Goal: Task Accomplishment & Management: Manage account settings

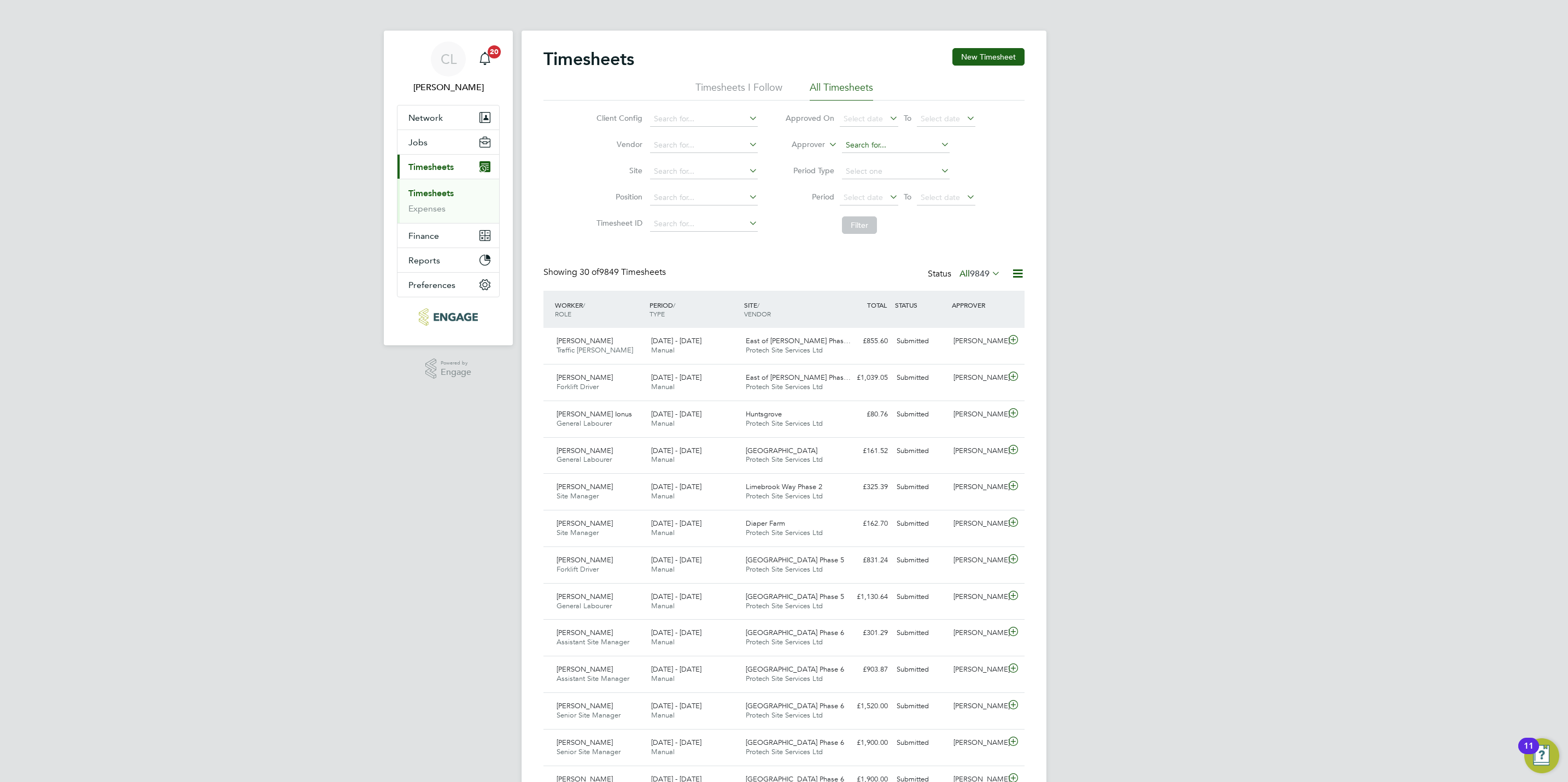
click at [886, 143] on input at bounding box center [895, 145] width 108 height 15
click at [881, 159] on li "Lewis Faulkner" at bounding box center [908, 160] width 135 height 15
type input "Lewis Faulkner"
click at [853, 222] on button "Filter" at bounding box center [859, 225] width 35 height 18
click at [939, 146] on icon at bounding box center [939, 144] width 0 height 15
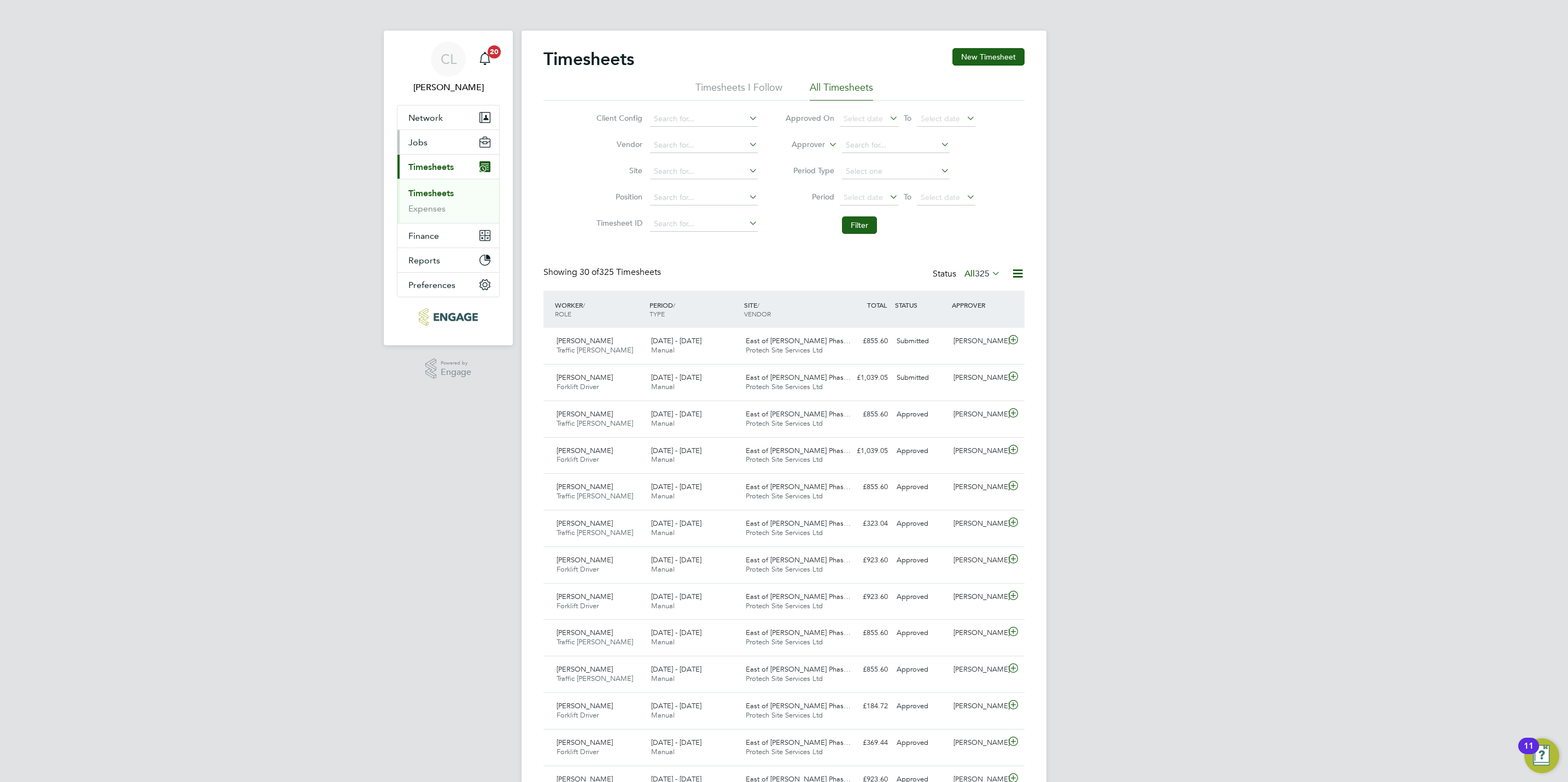
click at [427, 142] on button "Jobs" at bounding box center [448, 142] width 102 height 24
click at [429, 183] on link "Vacancies" at bounding box center [428, 184] width 39 height 10
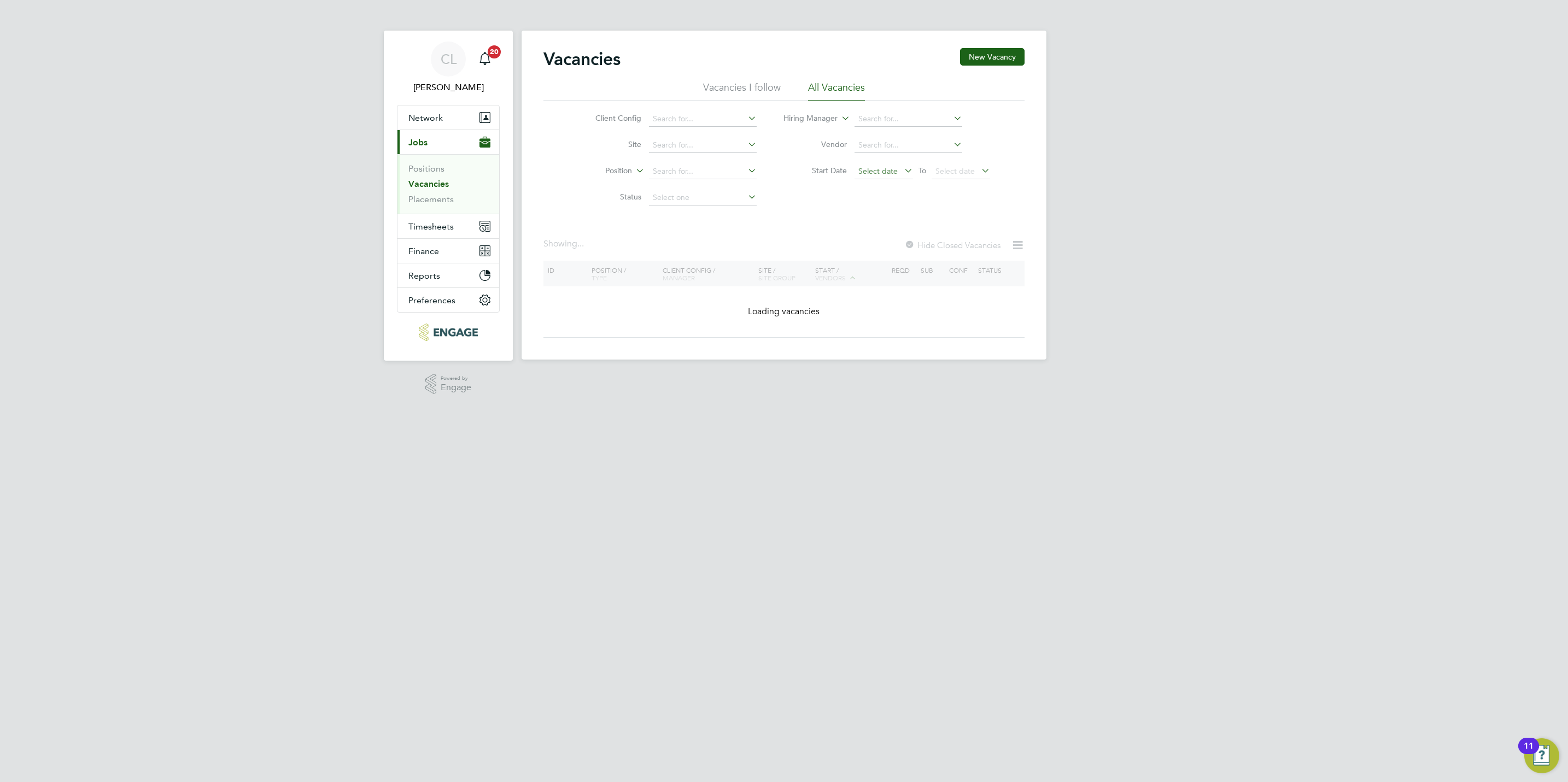
click at [883, 174] on span "Select date" at bounding box center [878, 171] width 40 height 10
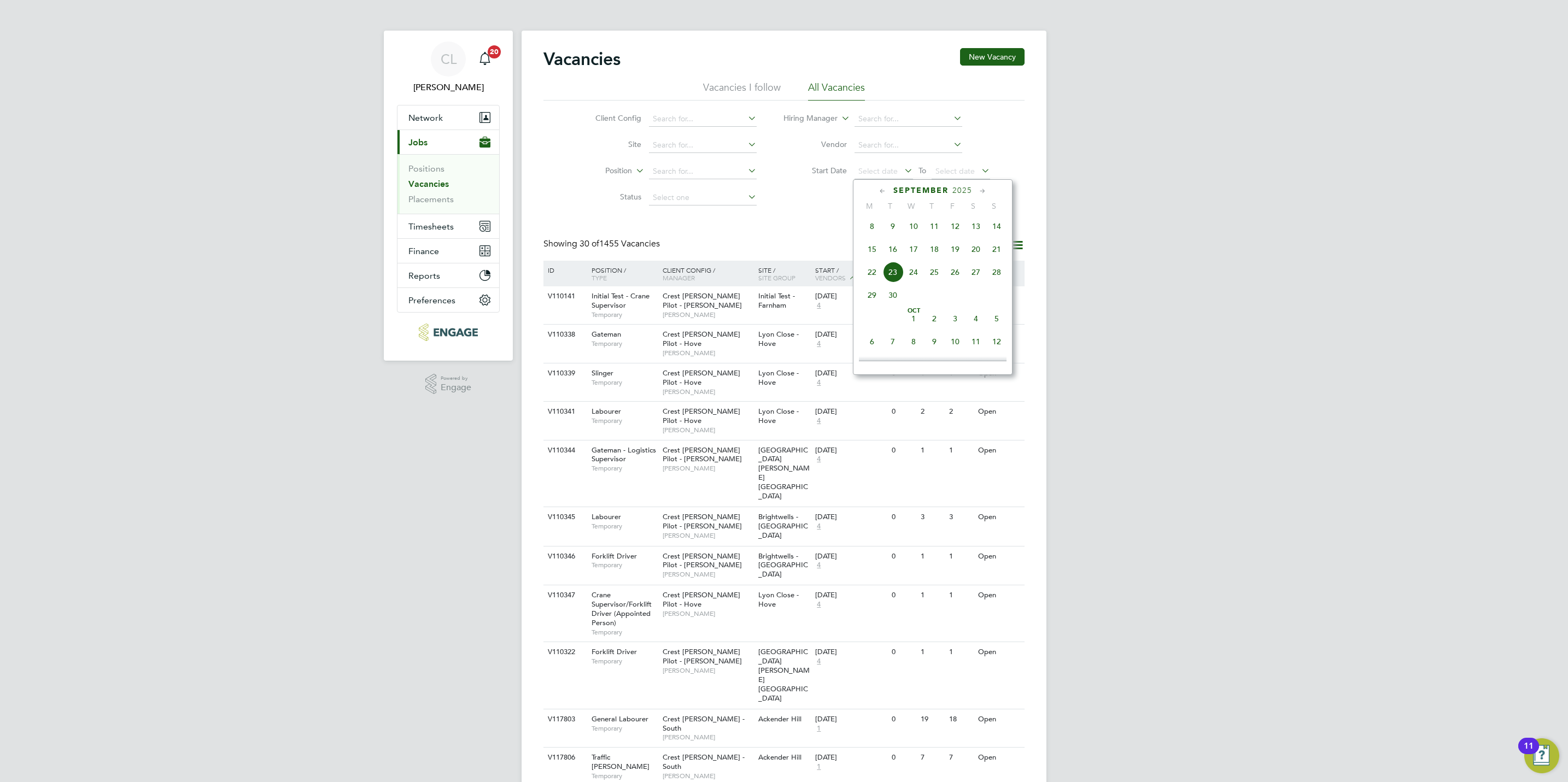
click at [872, 251] on span "15" at bounding box center [872, 250] width 21 height 21
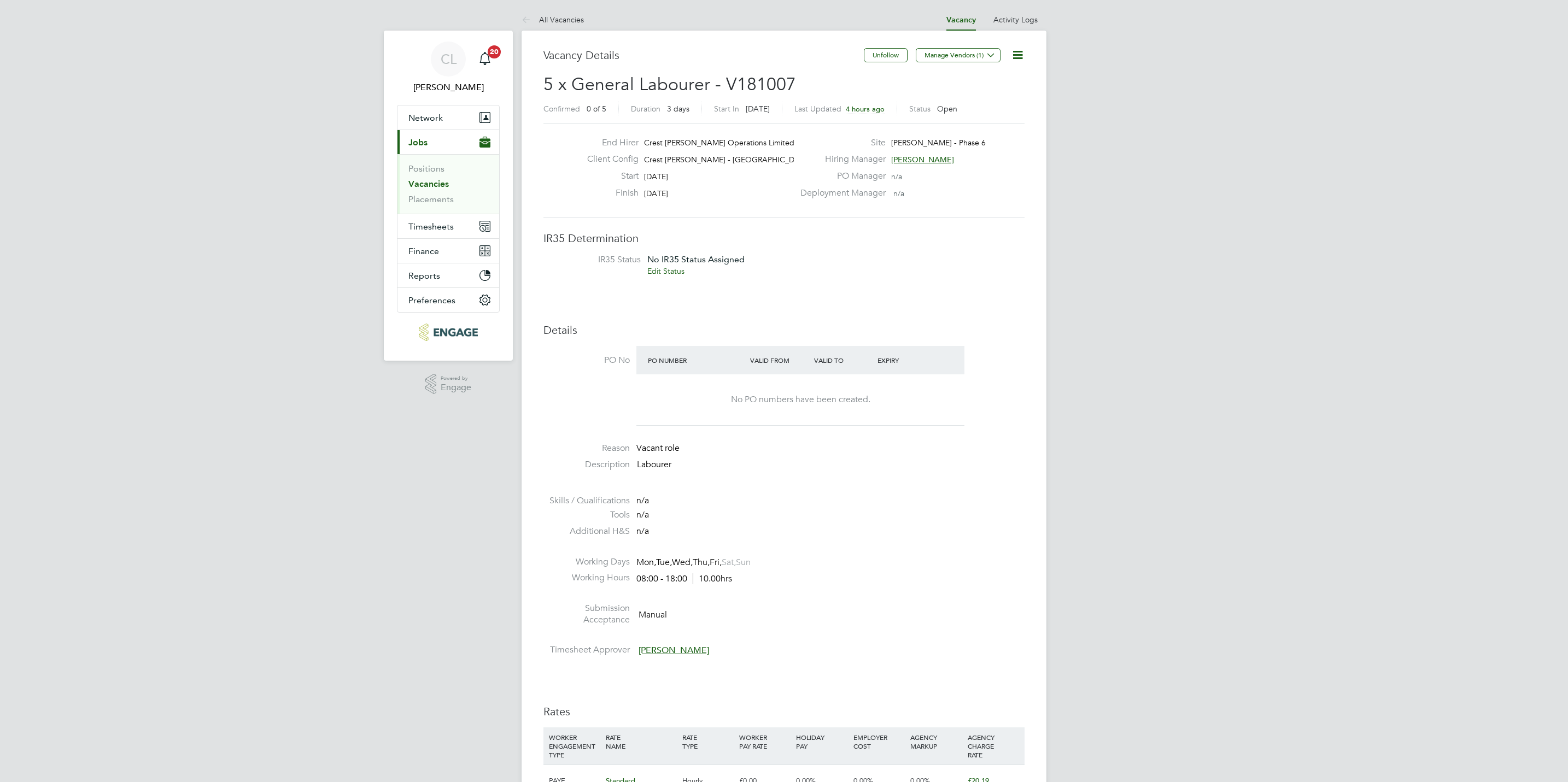
scroll to position [33, 77]
click at [433, 184] on link "Vacancies" at bounding box center [429, 184] width 40 height 10
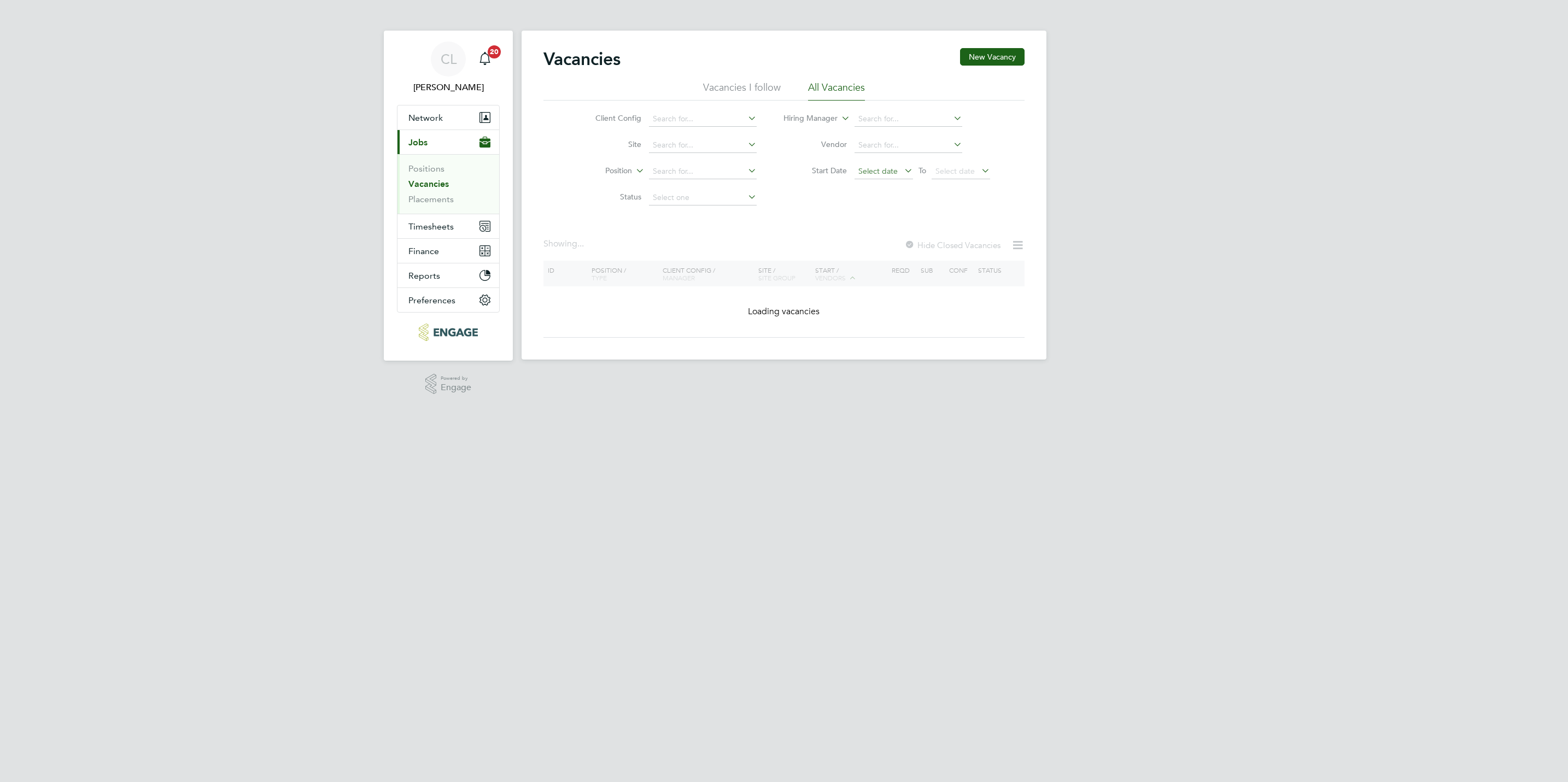
click at [856, 178] on span "Select date" at bounding box center [884, 172] width 58 height 15
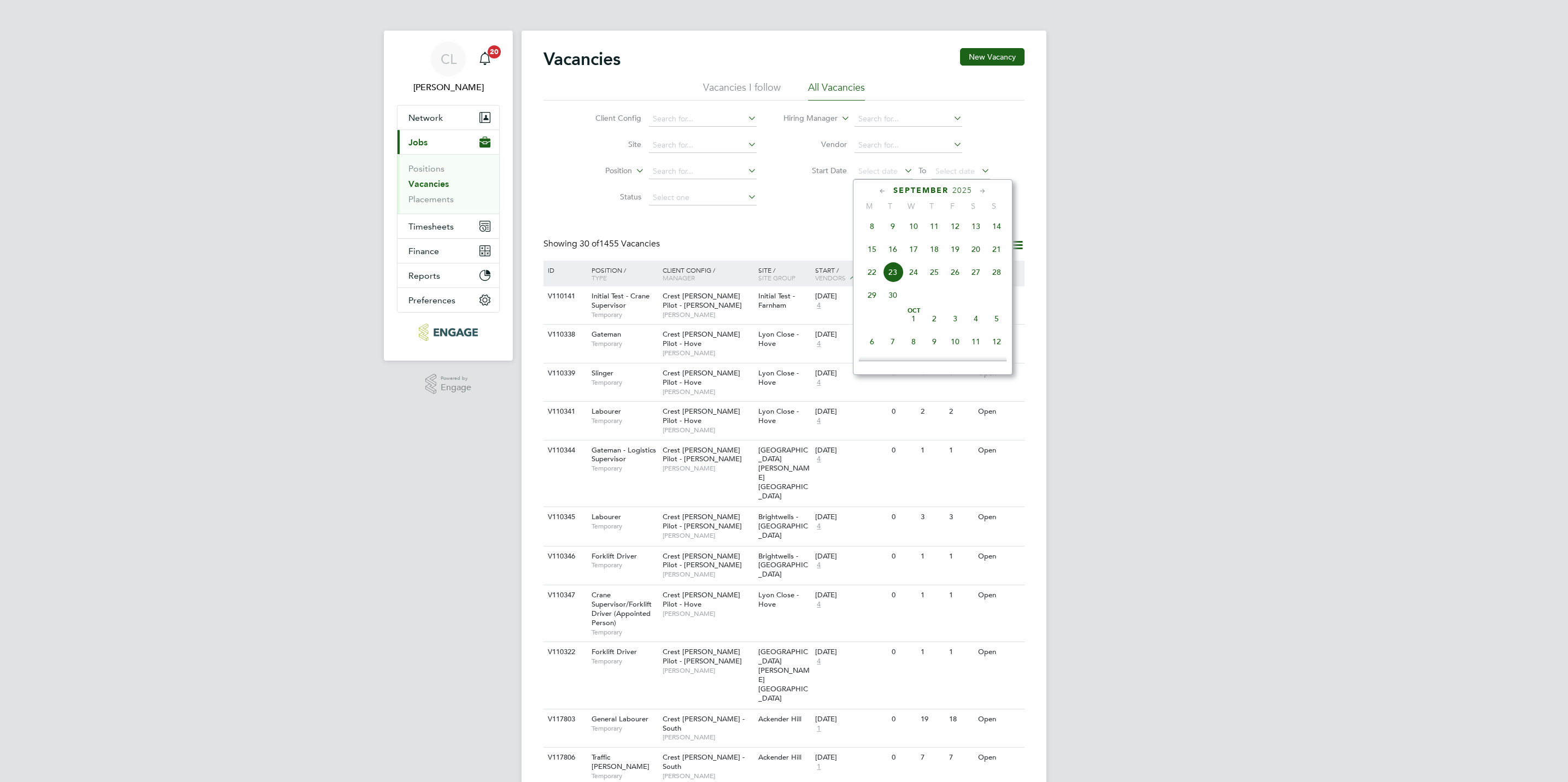
click at [870, 250] on span "15" at bounding box center [872, 250] width 21 height 21
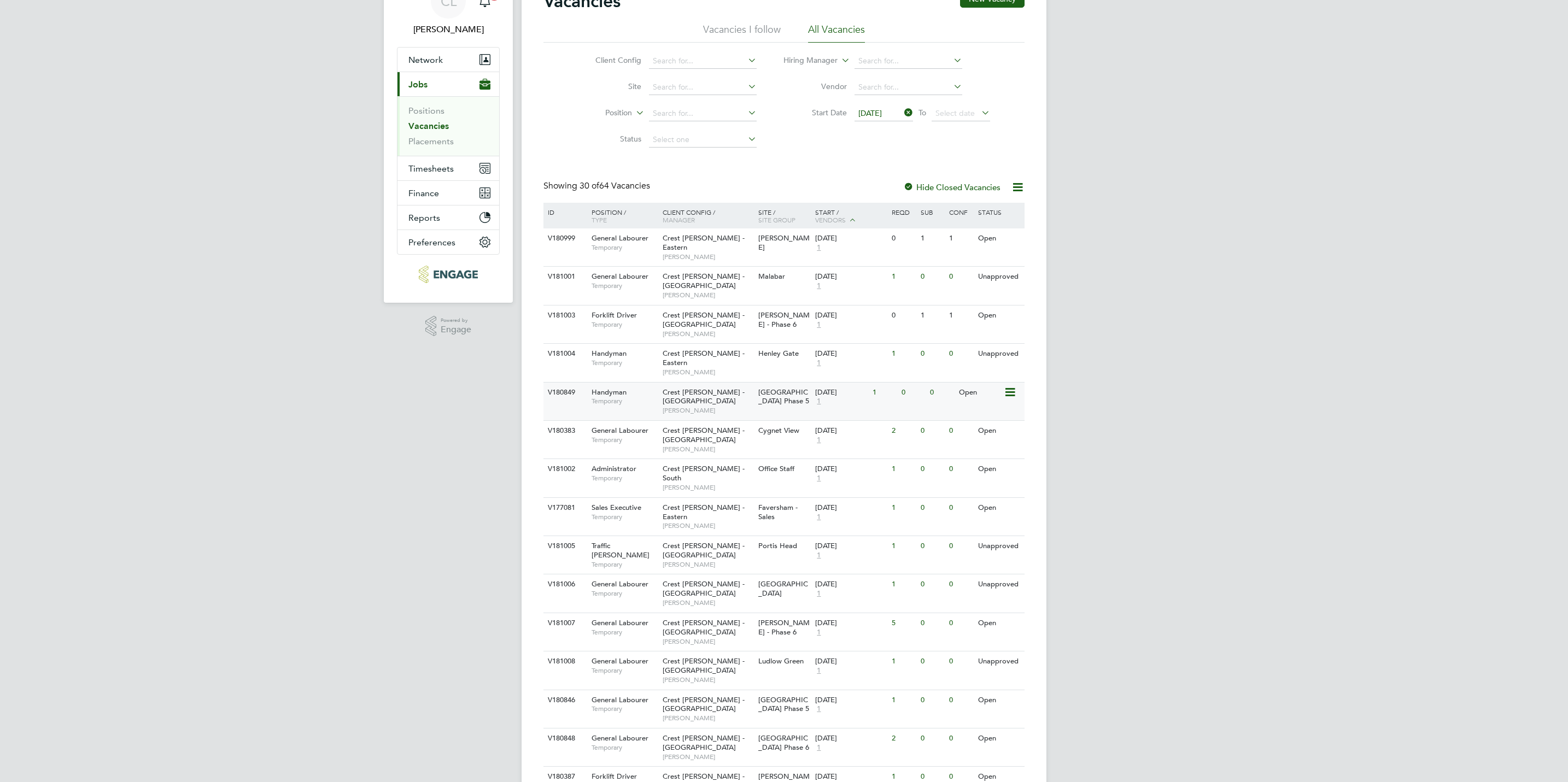
scroll to position [82, 0]
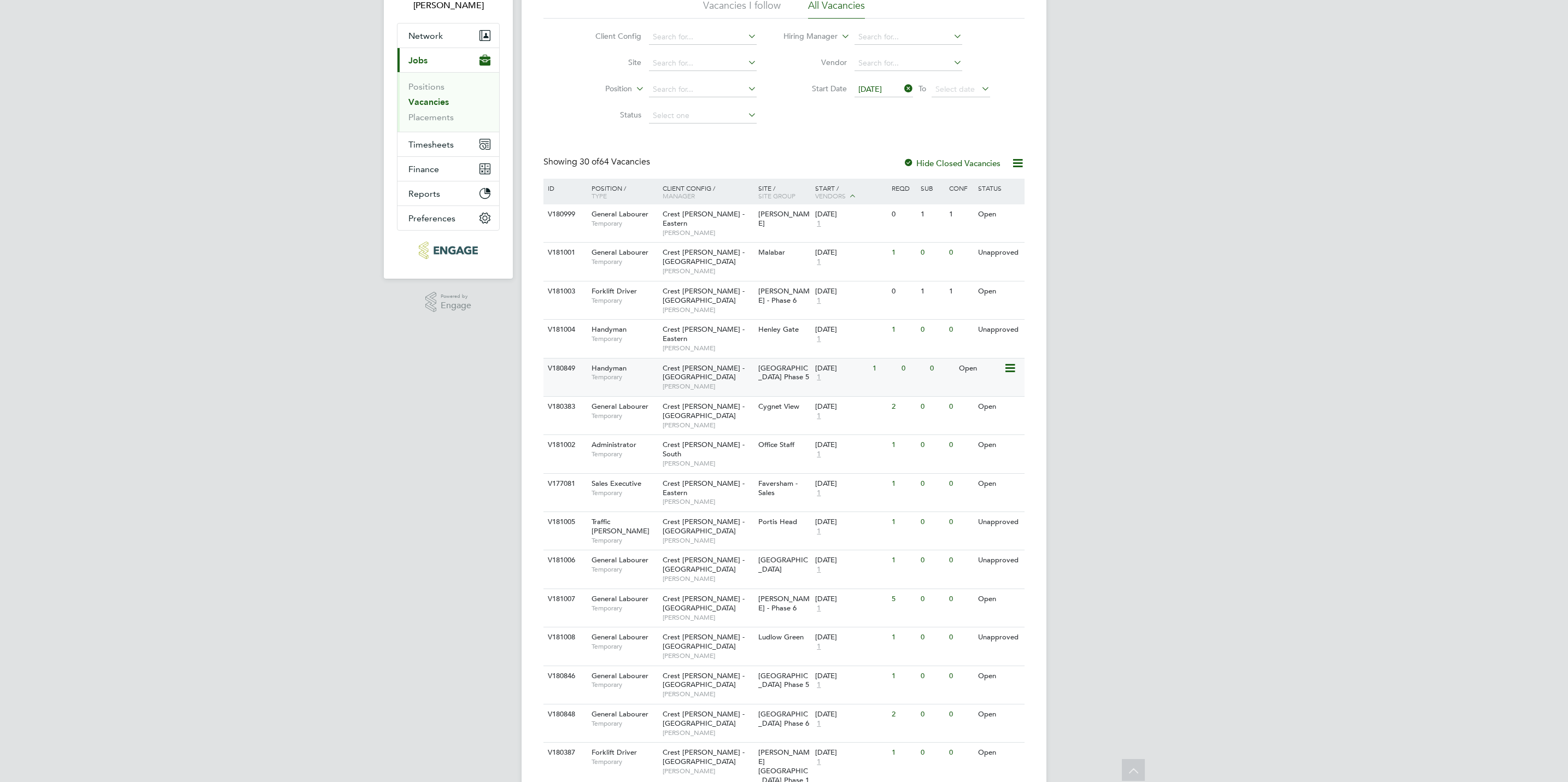
click at [912, 360] on div "V180849 Handyman Temporary Crest Nicholson - South West George Gitsham Brooklan…" at bounding box center [784, 377] width 481 height 38
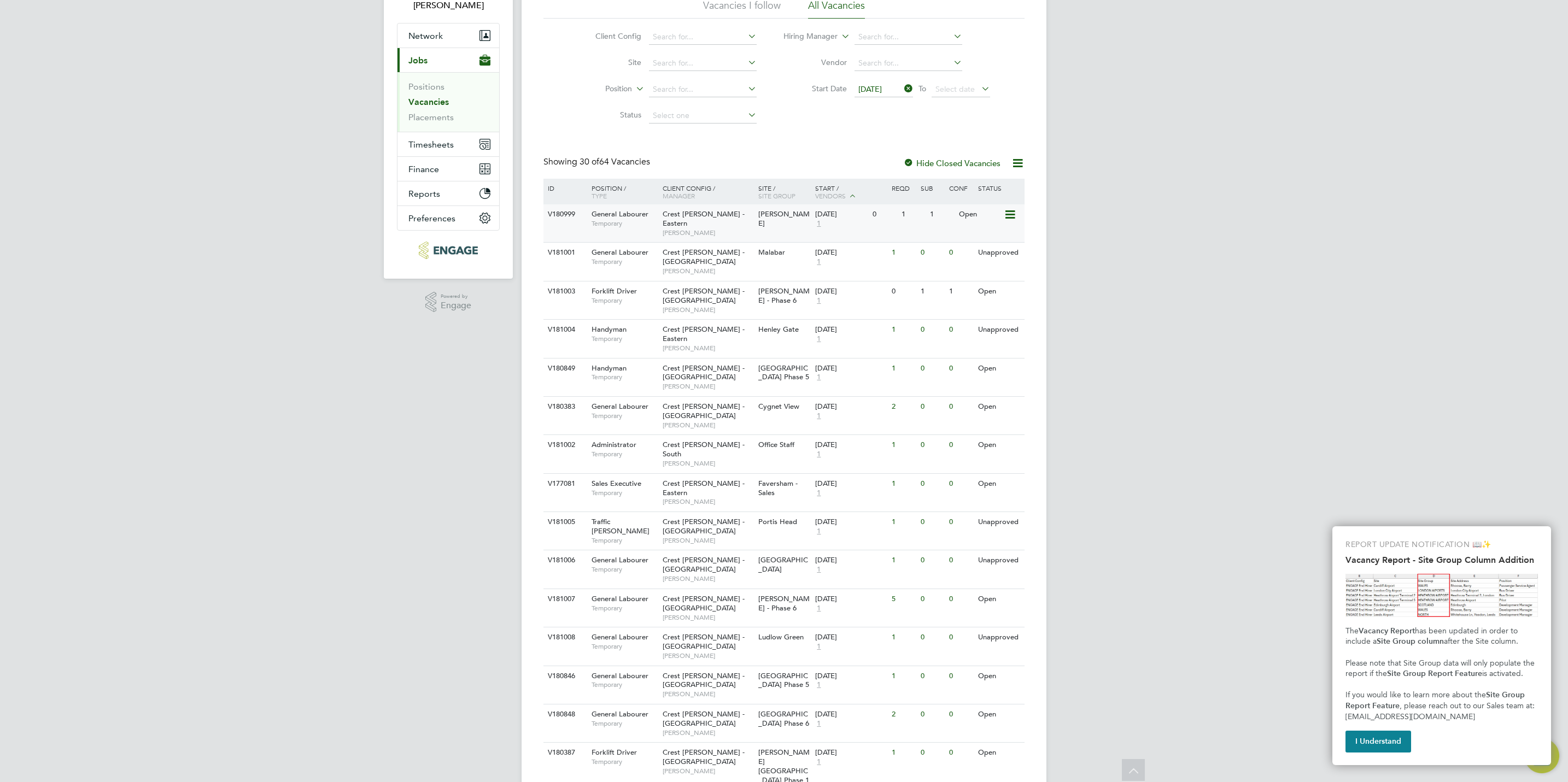
scroll to position [164, 0]
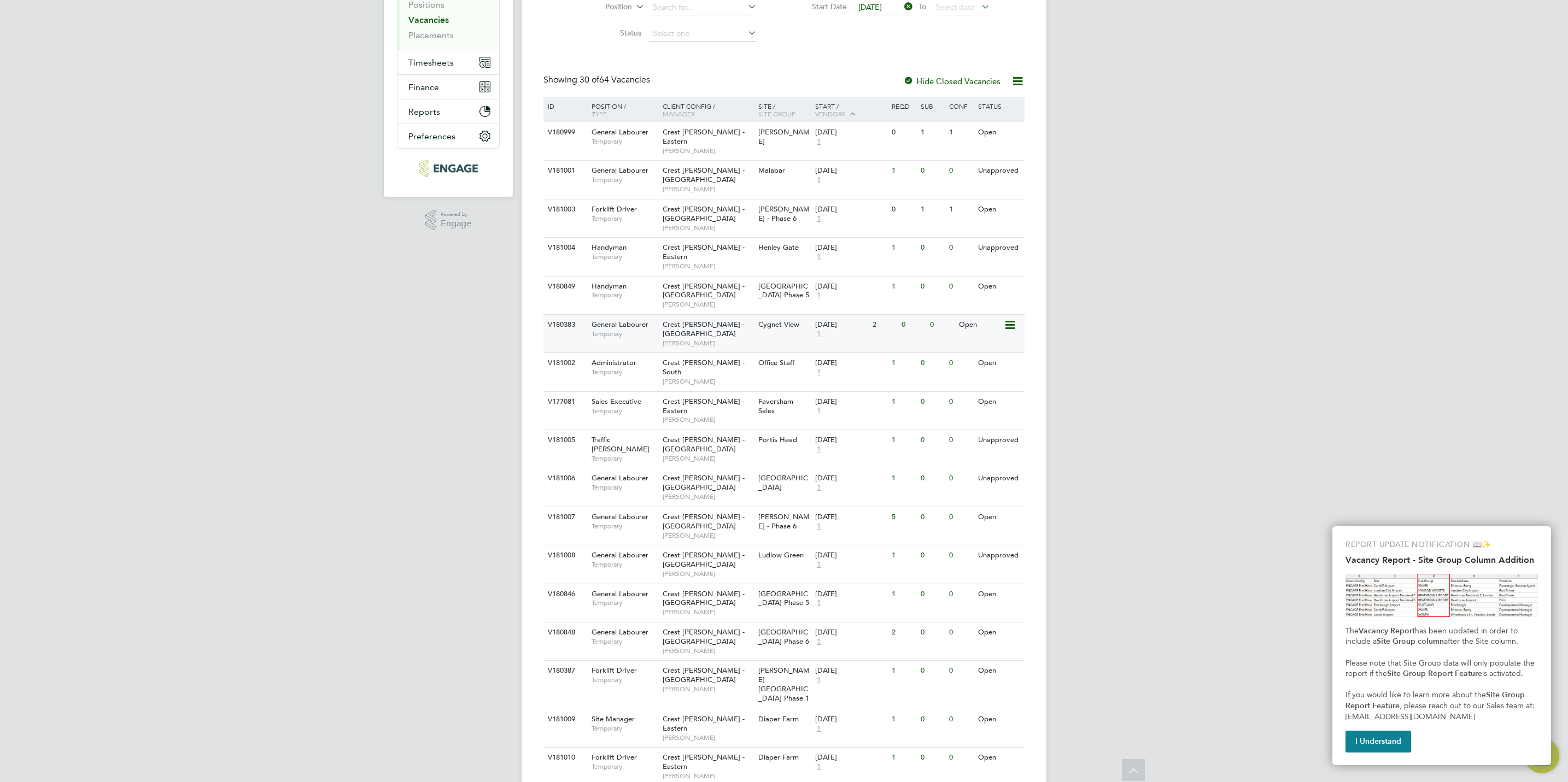
click at [744, 319] on span "Crest Nicholson - Yorkshire" at bounding box center [704, 329] width 82 height 19
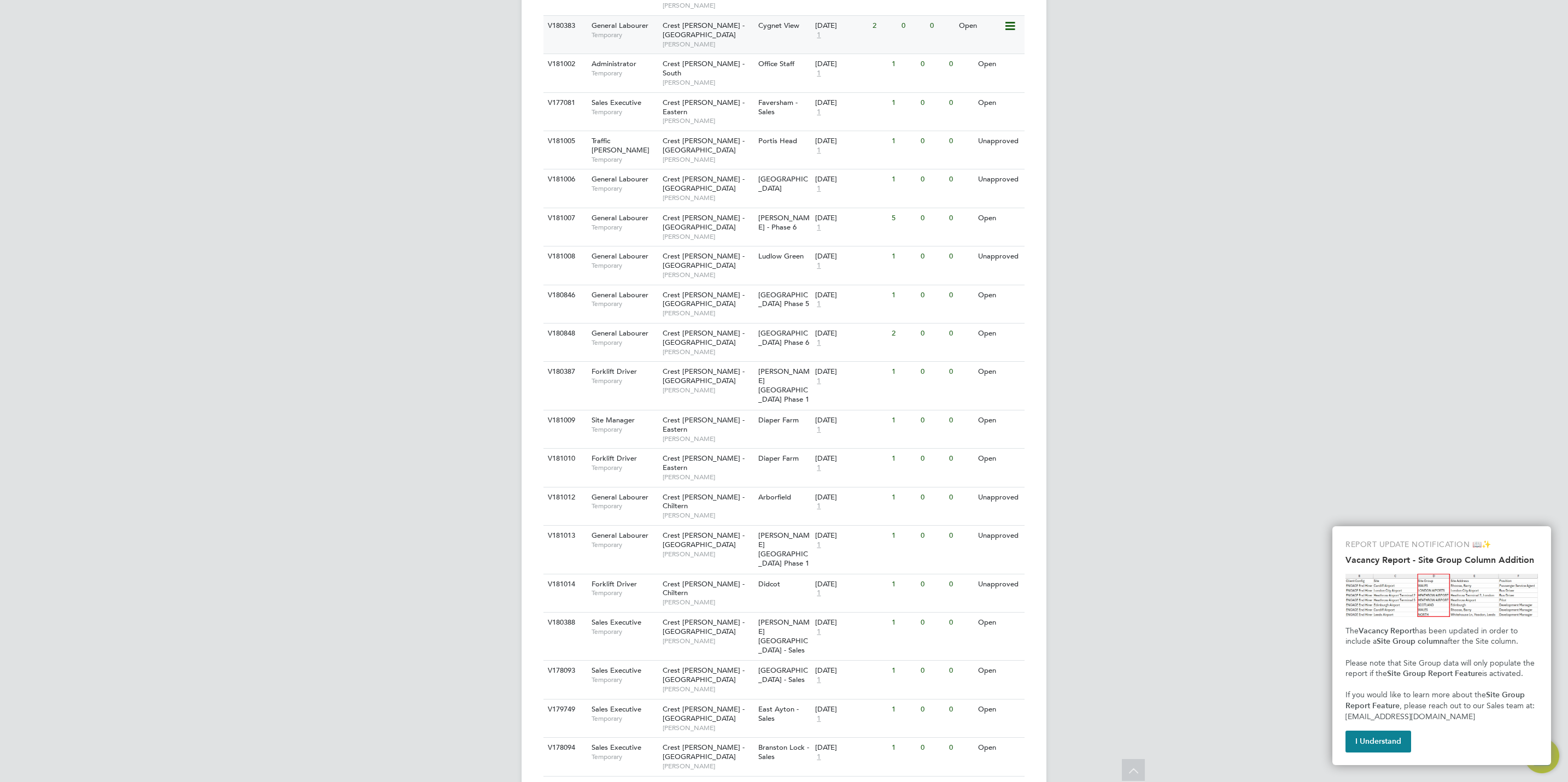
scroll to position [492, 0]
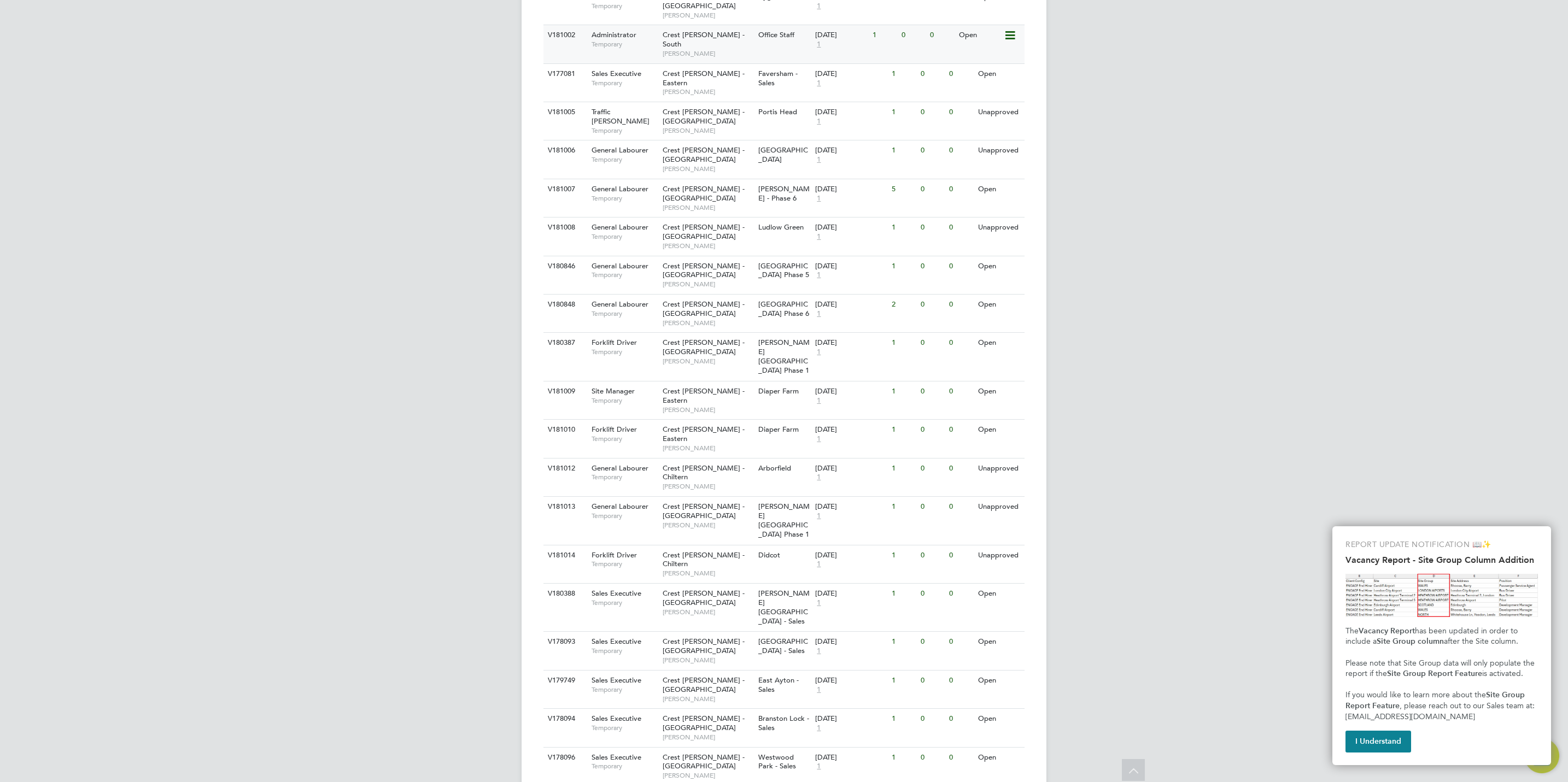
click at [785, 25] on div "Office Staff" at bounding box center [784, 35] width 57 height 20
click at [685, 69] on span "Crest Nicholson - Eastern" at bounding box center [704, 78] width 82 height 19
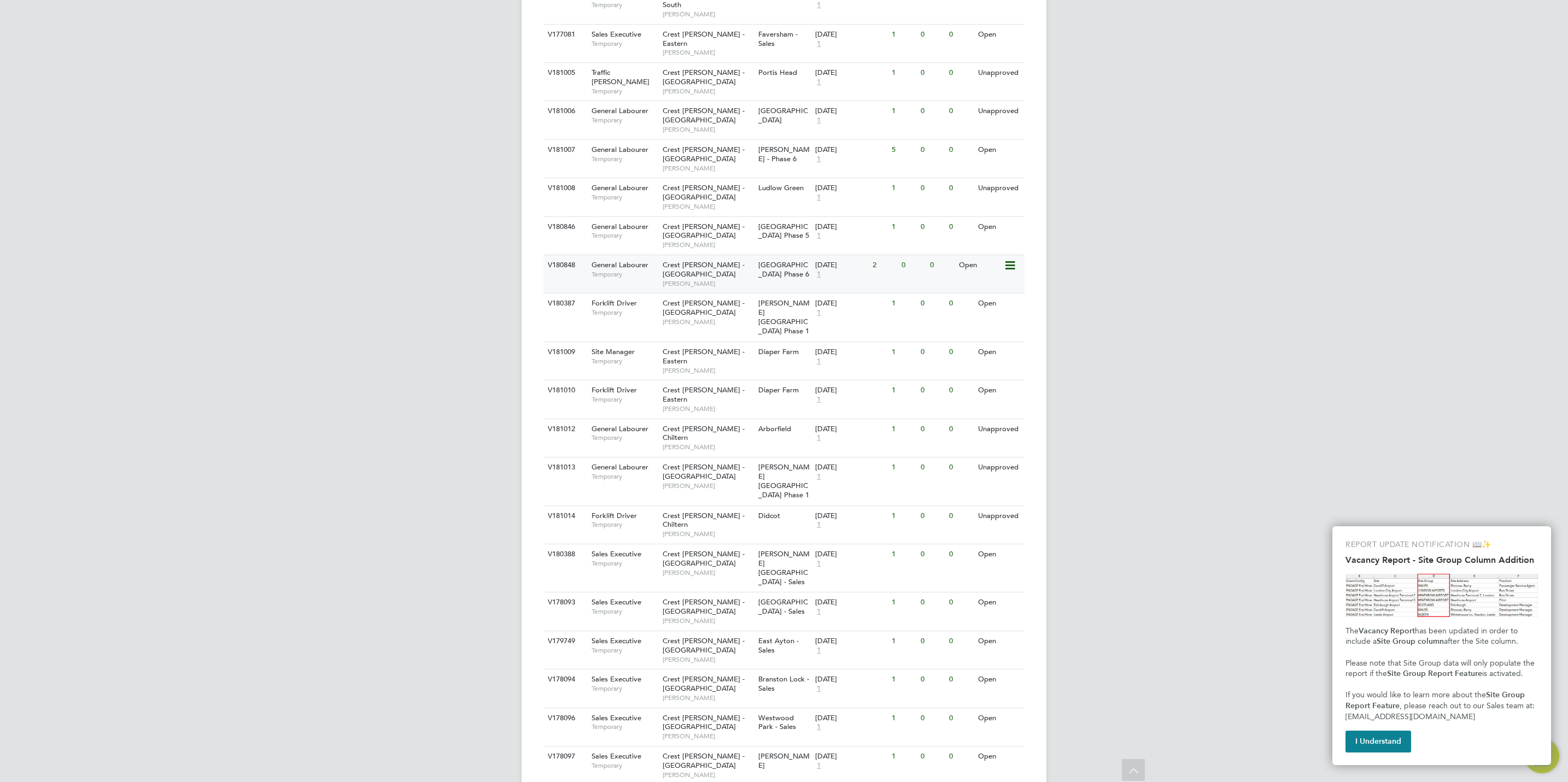
scroll to position [551, 0]
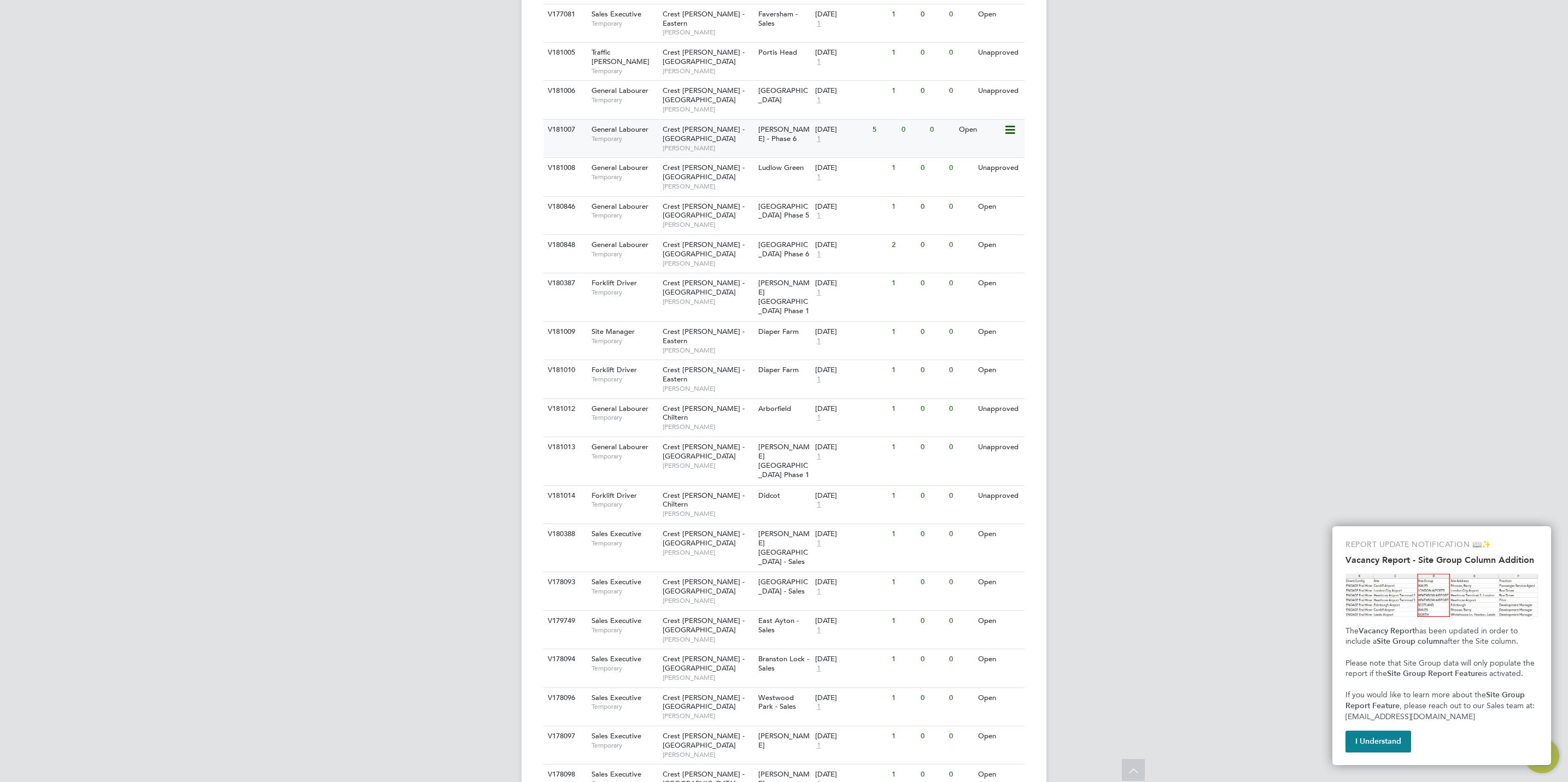
click at [735, 144] on span "Ben Grant" at bounding box center [708, 148] width 90 height 9
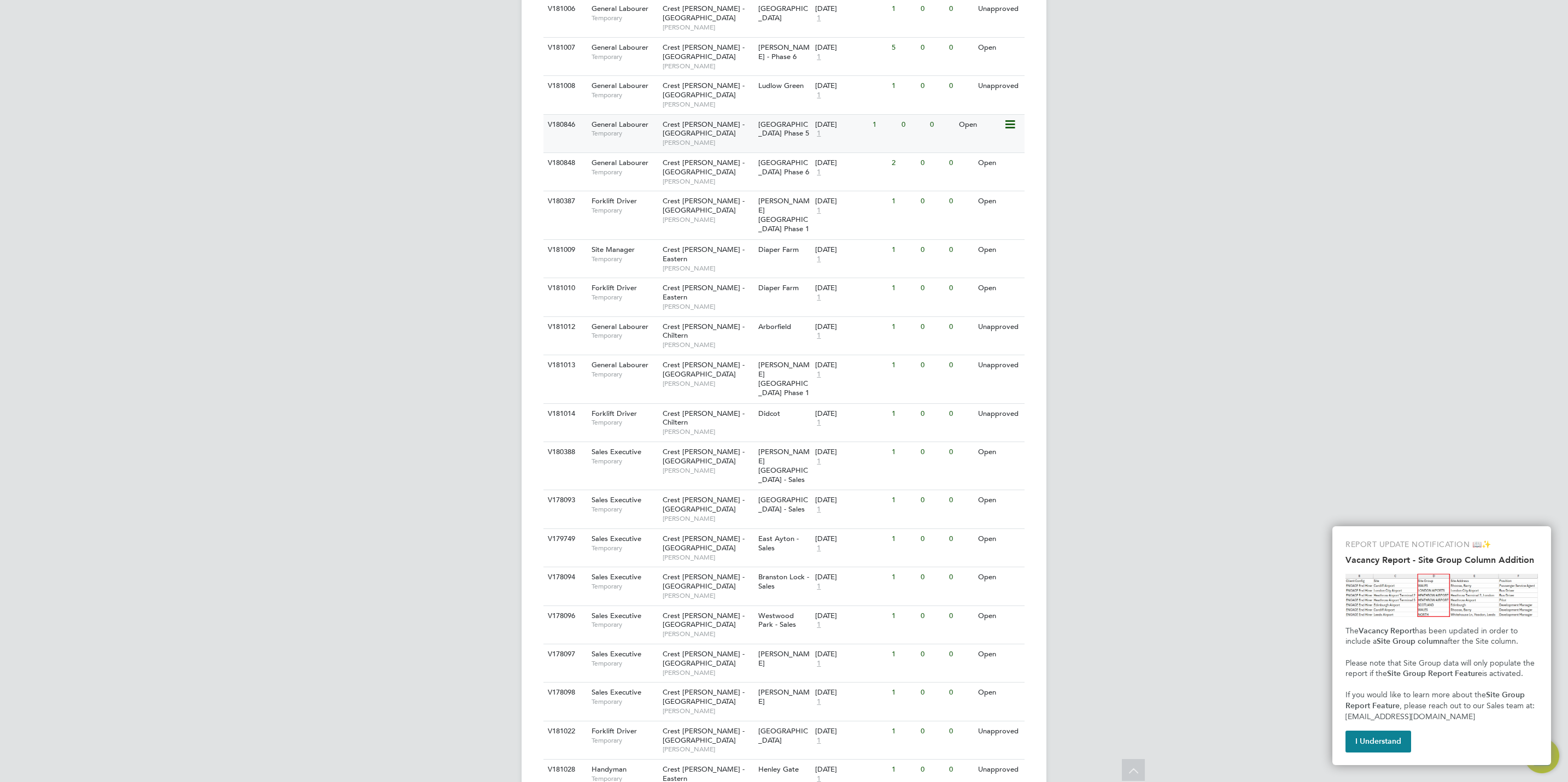
click at [775, 115] on div "Brooklands Park Phase 5" at bounding box center [784, 130] width 57 height 30
click at [717, 177] on span "George Gitsham" at bounding box center [708, 181] width 90 height 9
click at [787, 191] on div "Rowden Gate Phase 1" at bounding box center [784, 215] width 57 height 48
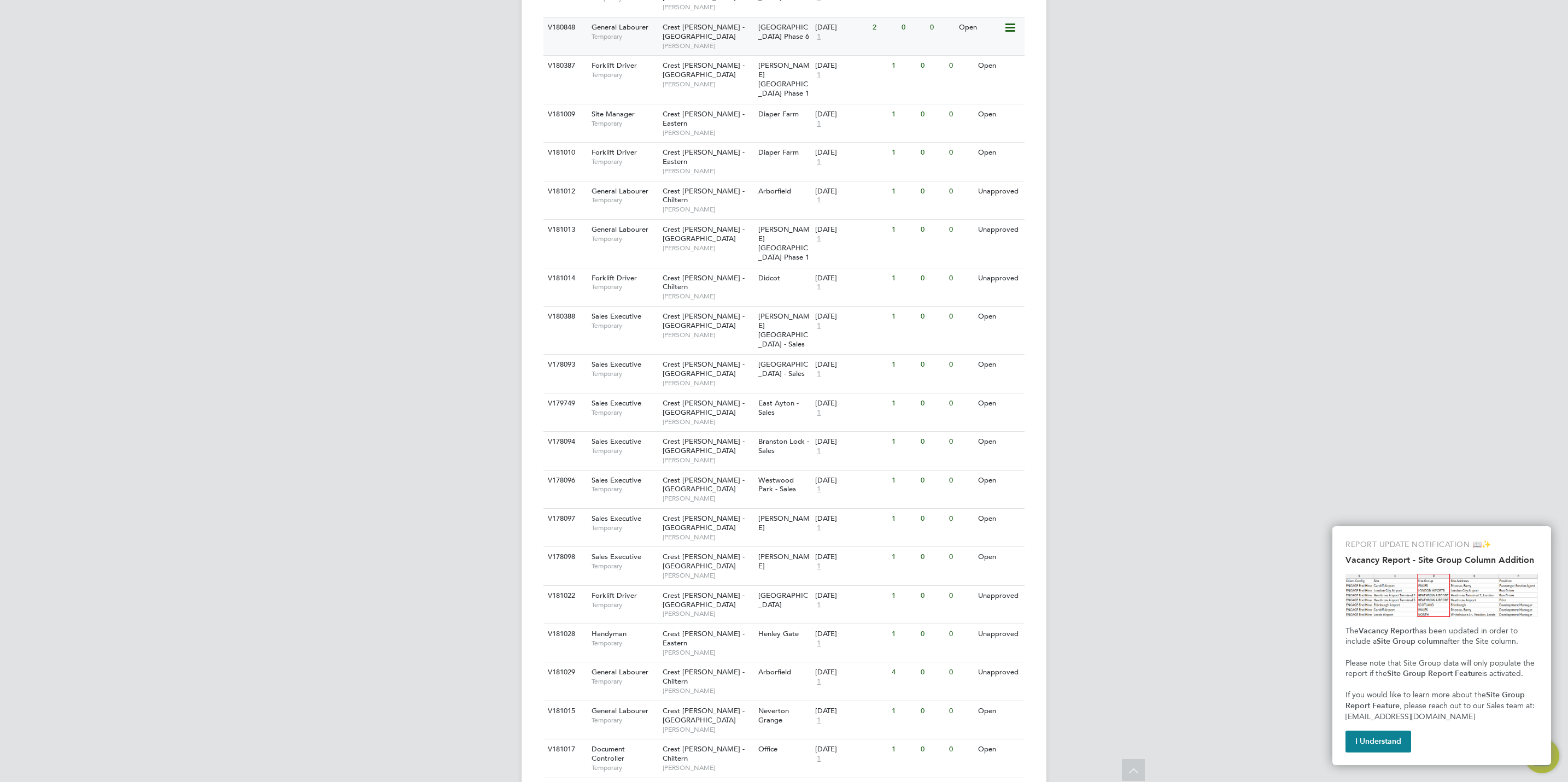
scroll to position [797, 0]
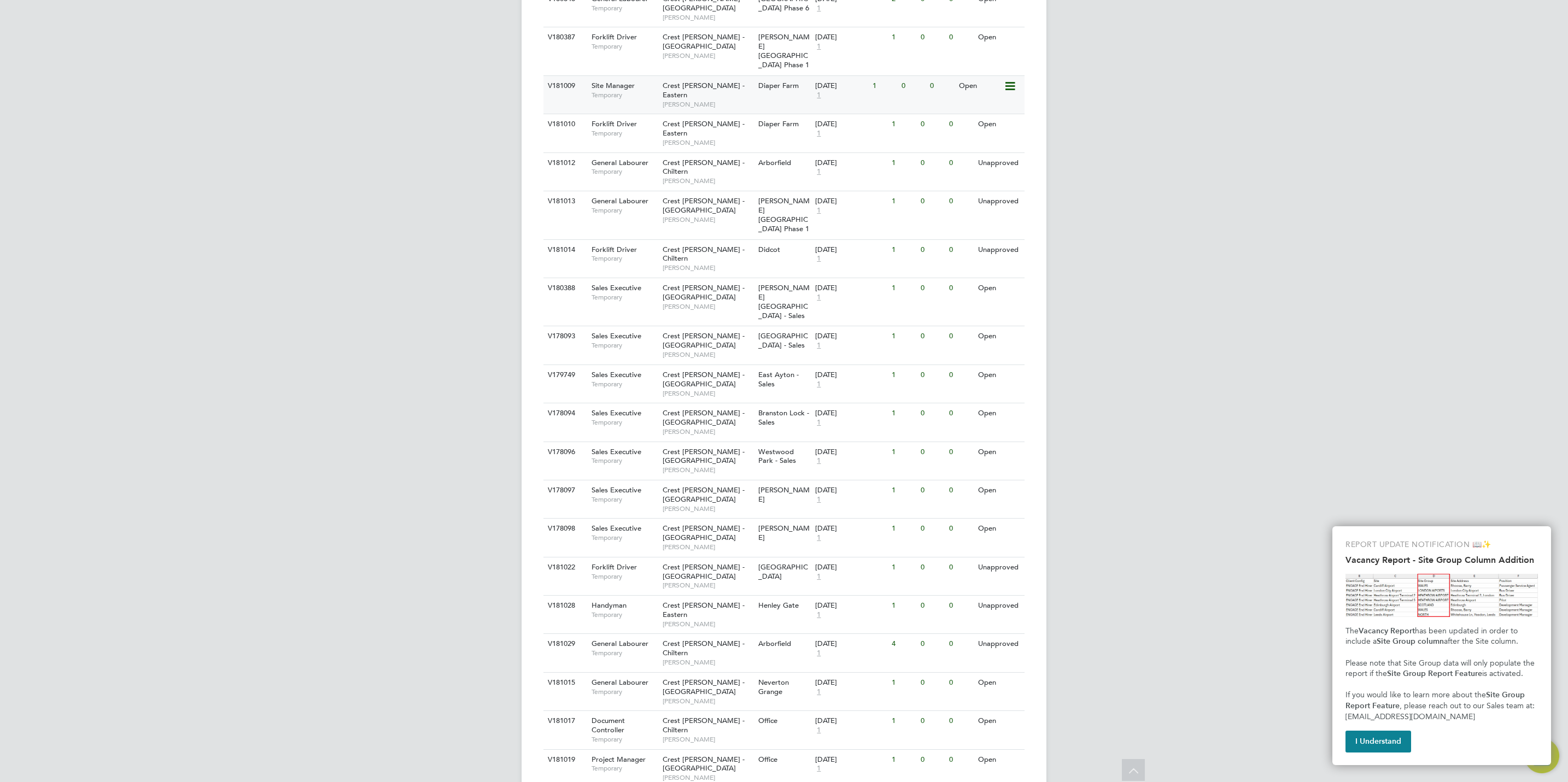
click at [695, 81] on span "Crest Nicholson - Eastern" at bounding box center [704, 90] width 82 height 19
click at [685, 138] on span "Mark Wilkinson" at bounding box center [708, 142] width 90 height 9
click at [770, 283] on span "Copley Park - Sales" at bounding box center [784, 301] width 51 height 37
click at [735, 351] on span "[PERSON_NAME]" at bounding box center [708, 355] width 90 height 9
click at [769, 370] on span "East Ayton - Sales" at bounding box center [779, 379] width 40 height 19
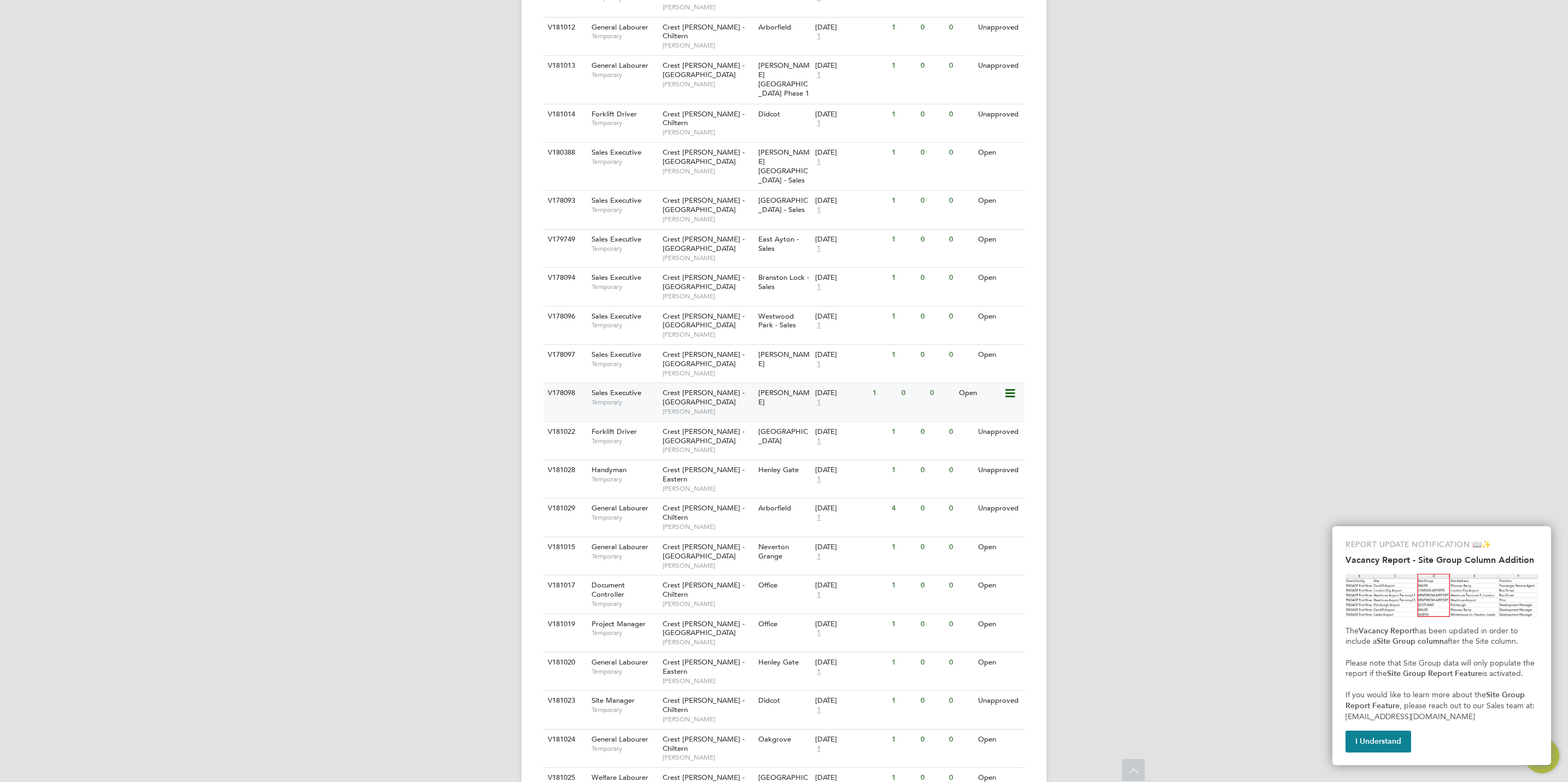
scroll to position [962, 0]
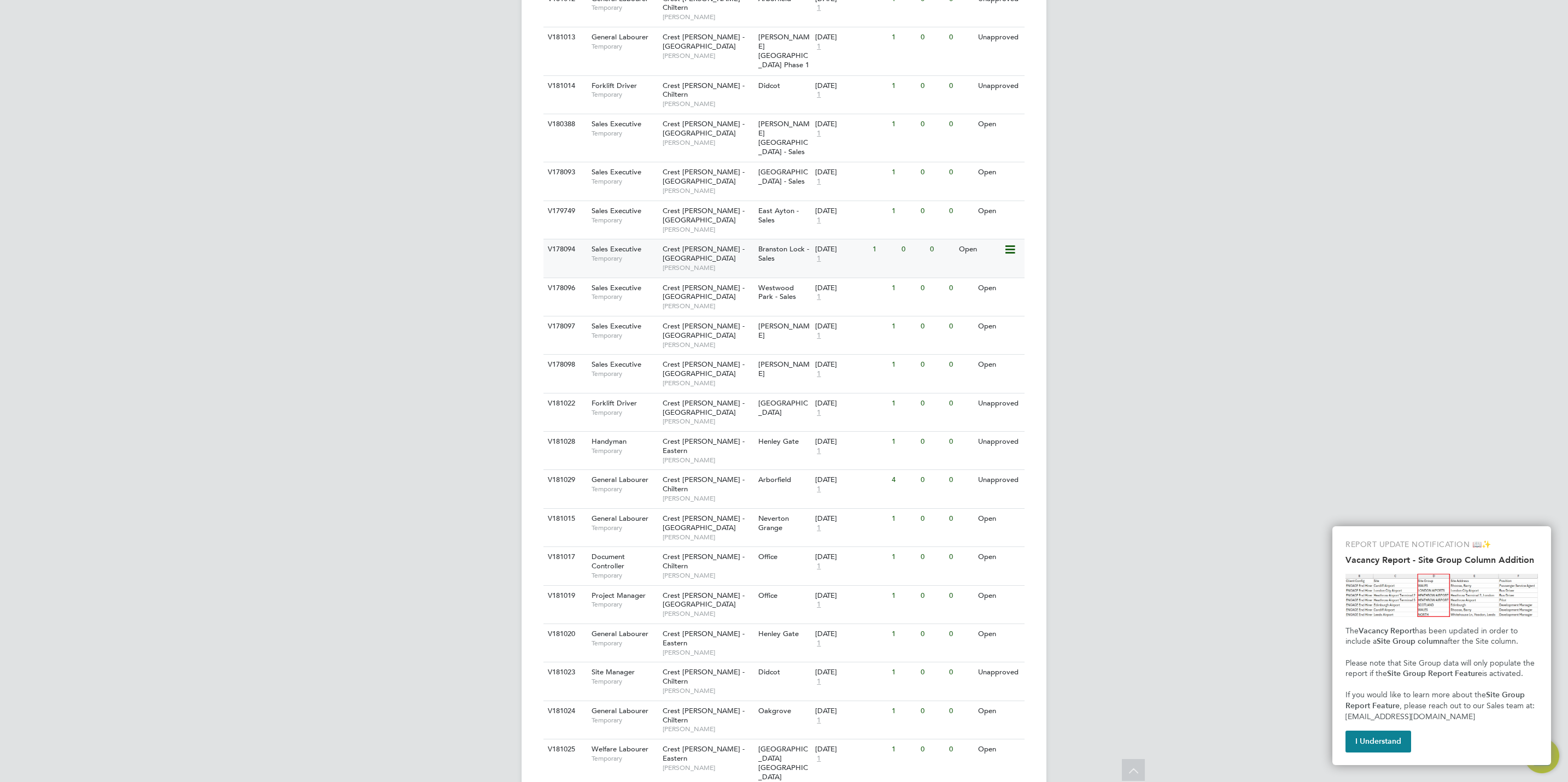
click at [768, 244] on span "Branston Lock - Sales" at bounding box center [784, 253] width 51 height 19
click at [712, 302] on span "[PERSON_NAME]" at bounding box center [708, 306] width 90 height 9
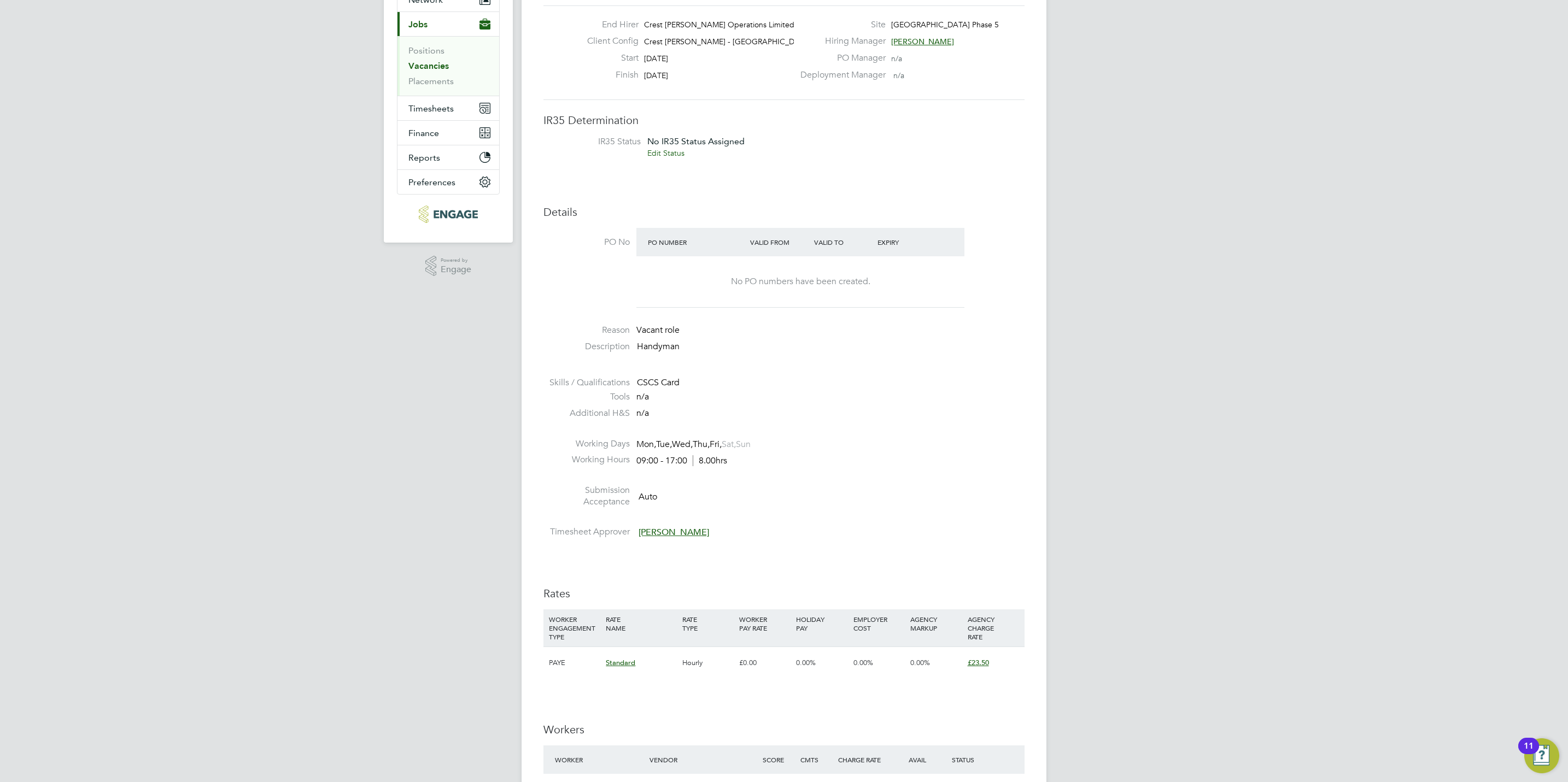
scroll to position [410, 0]
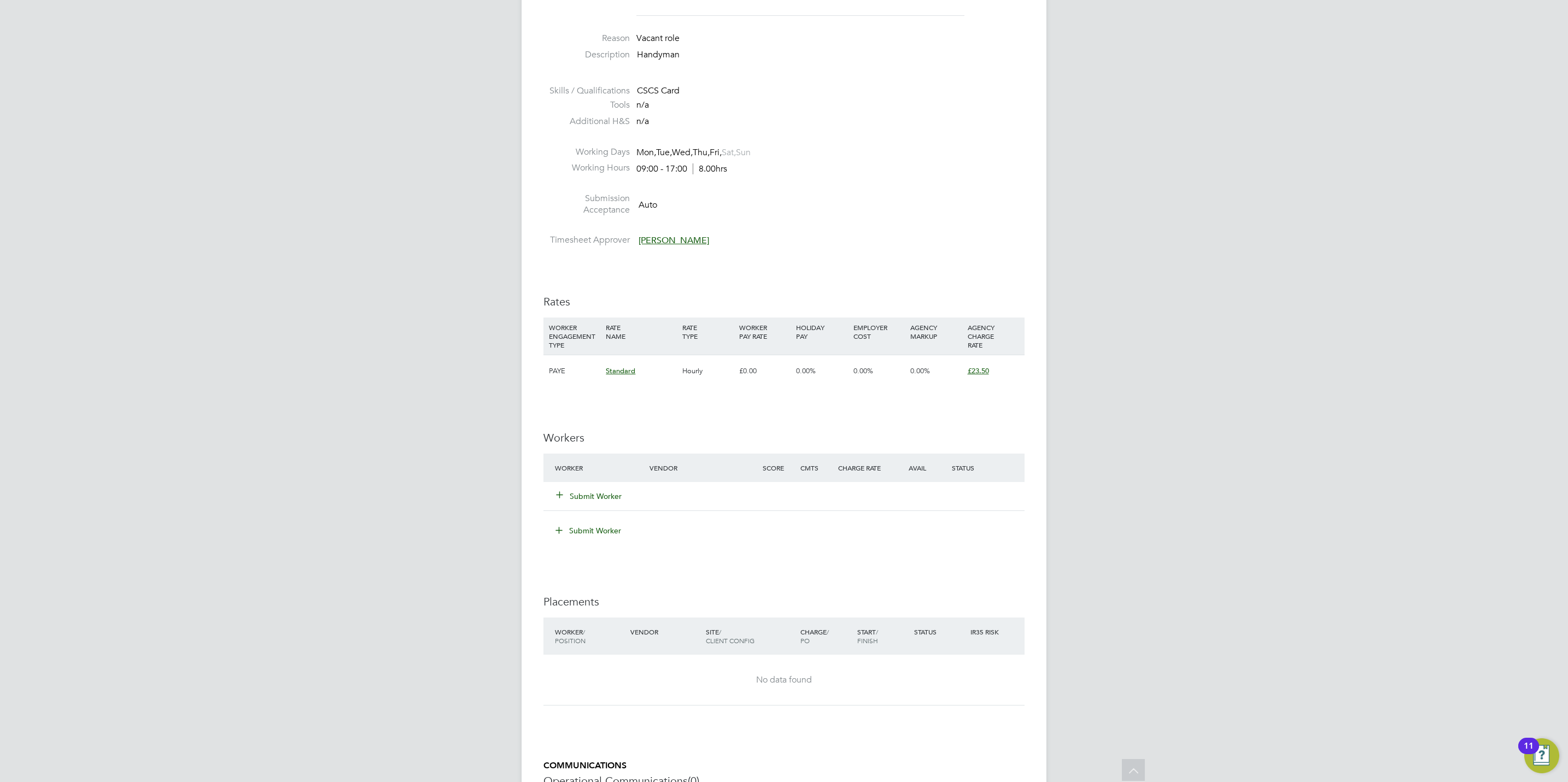
click at [588, 492] on button "Submit Worker" at bounding box center [589, 497] width 66 height 11
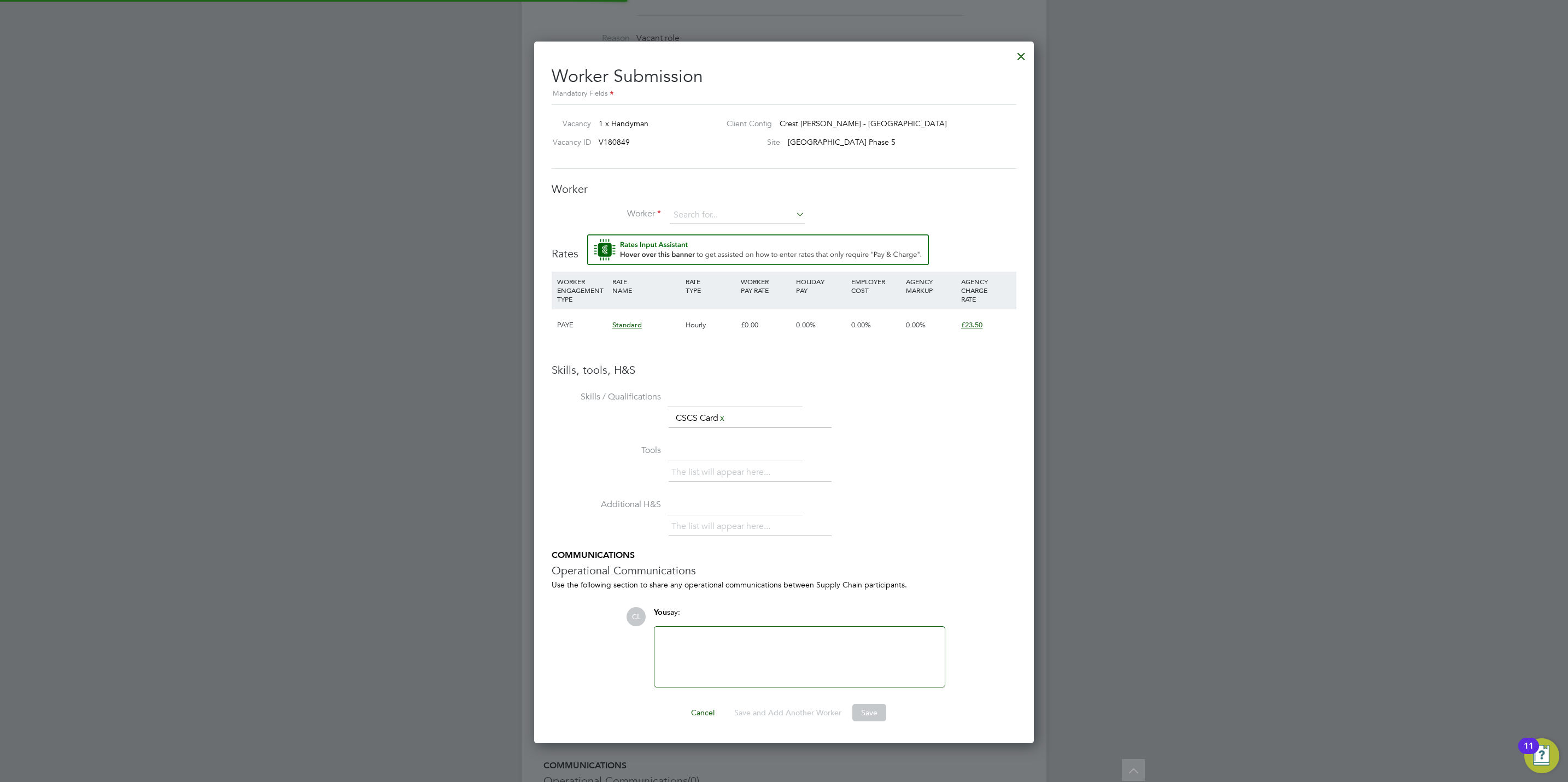
scroll to position [706, 500]
click at [738, 218] on input at bounding box center [737, 215] width 135 height 16
click at [728, 257] on li "James W yatt (WAY001)" at bounding box center [760, 261] width 181 height 15
type input "James Wyatt (WAY001)"
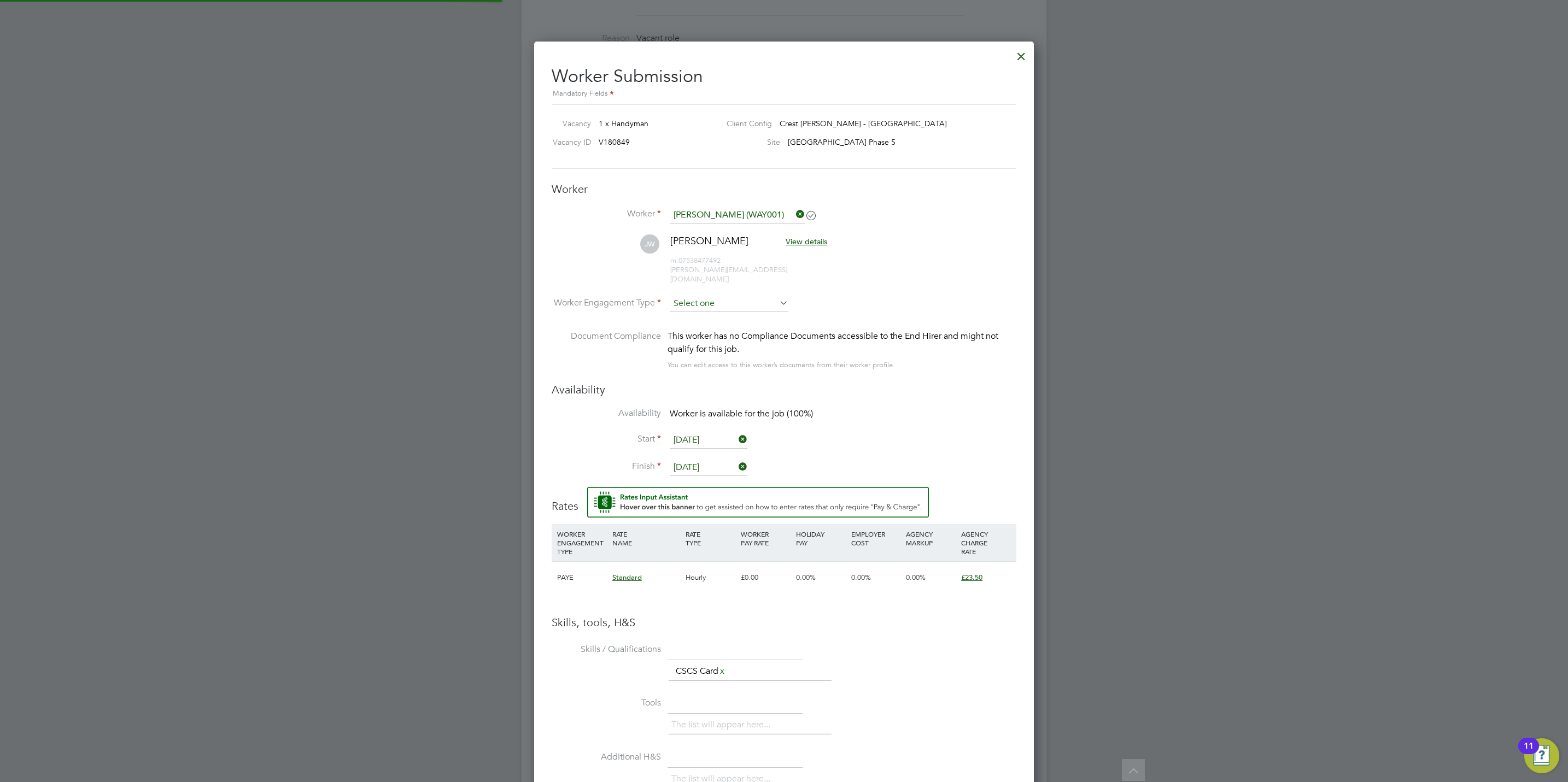
scroll to position [948, 500]
click at [717, 296] on input at bounding box center [729, 304] width 119 height 16
click at [712, 323] on li "PAYE" at bounding box center [729, 324] width 120 height 14
type input "PAYE"
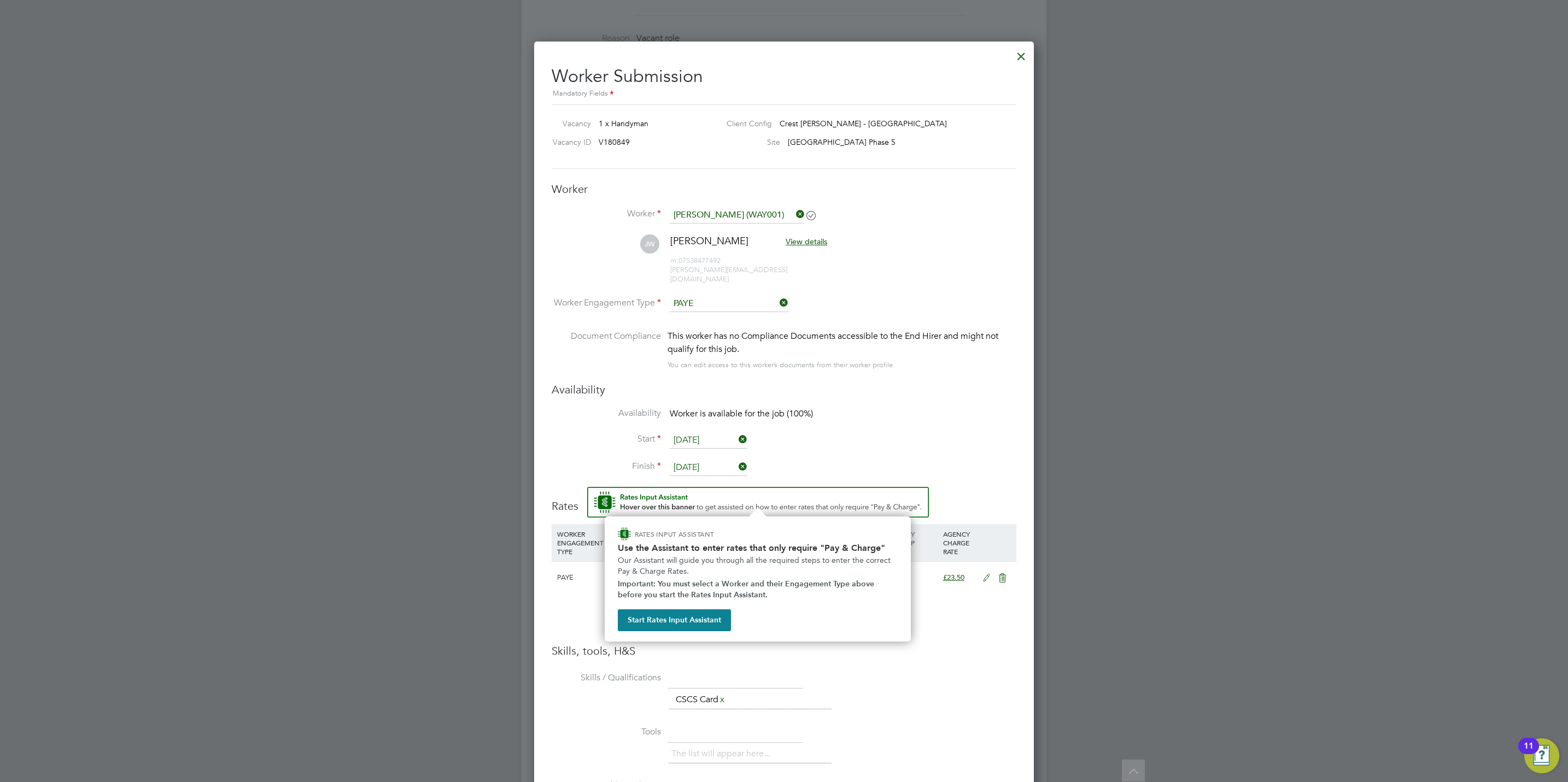
scroll to position [0, 0]
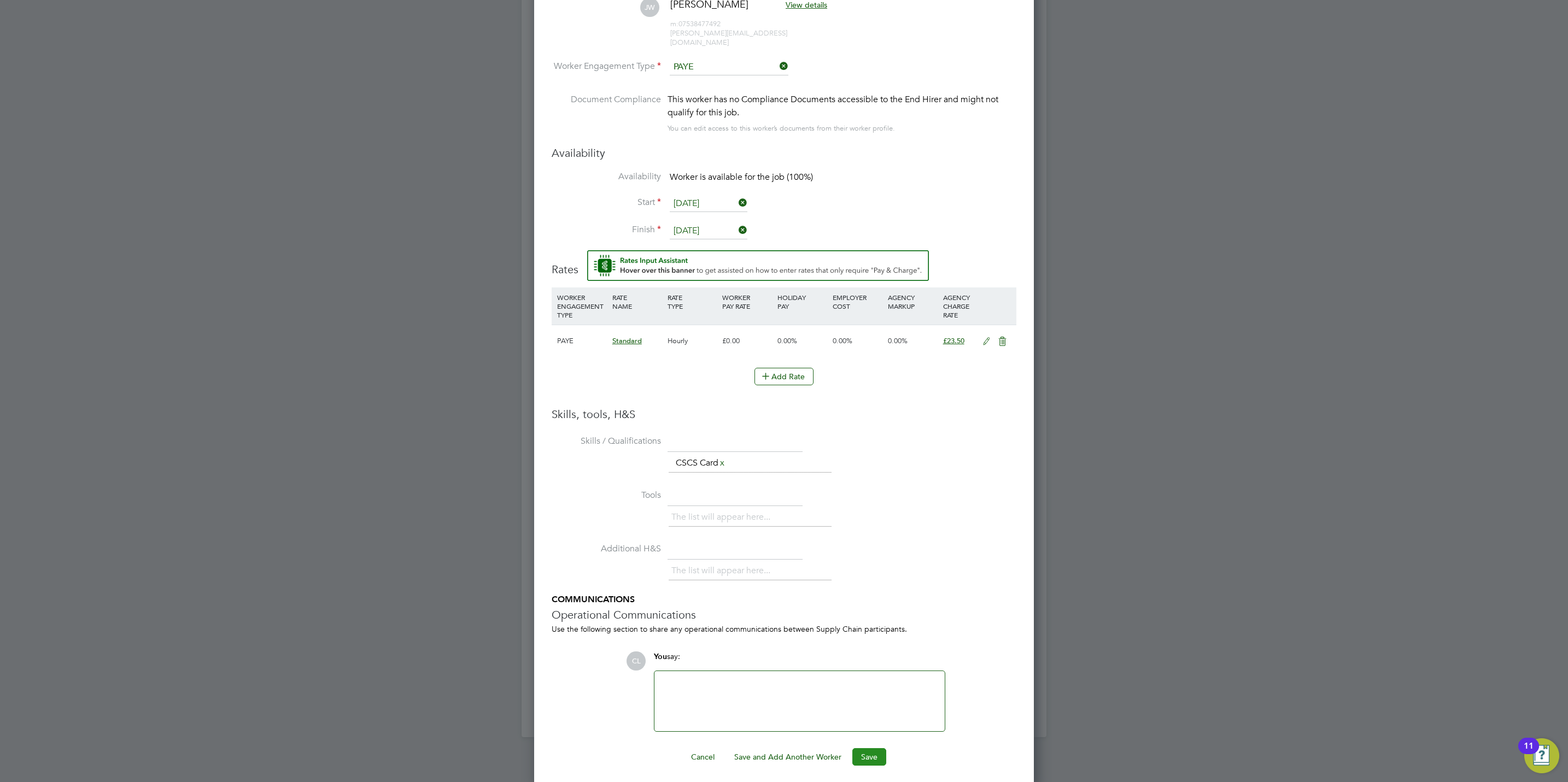
click at [863, 752] on button "Save" at bounding box center [869, 757] width 34 height 18
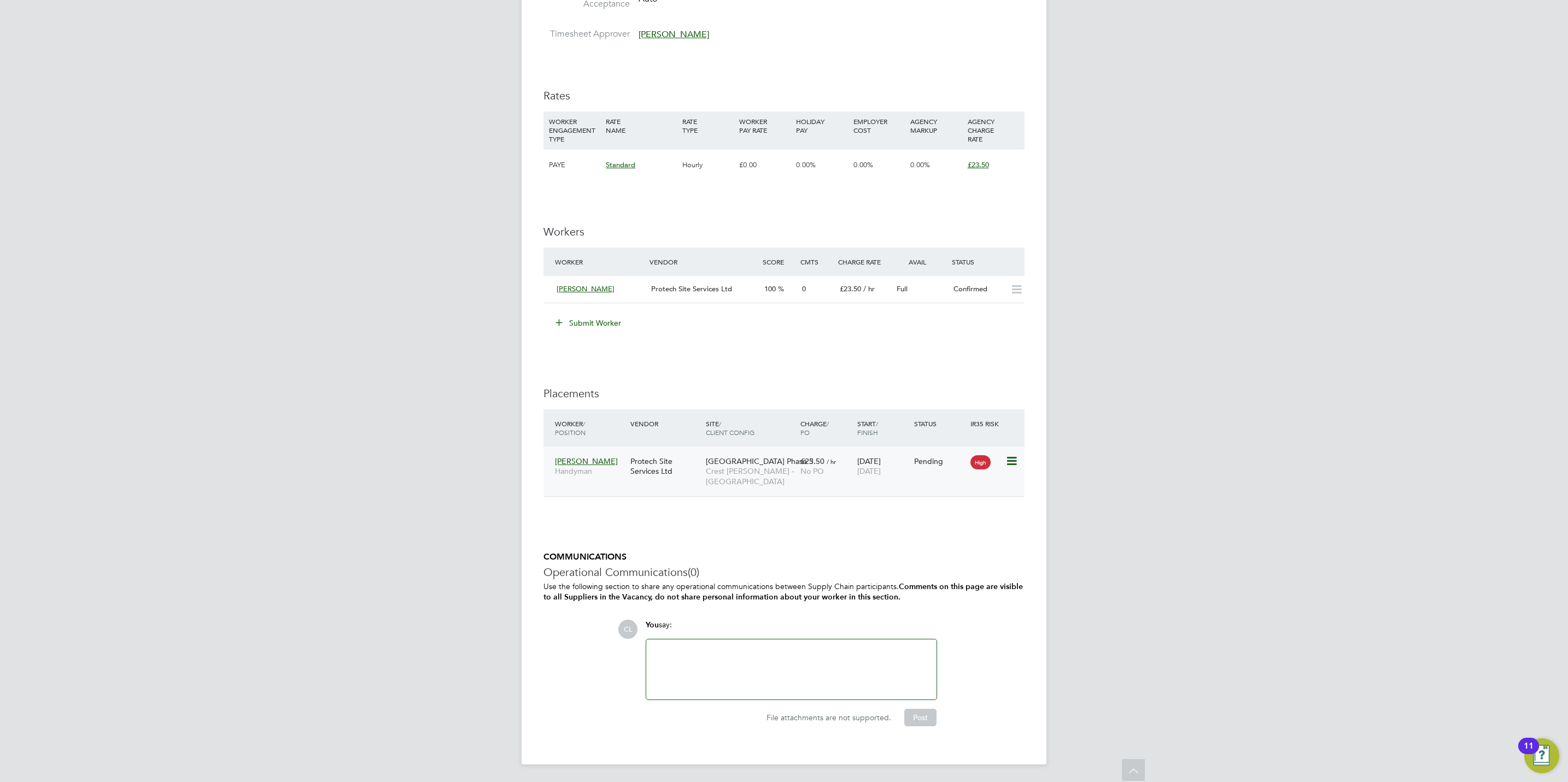
click at [1014, 461] on icon at bounding box center [1011, 461] width 11 height 13
click at [948, 525] on li "Start" at bounding box center [977, 531] width 78 height 15
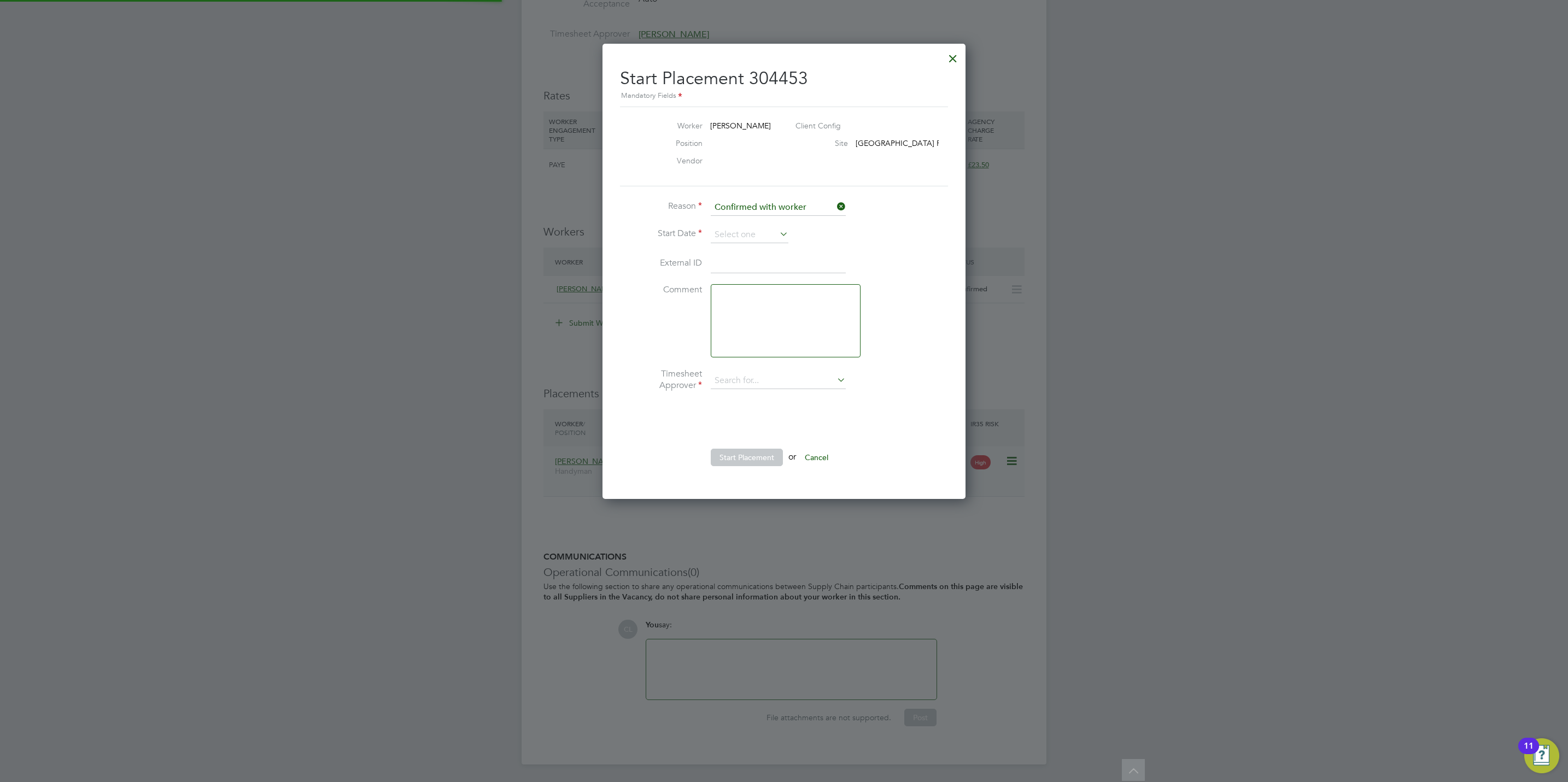
type input "Peter Currie"
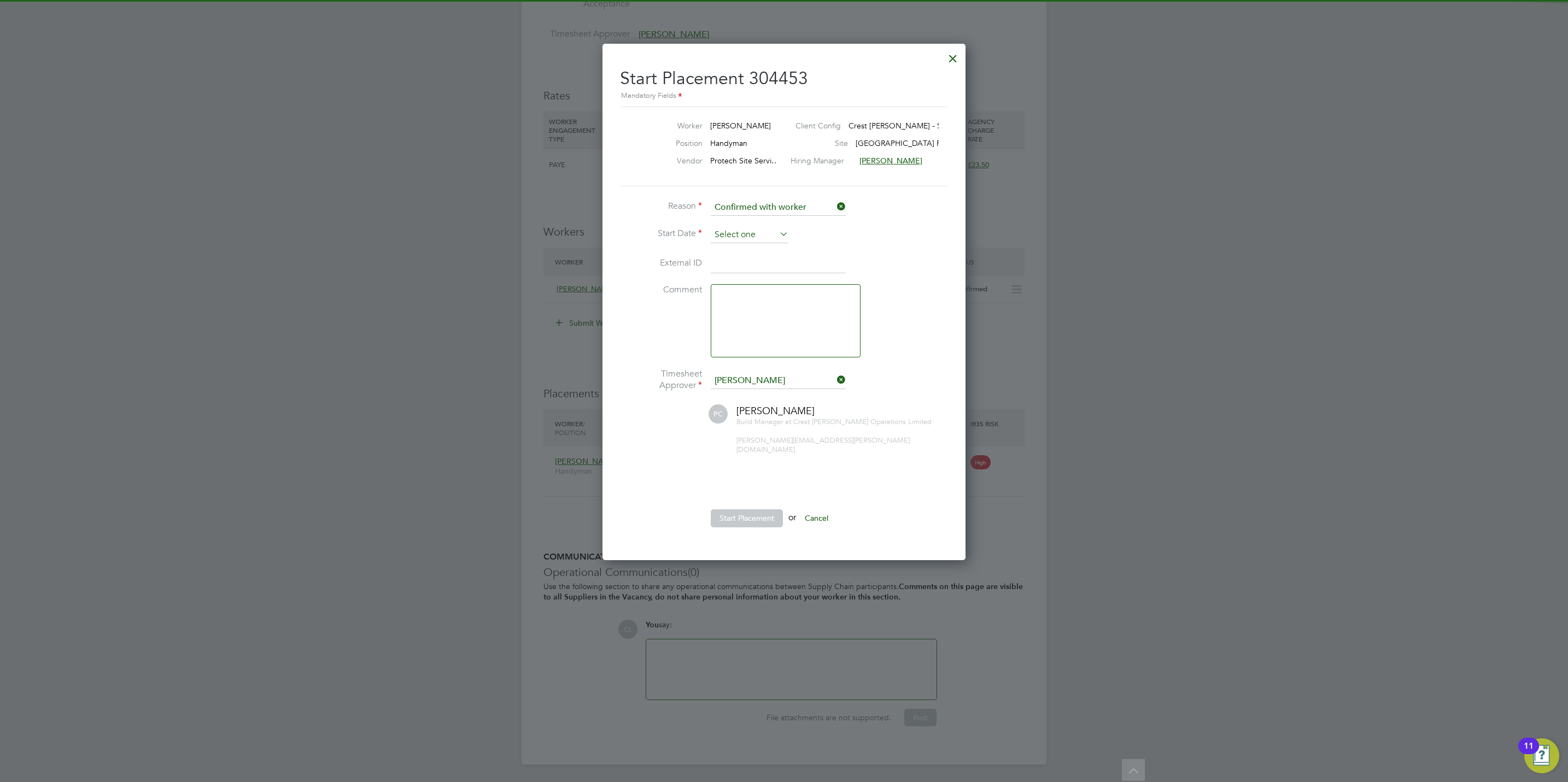
click at [723, 234] on input at bounding box center [750, 235] width 78 height 16
click at [723, 319] on span "15" at bounding box center [729, 313] width 21 height 21
type input "[DATE]"
click at [747, 509] on button "Start Placement" at bounding box center [747, 518] width 72 height 18
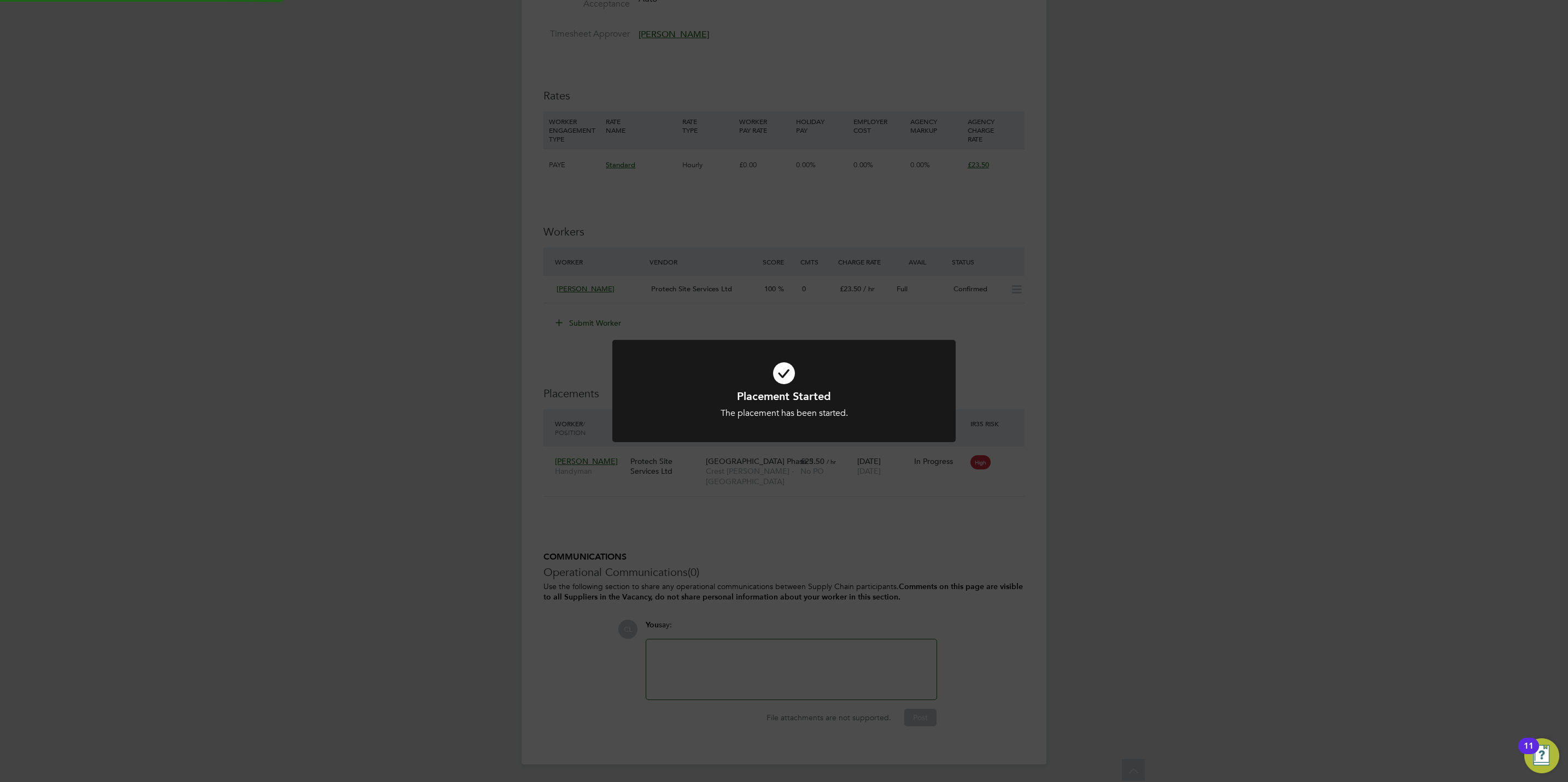
drag, startPoint x: 973, startPoint y: 676, endPoint x: 971, endPoint y: 686, distance: 10.2
click at [975, 676] on div "Placement Started The placement has been started. Cancel Okay" at bounding box center [784, 391] width 1568 height 782
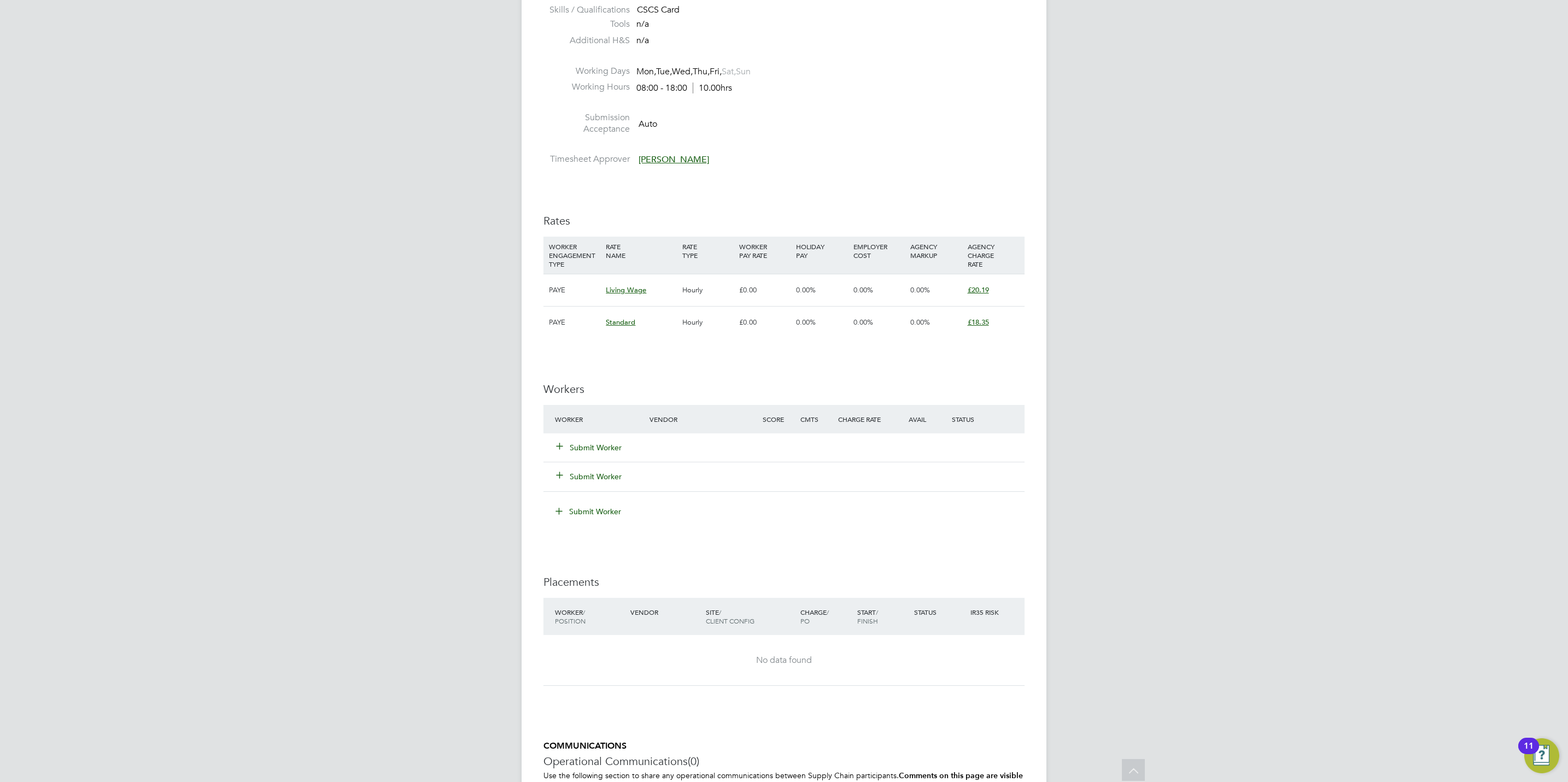
scroll to position [492, 0]
click at [592, 446] on button "Submit Worker" at bounding box center [589, 447] width 66 height 11
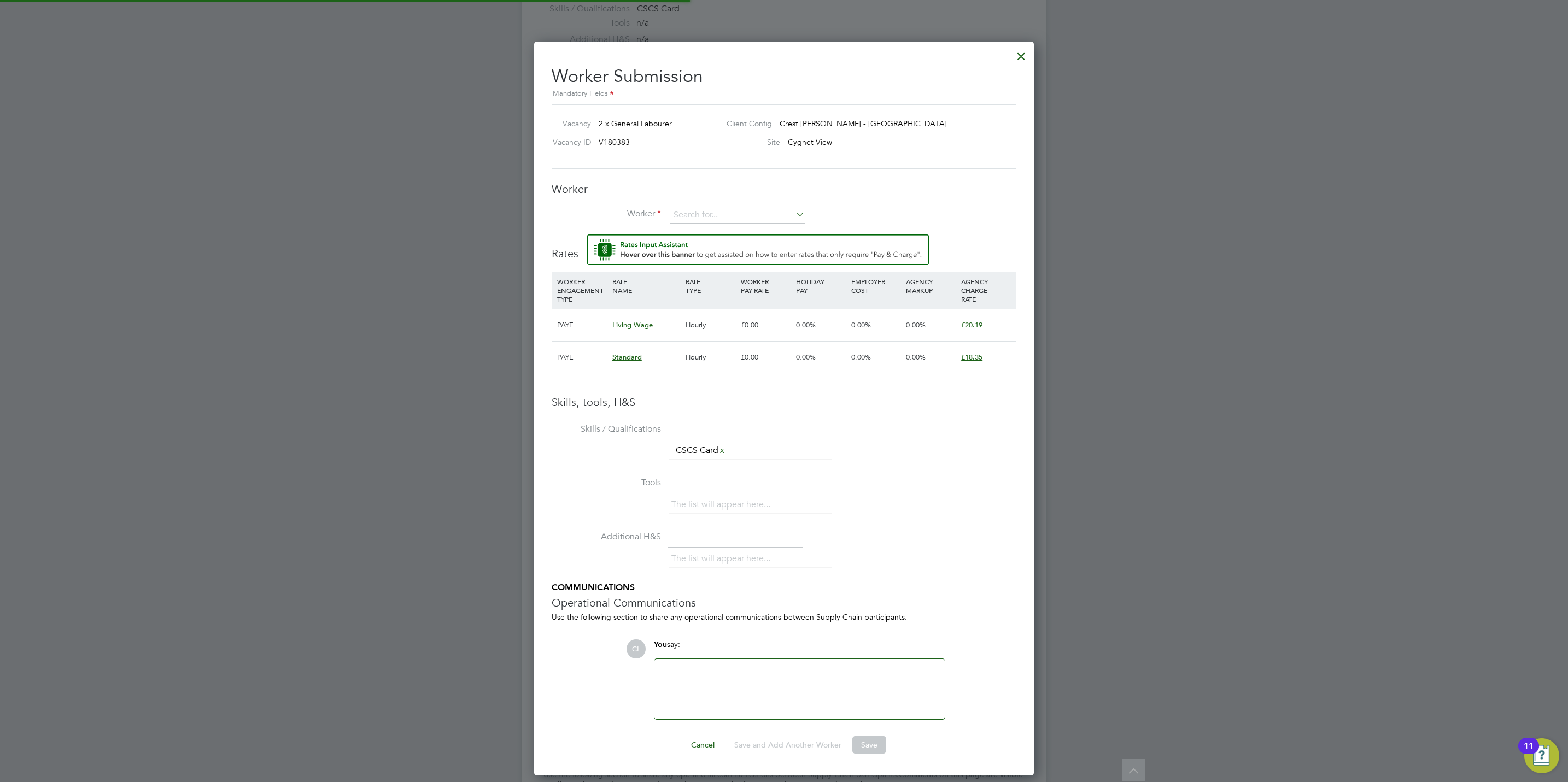
scroll to position [5, 5]
click at [737, 218] on input at bounding box center [737, 215] width 135 height 16
click at [732, 231] on li "Kazeem Adisa (ADI003)" at bounding box center [737, 231] width 136 height 15
type input "Kazeem Adisa (ADI003)"
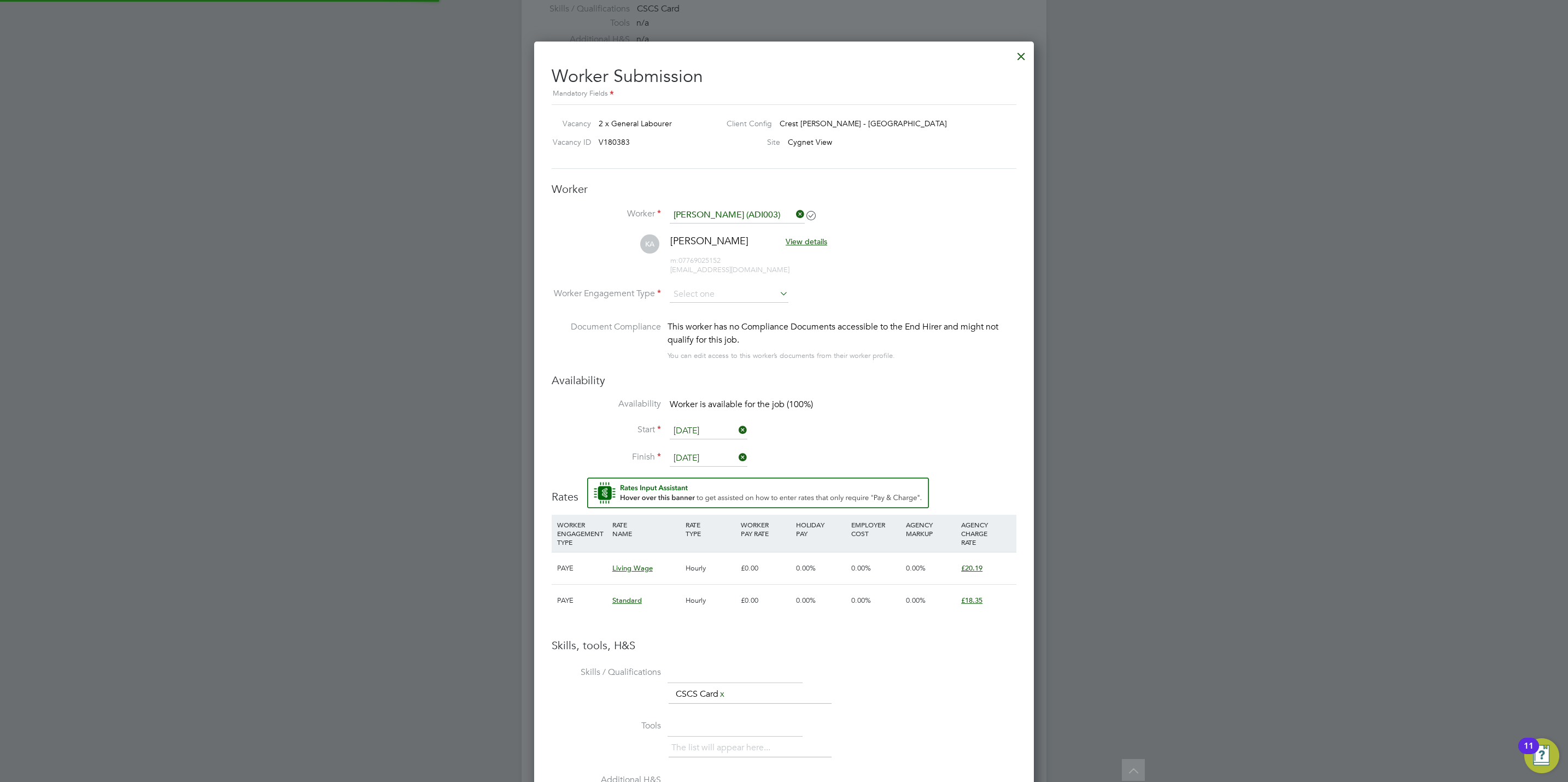
scroll to position [981, 500]
click at [715, 298] on input at bounding box center [729, 295] width 119 height 16
click at [707, 329] on li "PAYE" at bounding box center [729, 324] width 120 height 14
type input "PAYE"
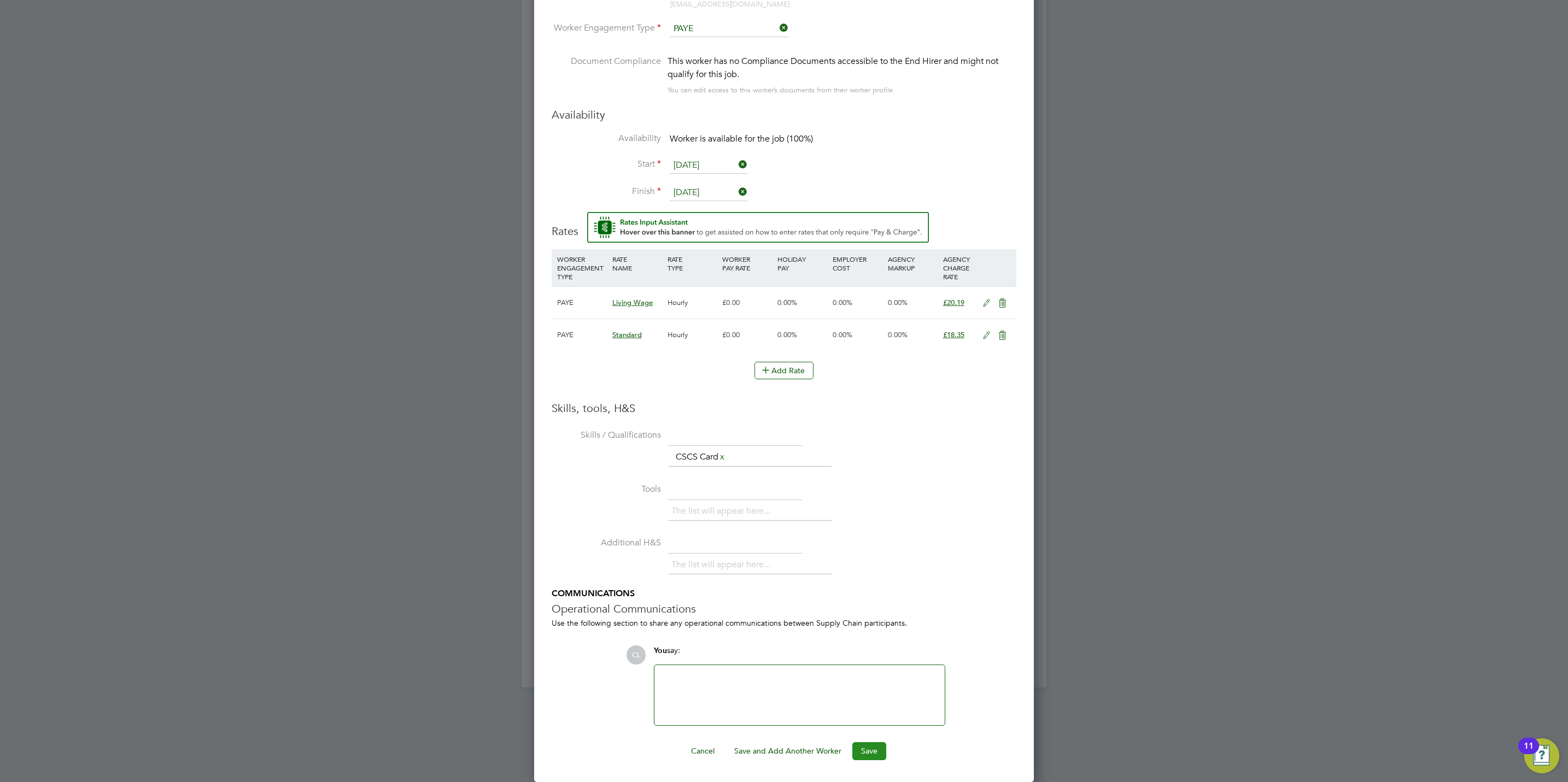
click at [876, 754] on button "Save" at bounding box center [869, 751] width 34 height 18
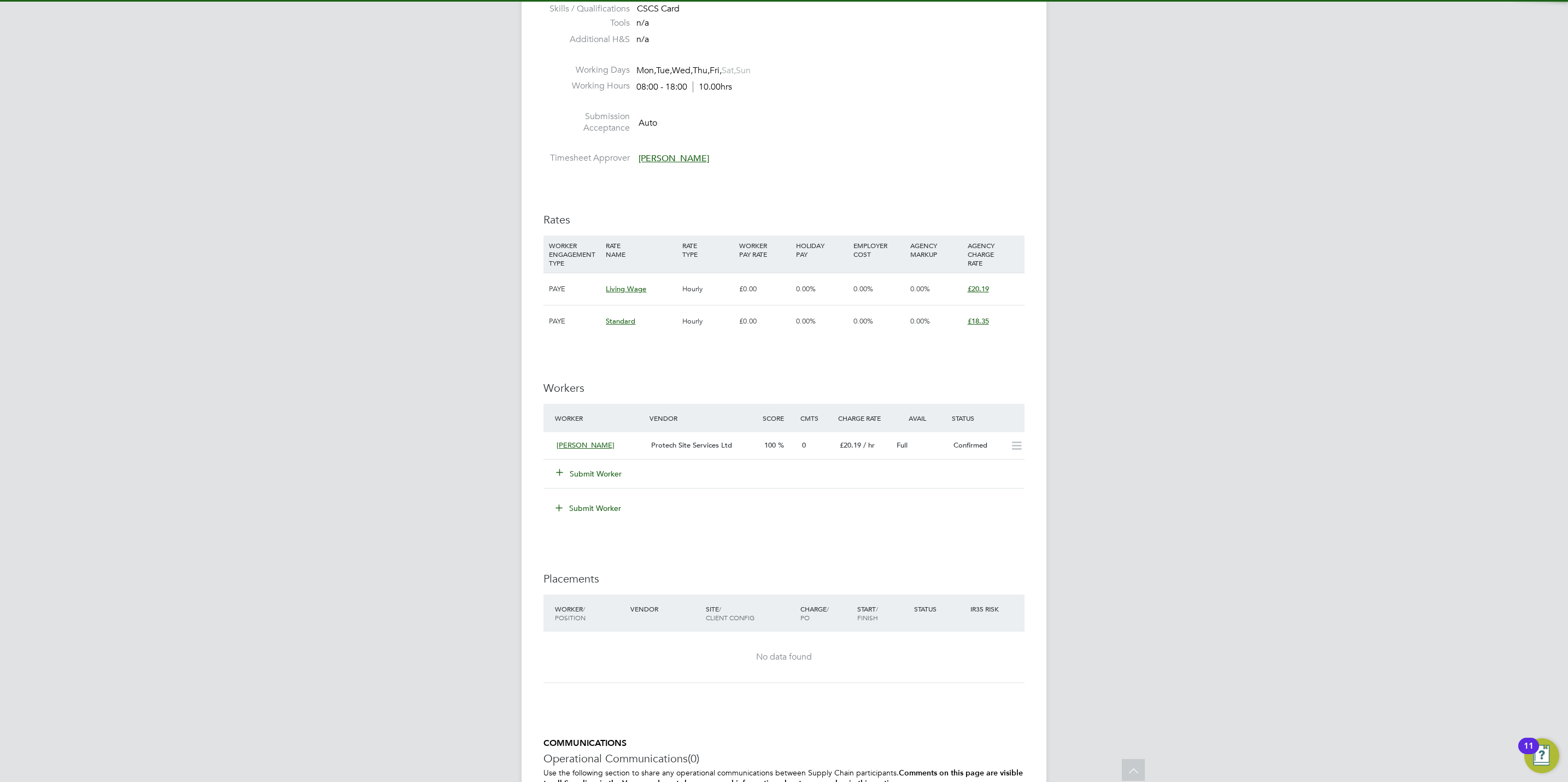
click at [614, 475] on button "Submit Worker" at bounding box center [589, 474] width 66 height 11
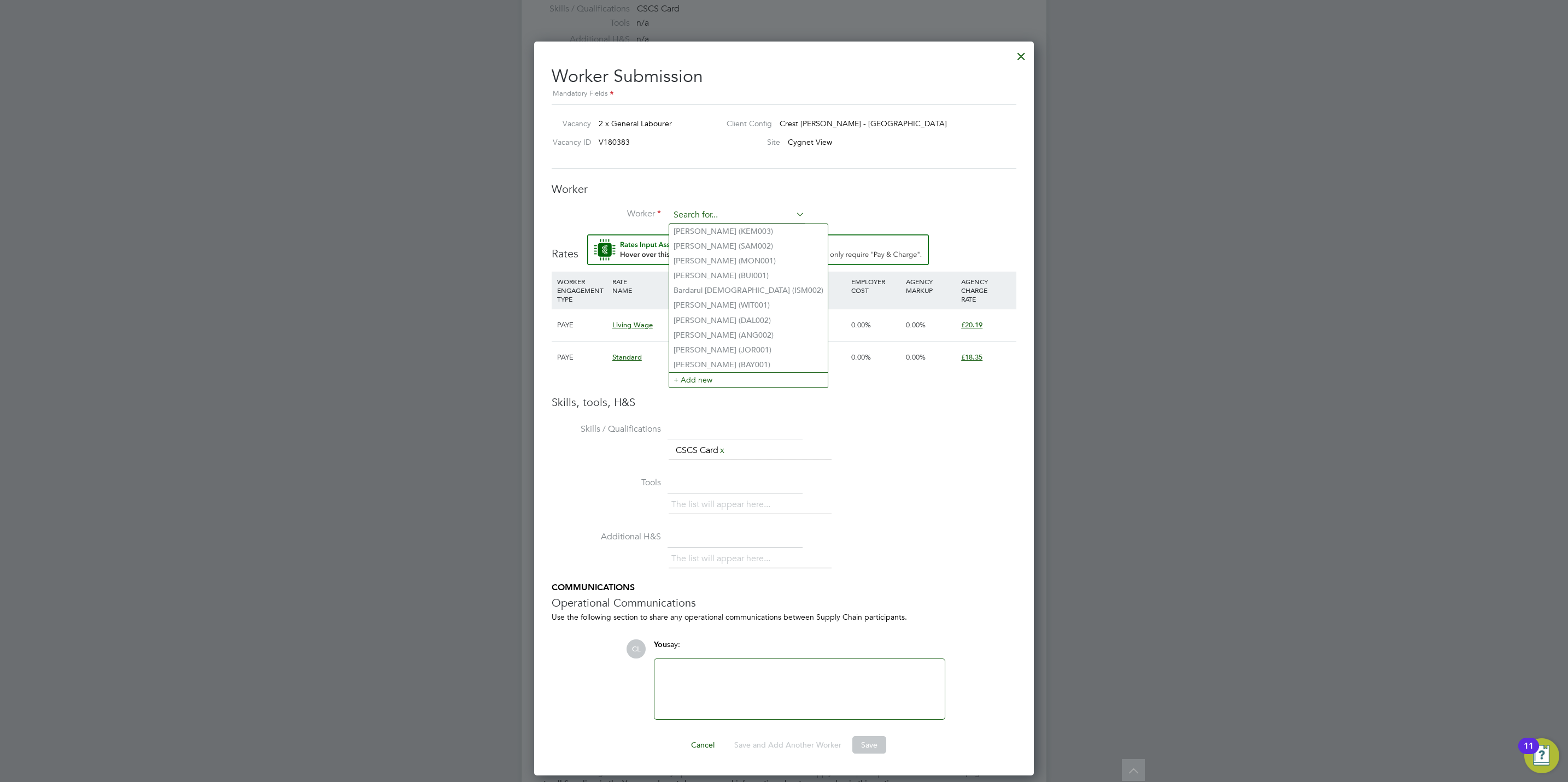
click at [702, 211] on input at bounding box center [737, 215] width 135 height 16
click at [696, 264] on li "Kayode Omolasho (OMO002)" at bounding box center [737, 261] width 136 height 15
type input "Kayode Omolasho (OMO002)"
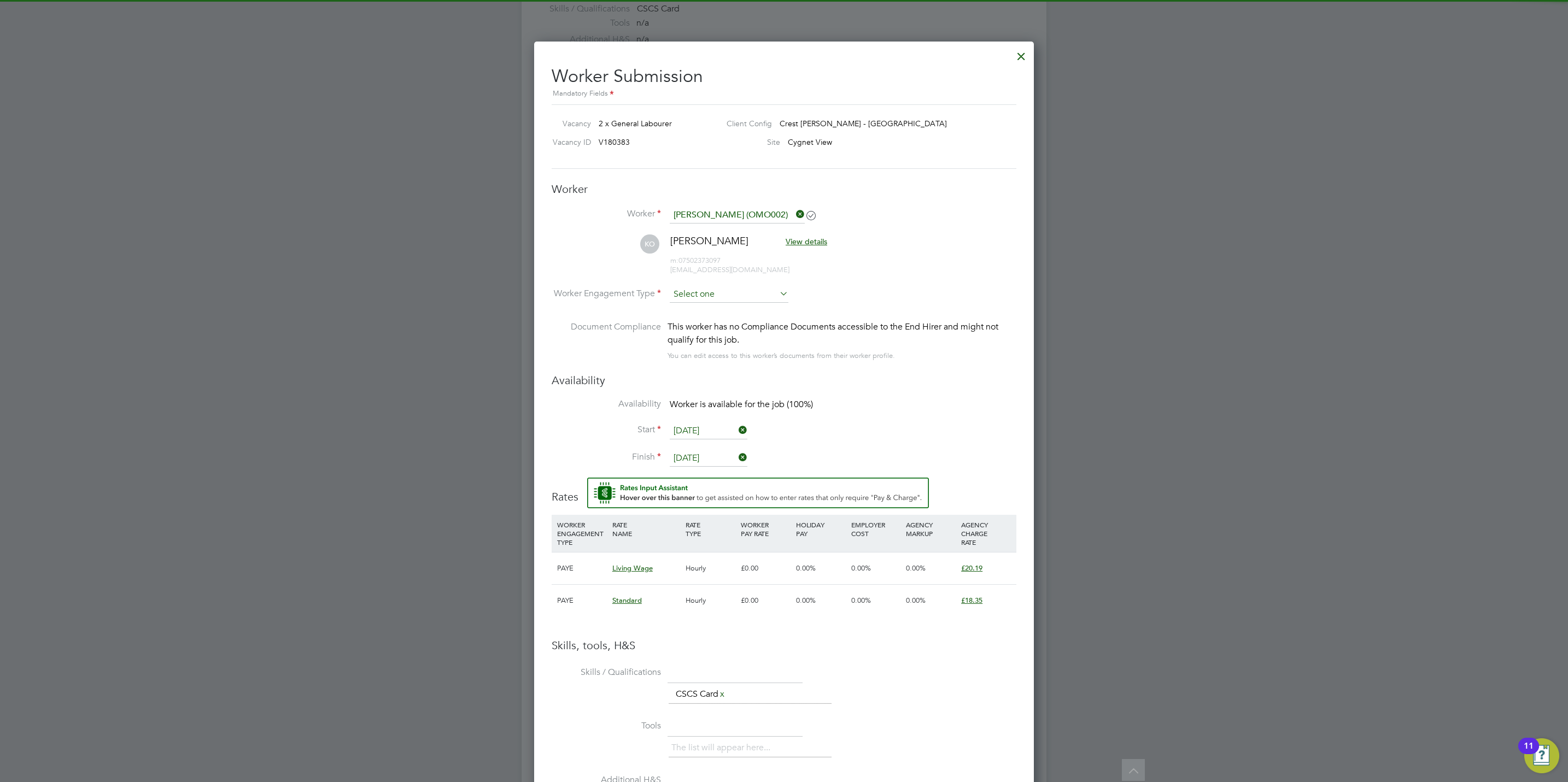
click at [707, 293] on input at bounding box center [729, 295] width 119 height 16
click at [707, 325] on li "PAYE" at bounding box center [729, 324] width 120 height 14
type input "PAYE"
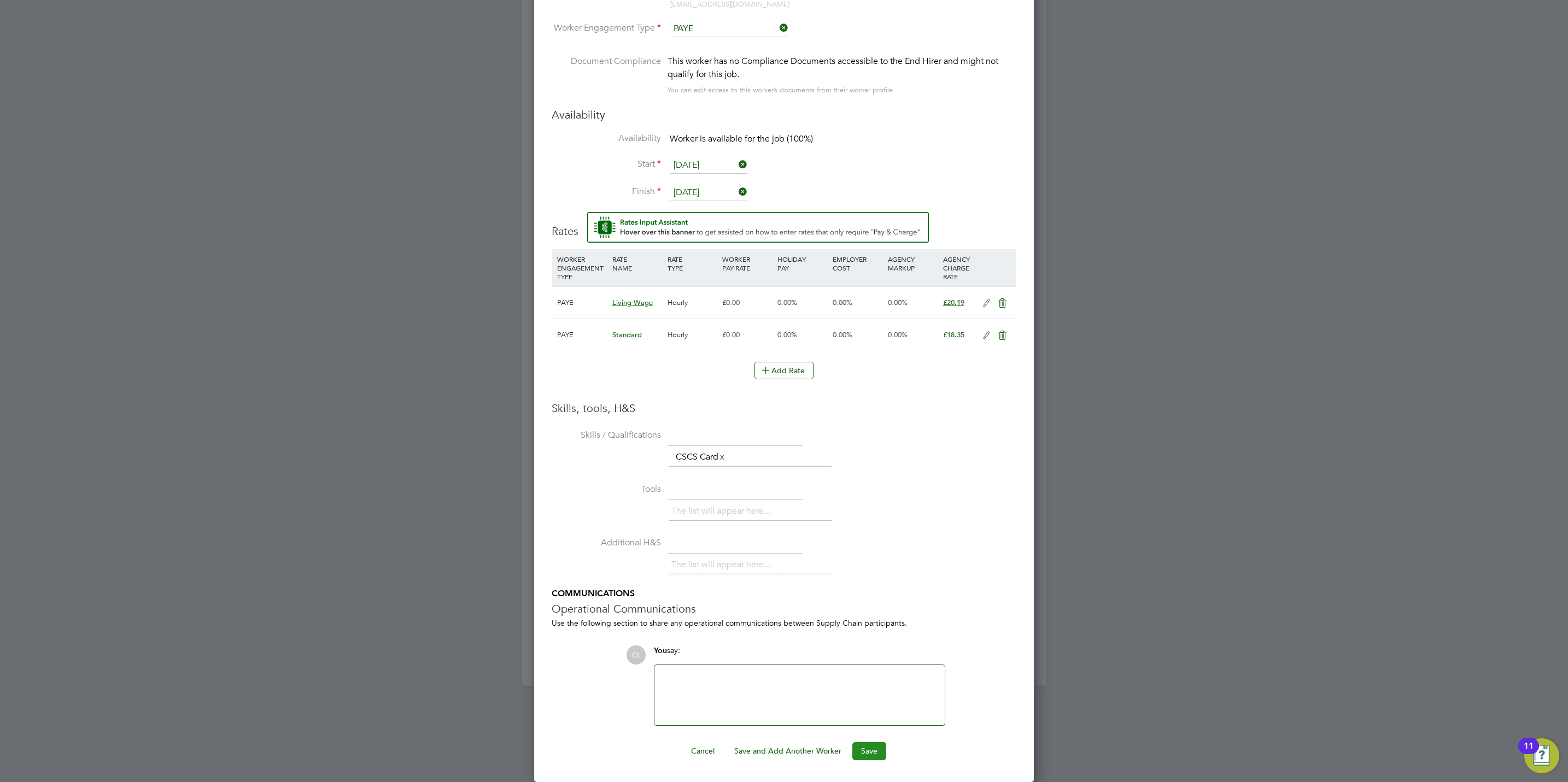
click at [877, 758] on button "Save" at bounding box center [869, 751] width 34 height 18
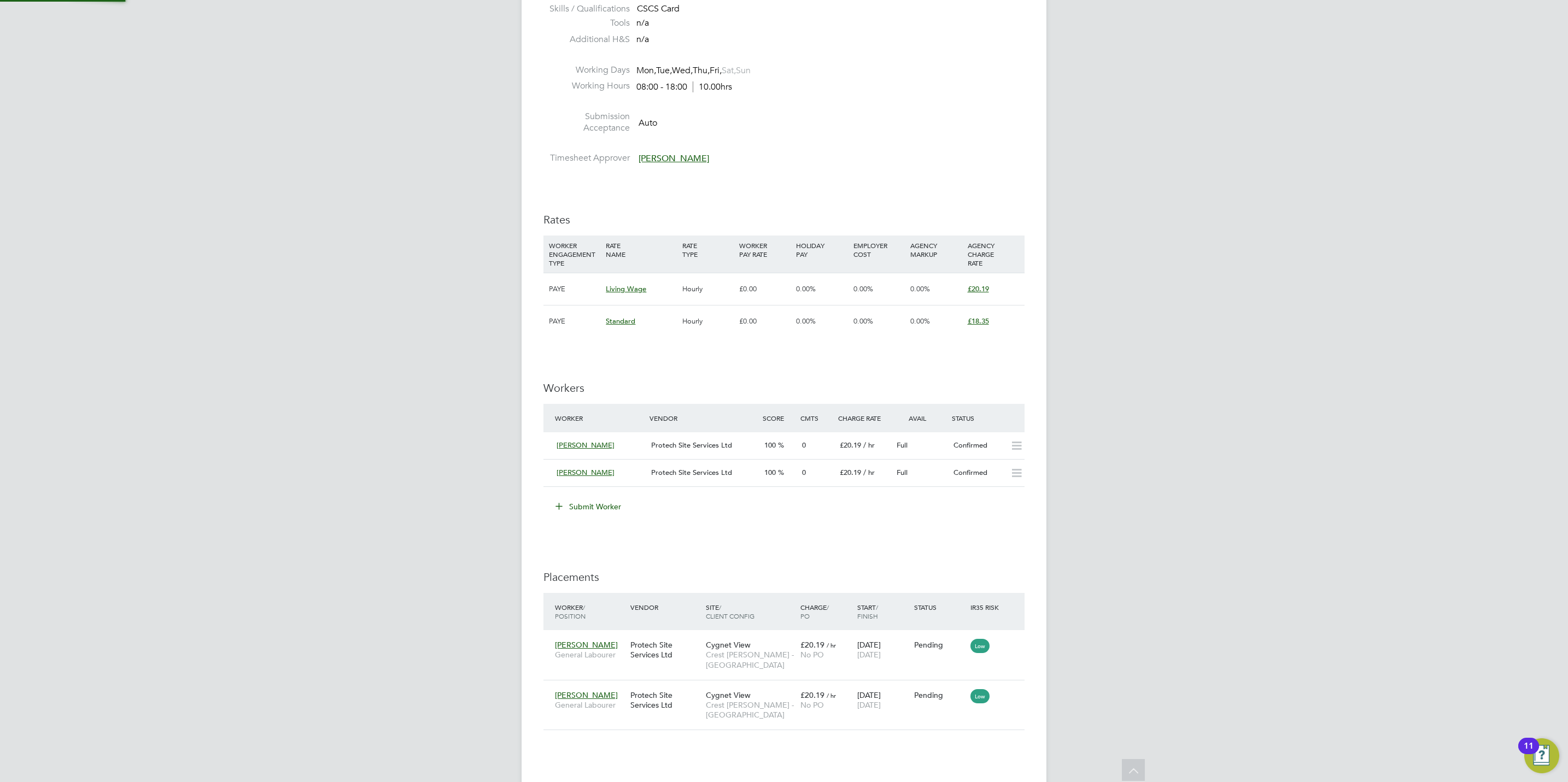
click at [928, 573] on h3 "Placements" at bounding box center [784, 577] width 481 height 14
click at [1017, 645] on icon at bounding box center [1011, 645] width 11 height 13
drag, startPoint x: 710, startPoint y: 571, endPoint x: 627, endPoint y: 529, distance: 93.0
click at [709, 571] on div "IR35 Determination IR35 Status No IR35 Status Assigned Edit Status Details PO N…" at bounding box center [784, 358] width 481 height 1237
click at [604, 506] on button "Submit Worker" at bounding box center [589, 506] width 82 height 18
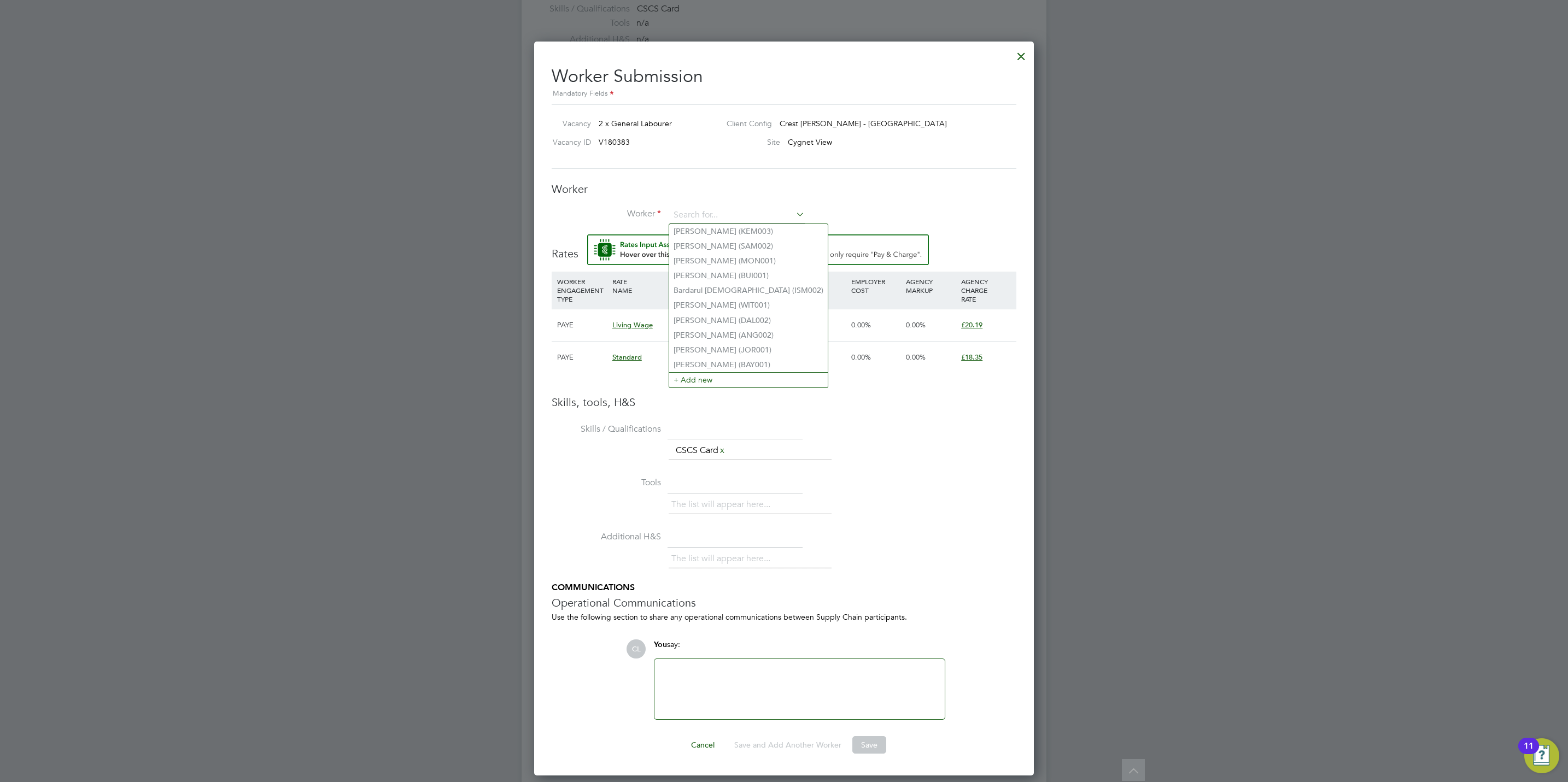
click at [715, 207] on div "Worker Worker Worker Engagement Type" at bounding box center [783, 208] width 464 height 52
click at [710, 212] on input at bounding box center [737, 215] width 135 height 16
click at [720, 271] on li "Andre w Williams (WIL020)" at bounding box center [757, 276] width 177 height 15
type input "Andrew Williams (WIL020)"
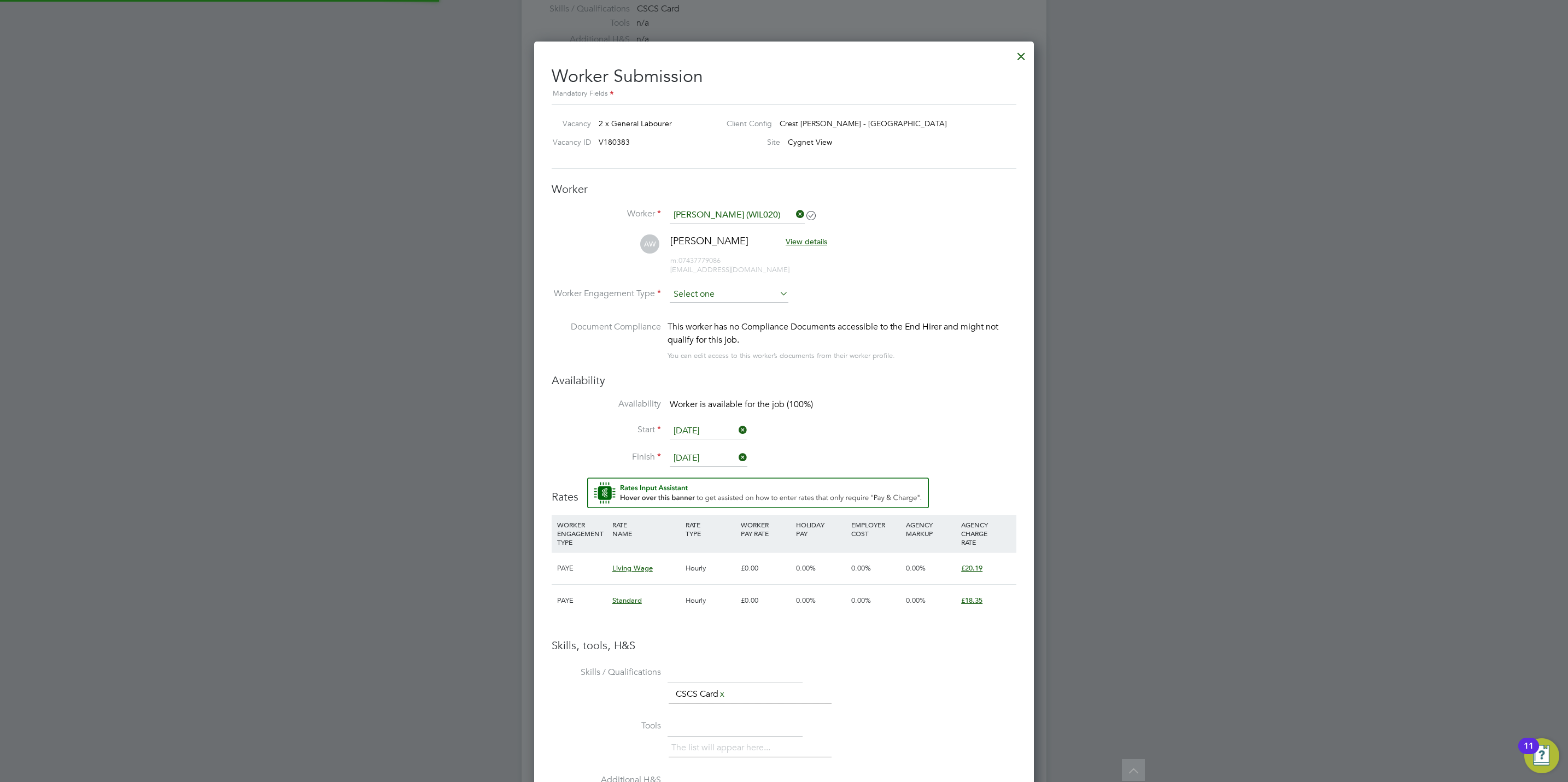
click at [716, 294] on input at bounding box center [729, 295] width 119 height 16
click at [711, 325] on li "PAYE" at bounding box center [729, 324] width 120 height 14
type input "PAYE"
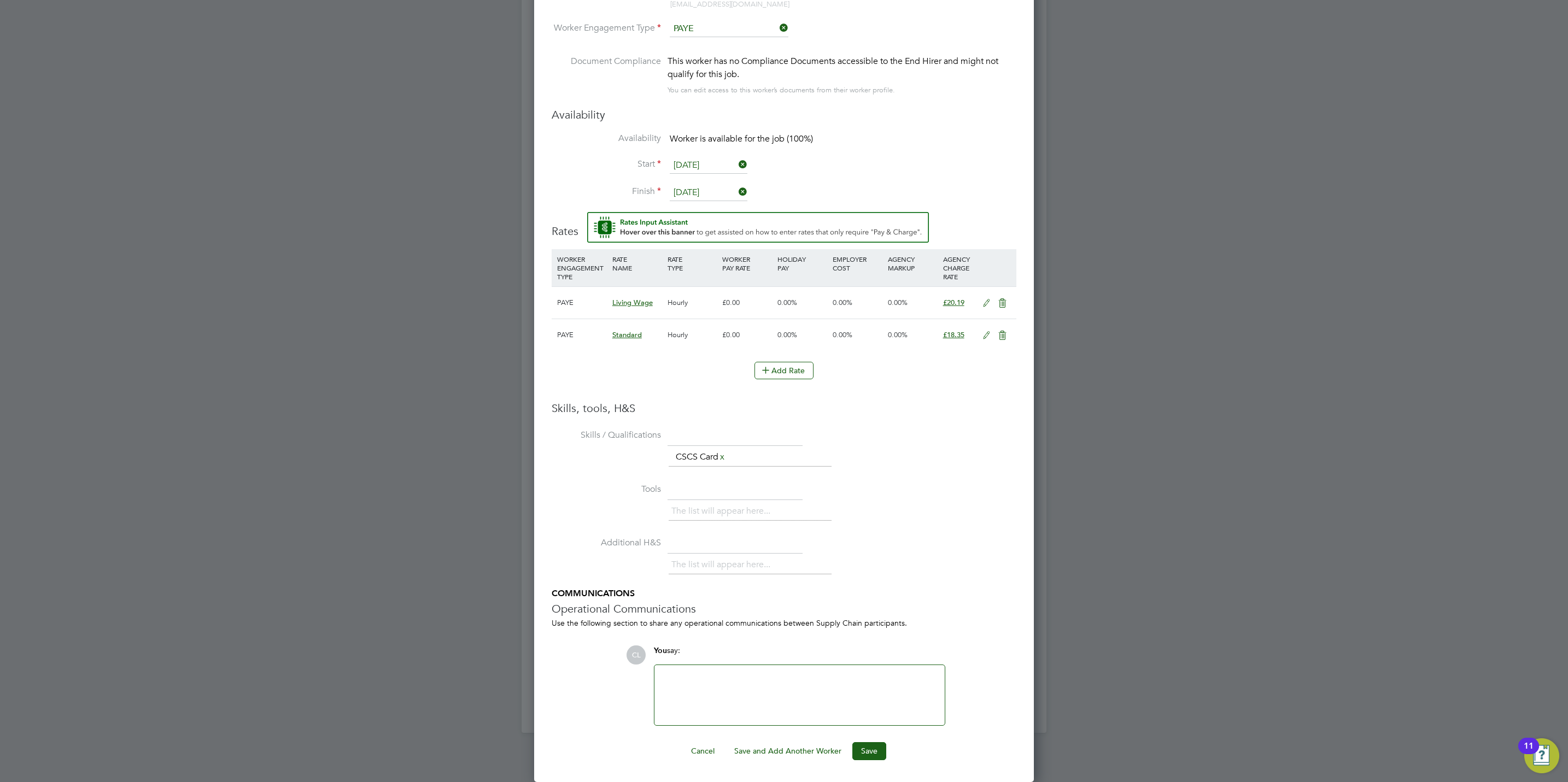
click at [879, 763] on div "Worker Submission Mandatory Fields Vacancy 2 x General Labourer Client Config C…" at bounding box center [784, 279] width 500 height 1007
click at [874, 753] on button "Save" at bounding box center [869, 751] width 34 height 18
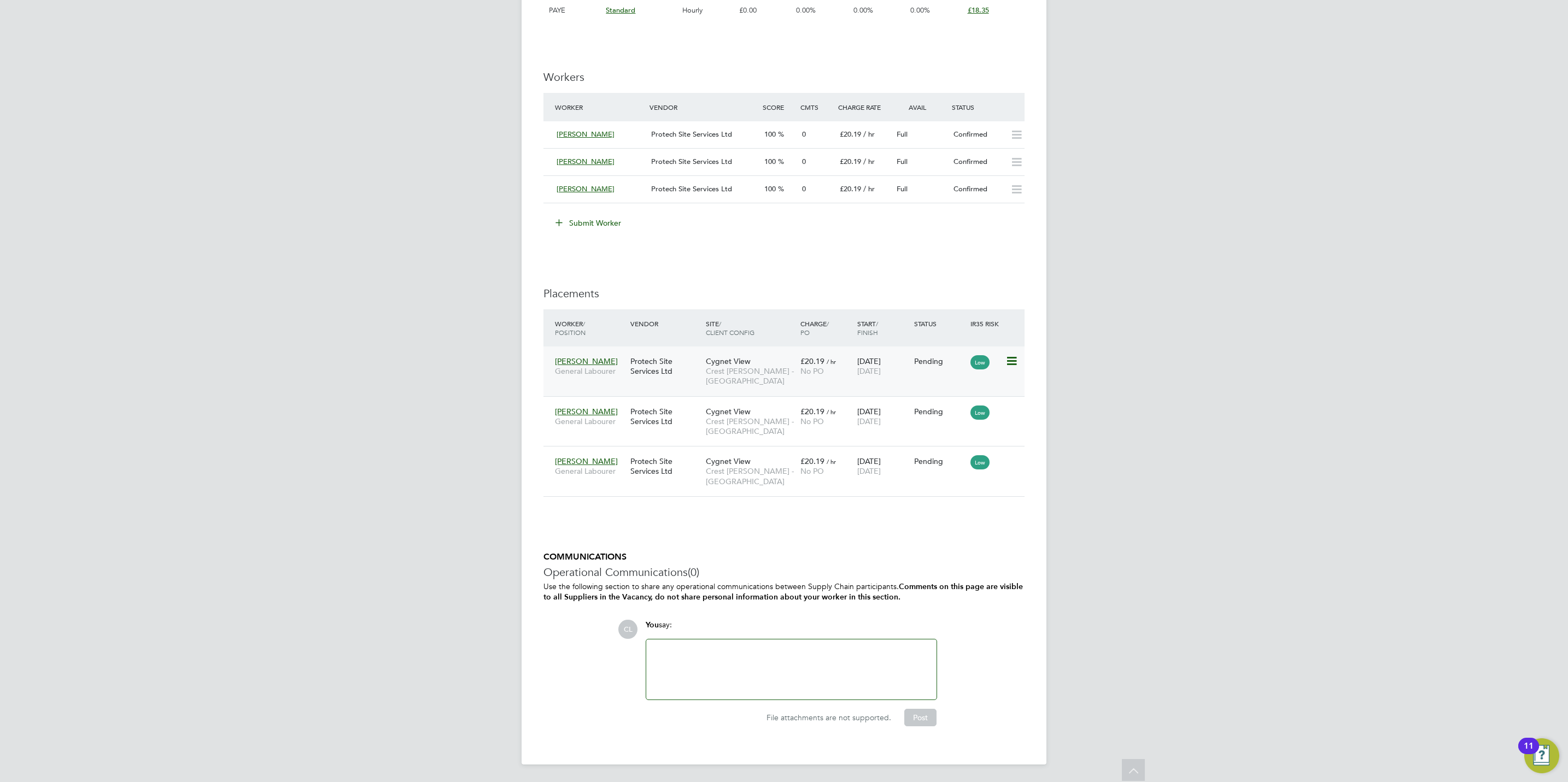
click at [1012, 364] on icon at bounding box center [1011, 361] width 11 height 13
click at [956, 427] on li "Start" at bounding box center [977, 431] width 78 height 15
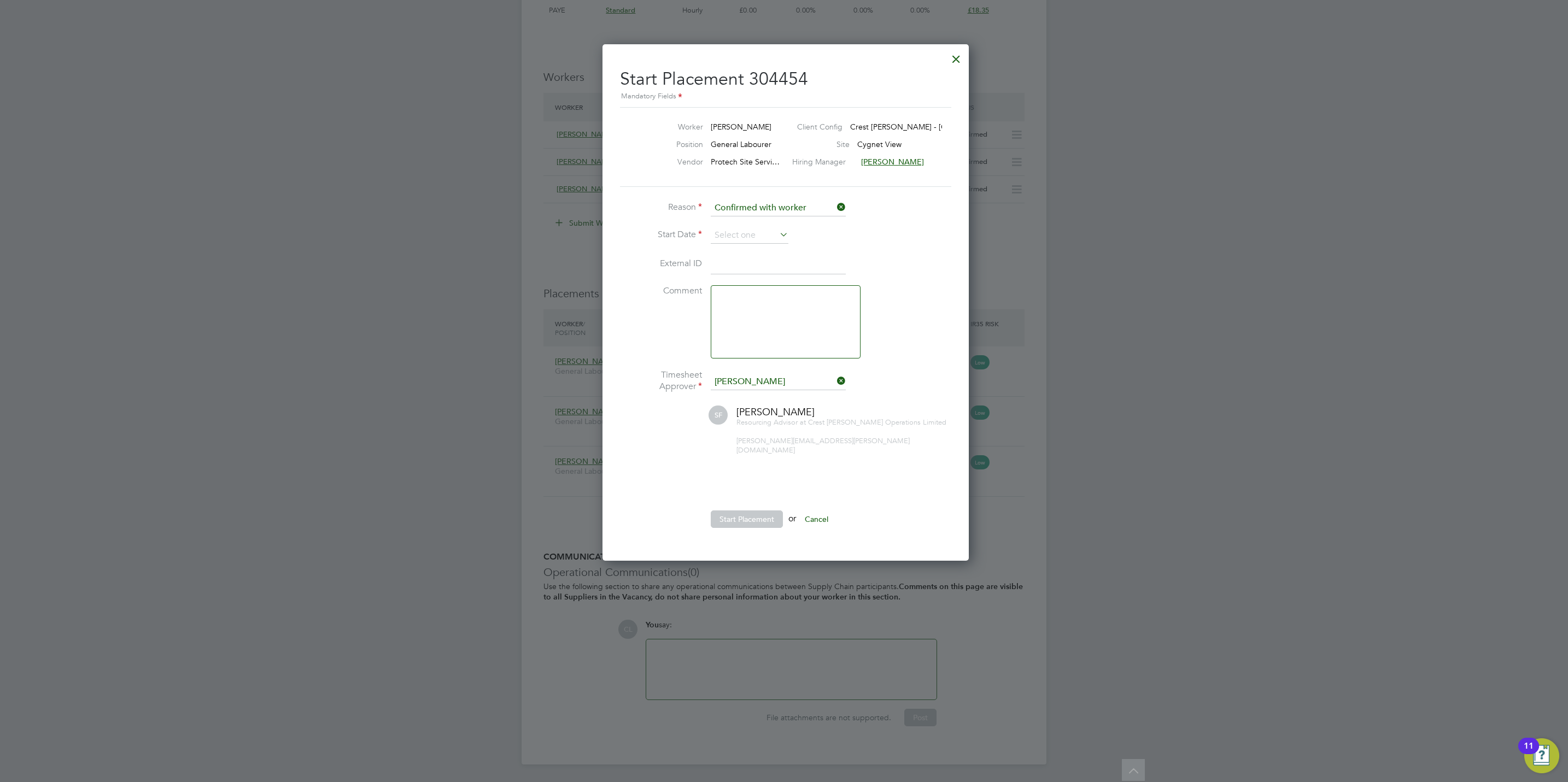
click at [725, 223] on li "Reason Confirmed with worker" at bounding box center [784, 214] width 328 height 27
click at [728, 234] on input at bounding box center [750, 236] width 78 height 16
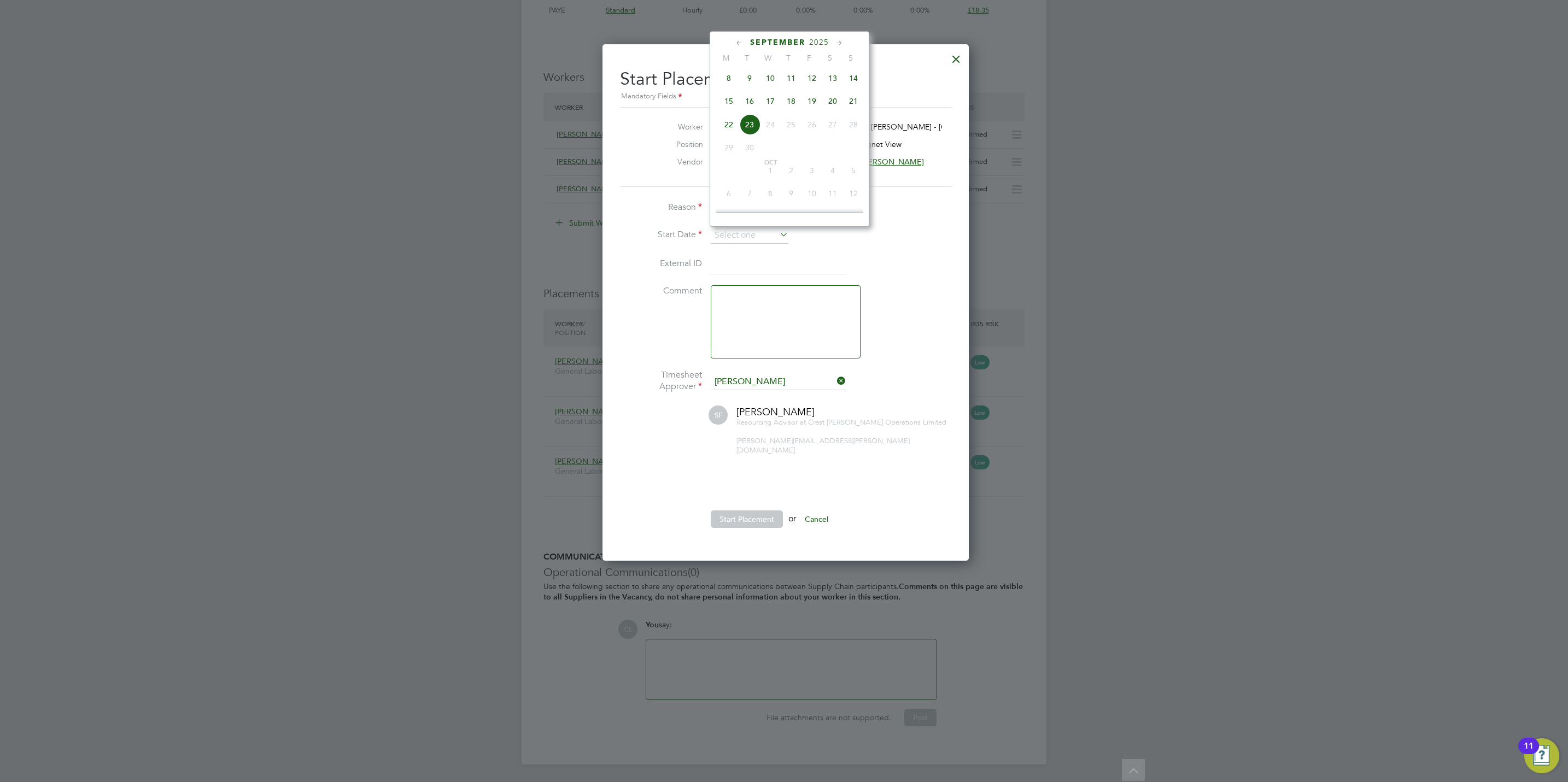
click at [729, 105] on span "15" at bounding box center [729, 101] width 21 height 21
type input "[DATE]"
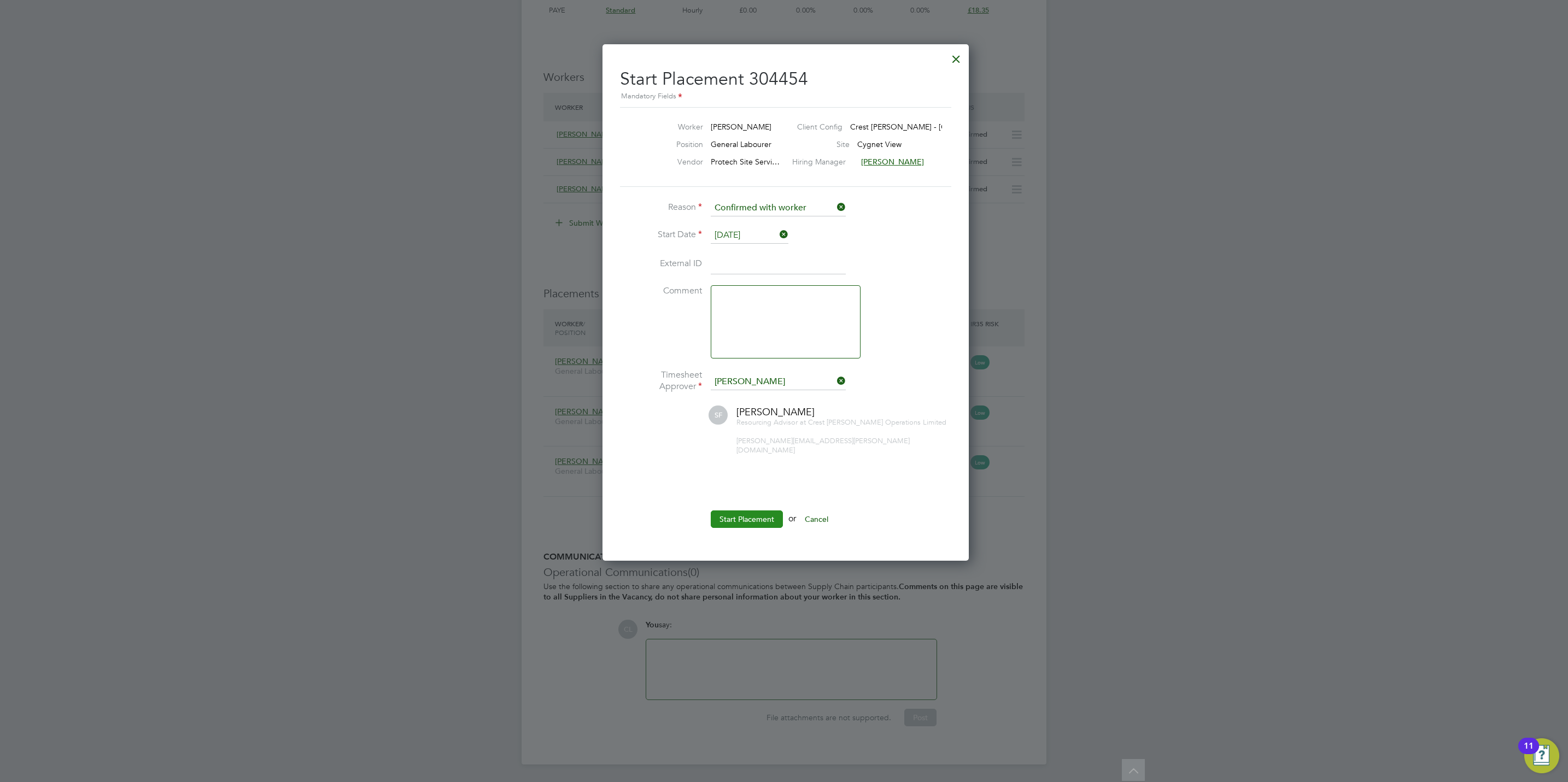
click at [758, 511] on button "Start Placement" at bounding box center [747, 519] width 72 height 18
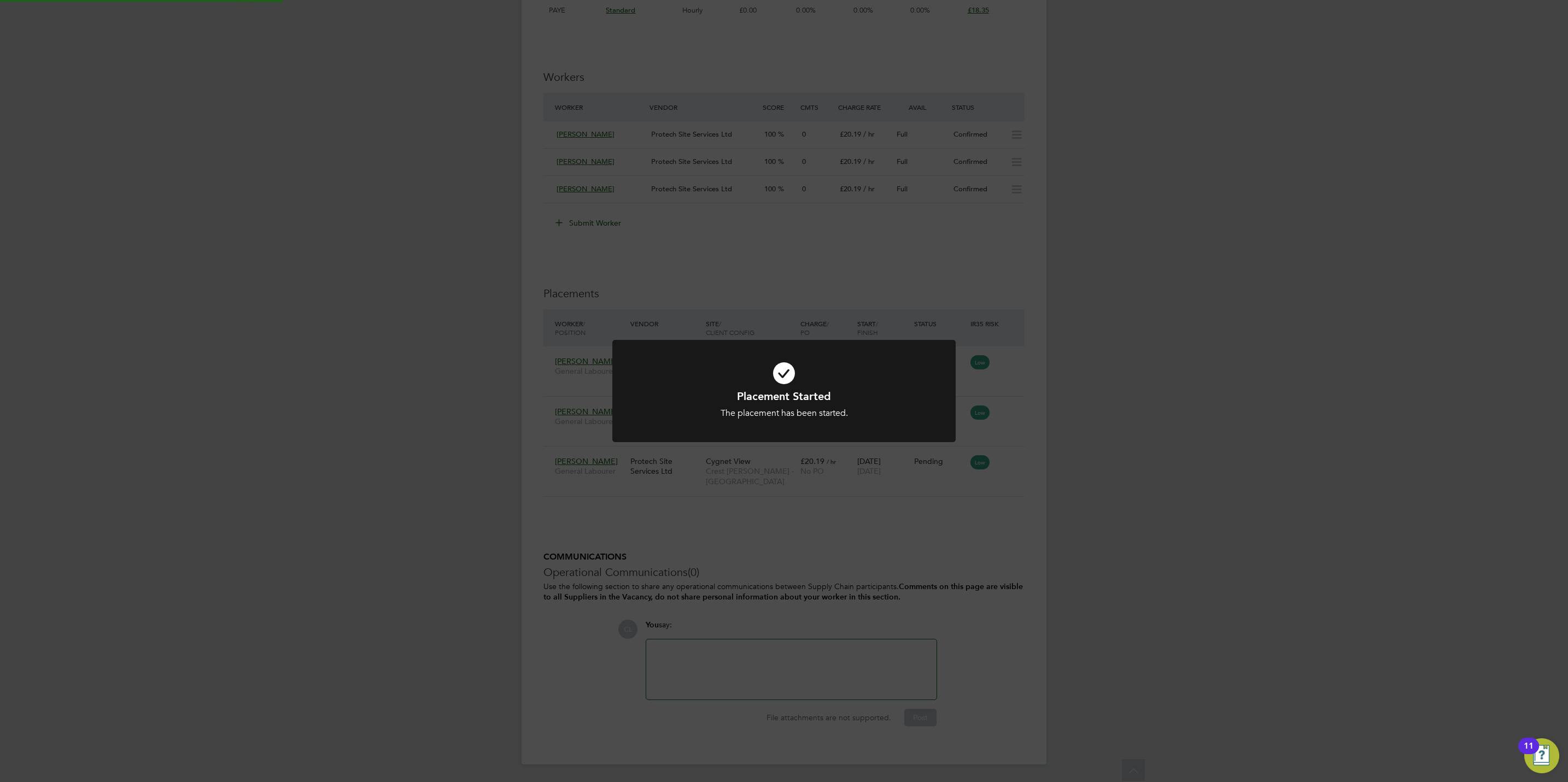
click at [1015, 553] on div "Placement Started The placement has been started. Cancel Okay" at bounding box center [784, 391] width 1568 height 782
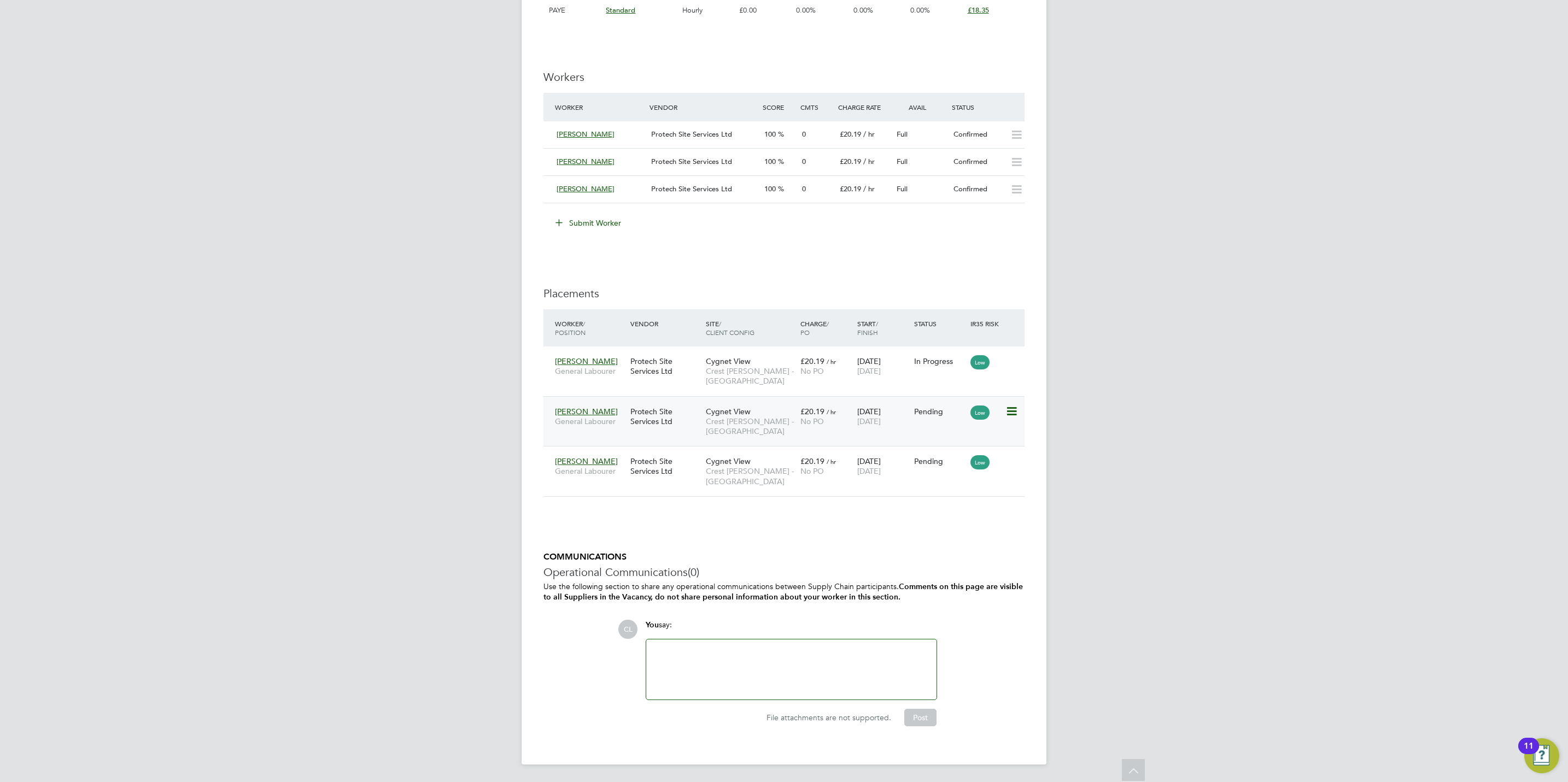
click at [1012, 409] on icon at bounding box center [1011, 412] width 11 height 13
click at [954, 479] on li "Start" at bounding box center [977, 482] width 78 height 15
type input "[PERSON_NAME]"
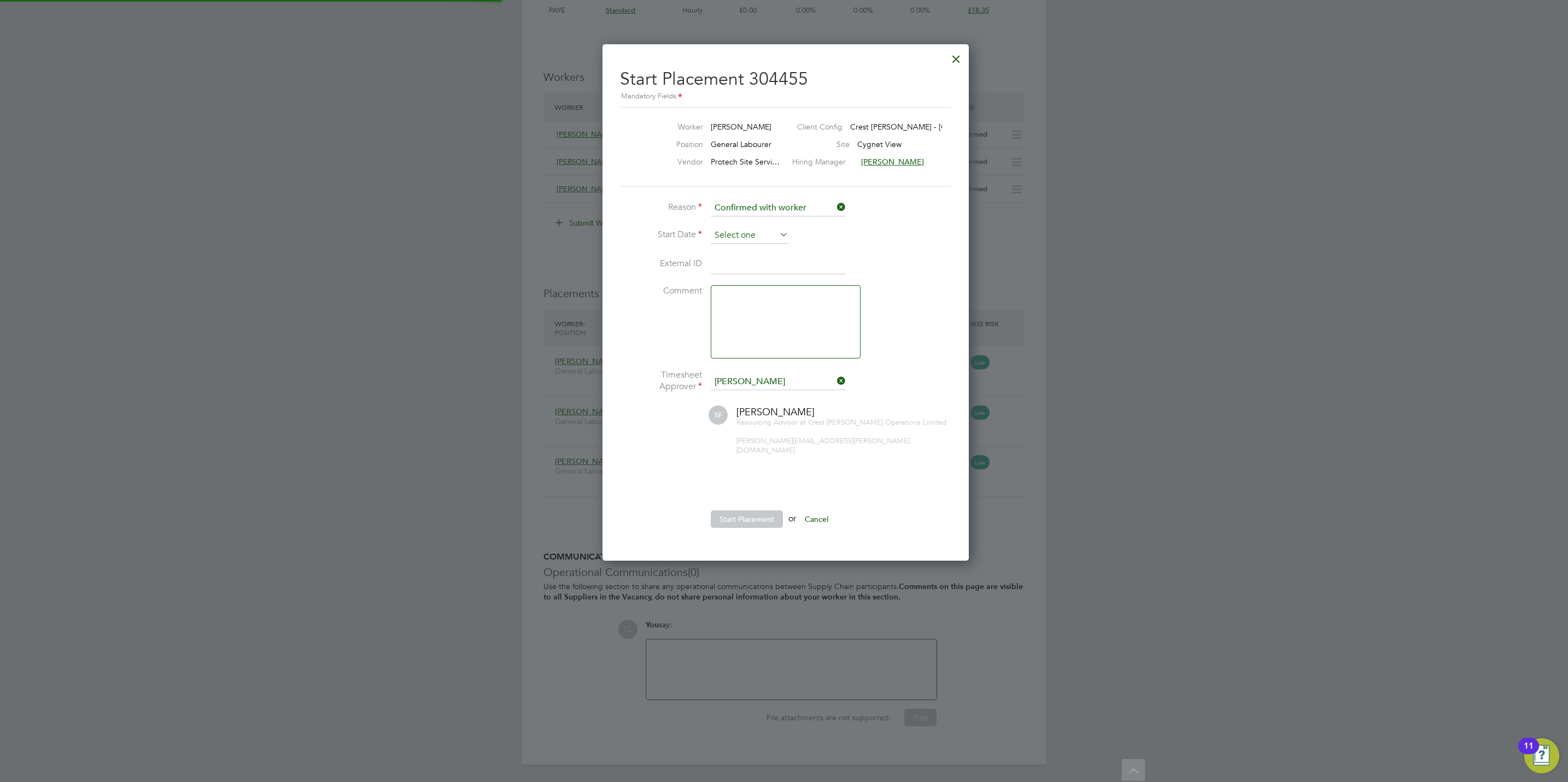
click at [740, 233] on input at bounding box center [750, 236] width 78 height 16
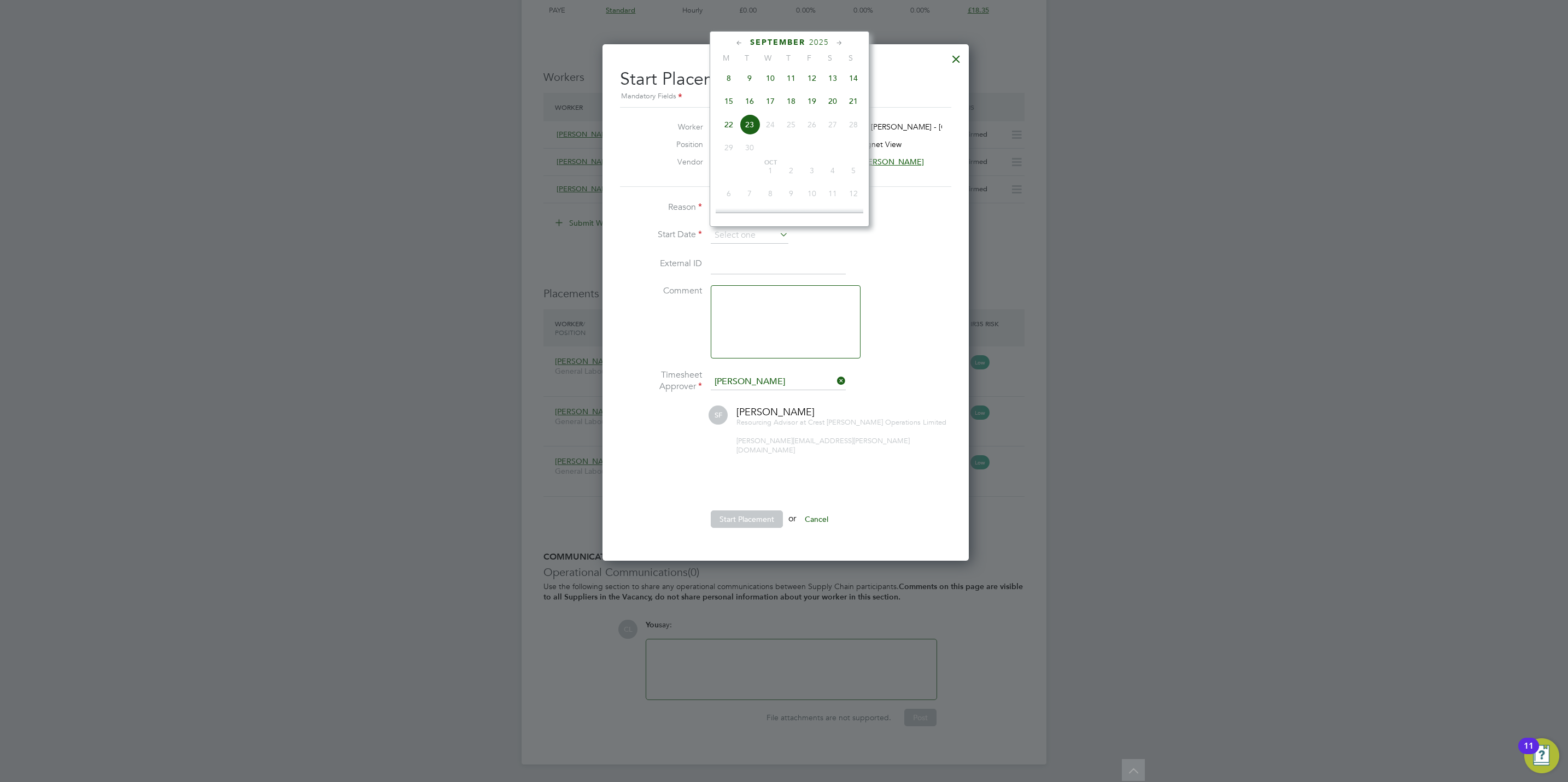
click at [727, 103] on span "15" at bounding box center [729, 101] width 21 height 21
type input "[DATE]"
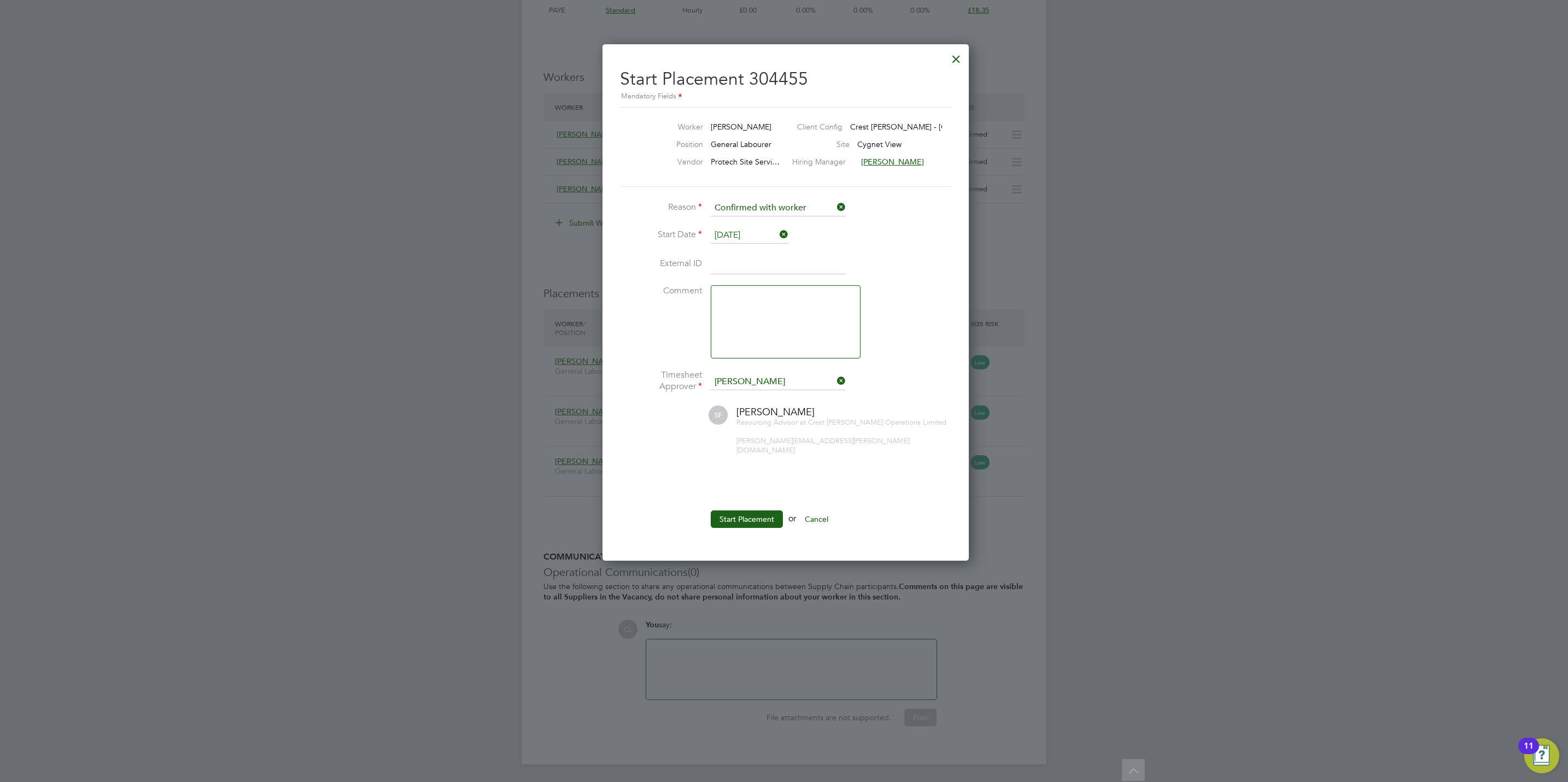
click at [754, 520] on li "Start Placement or Cancel" at bounding box center [784, 525] width 328 height 29
click at [753, 511] on button "Start Placement" at bounding box center [747, 519] width 72 height 18
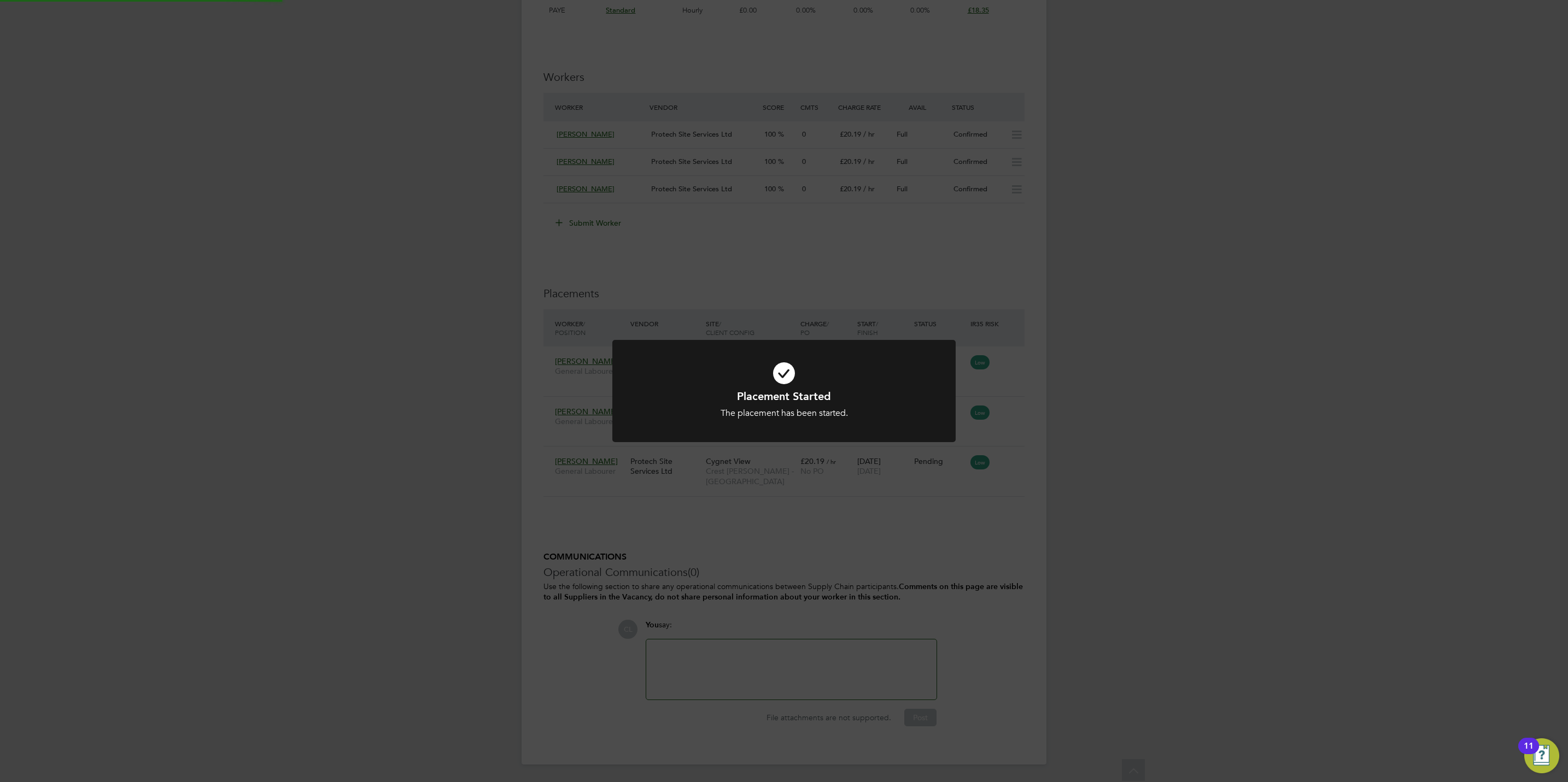
click at [1006, 558] on div "Placement Started The placement has been started. Cancel Okay" at bounding box center [784, 391] width 1568 height 782
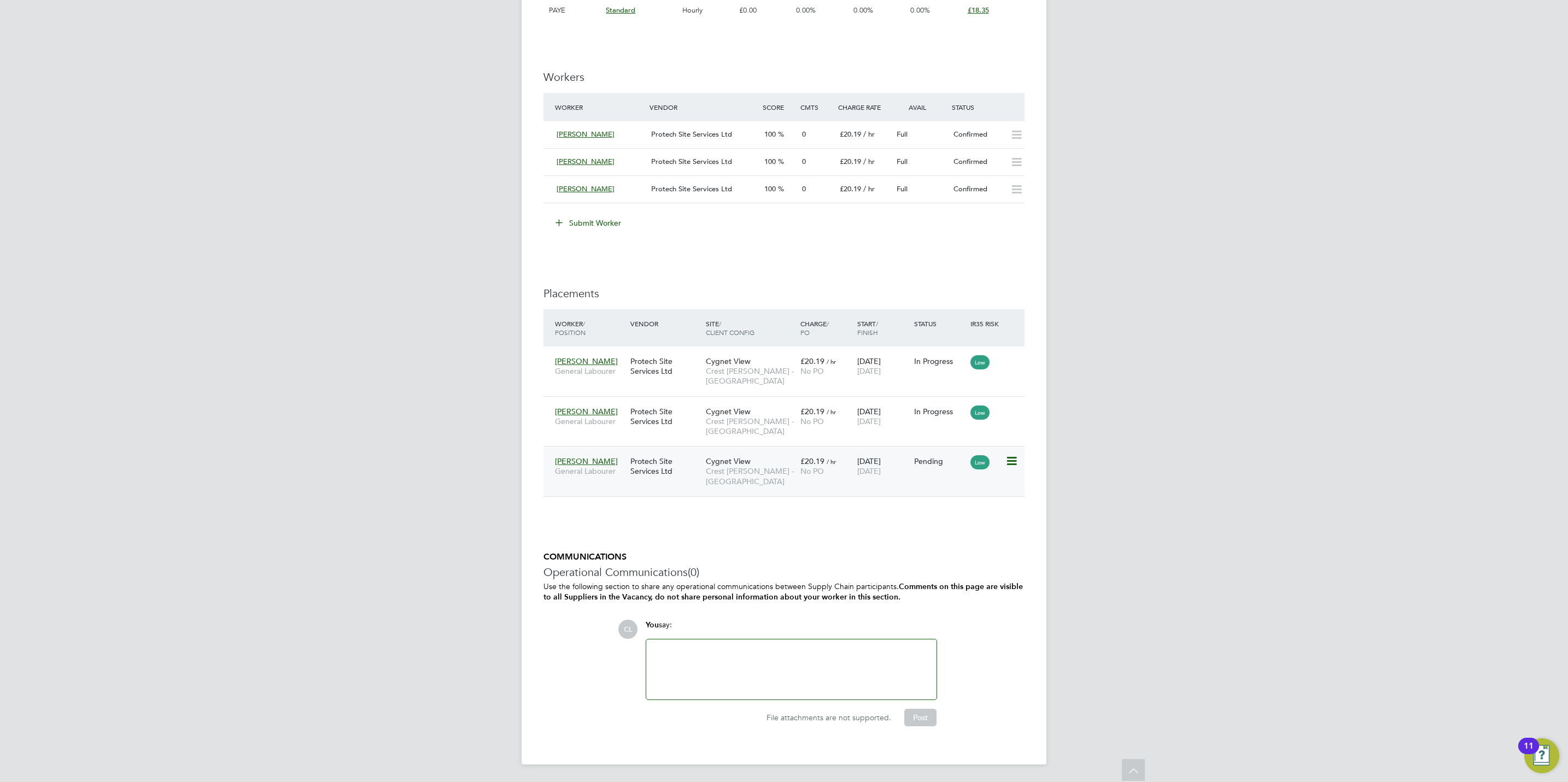
click at [1009, 466] on icon at bounding box center [1011, 461] width 11 height 13
click at [953, 529] on li "Start" at bounding box center [977, 532] width 78 height 15
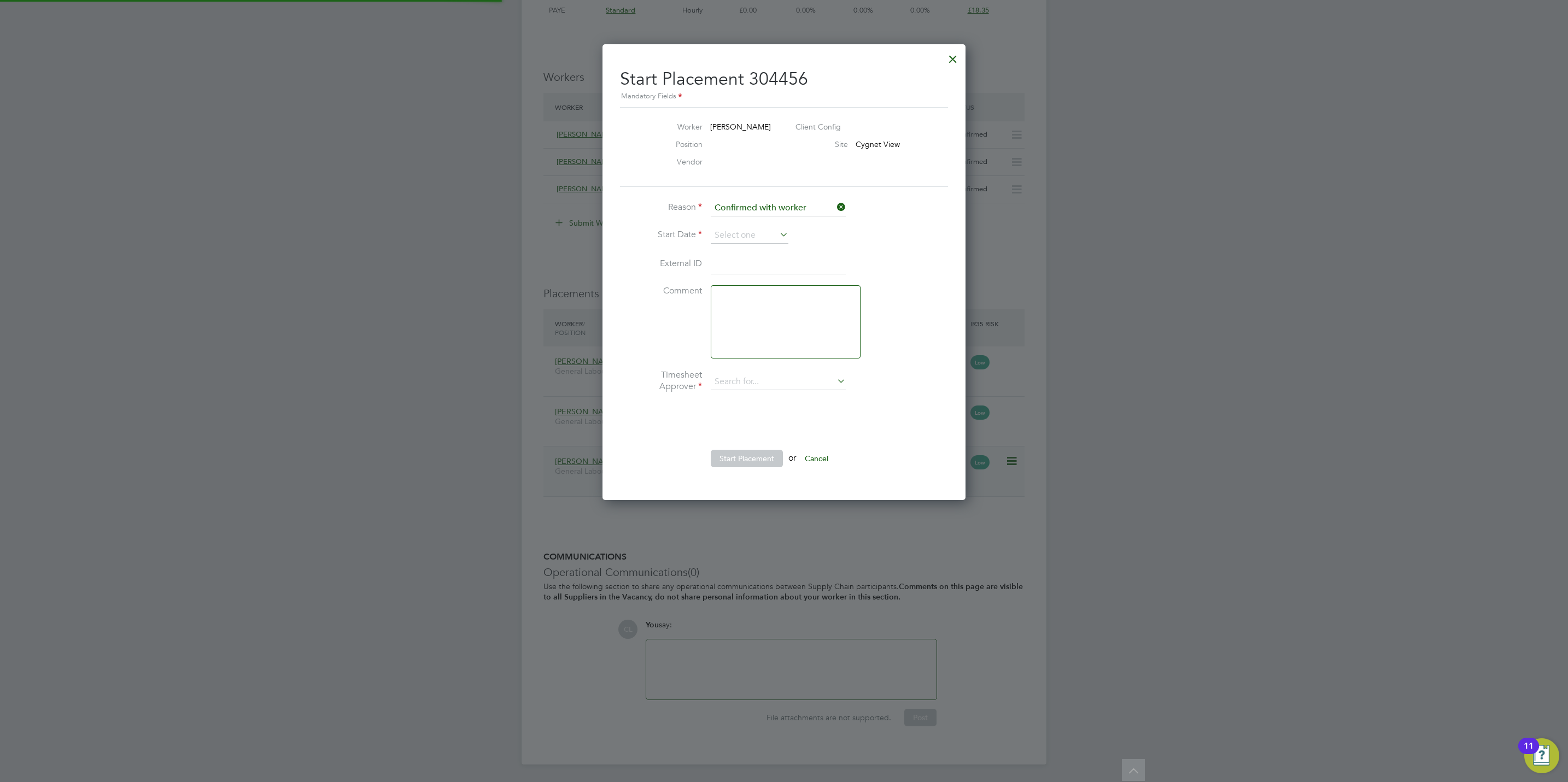
type input "[PERSON_NAME]"
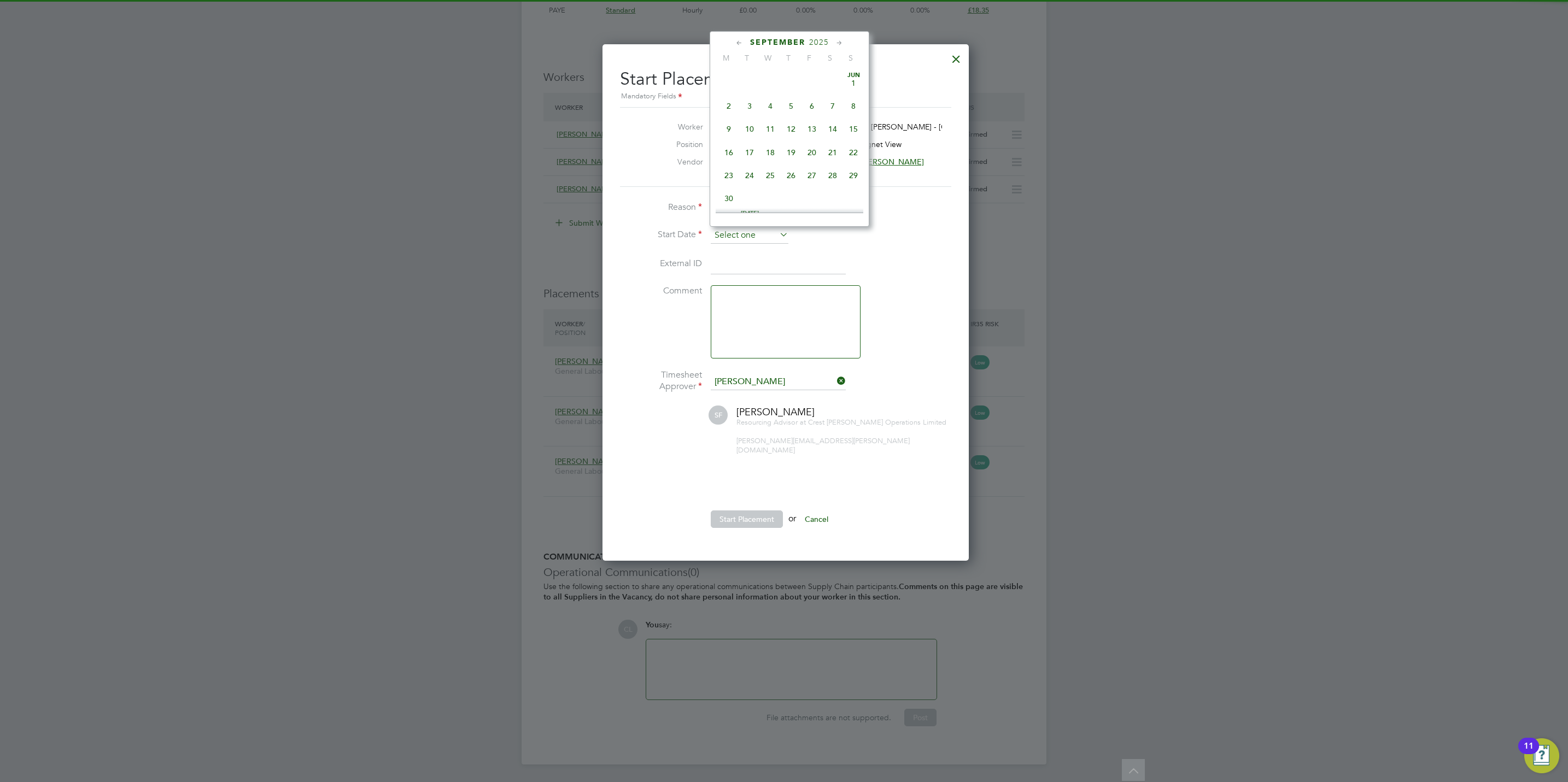
click at [740, 228] on input at bounding box center [750, 236] width 78 height 16
click at [774, 103] on span "17" at bounding box center [770, 101] width 21 height 21
type input "[DATE]"
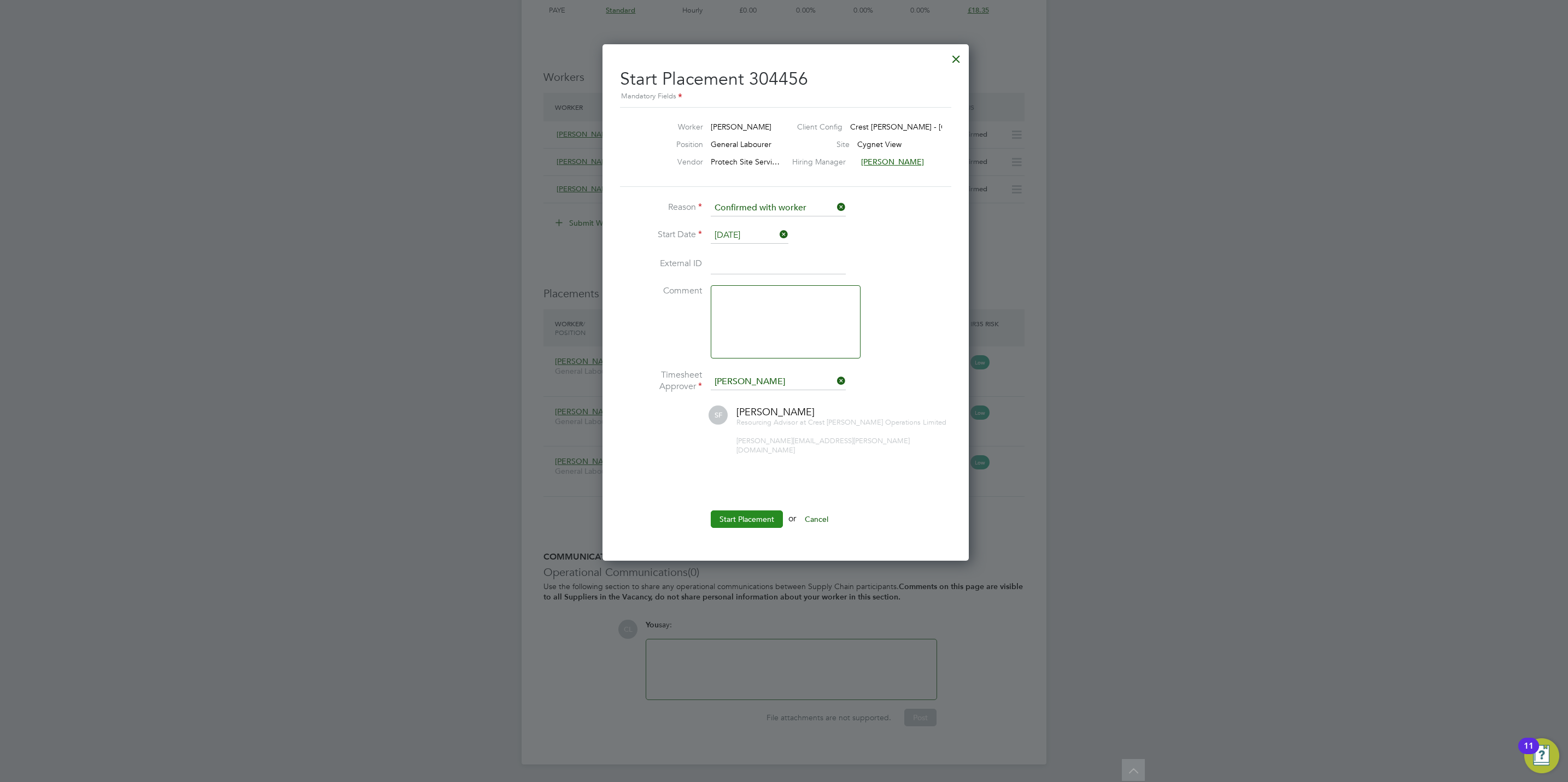
click at [758, 511] on button "Start Placement" at bounding box center [747, 519] width 72 height 18
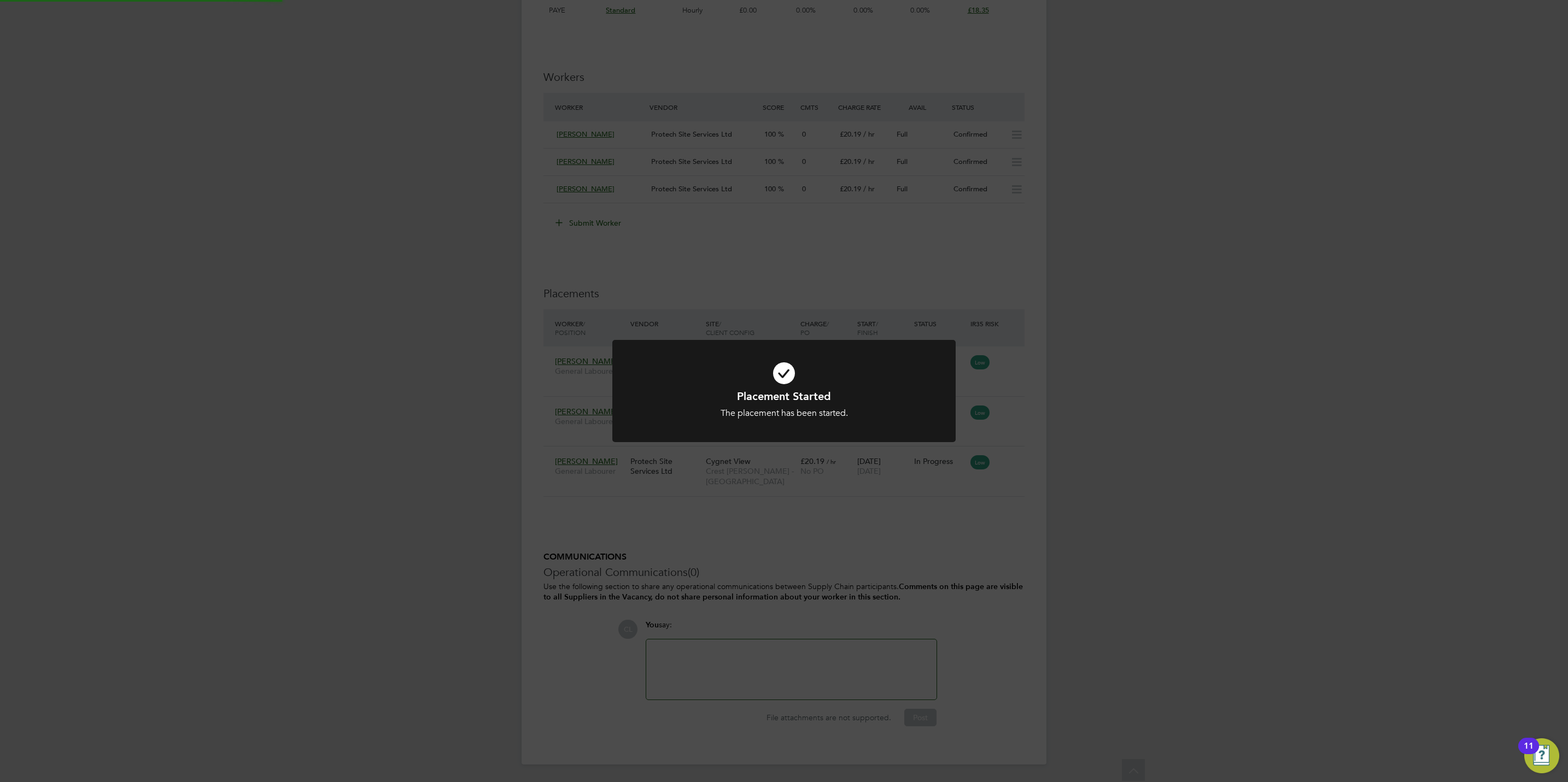
click at [909, 555] on div "Placement Started The placement has been started. Cancel Okay" at bounding box center [784, 391] width 1568 height 782
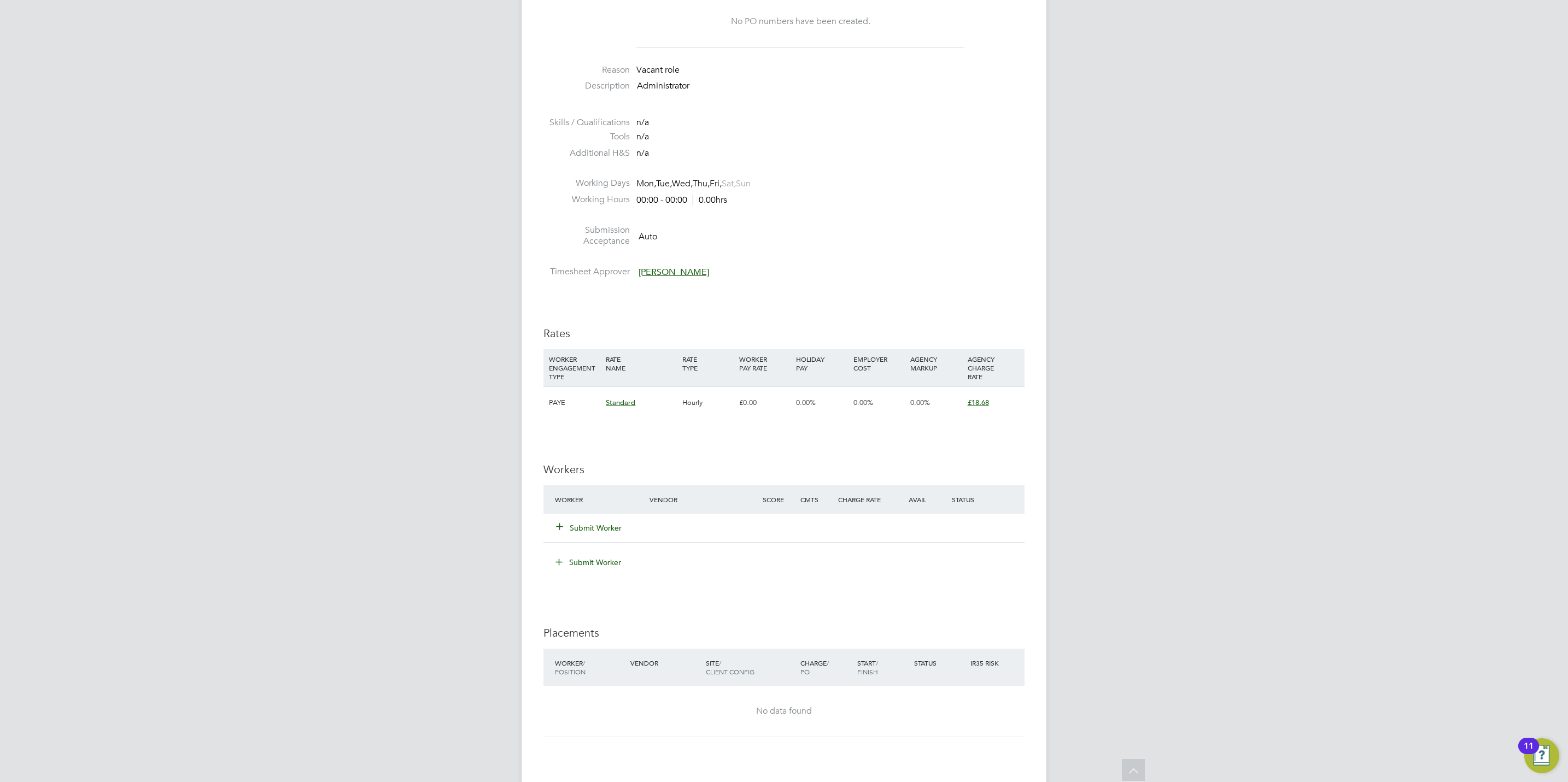
scroll to position [492, 0]
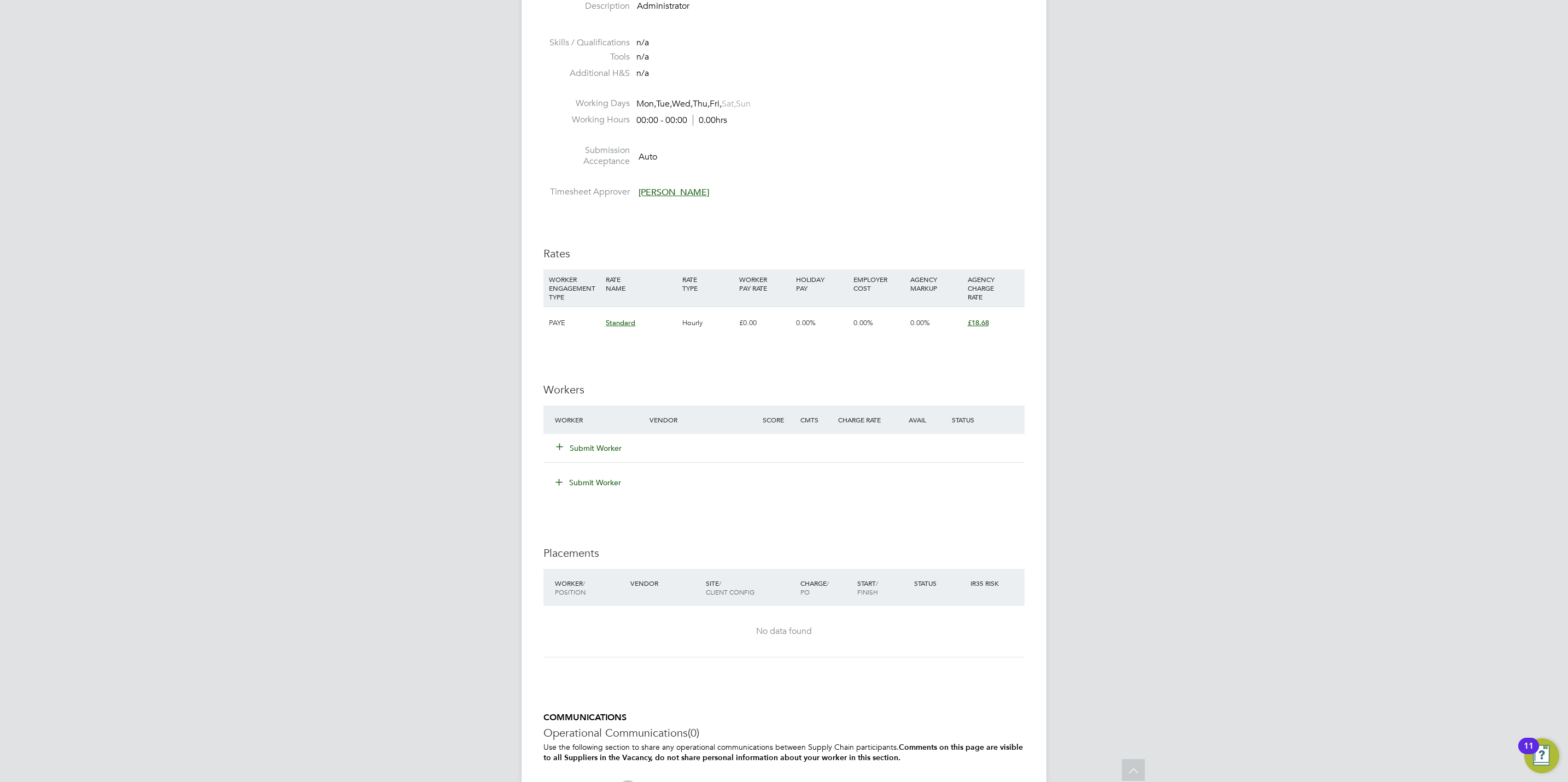
click at [592, 447] on button "Submit Worker" at bounding box center [589, 449] width 66 height 11
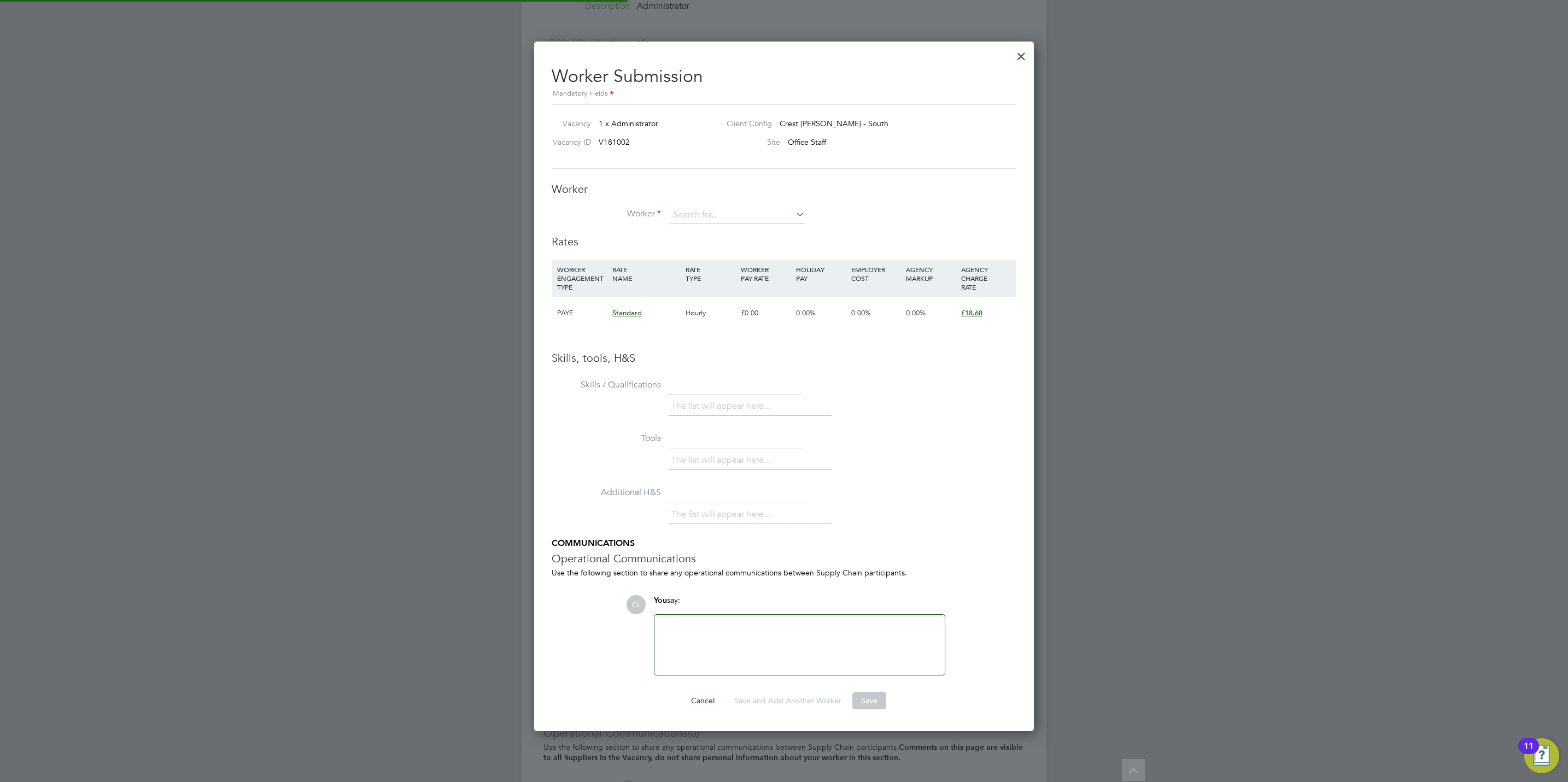
scroll to position [706, 500]
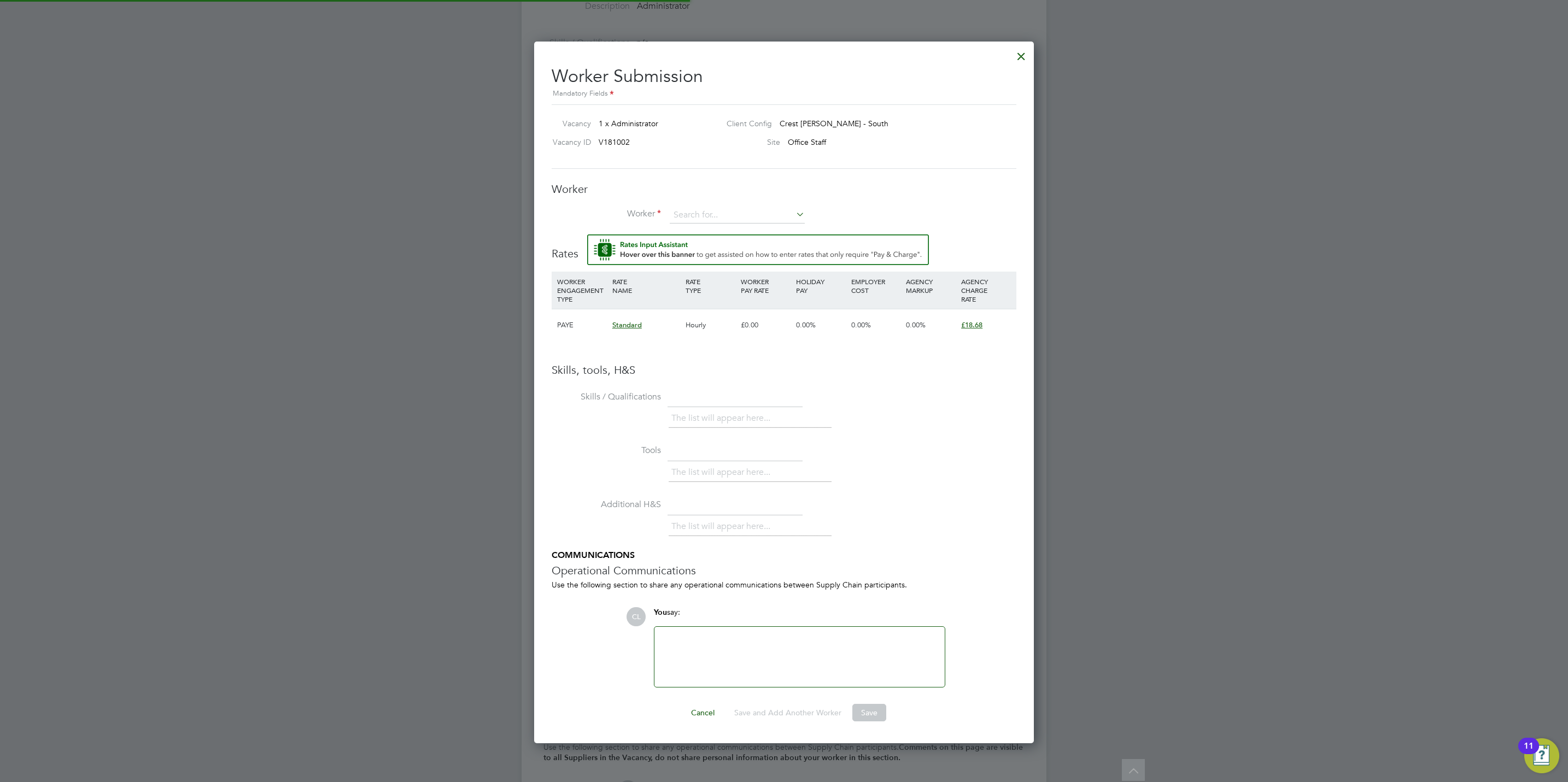
click at [713, 225] on div "All Vacancies Vacancy Activity Logs Vacancy Activity Logs All Vacancies Vacancy…" at bounding box center [784, 221] width 525 height 1409
click at [714, 207] on input at bounding box center [737, 215] width 135 height 16
click at [714, 230] on li "Merry Levicki (LEV002)" at bounding box center [737, 231] width 136 height 15
type input "Merry Levicki (LEV002)"
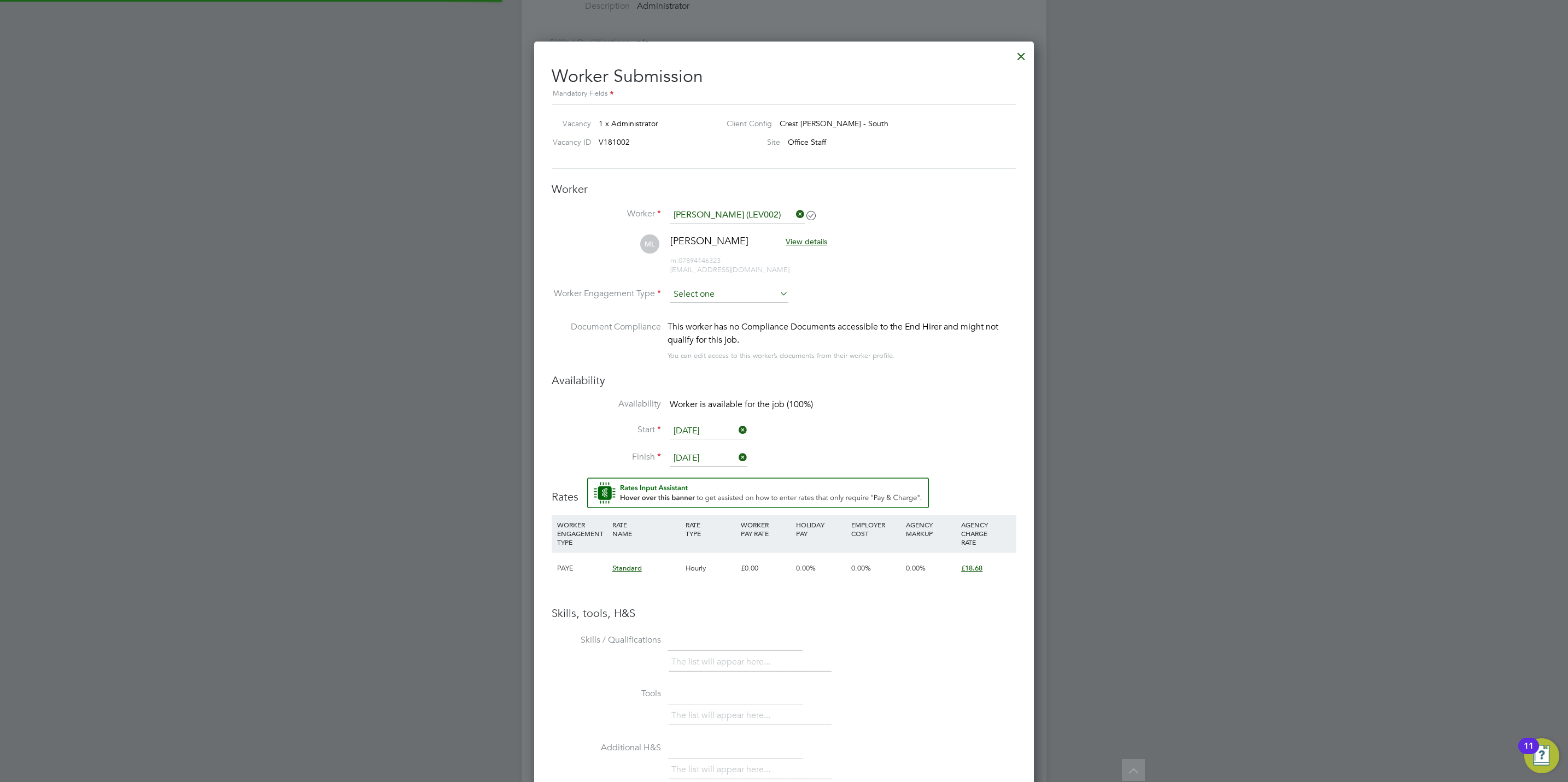
scroll to position [948, 500]
click at [715, 289] on input at bounding box center [729, 295] width 119 height 16
click at [719, 325] on li "PAYE" at bounding box center [729, 324] width 120 height 14
type input "PAYE"
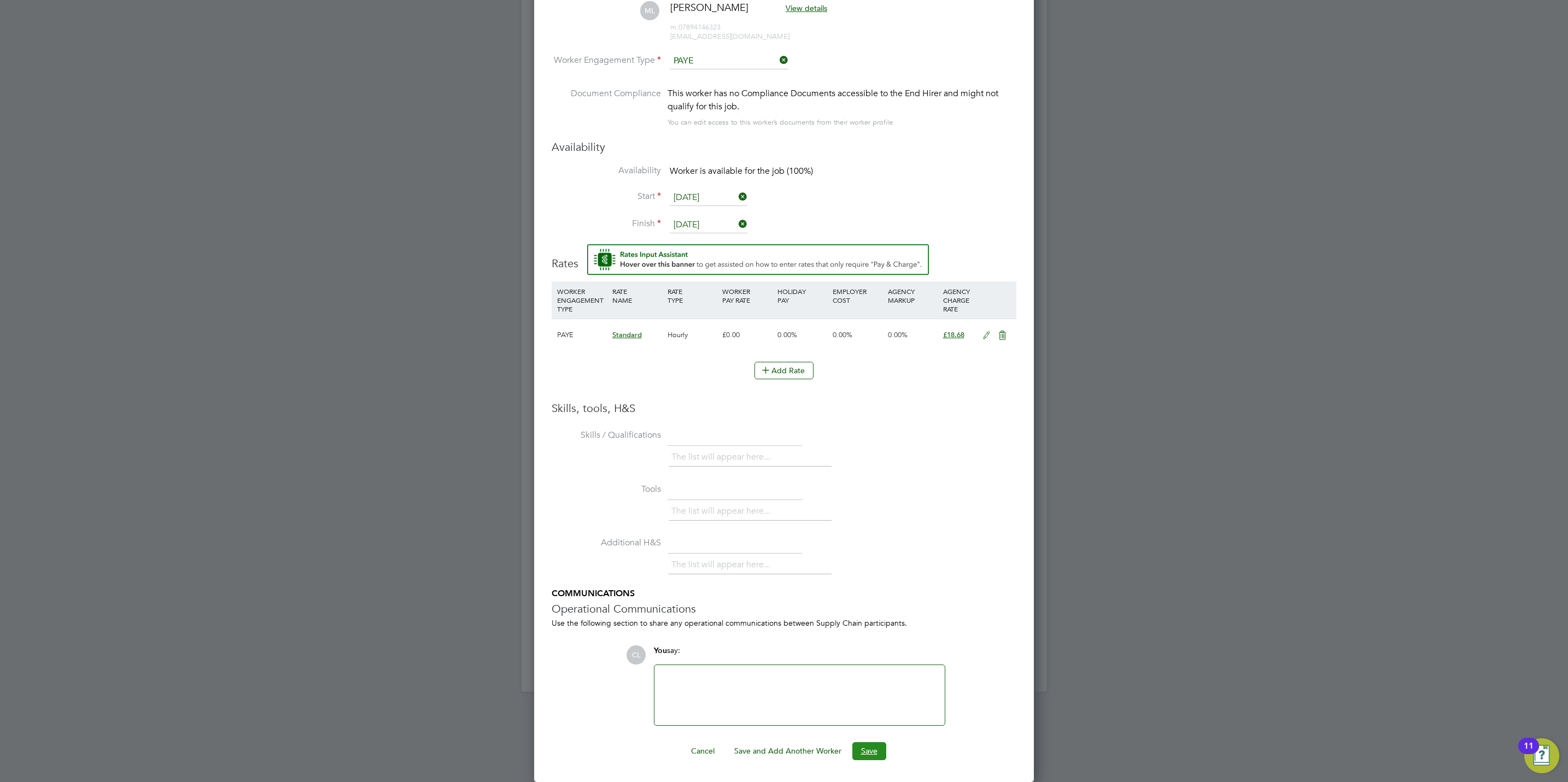
click at [872, 746] on button "Save" at bounding box center [869, 751] width 34 height 18
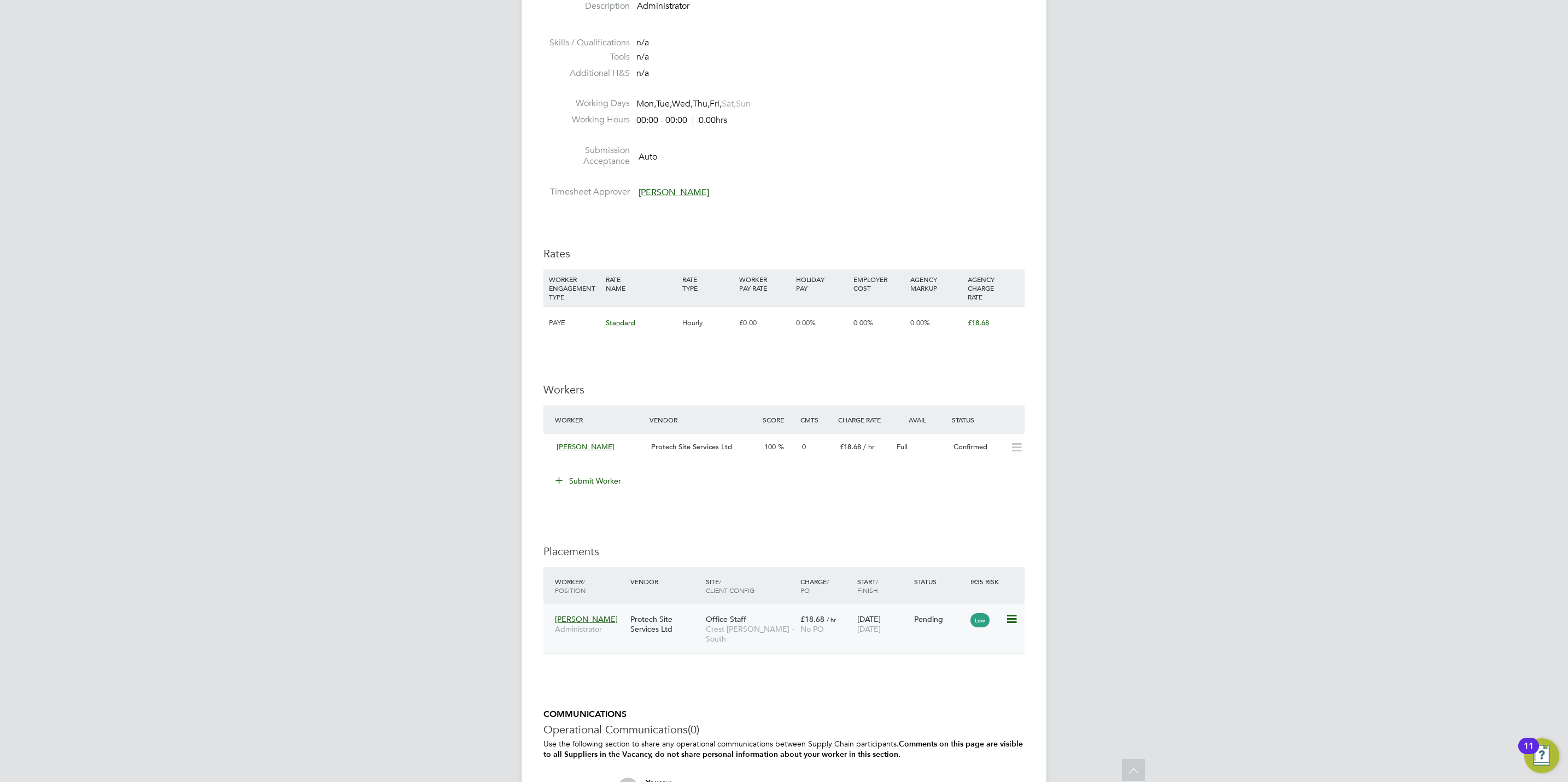
click at [1013, 620] on icon at bounding box center [1011, 620] width 11 height 13
click at [956, 690] on li "Start" at bounding box center [977, 689] width 78 height 15
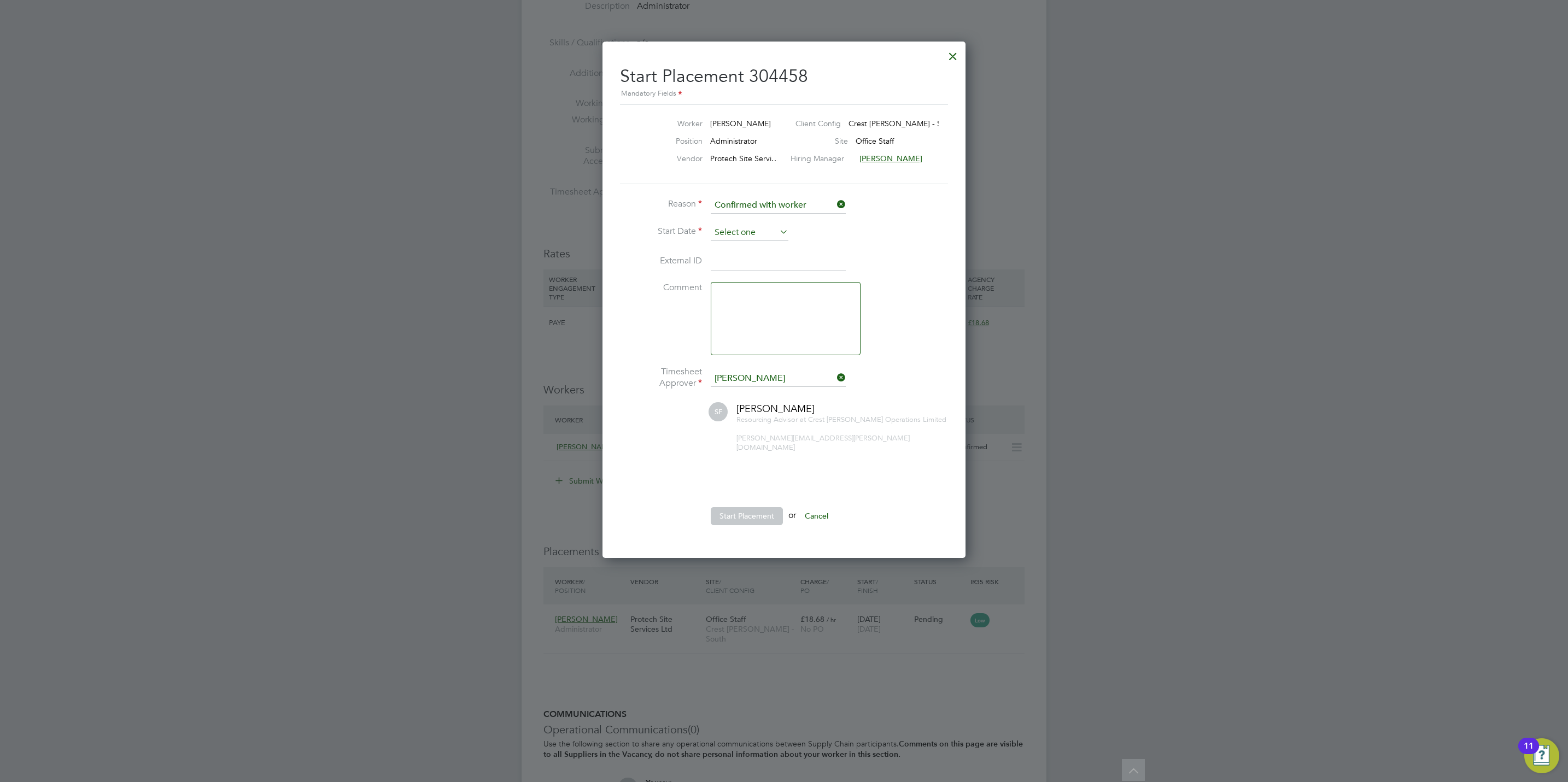
click at [733, 233] on input at bounding box center [750, 232] width 78 height 16
click at [750, 315] on span "16" at bounding box center [749, 311] width 21 height 21
type input "16 Sep 2025"
click at [751, 518] on li "Start Placement or Cancel" at bounding box center [784, 522] width 328 height 29
click at [751, 515] on button "Start Placement" at bounding box center [747, 516] width 72 height 18
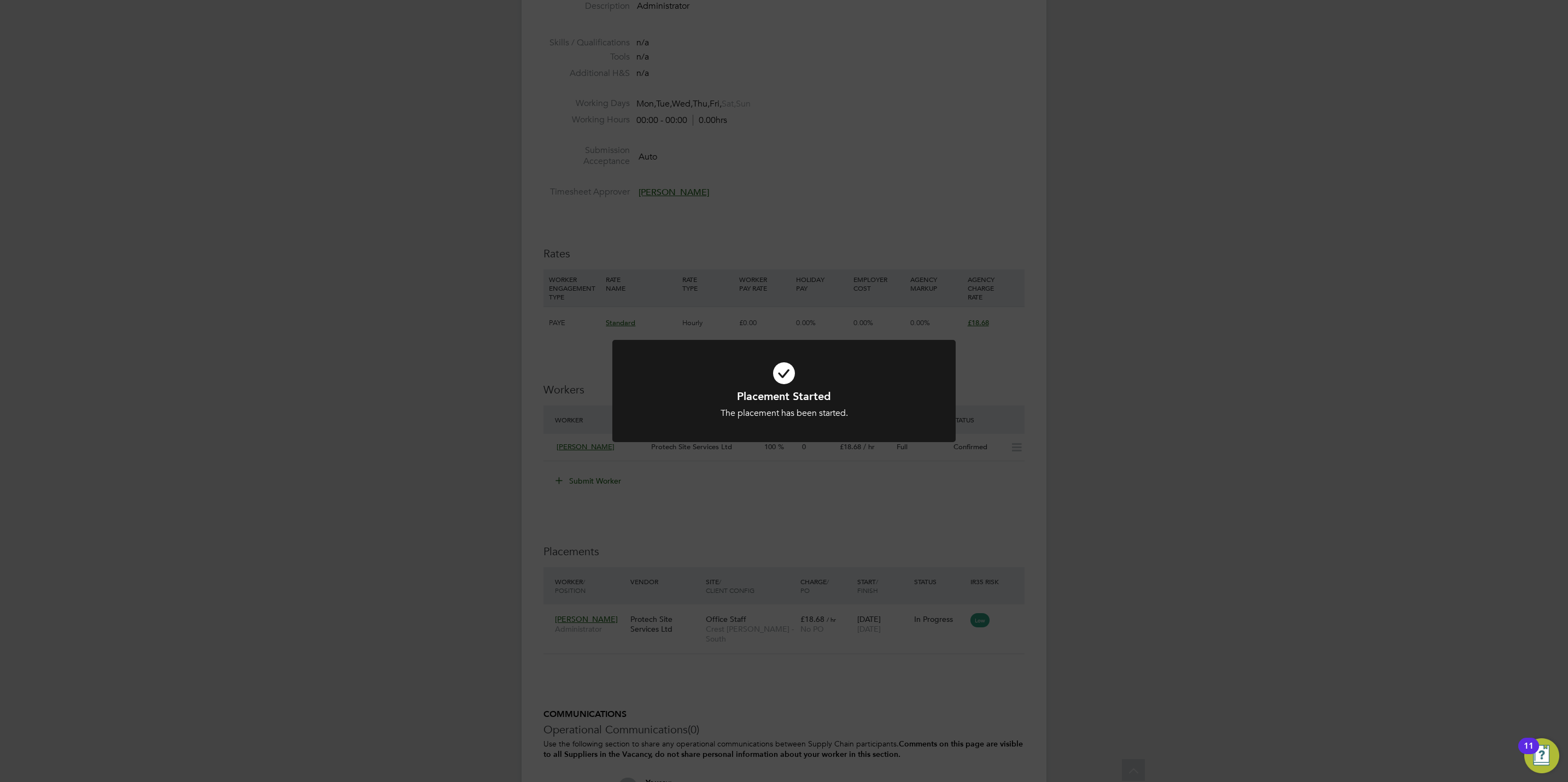
click at [758, 512] on div "Placement Started The placement has been started. Cancel Okay" at bounding box center [784, 391] width 1568 height 782
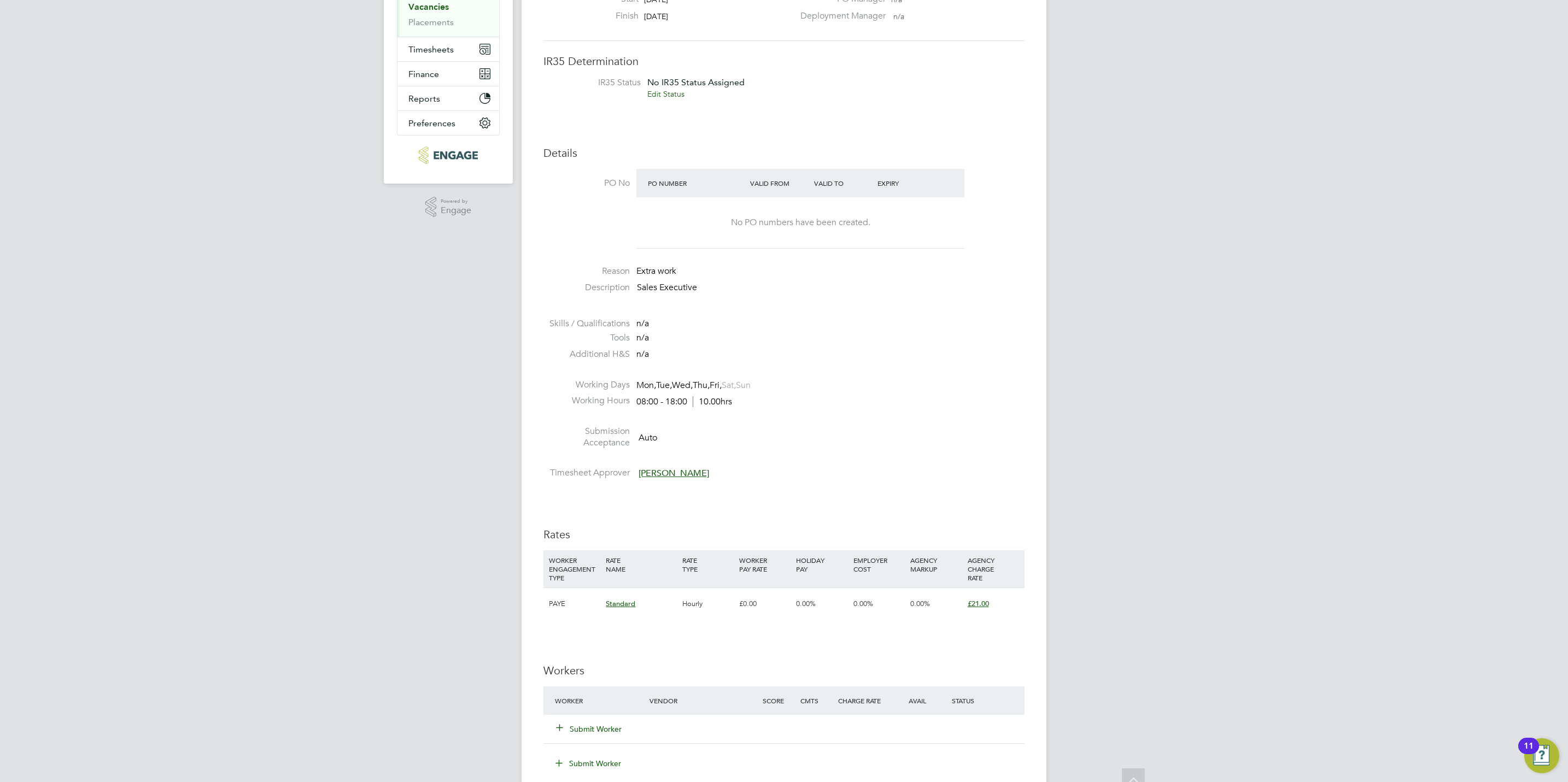
scroll to position [410, 0]
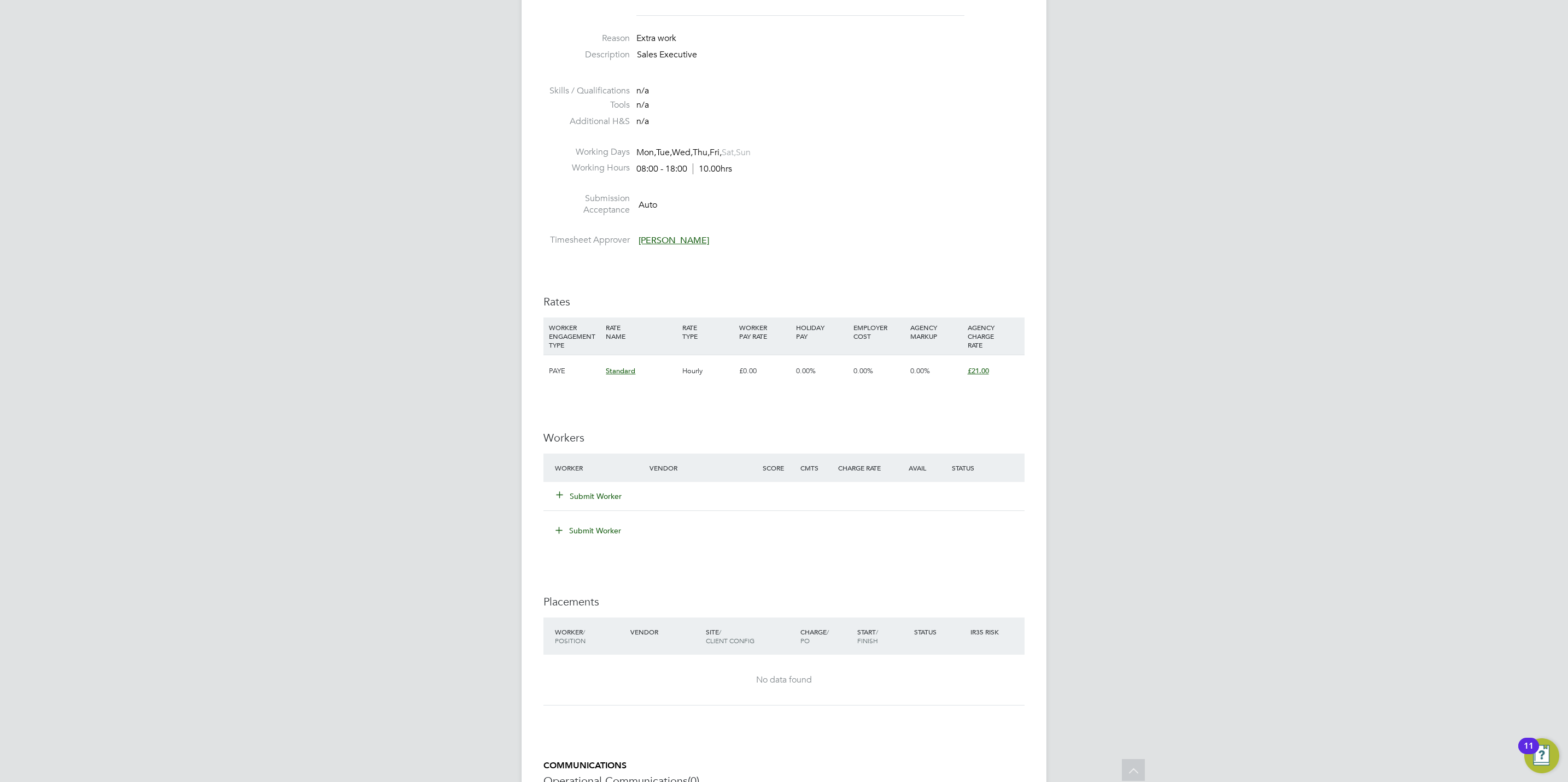
click at [609, 498] on button "Submit Worker" at bounding box center [589, 497] width 66 height 11
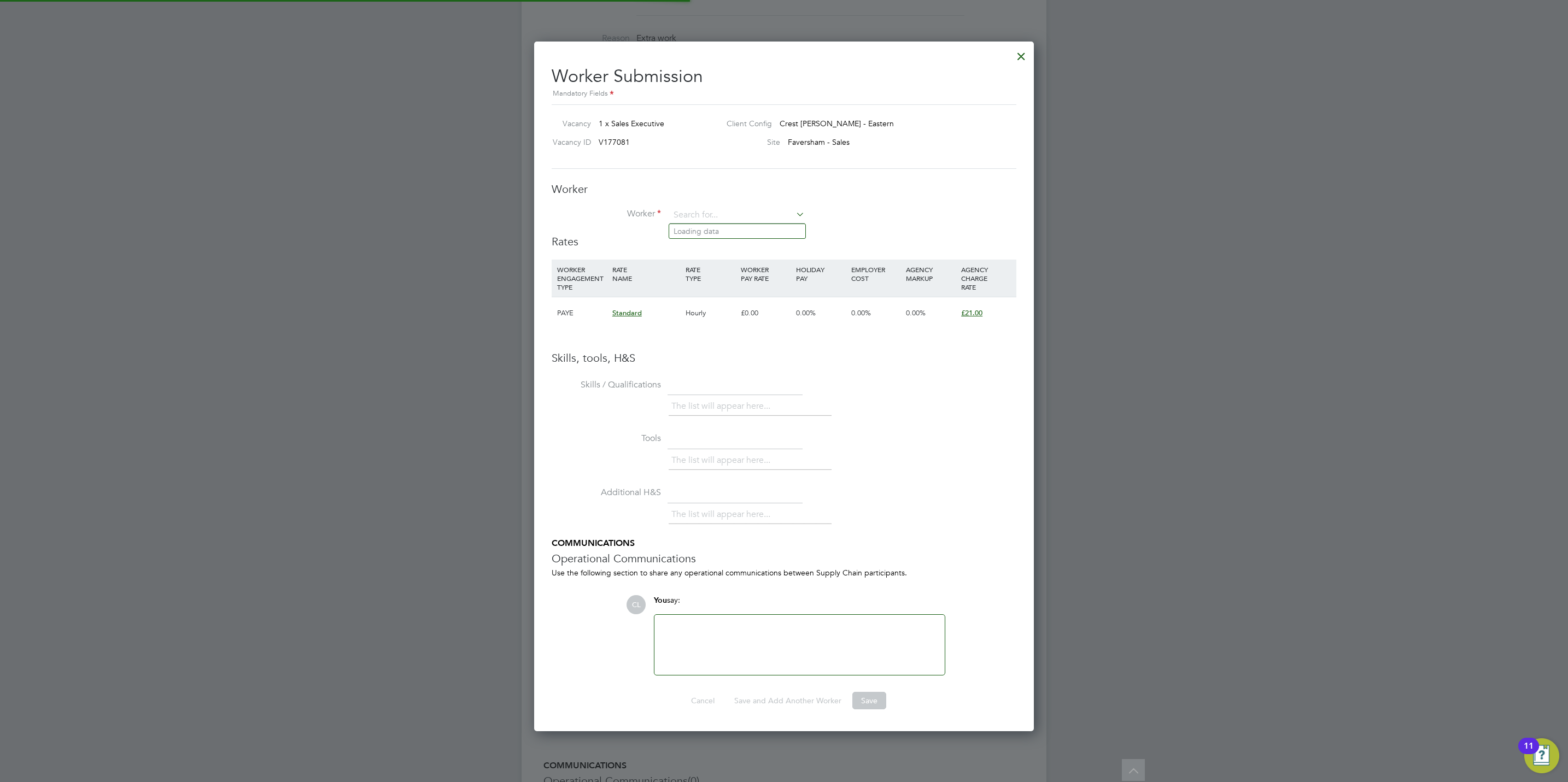
scroll to position [0, 0]
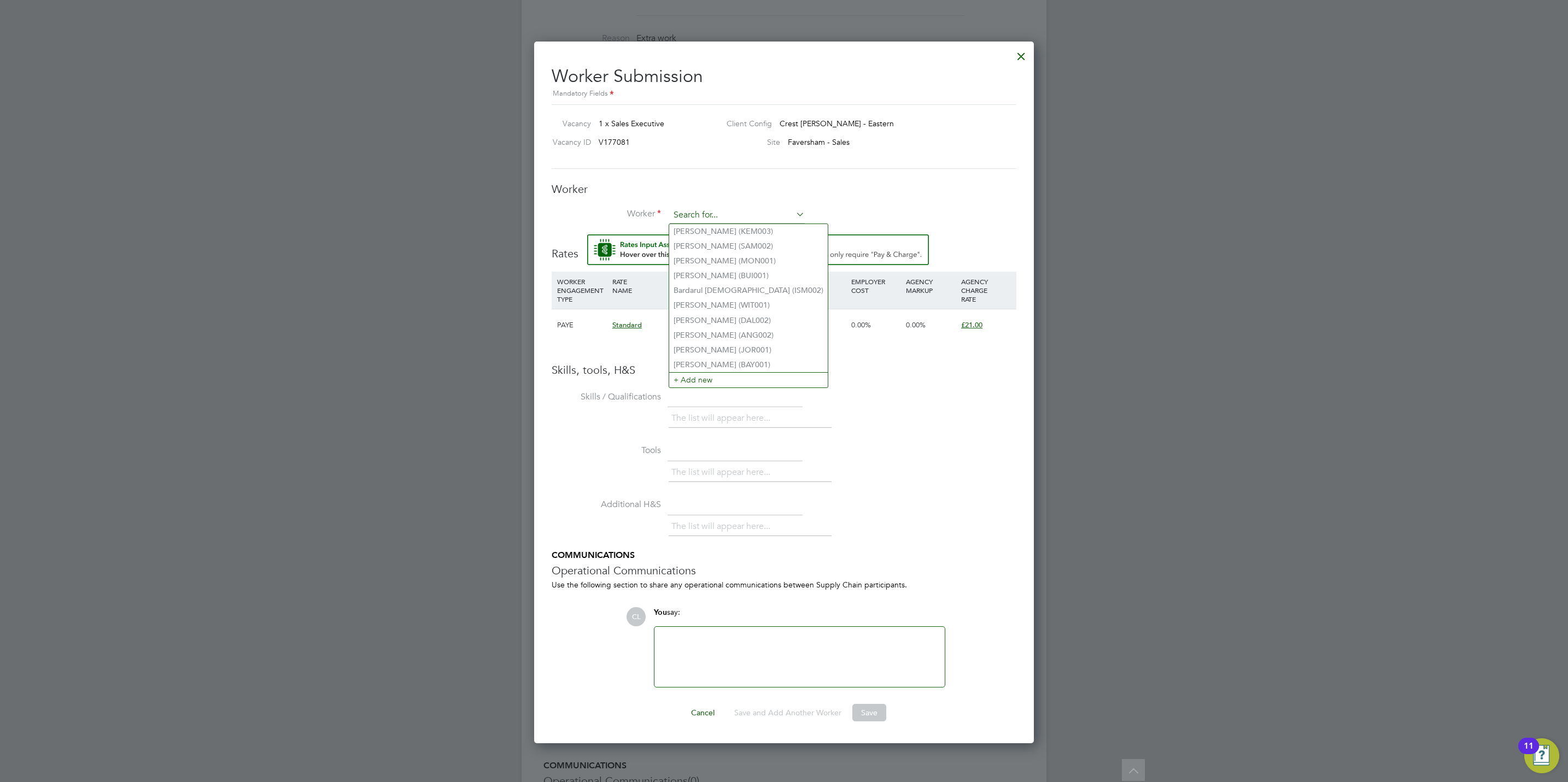
click at [715, 215] on input at bounding box center [737, 215] width 135 height 16
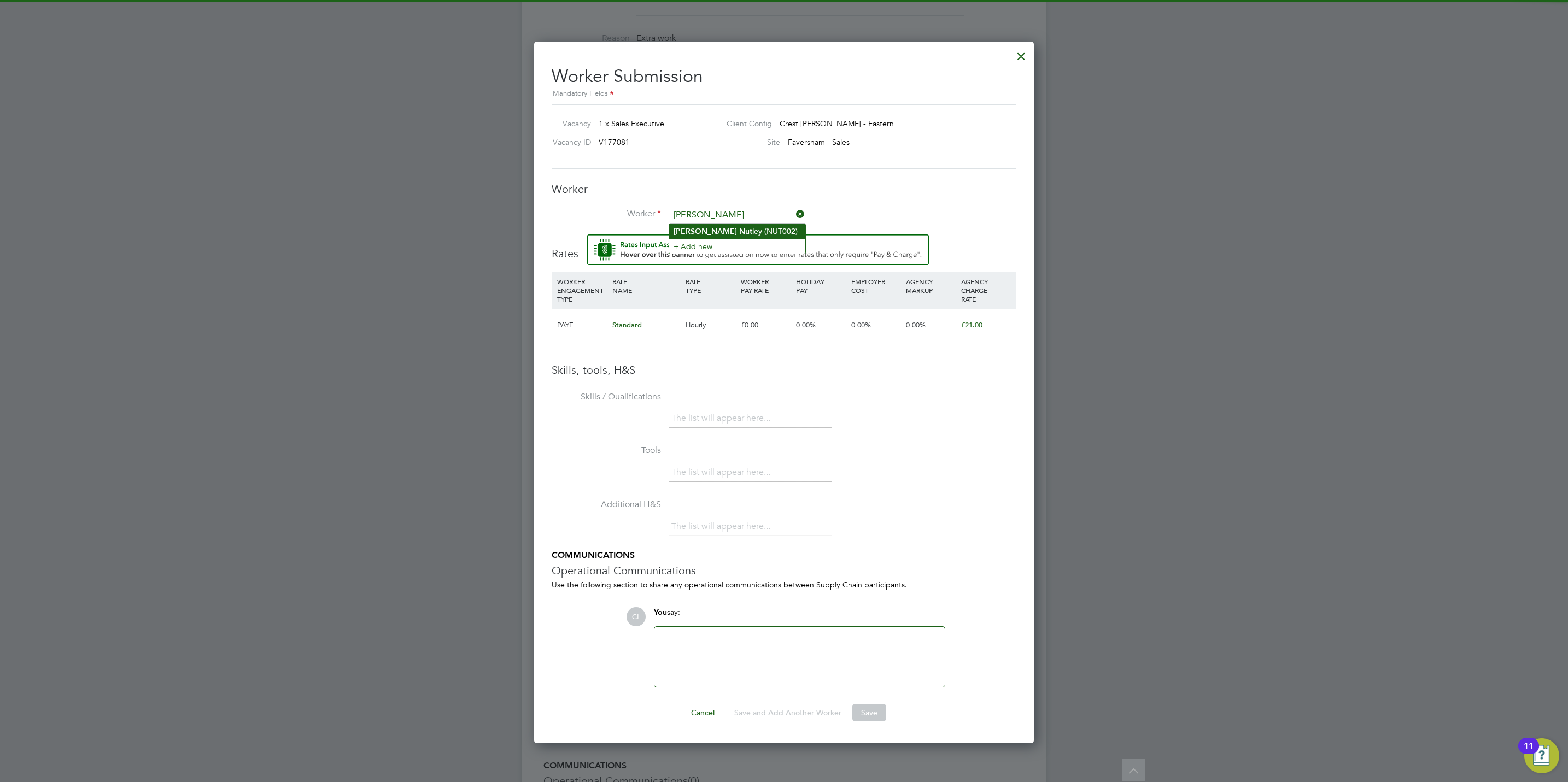
click at [715, 234] on li "[PERSON_NAME] [PERSON_NAME] (NUT002)" at bounding box center [737, 231] width 136 height 15
type input "[PERSON_NAME] (NUT002)"
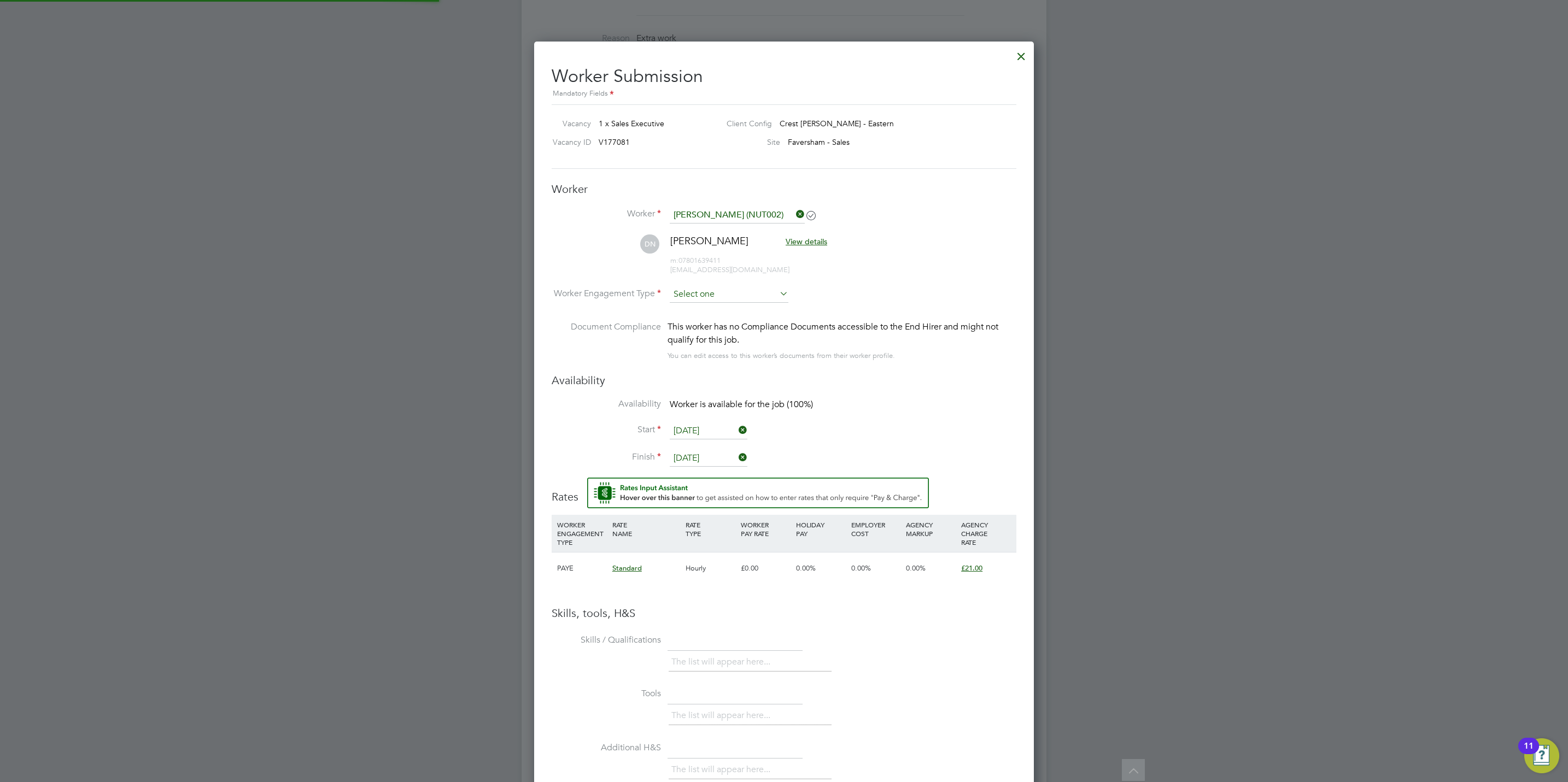
scroll to position [948, 500]
click at [702, 287] on input at bounding box center [729, 295] width 119 height 16
click at [711, 322] on li "PAYE" at bounding box center [729, 324] width 120 height 14
type input "PAYE"
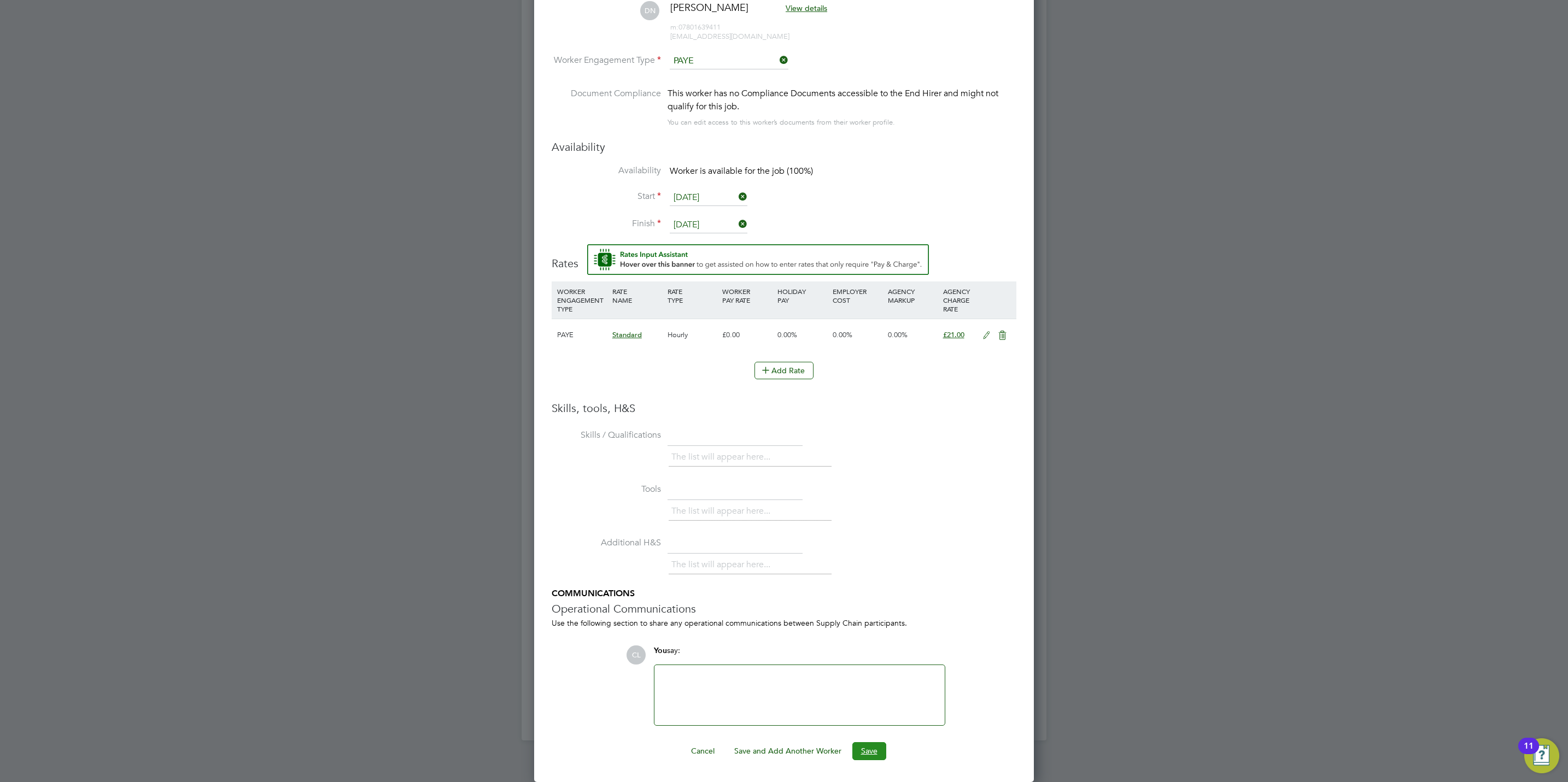
click at [878, 755] on button "Save" at bounding box center [869, 751] width 34 height 18
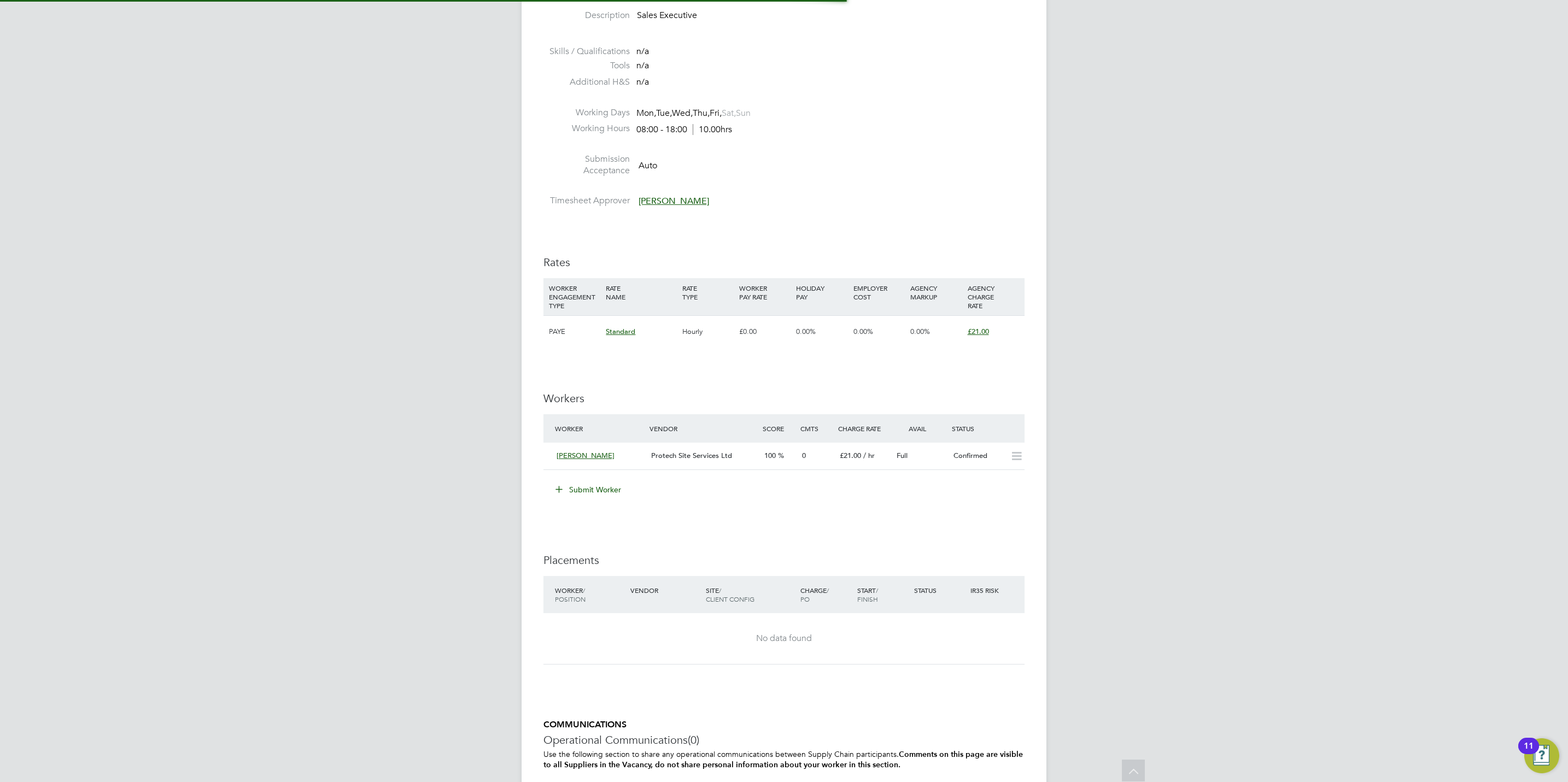
click at [936, 571] on div "IR35 Determination IR35 Status No IR35 Status Assigned Edit Status Details PO N…" at bounding box center [784, 347] width 481 height 1129
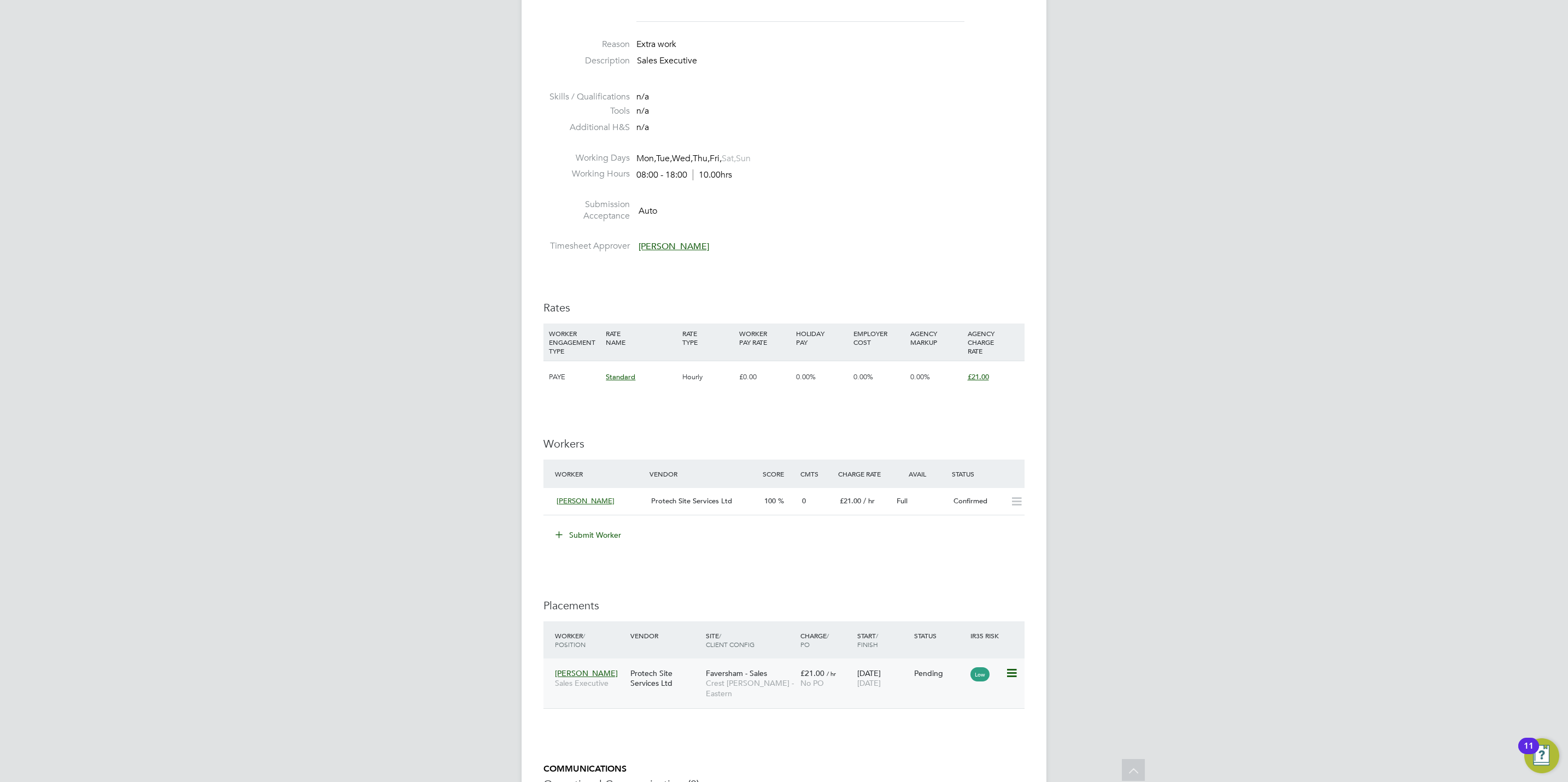
click at [1012, 672] on icon at bounding box center [1011, 674] width 11 height 13
click at [953, 744] on li "Start" at bounding box center [977, 743] width 78 height 15
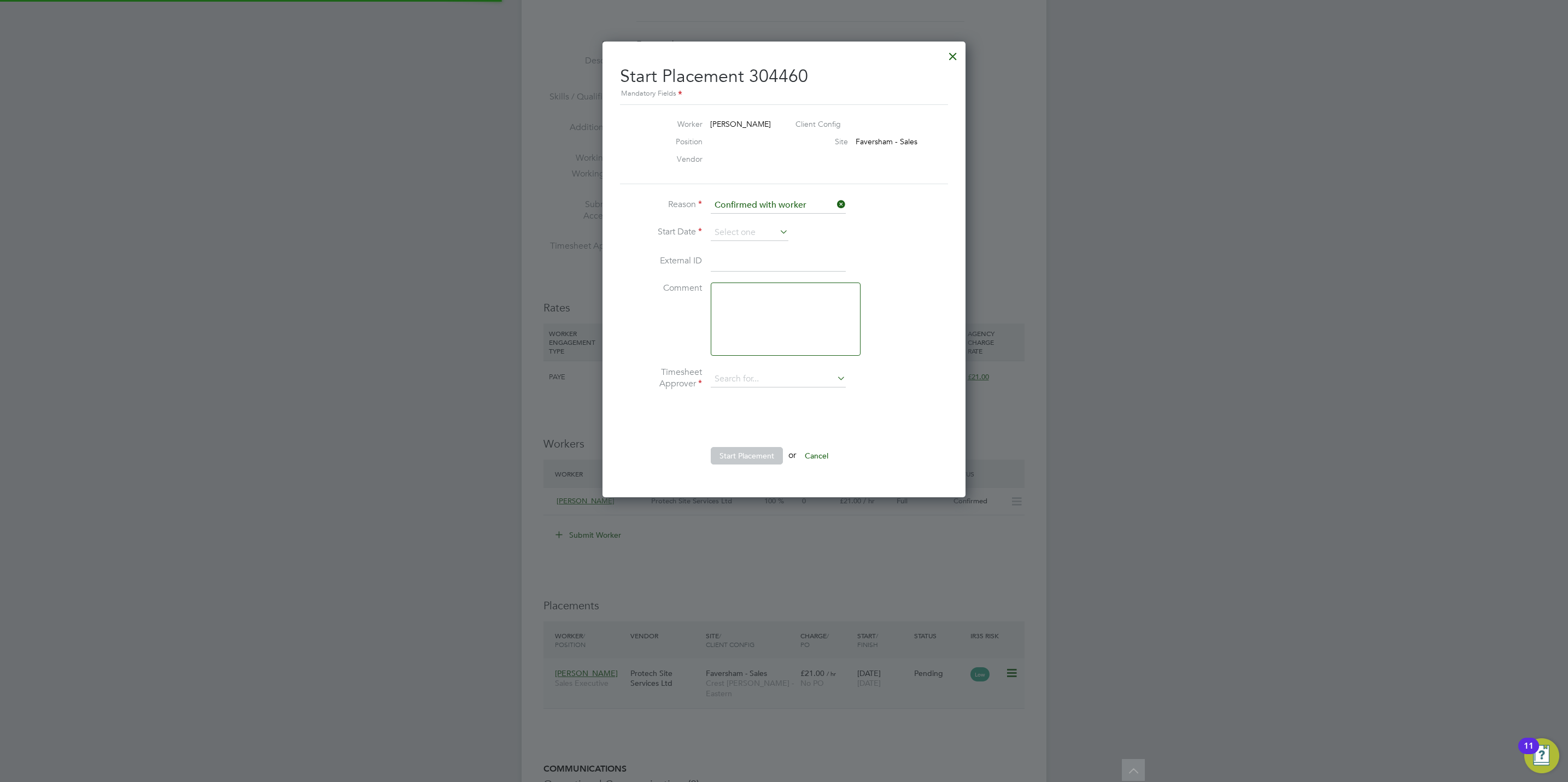
scroll to position [10, 135]
type input "[PERSON_NAME]"
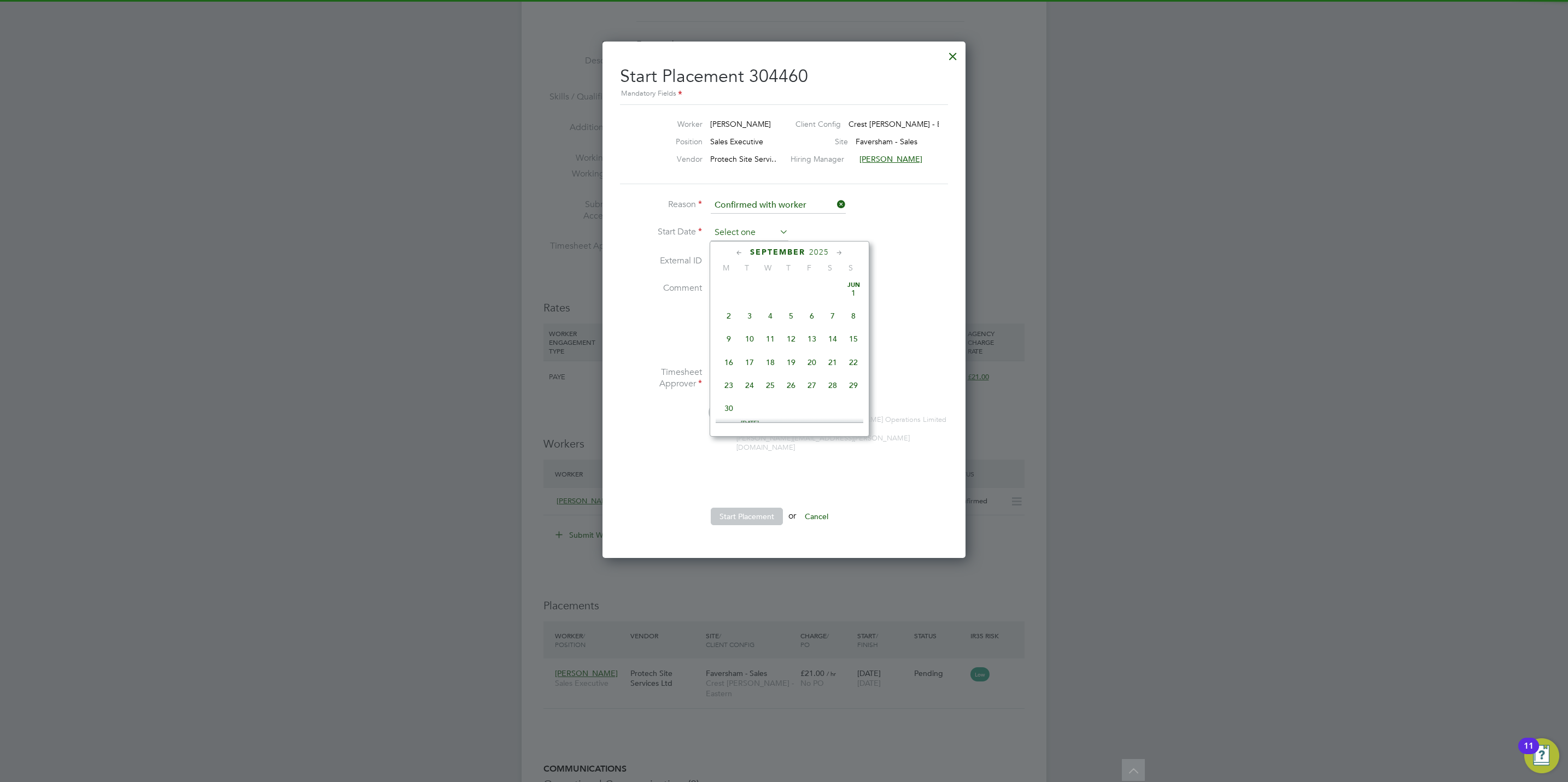
click at [753, 231] on input at bounding box center [750, 232] width 78 height 16
click at [755, 317] on span "16" at bounding box center [749, 311] width 21 height 21
type input "[DATE]"
click at [758, 515] on button "Start Placement" at bounding box center [747, 516] width 72 height 18
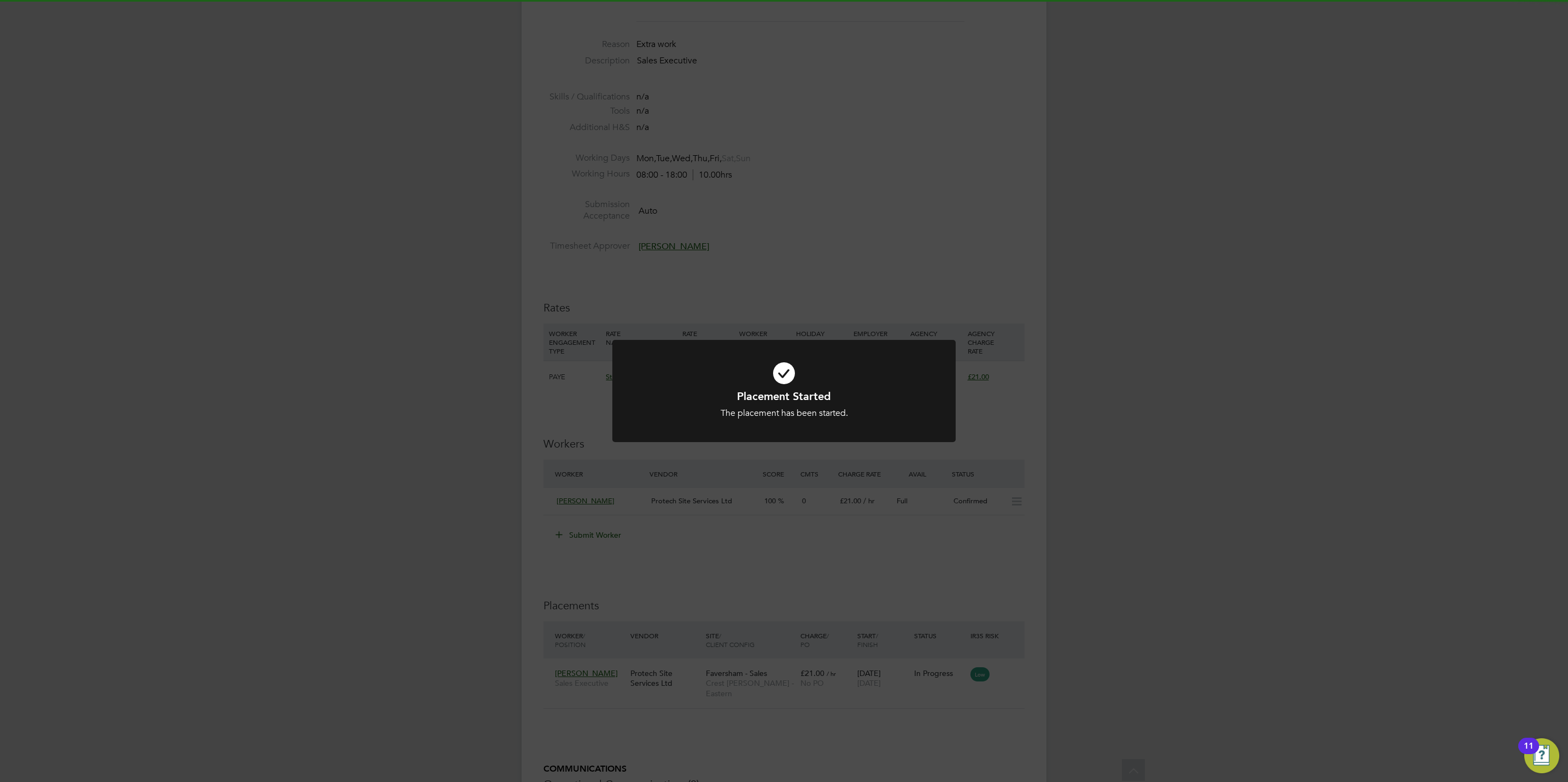
click at [922, 627] on div "Placement Started The placement has been started. Cancel Okay" at bounding box center [784, 391] width 1568 height 782
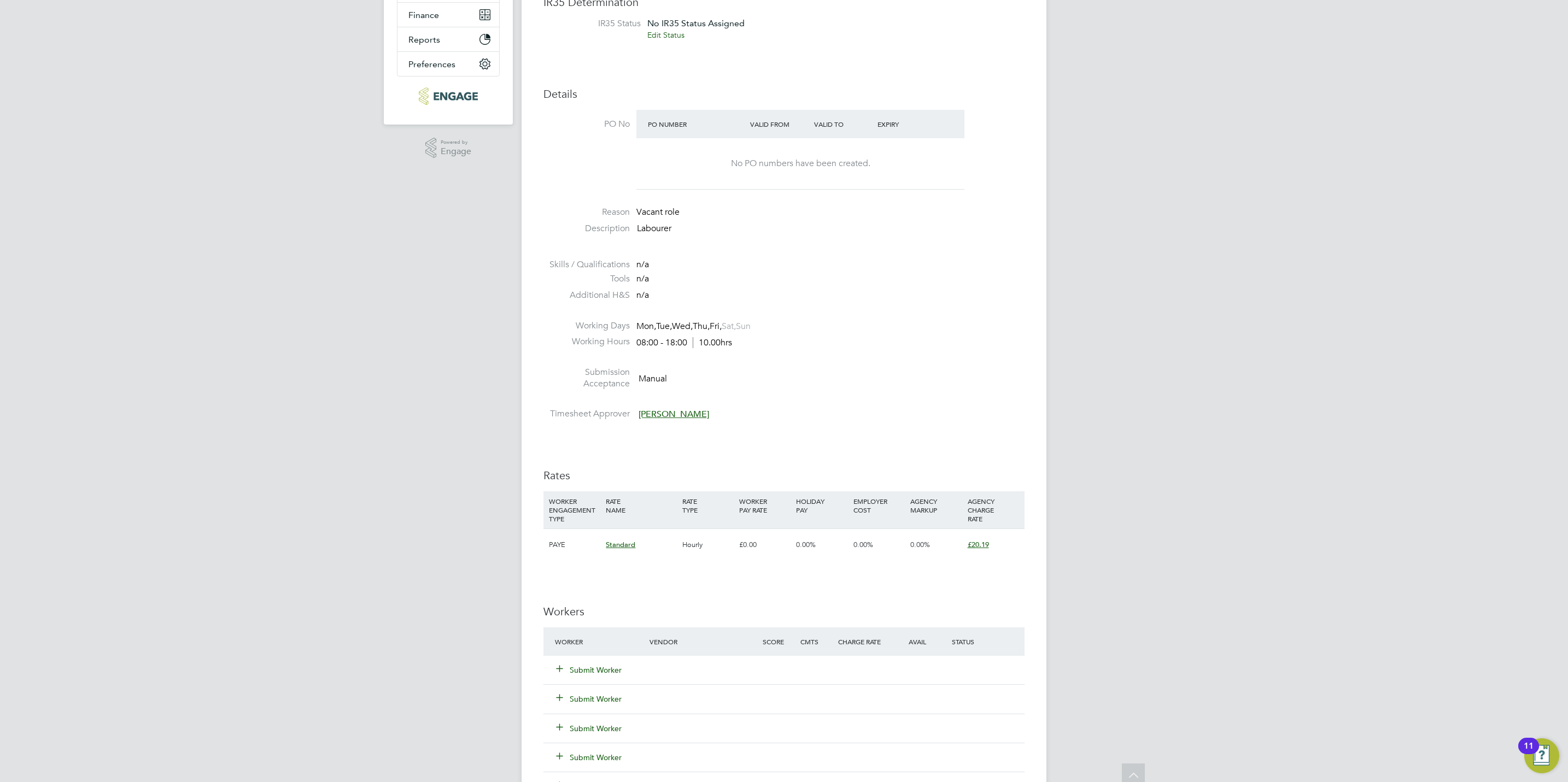
scroll to position [246, 0]
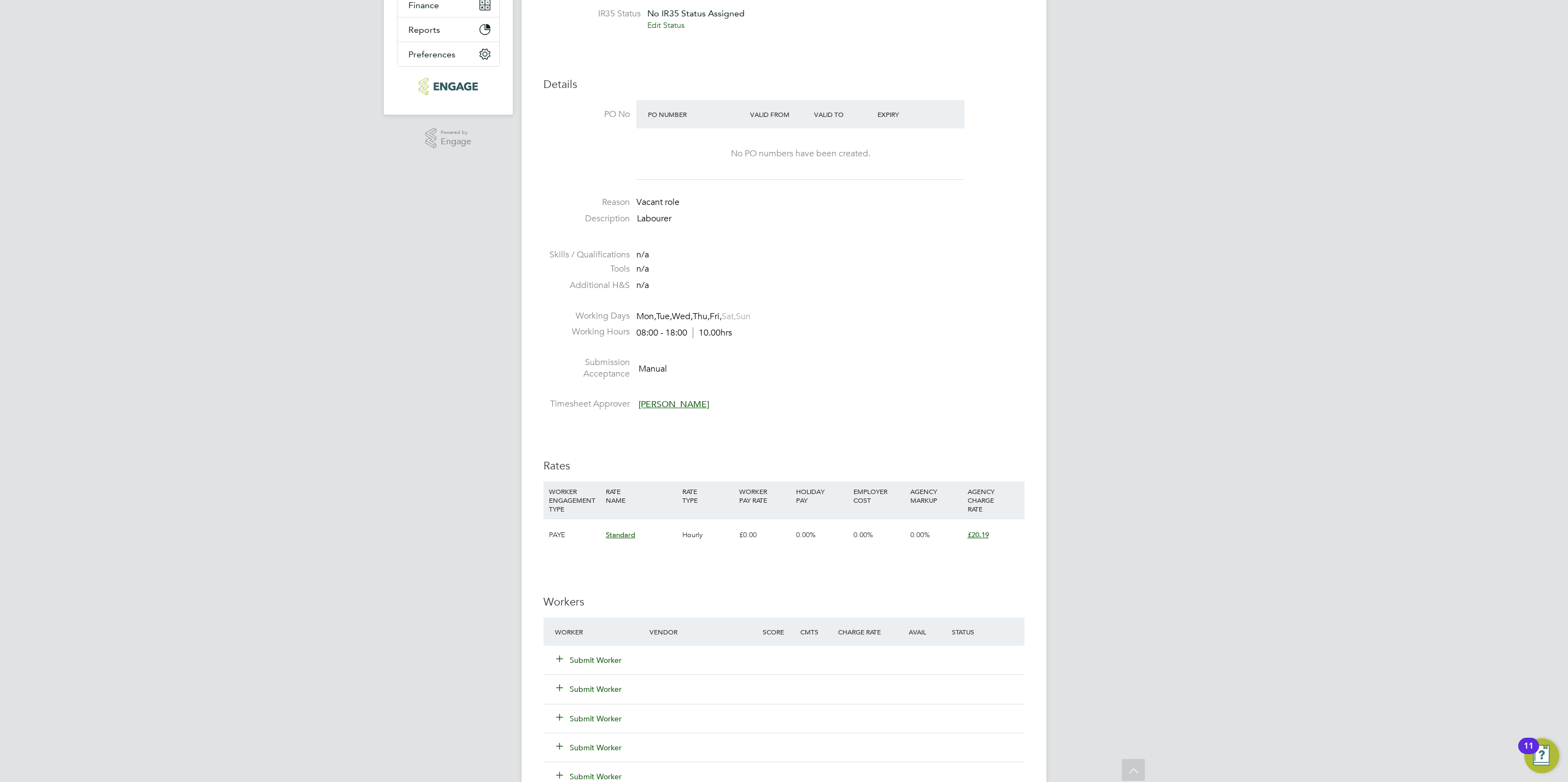
click at [581, 662] on button "Submit Worker" at bounding box center [589, 660] width 66 height 11
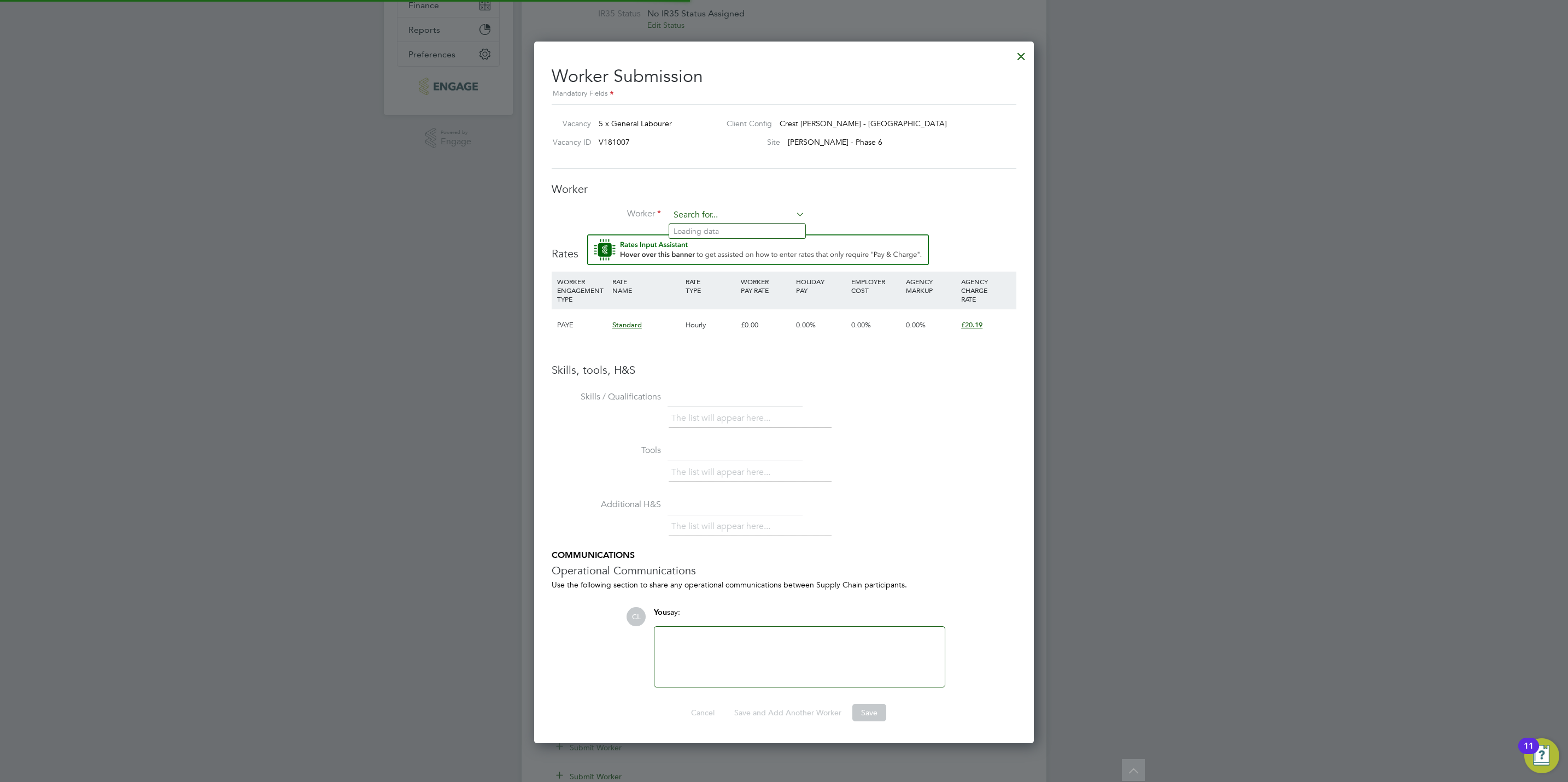
scroll to position [0, 0]
click at [702, 208] on input at bounding box center [737, 215] width 135 height 16
click at [701, 232] on b "Lake" at bounding box center [696, 231] width 17 height 9
type input "[GEOGRAPHIC_DATA] (LAK002)"
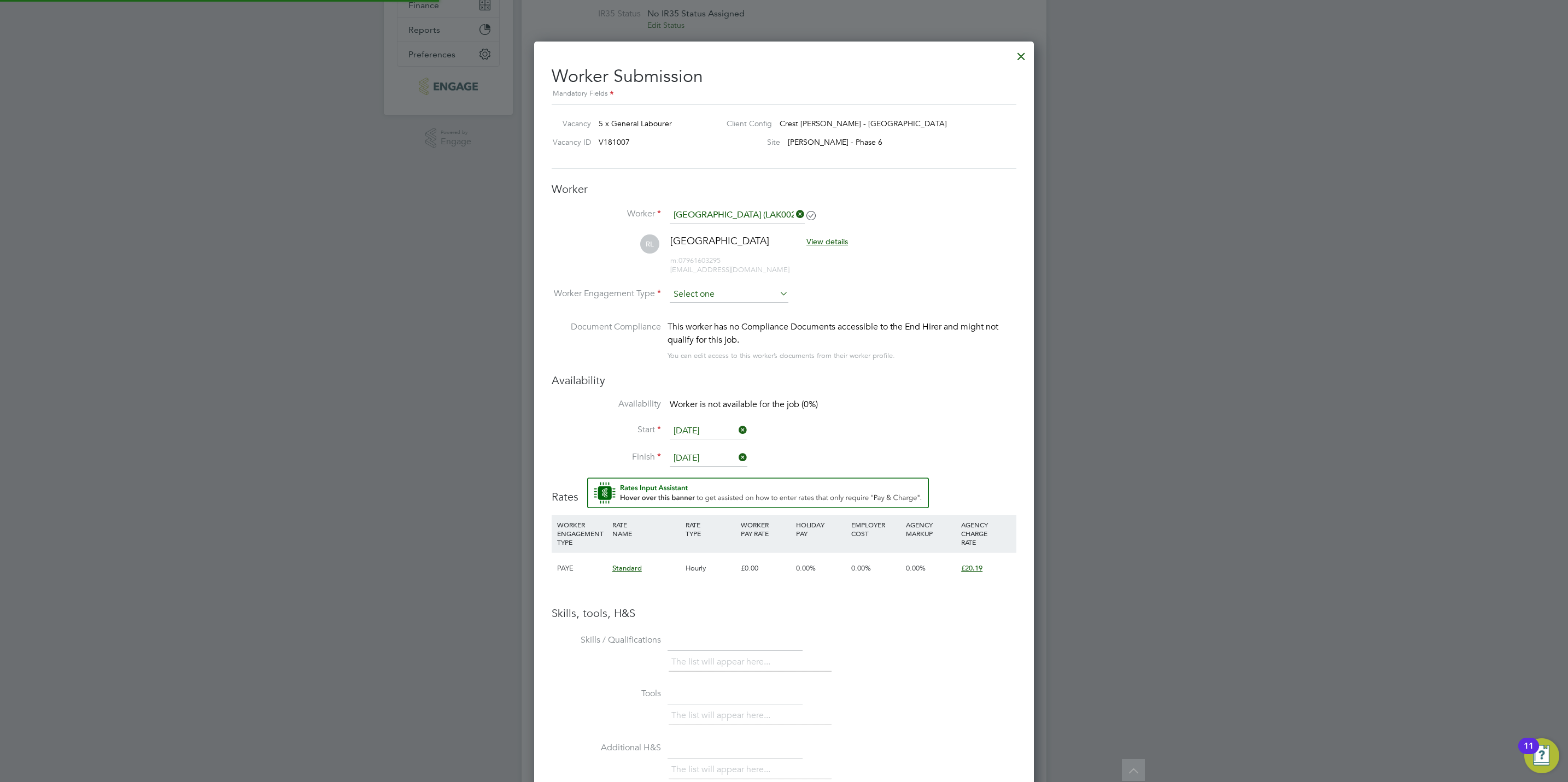
scroll to position [948, 500]
click at [702, 293] on input at bounding box center [729, 295] width 119 height 16
click at [686, 330] on li "PAYE" at bounding box center [729, 324] width 120 height 14
type input "PAYE"
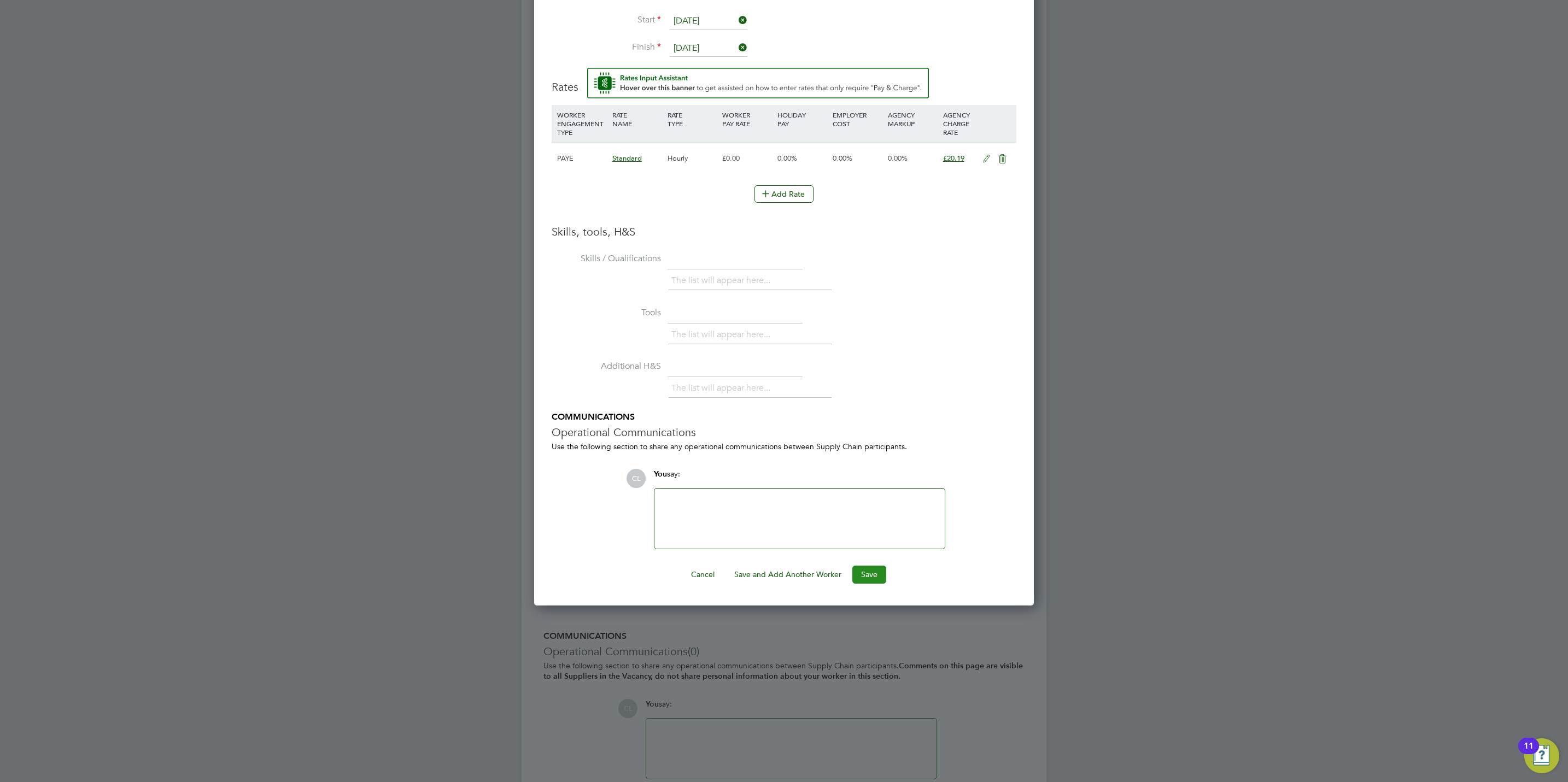
click at [874, 583] on button "Save" at bounding box center [869, 574] width 34 height 18
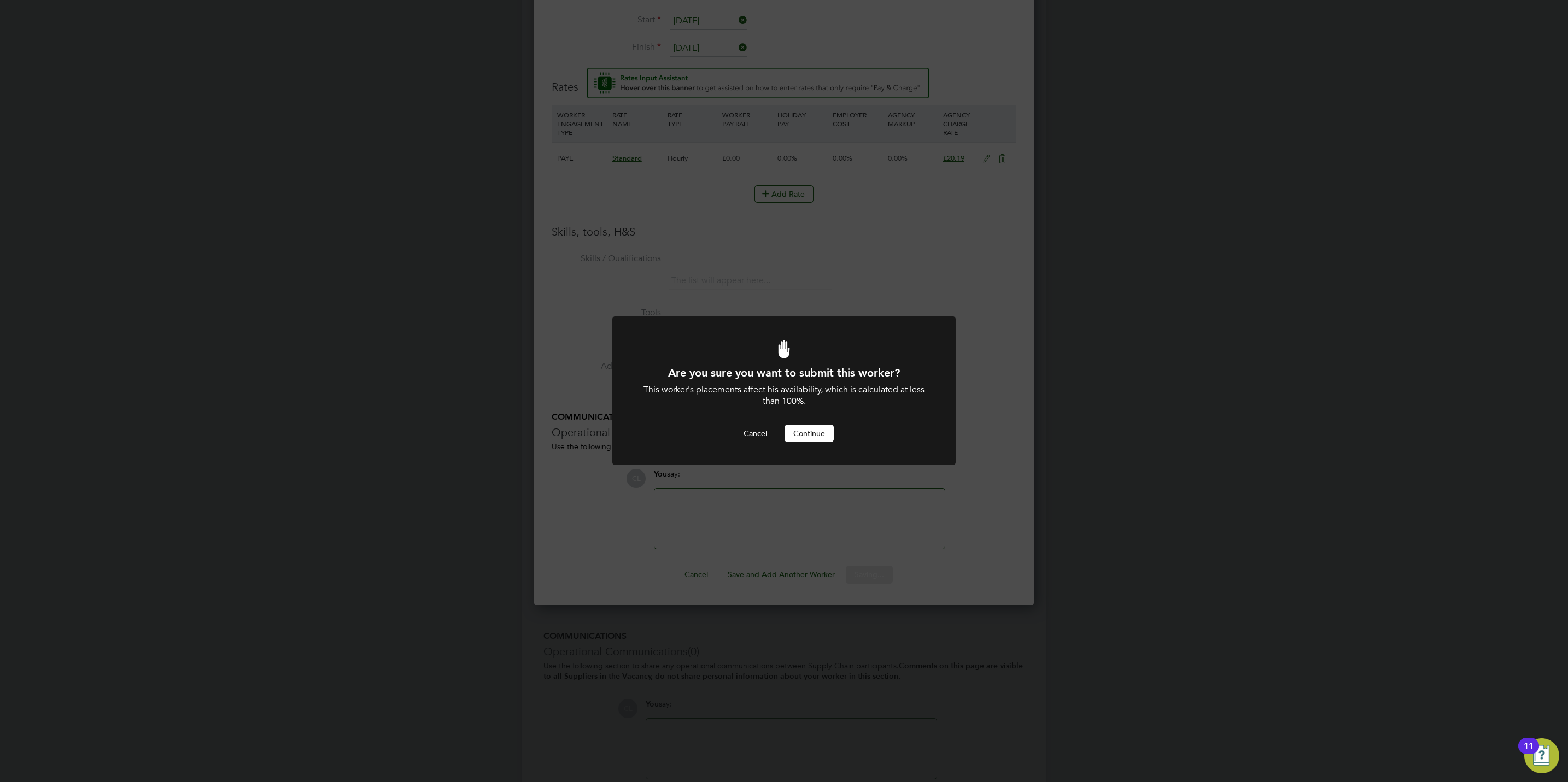
click at [817, 436] on button "Continue" at bounding box center [809, 433] width 49 height 18
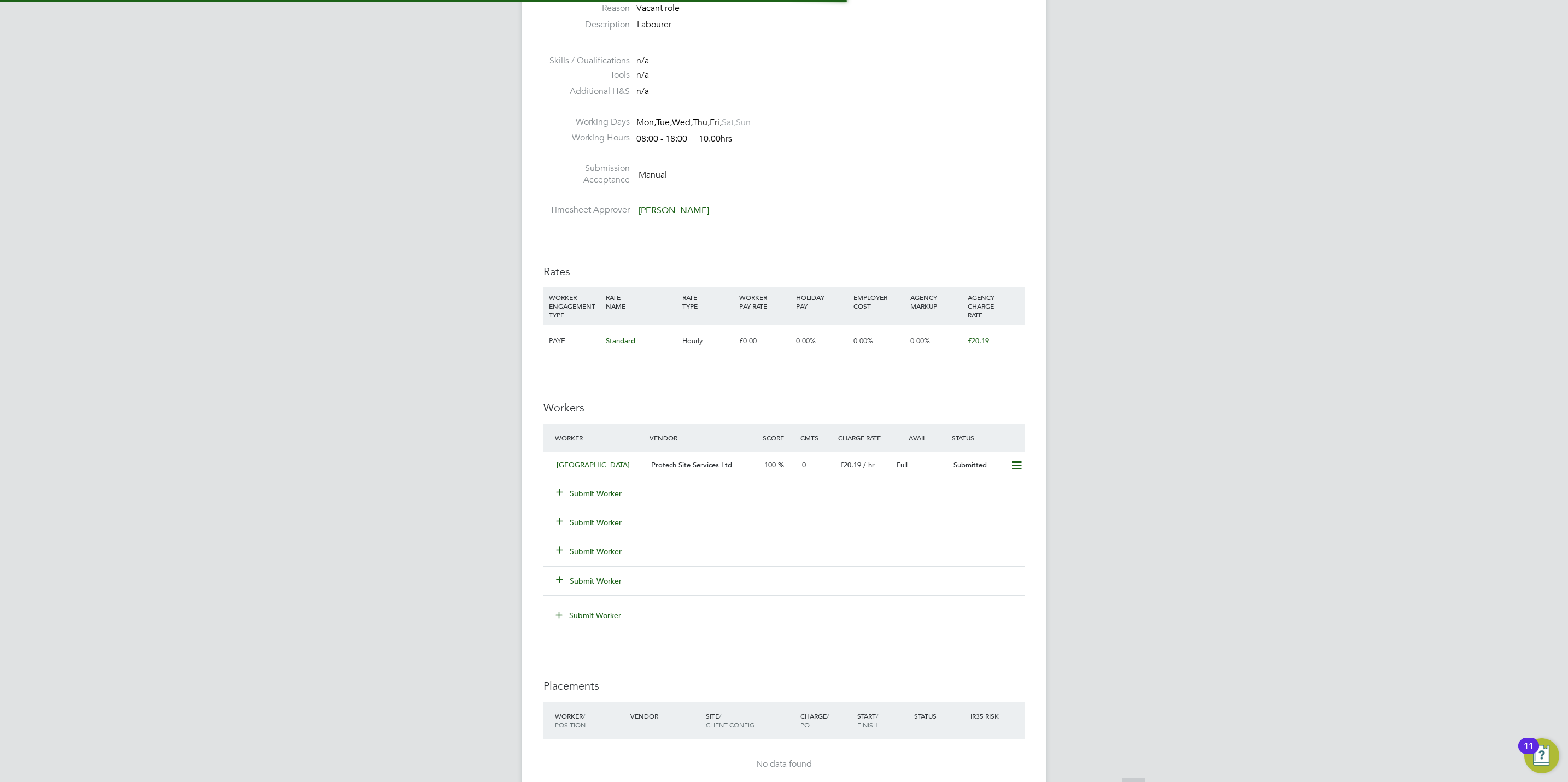
click at [1040, 377] on div "Vacancy Details Unfollow Manage Vendors (1) 5 x General Labourer - V181007 Conf…" at bounding box center [784, 324] width 525 height 1468
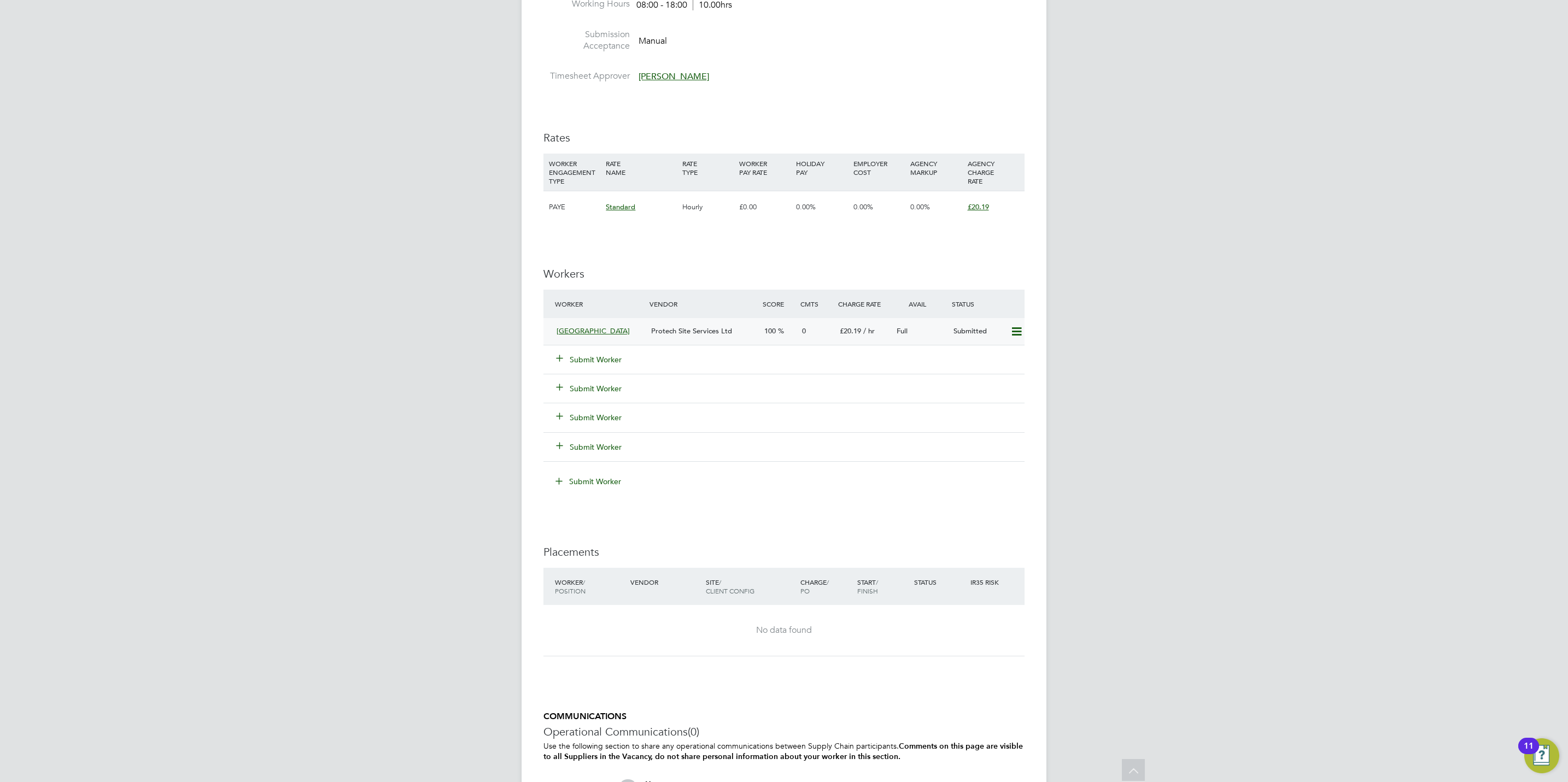
click at [1018, 333] on icon at bounding box center [1017, 332] width 13 height 9
click at [990, 352] on li "Offer" at bounding box center [1000, 356] width 42 height 15
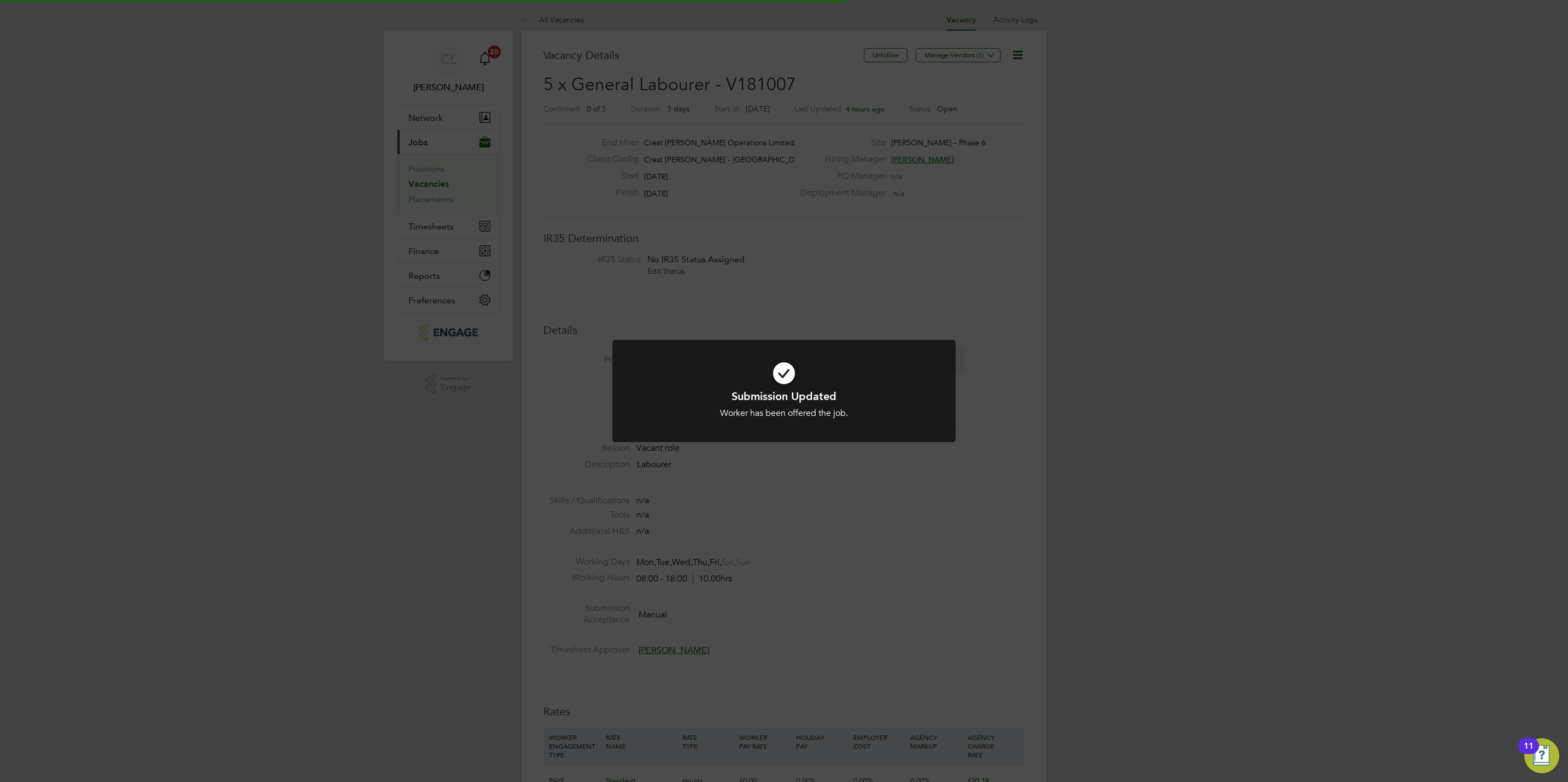
click at [965, 513] on div "Submission Updated Worker has been offered the job. Cancel Okay" at bounding box center [784, 391] width 1568 height 782
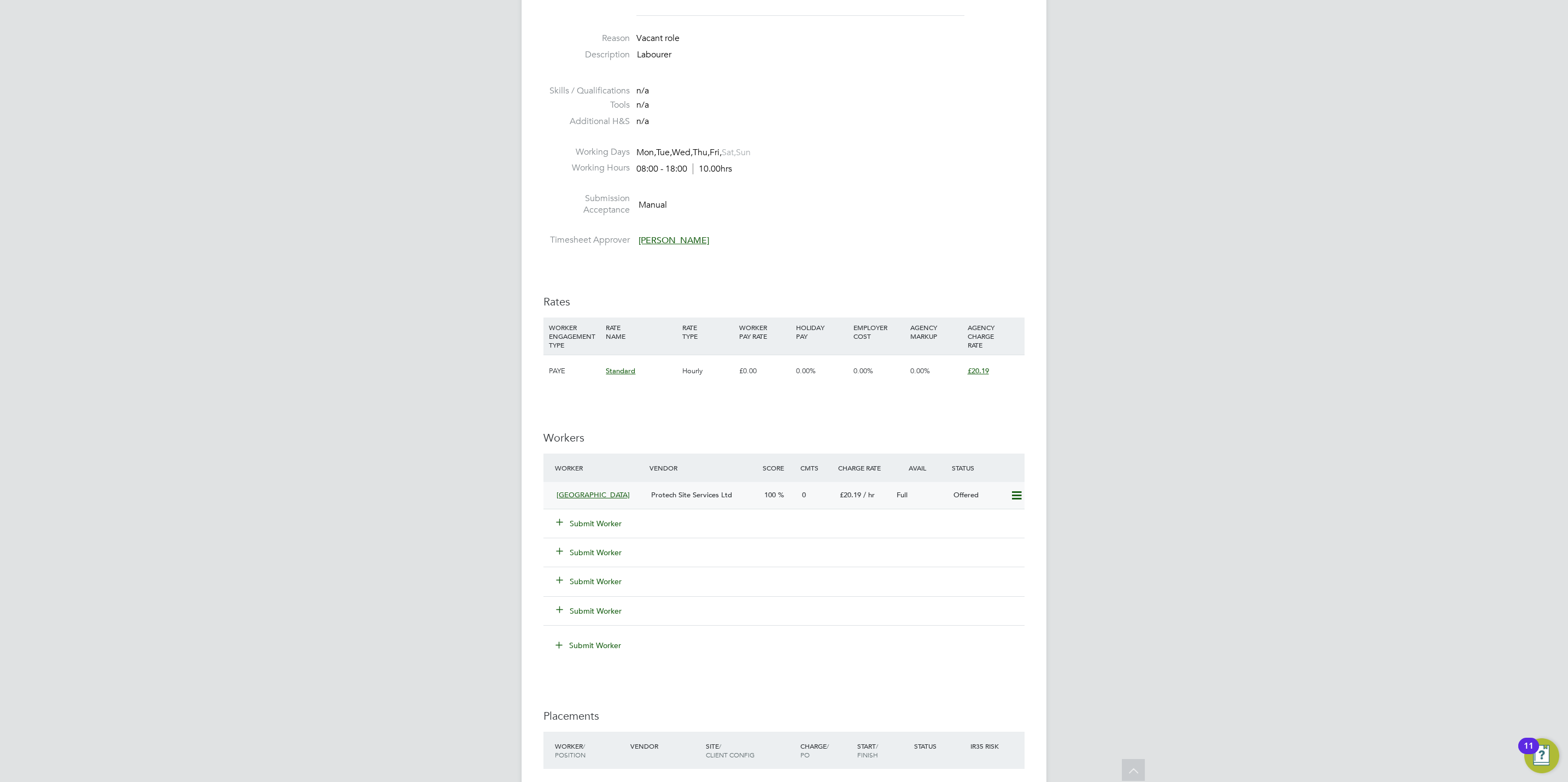
click at [1015, 494] on icon at bounding box center [1017, 495] width 13 height 9
click at [991, 522] on li "Confirm" at bounding box center [1000, 520] width 41 height 15
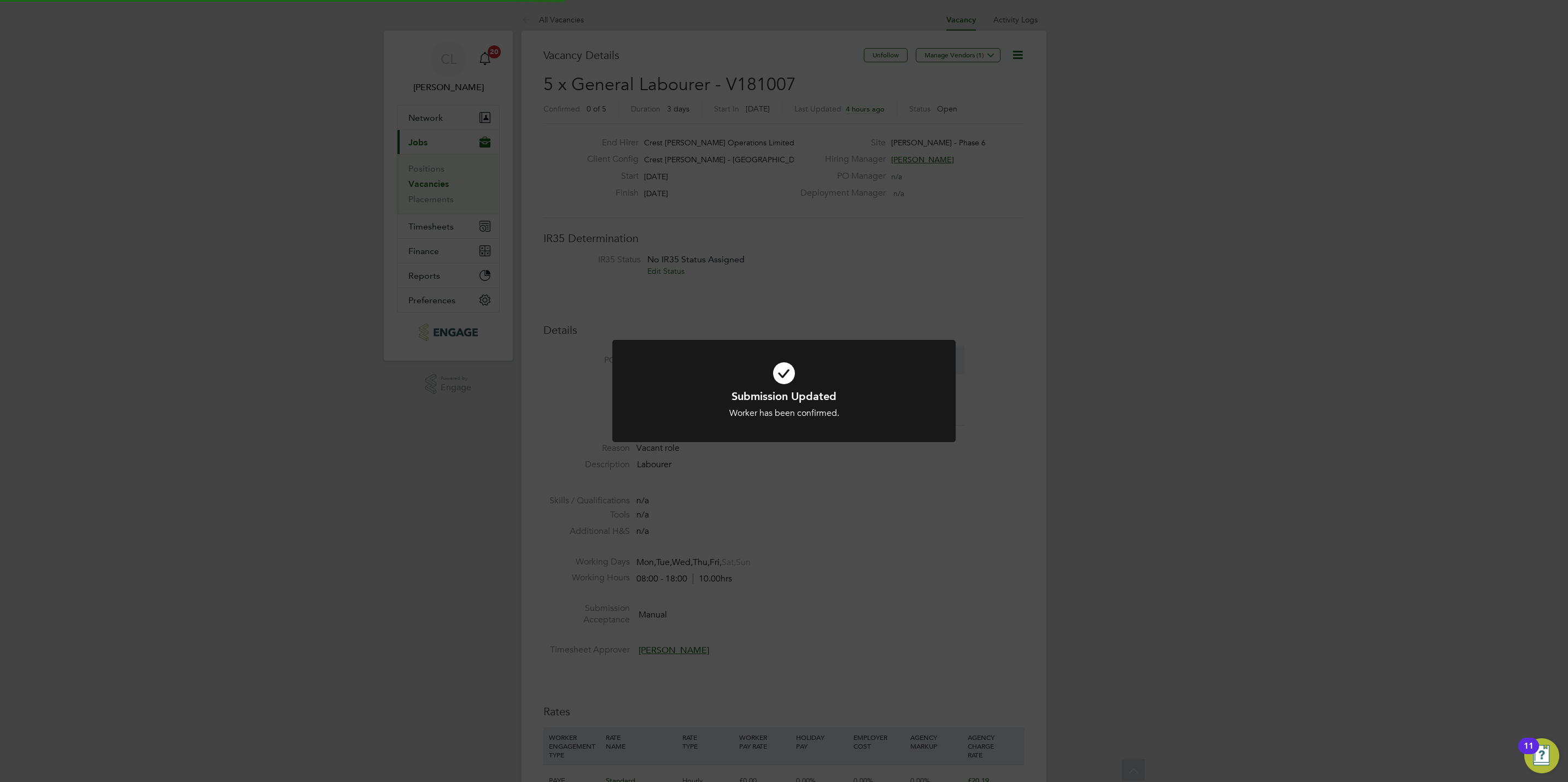
click at [981, 683] on div "Submission Updated Worker has been confirmed. Cancel Okay" at bounding box center [784, 391] width 1568 height 782
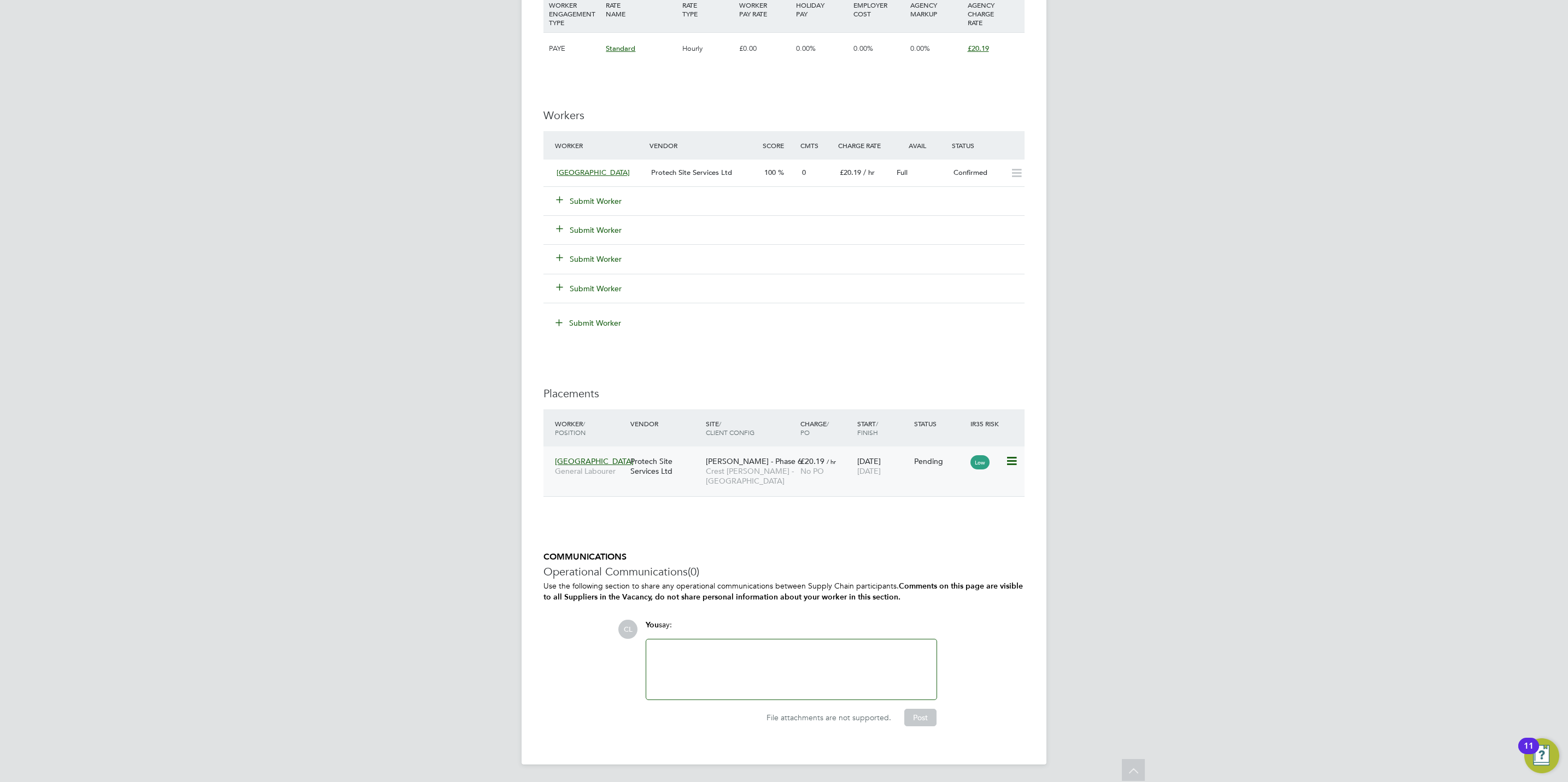
click at [1010, 461] on icon at bounding box center [1011, 461] width 11 height 13
click at [950, 526] on li "Start" at bounding box center [977, 534] width 78 height 15
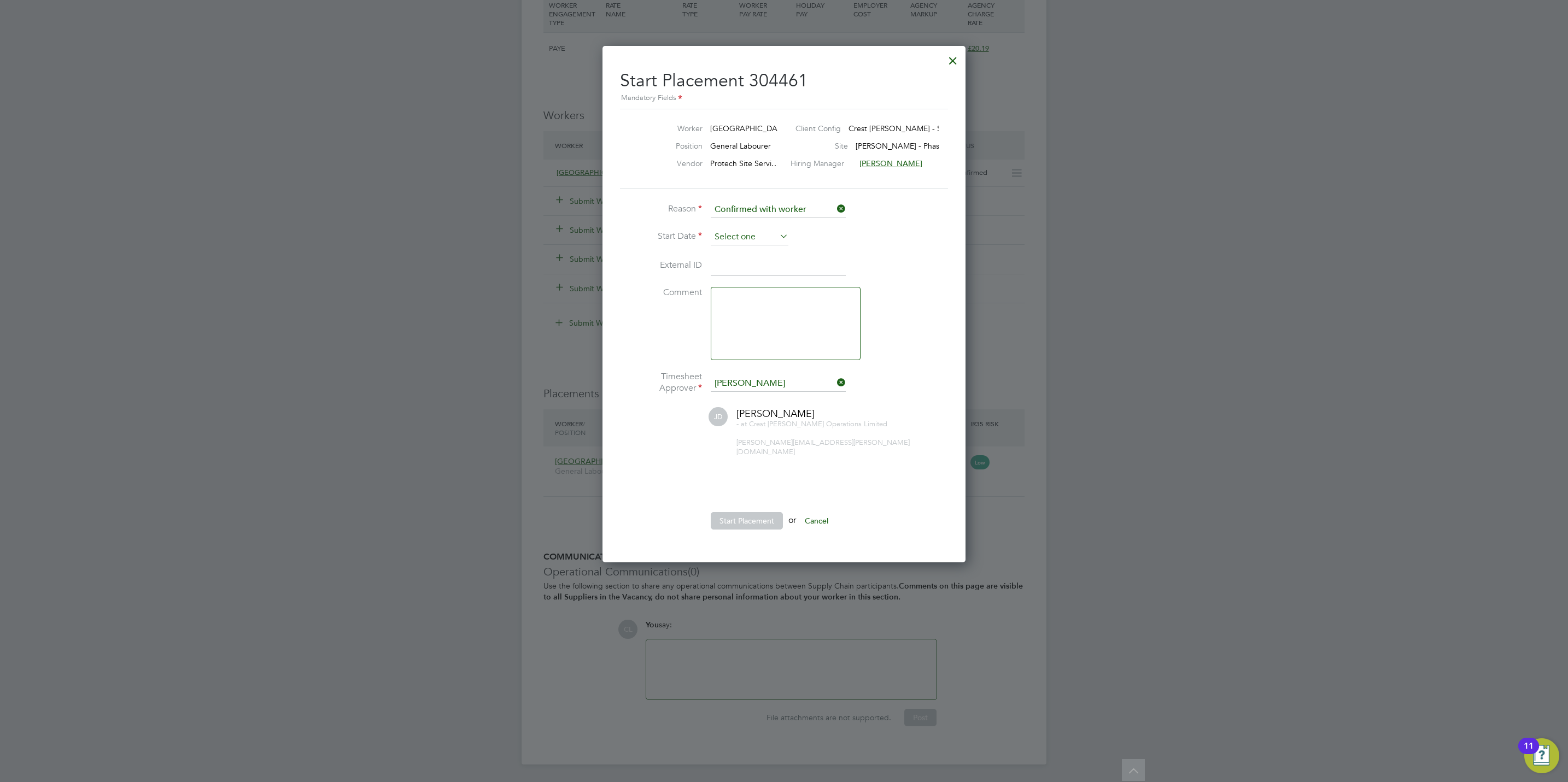
click at [751, 232] on input at bounding box center [750, 237] width 78 height 16
click at [770, 317] on span "17" at bounding box center [770, 315] width 21 height 21
type input "17 Sep 2025"
click at [754, 514] on button "Start Placement" at bounding box center [747, 521] width 72 height 18
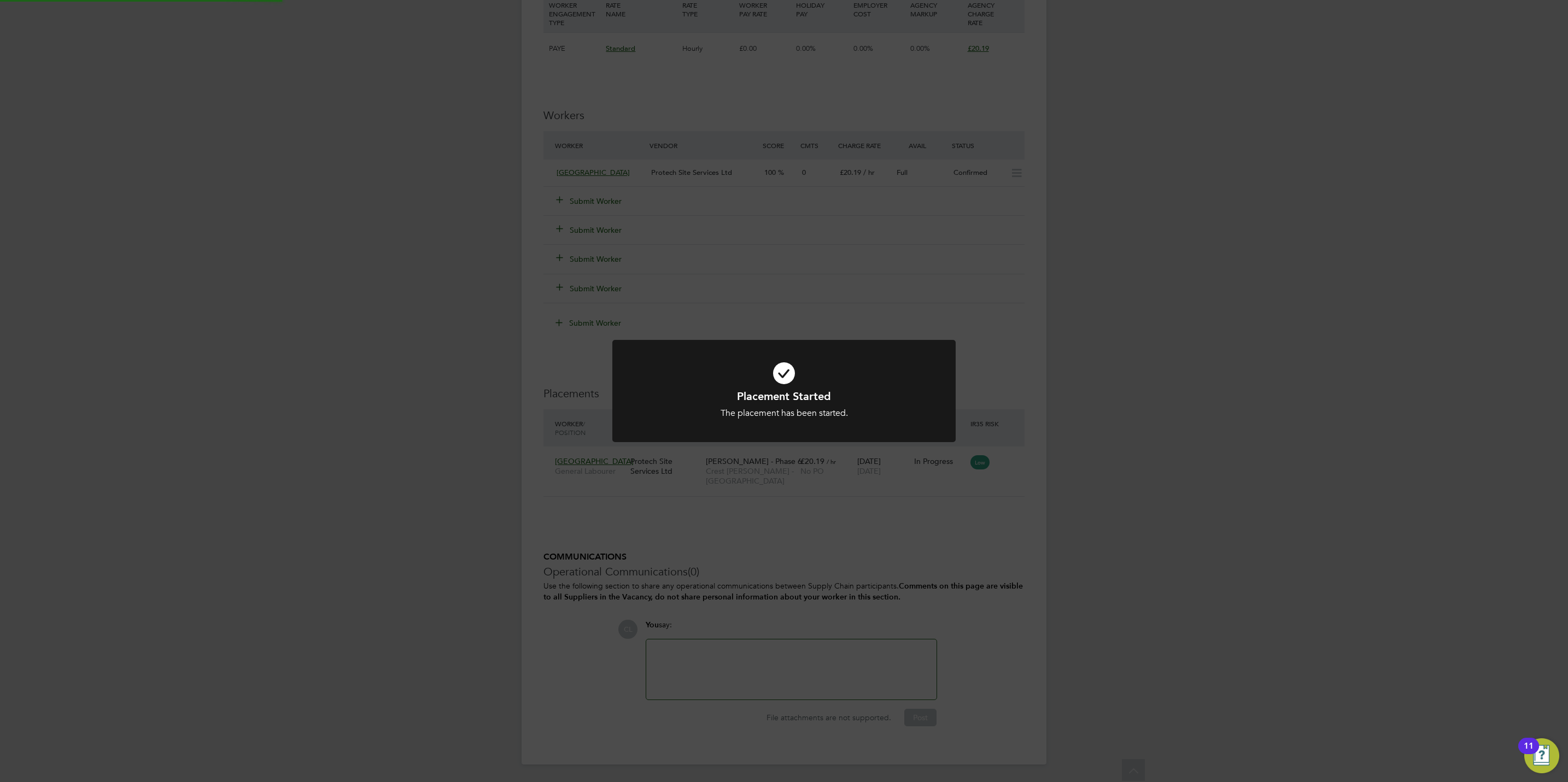
click at [930, 572] on div "Placement Started The placement has been started. Cancel Okay" at bounding box center [784, 391] width 1568 height 782
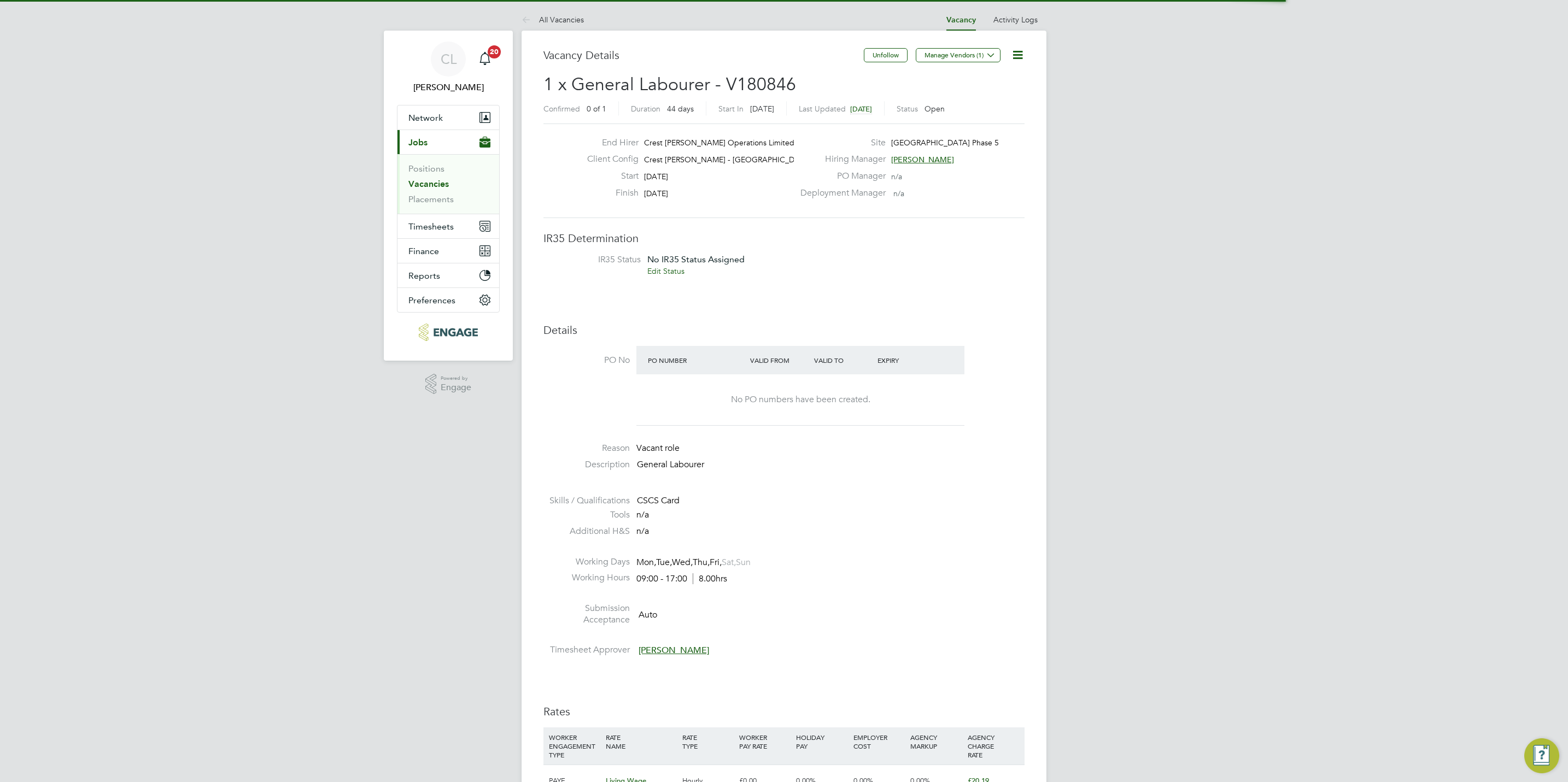
scroll to position [33, 77]
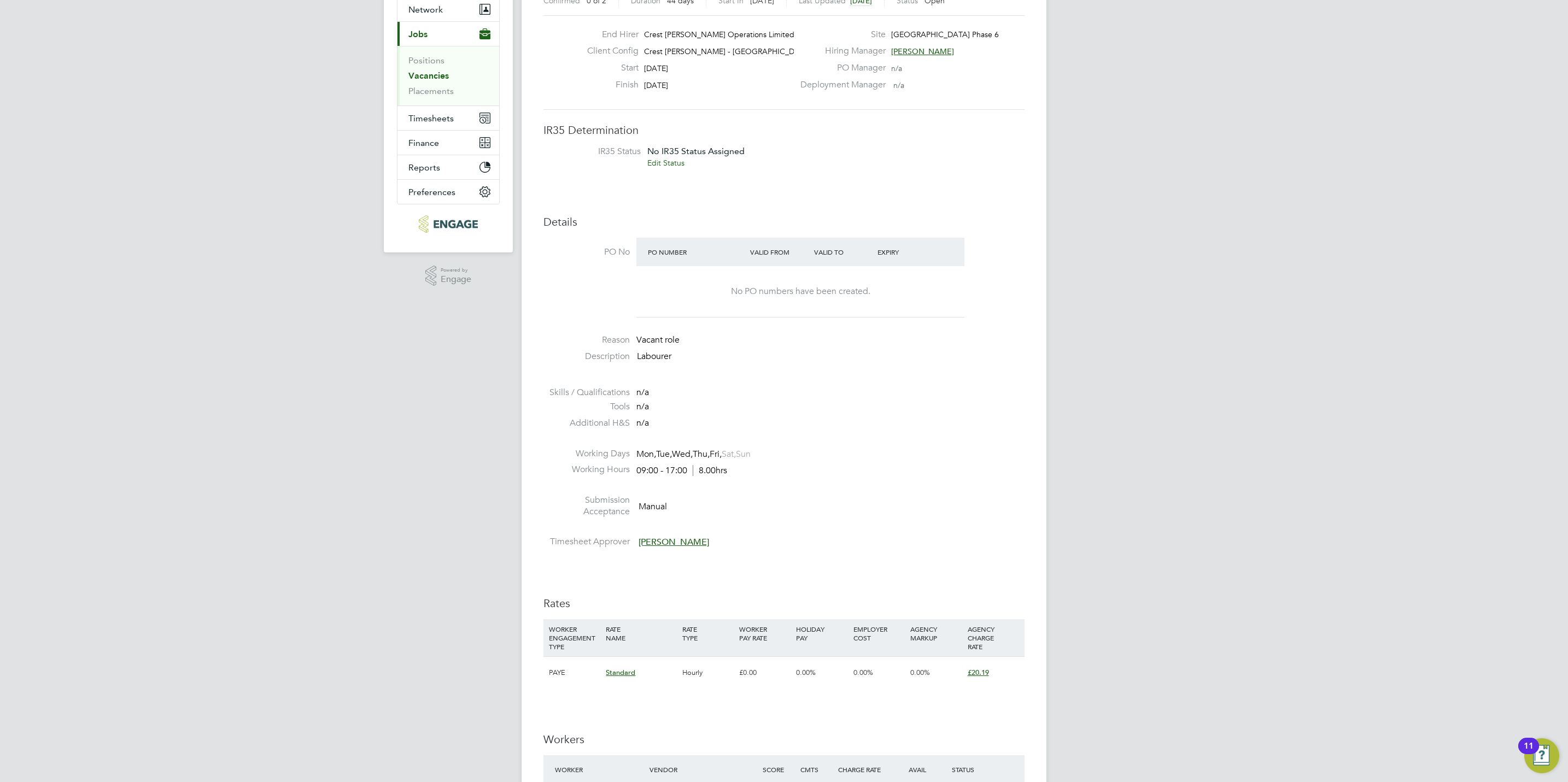
scroll to position [246, 0]
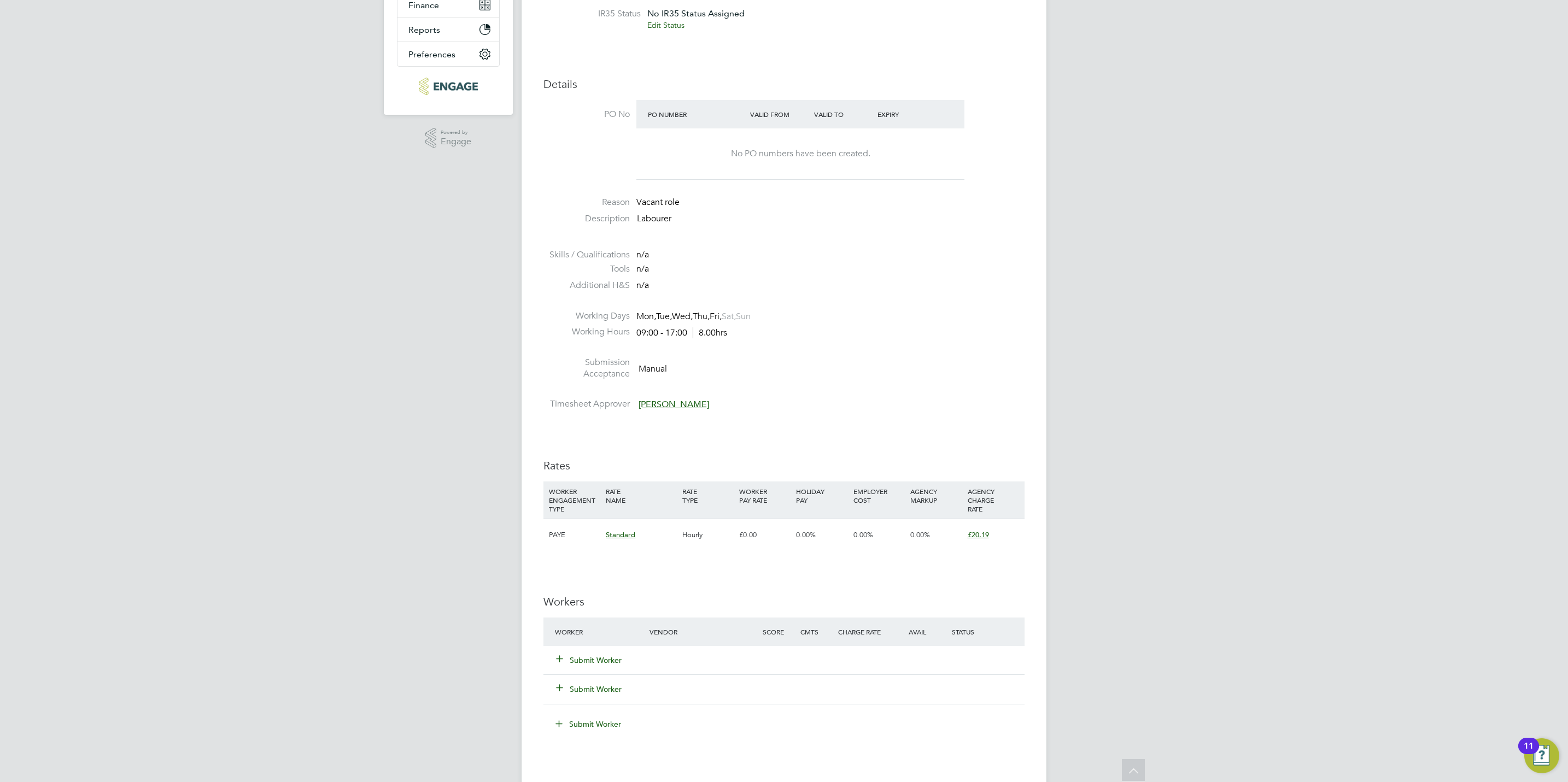
click at [615, 663] on button "Submit Worker" at bounding box center [589, 660] width 66 height 11
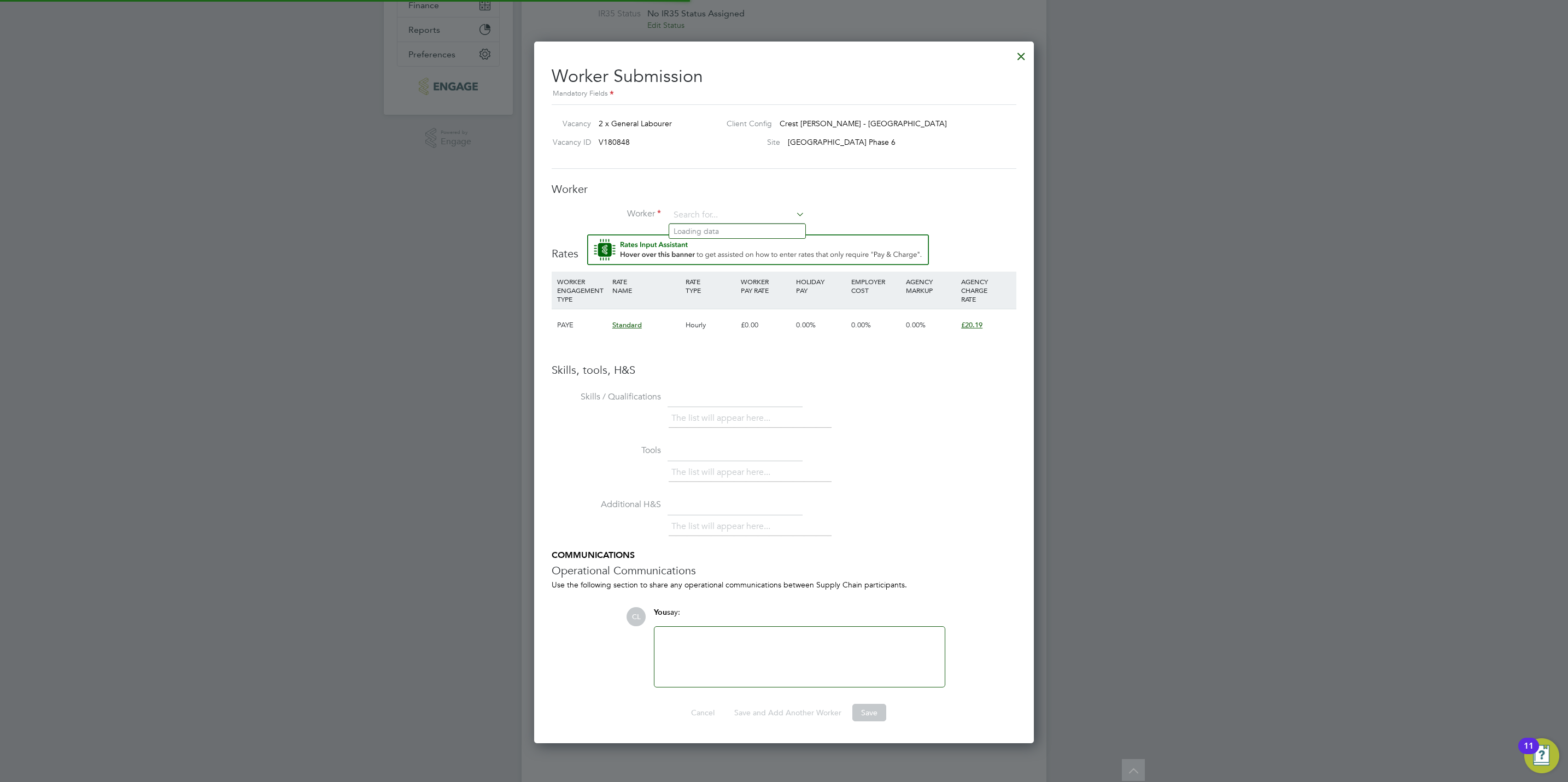
scroll to position [0, 0]
click at [712, 211] on input at bounding box center [737, 215] width 135 height 16
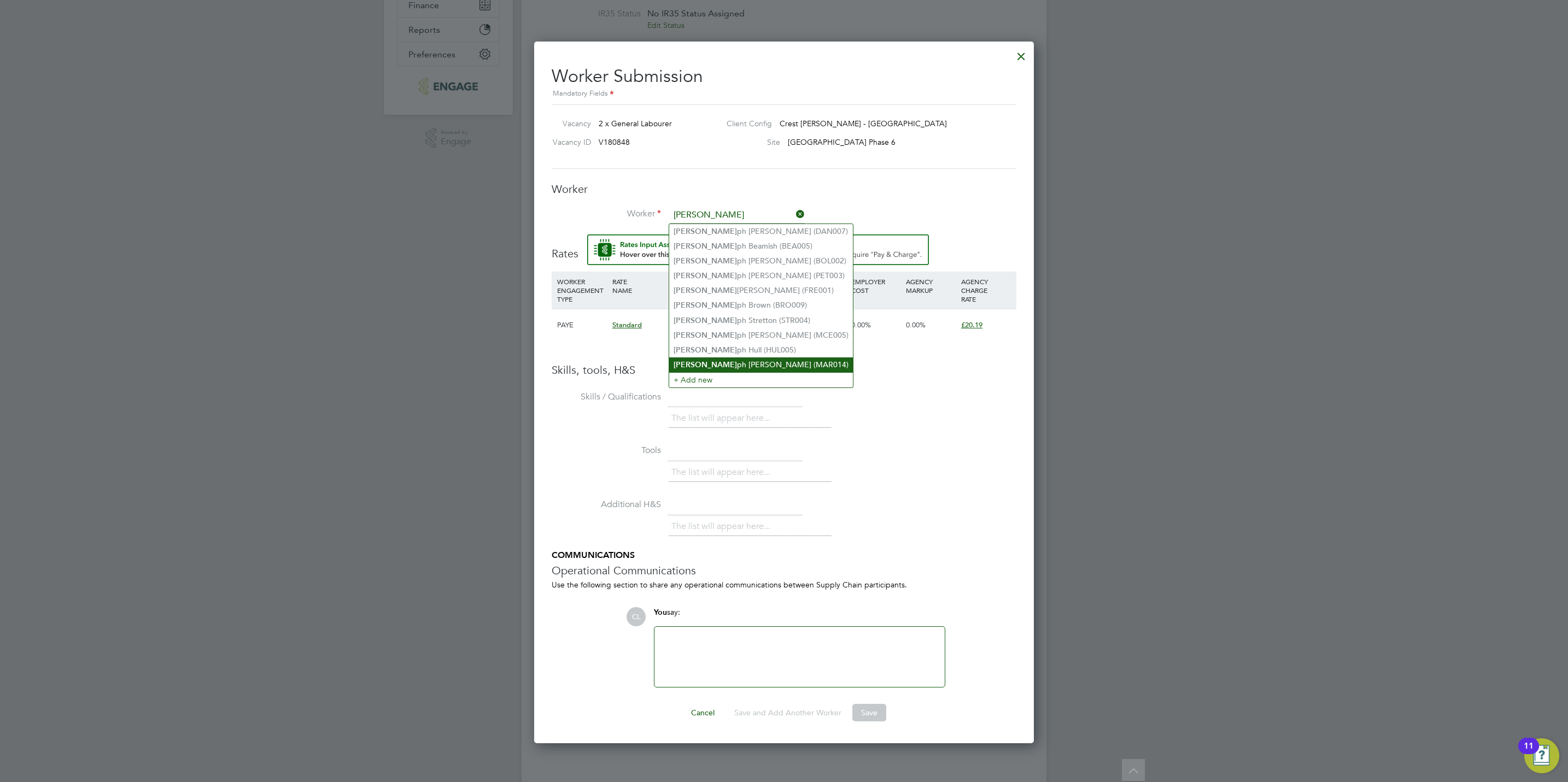
click at [749, 357] on li "[PERSON_NAME] ph [PERSON_NAME] (MAR014)" at bounding box center [761, 365] width 184 height 15
type input "[PERSON_NAME] (MAR014)"
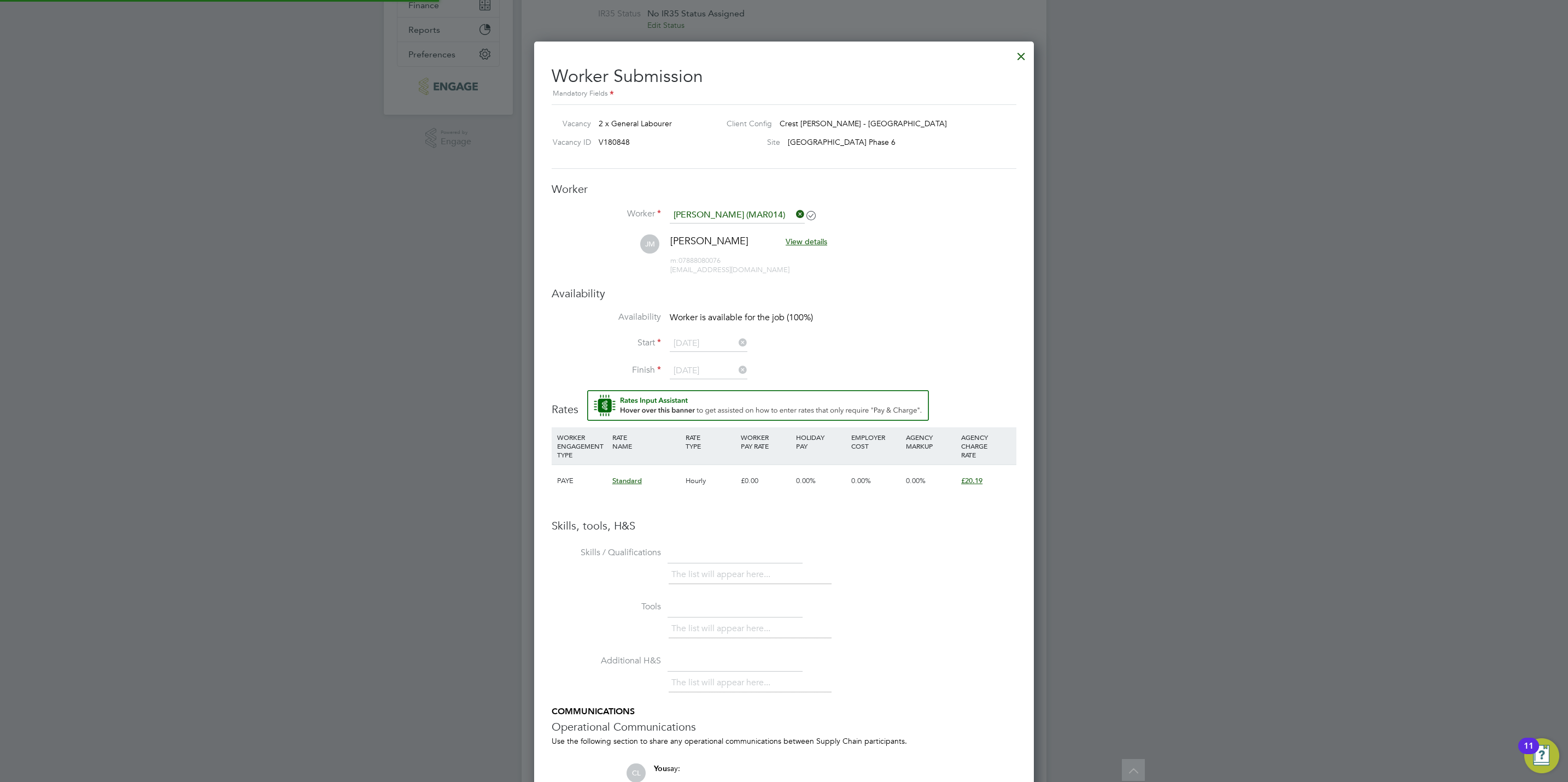
scroll to position [948, 500]
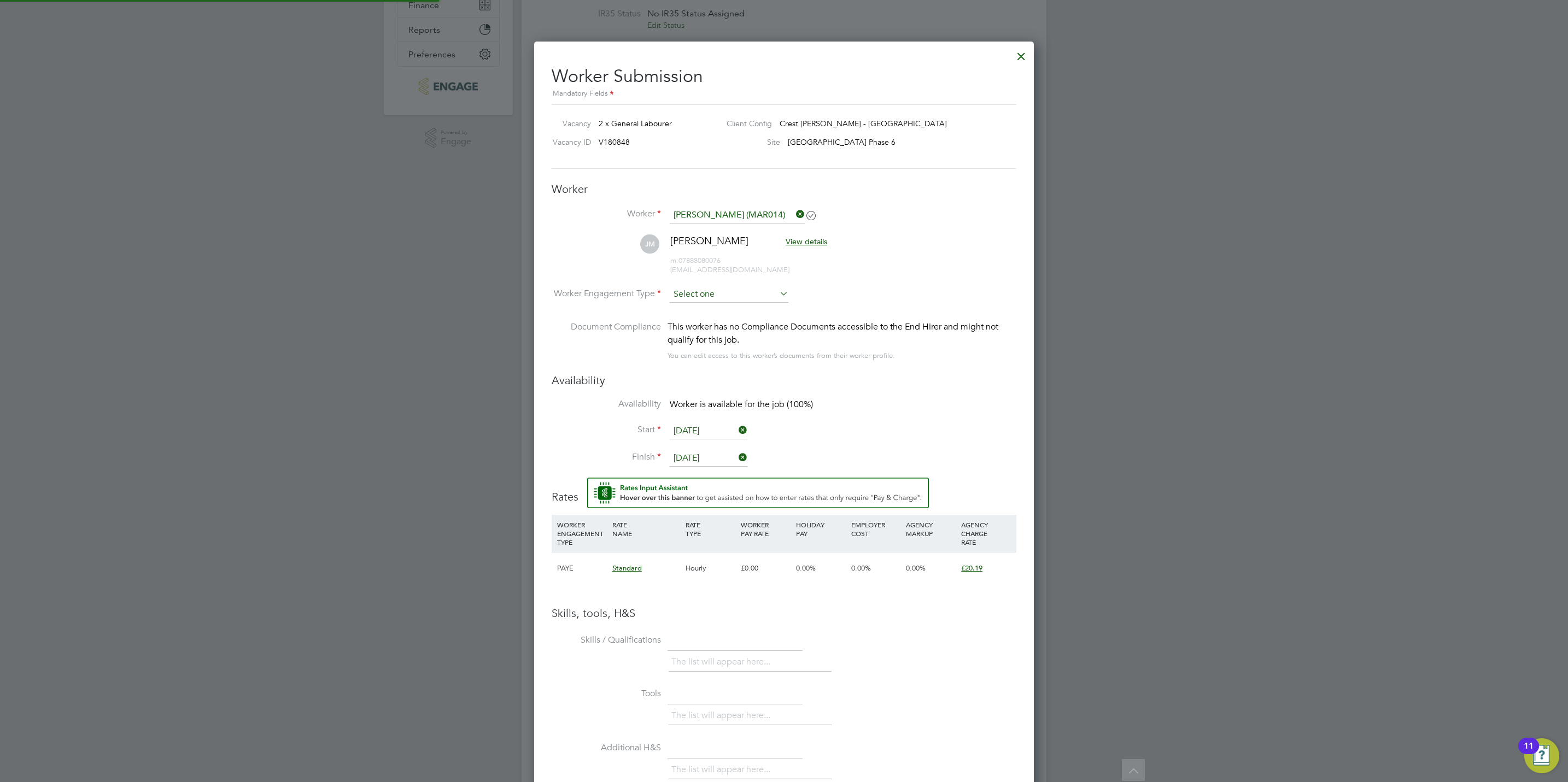
click at [718, 298] on input at bounding box center [729, 295] width 119 height 16
click at [717, 328] on li "PAYE" at bounding box center [729, 324] width 120 height 14
type input "PAYE"
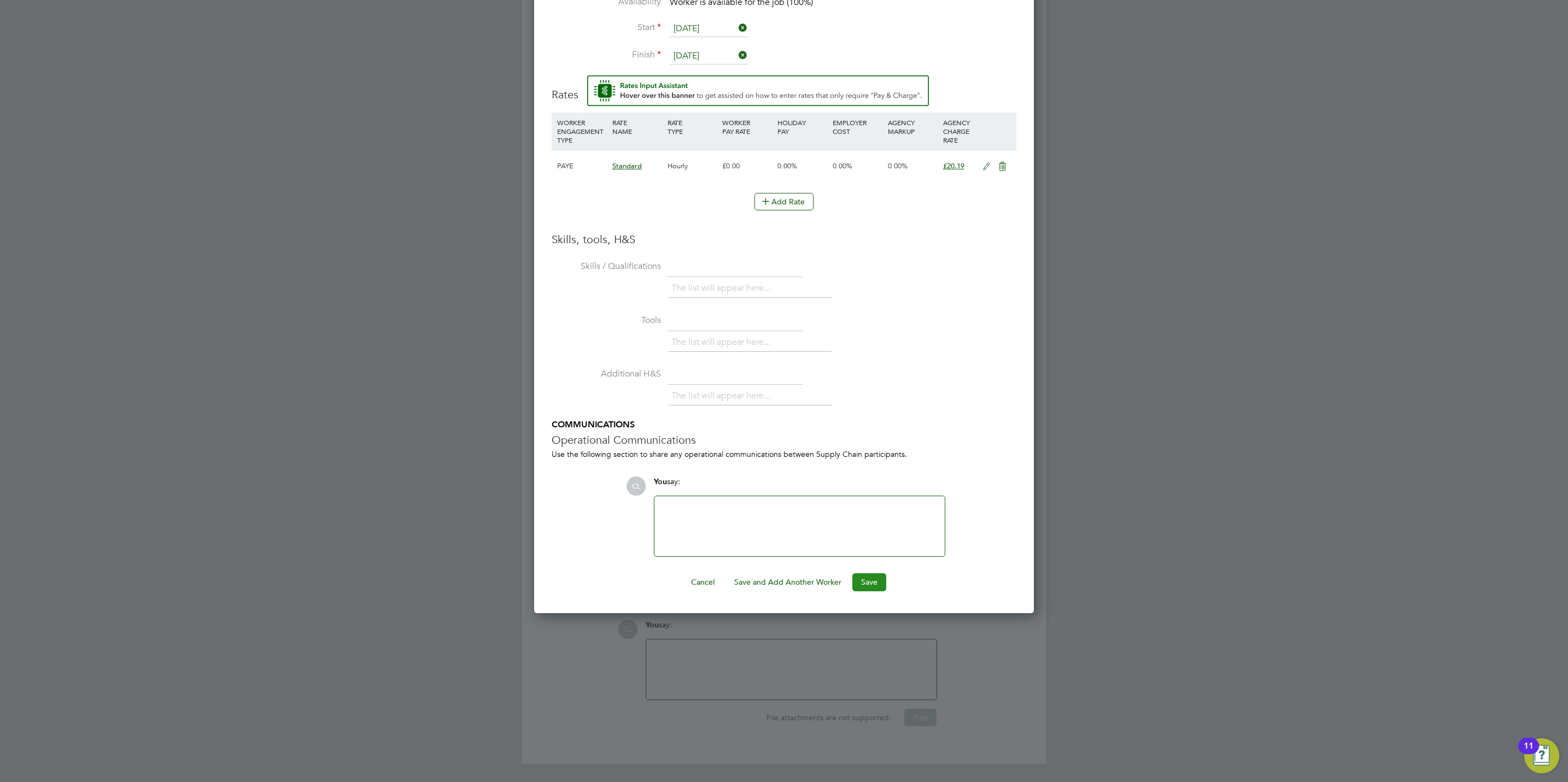
click at [873, 574] on button "Save" at bounding box center [869, 582] width 34 height 18
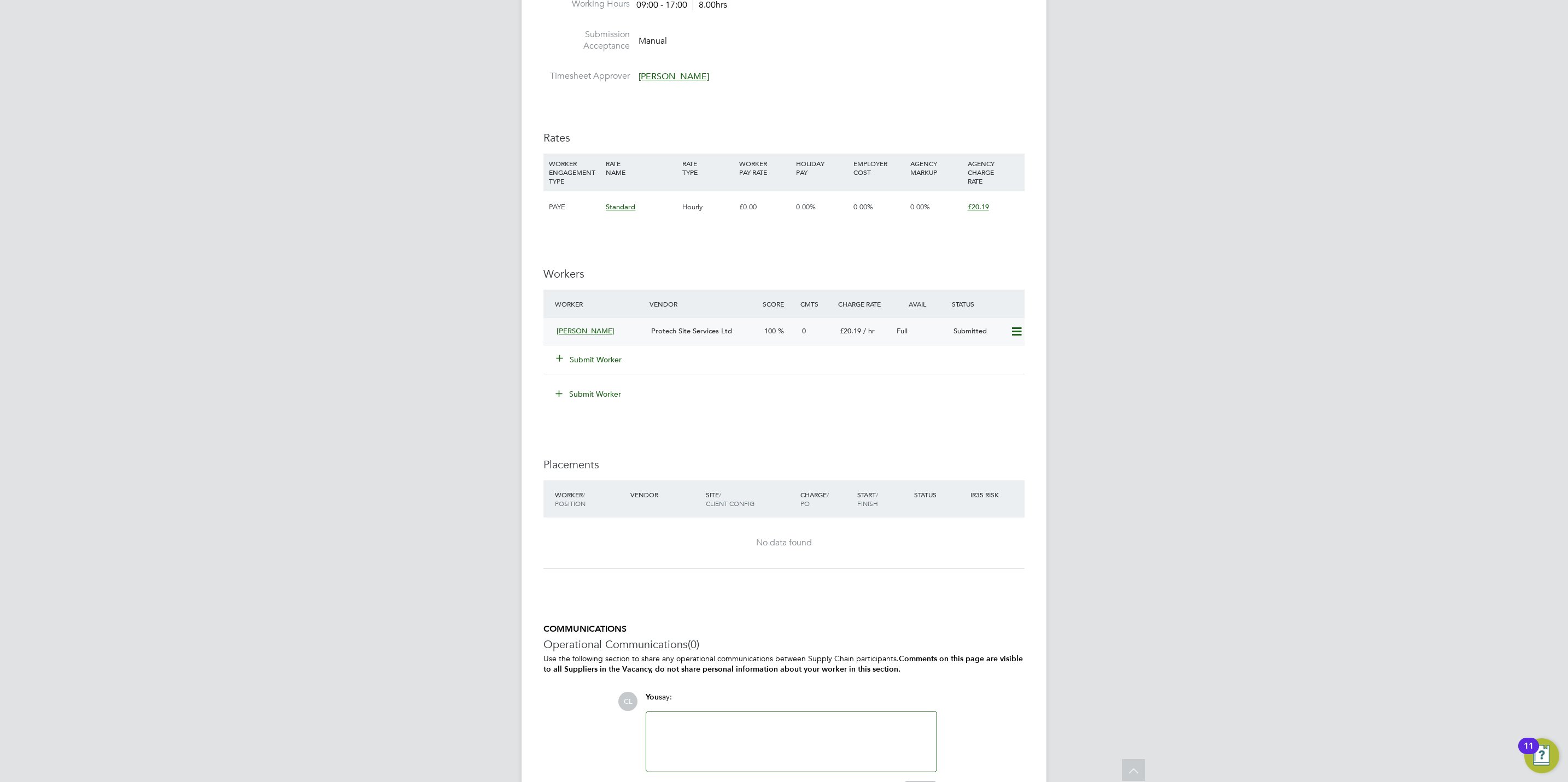
click at [1017, 330] on icon at bounding box center [1017, 332] width 13 height 9
click at [993, 357] on li "Offer" at bounding box center [1000, 356] width 42 height 15
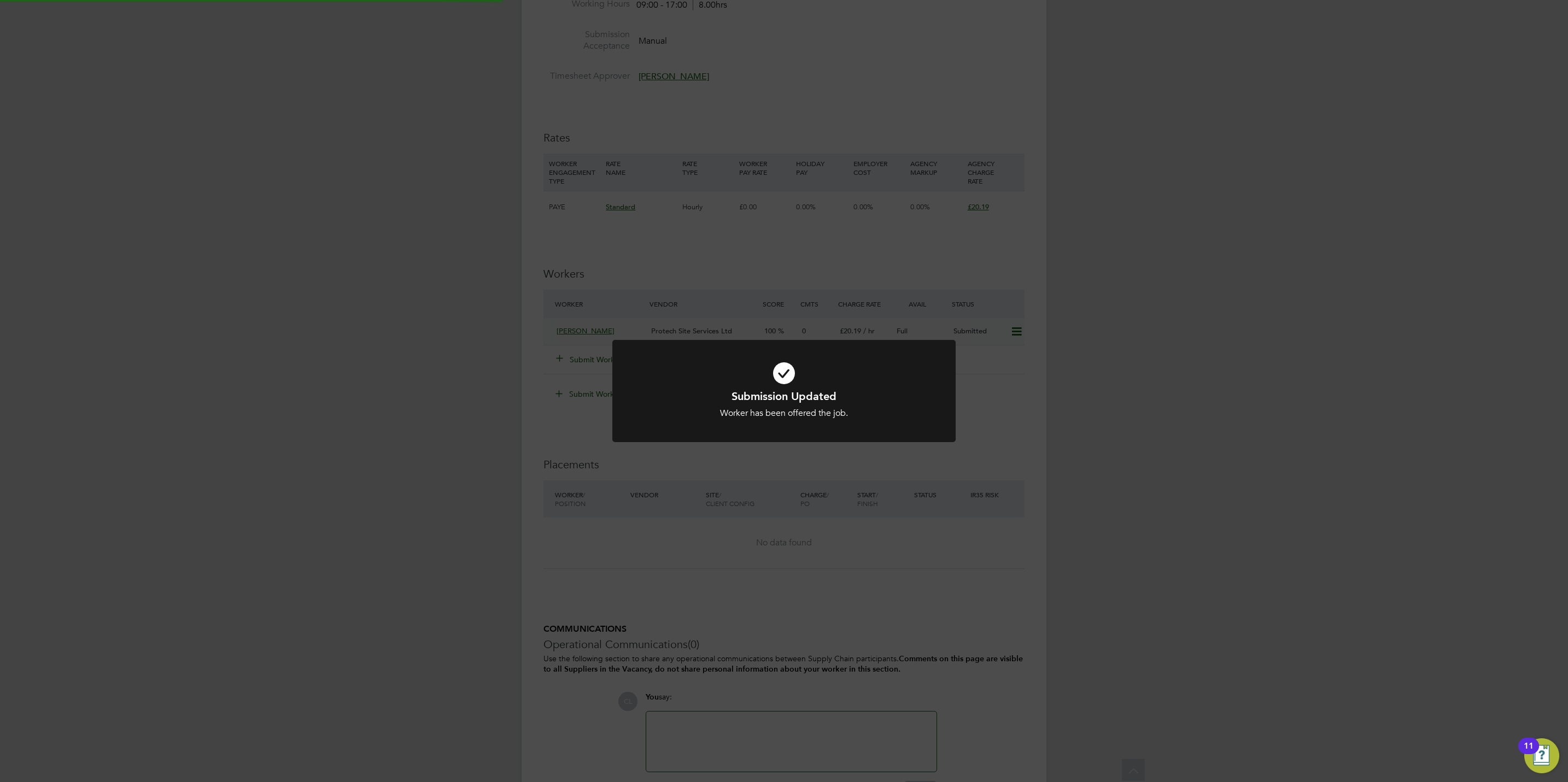
click at [937, 440] on div at bounding box center [784, 391] width 343 height 102
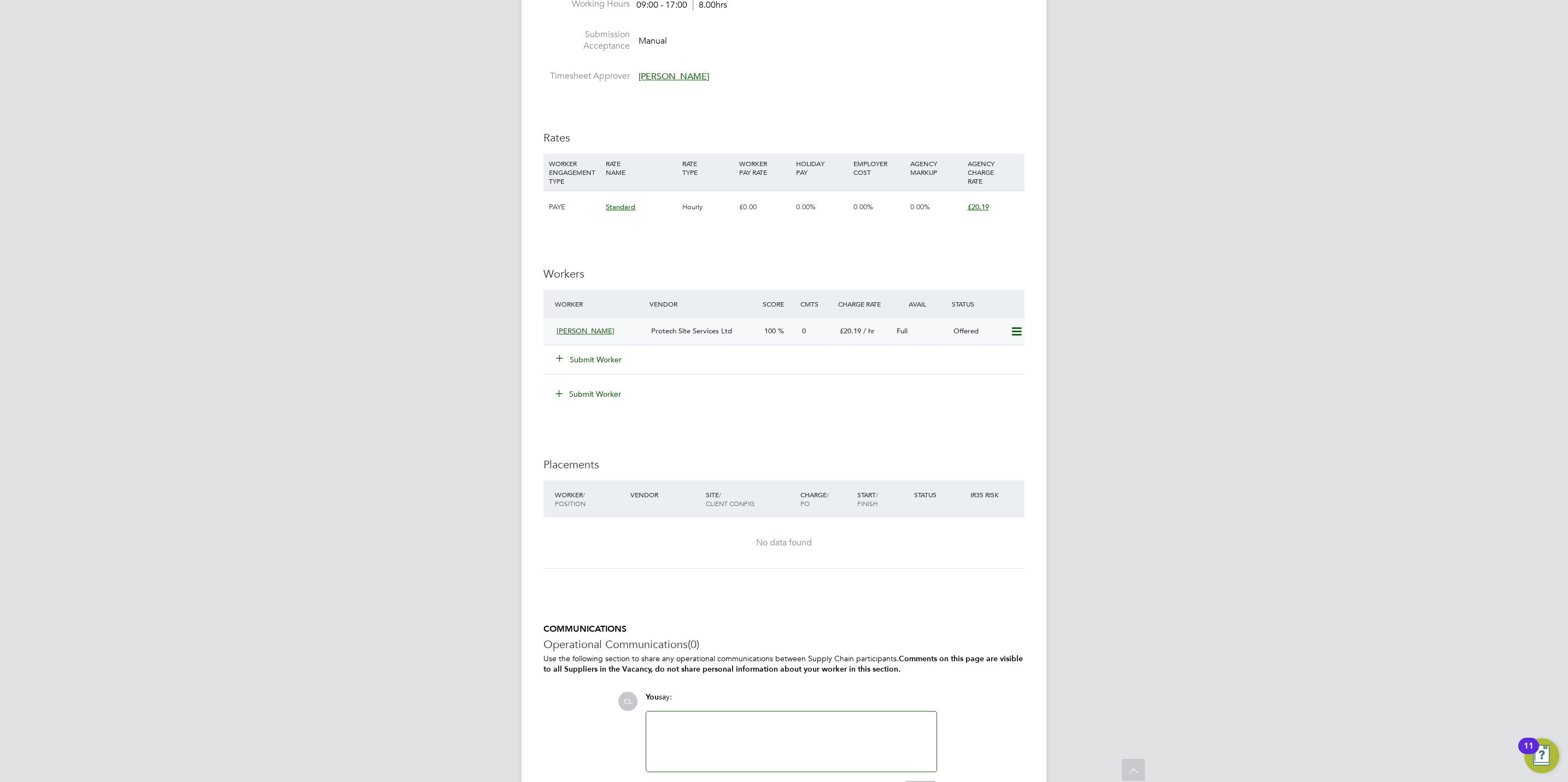
click at [1018, 330] on icon at bounding box center [1017, 332] width 13 height 9
click at [1004, 357] on li "Confirm" at bounding box center [1000, 356] width 41 height 15
click at [915, 433] on div "All Vacancies Vacancy Activity Logs Vacancy Activity Logs All Vacancies Vacancy…" at bounding box center [784, 136] width 525 height 1403
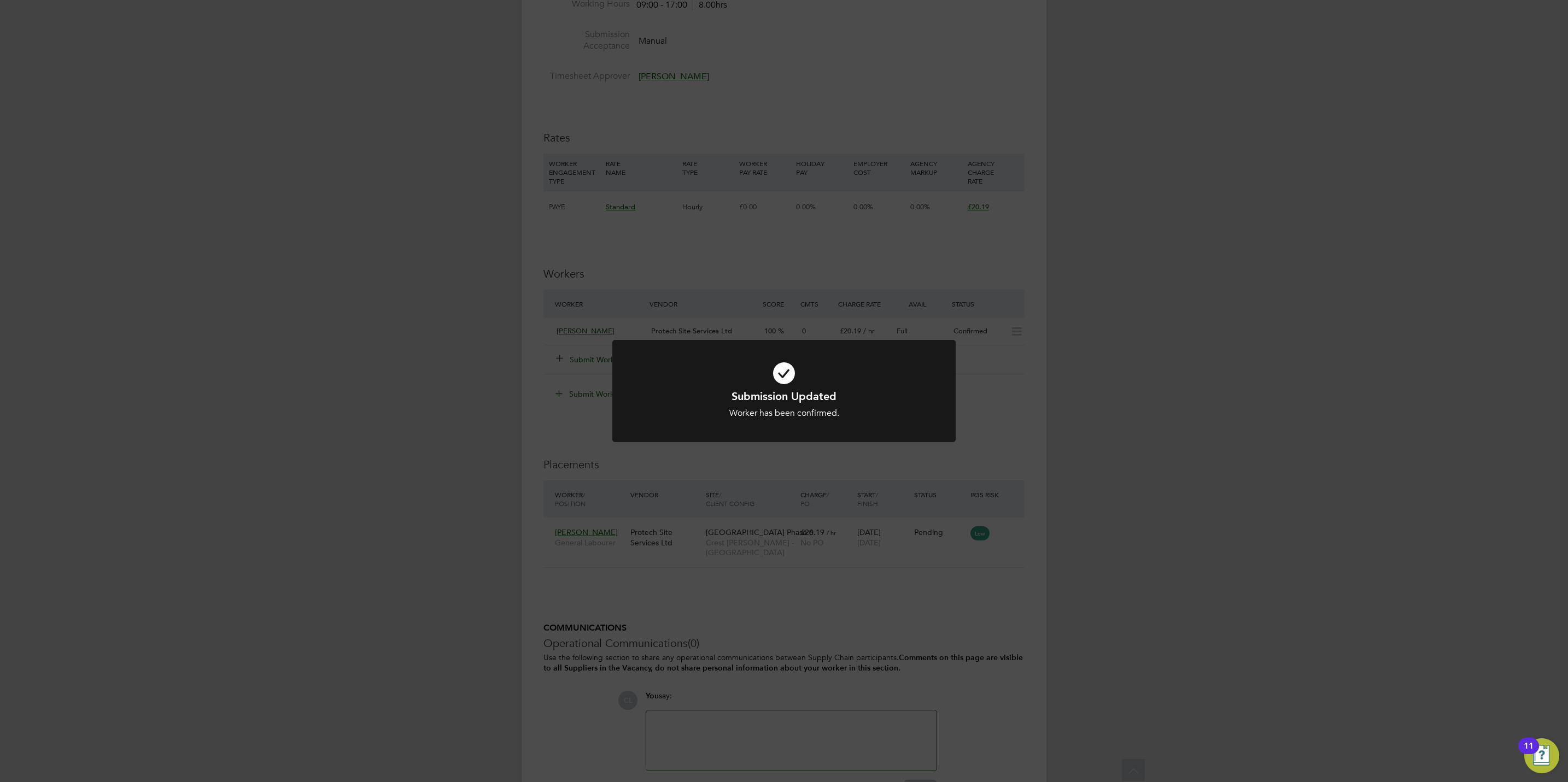
click at [947, 557] on div "Submission Updated Worker has been confirmed. Cancel Okay" at bounding box center [784, 391] width 1568 height 782
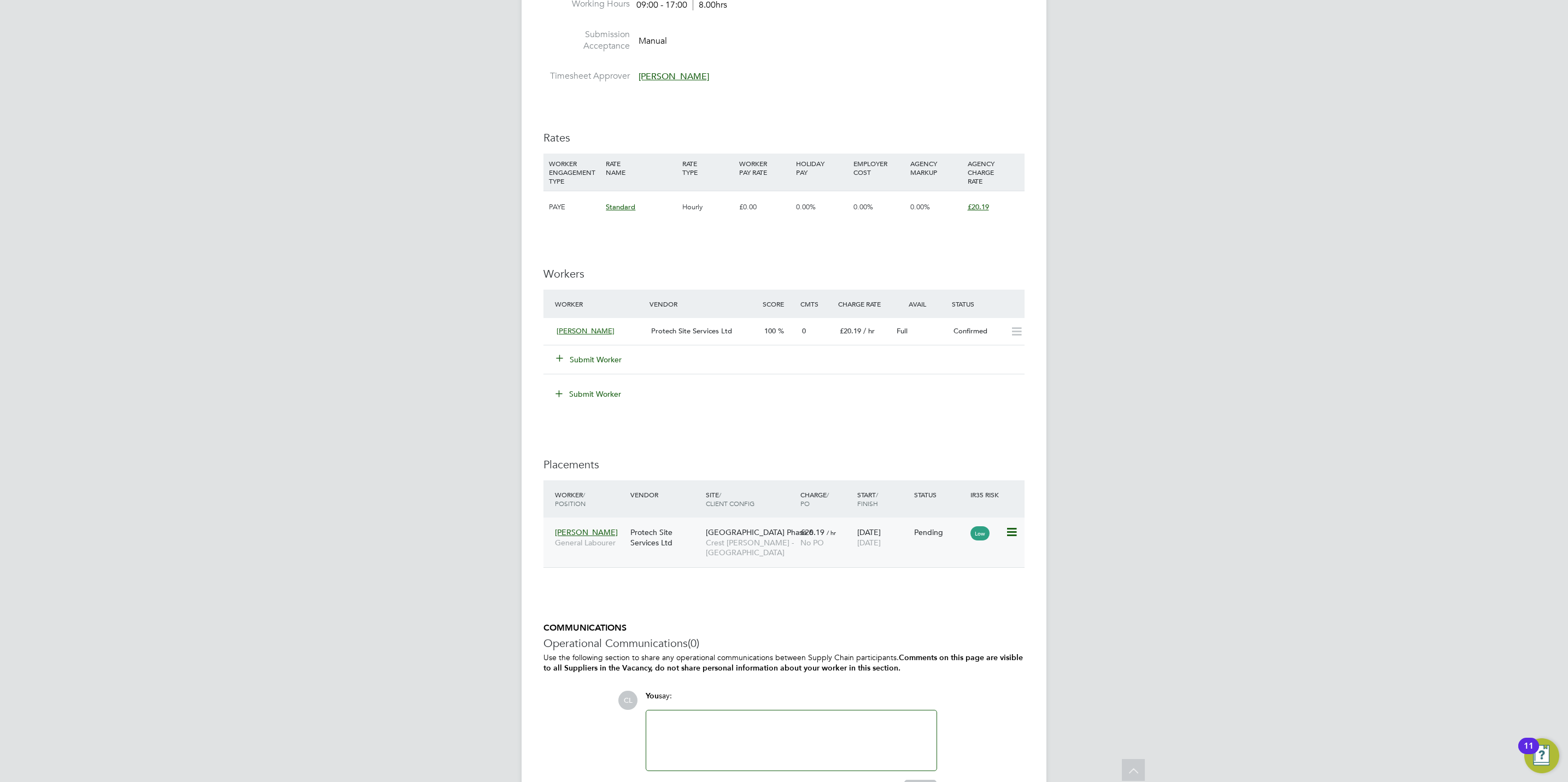
click at [1017, 533] on icon at bounding box center [1011, 532] width 11 height 13
click at [948, 604] on li "Start" at bounding box center [977, 602] width 78 height 15
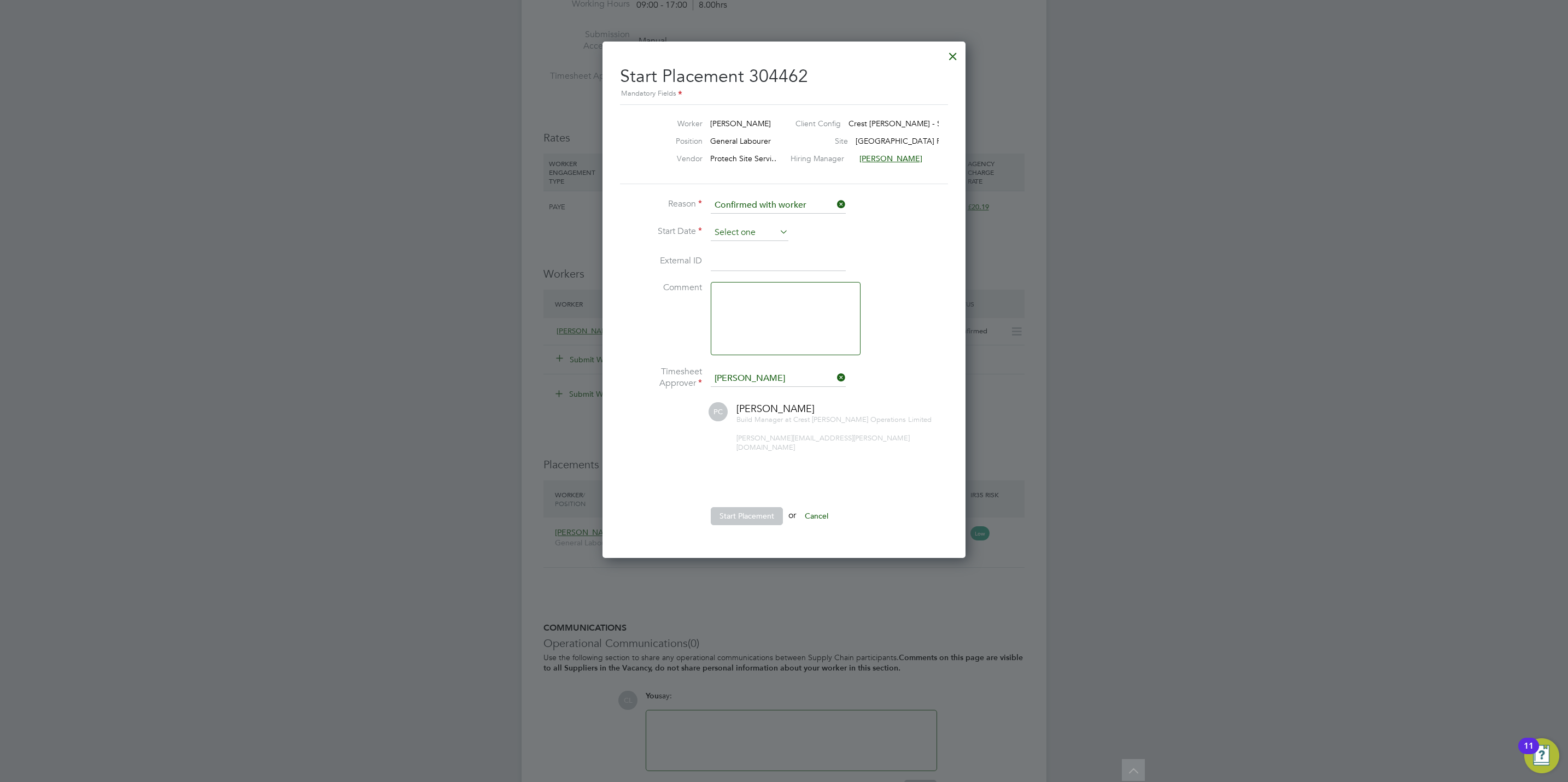
click at [735, 239] on input at bounding box center [750, 232] width 78 height 16
click at [789, 309] on span "18" at bounding box center [791, 311] width 21 height 21
type input "[DATE]"
click at [728, 511] on button "Start Placement" at bounding box center [747, 516] width 72 height 18
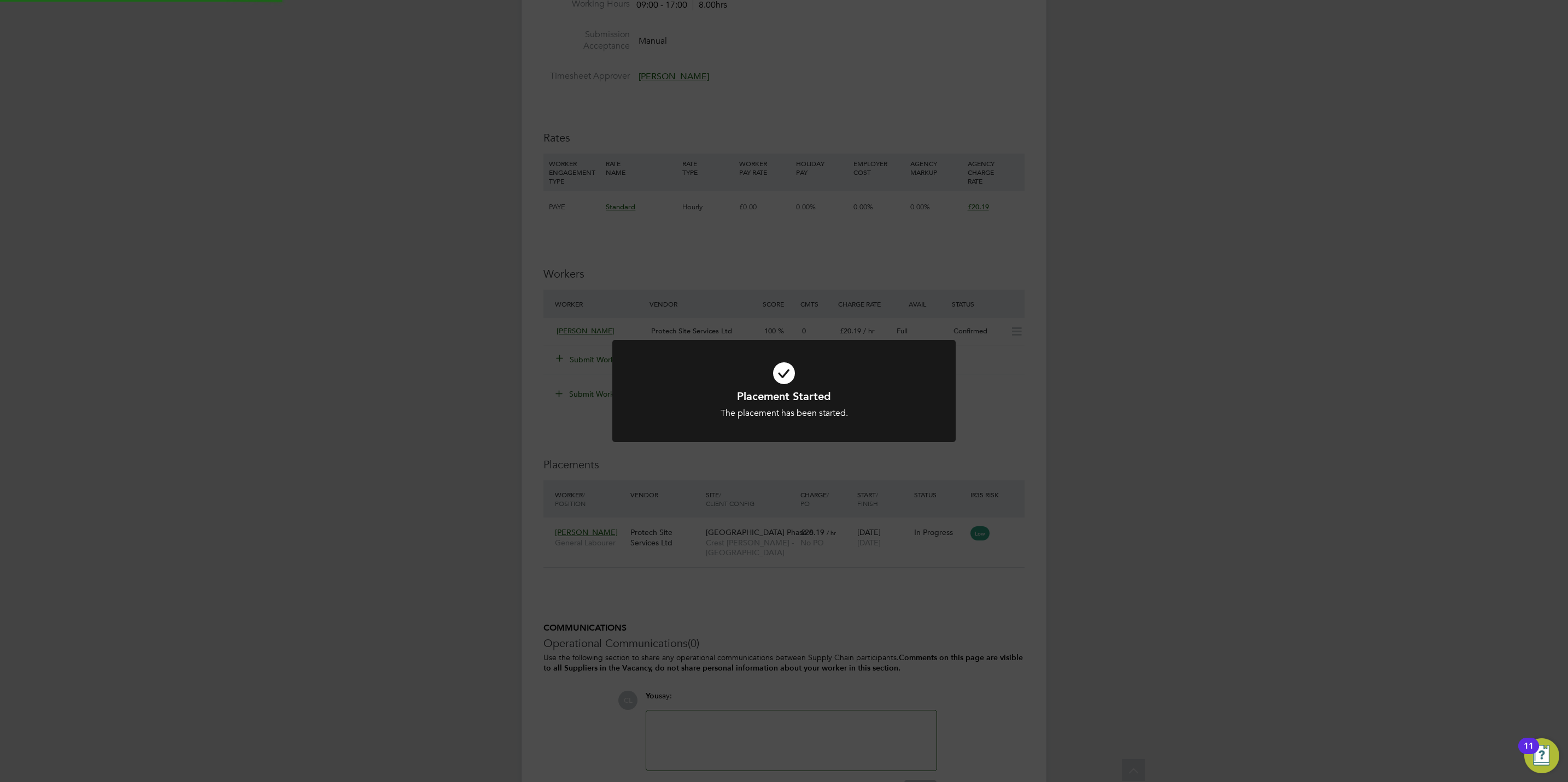
click at [940, 464] on div "Placement Started The placement has been started. Cancel Okay" at bounding box center [784, 391] width 1568 height 782
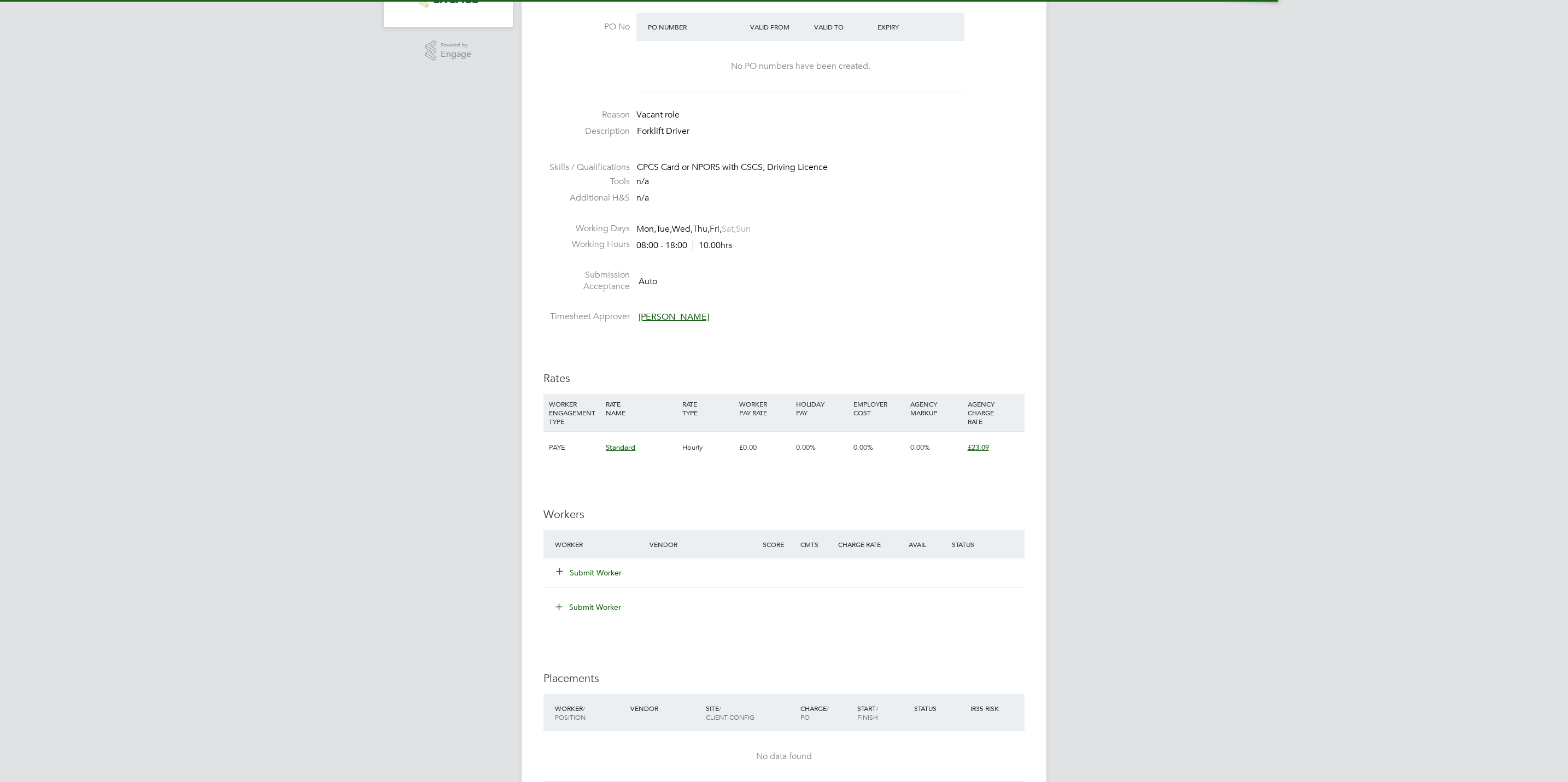
scroll to position [410, 0]
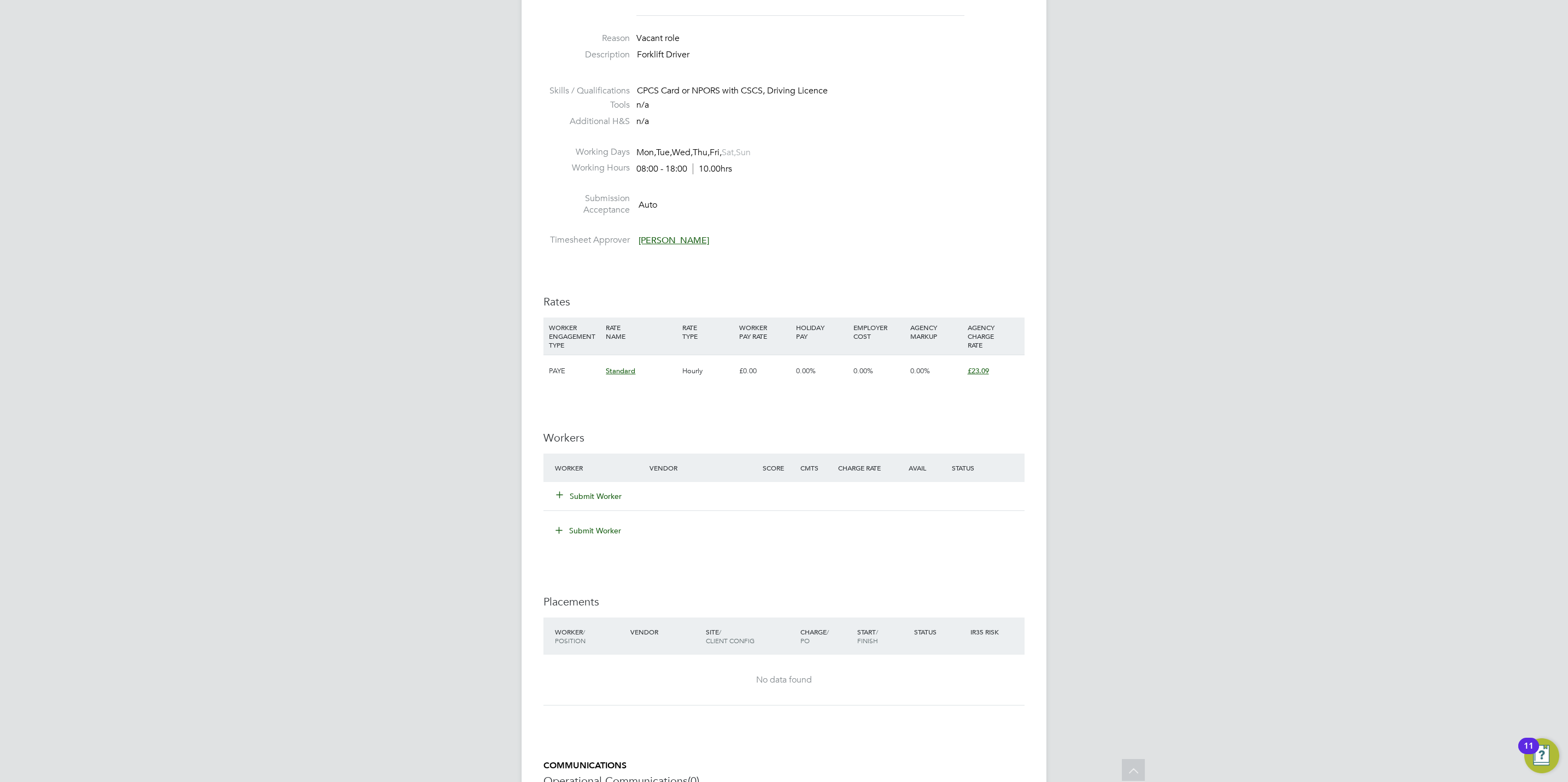
click at [599, 496] on button "Submit Worker" at bounding box center [589, 497] width 66 height 11
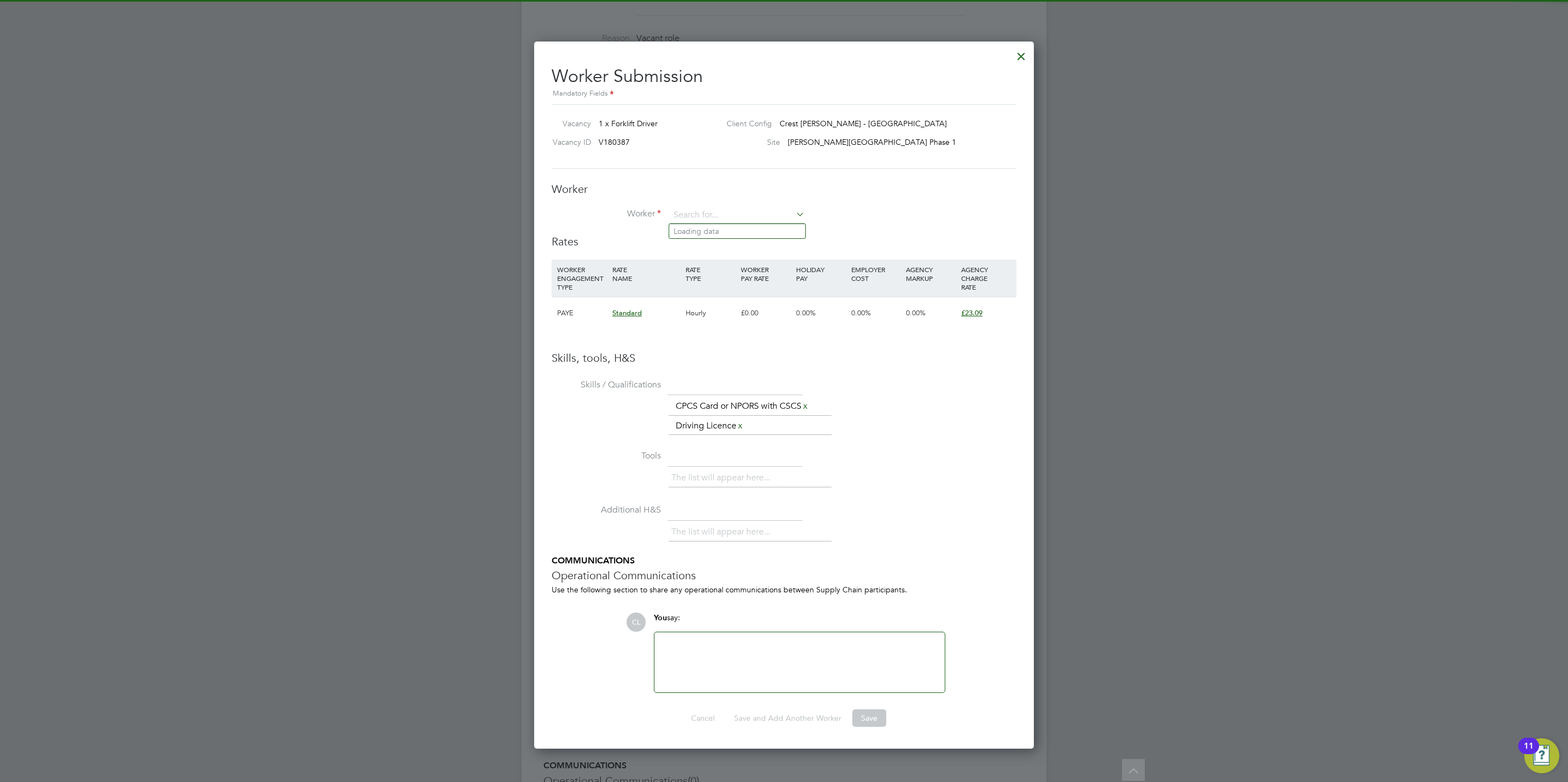
scroll to position [0, 0]
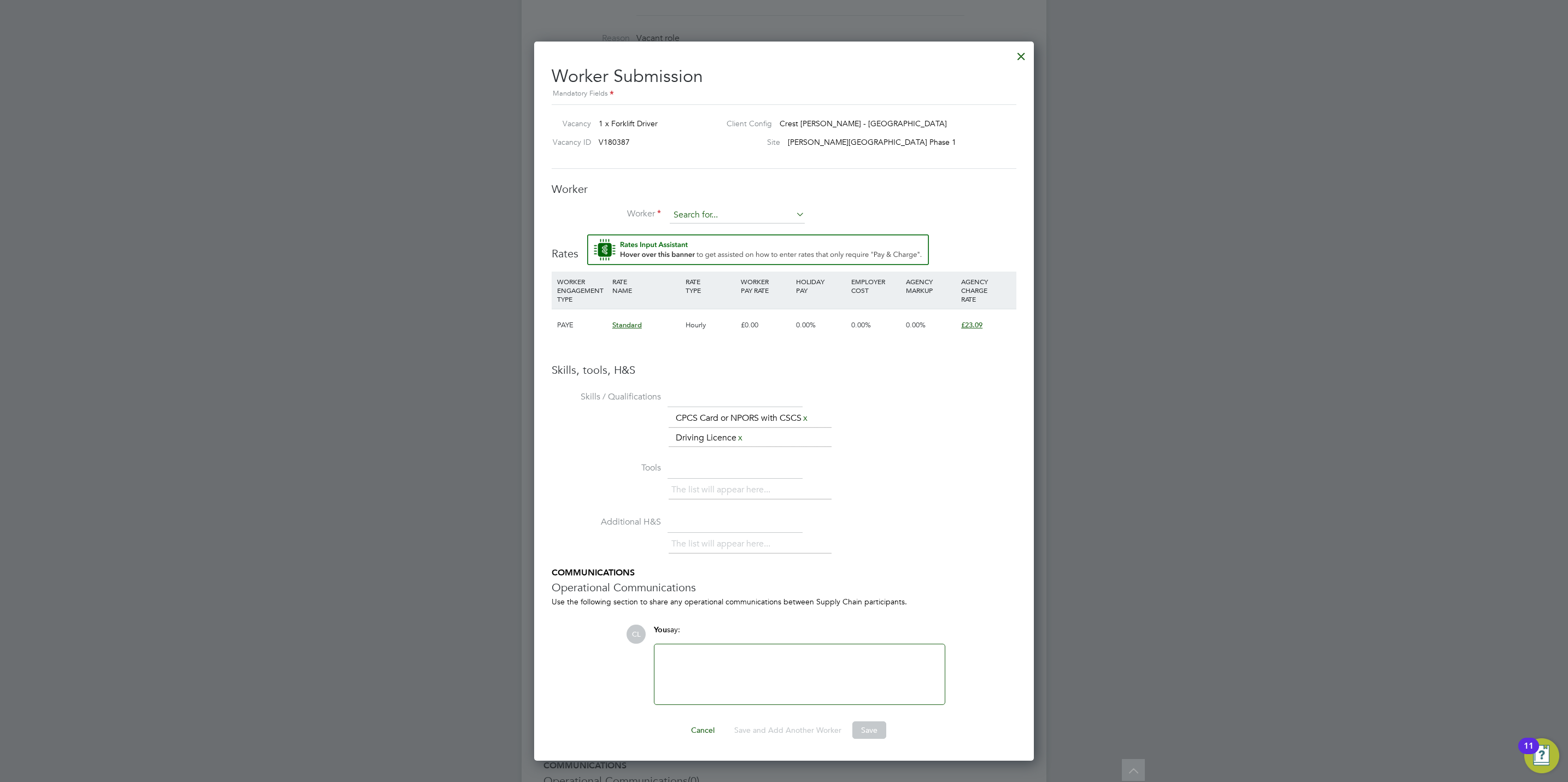
click at [701, 209] on input at bounding box center [737, 215] width 135 height 16
type input "sta"
click at [1027, 52] on div at bounding box center [1021, 54] width 19 height 19
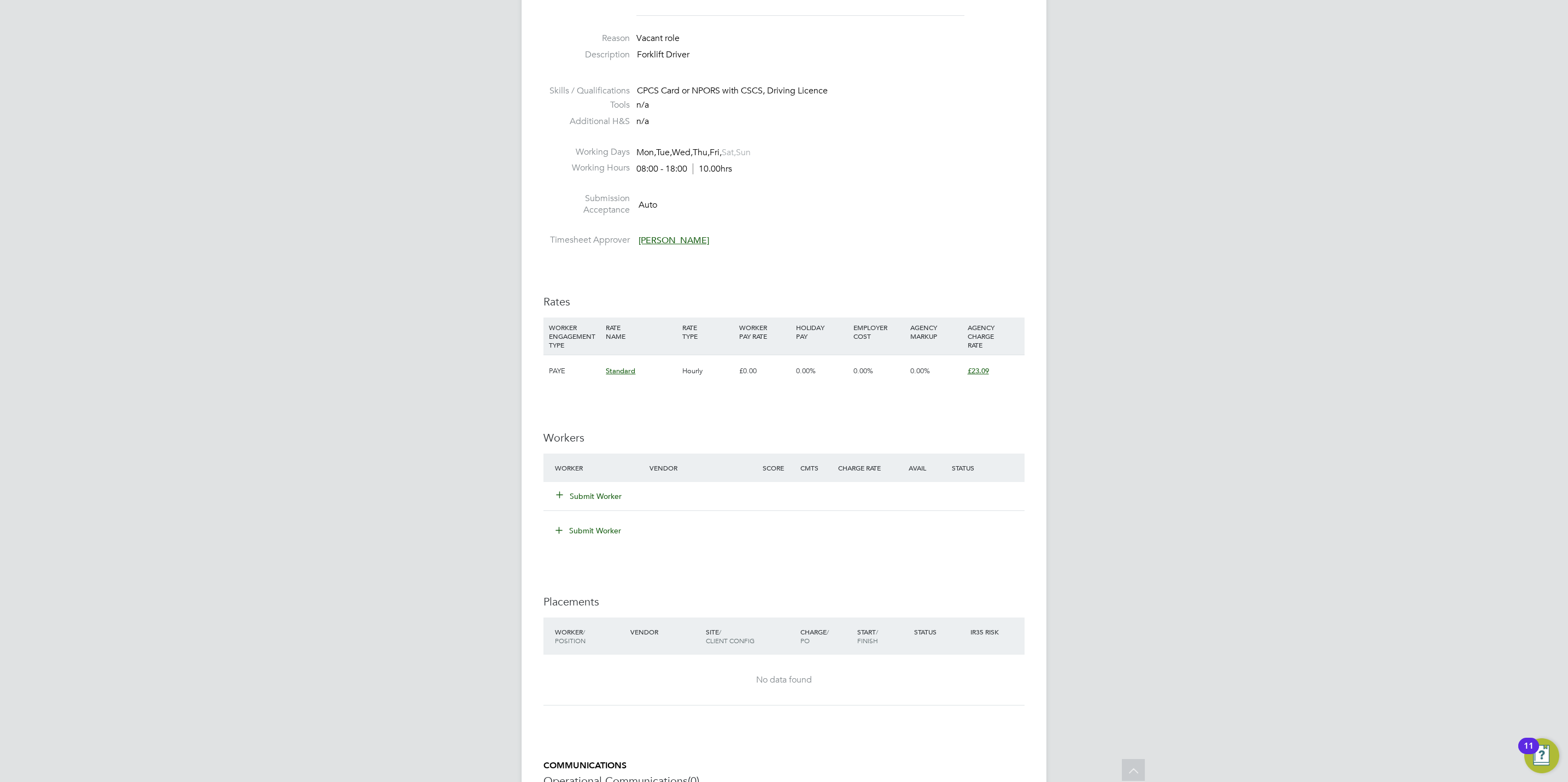
click at [593, 498] on button "Submit Worker" at bounding box center [589, 497] width 66 height 11
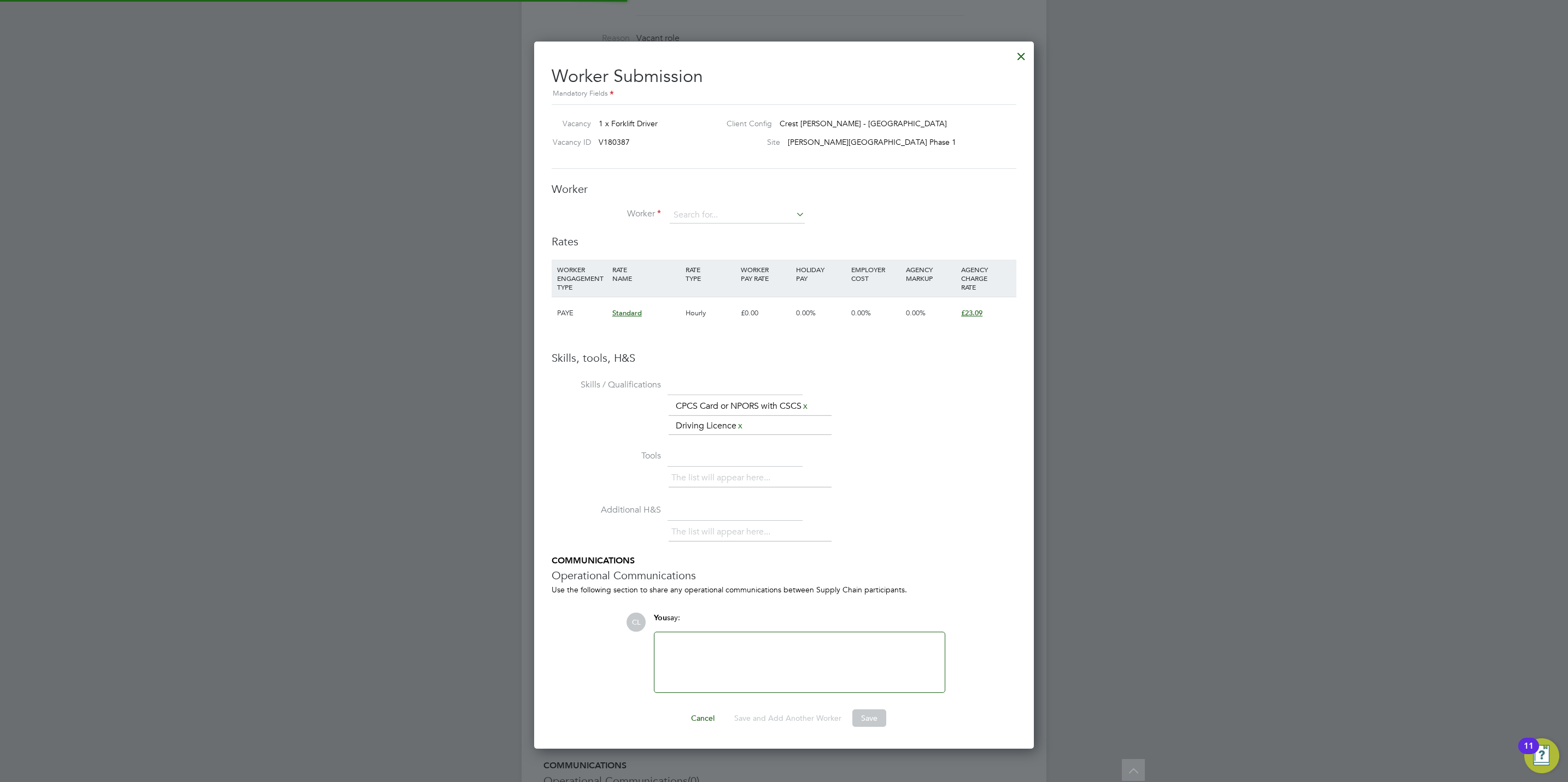
scroll to position [16, 171]
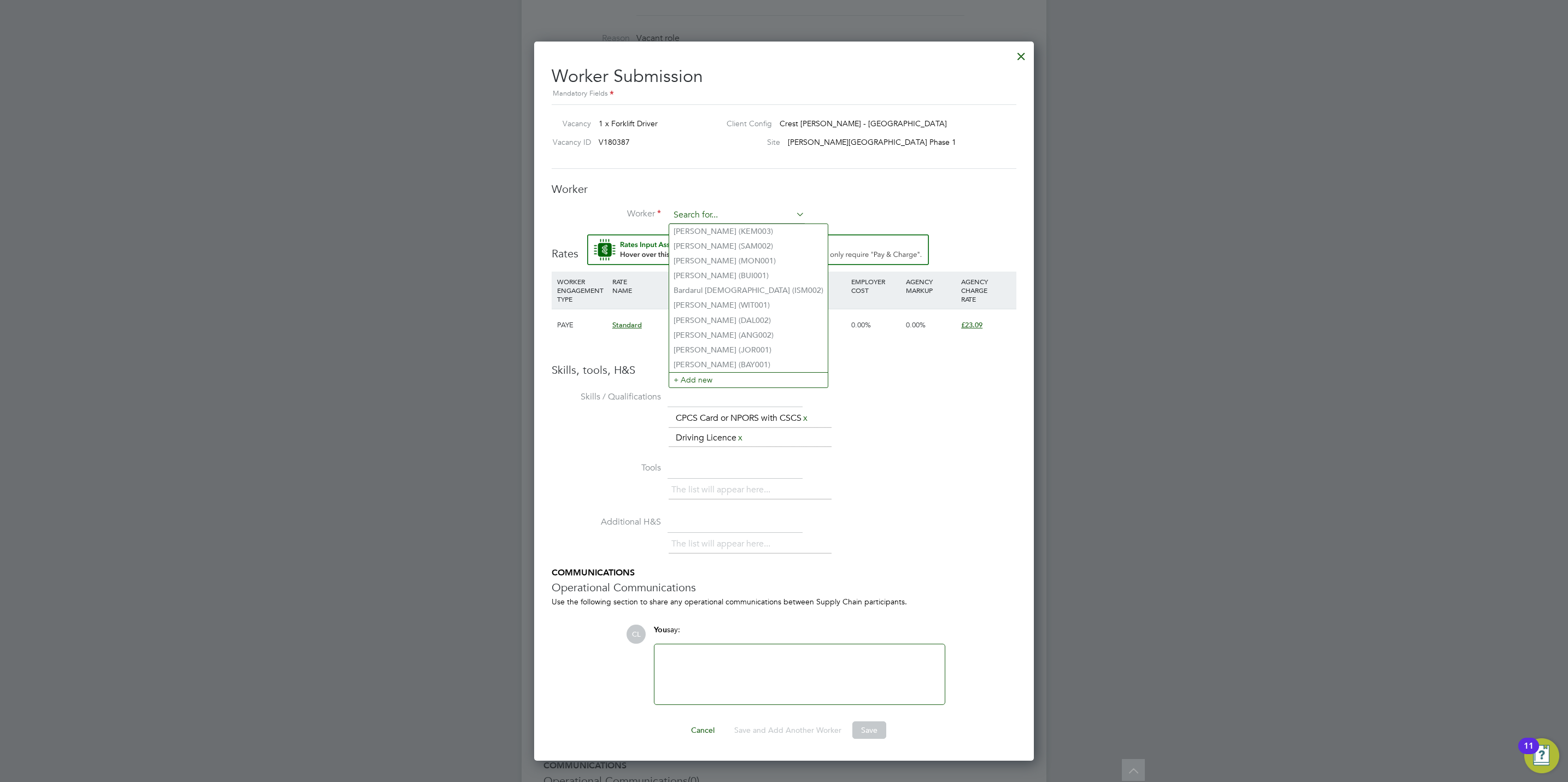
click at [728, 217] on input at bounding box center [737, 215] width 135 height 16
type input "s"
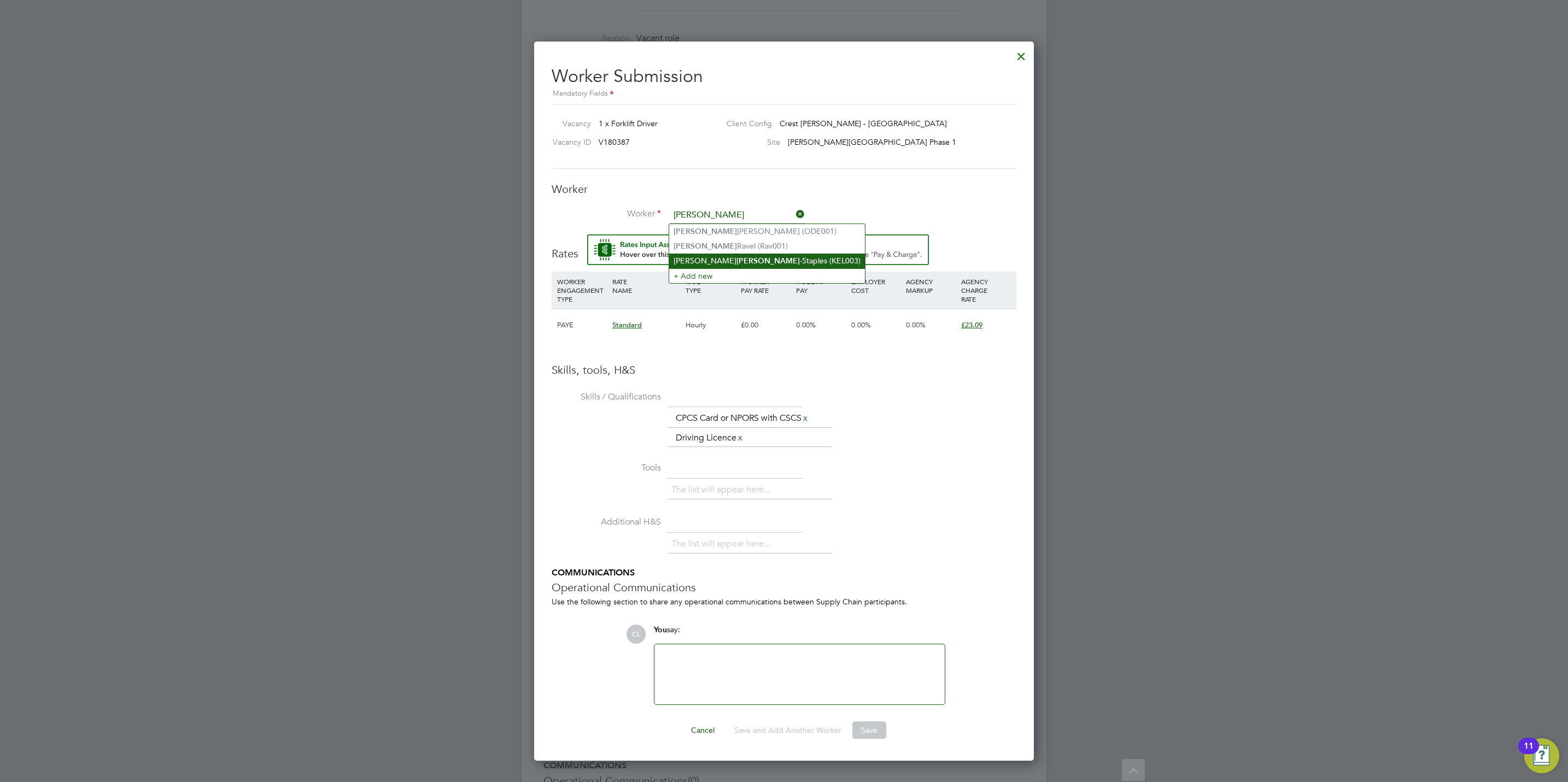
click at [729, 255] on li "Thomas Kelly -Staples (KEL003)" at bounding box center [767, 261] width 196 height 15
type input "Thomas Kelly-Staples (KEL003)"
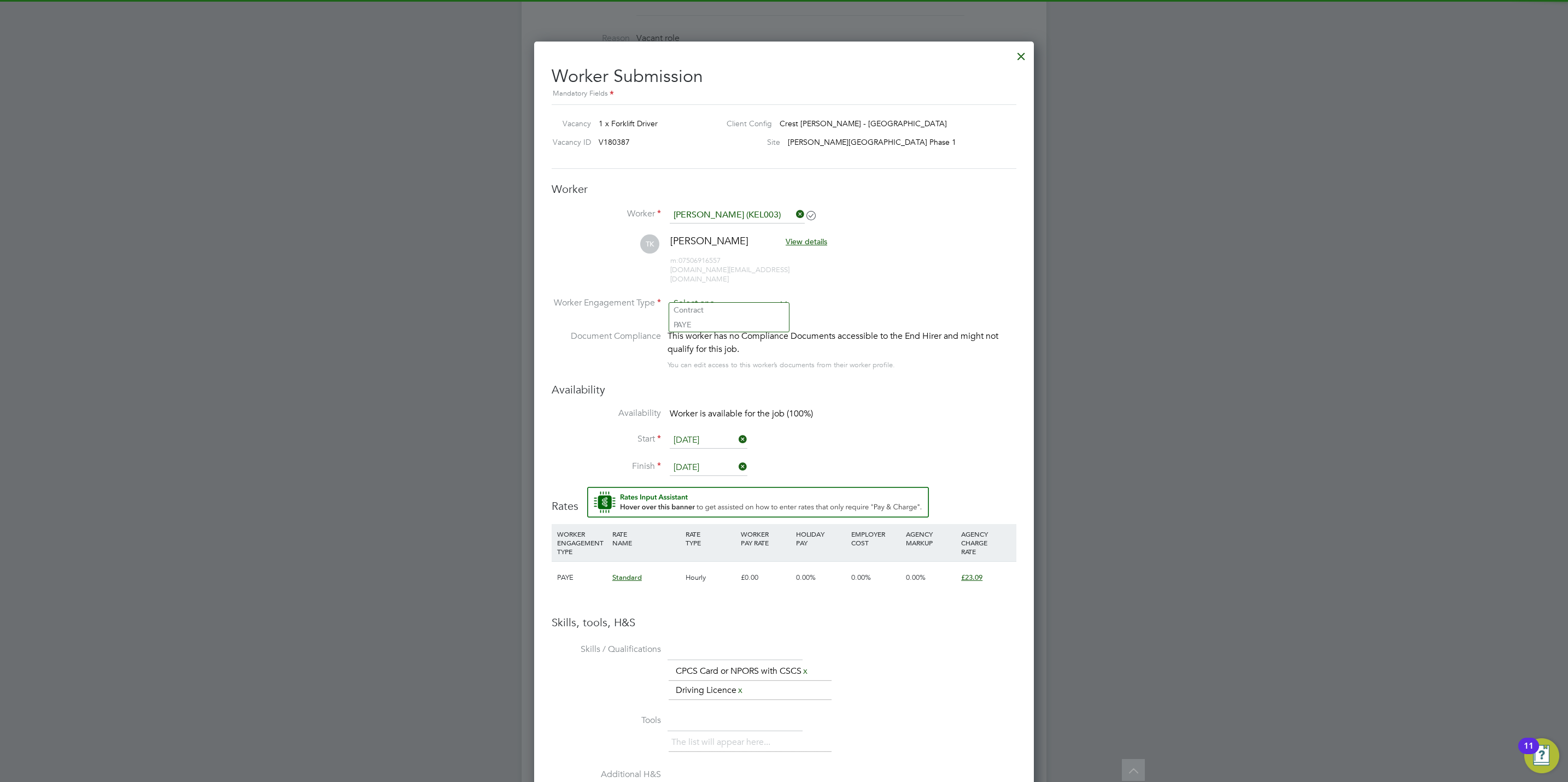
click at [718, 296] on input at bounding box center [729, 304] width 119 height 16
click at [711, 323] on li "PAYE" at bounding box center [729, 324] width 120 height 14
type input "PAYE"
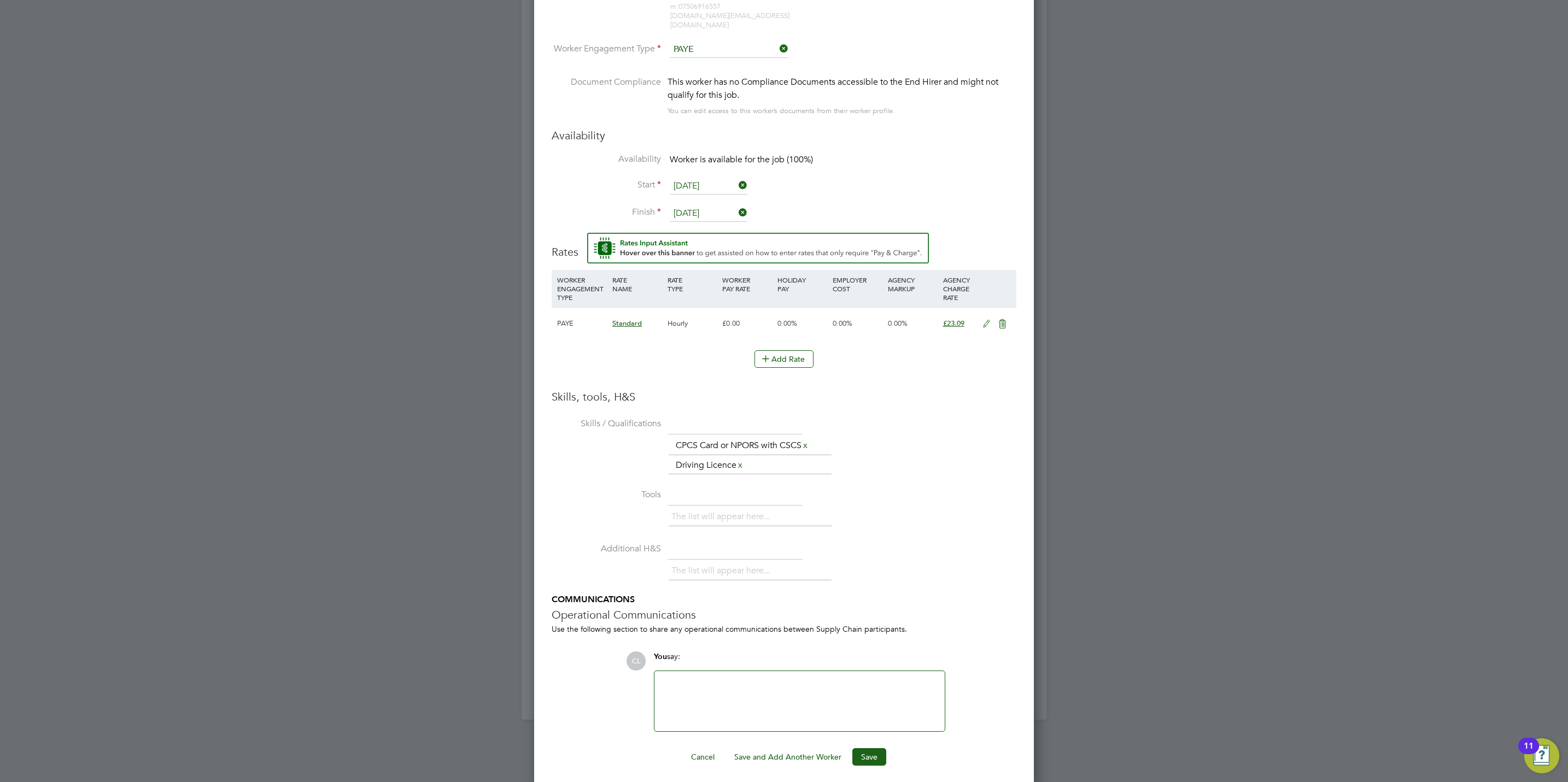
click at [869, 763] on div "Worker Submission Mandatory Fields Vacancy 1 x Forklift Driver Client Config Cr…" at bounding box center [784, 288] width 500 height 1000
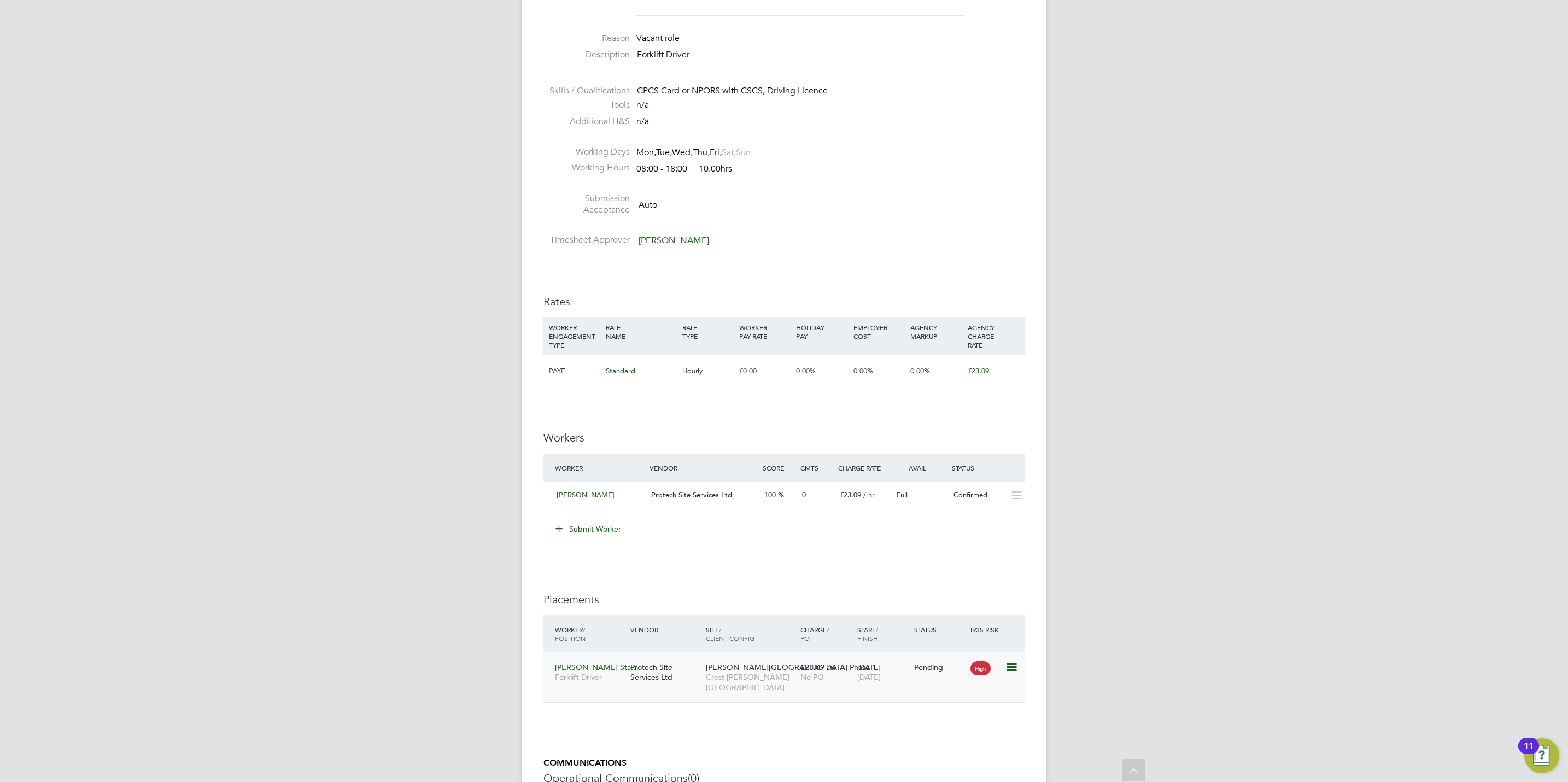
click at [1009, 666] on icon at bounding box center [1011, 668] width 11 height 13
click at [950, 741] on li "Start" at bounding box center [977, 737] width 78 height 15
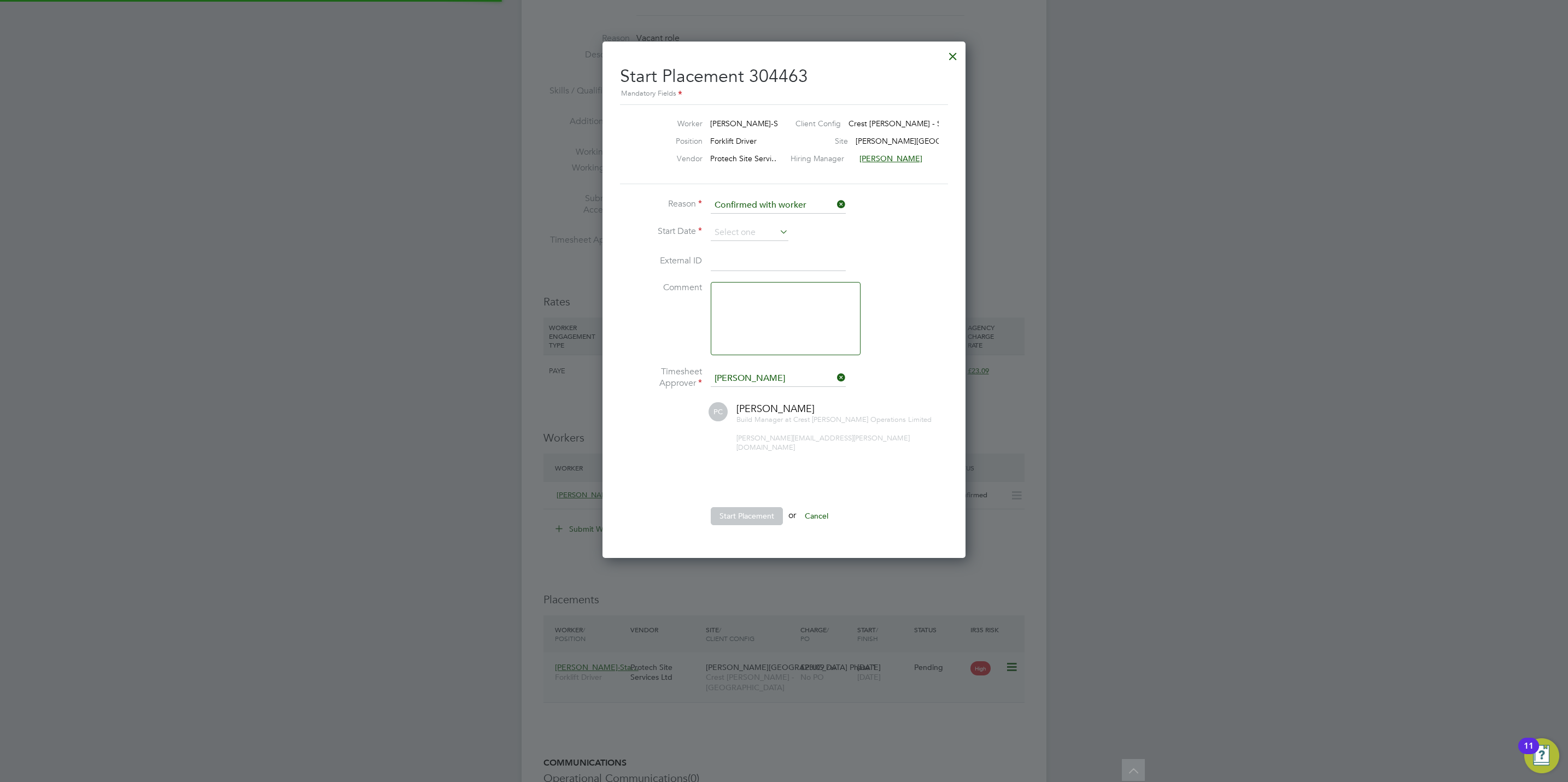
scroll to position [10, 135]
click at [733, 228] on input at bounding box center [750, 232] width 78 height 16
click at [799, 316] on span "18" at bounding box center [791, 311] width 21 height 21
type input "[DATE]"
click at [742, 508] on button "Start Placement" at bounding box center [747, 516] width 72 height 18
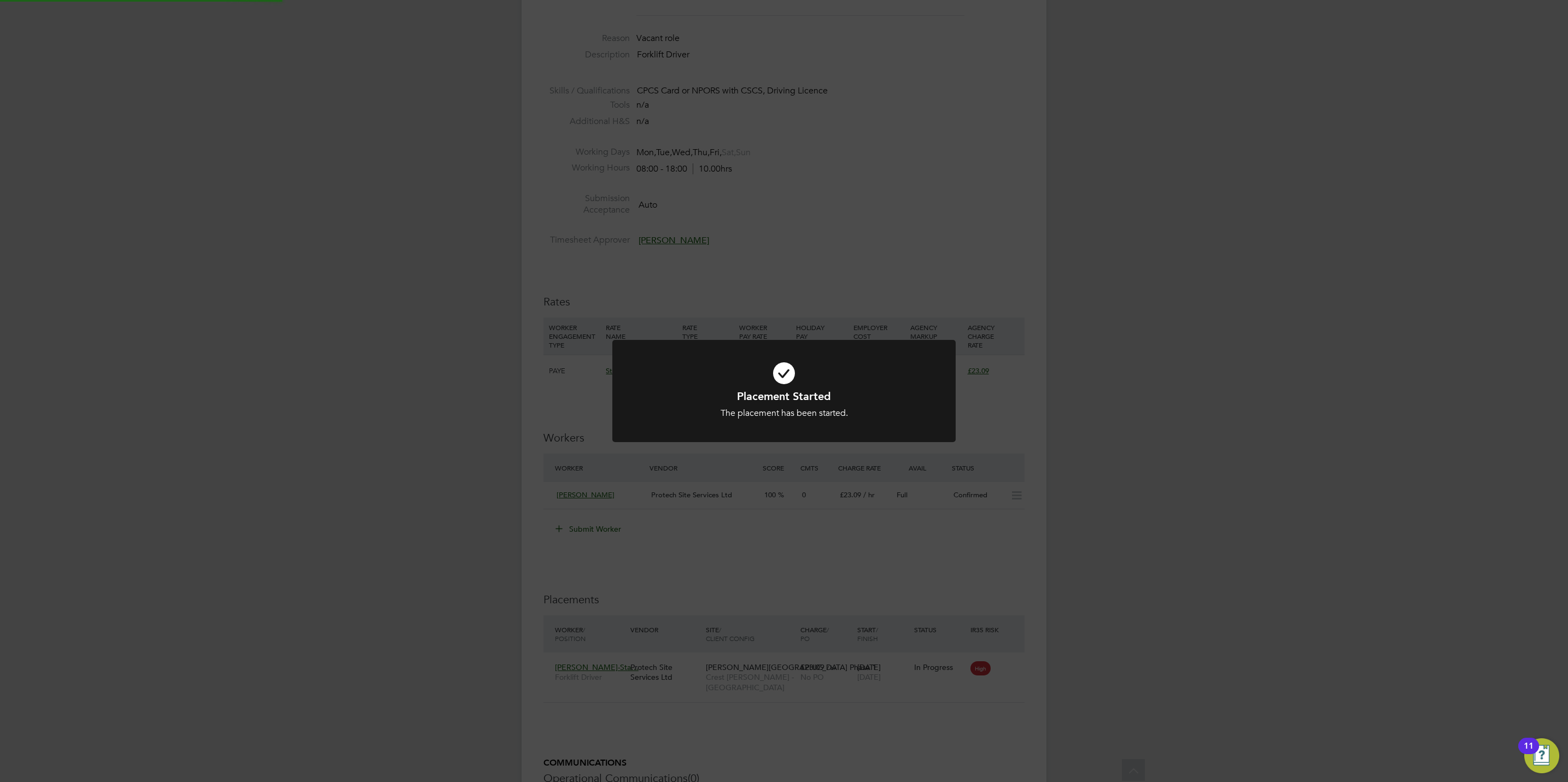
click at [408, 477] on div "Placement Started The placement has been started. Cancel Okay" at bounding box center [784, 391] width 1568 height 782
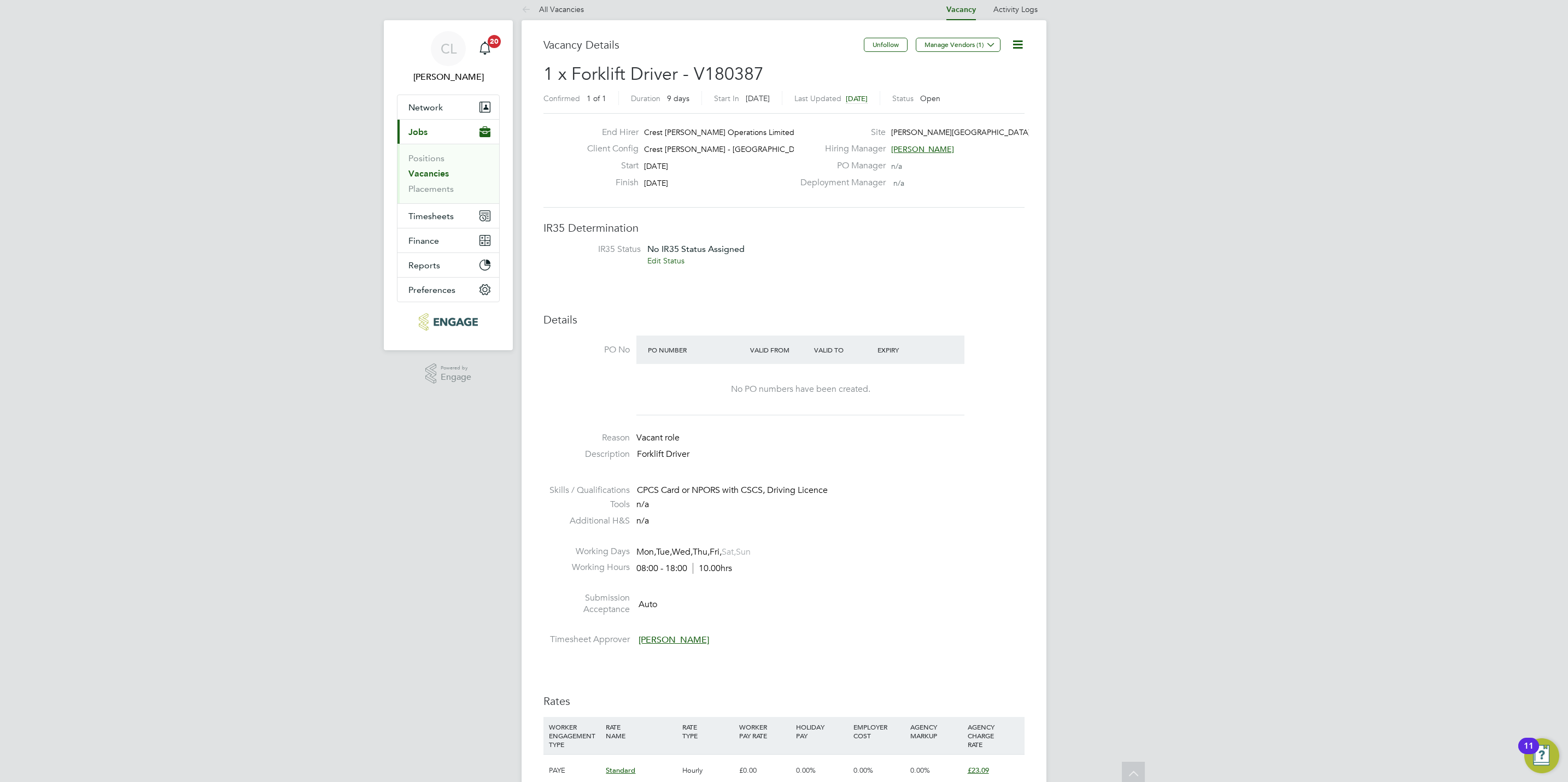
scroll to position [0, 0]
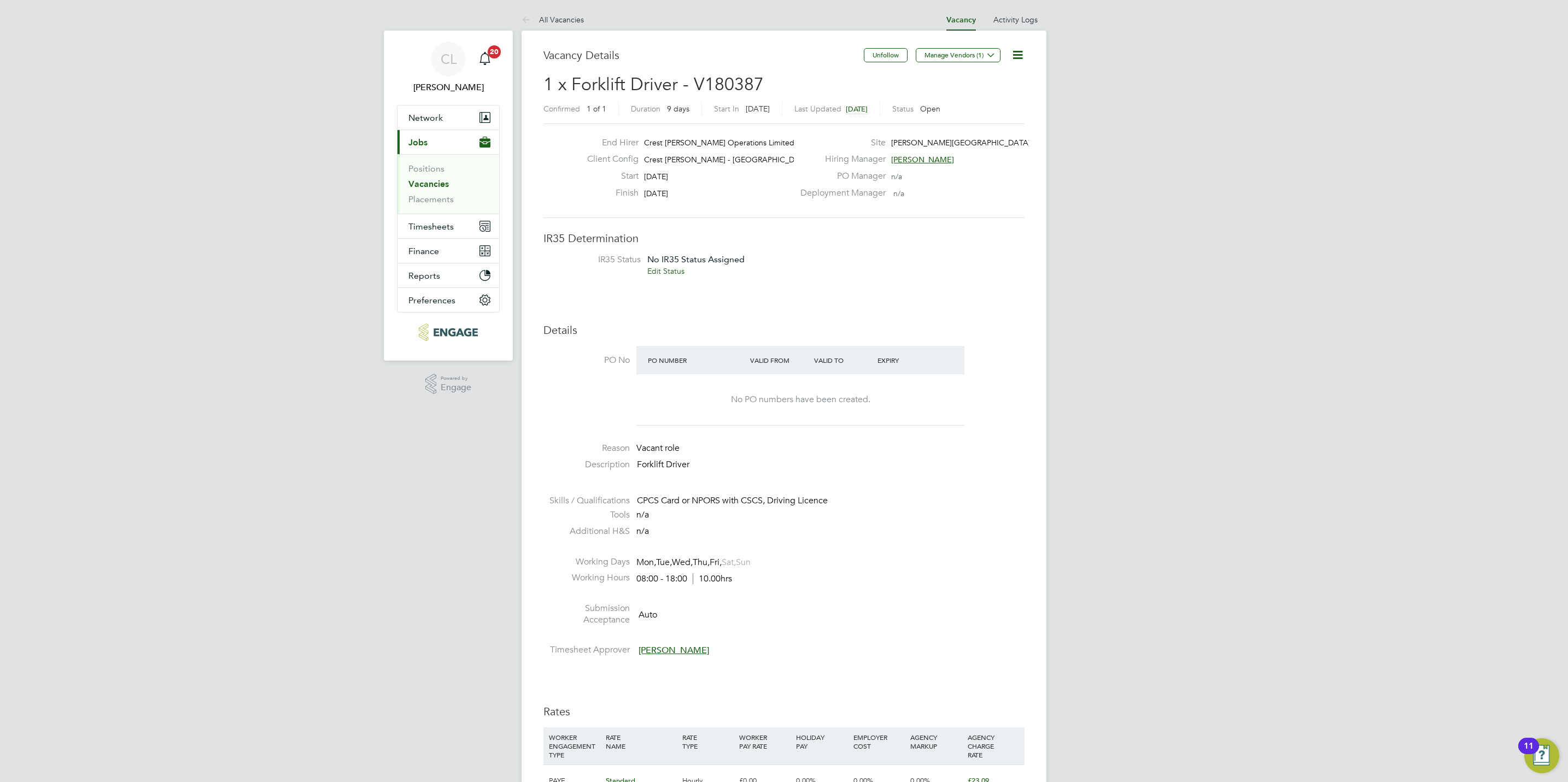
click at [564, 31] on div "Vacancy Details Unfollow Manage Vendors (1) 1 x Forklift Driver - V180387 Confi…" at bounding box center [784, 705] width 525 height 1350
click at [563, 23] on link "All Vacancies" at bounding box center [553, 19] width 62 height 10
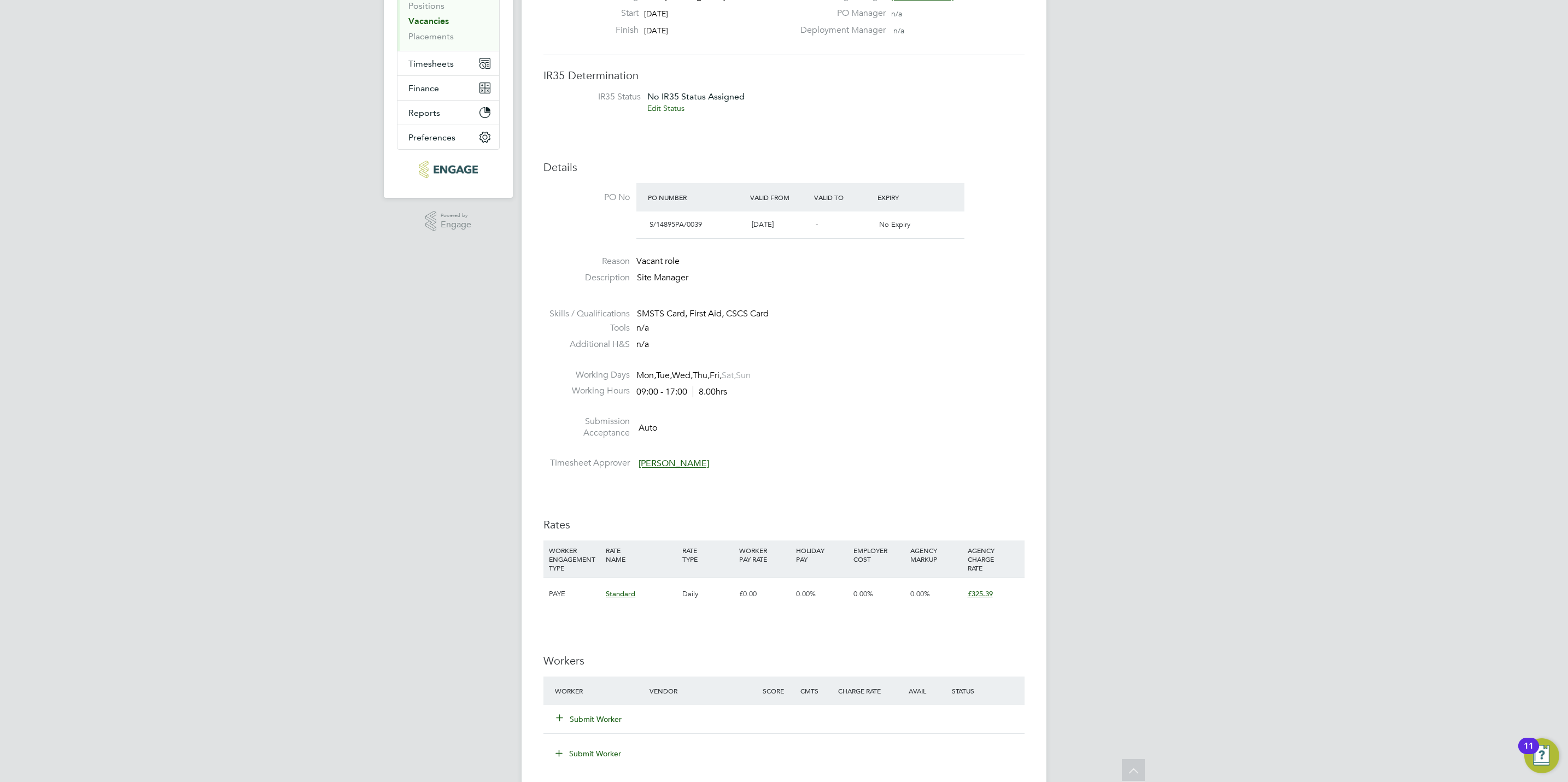
scroll to position [164, 0]
click at [583, 717] on button "Submit Worker" at bounding box center [589, 718] width 66 height 11
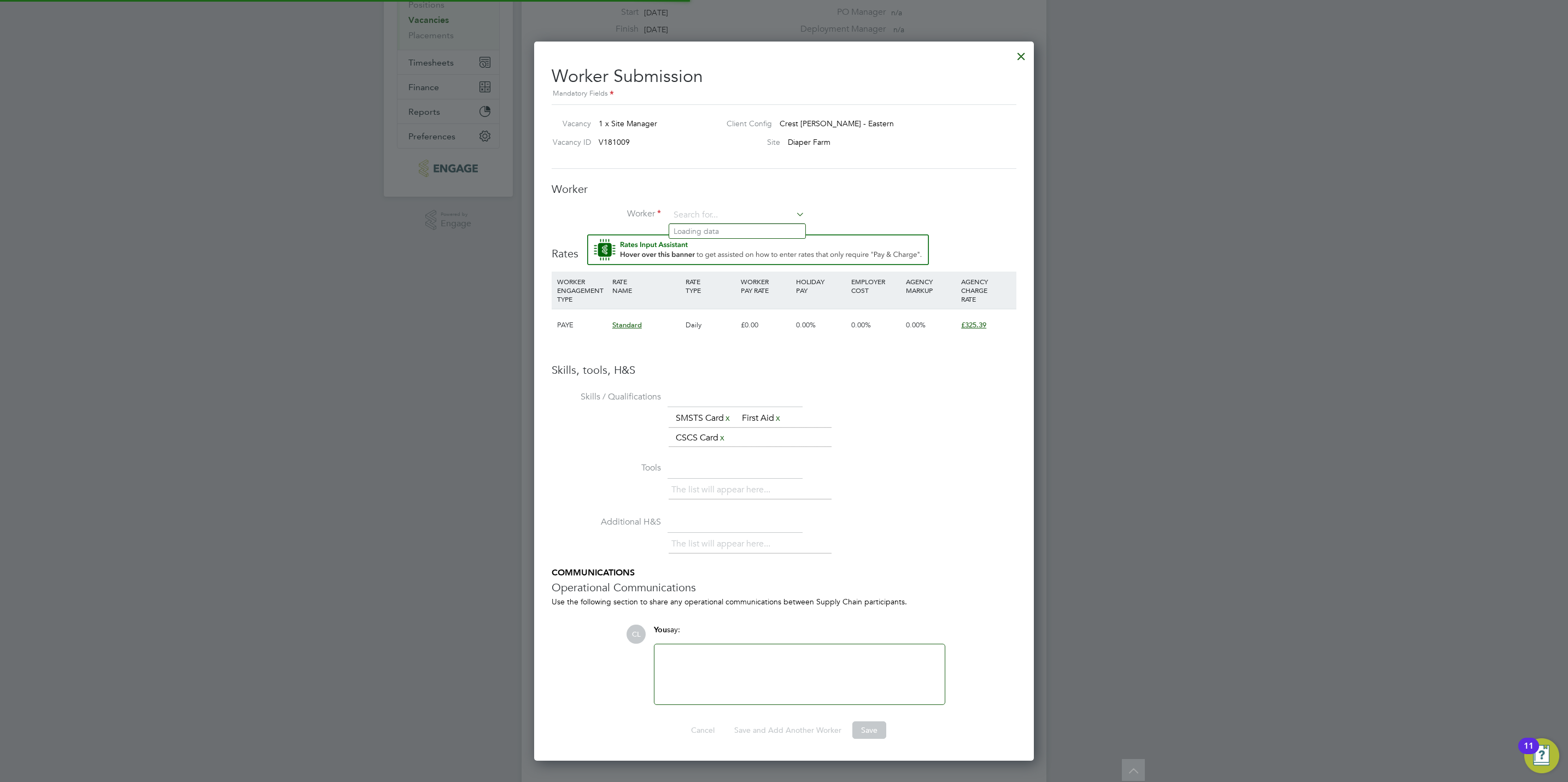
scroll to position [723, 500]
click at [732, 211] on input at bounding box center [737, 215] width 135 height 16
click at [756, 260] on li "[PERSON_NAME] (ADE004)" at bounding box center [737, 260] width 136 height 15
type input "[PERSON_NAME] (ADE004)"
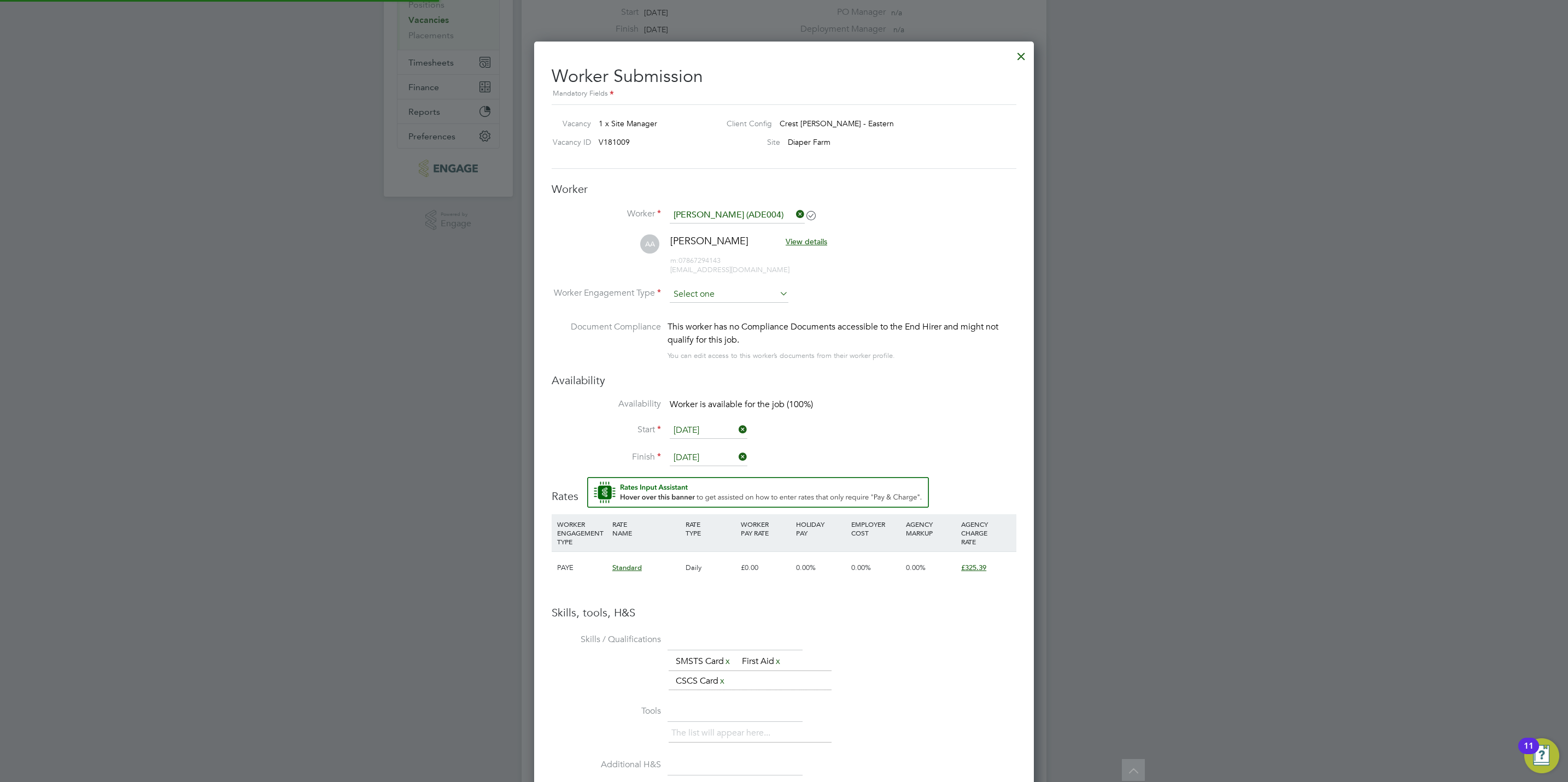
scroll to position [966, 500]
click at [721, 300] on input at bounding box center [729, 295] width 119 height 16
click at [720, 323] on li "PAYE" at bounding box center [729, 324] width 120 height 14
type input "PAYE"
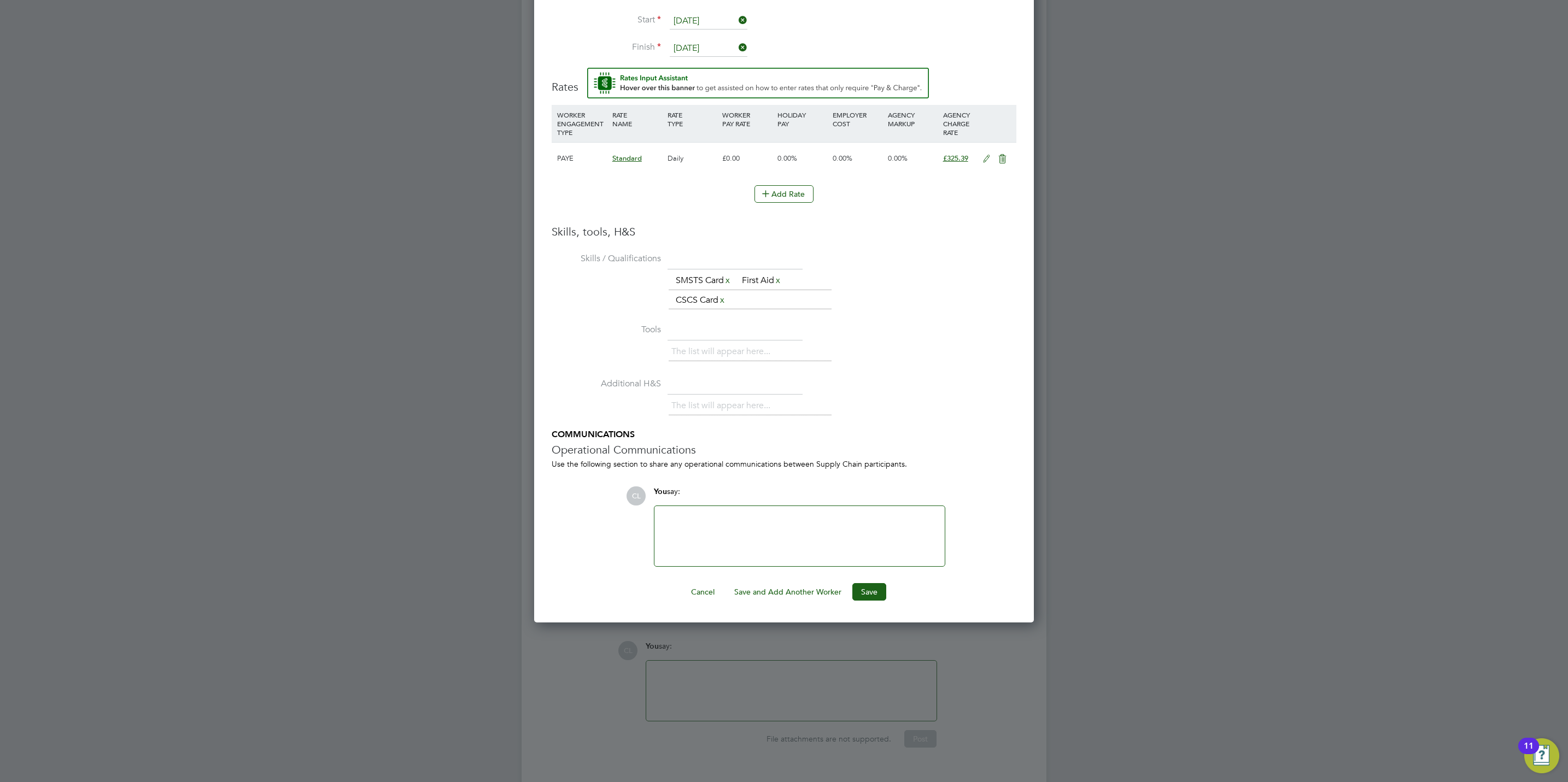
click at [871, 601] on button "Save" at bounding box center [869, 592] width 34 height 18
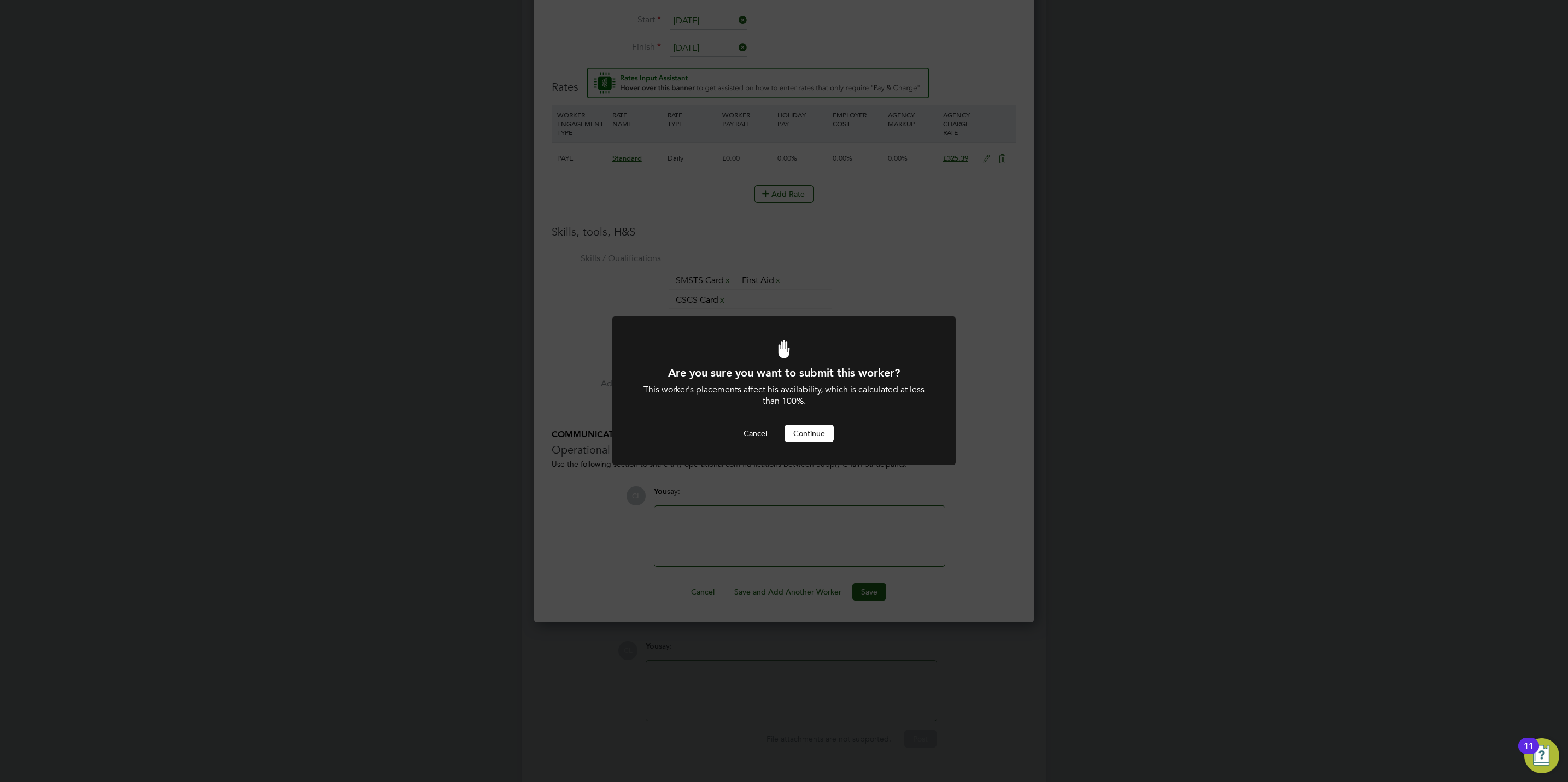
click at [807, 433] on button "Continue" at bounding box center [809, 433] width 49 height 18
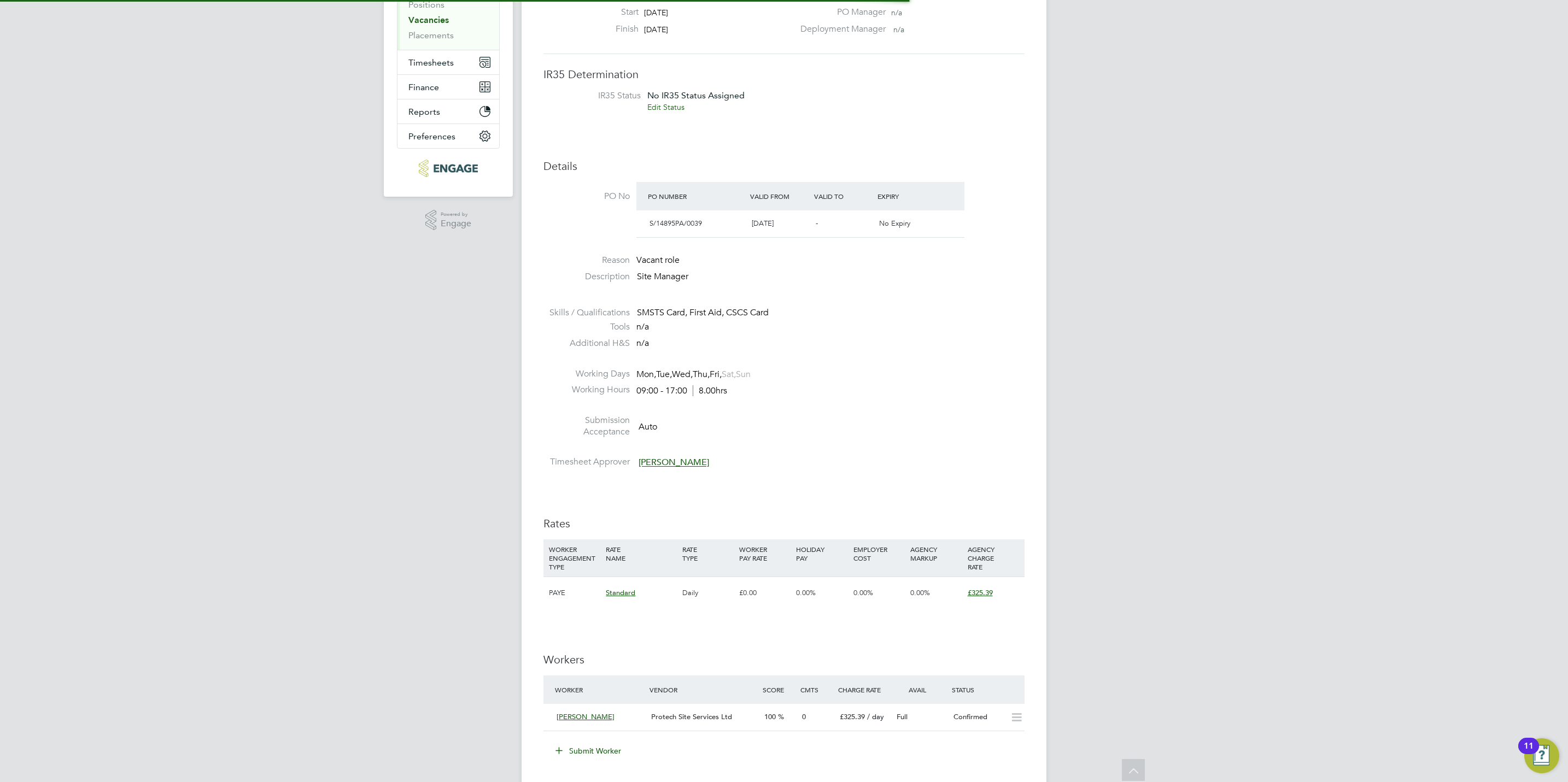
click at [945, 322] on li "Tools n/a" at bounding box center [784, 329] width 481 height 16
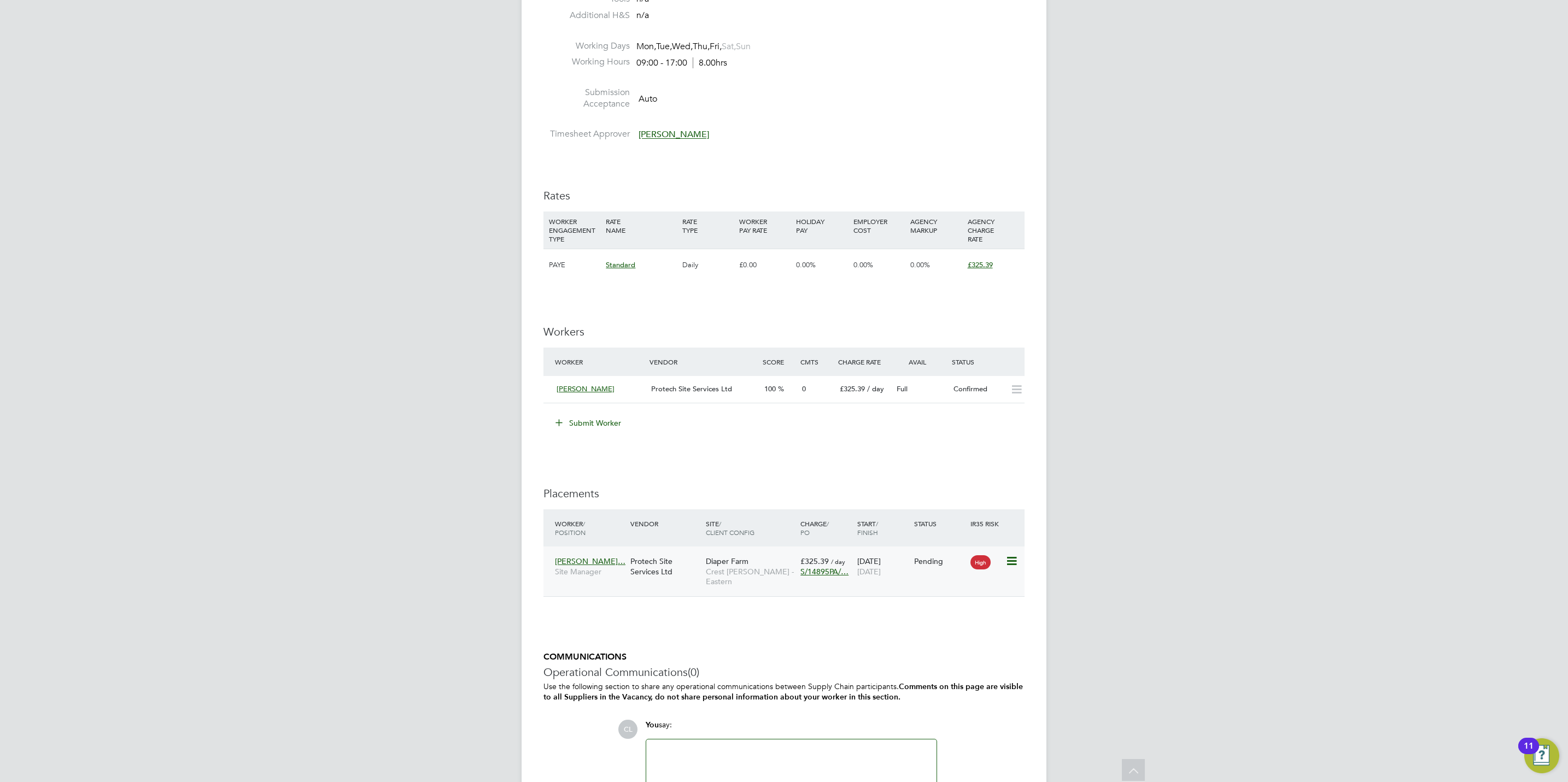
click at [1009, 564] on icon at bounding box center [1011, 562] width 11 height 13
click at [955, 636] on li "Start" at bounding box center [977, 631] width 78 height 15
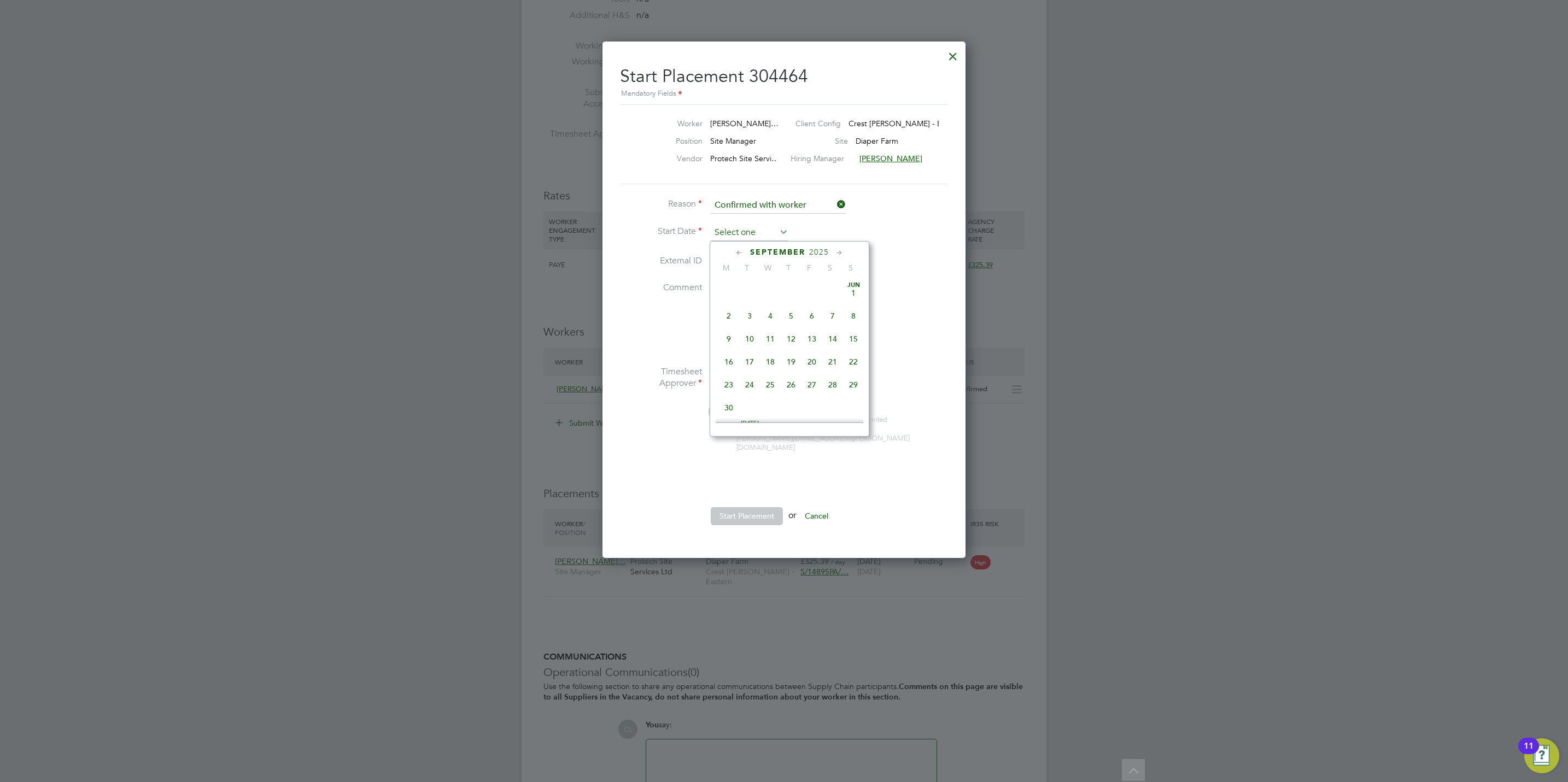
click at [737, 226] on input at bounding box center [750, 232] width 78 height 16
click at [812, 321] on span "19" at bounding box center [812, 311] width 21 height 21
type input "[DATE]"
click at [741, 512] on button "Start Placement" at bounding box center [747, 516] width 72 height 18
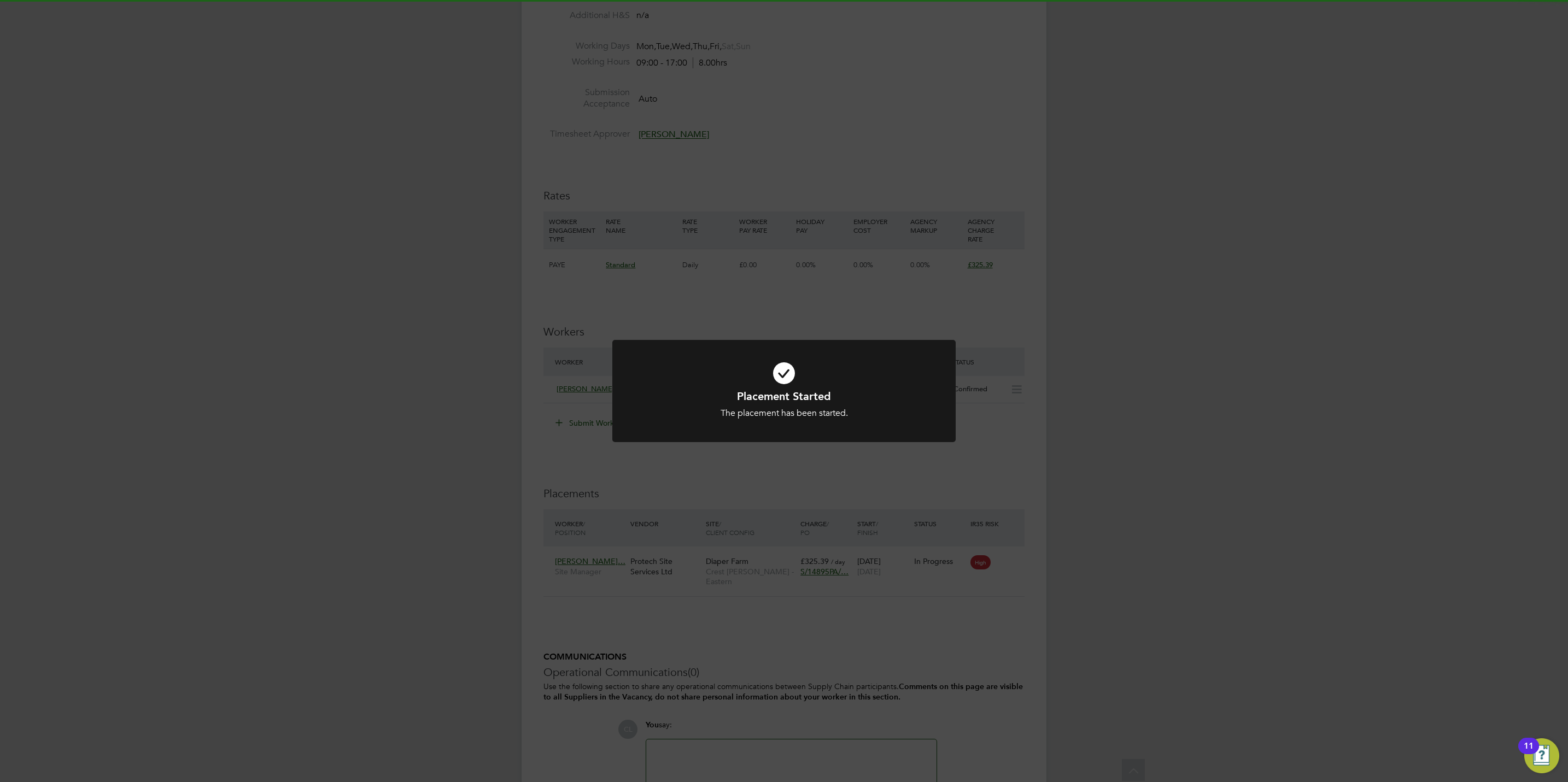
click at [915, 489] on div "Placement Started The placement has been started. Cancel Okay" at bounding box center [784, 391] width 1568 height 782
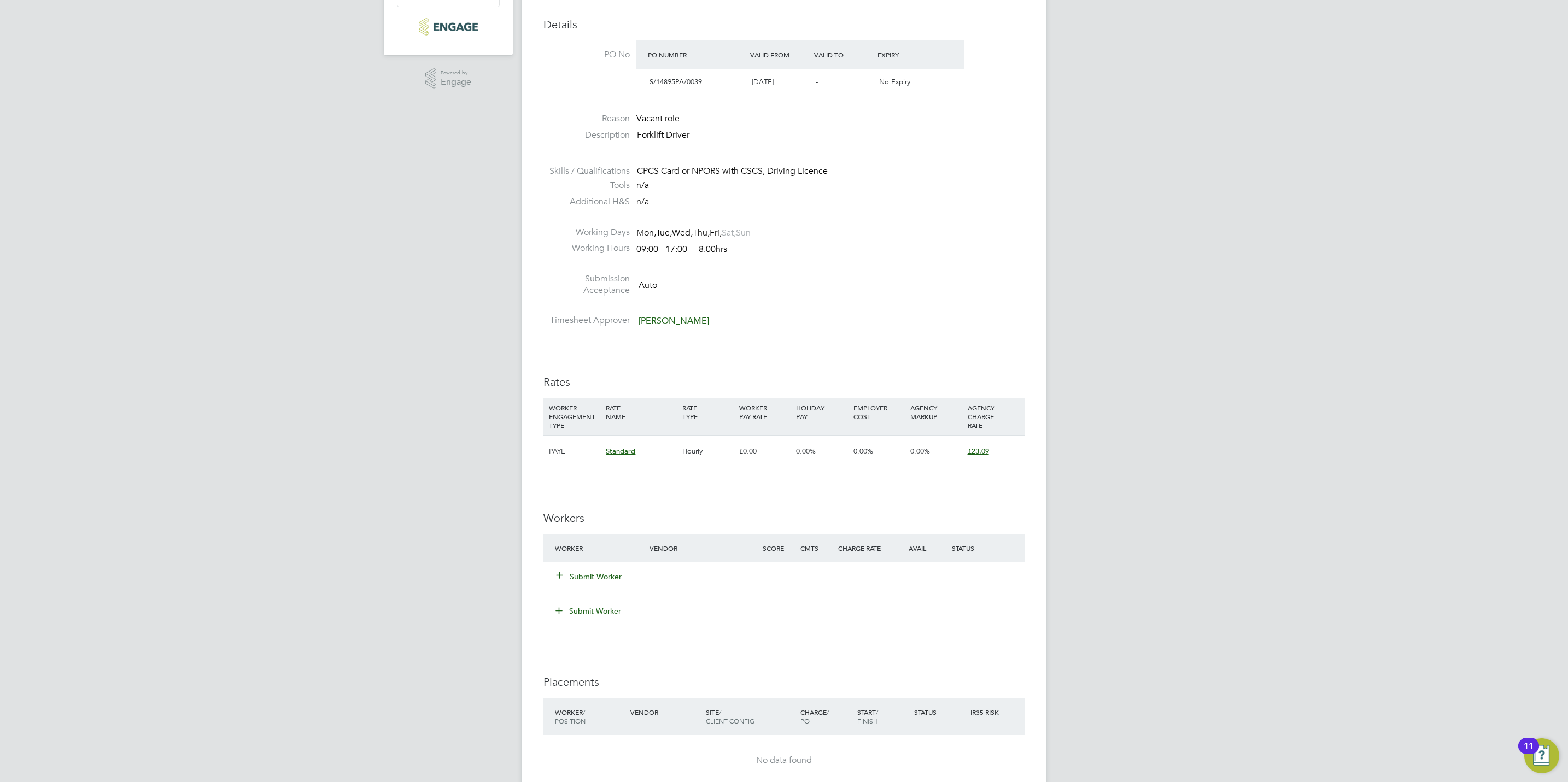
scroll to position [410, 0]
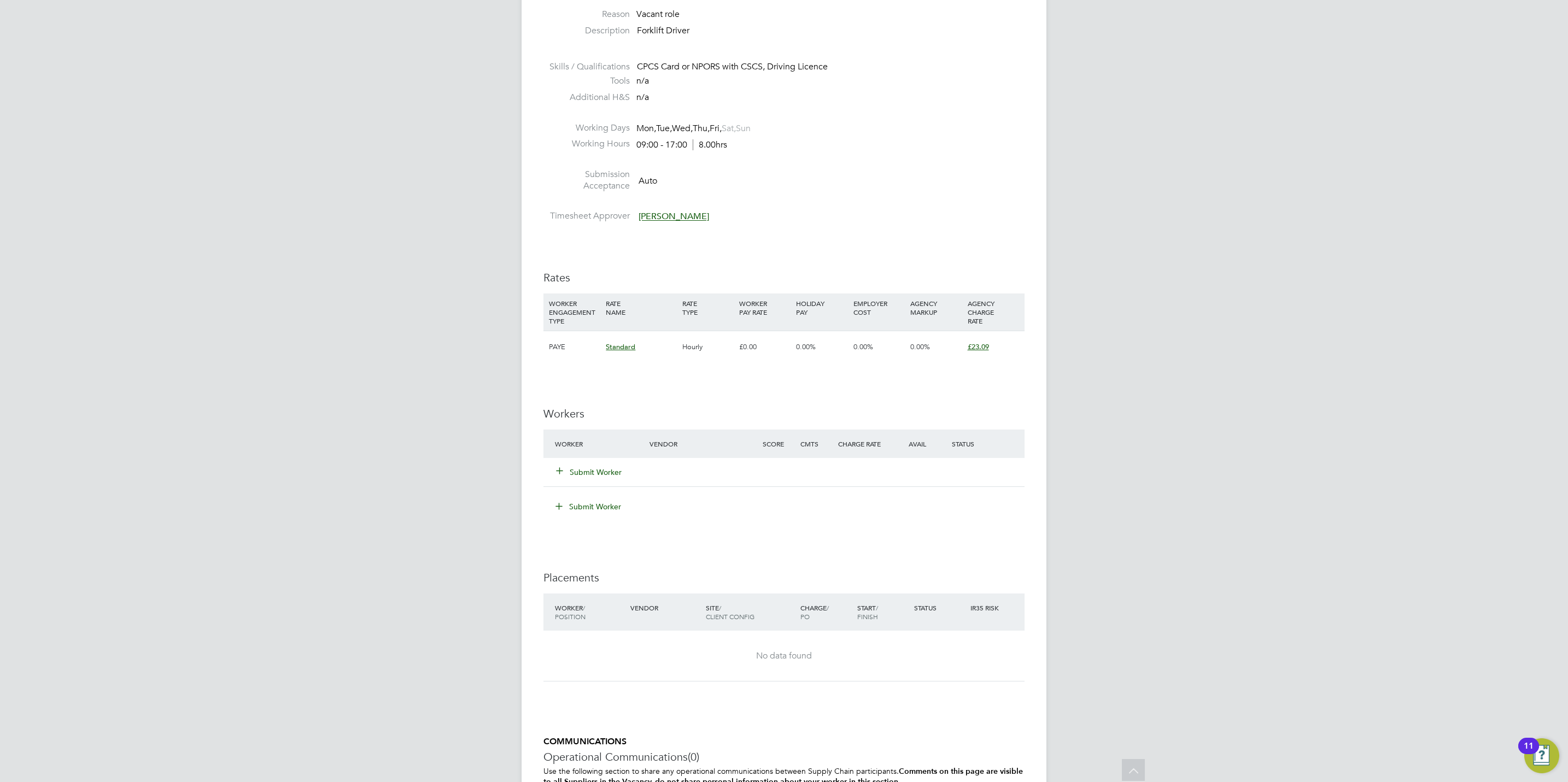
click at [583, 471] on button "Submit Worker" at bounding box center [589, 472] width 66 height 11
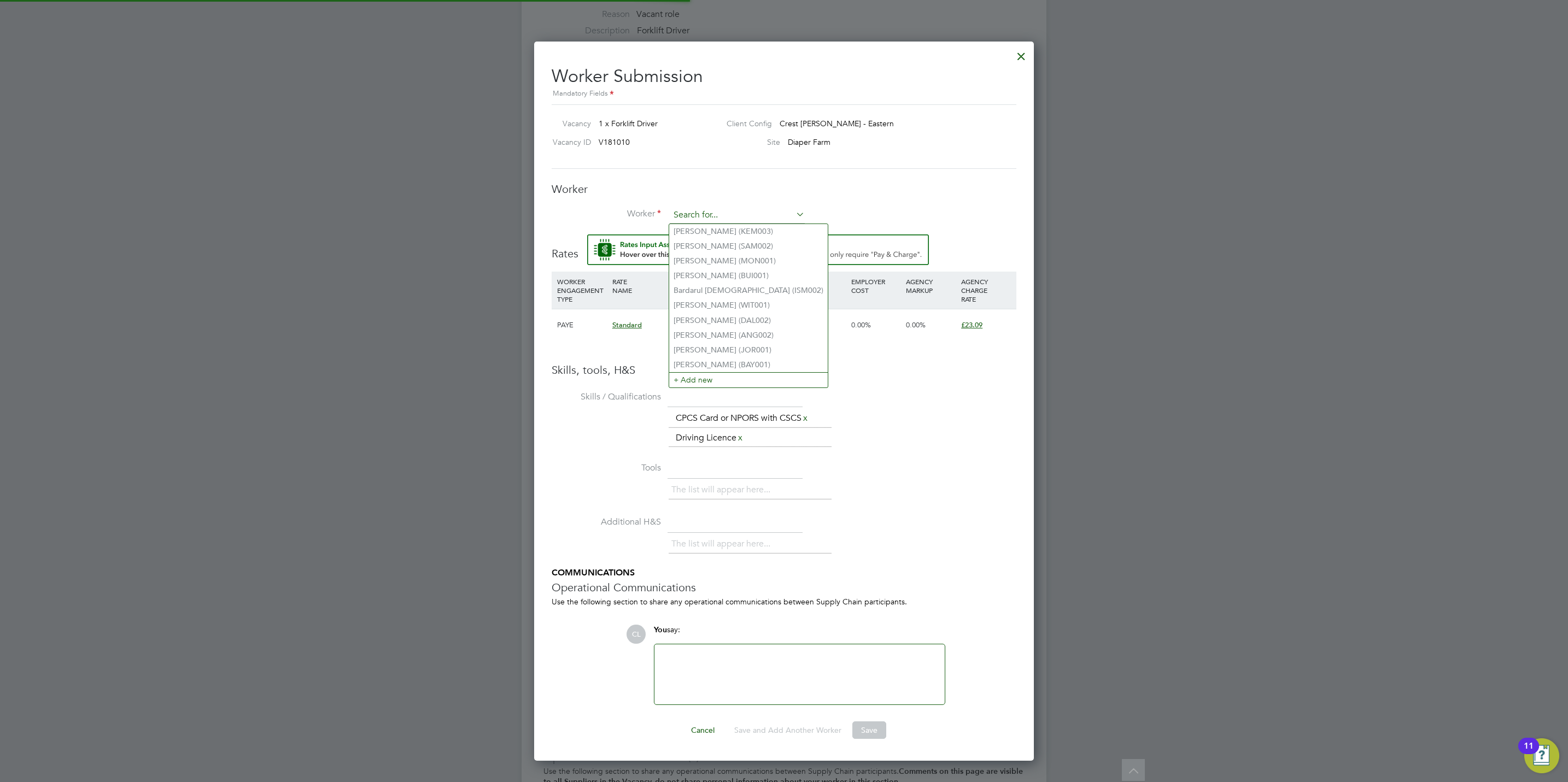
click at [723, 214] on input at bounding box center [737, 215] width 135 height 16
click at [724, 232] on li "[PERSON_NAME] [PERSON_NAME] (HAM001)" at bounding box center [761, 231] width 185 height 15
type input "[PERSON_NAME] (HAM001)"
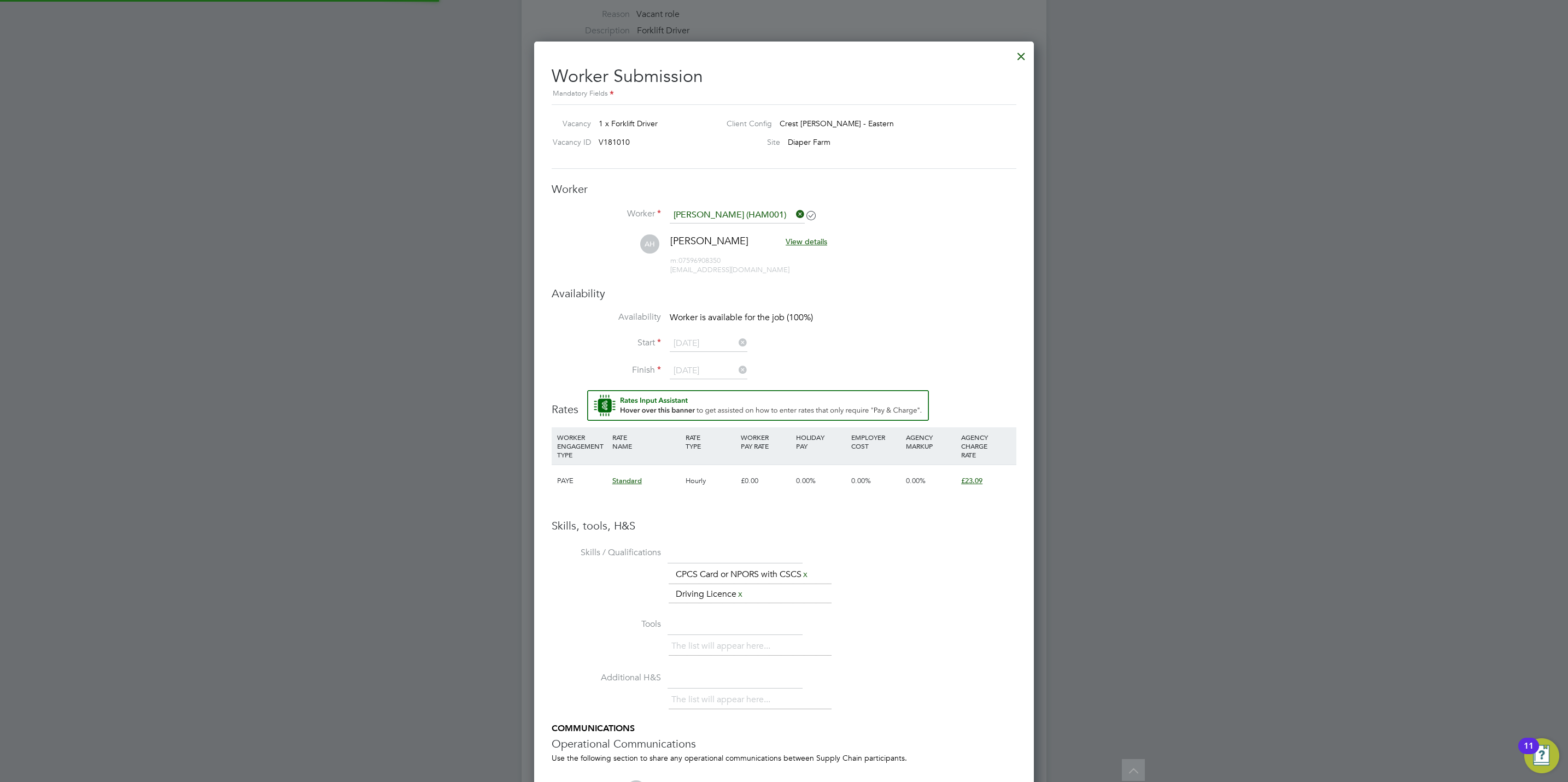
scroll to position [878, 500]
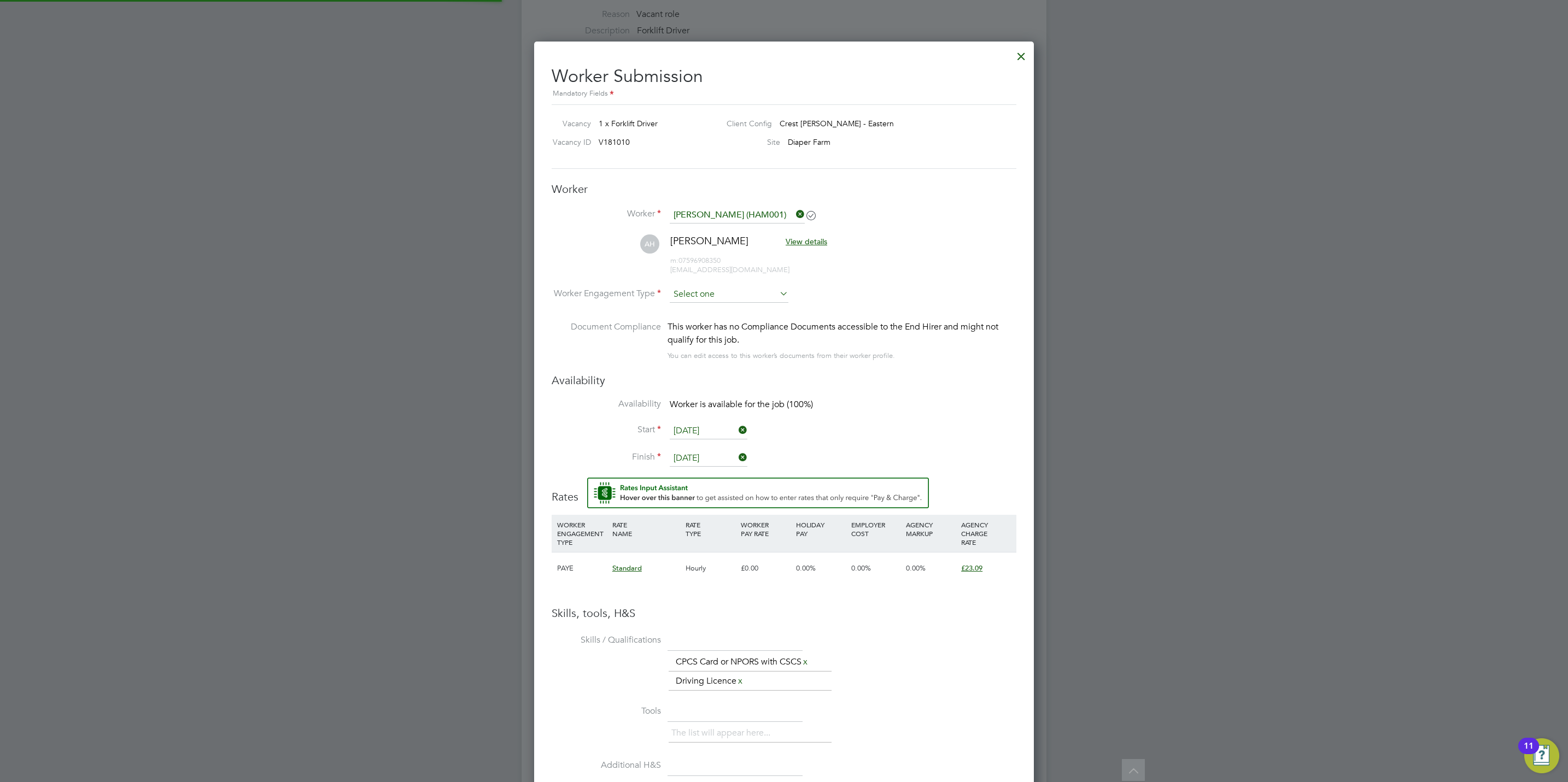
click at [709, 294] on input at bounding box center [729, 295] width 119 height 16
click at [716, 322] on li "PAYE" at bounding box center [729, 324] width 120 height 14
type input "PAYE"
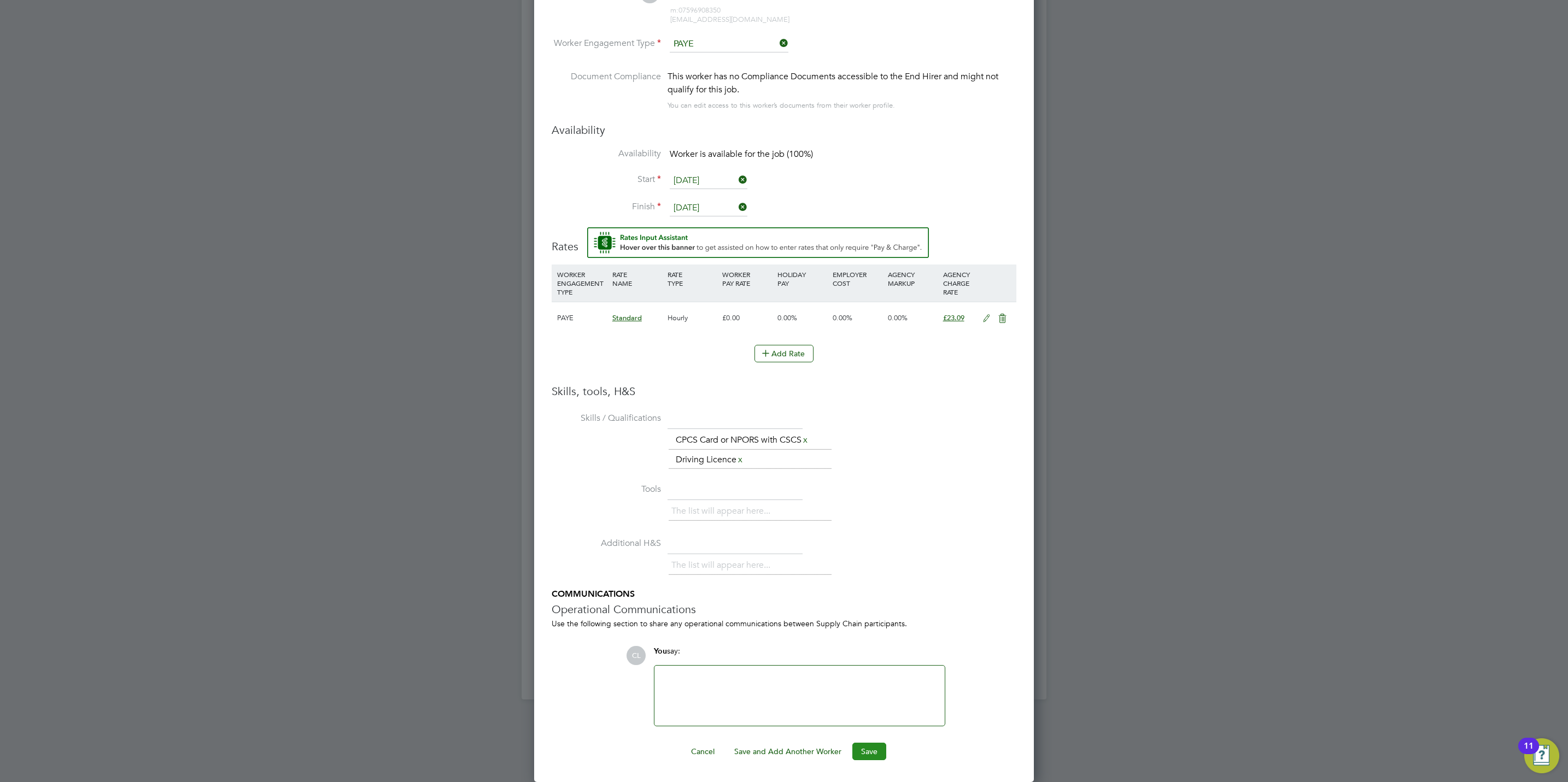
click at [866, 759] on button "Save" at bounding box center [869, 752] width 34 height 18
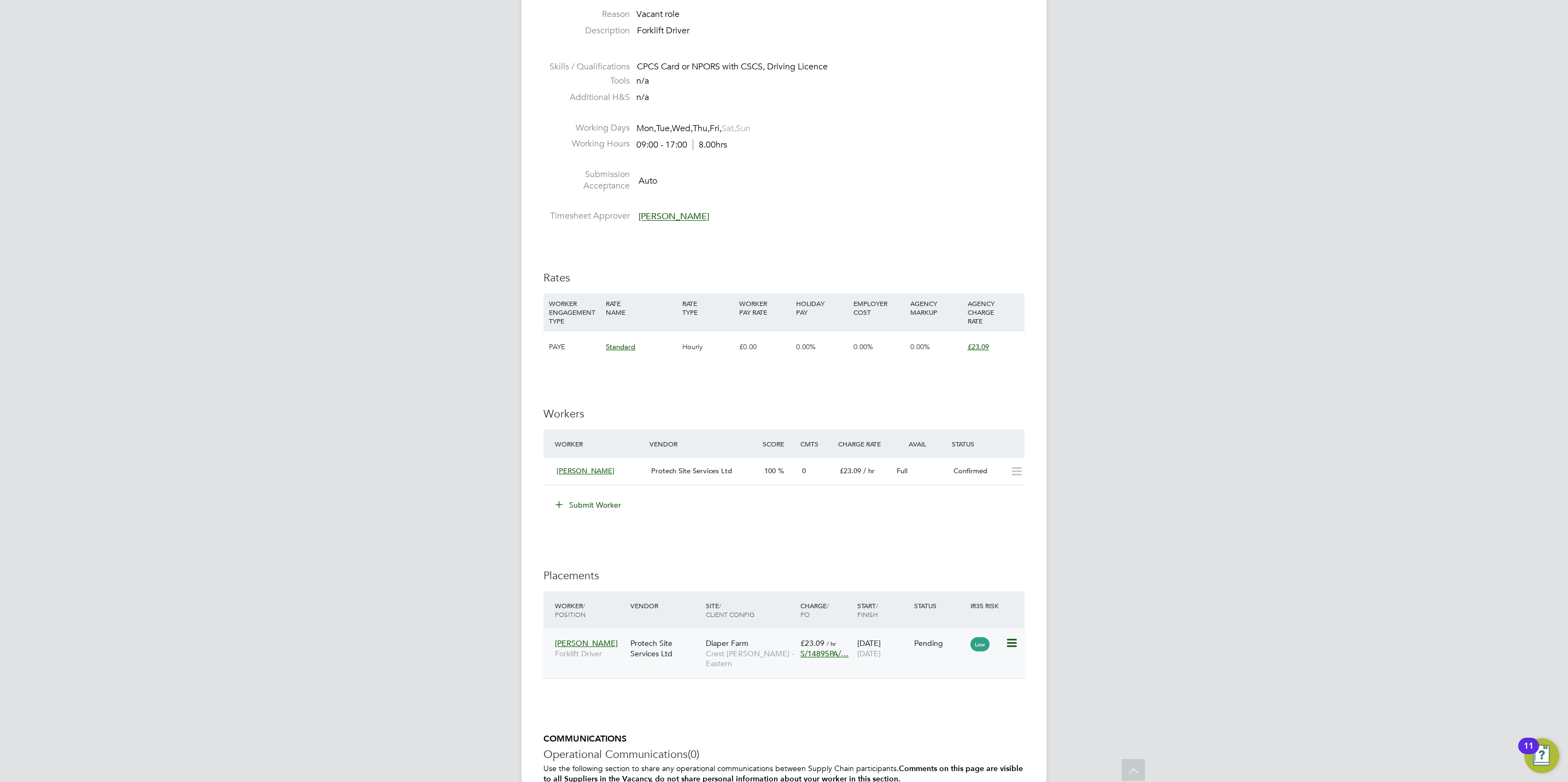
click at [1012, 644] on icon at bounding box center [1011, 643] width 11 height 13
click at [950, 711] on li "Start" at bounding box center [977, 713] width 78 height 15
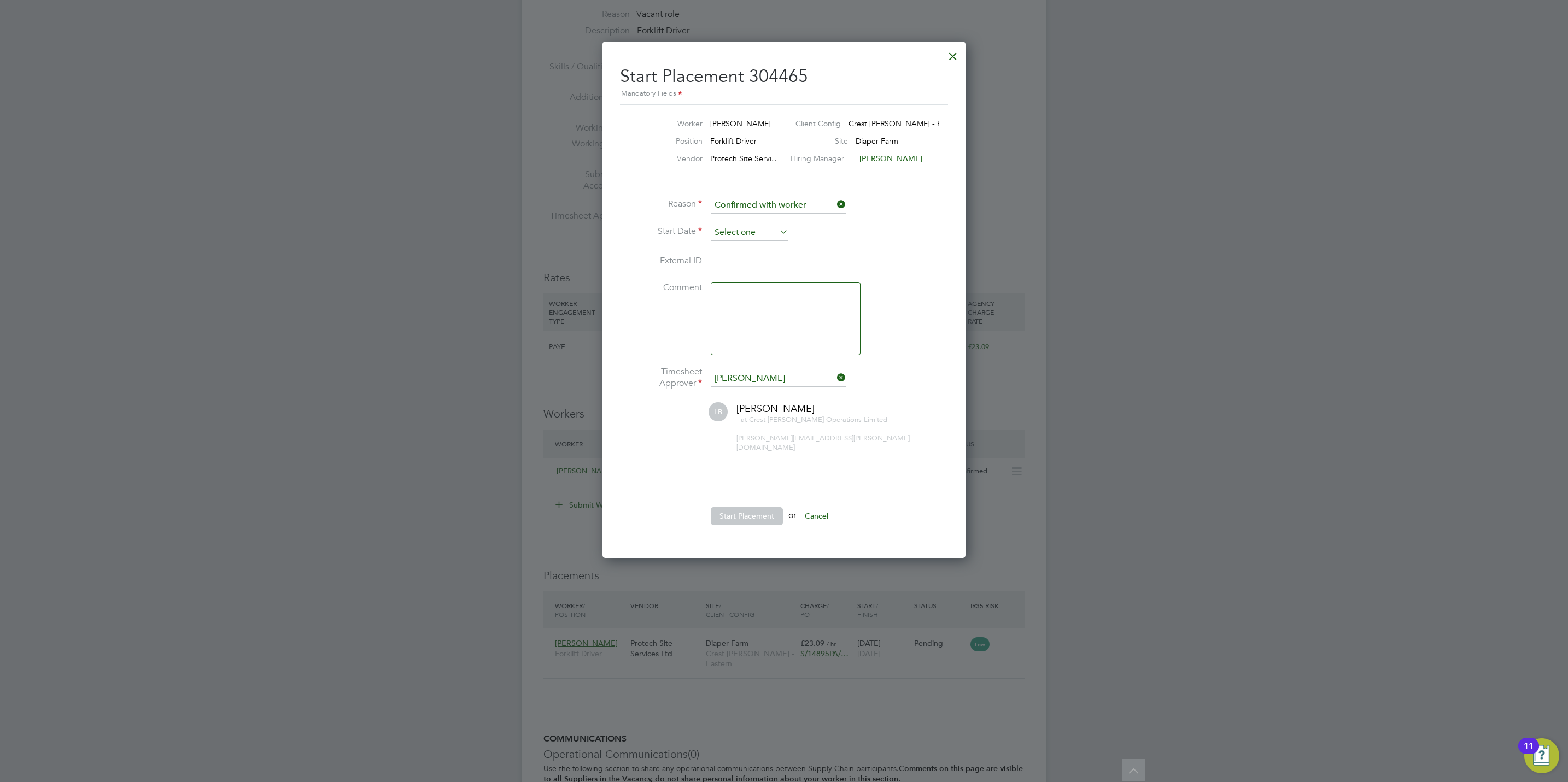
click at [721, 234] on input at bounding box center [750, 232] width 78 height 16
click at [817, 315] on span "19" at bounding box center [812, 311] width 21 height 21
type input "[DATE]"
click at [765, 508] on button "Start Placement" at bounding box center [747, 516] width 72 height 18
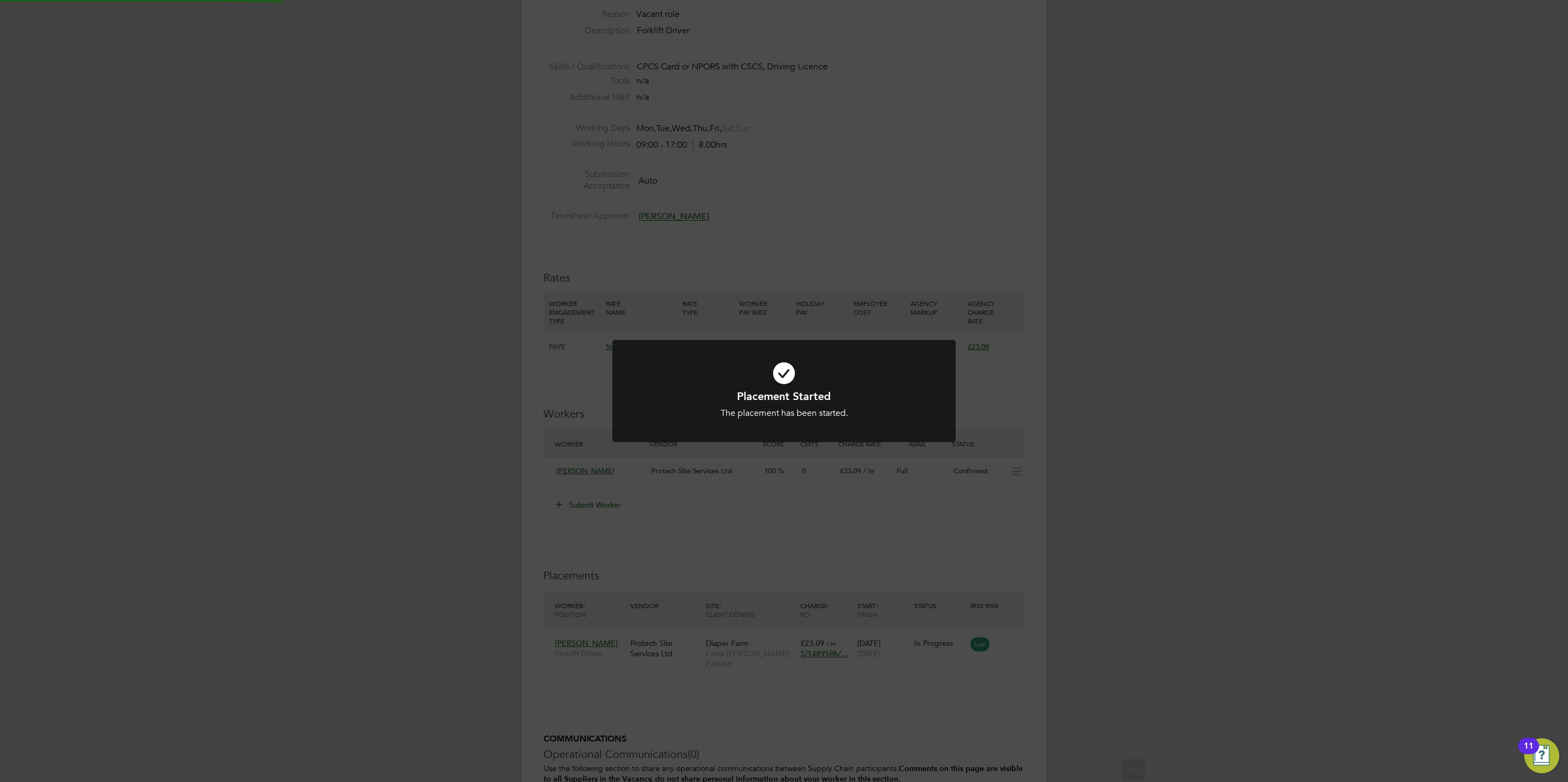
click at [1016, 543] on div "Placement Started The placement has been started. Cancel Okay" at bounding box center [784, 391] width 1568 height 782
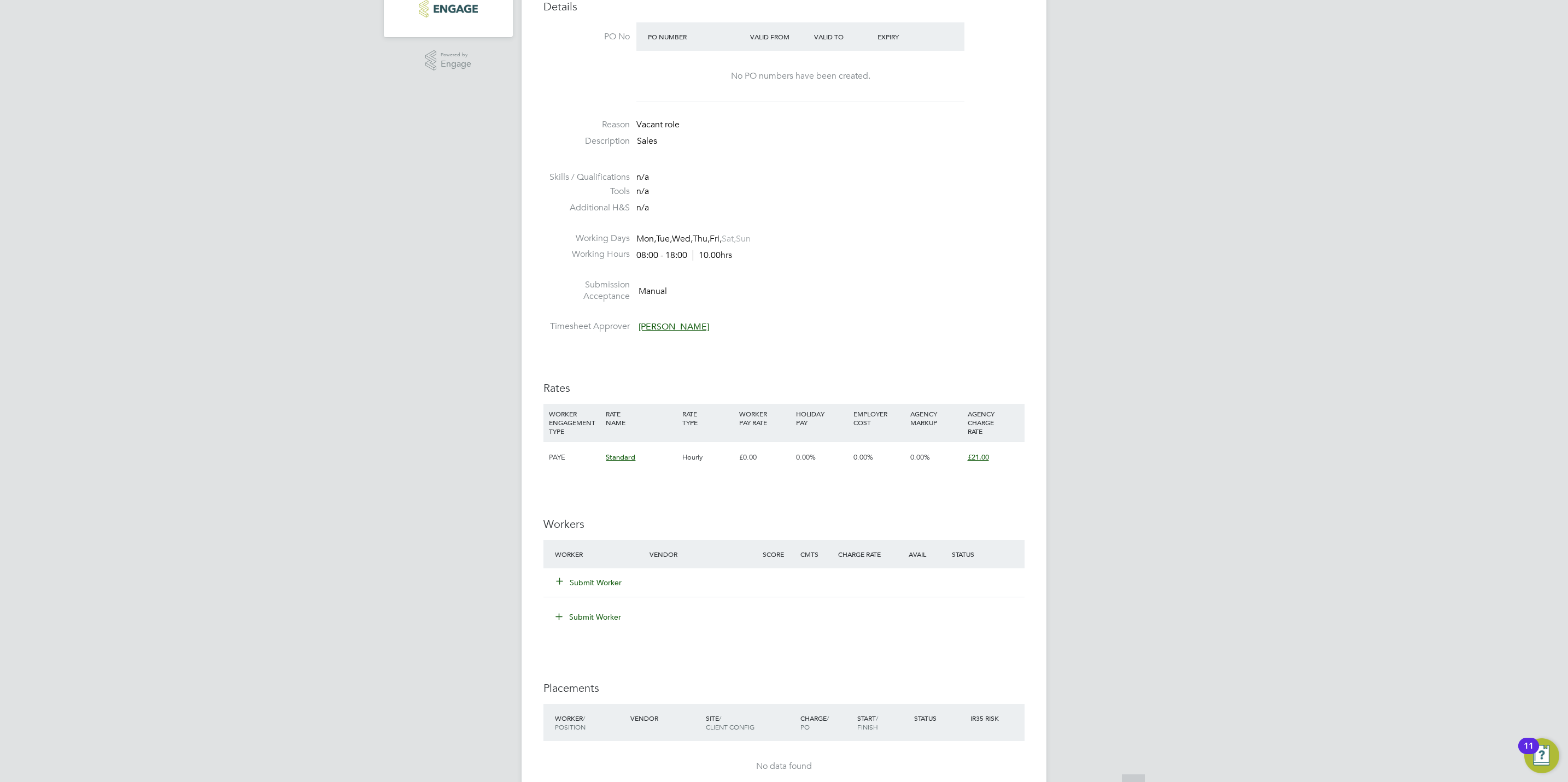
scroll to position [410, 0]
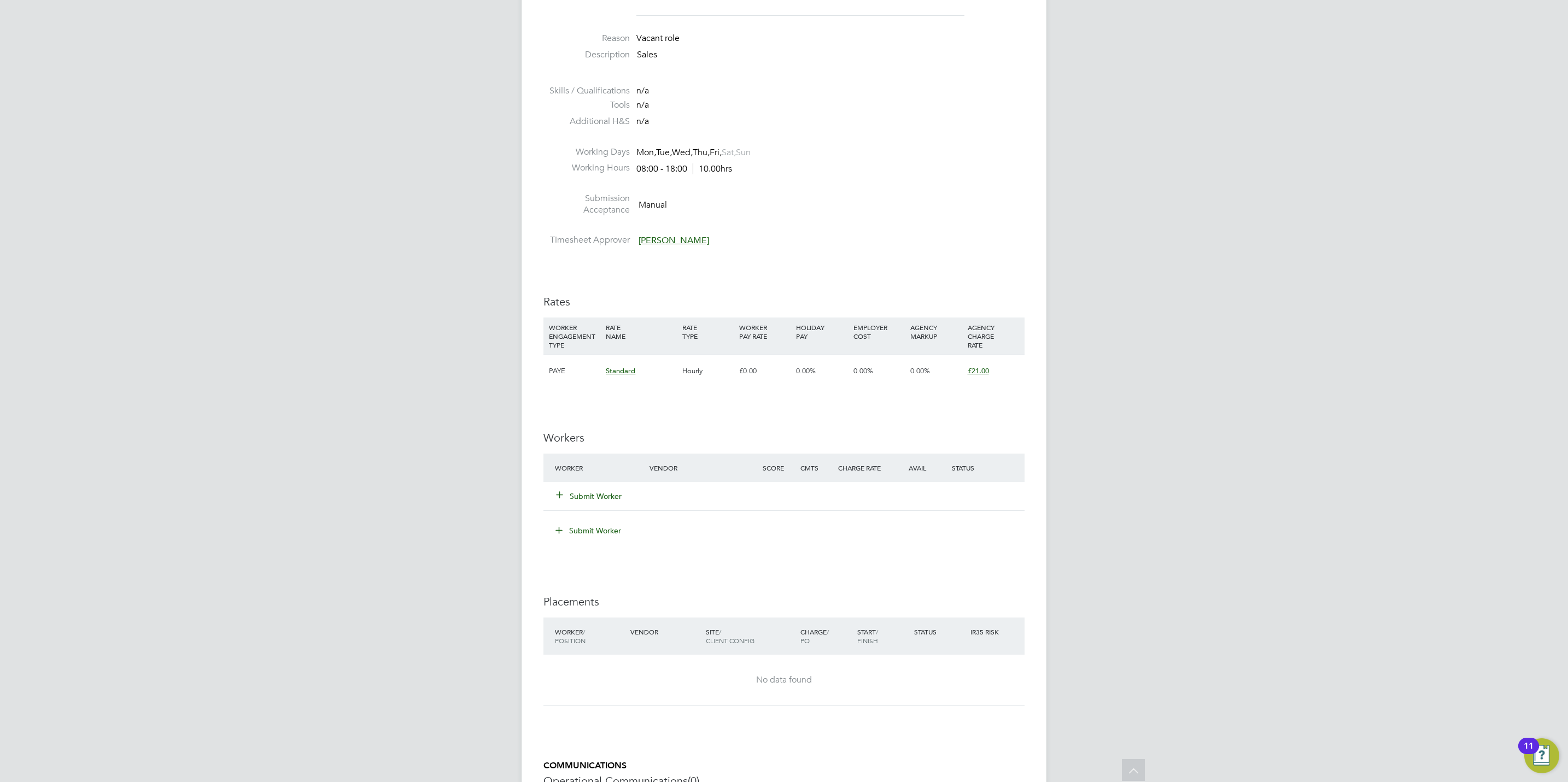
click at [599, 489] on div "Submit Worker" at bounding box center [609, 496] width 113 height 19
click at [601, 497] on button "Submit Worker" at bounding box center [589, 497] width 66 height 11
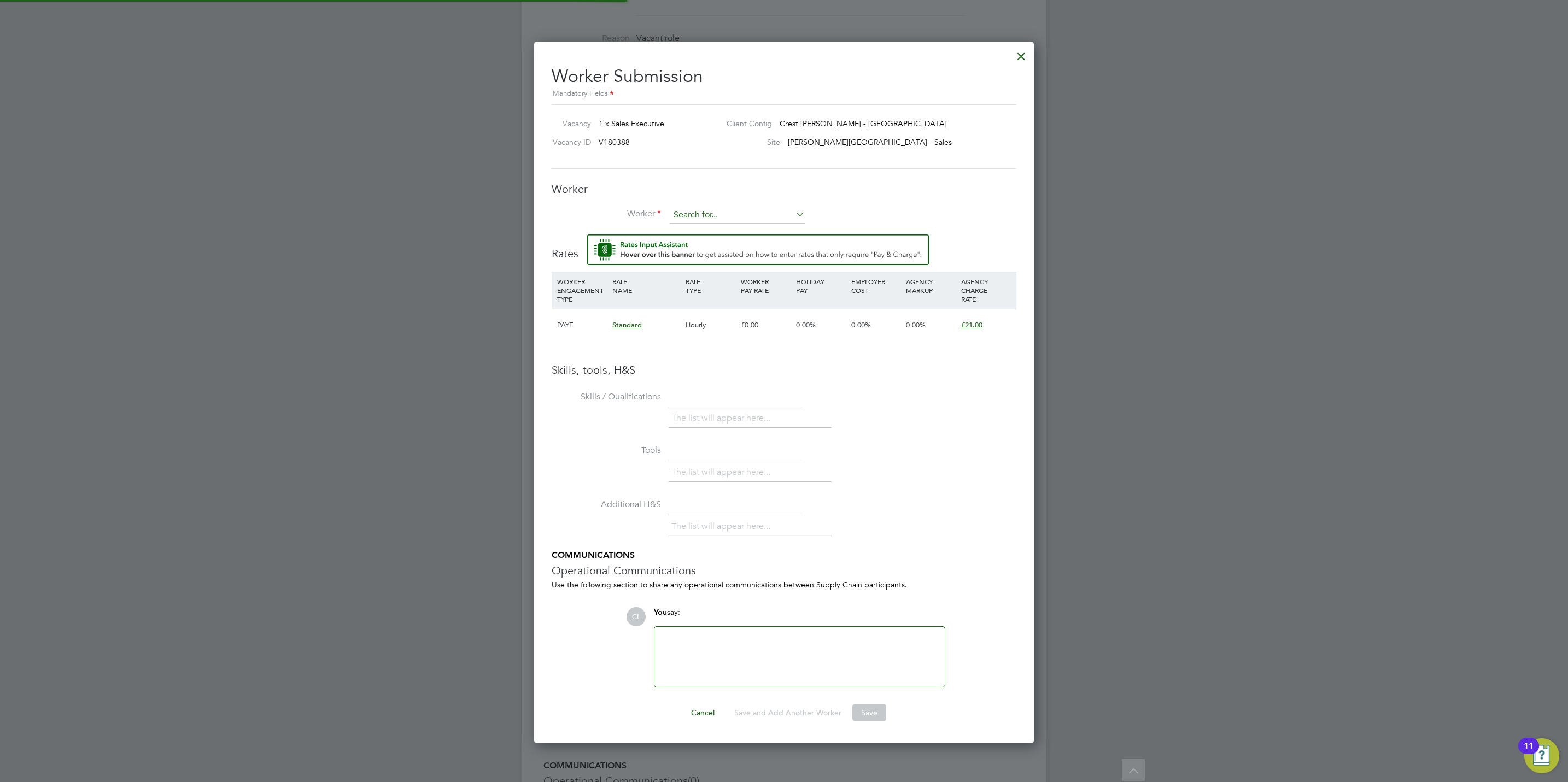
scroll to position [33, 74]
click at [713, 218] on input at bounding box center [737, 215] width 135 height 16
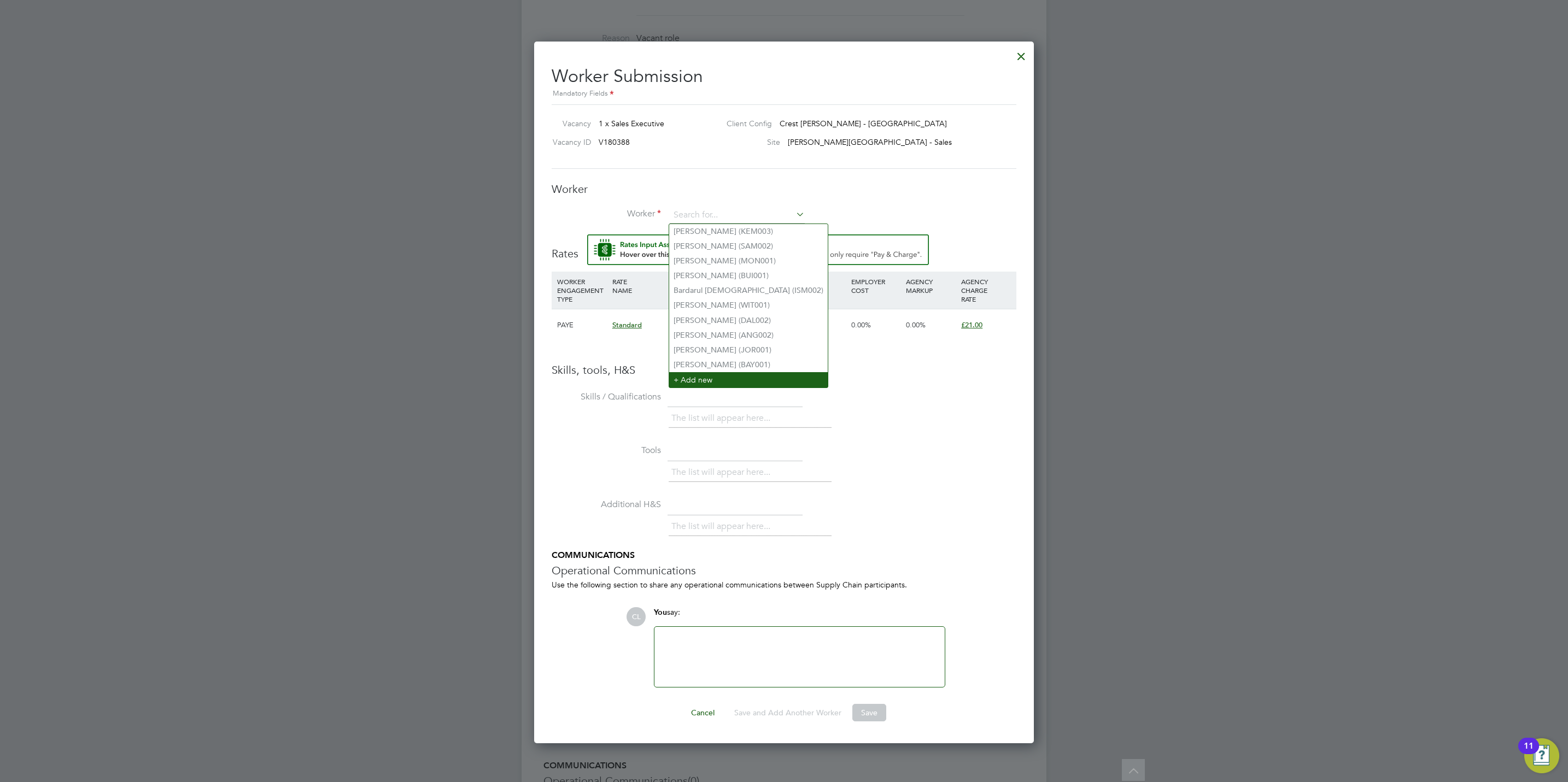
click at [715, 374] on li "+ Add new" at bounding box center [748, 380] width 158 height 15
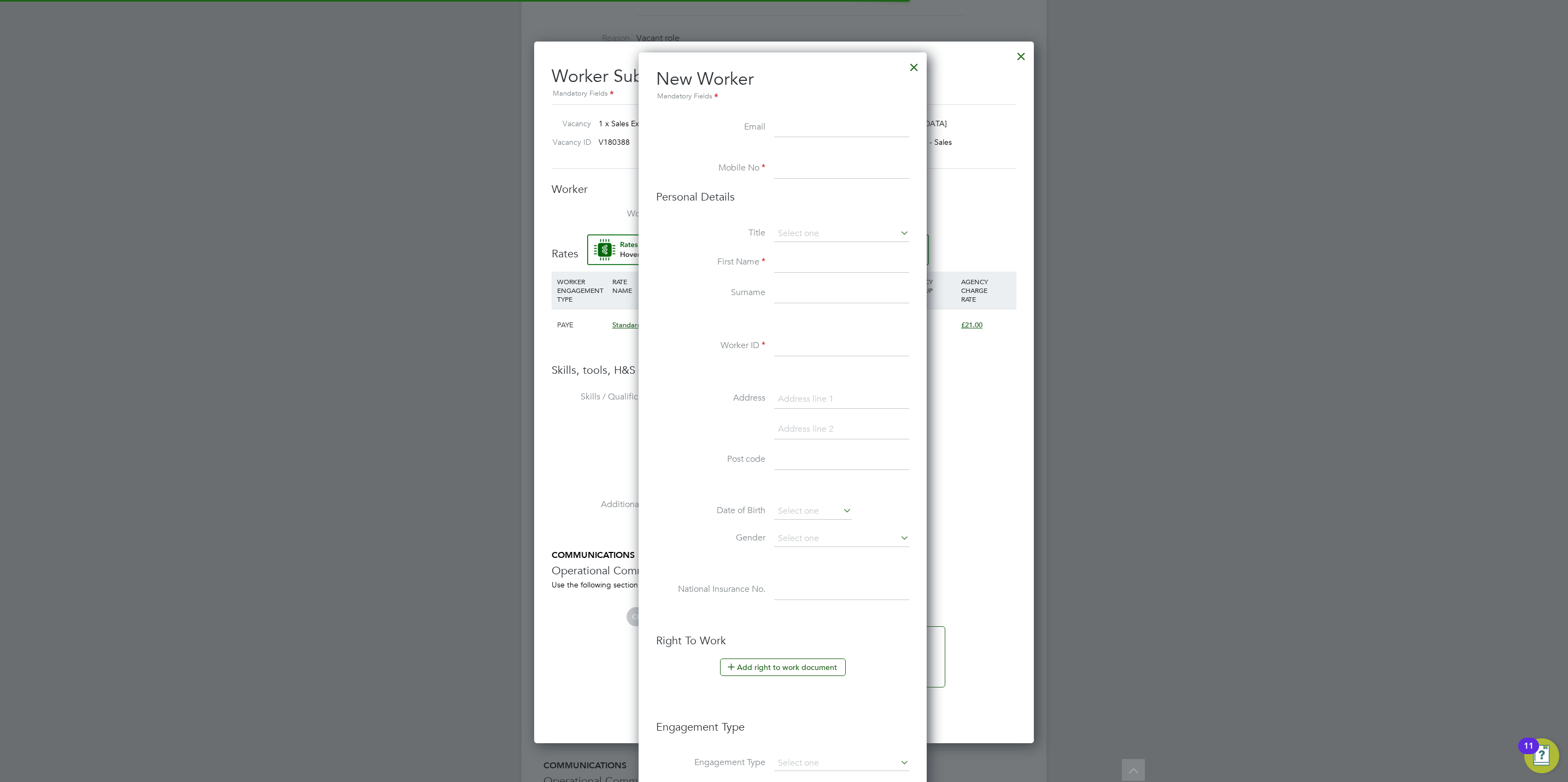
scroll to position [928, 291]
click at [797, 125] on input at bounding box center [842, 128] width 135 height 19
click at [803, 130] on input at bounding box center [842, 128] width 135 height 19
paste input "Cathryn Readings"
click at [811, 126] on input "Cathryn Readings" at bounding box center [842, 128] width 135 height 19
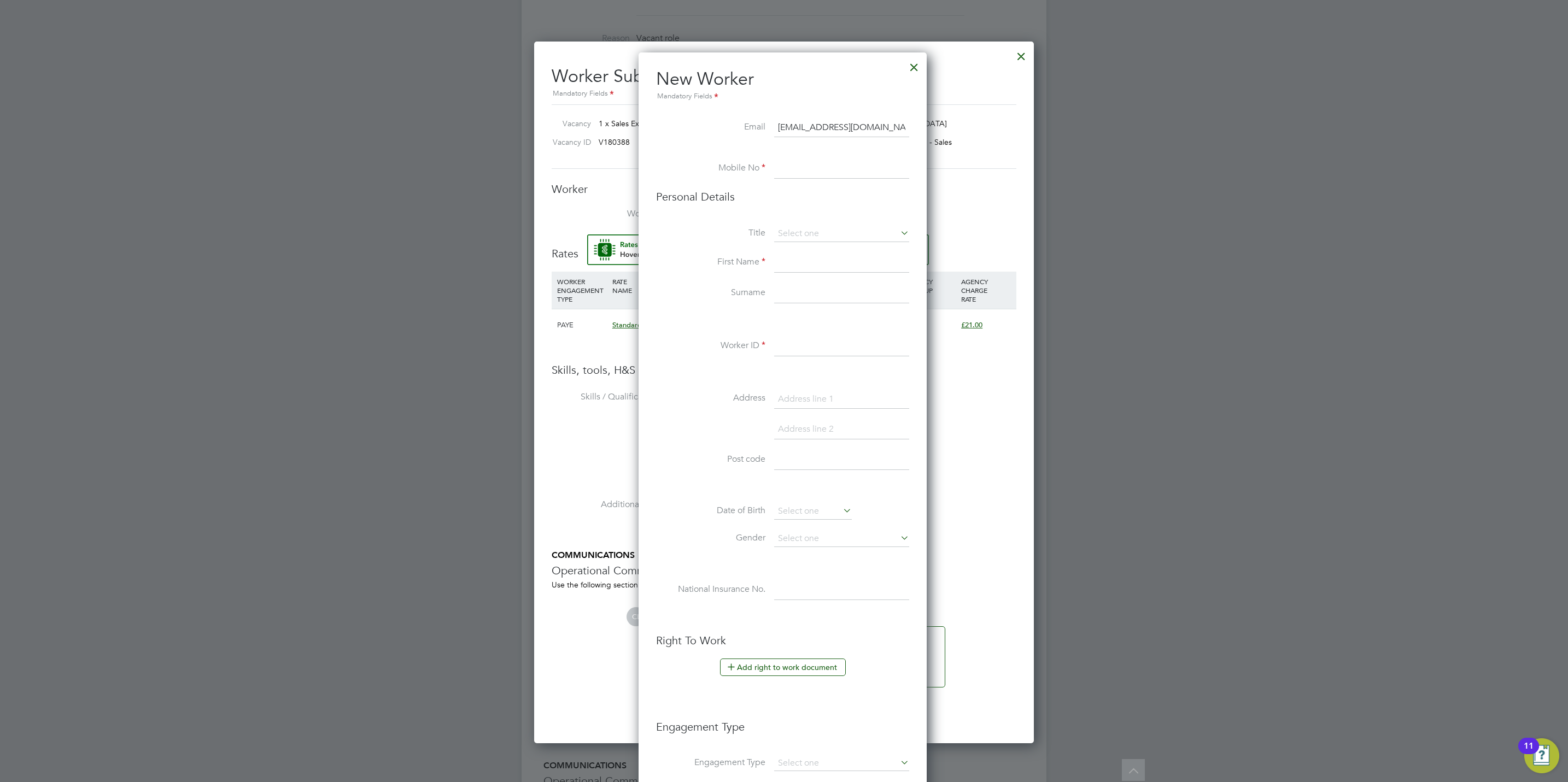
type input "CathrynReadings@gmail.com"
type input "0793652852"
click at [821, 246] on li "Mr" at bounding box center [842, 250] width 136 height 14
type input "Mr"
click at [783, 269] on input at bounding box center [842, 263] width 135 height 19
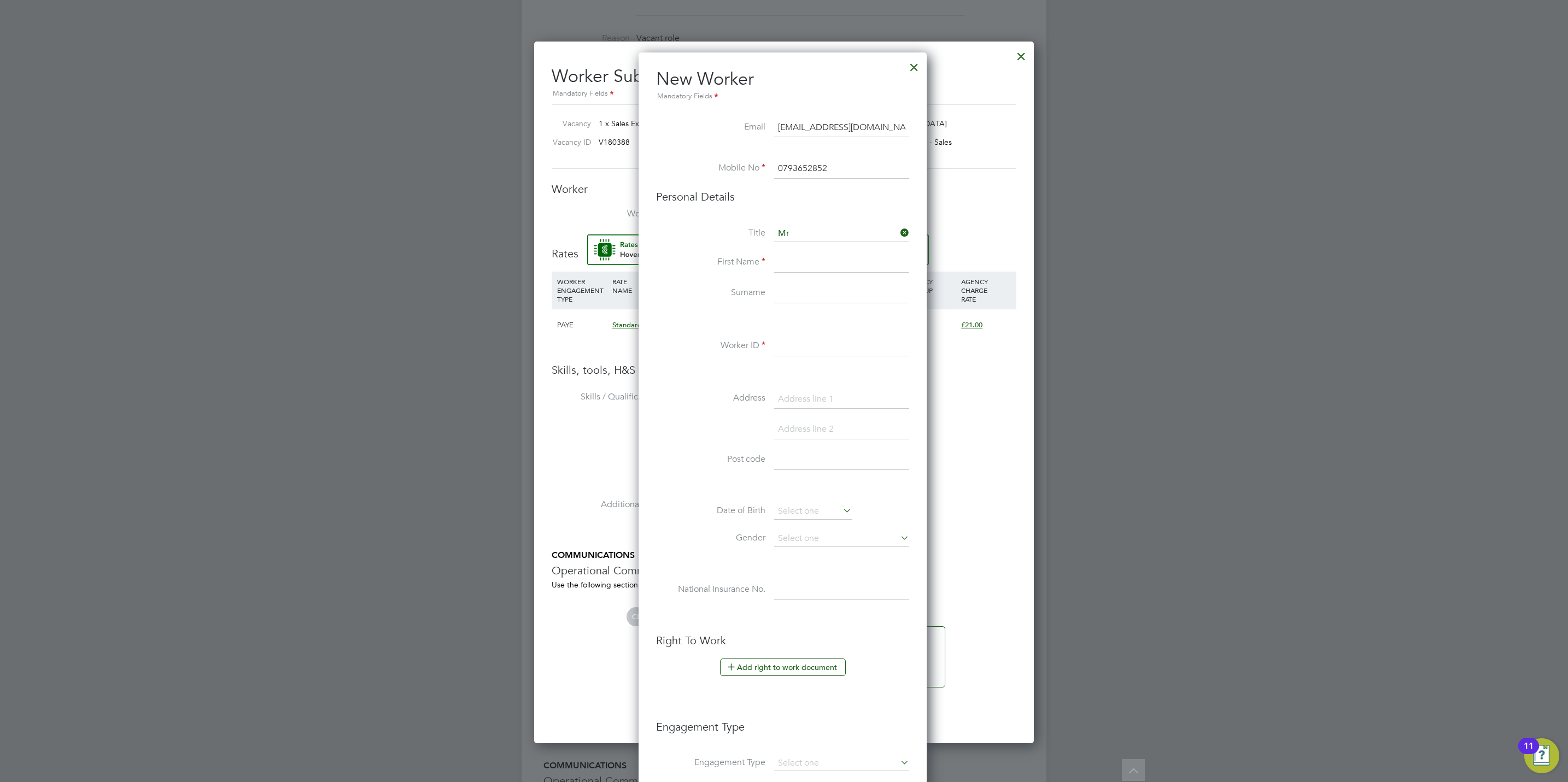
paste input "Cathryn Readings"
click at [824, 267] on input "Cathryn Readings" at bounding box center [842, 263] width 135 height 19
type input "Cathryn"
paste input "Readings"
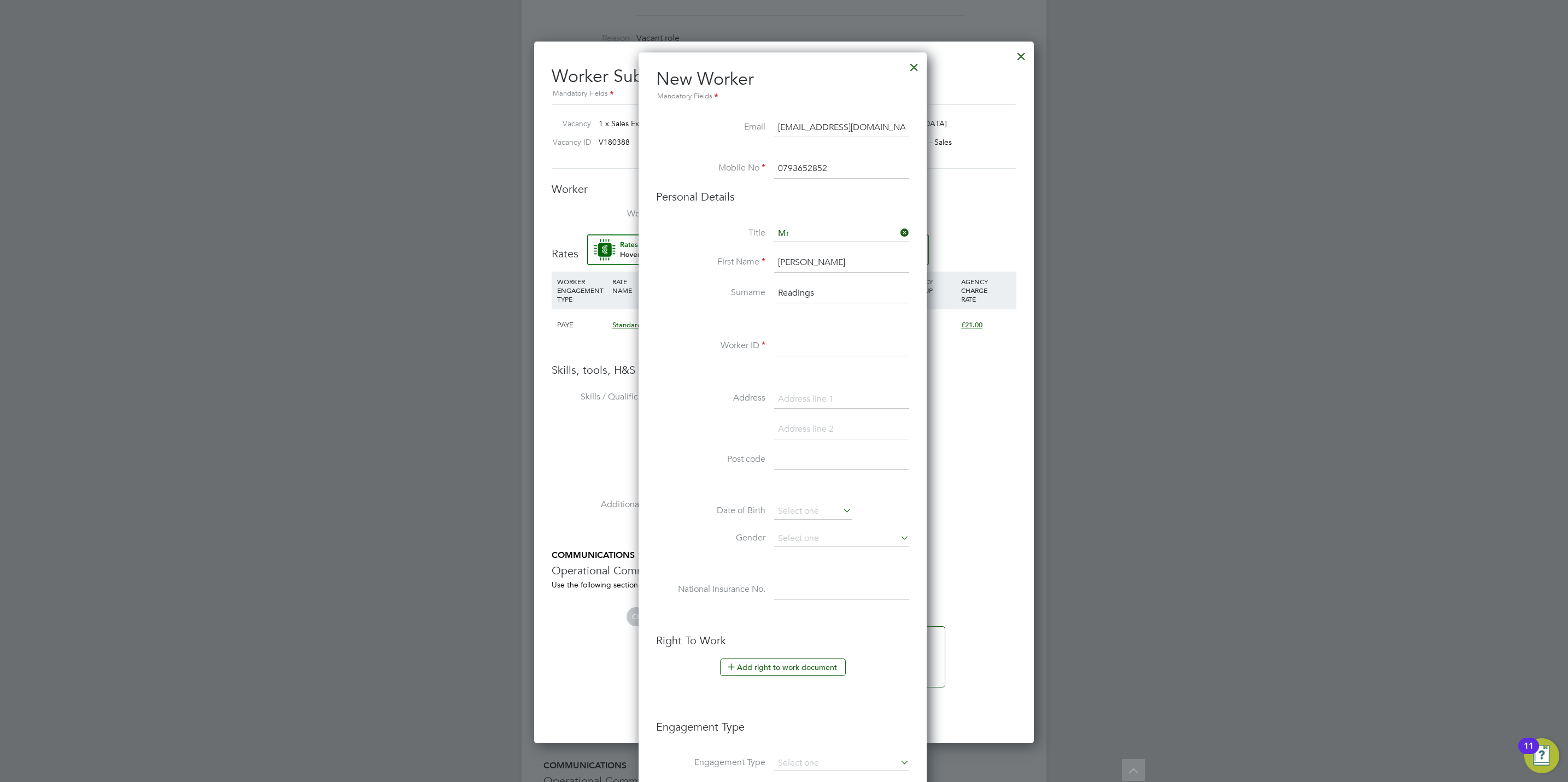
type input "Readings"
click at [789, 351] on input at bounding box center [842, 346] width 135 height 19
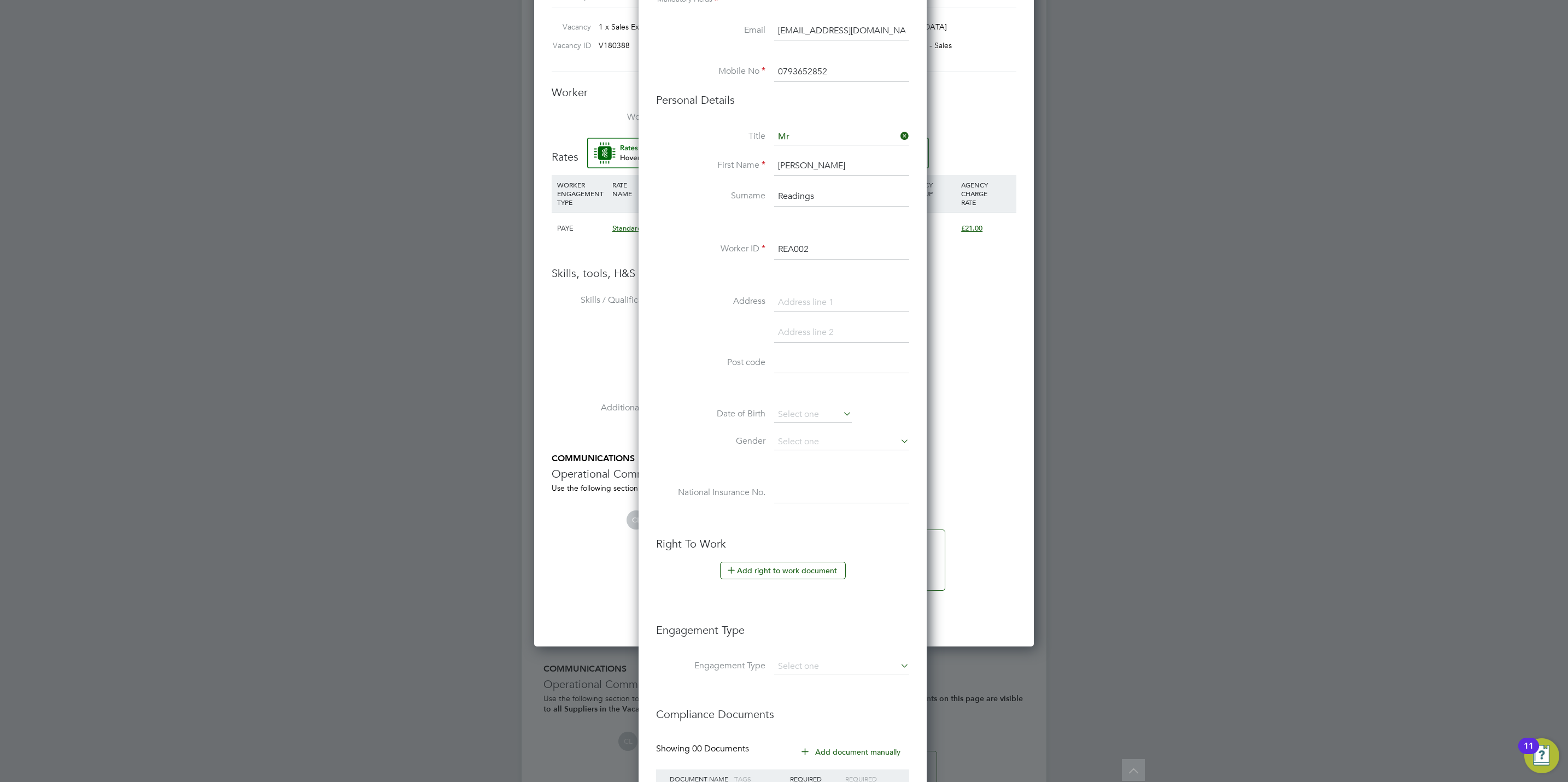
scroll to position [621, 0]
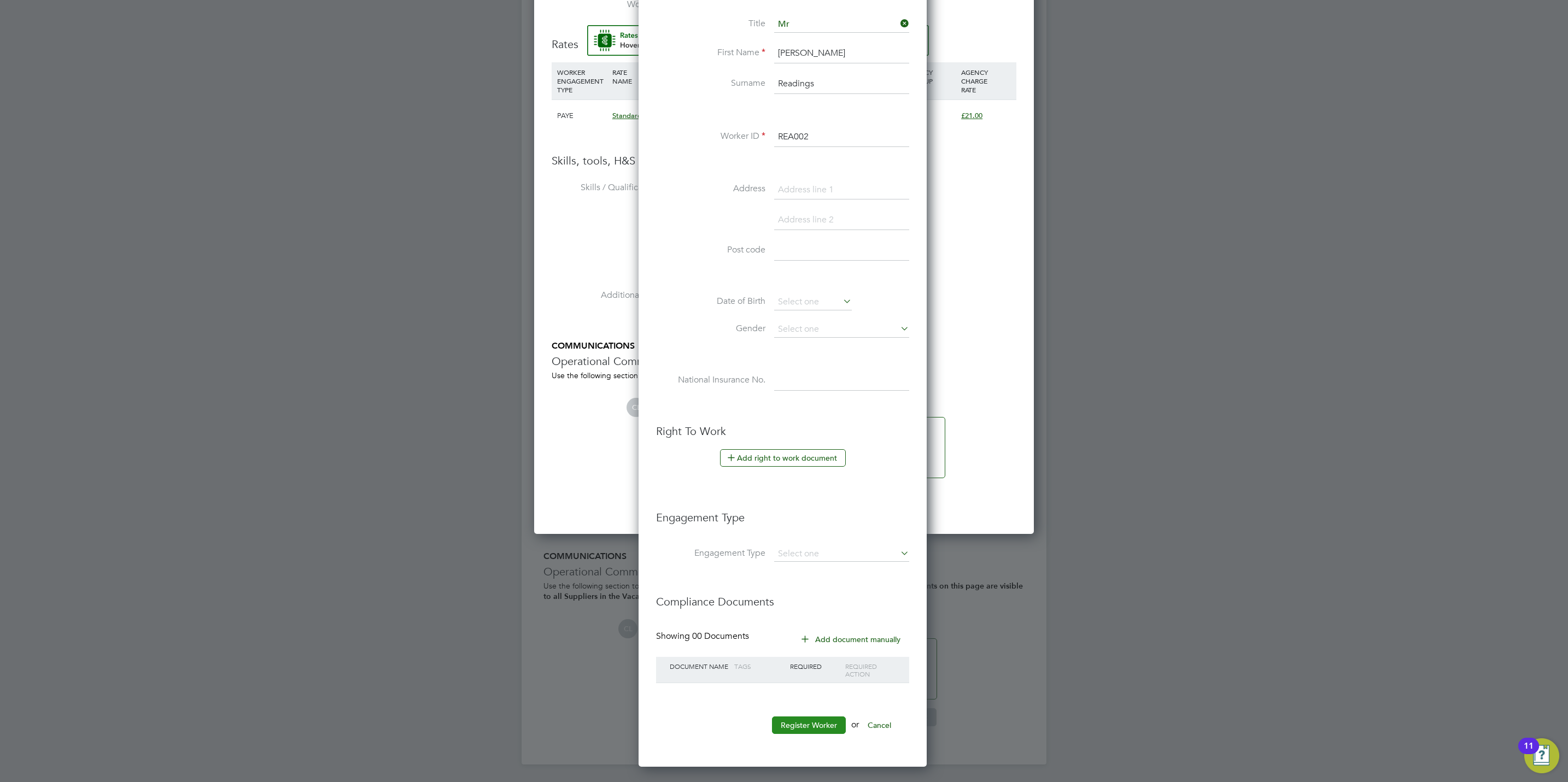
type input "REA002"
click at [811, 734] on button "Register Worker" at bounding box center [808, 725] width 74 height 18
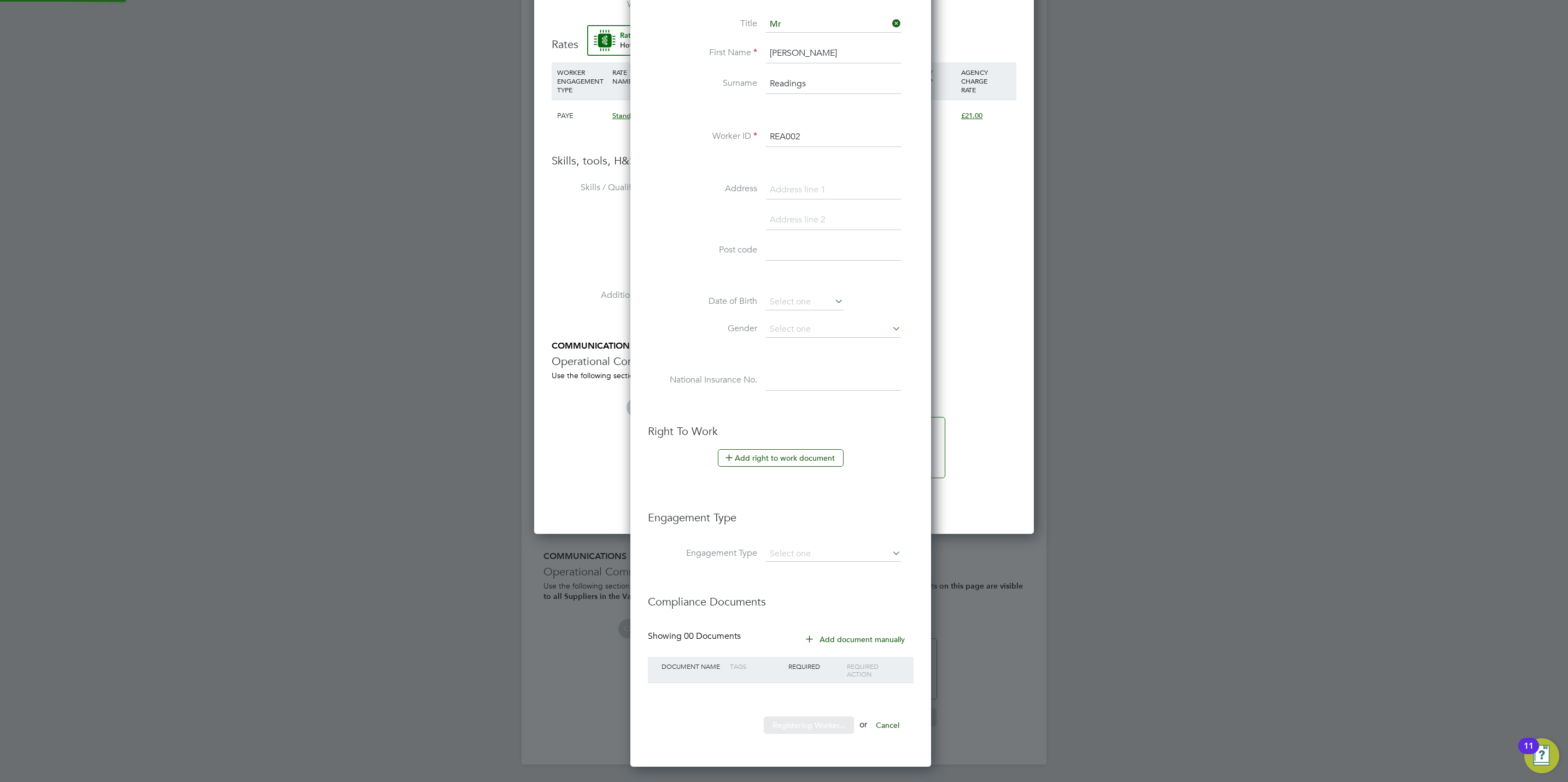
scroll to position [0, 0]
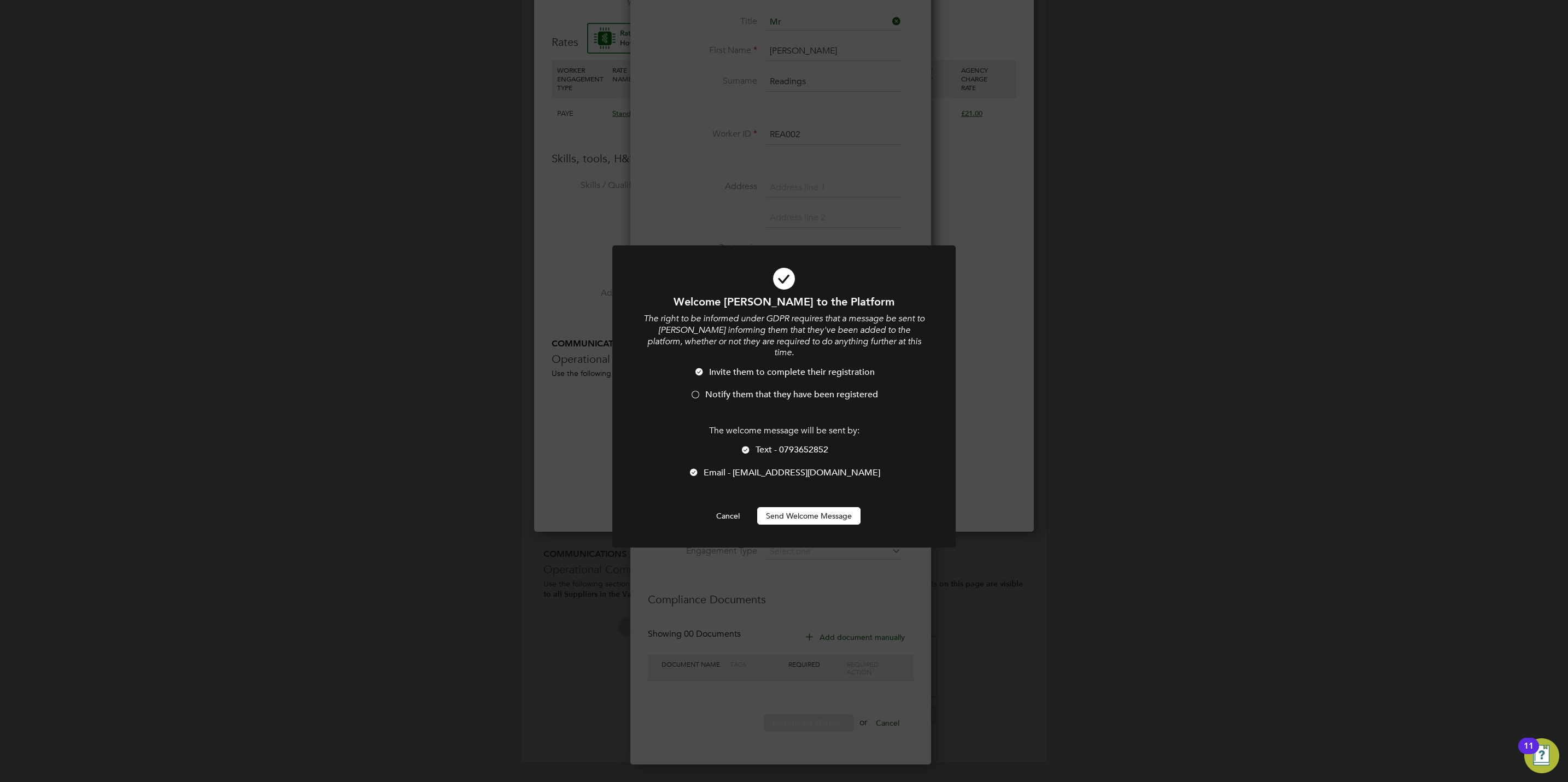
click at [760, 389] on span "Notify them that they have been registered" at bounding box center [792, 395] width 173 height 11
click at [777, 444] on span "Text - 0793652852" at bounding box center [791, 450] width 72 height 11
click at [776, 508] on button "Send Welcome Message" at bounding box center [809, 516] width 103 height 18
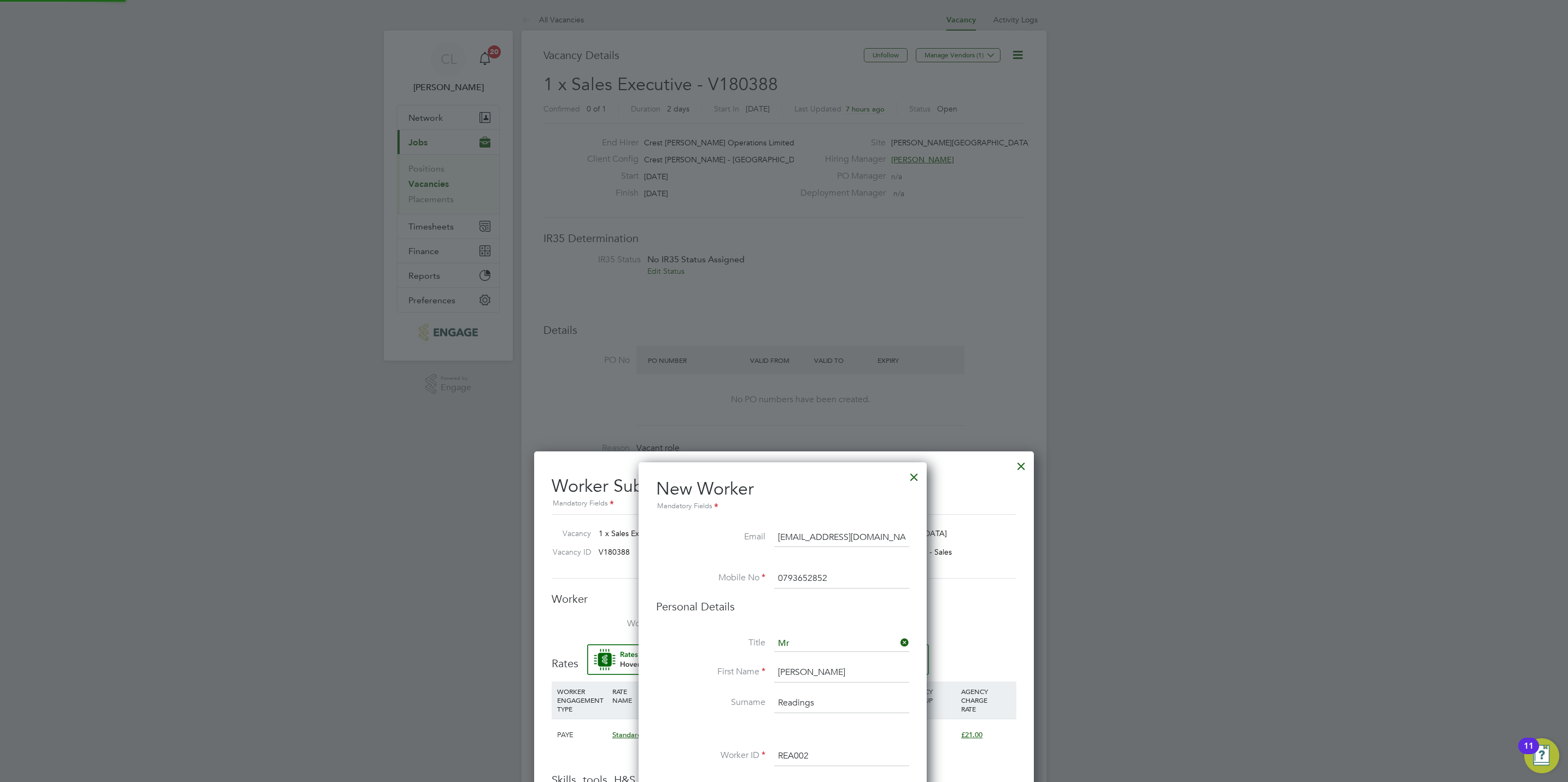
scroll to position [621, 0]
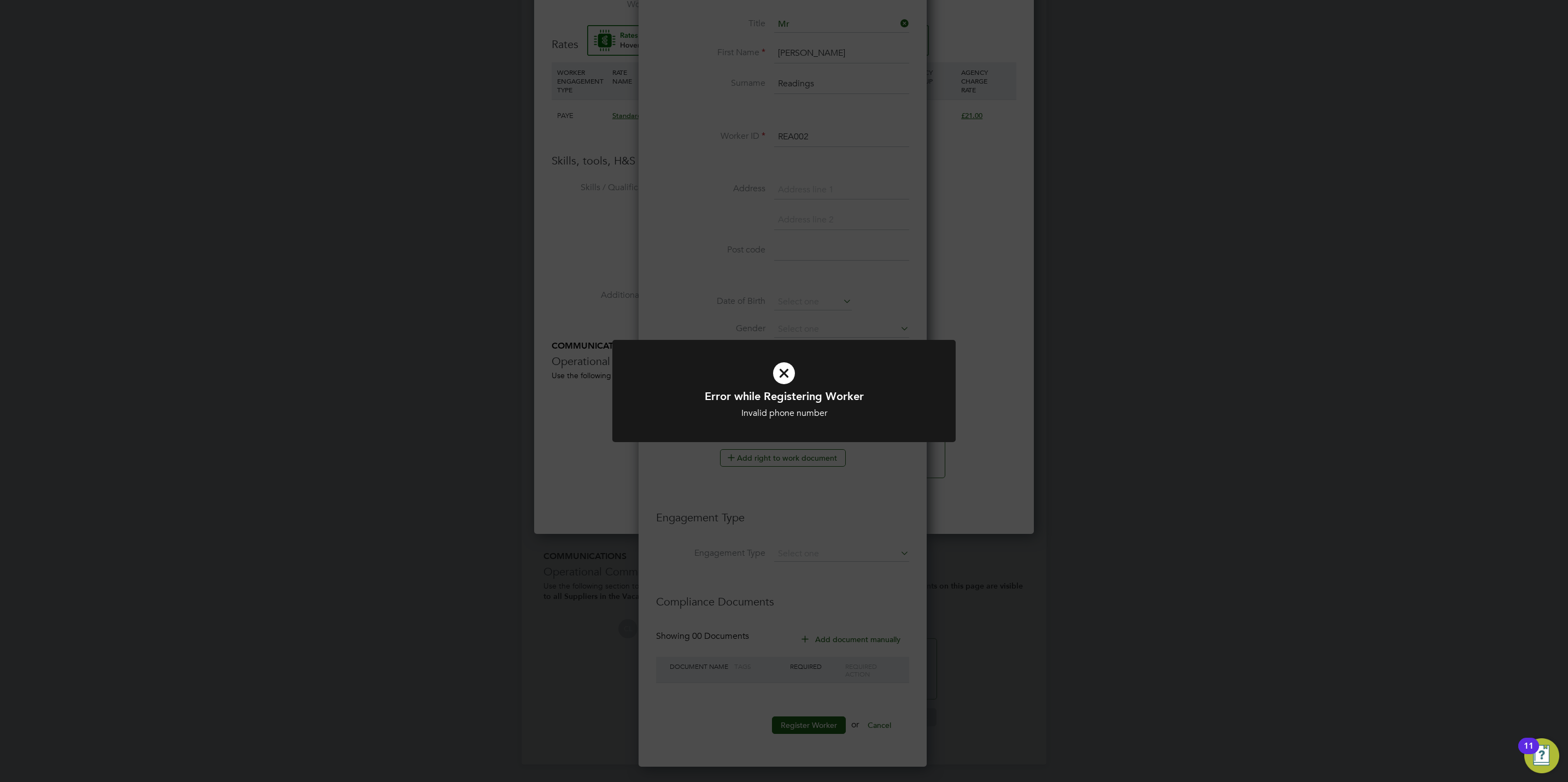
click at [796, 314] on div "Error while Registering Worker Invalid phone number Cancel Okay" at bounding box center [784, 391] width 1568 height 782
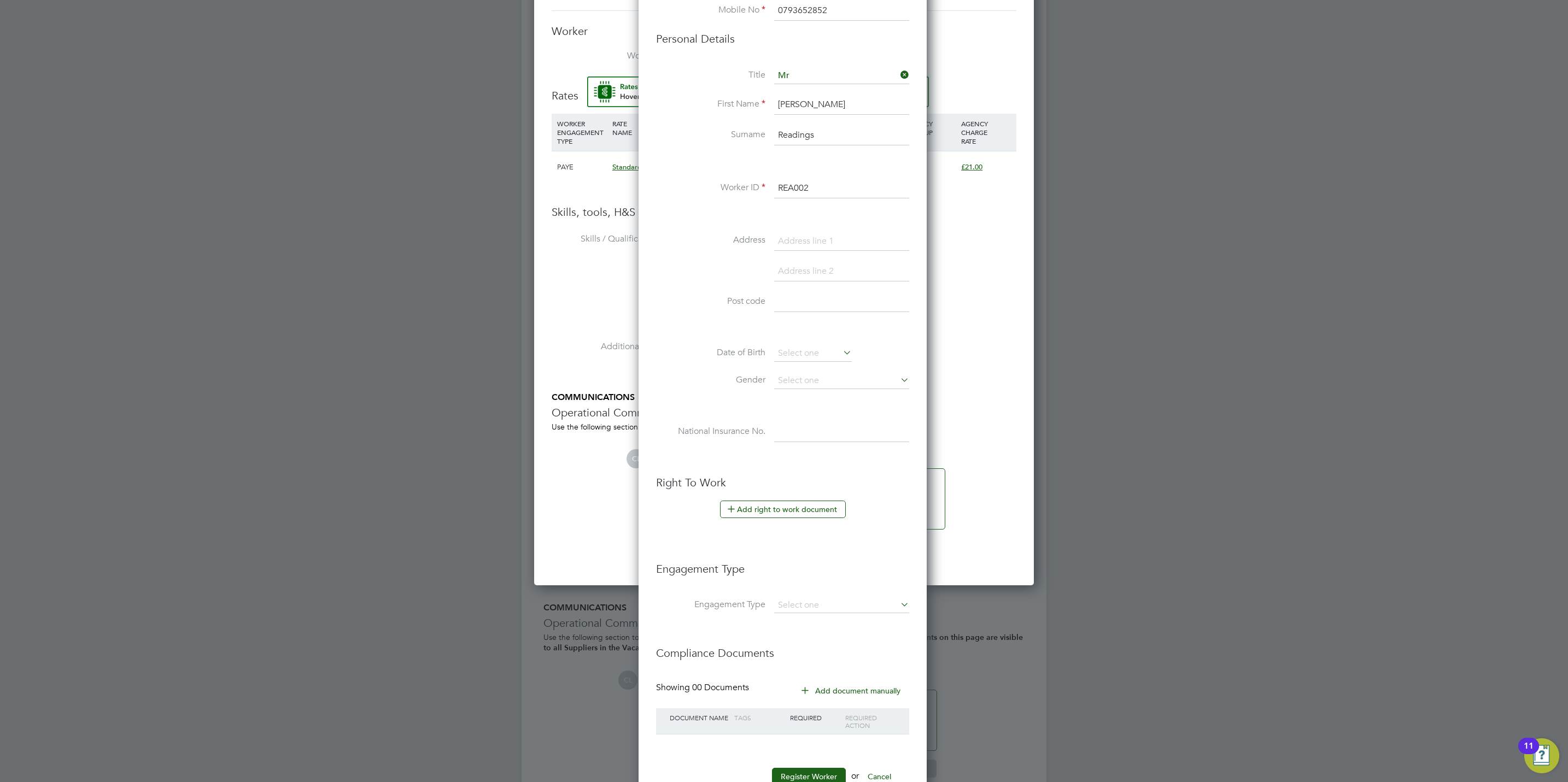
scroll to position [540, 0]
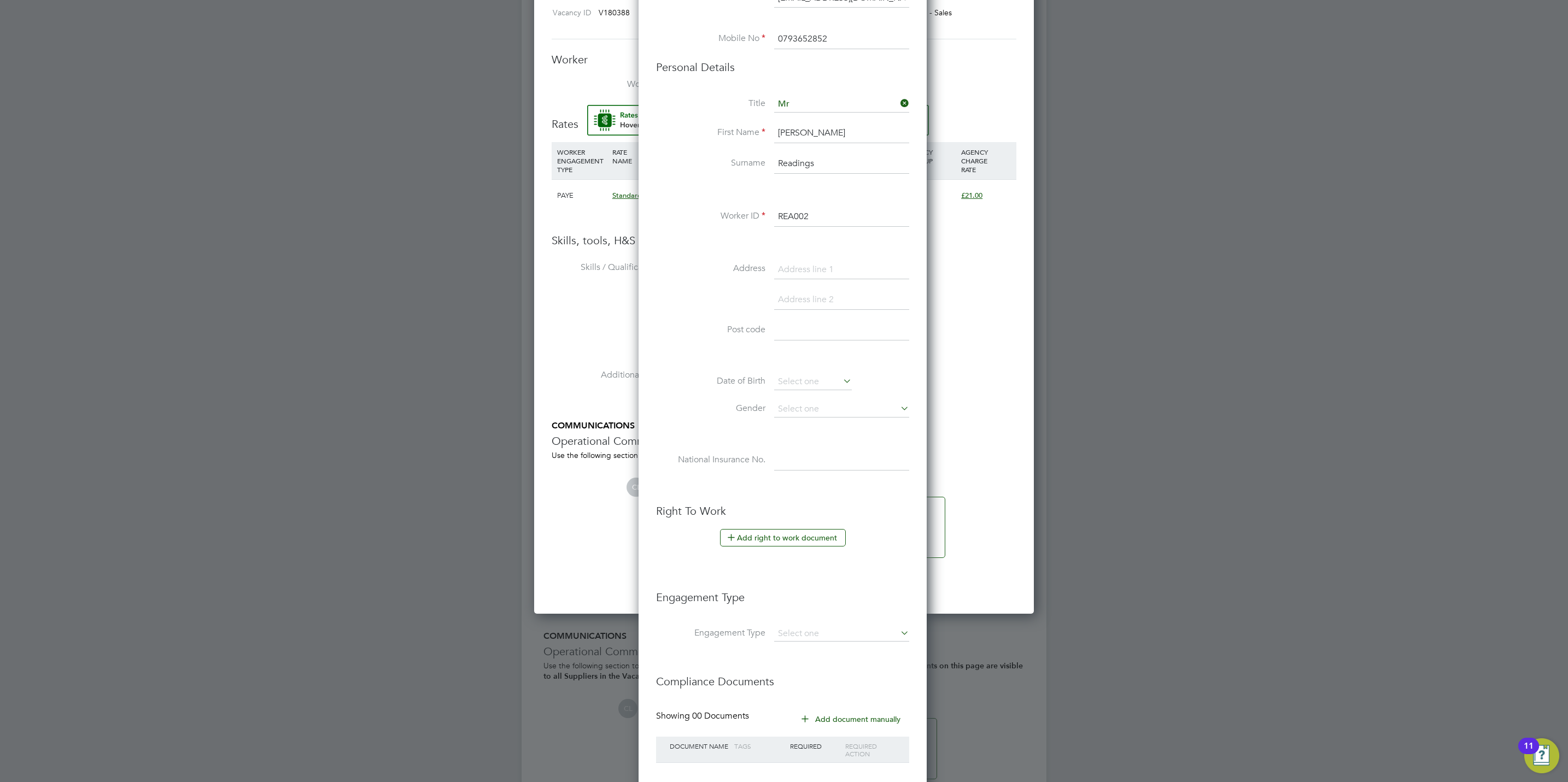
click at [845, 47] on input "0793652852" at bounding box center [842, 40] width 135 height 19
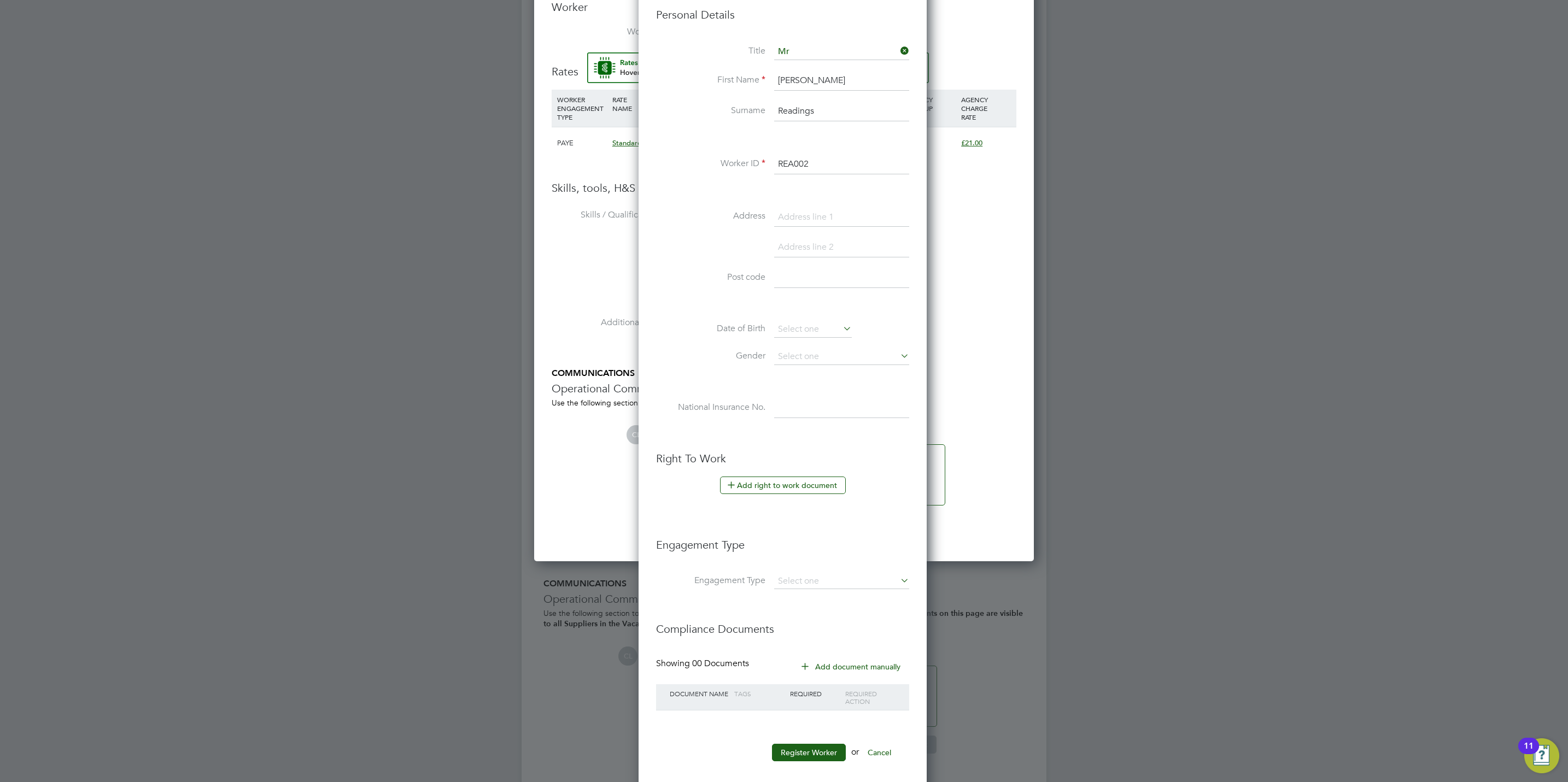
scroll to position [0, 0]
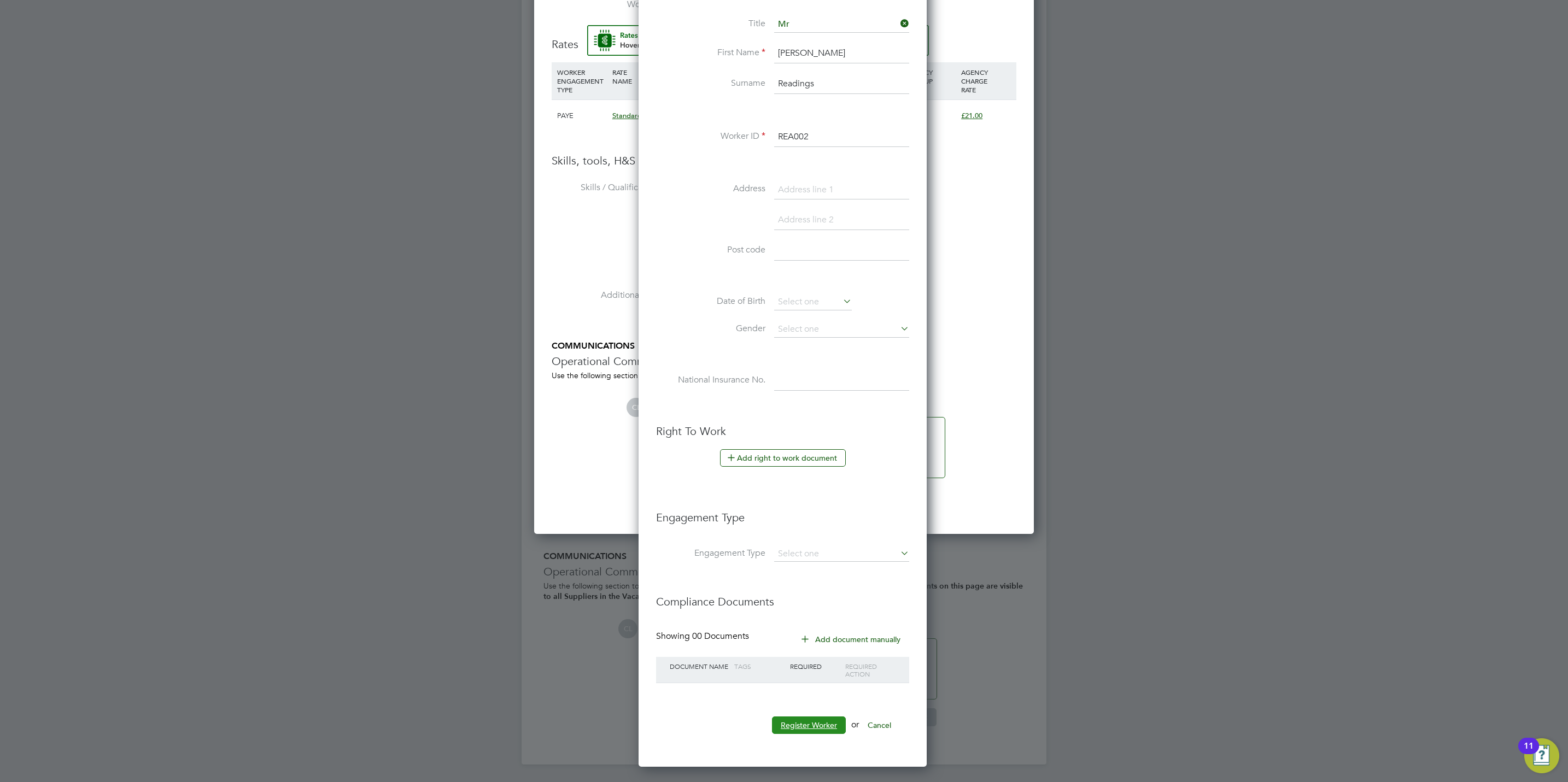
click at [810, 728] on button "Register Worker" at bounding box center [808, 725] width 74 height 18
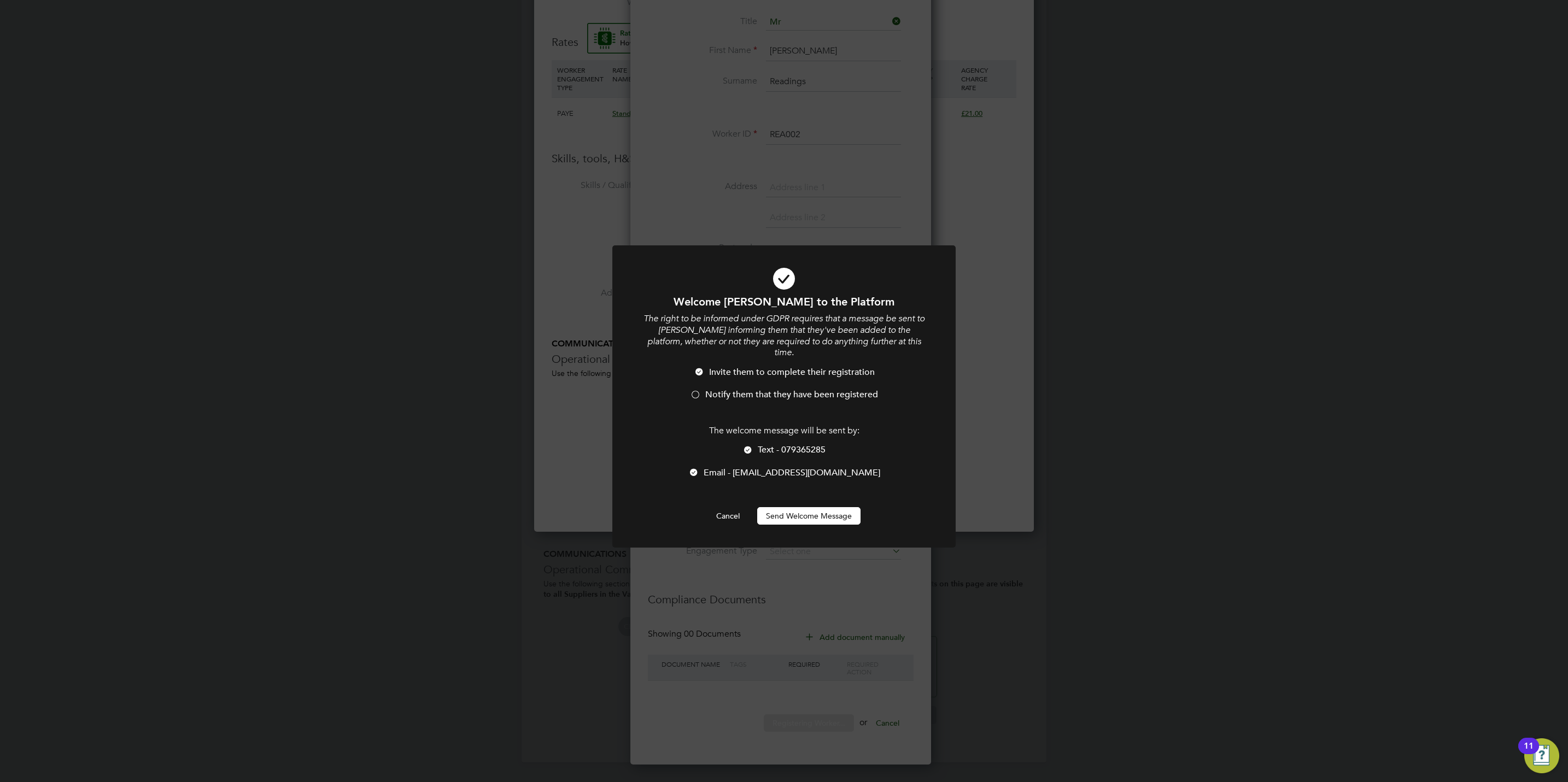
click at [766, 444] on span "Text - 079365285" at bounding box center [791, 450] width 68 height 11
click at [749, 394] on li "Notify them that they have been registered" at bounding box center [783, 400] width 284 height 23
click at [749, 389] on span "Notify them that they have been registered" at bounding box center [792, 395] width 173 height 11
click at [799, 492] on div "Welcome Cathryn to the Platform The right to be informed under GDPR requires th…" at bounding box center [783, 410] width 284 height 230
click at [803, 508] on button "Send Welcome Message" at bounding box center [809, 516] width 103 height 18
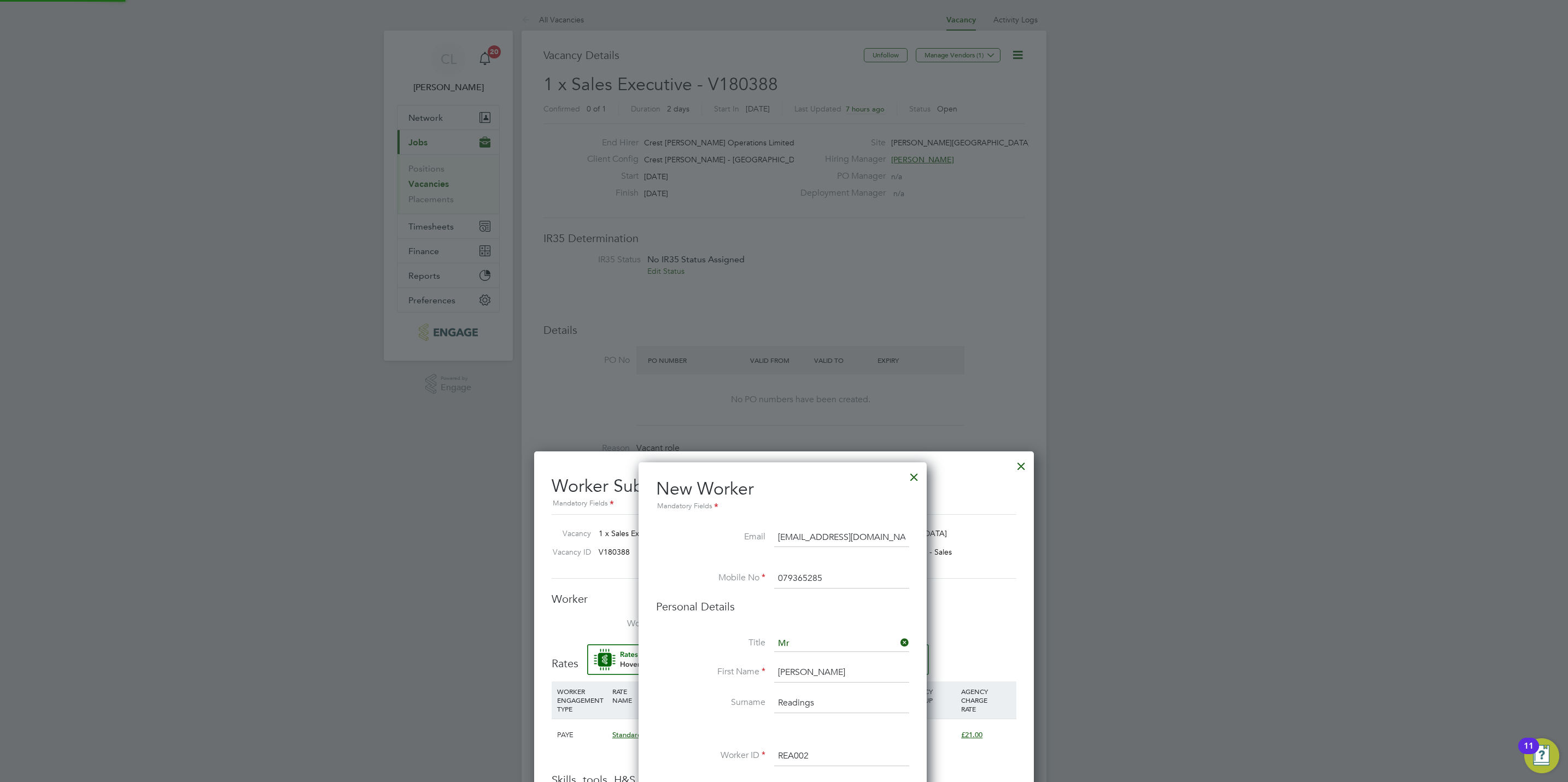
scroll to position [621, 0]
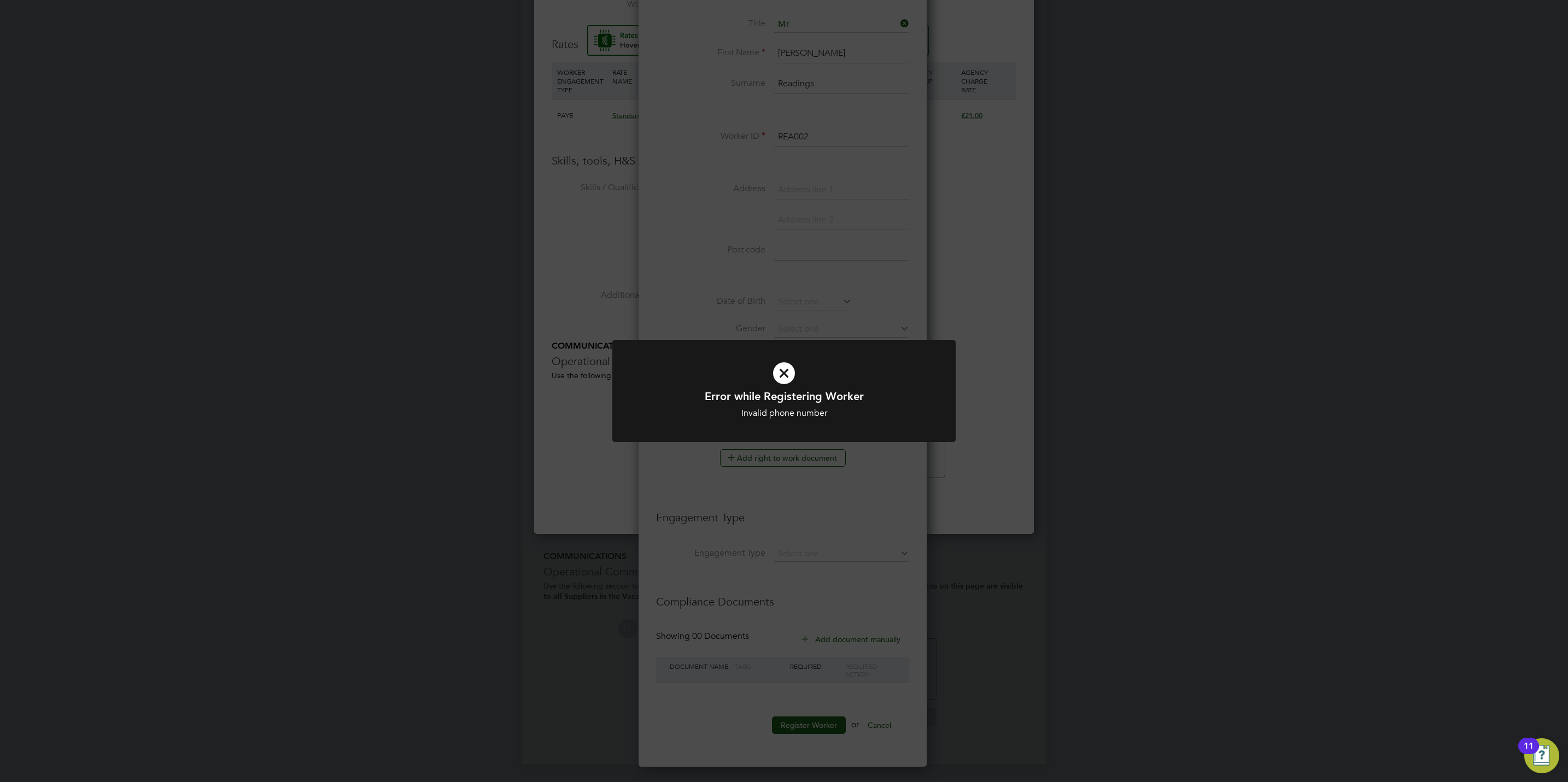
drag, startPoint x: 824, startPoint y: 509, endPoint x: 830, endPoint y: 508, distance: 6.1
click at [825, 509] on div "Error while Registering Worker Invalid phone number Cancel Okay" at bounding box center [784, 391] width 1568 height 782
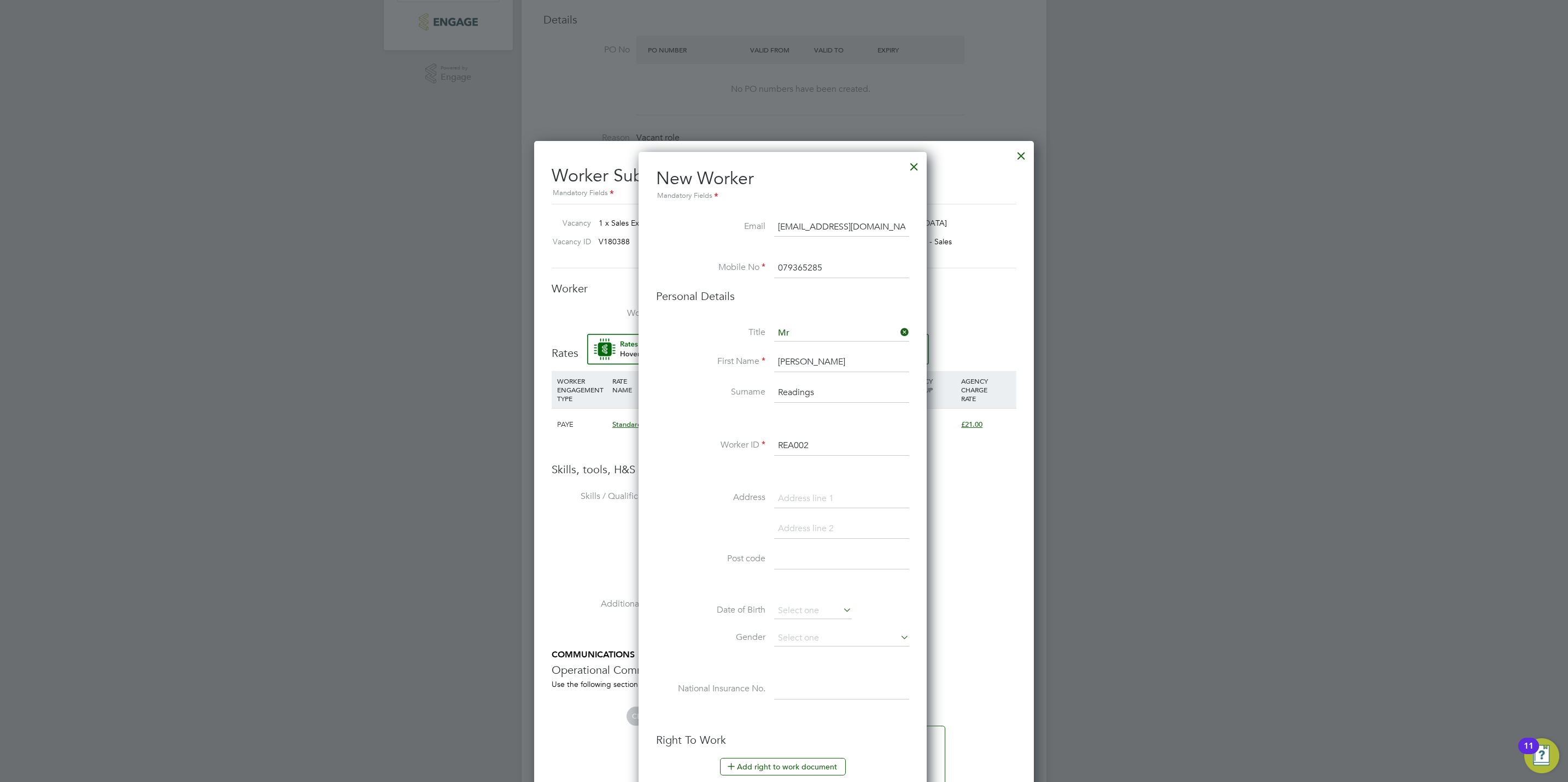
scroll to position [293, 0]
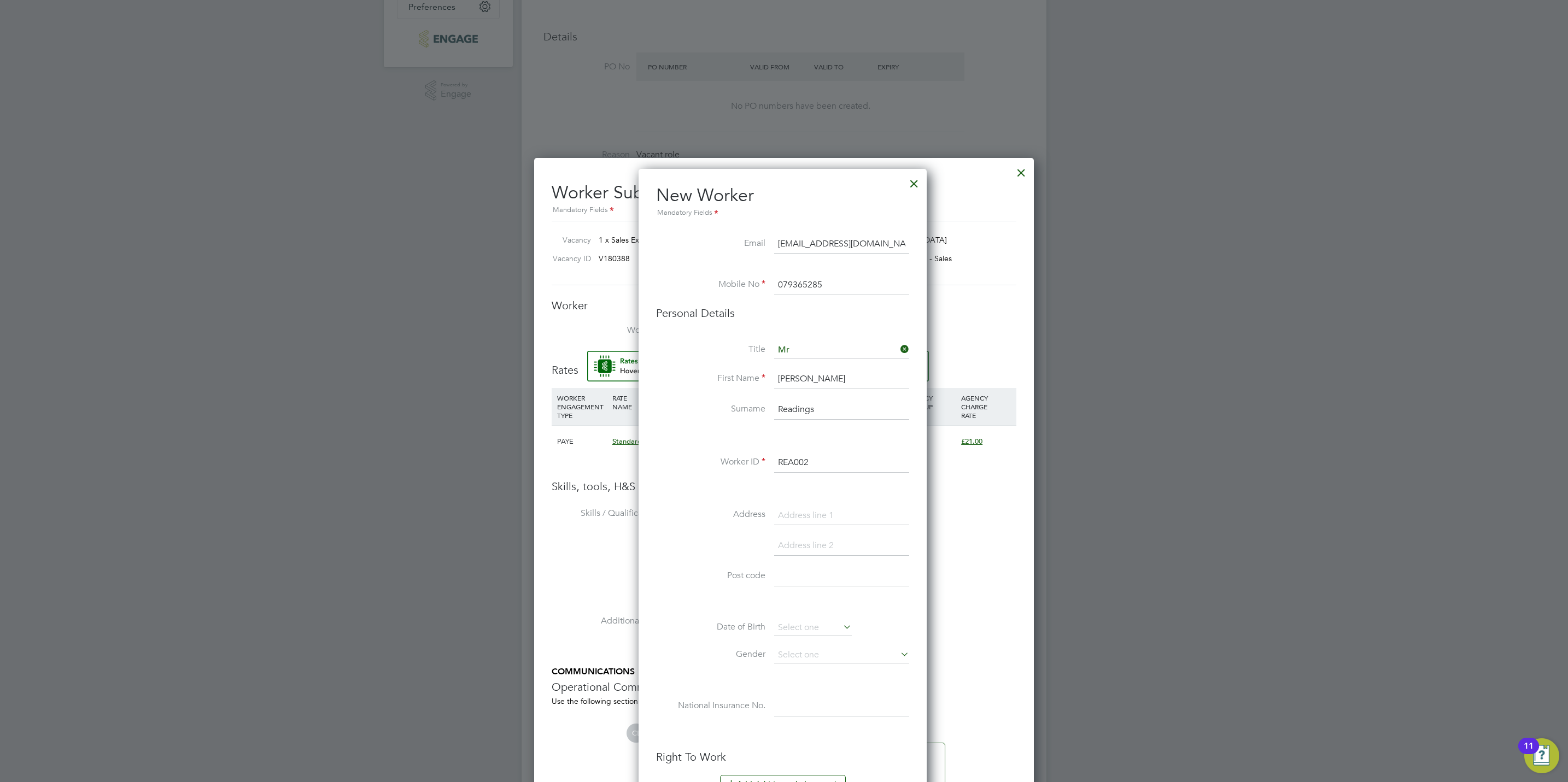
click at [844, 287] on input "079365285" at bounding box center [842, 285] width 135 height 19
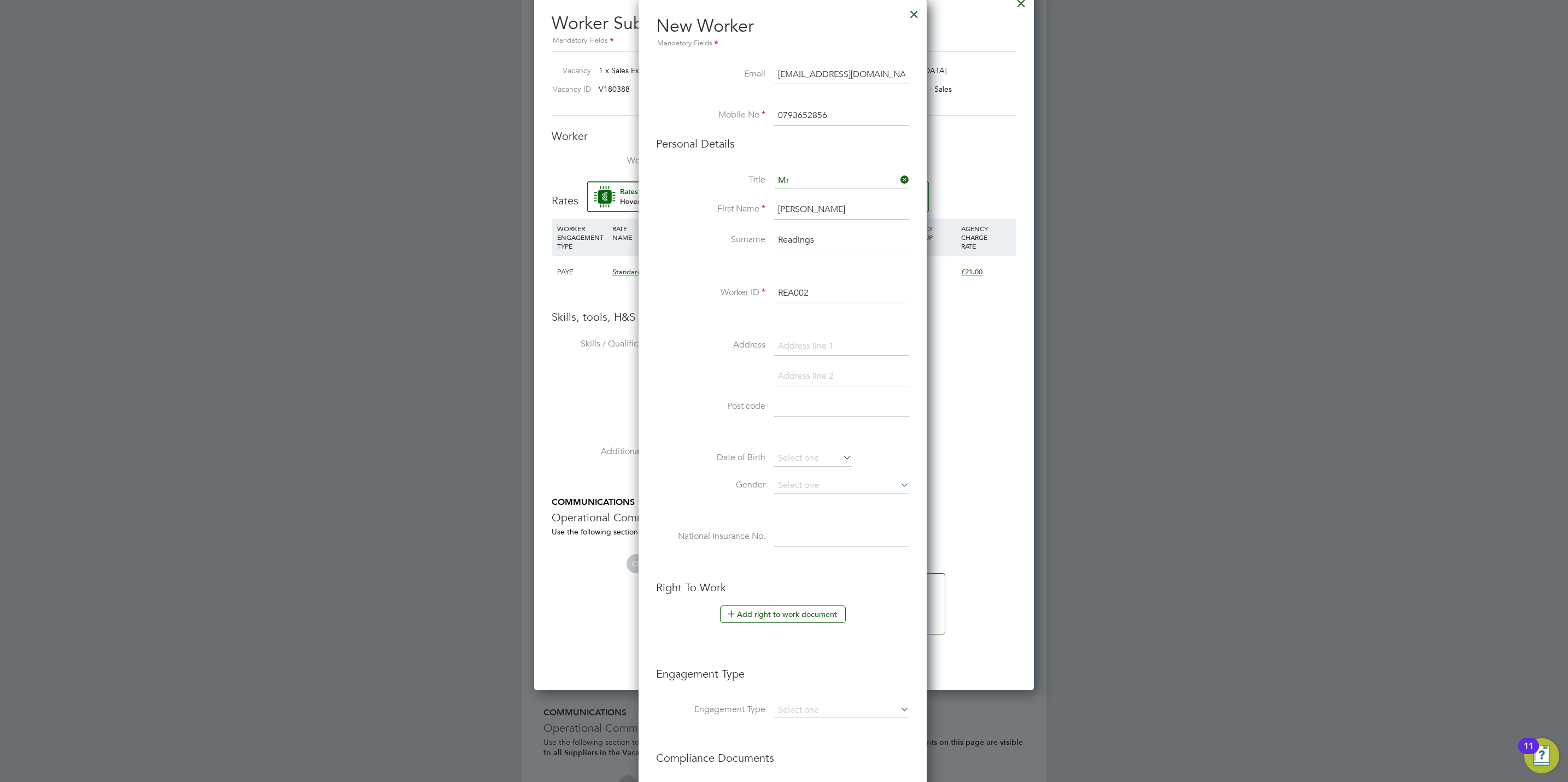
scroll to position [621, 0]
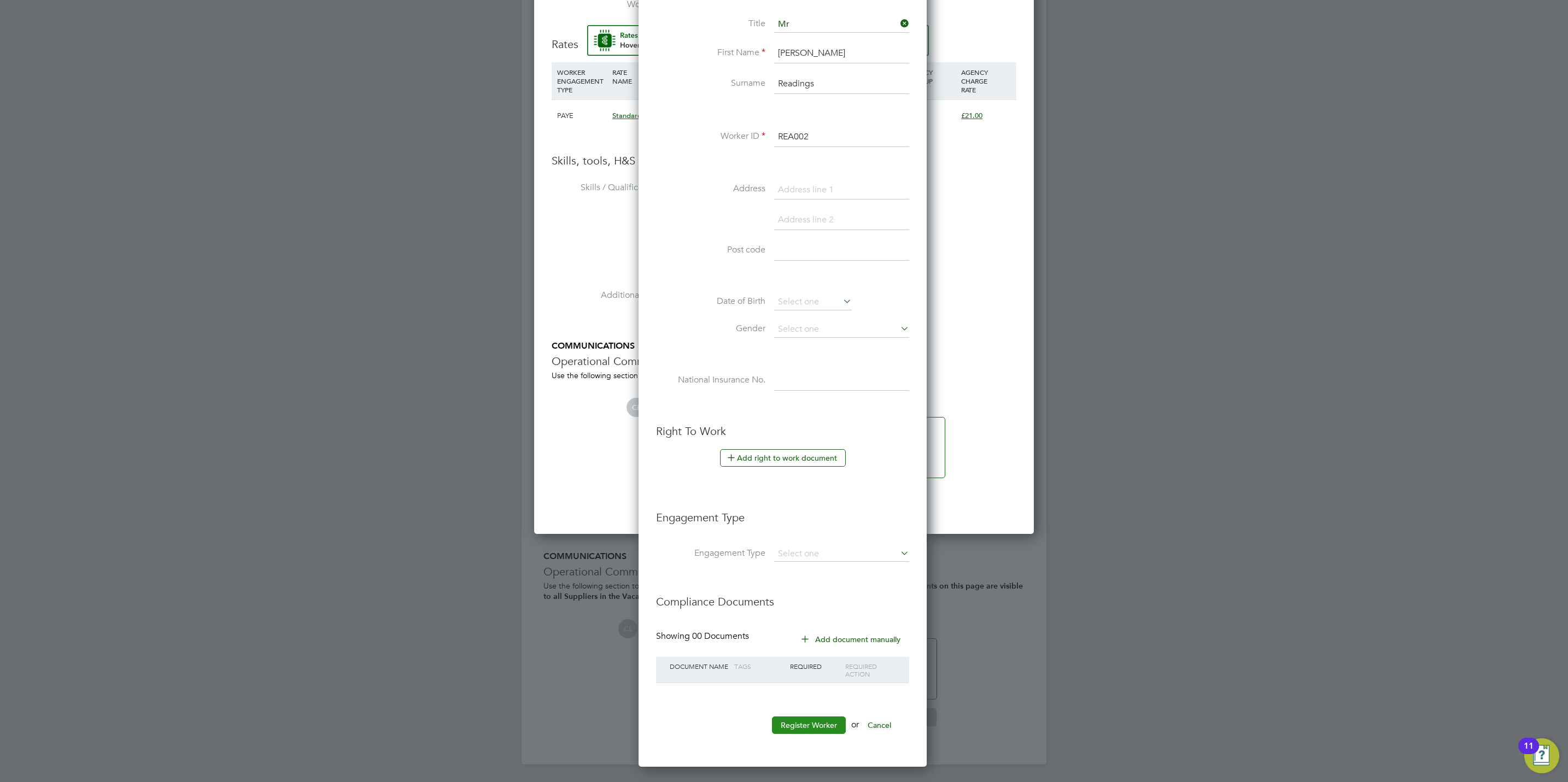
click at [797, 725] on button "Register Worker" at bounding box center [808, 725] width 74 height 18
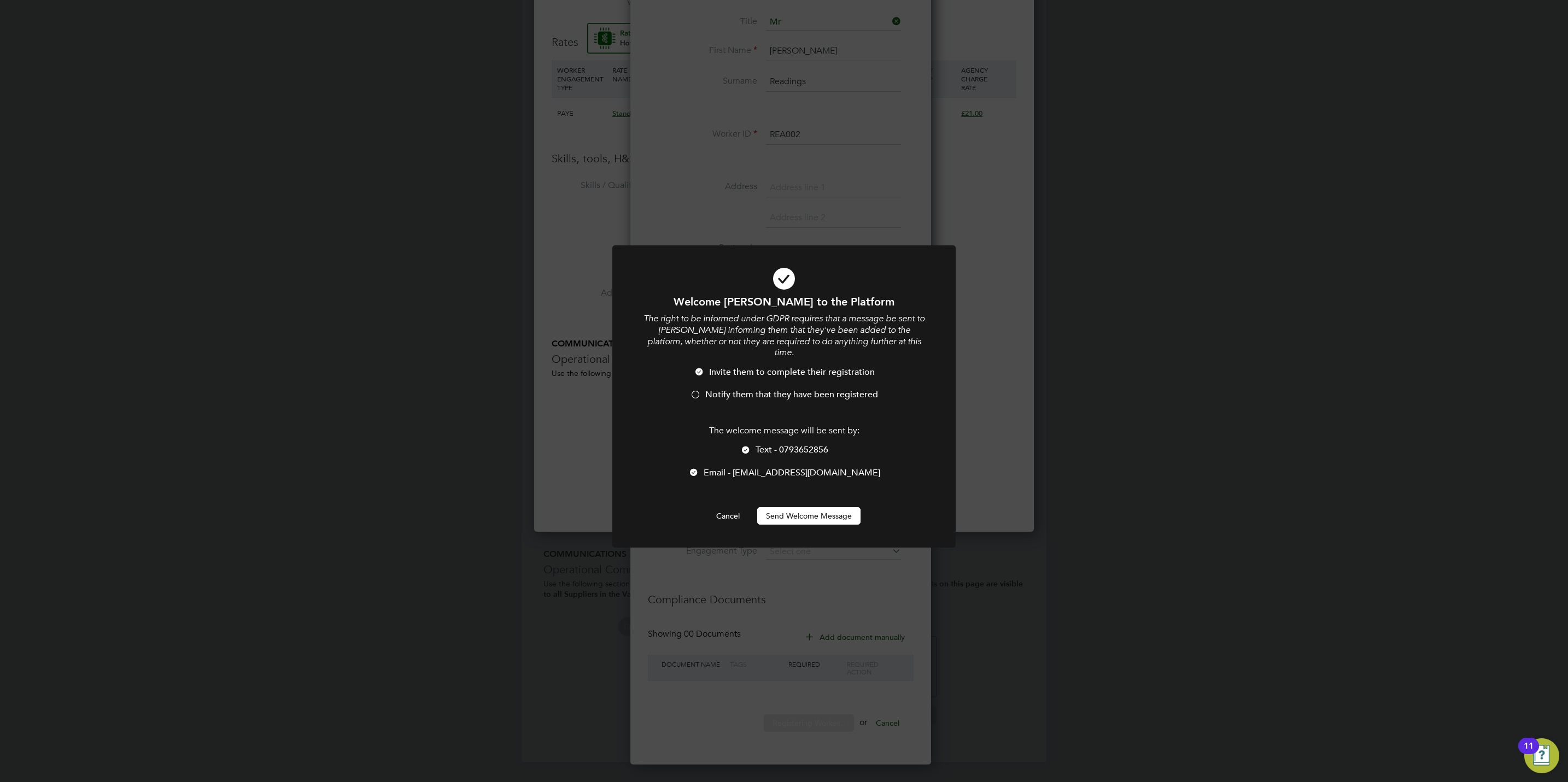
click at [745, 389] on span "Notify them that they have been registered" at bounding box center [792, 395] width 173 height 11
click at [775, 446] on li "Text - 0793652856" at bounding box center [783, 455] width 284 height 23
click at [797, 492] on div "Welcome Cathryn to the Platform The right to be informed under GDPR requires th…" at bounding box center [783, 410] width 284 height 230
click at [802, 508] on button "Send Welcome Message" at bounding box center [809, 516] width 103 height 18
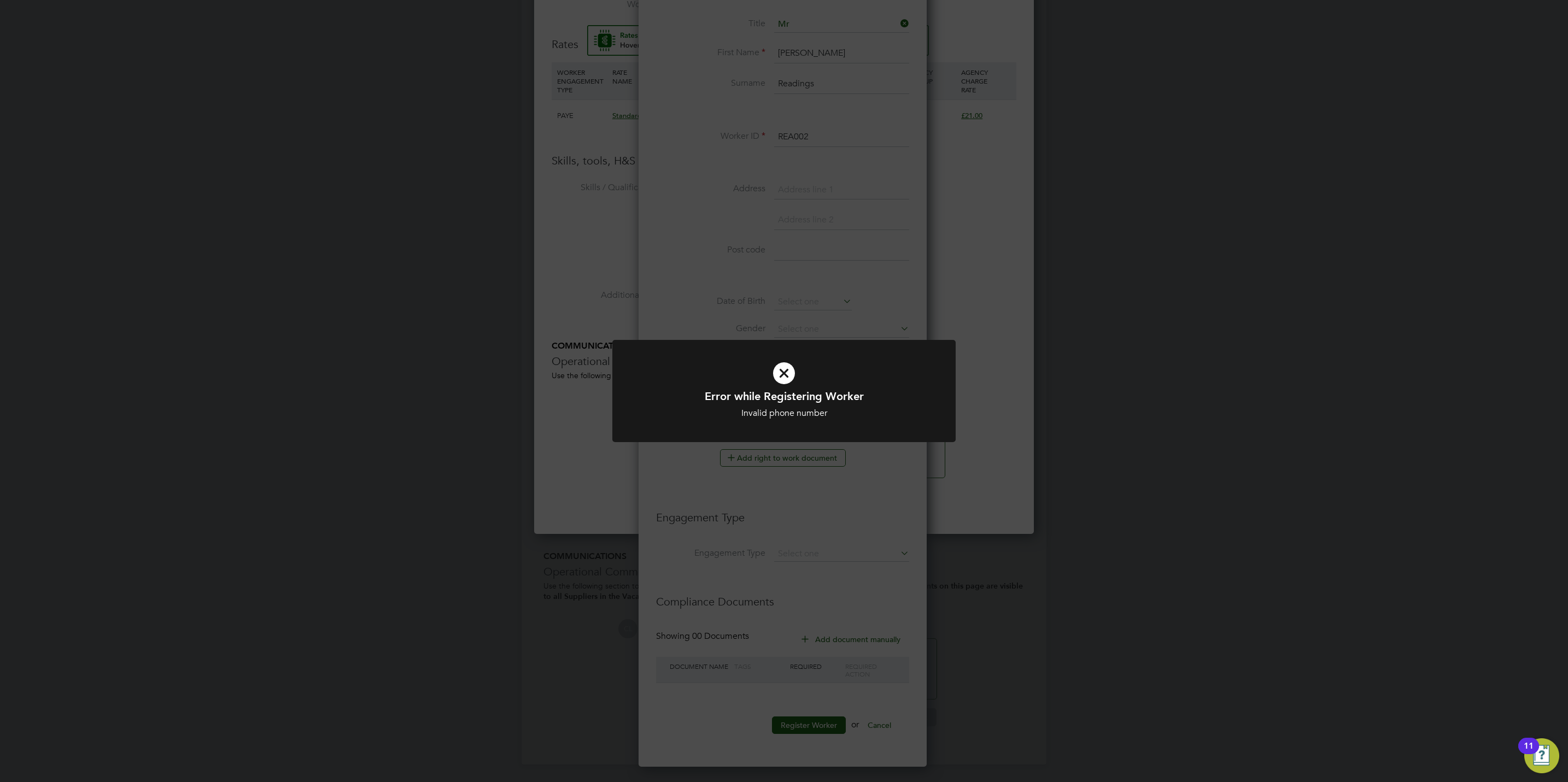
click at [717, 320] on div "Error while Registering Worker Invalid phone number Cancel Okay" at bounding box center [784, 391] width 1568 height 782
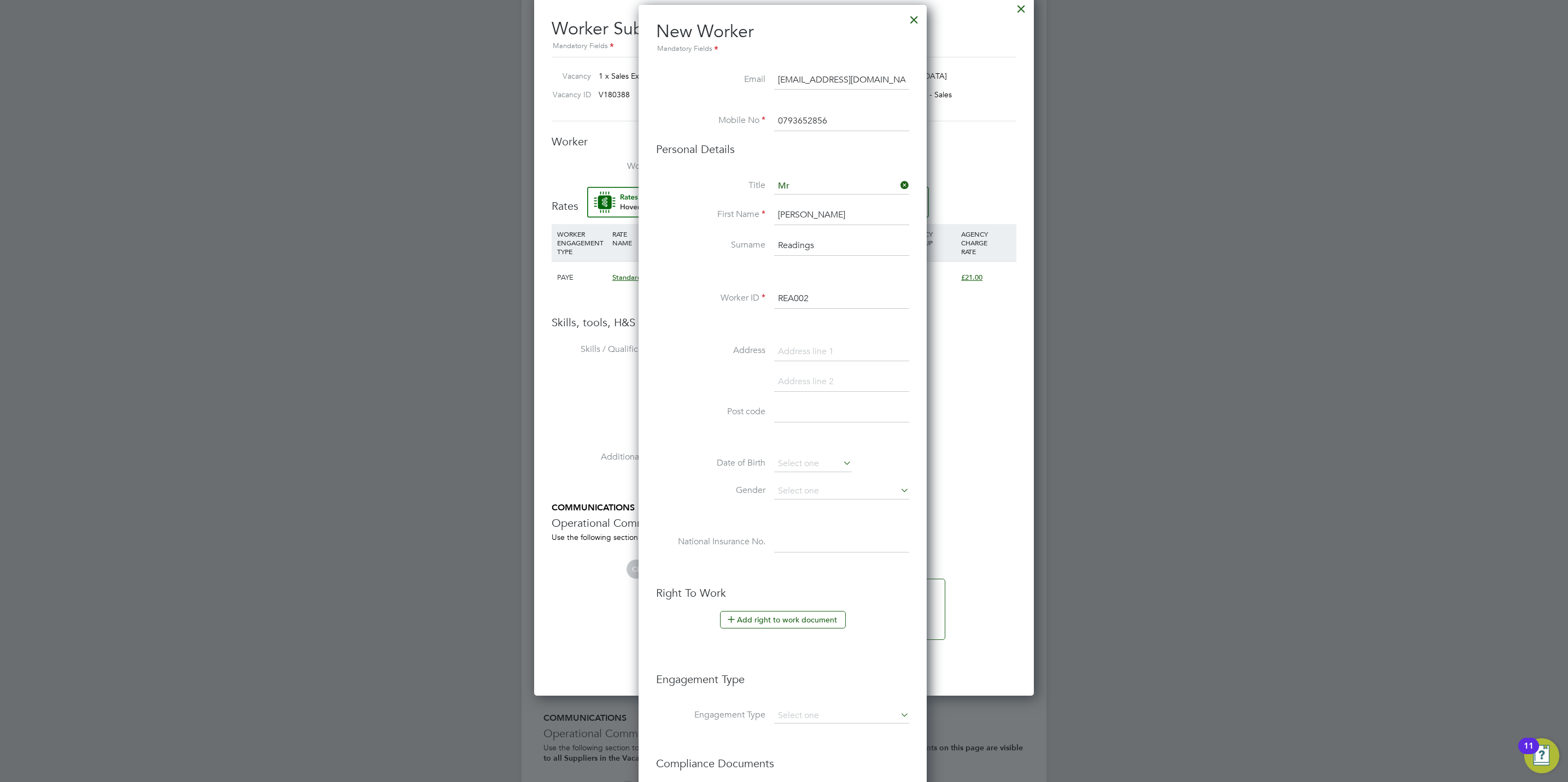
click at [844, 123] on input "0793652856" at bounding box center [842, 121] width 135 height 19
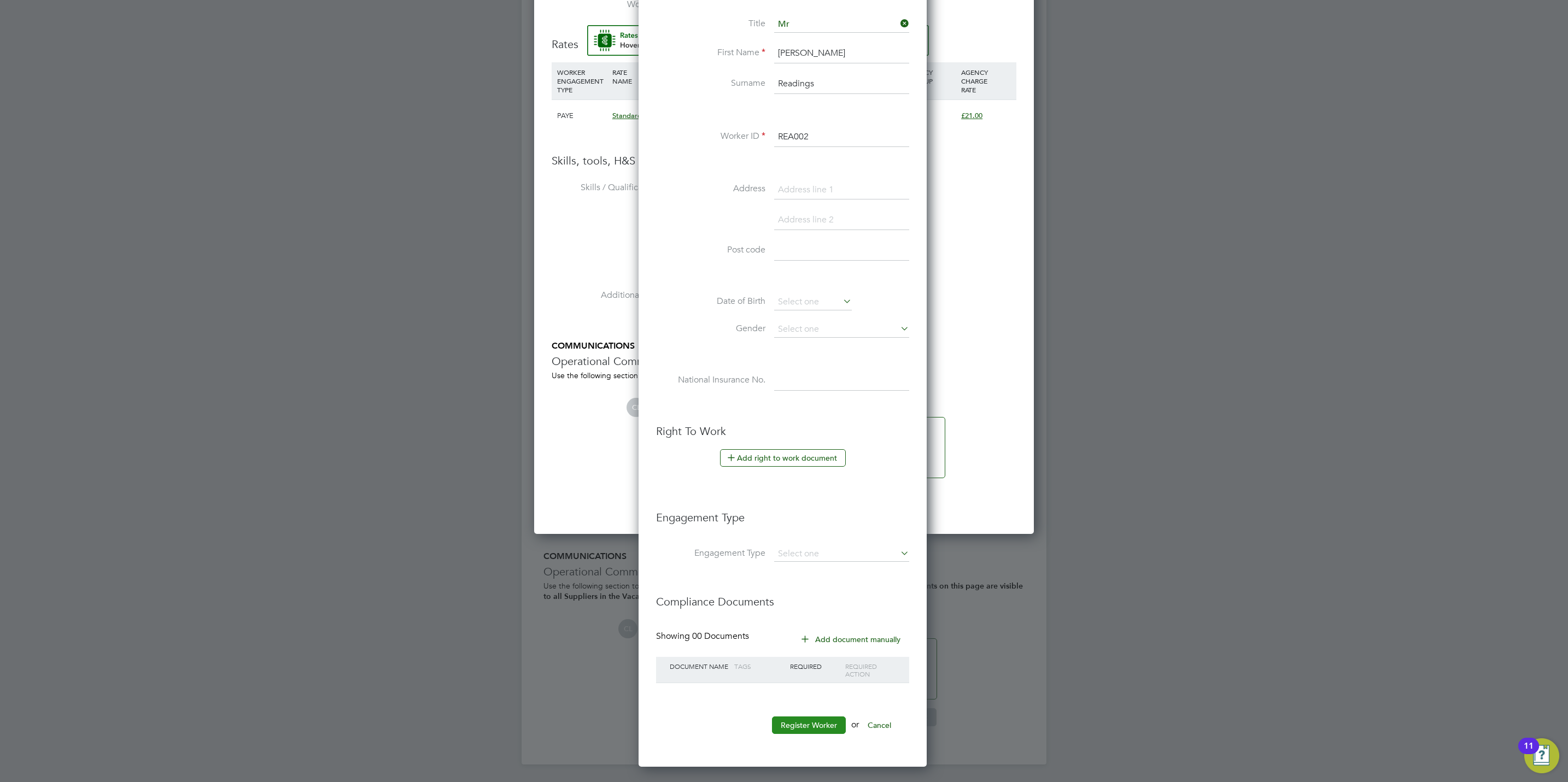
type input "07936528565"
click at [812, 730] on button "Register Worker" at bounding box center [808, 725] width 74 height 18
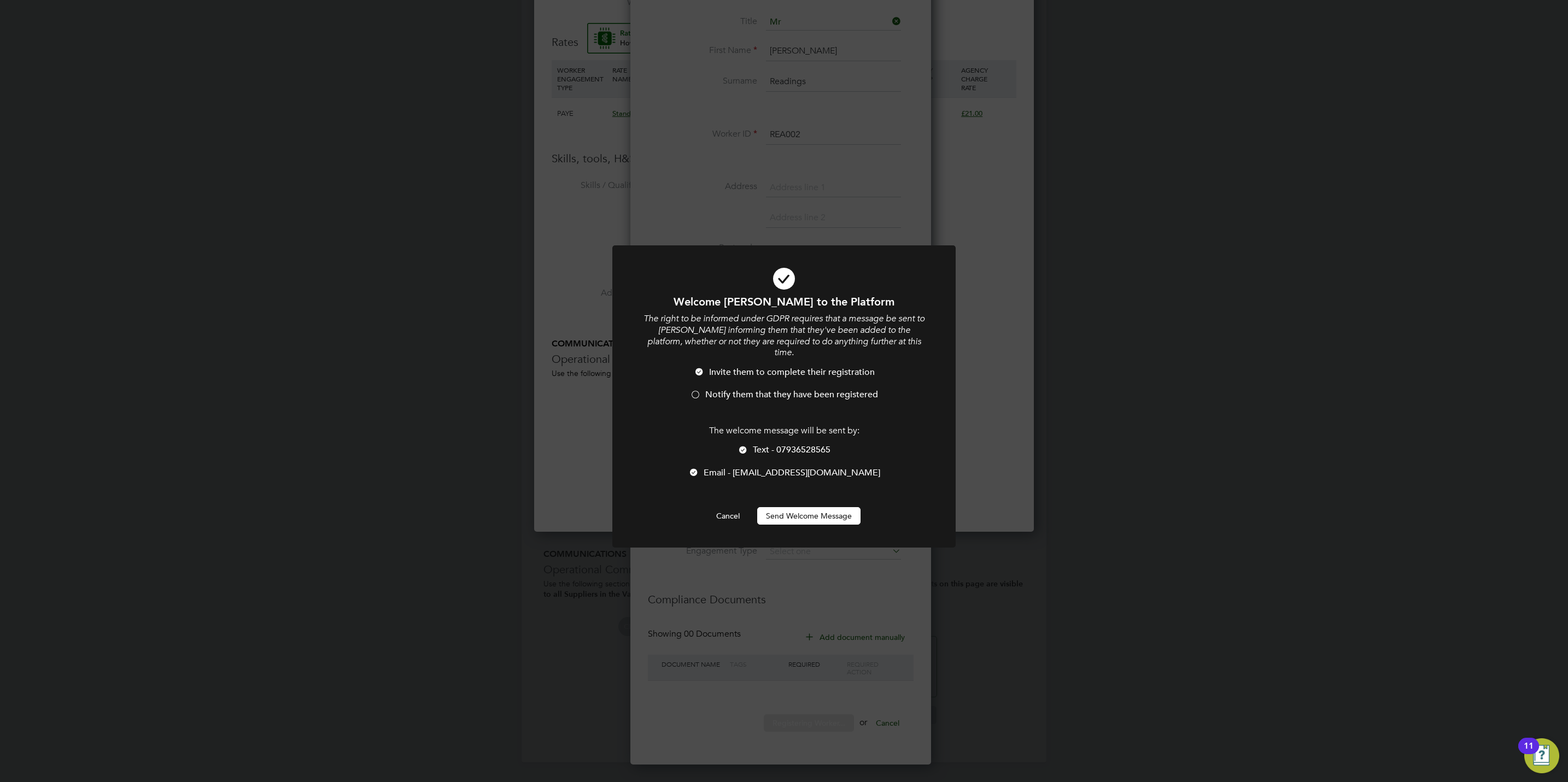
click at [744, 390] on li "Notify them that they have been registered" at bounding box center [783, 400] width 284 height 23
click at [768, 444] on span "Text - 07936528565" at bounding box center [792, 450] width 78 height 11
click at [794, 508] on button "Send Welcome Message" at bounding box center [809, 516] width 103 height 18
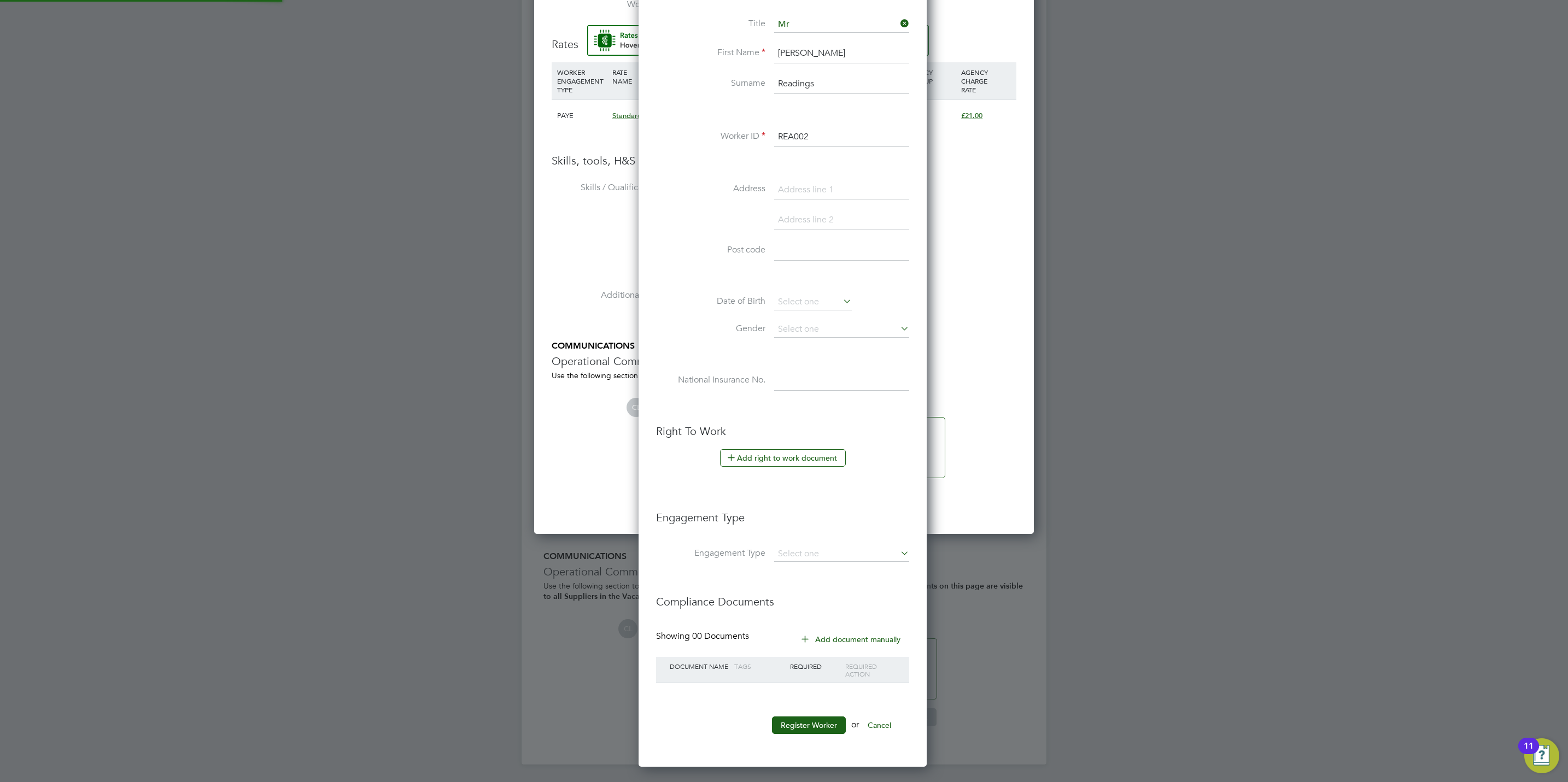
type input "Cathryn Readings (REA002)"
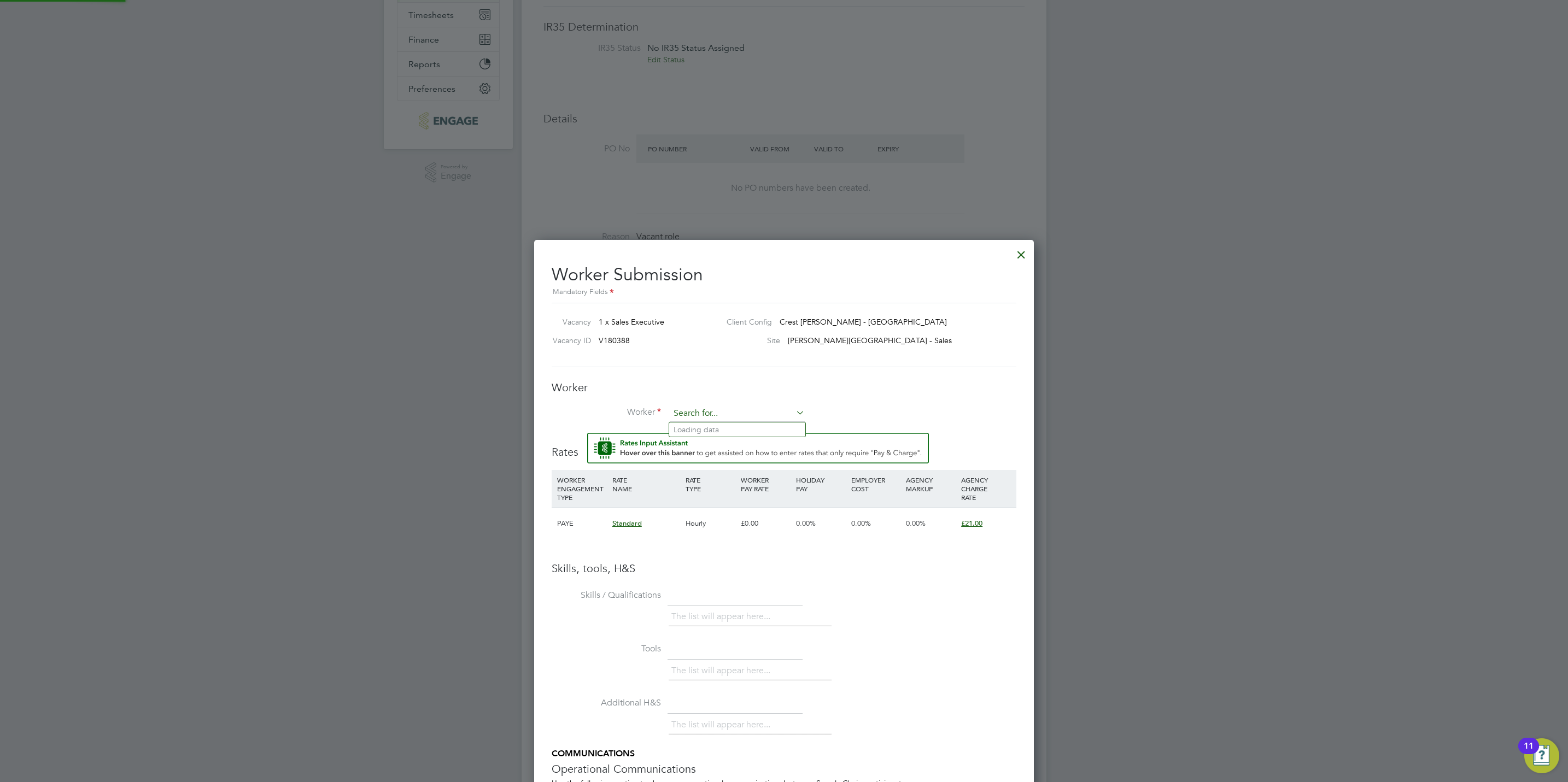
click at [757, 410] on input at bounding box center [737, 413] width 135 height 16
click at [742, 425] on li "Cathryn Reading s (REA002)" at bounding box center [739, 430] width 140 height 15
type input "Cathryn Readings (REA002)"
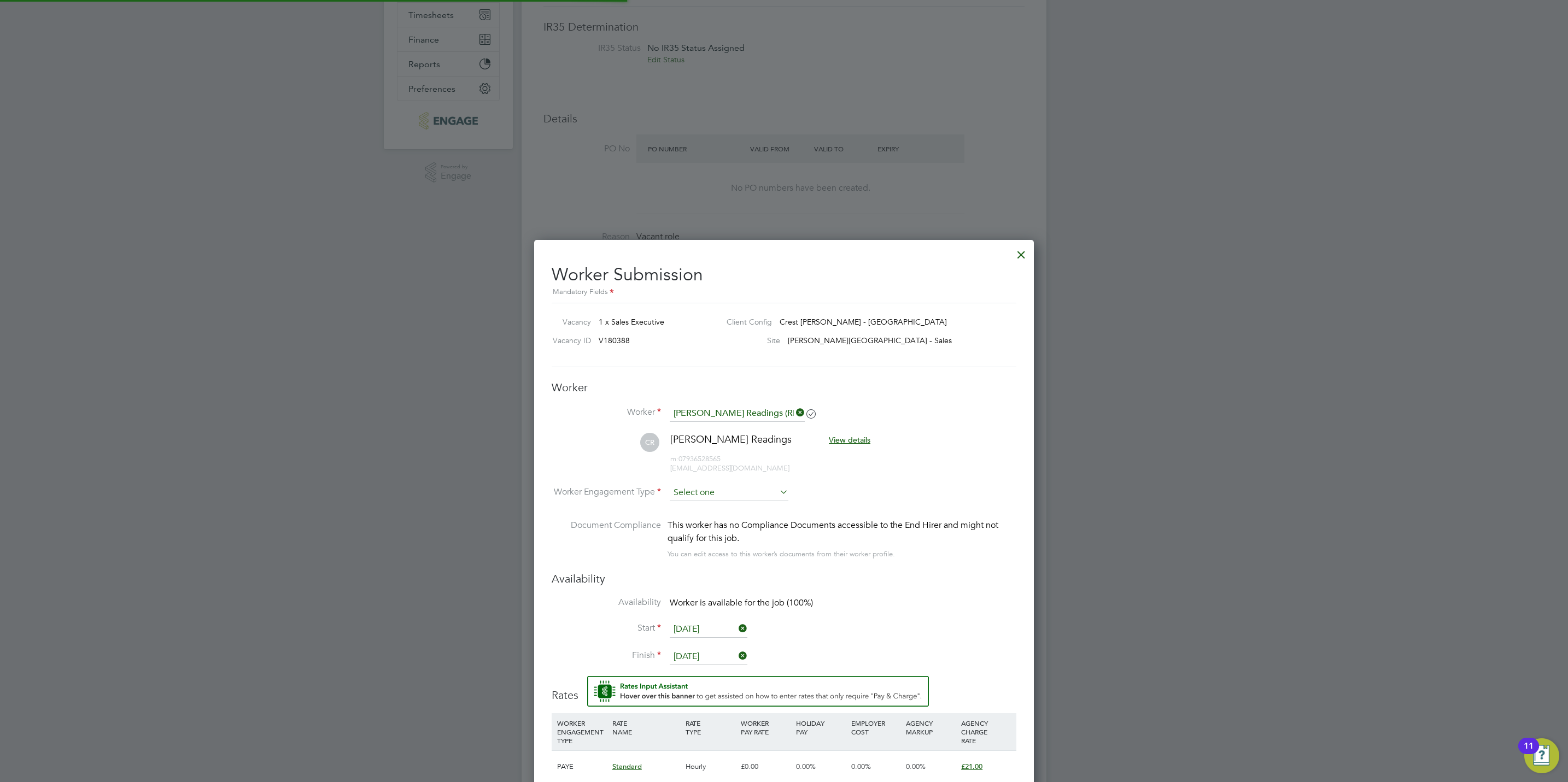
click at [712, 492] on input at bounding box center [729, 493] width 119 height 16
click at [711, 518] on li "PAYE" at bounding box center [729, 523] width 120 height 14
type input "PAYE"
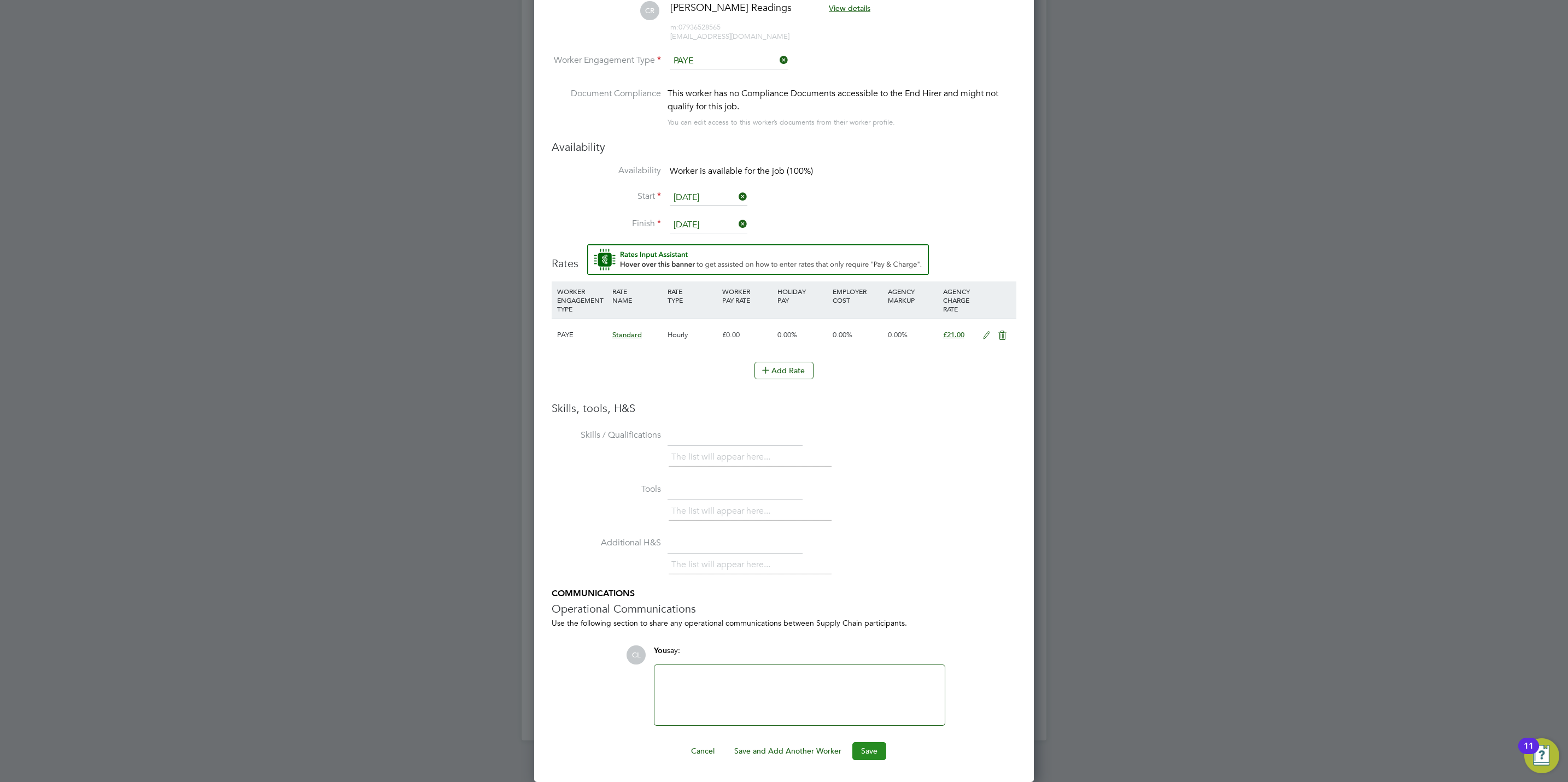
click at [873, 754] on button "Save" at bounding box center [869, 751] width 34 height 18
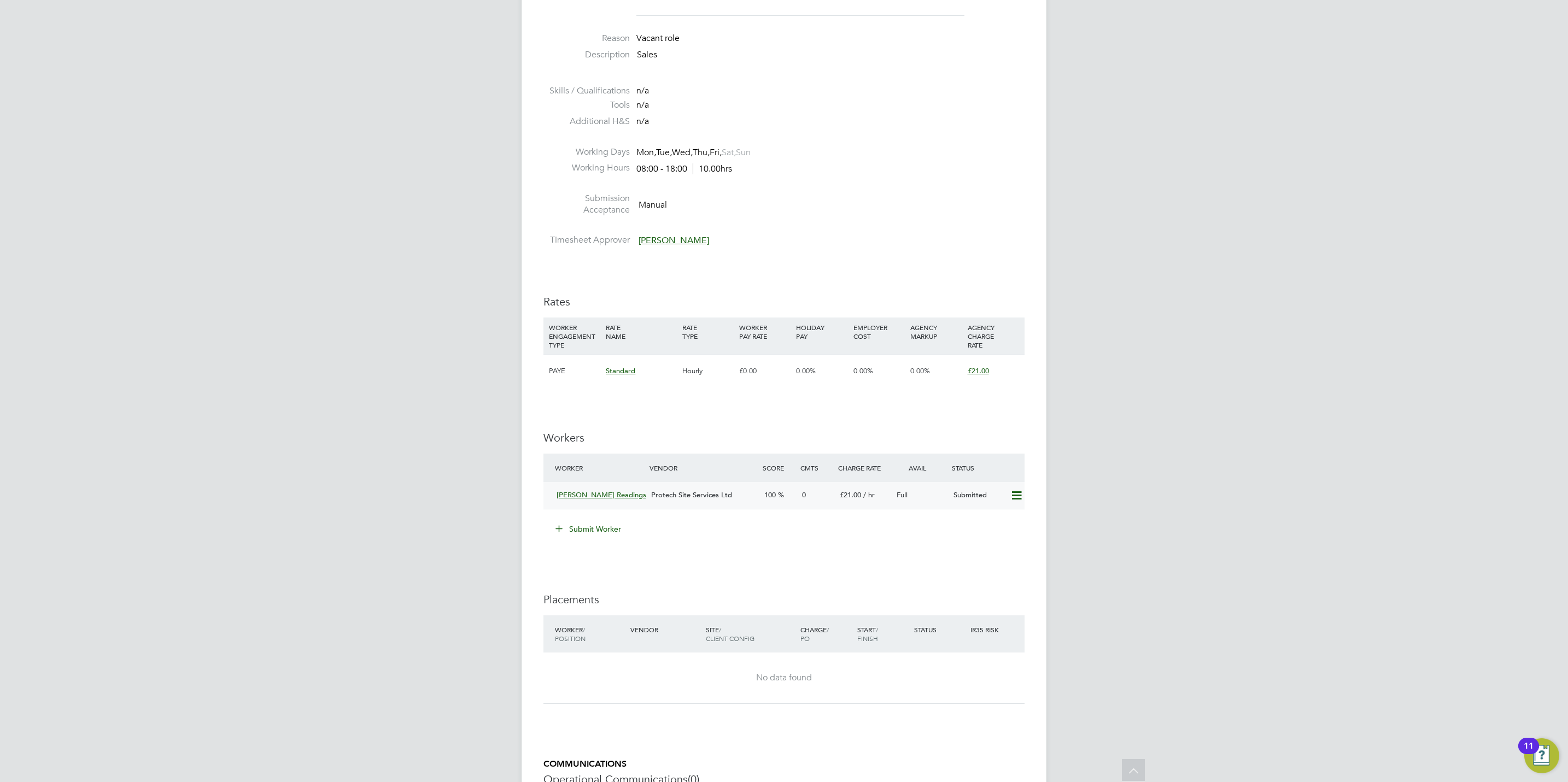
click at [1019, 499] on icon at bounding box center [1017, 495] width 13 height 9
click at [991, 518] on li "Offer" at bounding box center [1000, 520] width 42 height 15
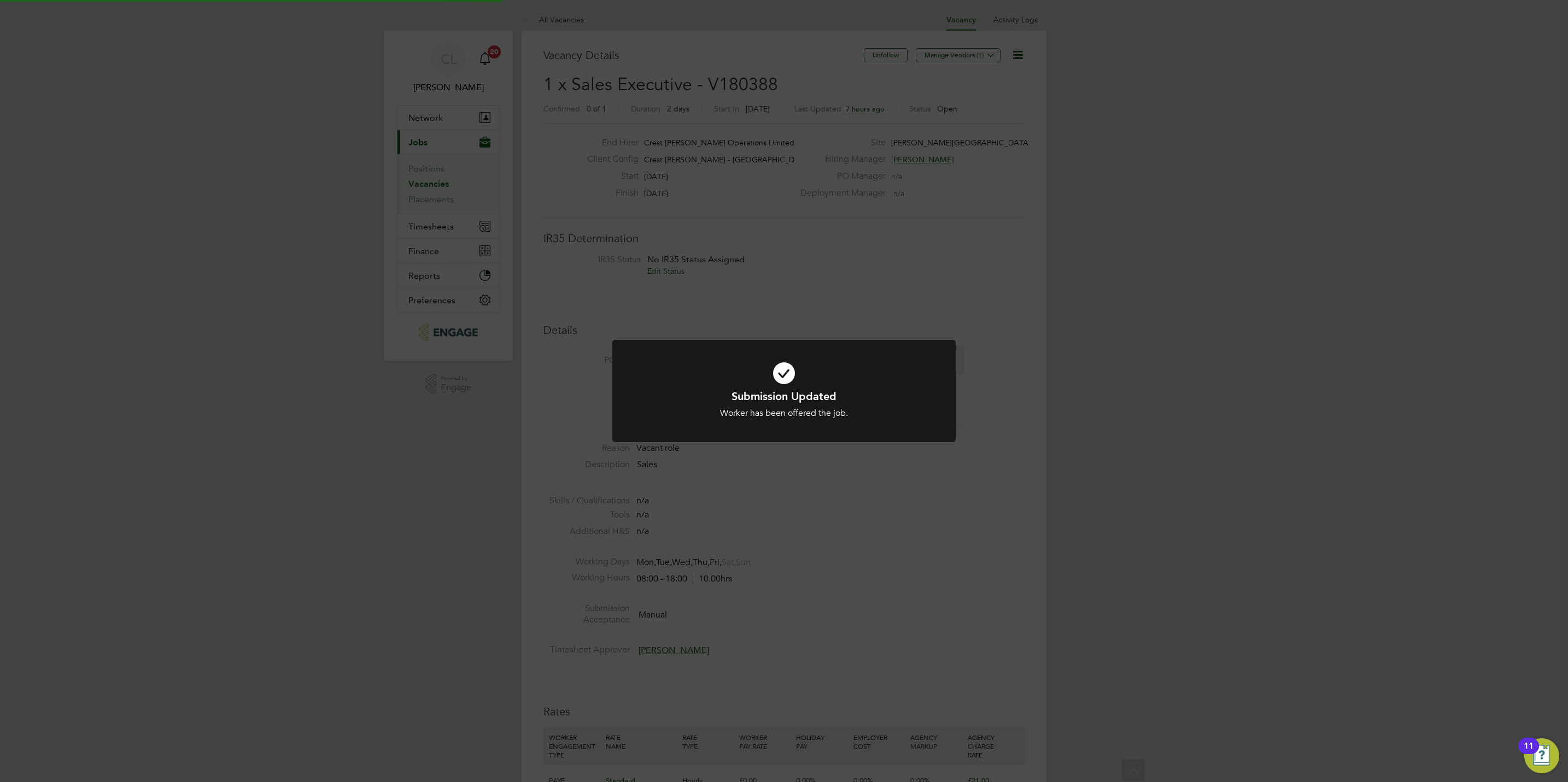
click at [948, 569] on div "Submission Updated Worker has been offered the job. Cancel Okay" at bounding box center [784, 391] width 1568 height 782
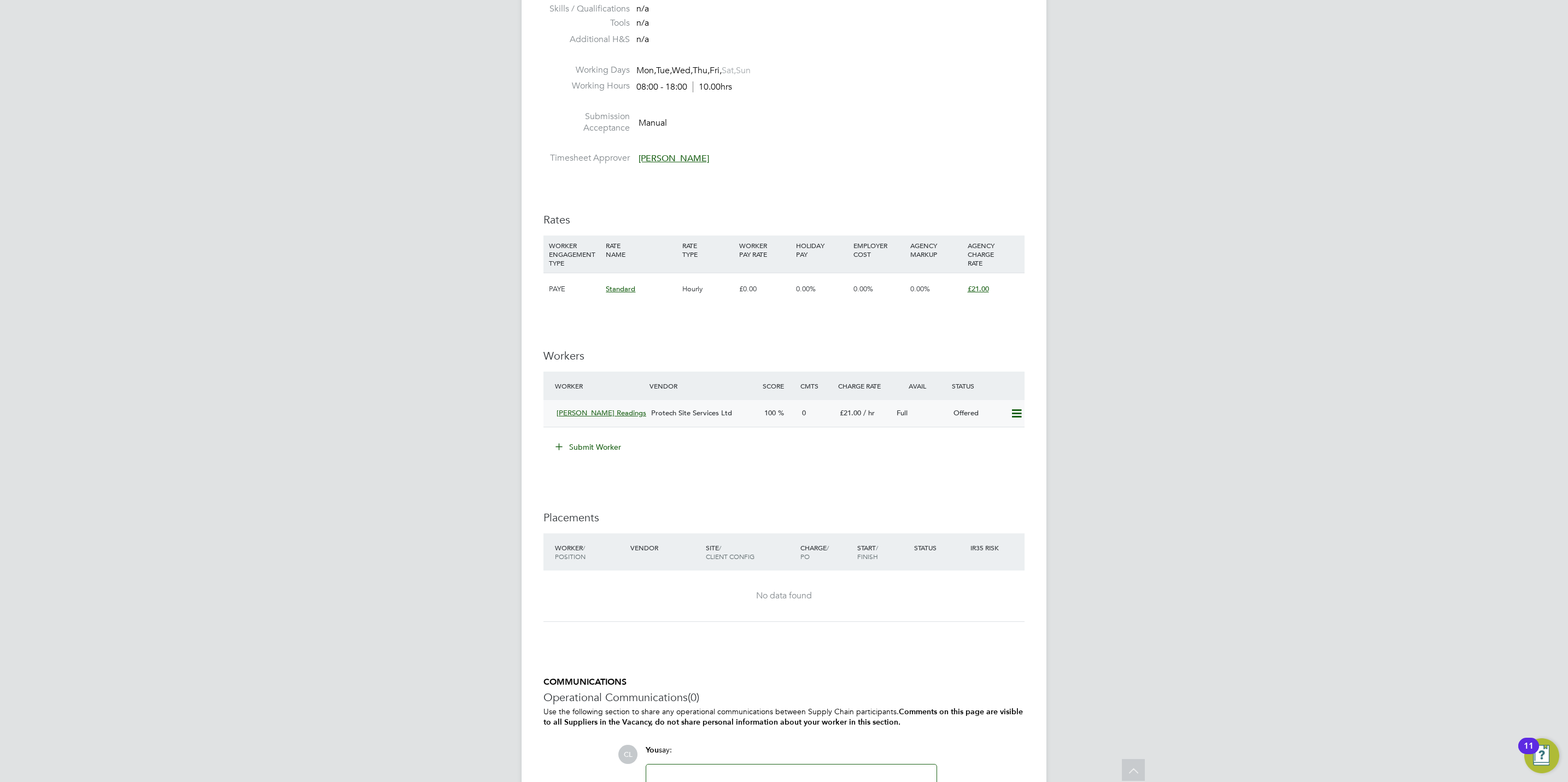
click at [1015, 411] on icon at bounding box center [1017, 414] width 13 height 9
click at [990, 440] on li "Confirm" at bounding box center [1000, 438] width 41 height 15
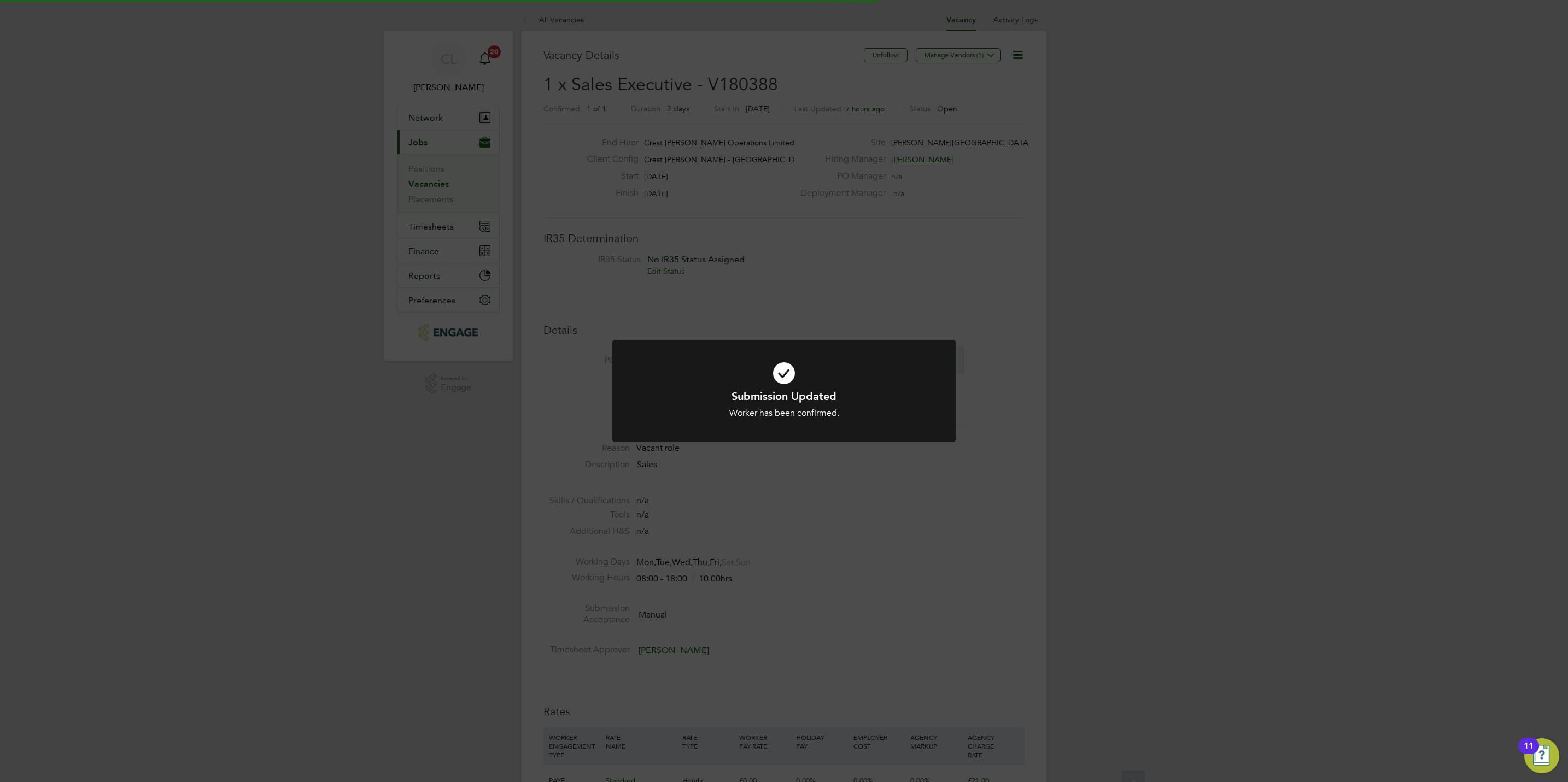
click at [983, 501] on div "Submission Updated Worker has been confirmed. Cancel Okay" at bounding box center [784, 391] width 1568 height 782
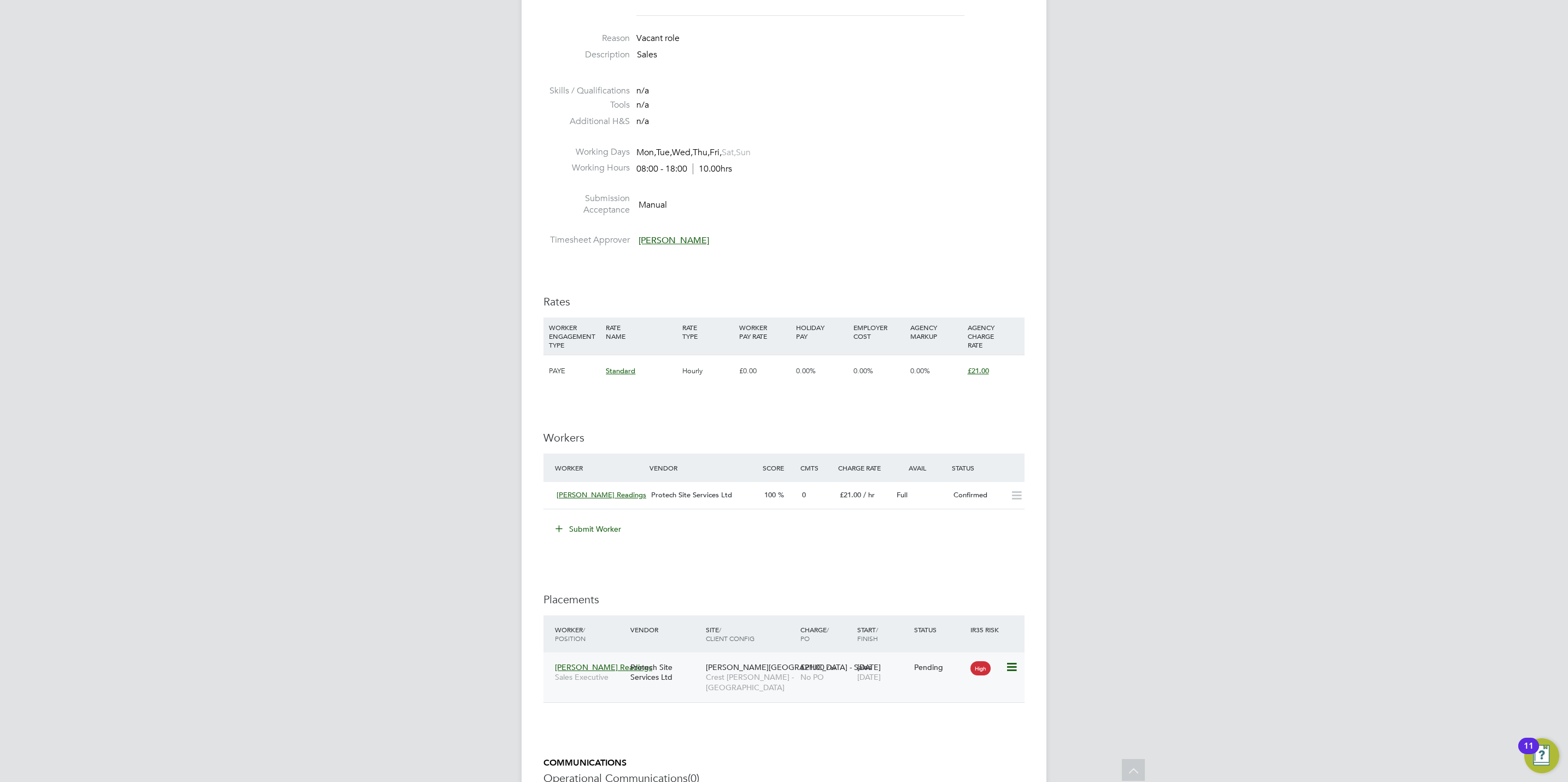
click at [1010, 668] on icon at bounding box center [1011, 668] width 11 height 13
click at [957, 739] on li "Start" at bounding box center [977, 737] width 78 height 15
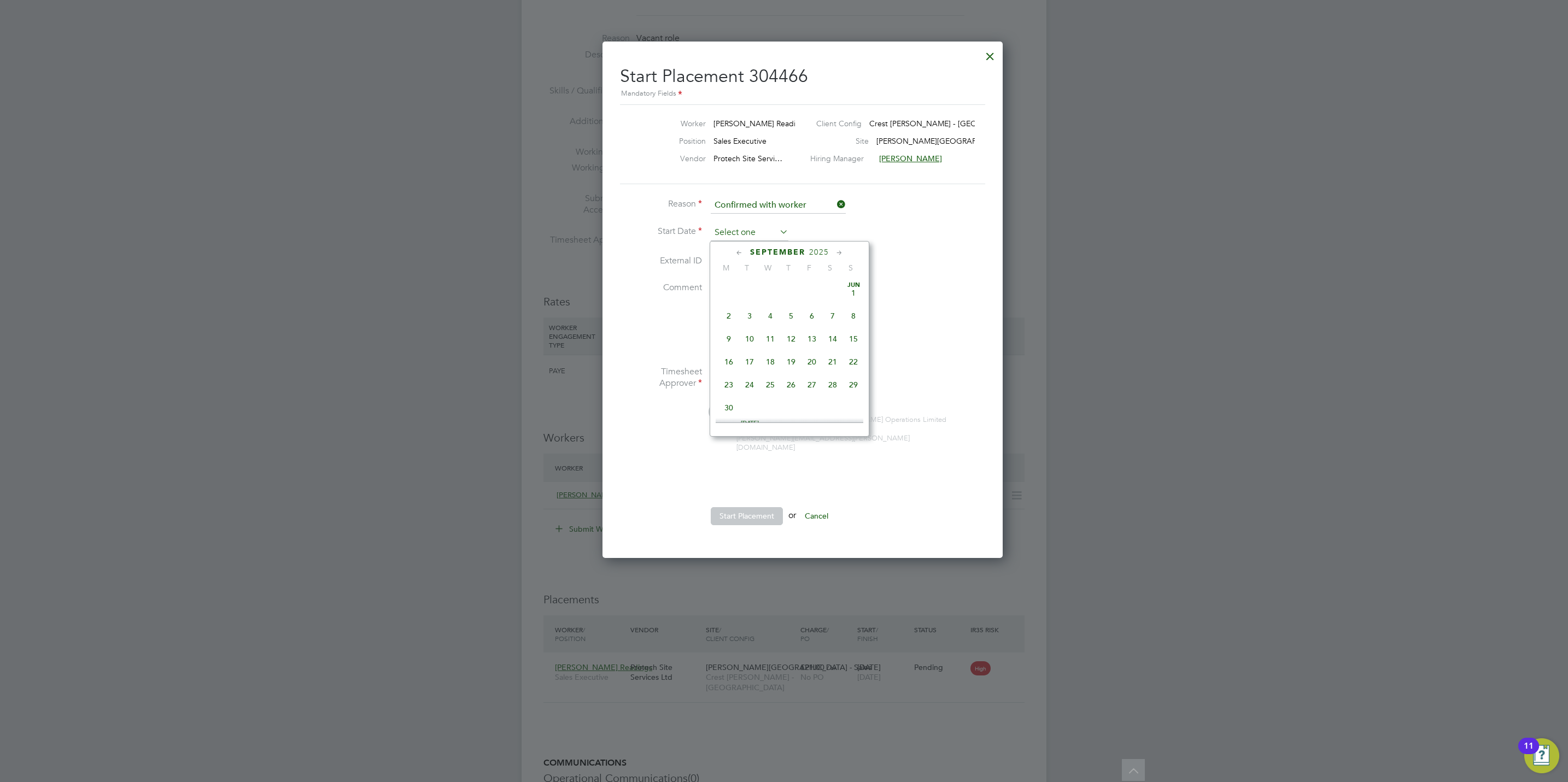
click at [737, 228] on input at bounding box center [750, 232] width 78 height 16
click at [830, 310] on span "20" at bounding box center [833, 311] width 21 height 21
type input "[DATE]"
click at [754, 513] on button "Start Placement" at bounding box center [747, 516] width 72 height 18
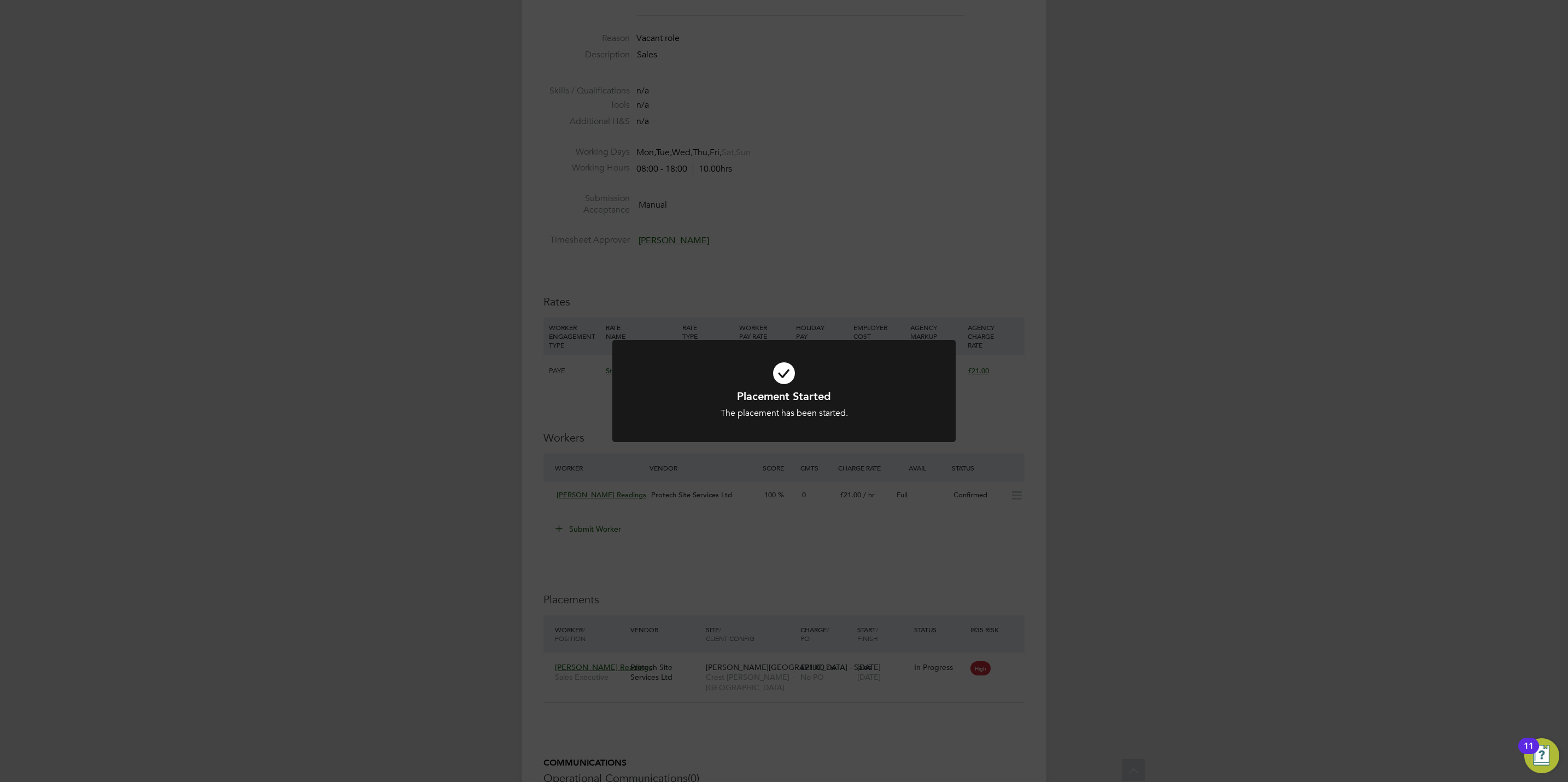
click at [847, 228] on div "Placement Started The placement has been started. Cancel Okay" at bounding box center [784, 391] width 1568 height 782
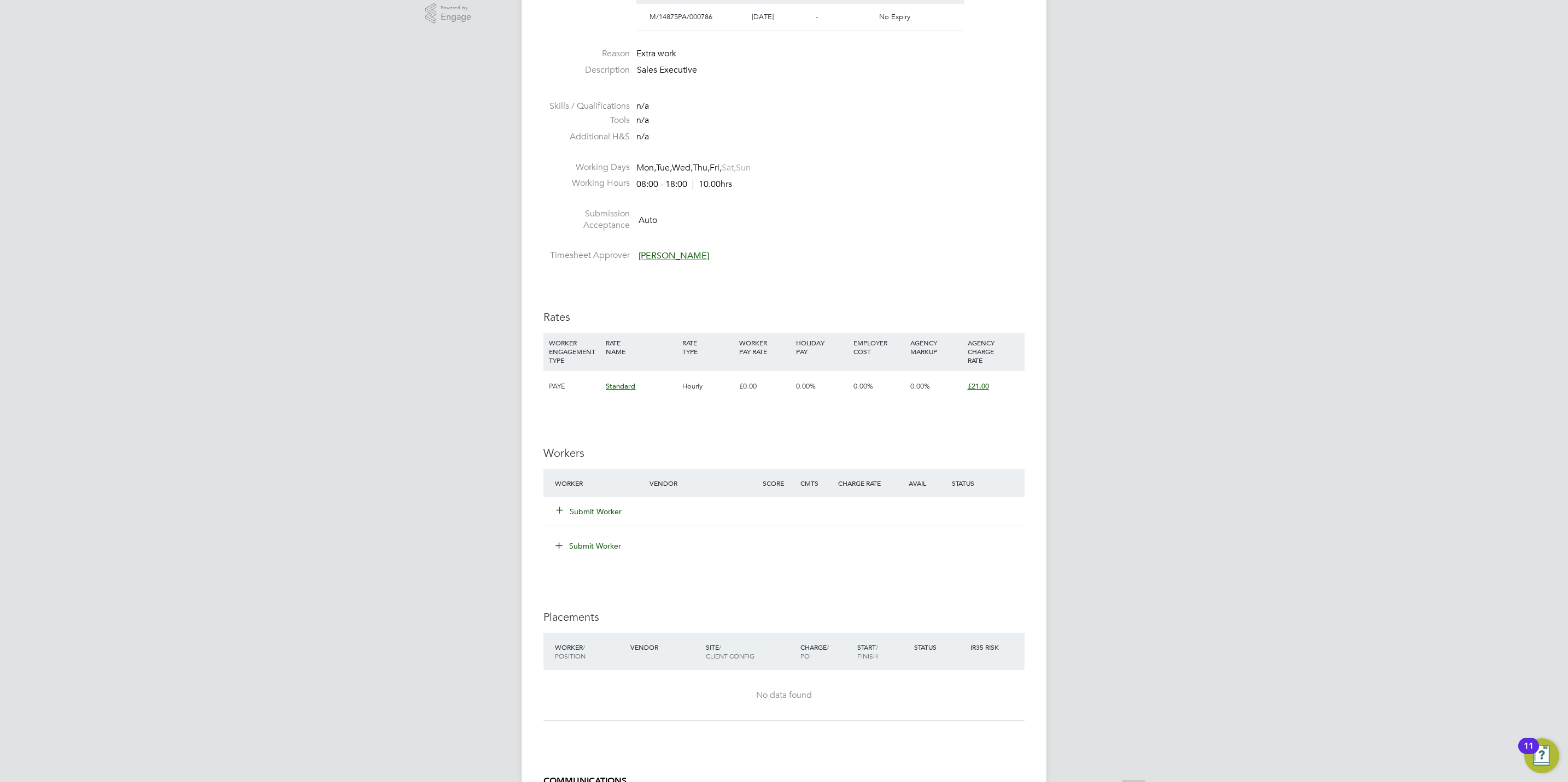
scroll to position [492, 0]
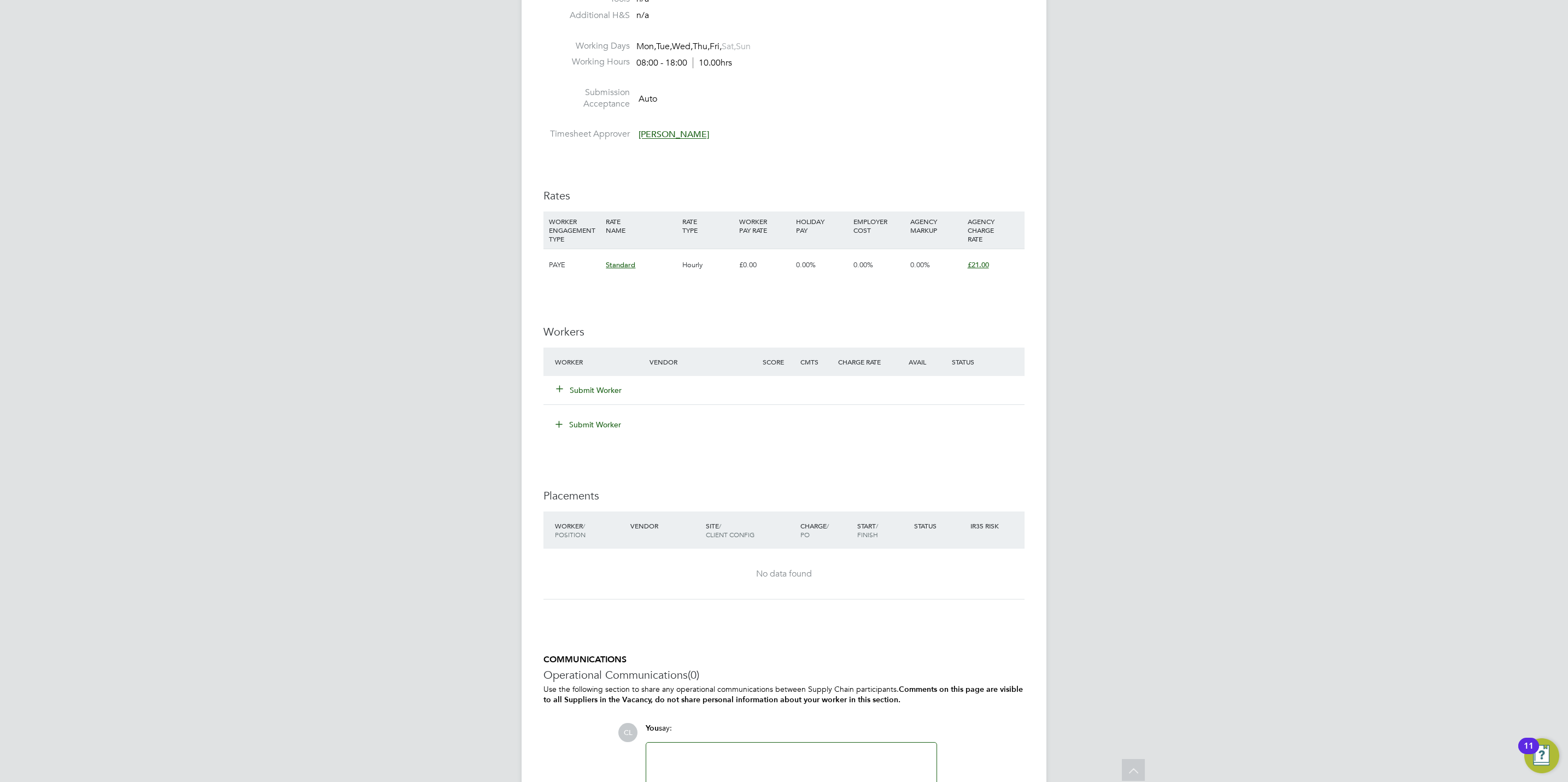
click at [578, 395] on button "Submit Worker" at bounding box center [589, 390] width 66 height 11
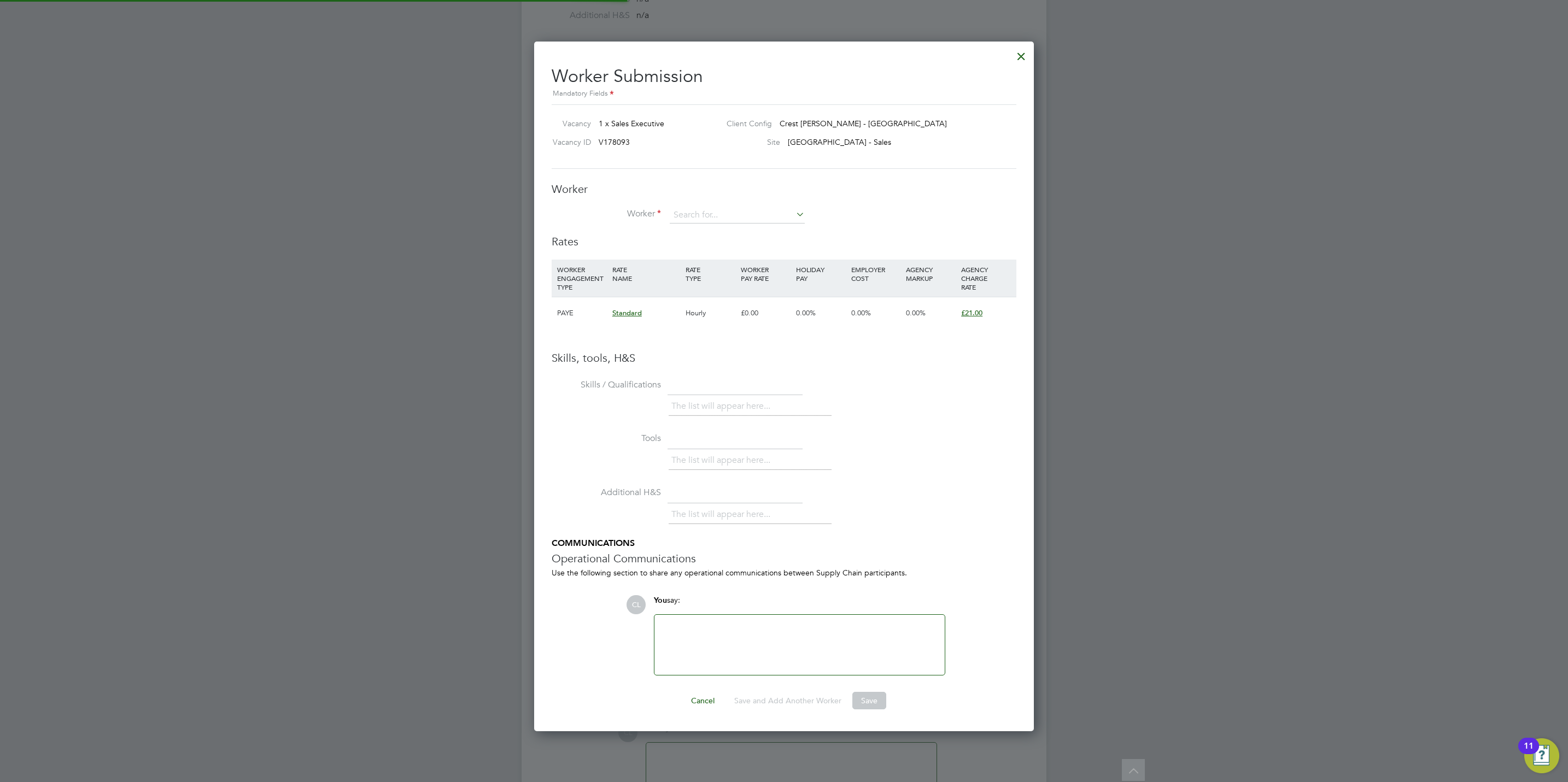
scroll to position [693, 500]
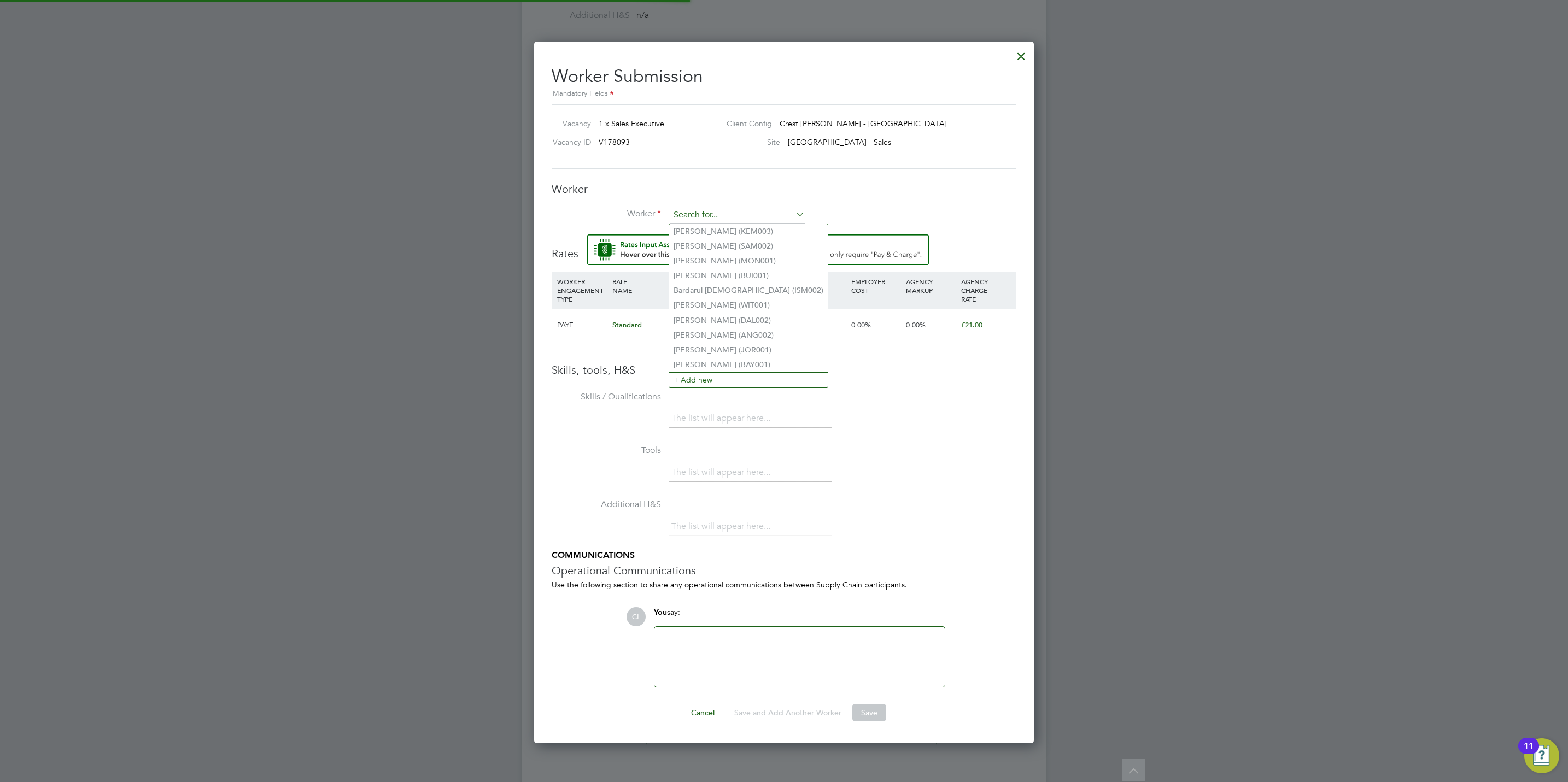
click at [709, 210] on input at bounding box center [737, 215] width 135 height 16
type input "[PERSON_NAME]"
click at [707, 218] on input at bounding box center [737, 215] width 135 height 16
click at [711, 372] on li "+ Add new" at bounding box center [748, 380] width 158 height 15
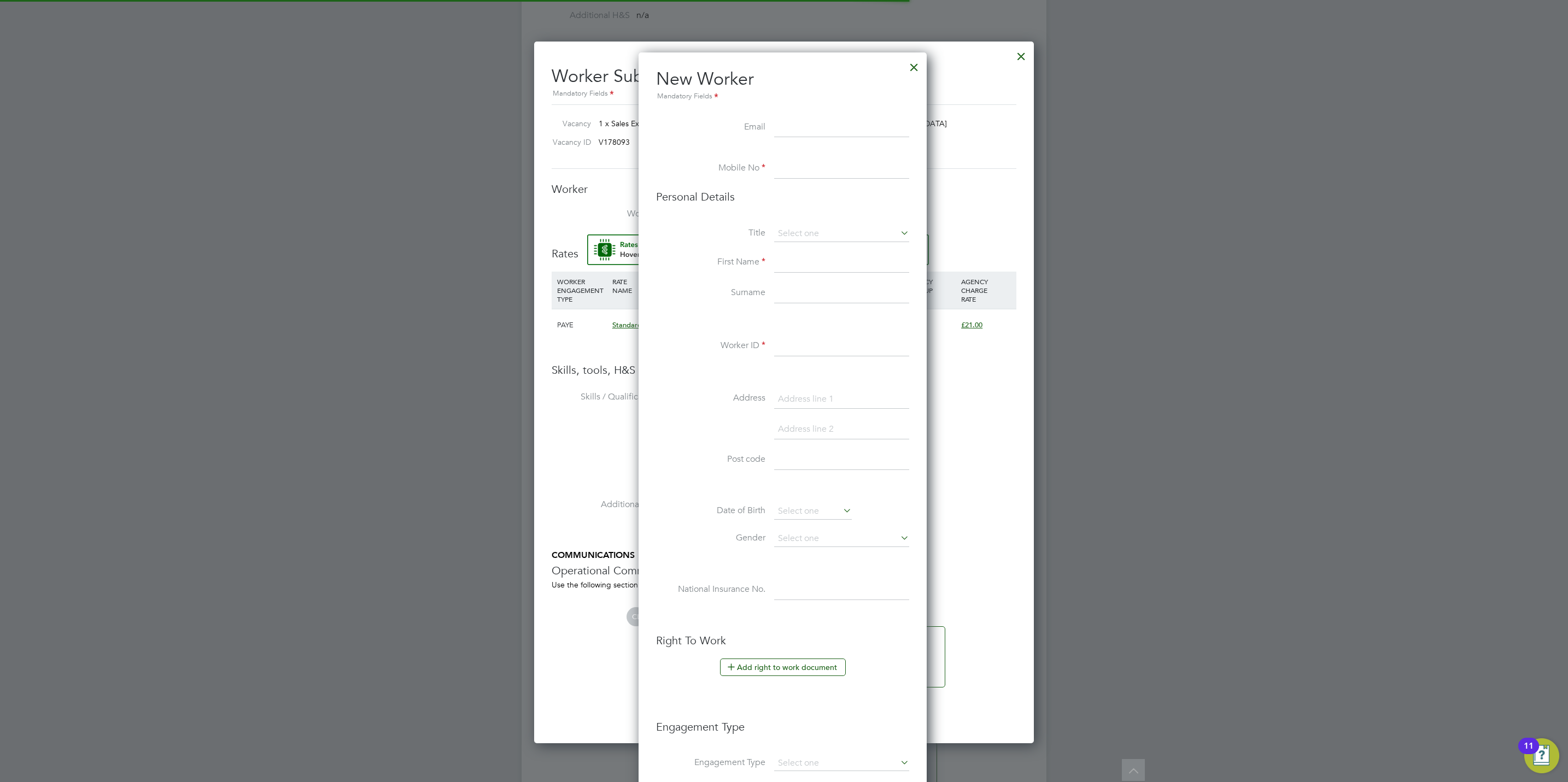
scroll to position [928, 291]
paste input "[PERSON_NAME]"
click at [805, 122] on input "[PERSON_NAME]" at bounding box center [842, 128] width 135 height 19
type input "[EMAIL_ADDRESS][DOMAIN_NAME]"
type input "0"
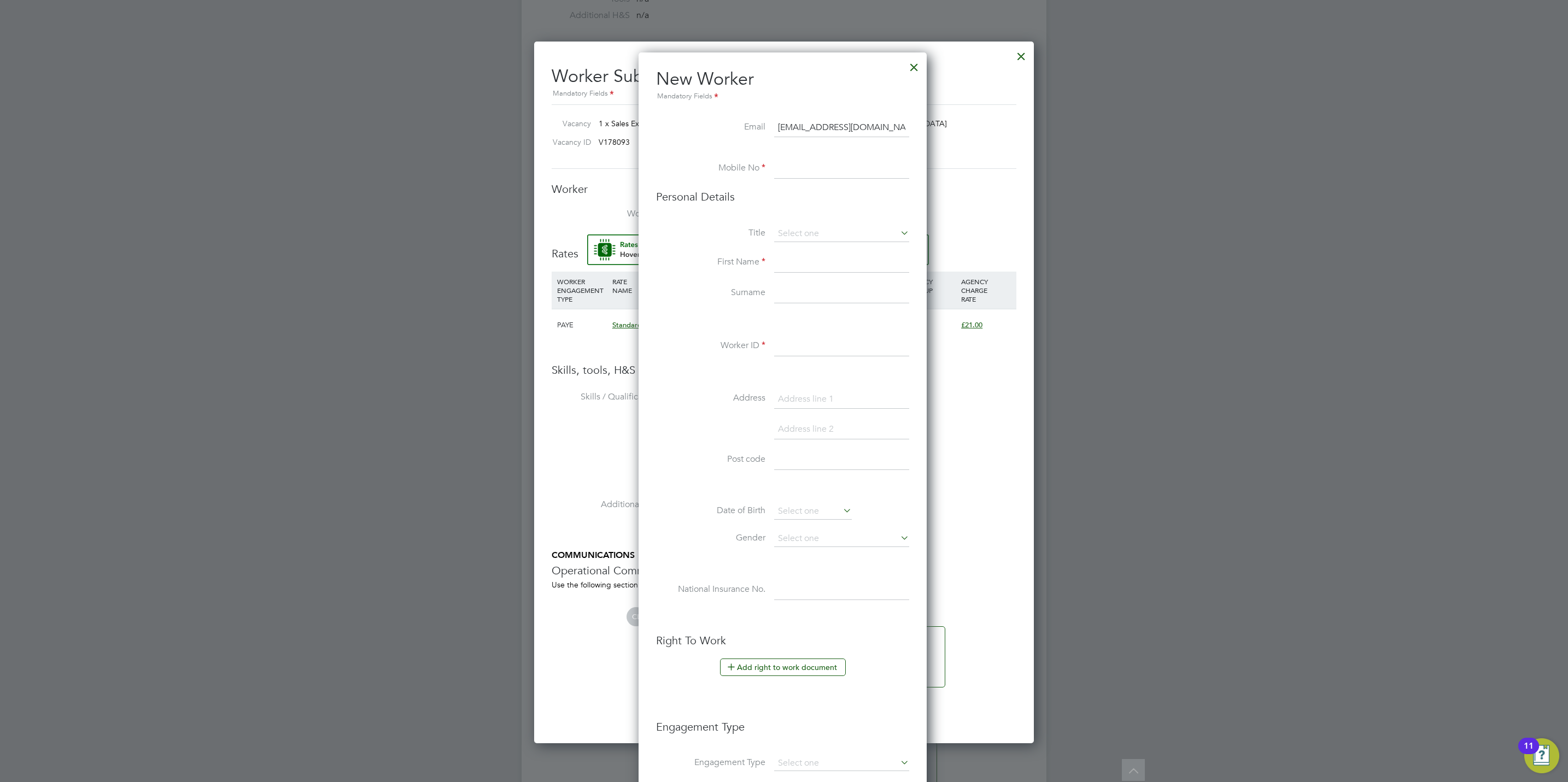
paste input "07976234562"
type input "07976234562"
click at [805, 228] on input at bounding box center [842, 234] width 135 height 16
click at [803, 250] on li "Mr" at bounding box center [842, 250] width 136 height 14
type input "Mr"
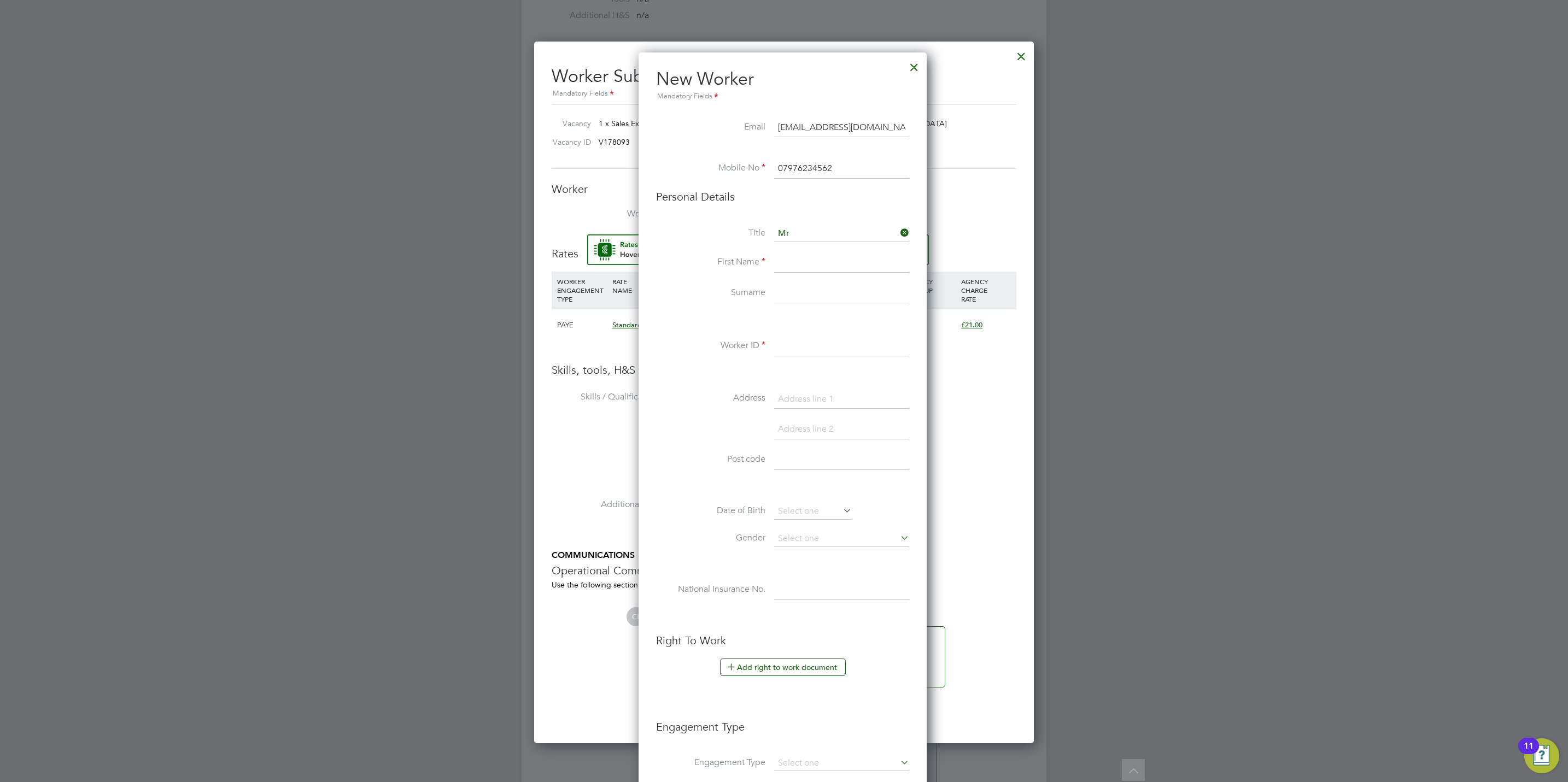
click at [800, 267] on input at bounding box center [842, 263] width 135 height 19
paste input "07976234562"
click at [816, 260] on input "07976234562" at bounding box center [842, 263] width 135 height 19
click at [817, 260] on input "07976234562" at bounding box center [842, 263] width 135 height 19
type input "[PERSON_NAME]"
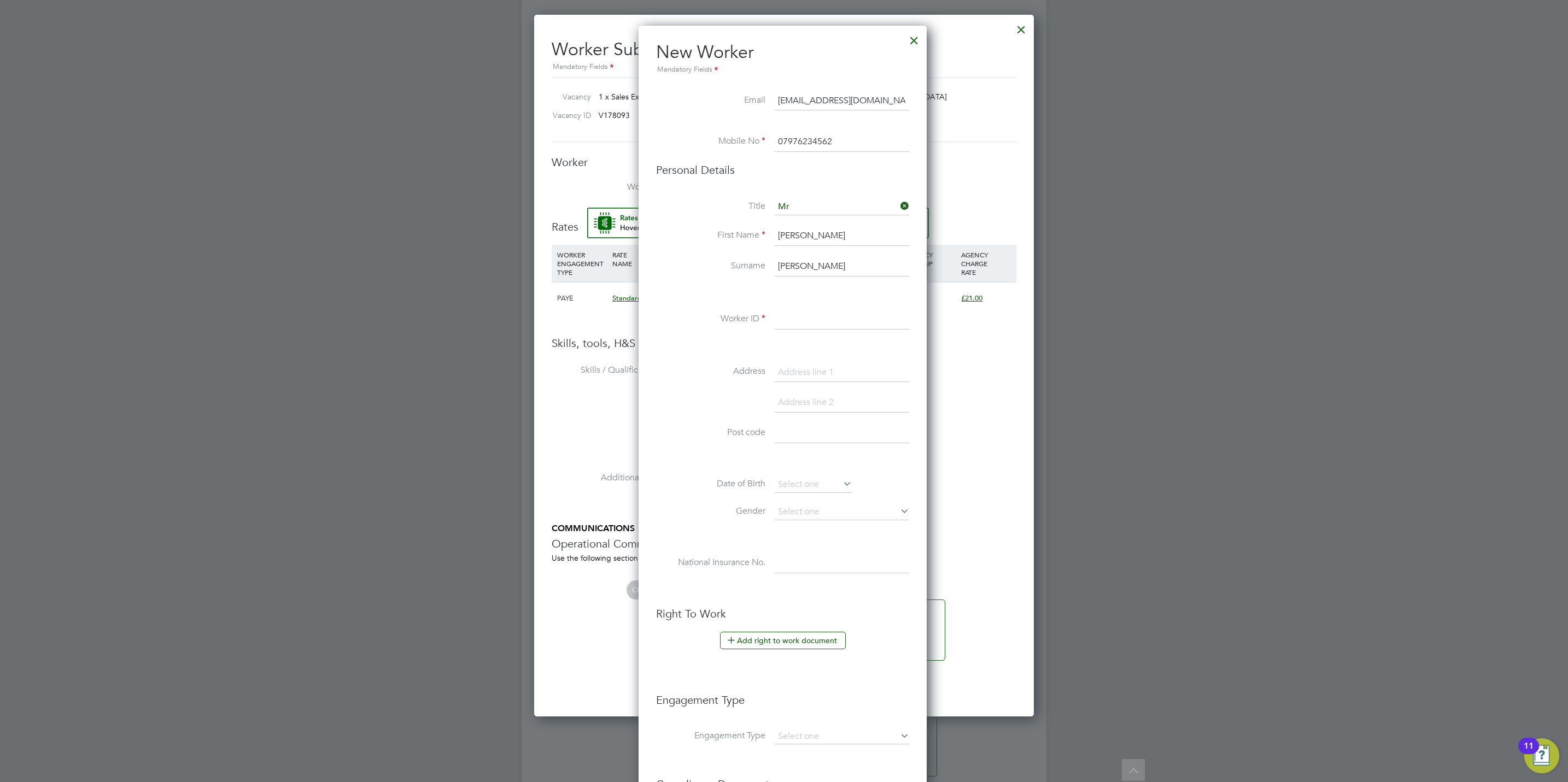
scroll to position [690, 0]
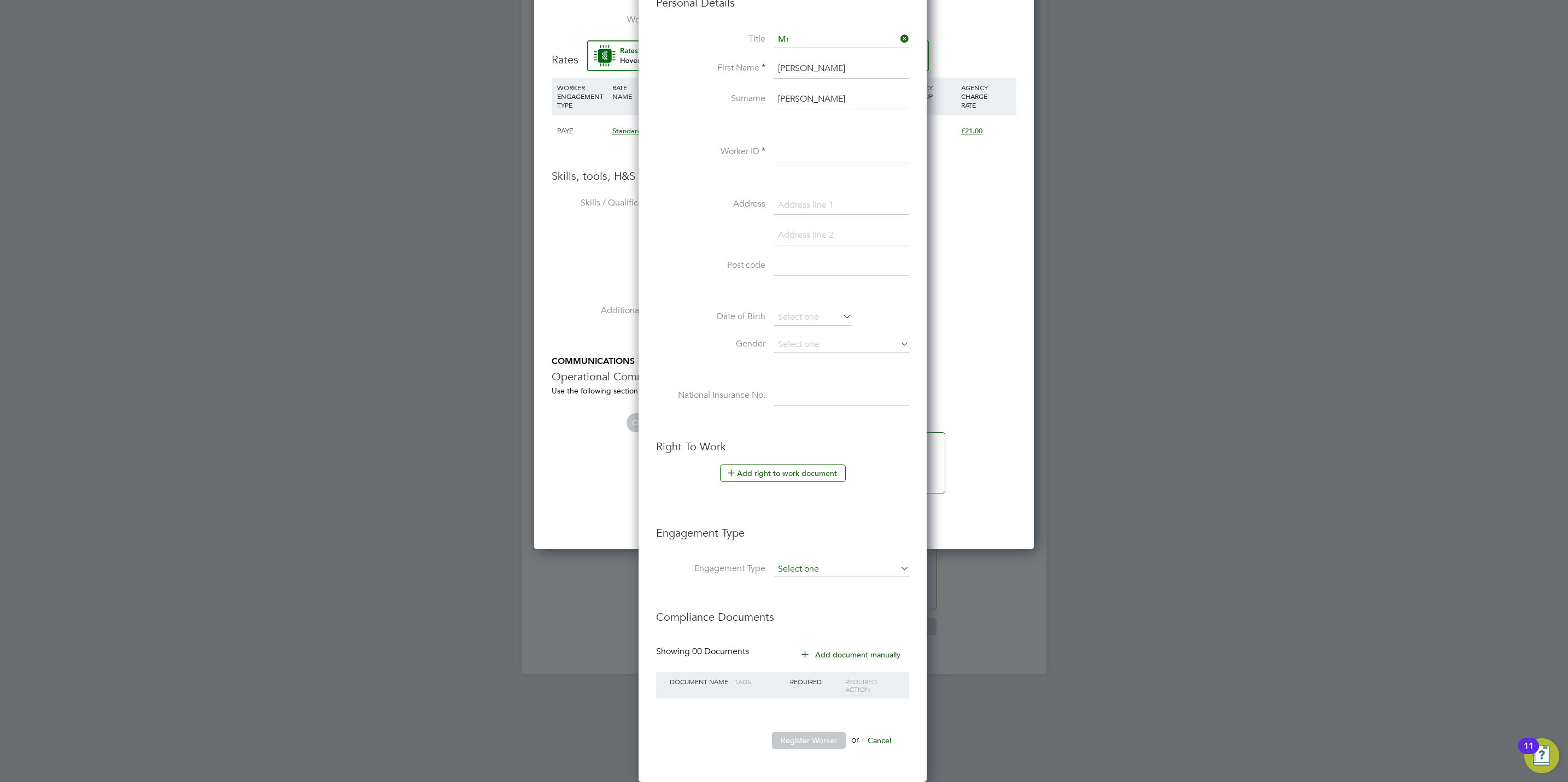
type input "[PERSON_NAME]"
click at [808, 568] on input at bounding box center [842, 569] width 135 height 15
click at [812, 629] on li "Umbrella" at bounding box center [842, 635] width 136 height 16
type input "Umbrella"
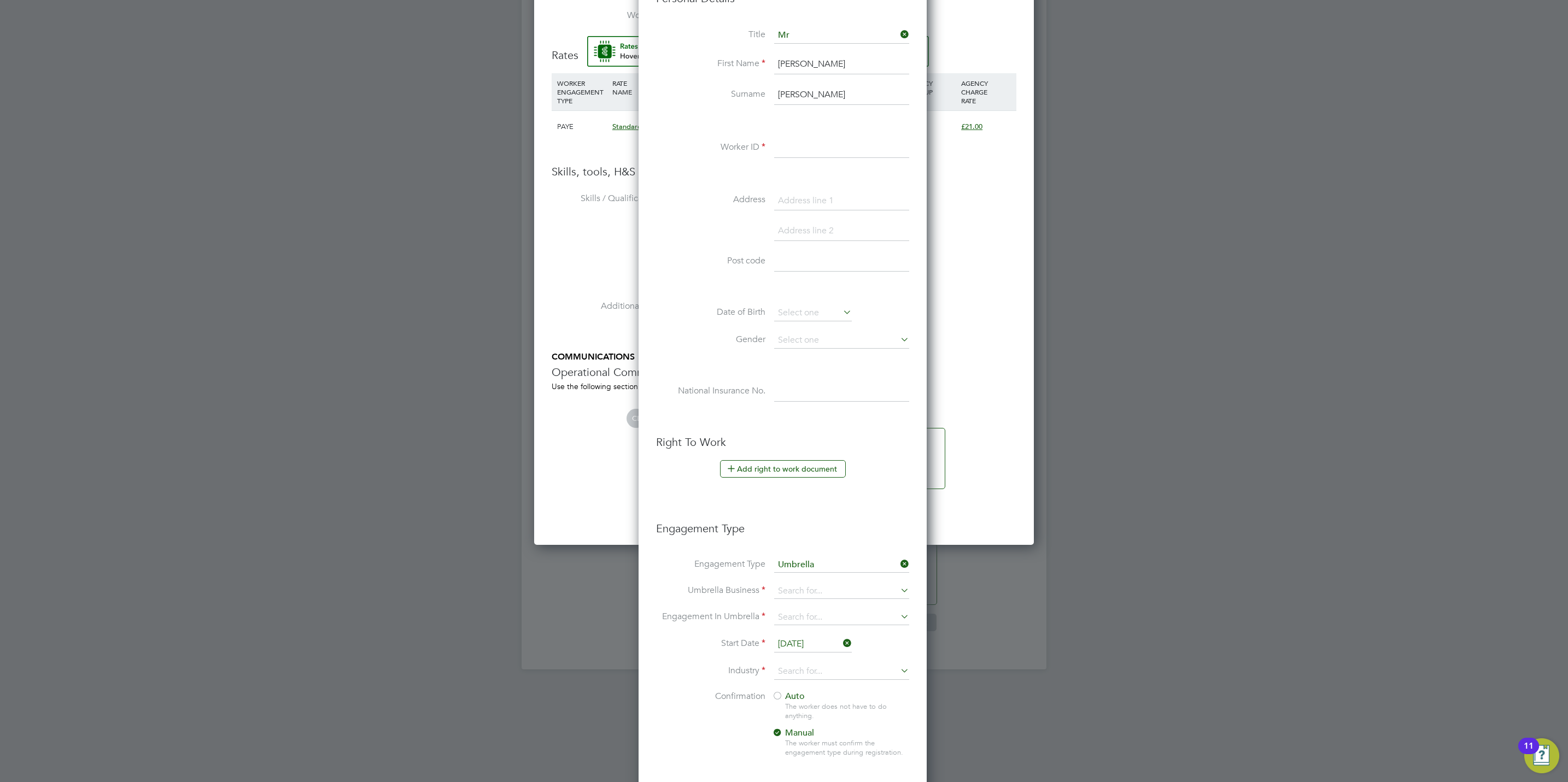
scroll to position [1130, 291]
click at [803, 597] on input at bounding box center [842, 591] width 135 height 15
click at [808, 612] on li "One Payroll Solutions Limited" at bounding box center [842, 610] width 136 height 16
type input "One Payroll Solutions Limited"
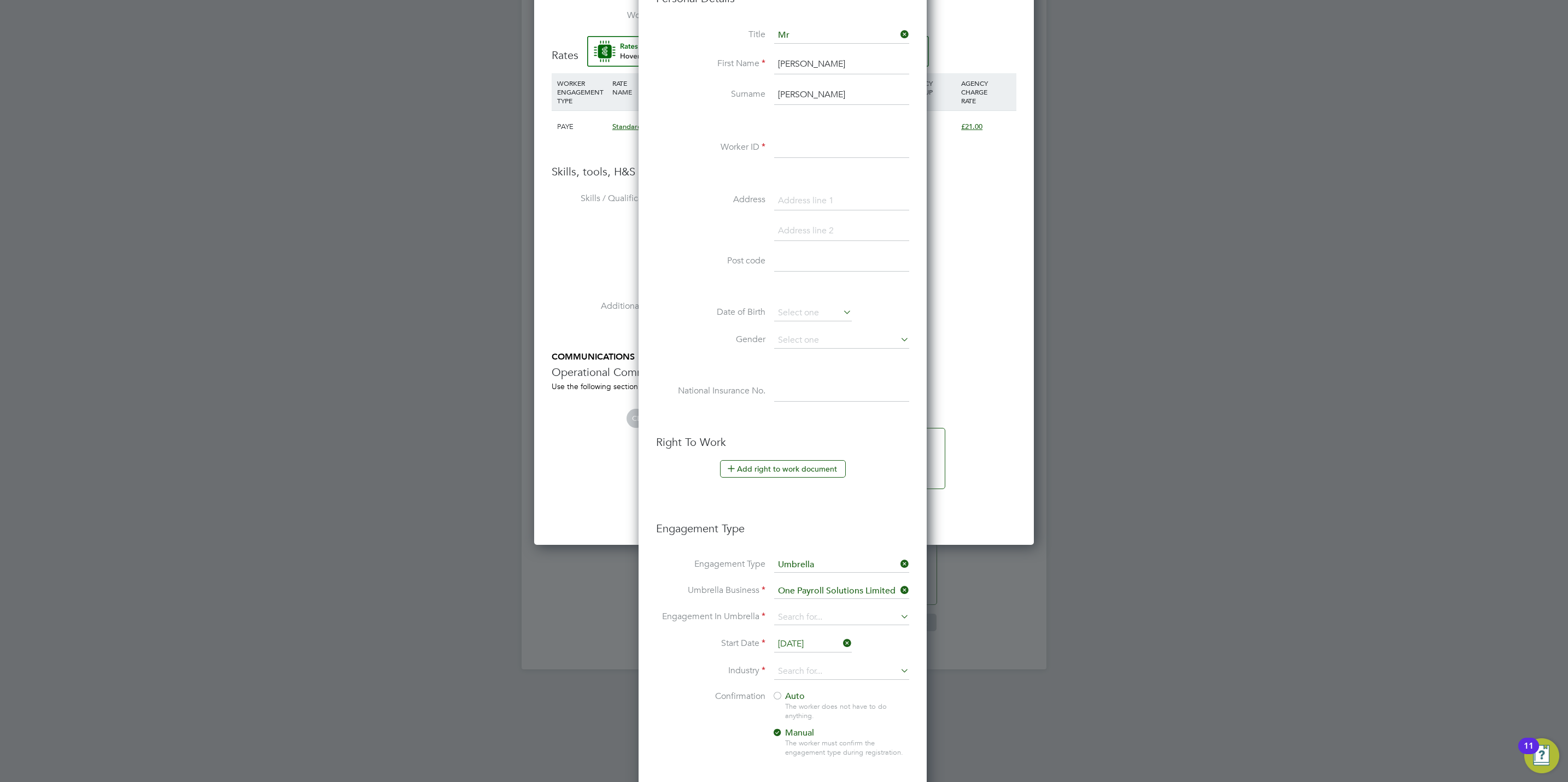
click at [825, 697] on li "PAYE Umbrella" at bounding box center [842, 699] width 136 height 16
type input "PAYE Umbrella"
click at [810, 652] on input "[DATE]" at bounding box center [813, 644] width 78 height 16
click at [794, 546] on span "22" at bounding box center [792, 536] width 21 height 21
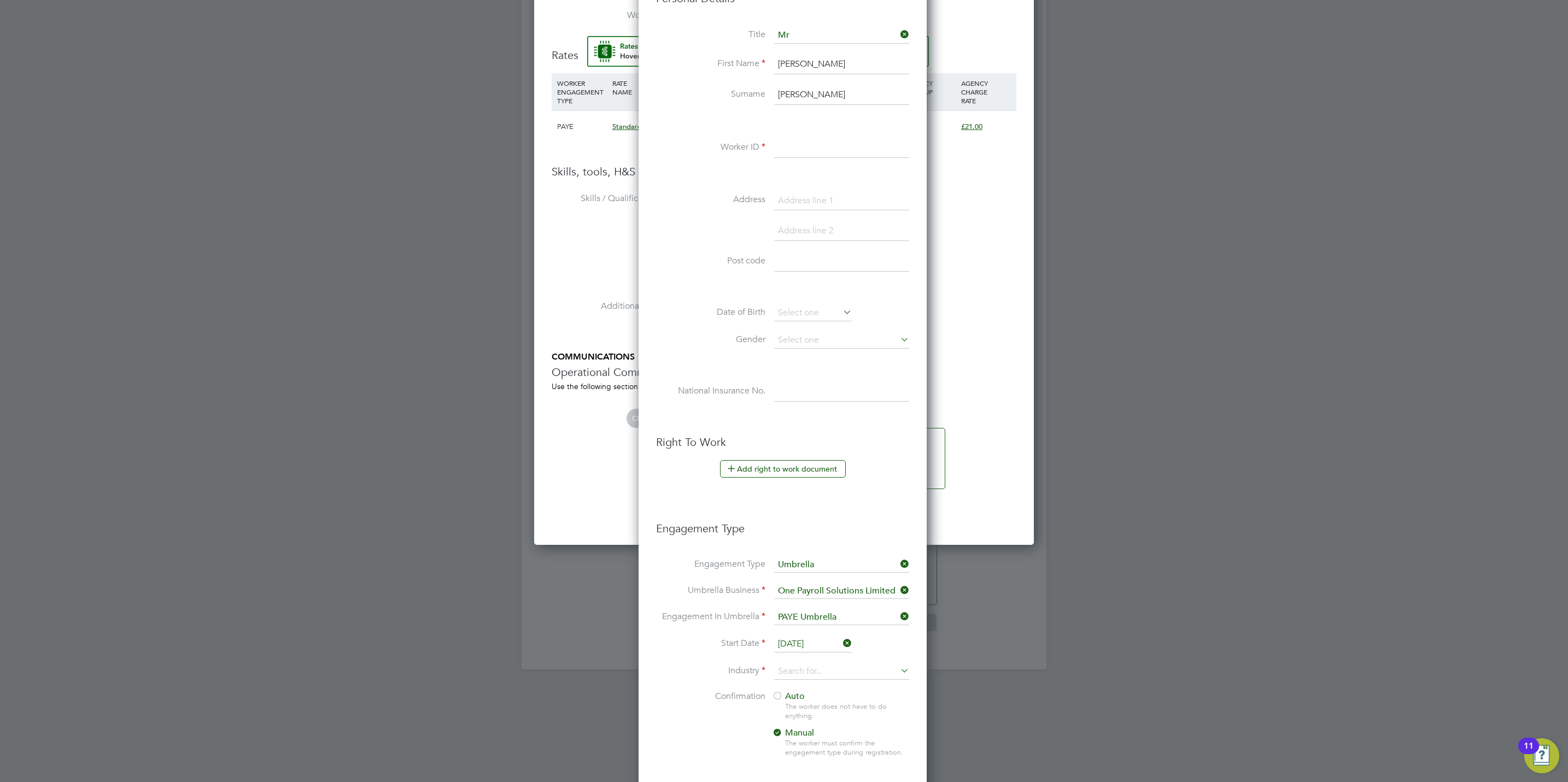
click at [803, 640] on input "[DATE]" at bounding box center [813, 644] width 78 height 16
click at [792, 518] on span "15" at bounding box center [792, 512] width 21 height 21
type input "[DATE]"
click at [817, 666] on input at bounding box center [842, 671] width 135 height 16
click at [811, 759] on li "Construction" at bounding box center [842, 765] width 136 height 15
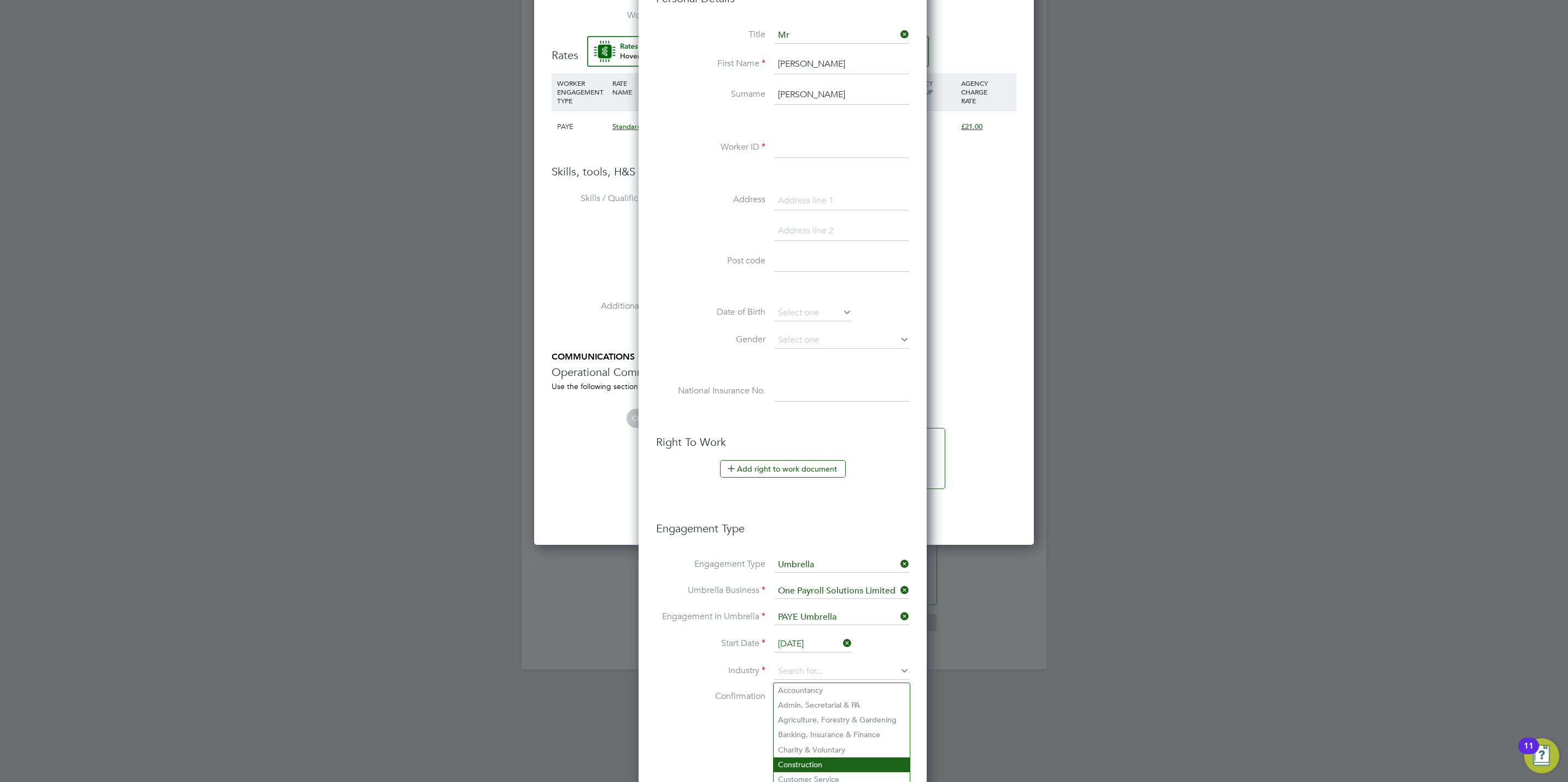
type input "Construction"
click at [688, 727] on li "Confirmation Auto The worker does not have to do anything. Manual The worker mu…" at bounding box center [783, 733] width 253 height 84
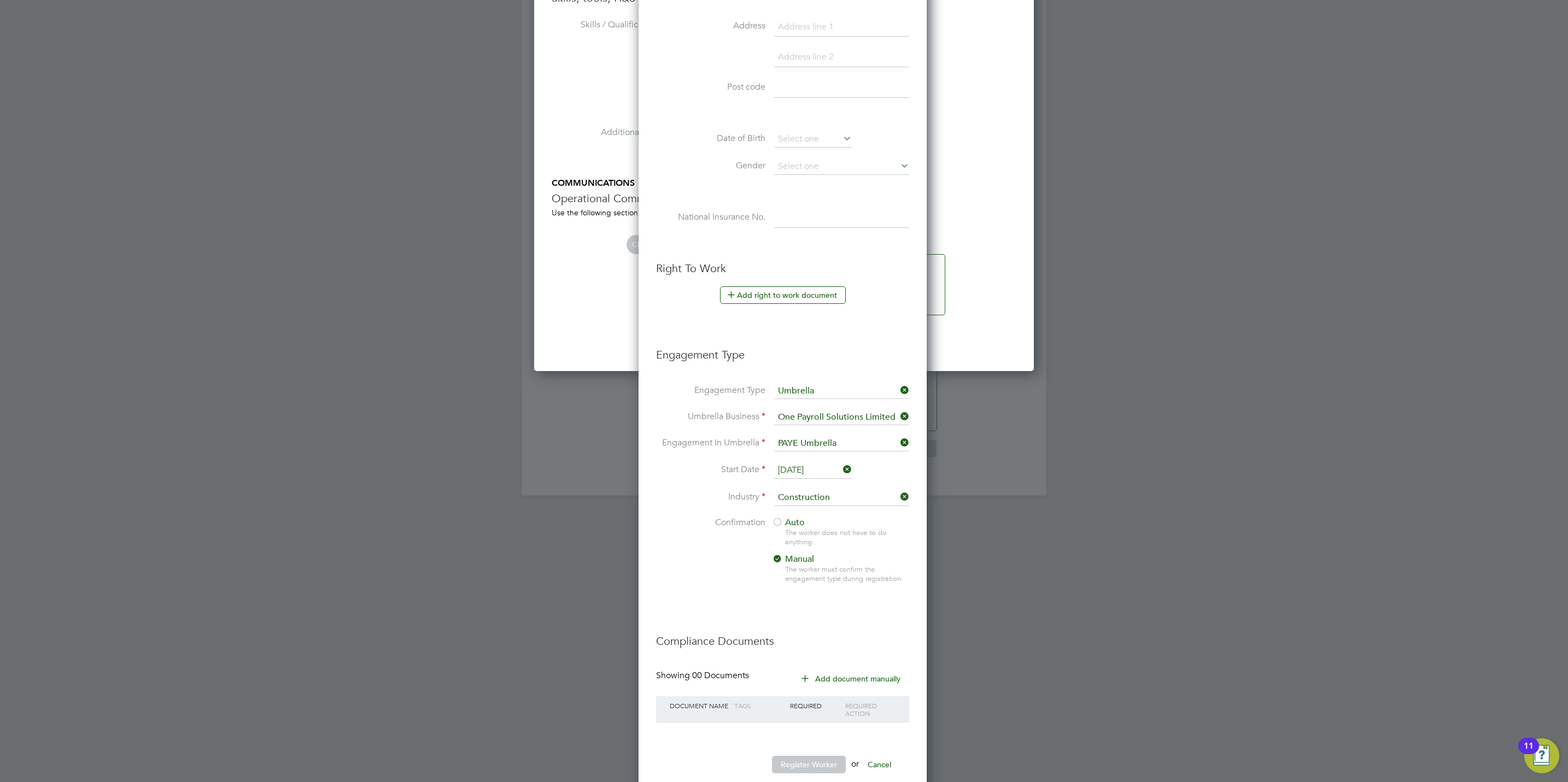
scroll to position [893, 0]
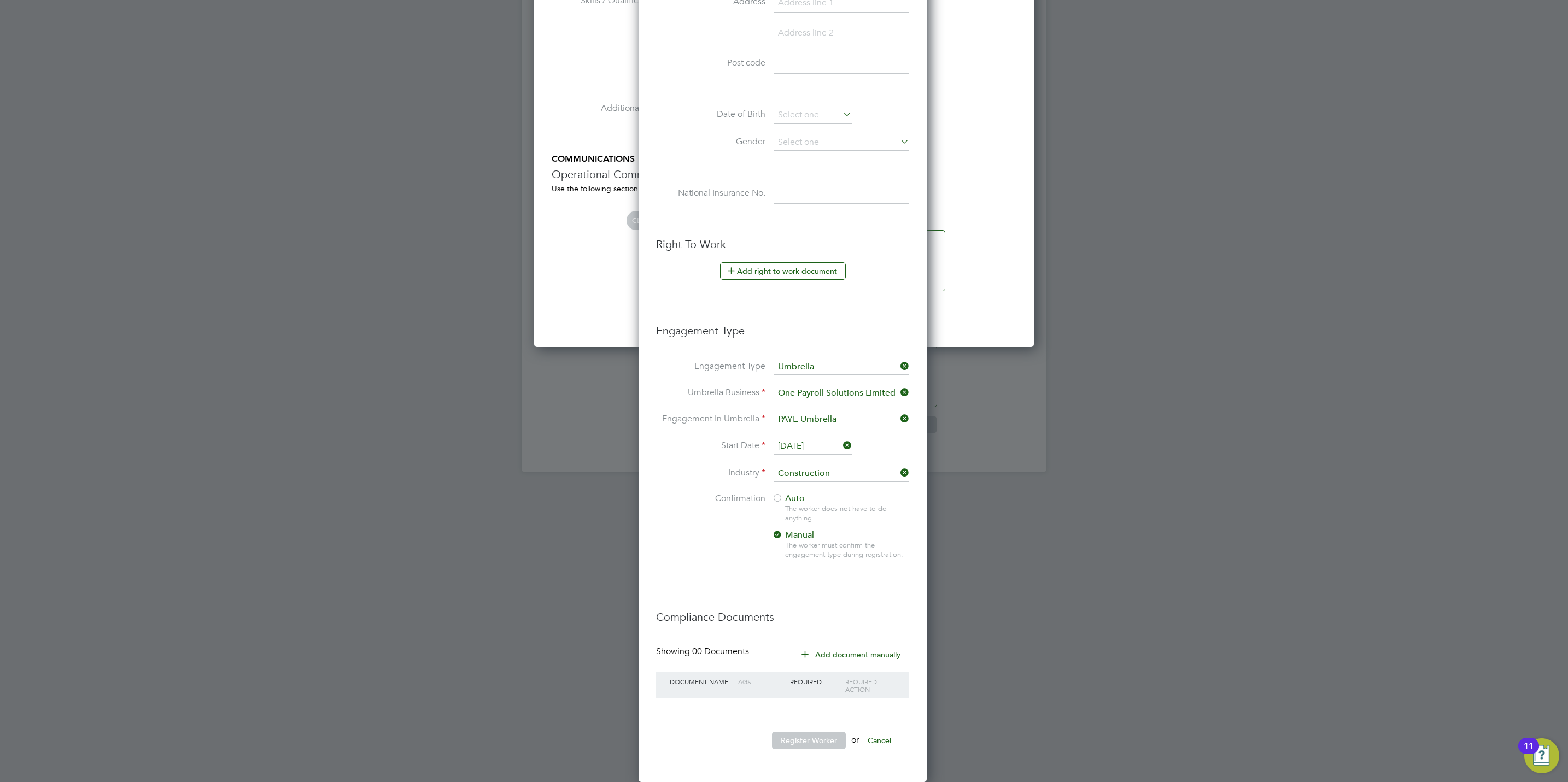
click at [786, 497] on span "Auto" at bounding box center [788, 498] width 33 height 11
click at [796, 610] on h3 "Compliance Documents" at bounding box center [783, 611] width 253 height 25
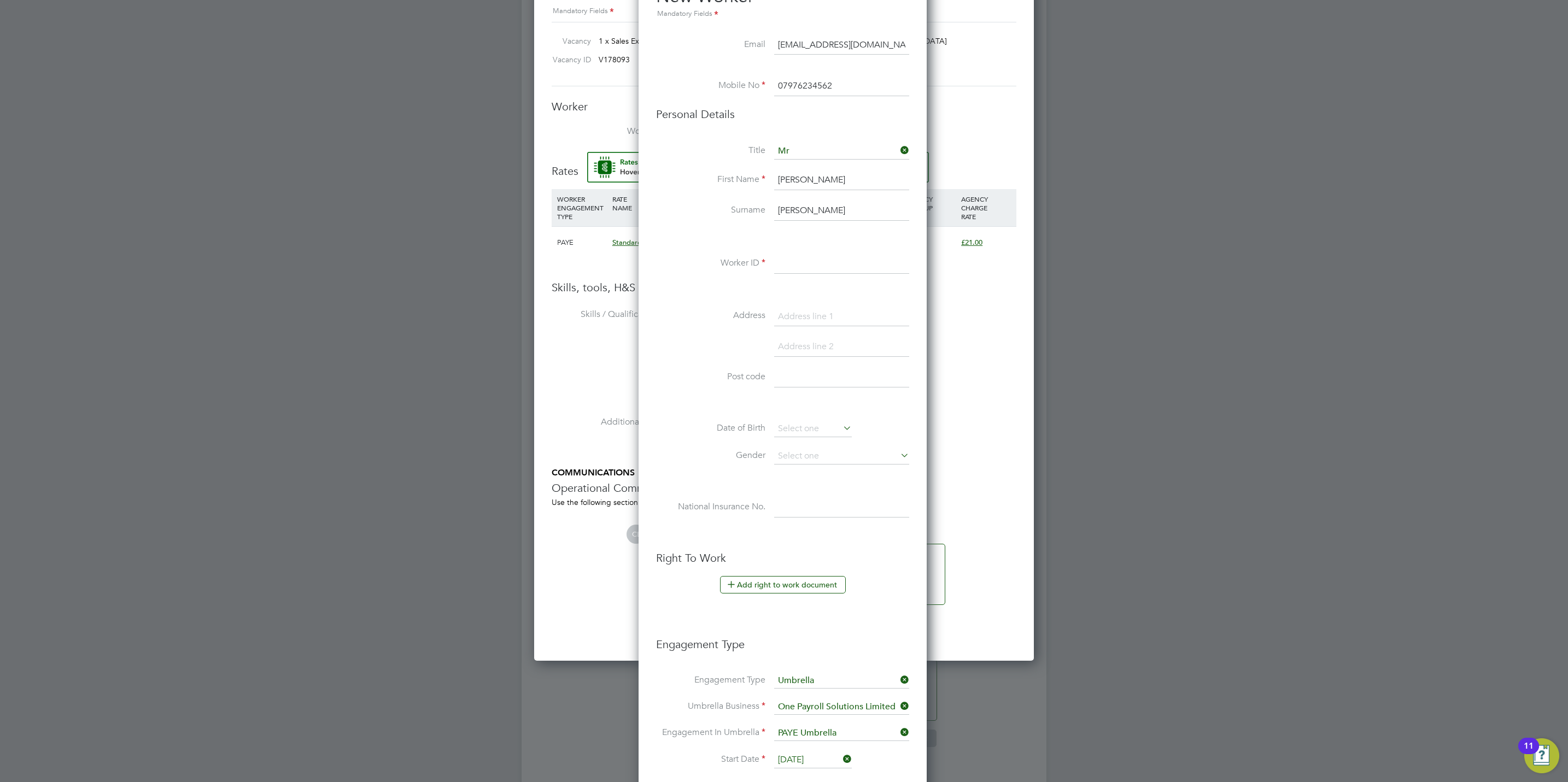
scroll to position [565, 0]
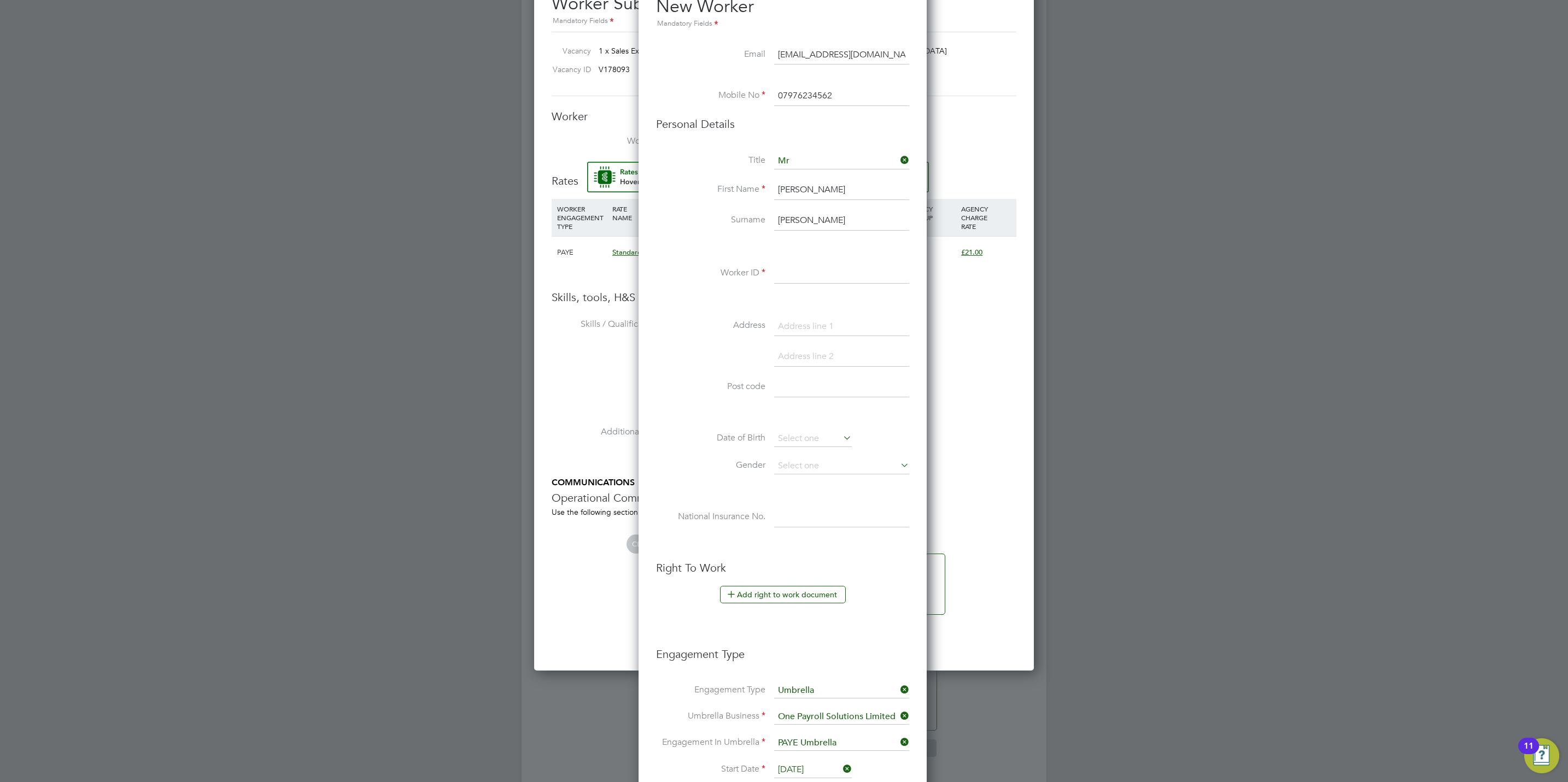
click at [787, 276] on input at bounding box center [842, 274] width 135 height 19
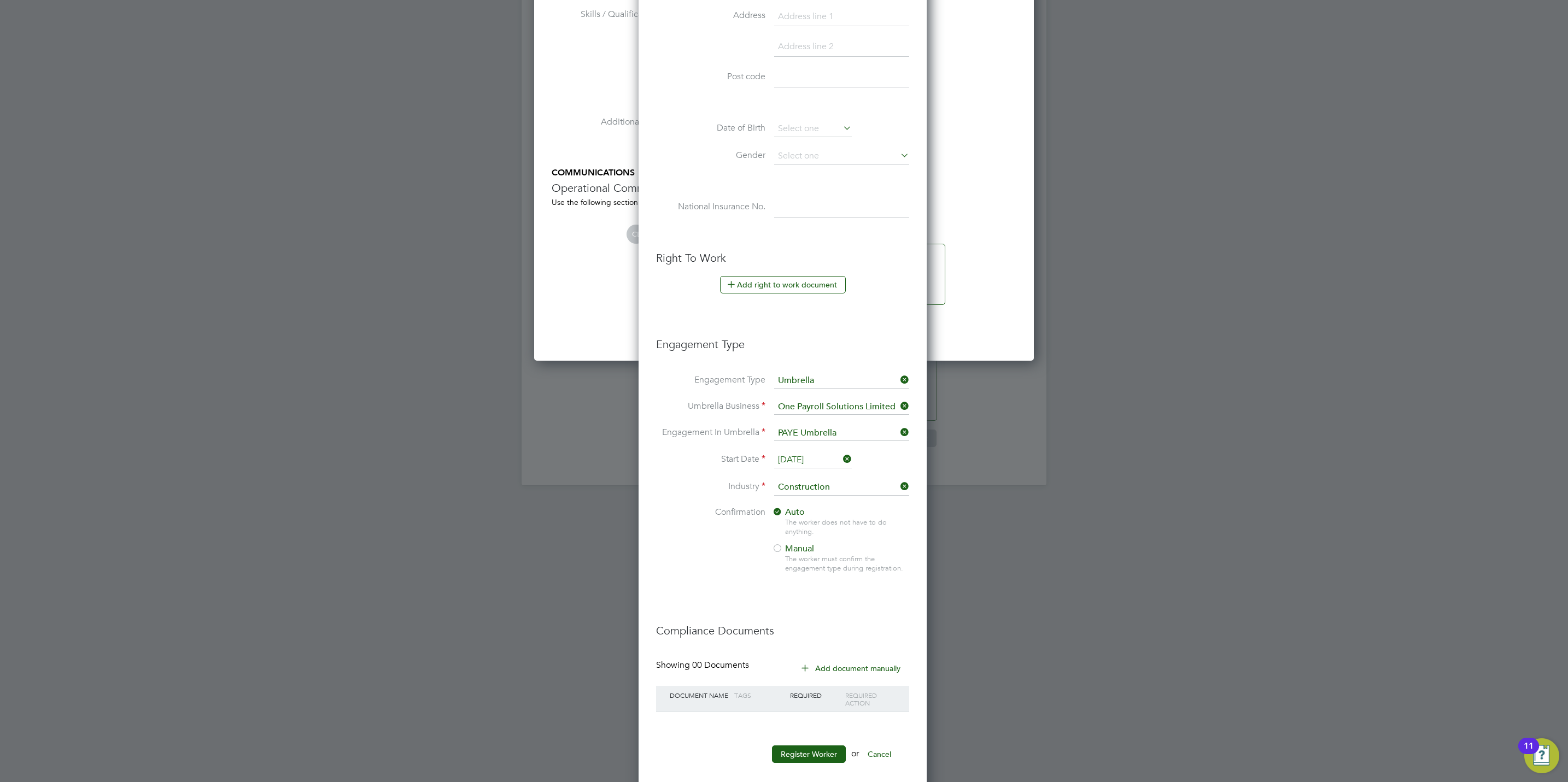
scroll to position [893, 0]
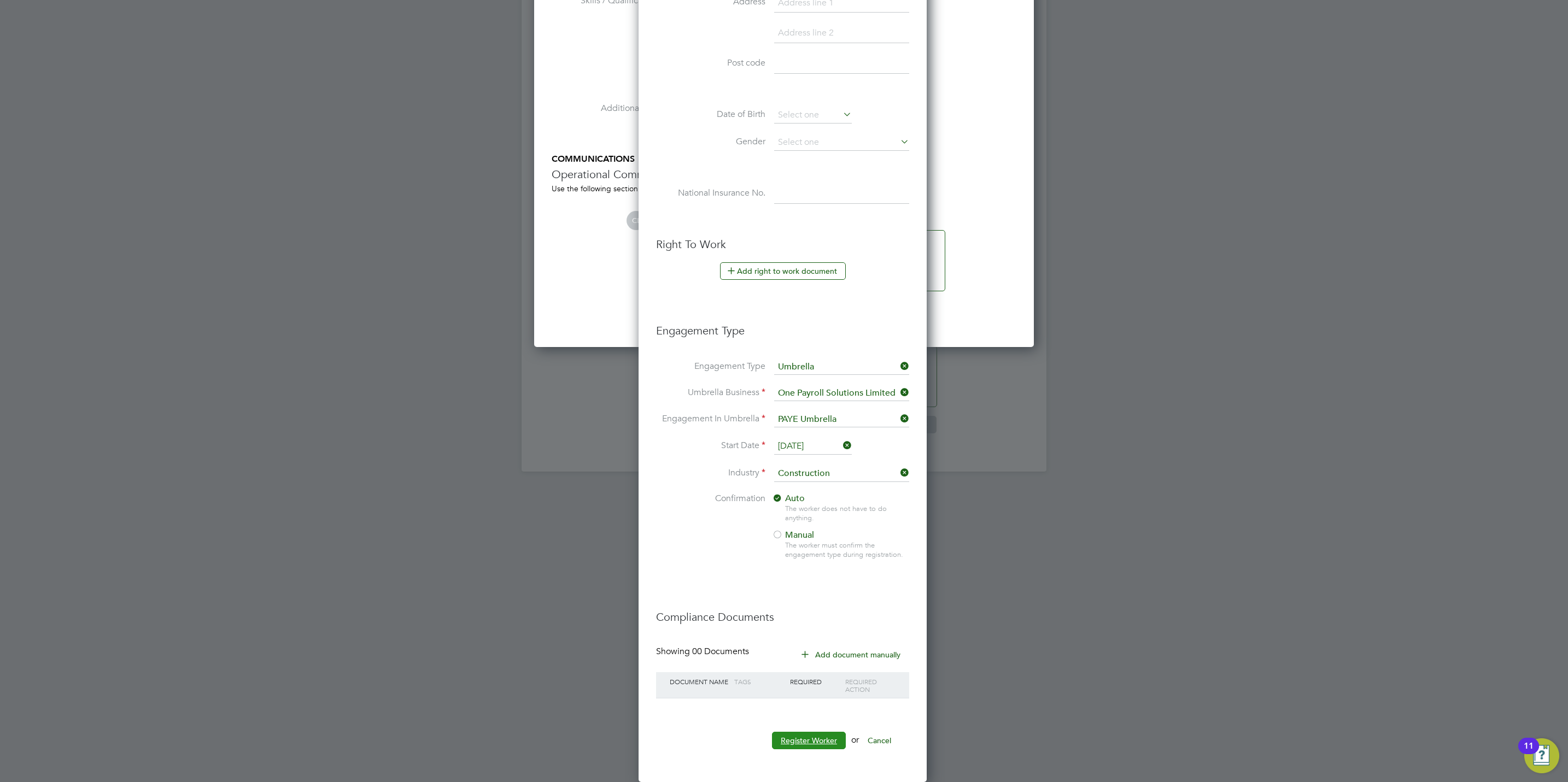
click at [808, 745] on button "Register Worker" at bounding box center [808, 741] width 74 height 18
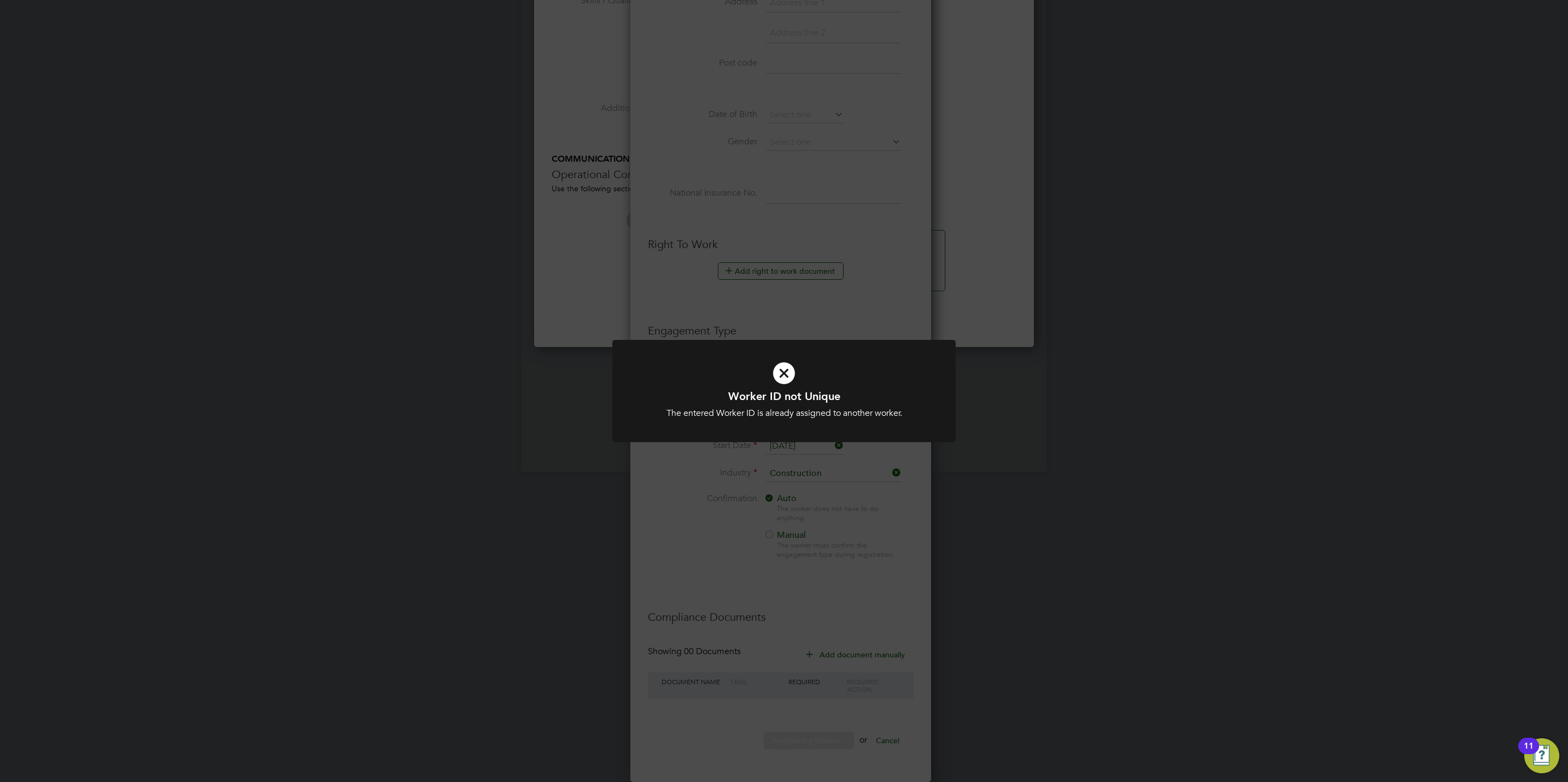
scroll to position [5, 5]
click at [806, 509] on div "Worker ID not Unique The entered Worker ID is already assigned to another worke…" at bounding box center [784, 391] width 1568 height 782
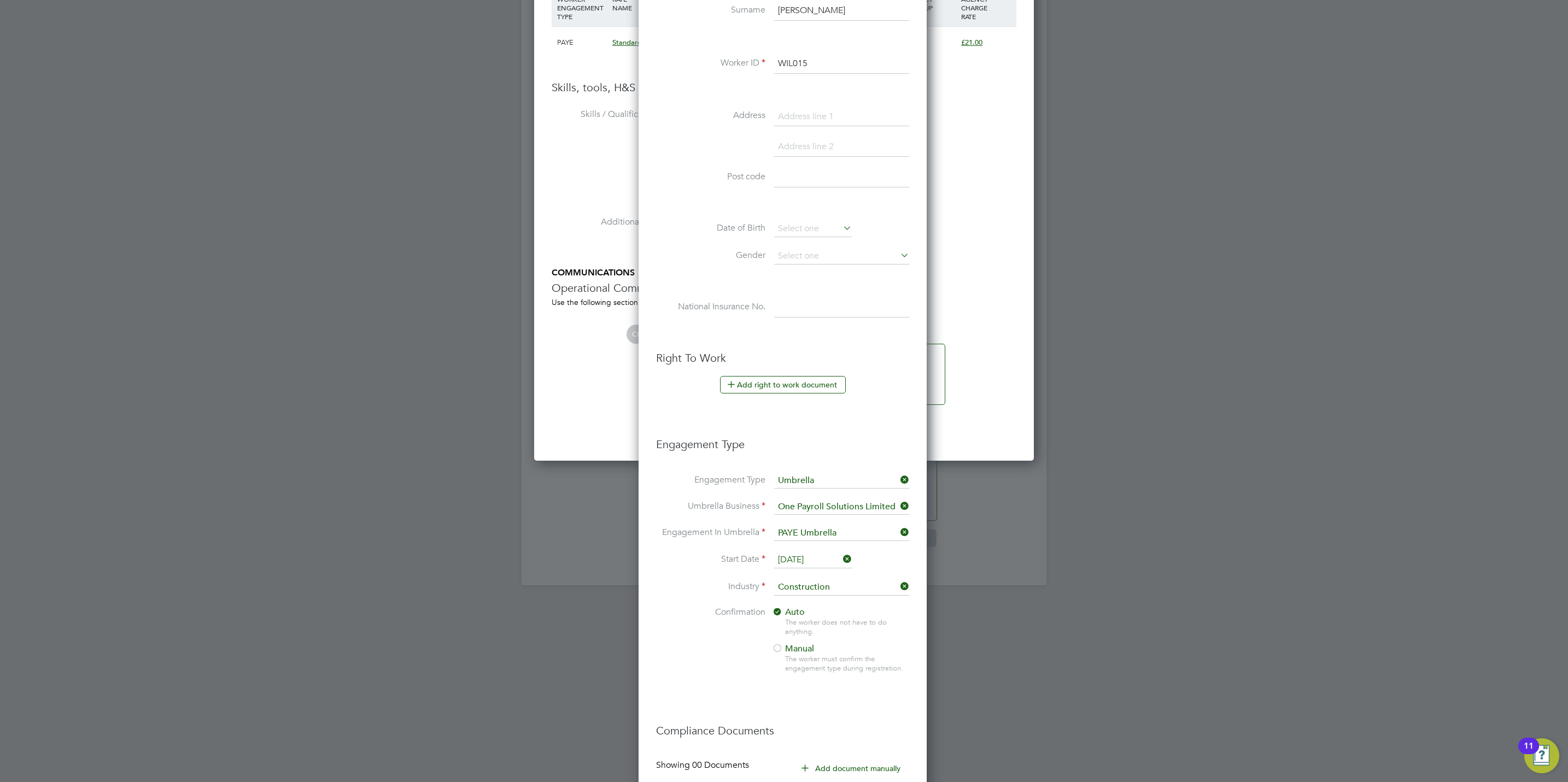
scroll to position [565, 0]
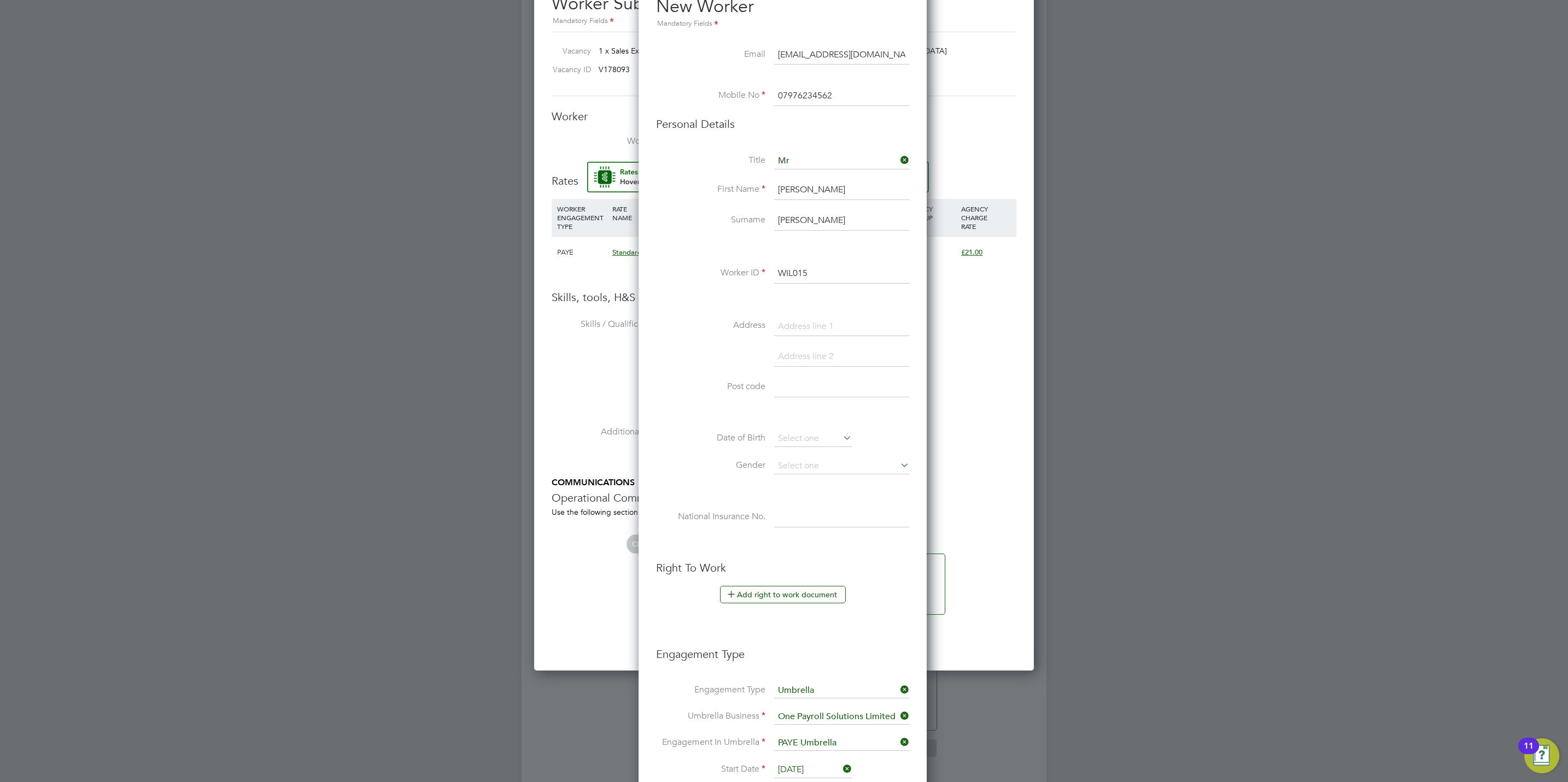
click at [820, 267] on input "WIL015" at bounding box center [842, 274] width 135 height 19
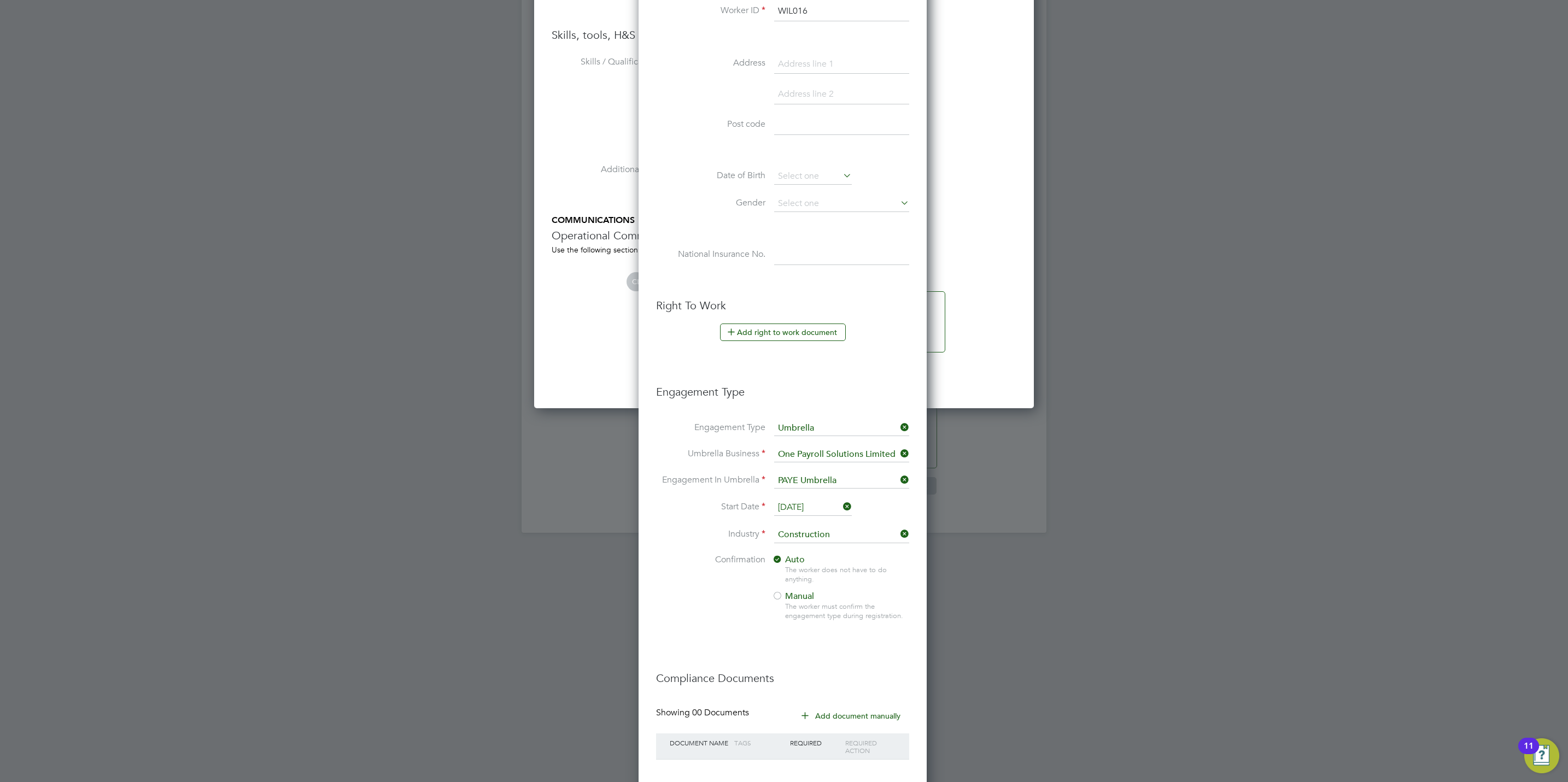
scroll to position [893, 0]
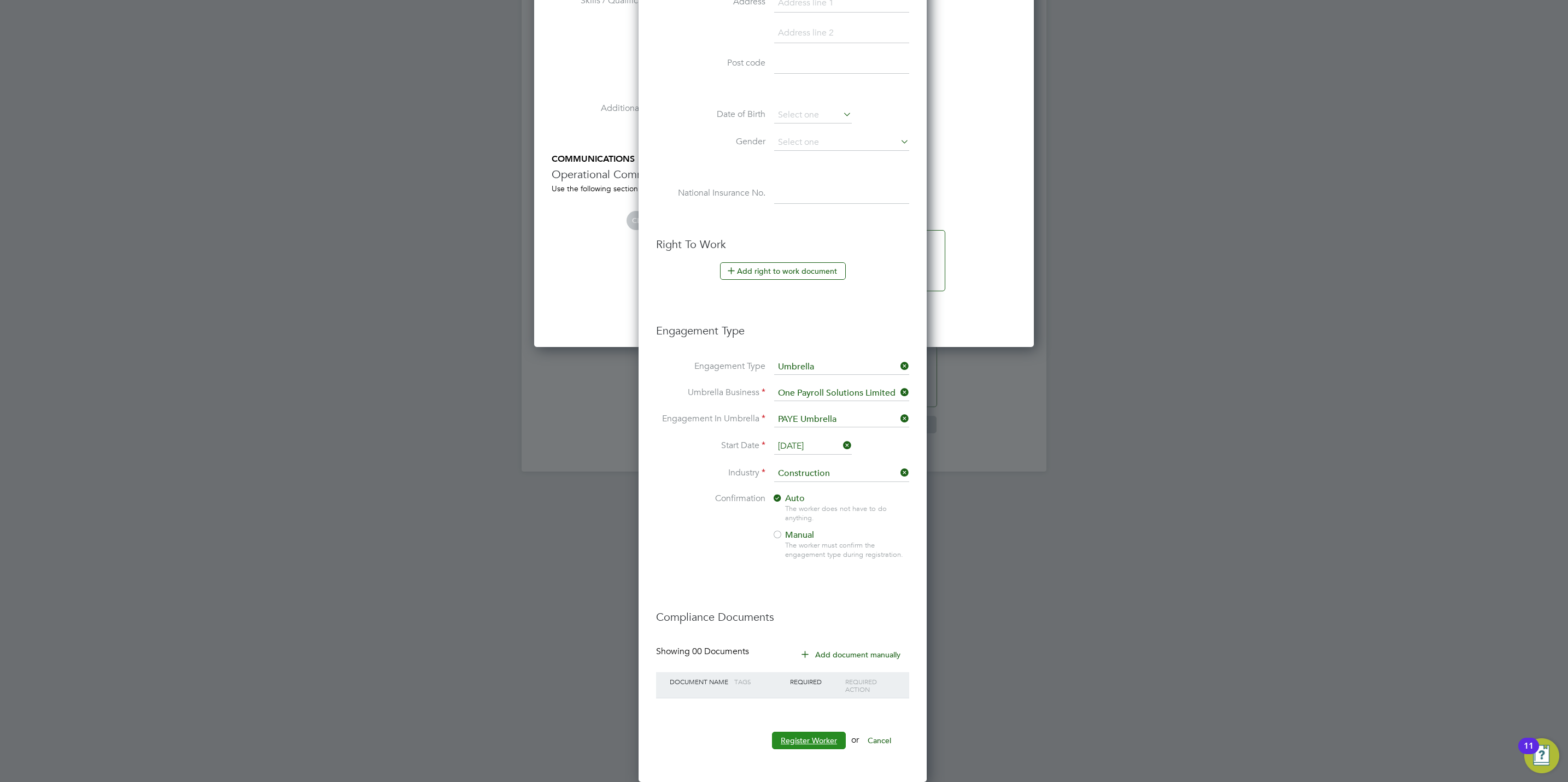
click at [827, 743] on button "Register Worker" at bounding box center [808, 741] width 74 height 18
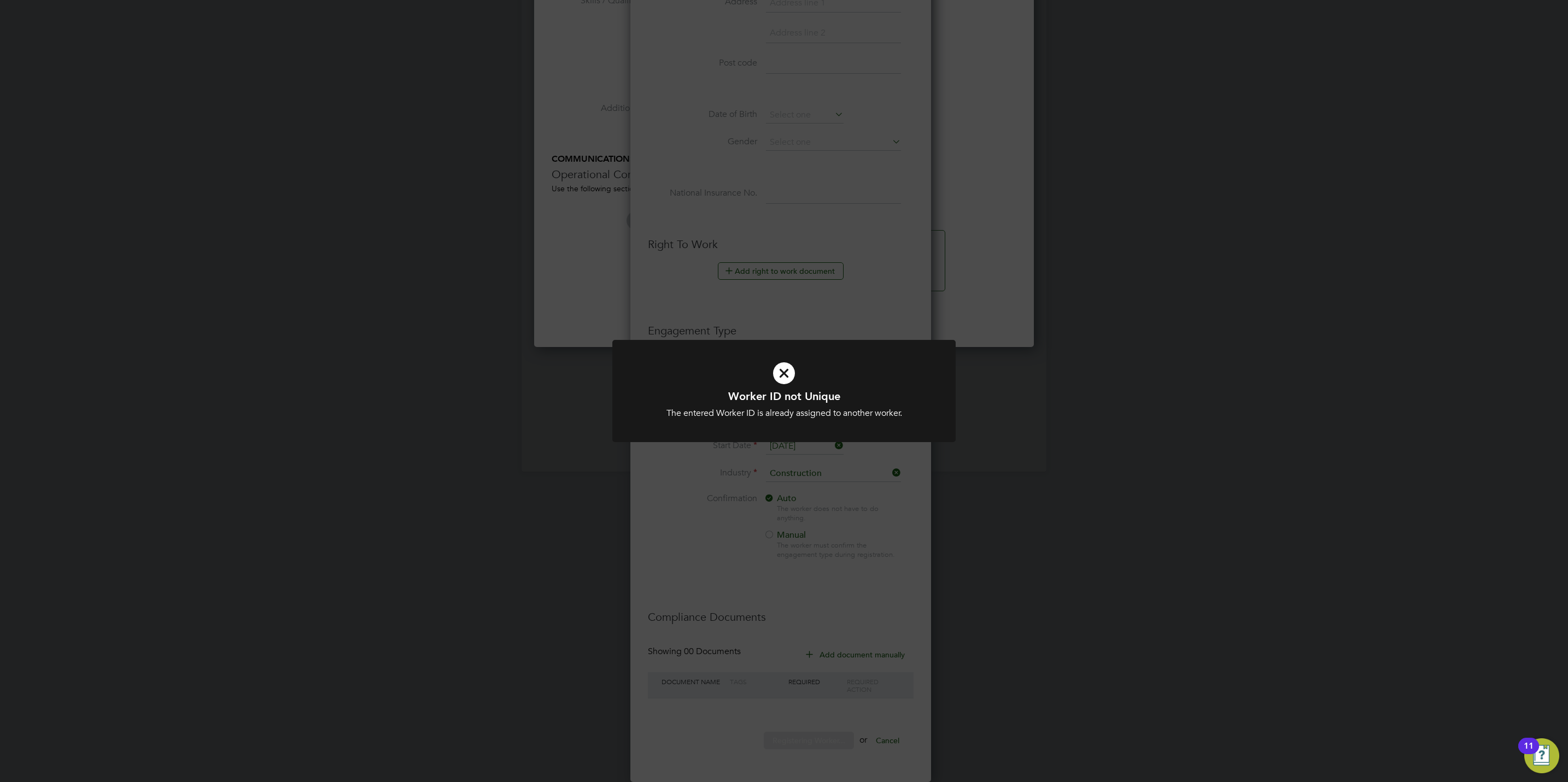
drag, startPoint x: 834, startPoint y: 256, endPoint x: 851, endPoint y: 256, distance: 17.0
click at [845, 256] on div "Worker ID not Unique The entered Worker ID is already assigned to another worke…" at bounding box center [784, 391] width 1568 height 782
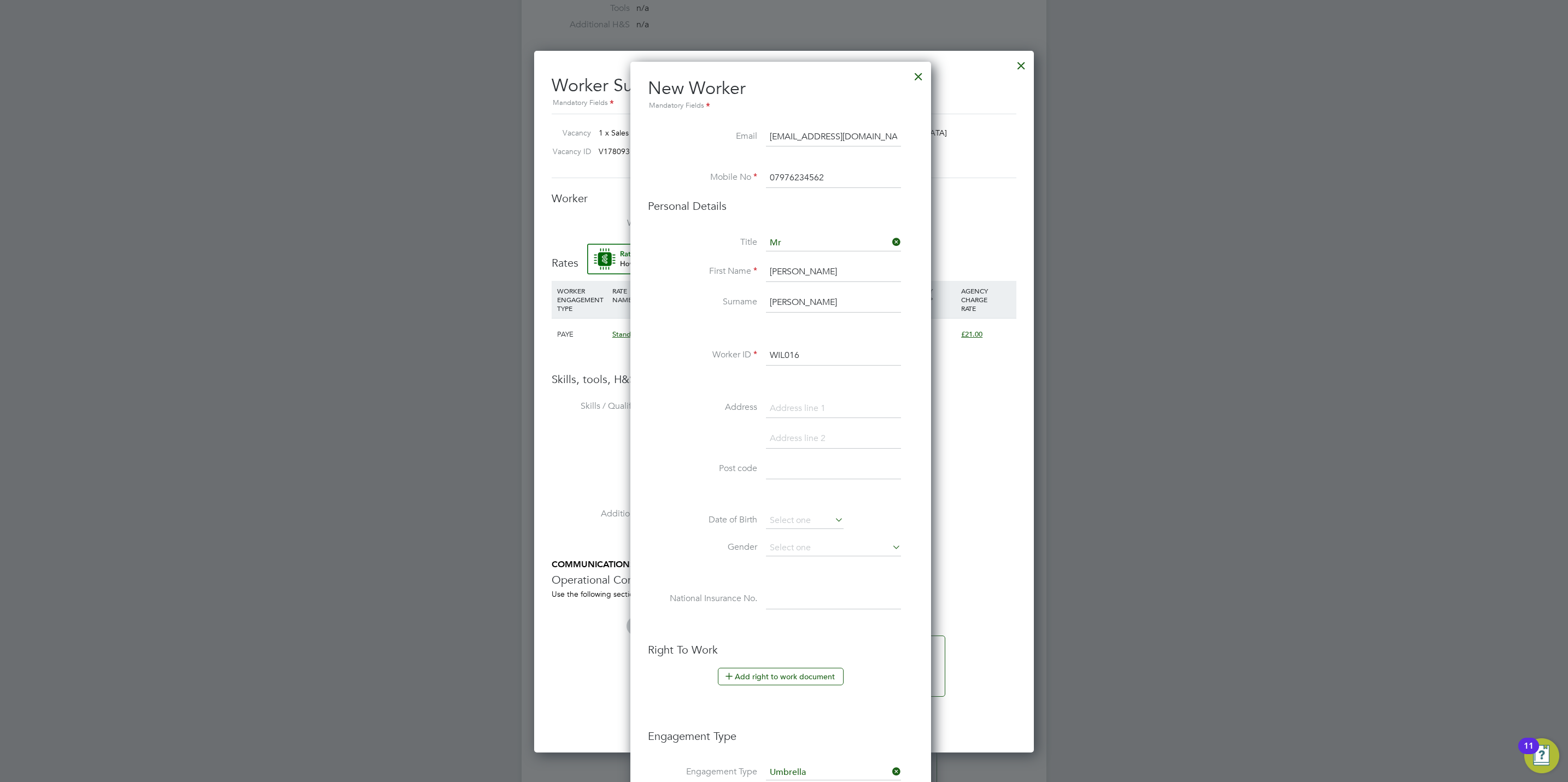
scroll to position [5, 5]
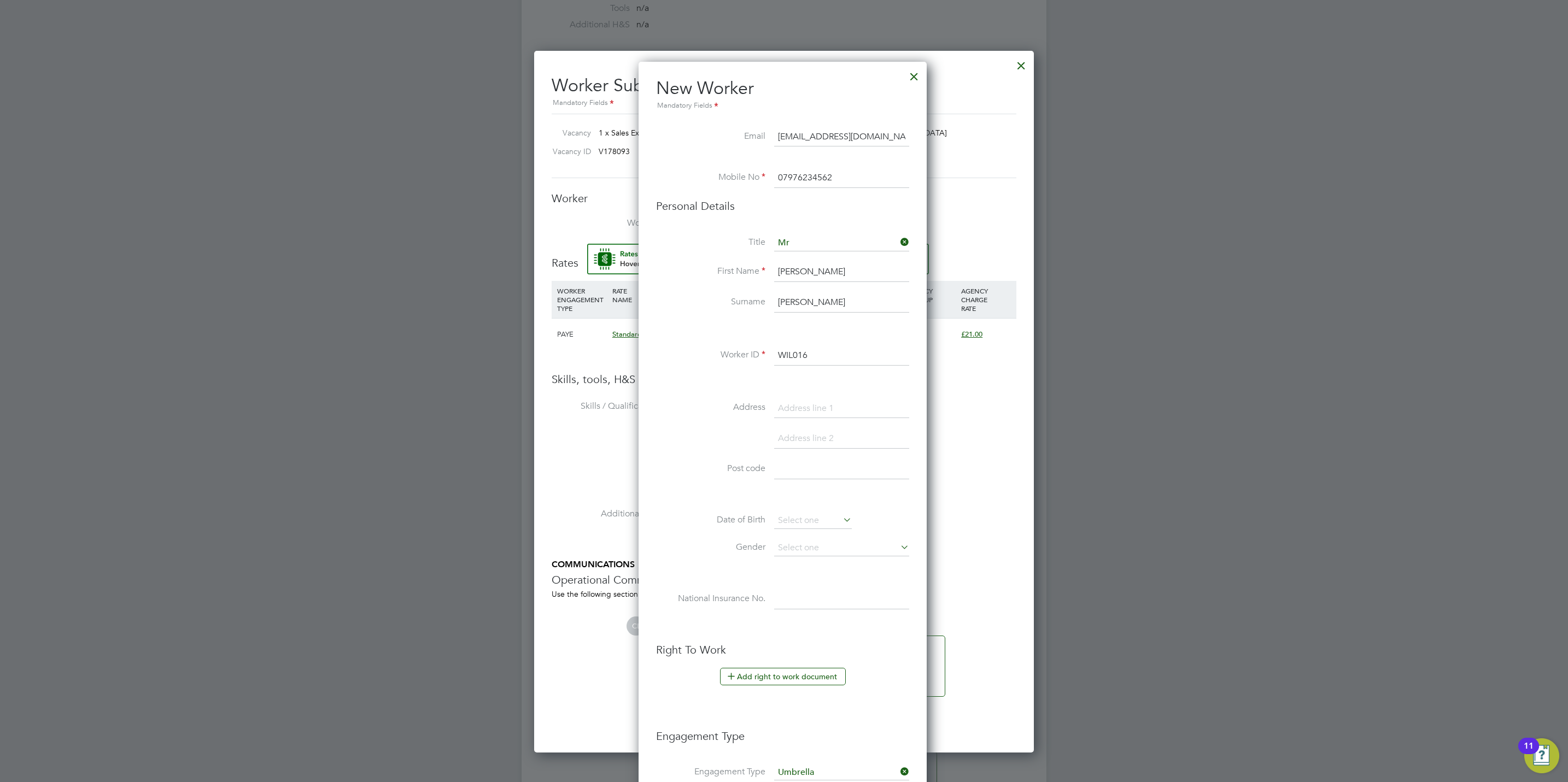
click at [799, 358] on input "WIL016" at bounding box center [842, 356] width 135 height 19
click at [827, 355] on input "WIL016" at bounding box center [842, 356] width 135 height 19
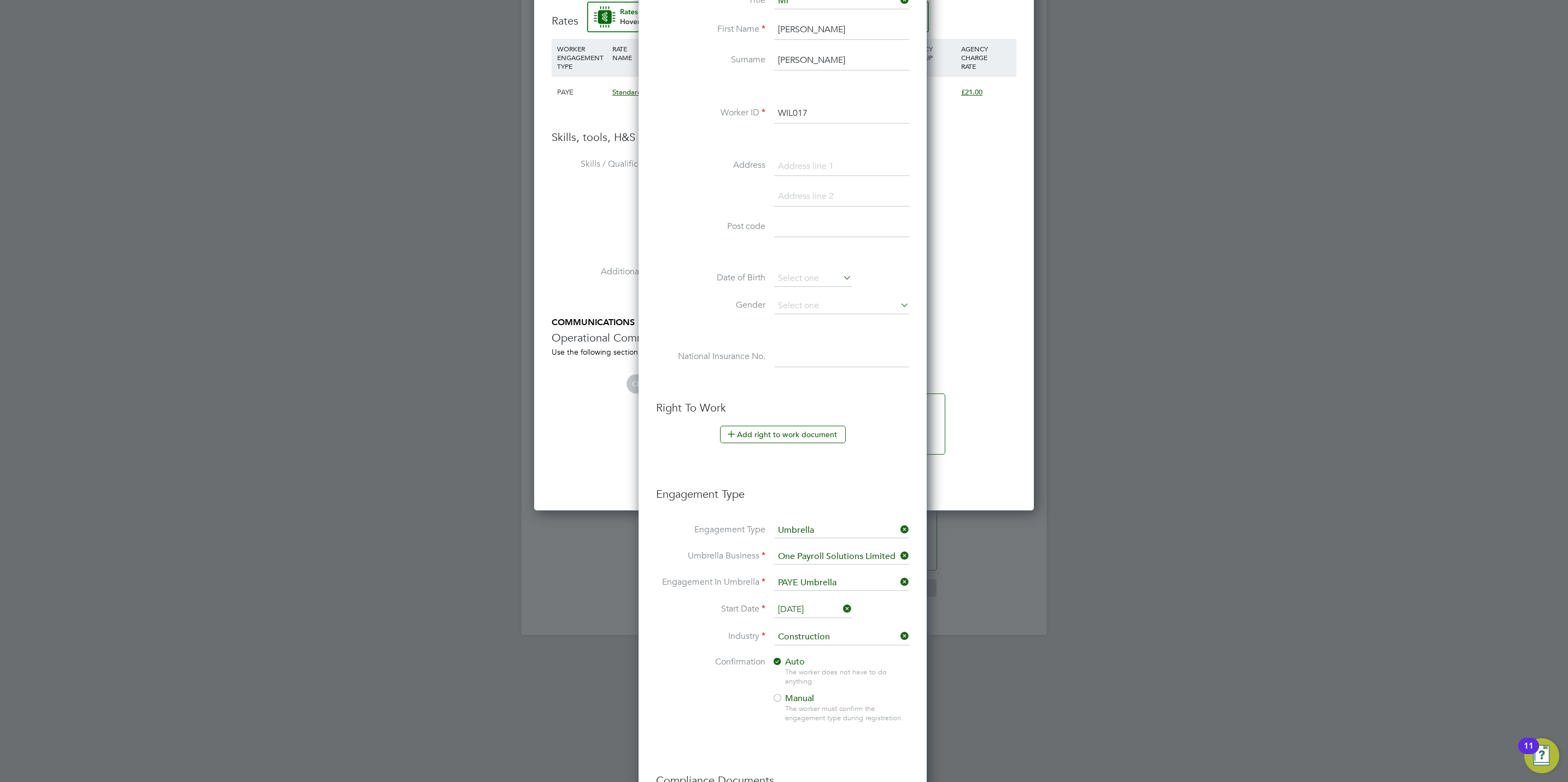
scroll to position [893, 0]
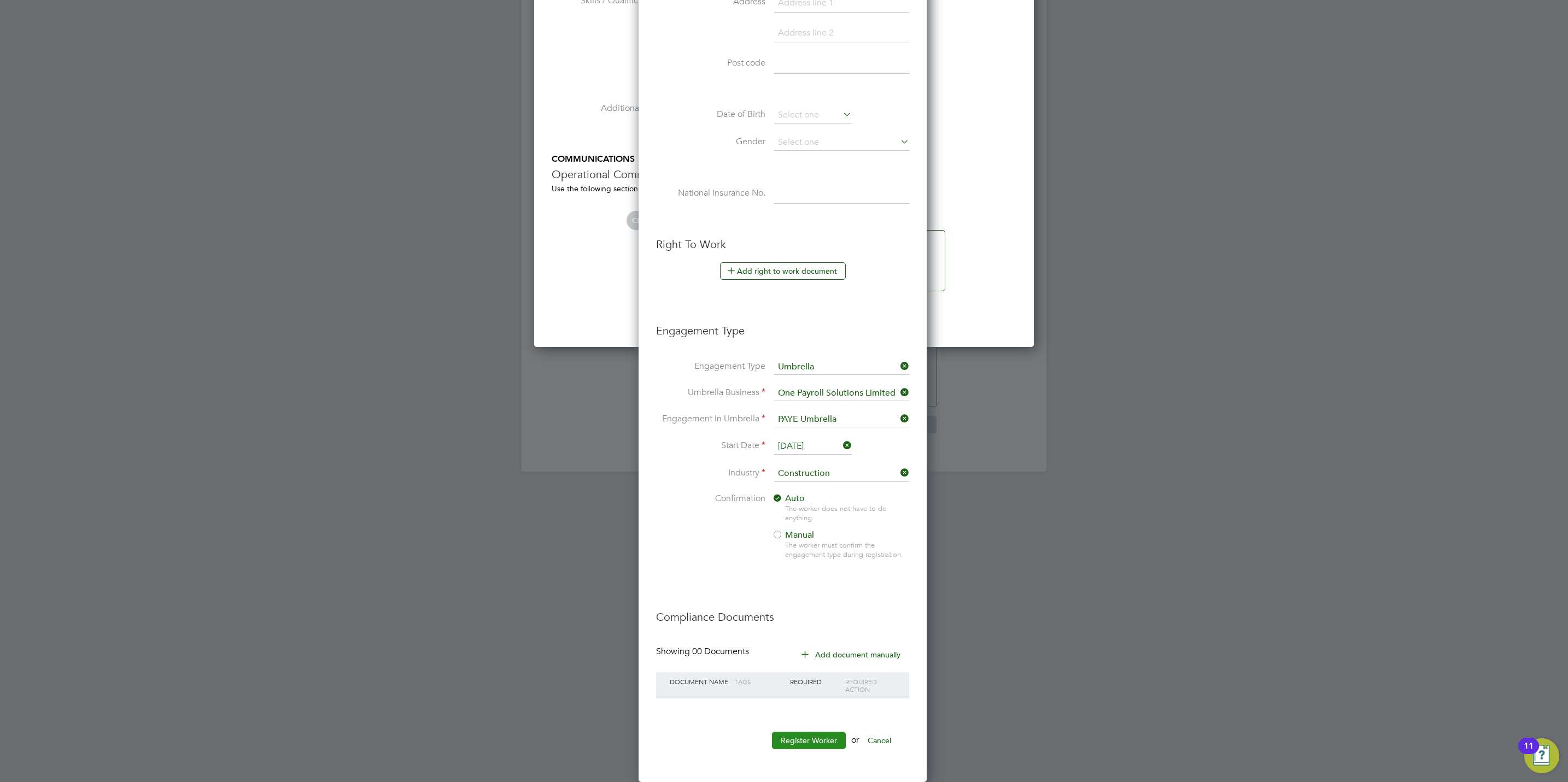
click at [801, 744] on button "Register Worker" at bounding box center [808, 741] width 74 height 18
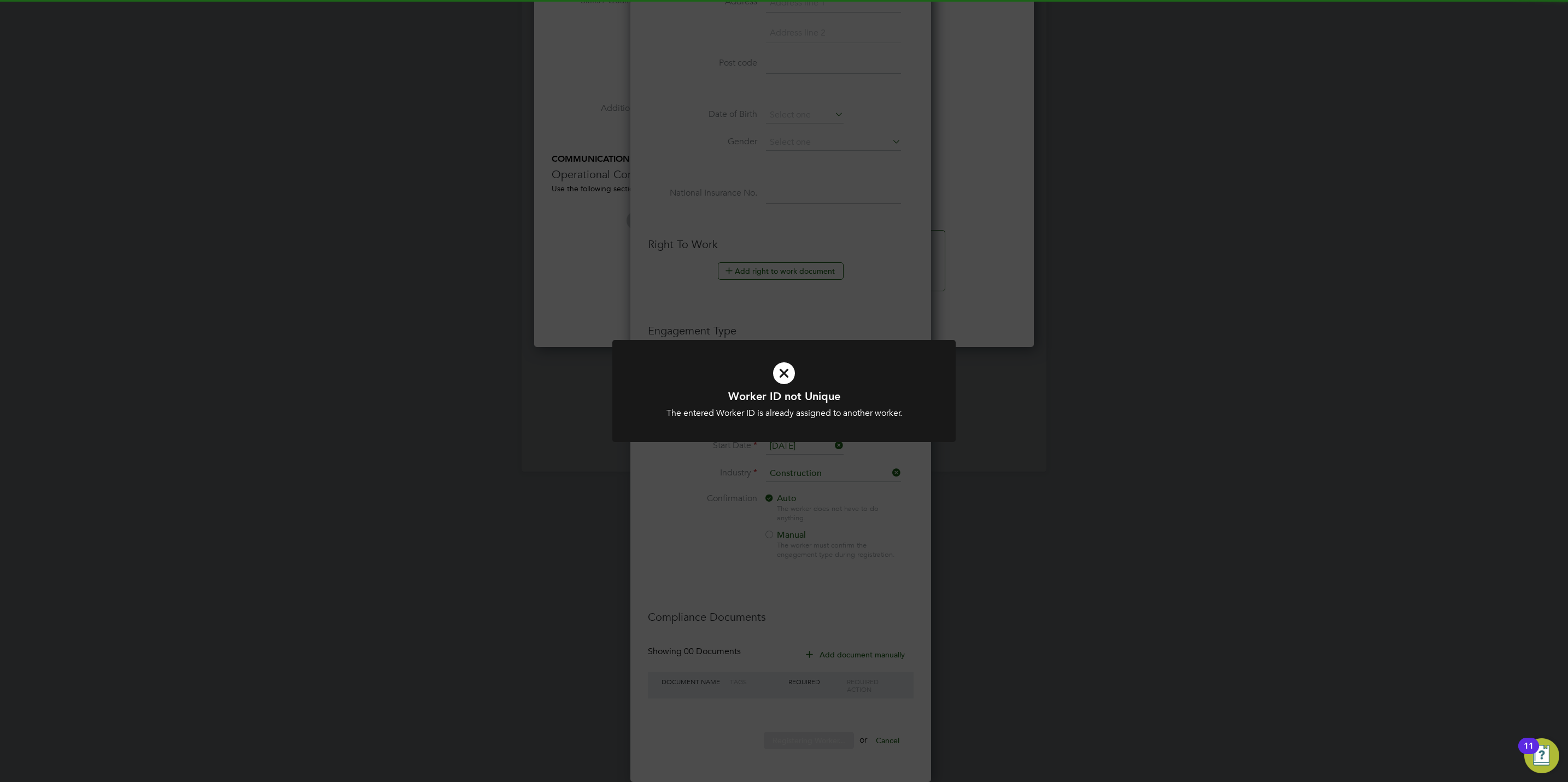
click at [755, 567] on div "Worker ID not Unique The entered Worker ID is already assigned to another worke…" at bounding box center [784, 391] width 1568 height 782
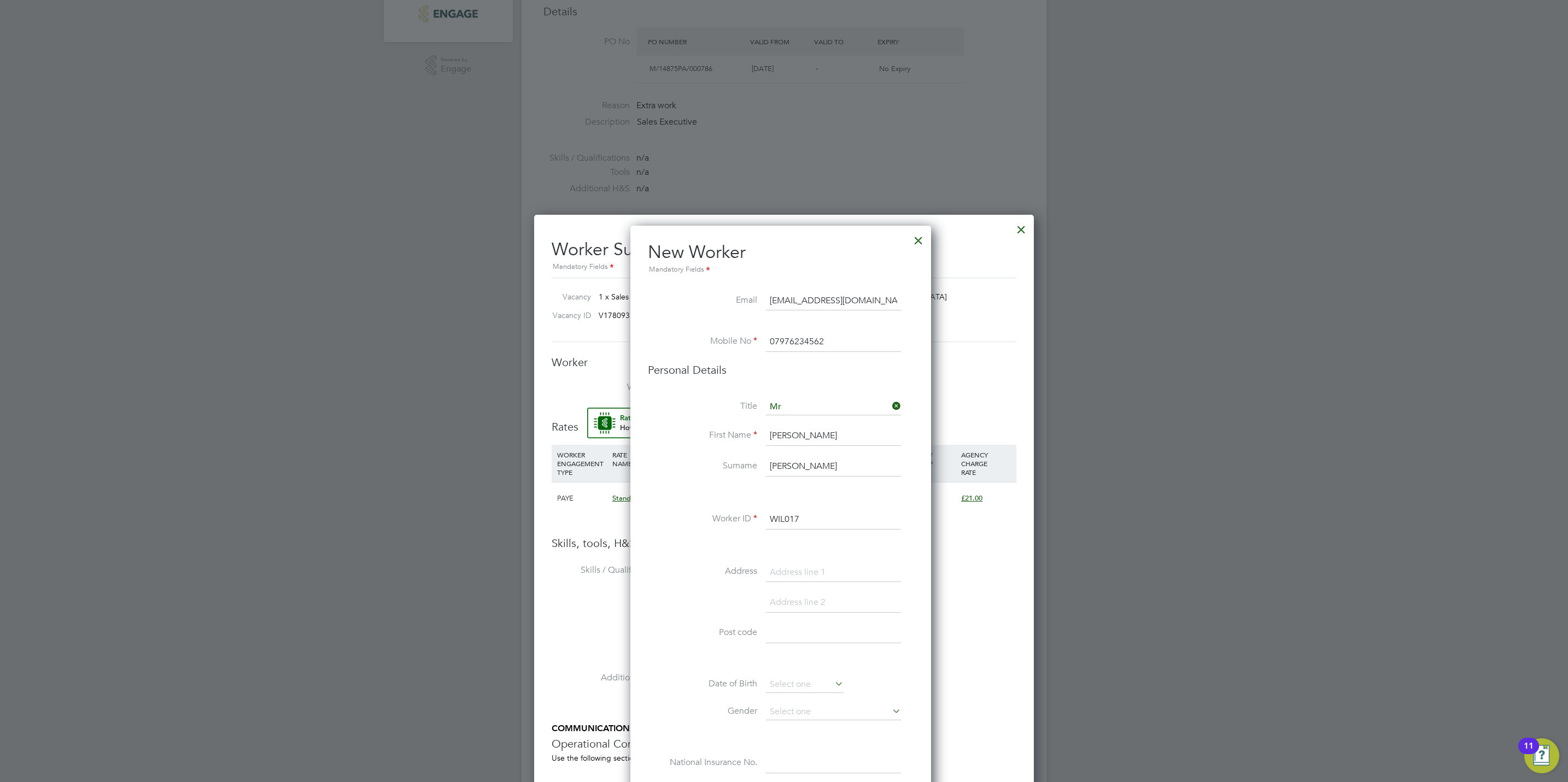
scroll to position [5, 5]
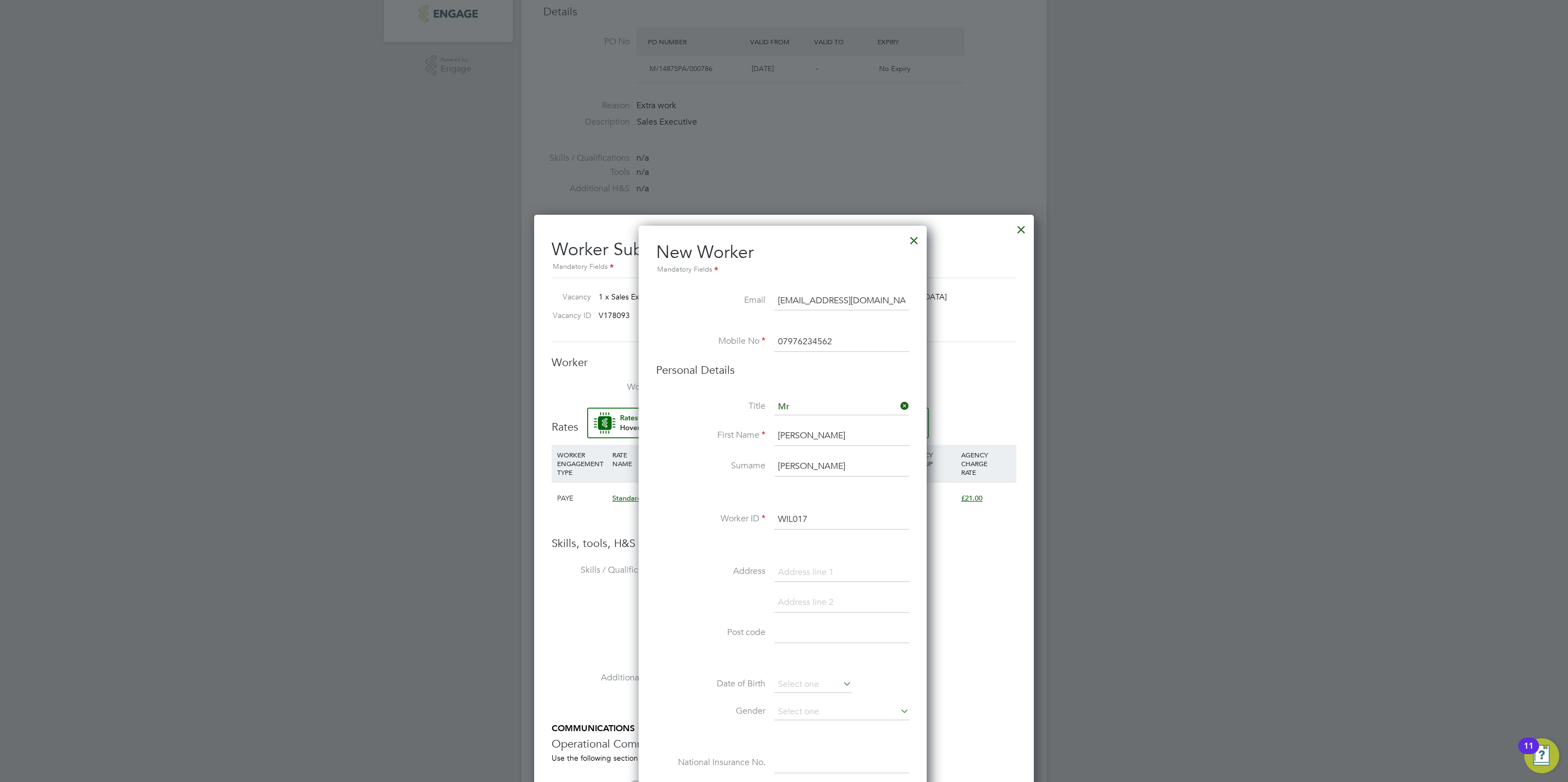
click at [827, 514] on input "WIL017" at bounding box center [842, 520] width 135 height 19
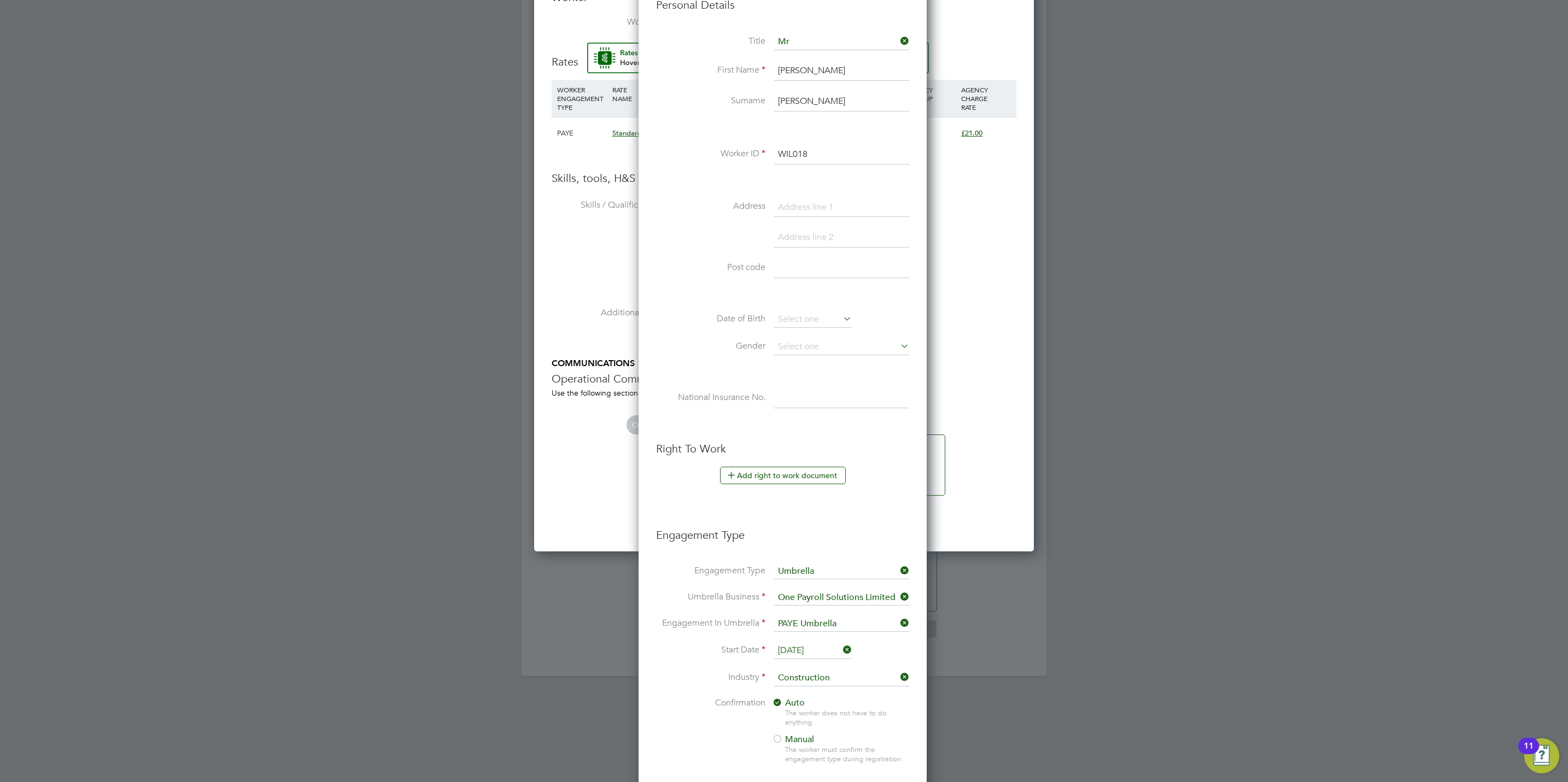
scroll to position [893, 0]
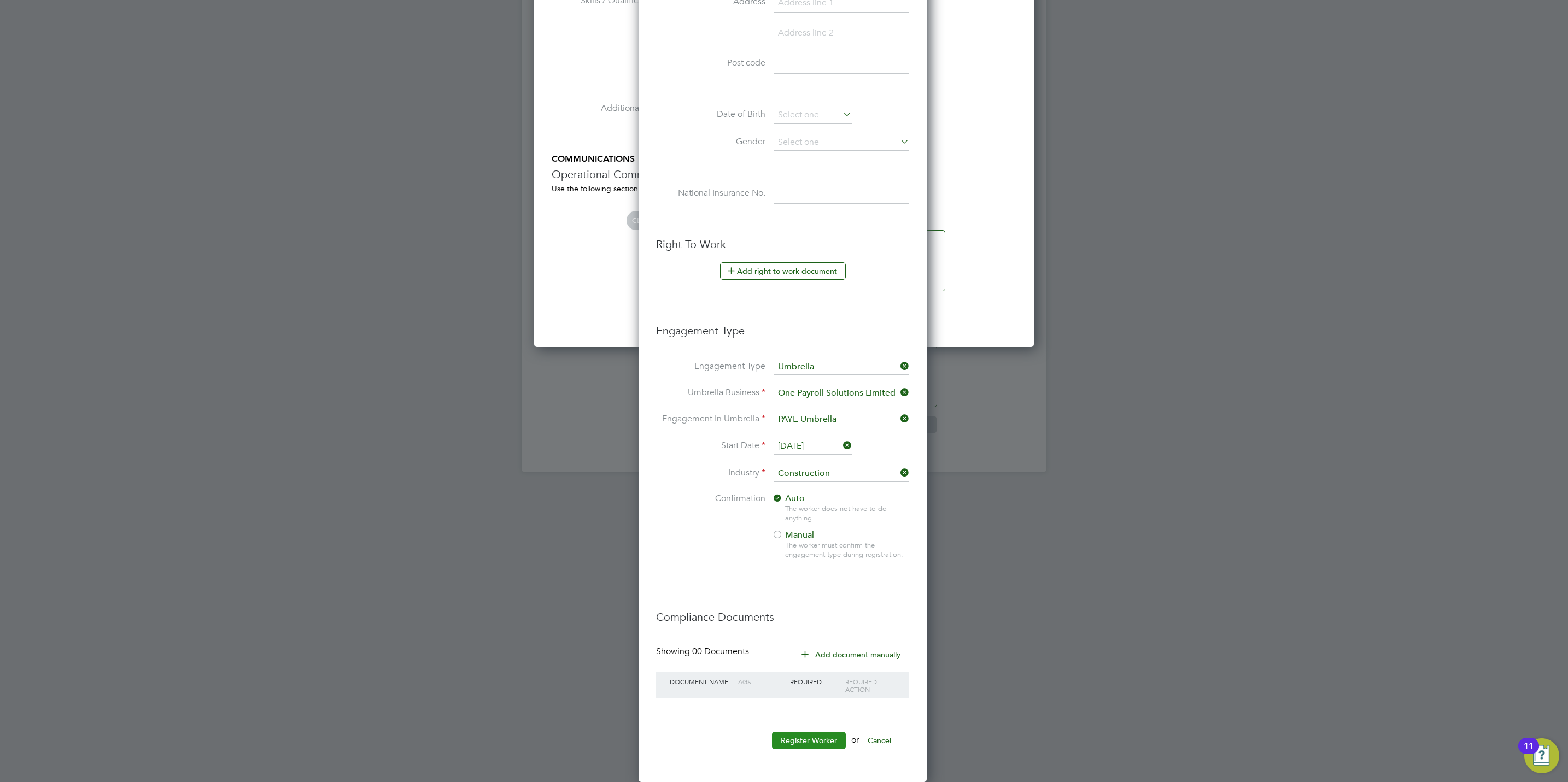
click at [811, 733] on button "Register Worker" at bounding box center [808, 741] width 74 height 18
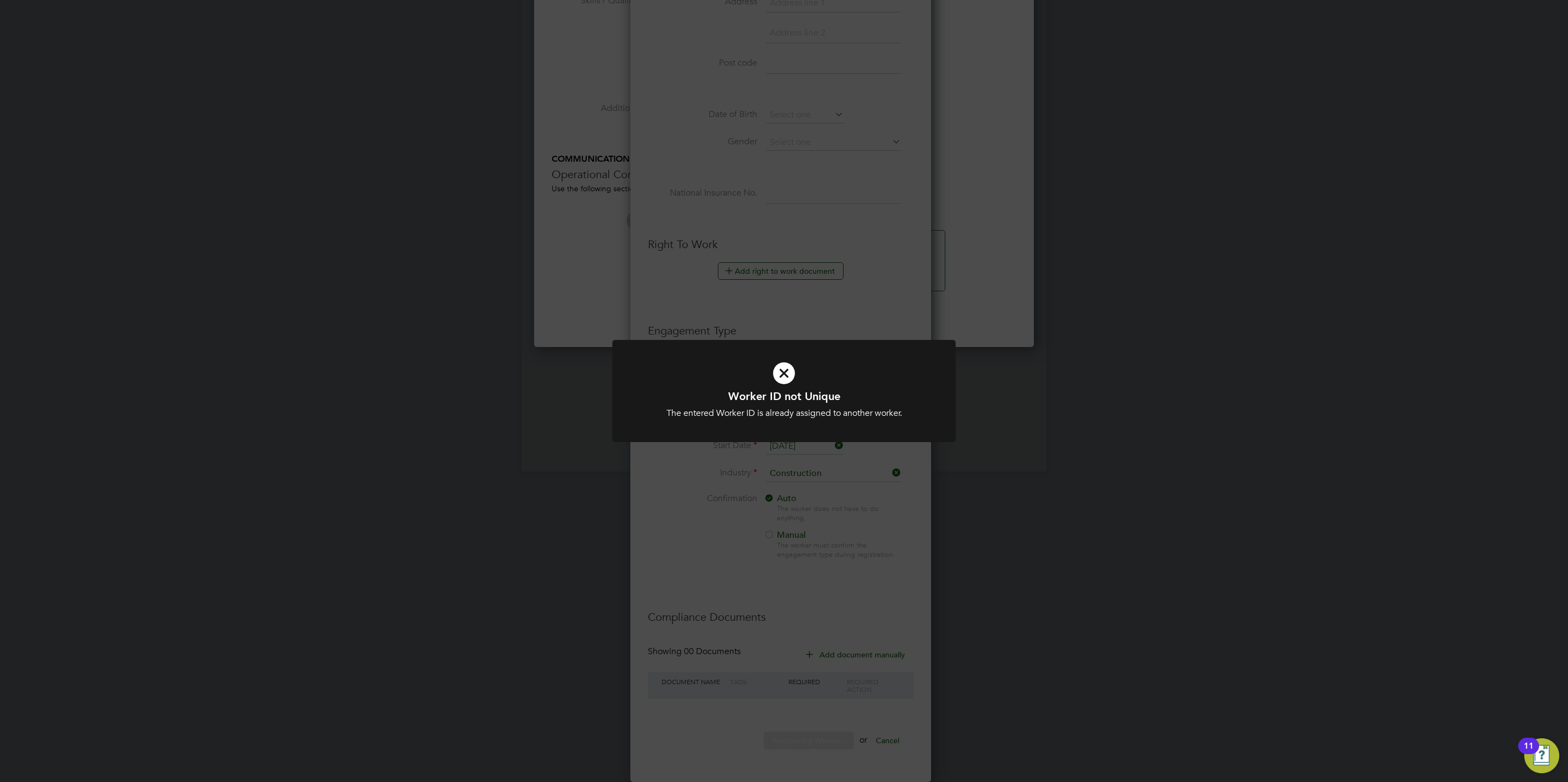
click at [787, 256] on div "Worker ID not Unique The entered Worker ID is already assigned to another worke…" at bounding box center [784, 391] width 1568 height 782
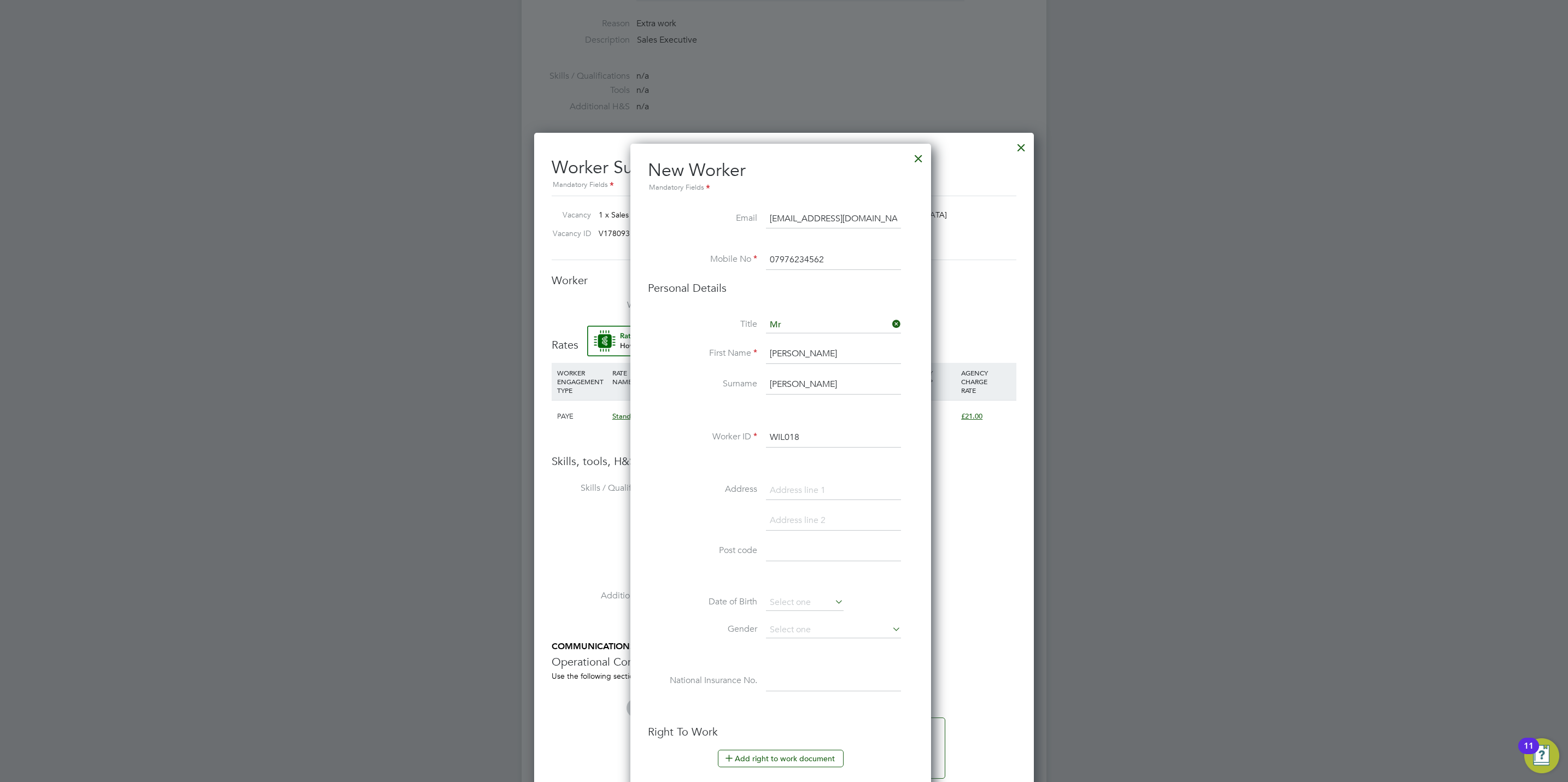
scroll to position [5, 5]
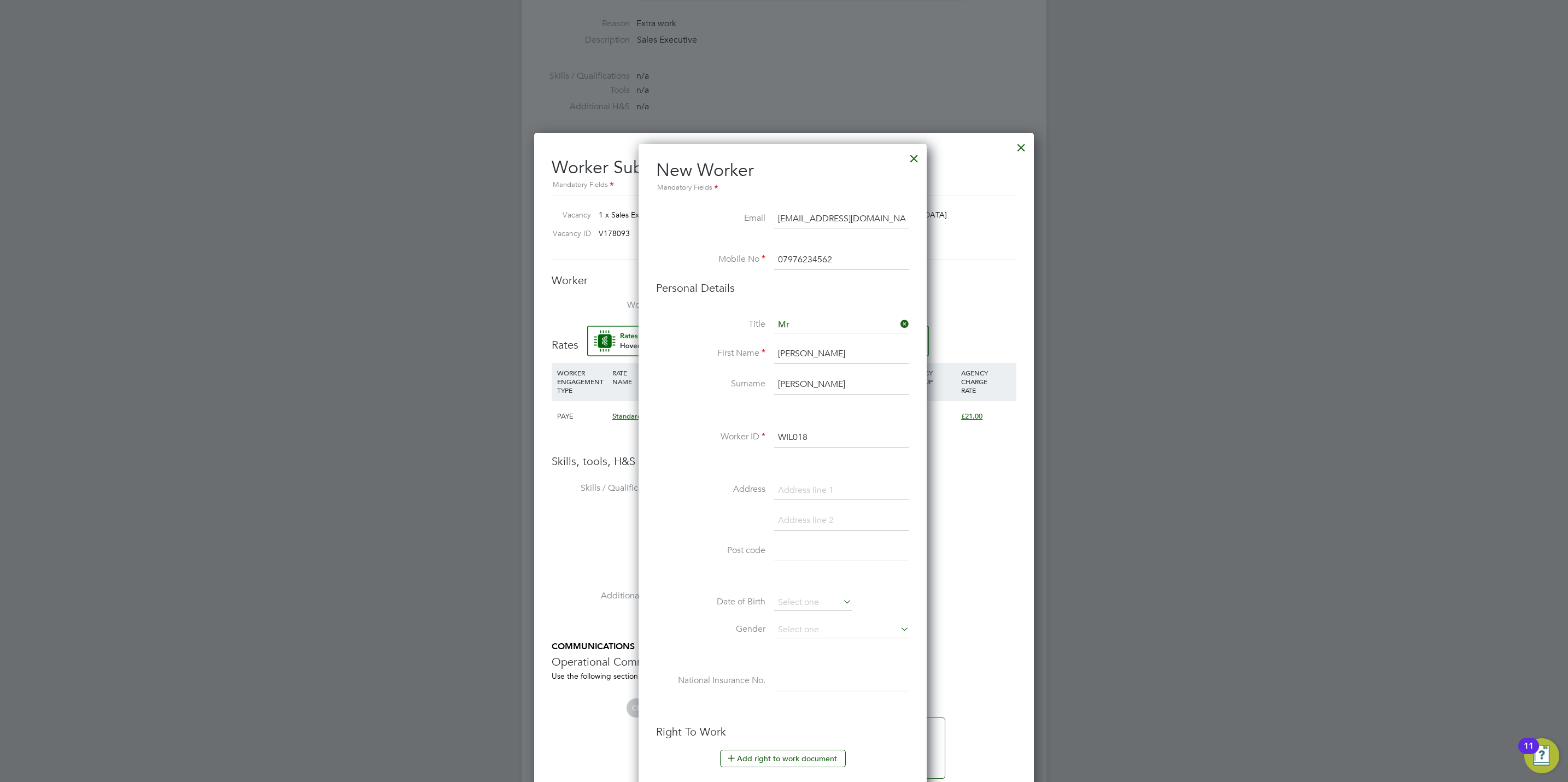
click at [838, 443] on input "WIL018" at bounding box center [842, 438] width 135 height 19
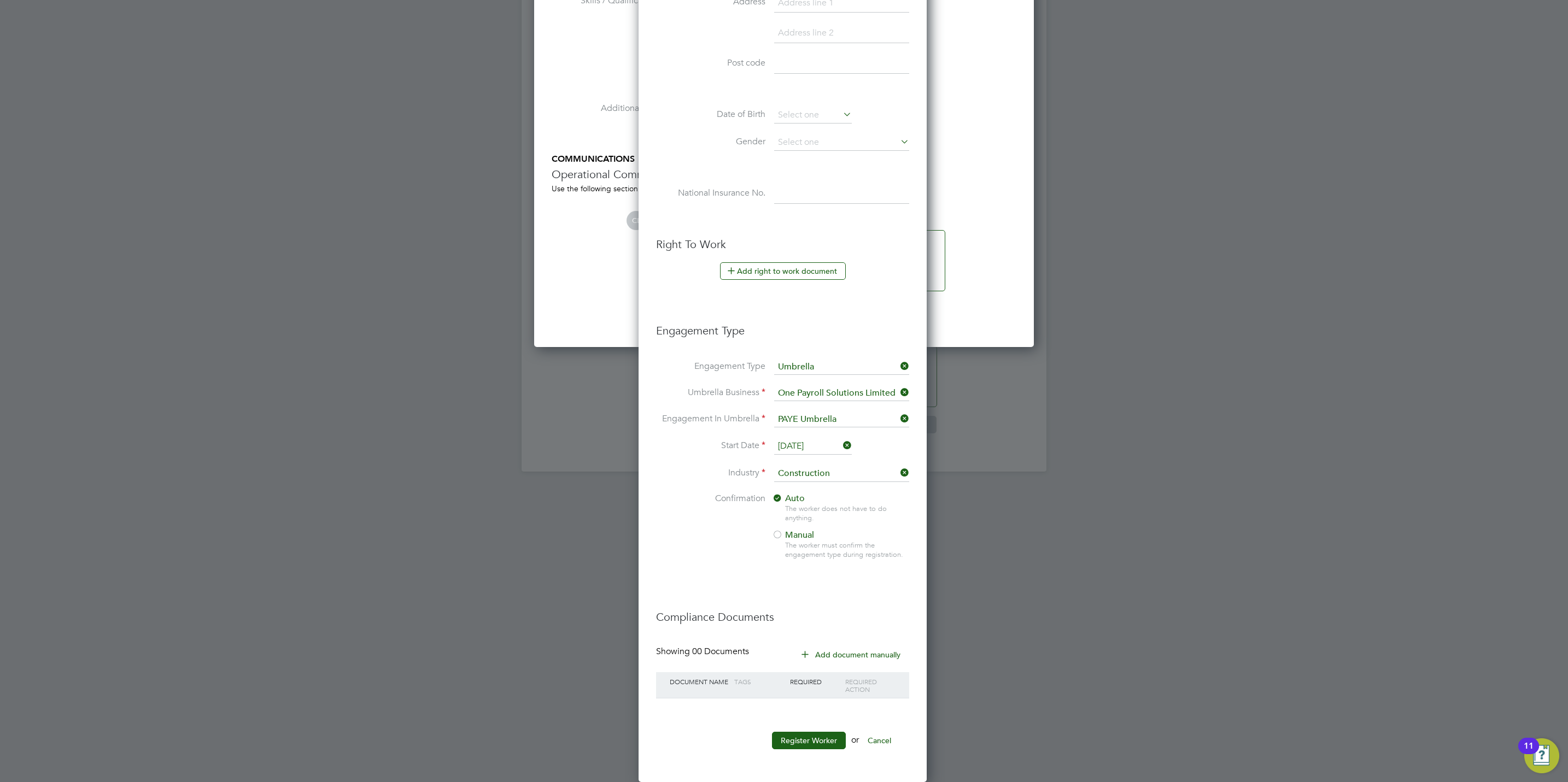
click at [817, 751] on li "Register Worker or Cancel" at bounding box center [783, 746] width 253 height 29
click at [817, 747] on button "Register Worker" at bounding box center [808, 741] width 74 height 18
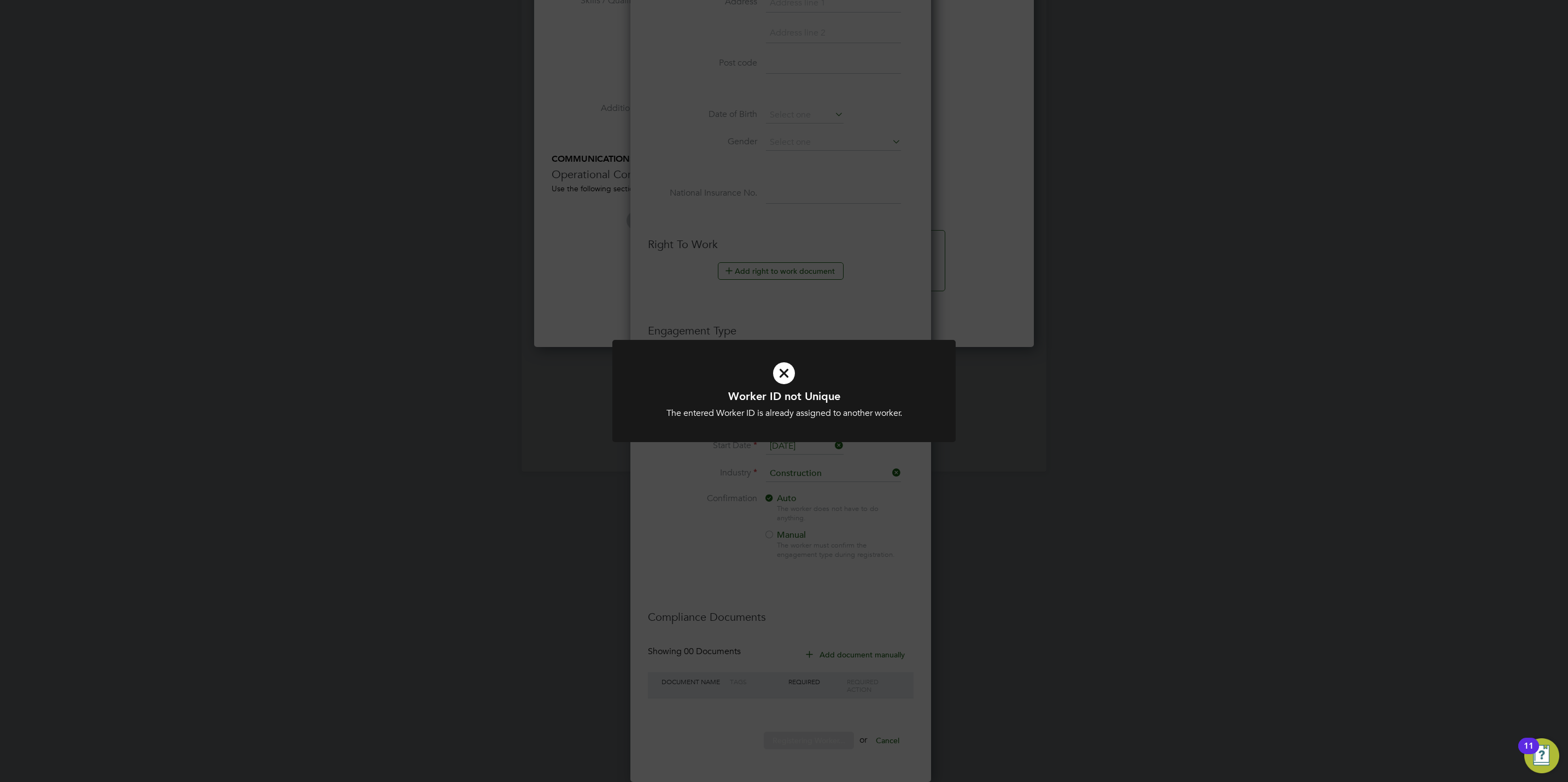
click at [793, 617] on div "Worker ID not Unique The entered Worker ID is already assigned to another worke…" at bounding box center [784, 391] width 1568 height 782
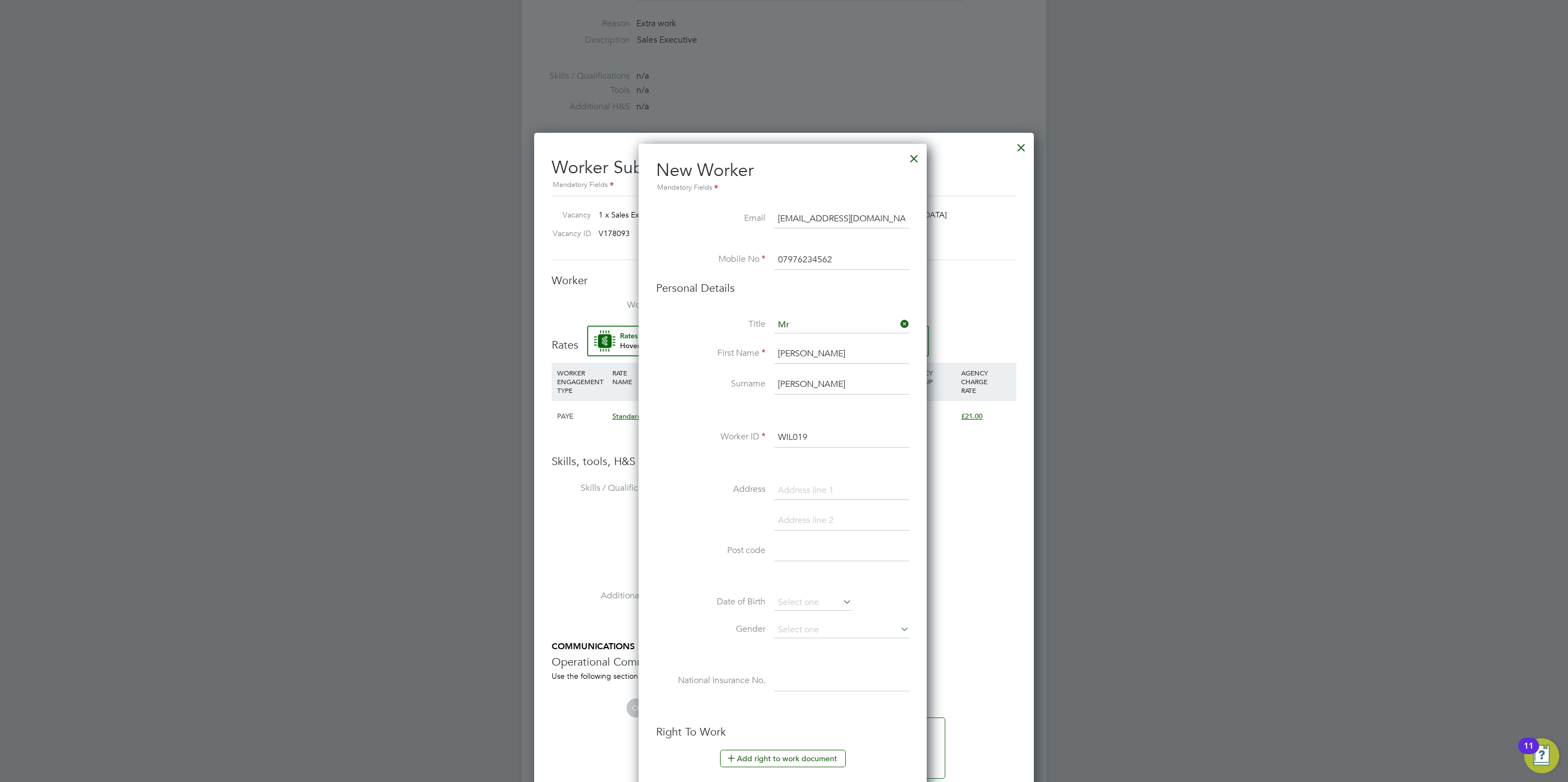
click at [831, 431] on input "WIL019" at bounding box center [842, 438] width 135 height 19
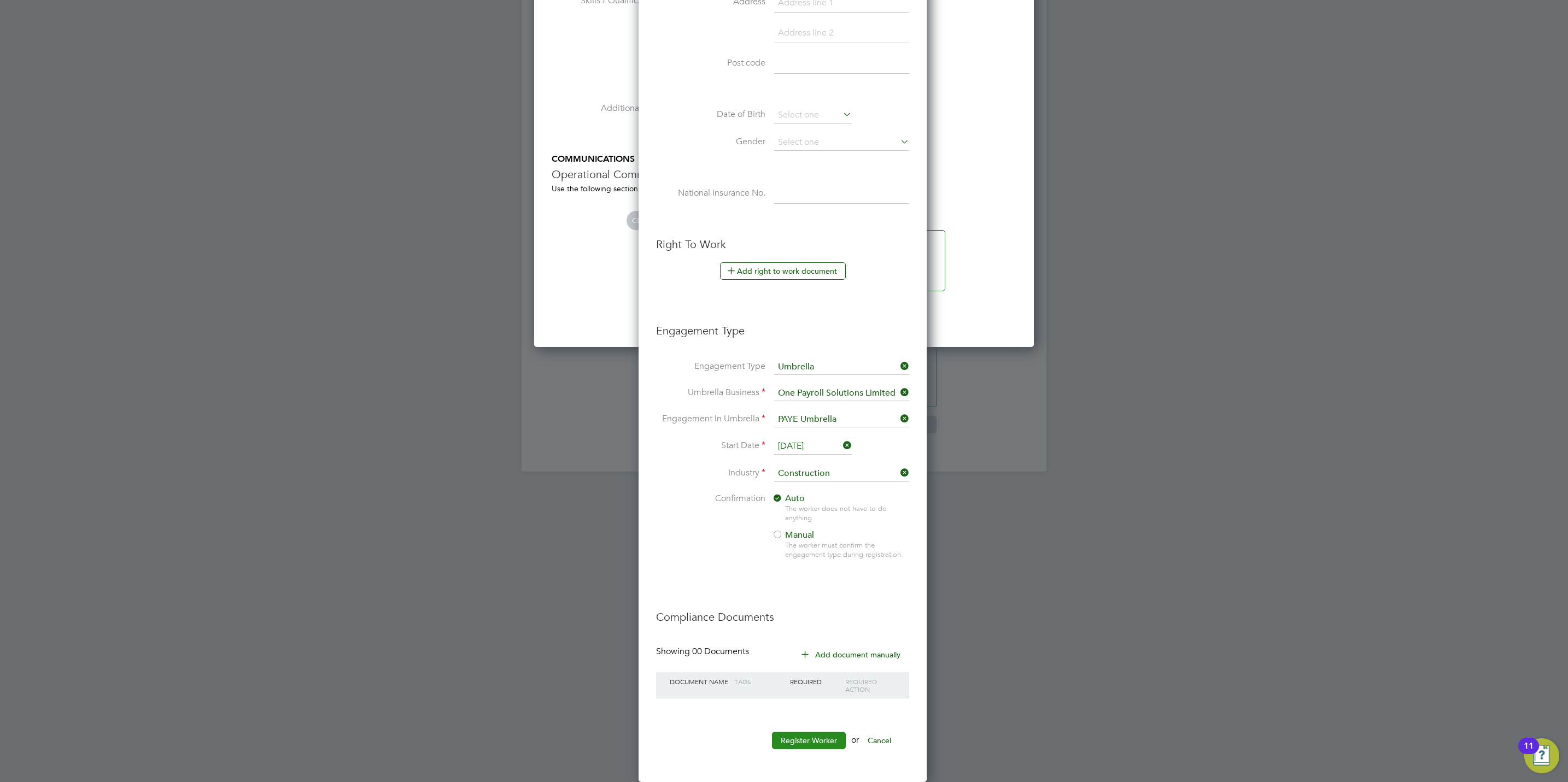
click at [801, 732] on button "Register Worker" at bounding box center [808, 741] width 74 height 18
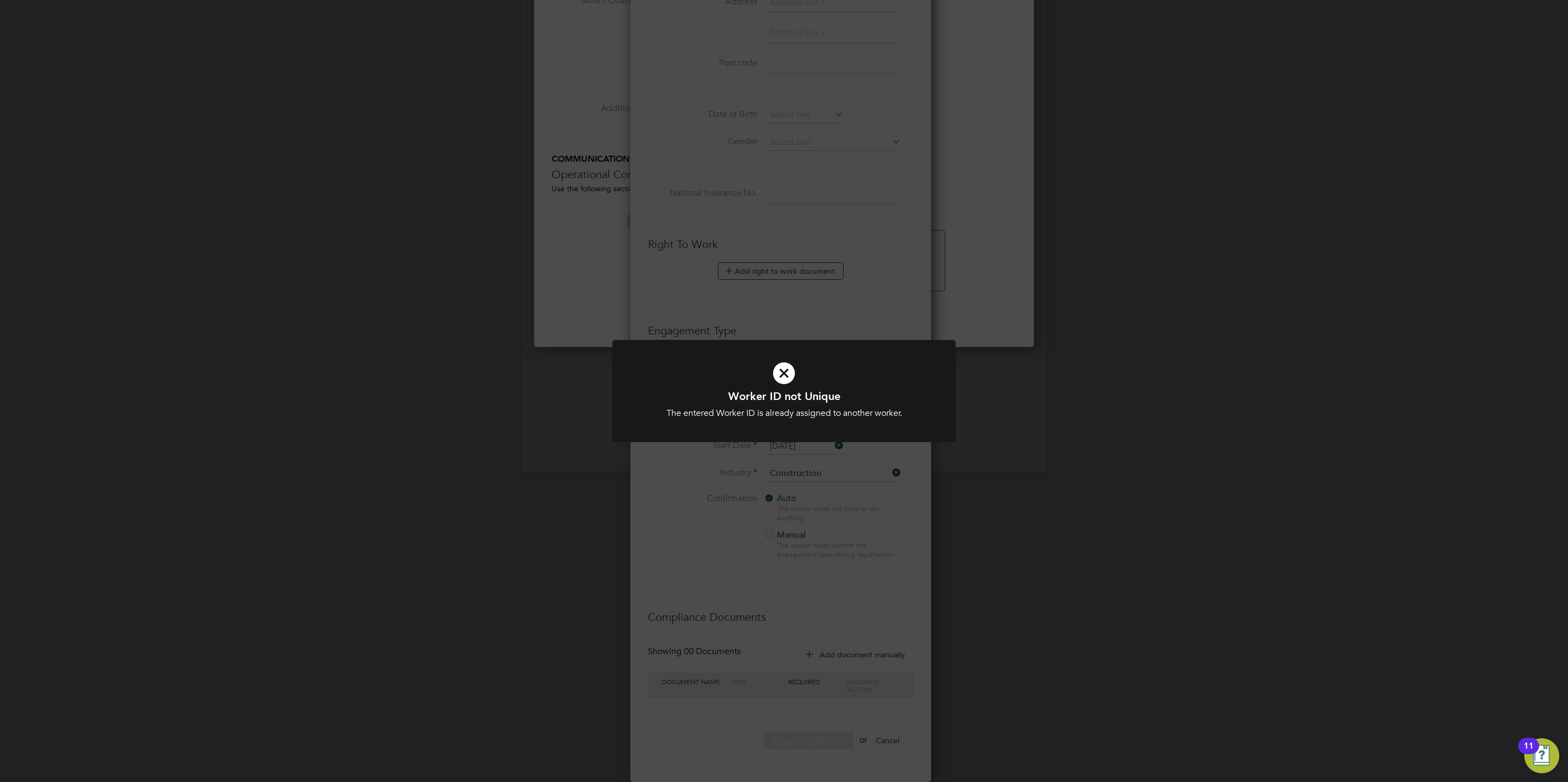
click at [738, 529] on div "Worker ID not Unique The entered Worker ID is already assigned to another worke…" at bounding box center [784, 391] width 1568 height 782
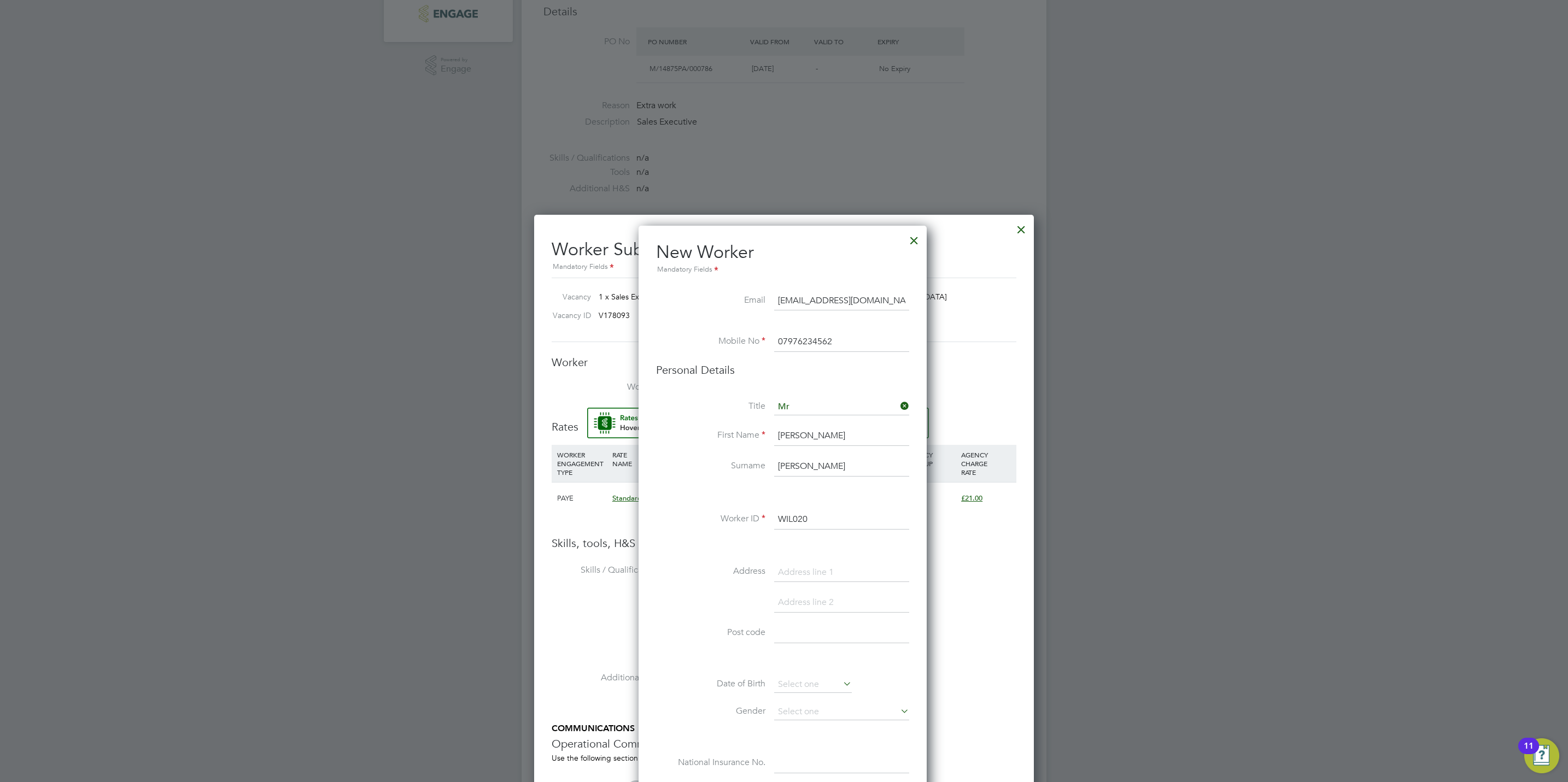
click at [831, 522] on input "WIL020" at bounding box center [842, 520] width 135 height 19
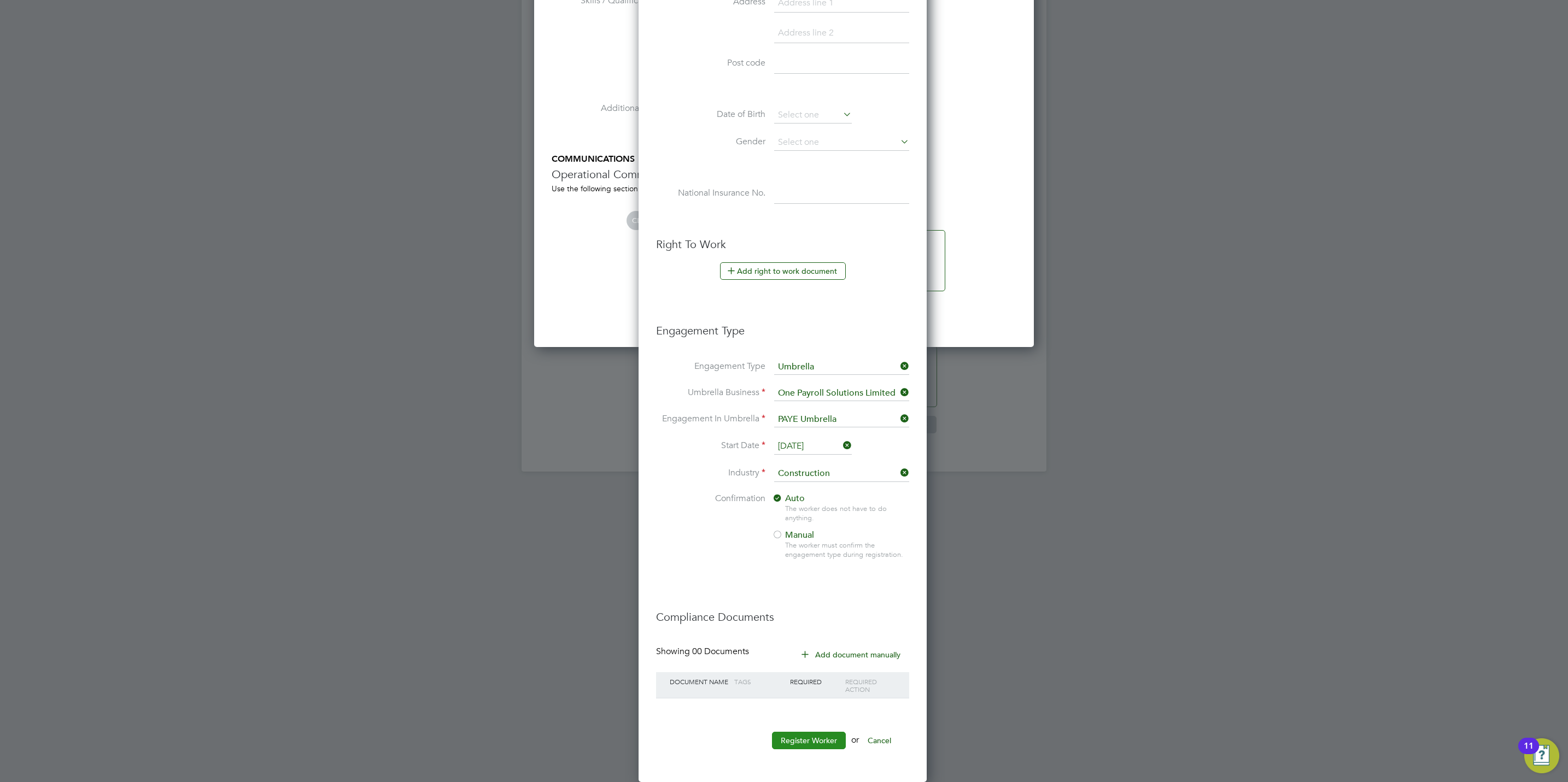
type input "WIL021"
click at [814, 744] on button "Register Worker" at bounding box center [808, 741] width 74 height 18
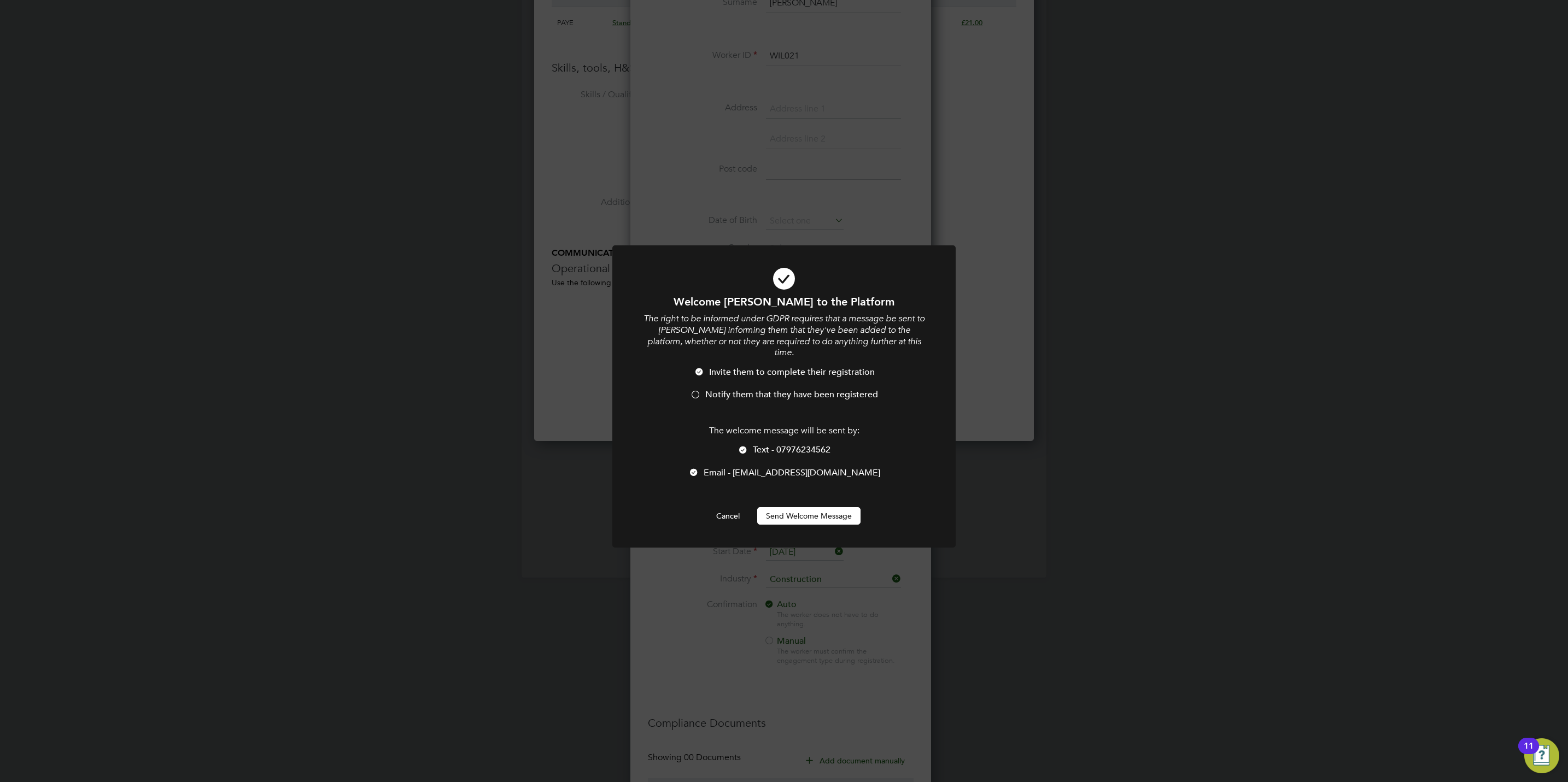
click at [756, 444] on li "Text - 07976234562" at bounding box center [783, 455] width 284 height 23
click at [758, 389] on span "Notify them that they have been registered" at bounding box center [792, 395] width 173 height 11
click at [809, 520] on div at bounding box center [784, 396] width 343 height 302
click at [808, 510] on button "Send Welcome Message" at bounding box center [809, 516] width 103 height 18
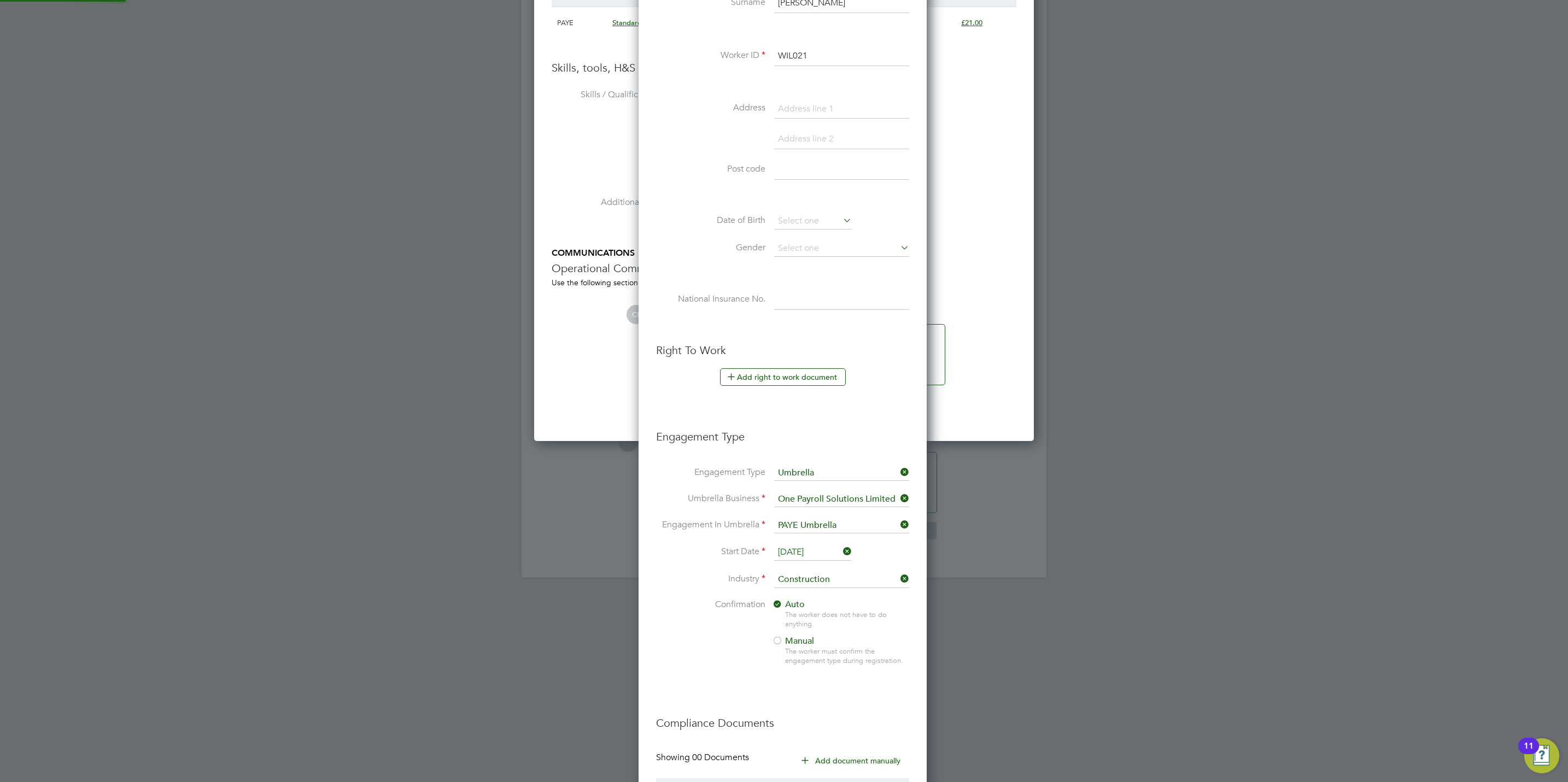
type input "[PERSON_NAME] (WIL021)"
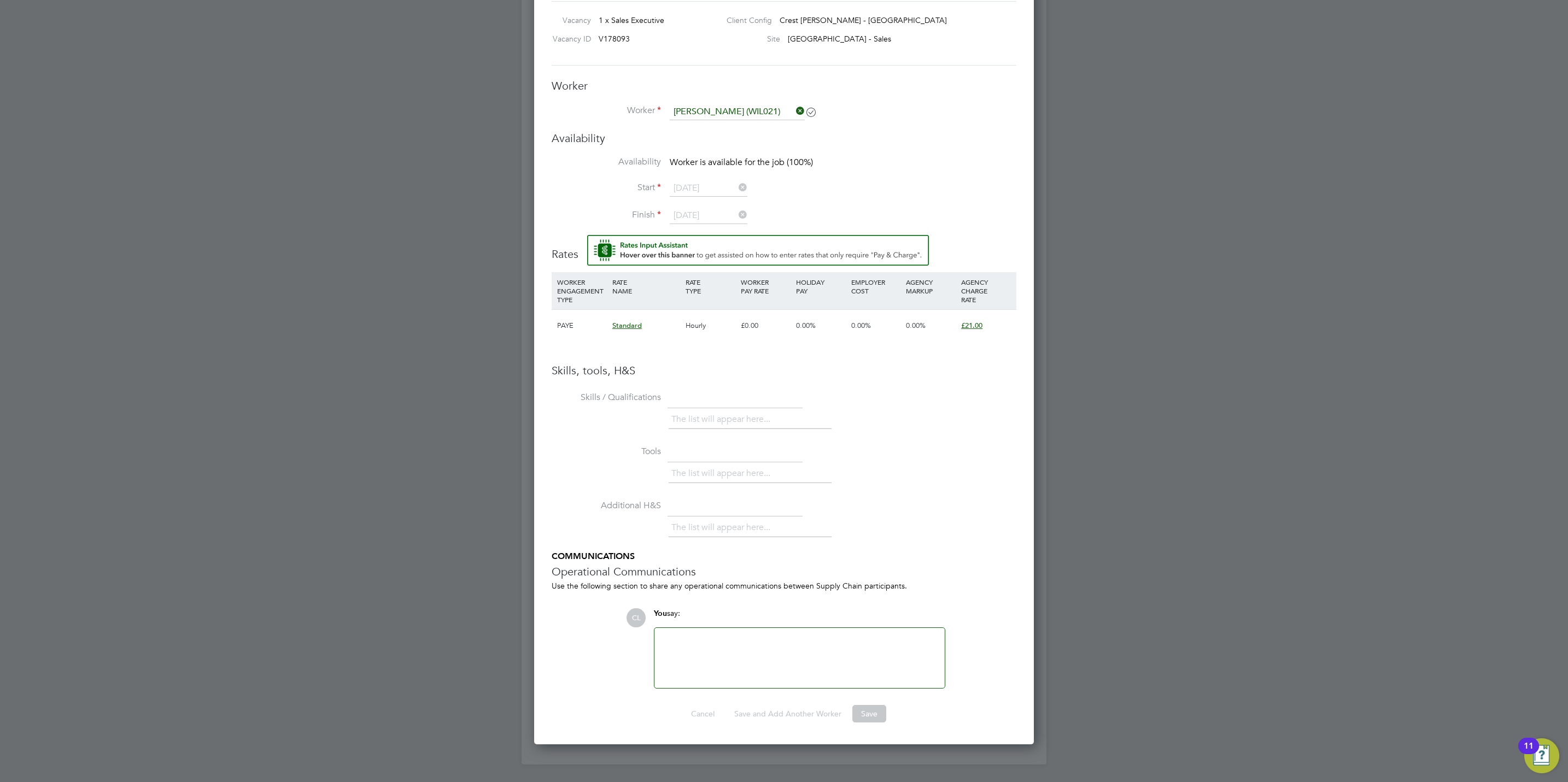
click at [955, 503] on li "Additional H&S The list will appear here..." at bounding box center [783, 523] width 464 height 54
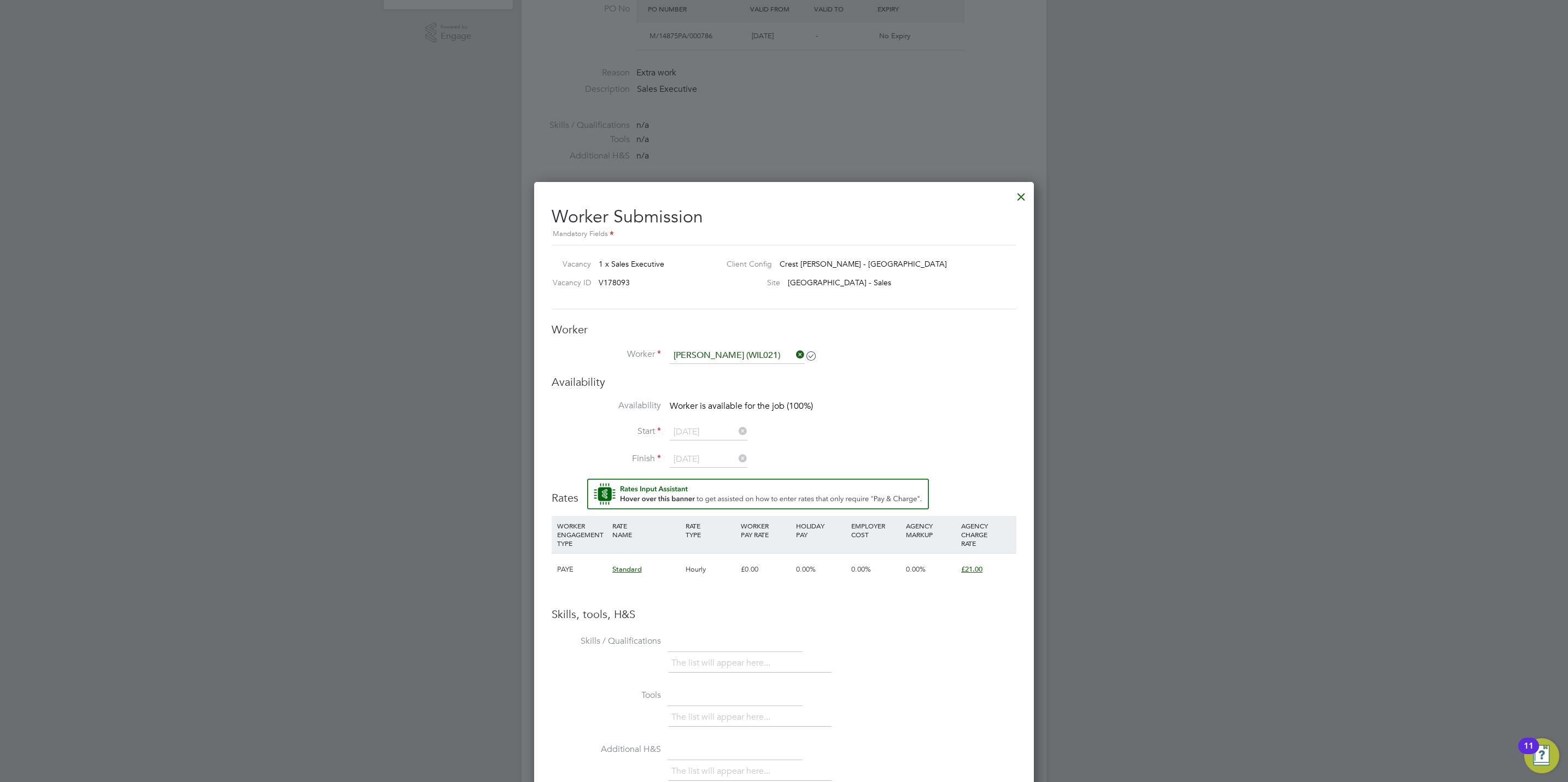
click at [714, 380] on h3 "Availability" at bounding box center [783, 382] width 464 height 14
click at [723, 356] on input at bounding box center [737, 355] width 135 height 16
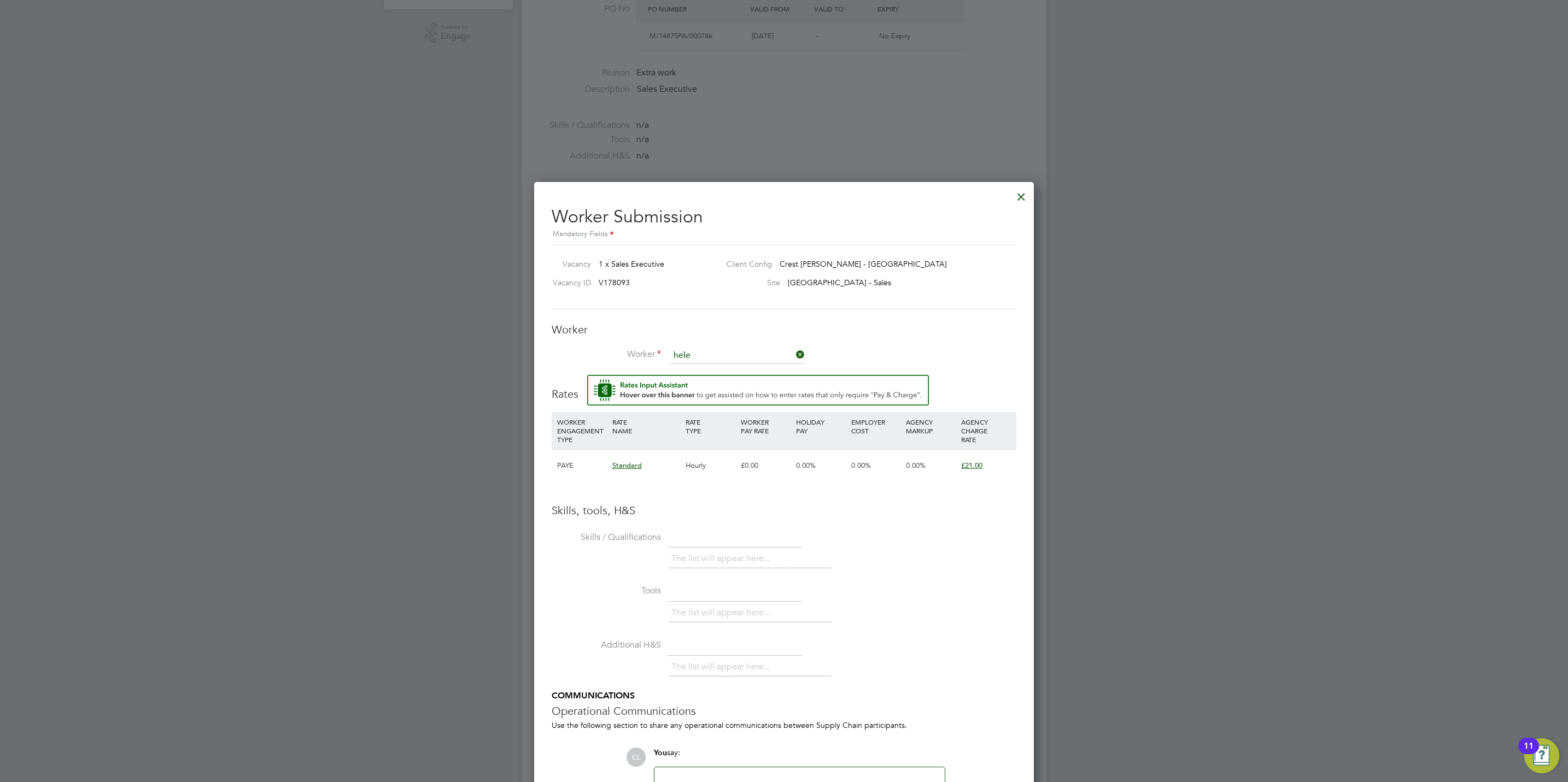
click at [723, 371] on li "Hele n [PERSON_NAME] (WIL021)" at bounding box center [737, 372] width 136 height 15
type input "[PERSON_NAME] (WIL021)"
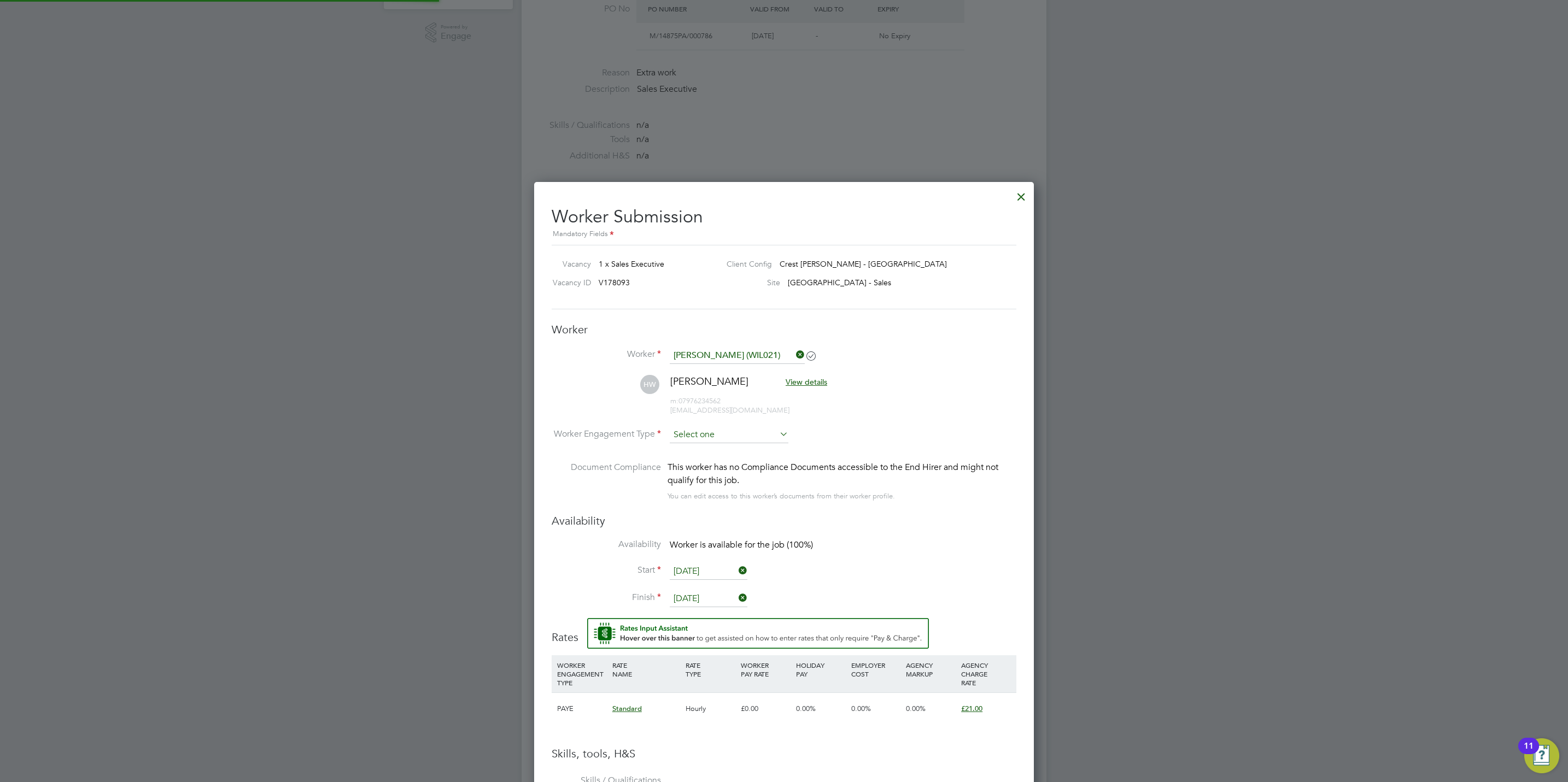
click at [711, 435] on input at bounding box center [729, 435] width 119 height 16
click at [719, 466] on li "PAYE" at bounding box center [729, 465] width 120 height 14
type input "PAYE"
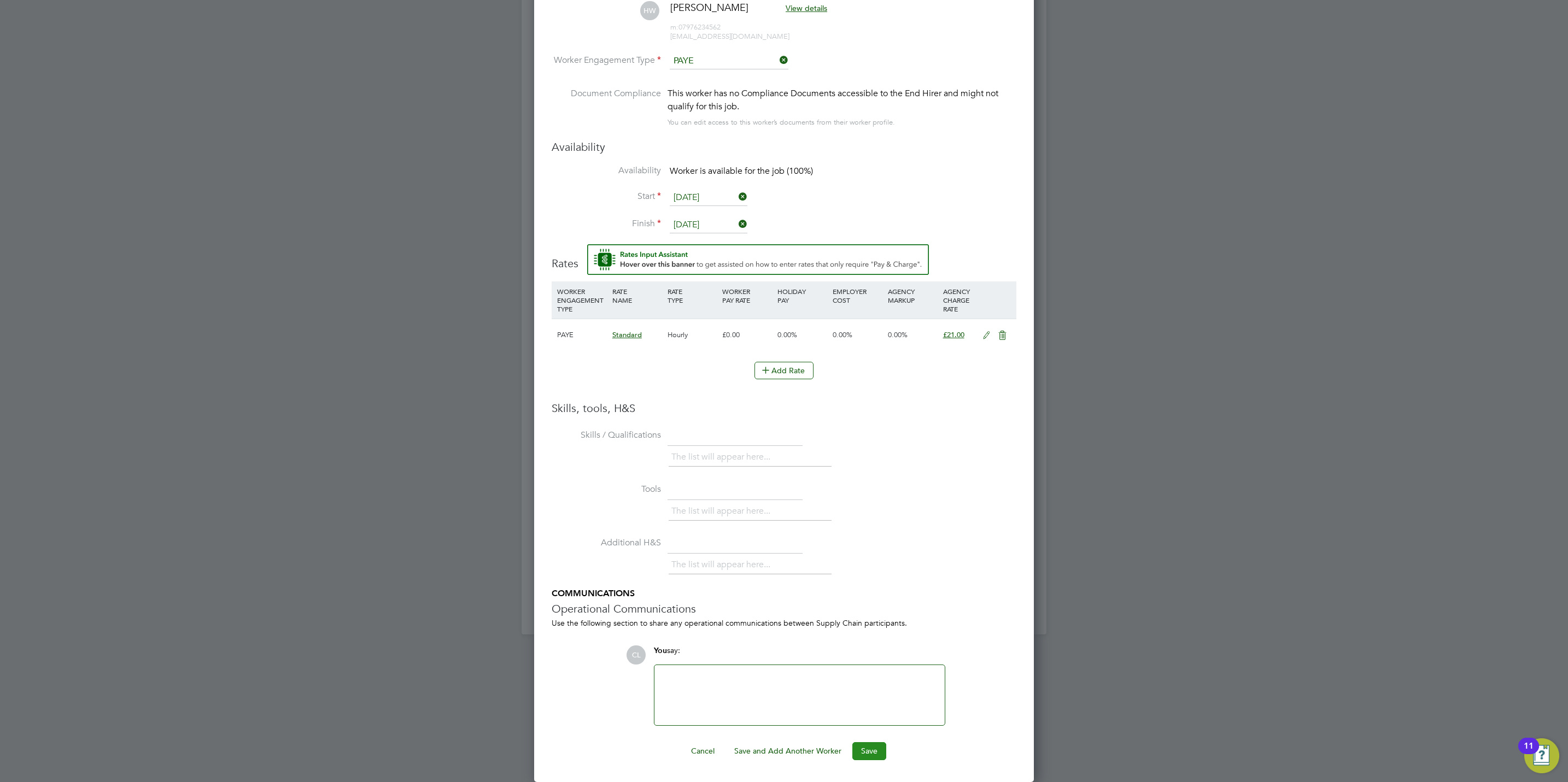
click at [878, 746] on button "Save" at bounding box center [869, 751] width 34 height 18
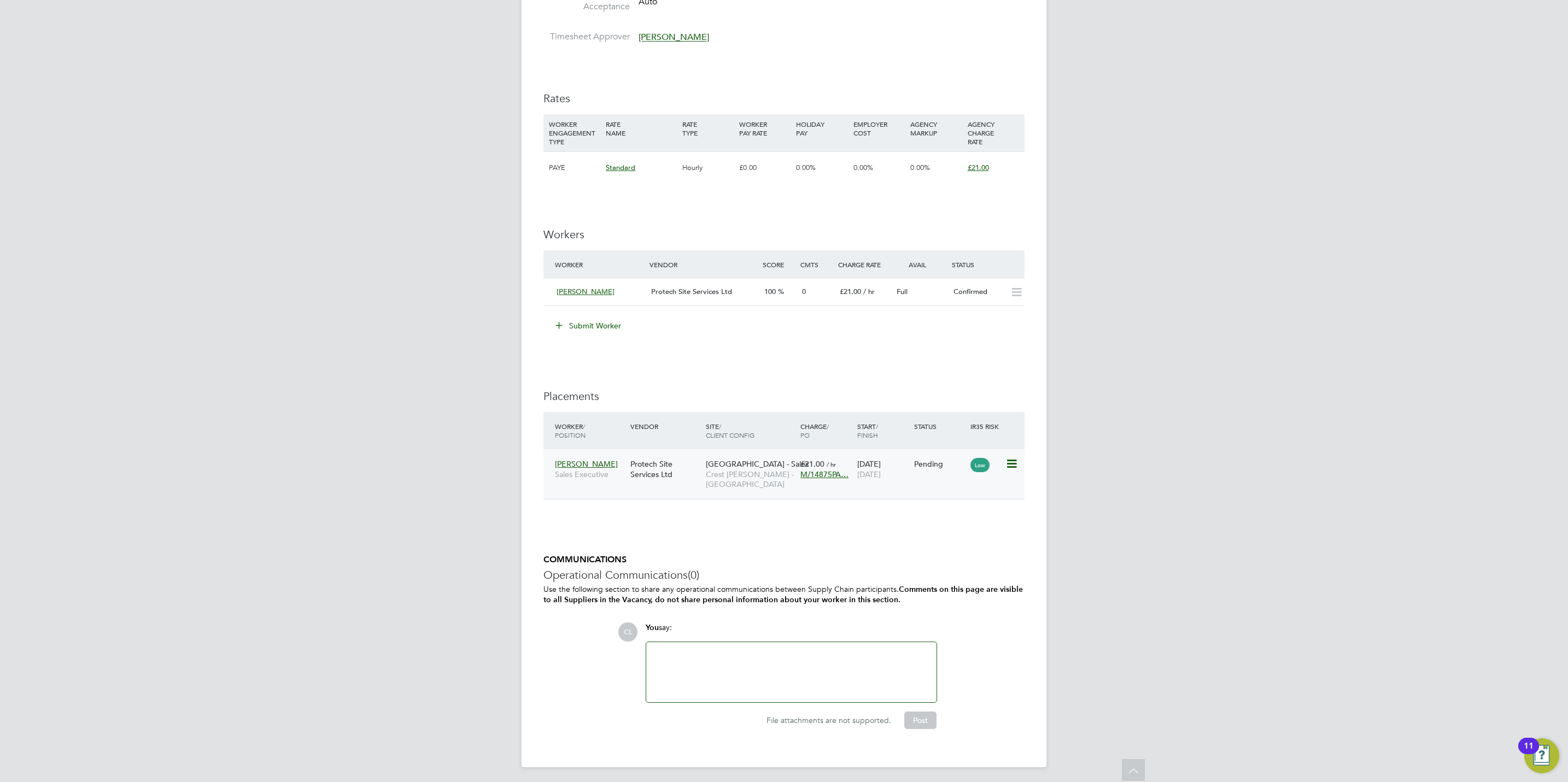
scroll to position [593, 0]
click at [1012, 463] on icon at bounding box center [1011, 461] width 11 height 13
click at [950, 532] on li "Start" at bounding box center [977, 531] width 78 height 15
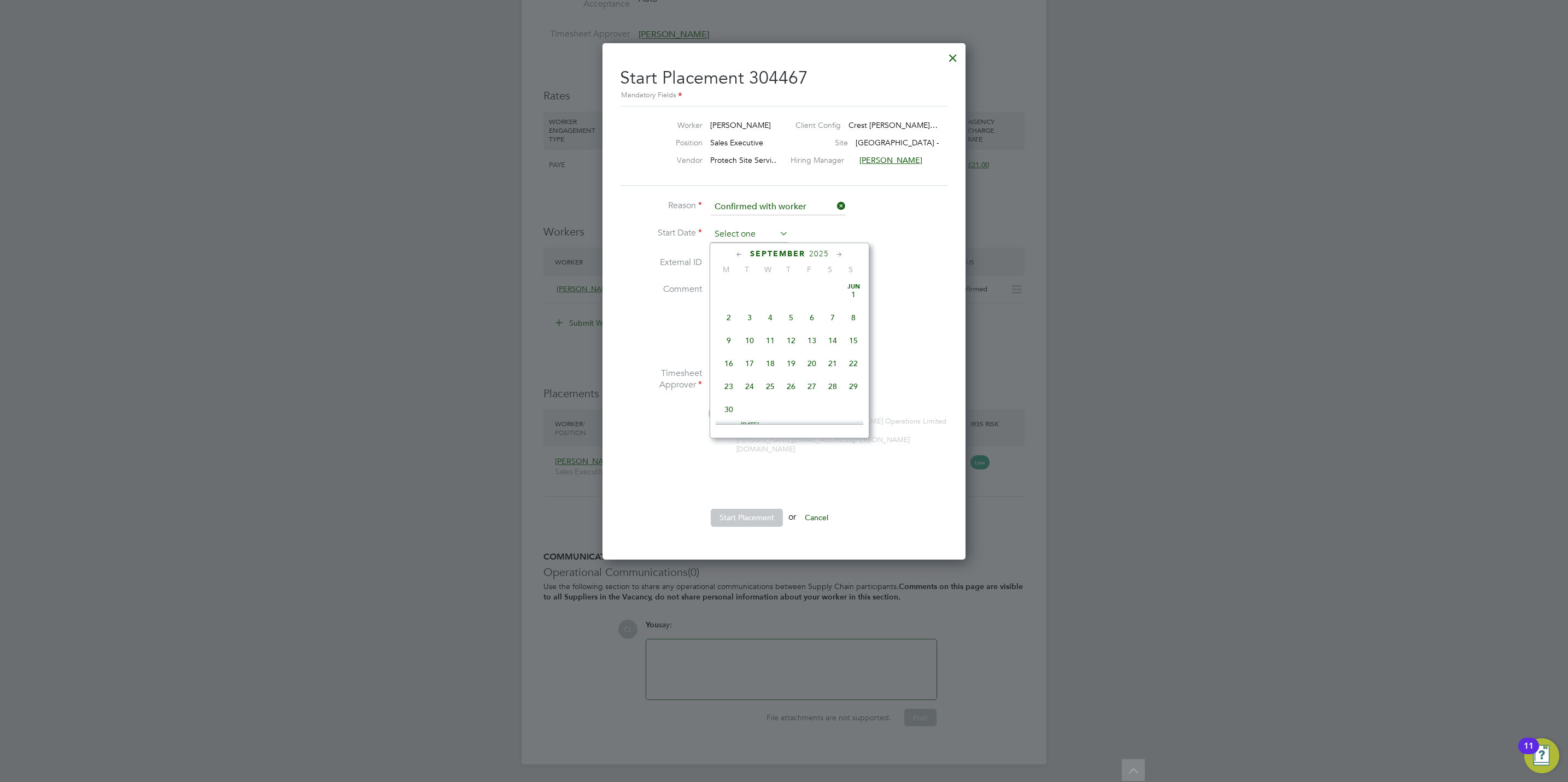
click at [718, 234] on input at bounding box center [750, 234] width 78 height 16
click at [830, 315] on span "20" at bounding box center [833, 313] width 21 height 21
type input "[DATE]"
click at [766, 509] on button "Start Placement" at bounding box center [747, 517] width 72 height 18
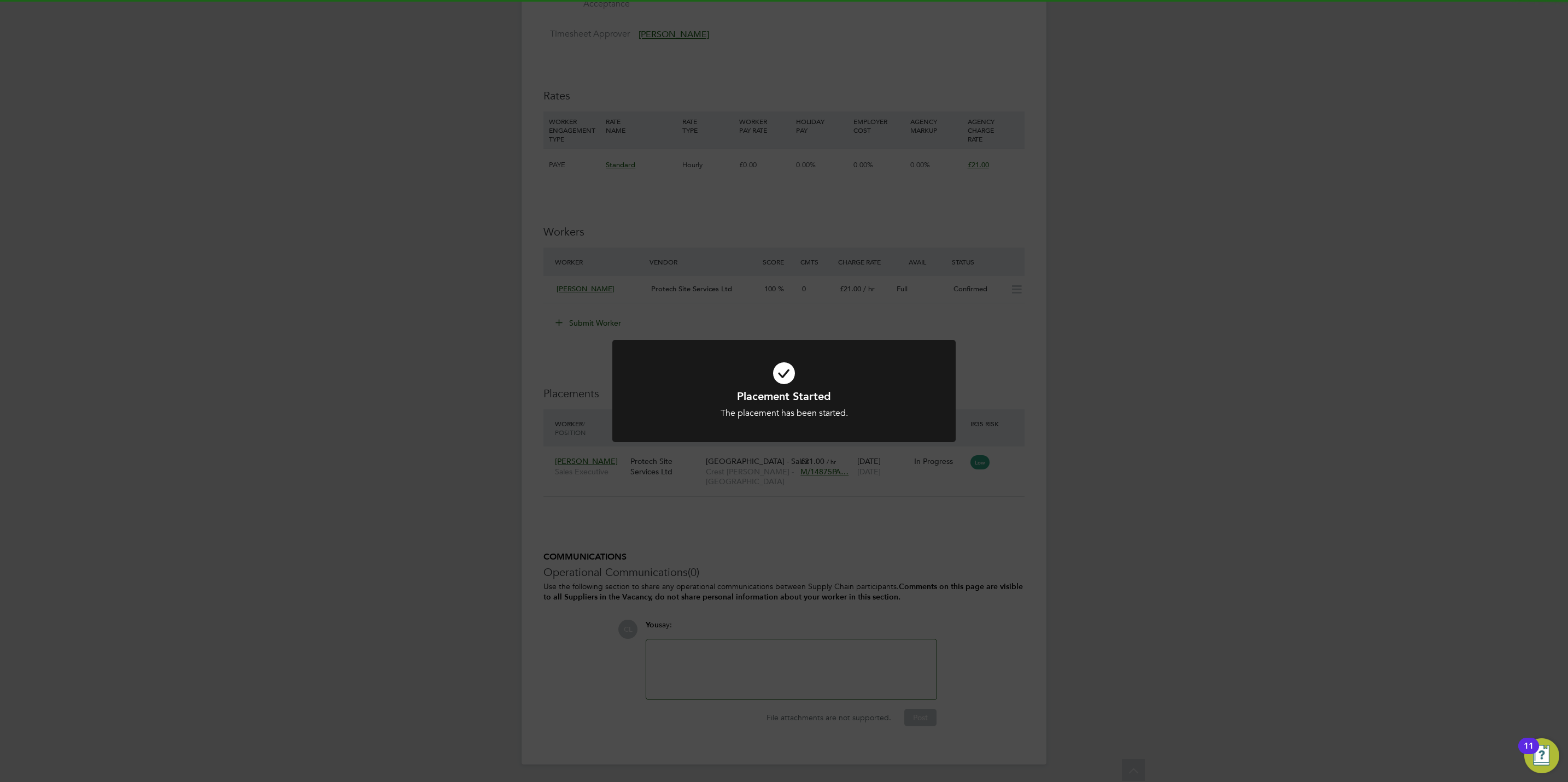
click at [879, 517] on div "Placement Started The placement has been started. Cancel Okay" at bounding box center [784, 391] width 1568 height 782
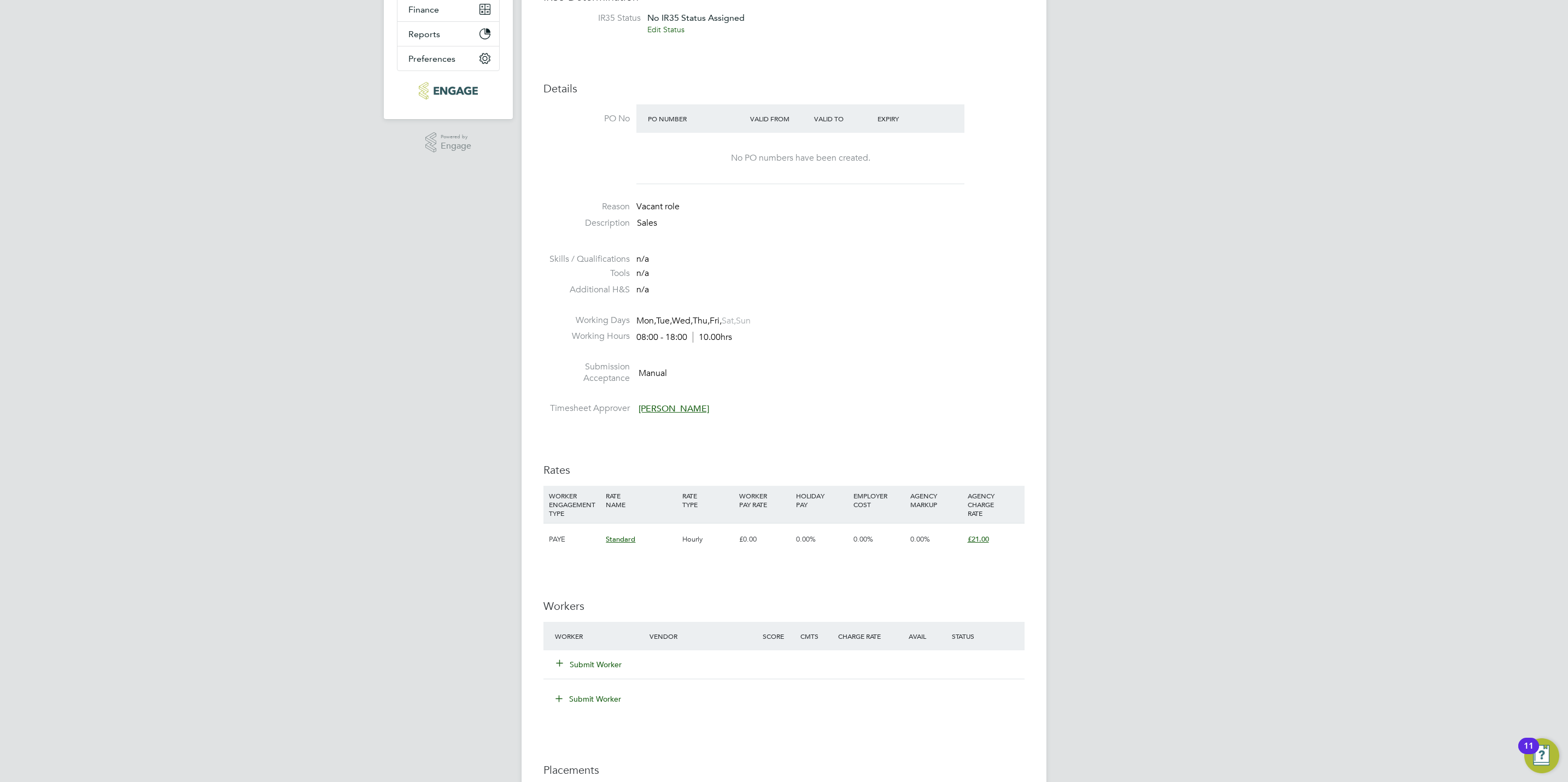
scroll to position [246, 0]
click at [614, 659] on button "Submit Worker" at bounding box center [589, 660] width 66 height 11
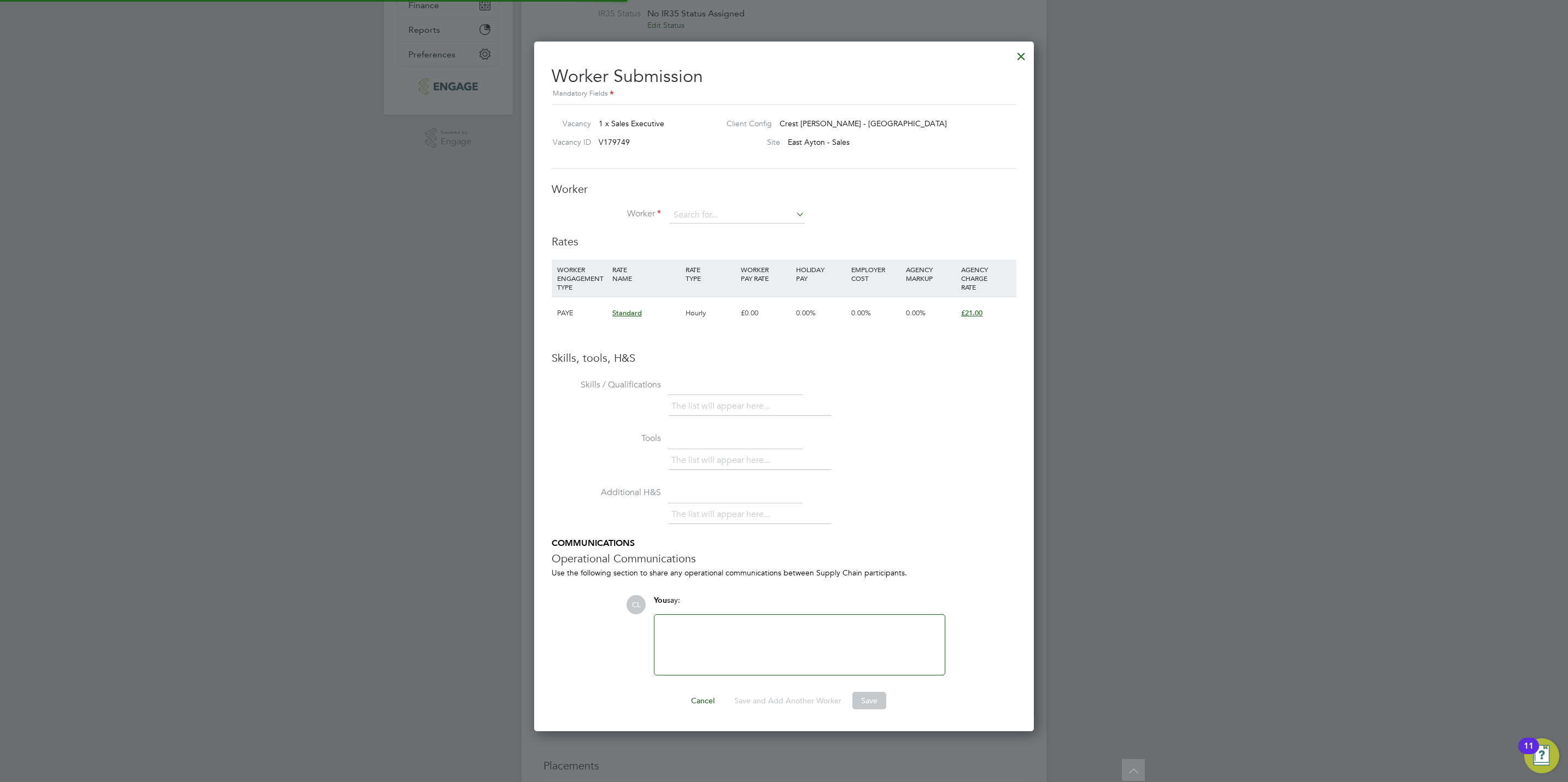
scroll to position [0, 0]
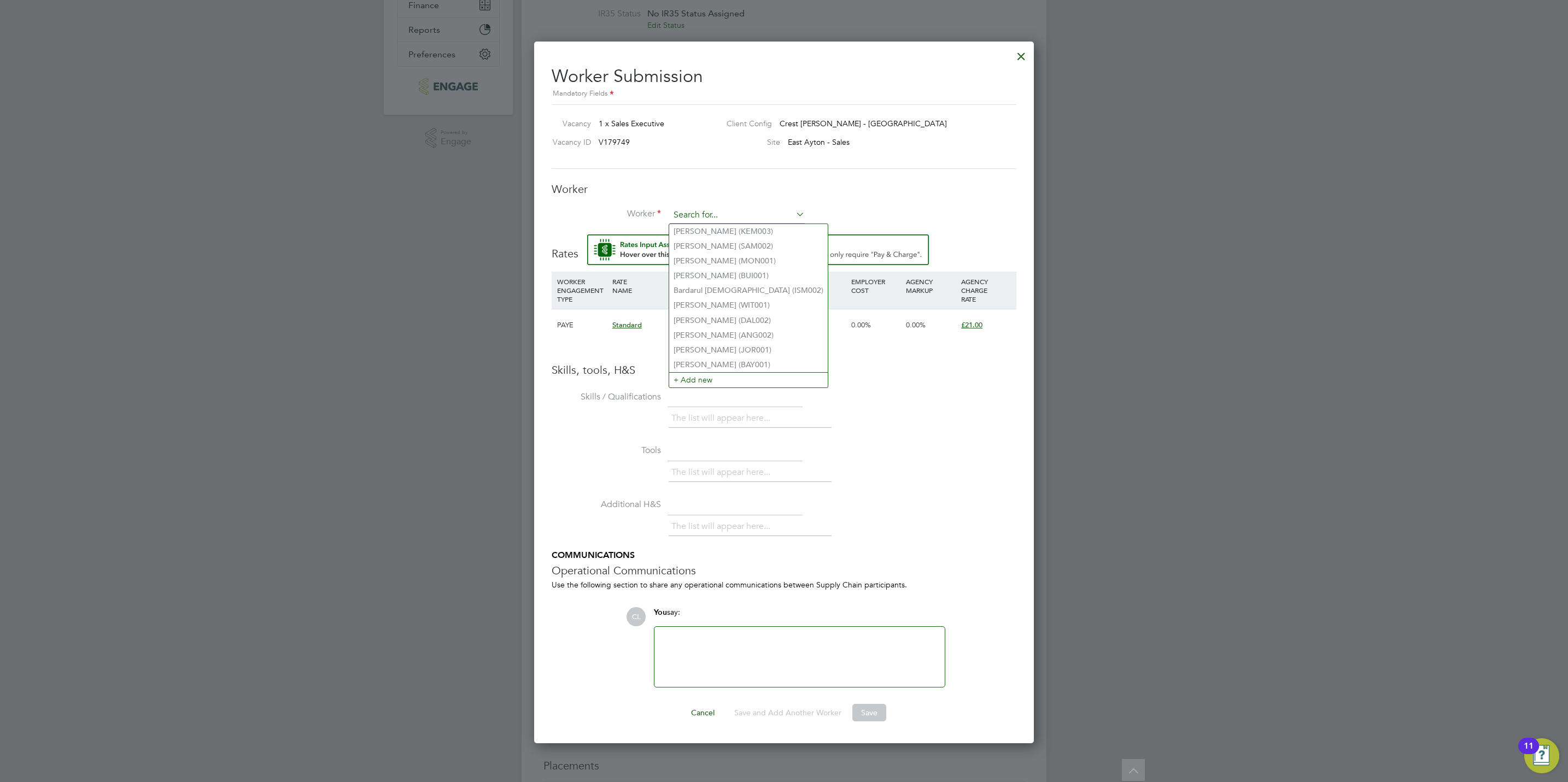
click at [692, 214] on input at bounding box center [737, 215] width 135 height 16
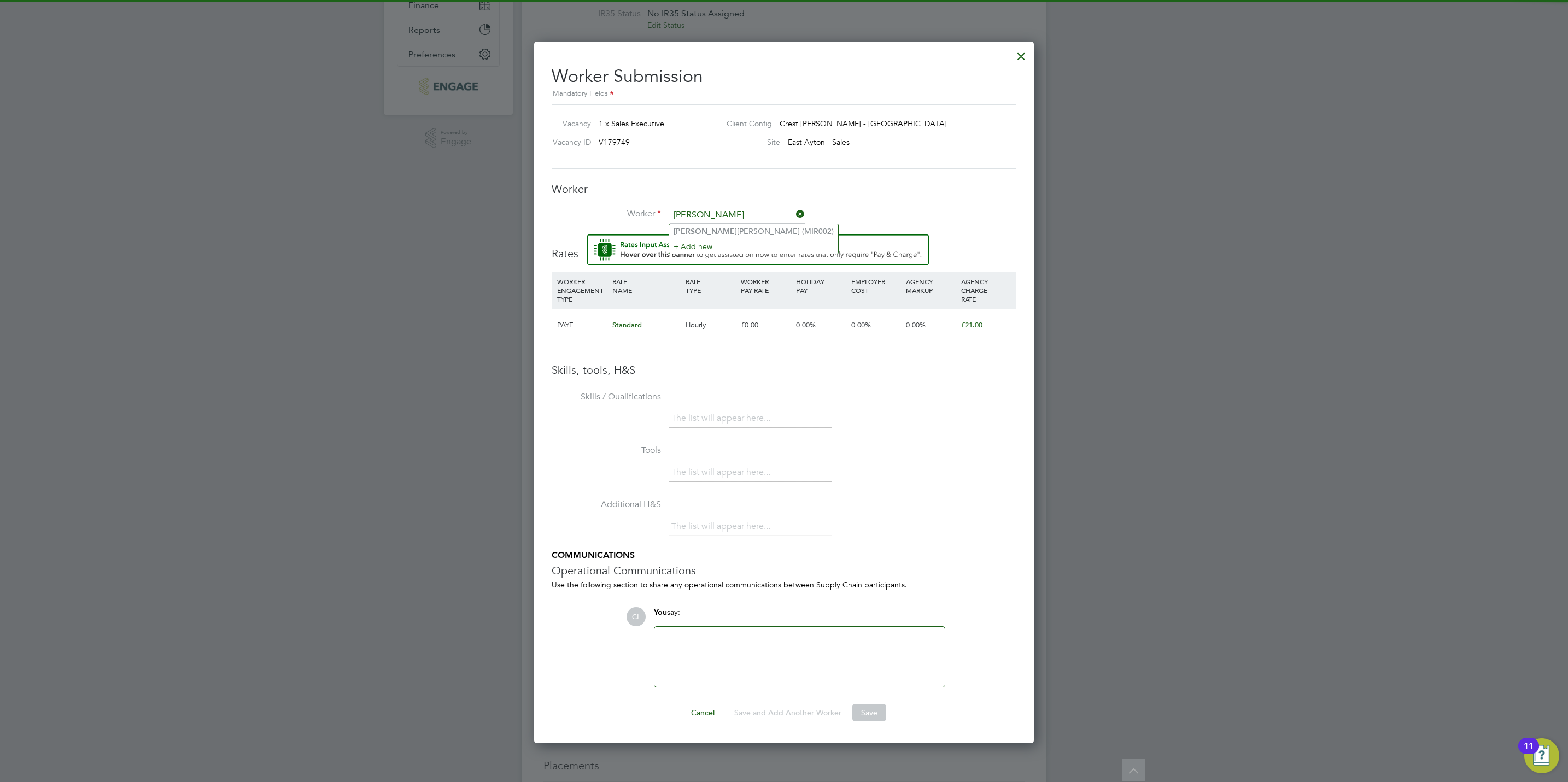
click at [705, 222] on input "[PERSON_NAME]" at bounding box center [737, 215] width 135 height 16
click at [705, 231] on li "[PERSON_NAME] [PERSON_NAME] (MIR002)" at bounding box center [754, 231] width 169 height 15
type input "[PERSON_NAME] (MIR002)"
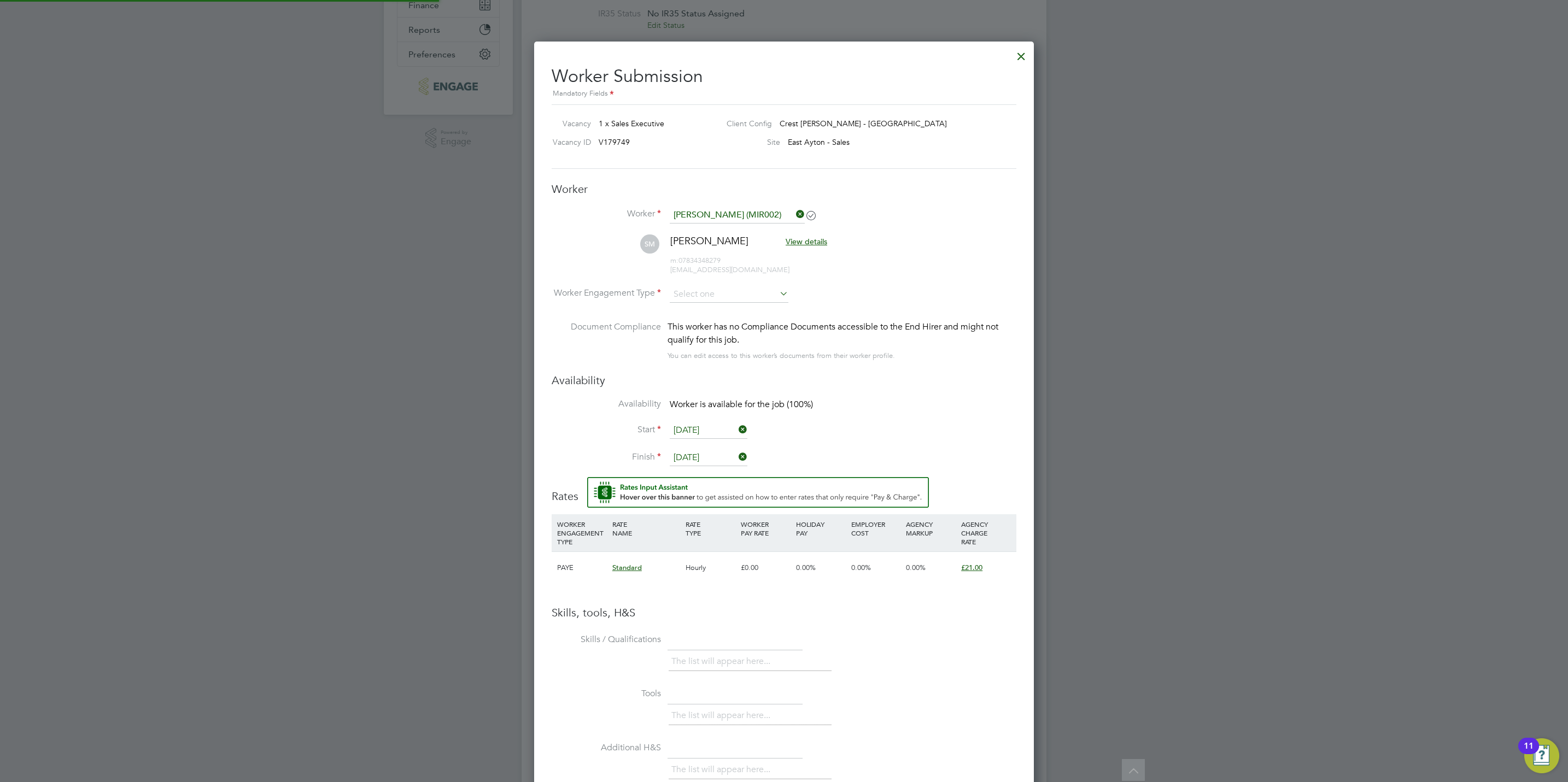
scroll to position [948, 500]
click at [704, 292] on input at bounding box center [729, 295] width 119 height 16
click at [702, 324] on li "PAYE" at bounding box center [729, 324] width 120 height 14
type input "PAYE"
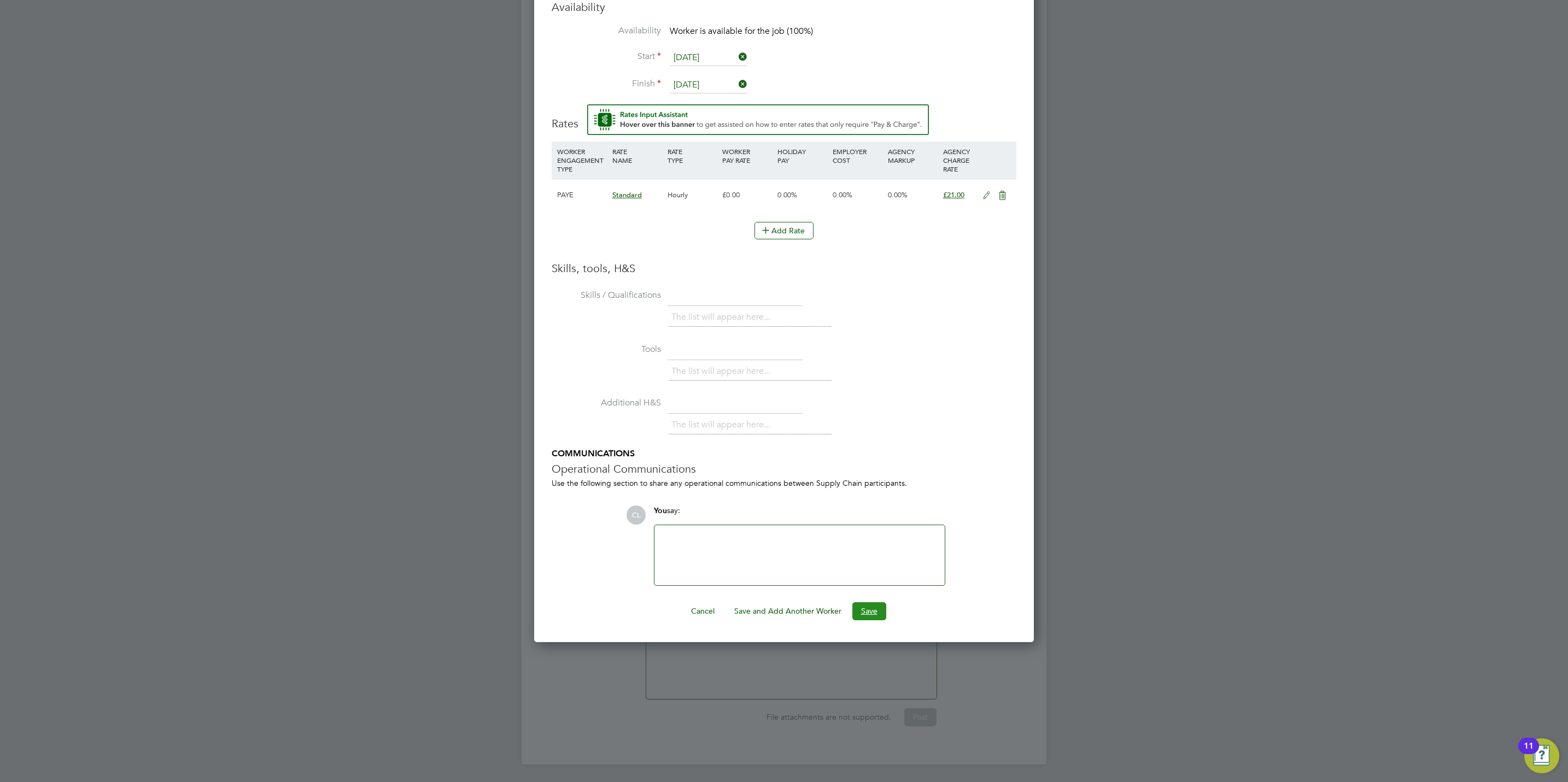
click at [863, 615] on button "Save" at bounding box center [869, 611] width 34 height 18
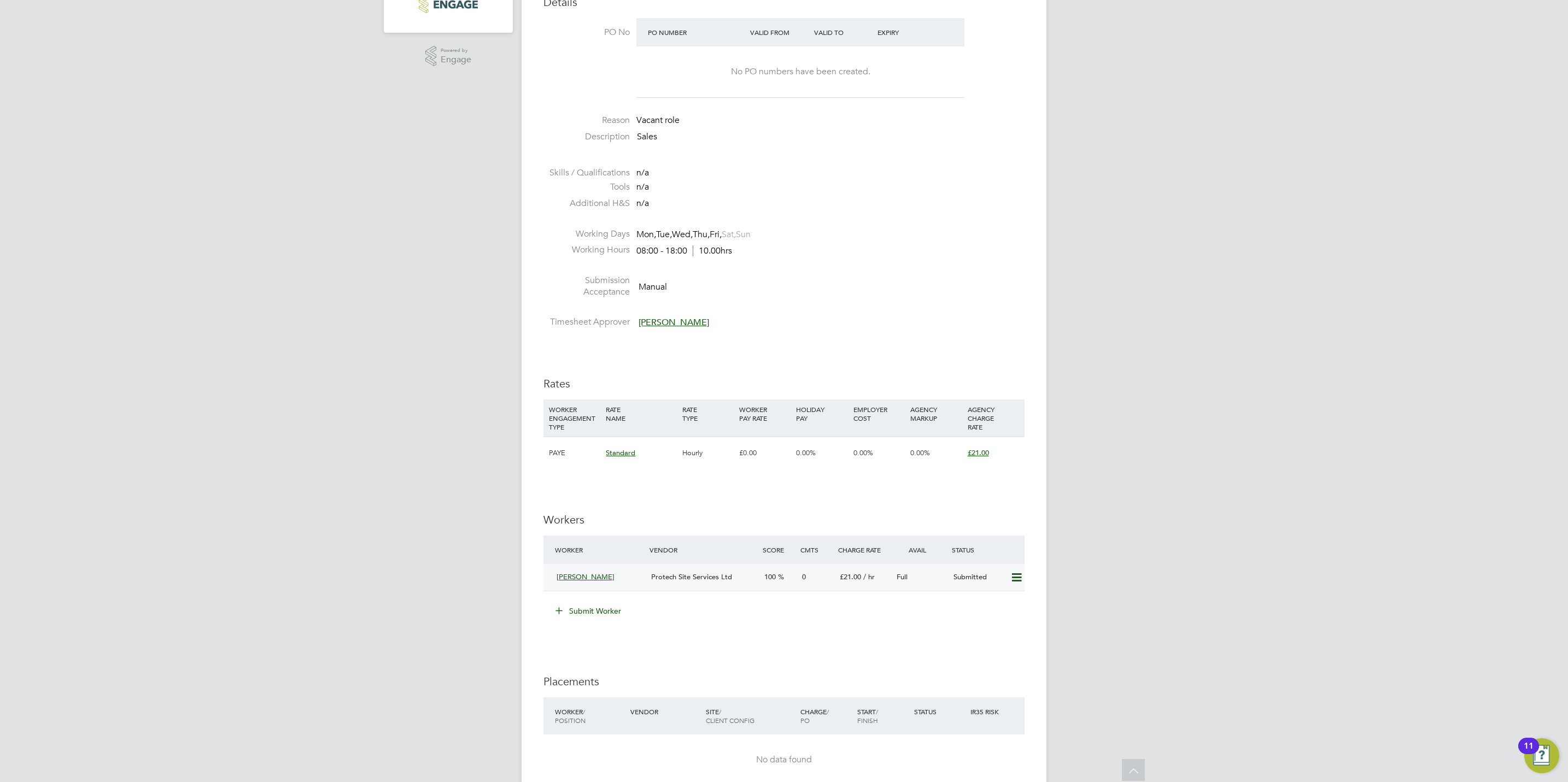
click at [1012, 582] on icon at bounding box center [1017, 578] width 13 height 9
click at [990, 604] on li "Offer" at bounding box center [1000, 602] width 42 height 15
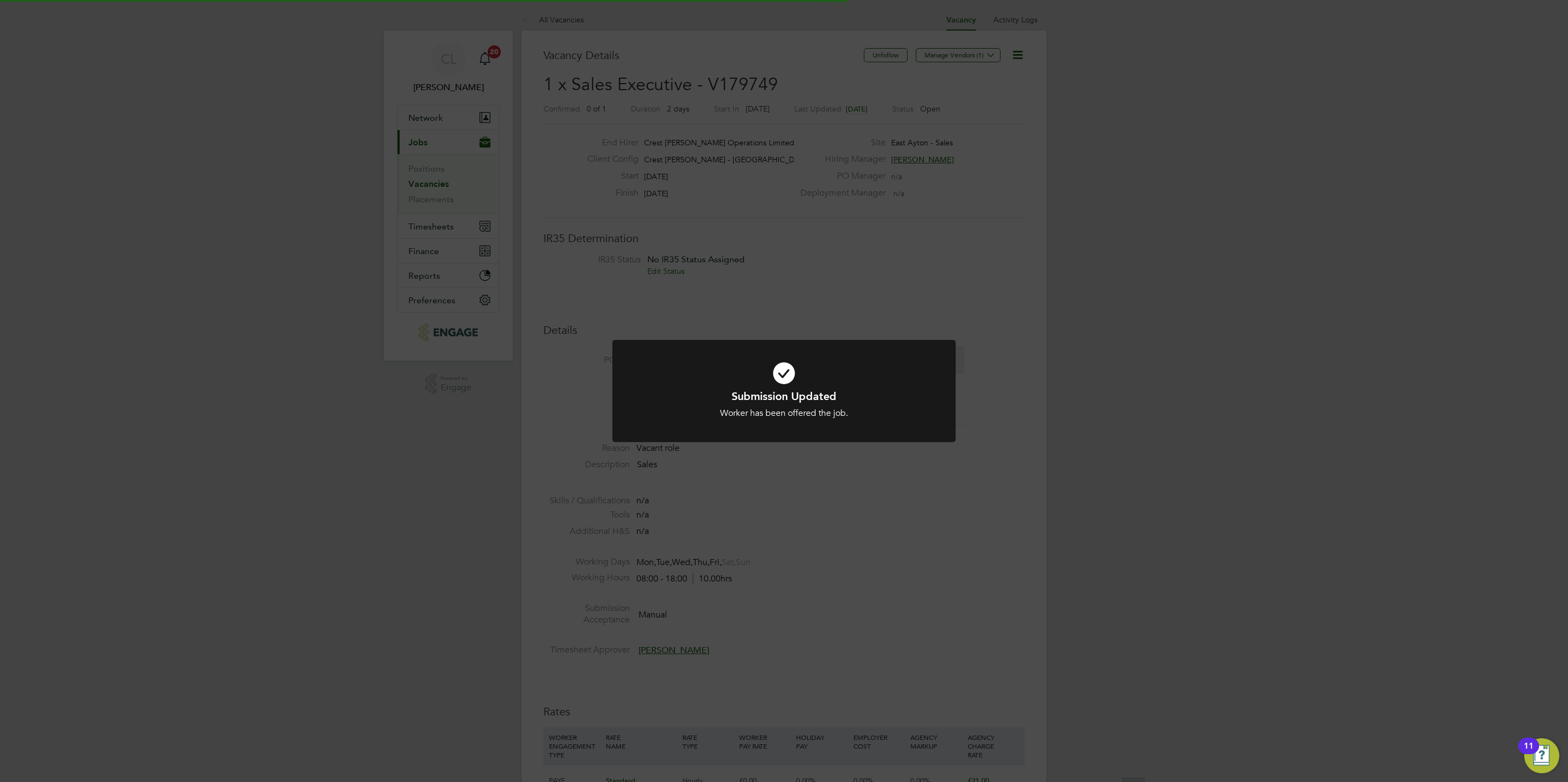
click at [959, 662] on div "Submission Updated Worker has been offered the job. Cancel Okay" at bounding box center [784, 391] width 1568 height 782
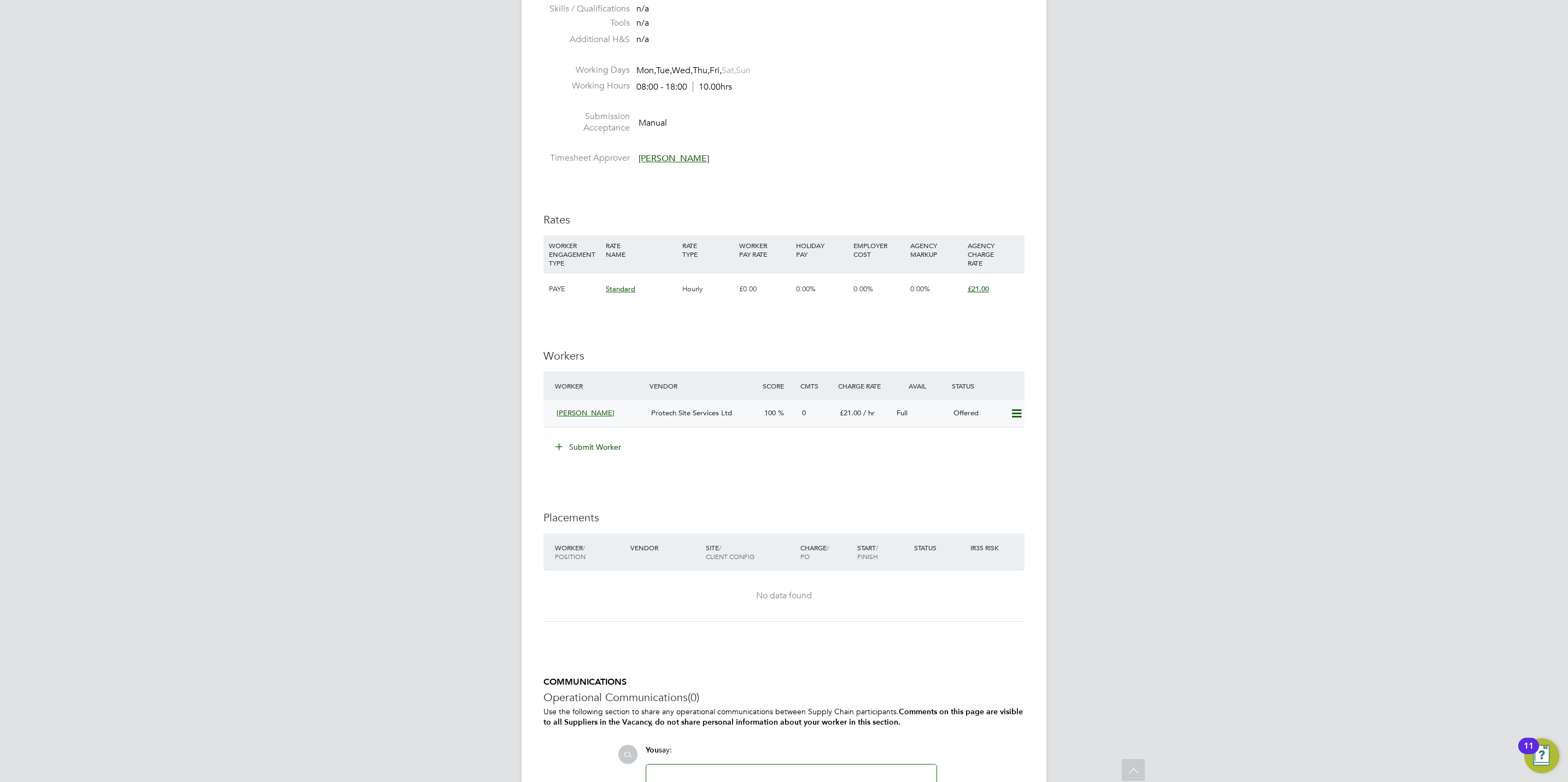
click at [1015, 411] on icon at bounding box center [1017, 414] width 13 height 9
click at [991, 438] on li "Confirm" at bounding box center [1000, 438] width 41 height 15
click at [954, 500] on div "IR35 Determination IR35 Status No IR35 Status Assigned Edit Status Details PO N…" at bounding box center [784, 304] width 481 height 1129
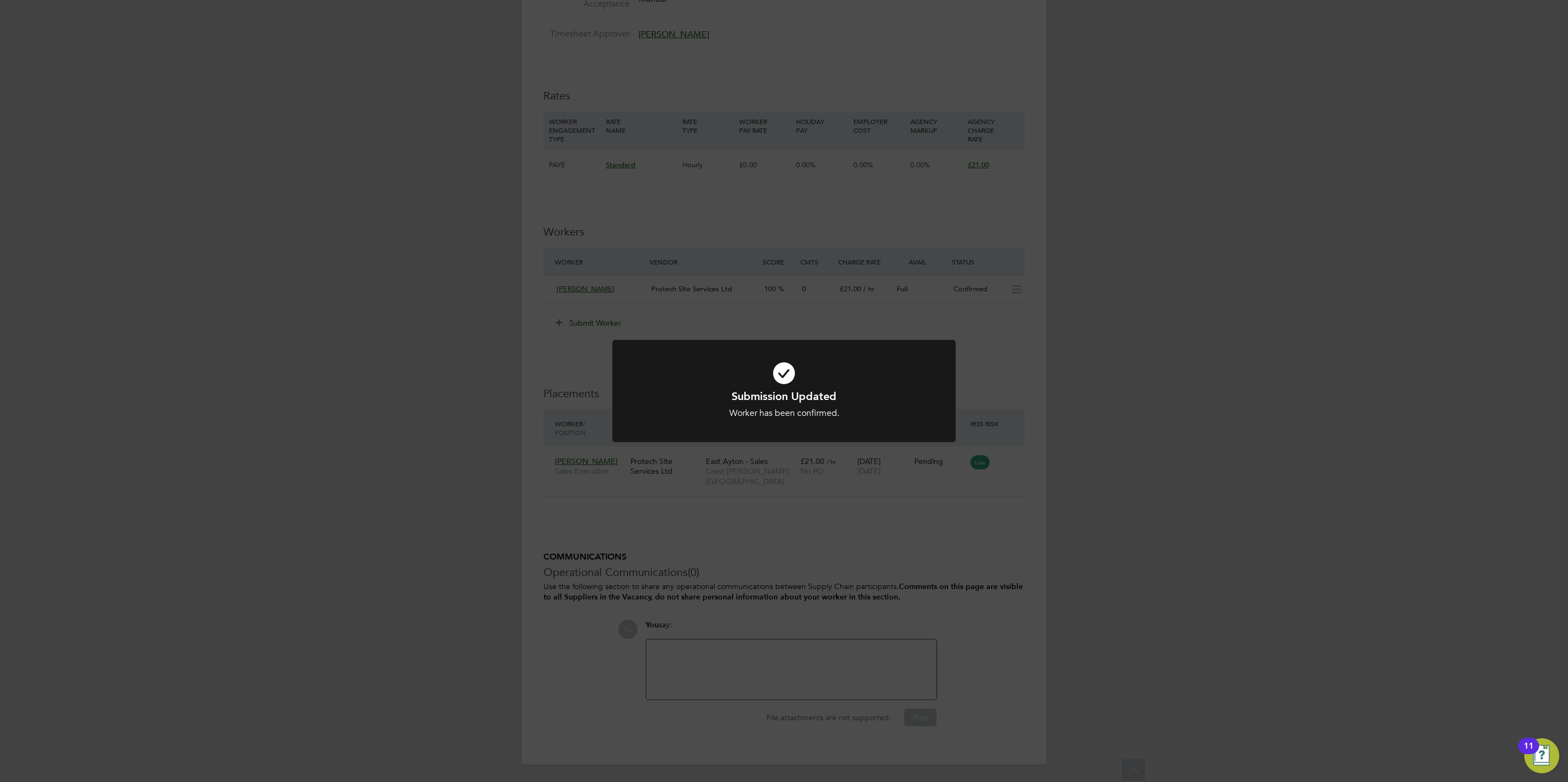
click at [942, 576] on div "Submission Updated Worker has been confirmed. Cancel Okay" at bounding box center [784, 391] width 1568 height 782
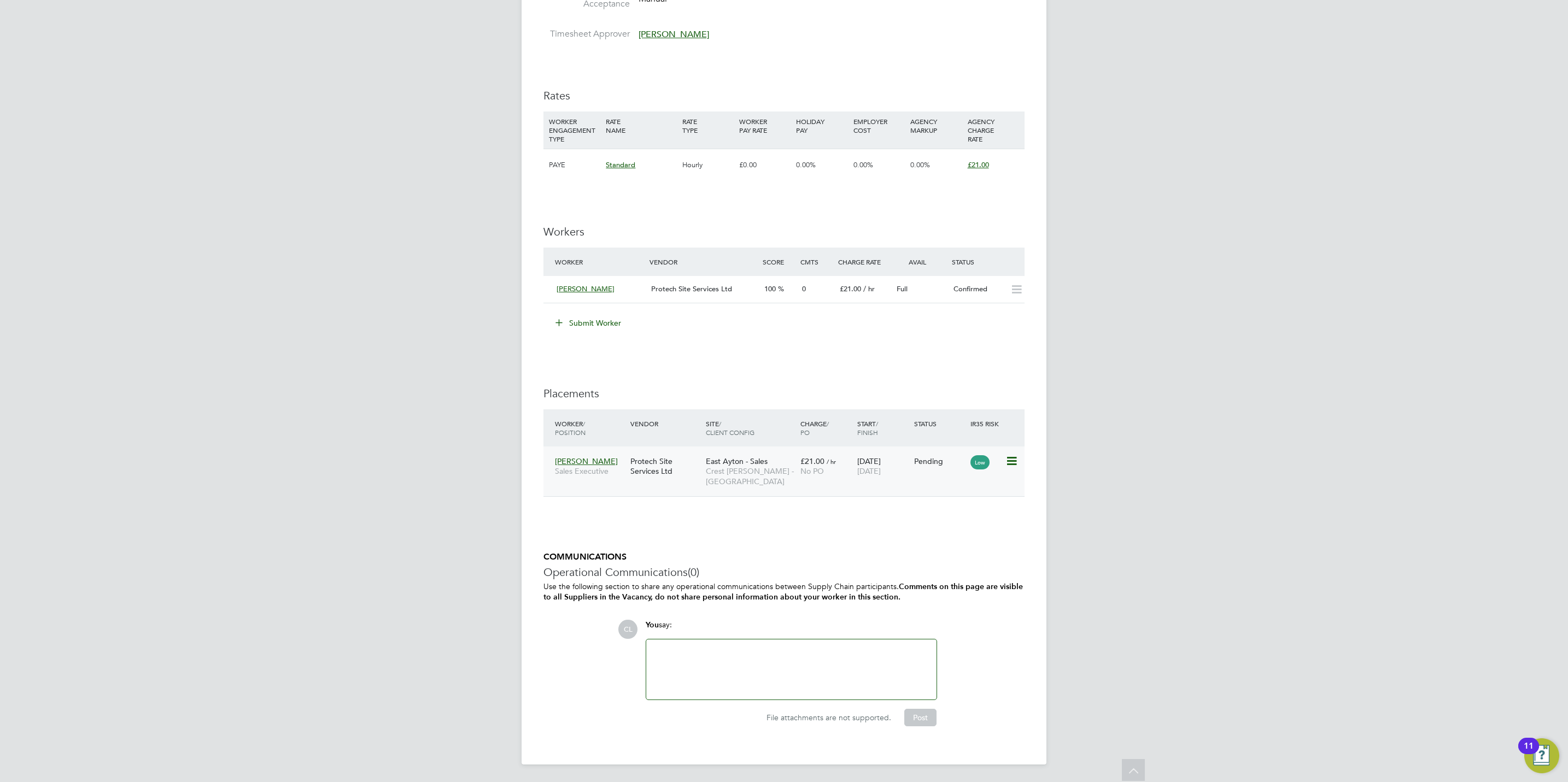
click at [1017, 461] on icon at bounding box center [1011, 461] width 11 height 13
click at [957, 525] on li "Start" at bounding box center [977, 531] width 78 height 15
type input "[PERSON_NAME]"
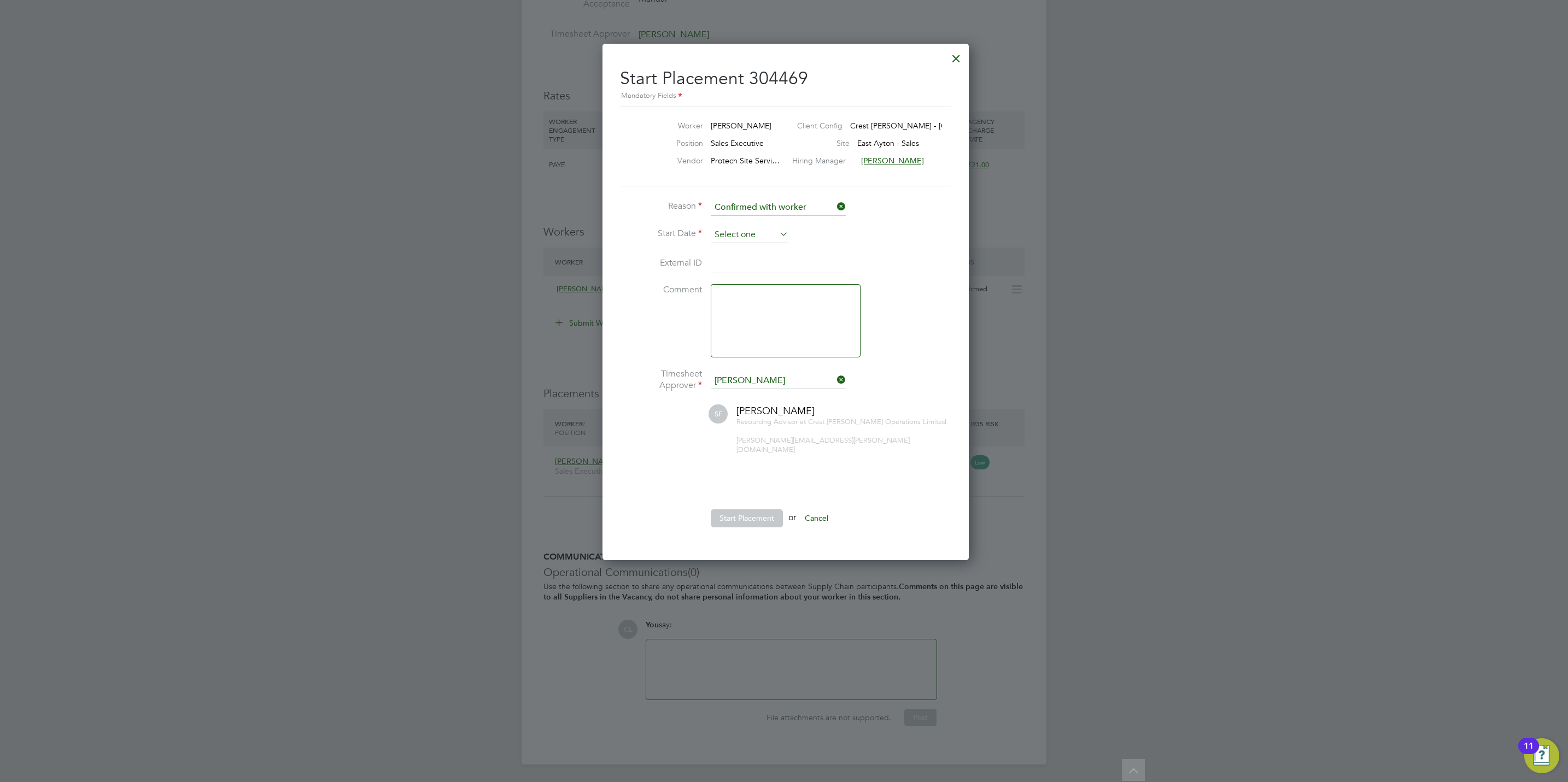
click at [735, 231] on input at bounding box center [750, 235] width 78 height 16
click at [851, 315] on span "21" at bounding box center [853, 313] width 21 height 21
type input "[DATE]"
click at [747, 520] on li "Start Placement or Cancel" at bounding box center [784, 523] width 328 height 29
click at [753, 509] on button "Start Placement" at bounding box center [747, 518] width 72 height 18
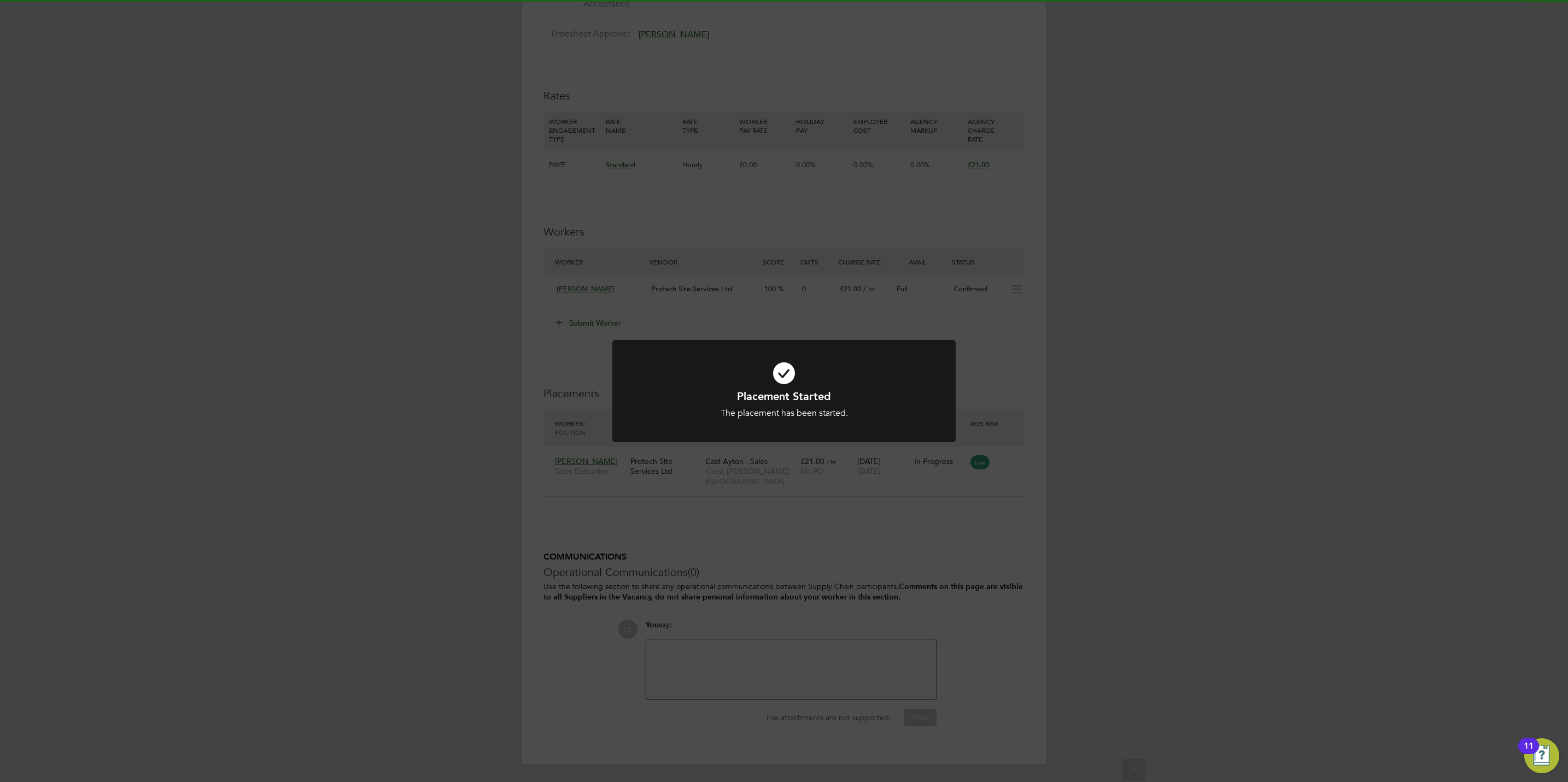
click at [744, 558] on div "Placement Started The placement has been started. Cancel Okay" at bounding box center [784, 391] width 1568 height 782
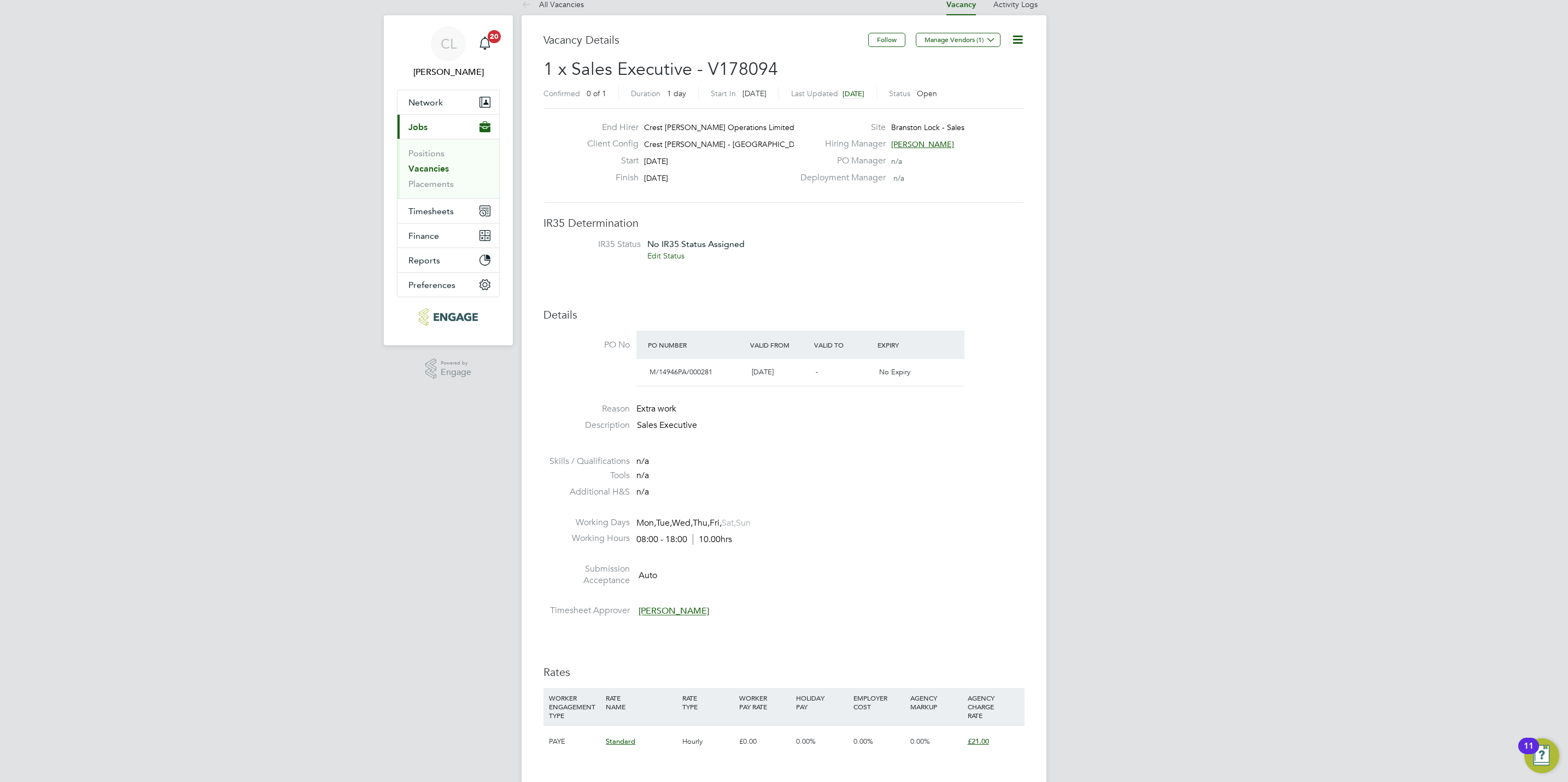
scroll to position [410, 0]
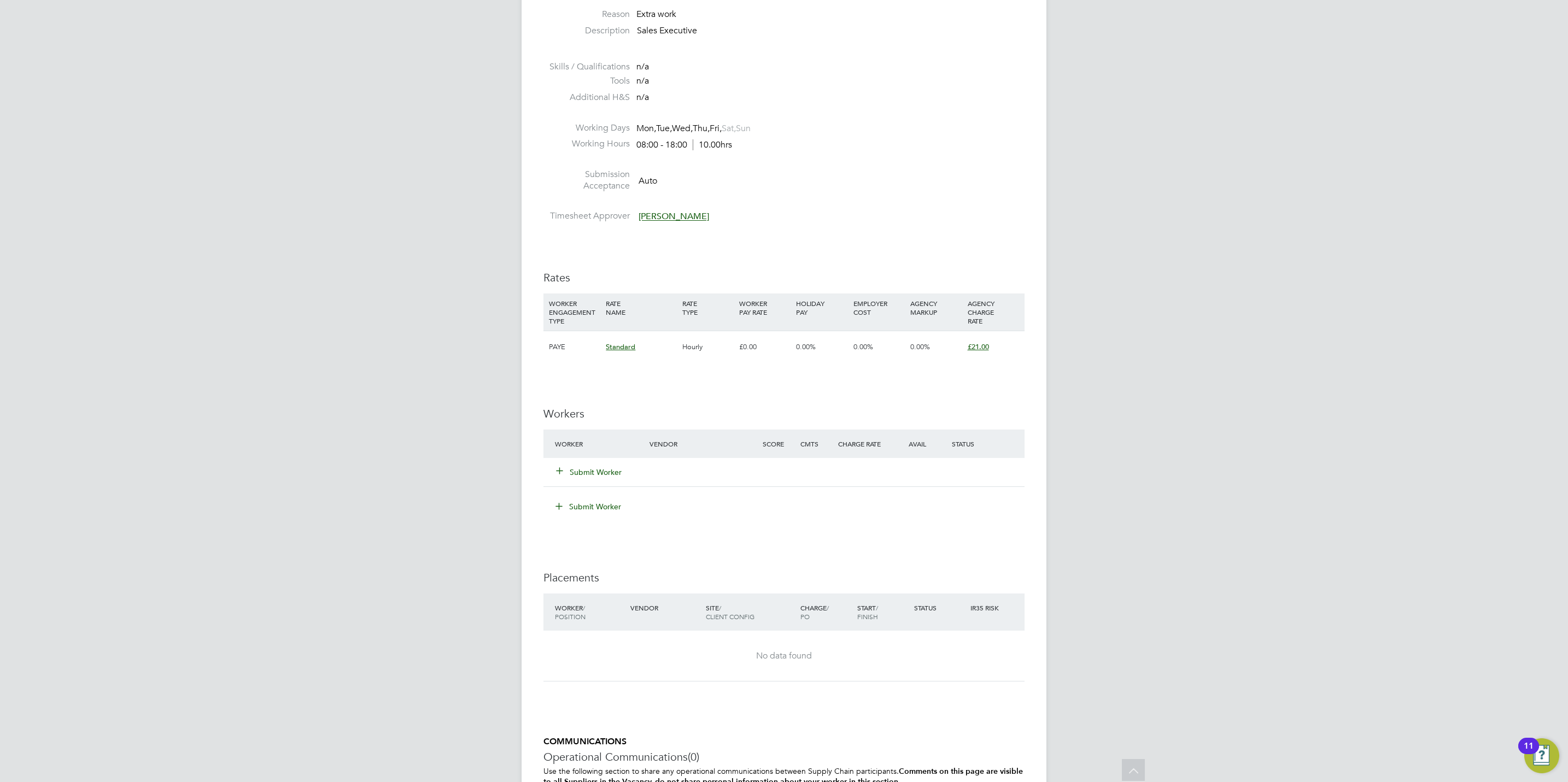
click at [577, 472] on button "Submit Worker" at bounding box center [589, 472] width 66 height 11
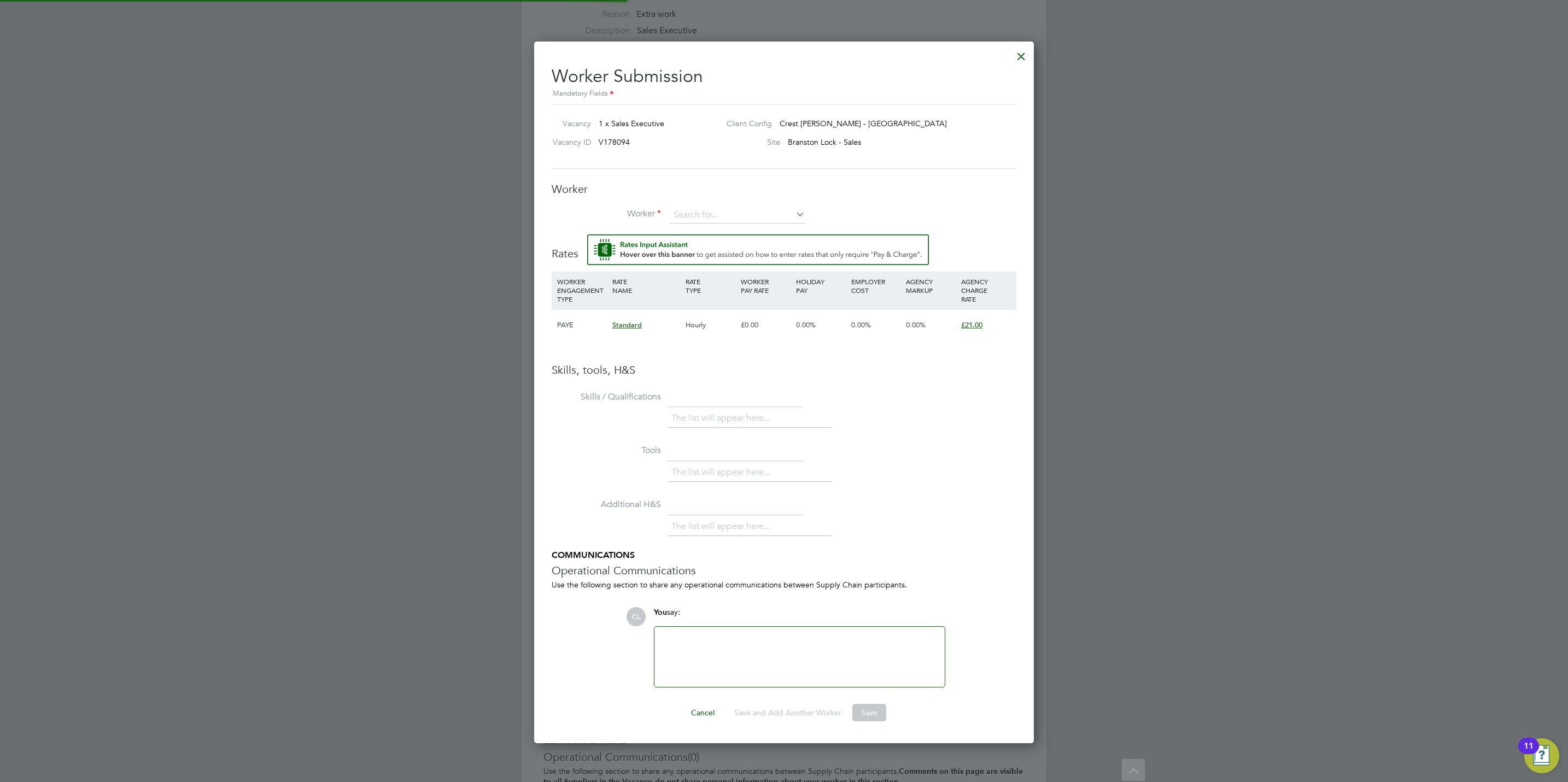
scroll to position [706, 500]
click at [711, 212] on input at bounding box center [737, 215] width 135 height 16
click at [712, 228] on li "[PERSON_NAME] (LAW004)" at bounding box center [741, 231] width 144 height 15
type input "[PERSON_NAME] (LAW004)"
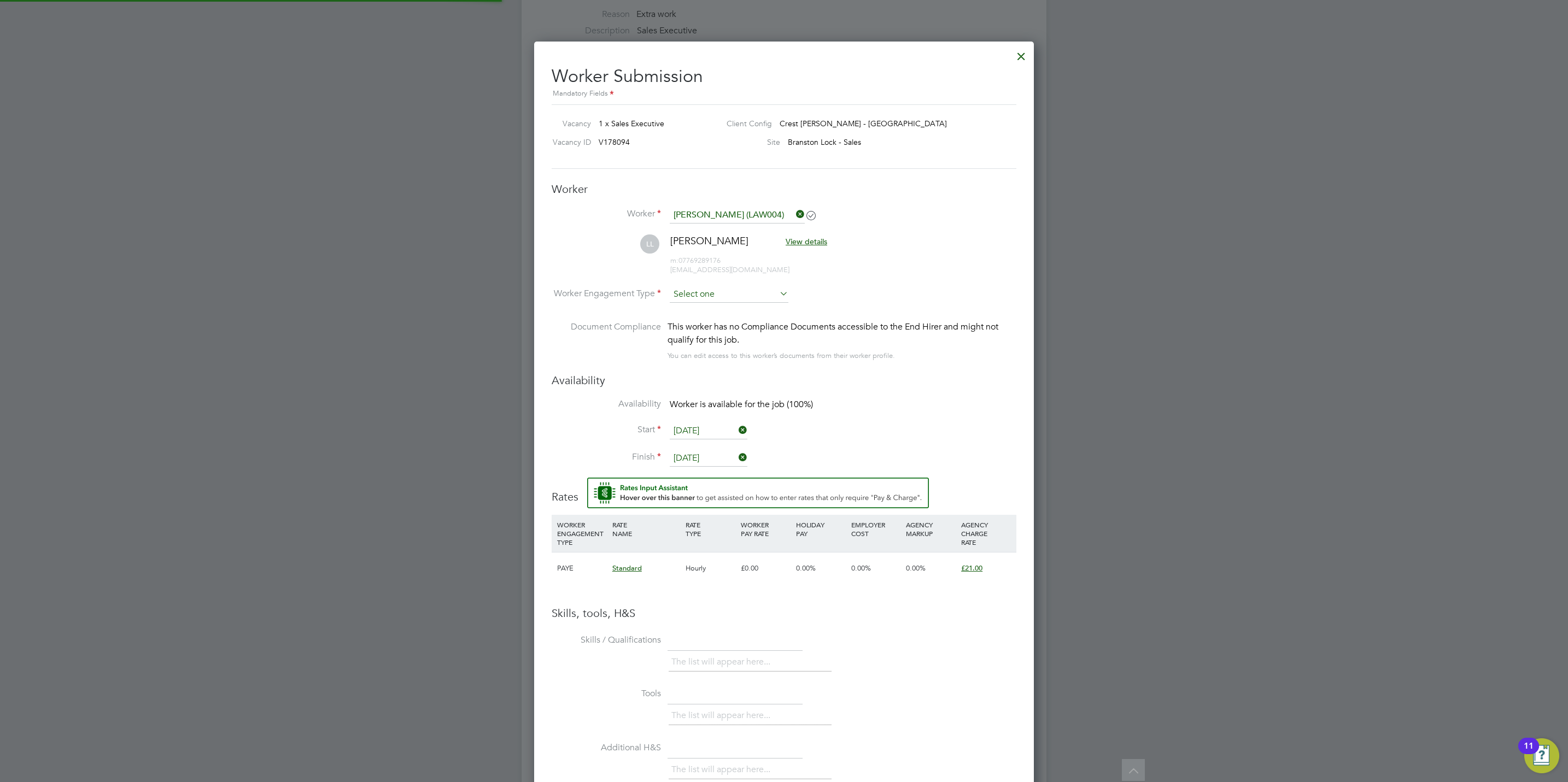
scroll to position [948, 500]
click at [713, 295] on input at bounding box center [729, 295] width 119 height 16
click at [716, 319] on li "PAYE" at bounding box center [729, 324] width 120 height 14
type input "PAYE"
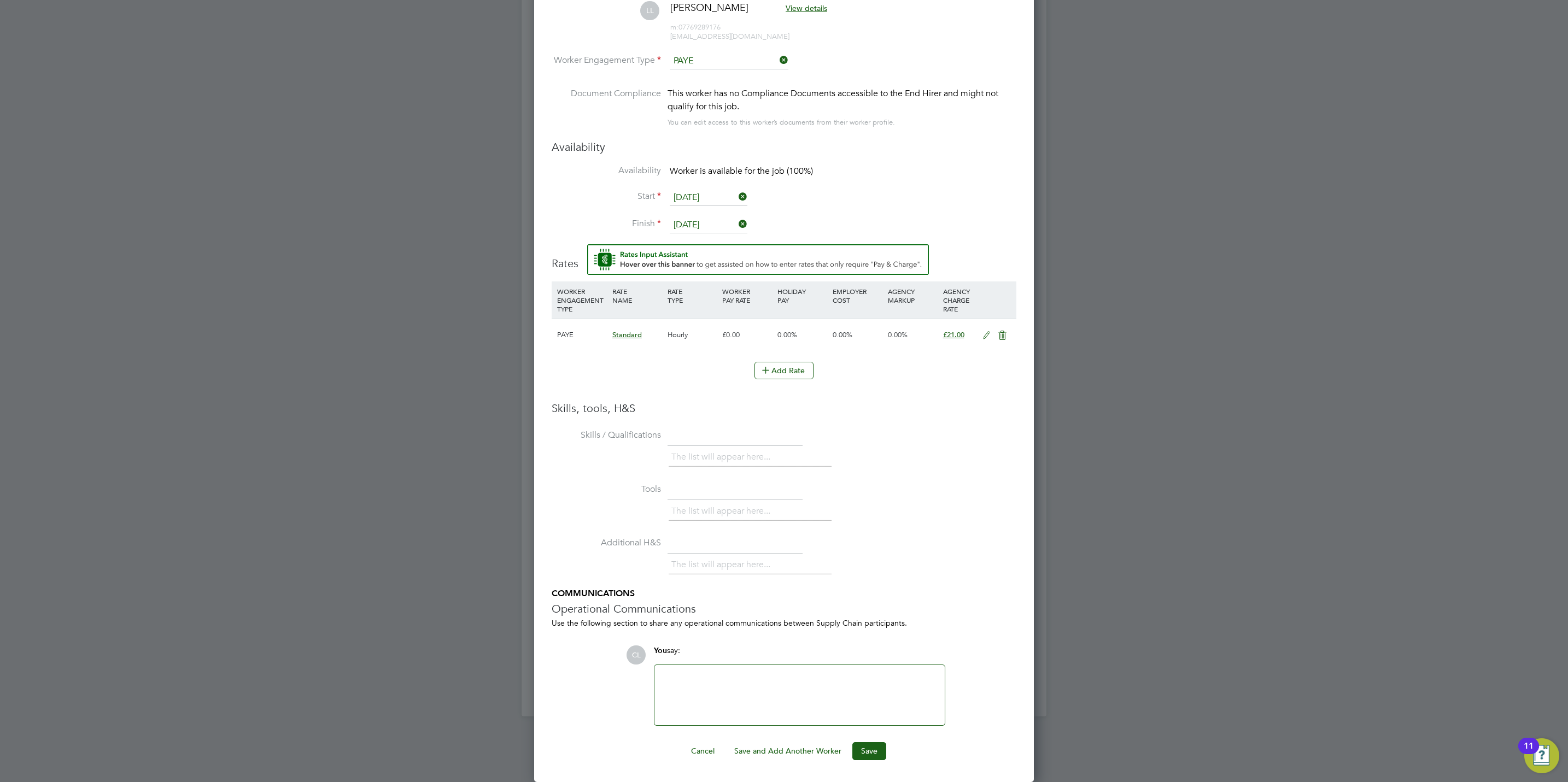
click at [877, 761] on div "Worker Submission Mandatory Fields Vacancy 1 x Sales Executive Client Config Cr…" at bounding box center [784, 295] width 500 height 974
click at [877, 743] on button "Save" at bounding box center [869, 751] width 34 height 18
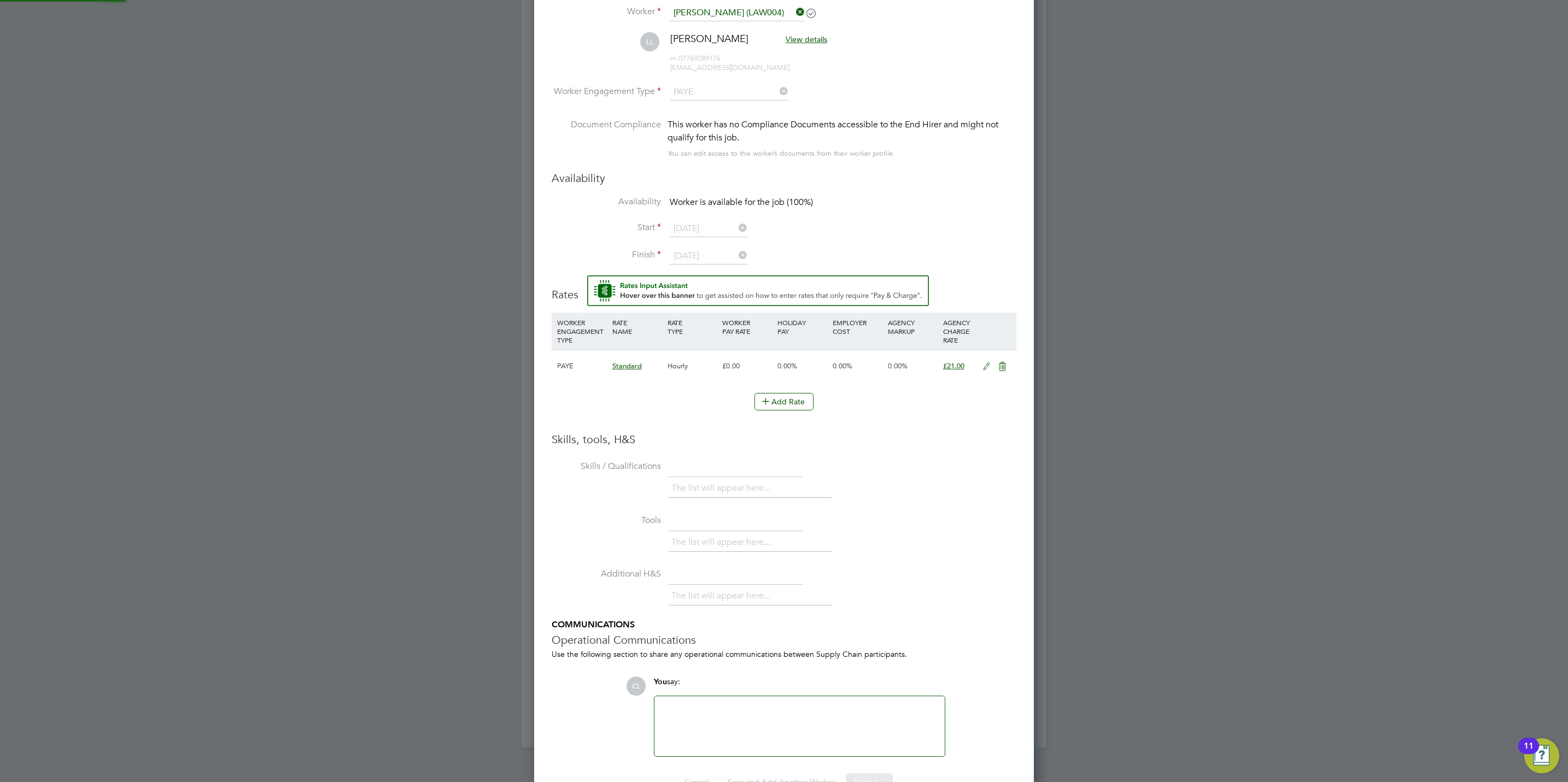
click at [968, 602] on div "Sorry, we are having problems connecting to our services." at bounding box center [784, 72] width 525 height 1351
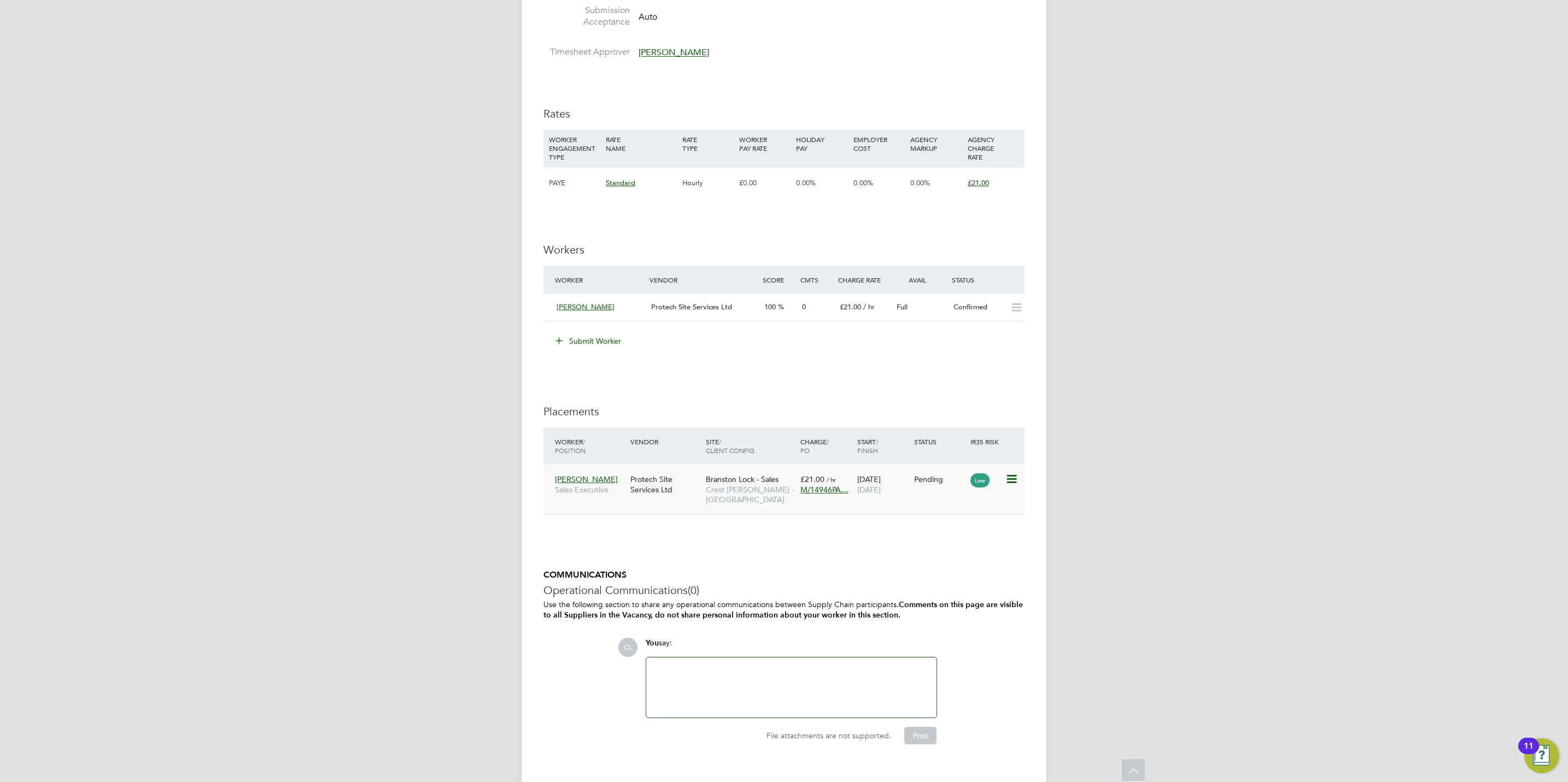
click at [1015, 473] on icon at bounding box center [1011, 480] width 11 height 13
click at [960, 548] on li "Start" at bounding box center [977, 549] width 78 height 15
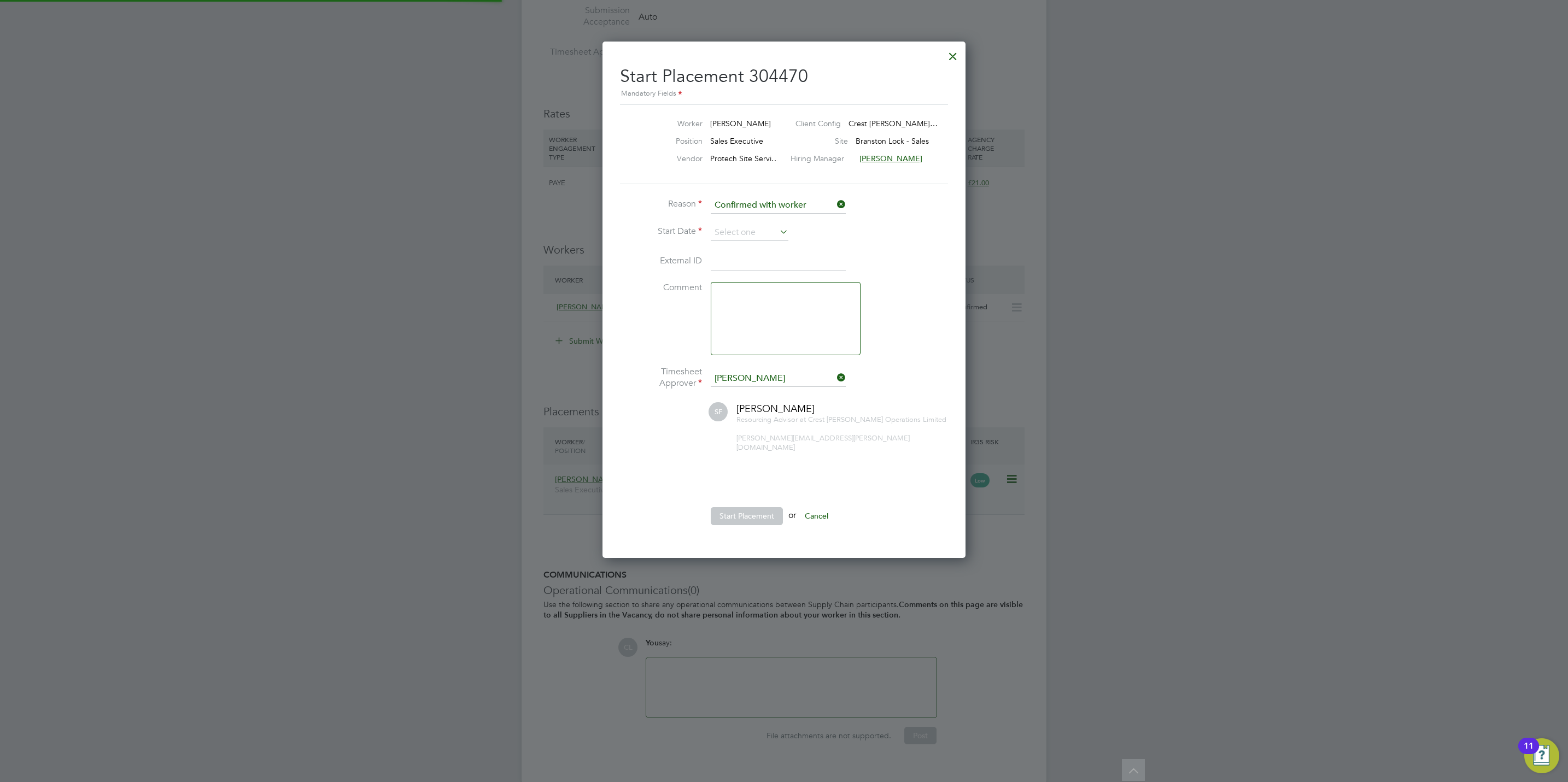
click at [858, 569] on div at bounding box center [784, 391] width 1568 height 782
click at [758, 229] on input at bounding box center [750, 232] width 78 height 16
drag, startPoint x: 830, startPoint y: 315, endPoint x: 816, endPoint y: 330, distance: 20.5
click at [831, 315] on span "20" at bounding box center [833, 311] width 21 height 21
type input "20 Sep 2025"
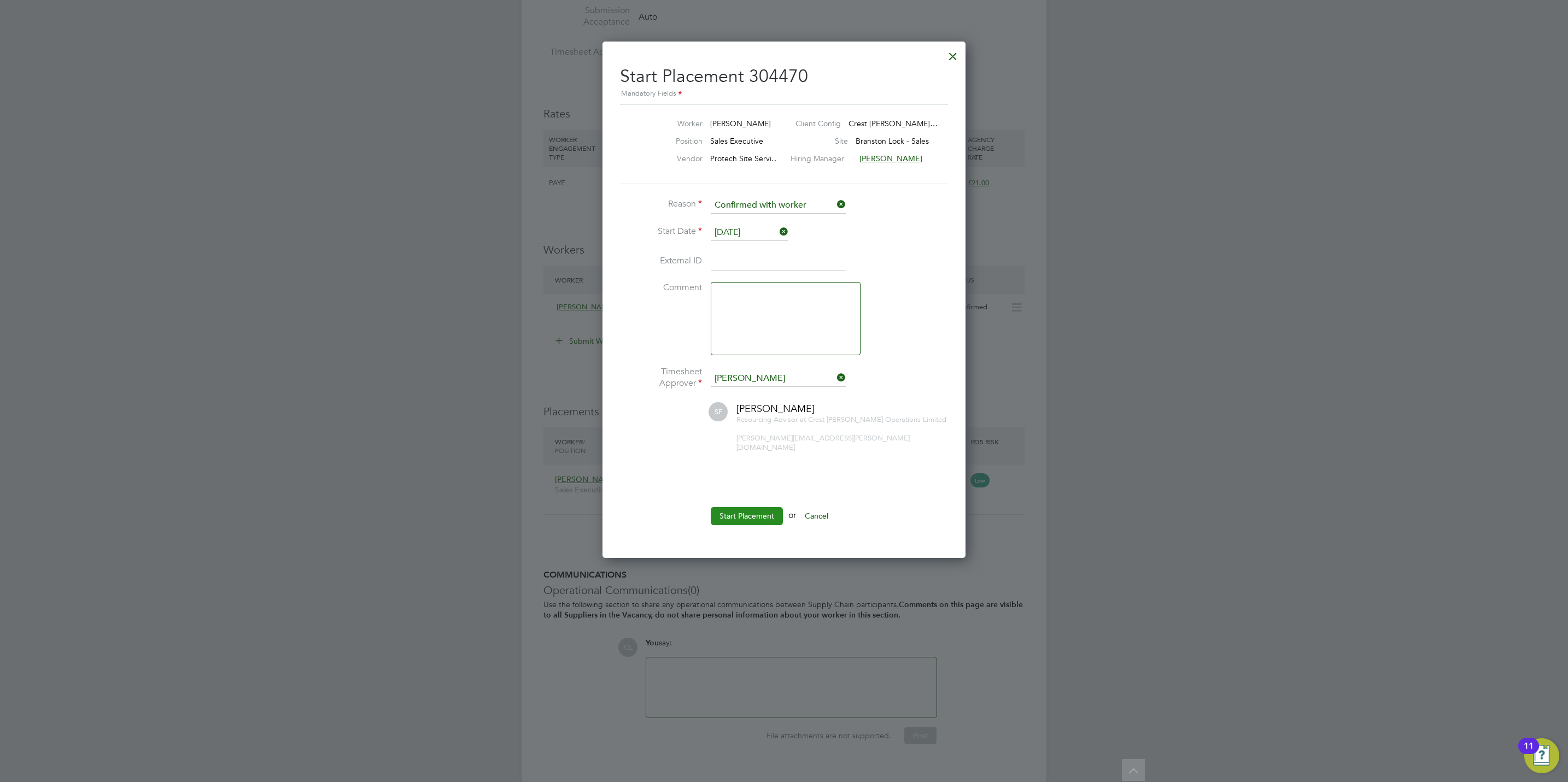
click at [748, 513] on button "Start Placement" at bounding box center [747, 516] width 72 height 18
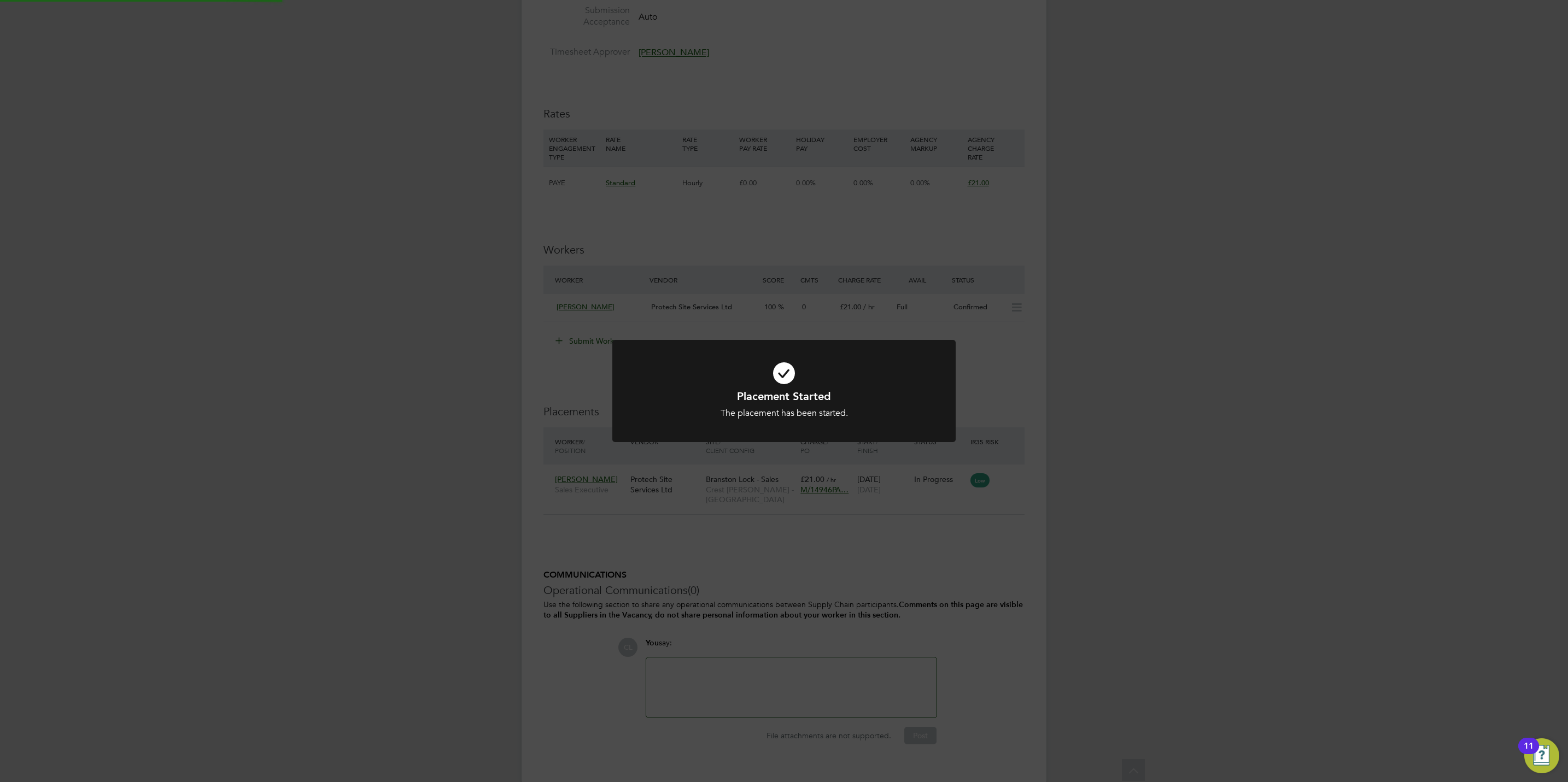
click at [607, 550] on div "Placement Started The placement has been started. Cancel Okay" at bounding box center [784, 391] width 1568 height 782
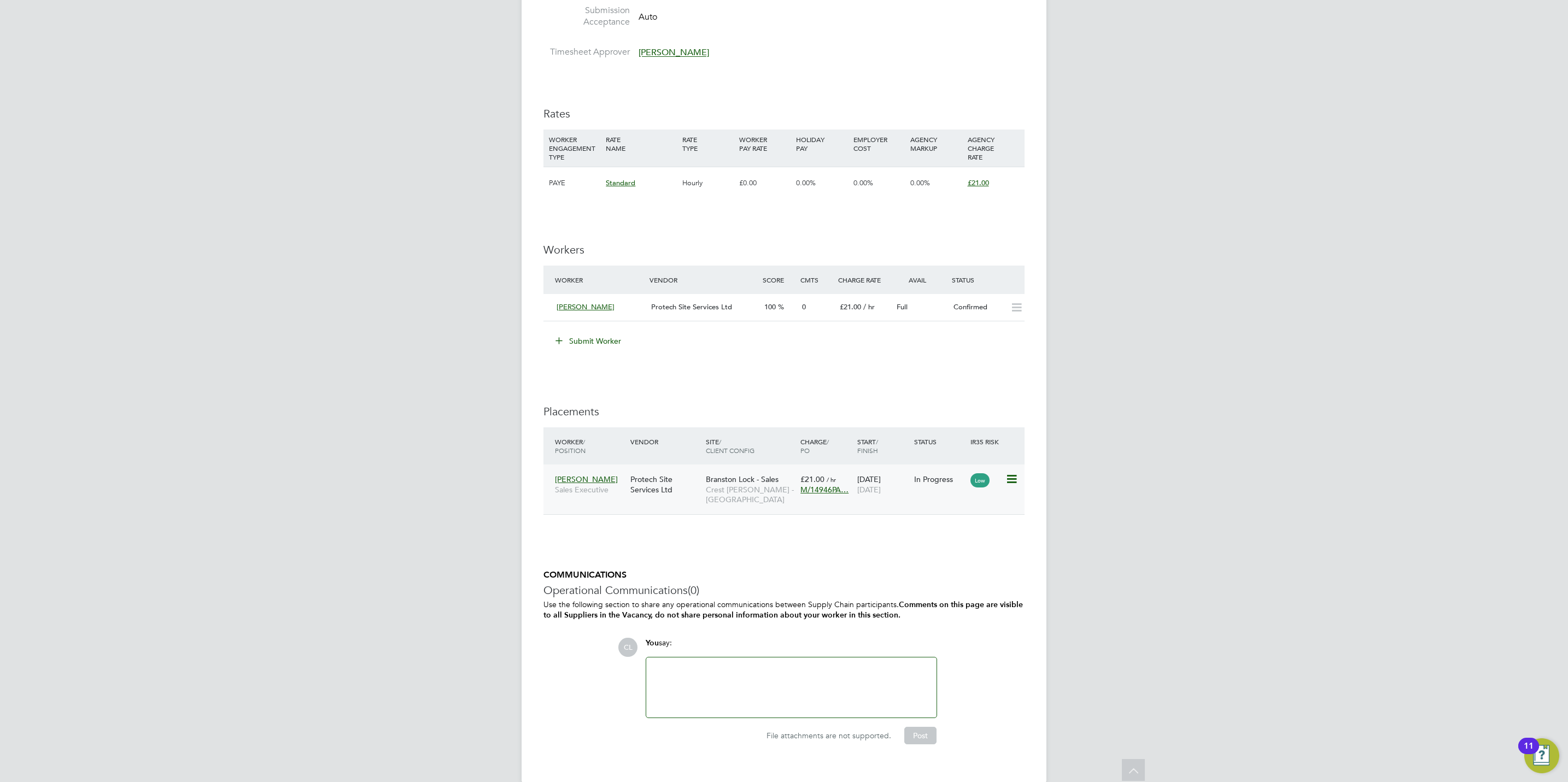
click at [1012, 479] on icon at bounding box center [1011, 480] width 11 height 13
click at [853, 551] on div "IR35 Determination IR35 Status No IR35 Status Assigned Edit Status Details PO N…" at bounding box center [784, 209] width 481 height 1103
click at [1013, 477] on icon at bounding box center [1011, 480] width 11 height 13
click at [951, 553] on li "Start" at bounding box center [977, 549] width 78 height 15
click at [945, 550] on li "Start" at bounding box center [977, 549] width 78 height 15
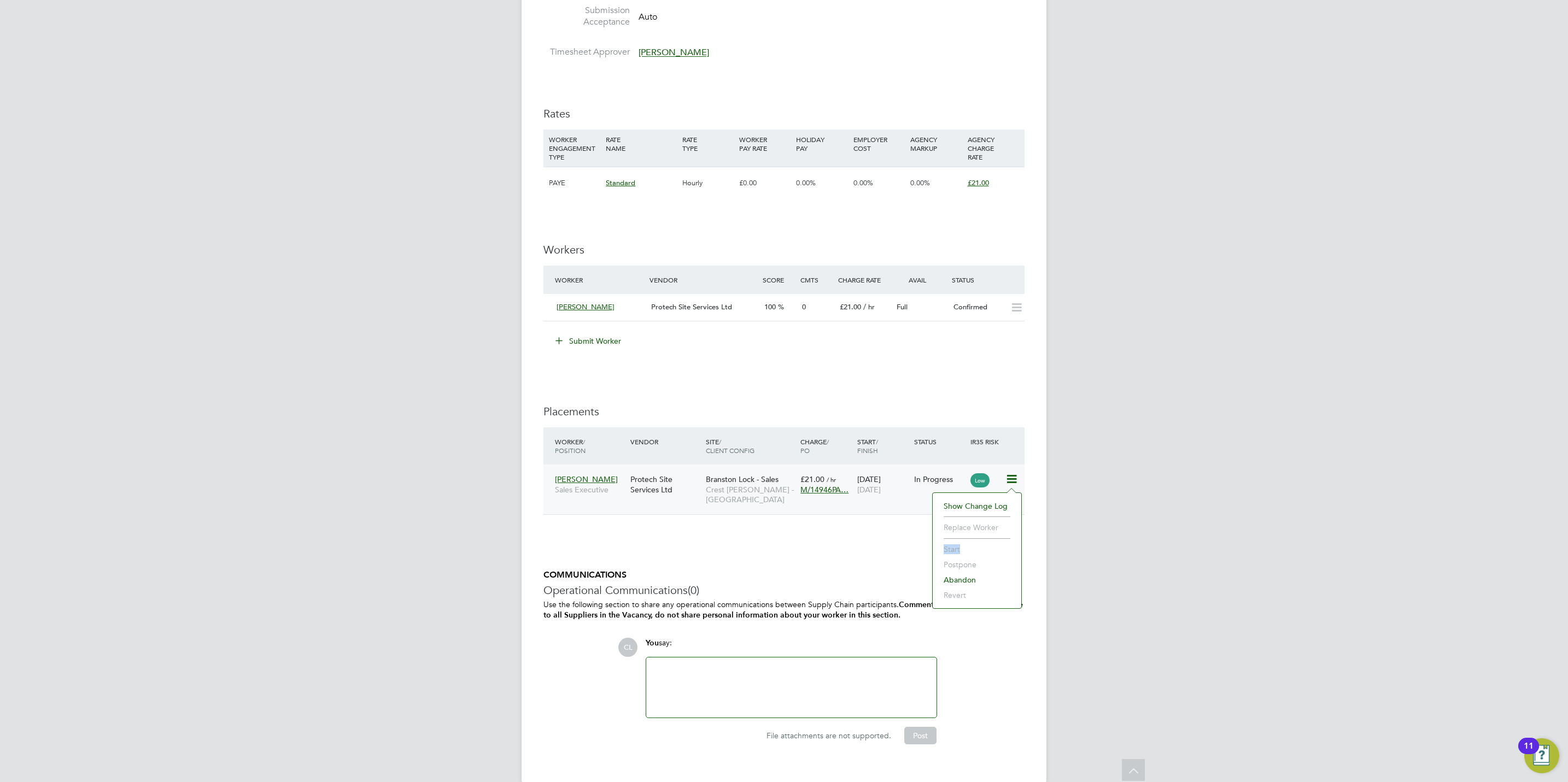
click at [945, 550] on li "Start" at bounding box center [977, 549] width 78 height 15
drag, startPoint x: 945, startPoint y: 550, endPoint x: 853, endPoint y: 562, distance: 92.8
click at [859, 576] on h5 "COMMUNICATIONS" at bounding box center [784, 575] width 481 height 12
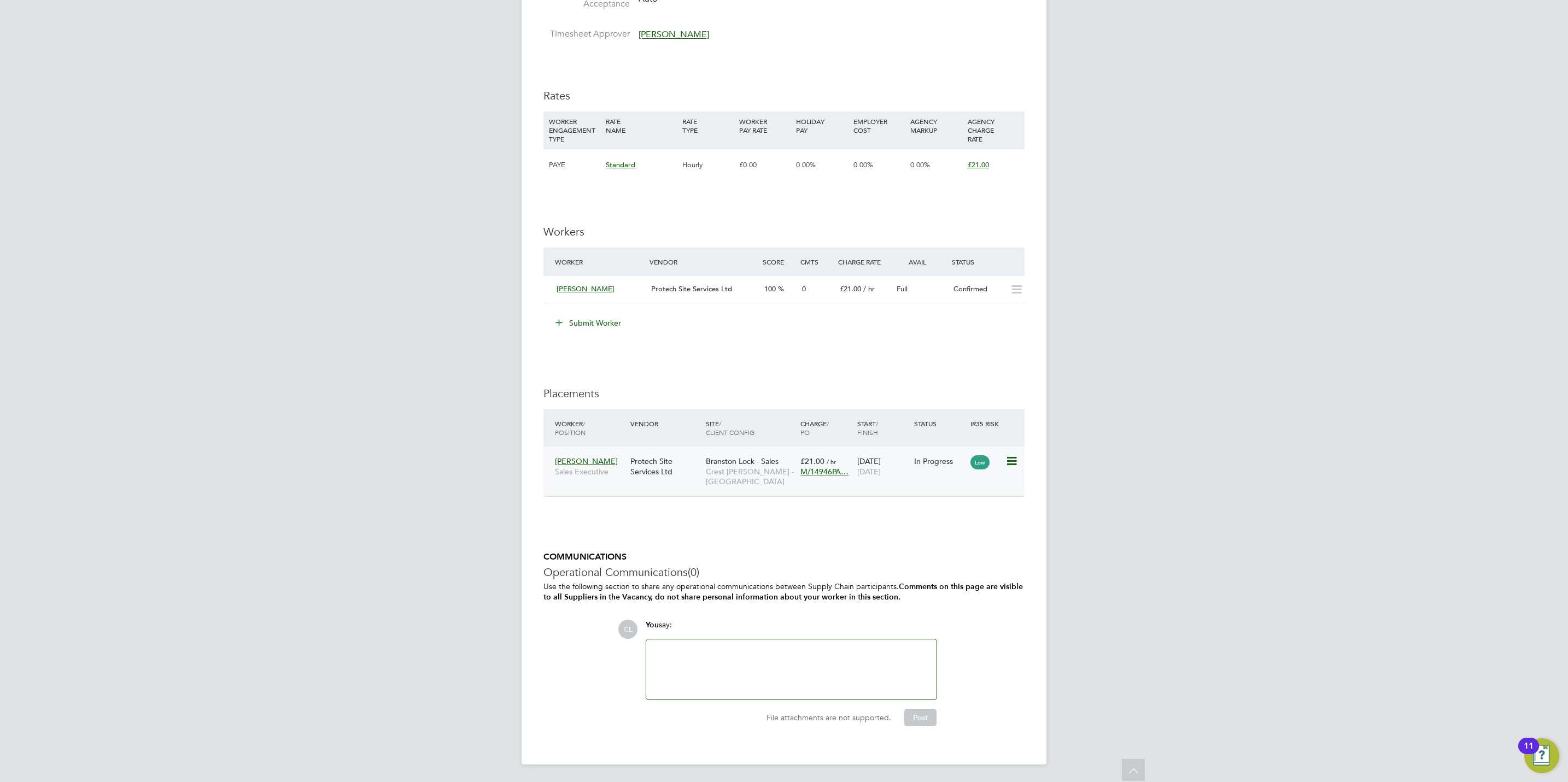
click at [1012, 463] on icon at bounding box center [1011, 461] width 11 height 13
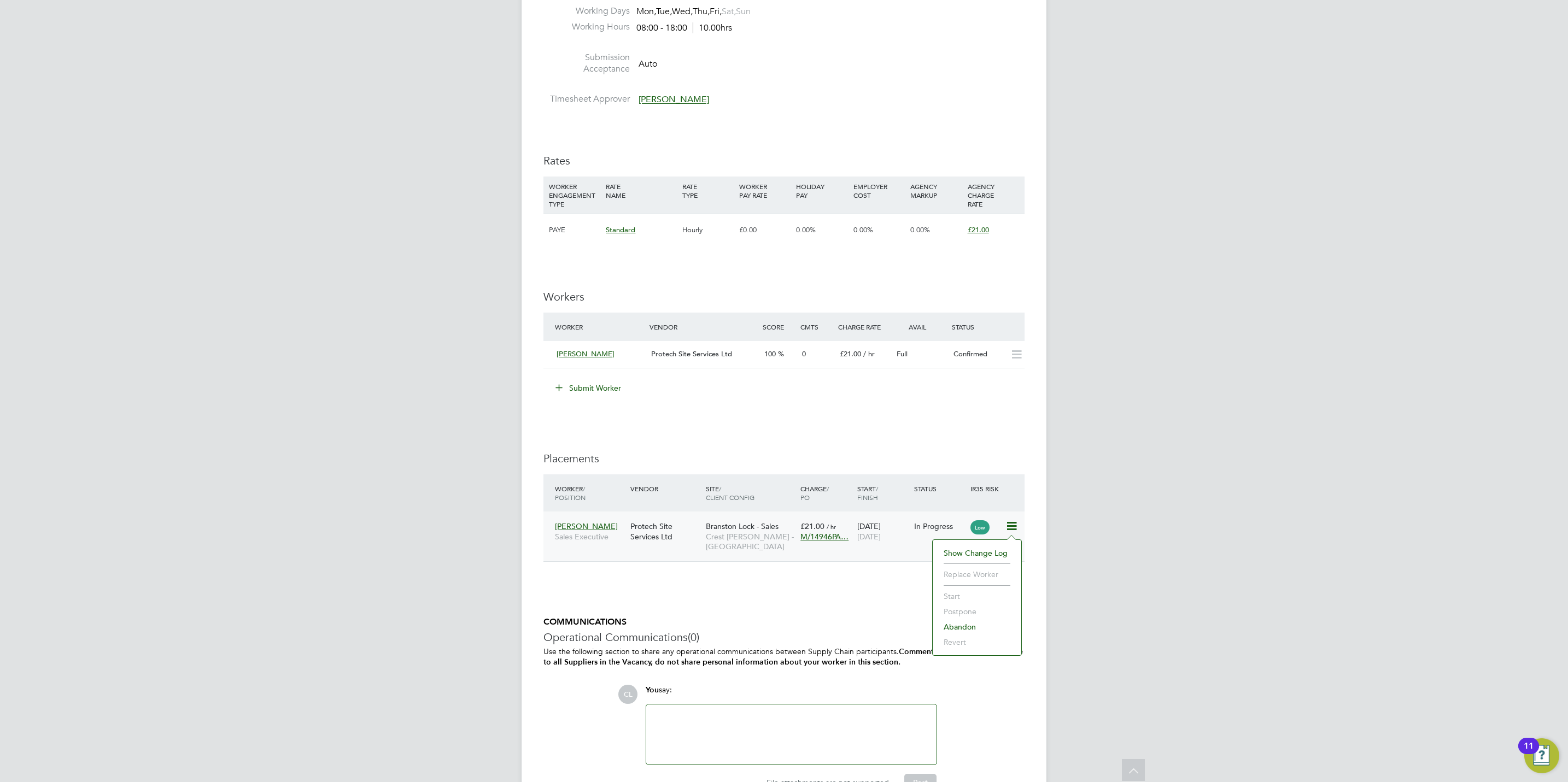
scroll to position [574, 0]
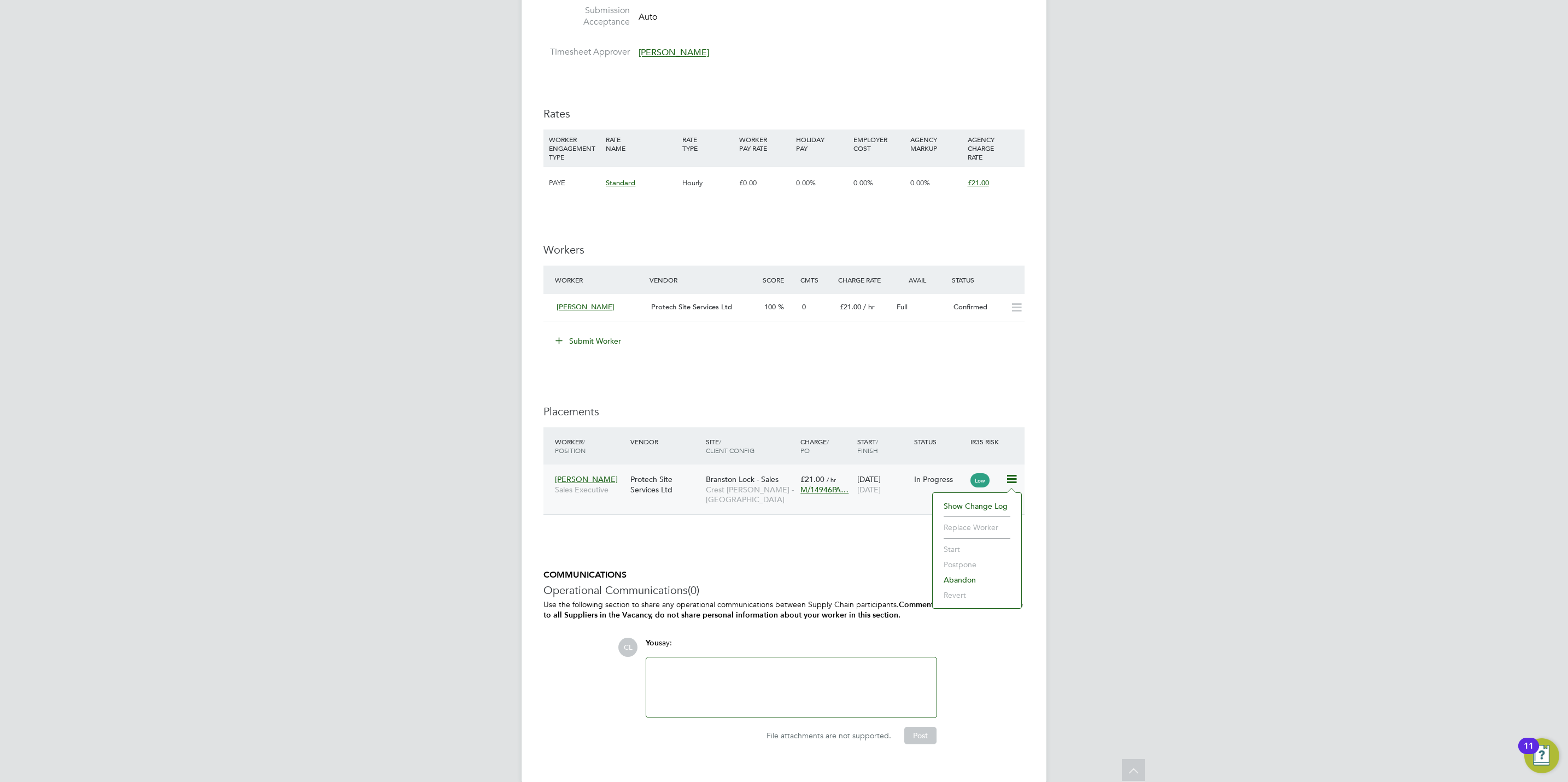
click at [756, 486] on span "Crest [PERSON_NAME] - [GEOGRAPHIC_DATA]" at bounding box center [751, 495] width 89 height 19
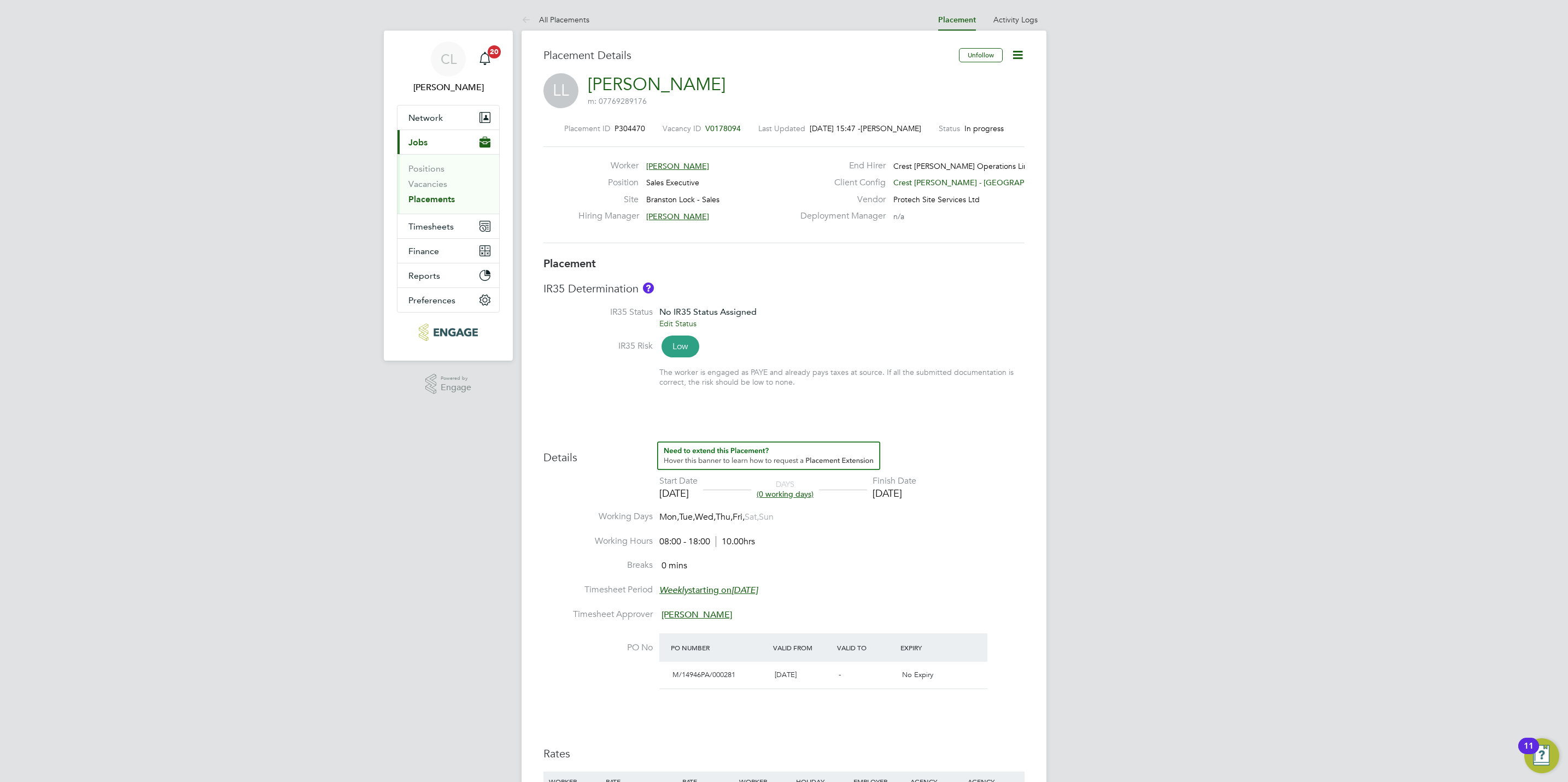
click at [1019, 49] on icon at bounding box center [1018, 55] width 13 height 13
click at [958, 138] on li "Start" at bounding box center [982, 133] width 80 height 15
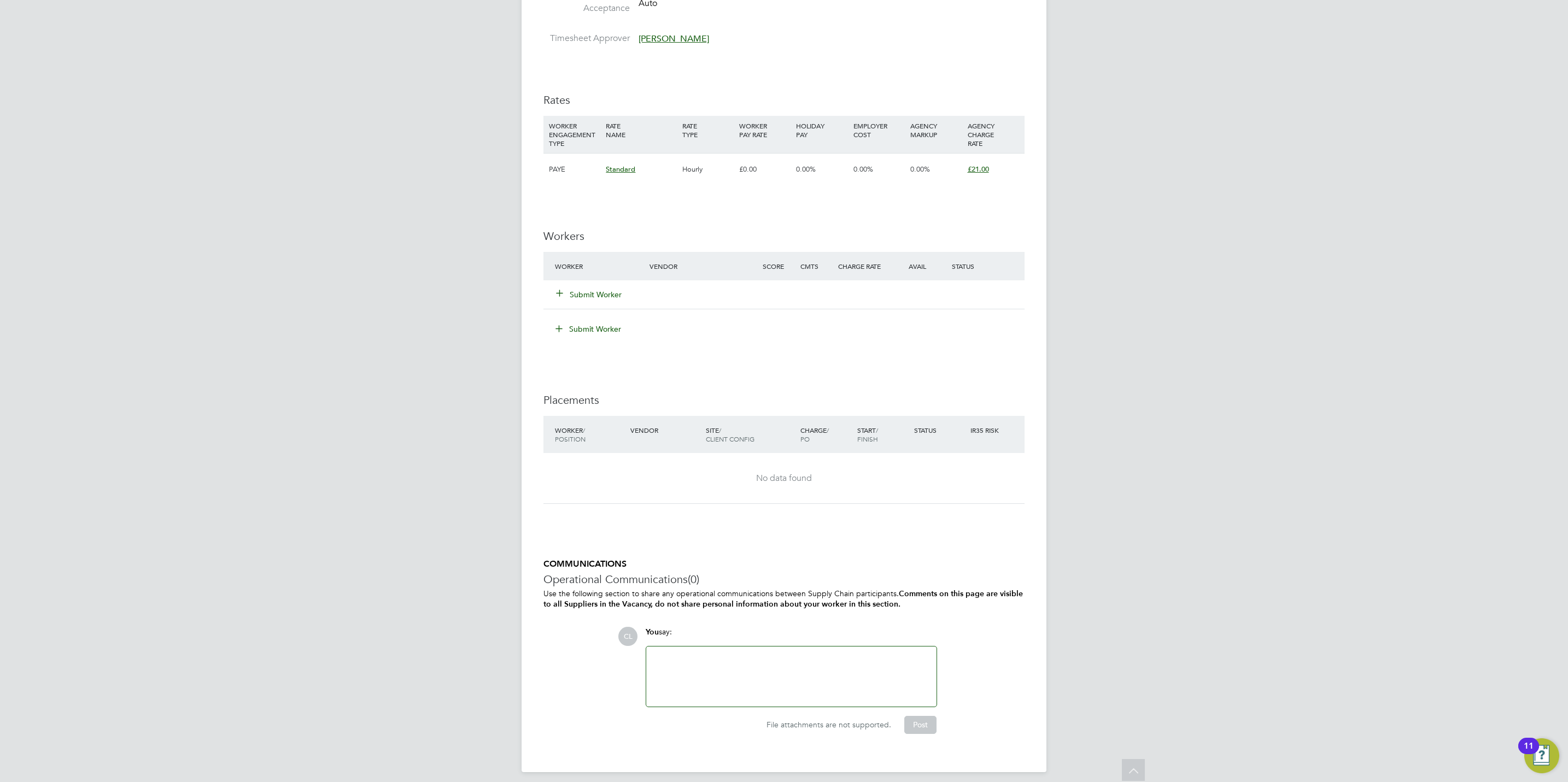
scroll to position [621, 0]
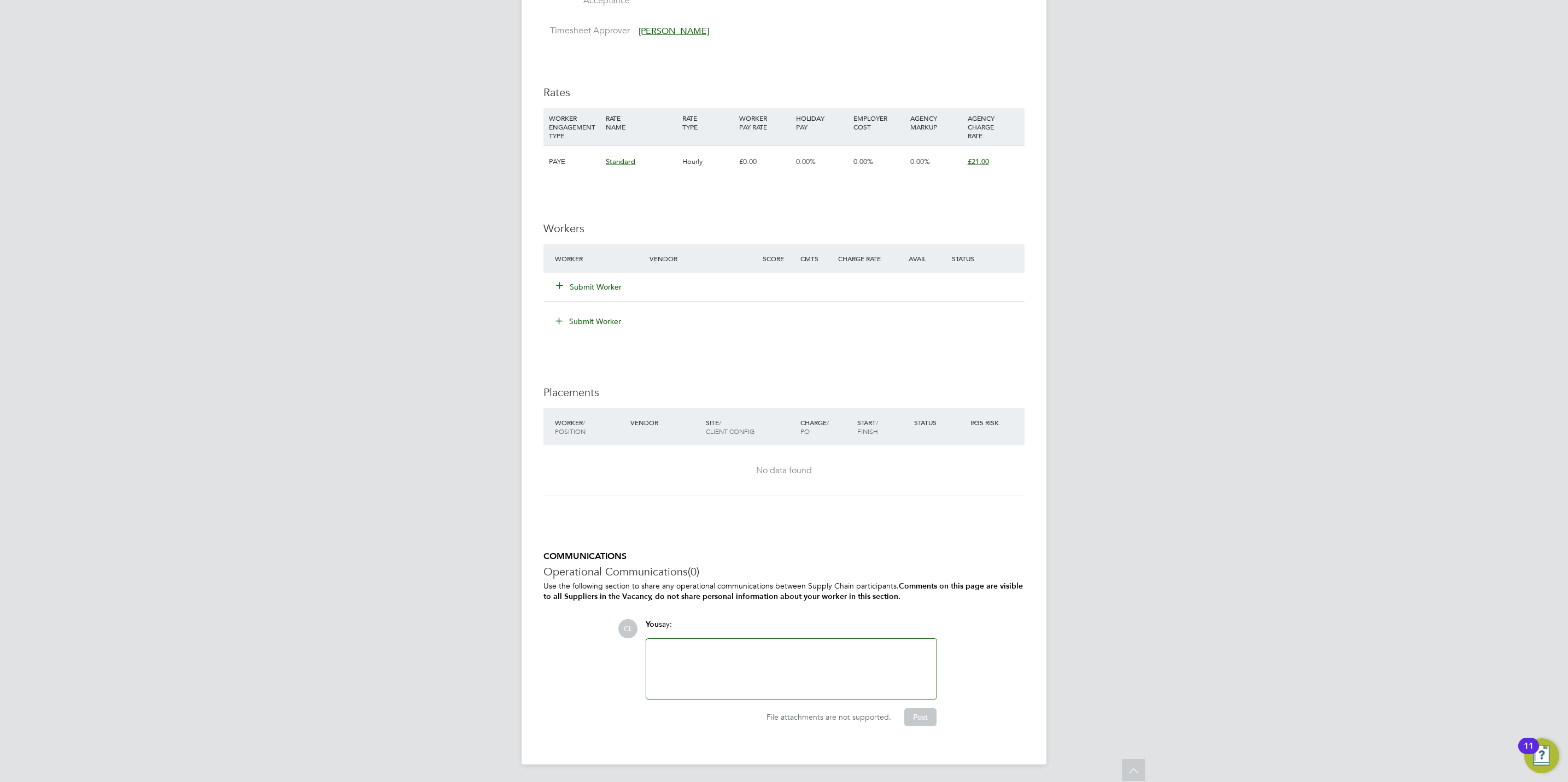
click at [595, 289] on button "Submit Worker" at bounding box center [589, 287] width 66 height 11
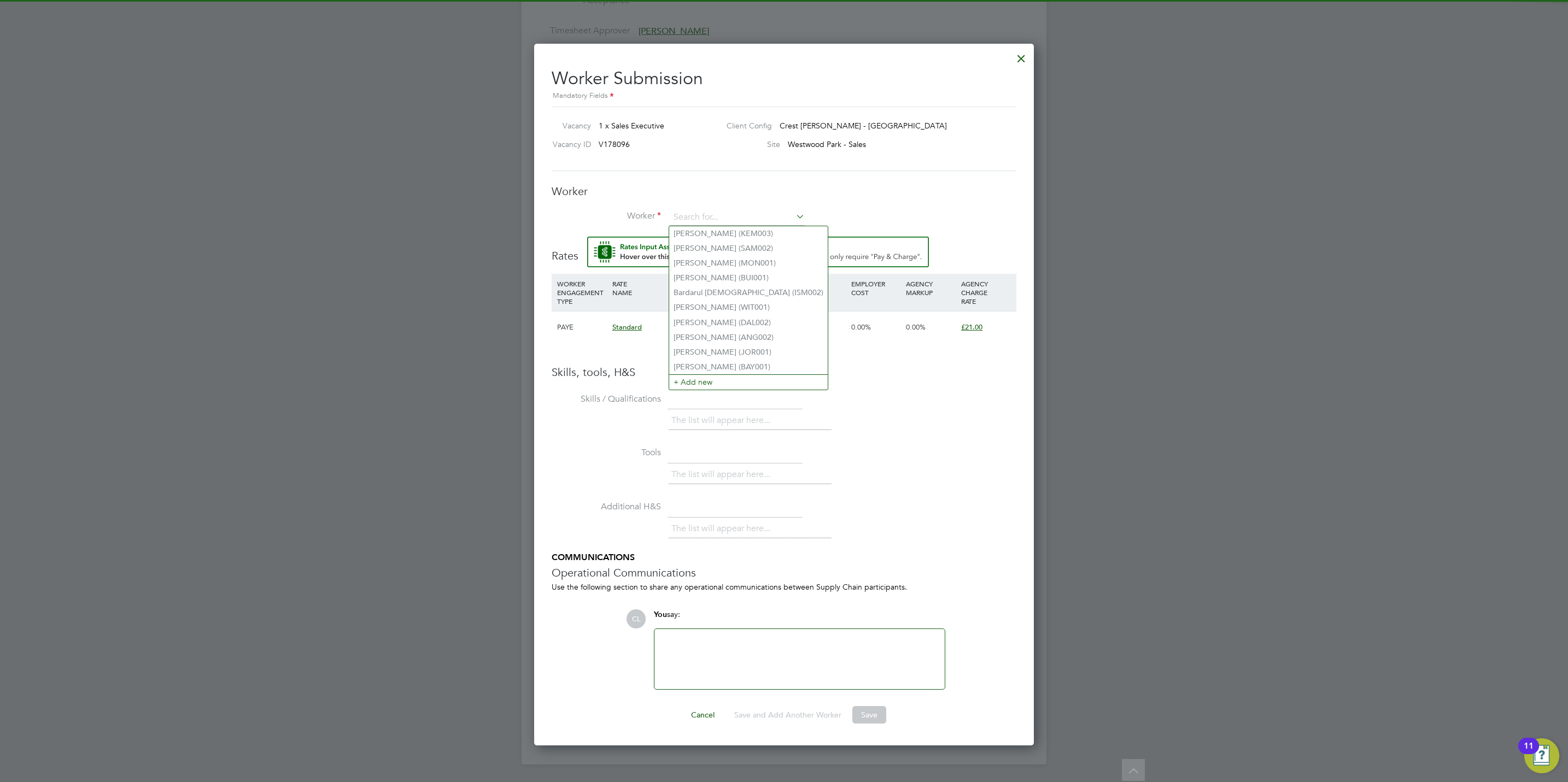
scroll to position [0, 0]
click at [387, 409] on div at bounding box center [784, 391] width 1568 height 782
click at [709, 206] on div "Worker Worker Worker Engagement Type" at bounding box center [783, 211] width 464 height 52
click at [718, 215] on input at bounding box center [737, 217] width 135 height 16
click at [744, 345] on li "Patri cia Simpson (SIM008)" at bounding box center [737, 352] width 136 height 15
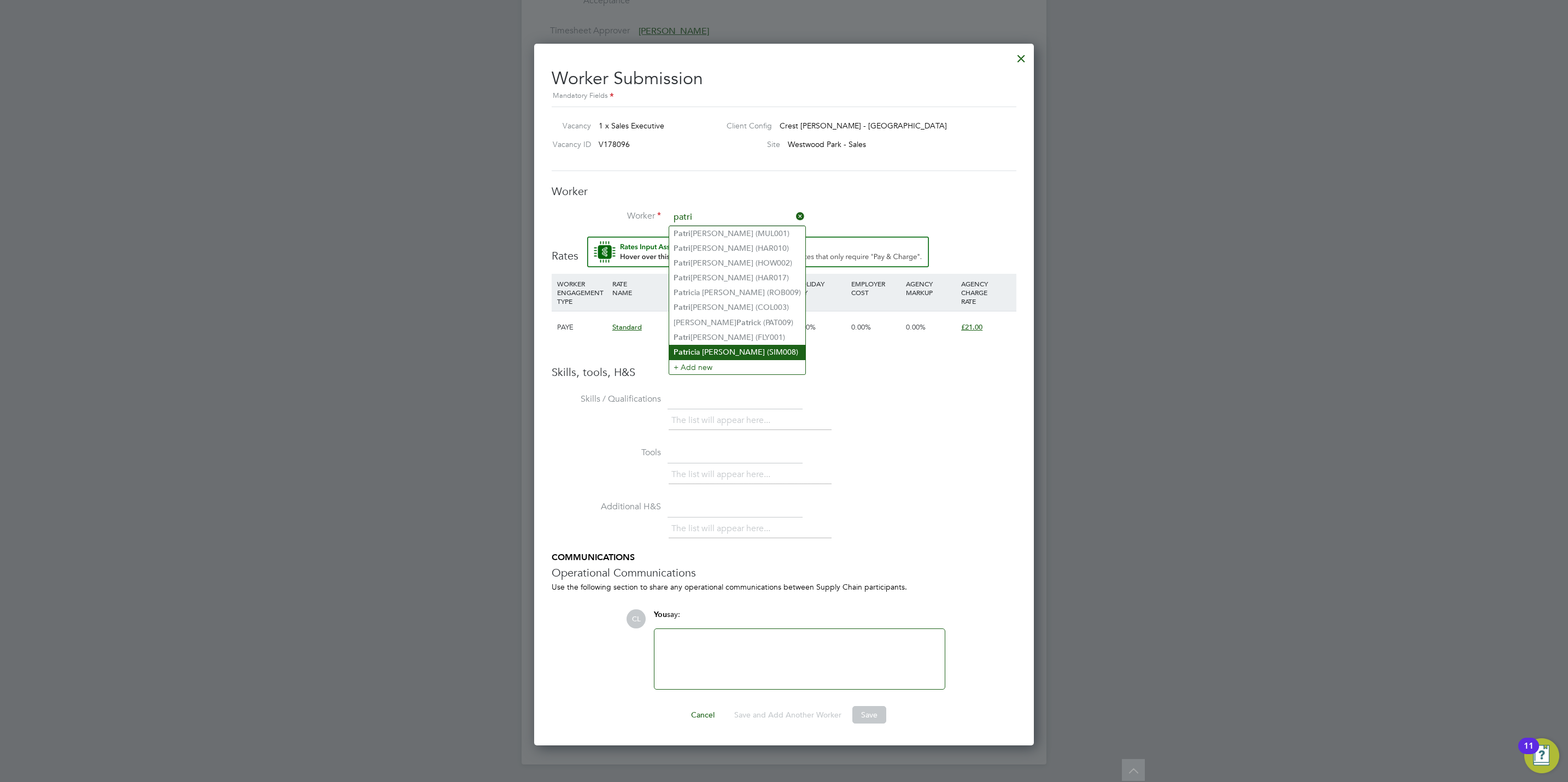
type input "Patricia Simpson (SIM008)"
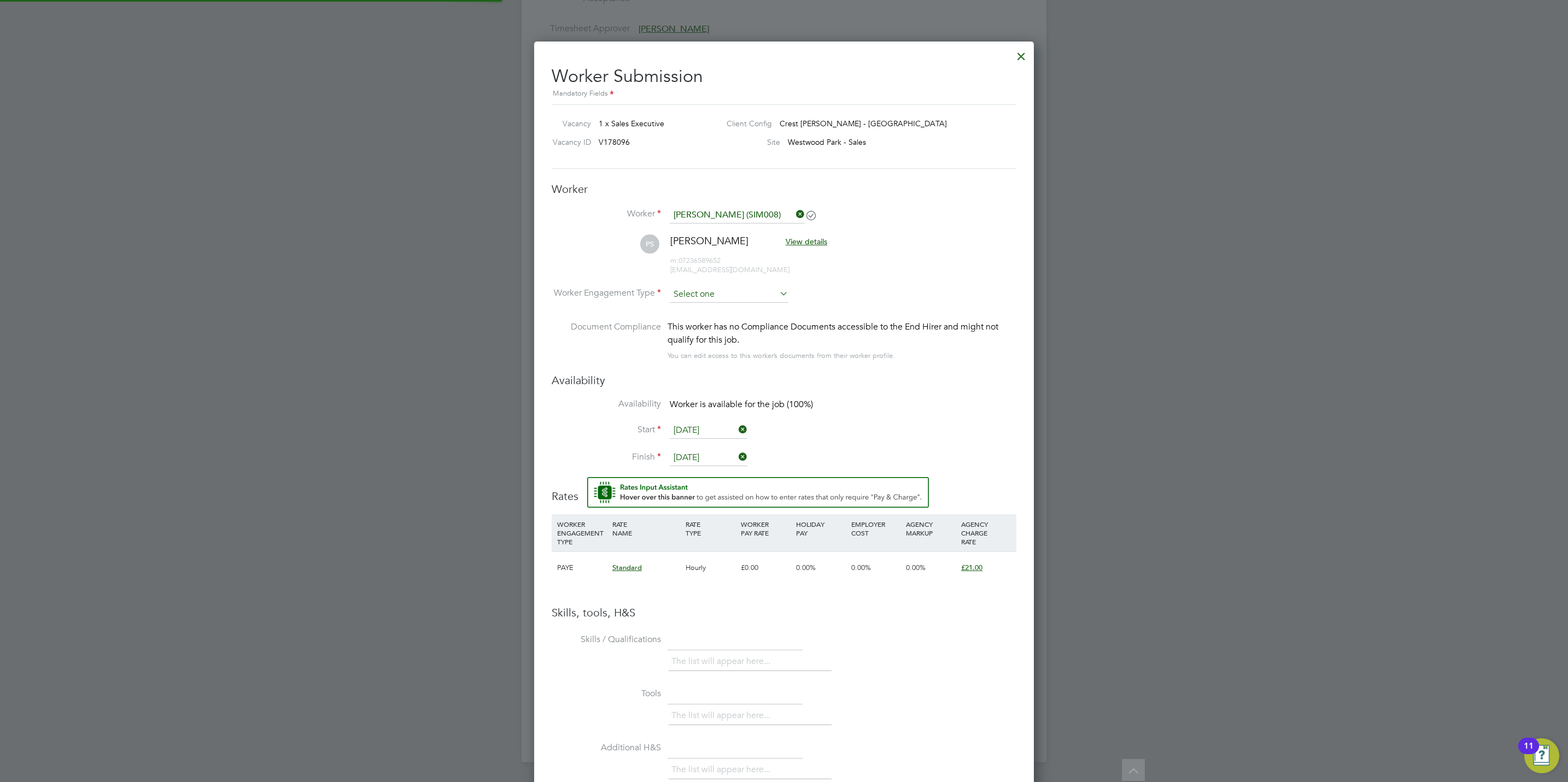
scroll to position [948, 500]
click at [707, 294] on input at bounding box center [729, 295] width 119 height 16
click at [707, 327] on li "PAYE" at bounding box center [729, 324] width 120 height 14
type input "PAYE"
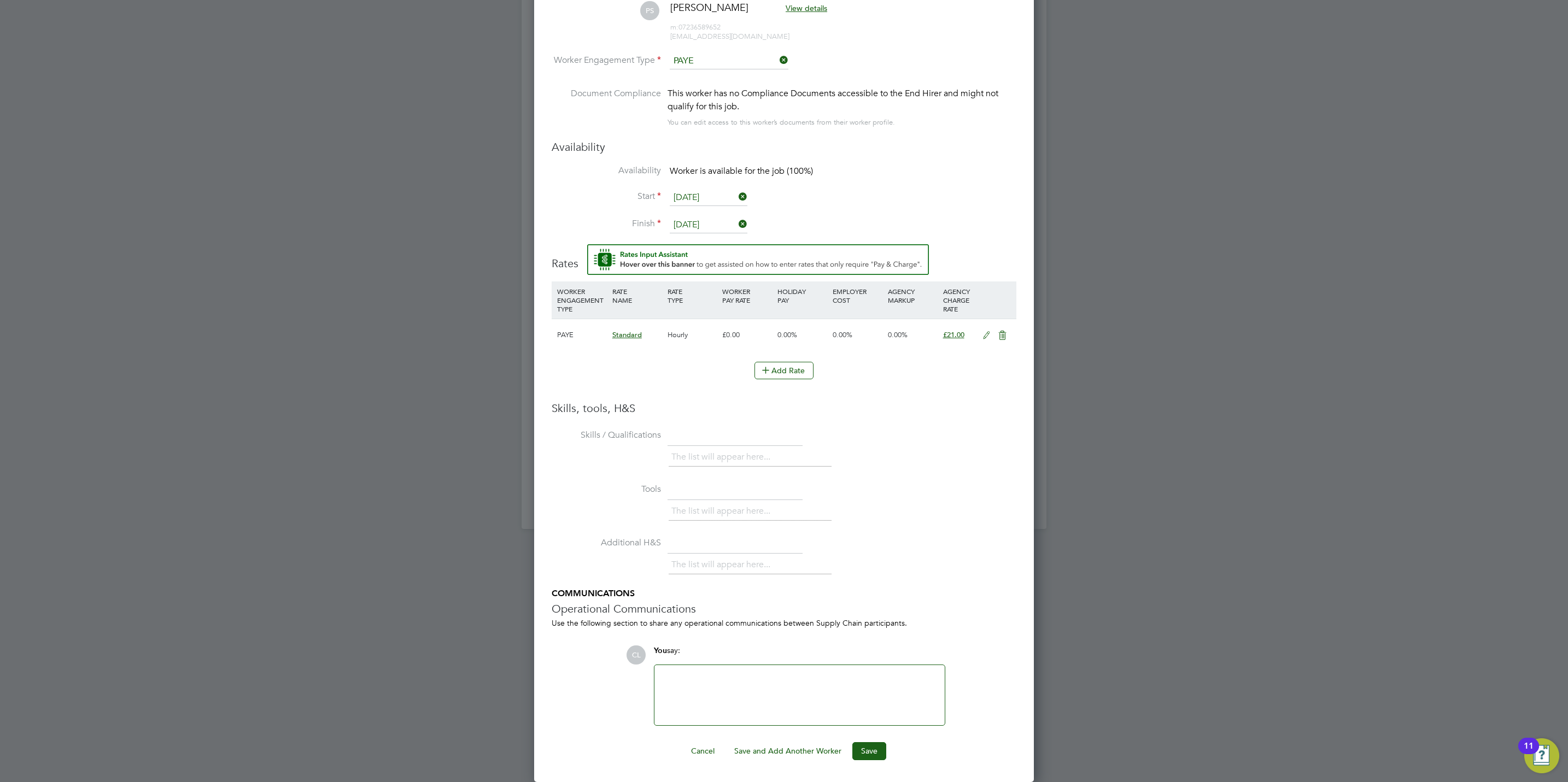
click at [870, 761] on div "Worker Submission Mandatory Fields Vacancy 1 x Sales Executive Client Config Cr…" at bounding box center [784, 295] width 500 height 974
click at [871, 755] on button "Save" at bounding box center [869, 751] width 34 height 18
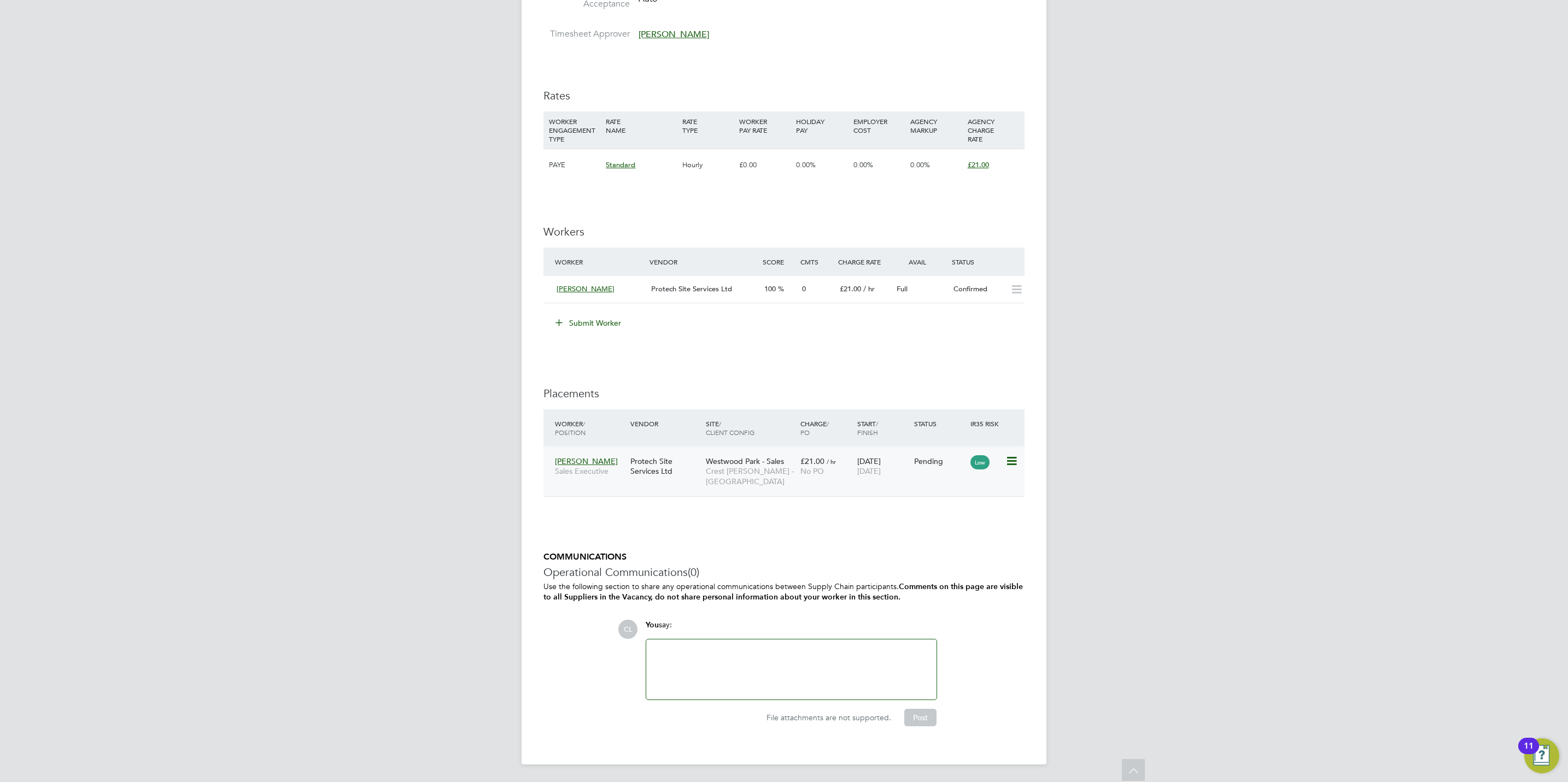
click at [1011, 456] on icon at bounding box center [1011, 461] width 11 height 13
click at [957, 529] on li "Start" at bounding box center [977, 531] width 78 height 15
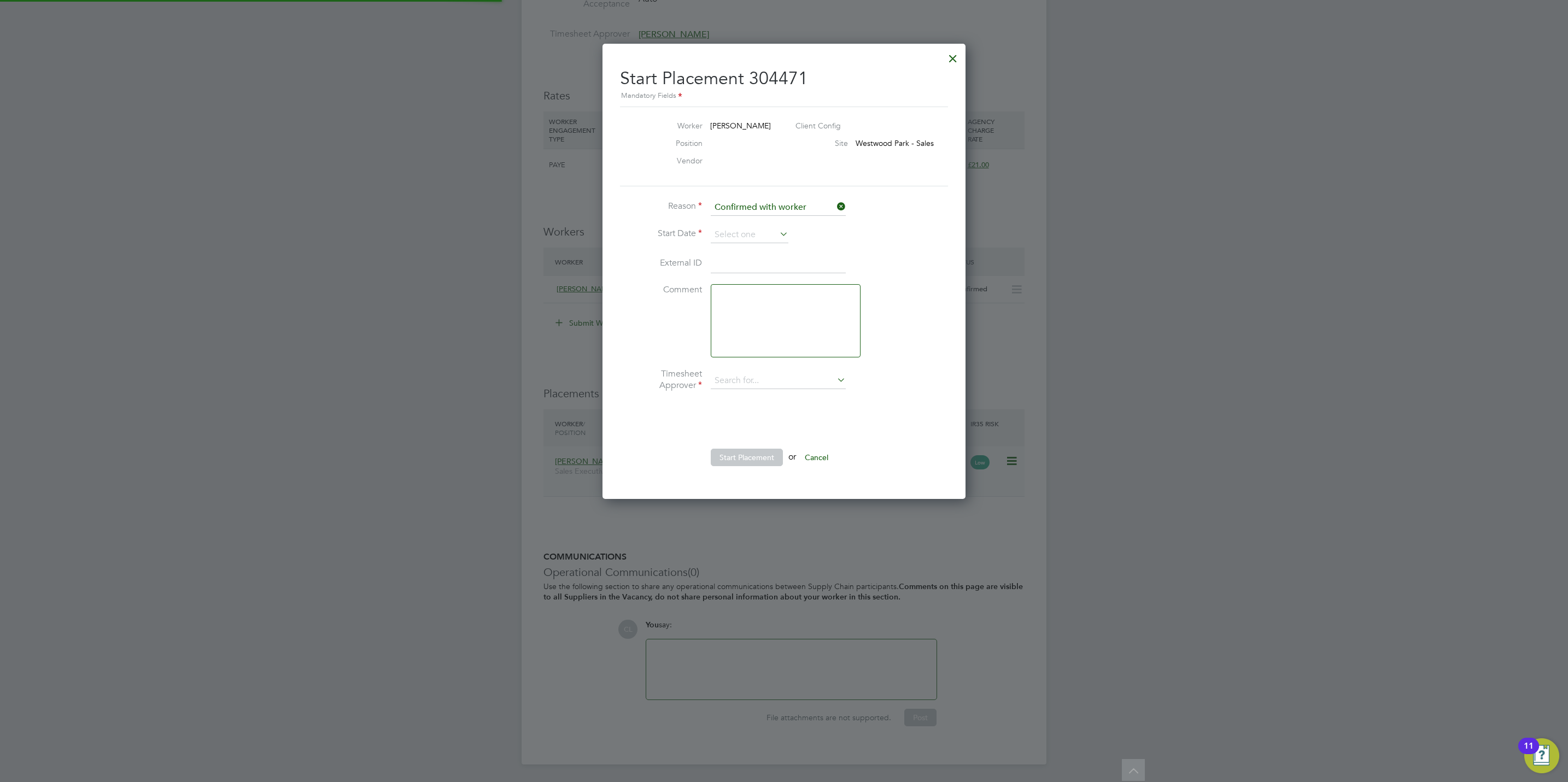
scroll to position [10, 135]
type input "[PERSON_NAME]"
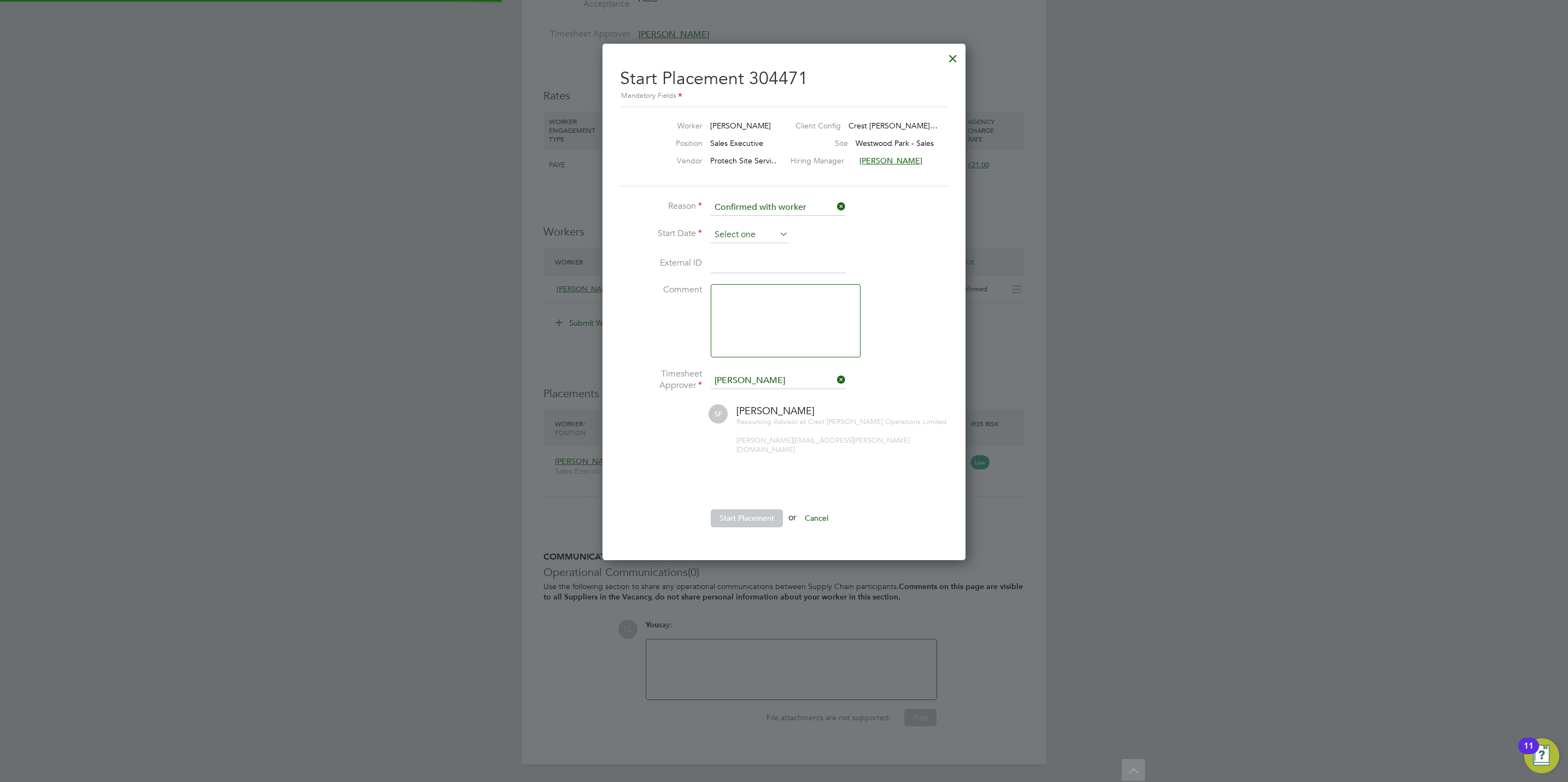
click at [733, 234] on input at bounding box center [750, 235] width 78 height 16
click at [848, 318] on span "21" at bounding box center [853, 313] width 21 height 21
type input "[DATE]"
click at [749, 511] on button "Start Placement" at bounding box center [747, 518] width 72 height 18
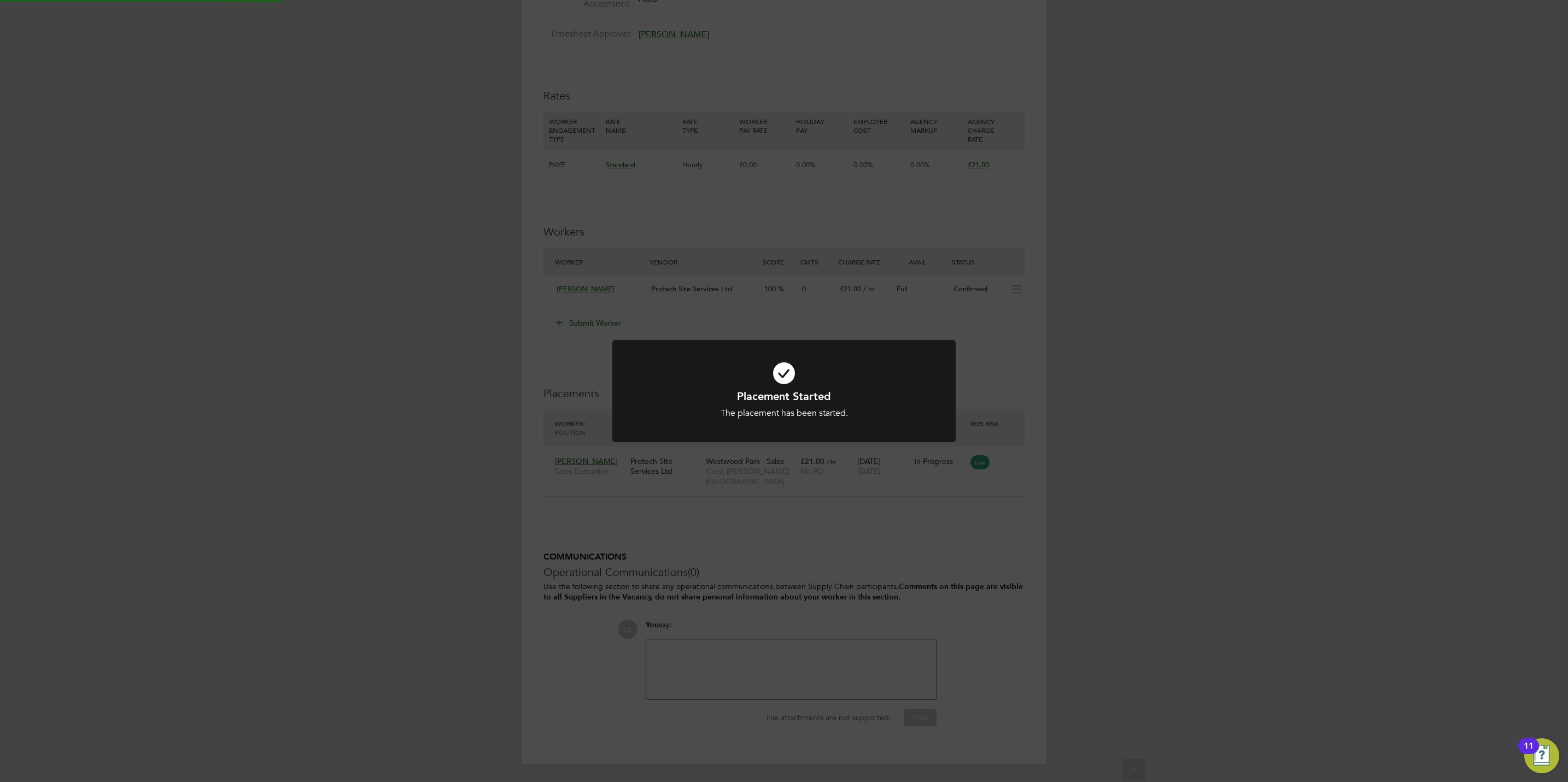
click at [615, 543] on div "Placement Started The placement has been started. Cancel Okay" at bounding box center [784, 391] width 1568 height 782
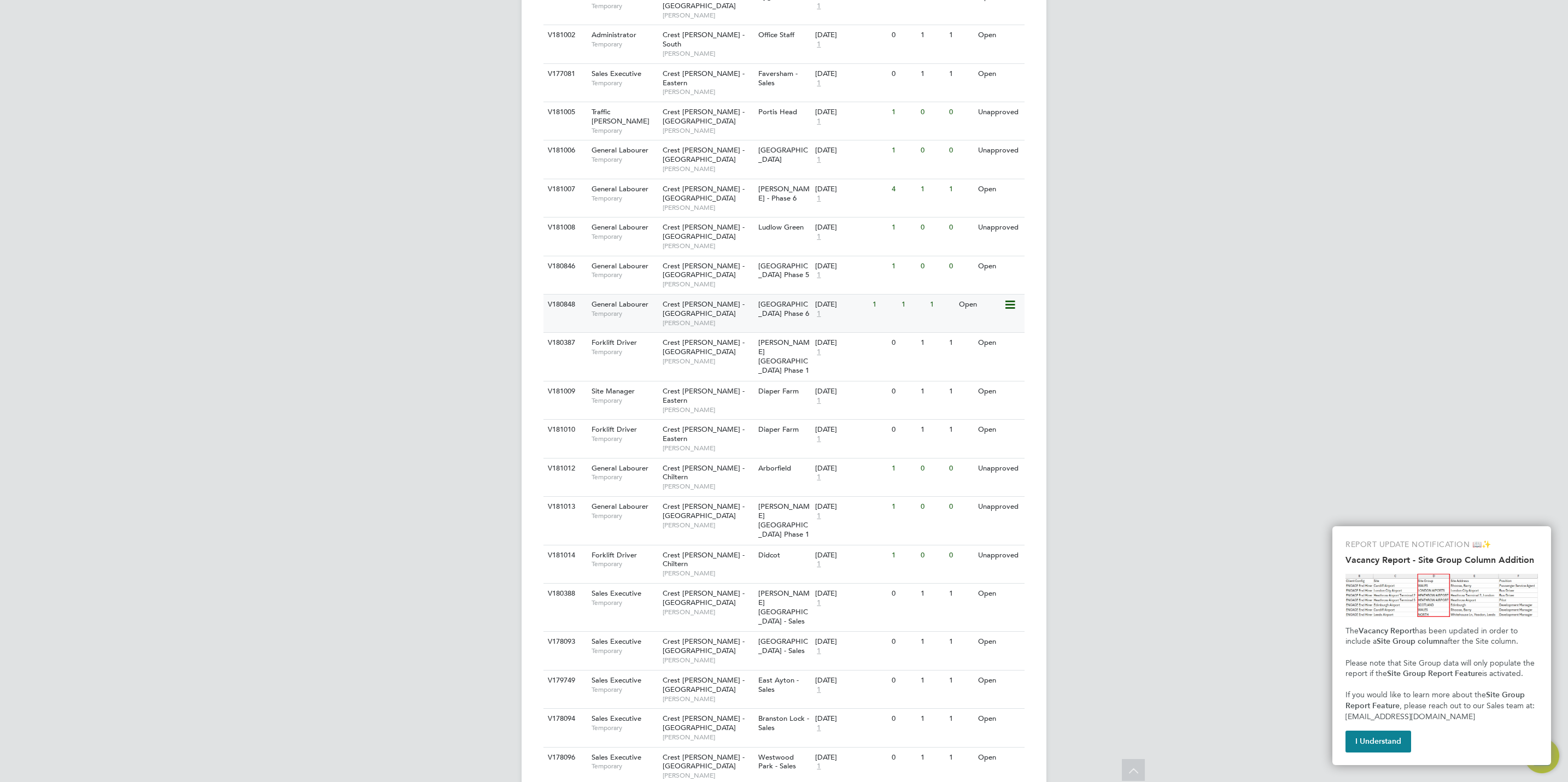
scroll to position [551, 0]
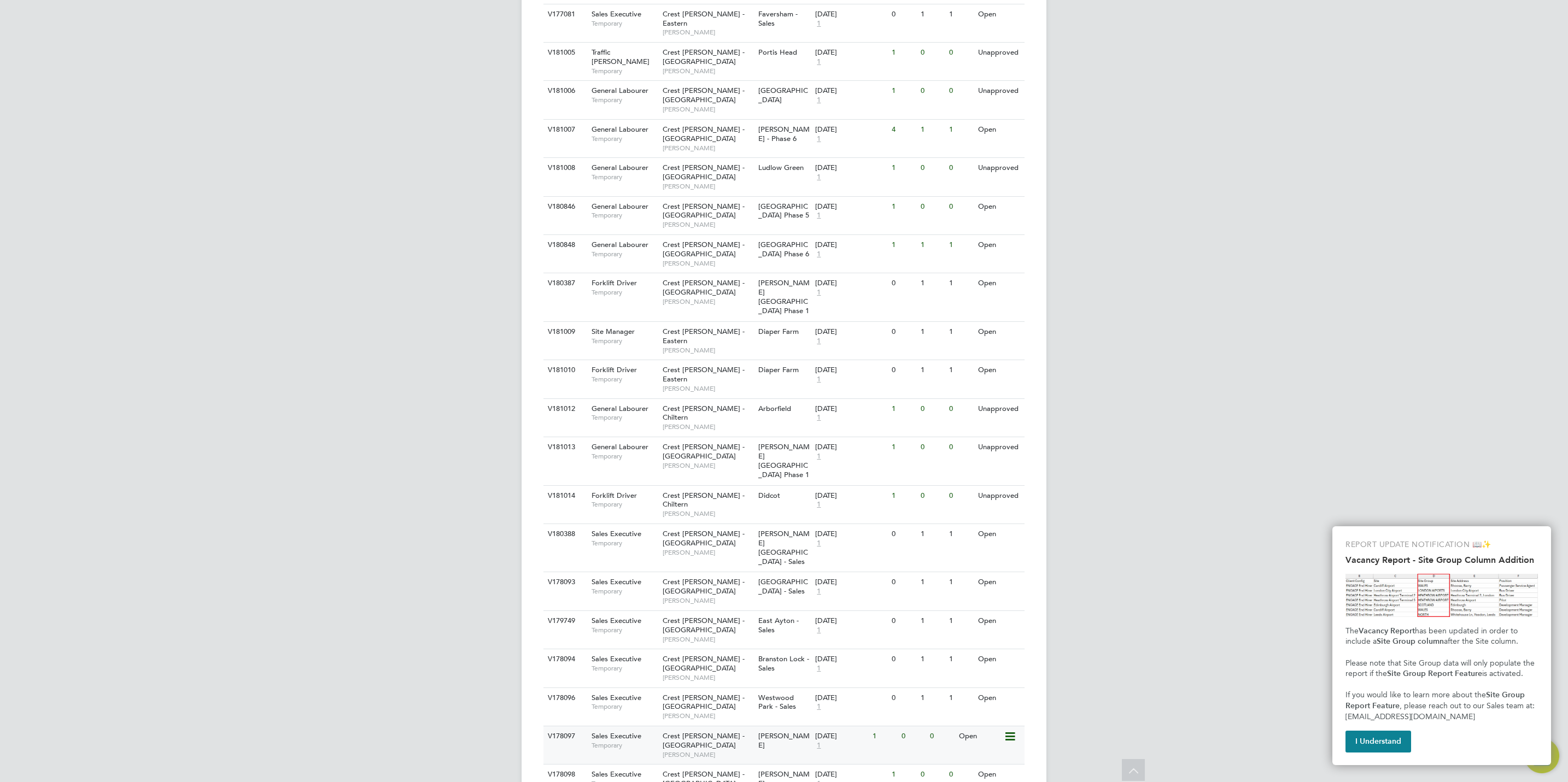
click at [779, 726] on div "V178097 Sales Executive Temporary Crest [PERSON_NAME] - [GEOGRAPHIC_DATA] [PERS…" at bounding box center [784, 745] width 481 height 38
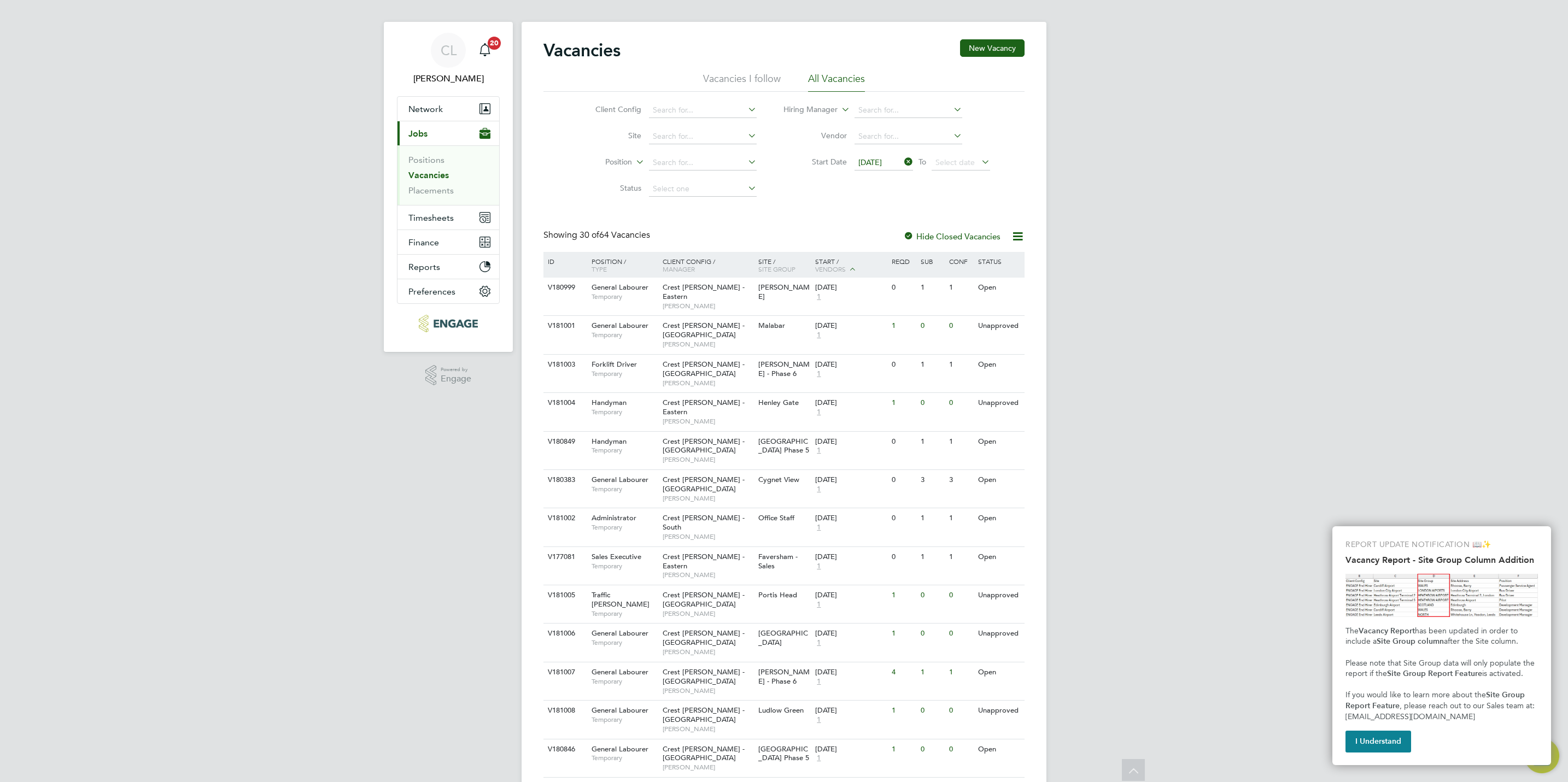
scroll to position [0, 0]
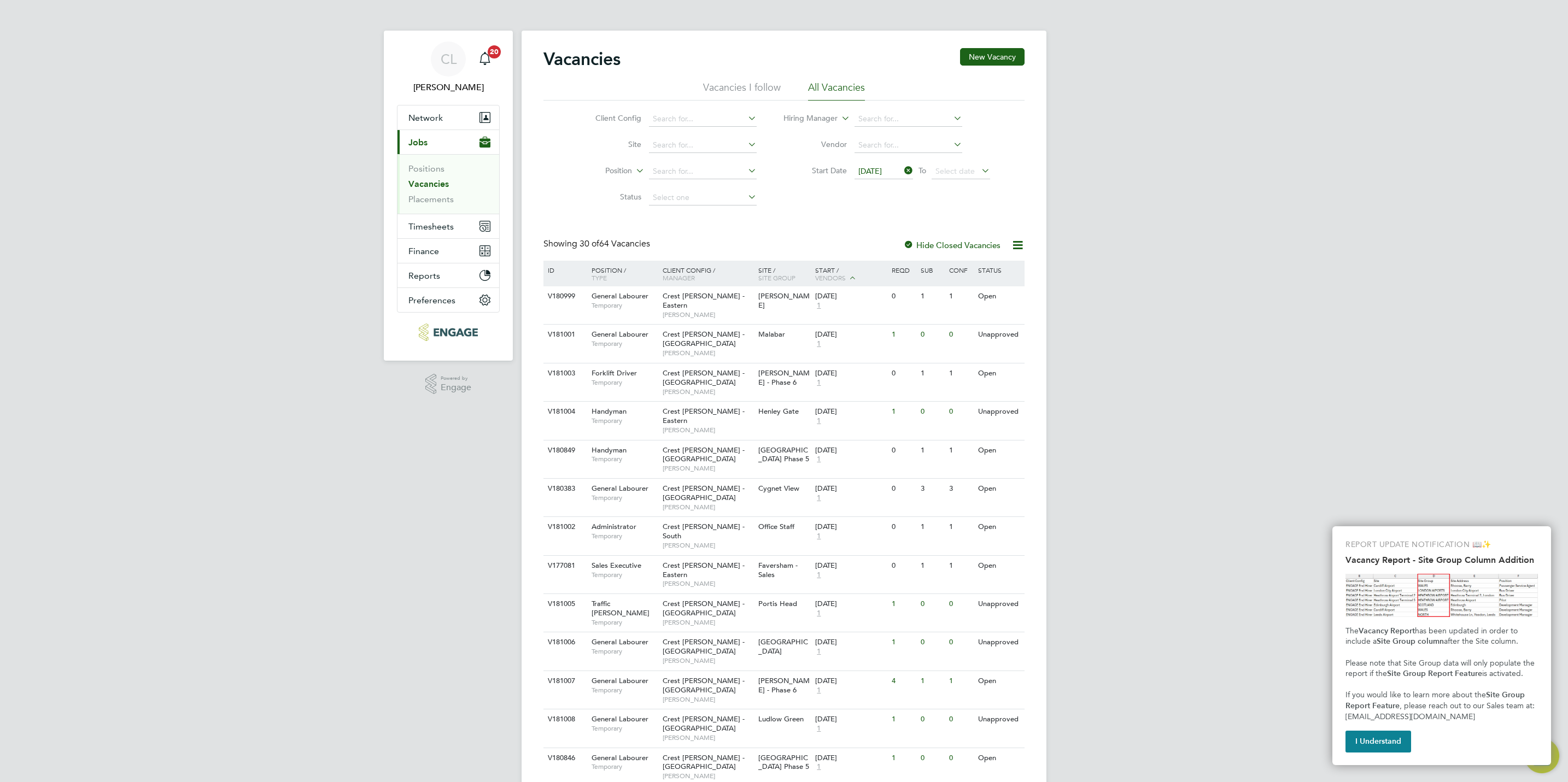
click at [915, 170] on span "To" at bounding box center [922, 170] width 14 height 14
click at [902, 166] on icon at bounding box center [902, 170] width 0 height 15
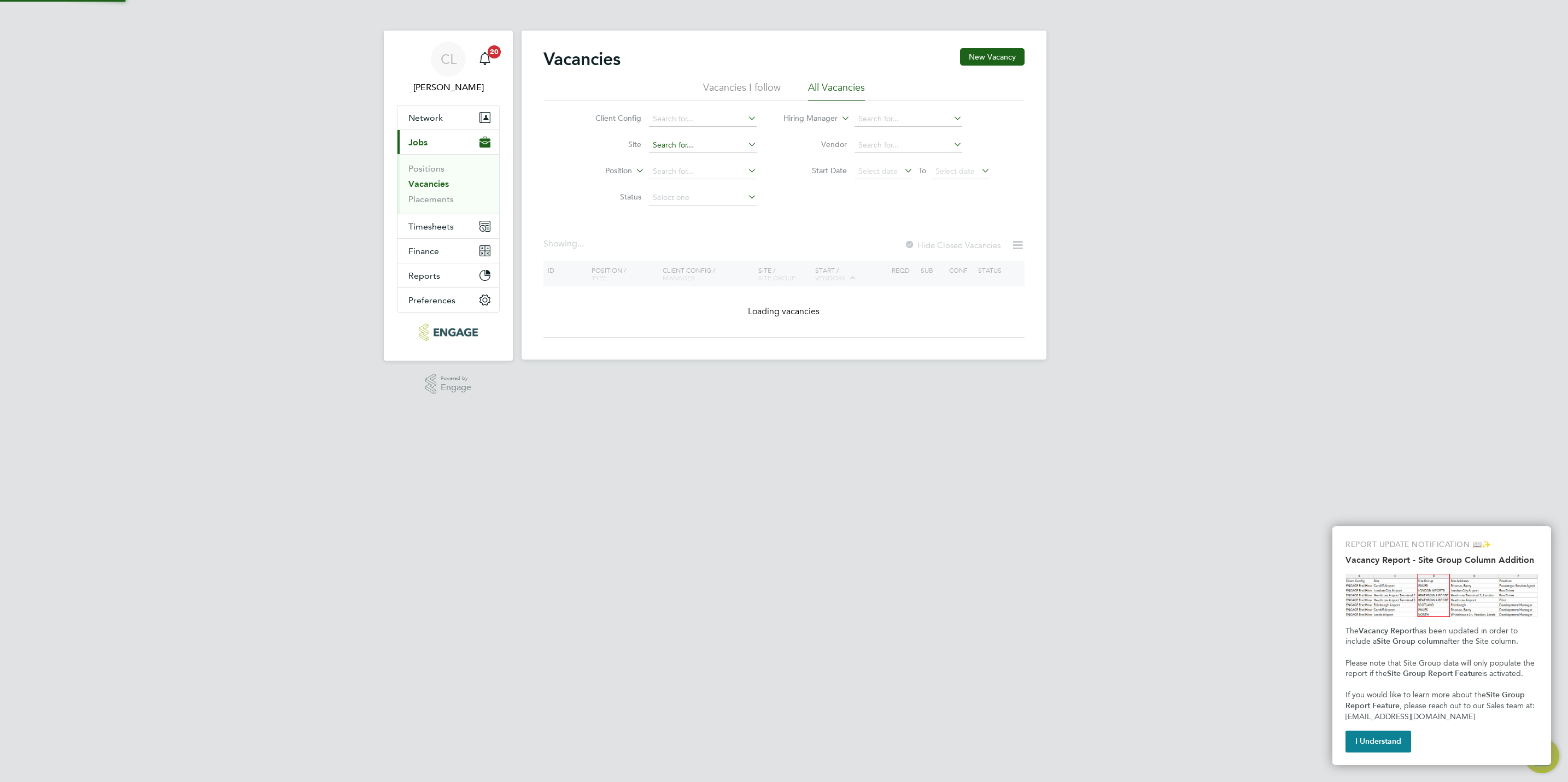
click at [661, 144] on input at bounding box center [702, 145] width 108 height 15
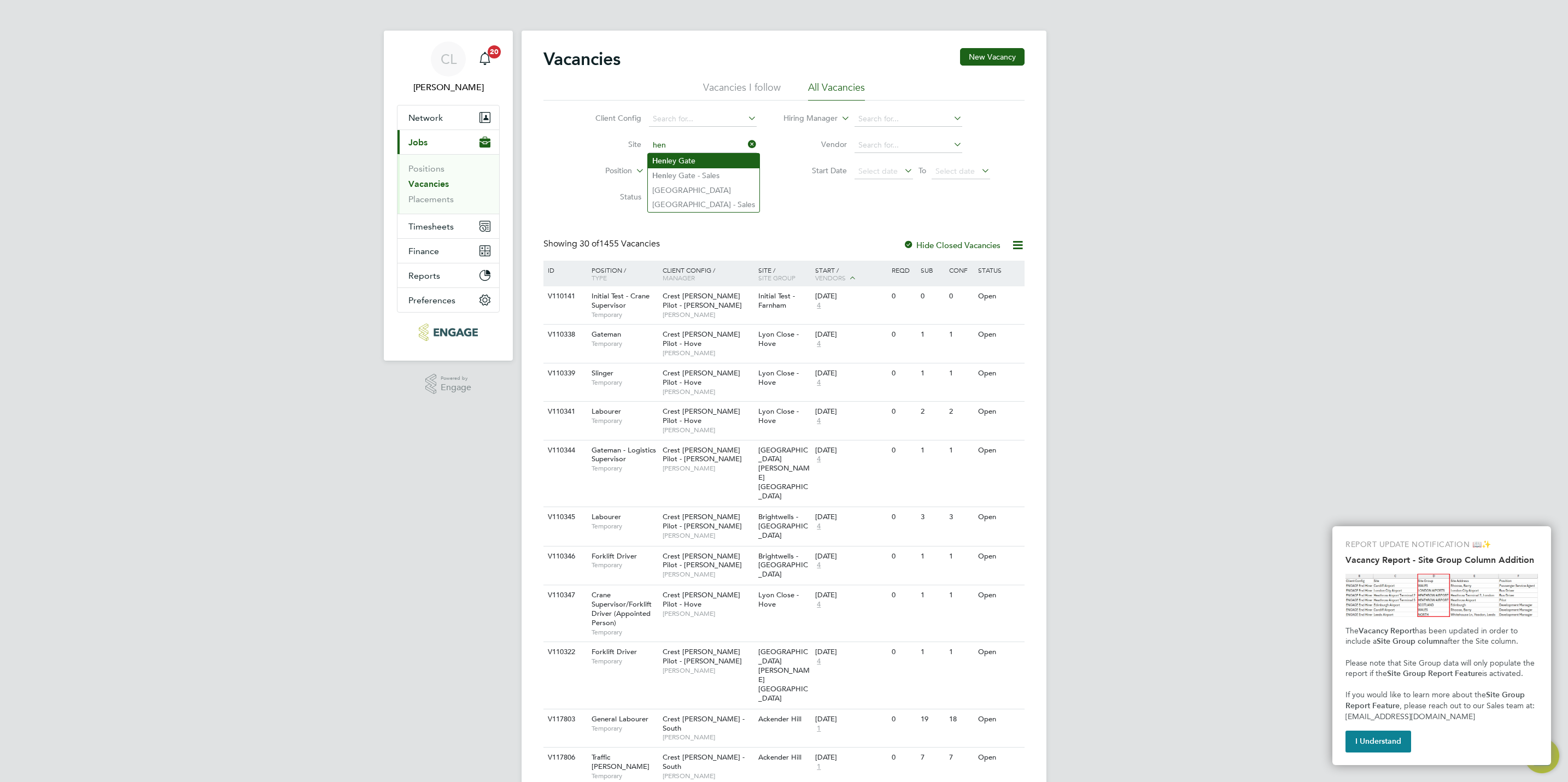
click at [692, 162] on li "Hen ley Gate" at bounding box center [703, 161] width 111 height 15
type input "Henley Gate"
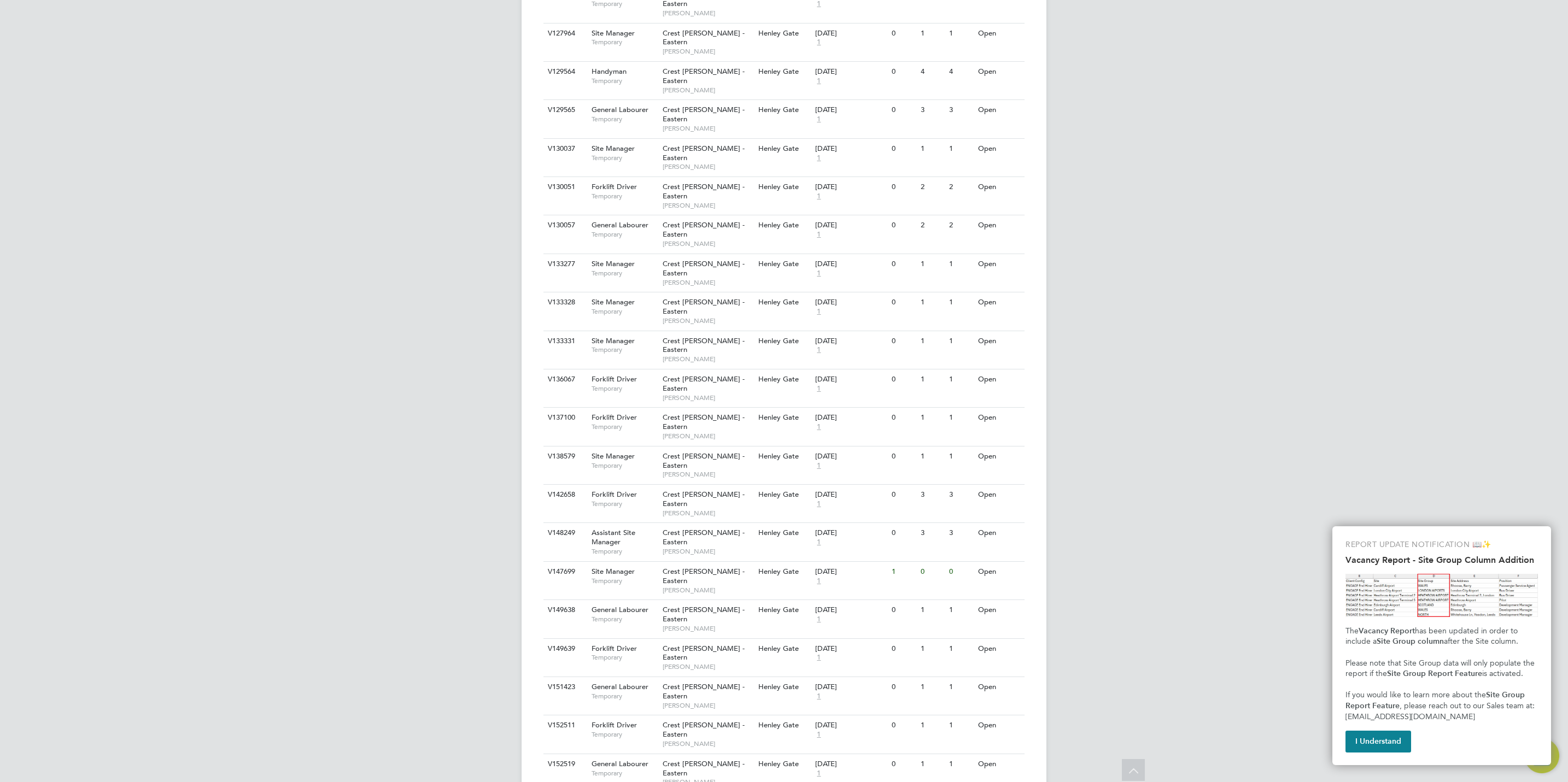
scroll to position [492, 0]
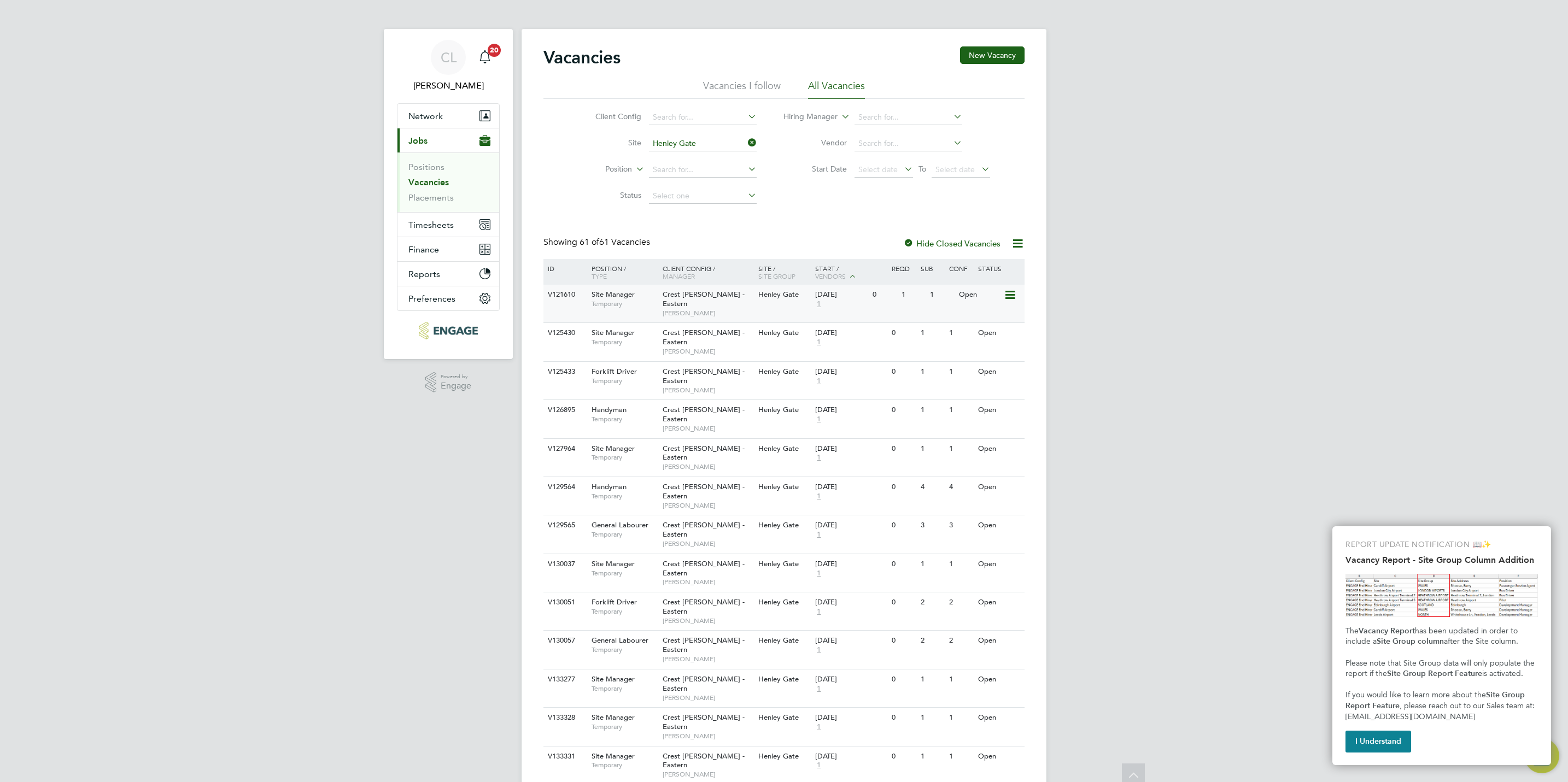
scroll to position [0, 0]
click at [695, 147] on input at bounding box center [702, 145] width 108 height 15
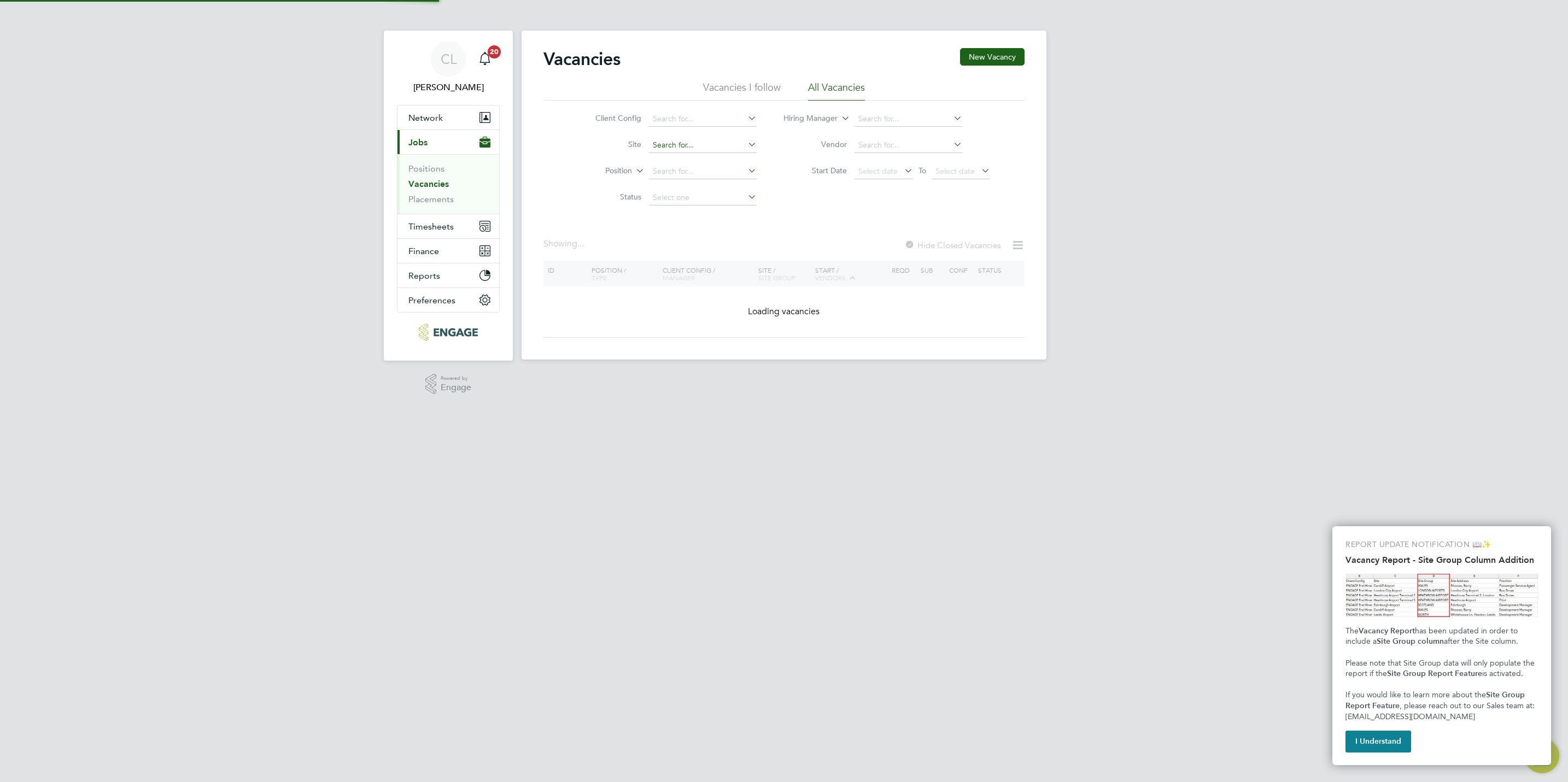
click at [695, 147] on input at bounding box center [702, 145] width 108 height 15
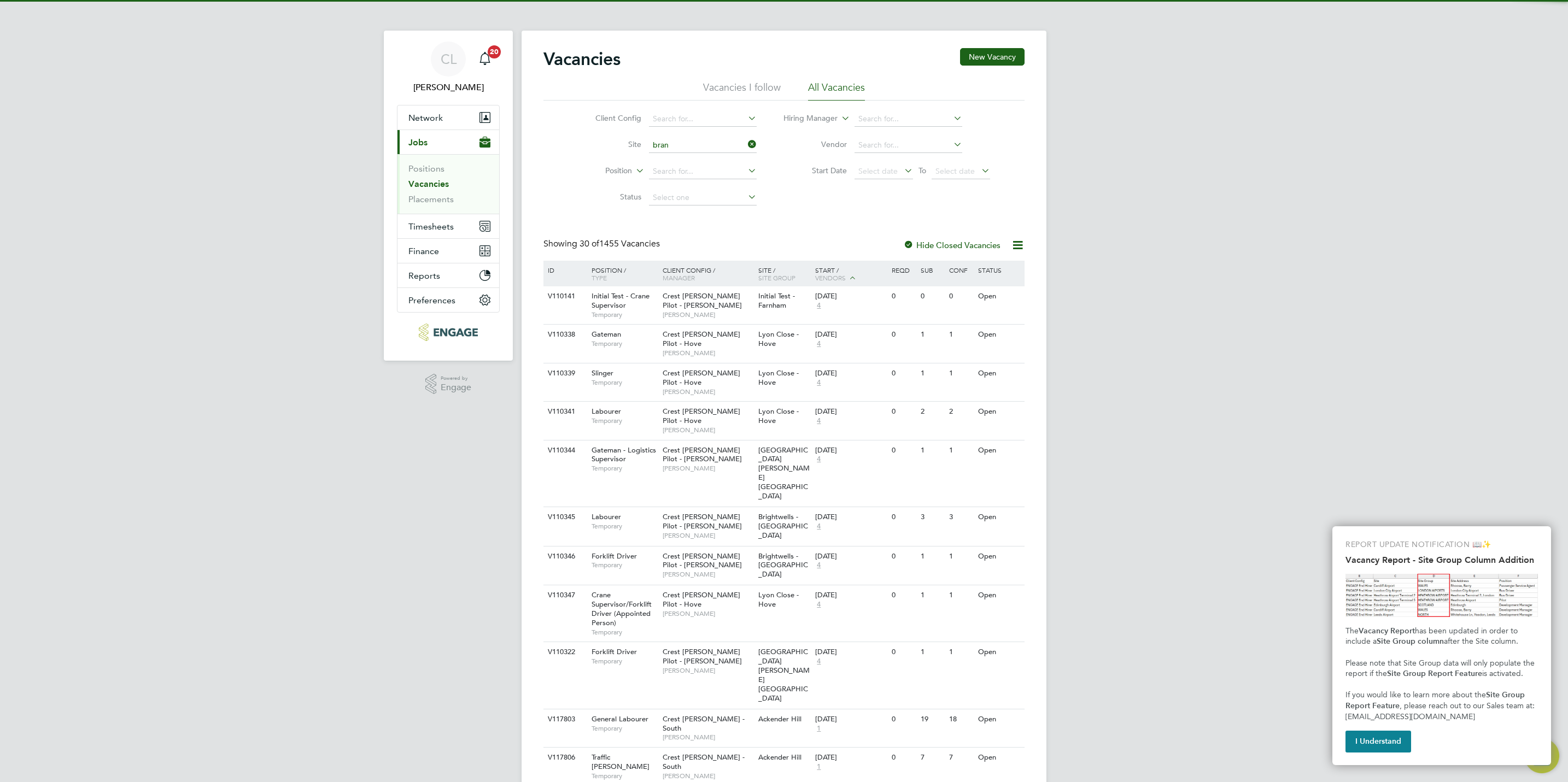
click at [690, 171] on li "Bran ston Locks" at bounding box center [702, 176] width 109 height 15
type input "Branston Locks"
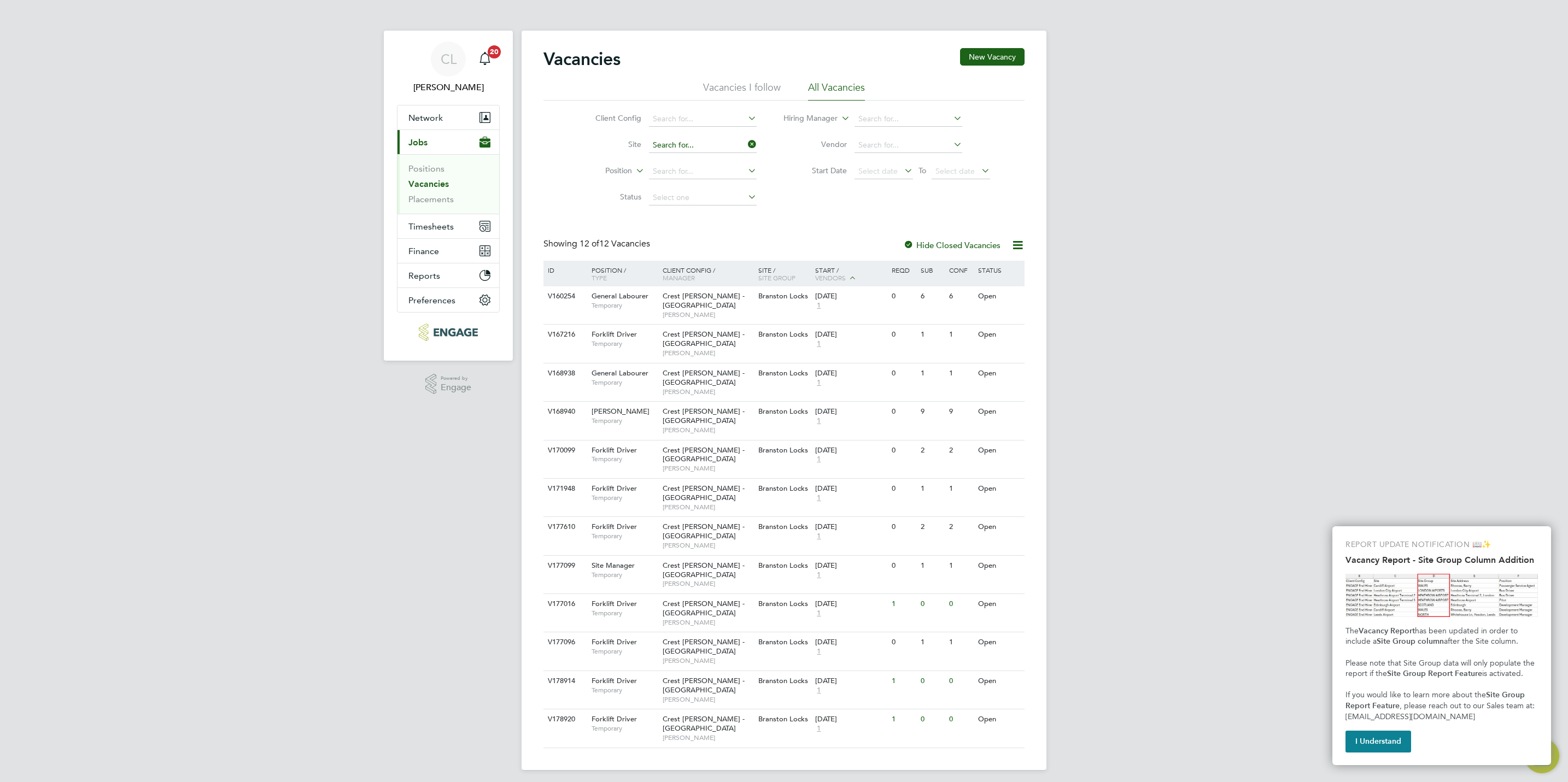
click at [698, 138] on input at bounding box center [702, 145] width 108 height 15
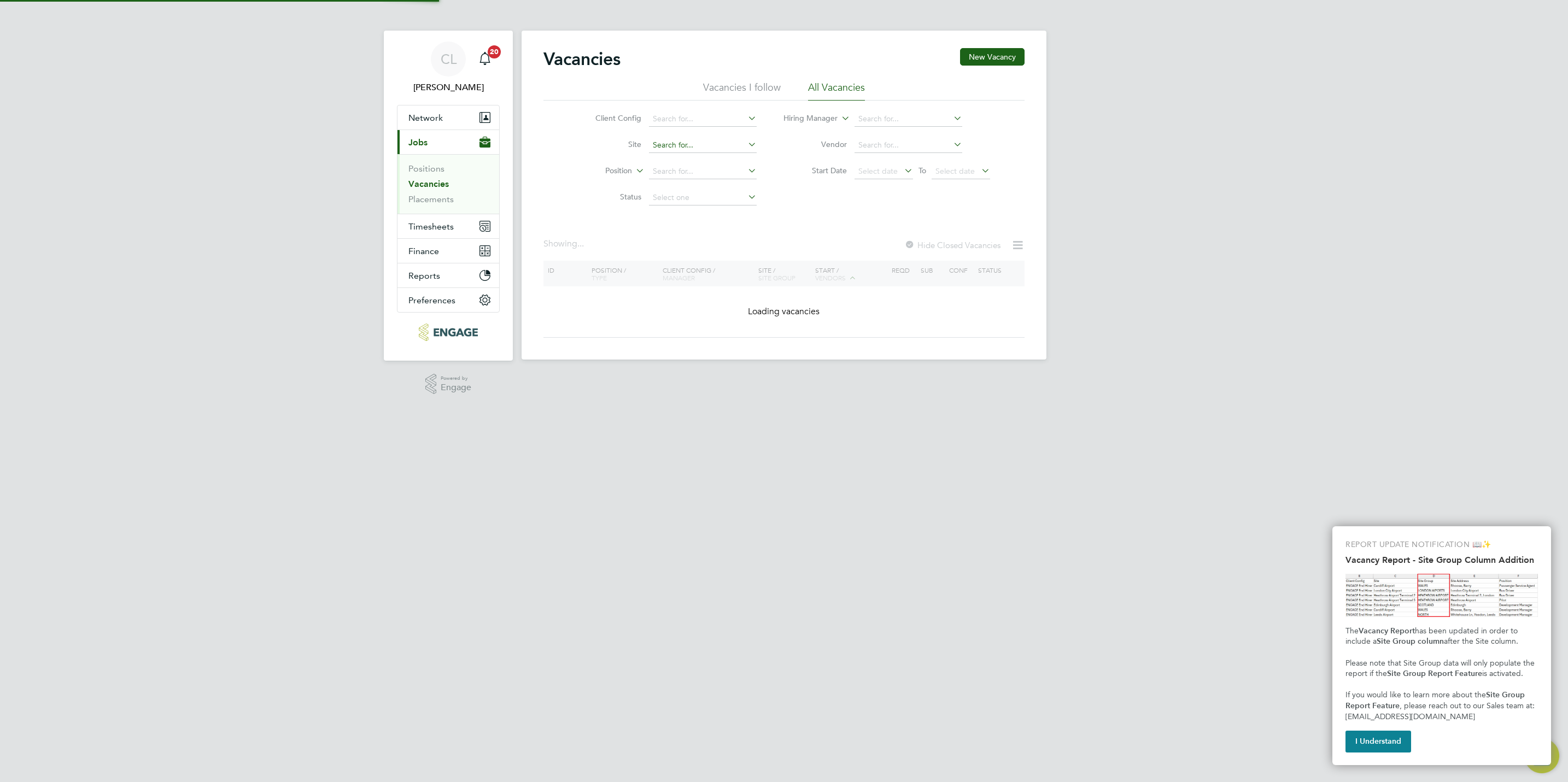
click at [698, 142] on input at bounding box center [702, 145] width 108 height 15
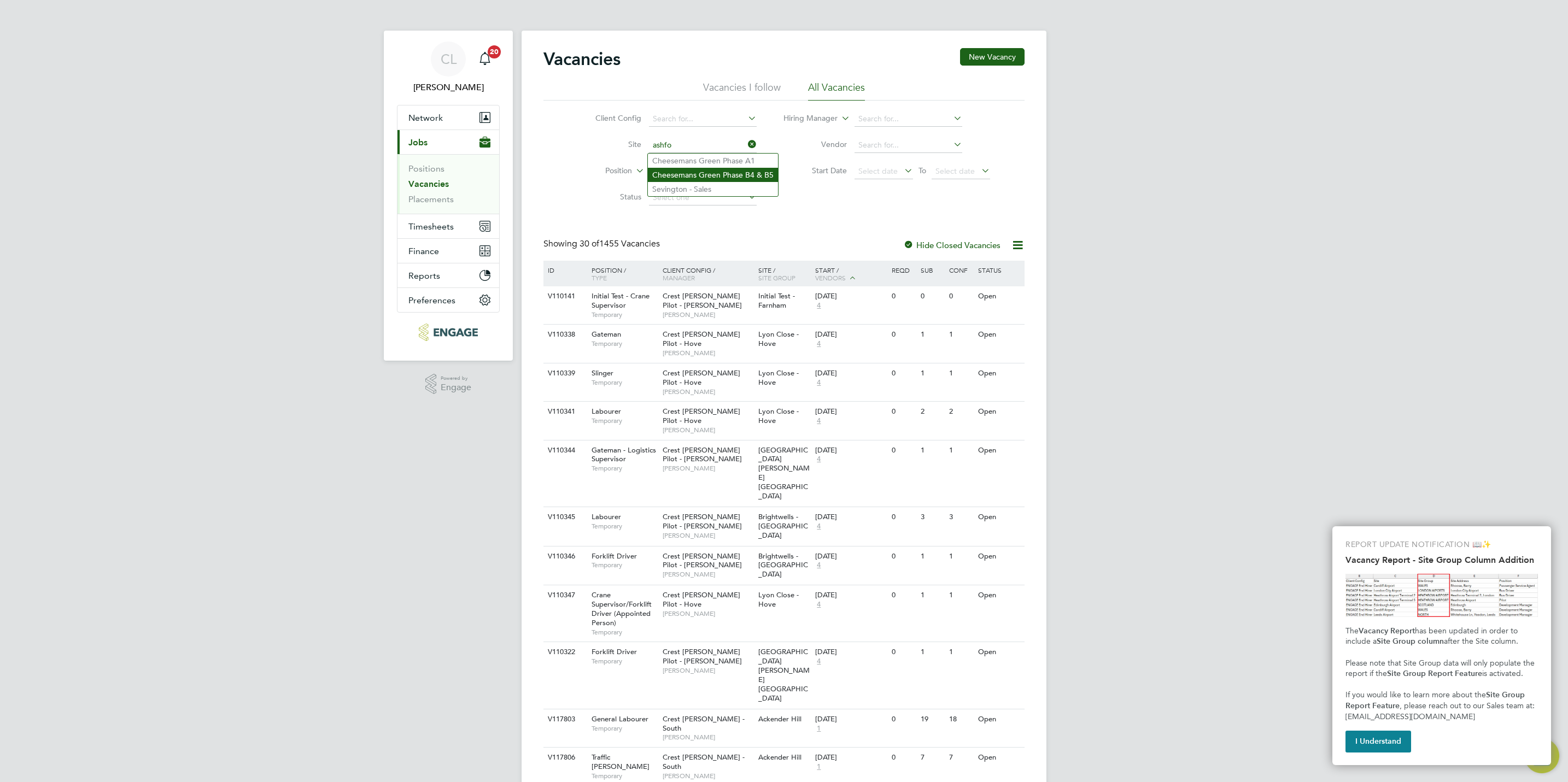
click at [742, 175] on li "Cheesemans Green Phase B4 & B5" at bounding box center [713, 175] width 130 height 14
type input "Cheesemans Green Phase B4 & B5"
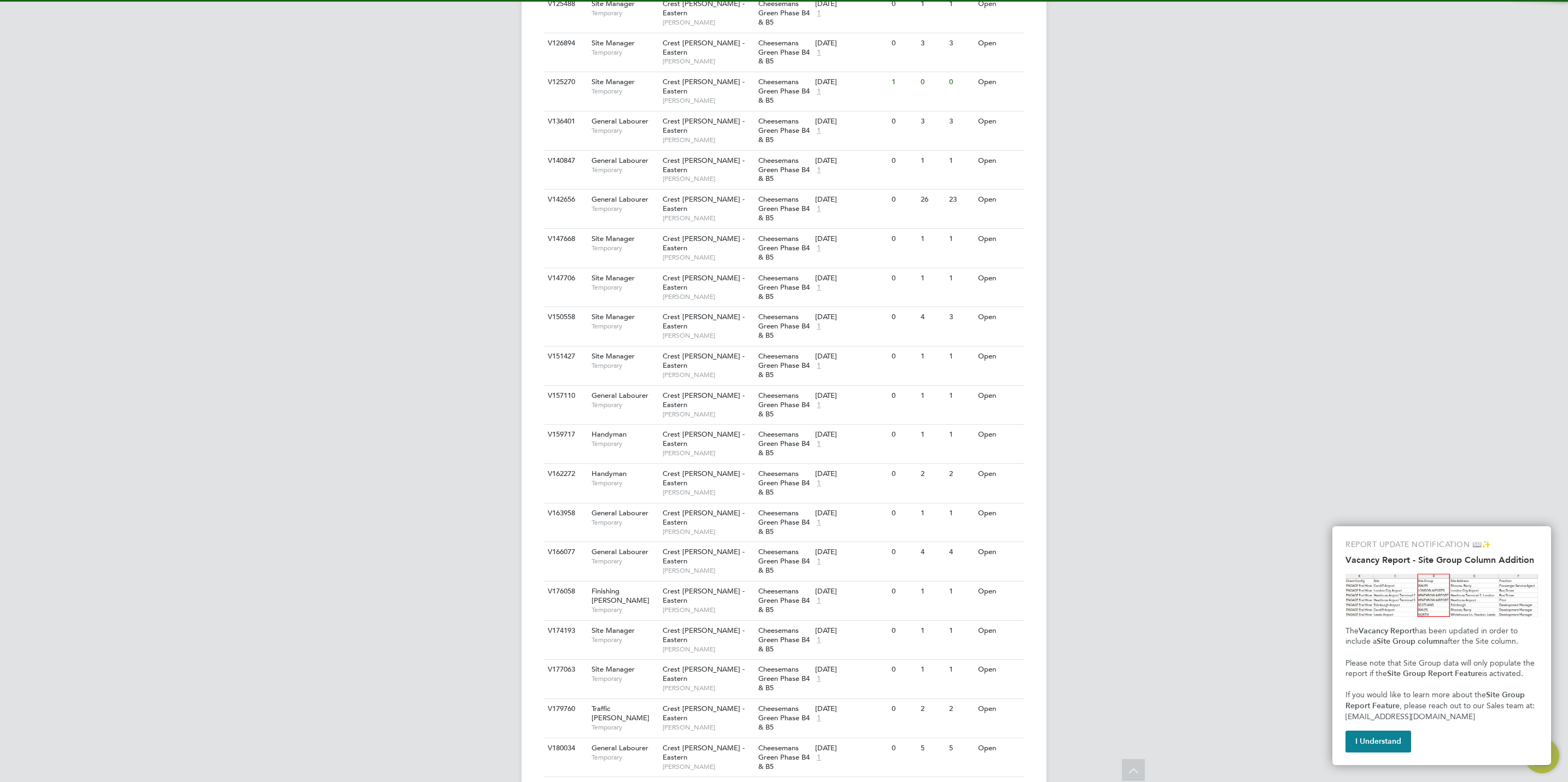
scroll to position [452, 0]
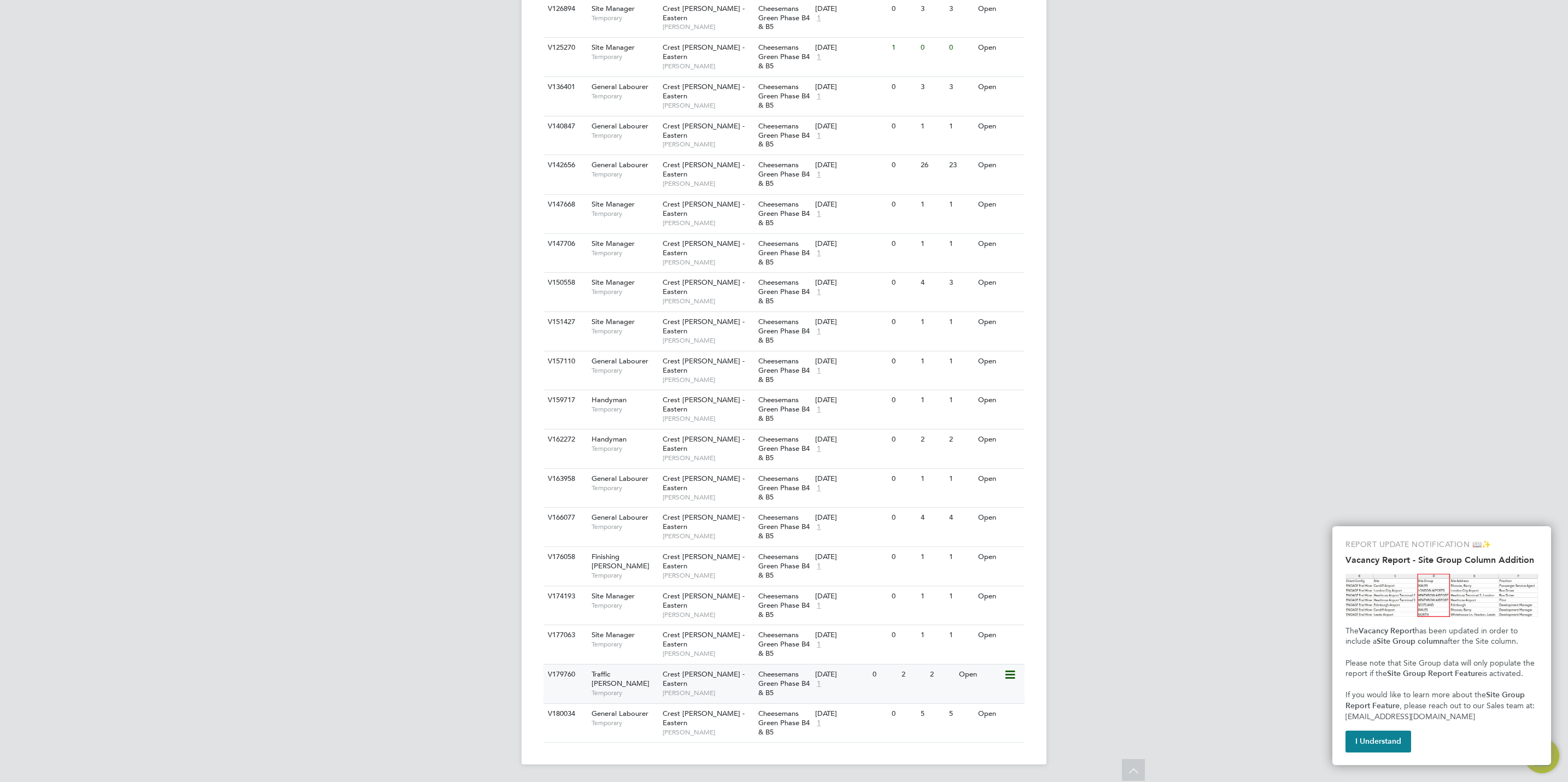
click at [711, 689] on div "Crest Nicholson - Eastern Mark Wilkinson" at bounding box center [707, 683] width 96 height 38
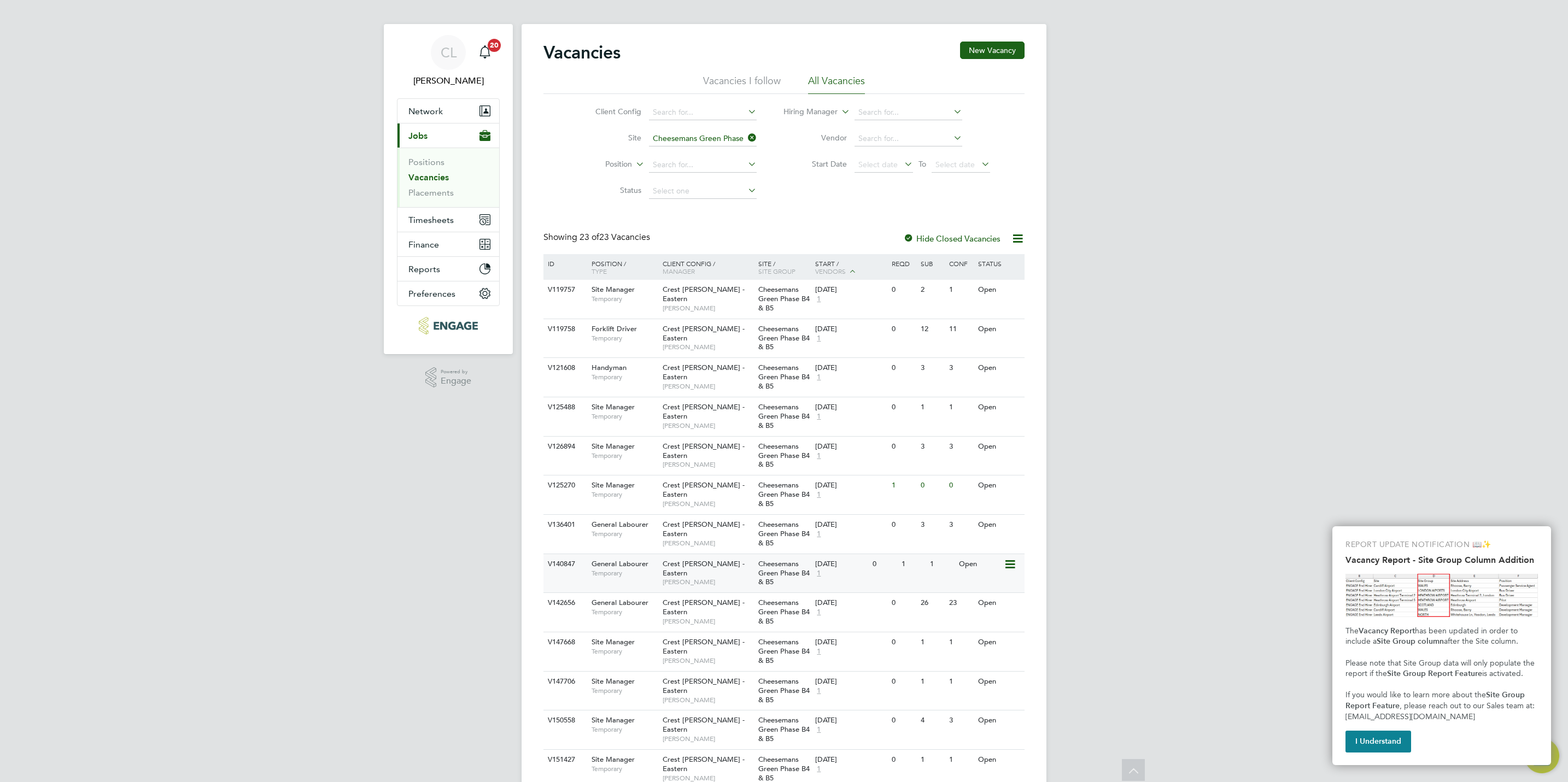
scroll to position [0, 0]
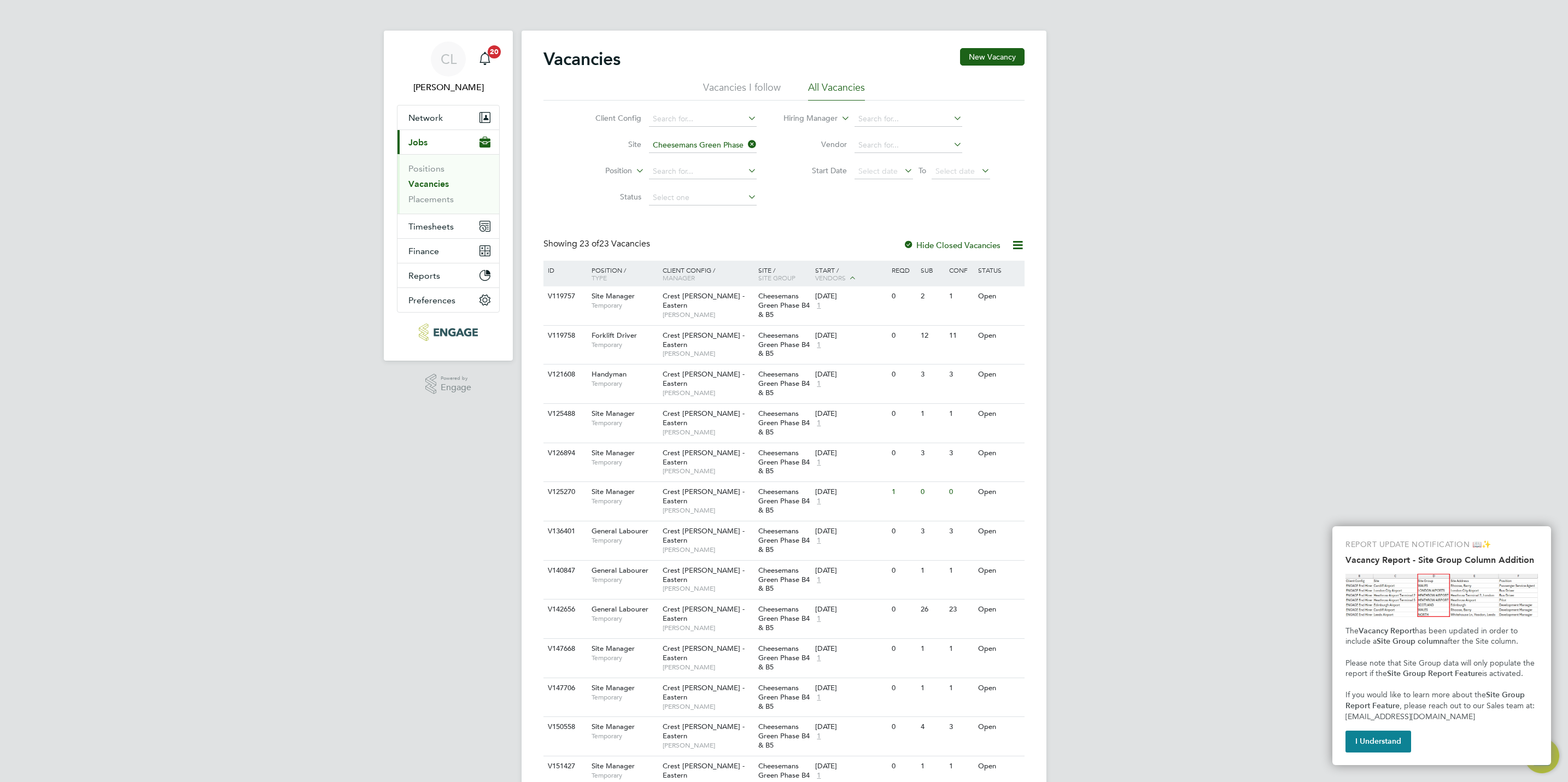
click at [746, 144] on icon at bounding box center [746, 144] width 0 height 15
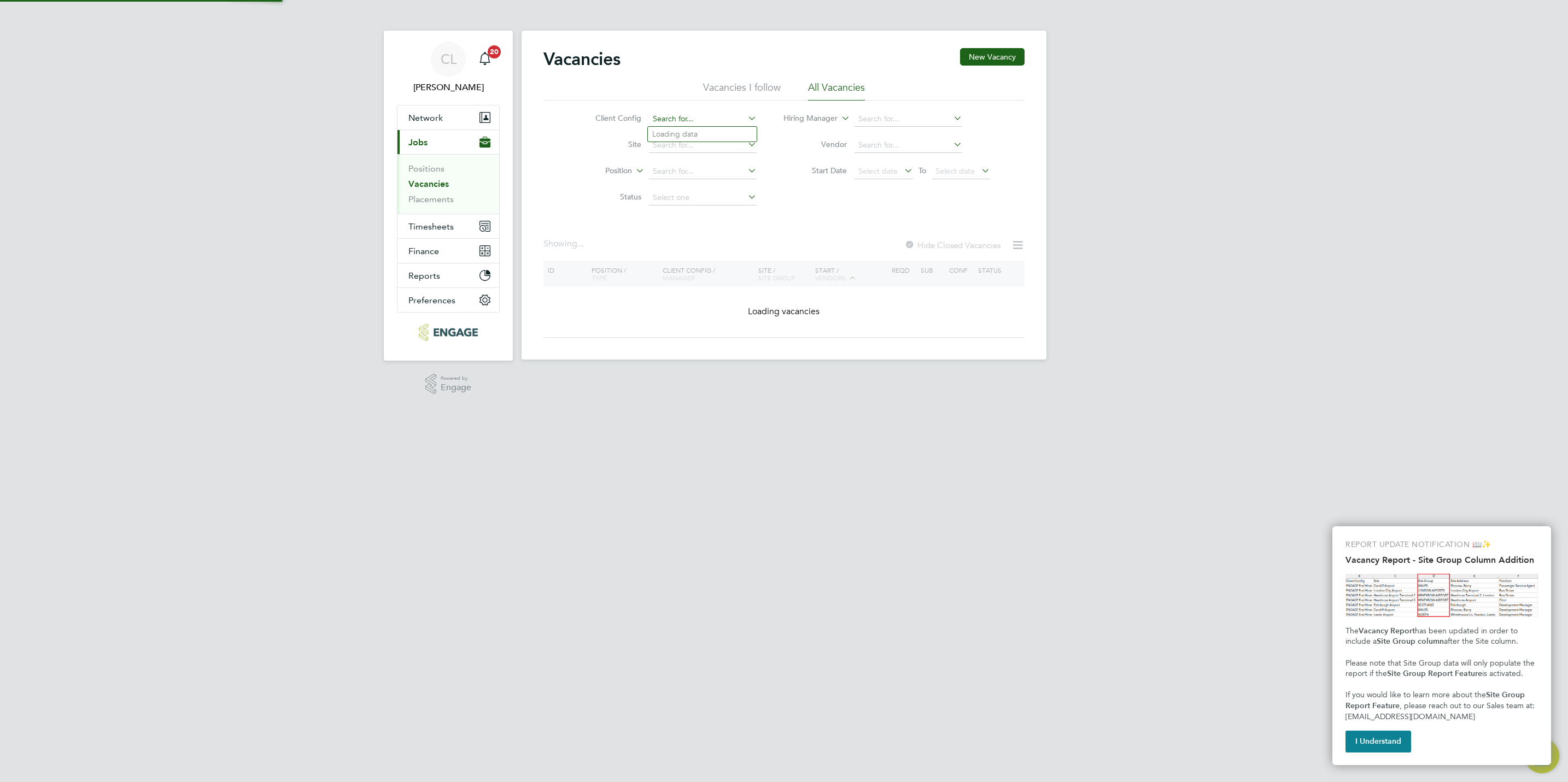
click at [735, 116] on input at bounding box center [702, 119] width 108 height 15
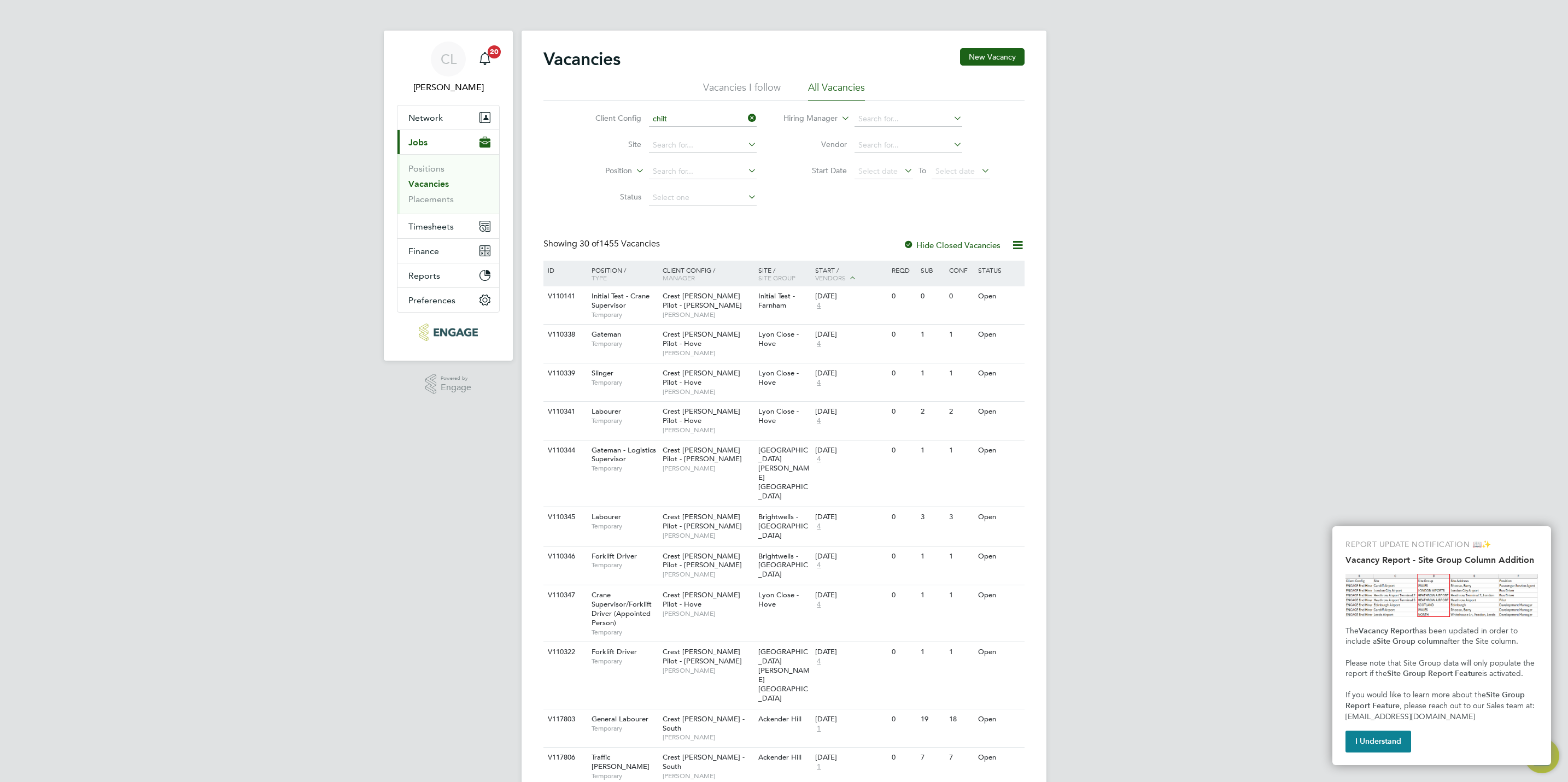
click at [717, 138] on li "Crest Nicholson - Chilt ern" at bounding box center [702, 134] width 109 height 15
type input "Crest Nicholson - Chiltern"
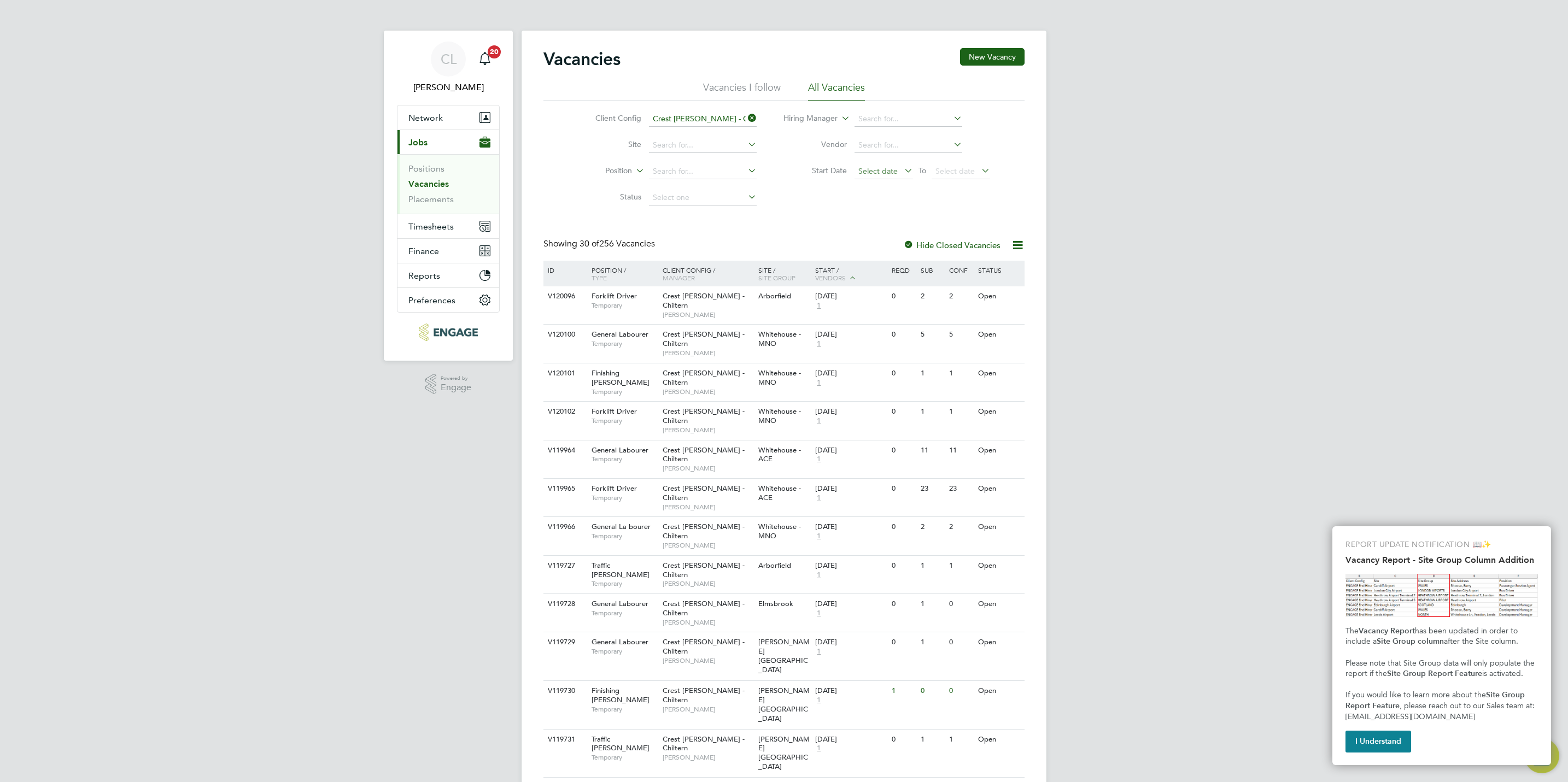
click at [881, 173] on span "Select date" at bounding box center [878, 171] width 40 height 10
click at [874, 248] on span "15" at bounding box center [872, 250] width 21 height 21
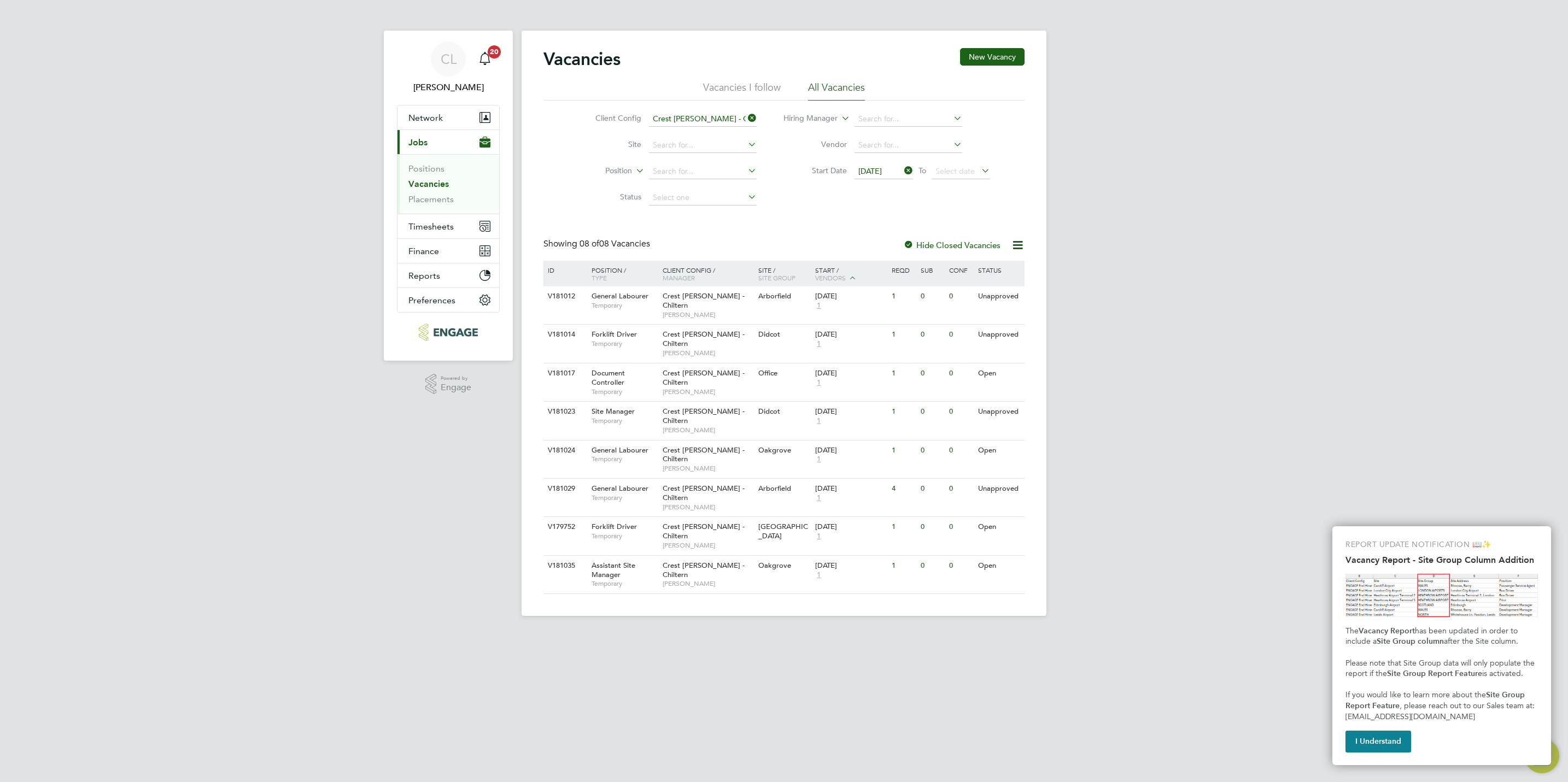
click at [881, 166] on span "15 Sep 2025" at bounding box center [870, 171] width 24 height 10
click at [871, 250] on span "8" at bounding box center [872, 250] width 21 height 21
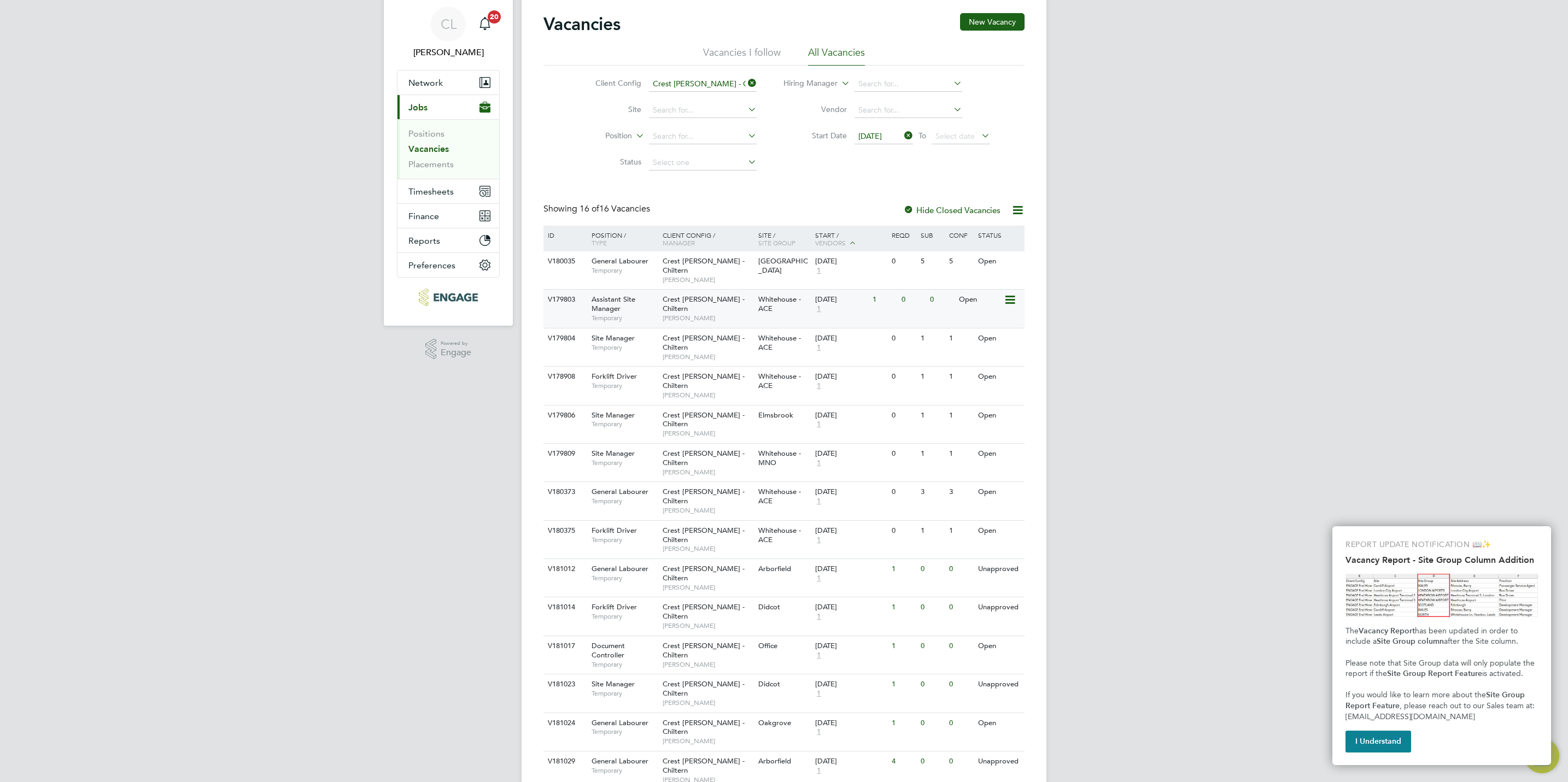
scroll to position [53, 0]
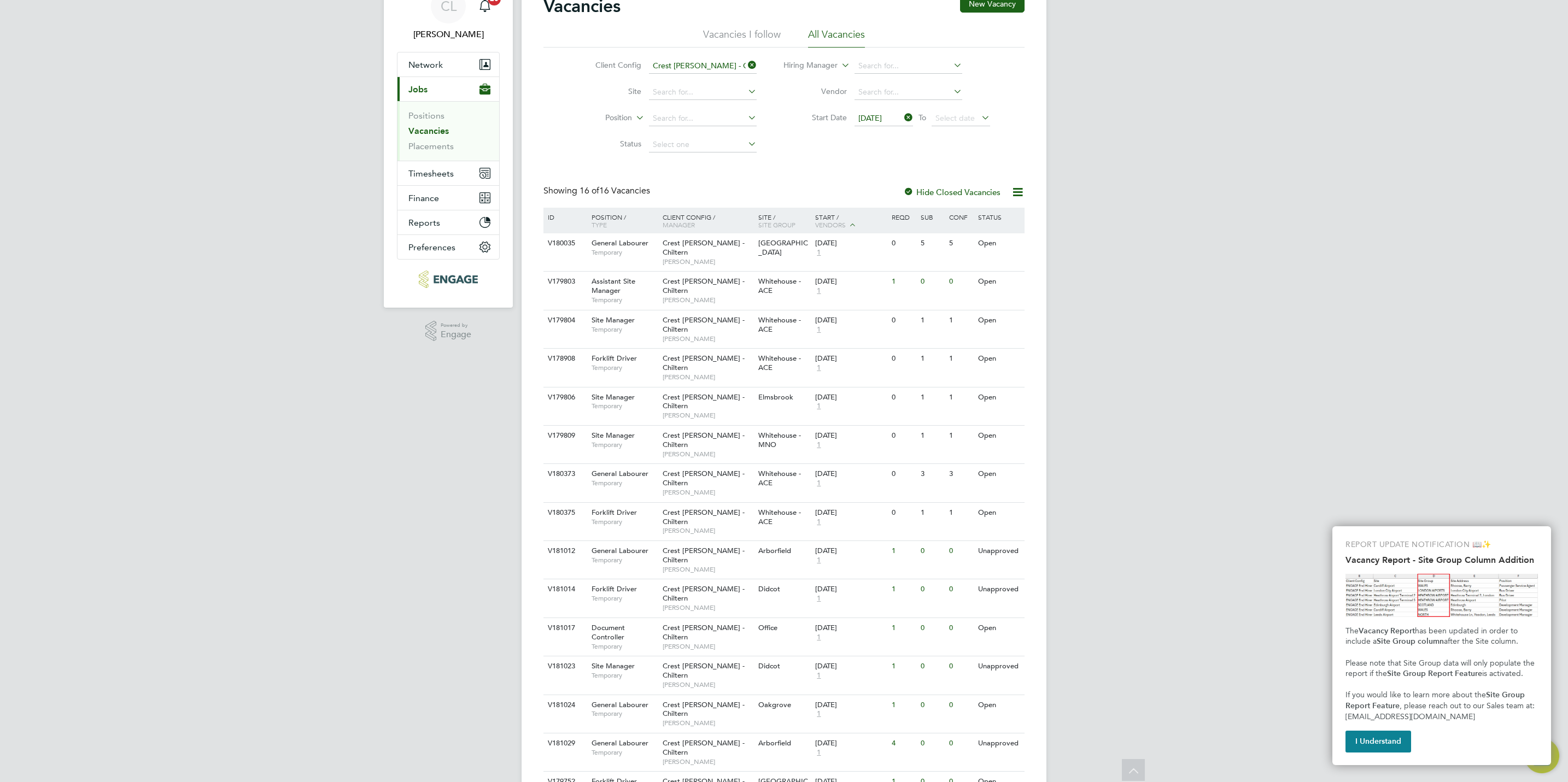
click at [746, 61] on icon at bounding box center [746, 65] width 0 height 15
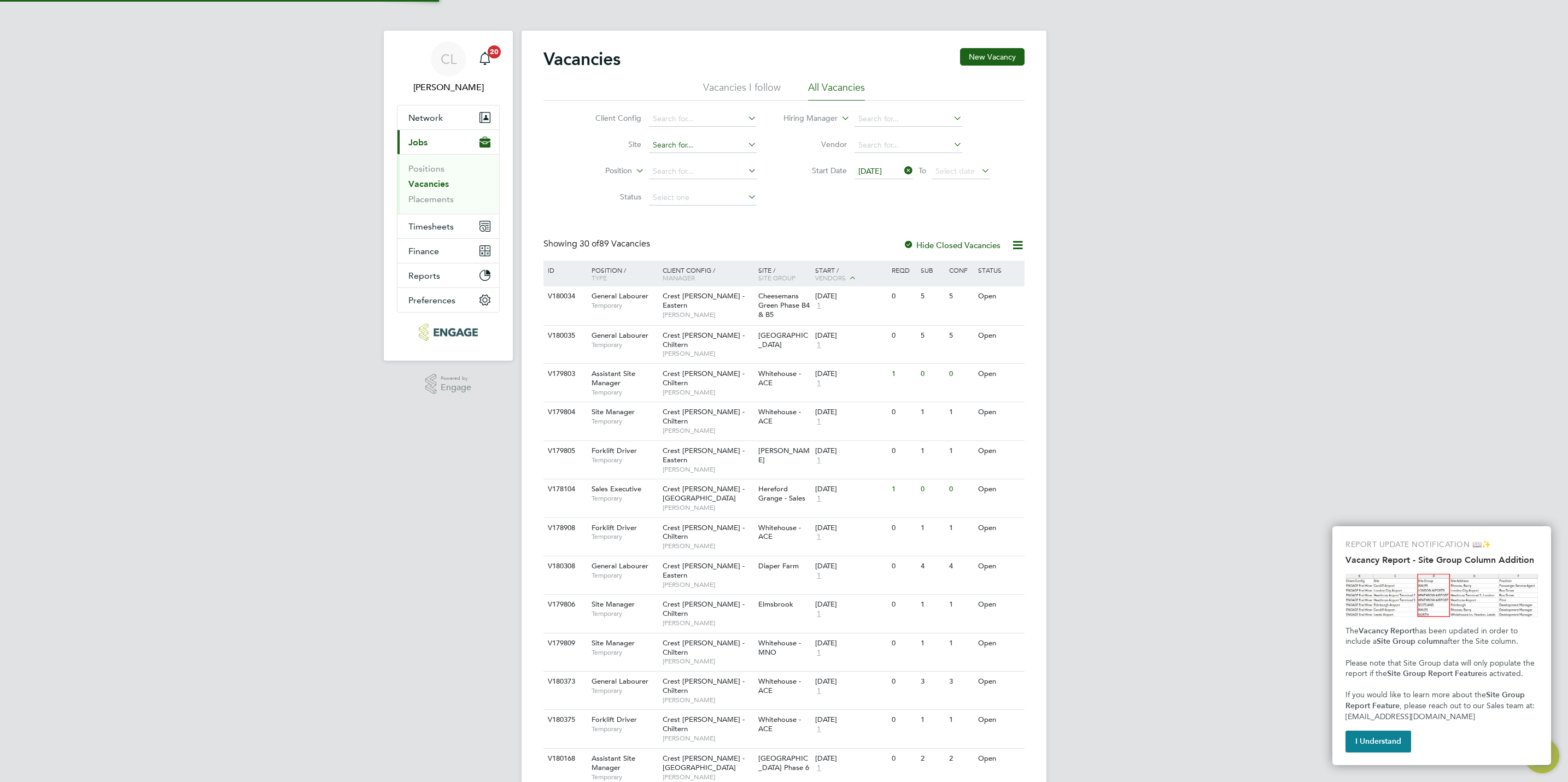
click at [706, 149] on input at bounding box center [702, 145] width 108 height 15
click at [704, 178] on li "Hunt sgrove" at bounding box center [709, 176] width 122 height 15
type input "Huntsgrove"
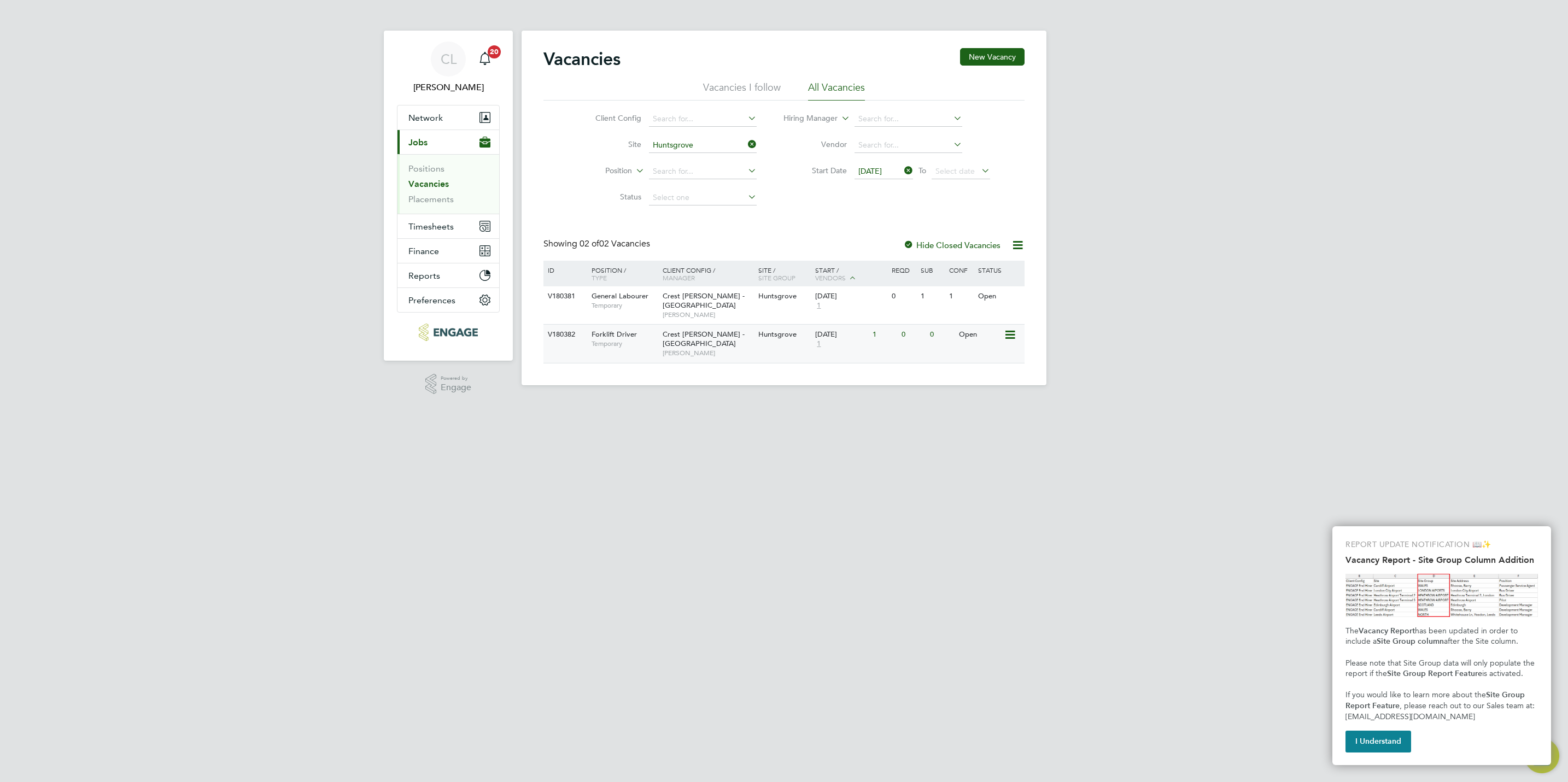
click at [706, 341] on div "Crest Nicholson - South West Toby Andrews" at bounding box center [707, 344] width 96 height 38
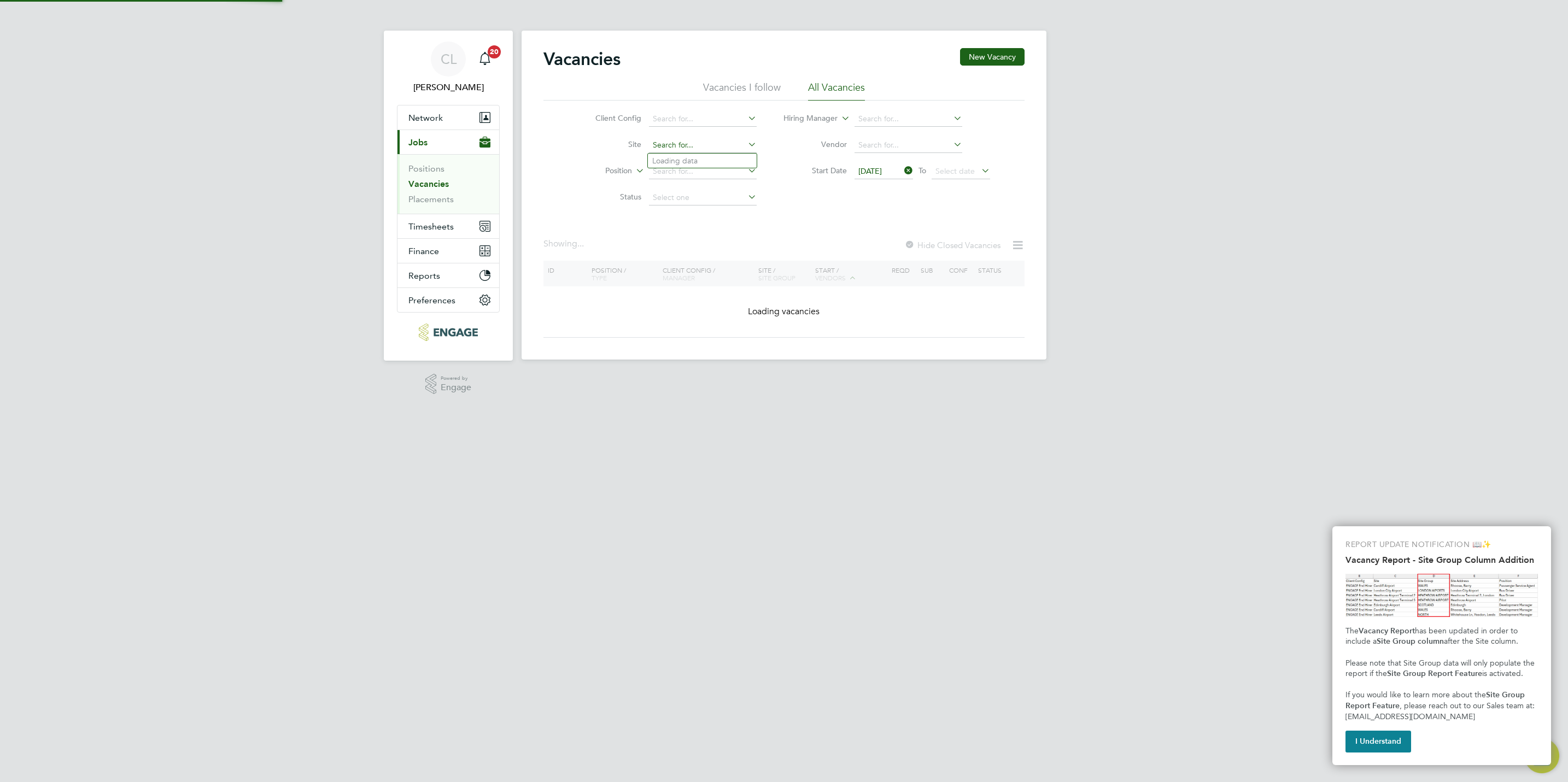
click at [695, 141] on input at bounding box center [702, 145] width 108 height 15
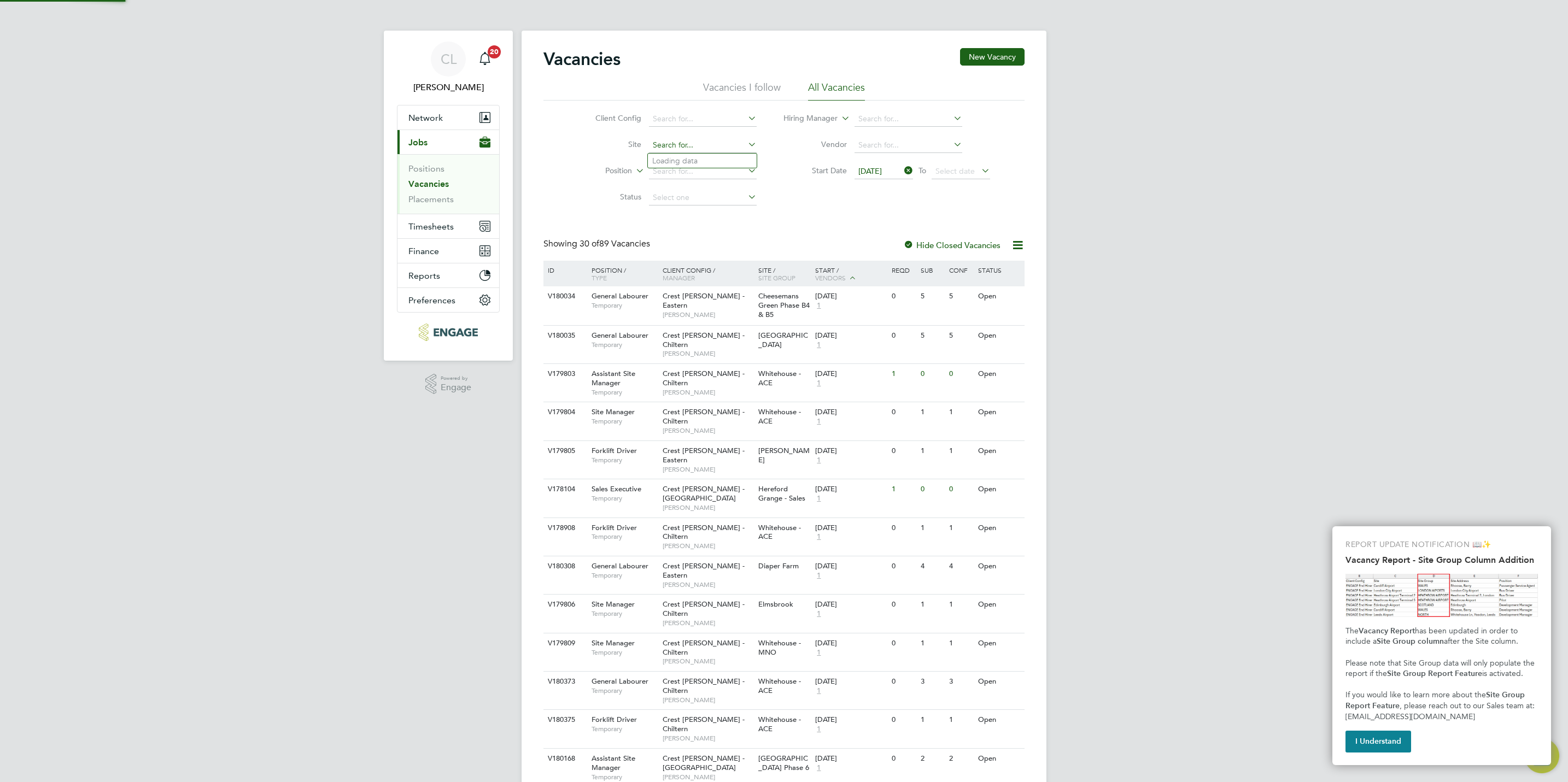
click at [694, 141] on input at bounding box center [702, 145] width 108 height 15
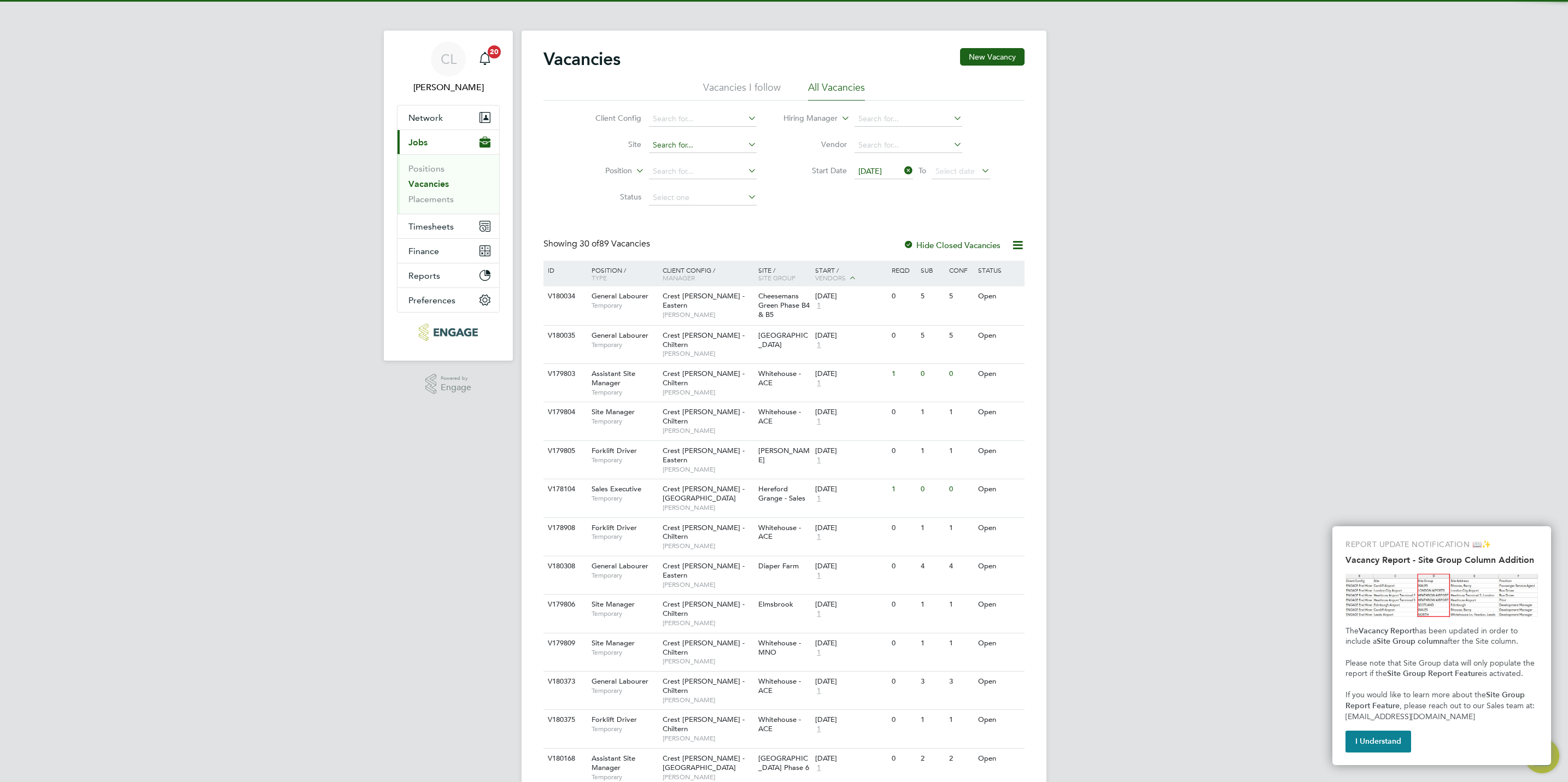
click at [707, 141] on input at bounding box center [702, 145] width 108 height 15
type input "perr"
click at [746, 144] on icon at bounding box center [746, 144] width 0 height 15
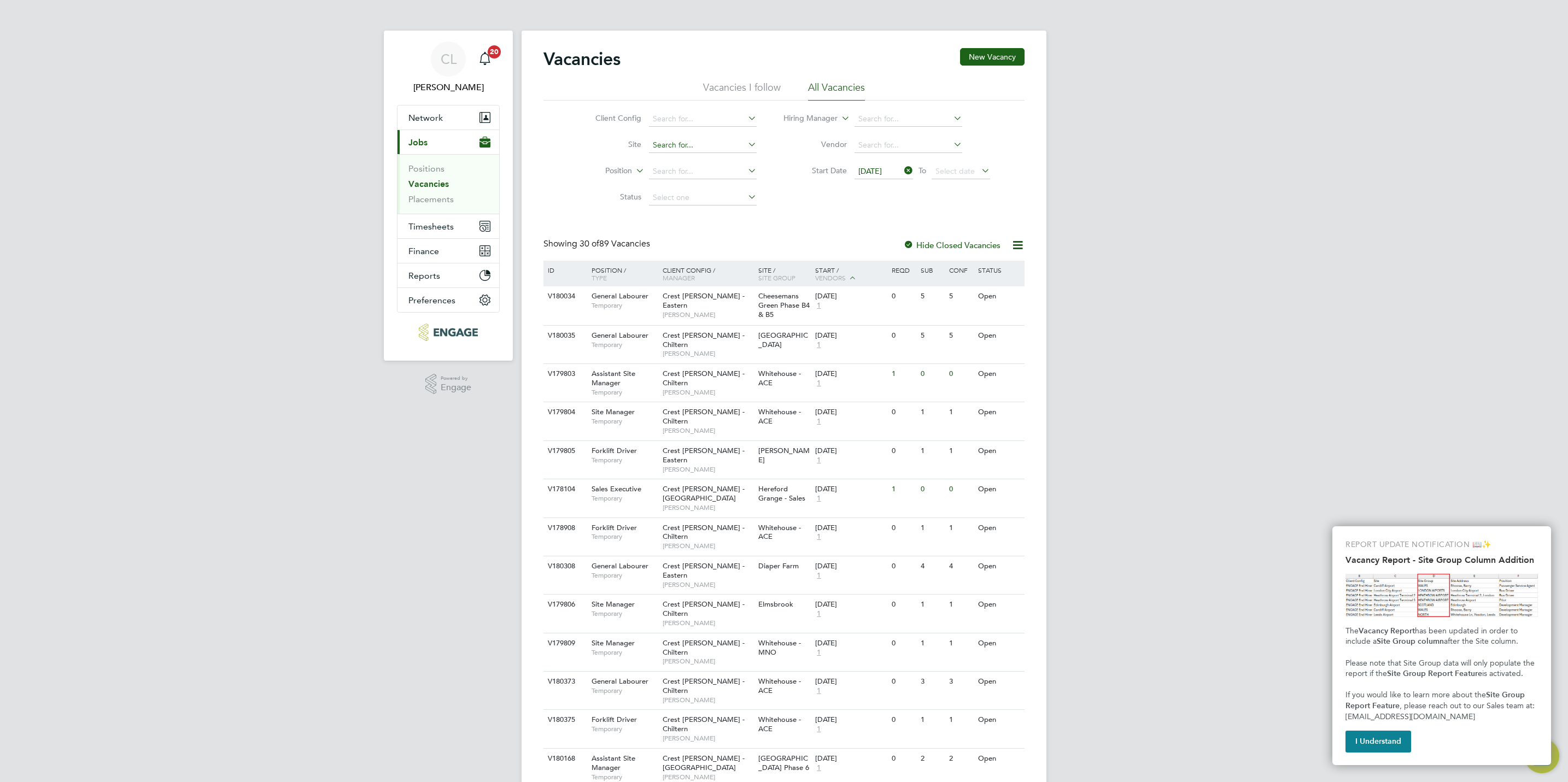
click at [727, 145] on input at bounding box center [702, 145] width 108 height 15
click at [631, 181] on li "Position" at bounding box center [668, 171] width 206 height 26
click at [707, 142] on input at bounding box center [702, 145] width 108 height 15
type input "faver"
click at [746, 149] on icon at bounding box center [746, 144] width 0 height 15
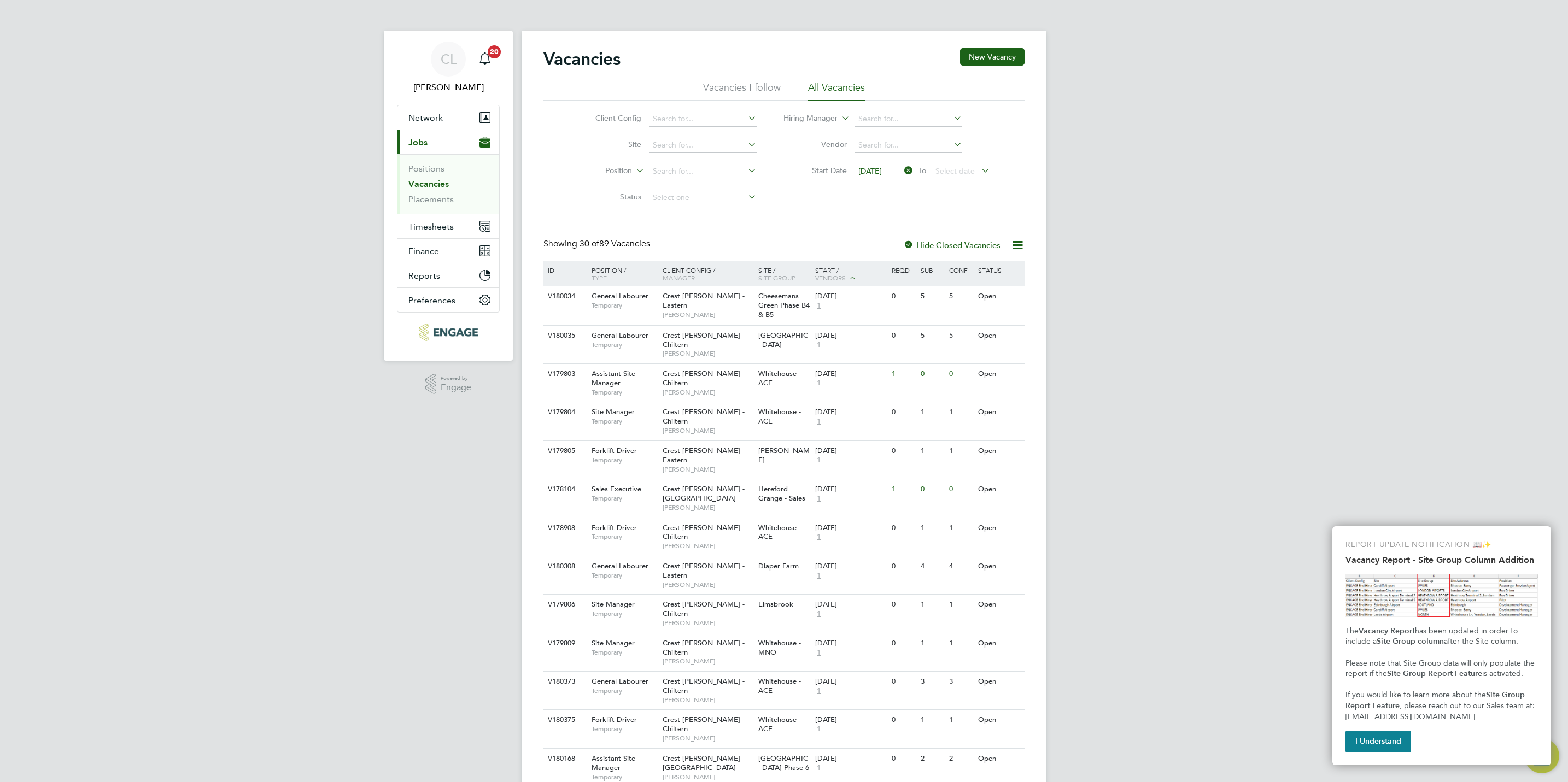
click at [787, 207] on div "Client Config Site Position Status Hiring Manager Vendor Start Date 08 Sep 2025…" at bounding box center [784, 155] width 481 height 110
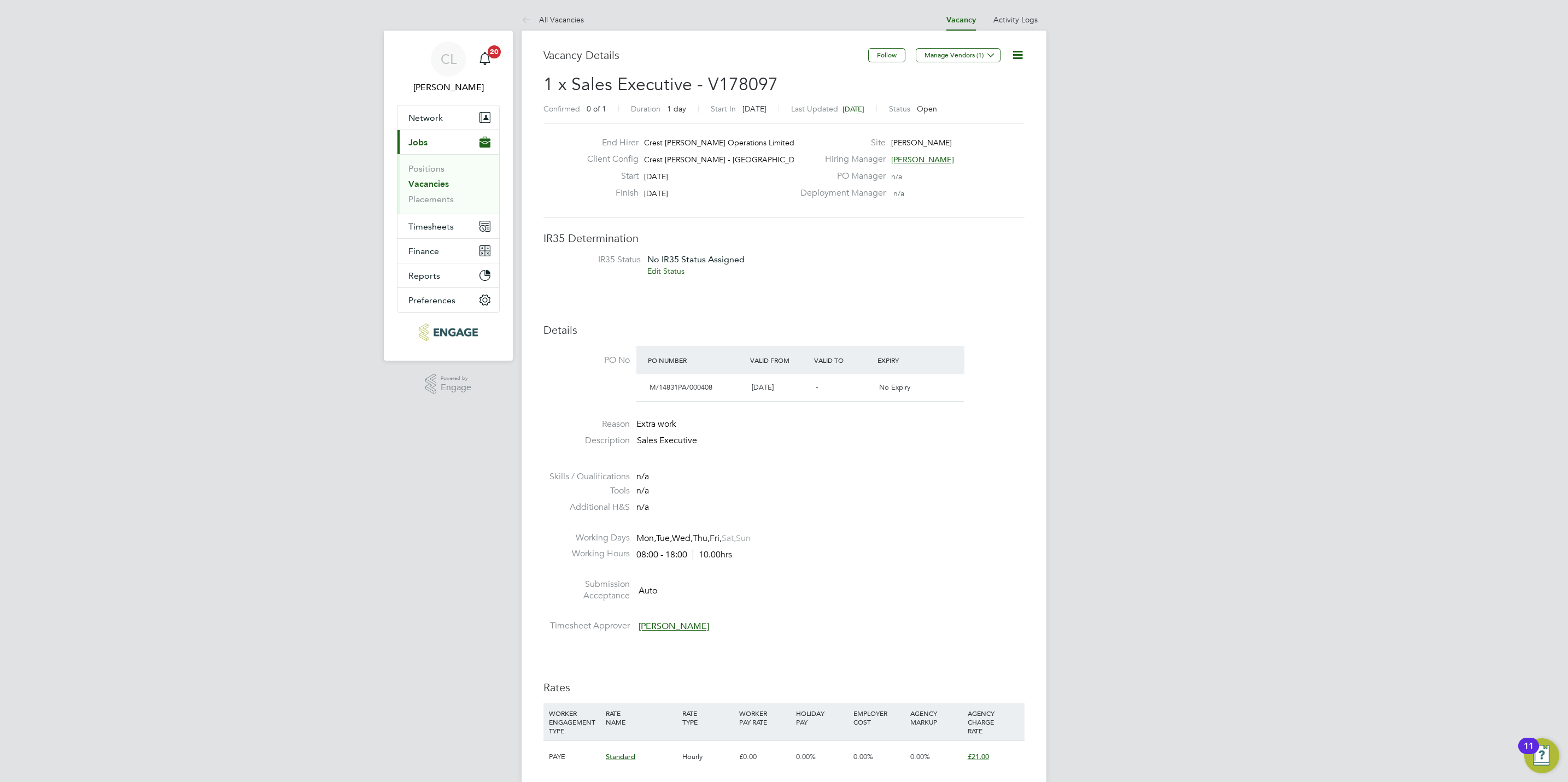
scroll to position [492, 0]
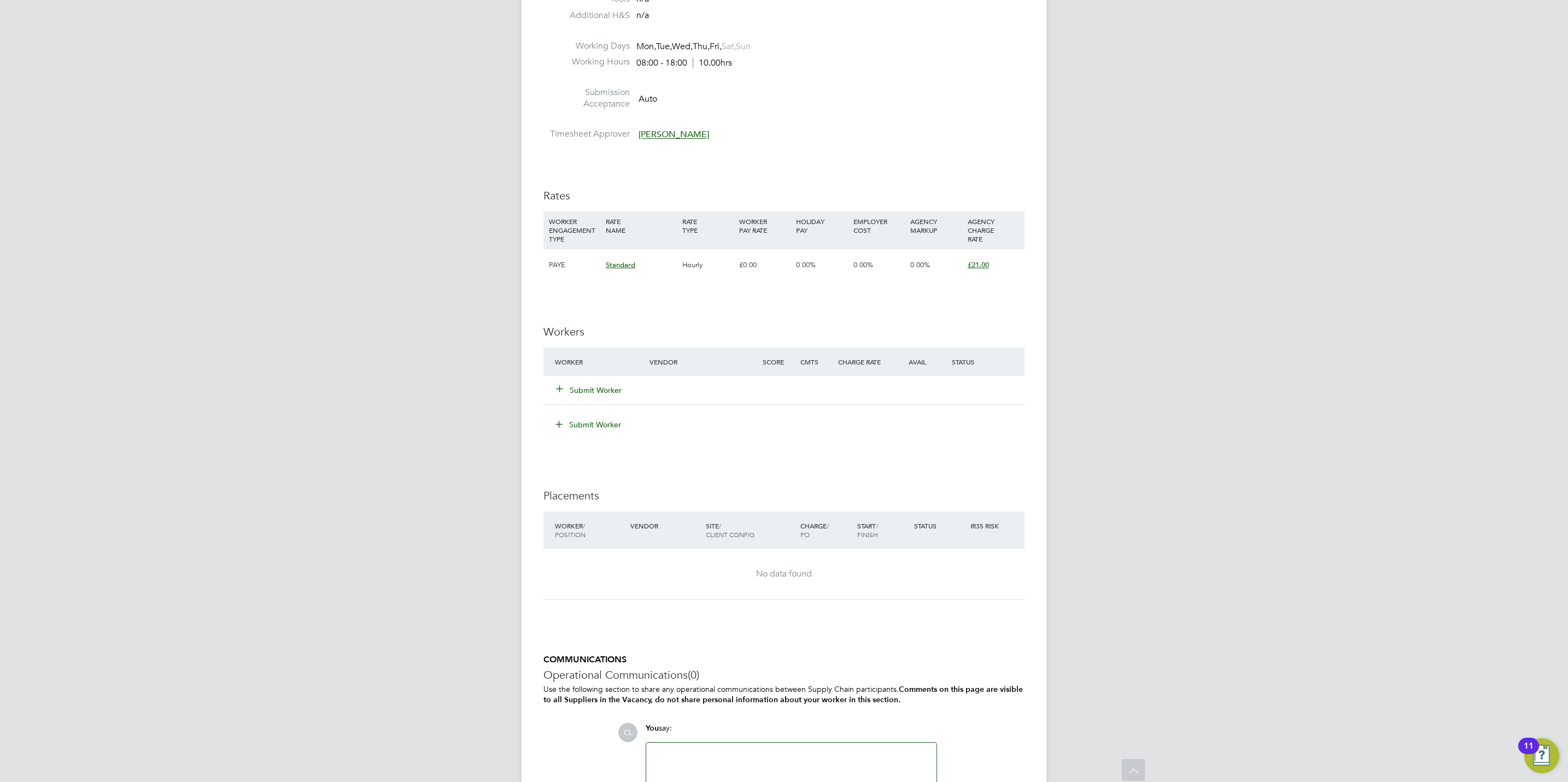
click at [594, 394] on button "Submit Worker" at bounding box center [589, 390] width 66 height 11
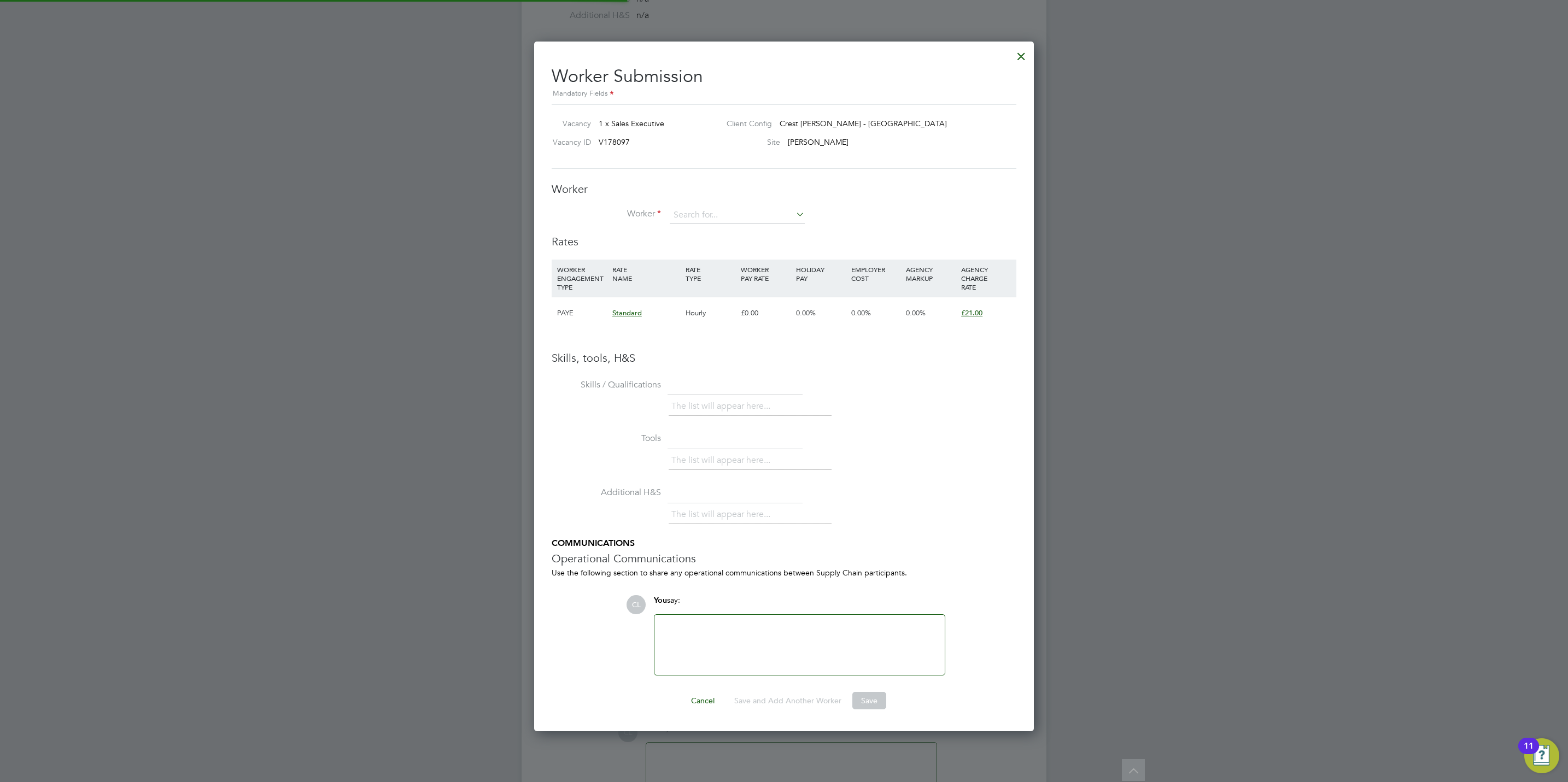
scroll to position [706, 500]
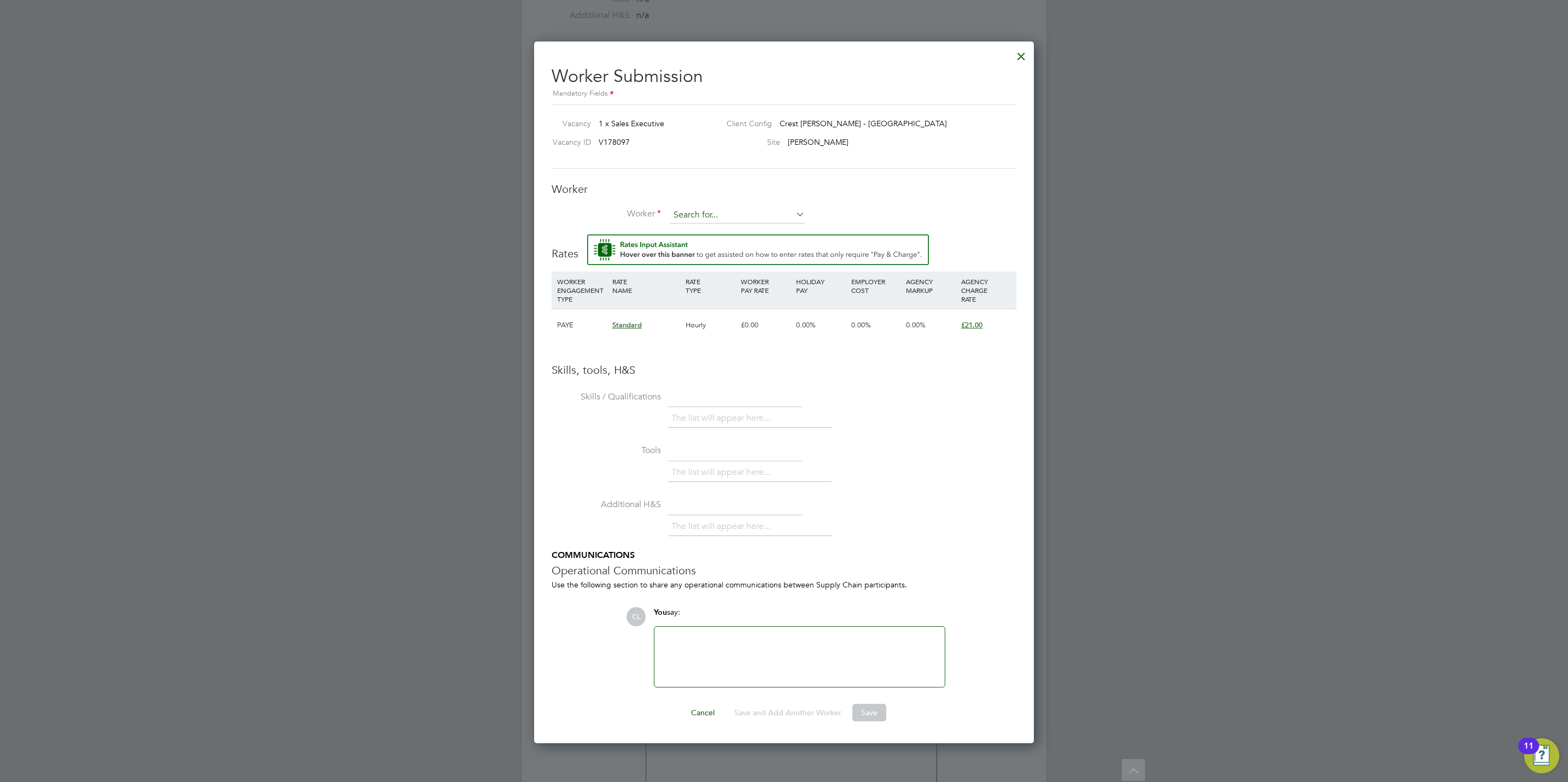
click at [687, 218] on input at bounding box center [737, 215] width 135 height 16
click at [716, 256] on li "[PERSON_NAME] (SIN019)" at bounding box center [753, 261] width 168 height 15
type input "[PERSON_NAME] (SIN019)"
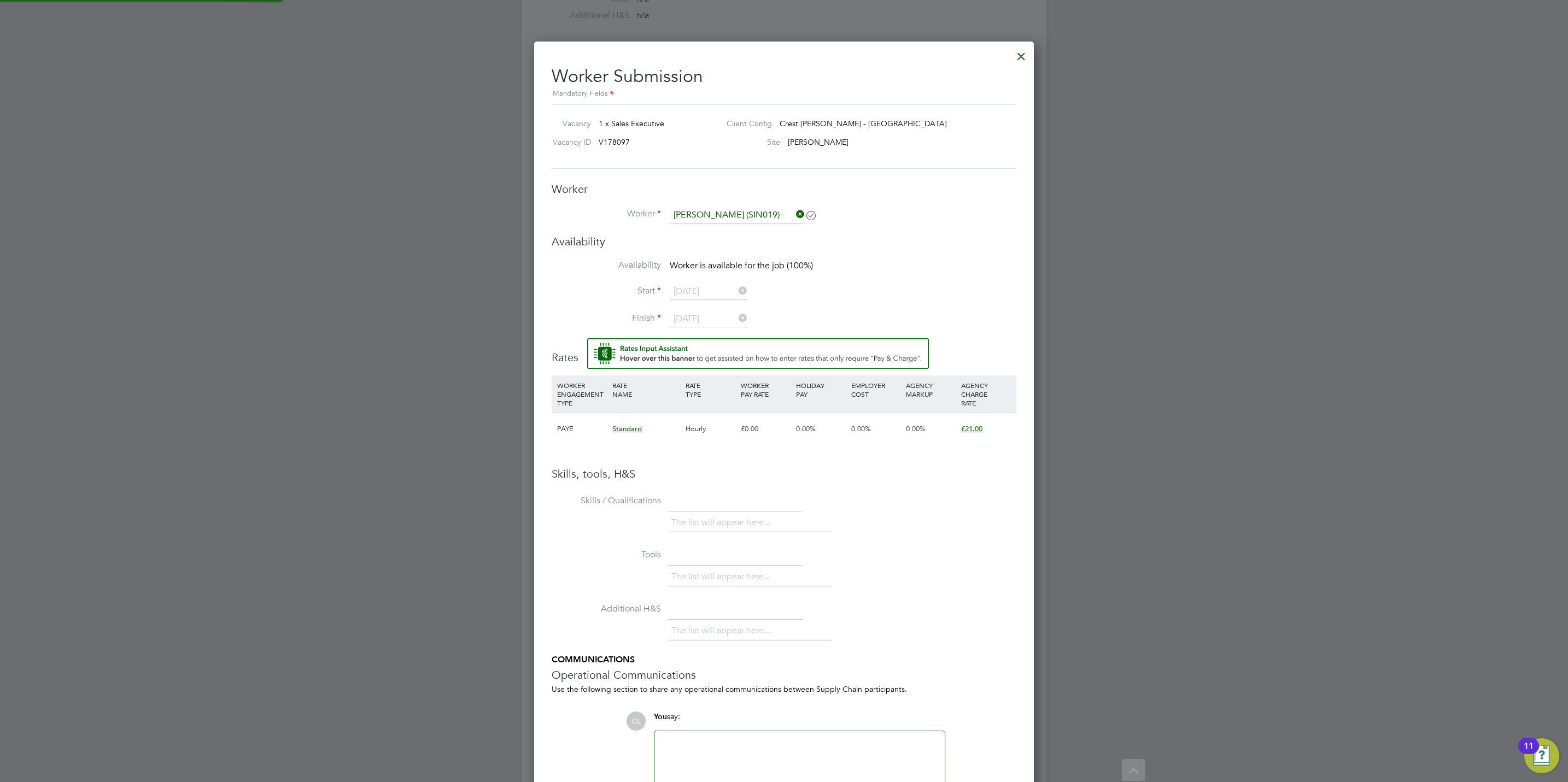
scroll to position [932, 500]
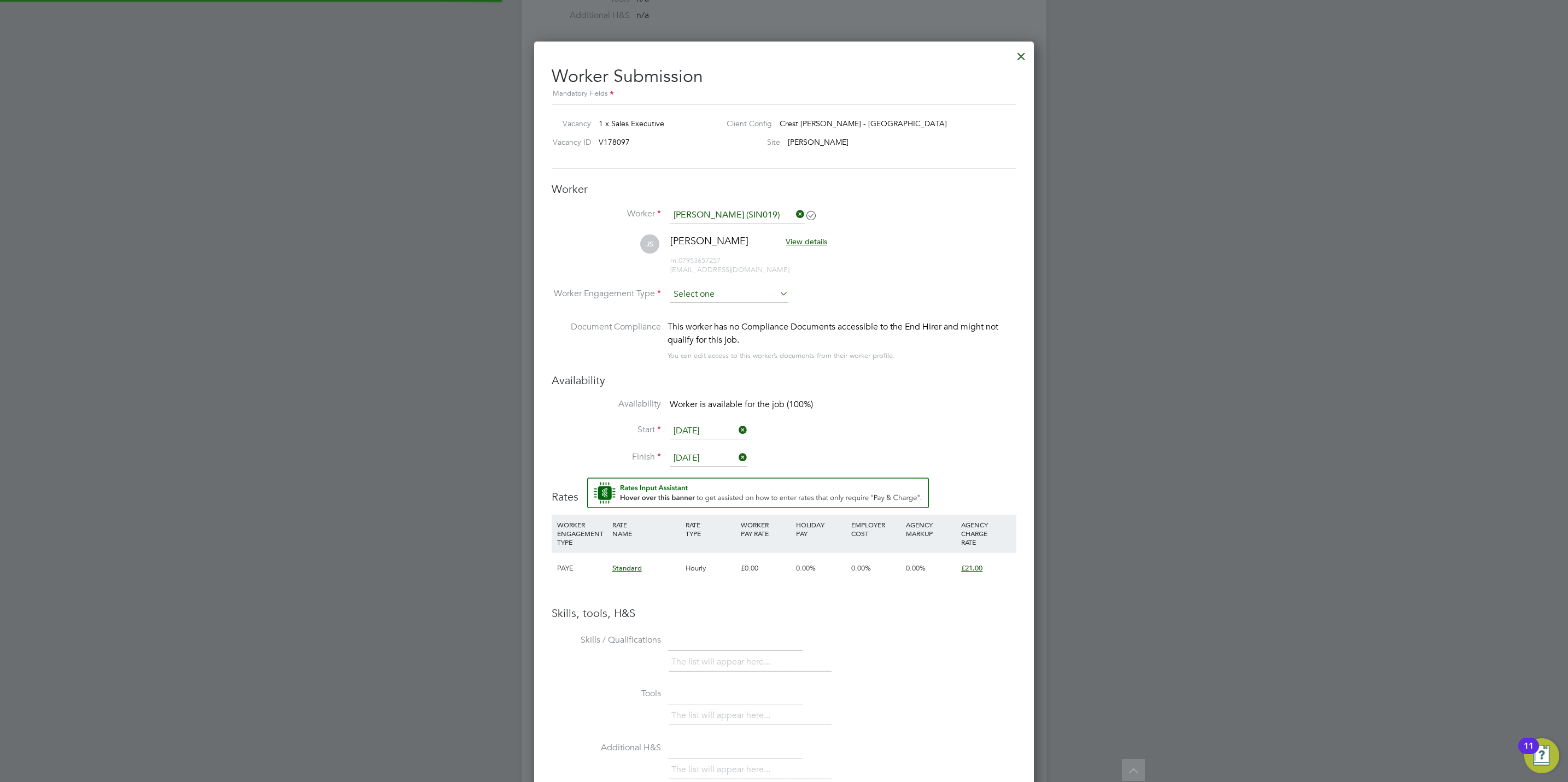
click at [707, 297] on input at bounding box center [729, 295] width 119 height 16
click at [712, 319] on li "PAYE" at bounding box center [729, 324] width 120 height 14
type input "PAYE"
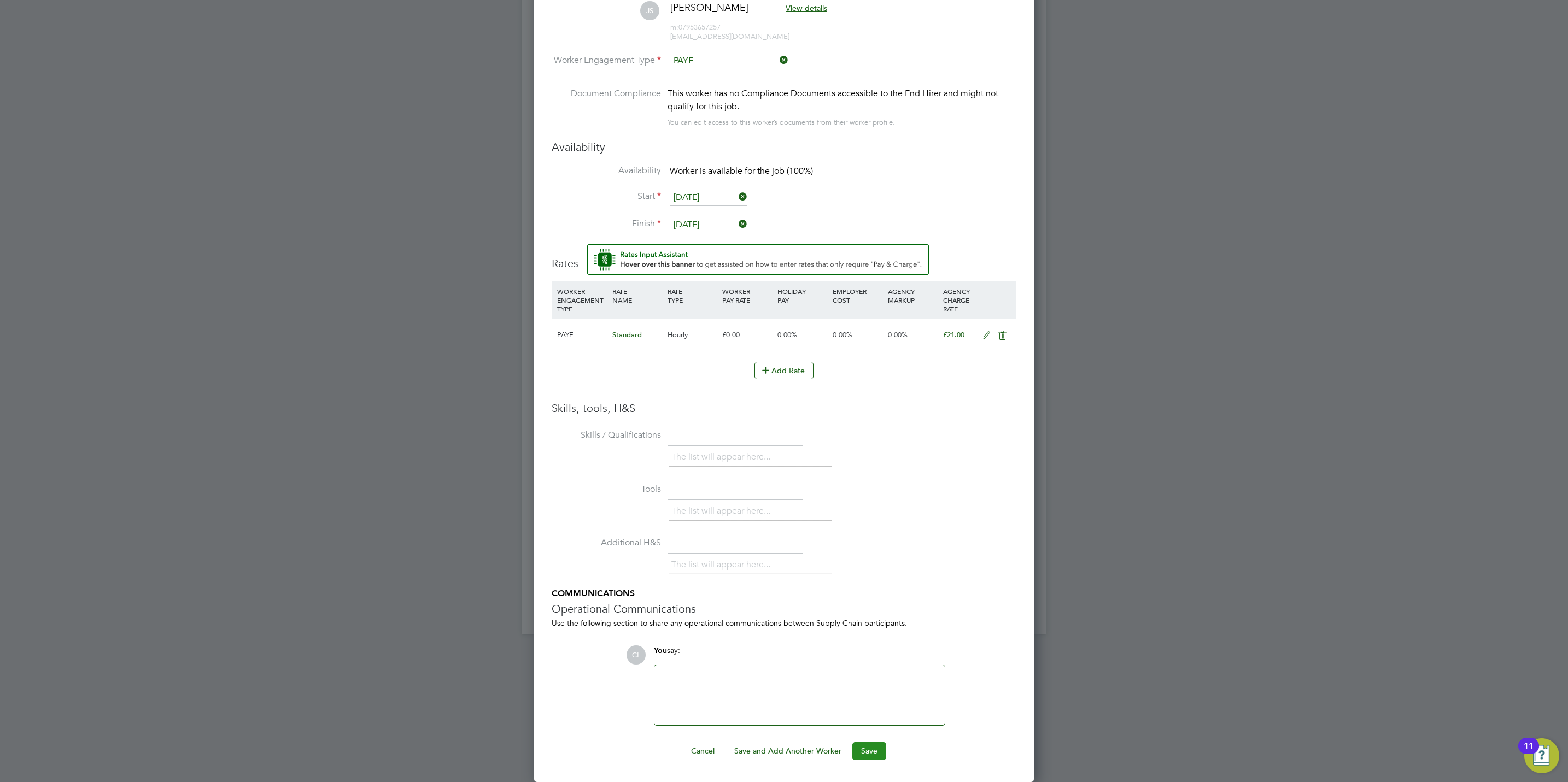
click at [862, 755] on button "Save" at bounding box center [869, 751] width 34 height 18
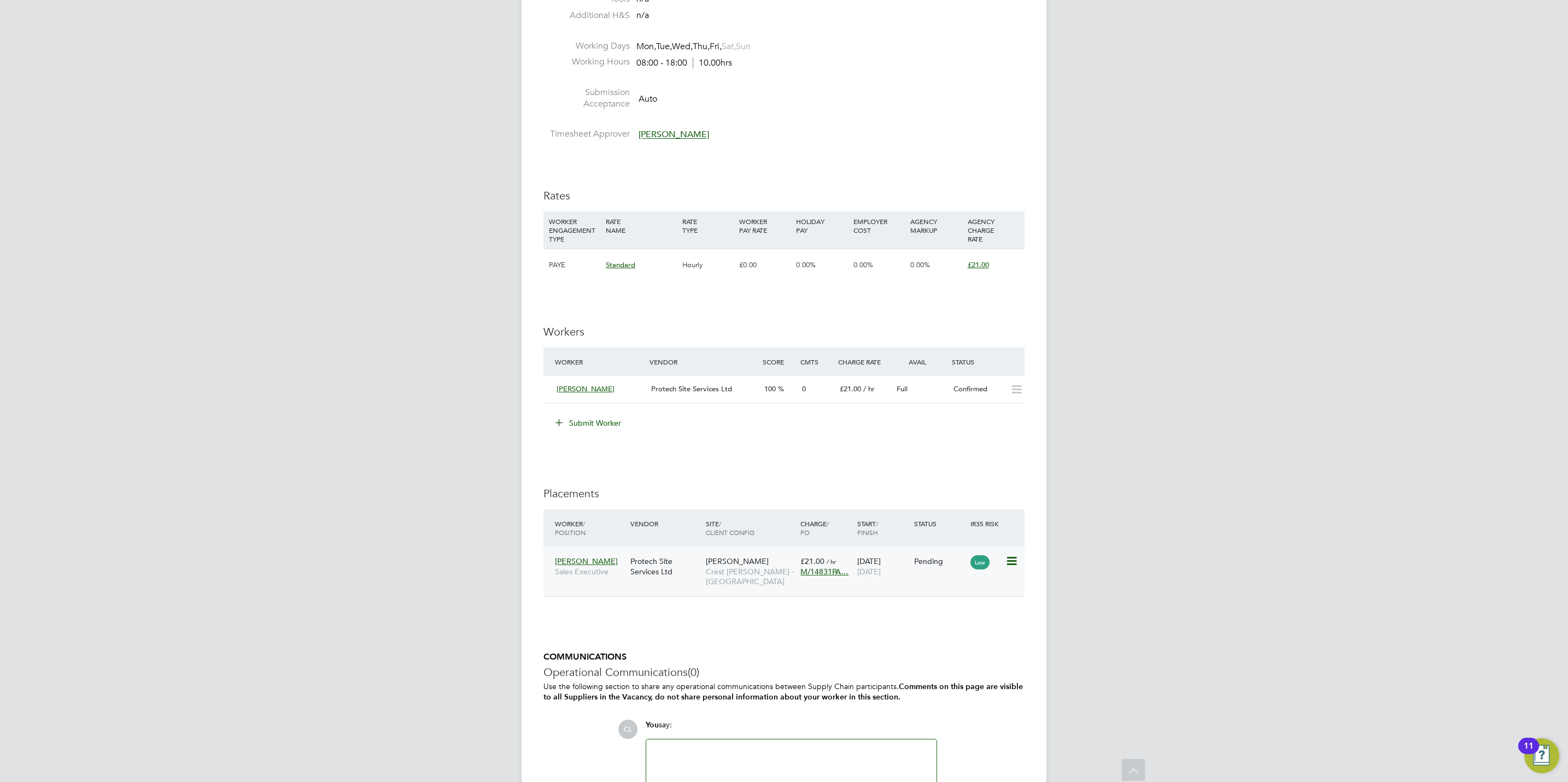
click at [1017, 563] on icon at bounding box center [1011, 562] width 11 height 13
click at [945, 635] on li "Start" at bounding box center [977, 631] width 78 height 15
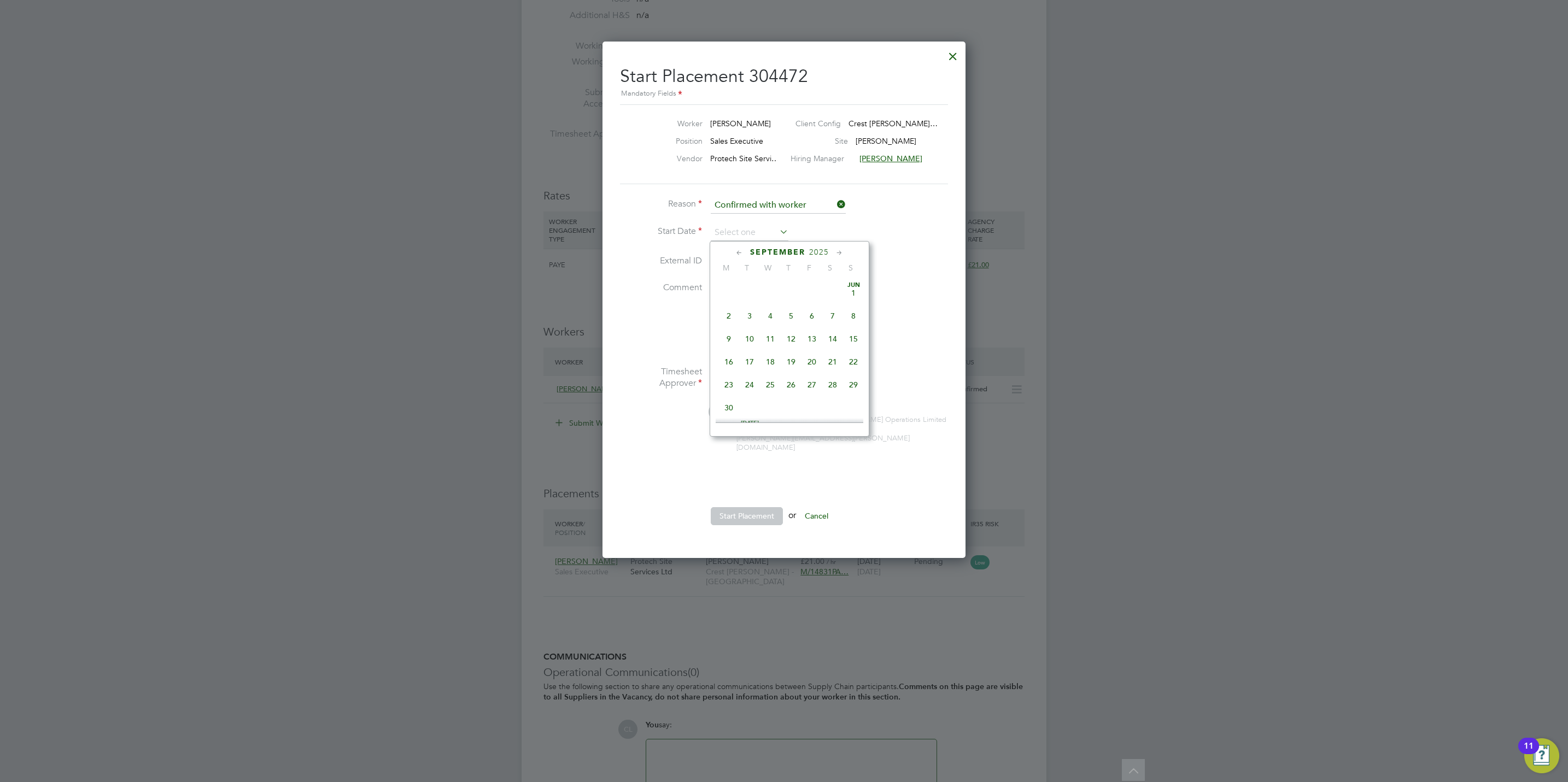
click at [730, 241] on div "All Vacancies Vacancy Activity Logs Vacancy Activity Logs All Vacancies Vacancy…" at bounding box center [784, 190] width 525 height 1348
click at [728, 228] on input at bounding box center [750, 232] width 78 height 16
click at [856, 319] on span "21" at bounding box center [853, 311] width 21 height 21
type input "[DATE]"
click at [730, 508] on button "Start Placement" at bounding box center [747, 516] width 72 height 18
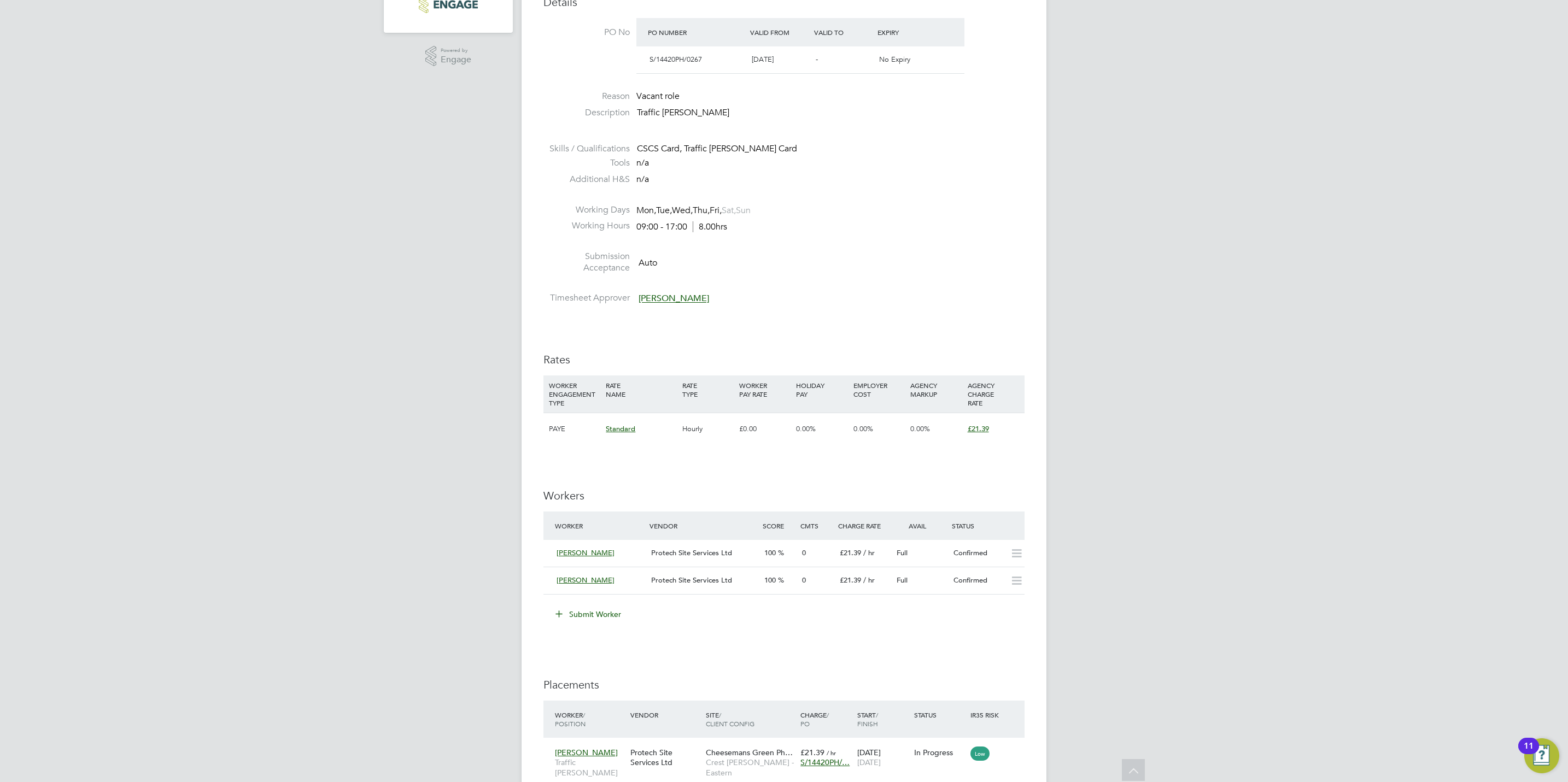
click at [603, 626] on li "Submit Worker" at bounding box center [784, 620] width 481 height 29
click at [601, 612] on button "Submit Worker" at bounding box center [589, 614] width 82 height 18
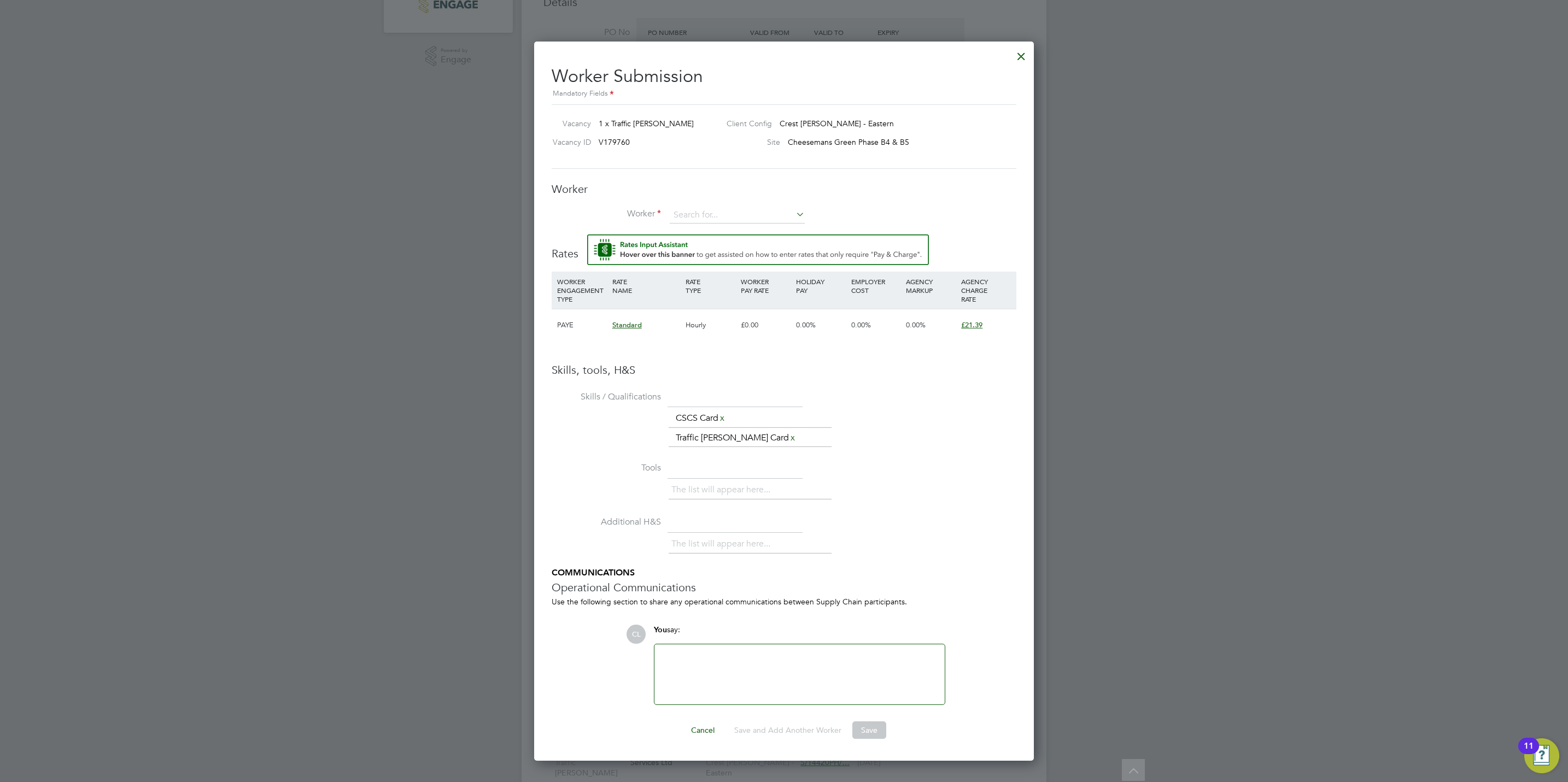
click at [992, 470] on li "Tools The list will appear here..." at bounding box center [783, 486] width 464 height 54
click at [692, 214] on input at bounding box center [737, 215] width 135 height 16
click at [709, 224] on li "Debr oah Burler (BUR0012)" at bounding box center [737, 231] width 136 height 15
type input "Debroah Burler (BUR0012)"
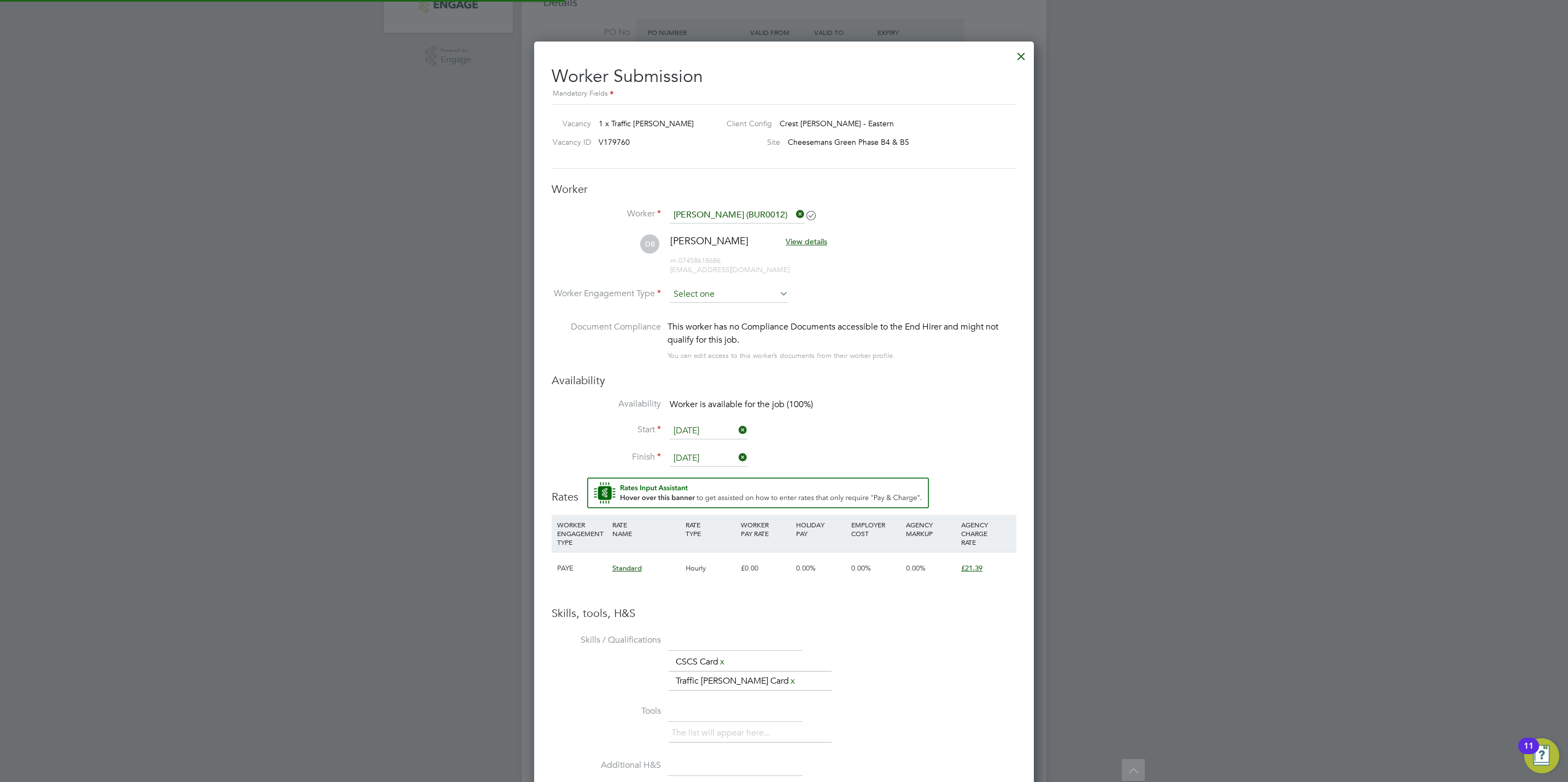
click at [712, 301] on input at bounding box center [729, 295] width 119 height 16
click at [711, 322] on li "PAYE" at bounding box center [729, 324] width 120 height 14
type input "PAYE"
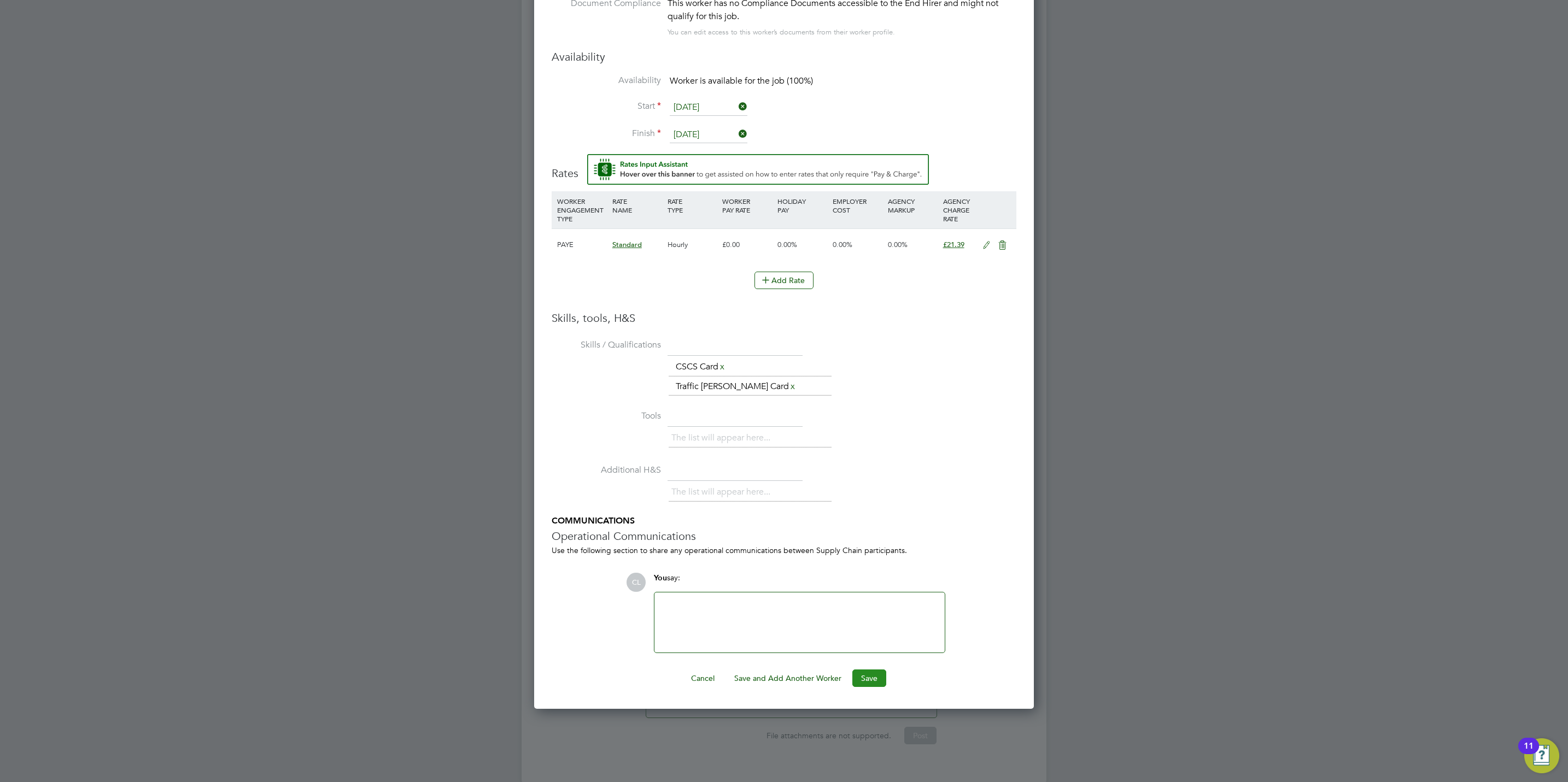
click at [880, 685] on button "Save" at bounding box center [869, 678] width 34 height 18
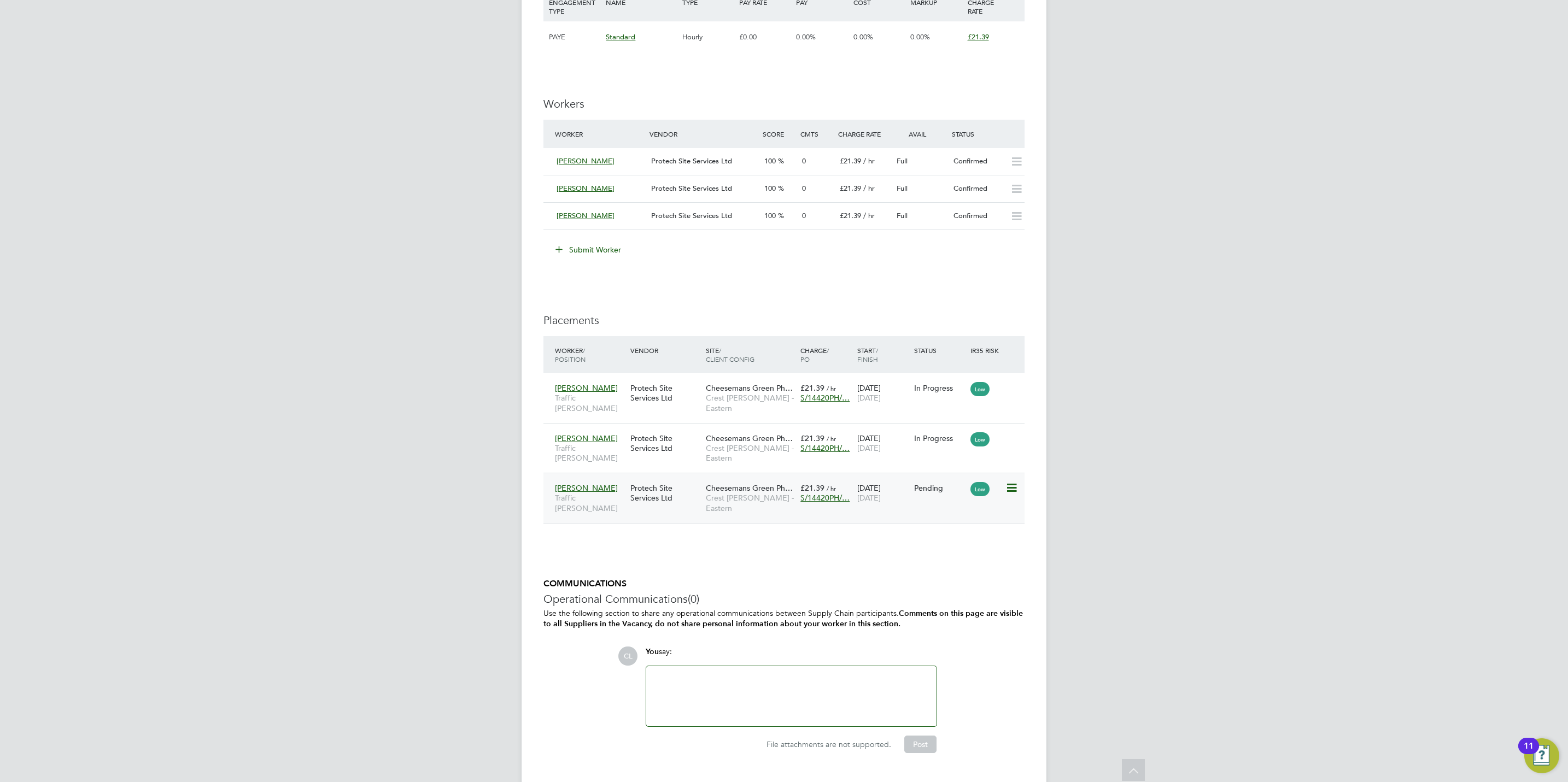
click at [1012, 481] on icon at bounding box center [1011, 488] width 11 height 13
click at [951, 538] on li "Start" at bounding box center [977, 539] width 78 height 15
type input "Lisa Benbrook"
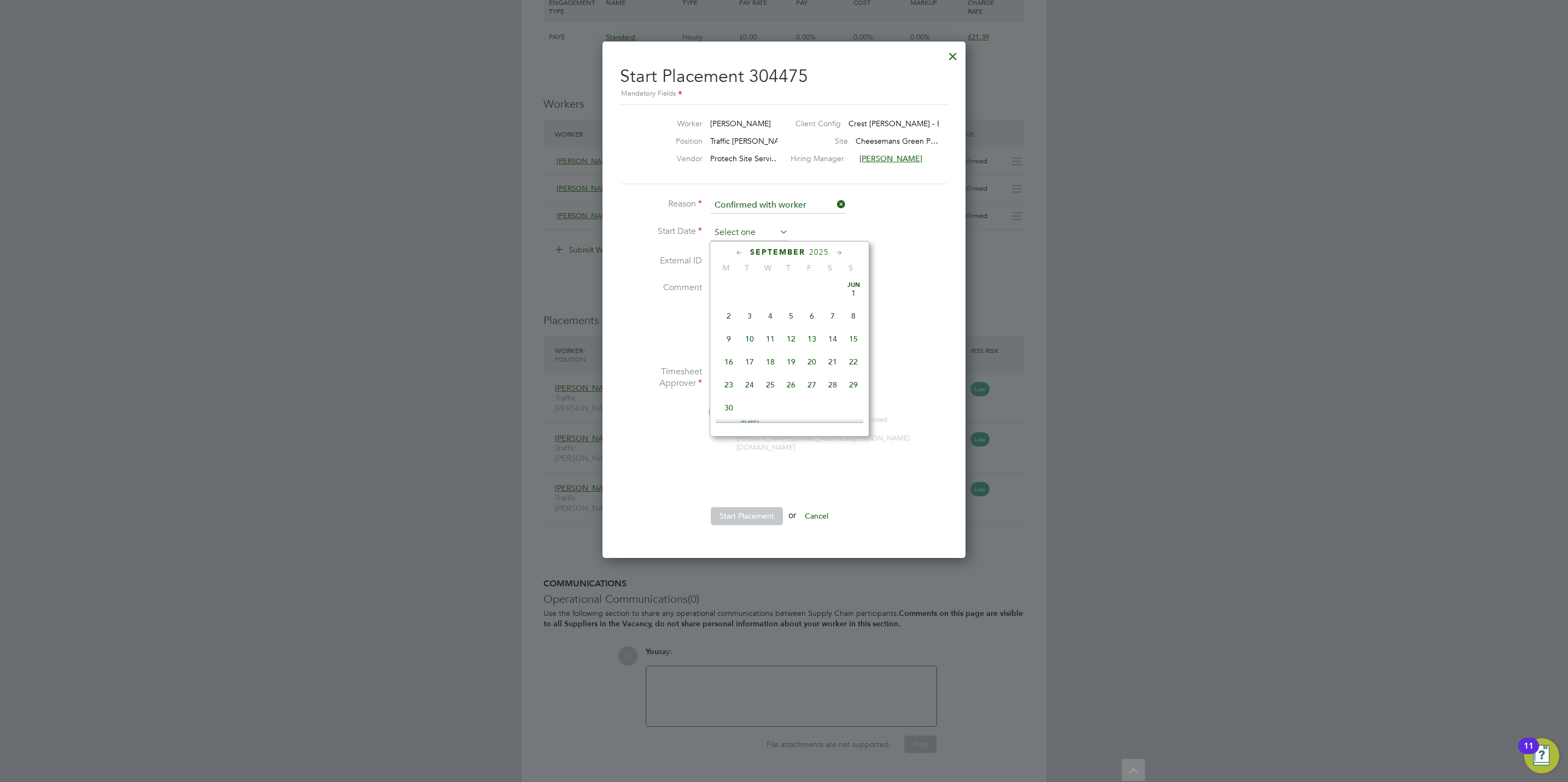
click at [737, 234] on input at bounding box center [750, 232] width 78 height 16
click at [771, 320] on span "17" at bounding box center [770, 311] width 21 height 21
type input "17 Sep 2025"
click at [753, 508] on button "Start Placement" at bounding box center [747, 516] width 72 height 18
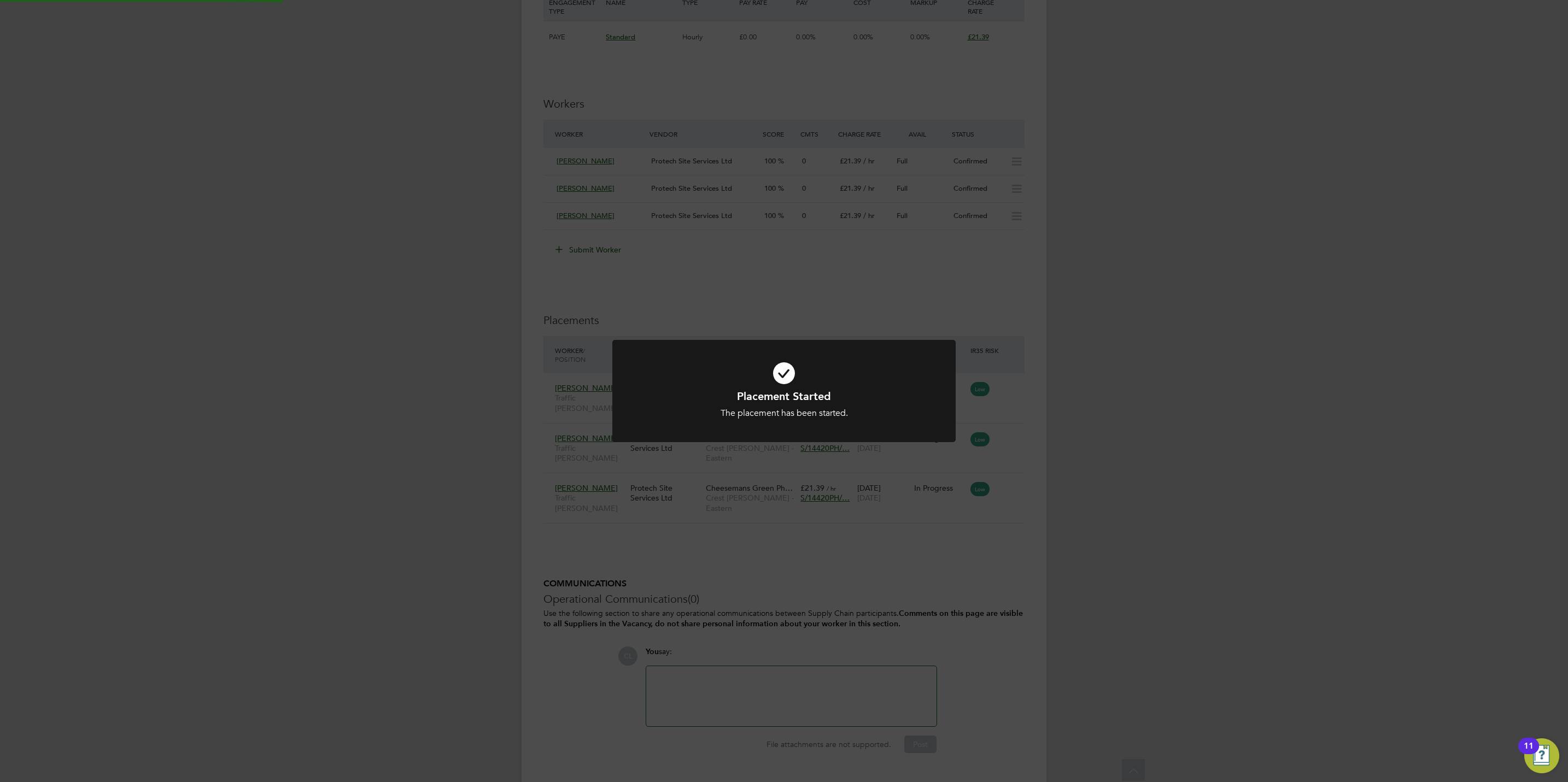
click at [586, 543] on div "Placement Started The placement has been started. Cancel Okay" at bounding box center [784, 391] width 1568 height 782
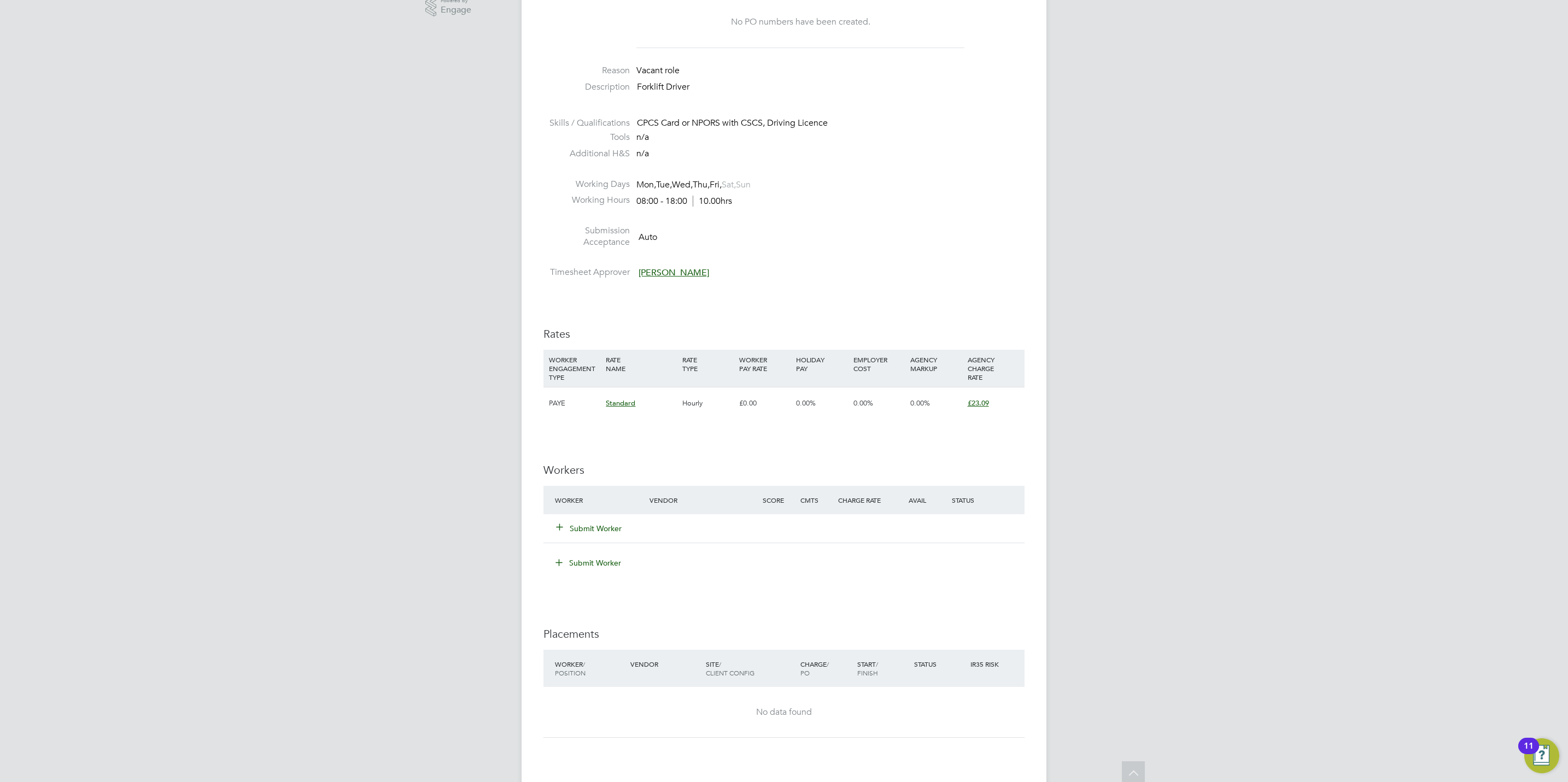
scroll to position [492, 0]
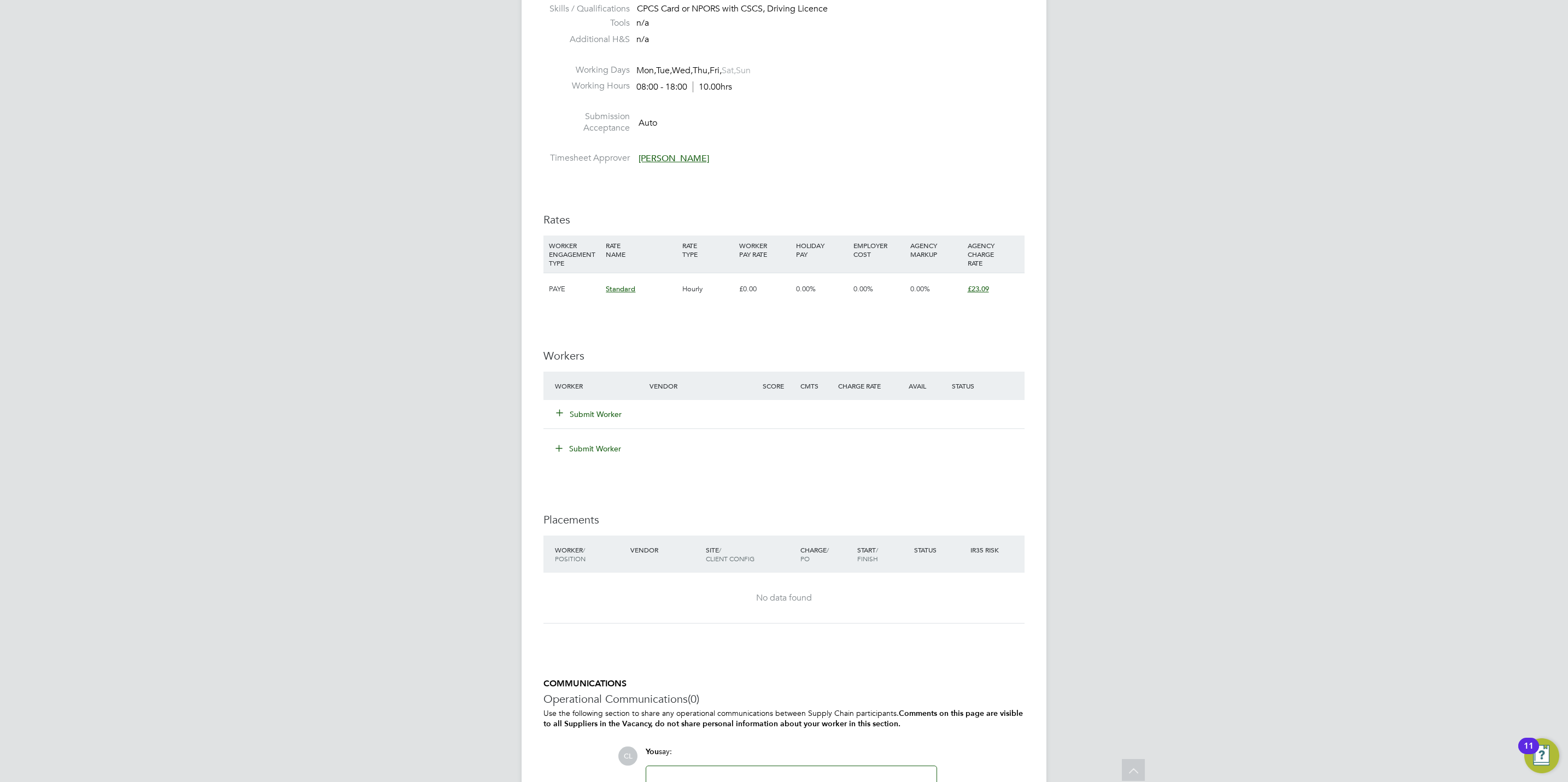
click at [583, 427] on div "Submit Worker" at bounding box center [784, 414] width 481 height 29
click at [583, 414] on button "Submit Worker" at bounding box center [589, 414] width 66 height 11
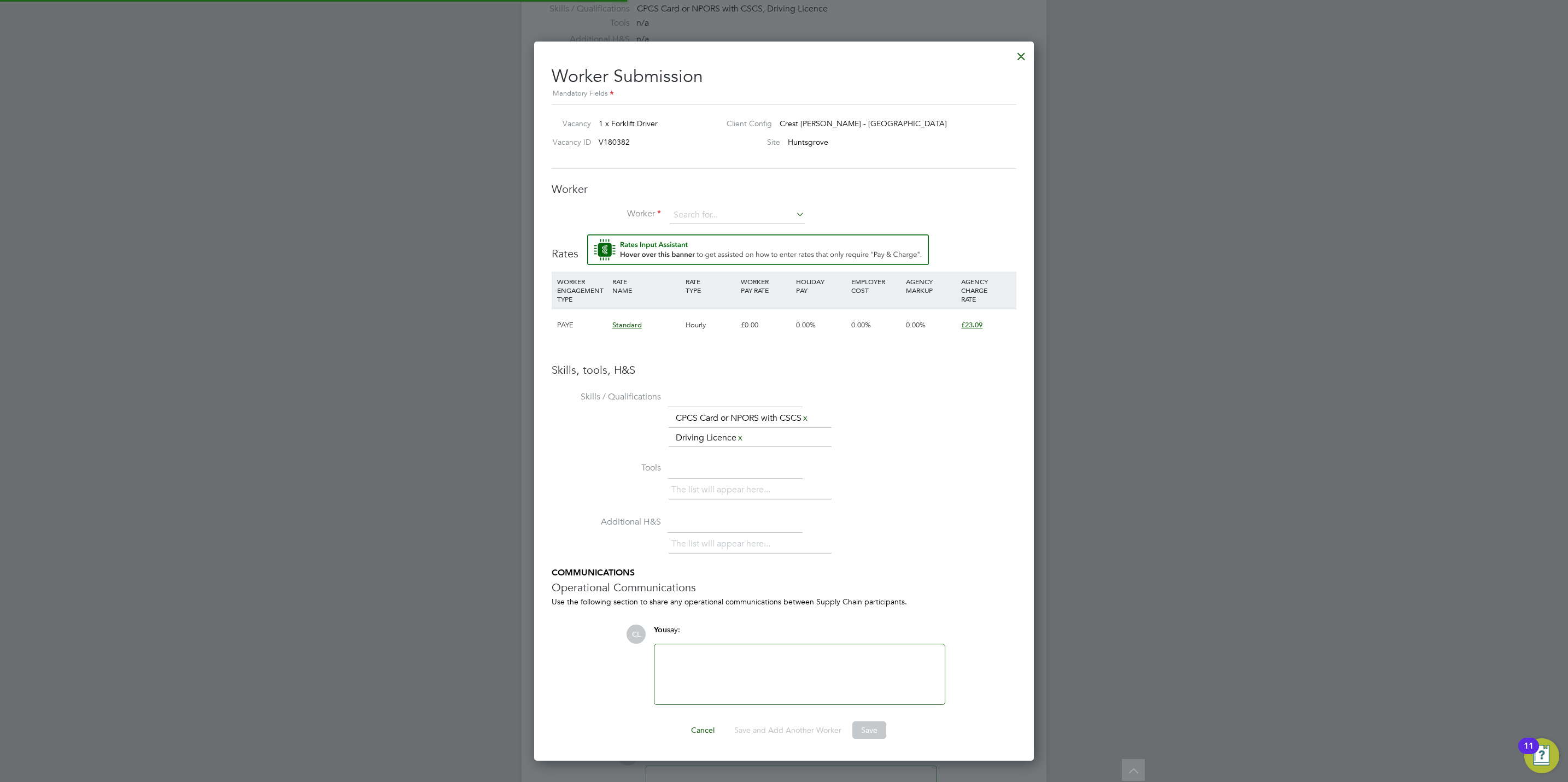
scroll to position [0, 0]
click at [690, 205] on div "Worker Worker Worker Engagement Type" at bounding box center [783, 208] width 464 height 52
click at [696, 212] on input at bounding box center [737, 215] width 135 height 16
click at [716, 224] on li "[PERSON_NAME] ns (OWE001)" at bounding box center [737, 231] width 137 height 15
type input "[PERSON_NAME] (OWE001)"
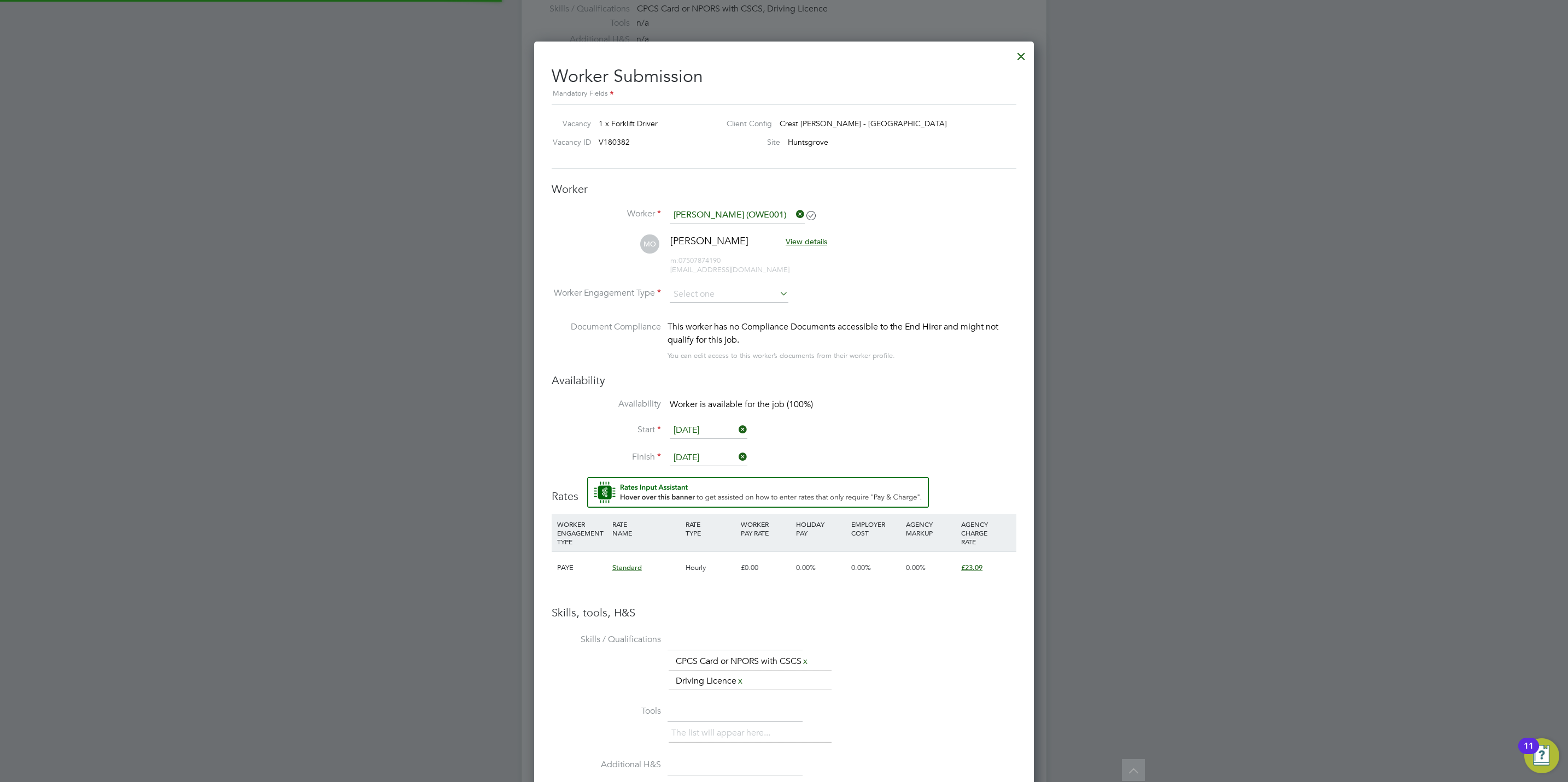
scroll to position [966, 500]
click at [688, 287] on input at bounding box center [729, 295] width 119 height 16
click at [692, 319] on li "PAYE" at bounding box center [729, 324] width 120 height 14
type input "PAYE"
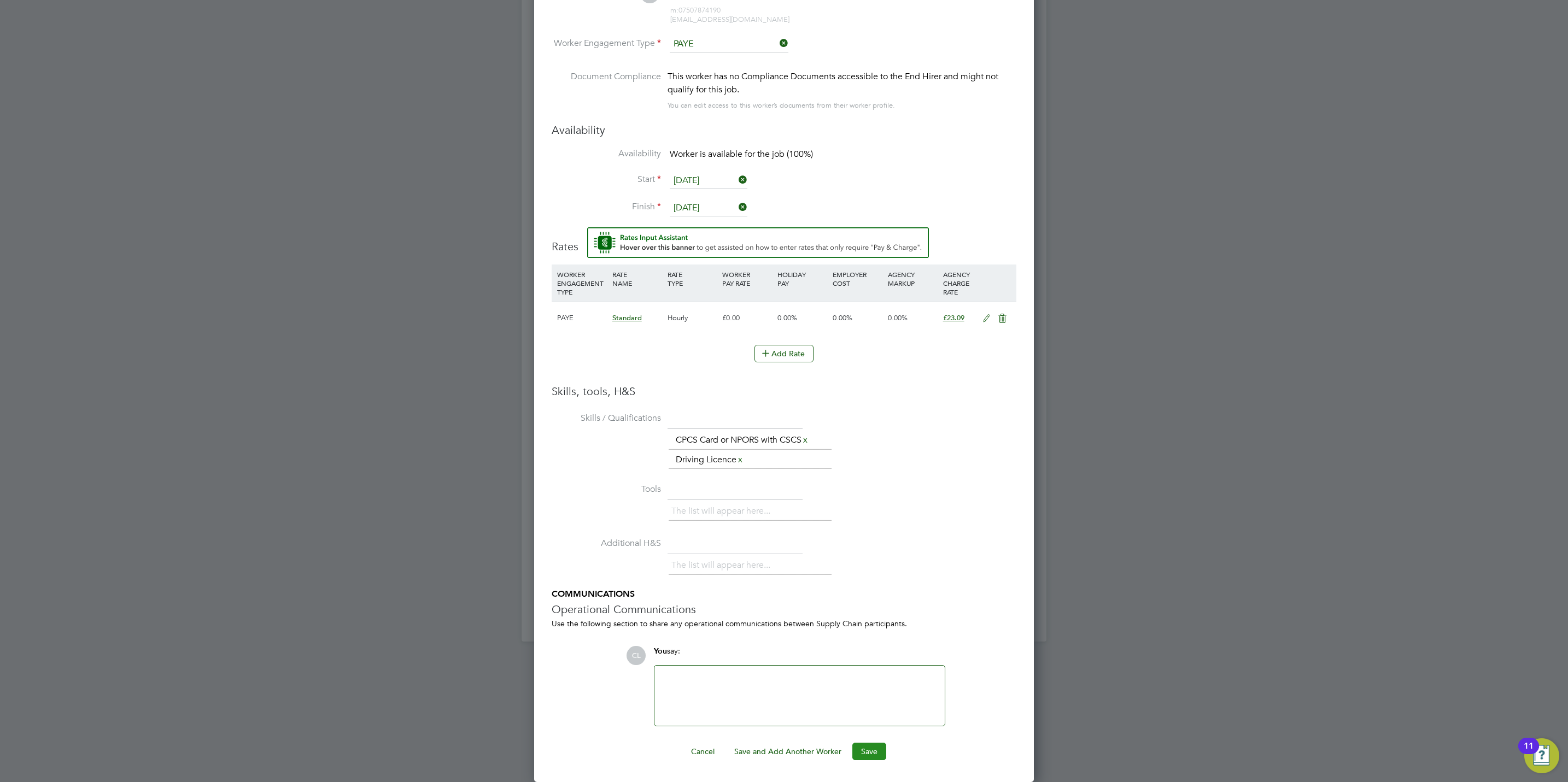
click at [864, 756] on button "Save" at bounding box center [869, 752] width 34 height 18
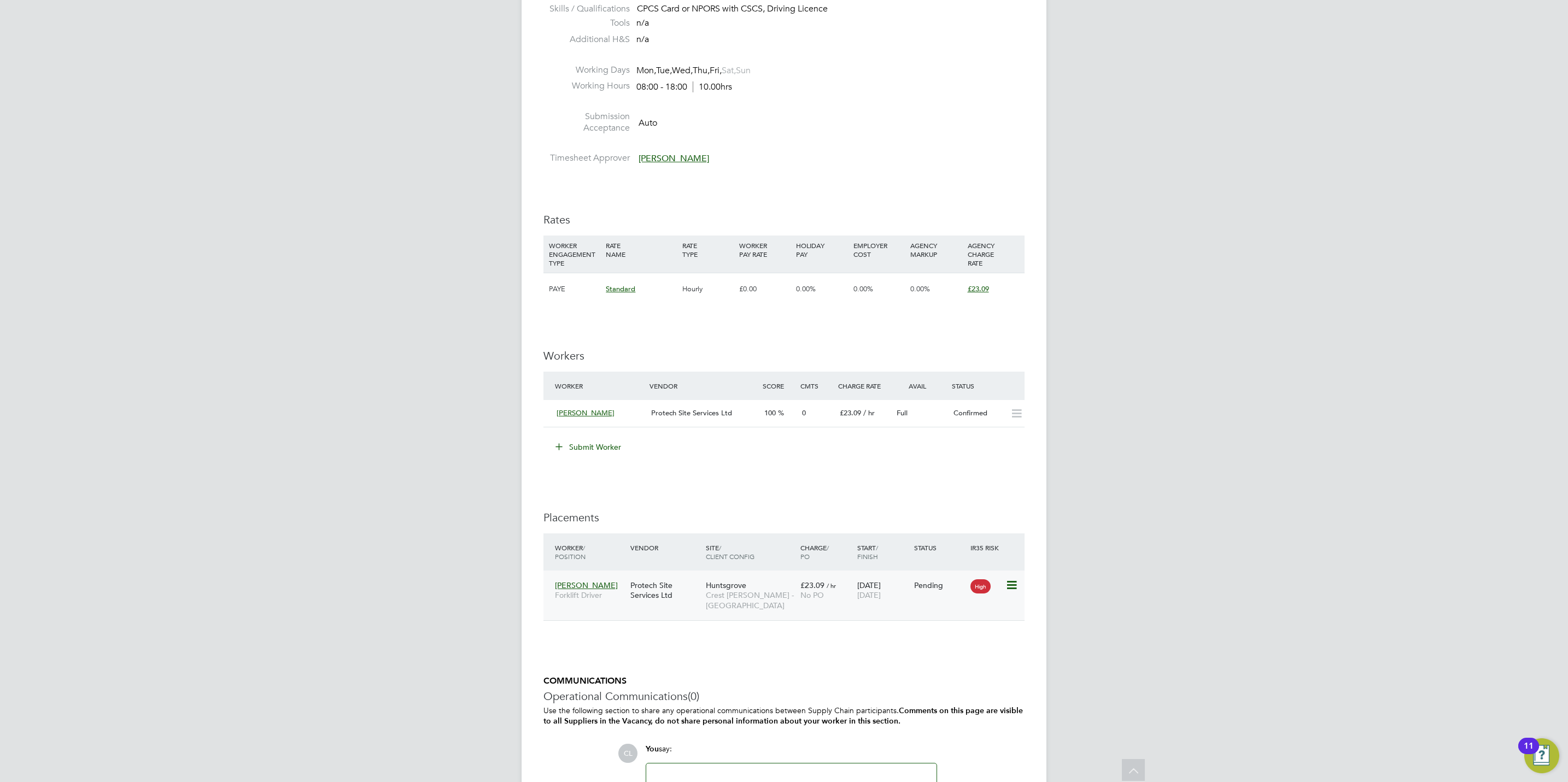
click at [1006, 589] on icon at bounding box center [1011, 585] width 11 height 13
click at [954, 651] on li "Start" at bounding box center [977, 655] width 78 height 15
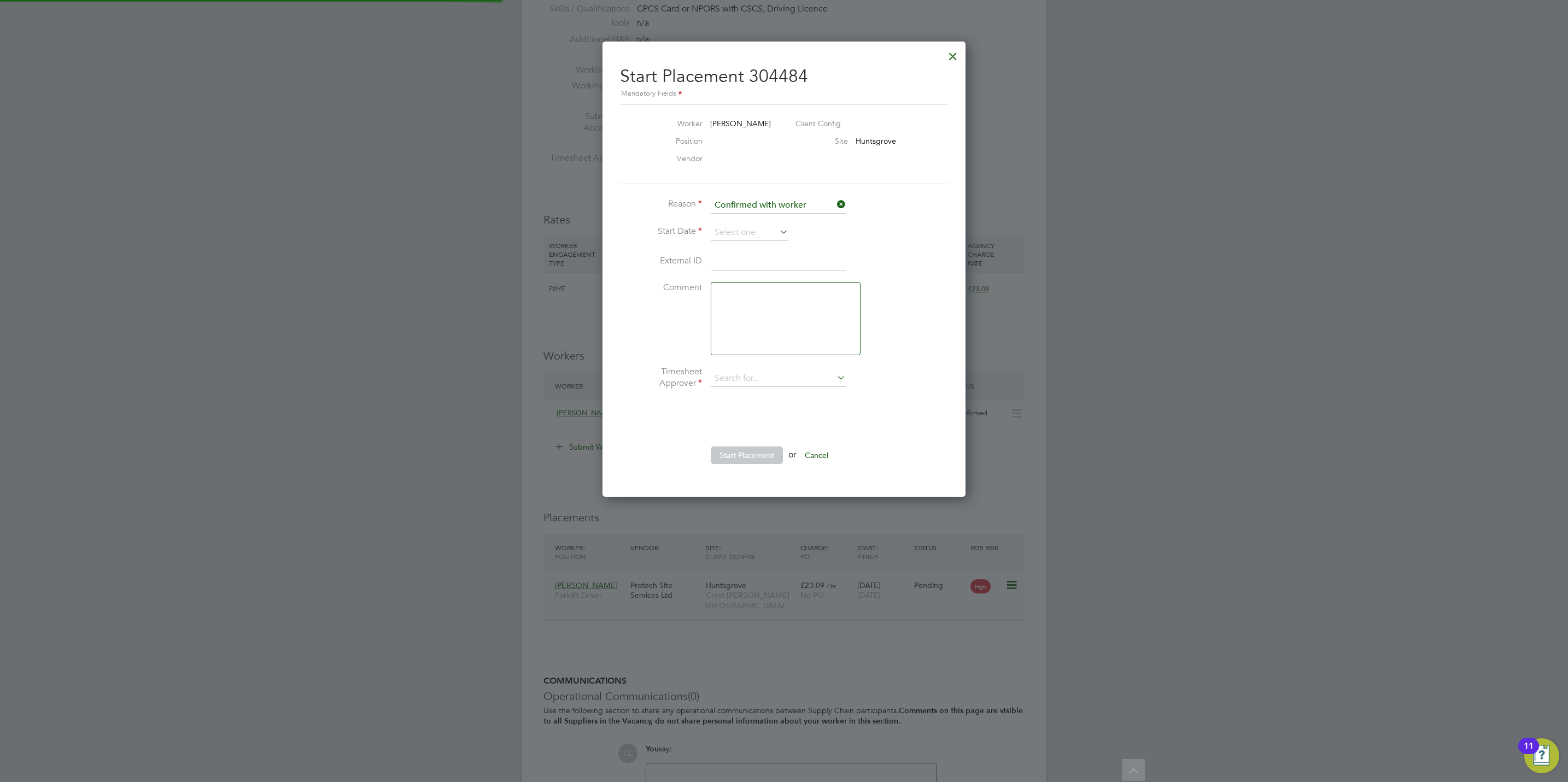
type input "[PERSON_NAME]"
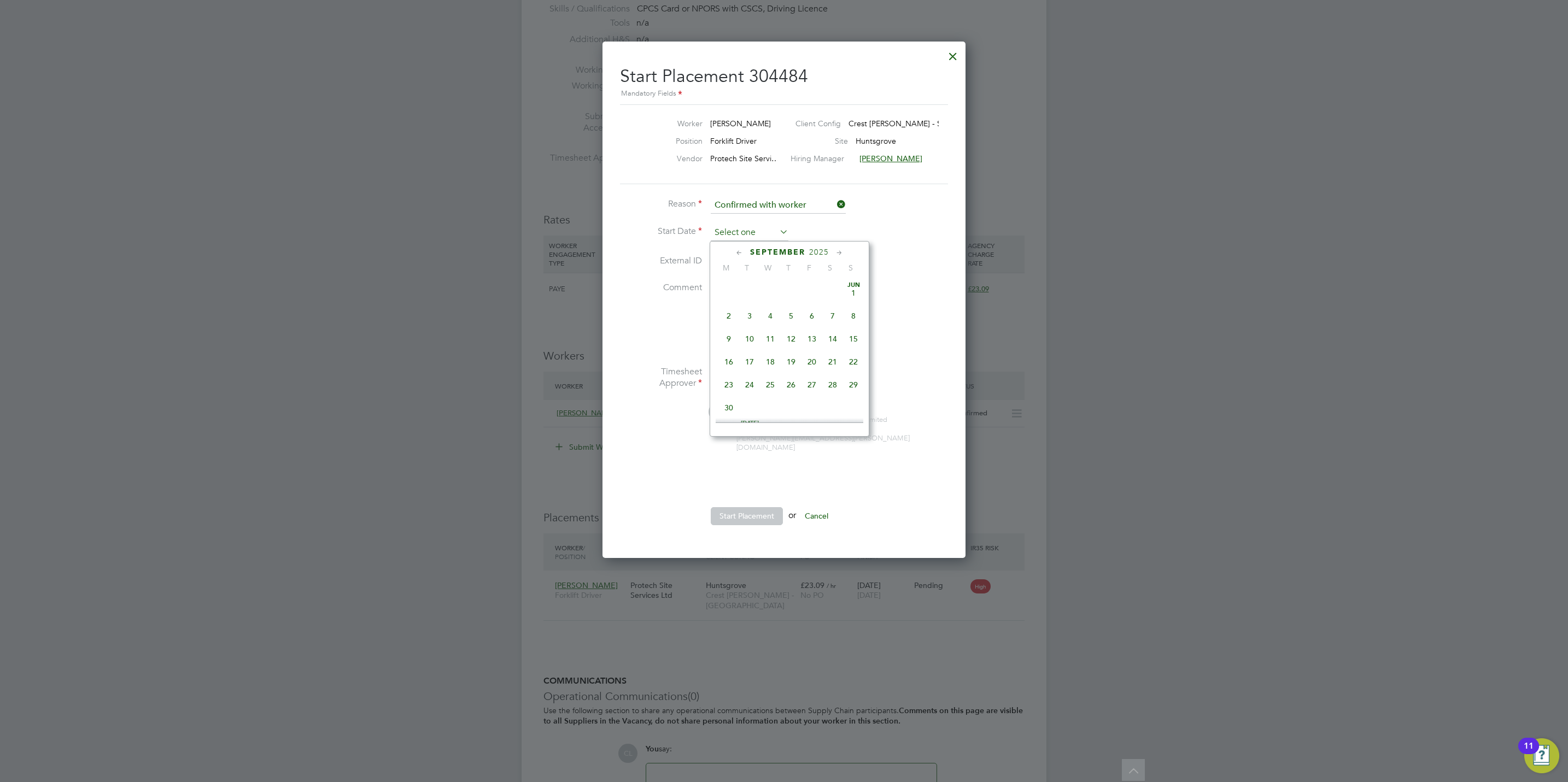
click at [745, 234] on input at bounding box center [750, 232] width 78 height 16
click at [810, 293] on span "12" at bounding box center [812, 288] width 21 height 21
type input "[DATE]"
click at [743, 508] on button "Start Placement" at bounding box center [747, 516] width 72 height 18
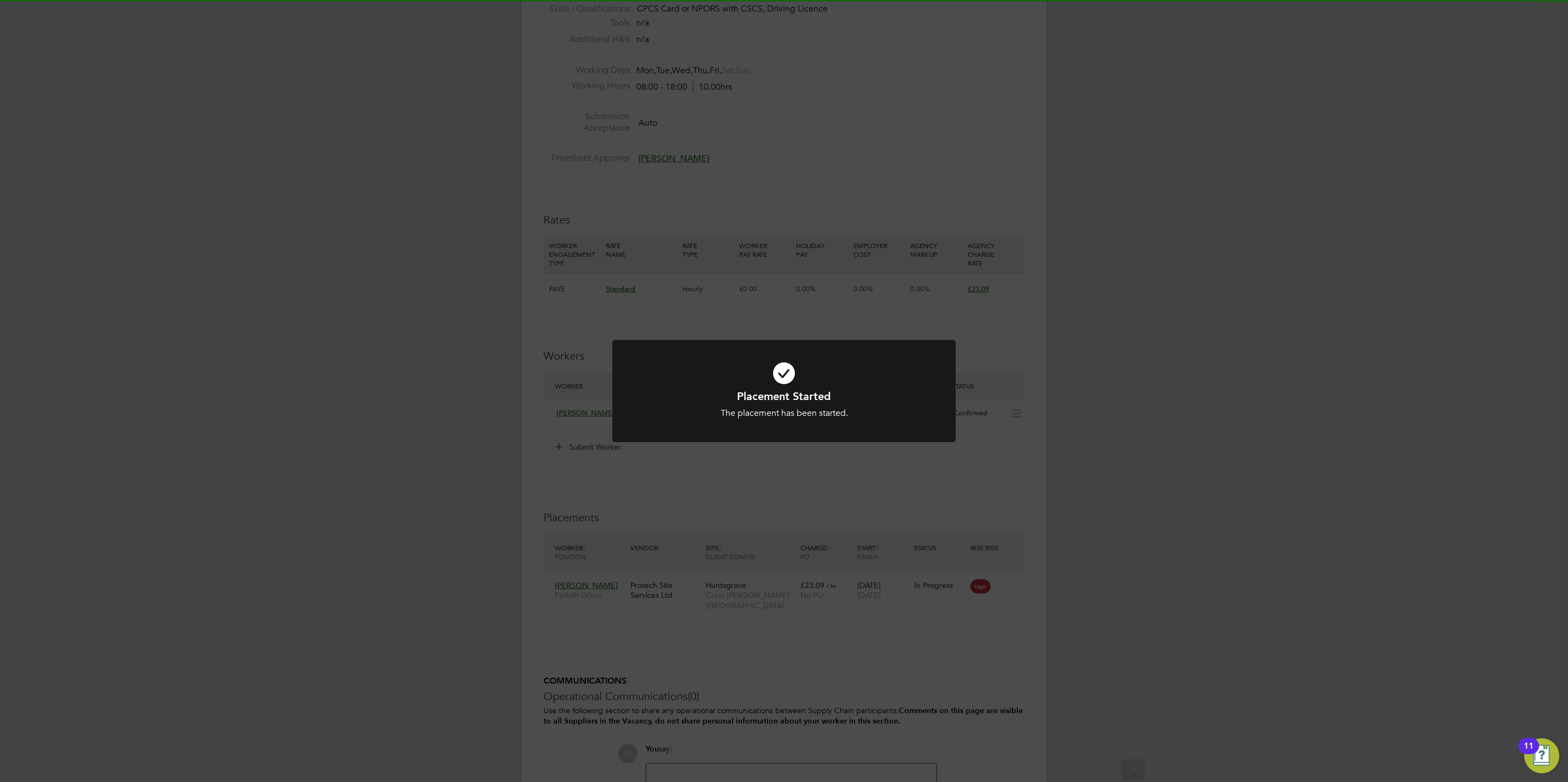
click at [796, 523] on div "Placement Started The placement has been started. Cancel Okay" at bounding box center [784, 391] width 1568 height 782
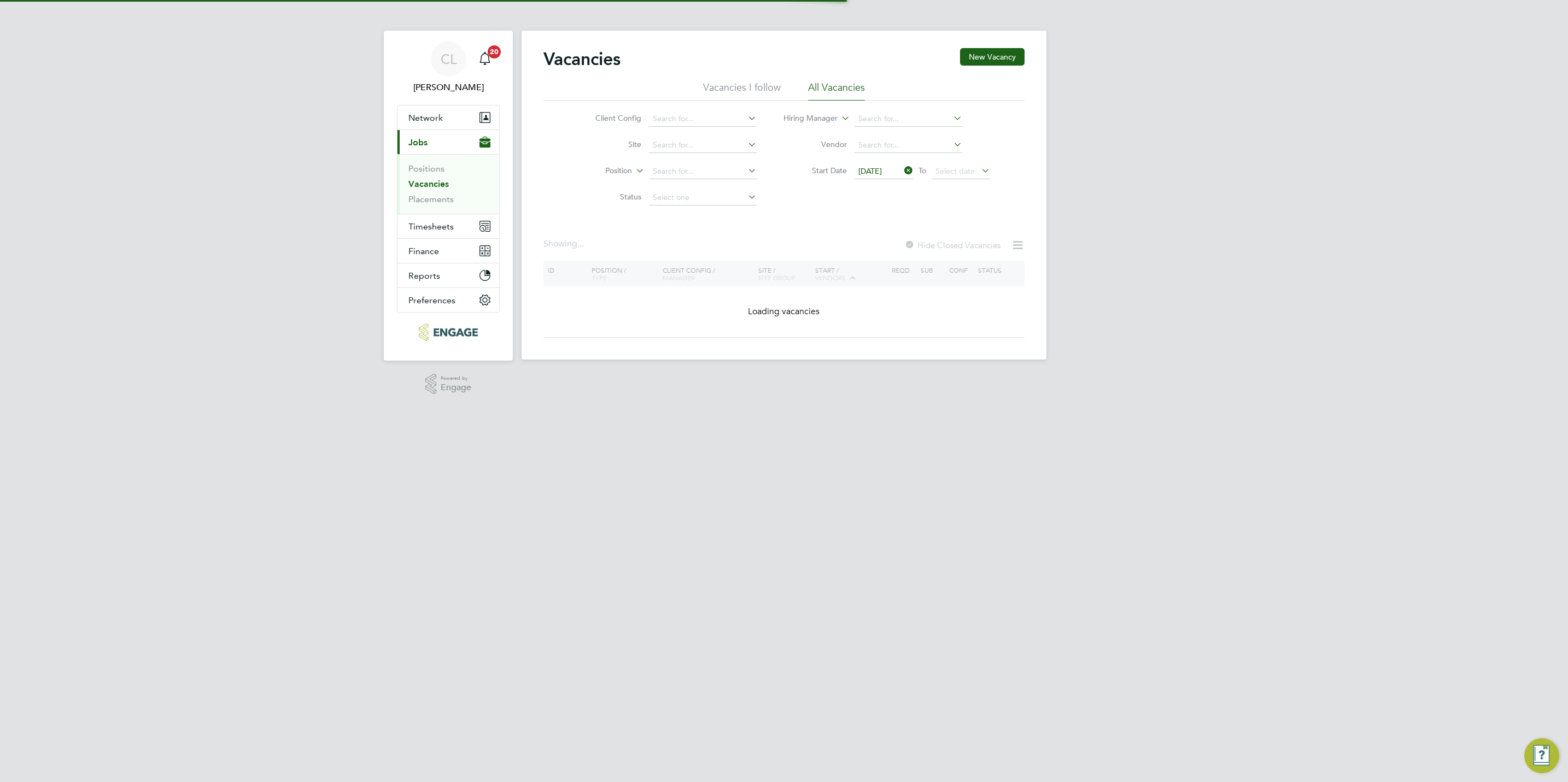
click at [694, 143] on input at bounding box center [702, 145] width 108 height 15
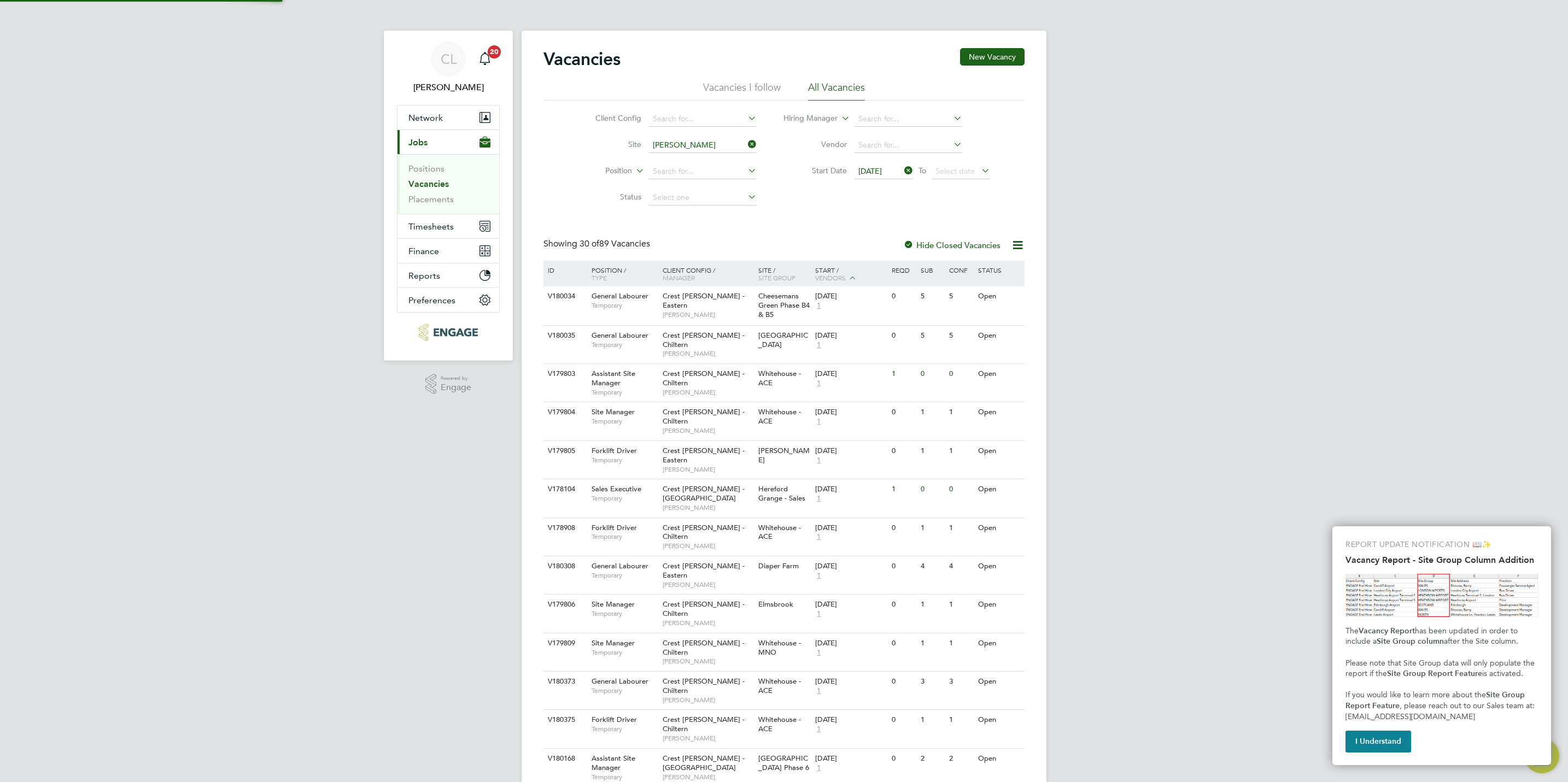
click at [701, 156] on li "Favers ham - Sales" at bounding box center [729, 161] width 163 height 15
type input "Faversham - Sales"
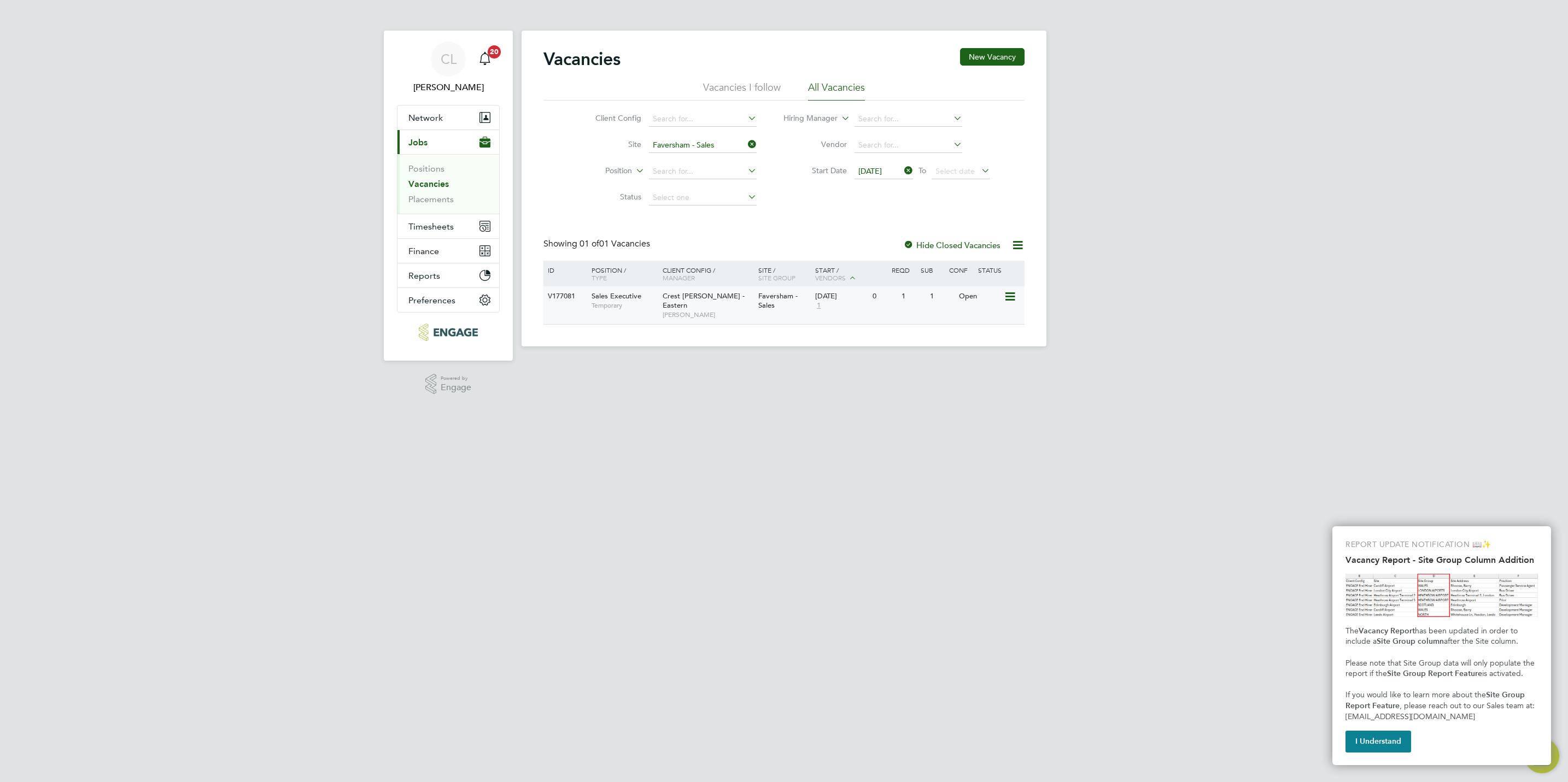
click at [758, 295] on span "Faversham - Sales" at bounding box center [778, 301] width 40 height 19
click at [746, 142] on icon at bounding box center [746, 144] width 0 height 15
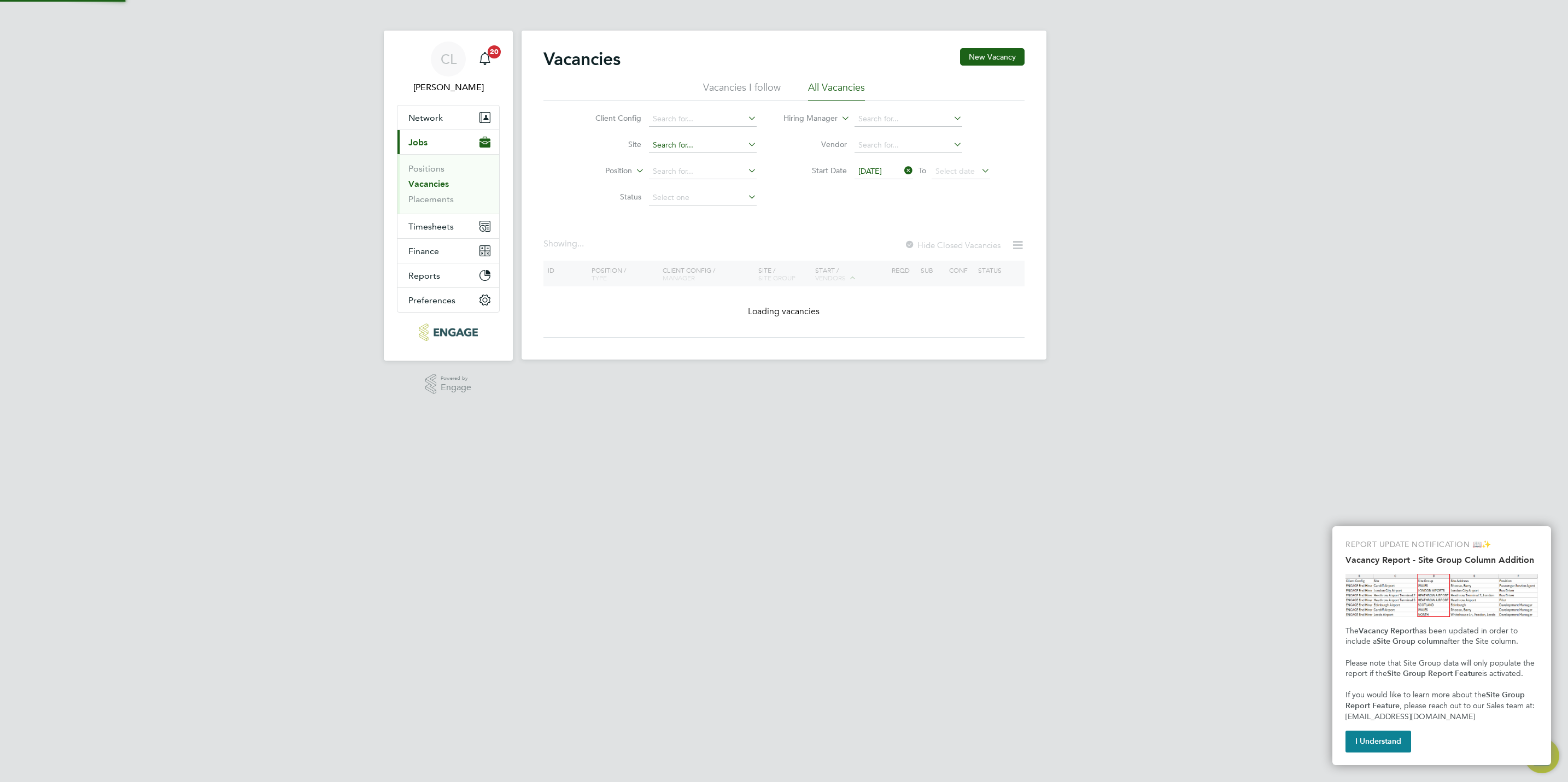
click at [702, 142] on input at bounding box center [702, 145] width 108 height 15
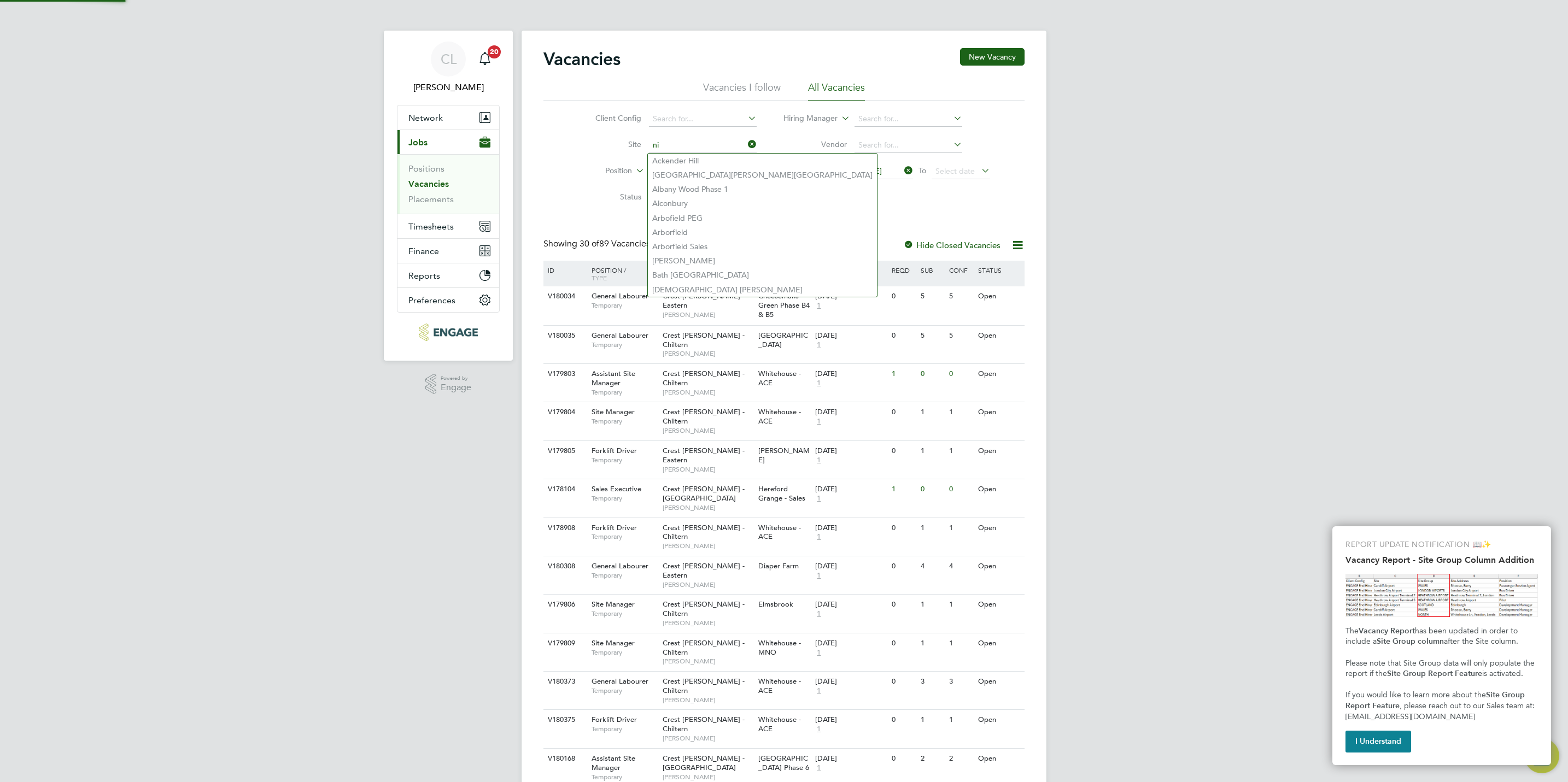
type input "n"
click at [438, 200] on link "Placements" at bounding box center [431, 199] width 46 height 10
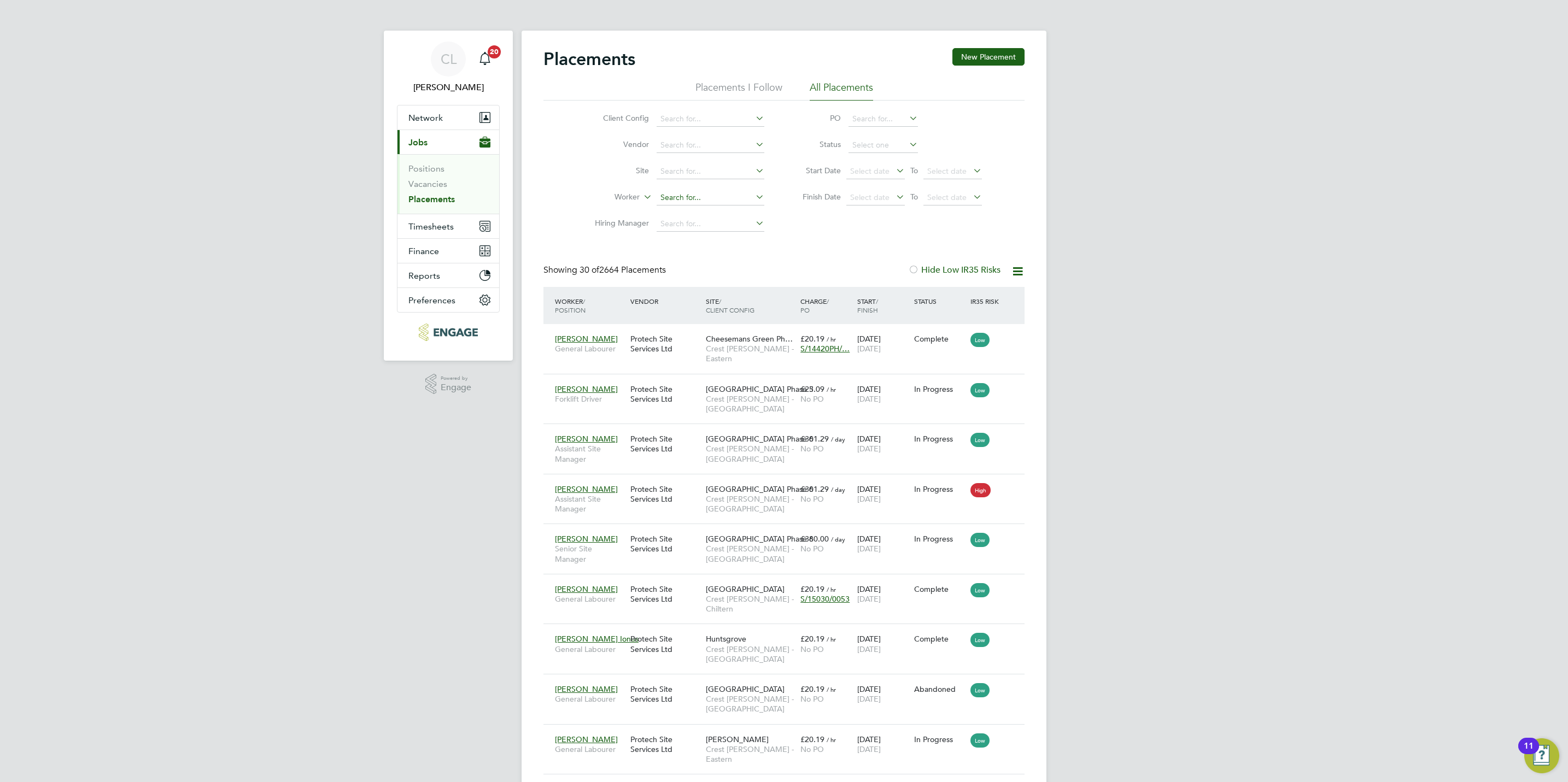
click at [677, 202] on input at bounding box center [710, 198] width 108 height 15
click at [718, 212] on li "David Nut ley" at bounding box center [710, 214] width 109 height 15
type input "David Nutley"
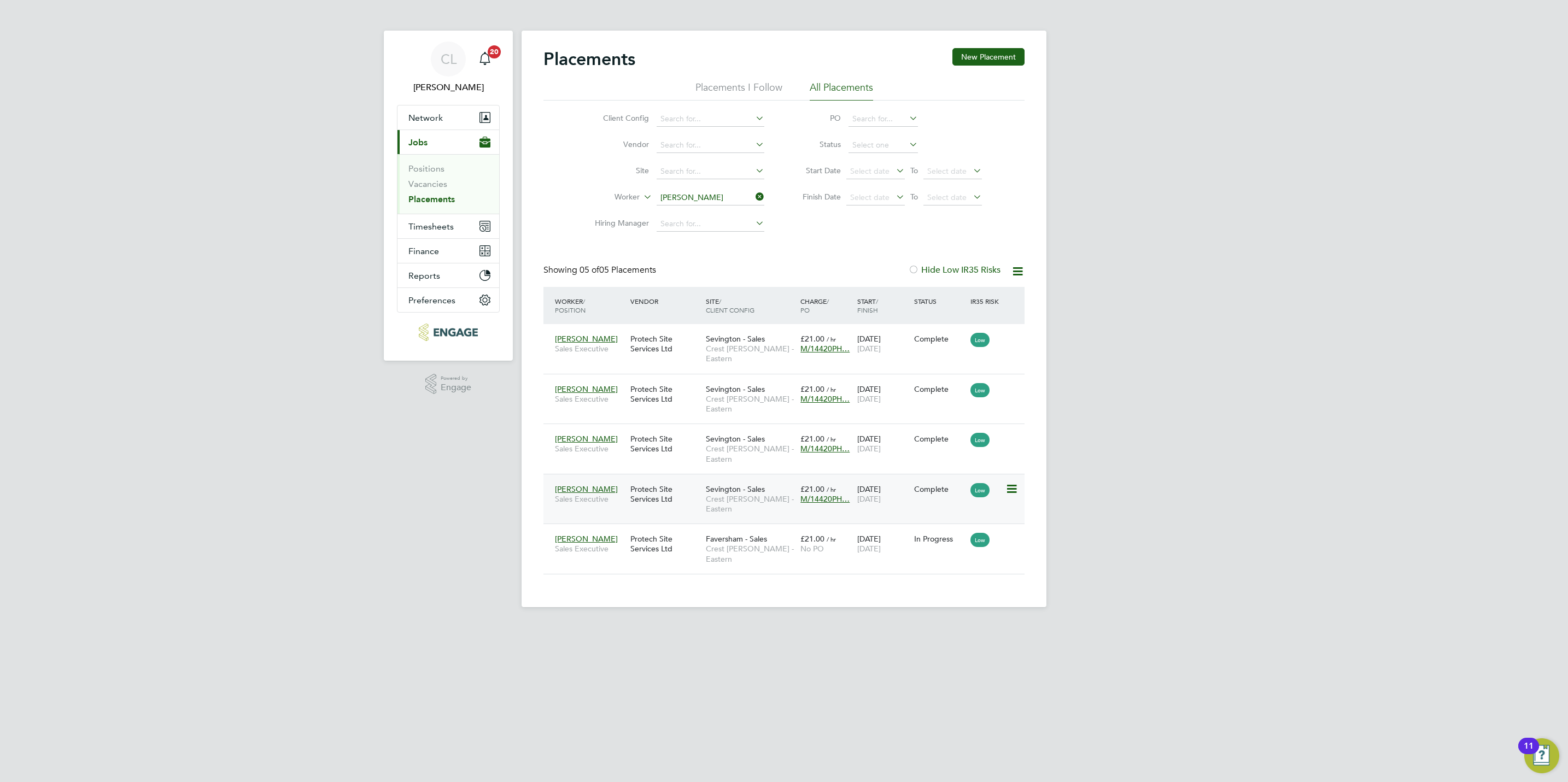
click at [751, 484] on span "Sevington - Sales" at bounding box center [735, 489] width 59 height 10
click at [695, 203] on input at bounding box center [710, 198] width 108 height 15
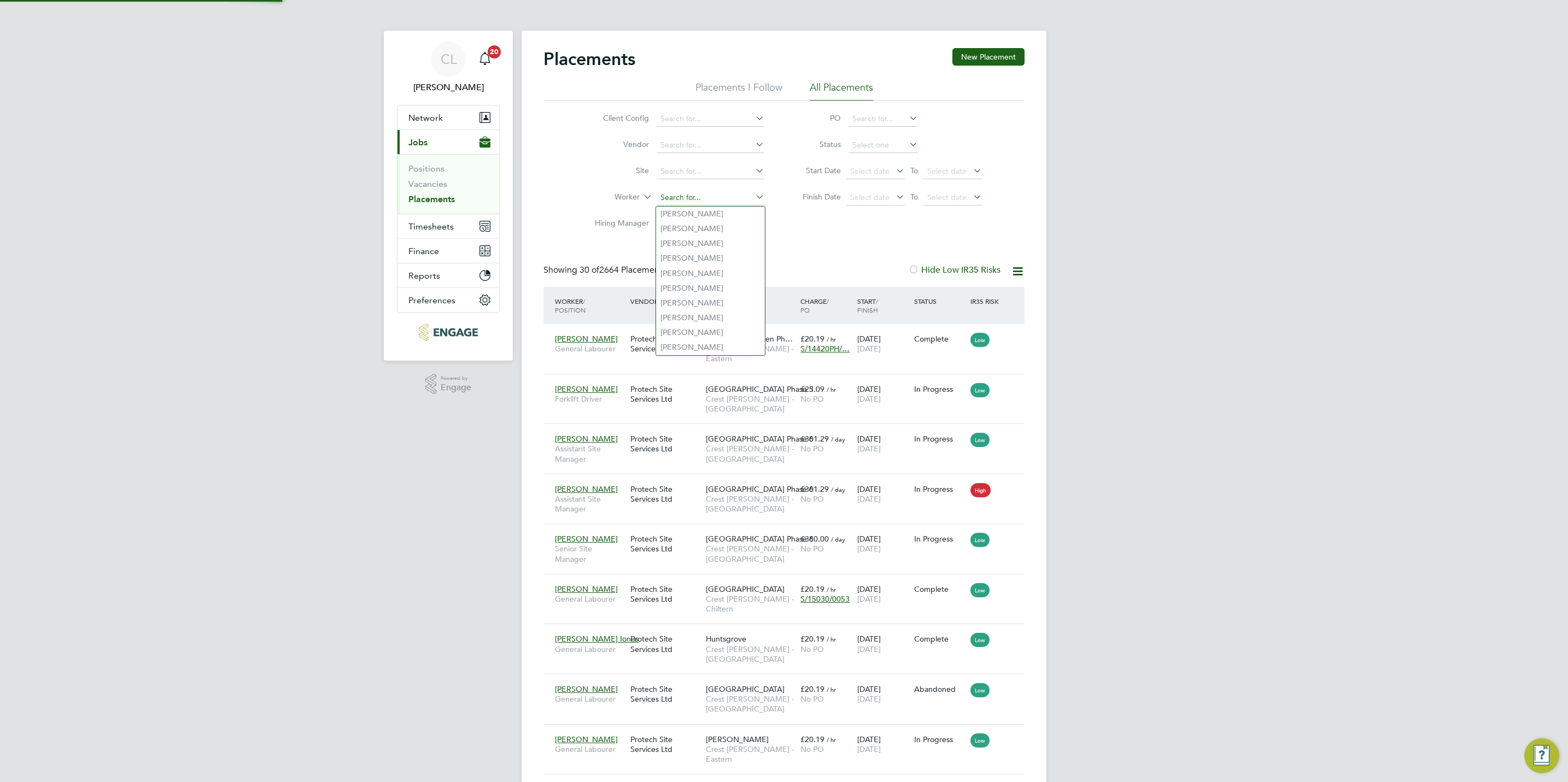
scroll to position [41, 76]
type input "samuel m"
click at [697, 199] on input at bounding box center [710, 198] width 108 height 15
click at [693, 214] on li "Sa m uel Migan" at bounding box center [710, 214] width 109 height 15
type input "Samuel Migan"
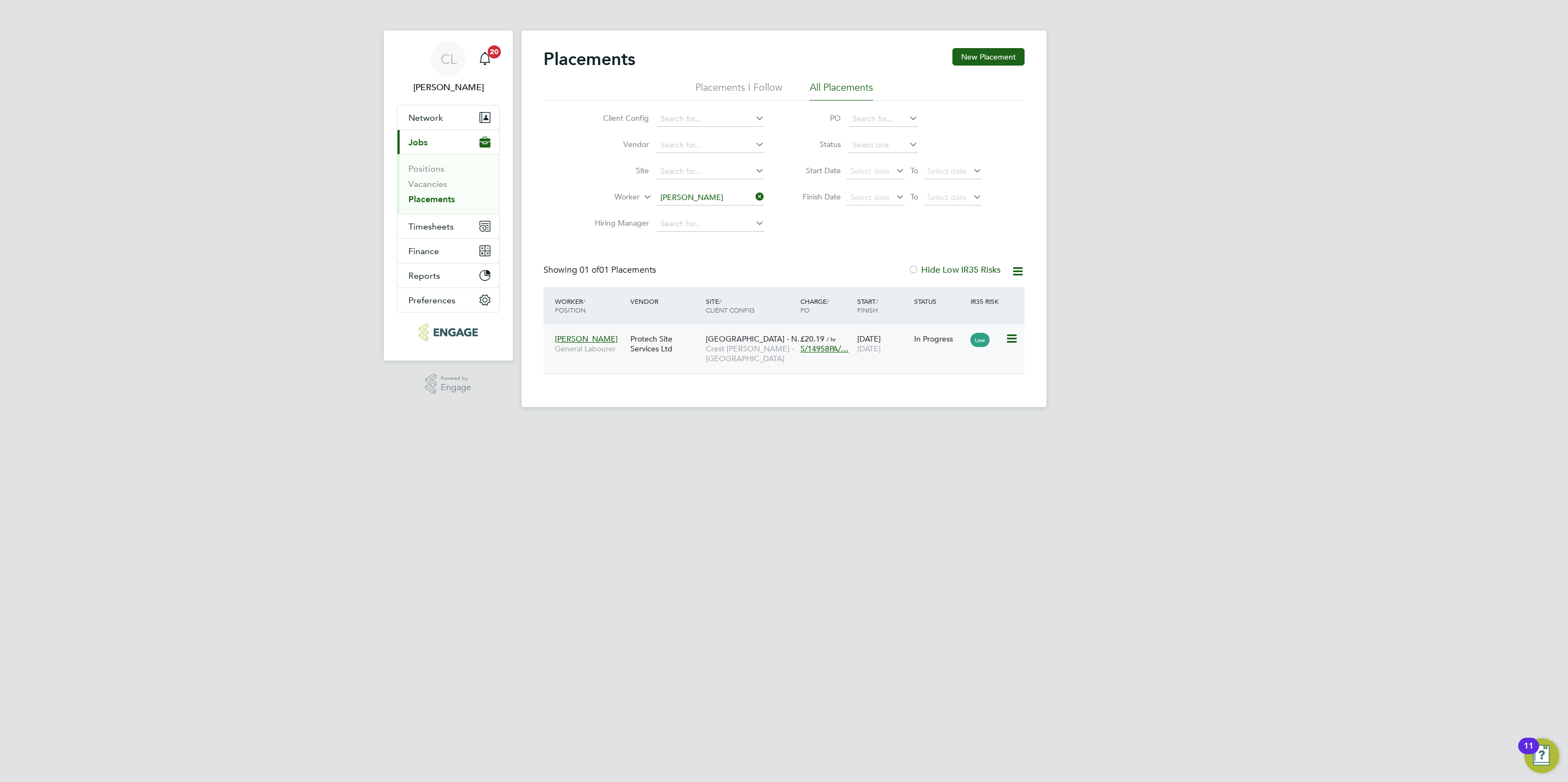
click at [725, 359] on span "Crest [PERSON_NAME] - [GEOGRAPHIC_DATA]" at bounding box center [751, 354] width 89 height 19
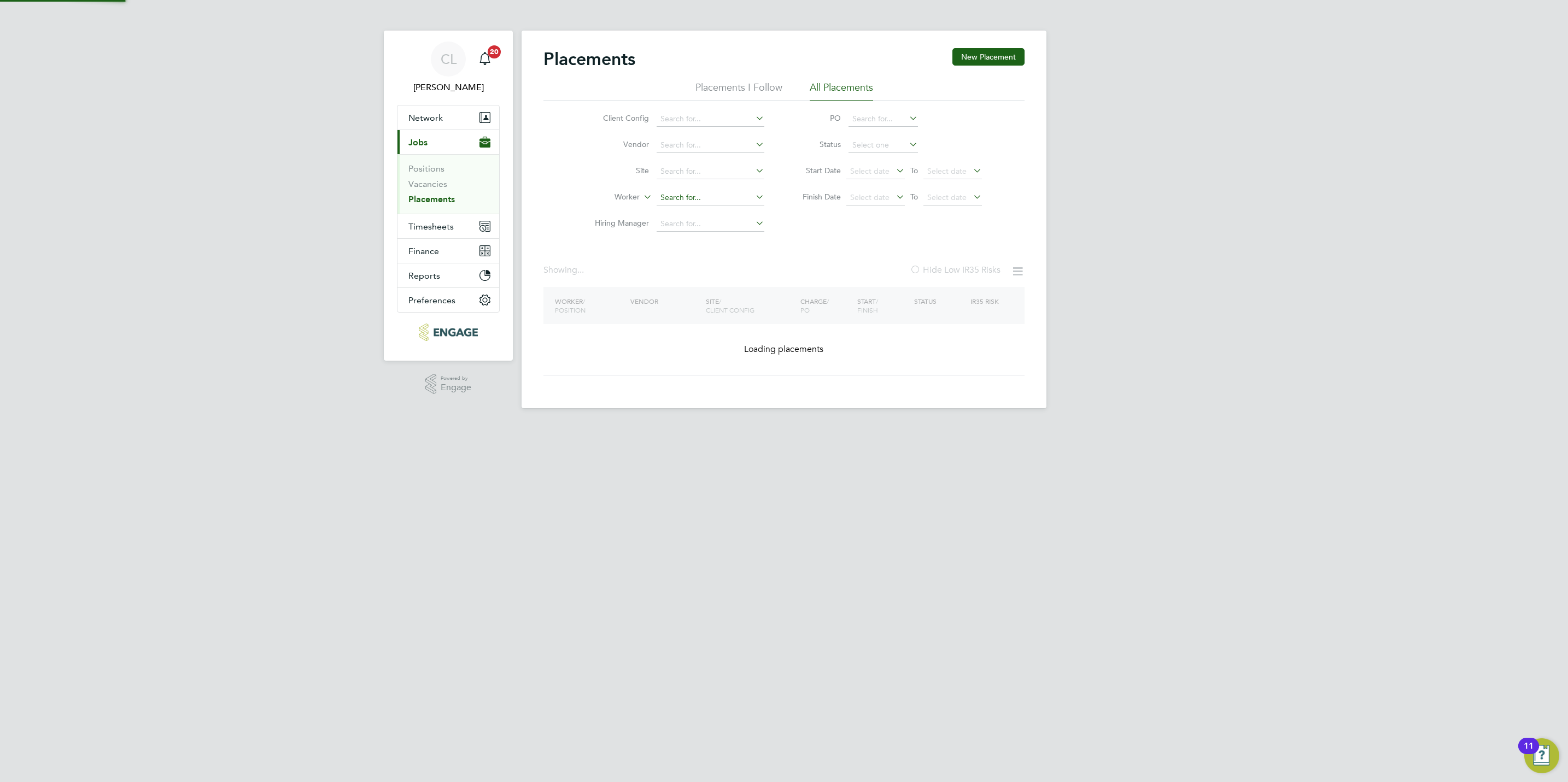
click at [714, 196] on input at bounding box center [710, 198] width 108 height 15
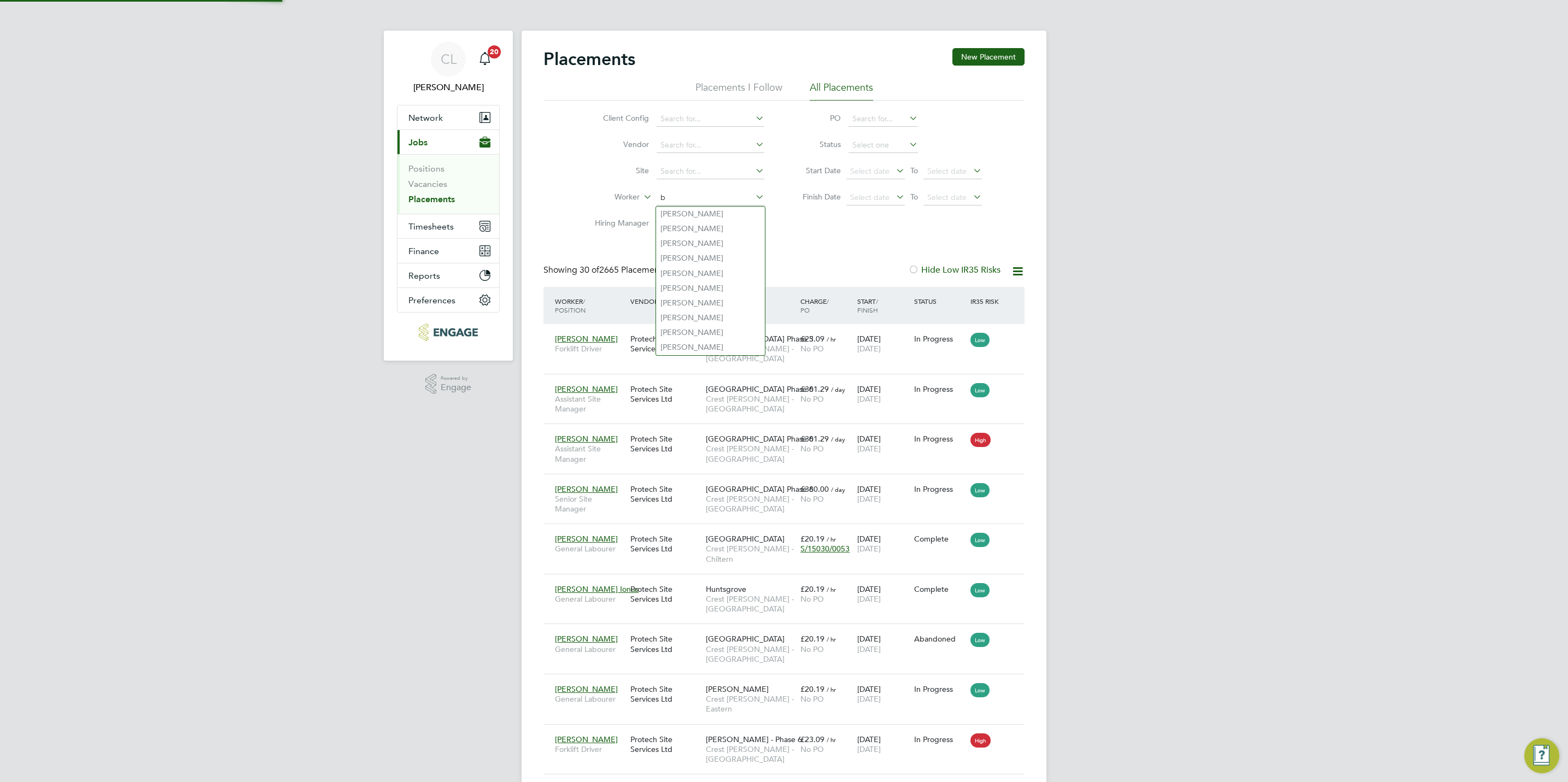
scroll to position [41, 76]
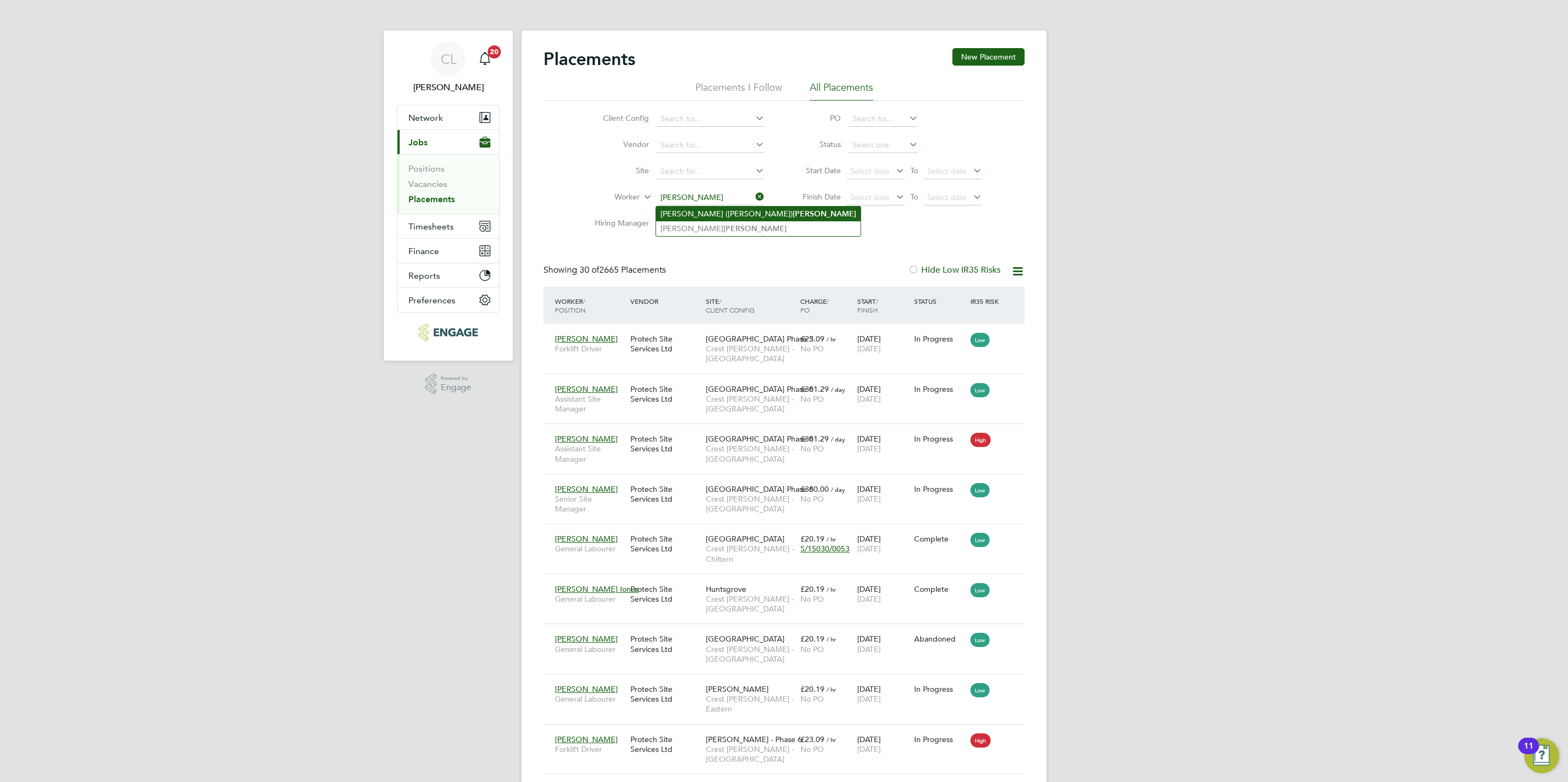
type input "bryan"
click at [642, 199] on icon at bounding box center [642, 194] width 0 height 10
click at [674, 199] on input at bounding box center [710, 198] width 108 height 15
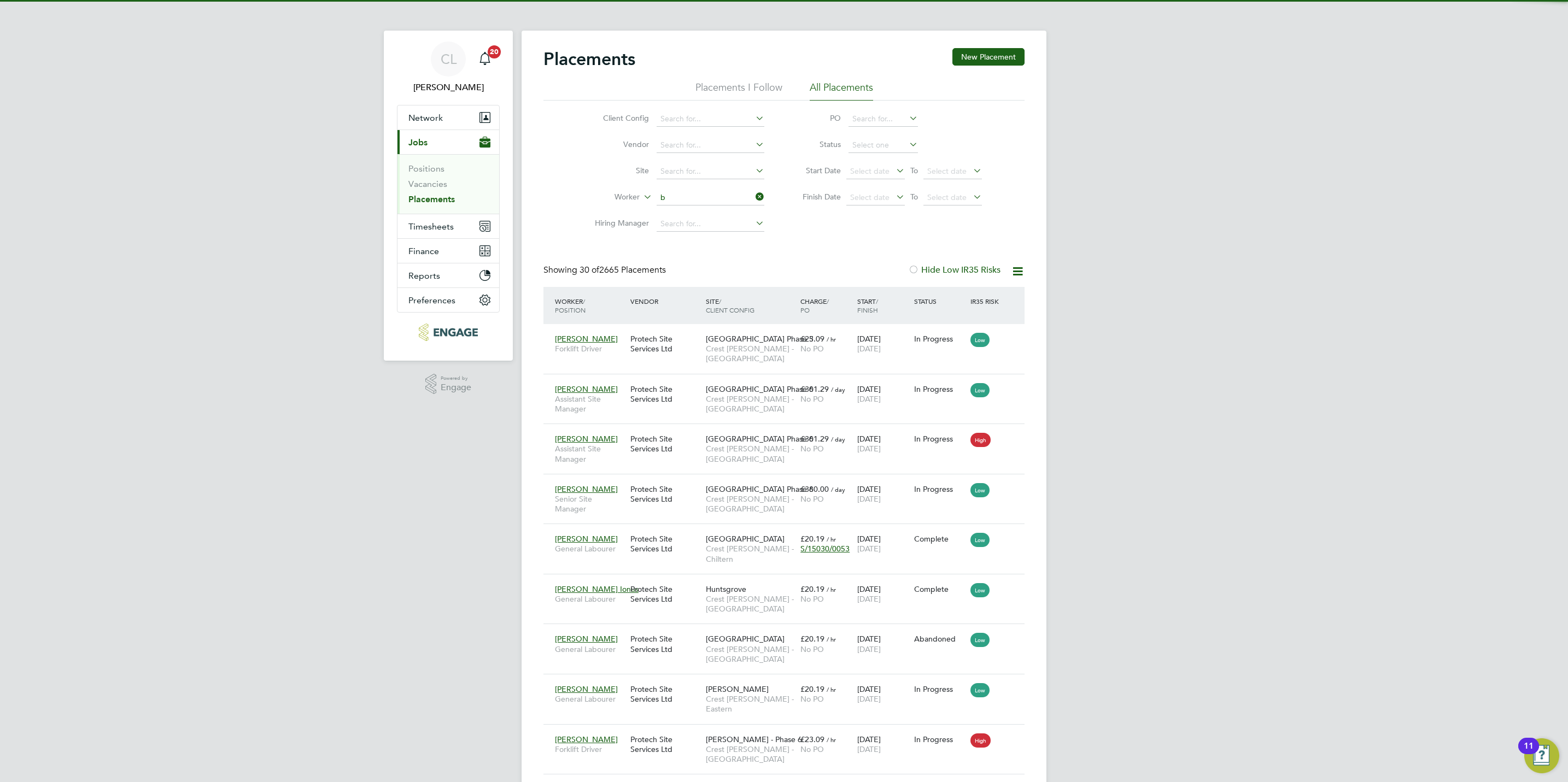
type input "b"
click at [681, 199] on input at bounding box center [710, 198] width 108 height 15
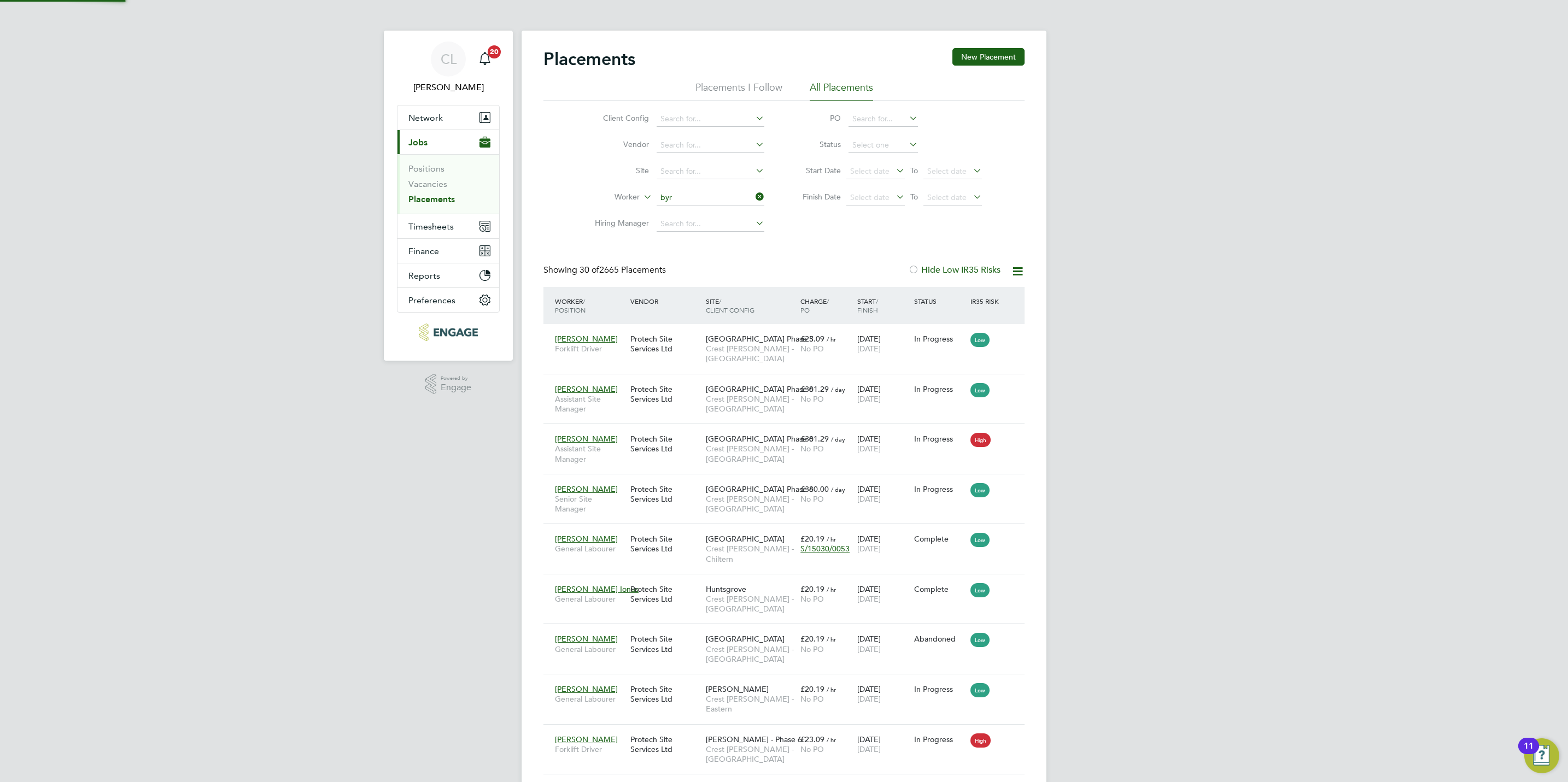
type input "byr"
click at [614, 171] on label "Site" at bounding box center [617, 170] width 63 height 10
click at [671, 201] on input at bounding box center [710, 198] width 108 height 15
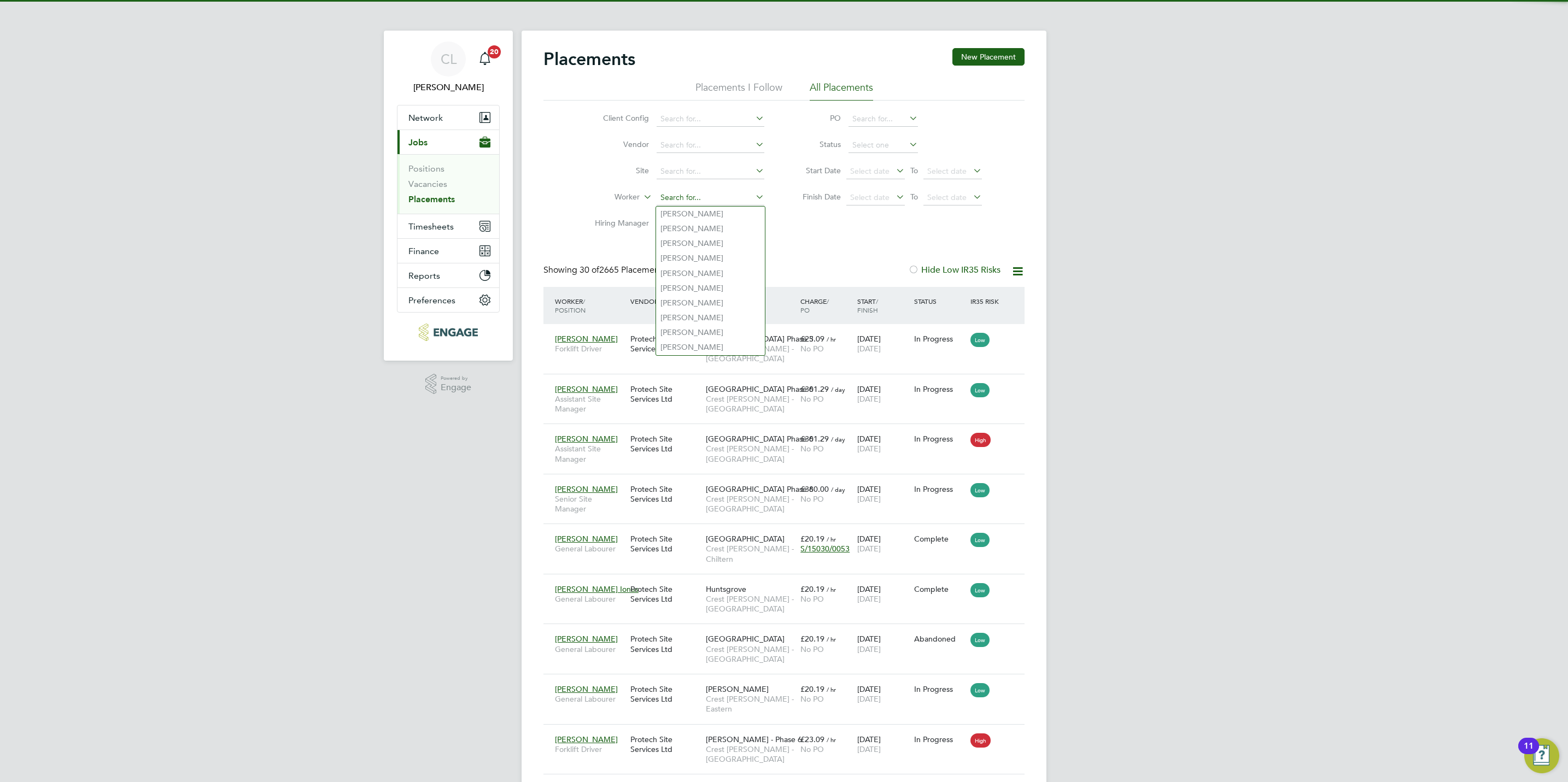
click at [671, 201] on input at bounding box center [710, 198] width 108 height 15
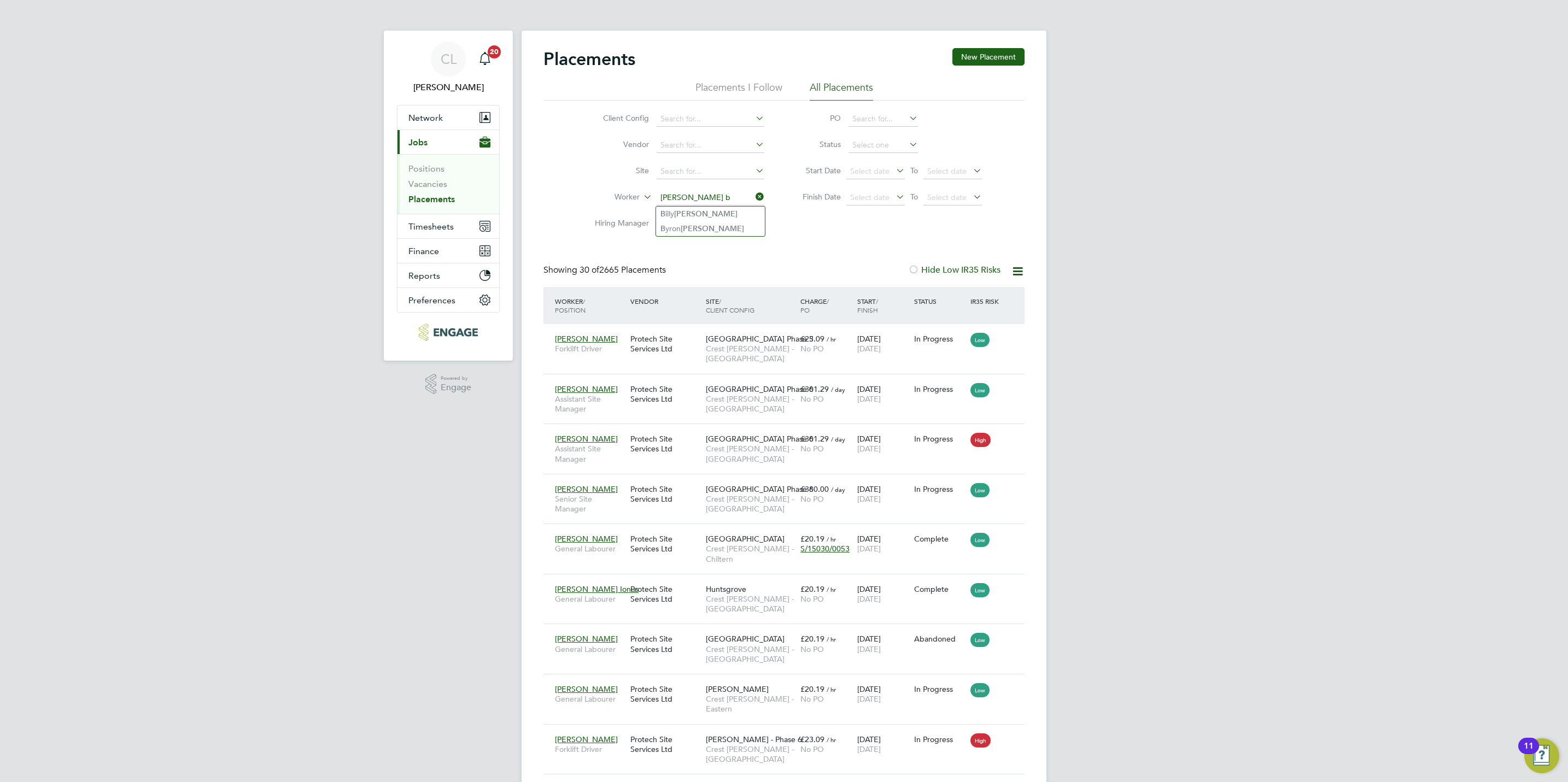
drag, startPoint x: 704, startPoint y: 192, endPoint x: 583, endPoint y: 170, distance: 123.0
click at [583, 170] on ul "Client Config Vendor Site Worker smith b Hiring Manager" at bounding box center [675, 172] width 206 height 131
click at [717, 225] on li "B yron Smith" at bounding box center [710, 229] width 109 height 15
type input "Byron Smith"
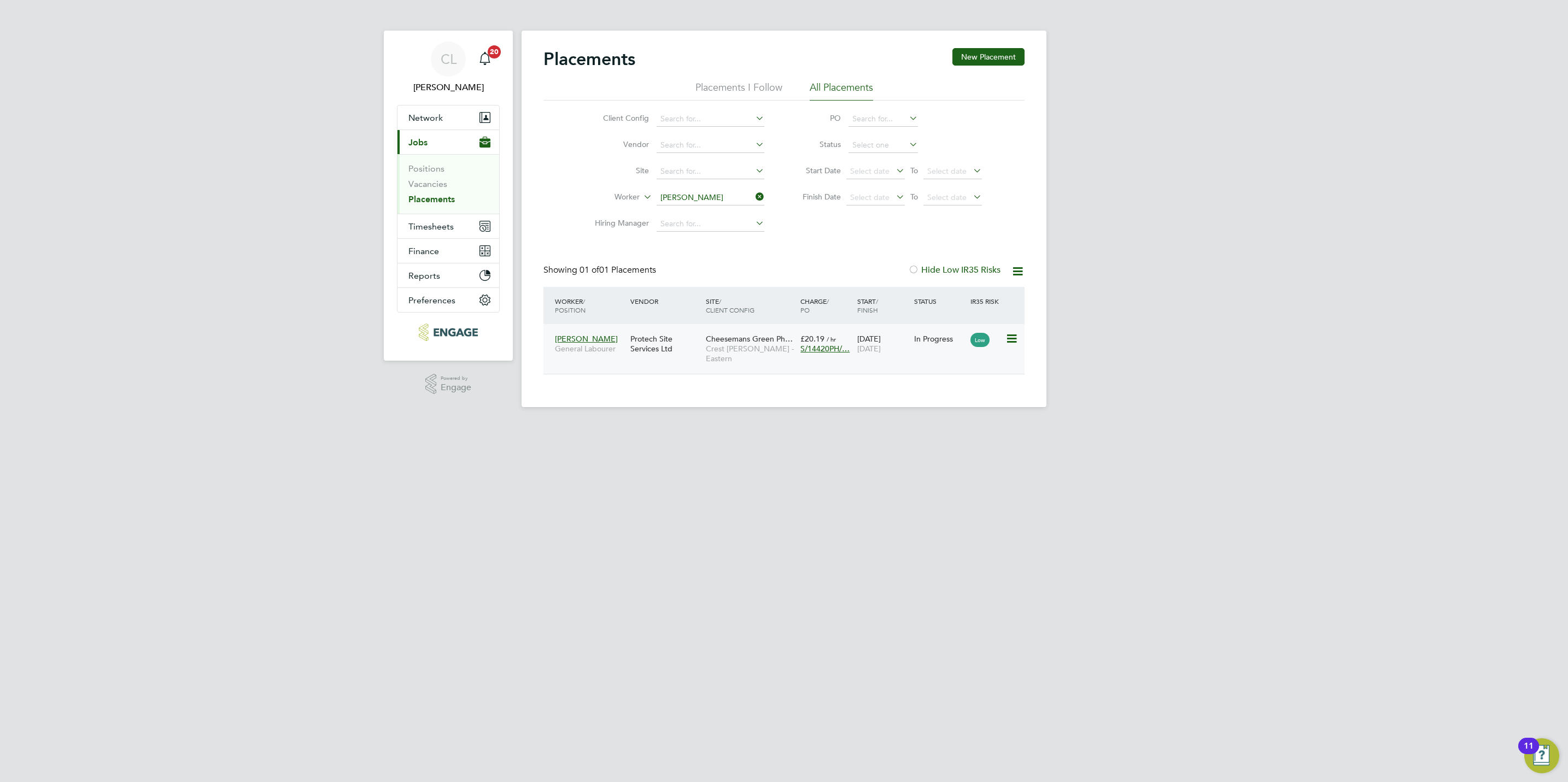
click at [766, 347] on span "Crest [PERSON_NAME] - Eastern" at bounding box center [751, 354] width 89 height 19
click at [685, 187] on li "Worker Byron Smith" at bounding box center [675, 198] width 206 height 26
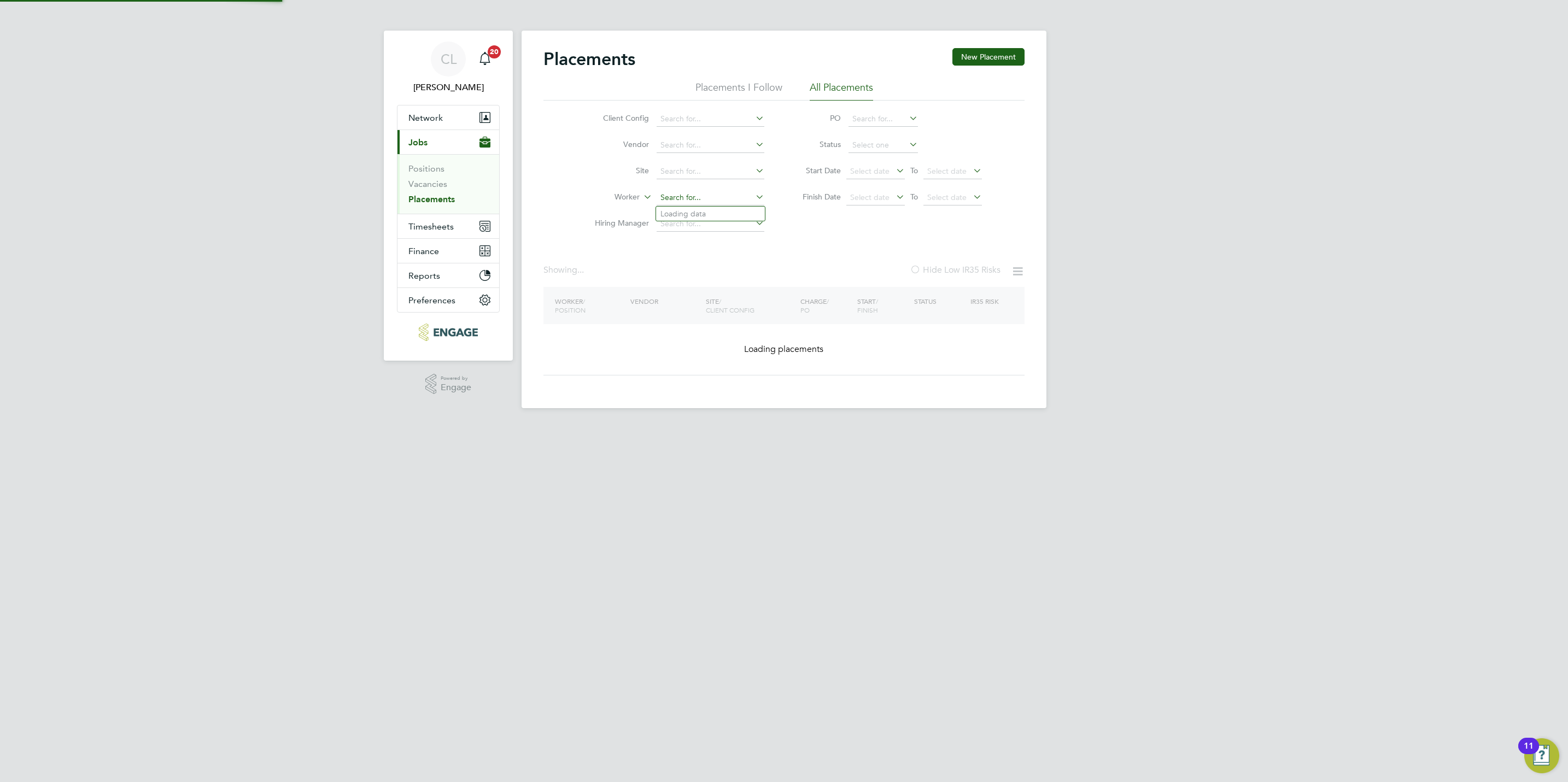
click at [691, 199] on input at bounding box center [710, 198] width 108 height 15
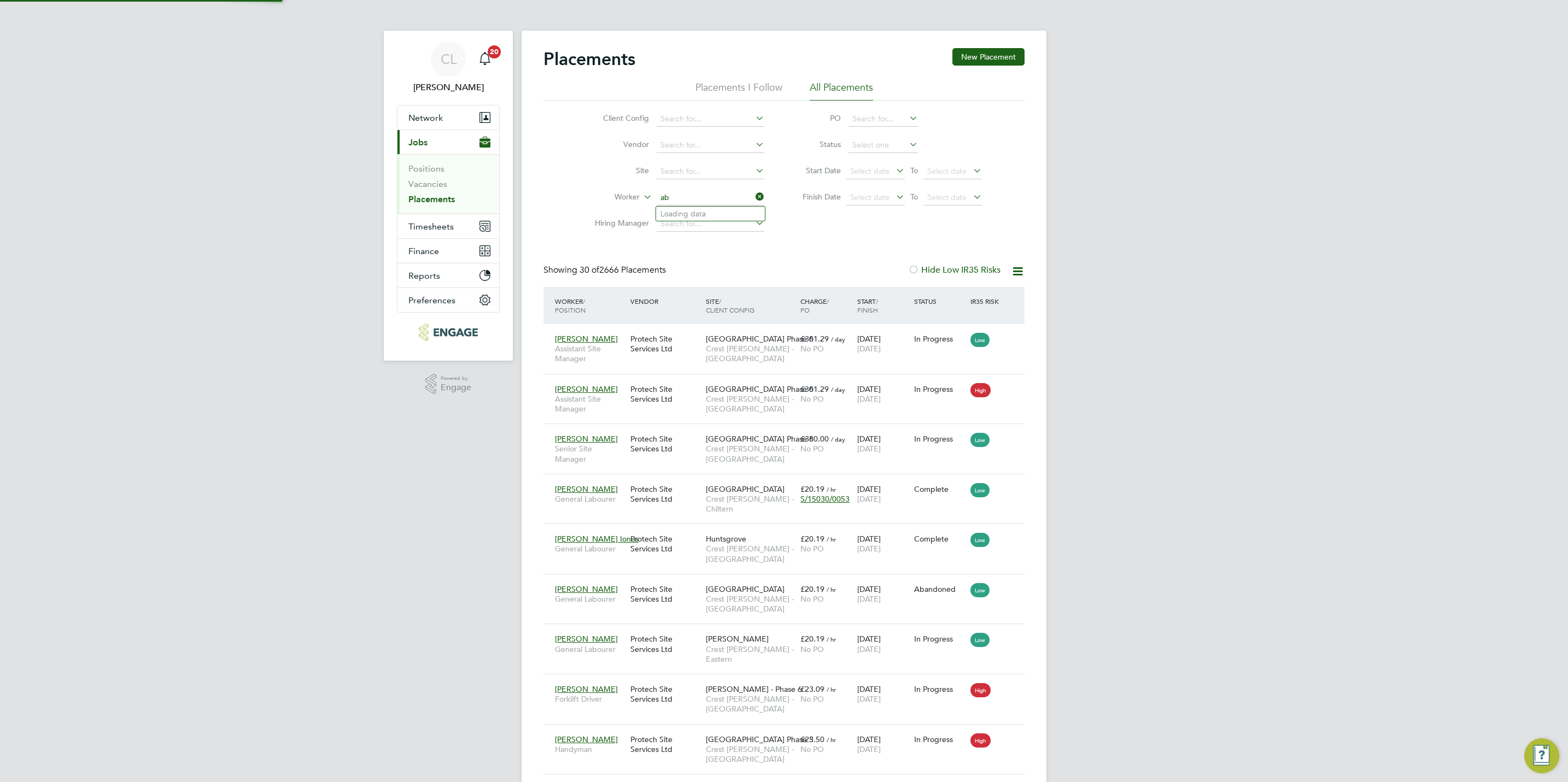
scroll to position [41, 76]
click at [712, 295] on li "Anto ine Bassilios" at bounding box center [710, 302] width 109 height 15
type input "Antoine Bassilios"
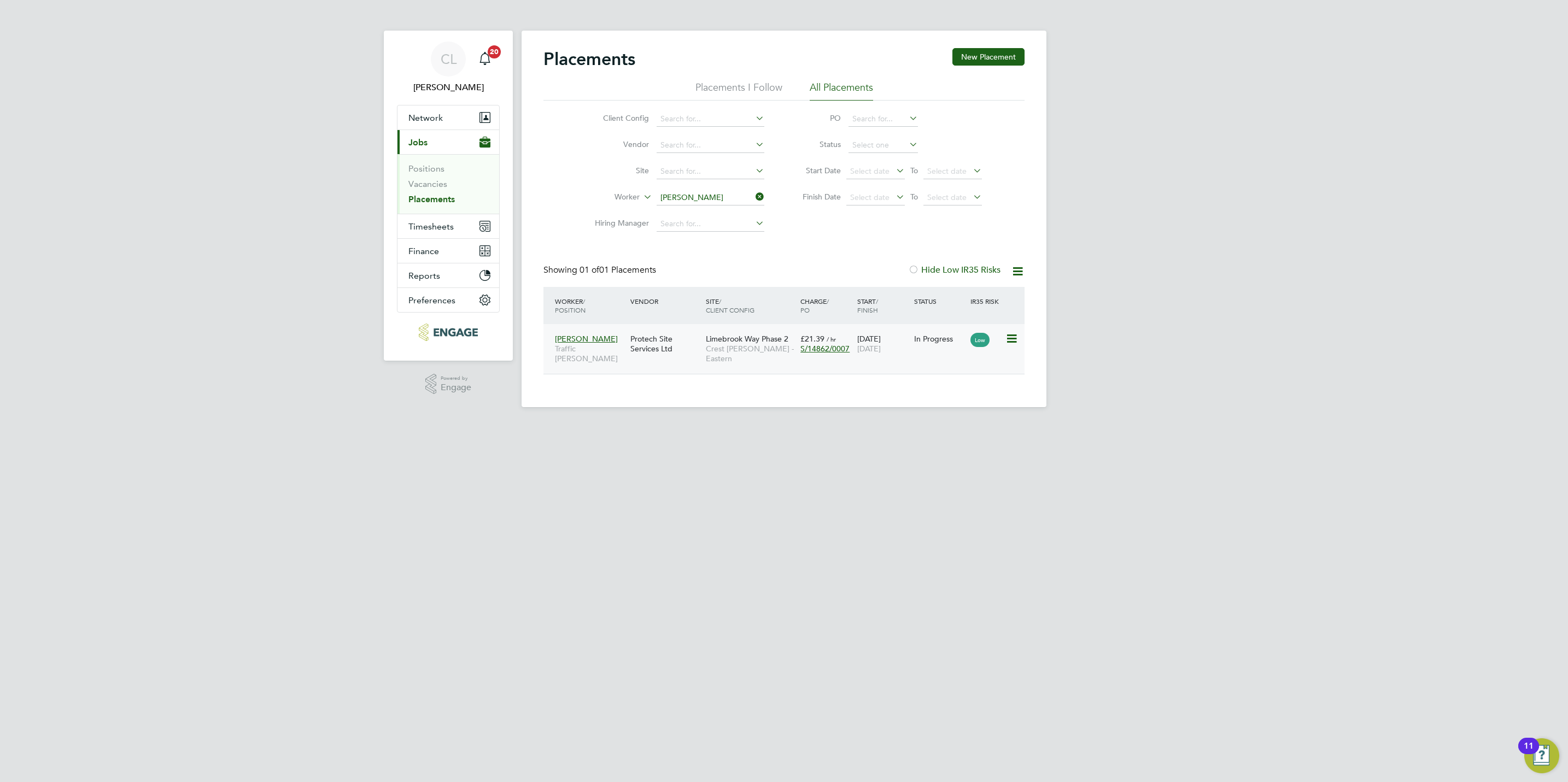
click at [763, 349] on span "Crest [PERSON_NAME] - Eastern" at bounding box center [751, 354] width 89 height 19
click at [710, 197] on input at bounding box center [710, 198] width 108 height 15
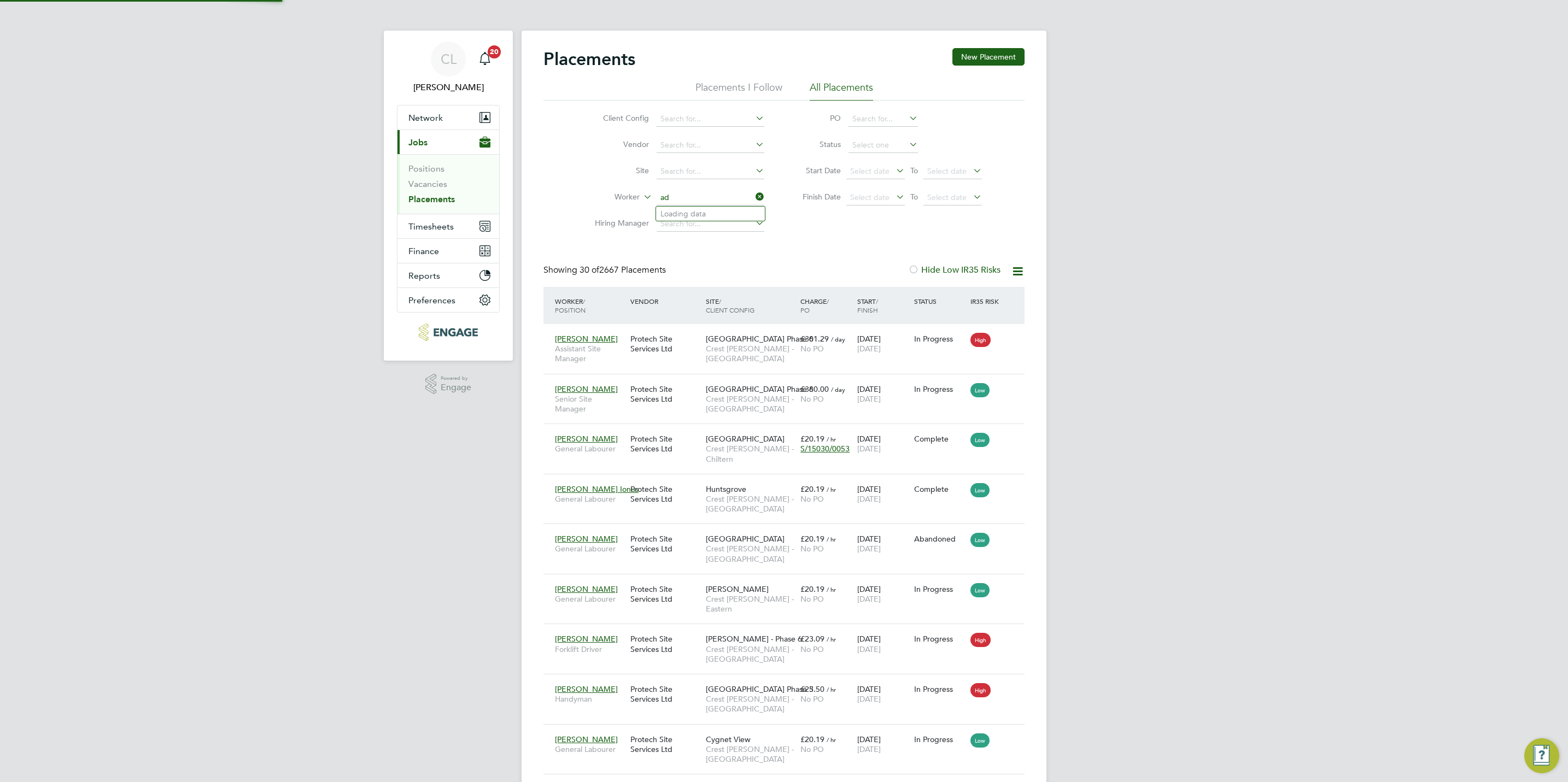
scroll to position [31, 76]
click at [699, 217] on li "Adam Z elazko" at bounding box center [710, 214] width 109 height 15
type input "[PERSON_NAME]"
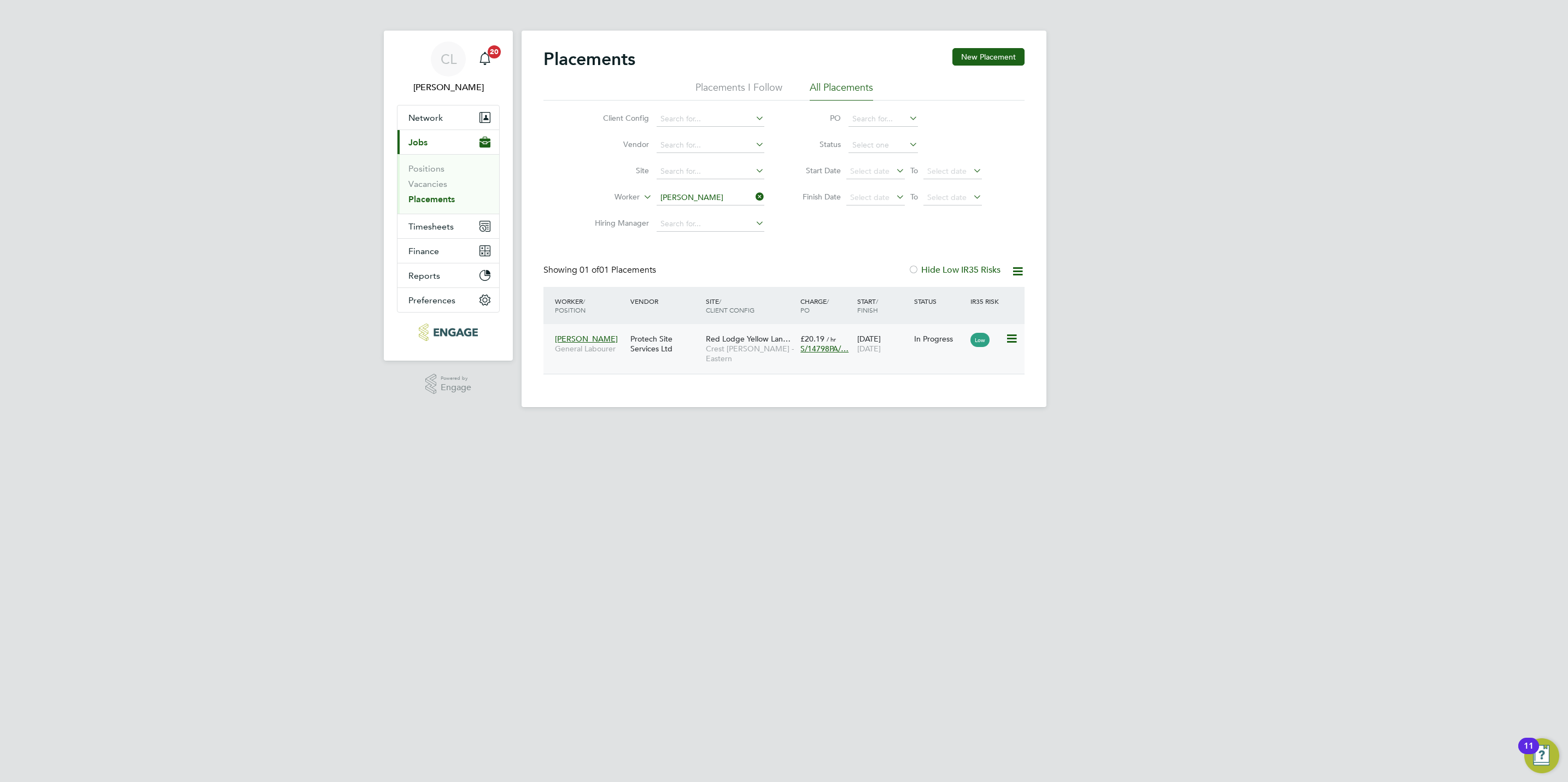
click at [902, 346] on div "05 May 2025 30 Sep 2025" at bounding box center [883, 344] width 57 height 30
click at [422, 189] on link "Vacancies" at bounding box center [428, 184] width 39 height 10
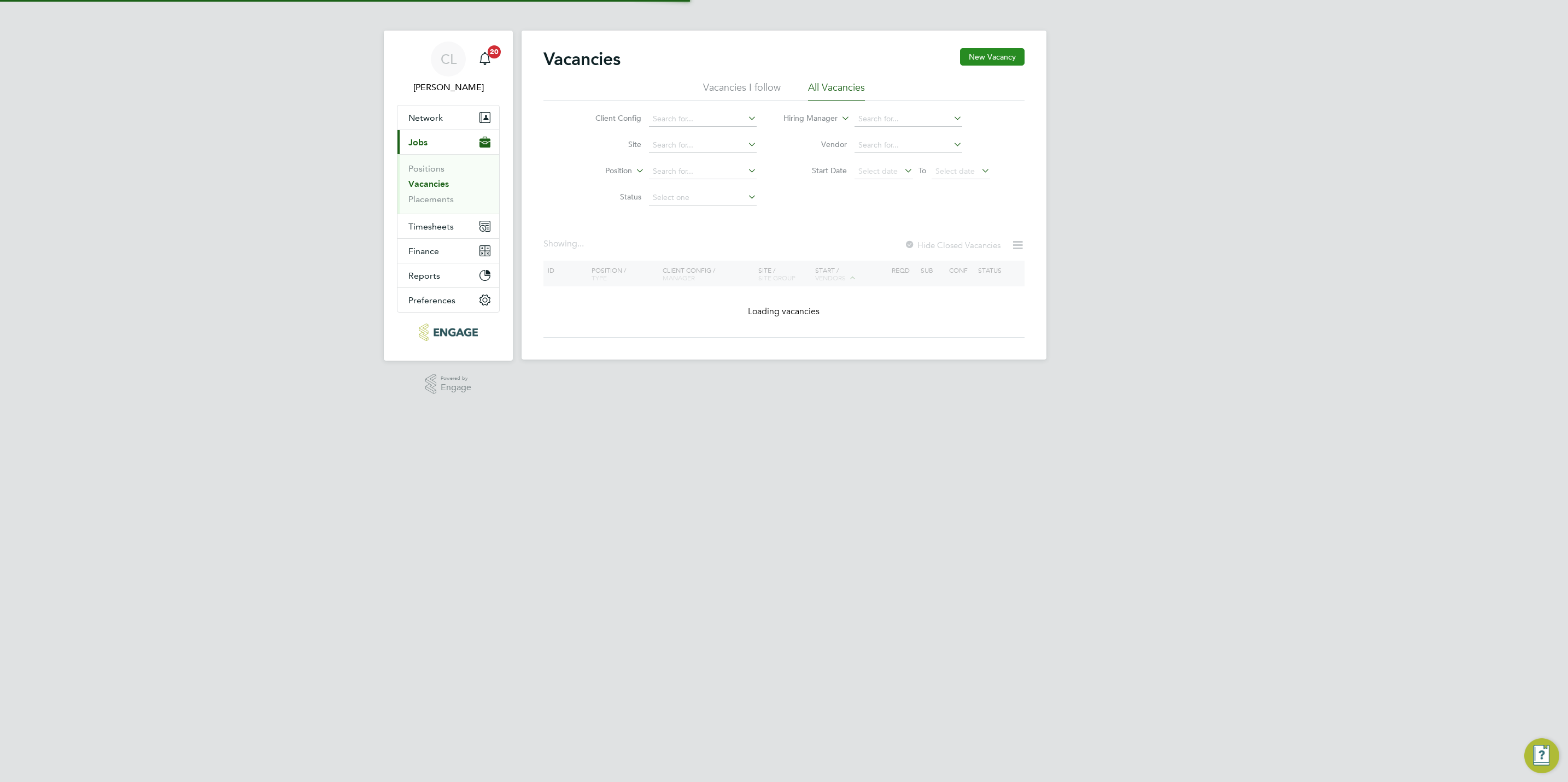
click at [978, 52] on button "New Vacancy" at bounding box center [992, 57] width 65 height 18
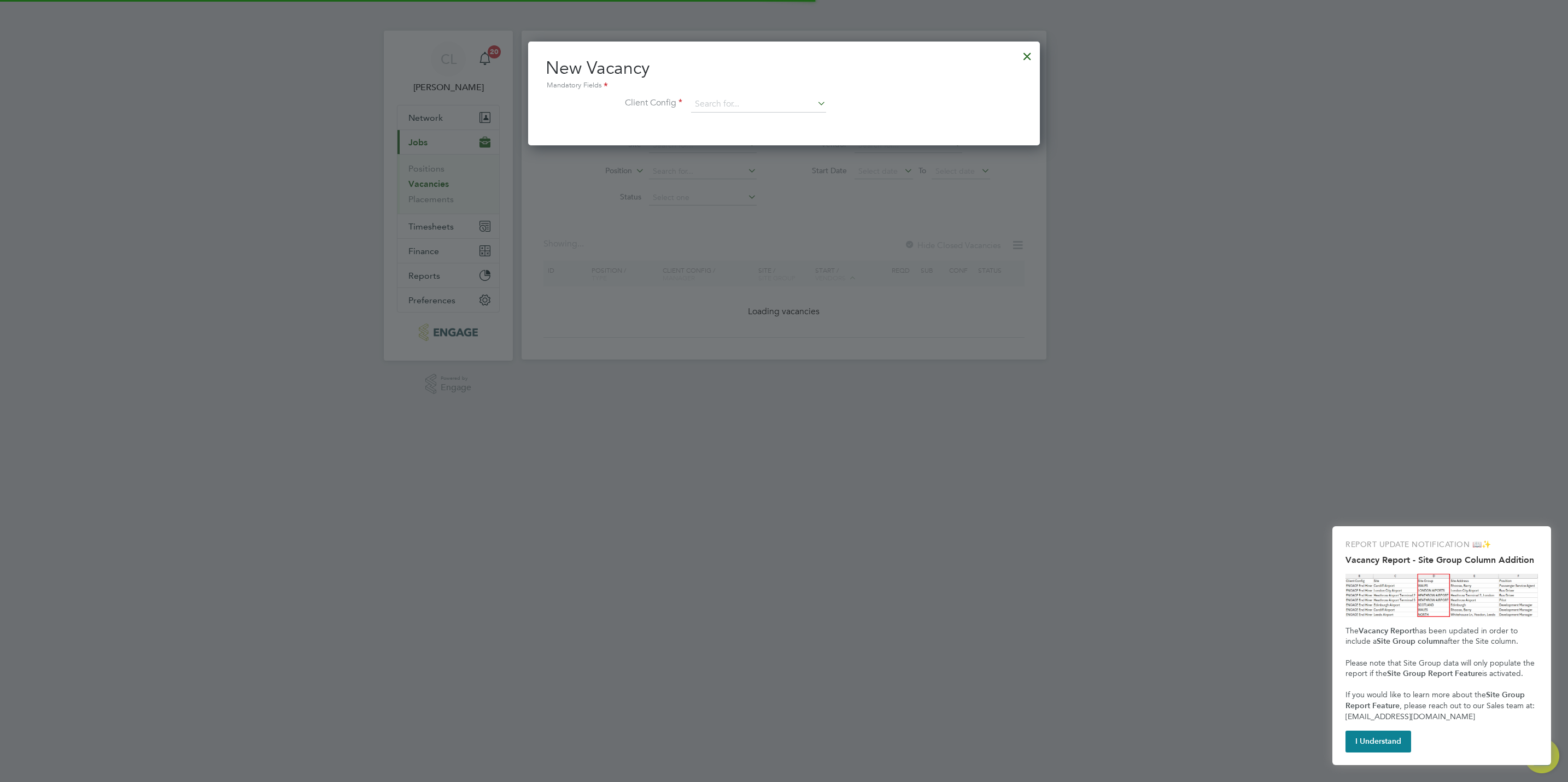
scroll to position [104, 512]
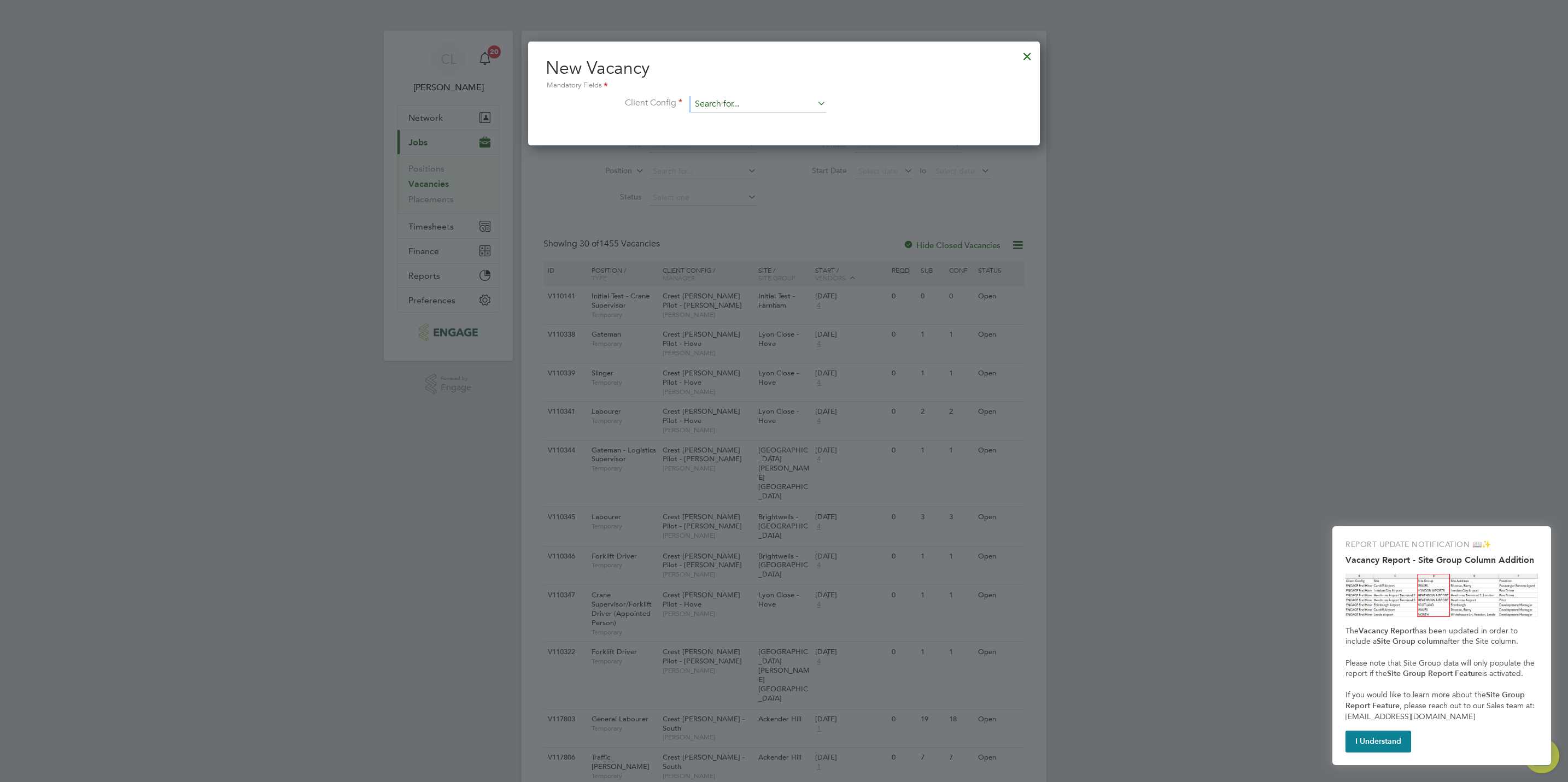
click at [691, 105] on li "Client Config" at bounding box center [783, 110] width 477 height 27
click at [722, 110] on input at bounding box center [758, 104] width 135 height 16
click at [737, 104] on input at bounding box center [758, 104] width 135 height 16
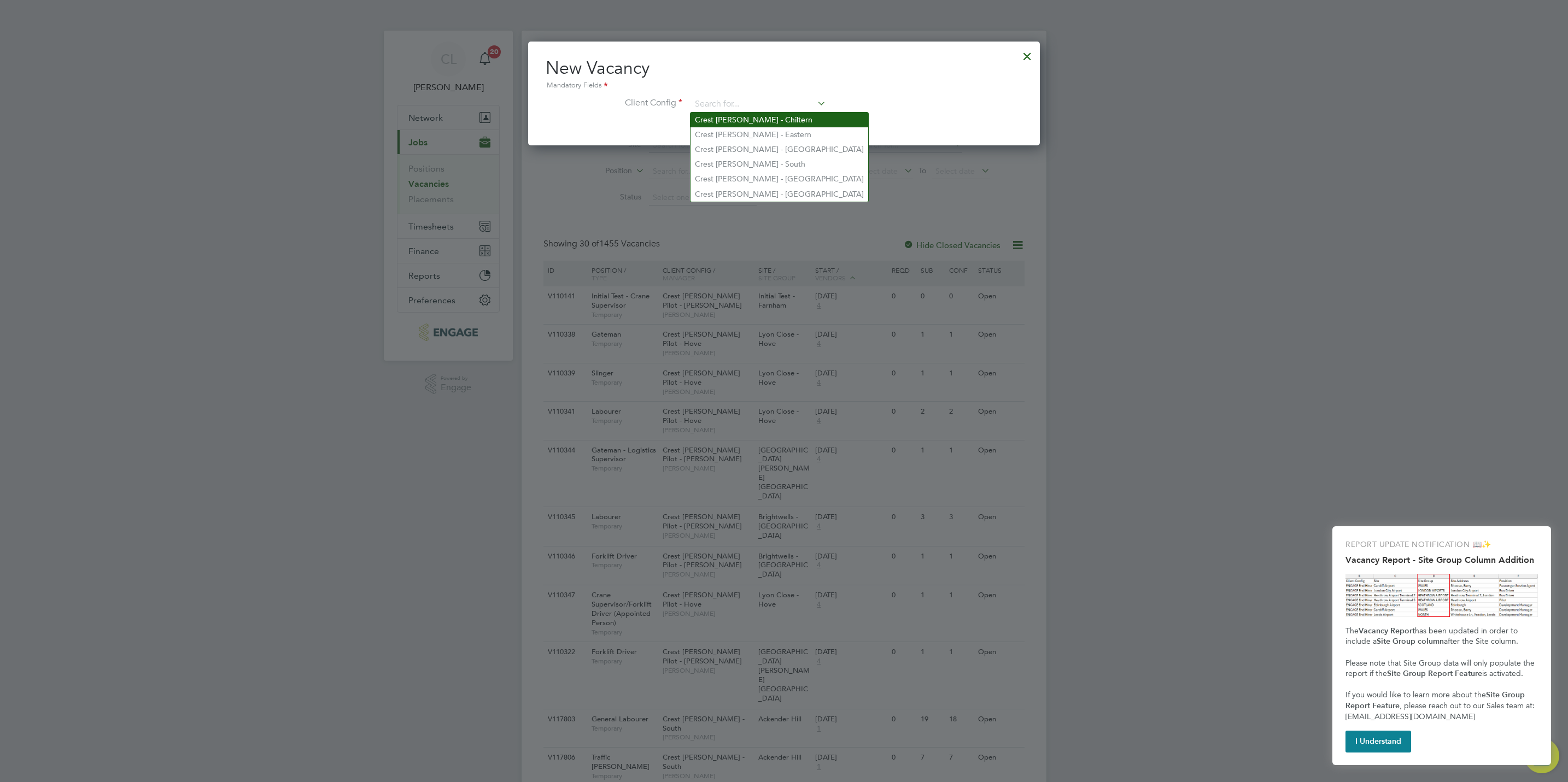
click at [753, 120] on li "Crest [PERSON_NAME] - Chiltern" at bounding box center [779, 120] width 178 height 15
type input "Crest [PERSON_NAME] - Chiltern"
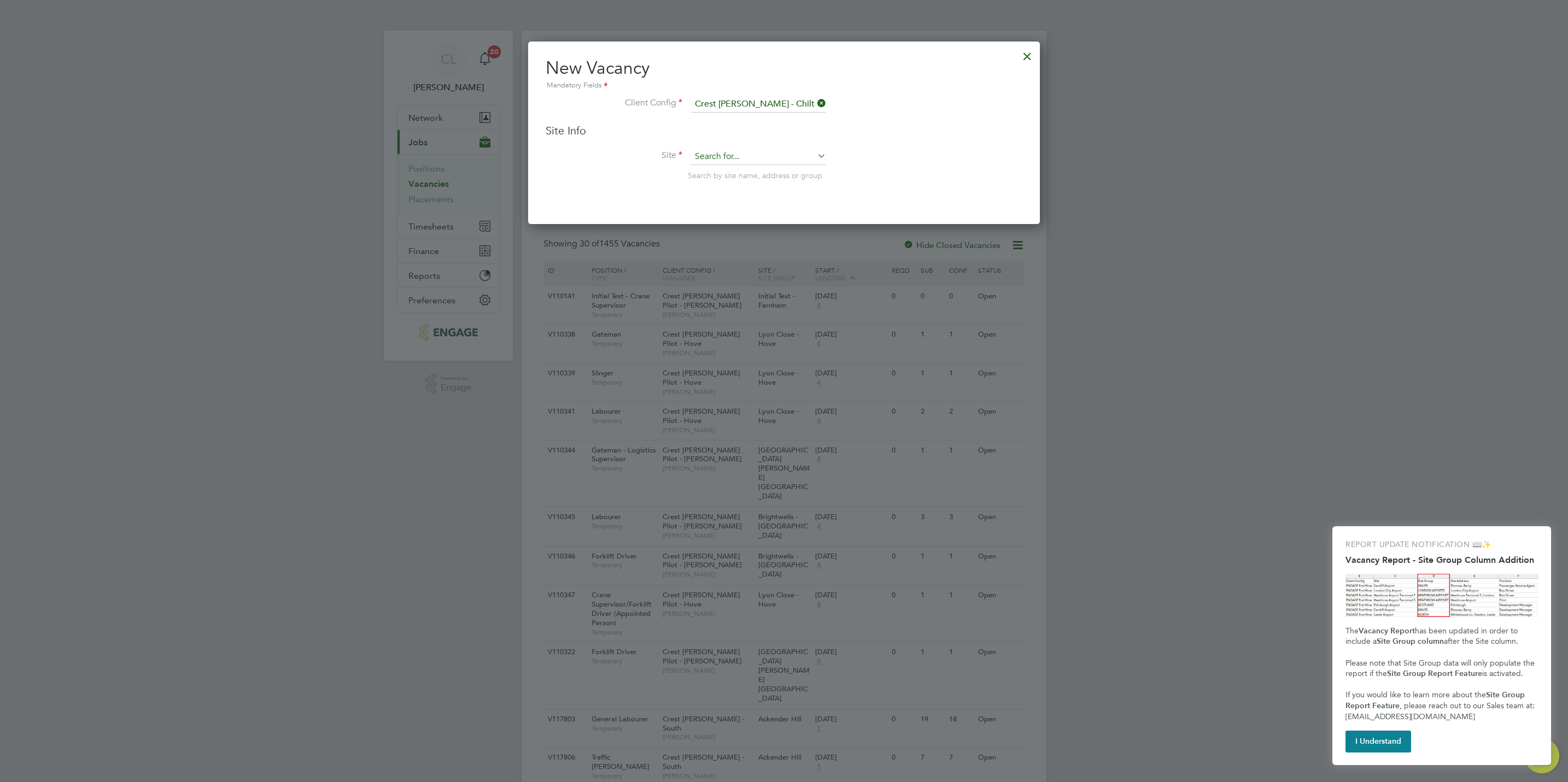
click at [727, 163] on input at bounding box center [758, 156] width 135 height 16
click at [756, 158] on input at bounding box center [758, 156] width 135 height 16
type input "off"
click at [1025, 57] on div at bounding box center [1027, 54] width 19 height 19
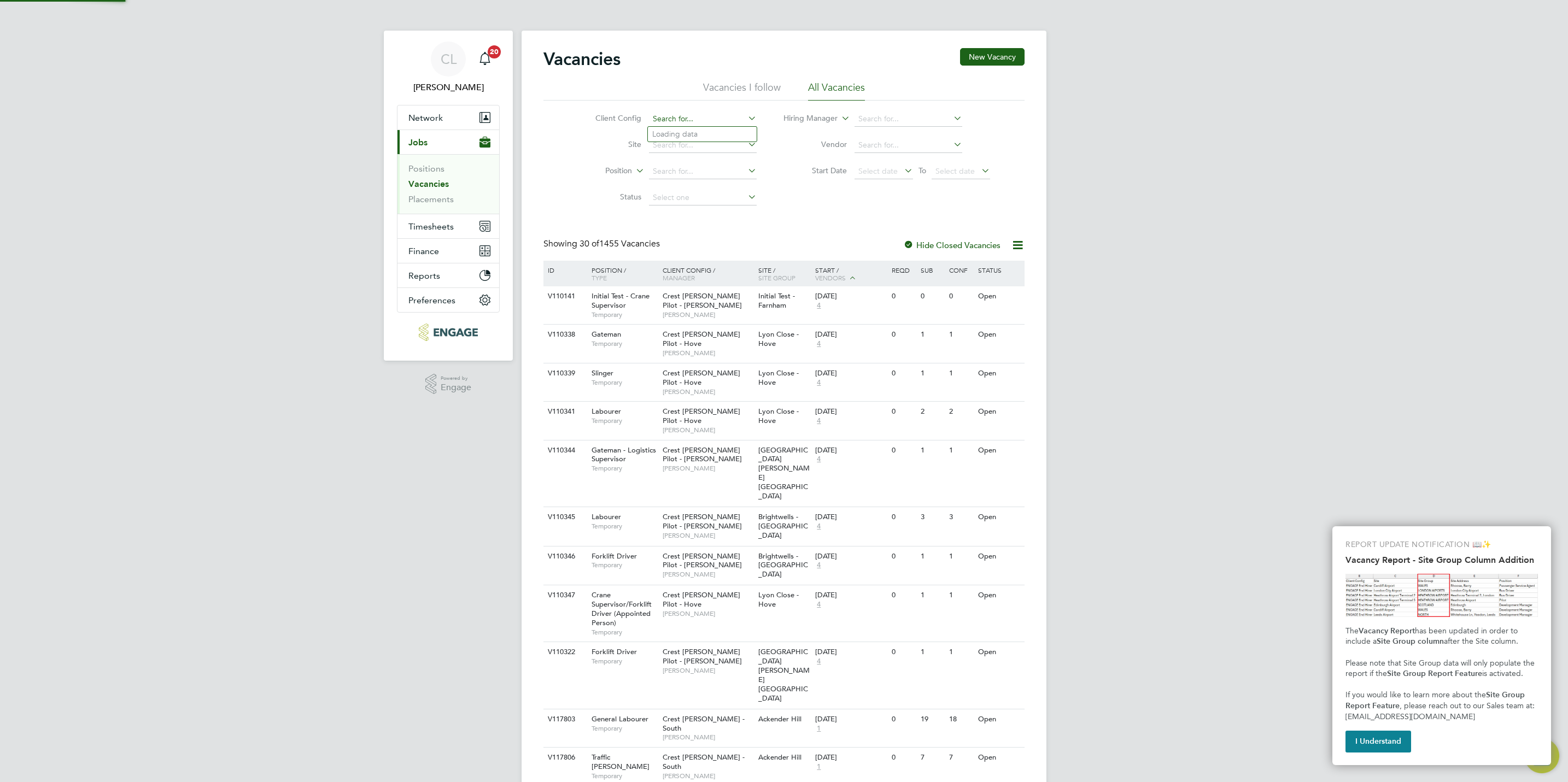
click at [674, 118] on input at bounding box center [702, 119] width 108 height 15
click at [696, 133] on li "Crest Nicholson - Chil tern" at bounding box center [702, 134] width 109 height 15
type input "Crest [PERSON_NAME] - Chiltern"
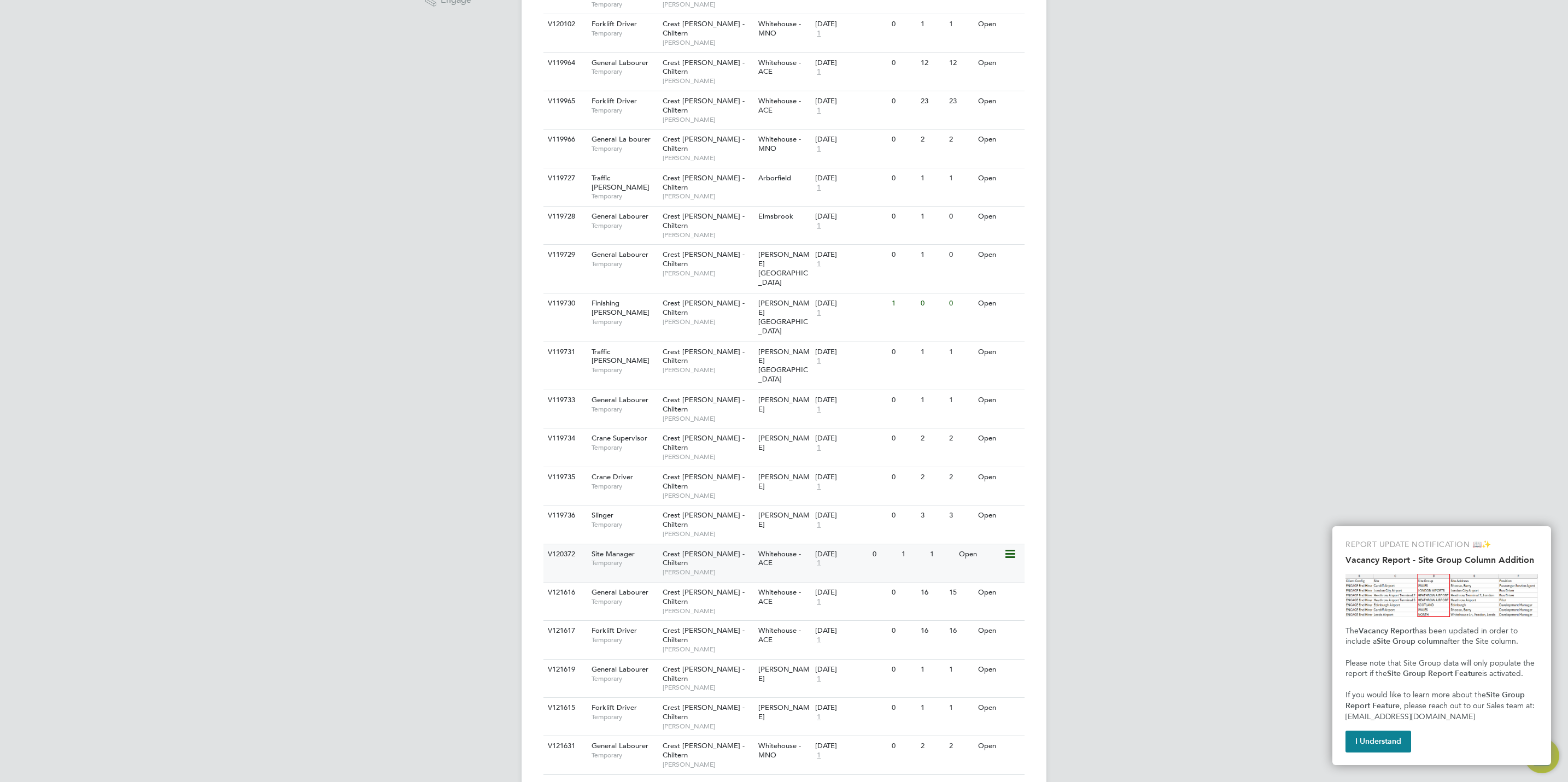
scroll to position [484, 0]
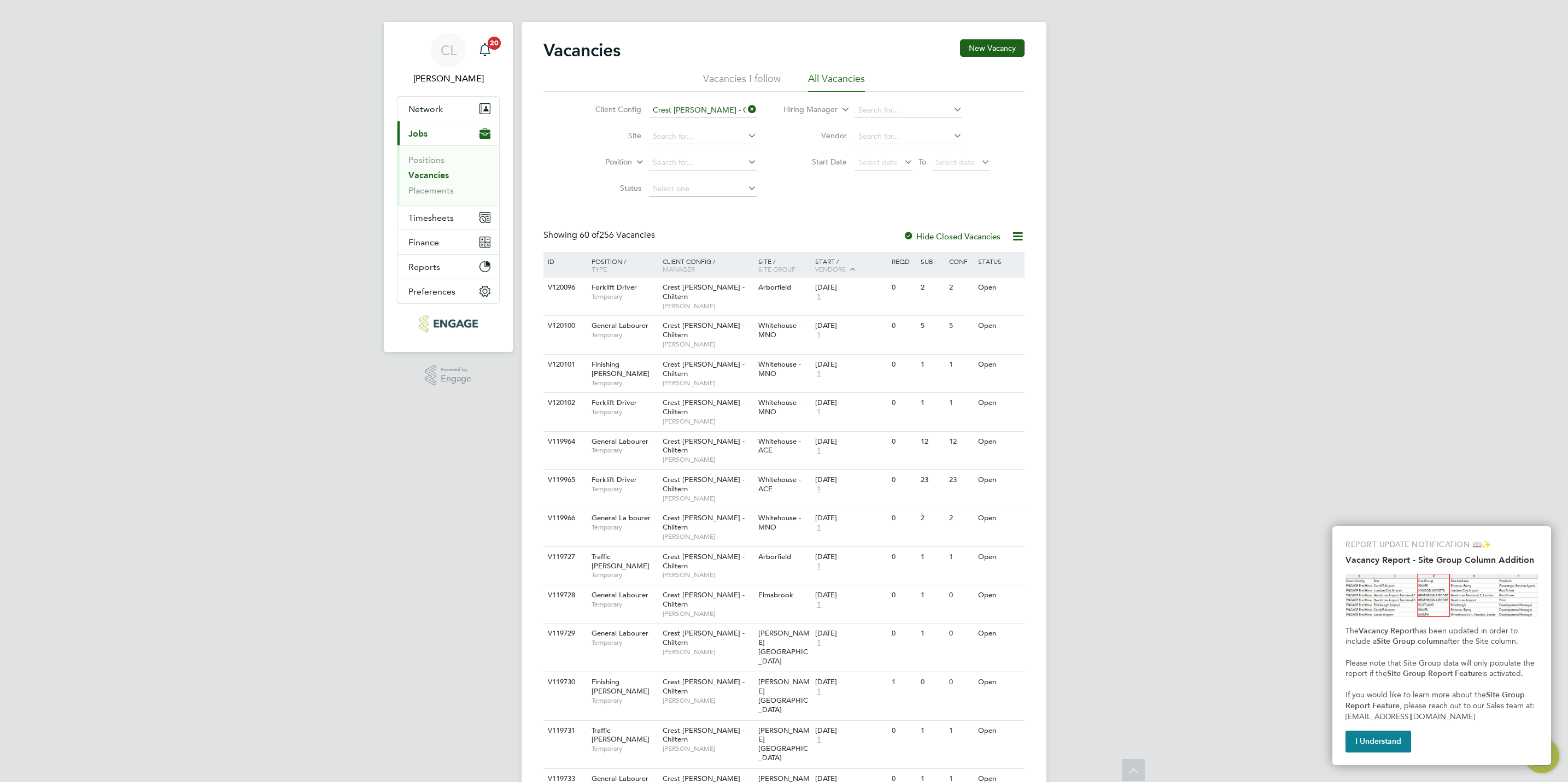
scroll to position [0, 0]
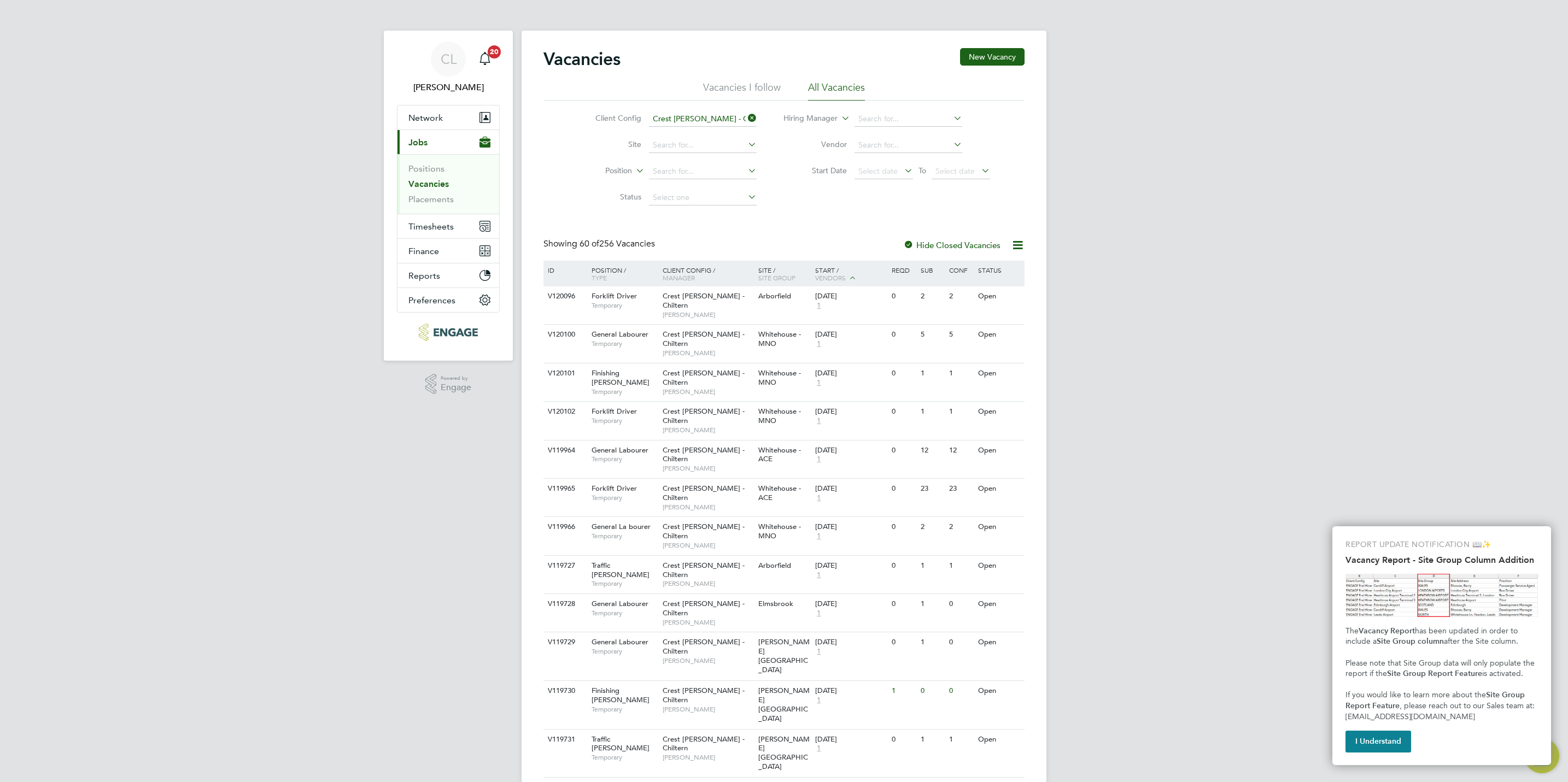
click at [880, 163] on li "Start Date Select date To Select date" at bounding box center [887, 171] width 234 height 26
click at [881, 170] on span "Select date" at bounding box center [878, 171] width 40 height 10
click at [952, 255] on span "Aug 1" at bounding box center [955, 252] width 21 height 21
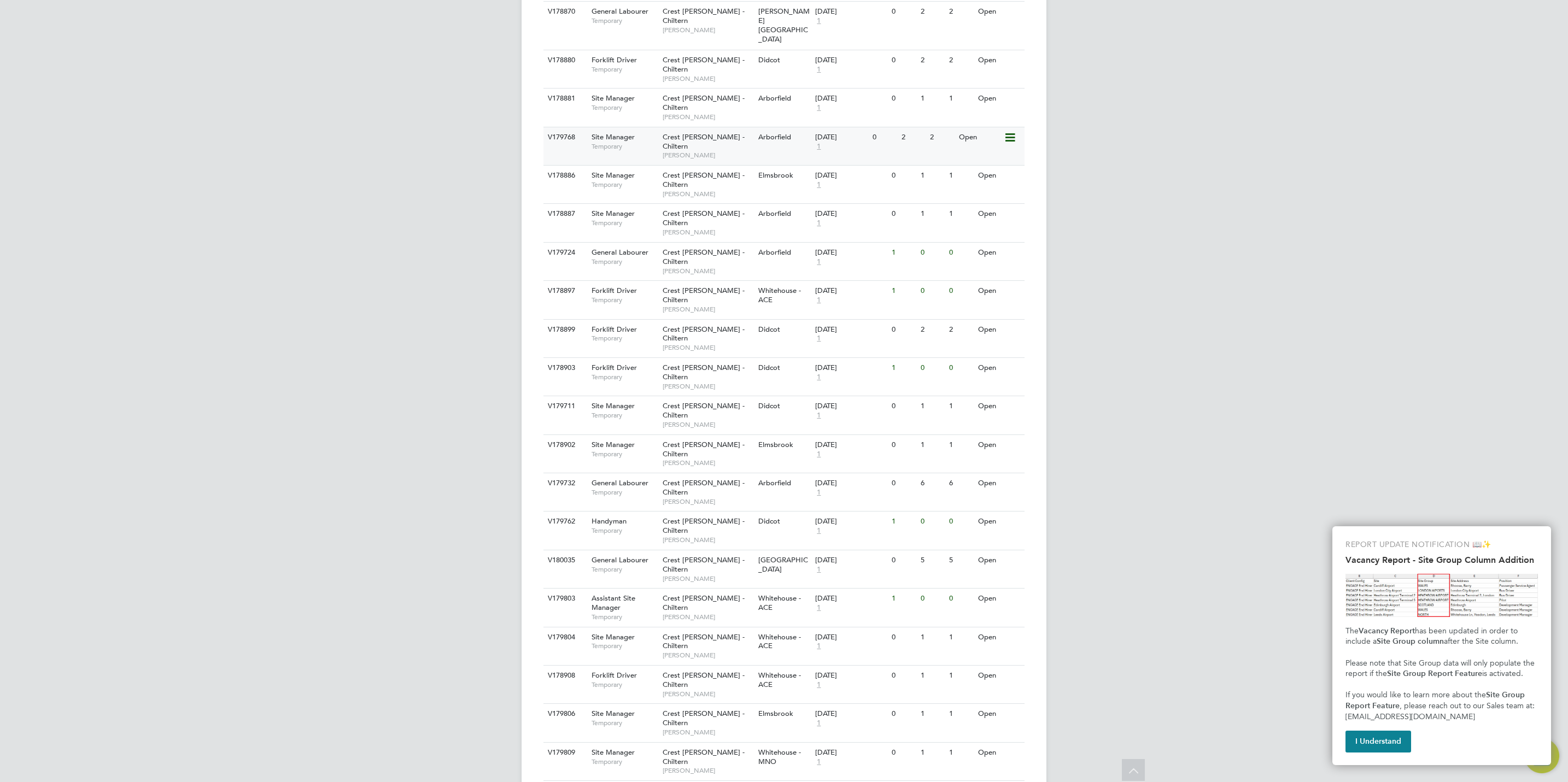
scroll to position [492, 0]
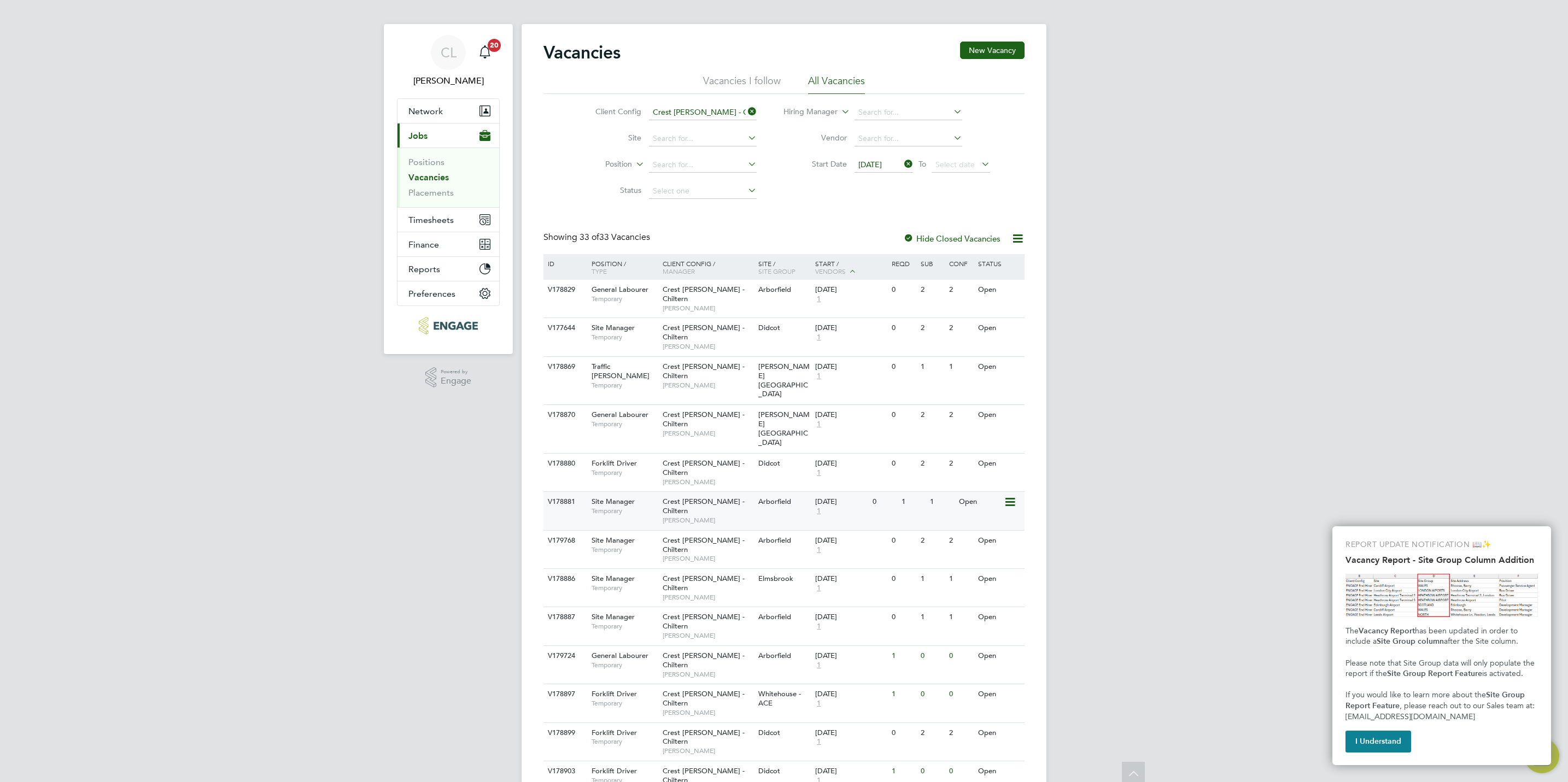
scroll to position [0, 0]
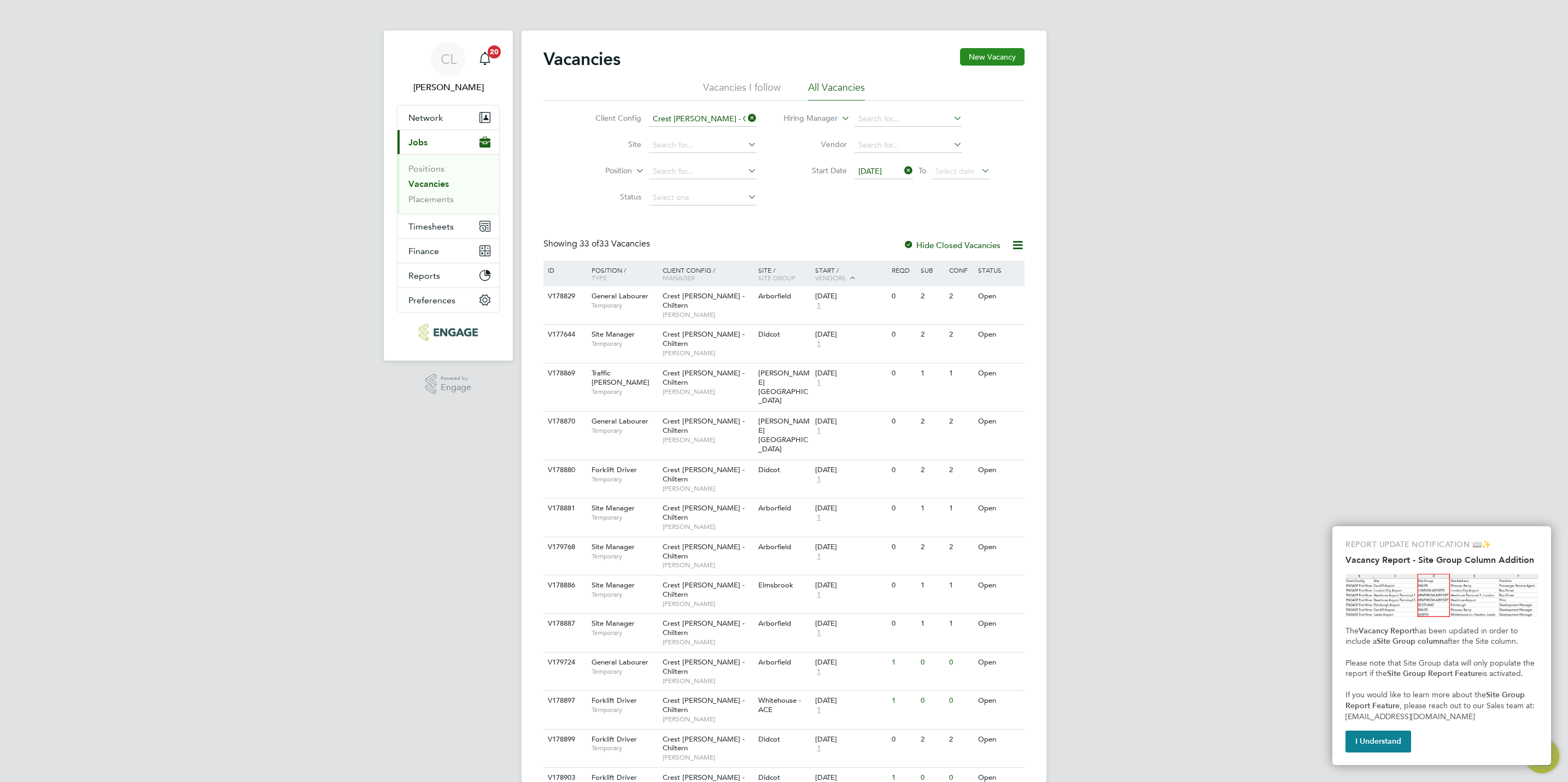
click at [980, 59] on button "New Vacancy" at bounding box center [992, 57] width 65 height 18
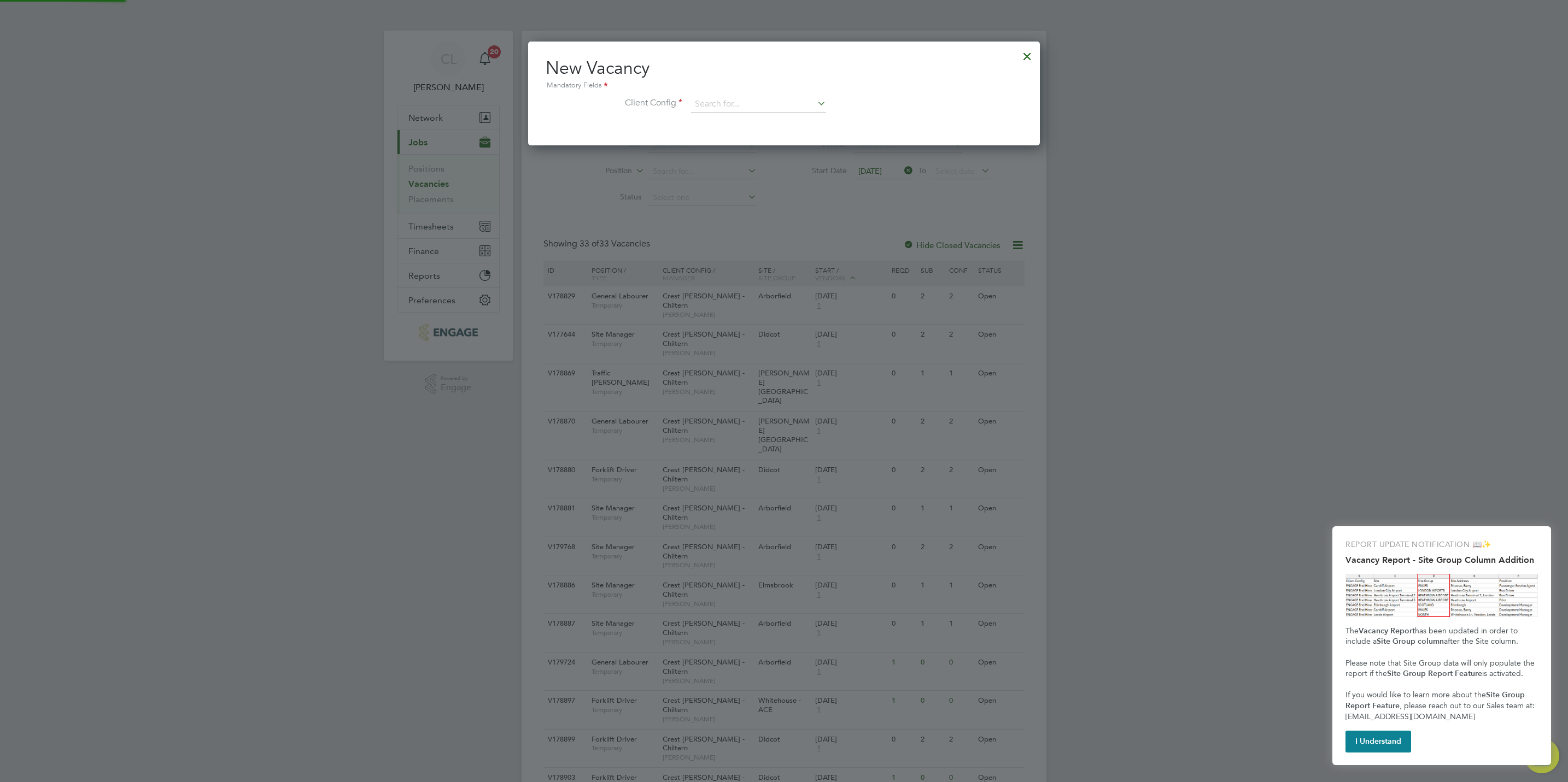
scroll to position [104, 512]
click at [744, 116] on li "Client Config" at bounding box center [783, 110] width 477 height 27
click at [744, 113] on li "Client Config" at bounding box center [783, 110] width 477 height 27
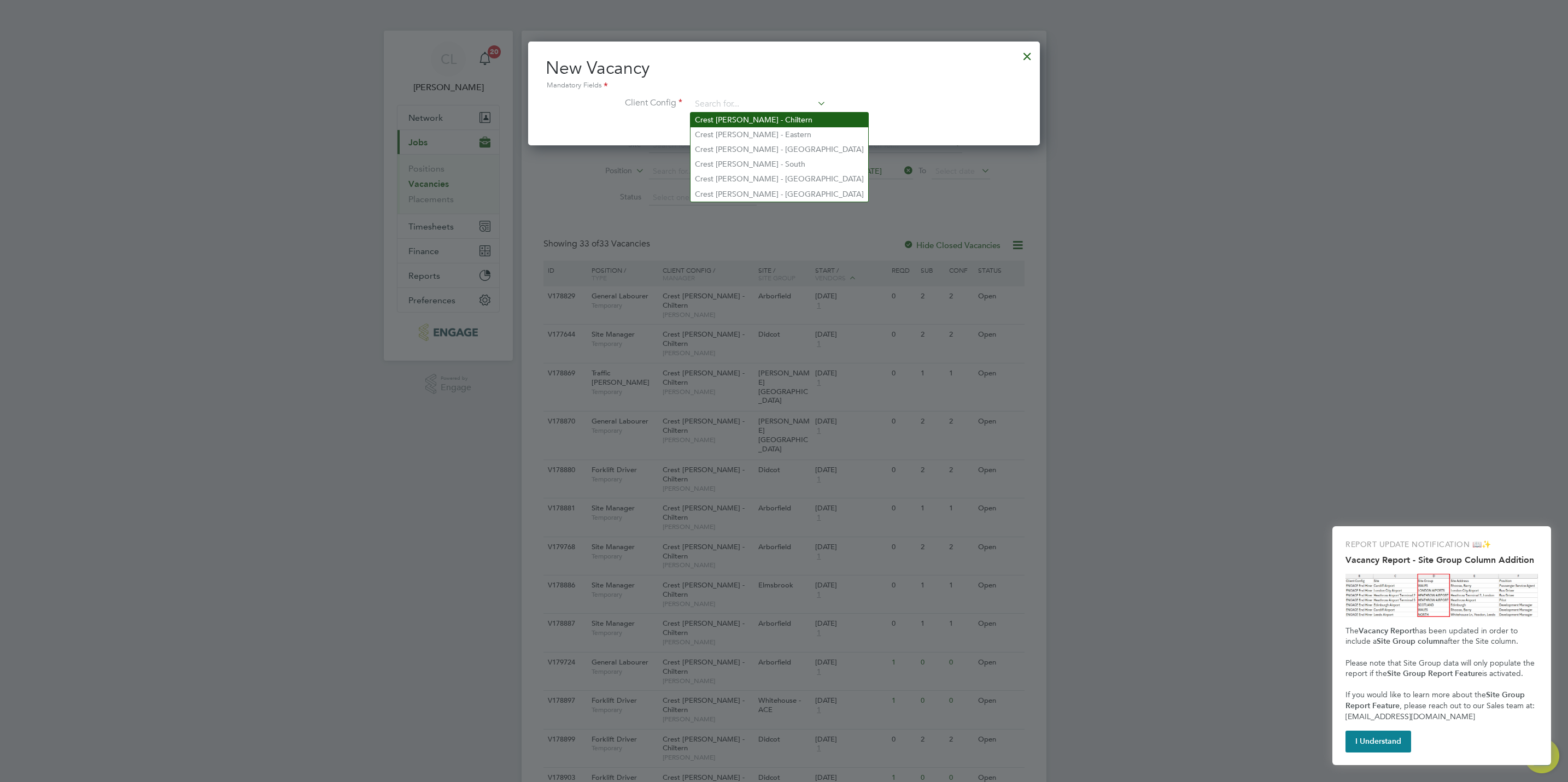
click at [771, 120] on li "Crest Nicholson - Chiltern" at bounding box center [779, 120] width 178 height 15
type input "Crest Nicholson - Chiltern"
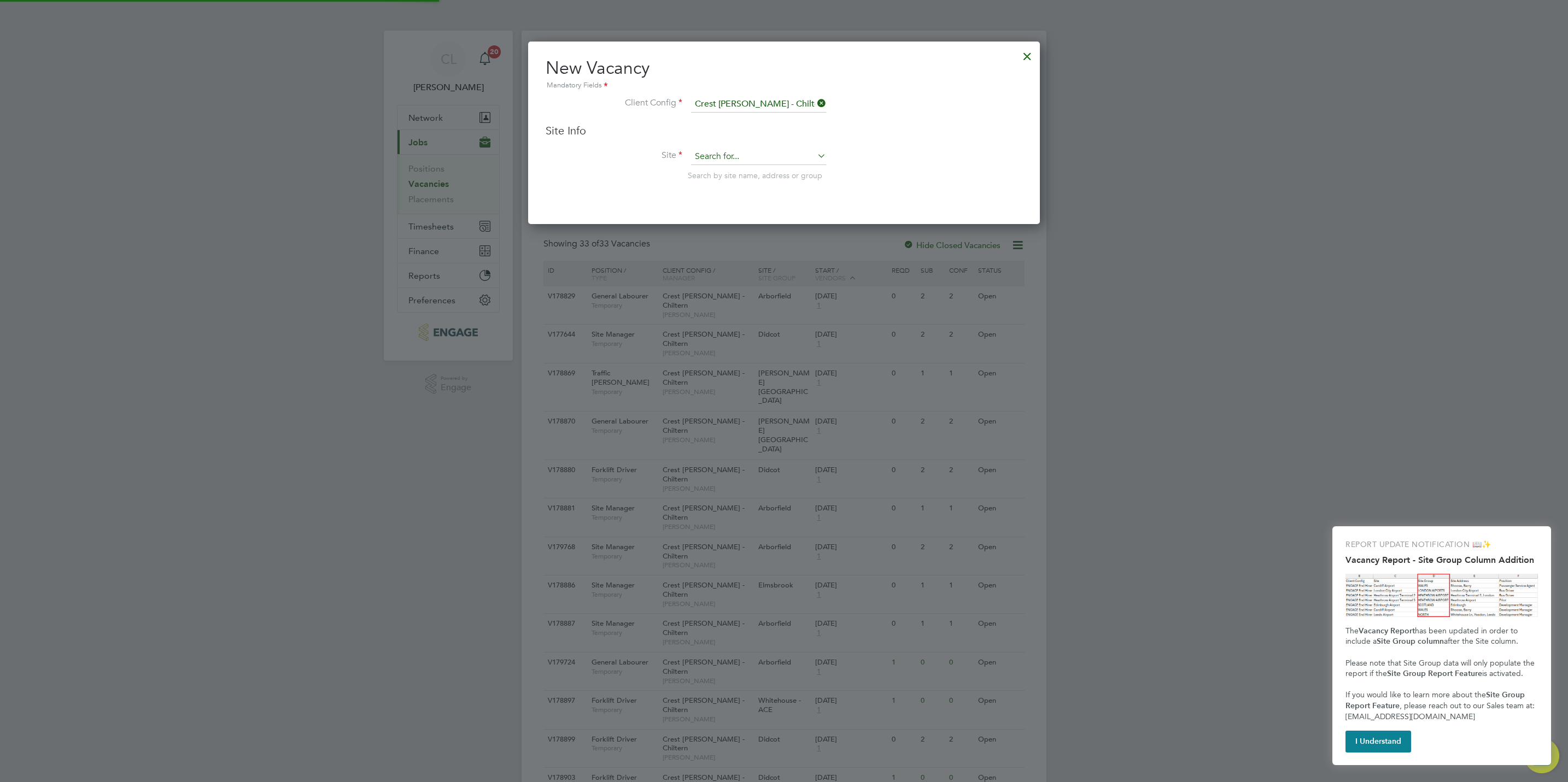
click at [723, 153] on input at bounding box center [758, 156] width 135 height 16
click at [746, 186] on li "Off ice" at bounding box center [758, 187] width 136 height 15
type input "Office"
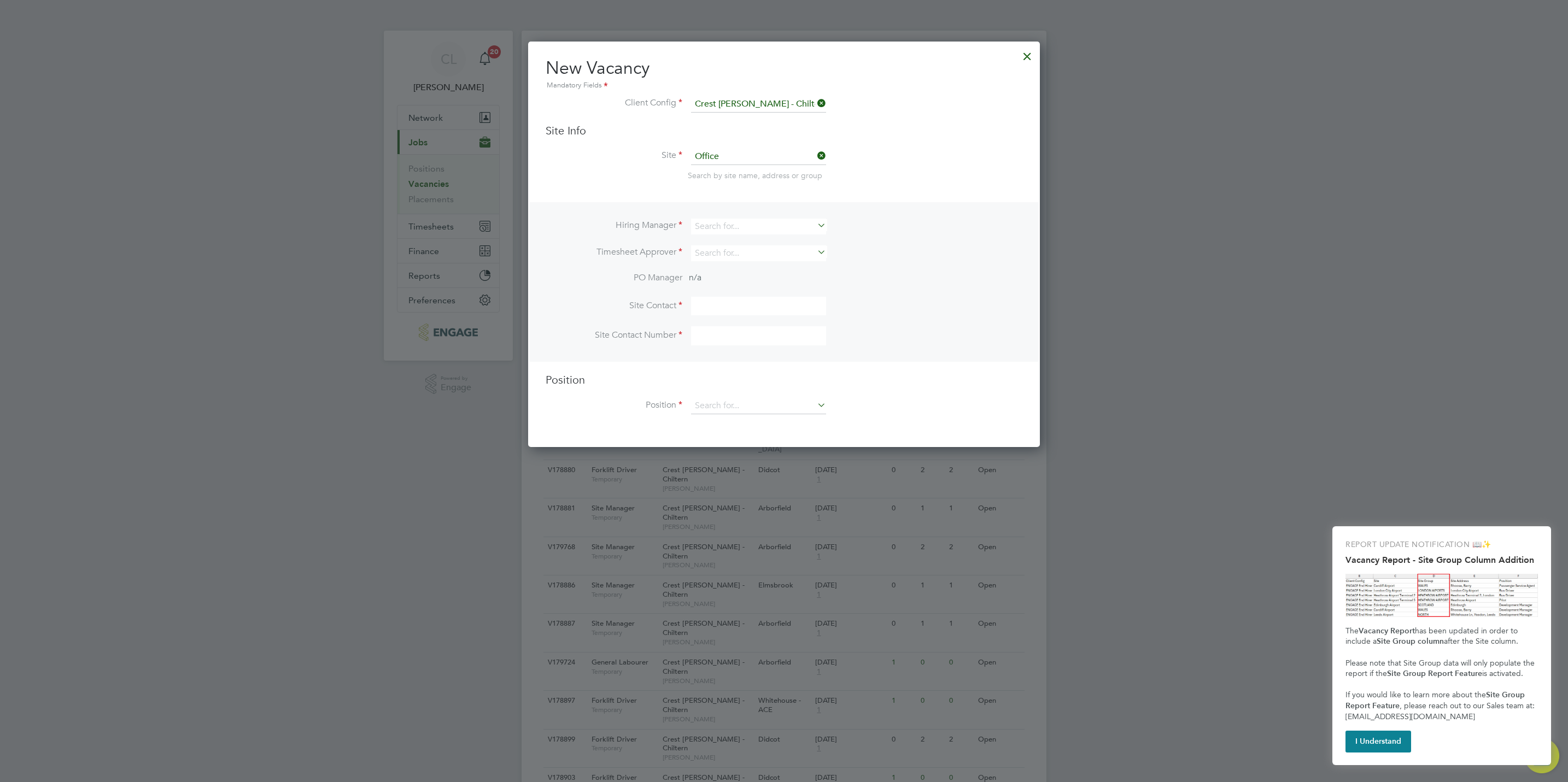
scroll to position [405, 512]
click at [727, 223] on input at bounding box center [758, 226] width 135 height 16
click at [928, 204] on div "Hiring Manager Timesheet Approver PO Manager n/a Site Contact Site Contact Numb…" at bounding box center [783, 282] width 509 height 159
click at [730, 225] on input at bounding box center [758, 226] width 135 height 16
click at [737, 239] on li "Stef an Fernandez" at bounding box center [758, 241] width 136 height 15
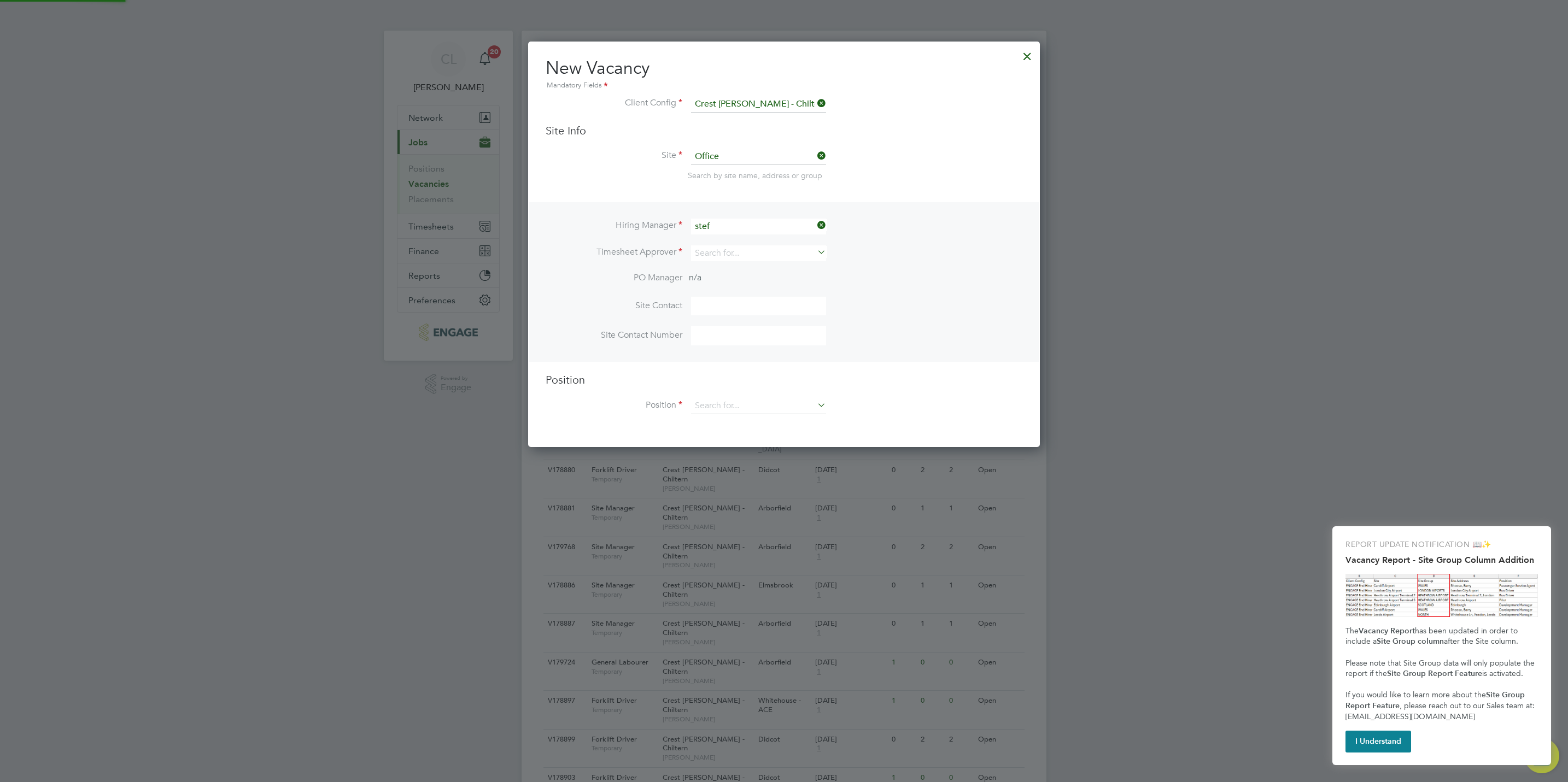
type input "Stefan Fernandez"
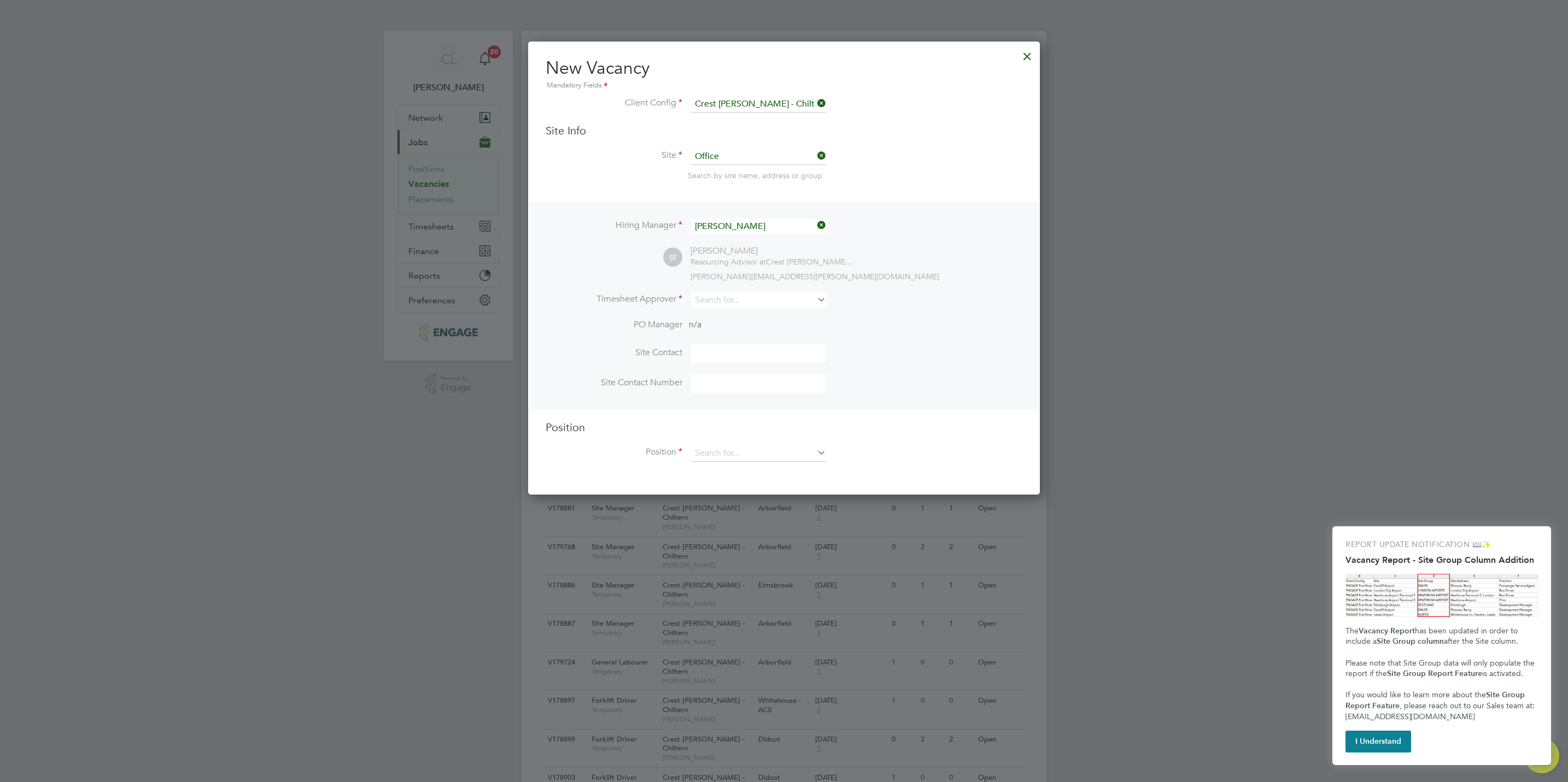
click at [727, 312] on li "Timesheet Approver" at bounding box center [783, 306] width 477 height 27
click at [728, 304] on input at bounding box center [758, 301] width 135 height 16
click at [740, 312] on li "Stef an Fernandez" at bounding box center [758, 315] width 136 height 15
type input "Stefan Fernandez"
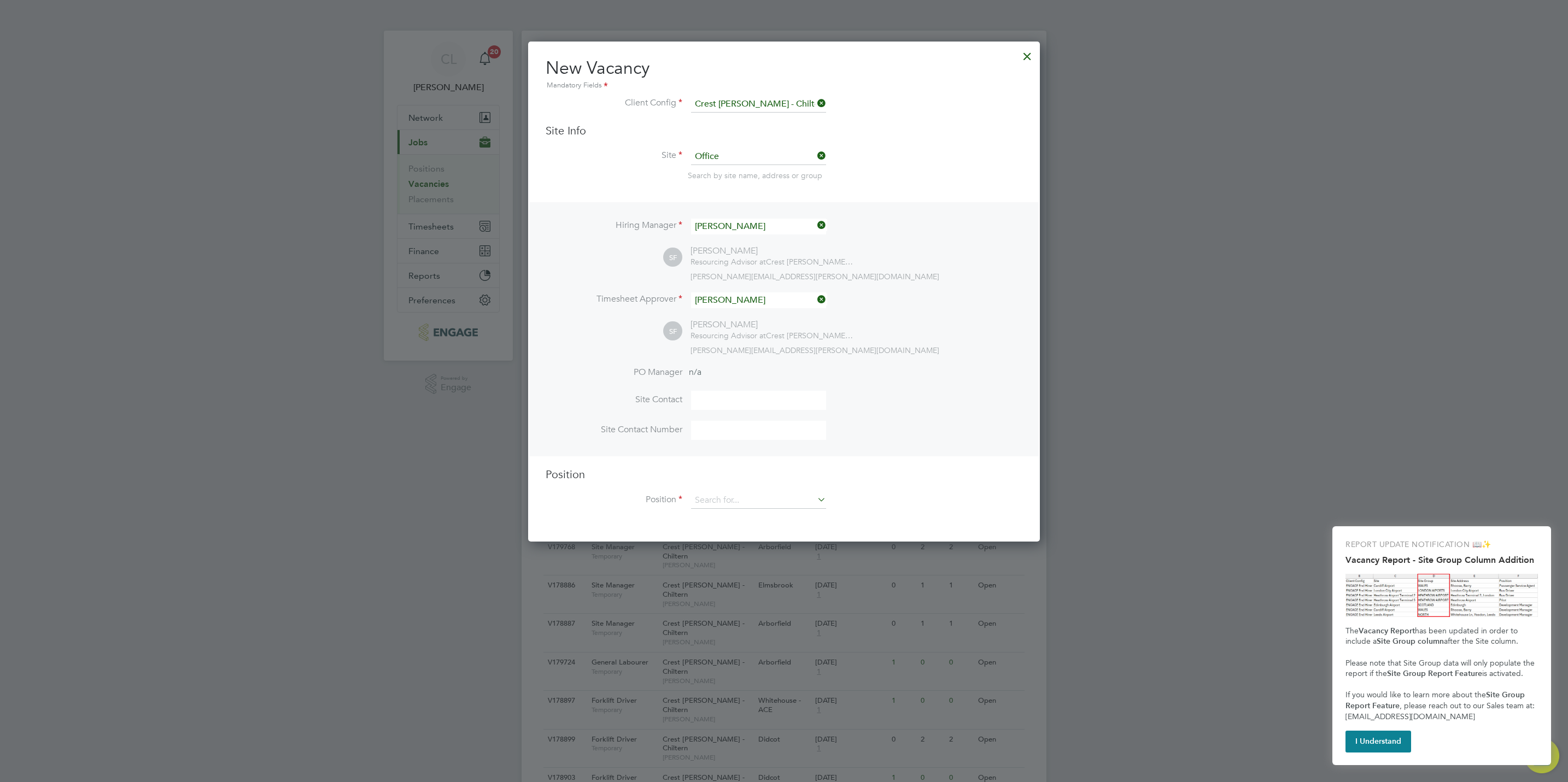
scroll to position [501, 512]
click at [716, 495] on input at bounding box center [758, 500] width 135 height 16
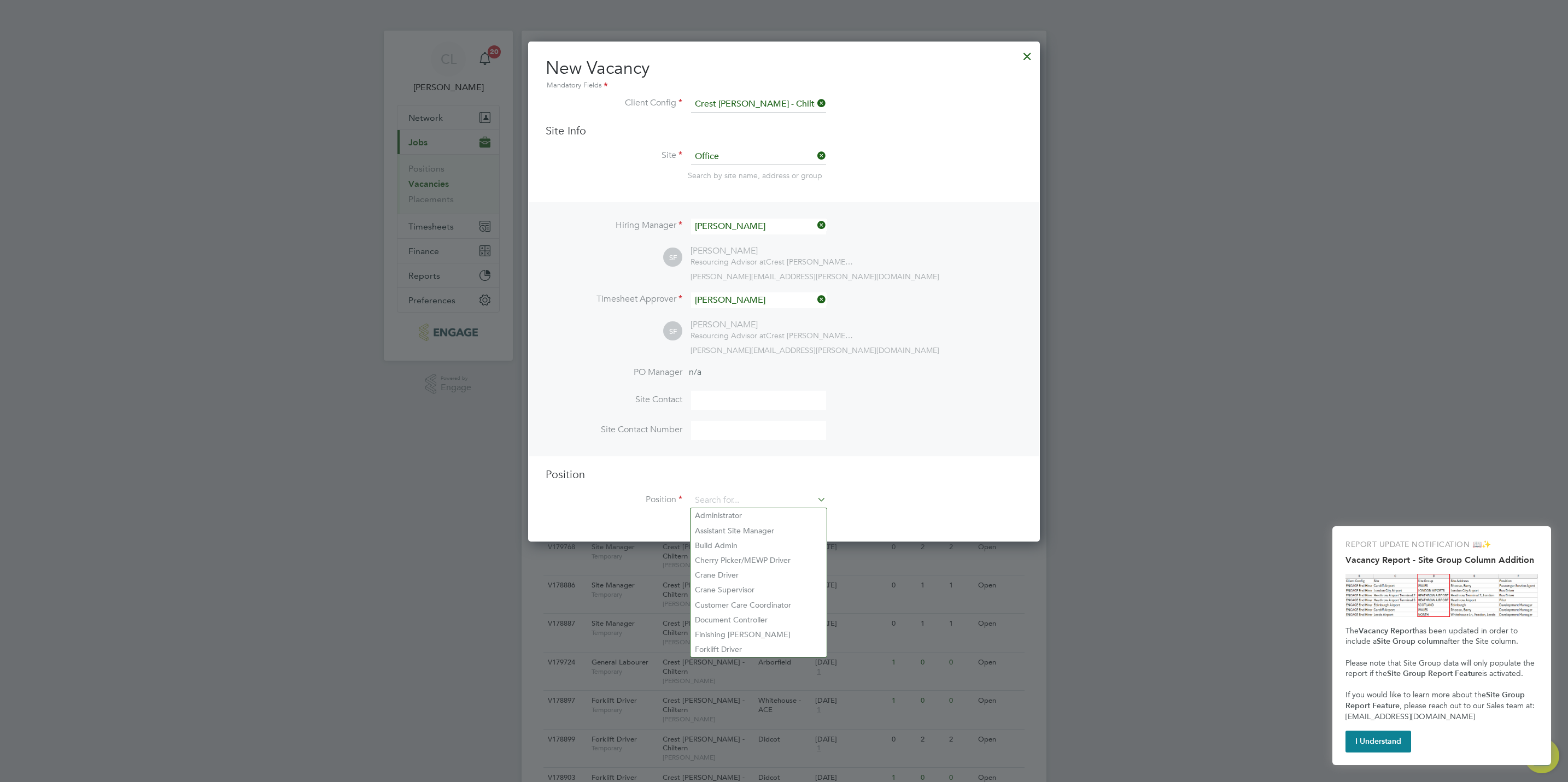
click at [891, 464] on ng-template "Hiring Manager Stefan Fernandez SF Stefan Fernandez Resourcing Advisor at Crest…" at bounding box center [783, 361] width 477 height 318
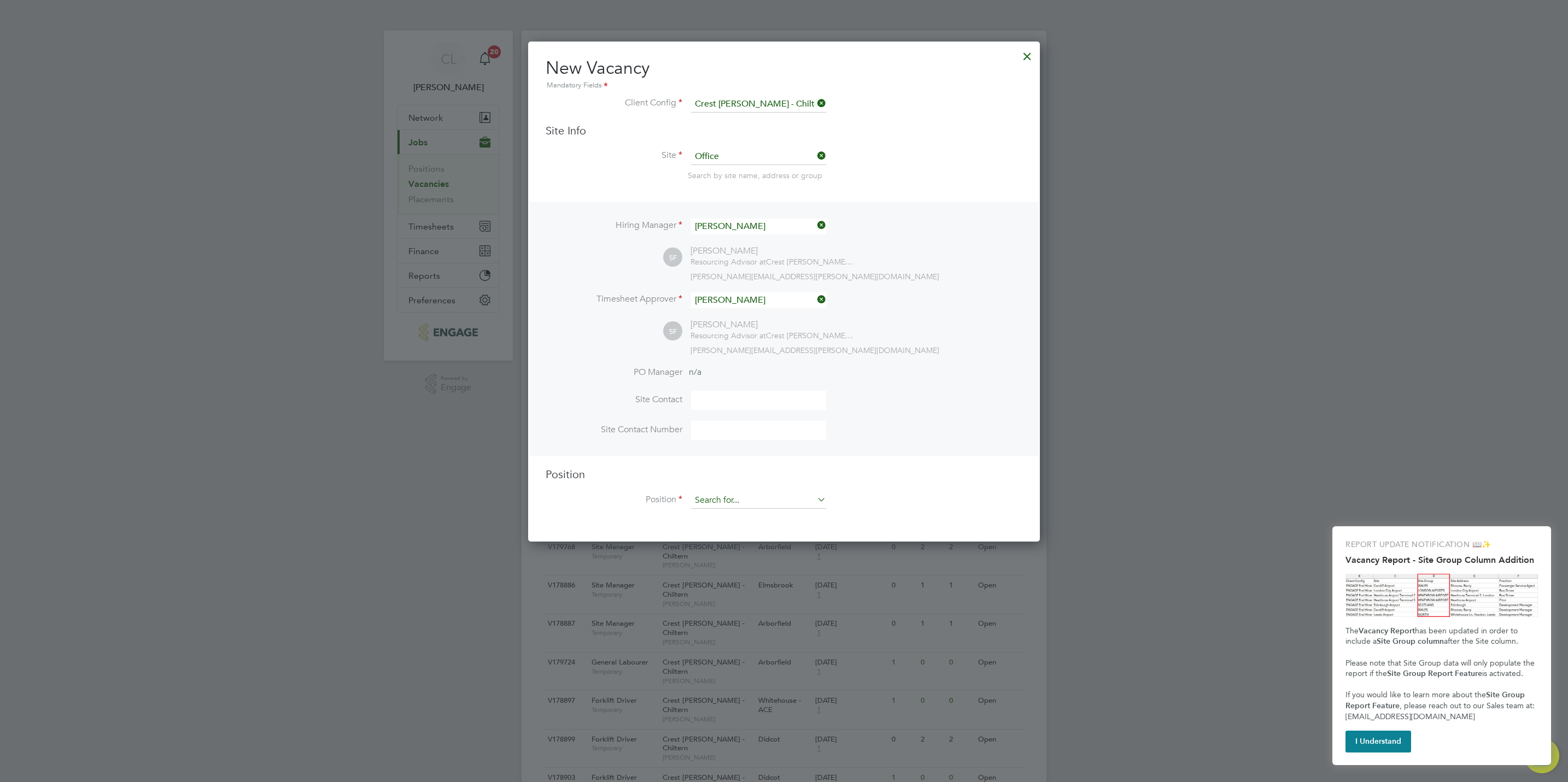
click at [752, 492] on input at bounding box center [758, 500] width 135 height 16
click at [741, 500] on input at bounding box center [758, 500] width 135 height 16
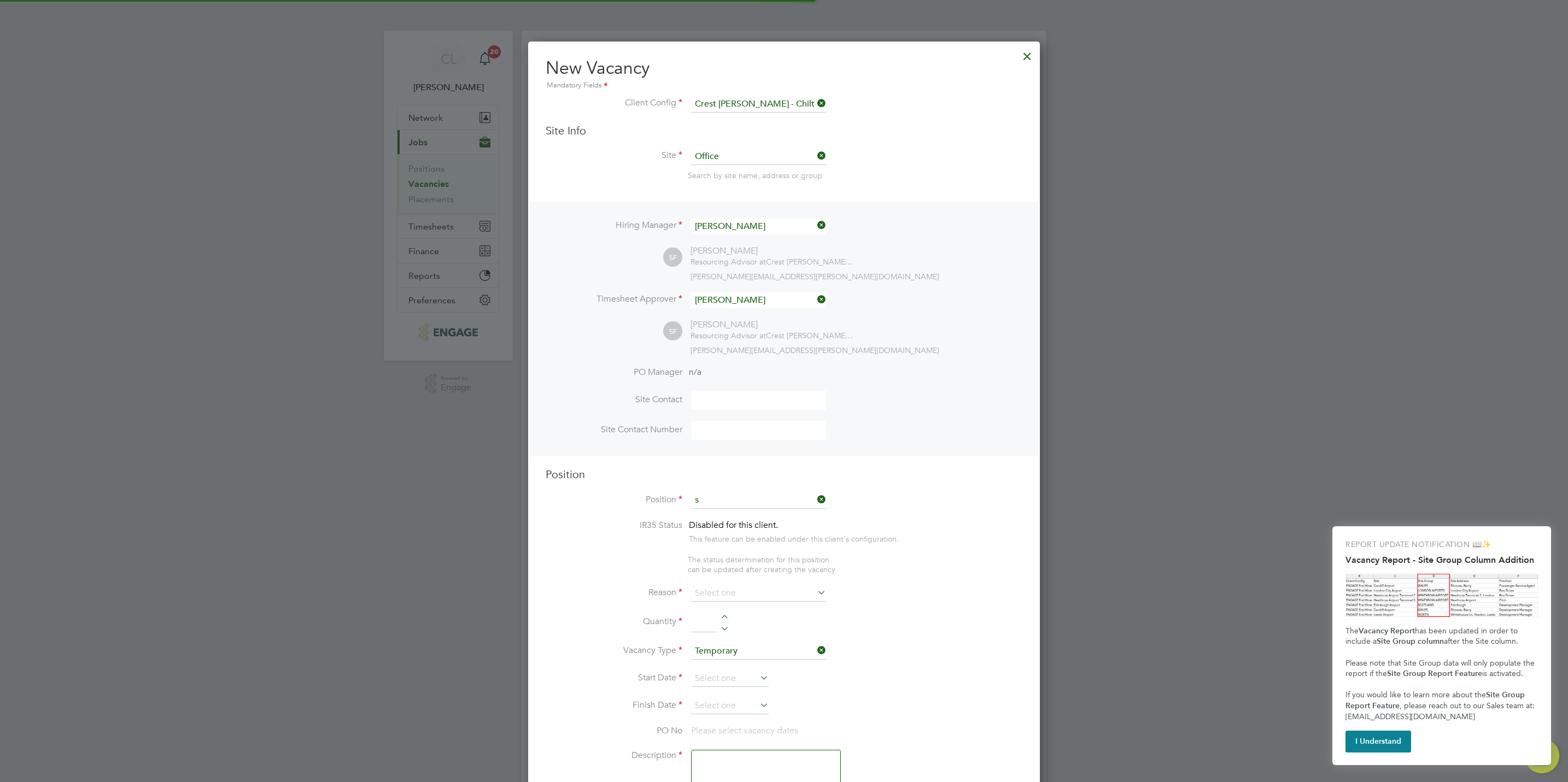
scroll to position [1573, 512]
click at [817, 506] on input "sales" at bounding box center [758, 500] width 135 height 16
type input "sales"
click at [815, 497] on icon at bounding box center [815, 499] width 0 height 15
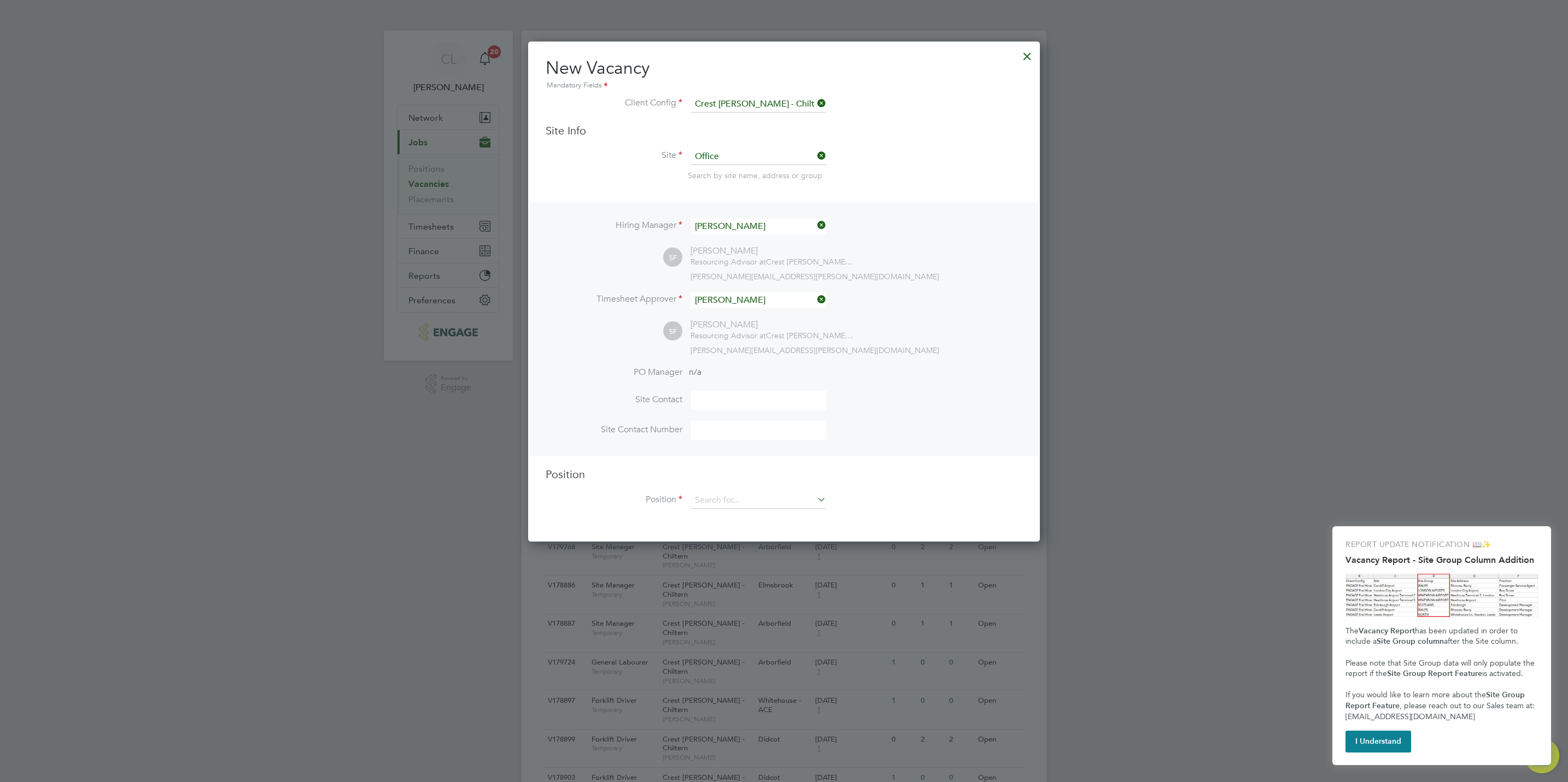
scroll to position [5, 5]
click at [742, 501] on input at bounding box center [758, 500] width 135 height 16
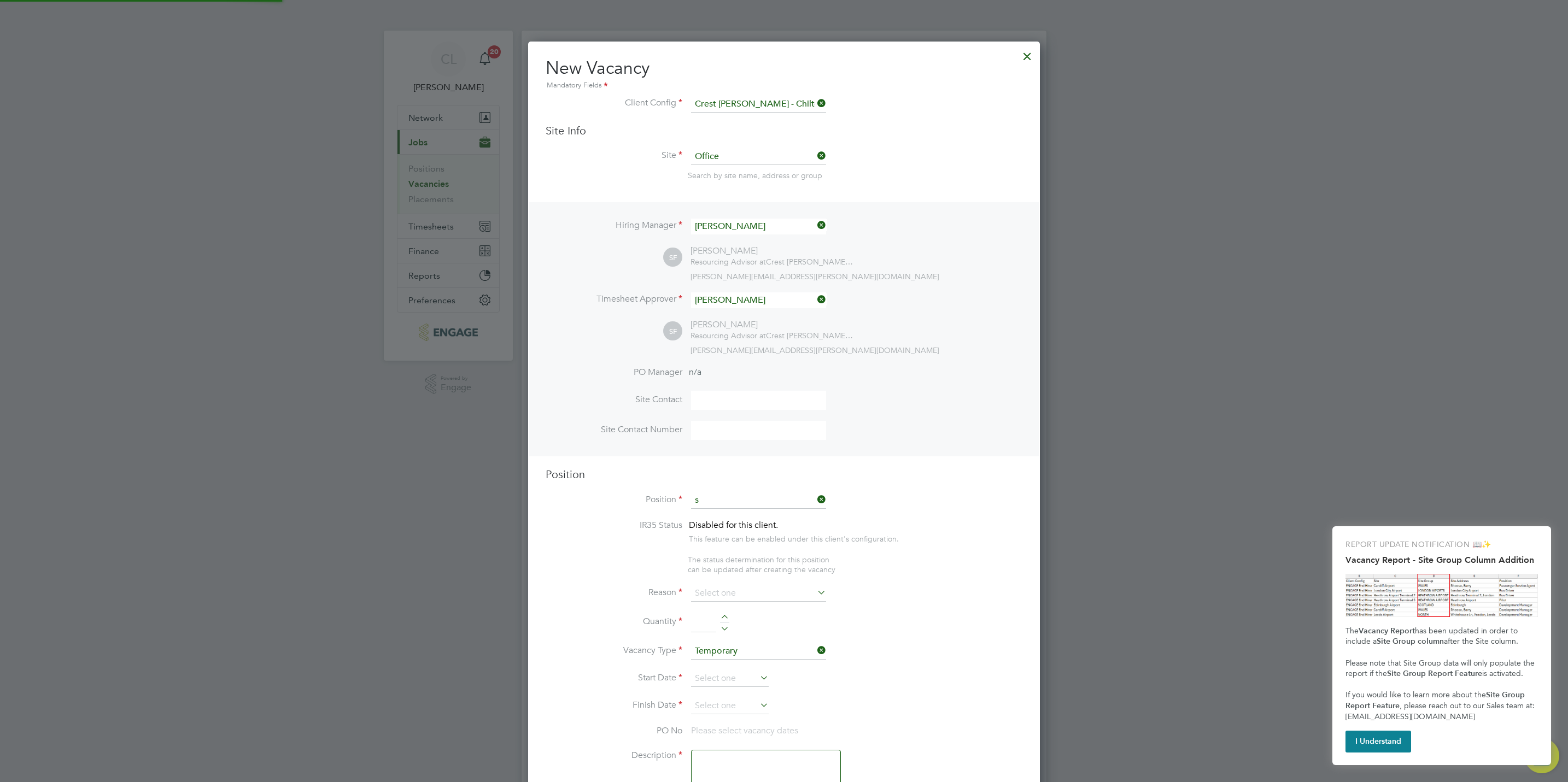
scroll to position [1573, 512]
type input "sa"
click at [1028, 51] on div at bounding box center [1027, 54] width 19 height 19
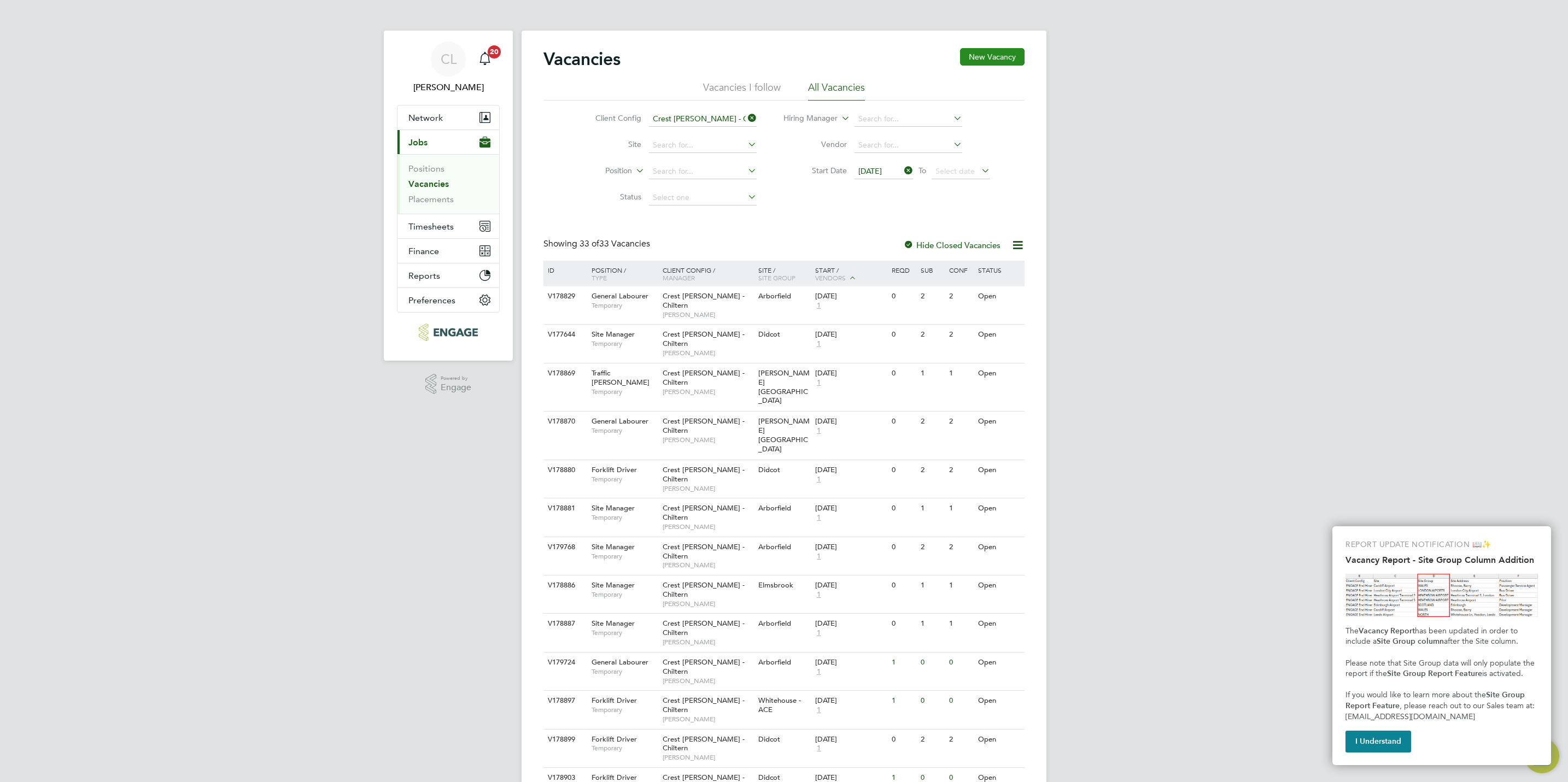
click at [983, 54] on button "New Vacancy" at bounding box center [992, 57] width 65 height 18
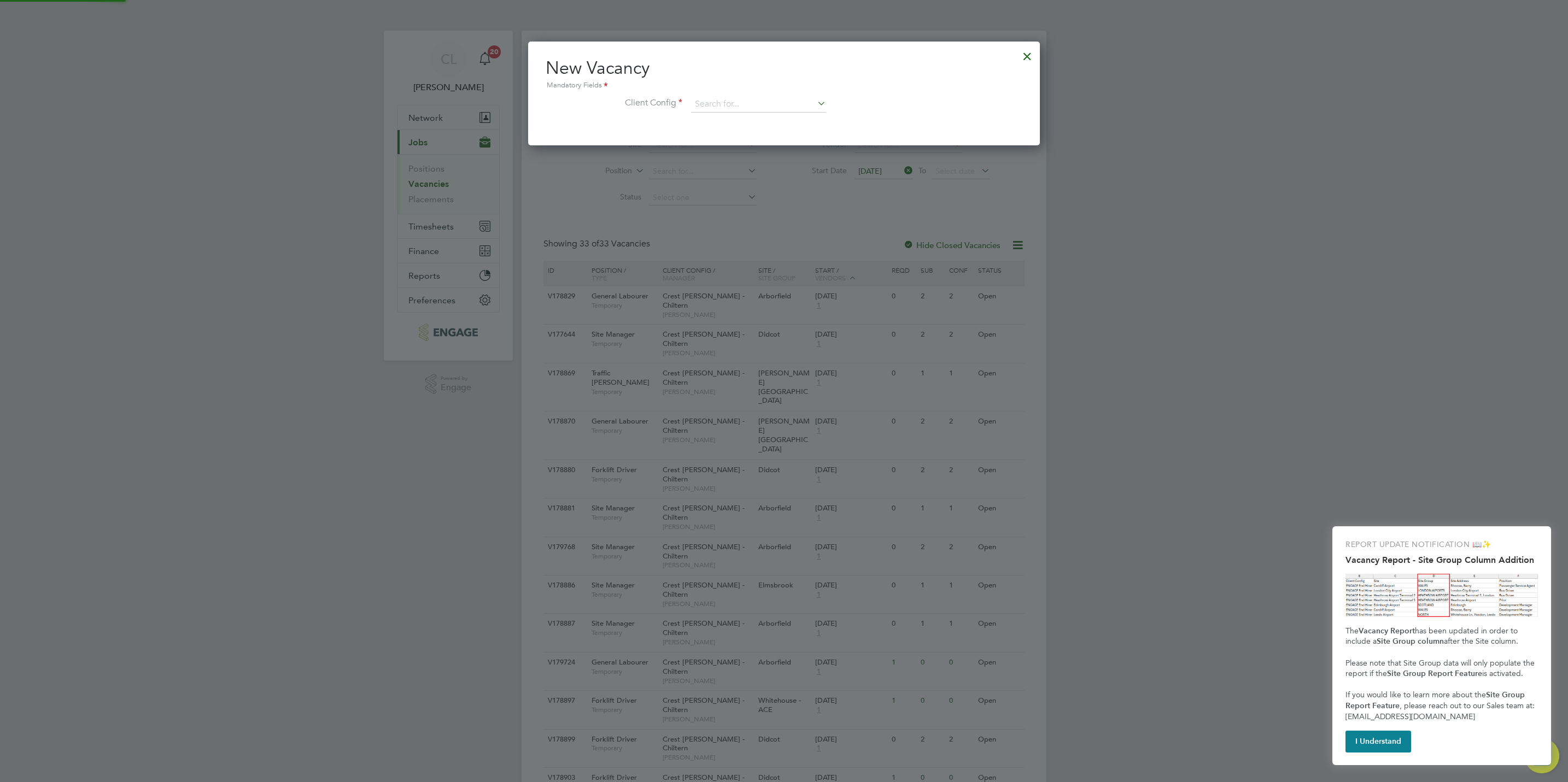
scroll to position [104, 512]
click at [789, 99] on input at bounding box center [758, 104] width 135 height 16
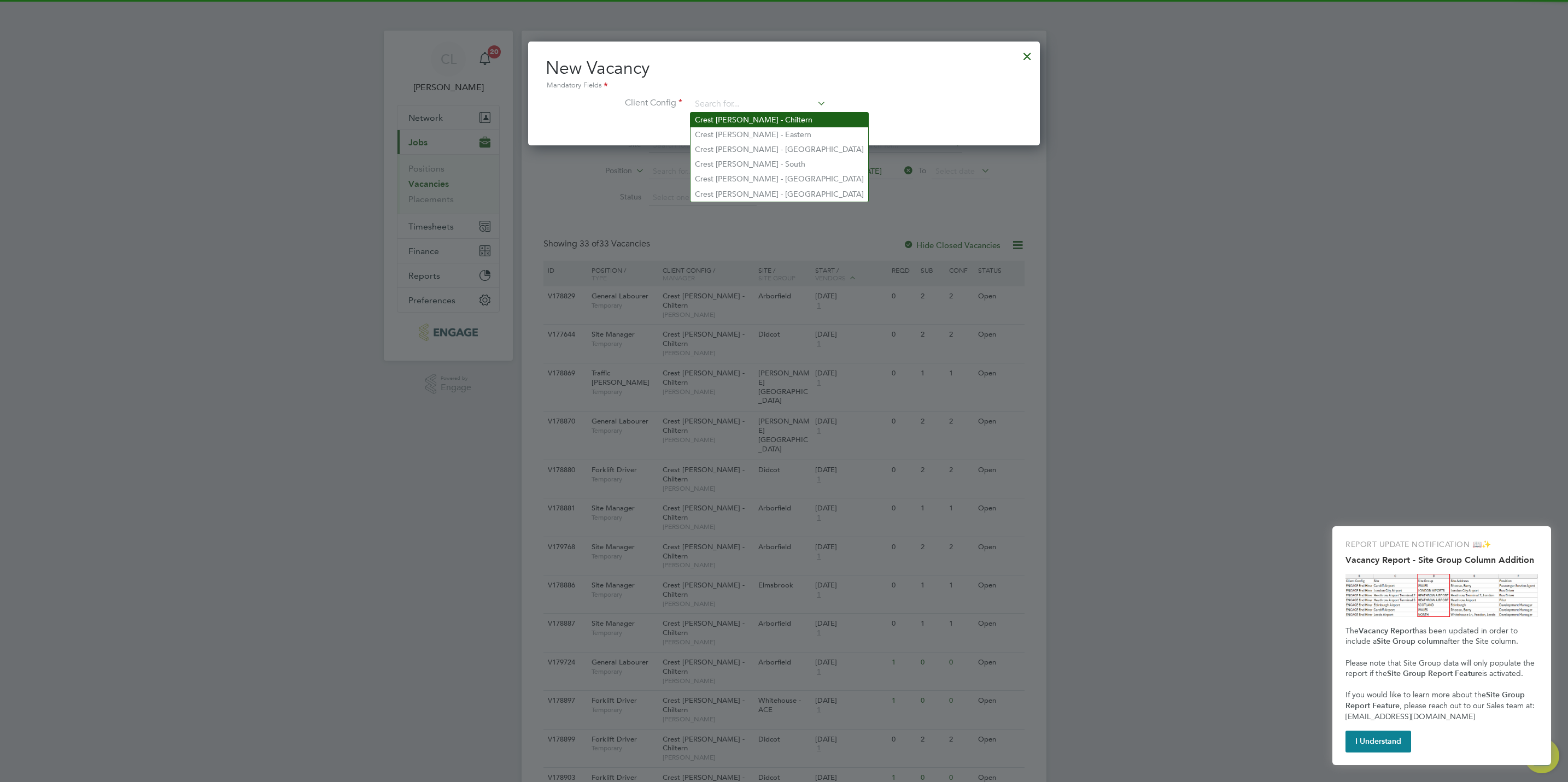
click at [771, 120] on li "Crest [PERSON_NAME] - Chiltern" at bounding box center [779, 120] width 178 height 15
type input "Crest [PERSON_NAME] - Chiltern"
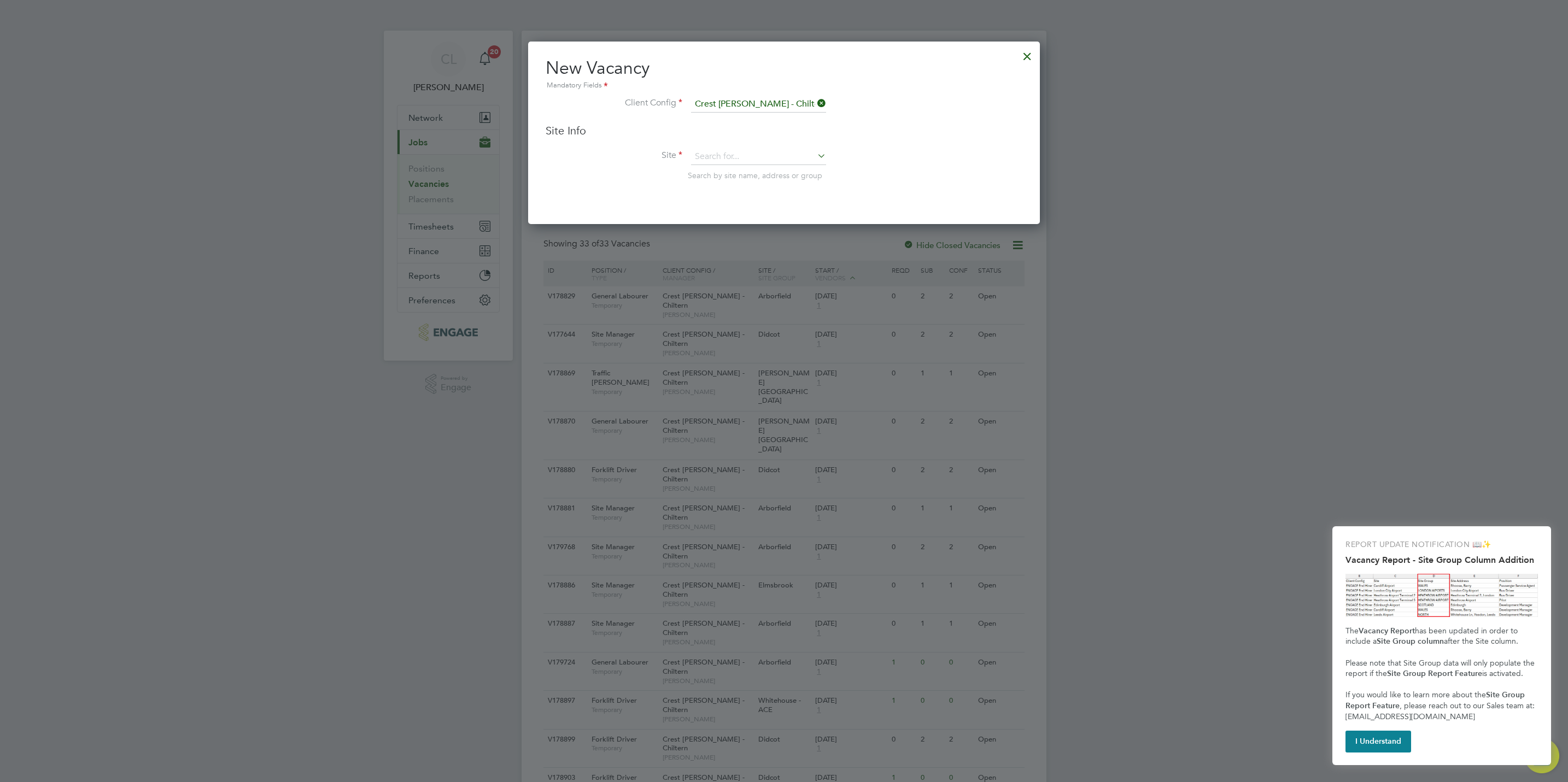
click at [755, 144] on div "Site Info Site Search by site name, address or group" at bounding box center [783, 162] width 477 height 79
click at [763, 155] on input at bounding box center [758, 156] width 135 height 16
click at [751, 174] on li "Highlands Park - Sales" at bounding box center [758, 172] width 136 height 14
type input "Highlands Park - Sales"
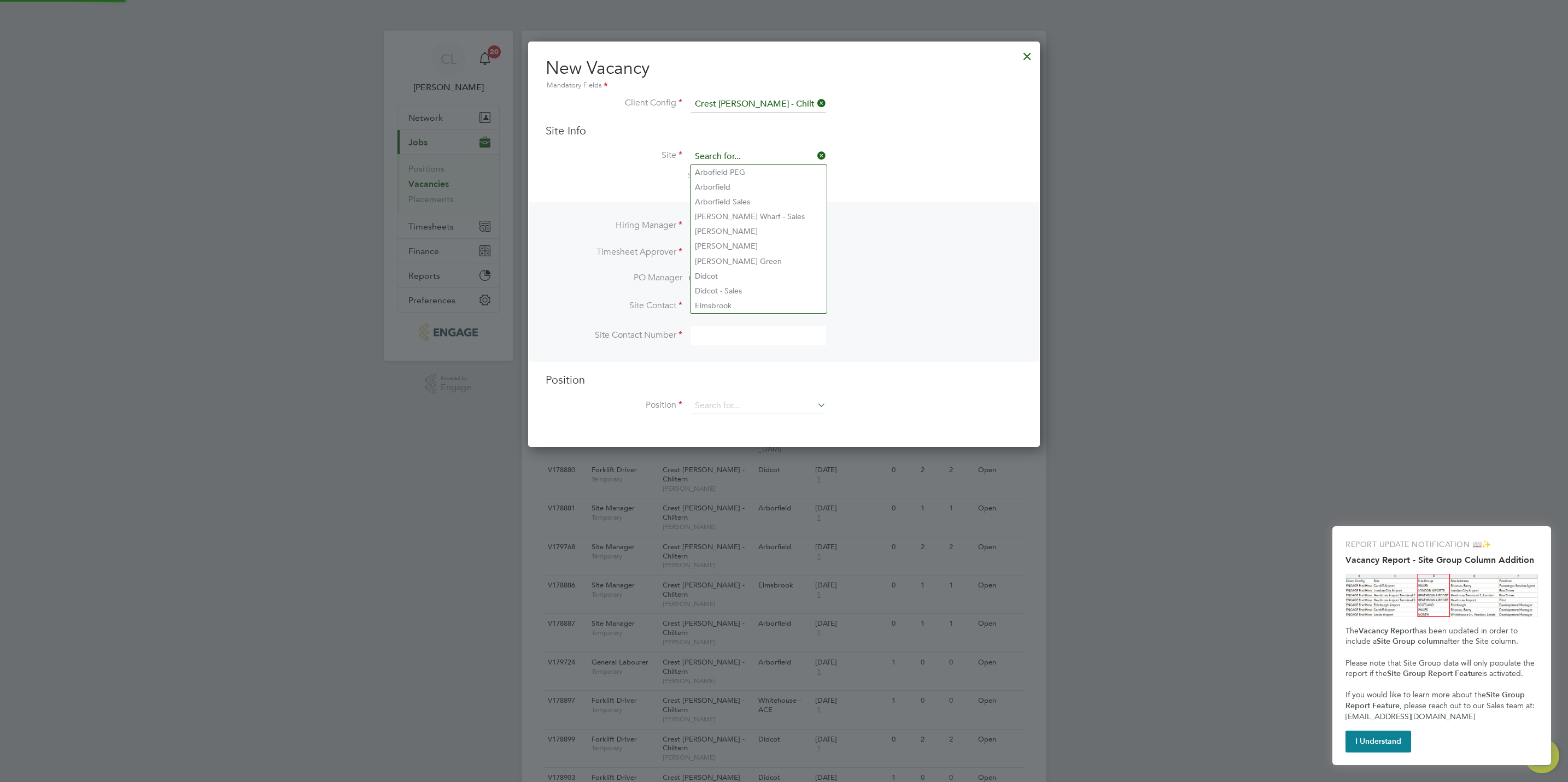
click at [771, 155] on input at bounding box center [758, 156] width 135 height 16
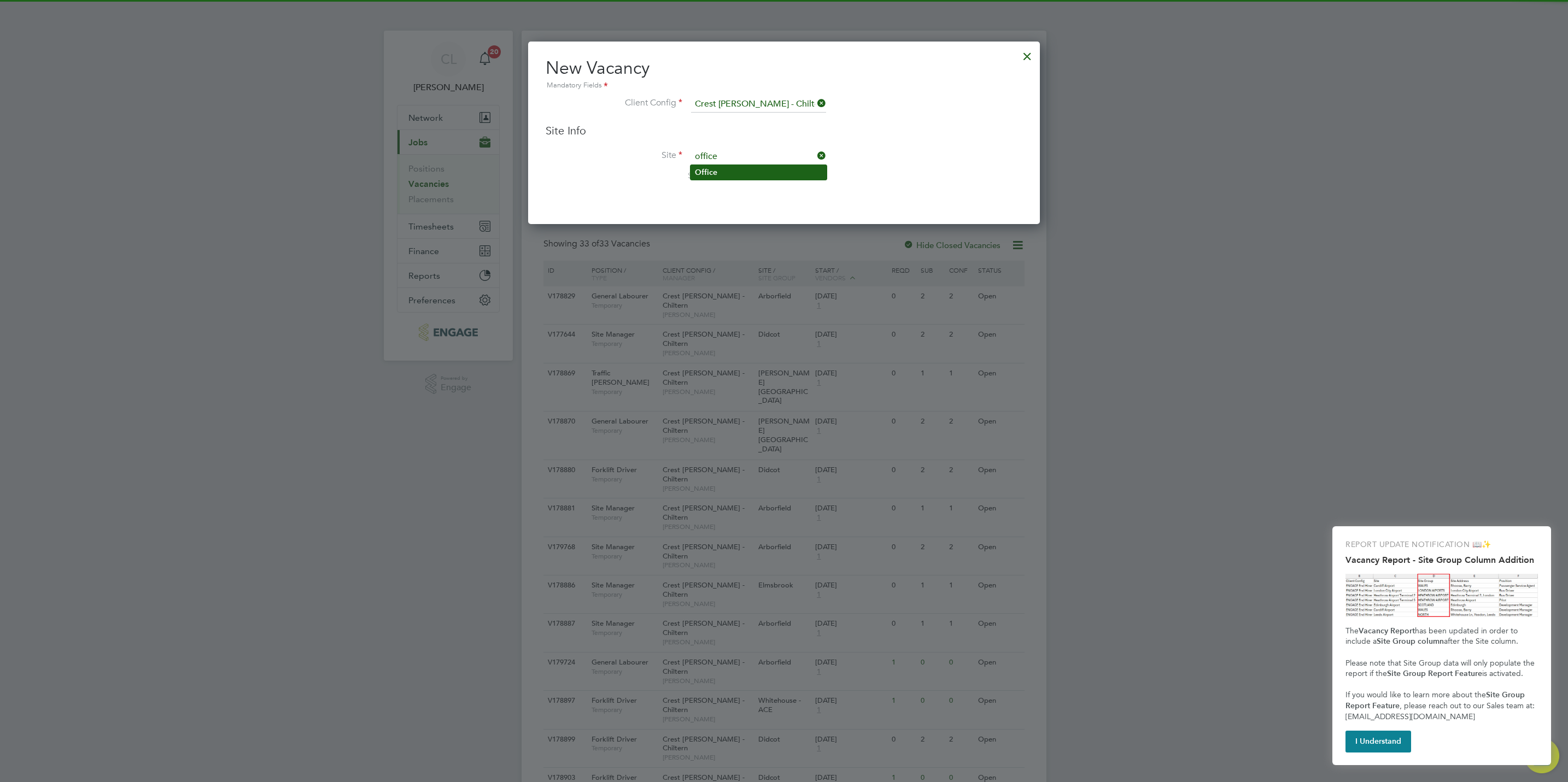
click at [761, 170] on li "Office" at bounding box center [758, 172] width 136 height 15
type input "Office"
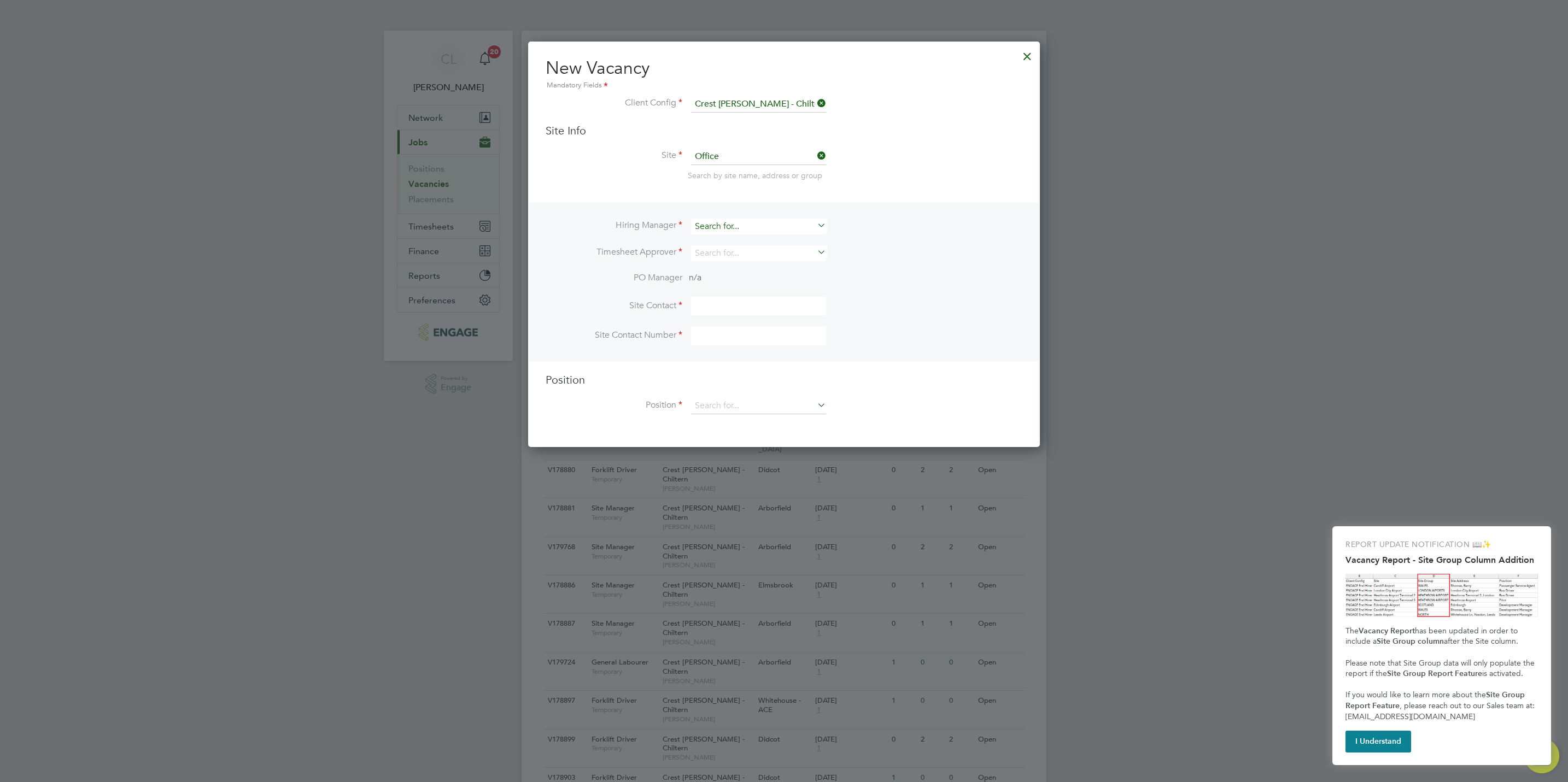
scroll to position [405, 512]
click at [726, 223] on input at bounding box center [758, 226] width 135 height 16
click at [730, 242] on li "Stef an Fernandez" at bounding box center [758, 241] width 136 height 15
type input "Stefan Fernandez"
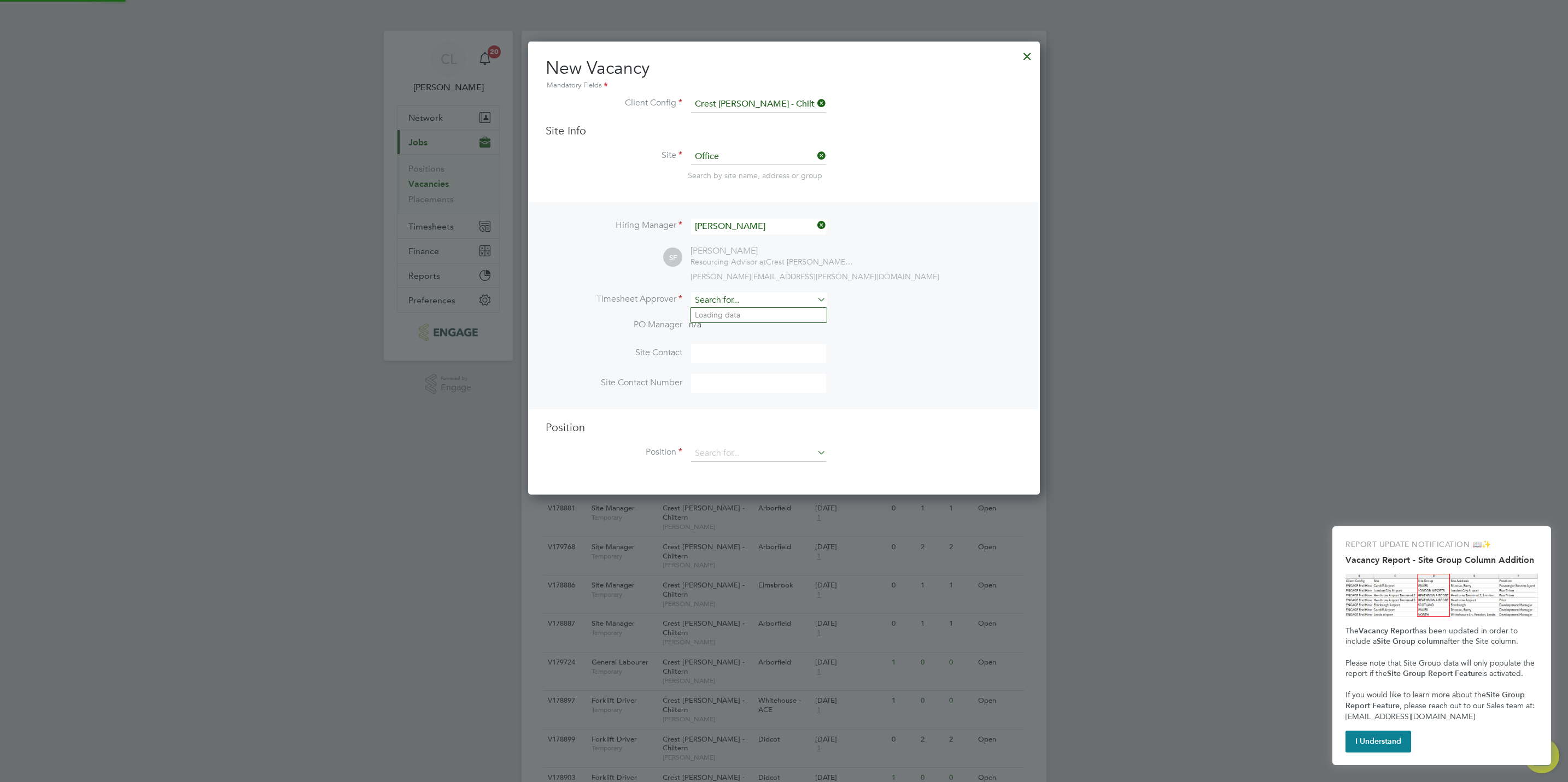
click at [728, 302] on input at bounding box center [758, 301] width 135 height 16
click at [744, 315] on li "Stef an Fernandez" at bounding box center [758, 315] width 136 height 15
type input "Stefan Fernandez"
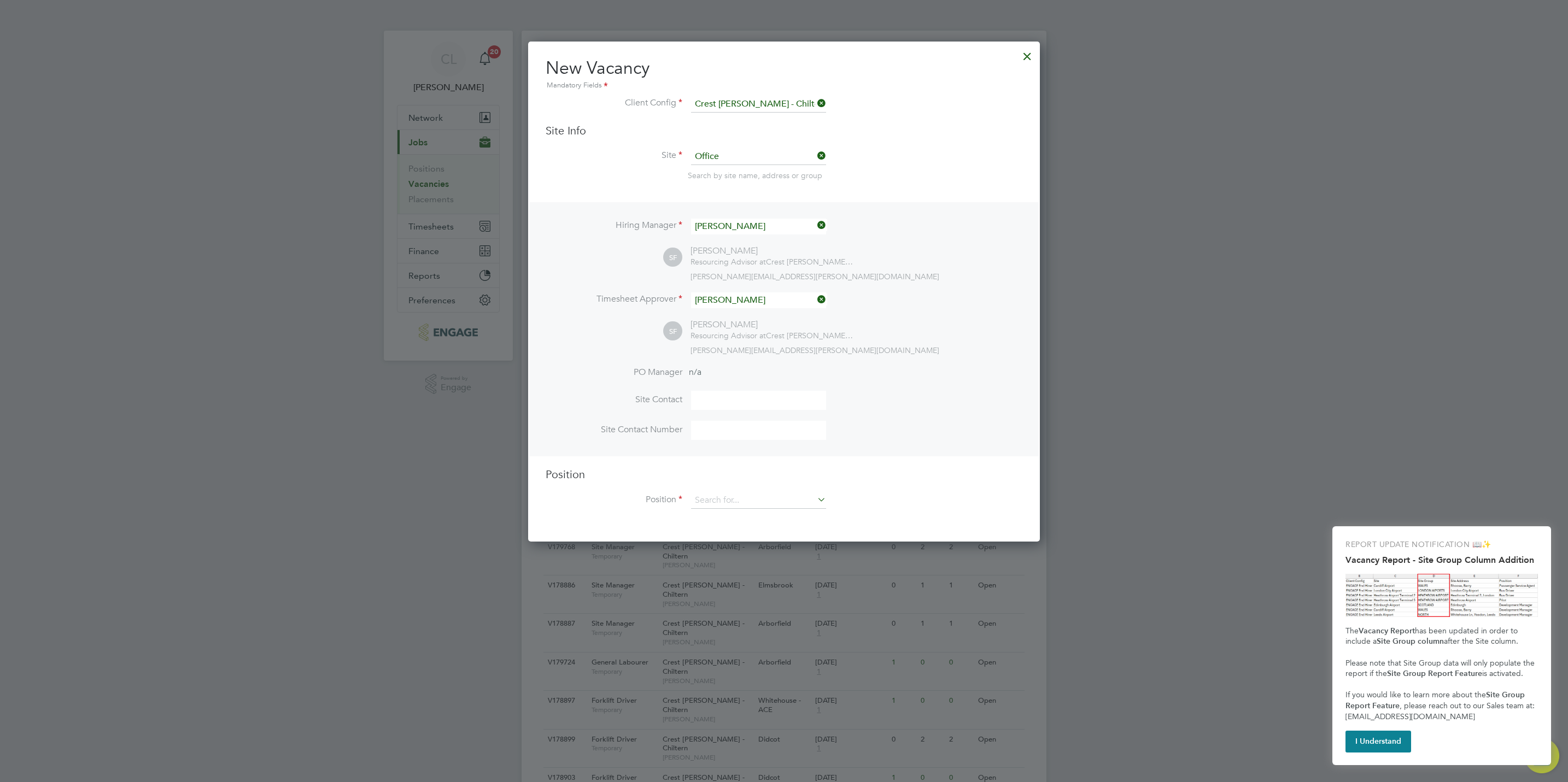
click at [898, 427] on li "Site Contact Number" at bounding box center [783, 436] width 477 height 30
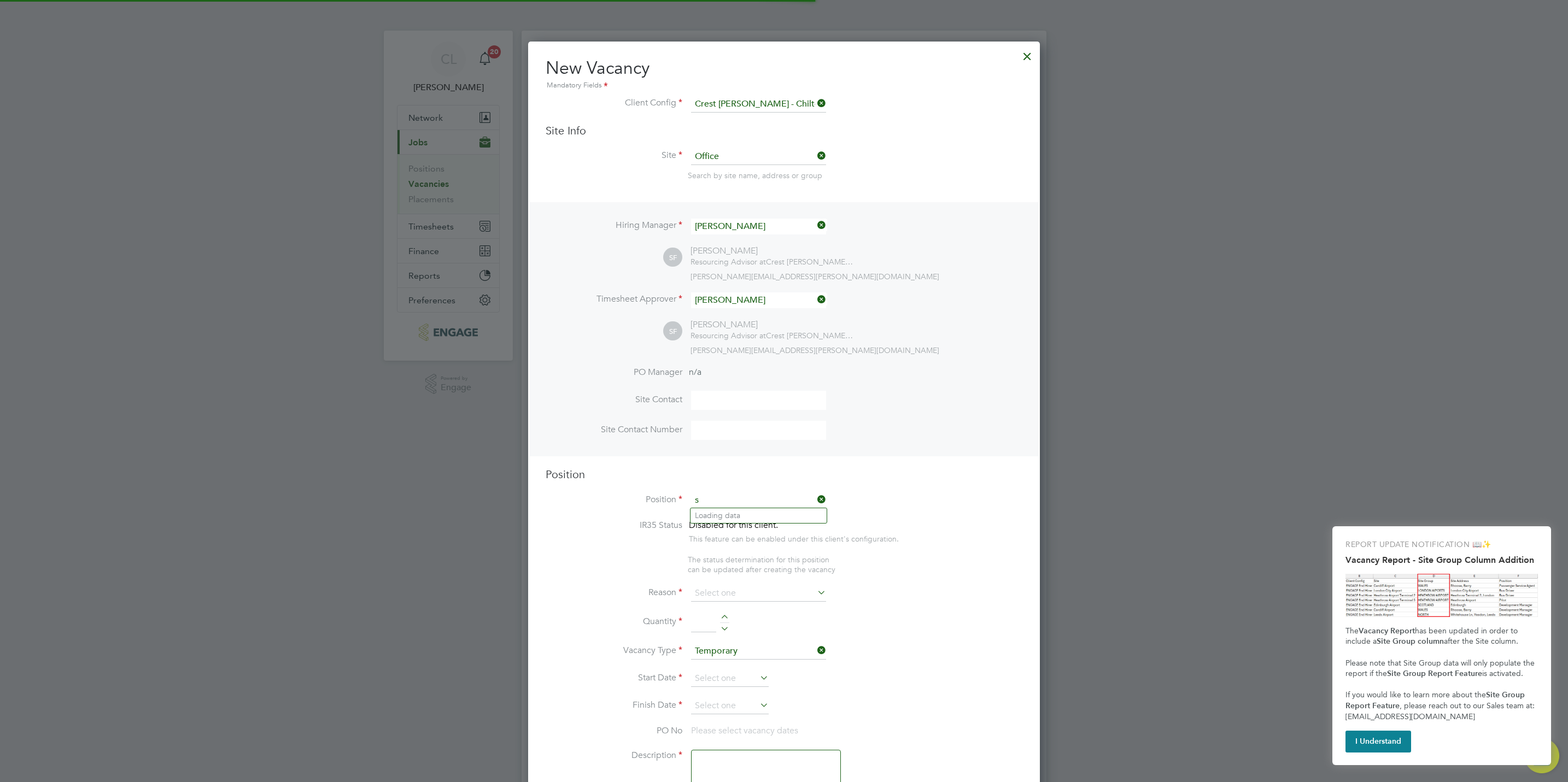
scroll to position [1573, 512]
click at [729, 513] on li "Sale s Executive" at bounding box center [758, 515] width 136 height 15
type input "Sales Executive"
type textarea "Sales Executive"
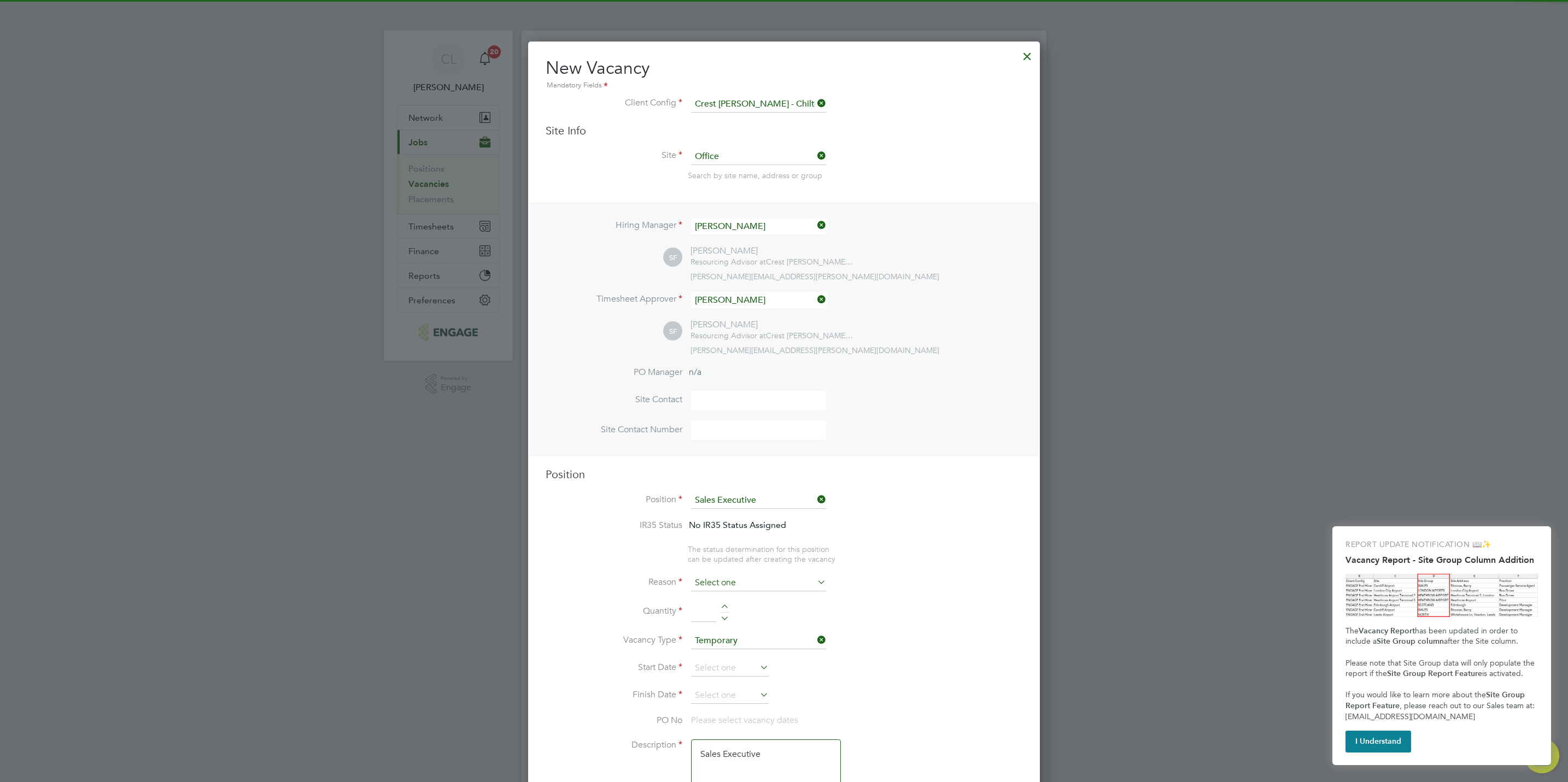
click at [729, 582] on input at bounding box center [758, 583] width 135 height 16
click at [726, 684] on li "Vacant Role" at bounding box center [758, 684] width 136 height 14
type input "Vacant Role"
click at [723, 601] on li "Reason Vacant Role" at bounding box center [783, 588] width 477 height 27
click at [723, 604] on div at bounding box center [724, 608] width 9 height 8
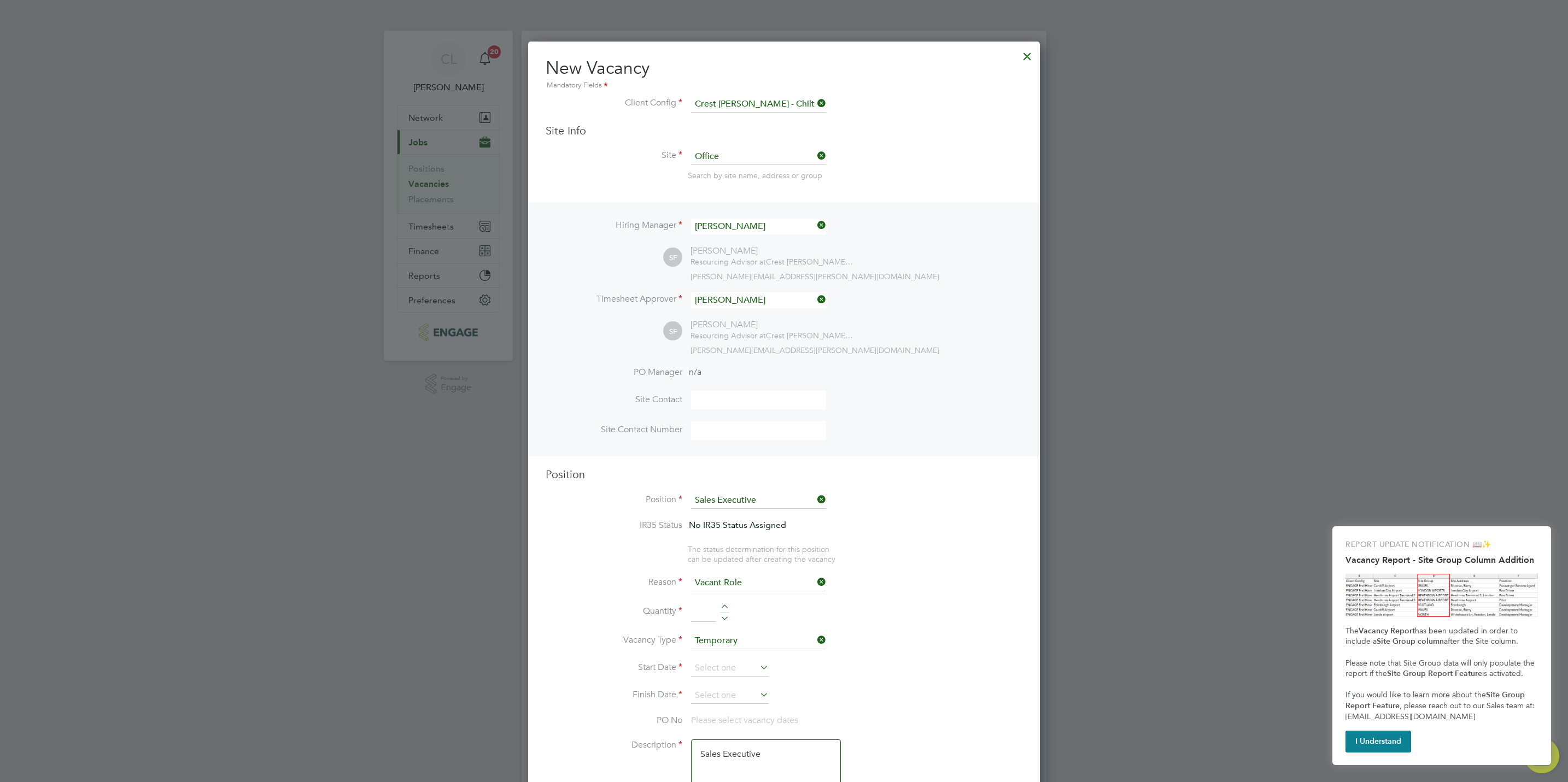
type input "1"
click at [735, 662] on input at bounding box center [730, 668] width 78 height 16
click at [712, 536] on span "15" at bounding box center [709, 534] width 21 height 21
click at [939, 551] on ul "IR35 Status No IR35 Status Assigned The status determination for this position …" at bounding box center [783, 542] width 477 height 44
click at [735, 669] on input "15 Sep 2025" at bounding box center [730, 668] width 78 height 16
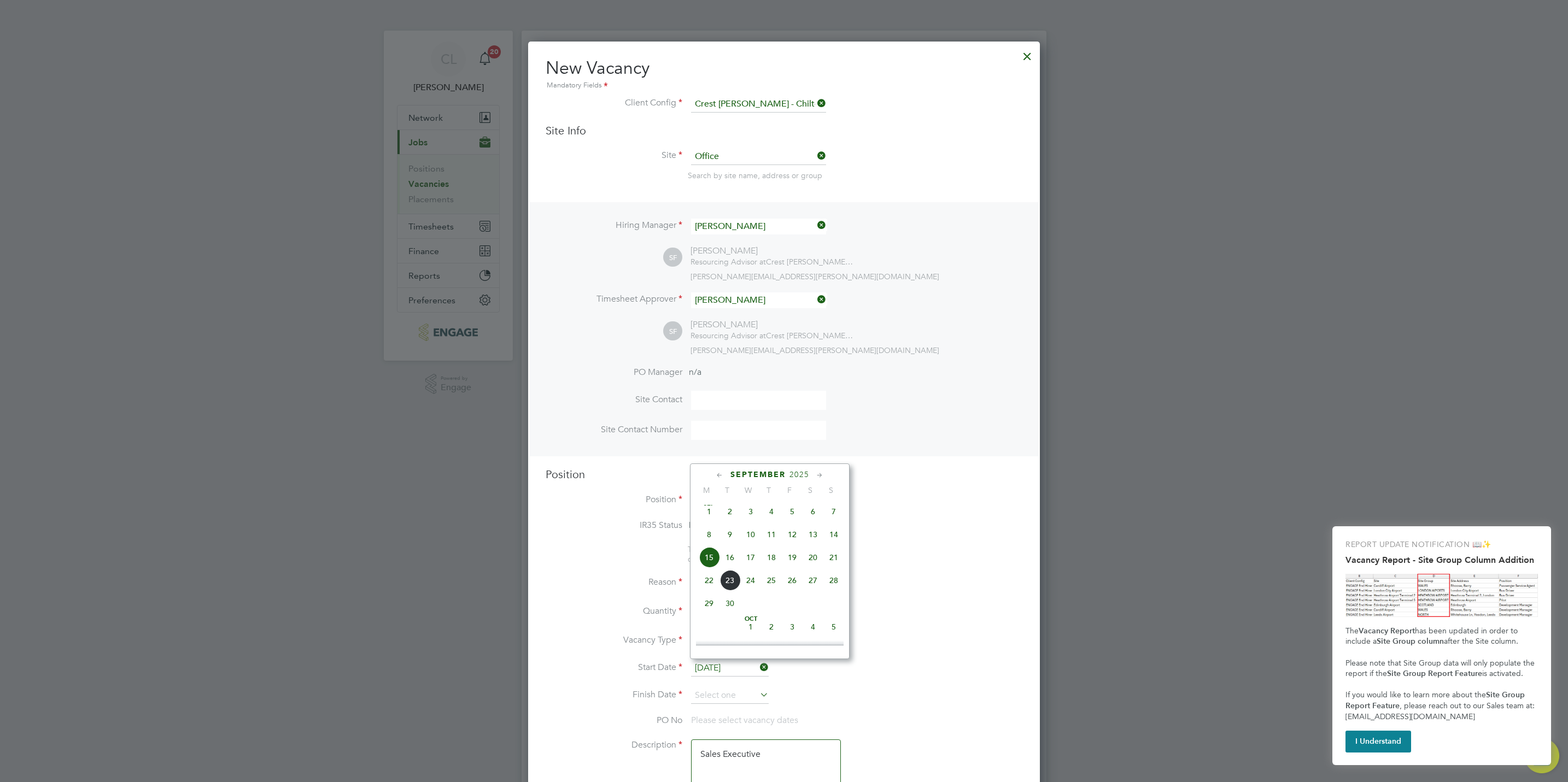
click at [794, 557] on span "19" at bounding box center [792, 557] width 21 height 21
type input "[DATE]"
click at [717, 696] on input at bounding box center [730, 696] width 78 height 16
click at [942, 439] on li "Site Contact Number" at bounding box center [783, 436] width 477 height 30
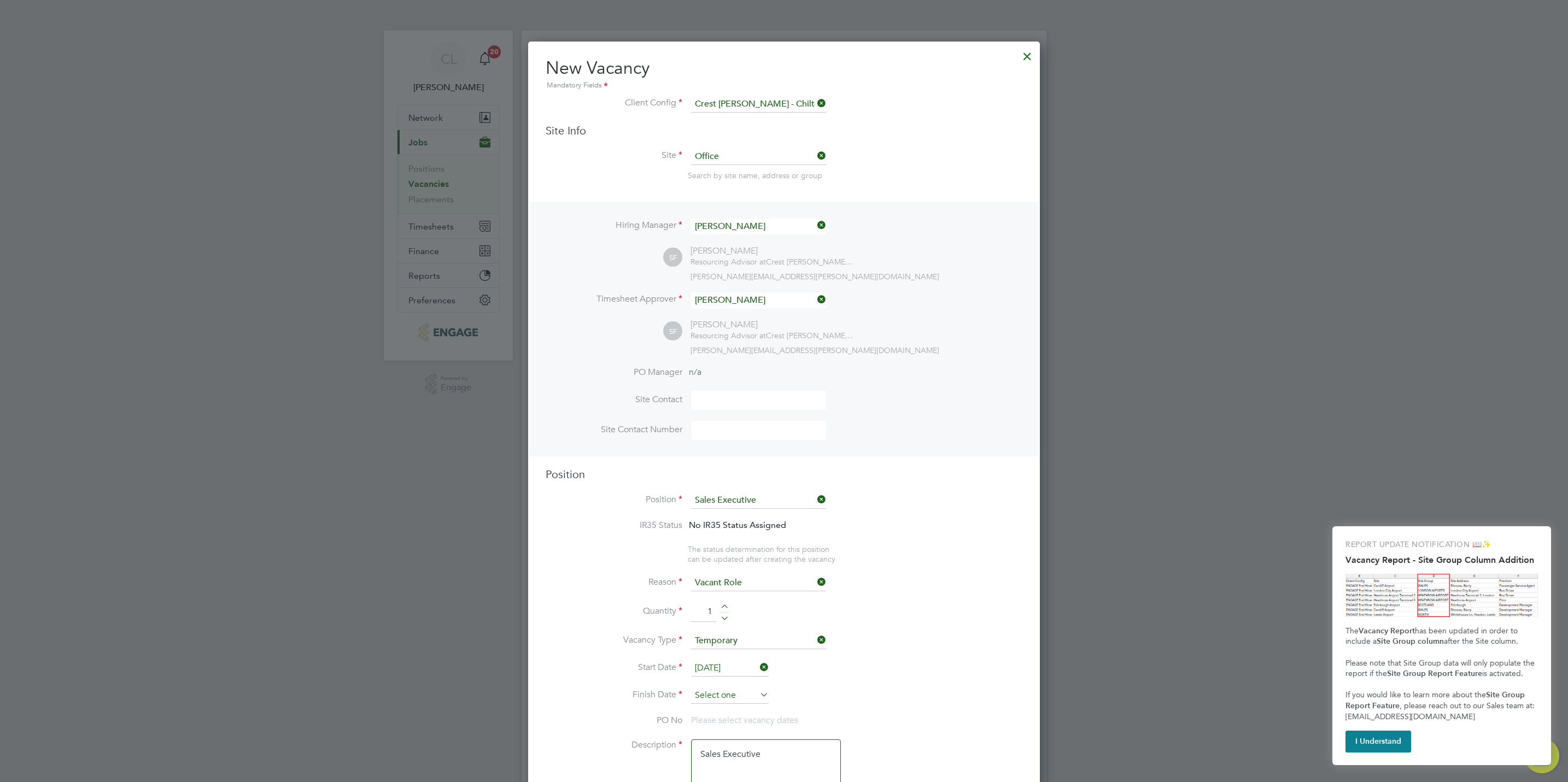
click at [729, 694] on input at bounding box center [730, 696] width 78 height 16
click at [749, 576] on span "19" at bounding box center [751, 568] width 21 height 21
type input "19 Nov 2025"
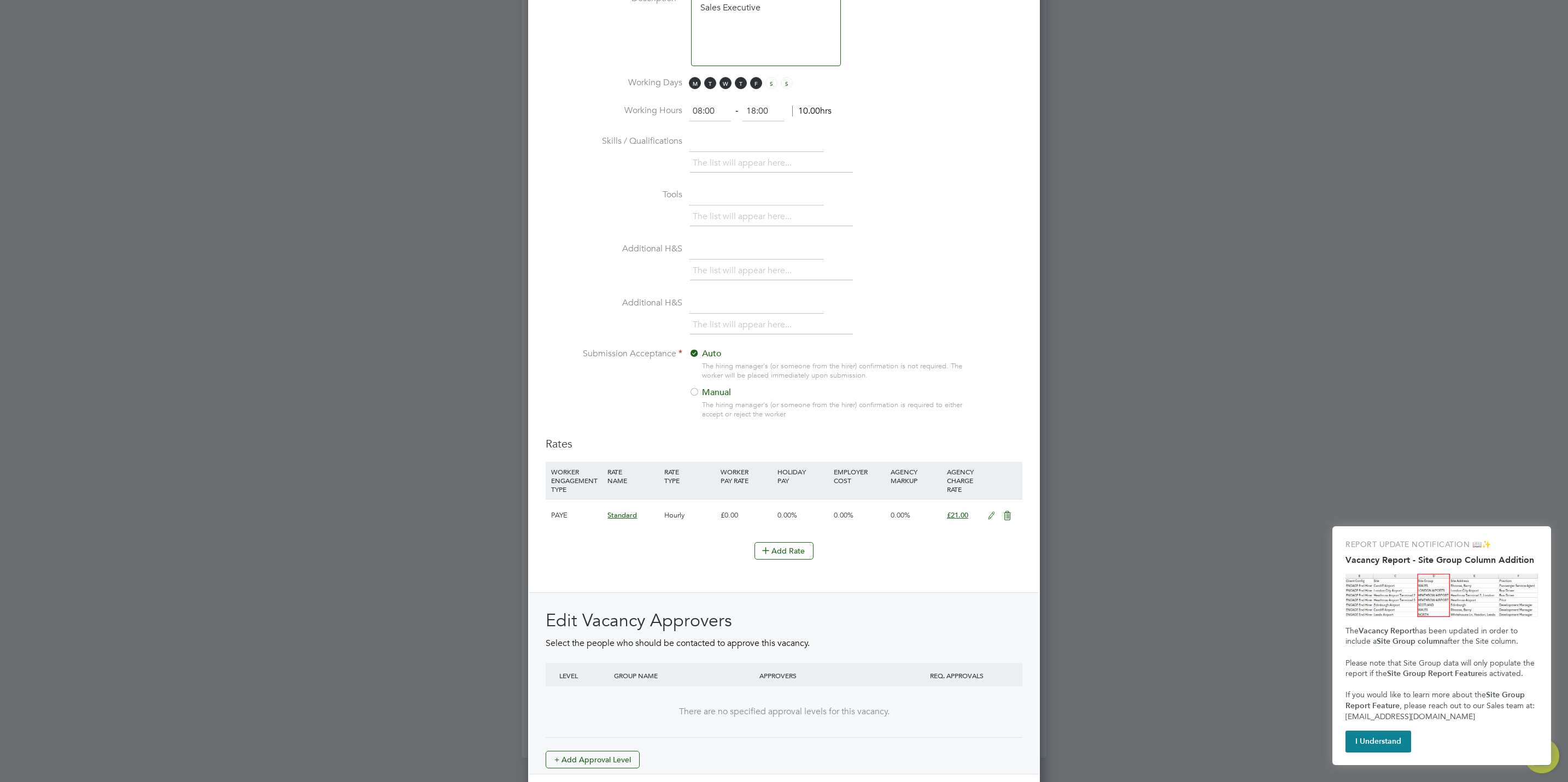
scroll to position [898, 0]
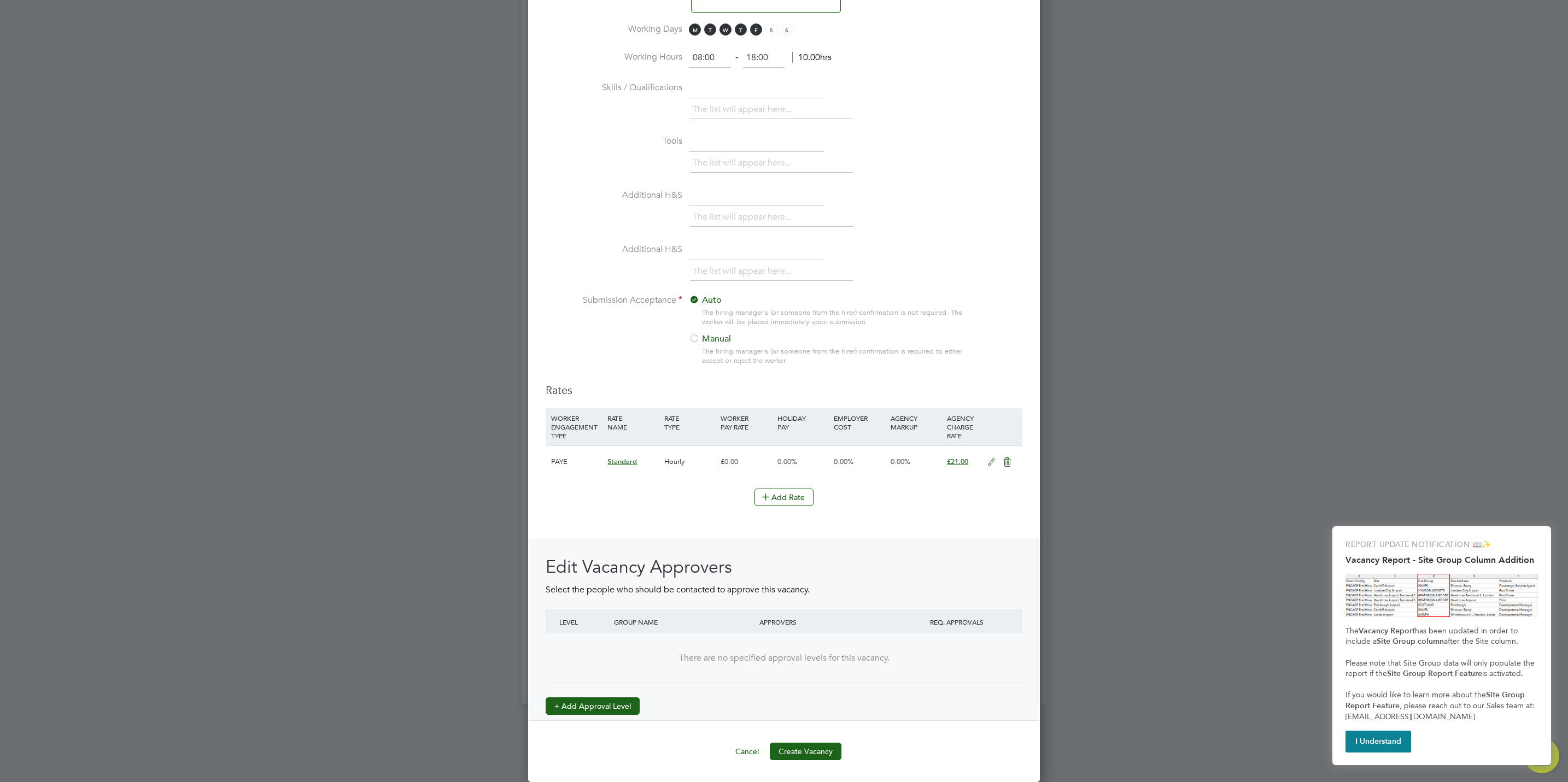
click at [579, 706] on button "+ Add Approval Level" at bounding box center [592, 706] width 94 height 18
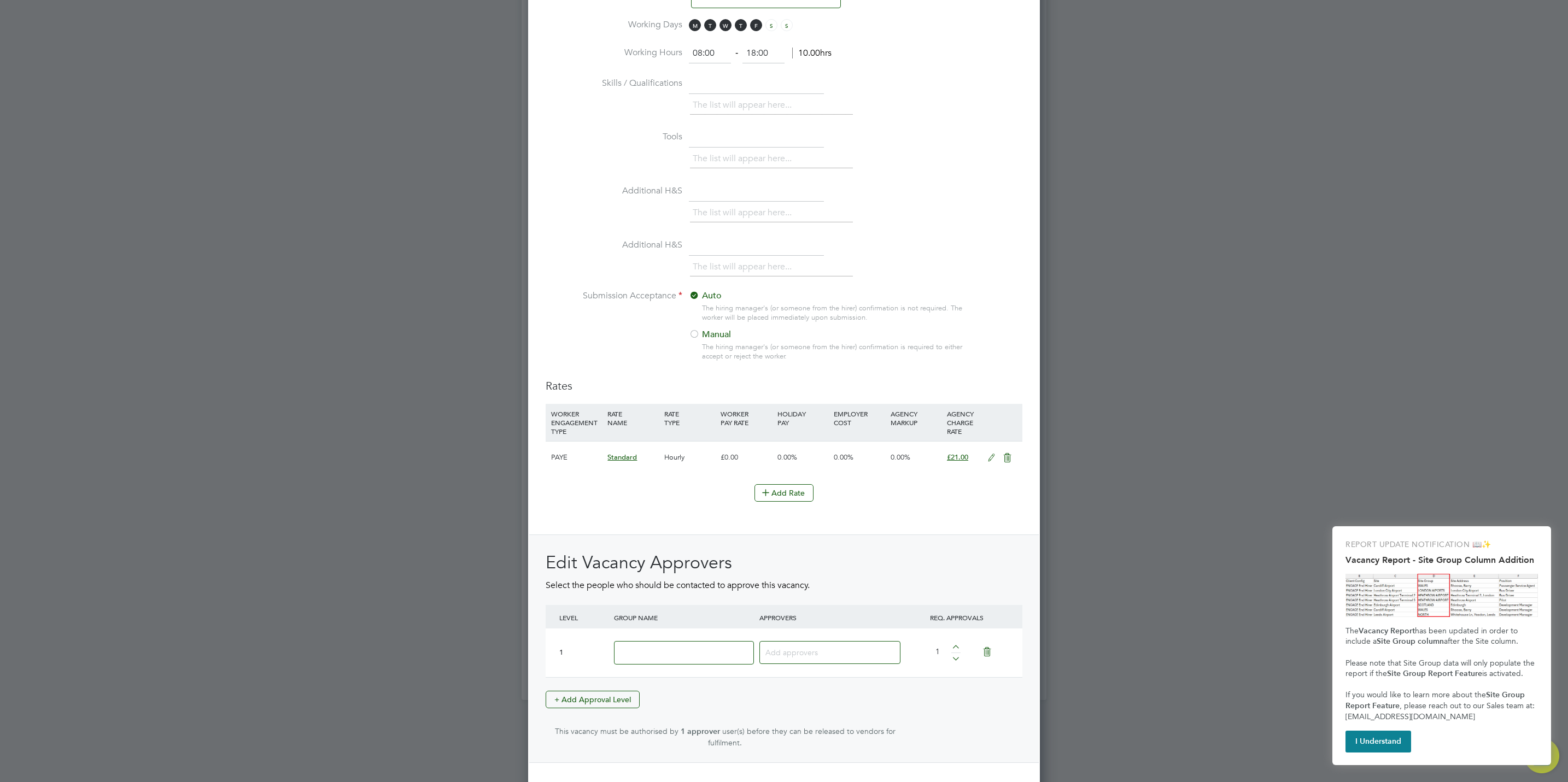
click at [671, 657] on input at bounding box center [684, 653] width 140 height 24
type input "Crest"
click at [947, 497] on div "Add Rate" at bounding box center [783, 493] width 477 height 18
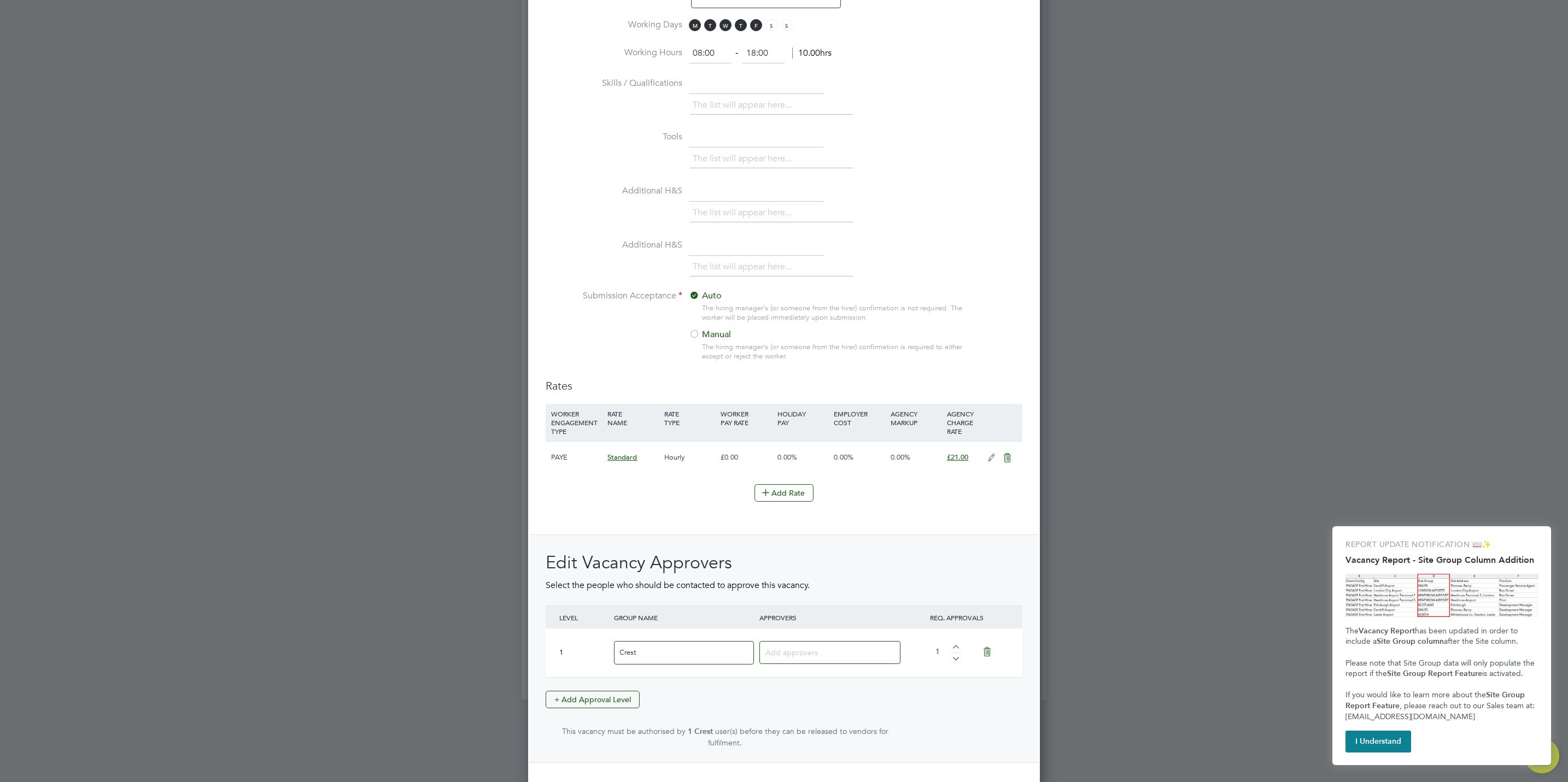
click at [610, 508] on li "Add Rate" at bounding box center [783, 498] width 477 height 29
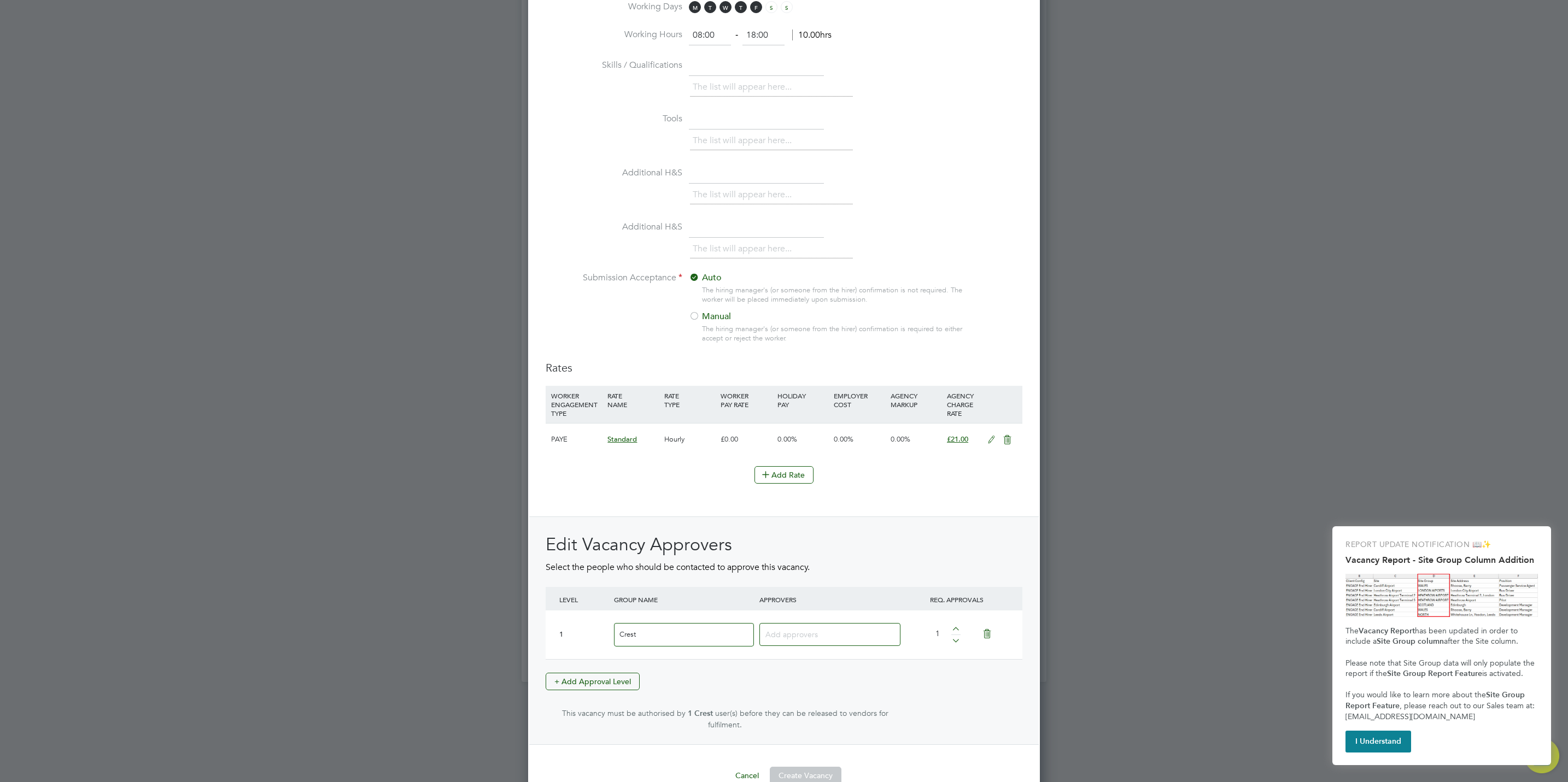
scroll to position [934, 0]
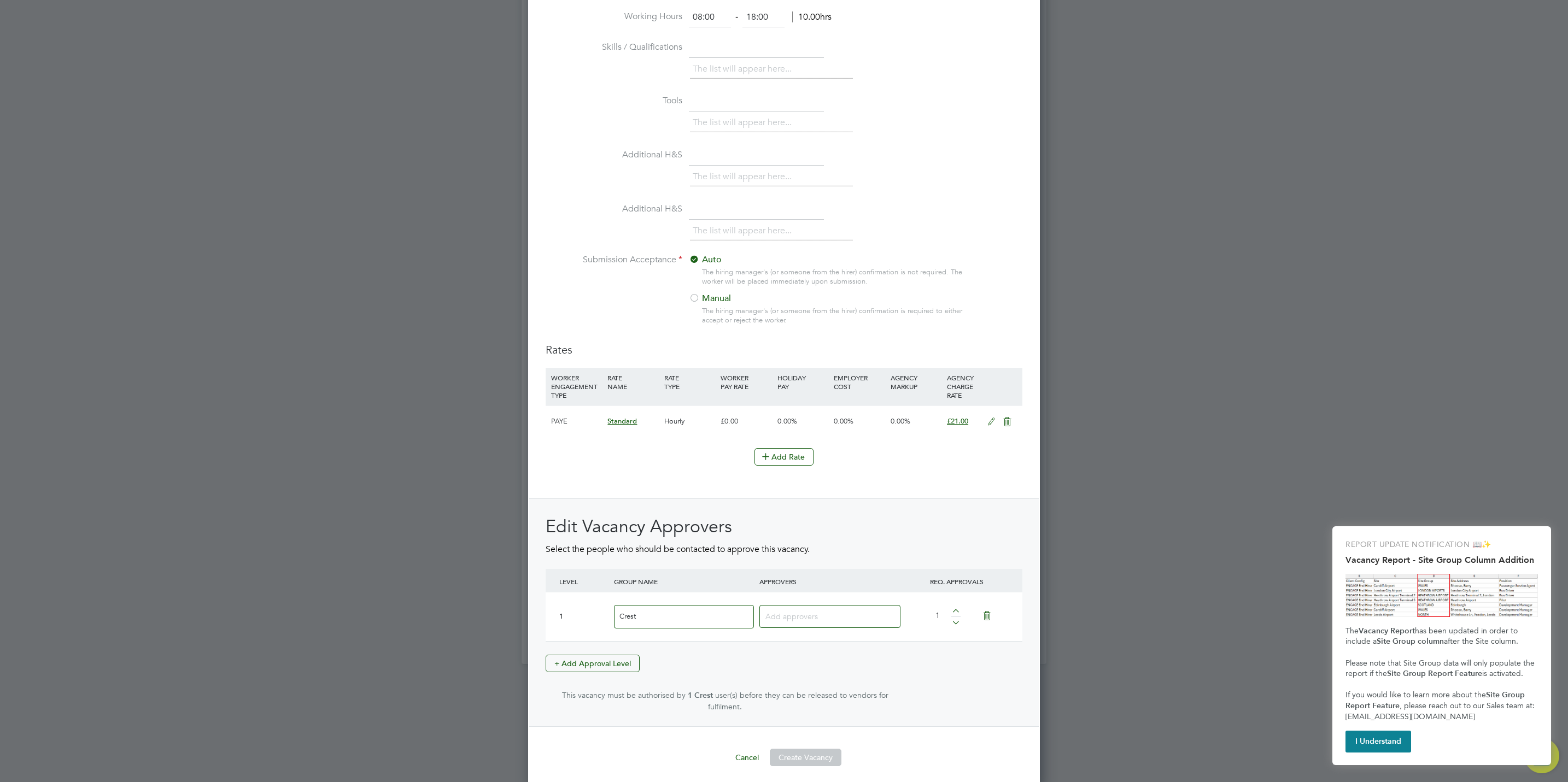
click at [812, 623] on input at bounding box center [825, 616] width 121 height 14
type input "stef"
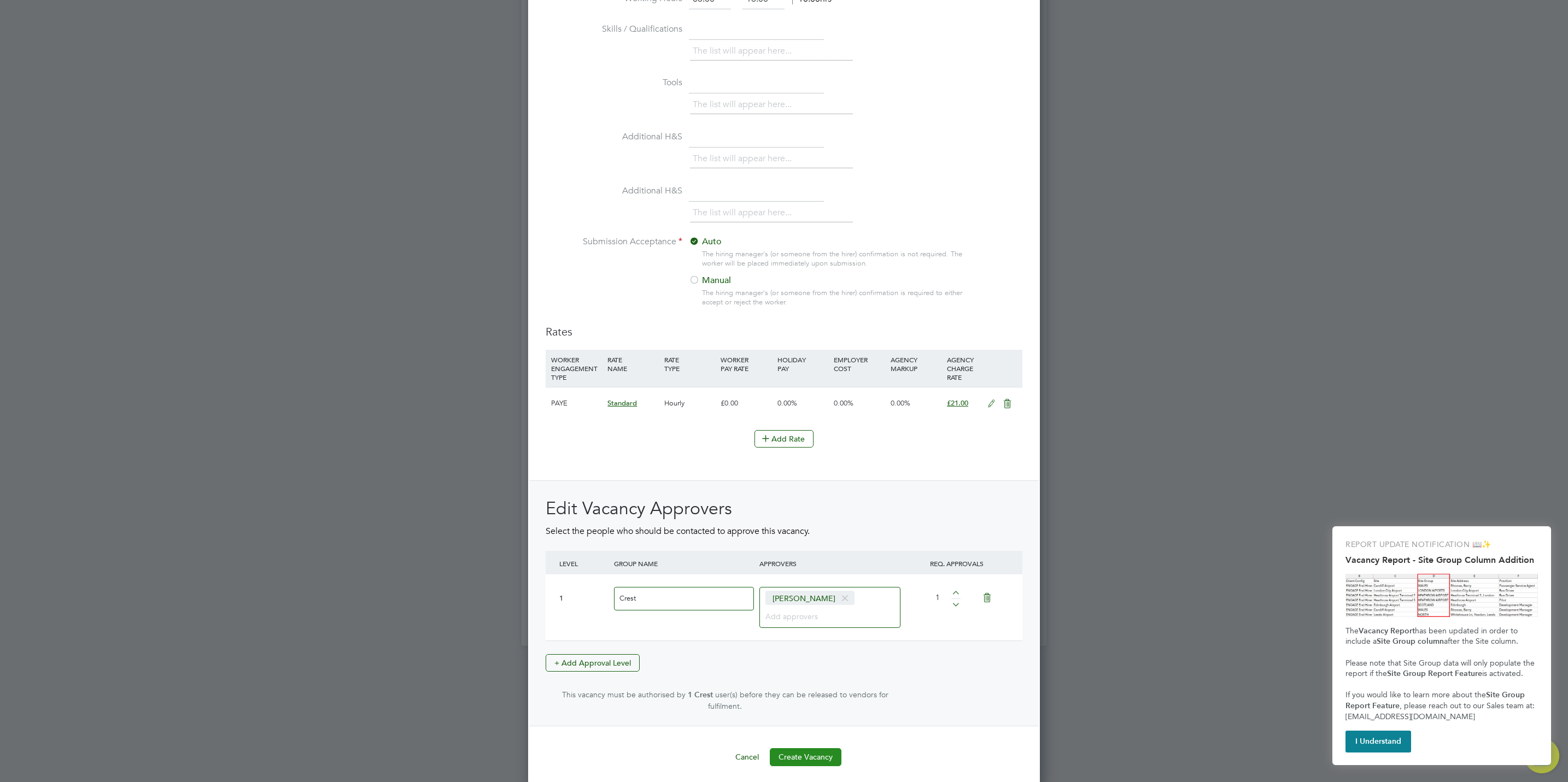
click at [807, 749] on button "Create Vacancy" at bounding box center [806, 757] width 72 height 18
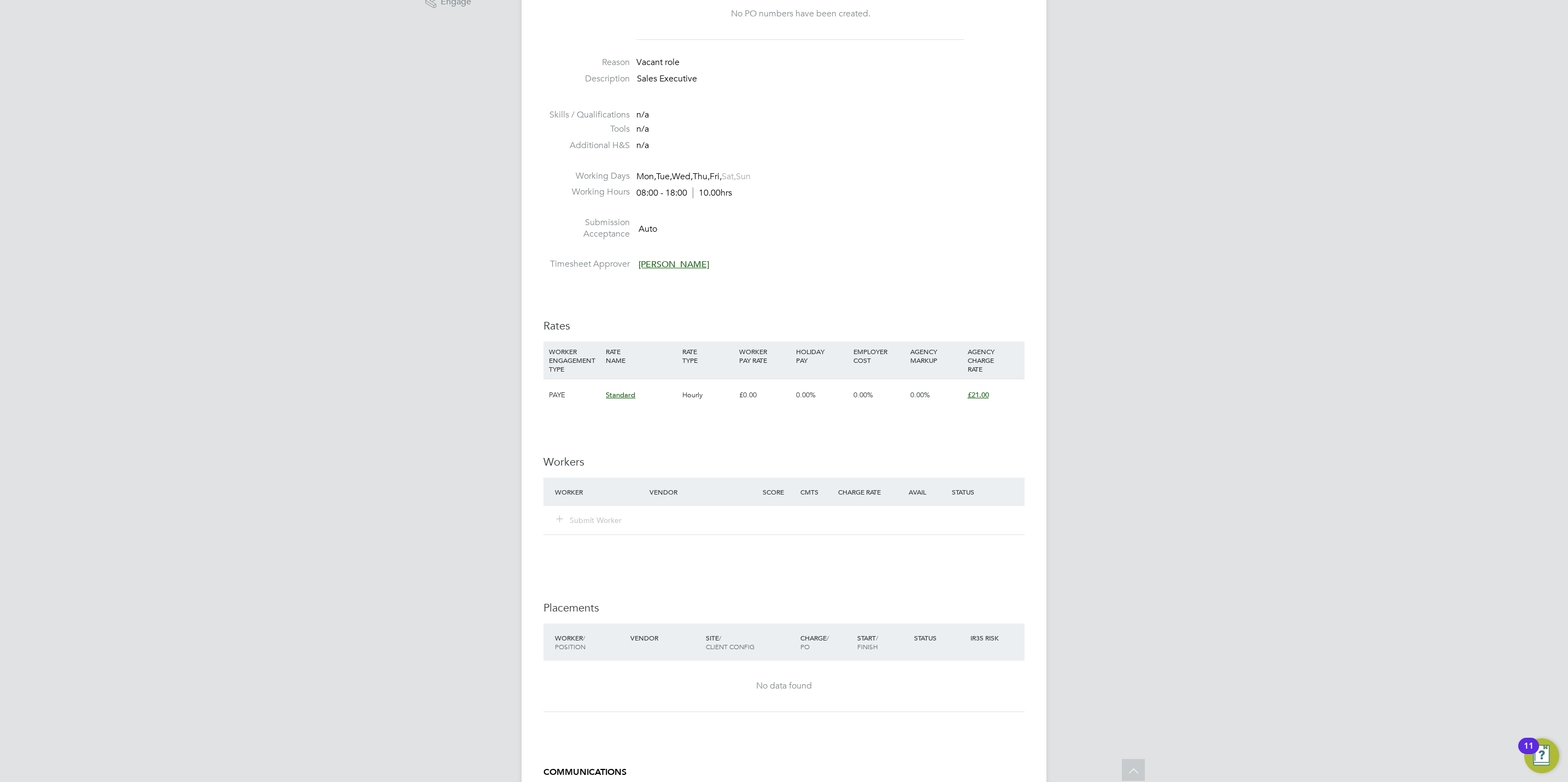
scroll to position [357, 0]
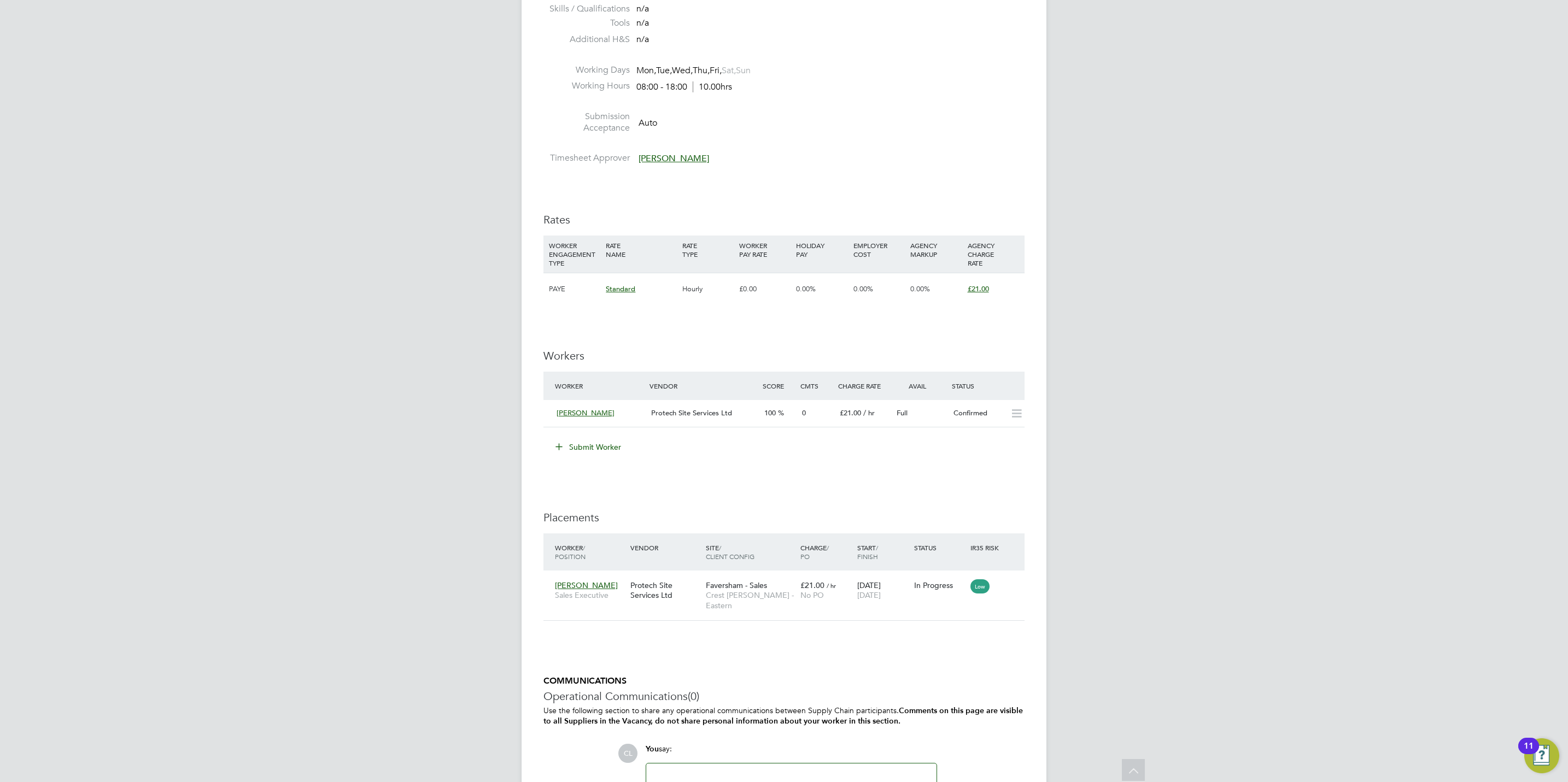
click at [604, 449] on button "Submit Worker" at bounding box center [589, 447] width 82 height 18
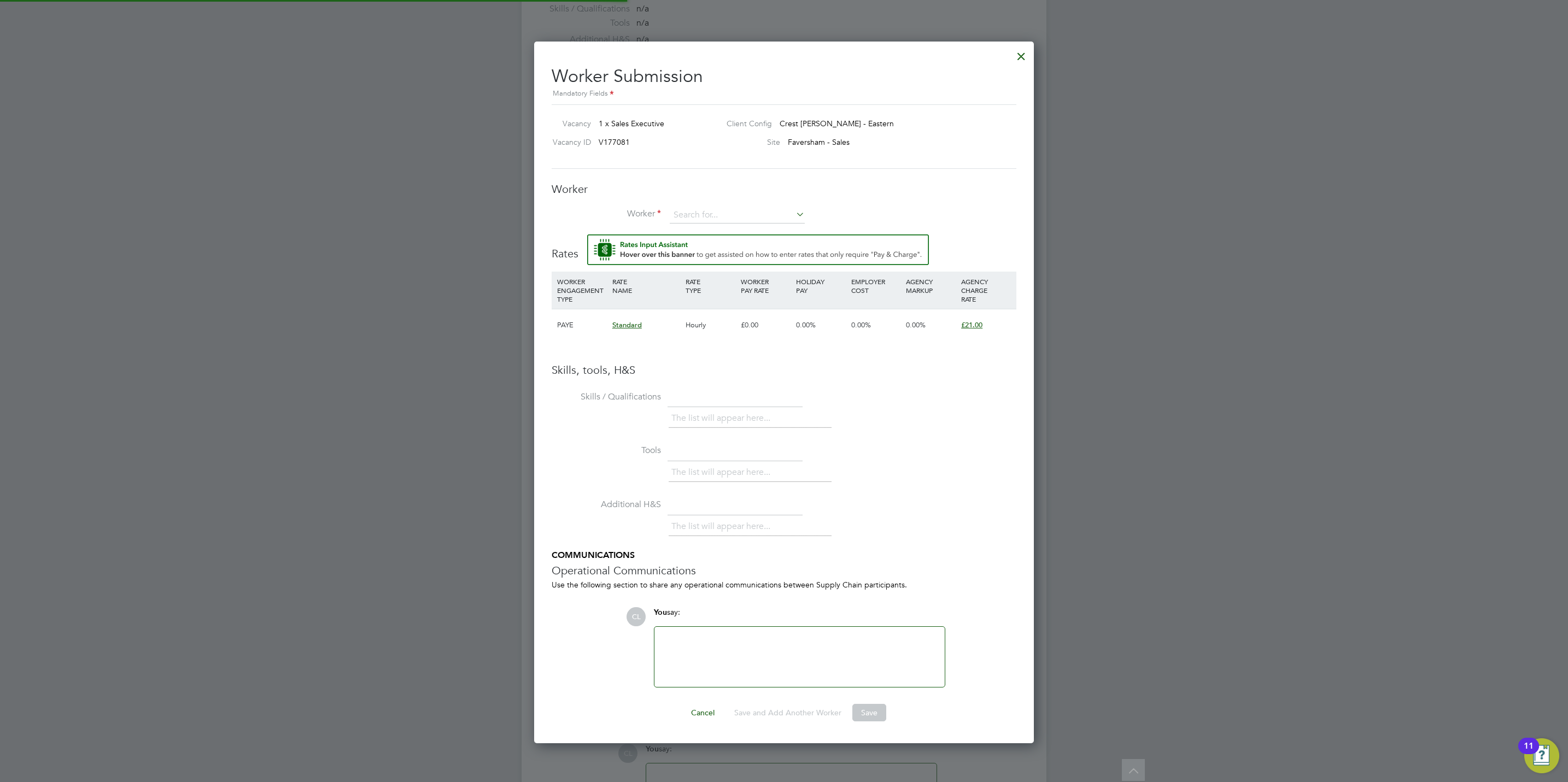
scroll to position [706, 500]
click at [726, 215] on input at bounding box center [737, 215] width 135 height 16
click at [744, 242] on li "Trace y [PERSON_NAME] (HIL004)" at bounding box center [737, 246] width 136 height 15
type input "[PERSON_NAME] (HIL004)"
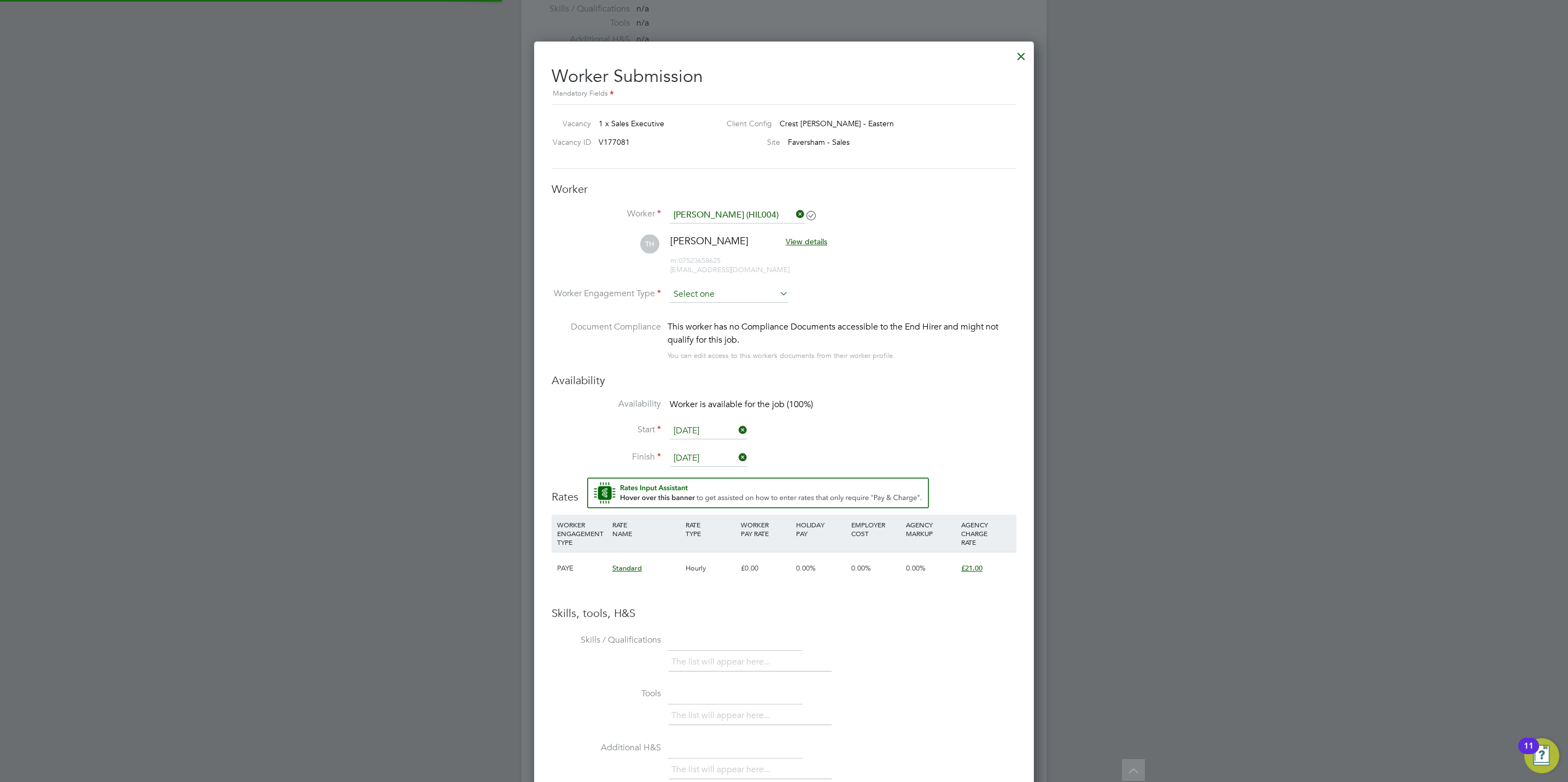
click at [726, 293] on input at bounding box center [729, 295] width 119 height 16
click at [723, 322] on li "PAYE" at bounding box center [729, 324] width 120 height 14
type input "PAYE"
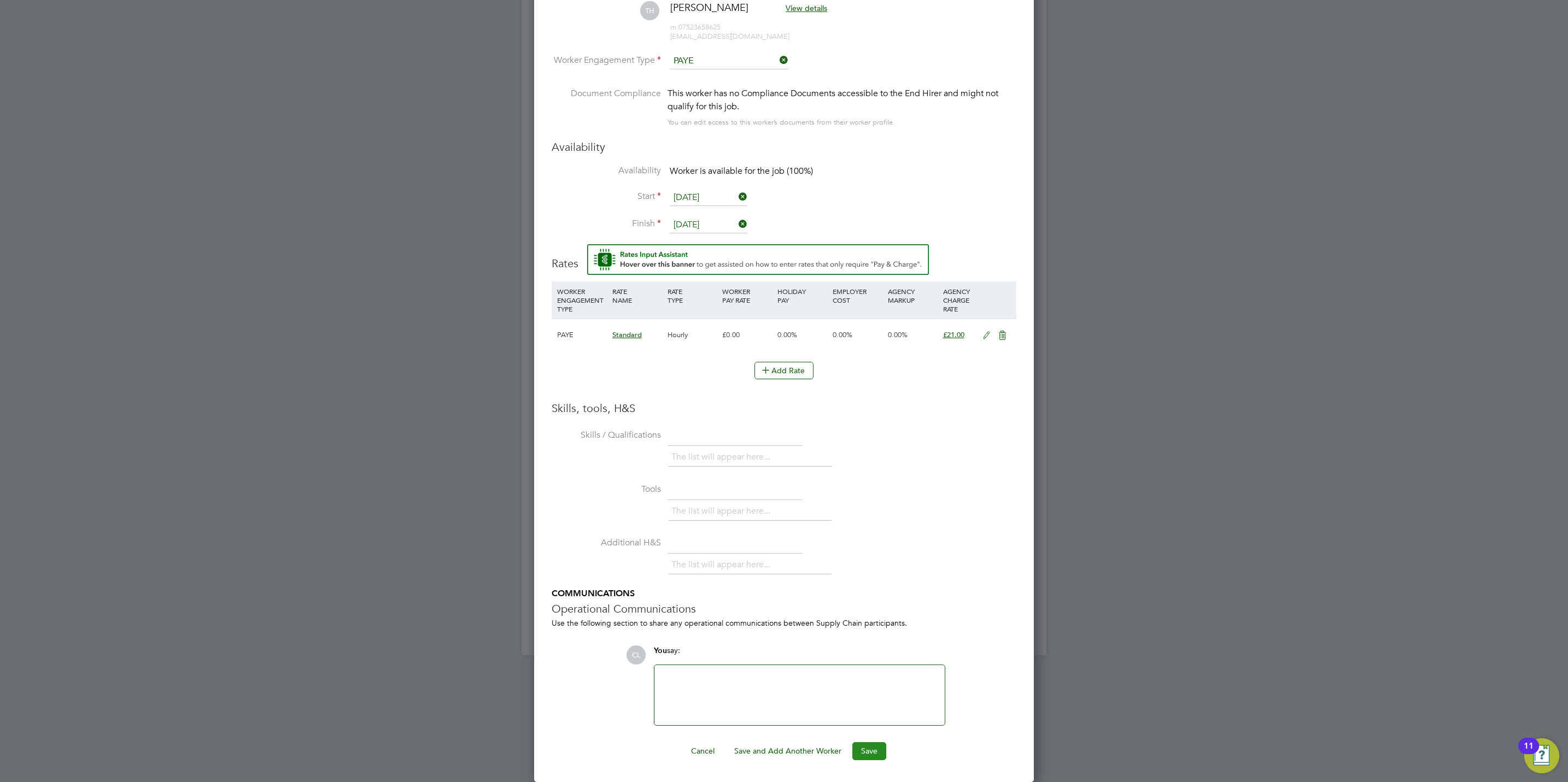
click at [864, 749] on button "Save" at bounding box center [869, 751] width 34 height 18
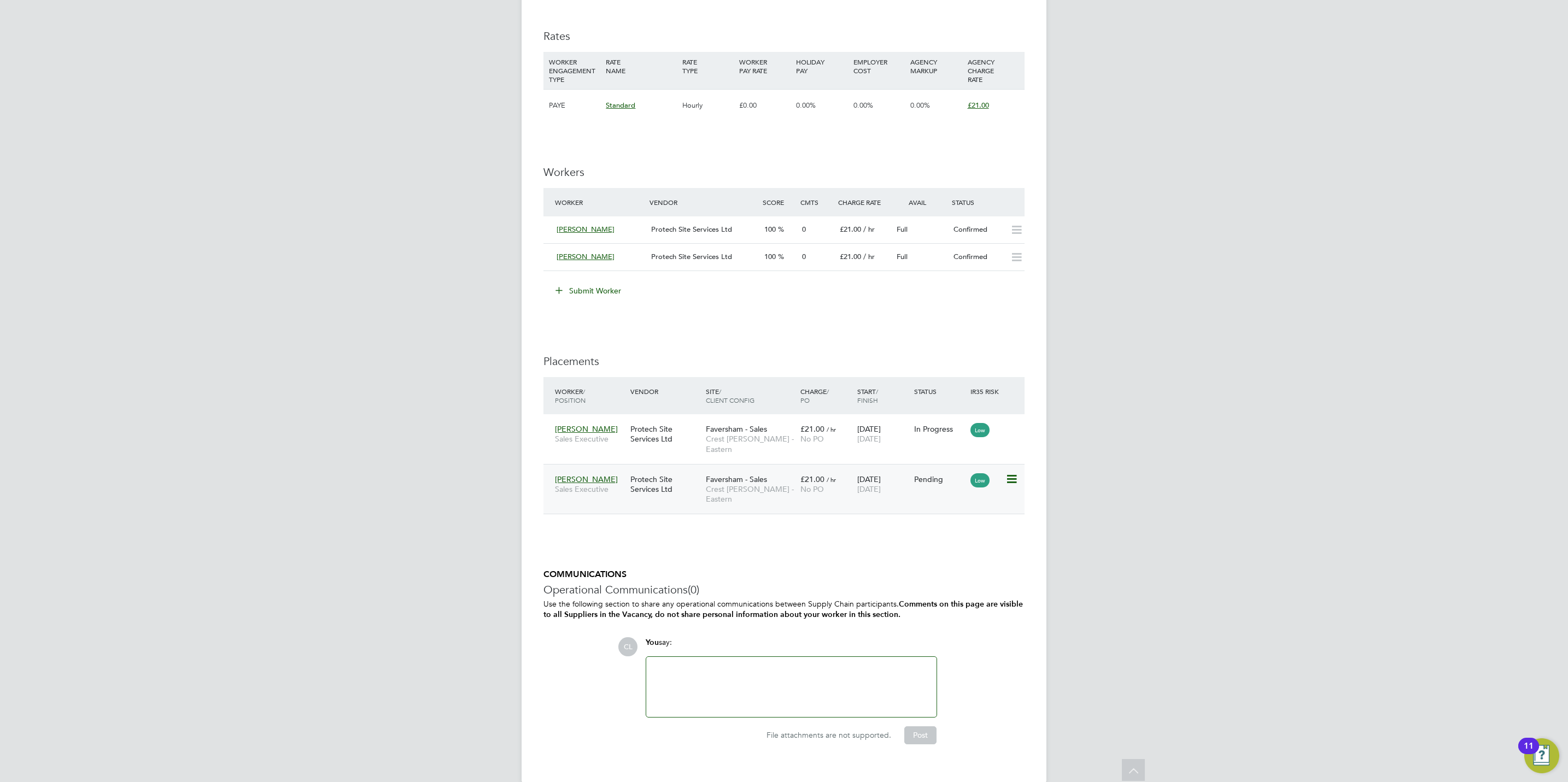
click at [1012, 474] on icon at bounding box center [1011, 480] width 11 height 13
click at [950, 540] on li "Start" at bounding box center [977, 539] width 78 height 15
type input "[PERSON_NAME]"
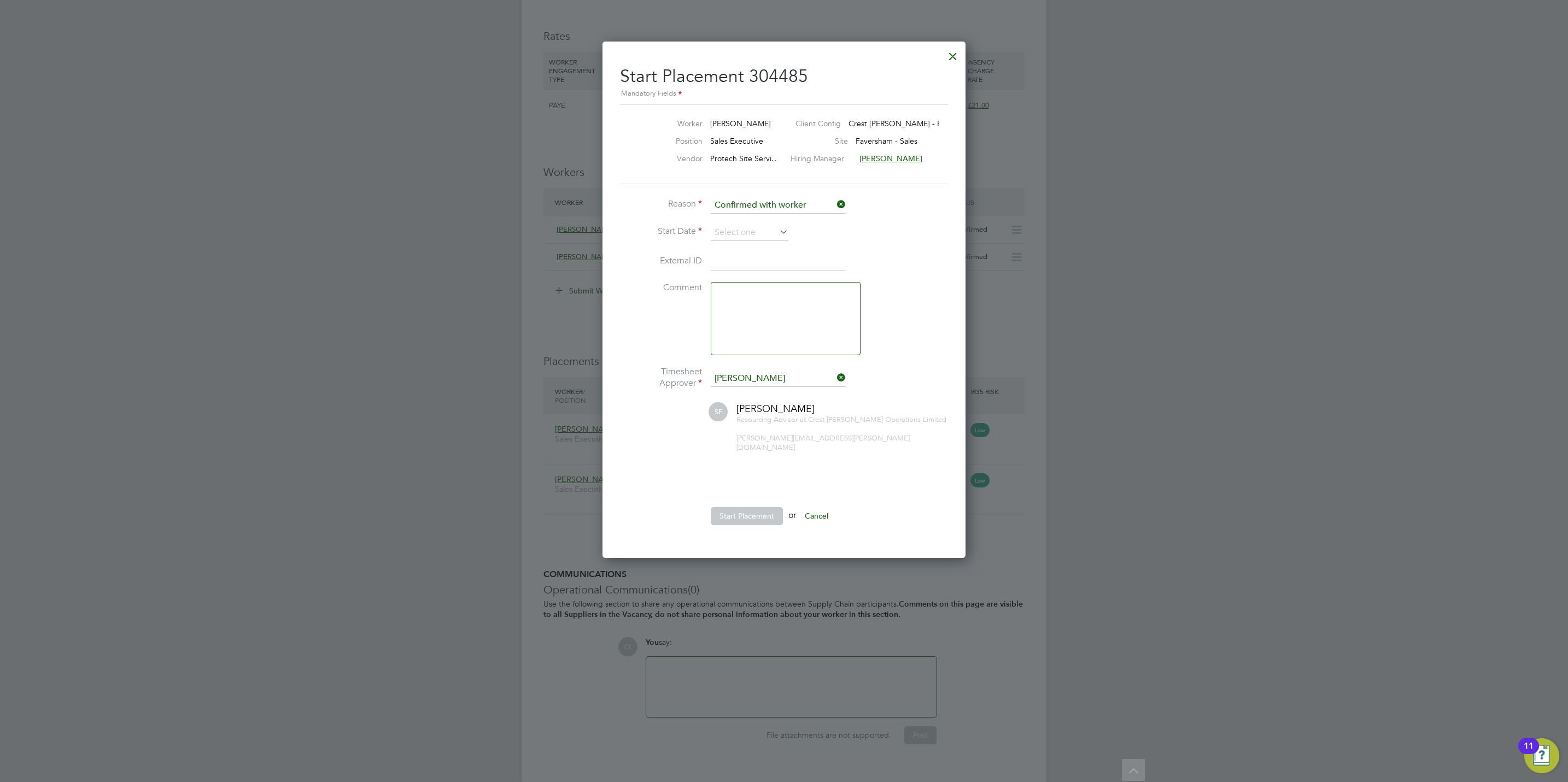
click at [990, 607] on div at bounding box center [784, 391] width 1568 height 782
click at [763, 220] on li "Reason Confirmed with worker" at bounding box center [784, 211] width 328 height 27
click at [761, 232] on input at bounding box center [750, 232] width 78 height 16
click at [750, 312] on span "16" at bounding box center [749, 311] width 21 height 21
type input "[DATE]"
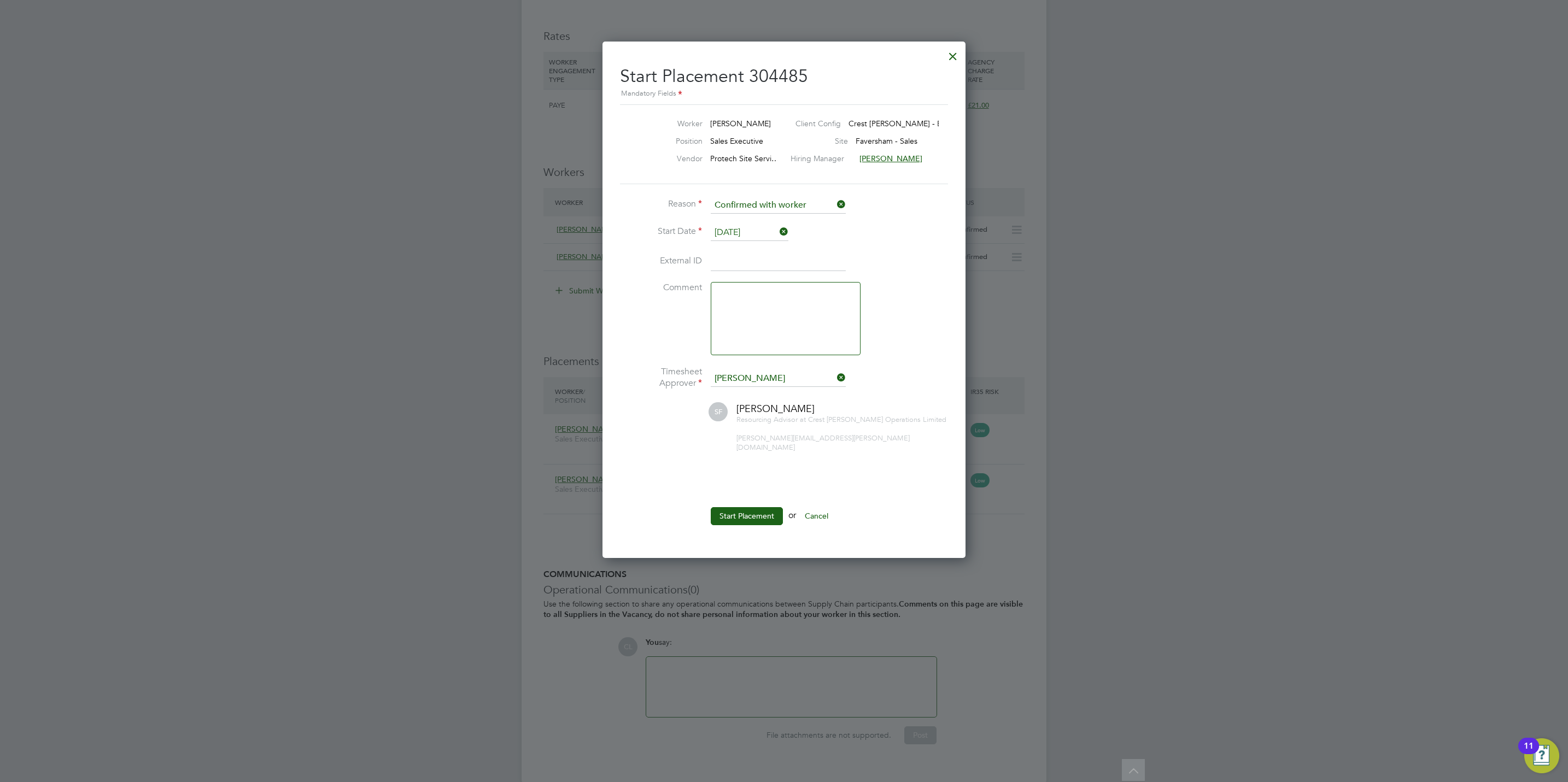
click at [749, 518] on li "Start Placement or Cancel" at bounding box center [784, 522] width 328 height 29
click at [749, 508] on button "Start Placement" at bounding box center [747, 516] width 72 height 18
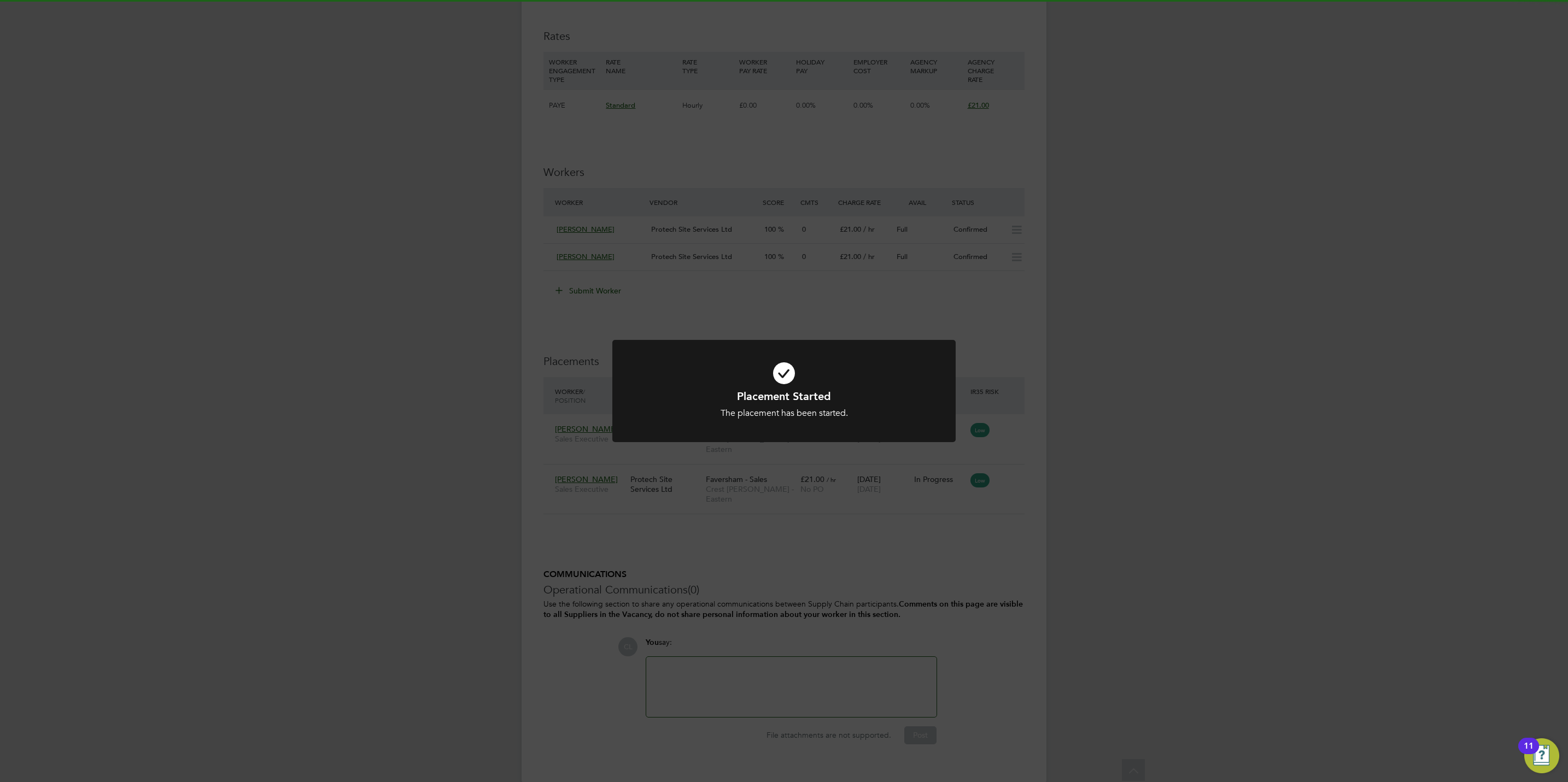
click at [940, 557] on div "Placement Started The placement has been started. Cancel Okay" at bounding box center [784, 391] width 1568 height 782
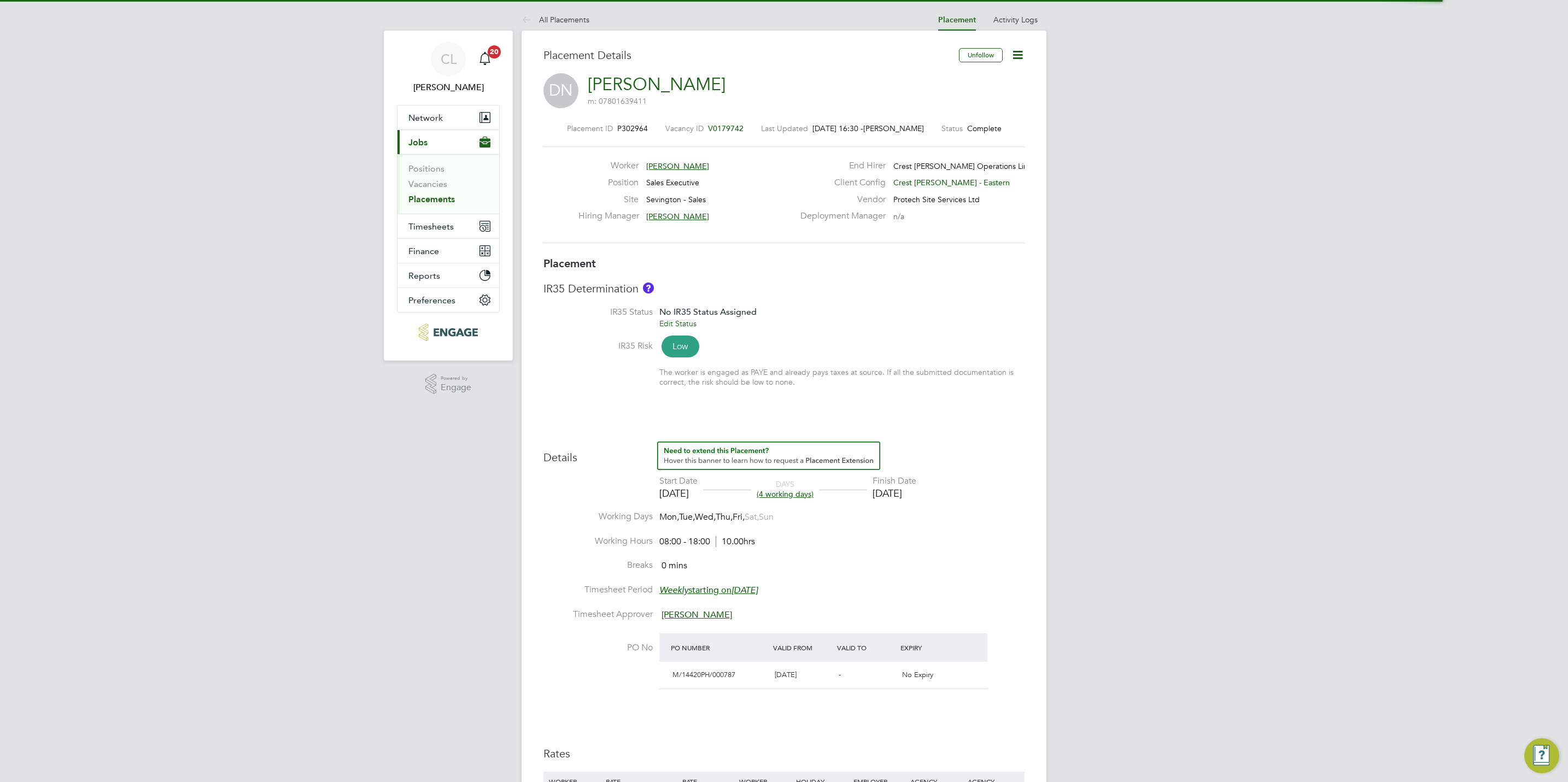
click at [1023, 55] on icon at bounding box center [1018, 55] width 13 height 13
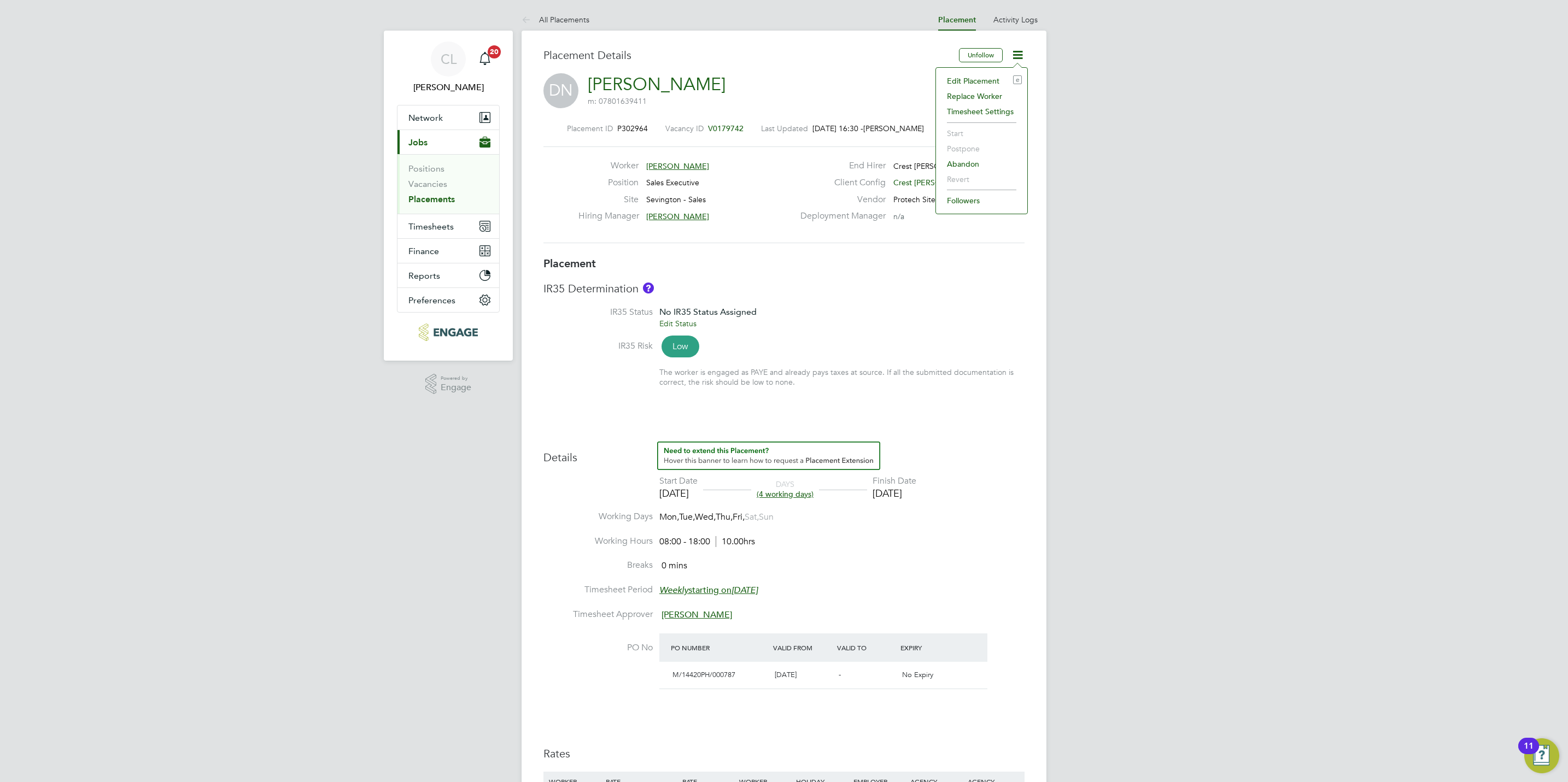
click at [978, 77] on li "Edit Placement e" at bounding box center [982, 80] width 80 height 15
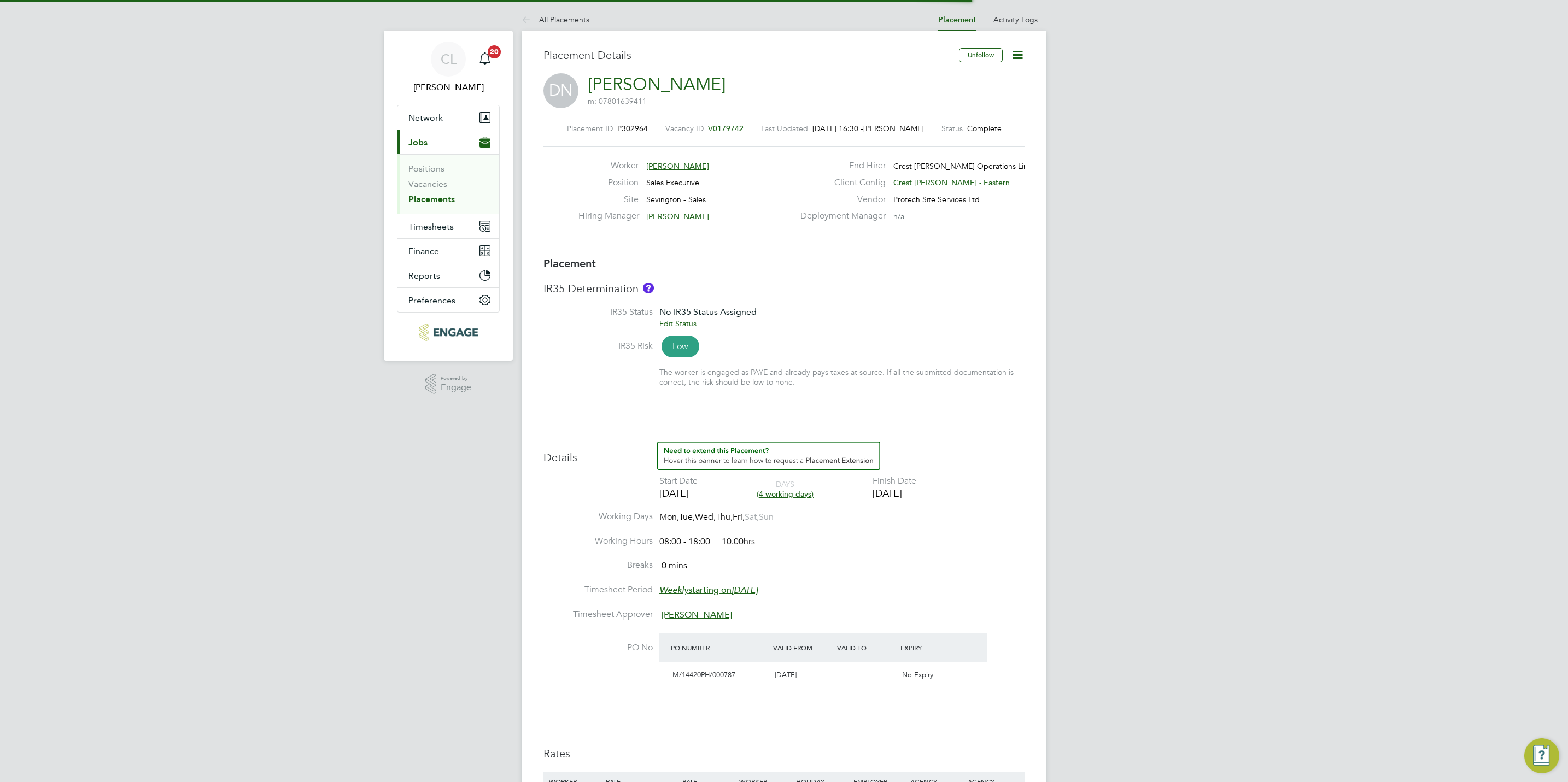
scroll to position [5, 5]
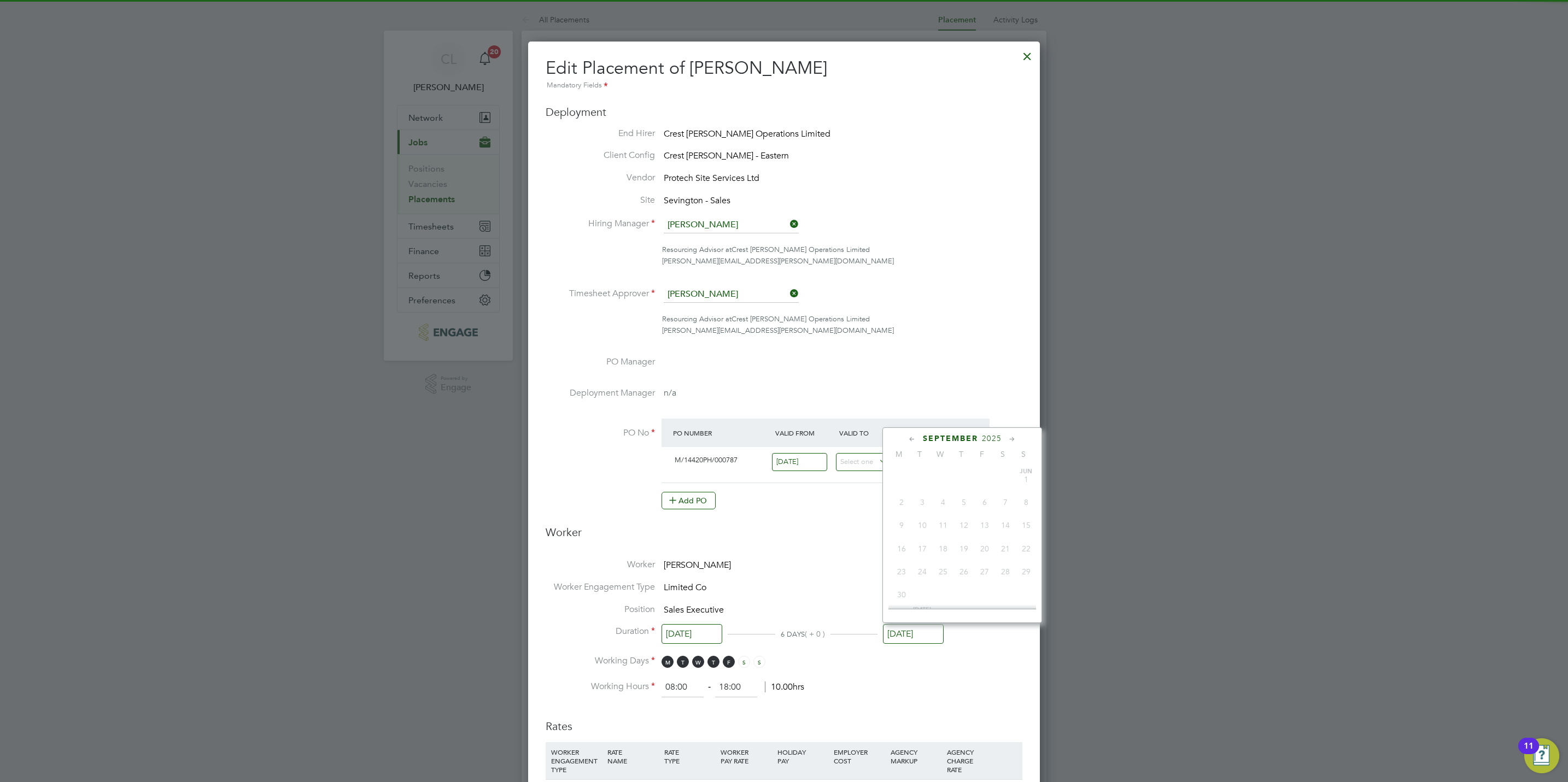
click at [909, 626] on input "[DATE]" at bounding box center [914, 634] width 61 height 20
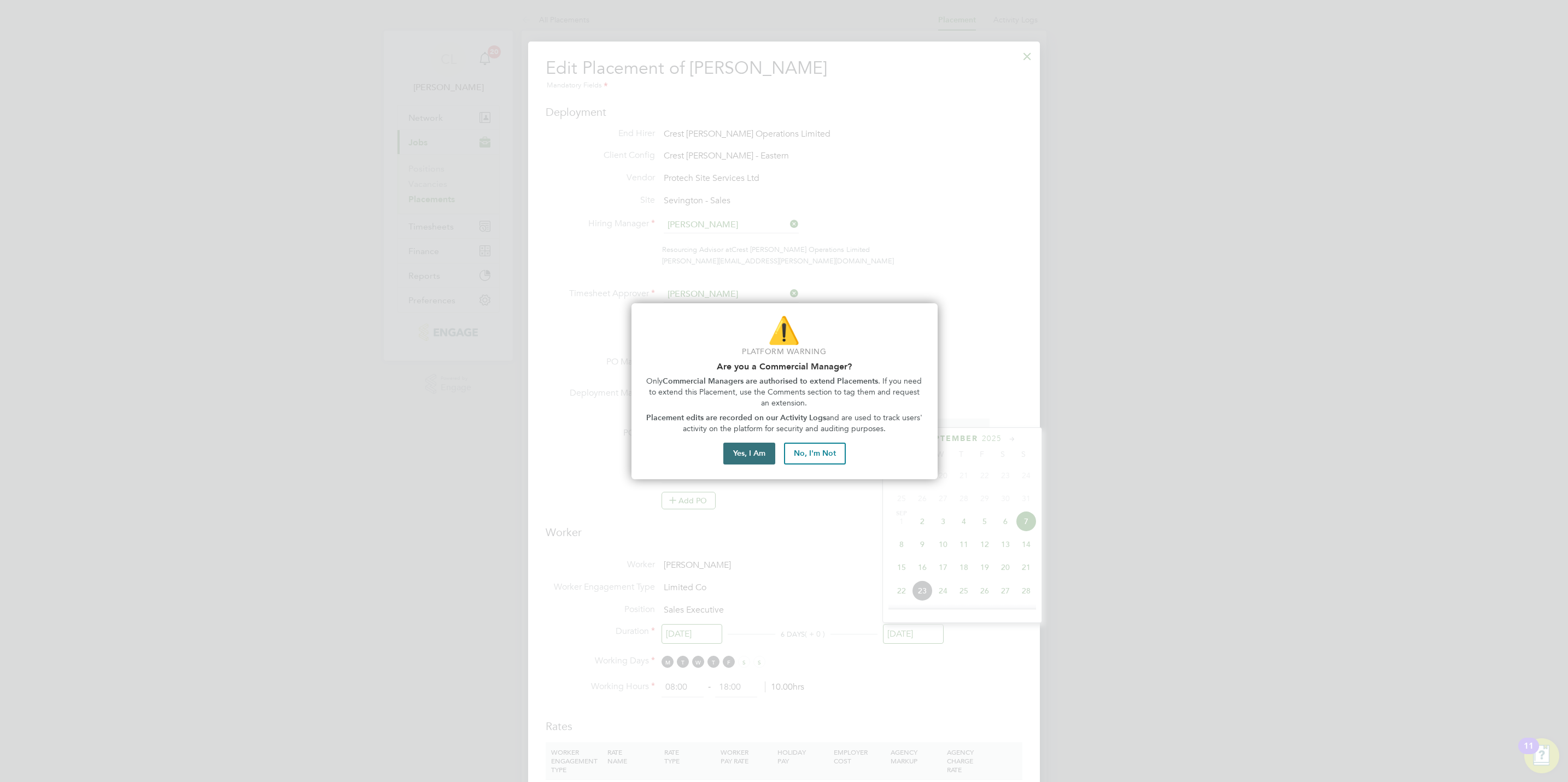
click at [754, 448] on button "Yes, I Am" at bounding box center [749, 454] width 52 height 22
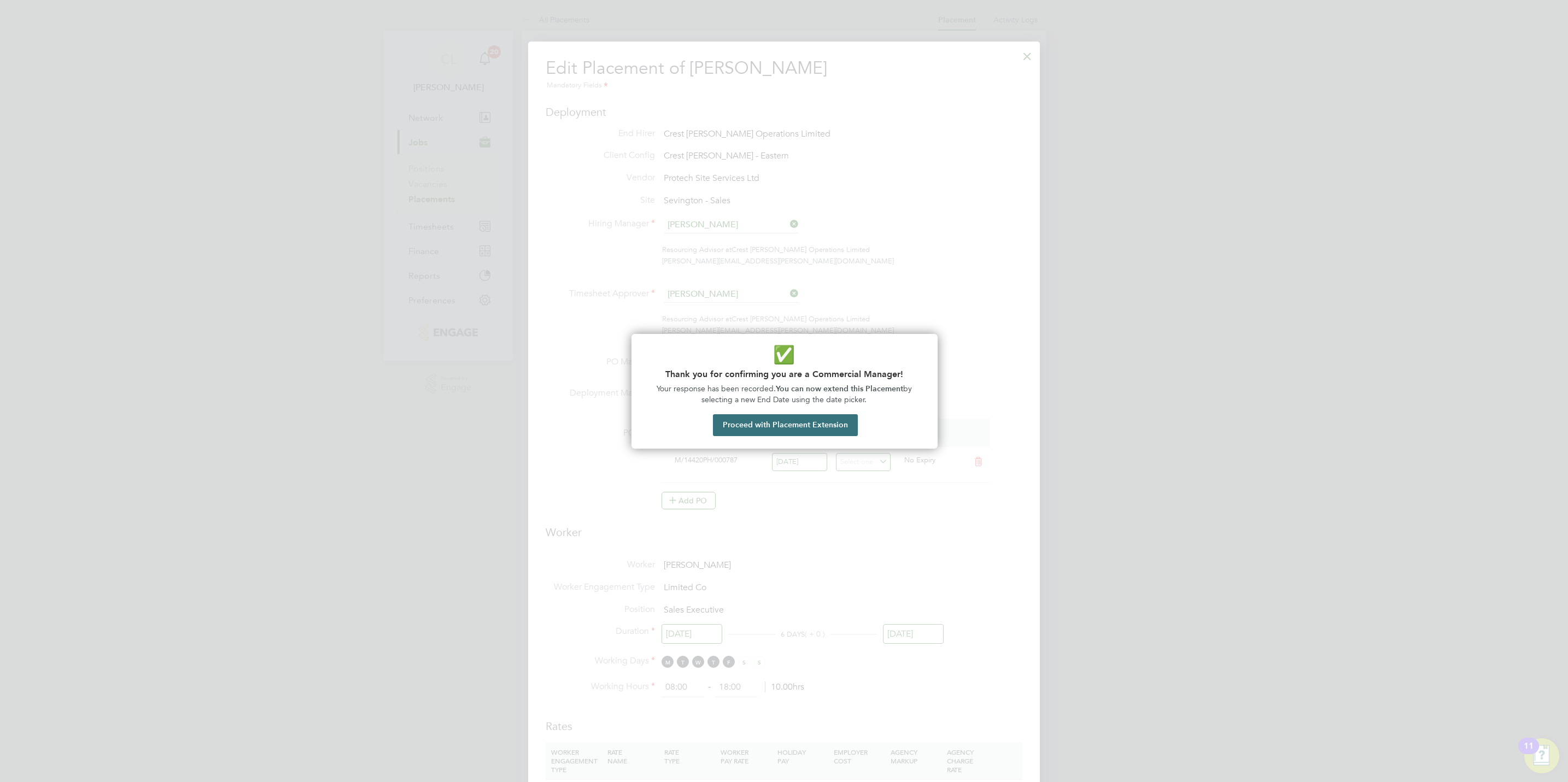
click at [811, 420] on button "Proceed with Placement Extension" at bounding box center [785, 425] width 145 height 22
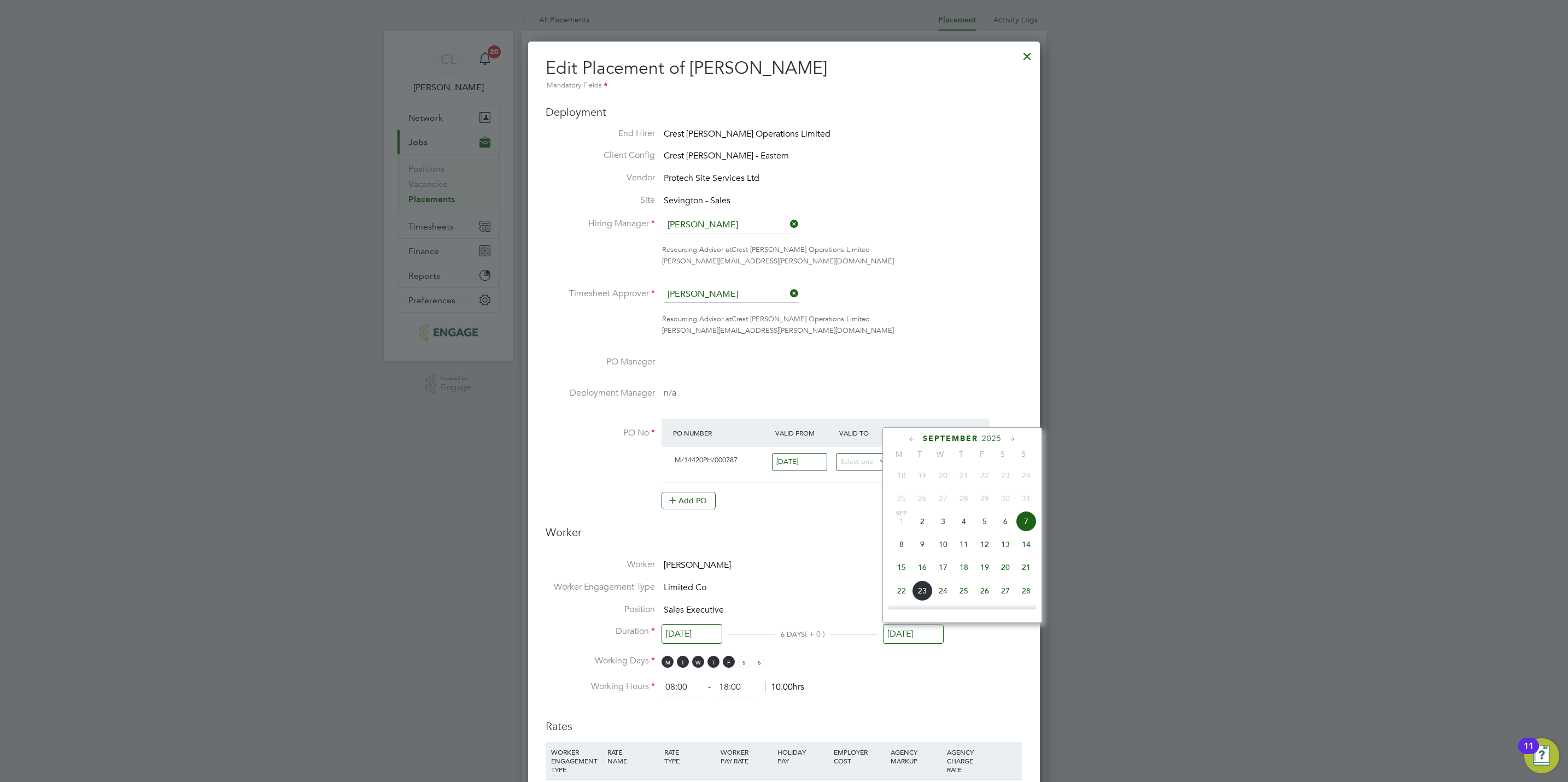
click at [1029, 572] on span "21" at bounding box center [1026, 567] width 21 height 21
type input "21 Sep 2025"
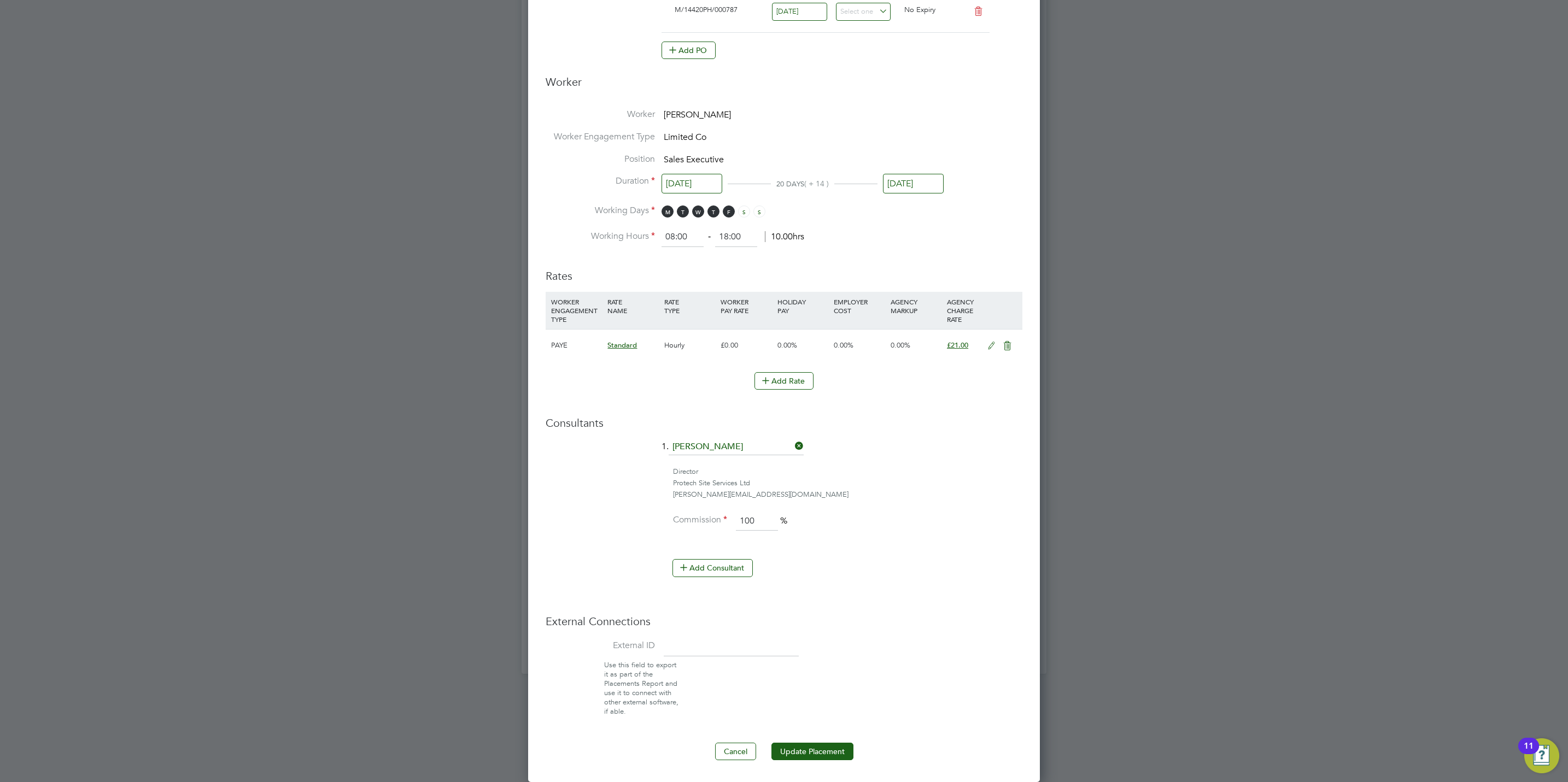
drag, startPoint x: 803, startPoint y: 735, endPoint x: 808, endPoint y: 739, distance: 6.4
click at [807, 735] on ng-form "Deployment End Hirer Crest Nicholson Operations Limited Client Config Crest Nic…" at bounding box center [783, 207] width 477 height 1106
click at [811, 758] on button "Update Placement" at bounding box center [812, 752] width 82 height 18
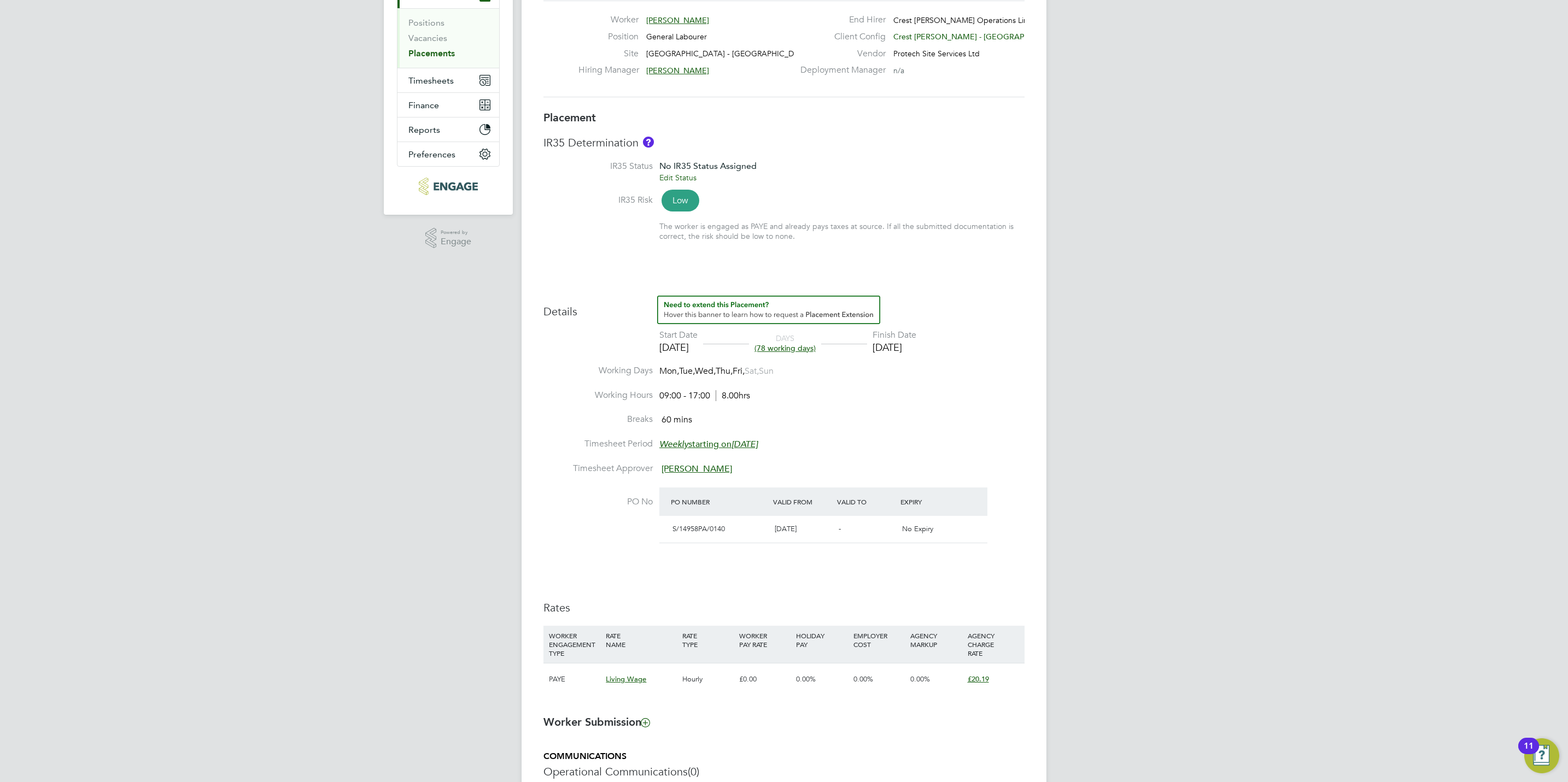
scroll to position [328, 0]
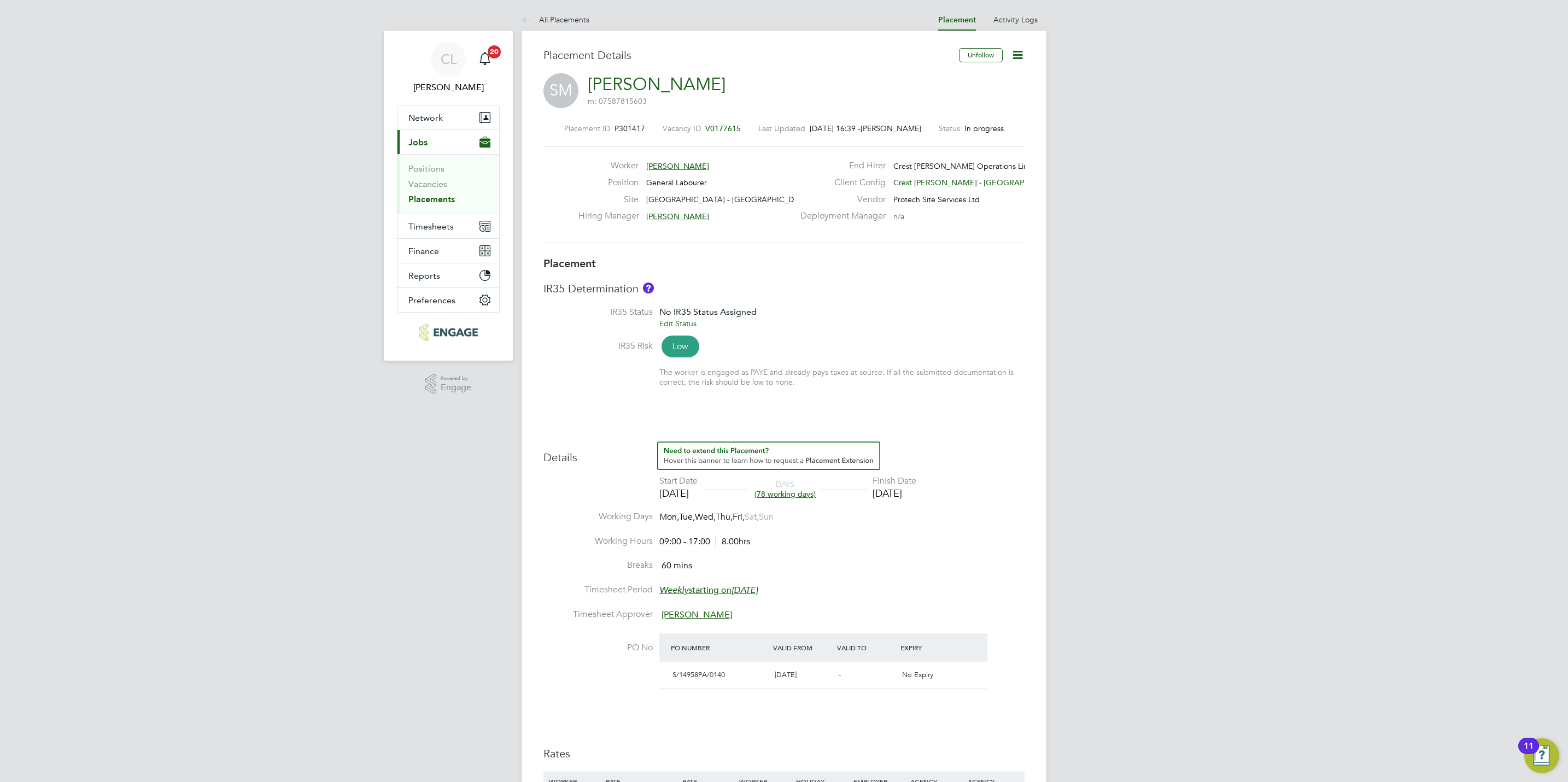
click at [733, 126] on span "V0177615" at bounding box center [723, 128] width 35 height 10
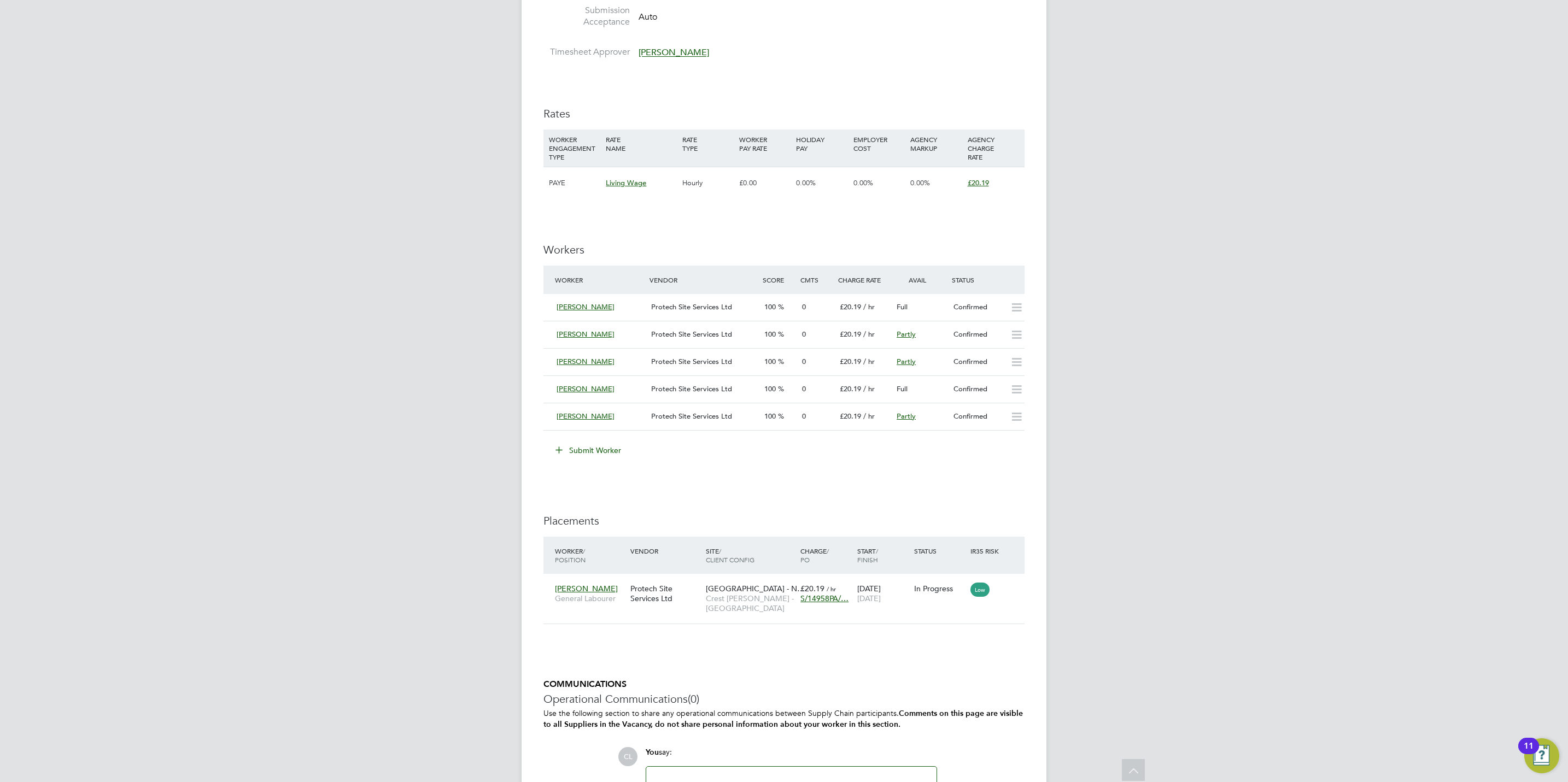
click at [597, 458] on button "Submit Worker" at bounding box center [589, 450] width 82 height 18
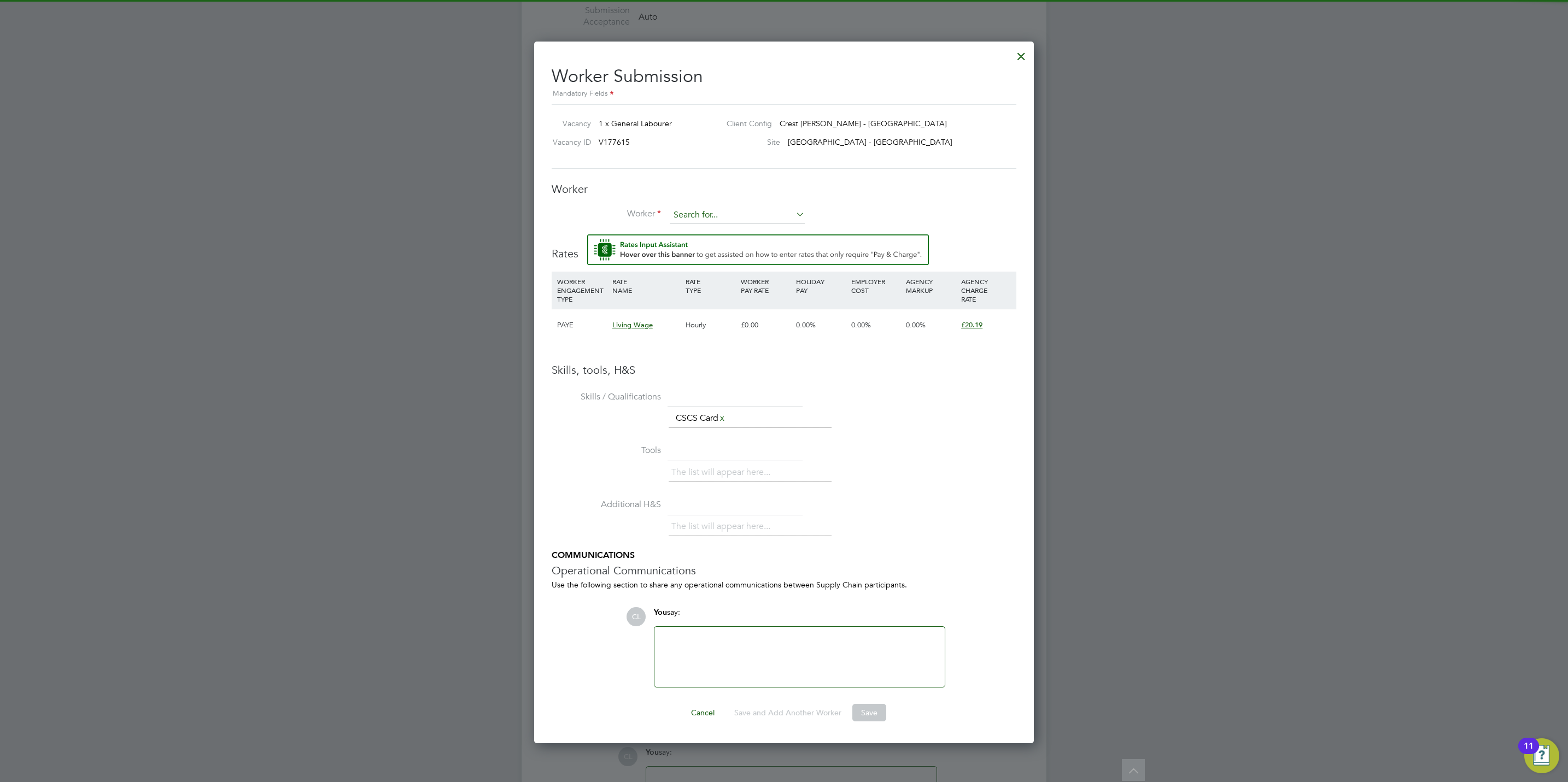
click at [691, 214] on input at bounding box center [737, 215] width 135 height 16
click at [739, 234] on b "Wise" at bounding box center [747, 231] width 18 height 9
type input "David Wise (WIS003)"
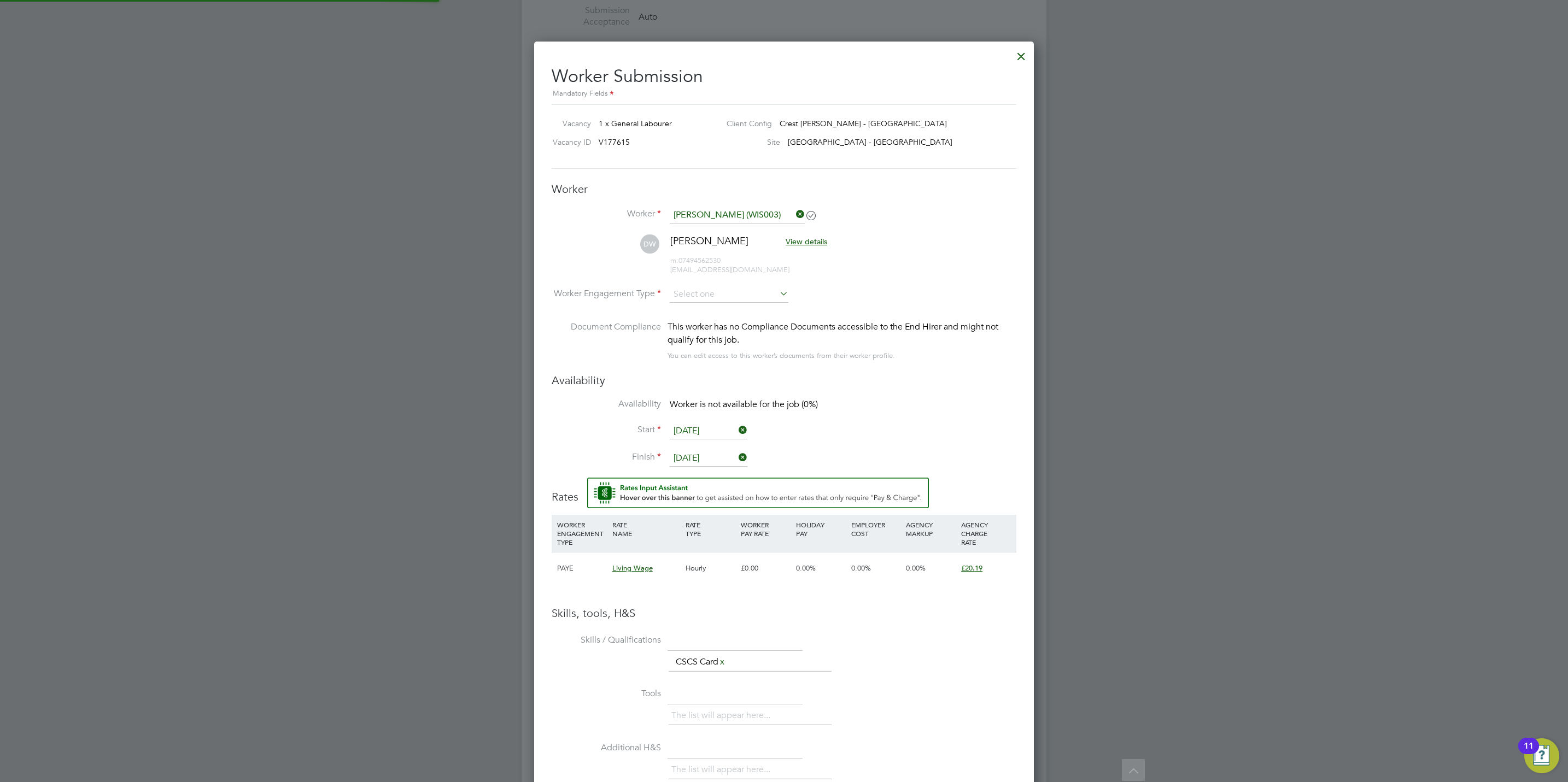
click at [716, 285] on li "DW David Wise View details m: 07494562530 24wised@gmail.com" at bounding box center [783, 260] width 464 height 52
click at [716, 287] on input at bounding box center [729, 295] width 119 height 16
click at [717, 326] on li "PAYE" at bounding box center [729, 324] width 120 height 14
type input "PAYE"
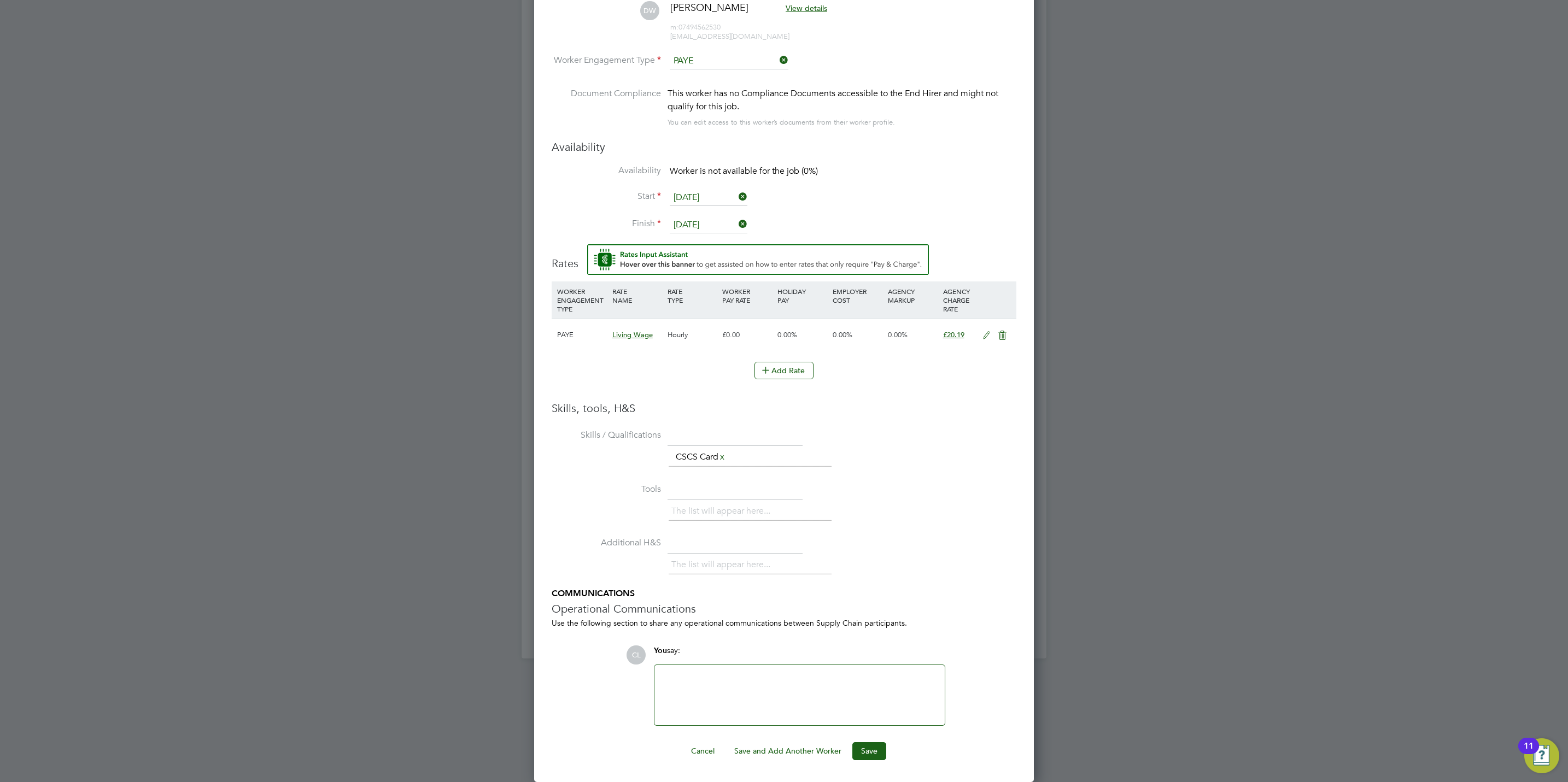
click at [865, 747] on button "Save" at bounding box center [869, 751] width 34 height 18
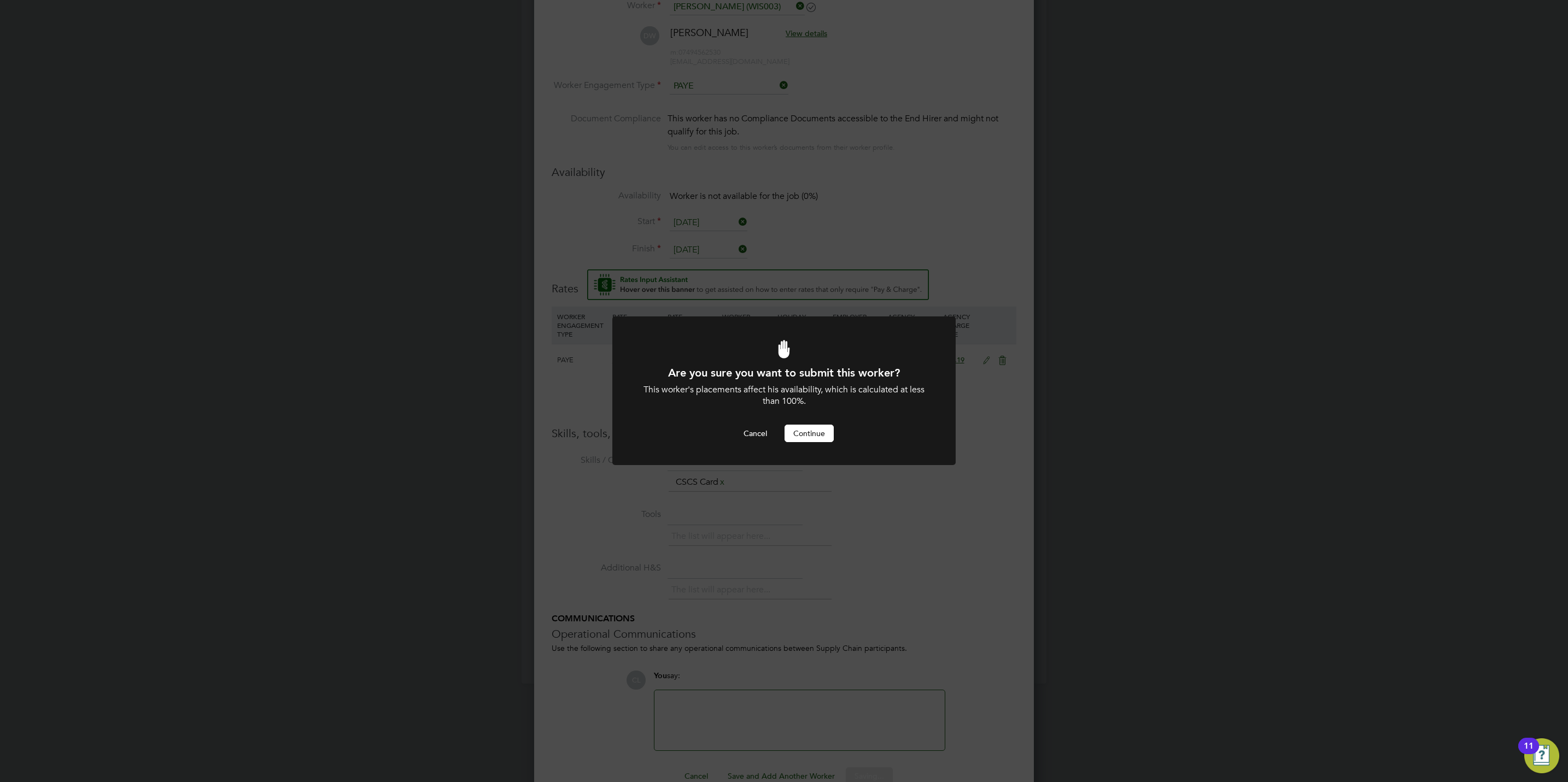
click at [800, 423] on div "Are you sure you want to submit this worker? This worker's placements affect hi…" at bounding box center [783, 404] width 284 height 77
drag, startPoint x: 797, startPoint y: 428, endPoint x: 796, endPoint y: 435, distance: 7.1
click at [796, 435] on div "Are you sure you want to submit this worker? This worker's placements affect hi…" at bounding box center [783, 404] width 284 height 77
drag, startPoint x: 796, startPoint y: 435, endPoint x: 813, endPoint y: 441, distance: 18.0
click at [814, 441] on button "Continue" at bounding box center [809, 433] width 49 height 18
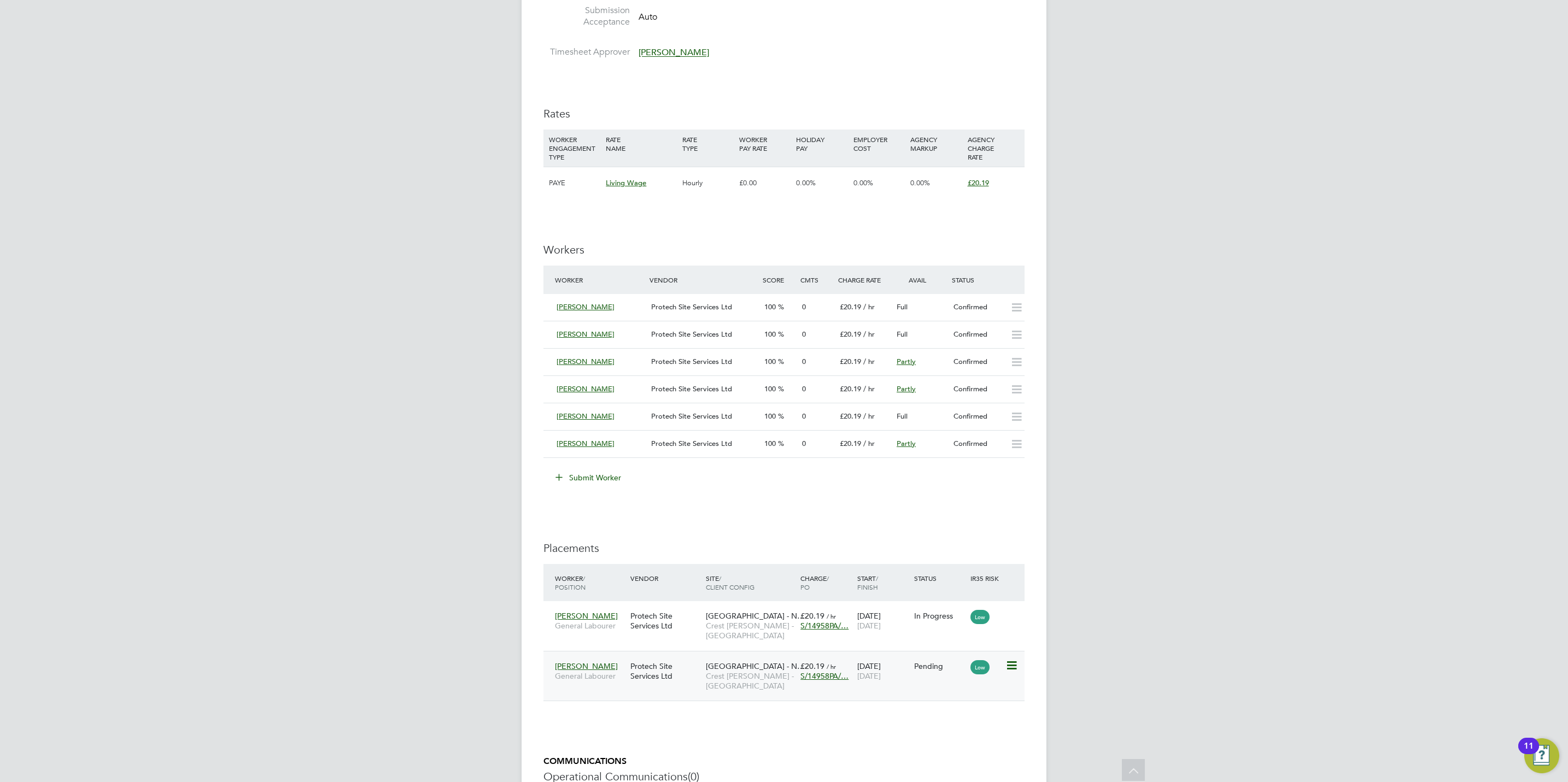
click at [1013, 672] on icon at bounding box center [1011, 666] width 11 height 13
click at [948, 738] on li "Start" at bounding box center [977, 737] width 78 height 15
type input "[PERSON_NAME]"
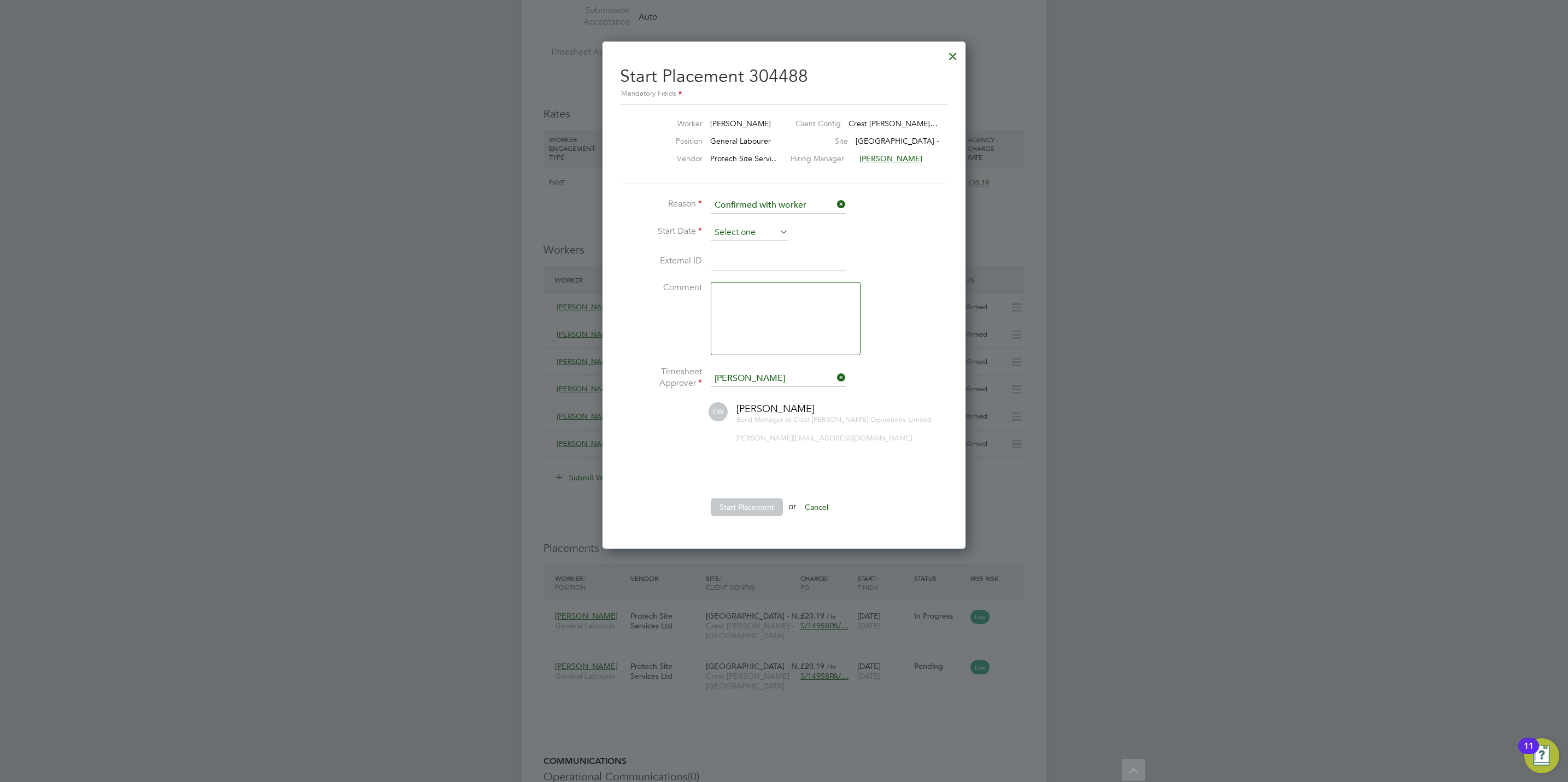
click at [761, 236] on input at bounding box center [750, 232] width 78 height 16
click at [727, 314] on span "15" at bounding box center [729, 311] width 21 height 21
type input "15 Sep 2025"
click at [765, 503] on button "Start Placement" at bounding box center [747, 507] width 72 height 18
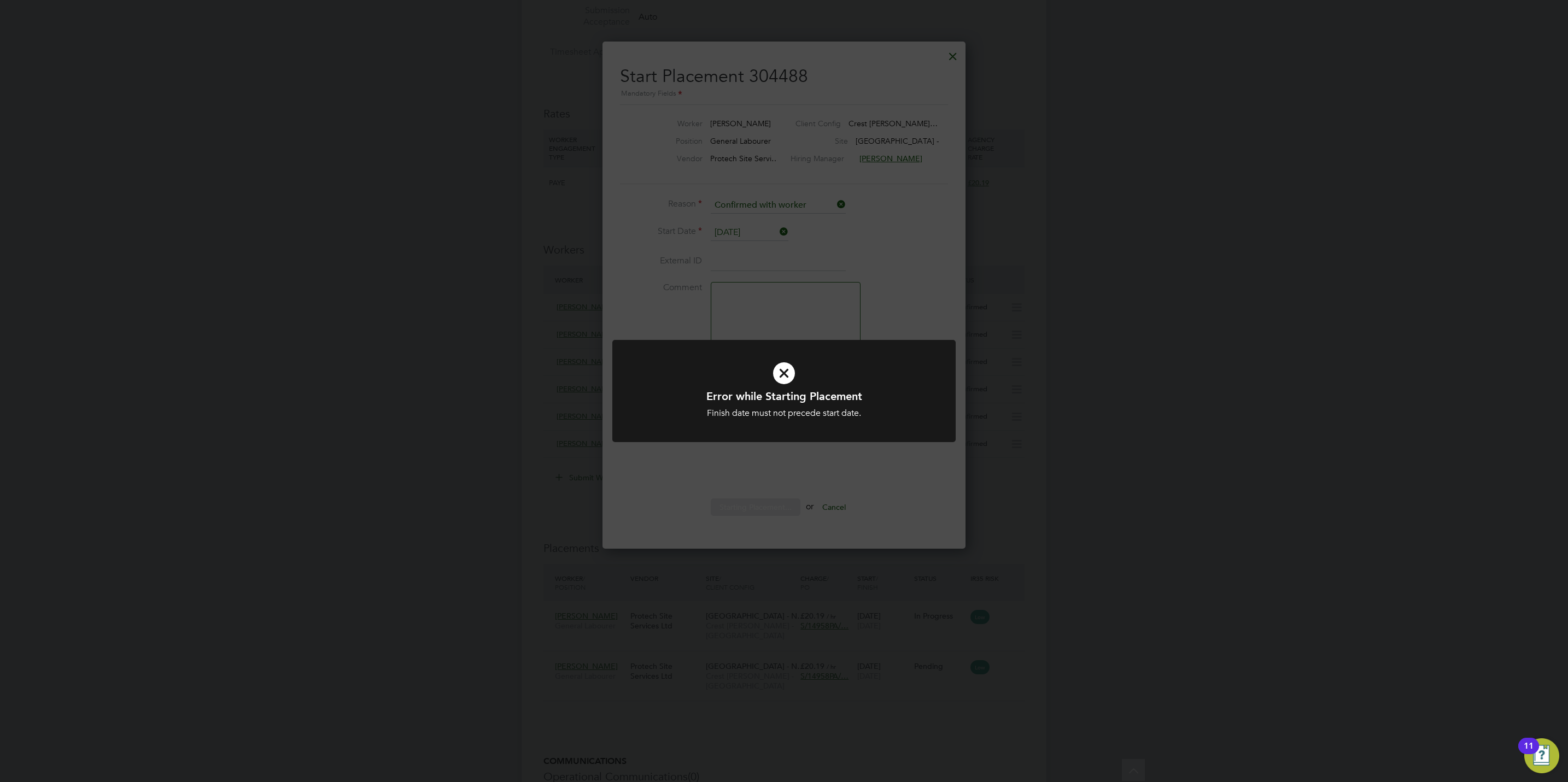
click at [803, 271] on div "Error while Starting Placement Finish date must not precede start date. Cancel …" at bounding box center [784, 391] width 1568 height 782
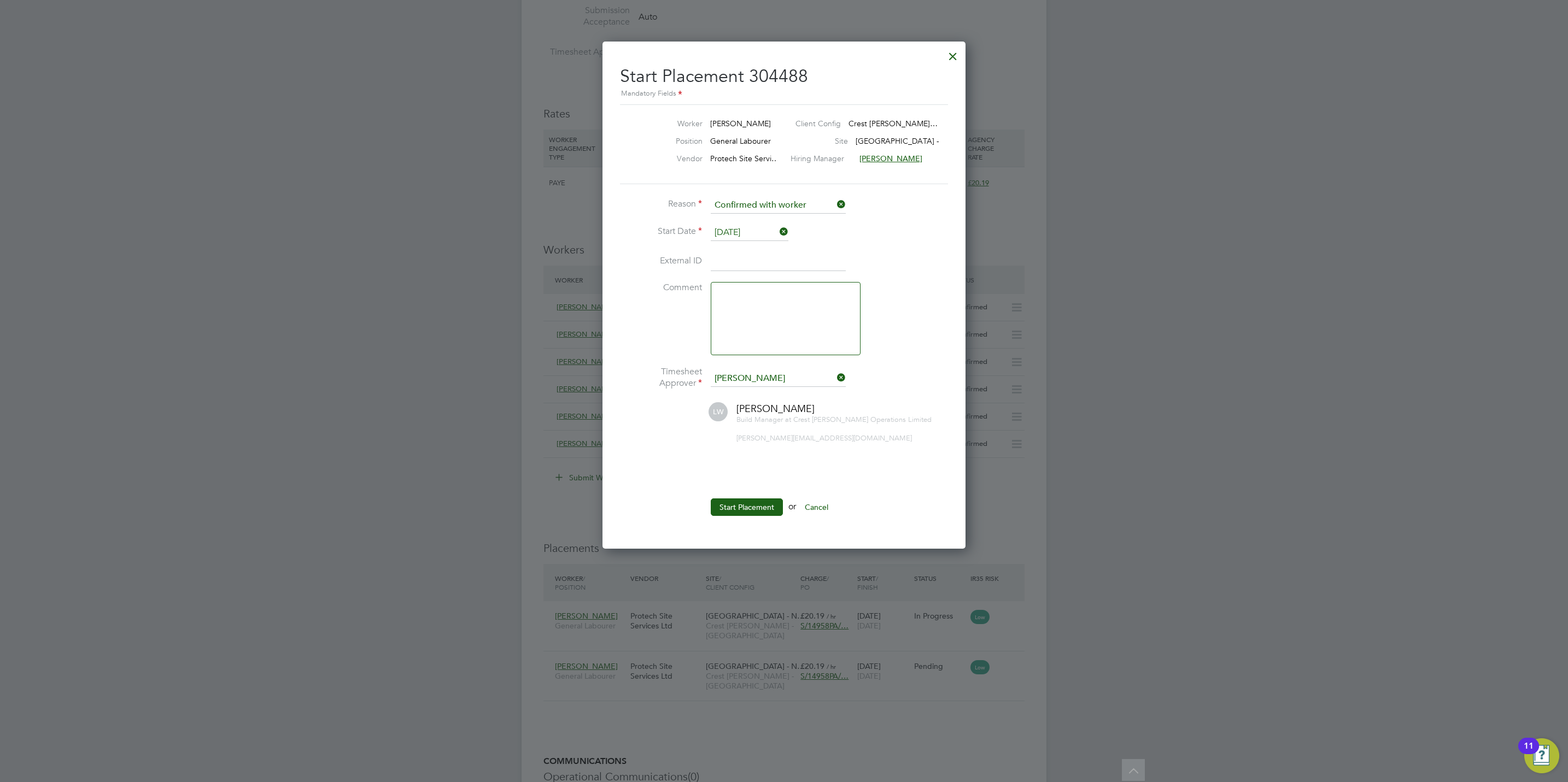
click at [956, 56] on div at bounding box center [953, 54] width 19 height 19
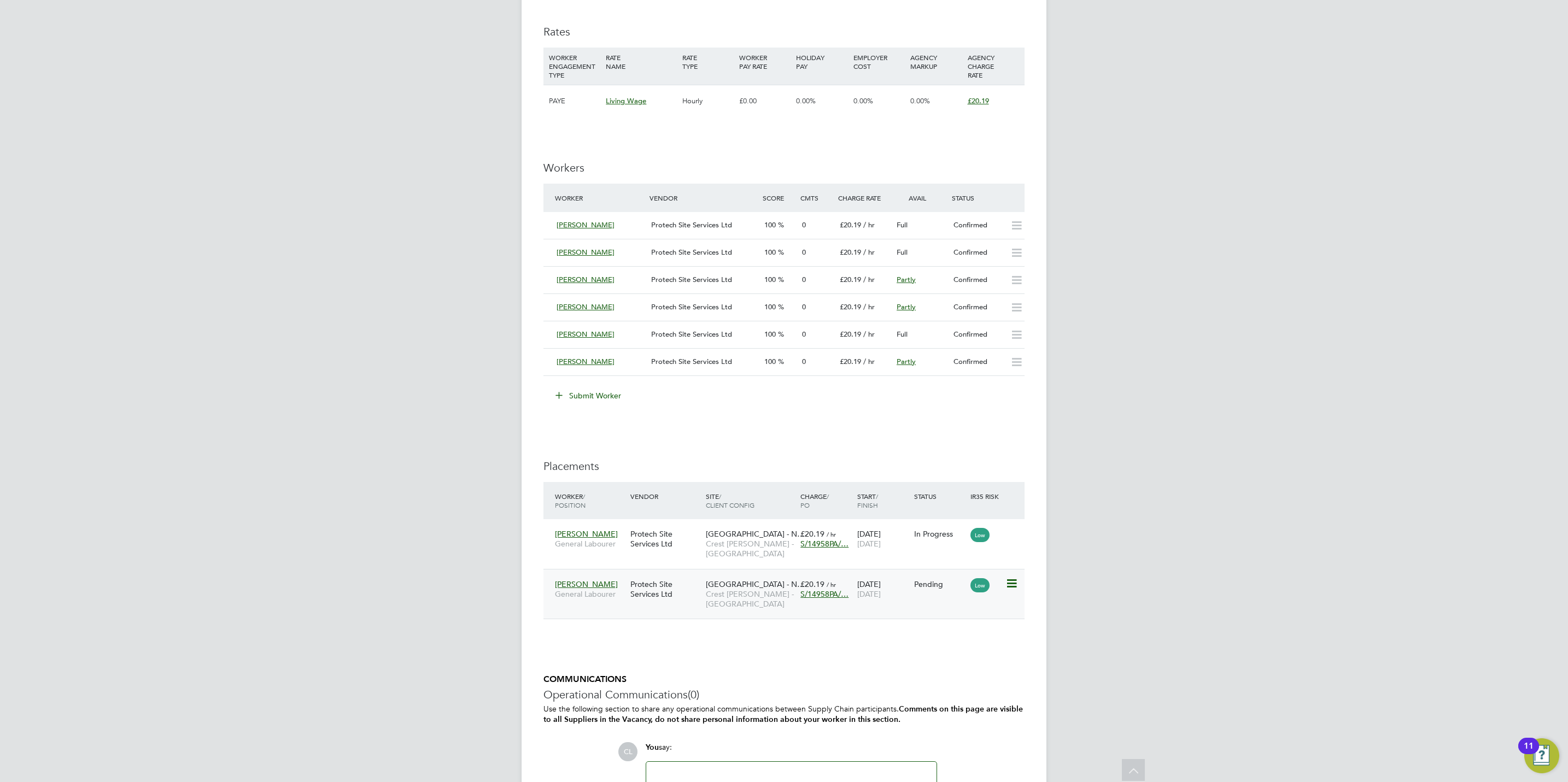
click at [881, 593] on span "31 Aug 2025" at bounding box center [869, 594] width 24 height 10
click at [1014, 582] on icon at bounding box center [1011, 584] width 11 height 13
click at [953, 653] on li "Start" at bounding box center [977, 655] width 78 height 15
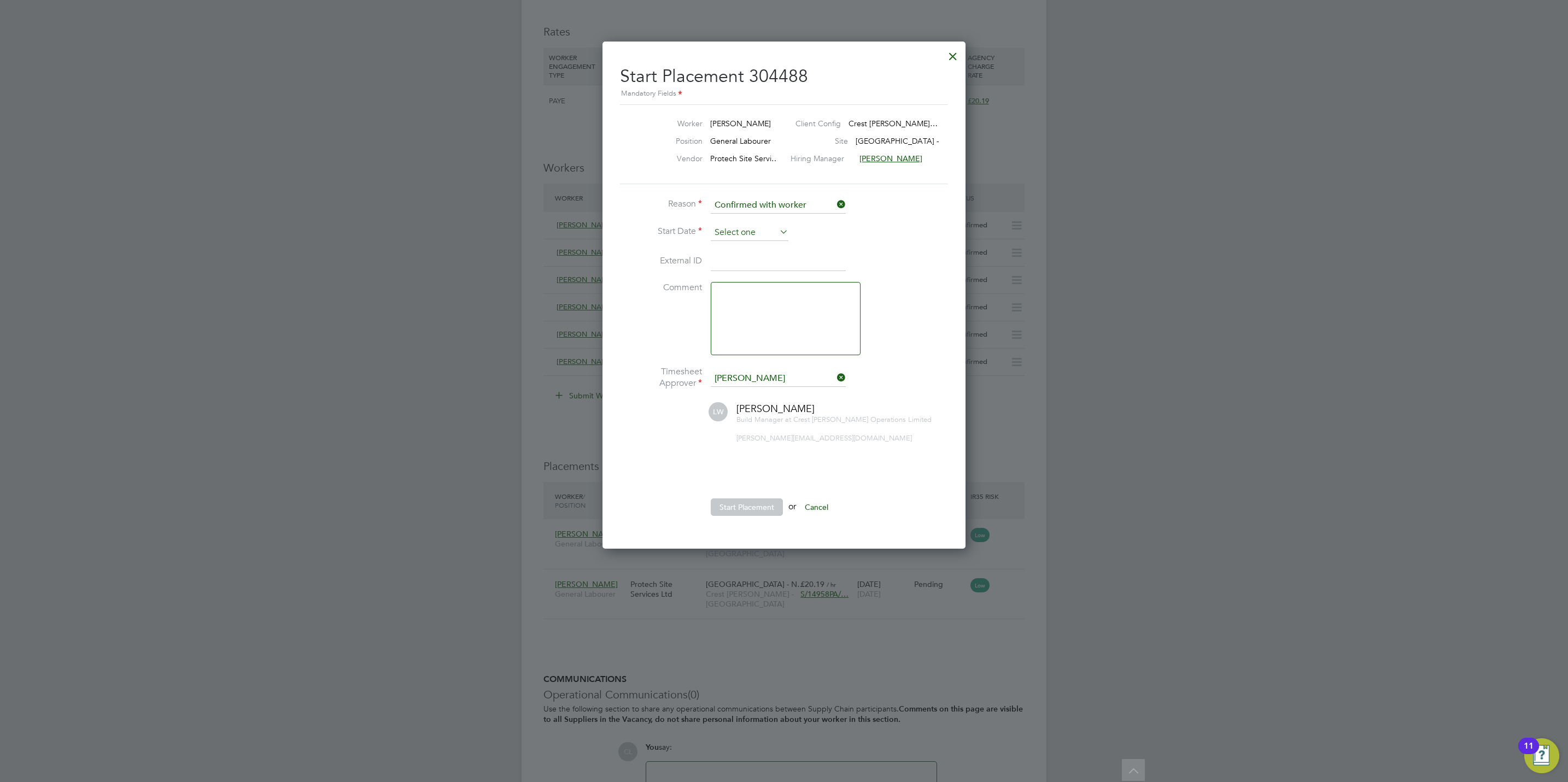
click at [735, 240] on div "All Vacancies Vacancy Activity Logs Vacancy Activity Logs All Vacancies Vacancy…" at bounding box center [784, 120] width 525 height 1534
click at [730, 223] on li "Reason Confirmed with worker" at bounding box center [784, 211] width 328 height 27
click at [730, 225] on input at bounding box center [750, 232] width 78 height 16
click at [730, 314] on span "15" at bounding box center [729, 311] width 21 height 21
type input "15 Sep 2025"
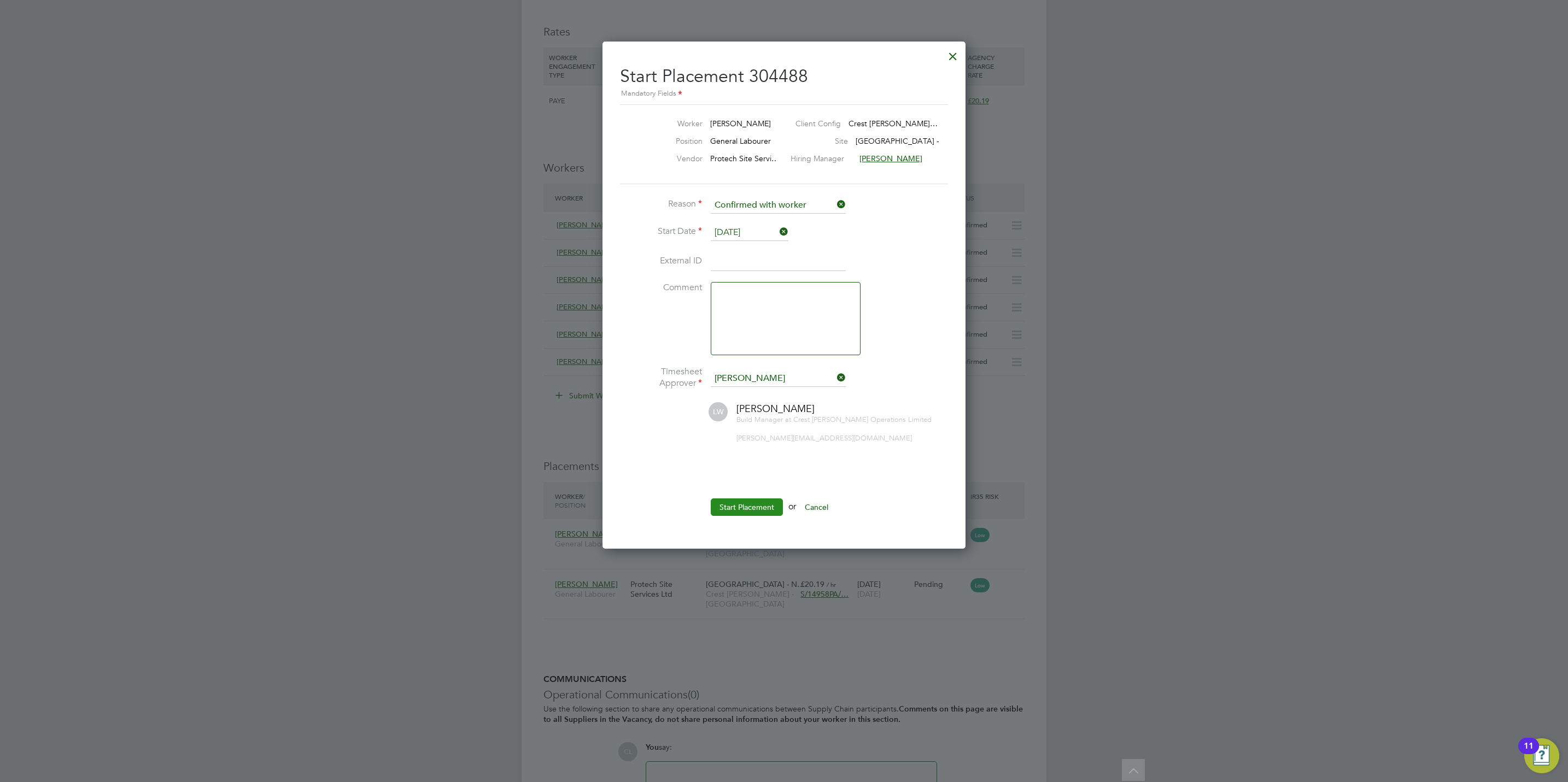
click at [743, 516] on button "Start Placement" at bounding box center [747, 507] width 72 height 18
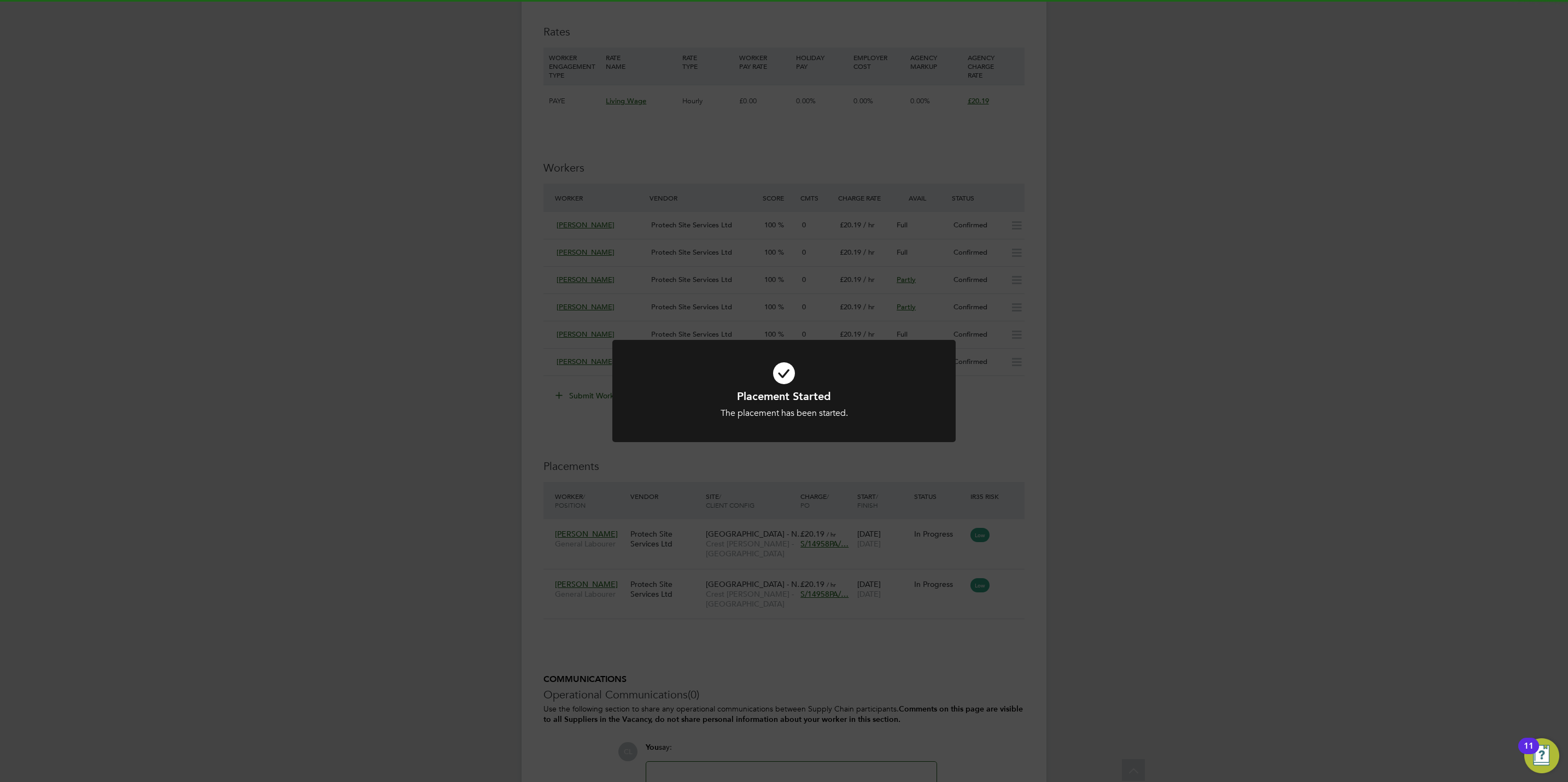
click at [888, 463] on div "Placement Started The placement has been started. Cancel Okay" at bounding box center [784, 391] width 1568 height 782
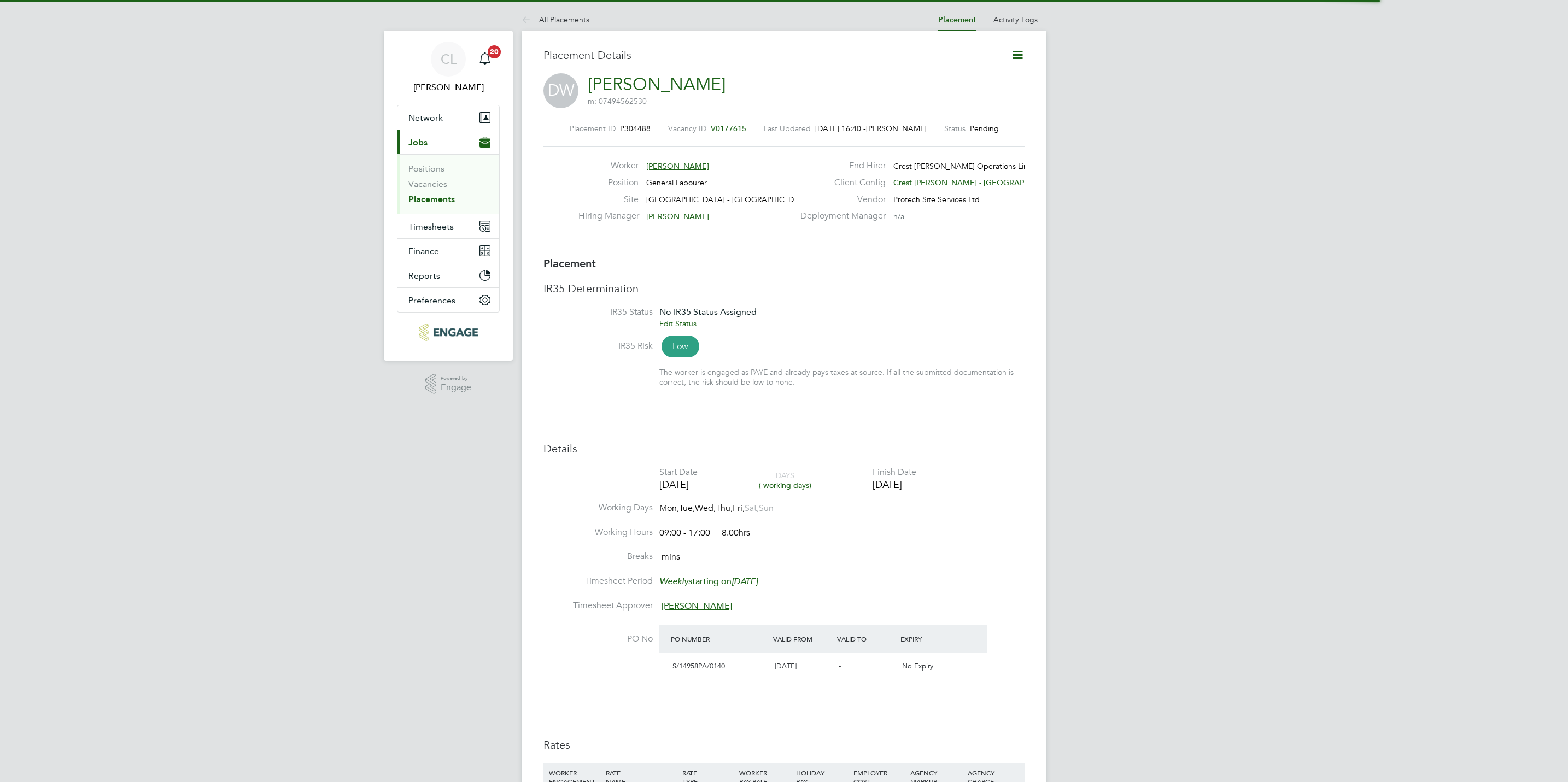
click at [1016, 57] on icon at bounding box center [1018, 55] width 13 height 13
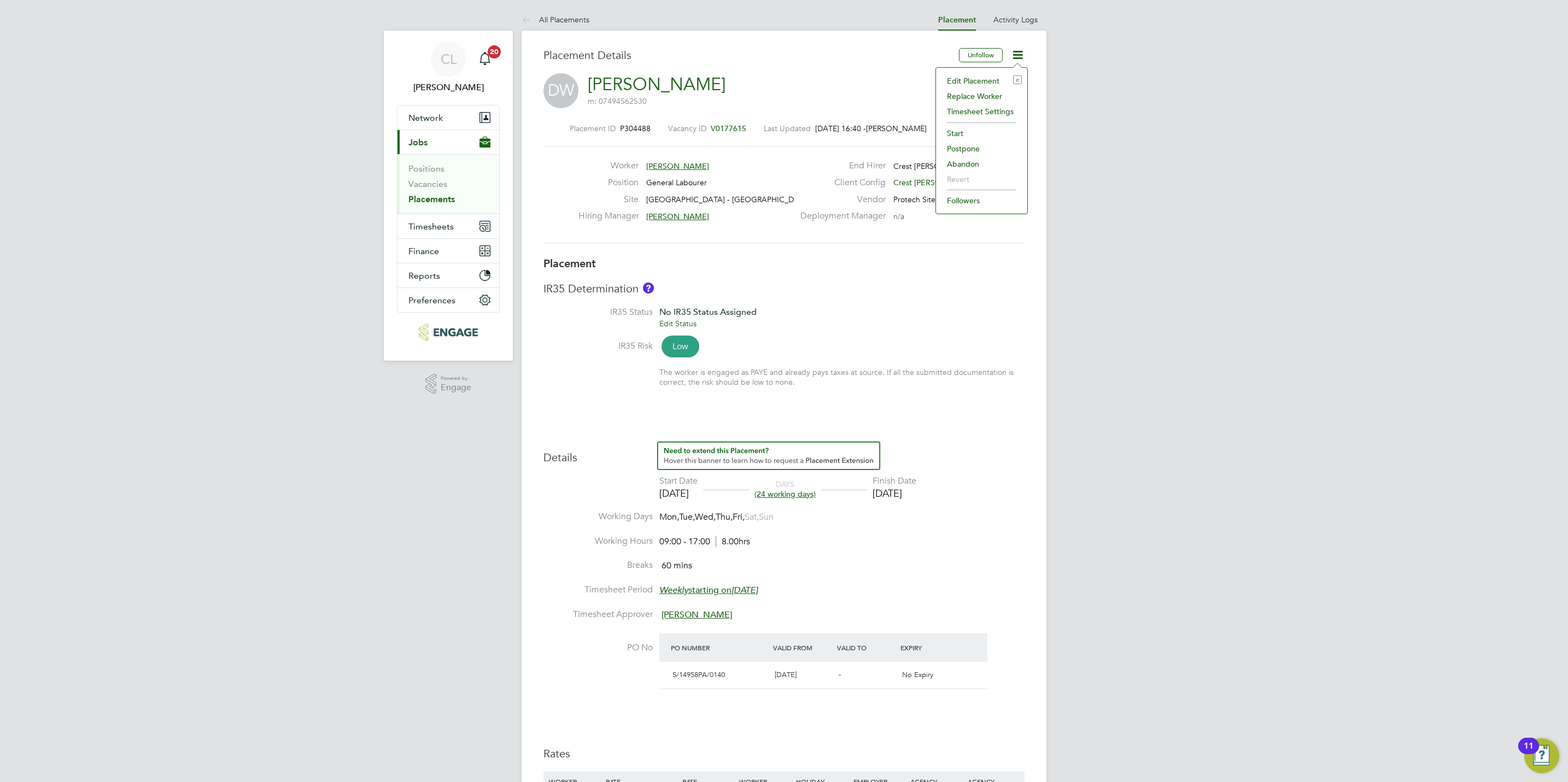
click at [981, 80] on li "Edit Placement e" at bounding box center [982, 80] width 80 height 15
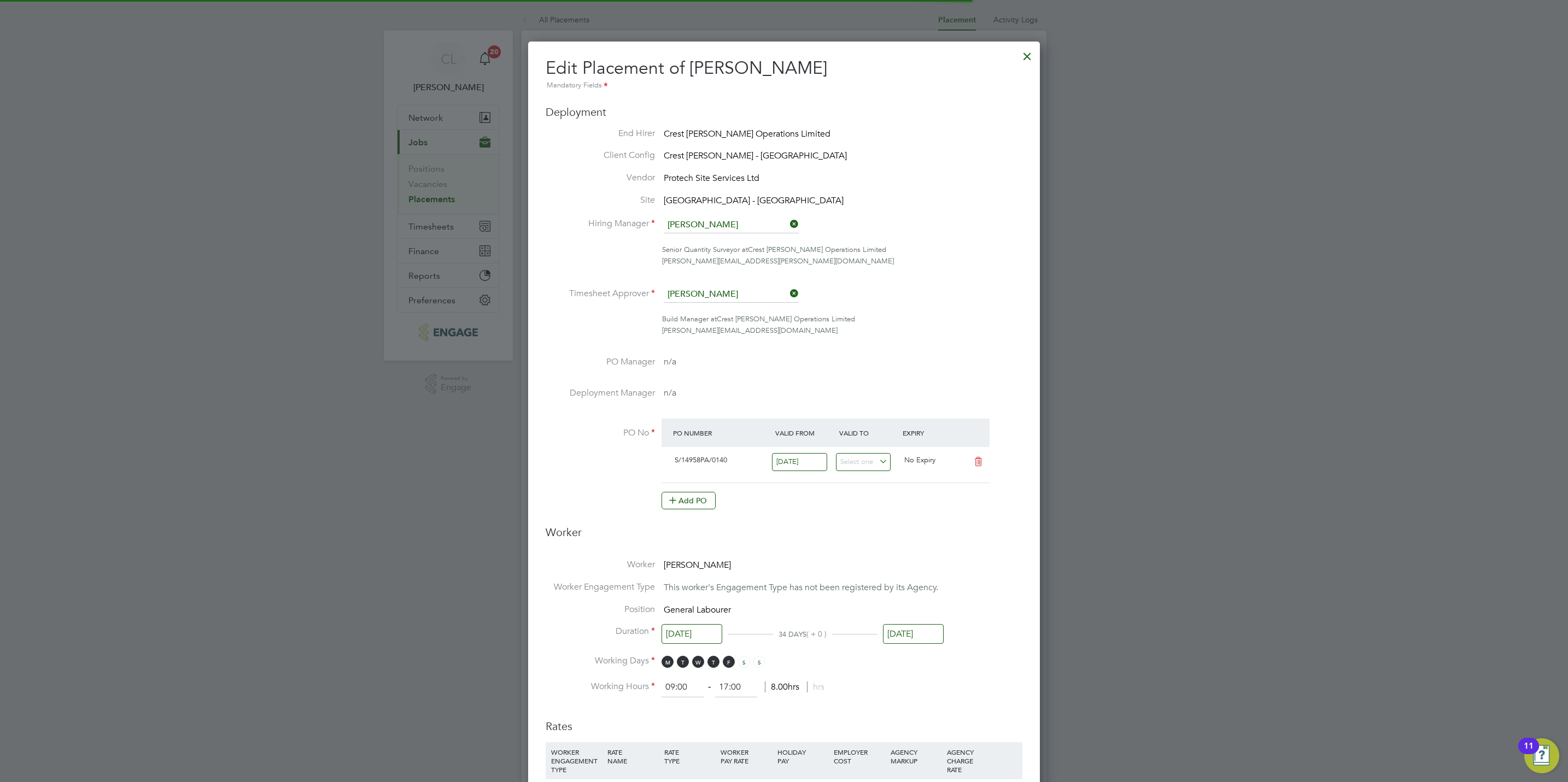
scroll to position [5, 5]
click at [922, 635] on input "[DATE]" at bounding box center [914, 634] width 61 height 20
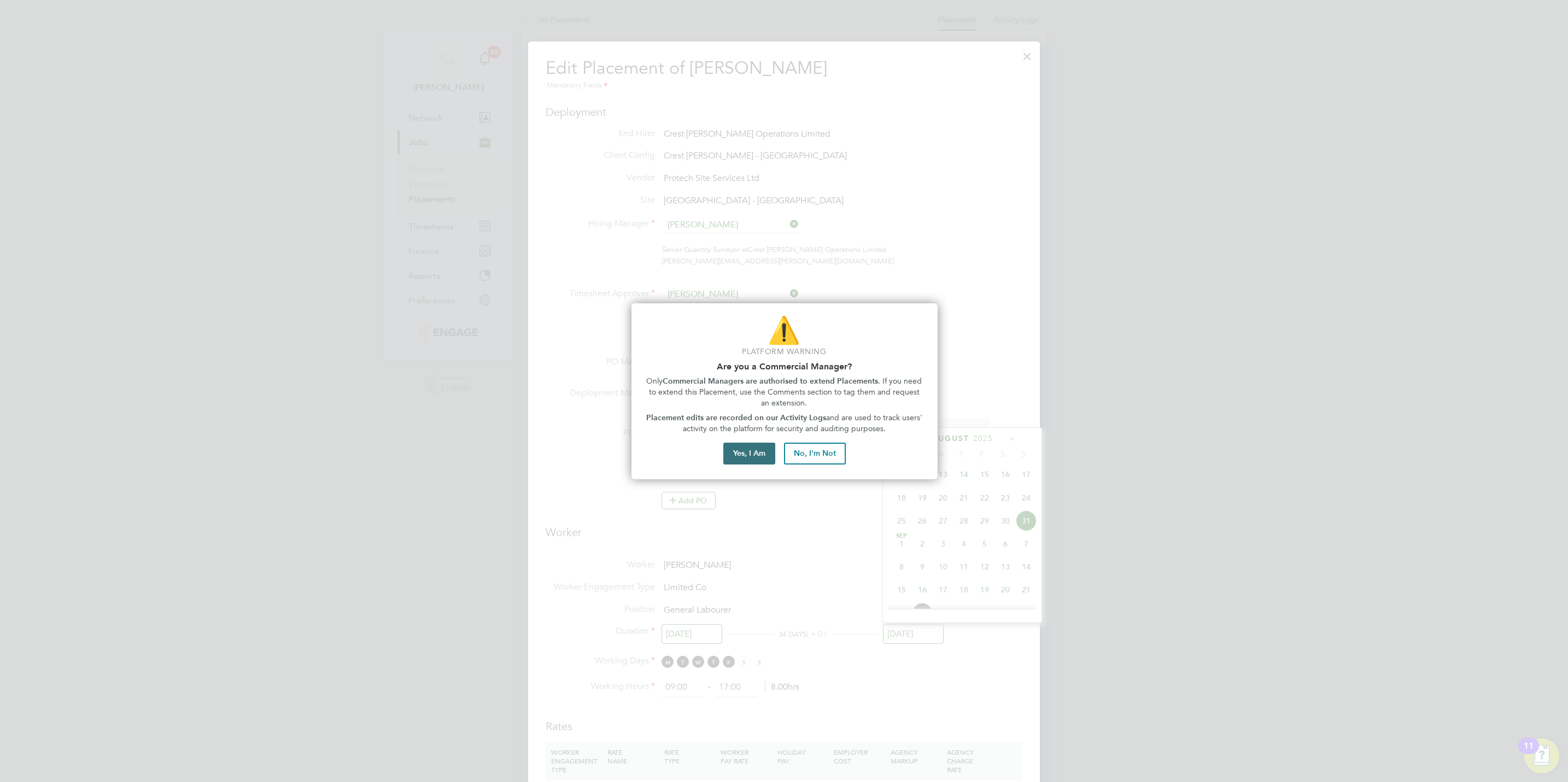
click at [758, 463] on button "Yes, I Am" at bounding box center [749, 454] width 52 height 22
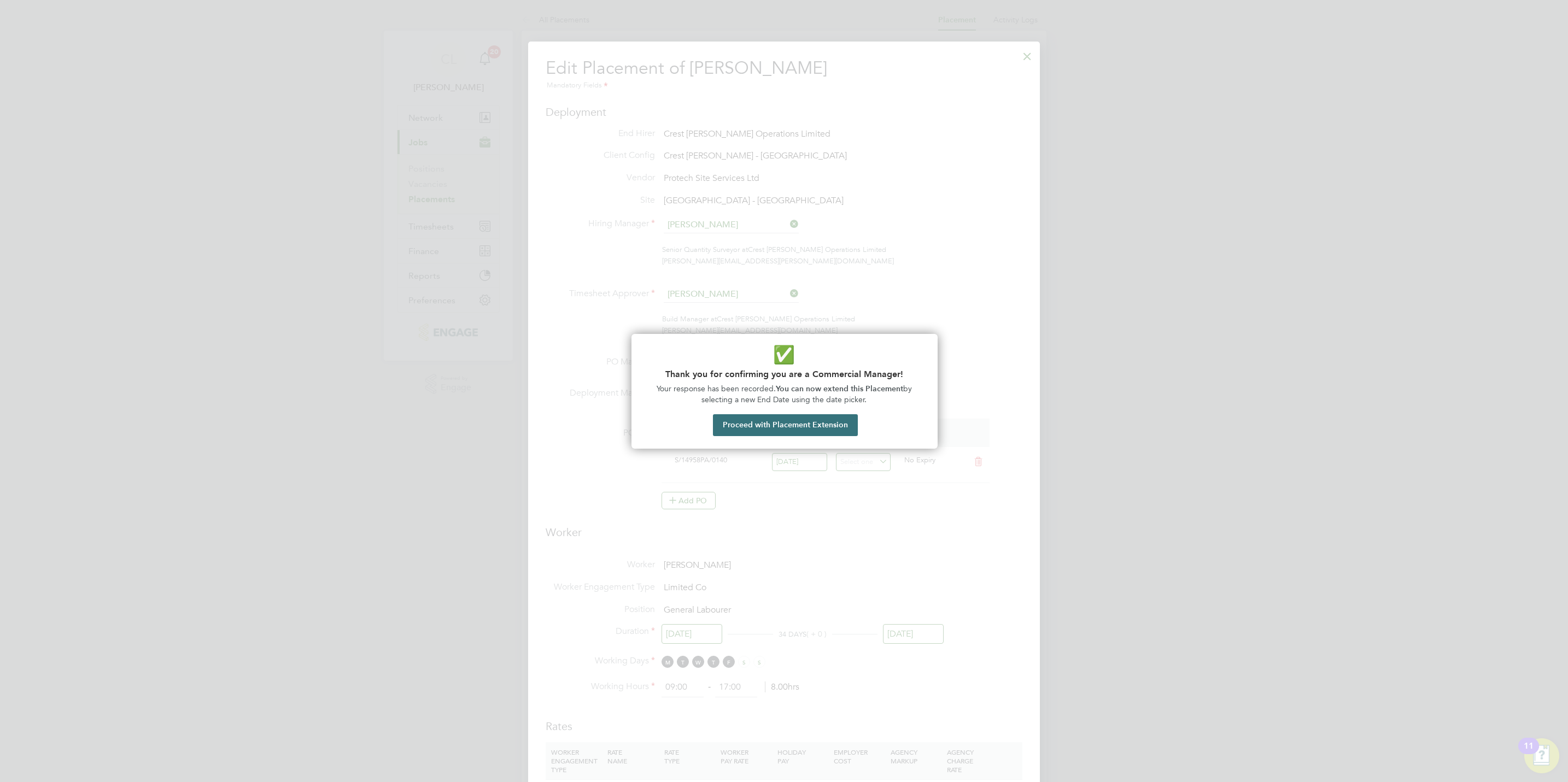
click at [783, 430] on button "Proceed with Placement Extension" at bounding box center [785, 425] width 145 height 22
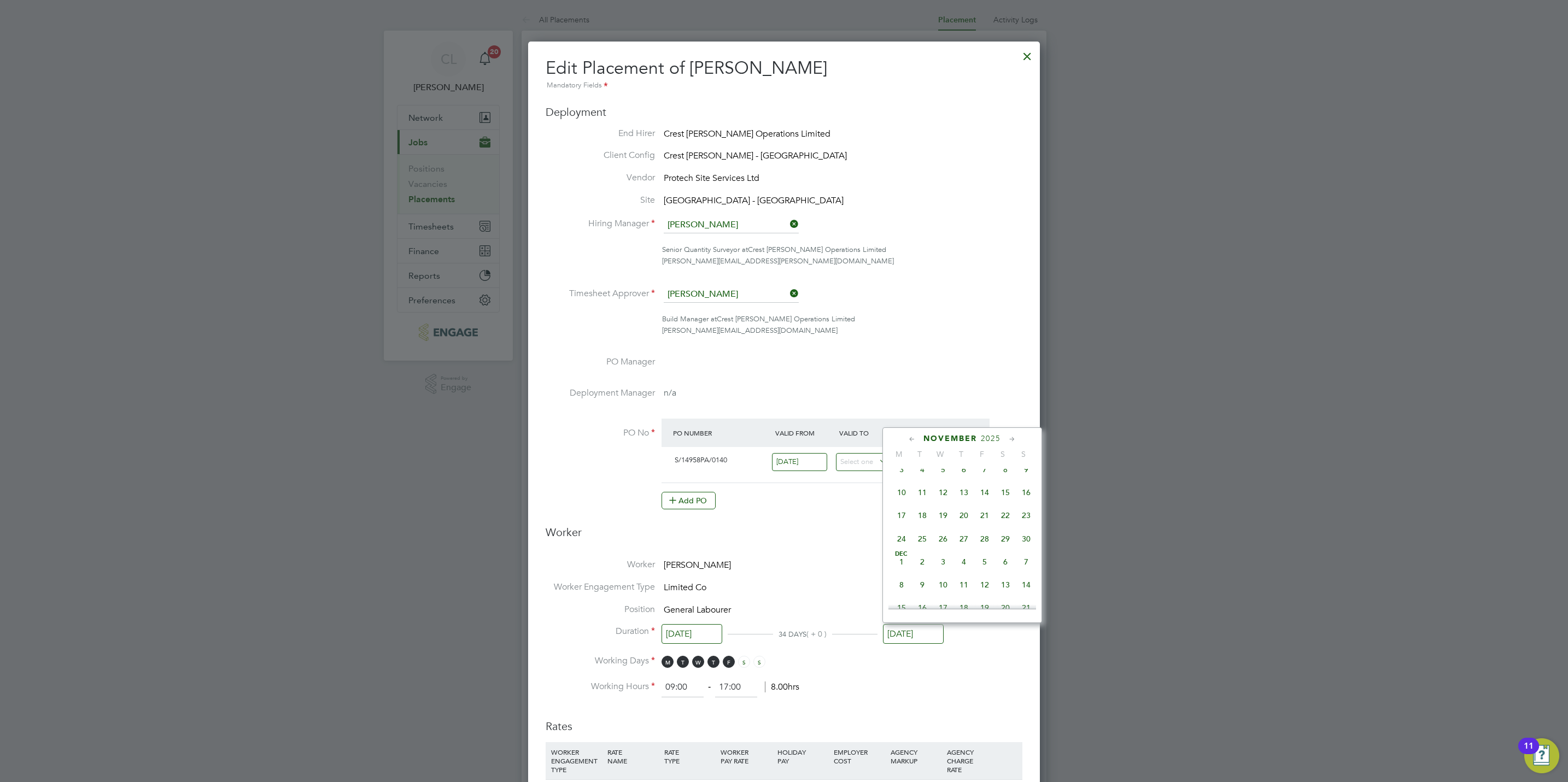
click at [924, 545] on span "25" at bounding box center [922, 539] width 21 height 21
type input "[DATE]"
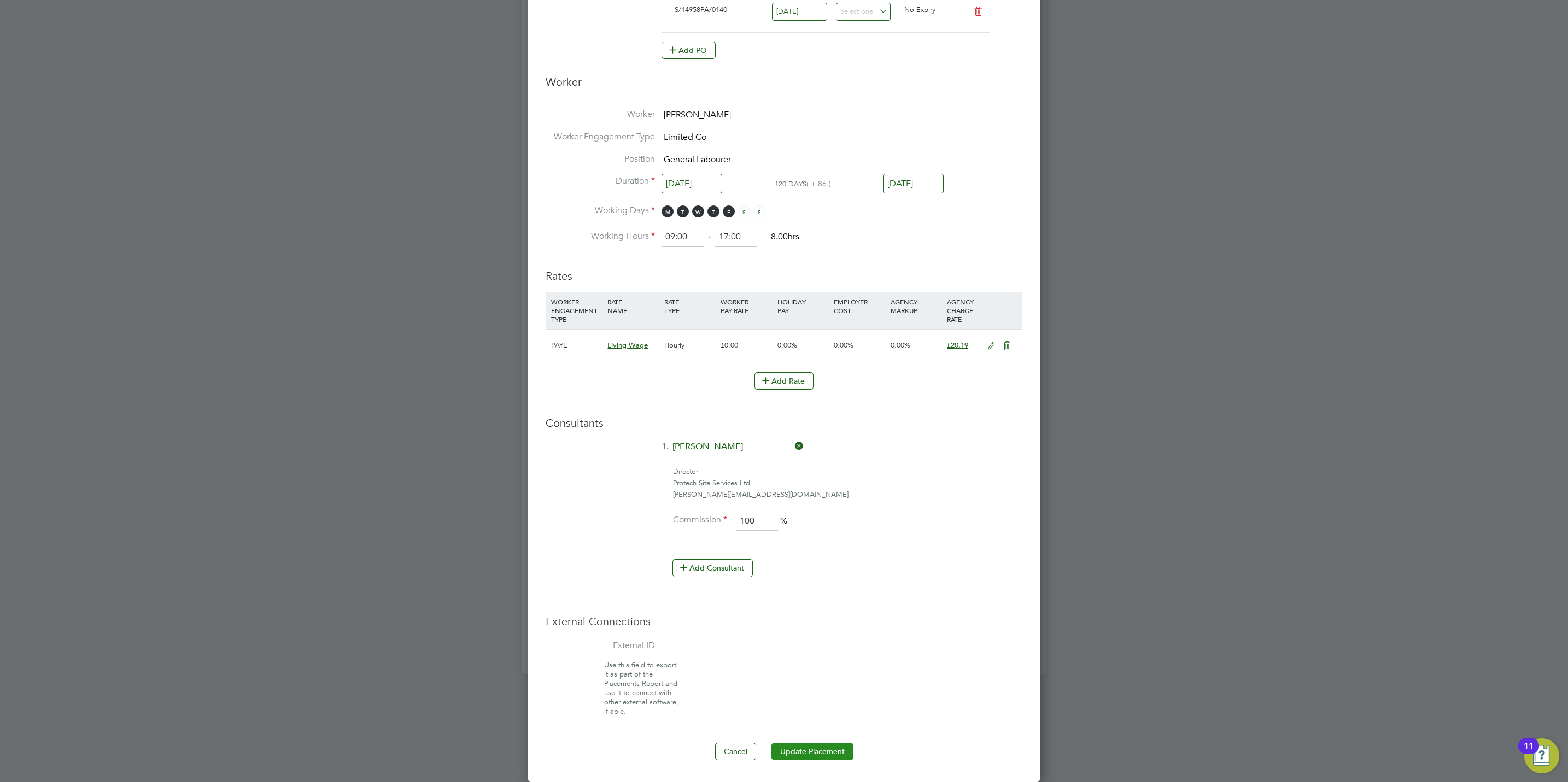
click at [797, 754] on button "Update Placement" at bounding box center [812, 752] width 82 height 18
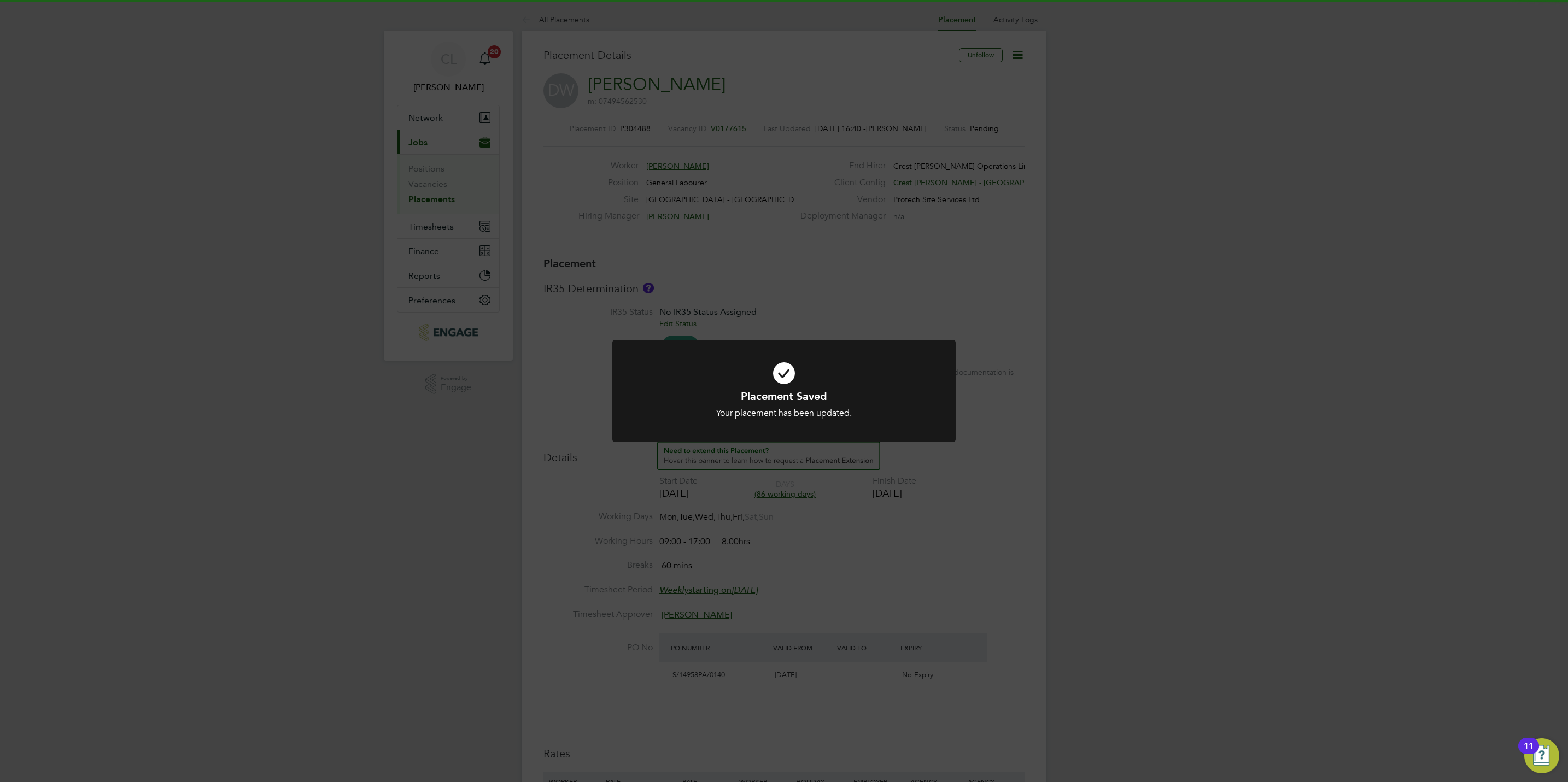
click at [889, 577] on div "Placement Saved Your placement has been updated. Cancel Okay" at bounding box center [784, 391] width 1568 height 782
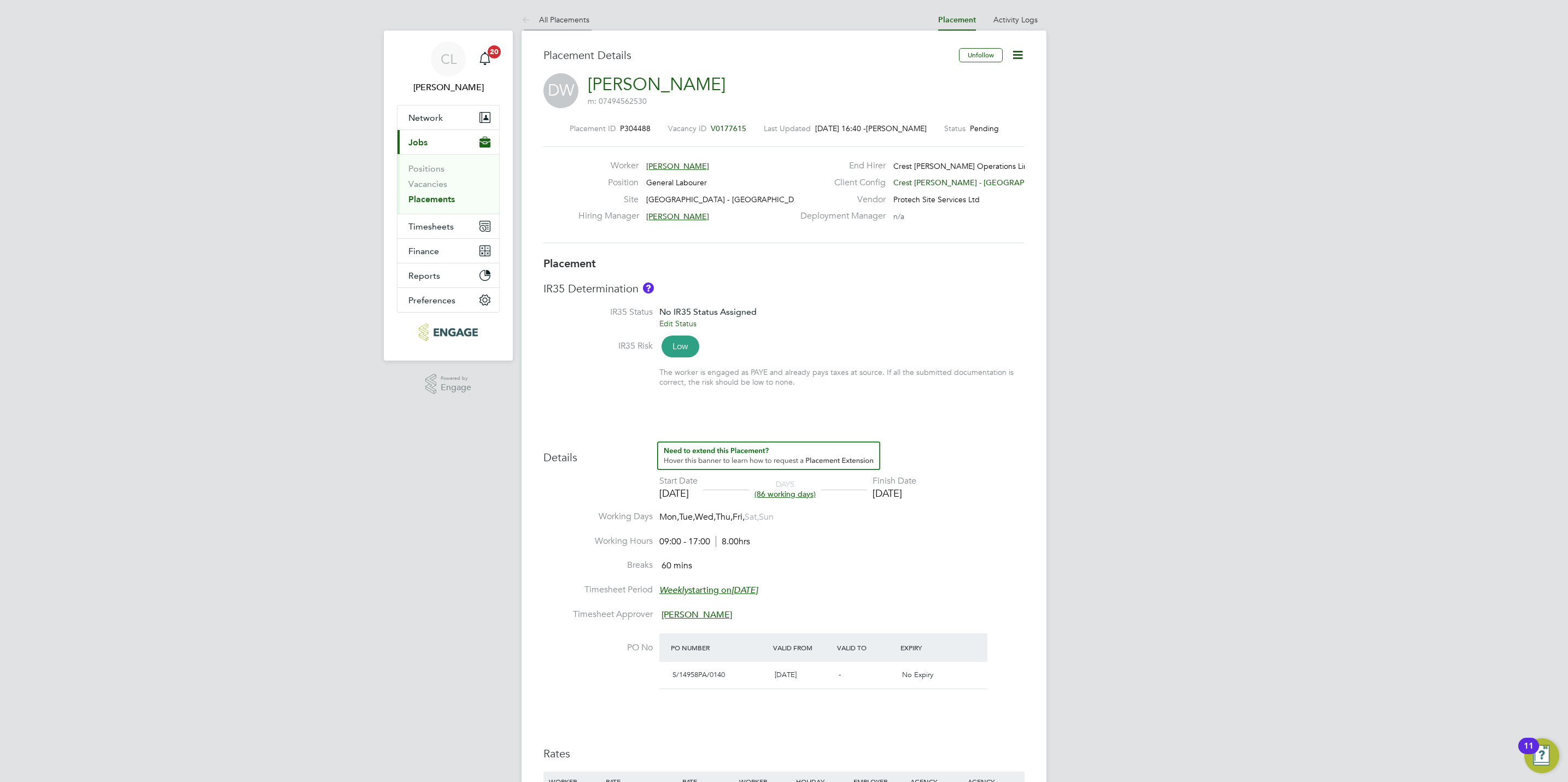
click at [562, 13] on li "All Placements" at bounding box center [555, 19] width 68 height 22
click at [724, 128] on span "V0142656" at bounding box center [723, 128] width 35 height 10
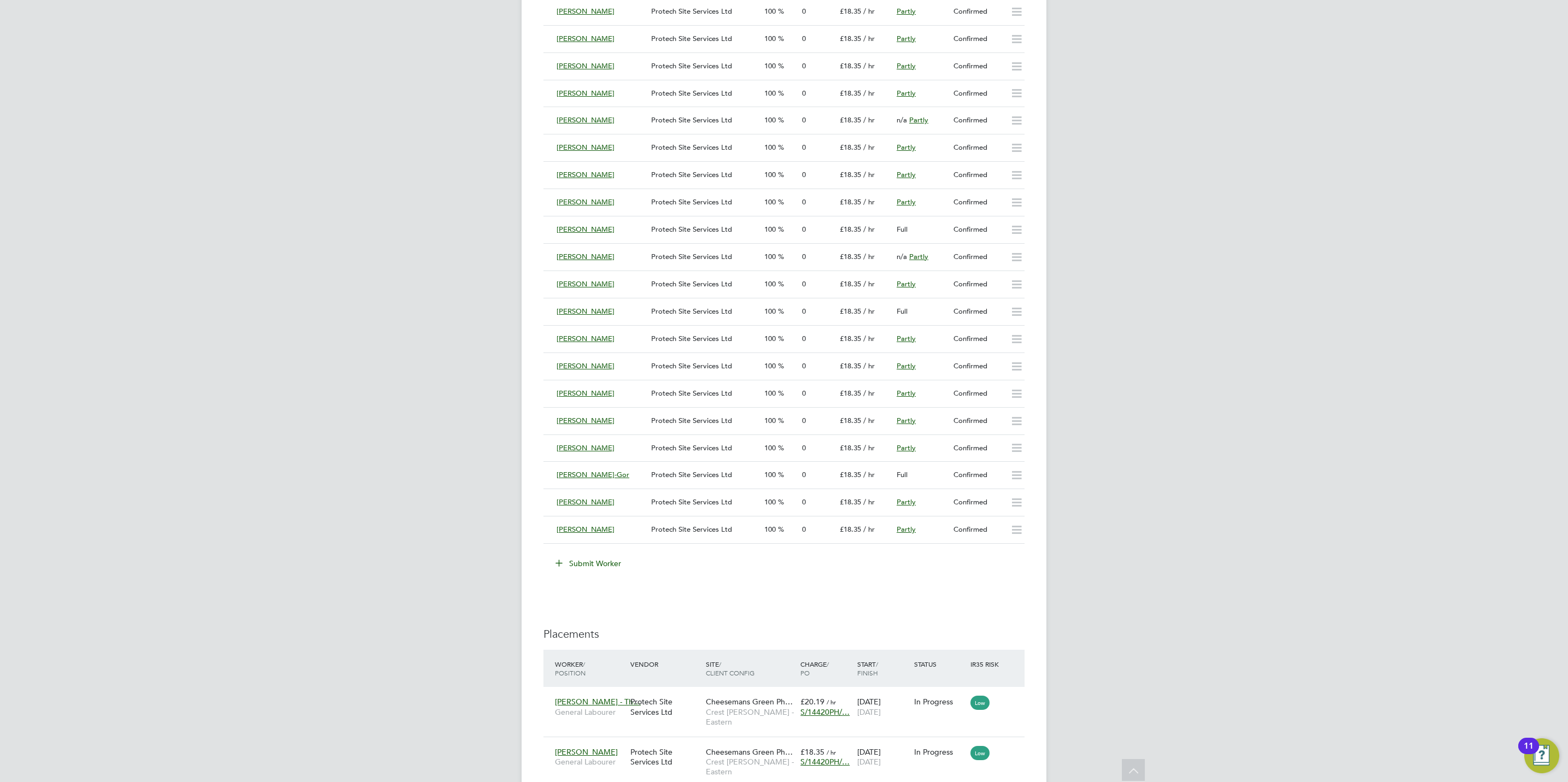
click at [812, 615] on div "IR35 Determination IR35 Status No IR35 Status Assigned Edit Status Details PO N…" at bounding box center [784, 224] width 481 height 2118
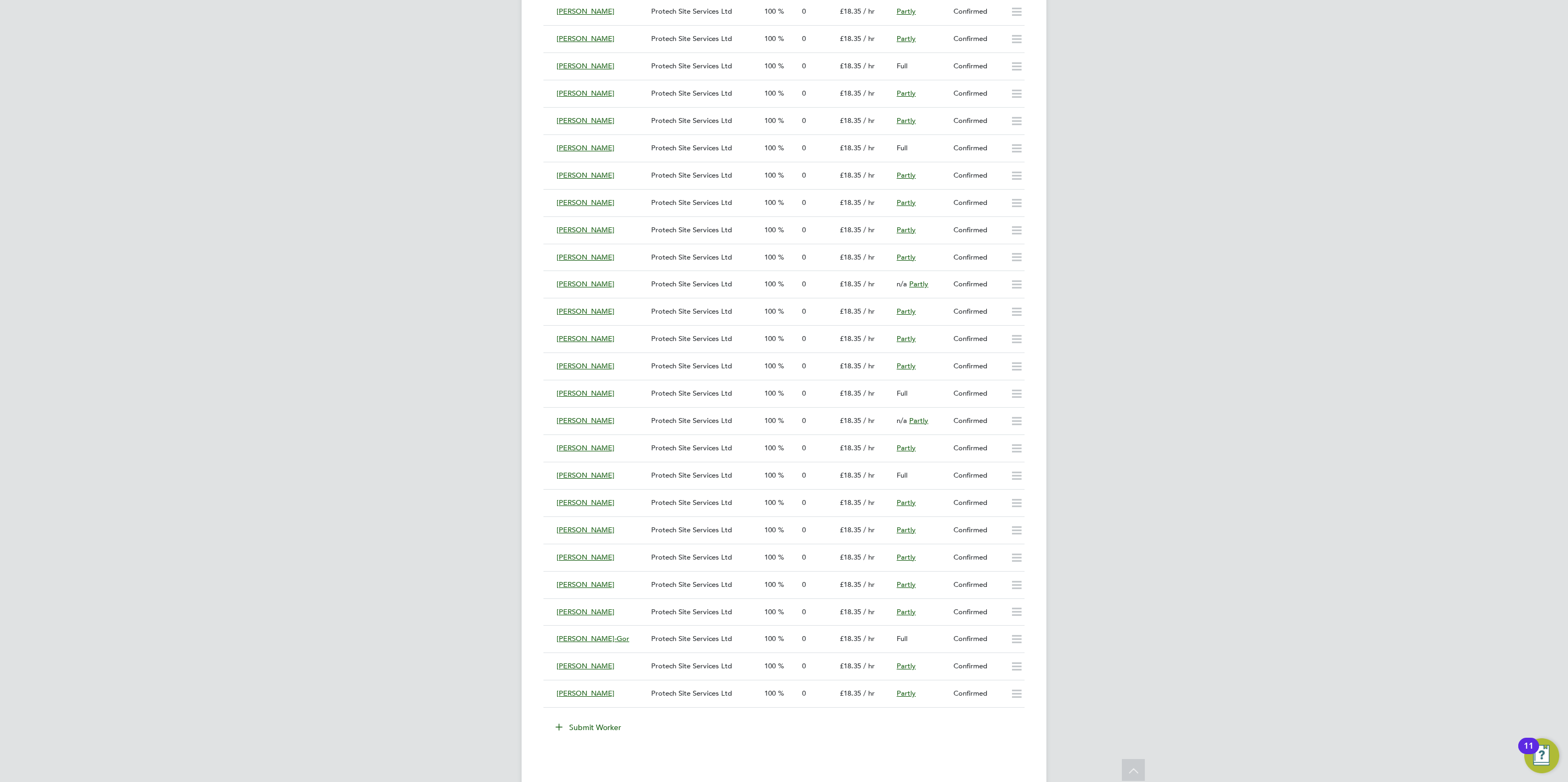
click at [614, 735] on button "Submit Worker" at bounding box center [589, 727] width 82 height 18
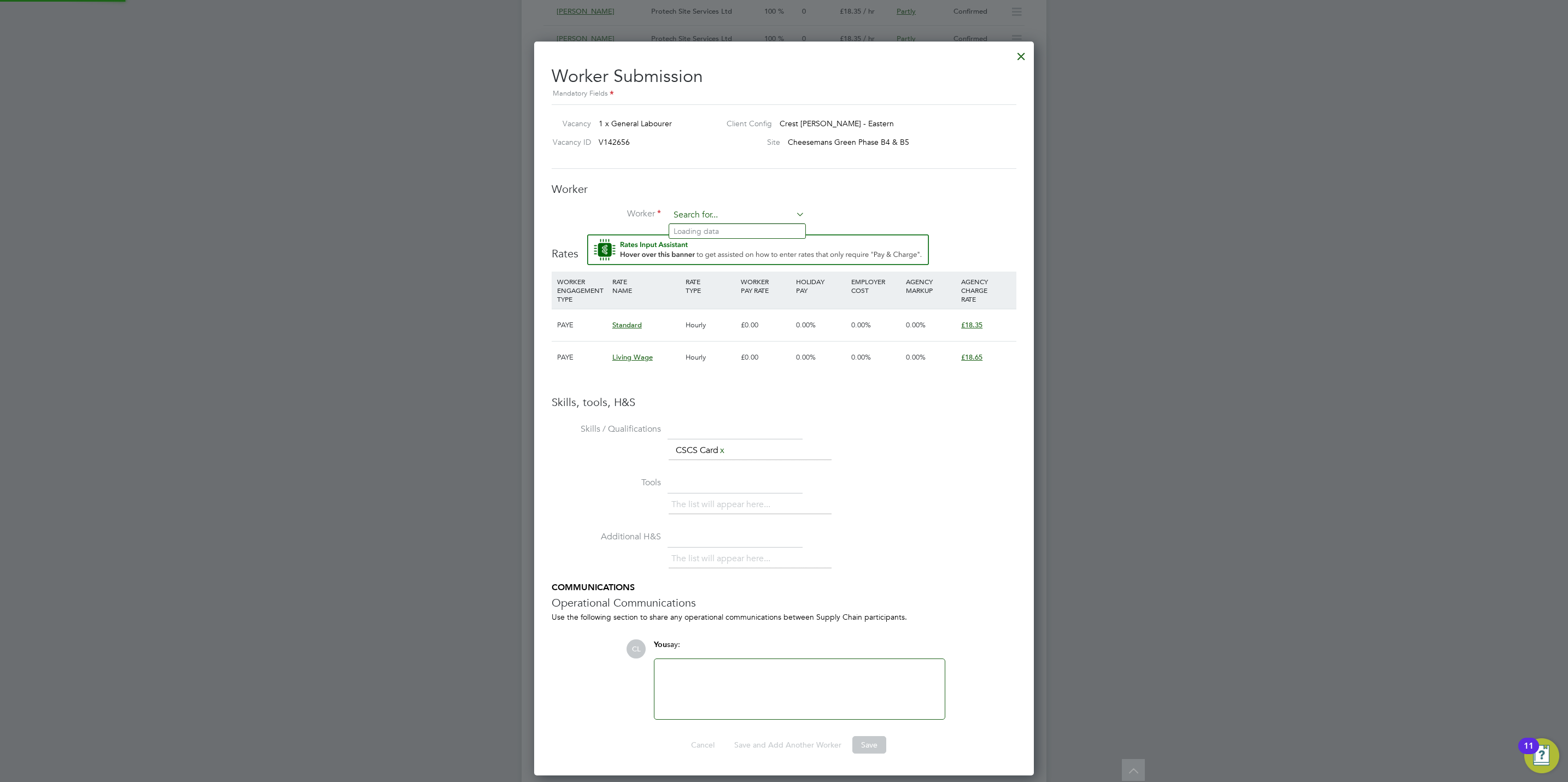
click at [728, 210] on input at bounding box center [737, 215] width 135 height 16
click at [738, 234] on li "[PERSON_NAME] (KOL002)" at bounding box center [737, 231] width 136 height 15
type input "[PERSON_NAME] (KOL002)"
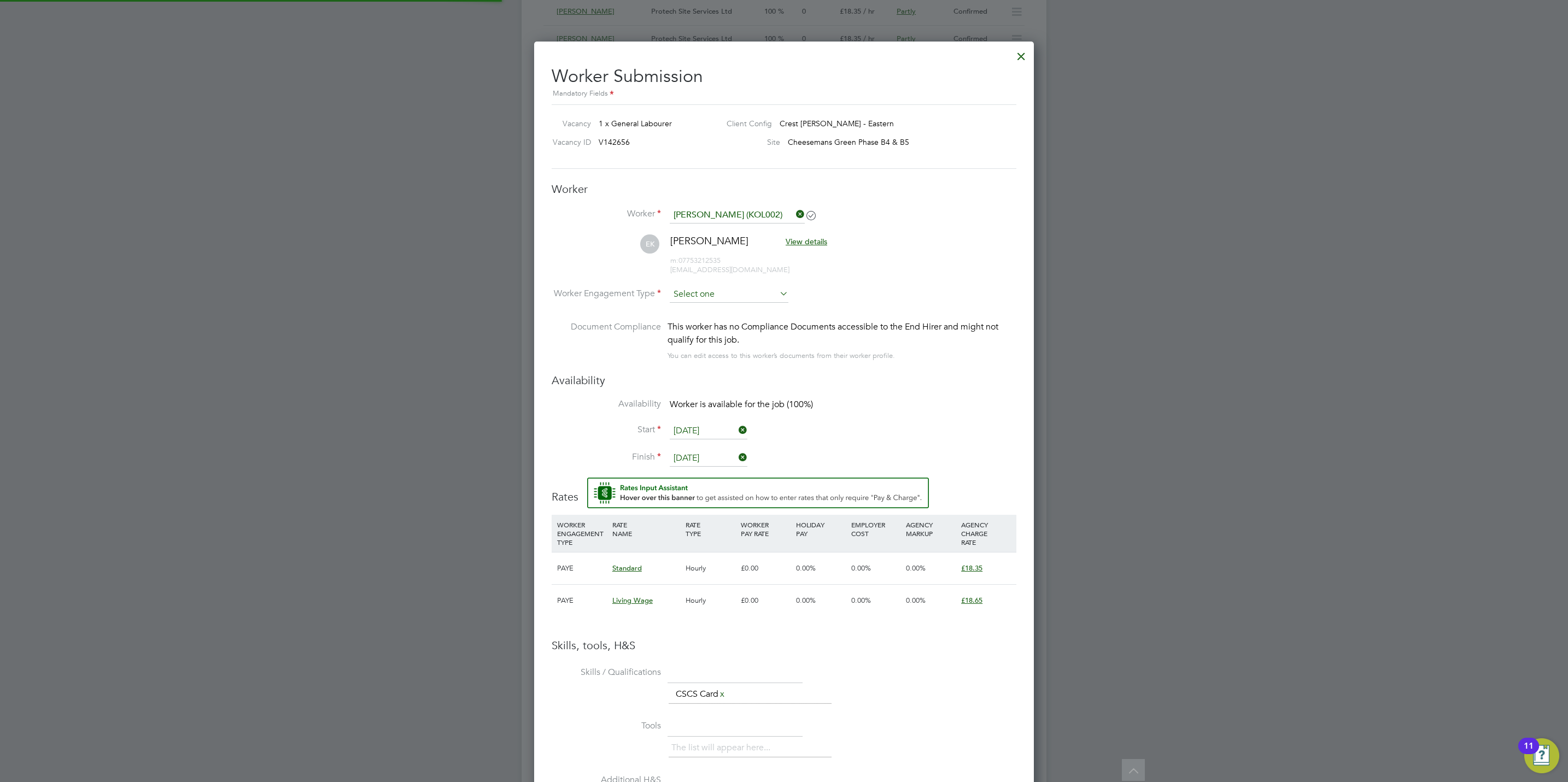
click at [722, 299] on input at bounding box center [729, 295] width 119 height 16
click at [718, 319] on li "PAYE" at bounding box center [729, 324] width 120 height 14
type input "PAYE"
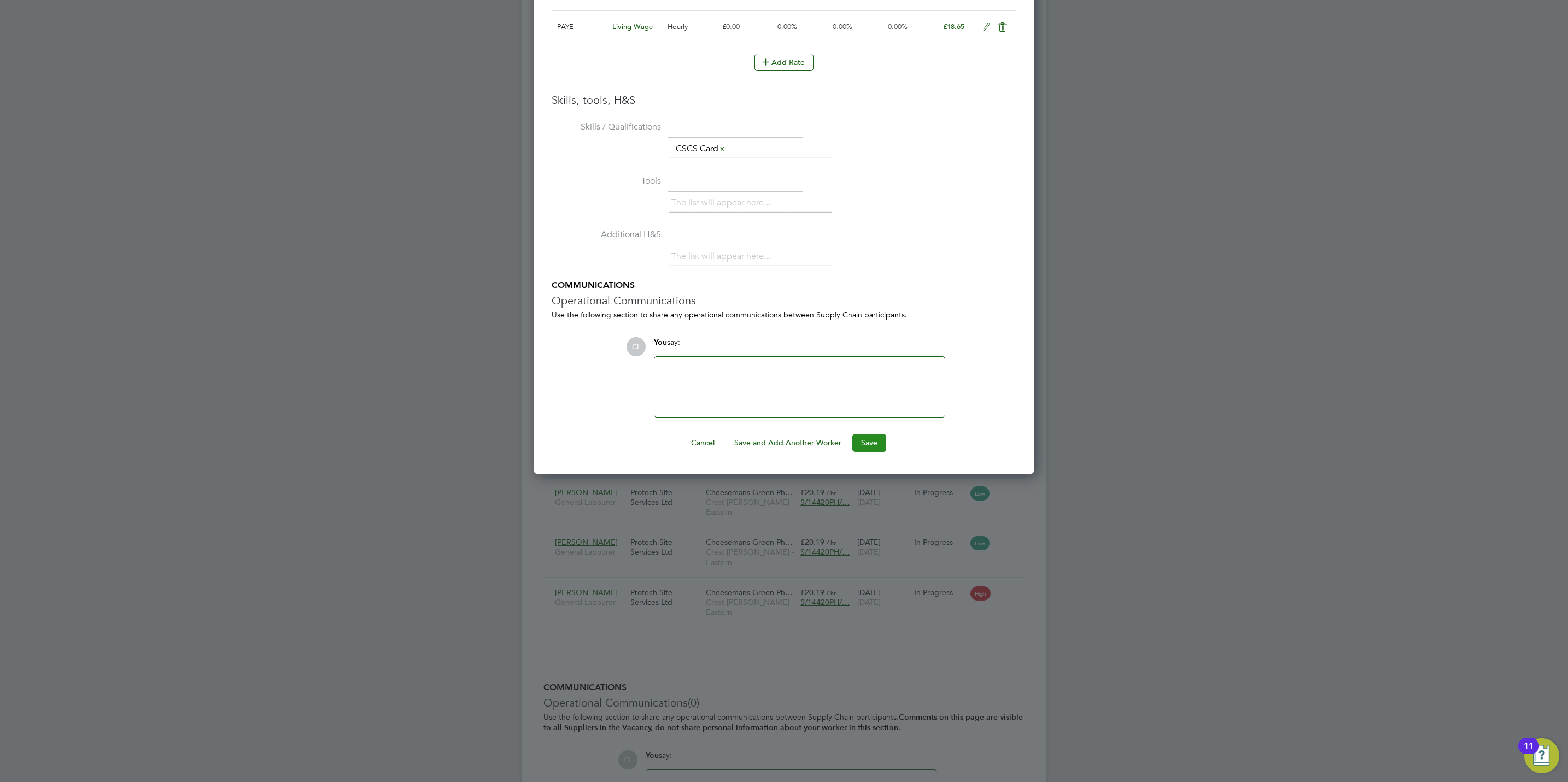
click at [872, 442] on button "Save" at bounding box center [869, 442] width 34 height 18
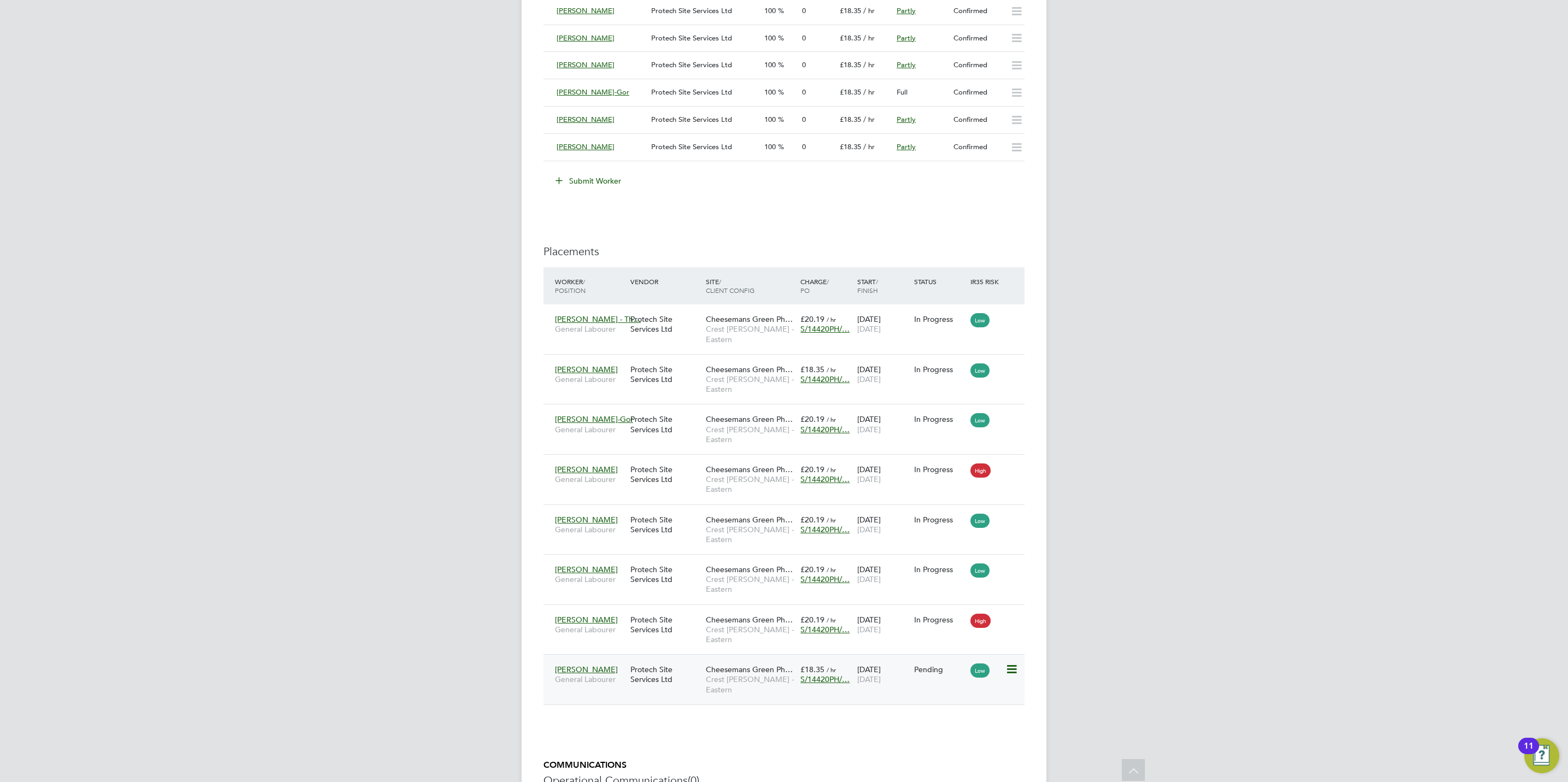
click at [1009, 663] on icon at bounding box center [1011, 670] width 11 height 13
click at [950, 679] on li "Start" at bounding box center [977, 678] width 78 height 15
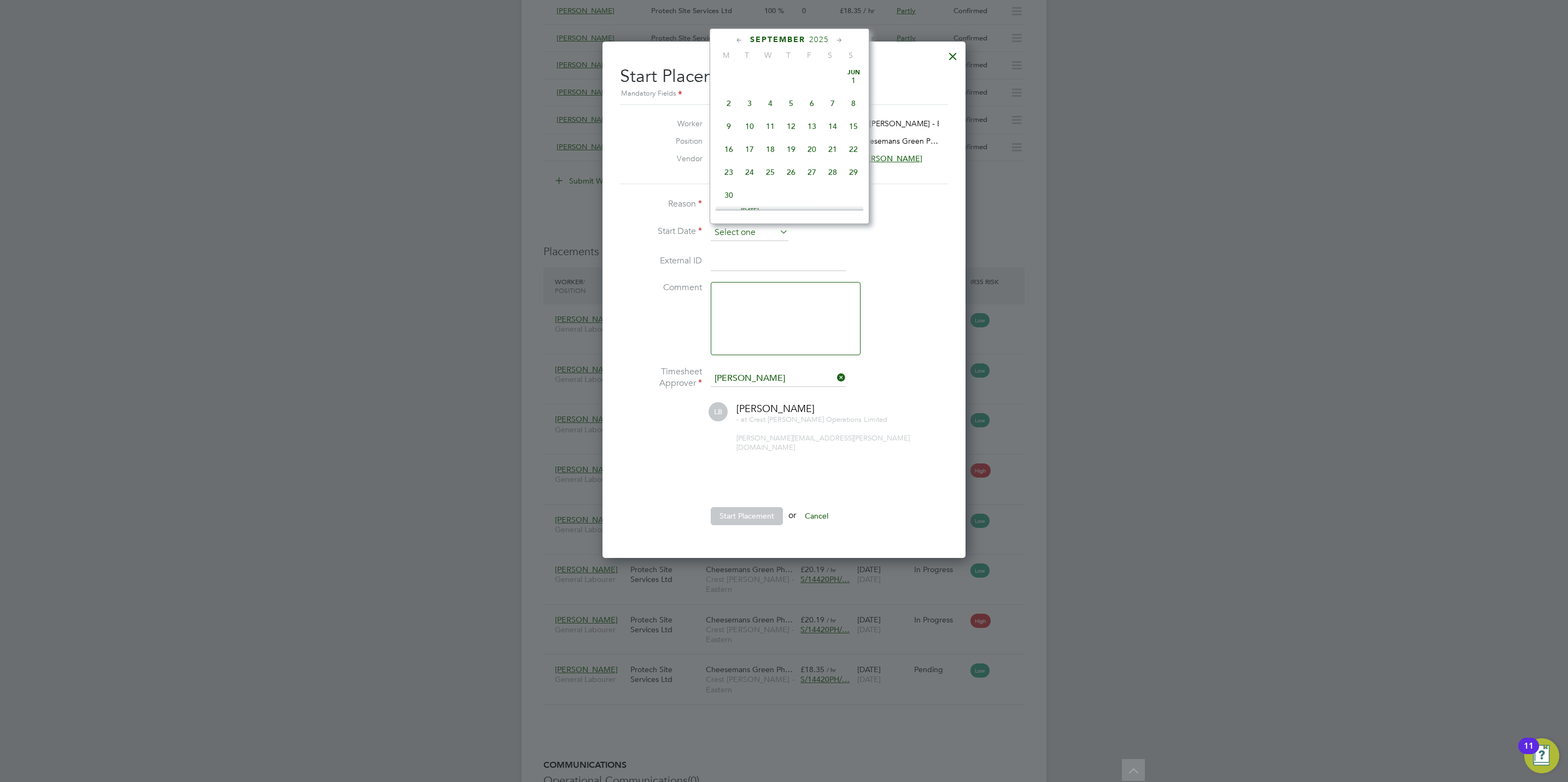
click at [745, 236] on input at bounding box center [750, 232] width 78 height 16
click at [789, 103] on span "18" at bounding box center [791, 99] width 21 height 21
type input "[DATE]"
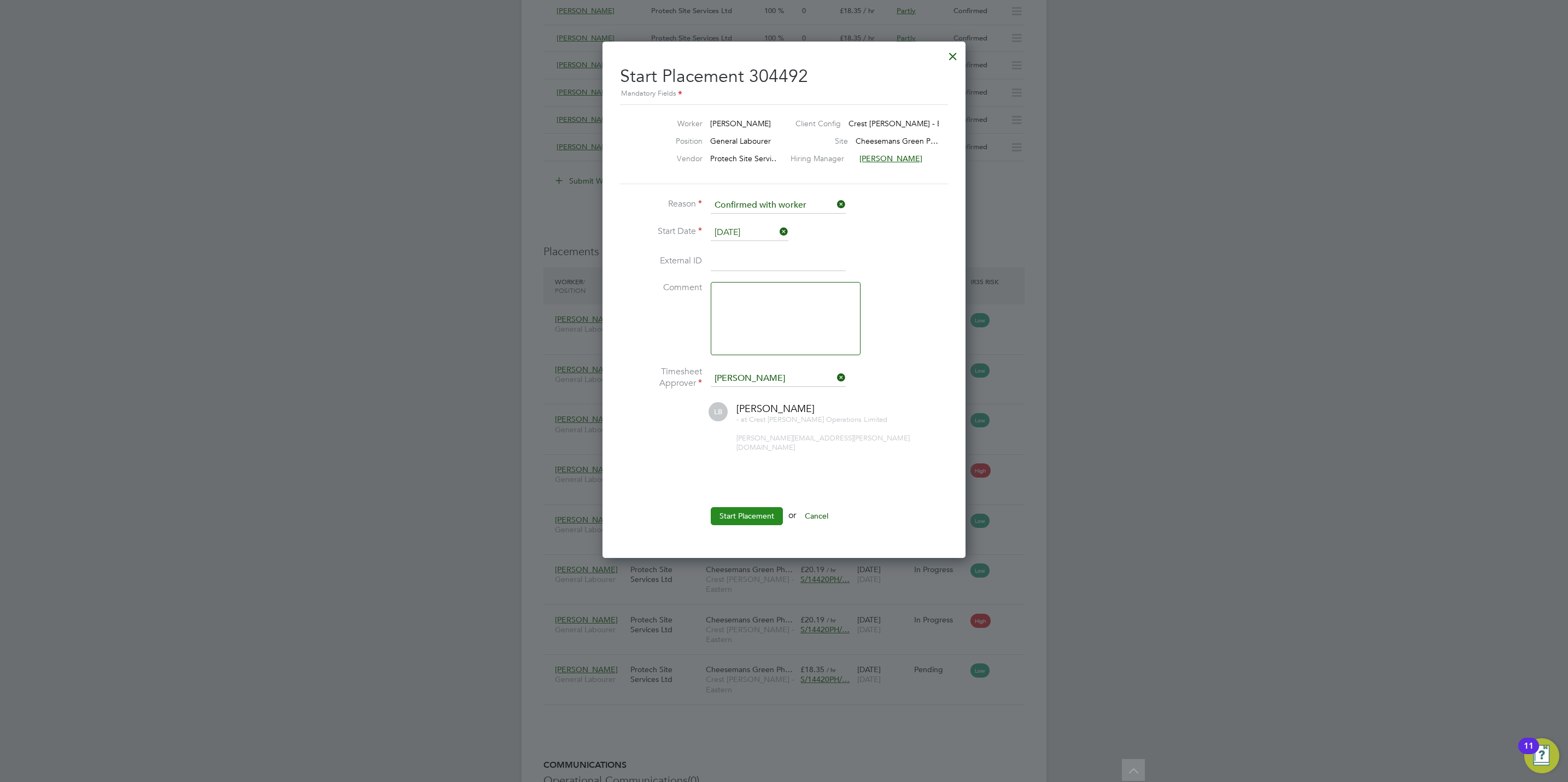
click at [765, 508] on button "Start Placement" at bounding box center [747, 516] width 72 height 18
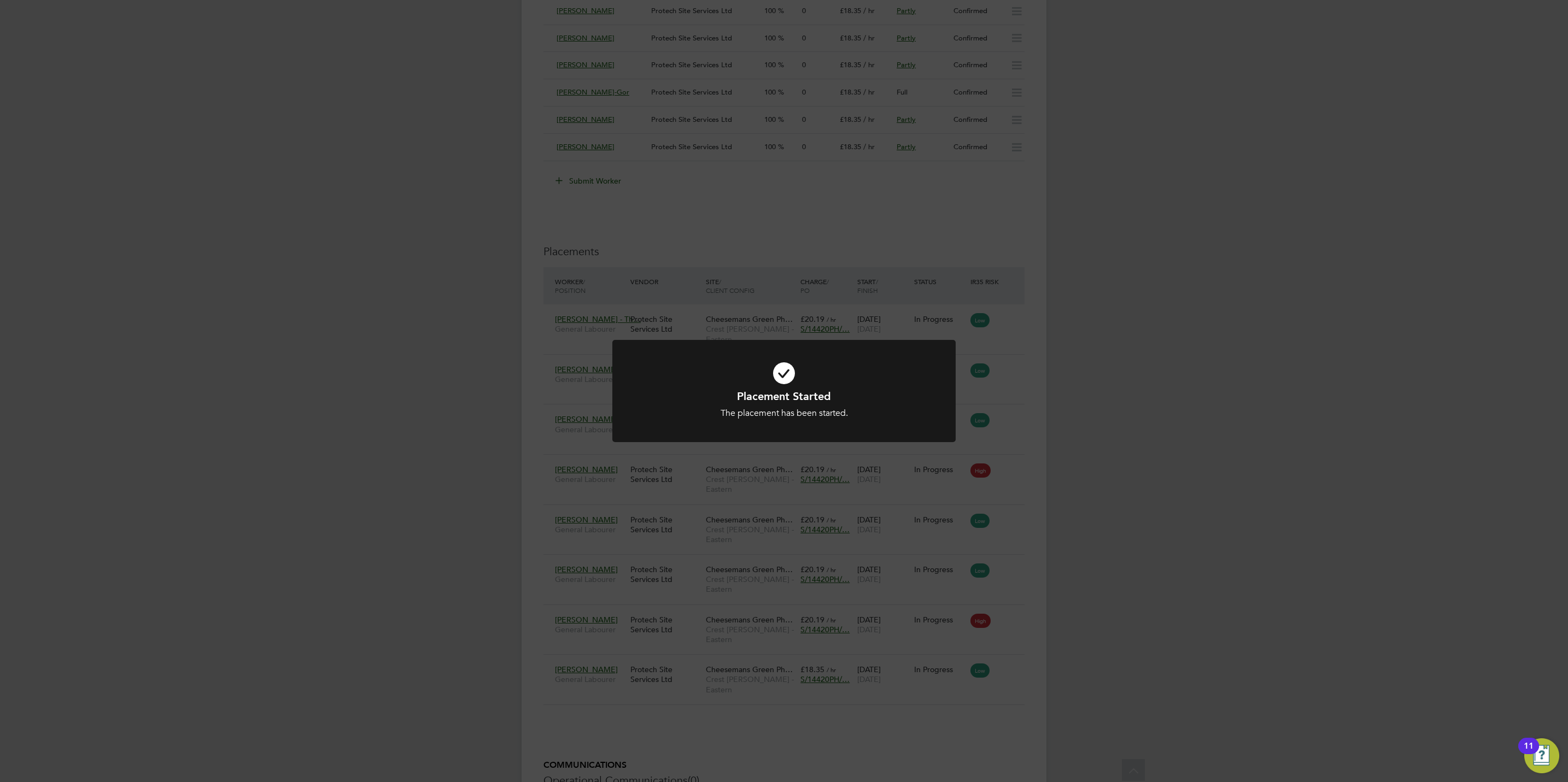
click at [791, 281] on div "Placement Started The placement has been started. Cancel Okay" at bounding box center [784, 391] width 1568 height 782
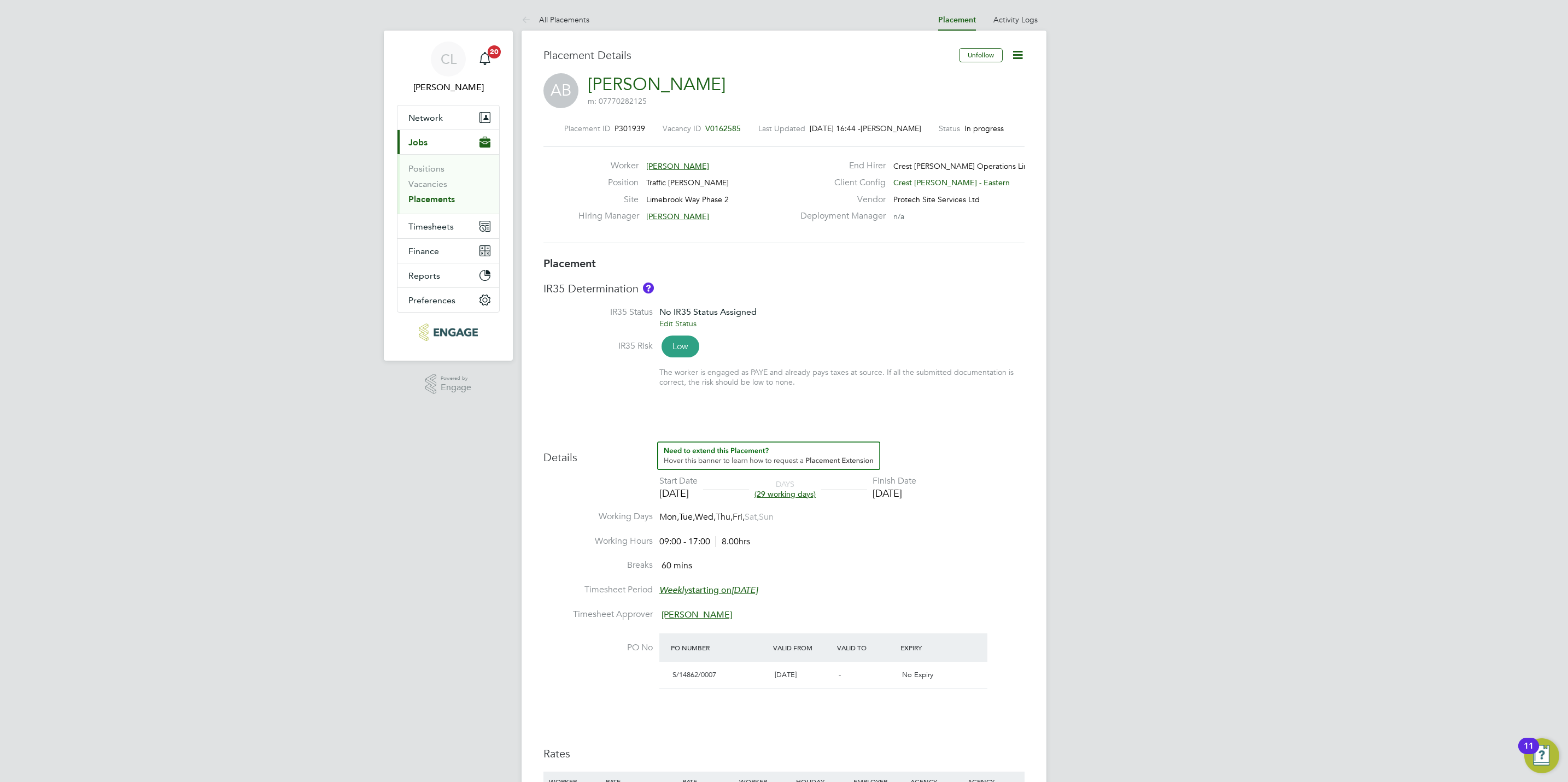
click at [723, 131] on span "V0162585" at bounding box center [723, 128] width 35 height 10
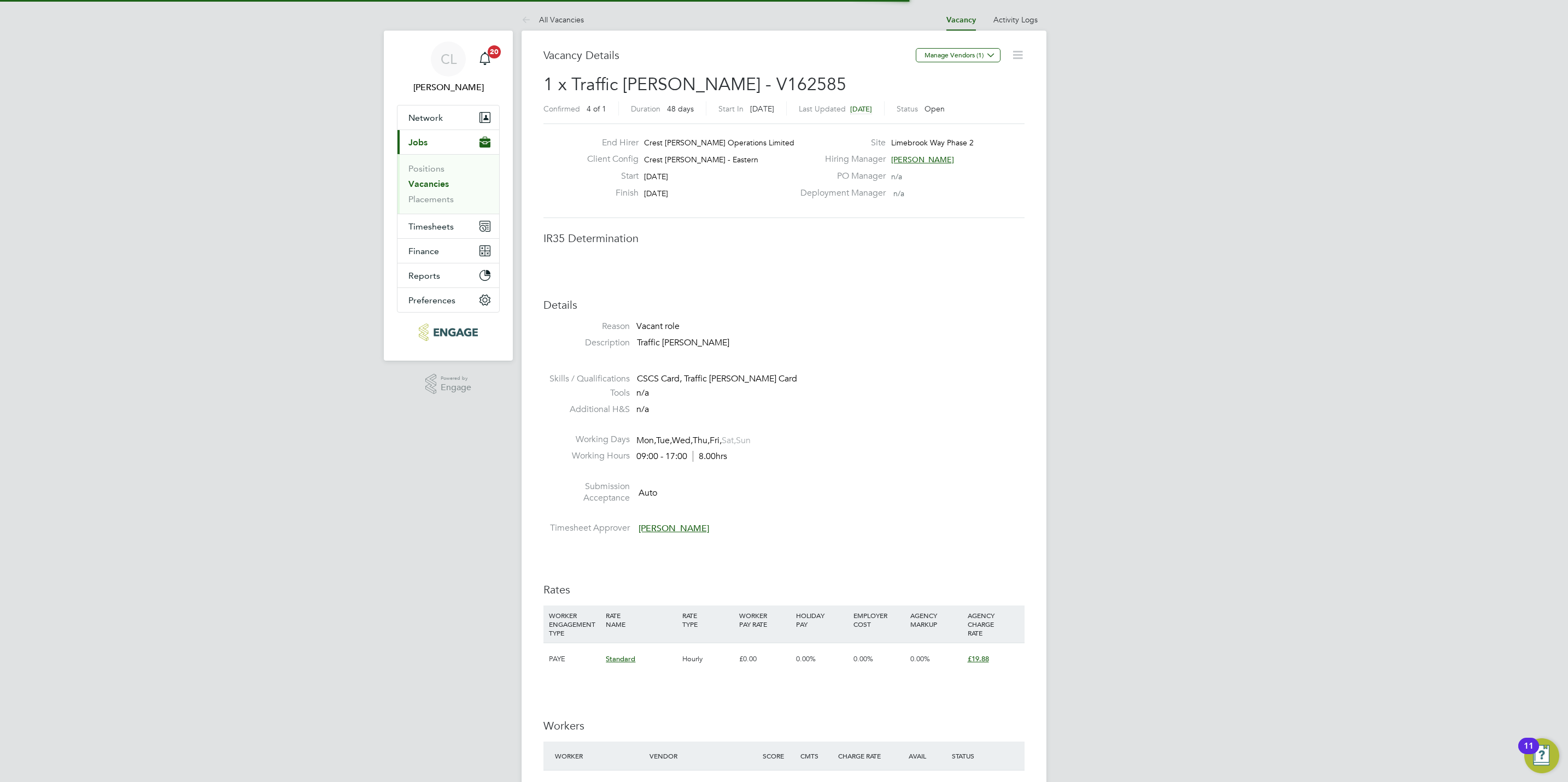
scroll to position [5, 5]
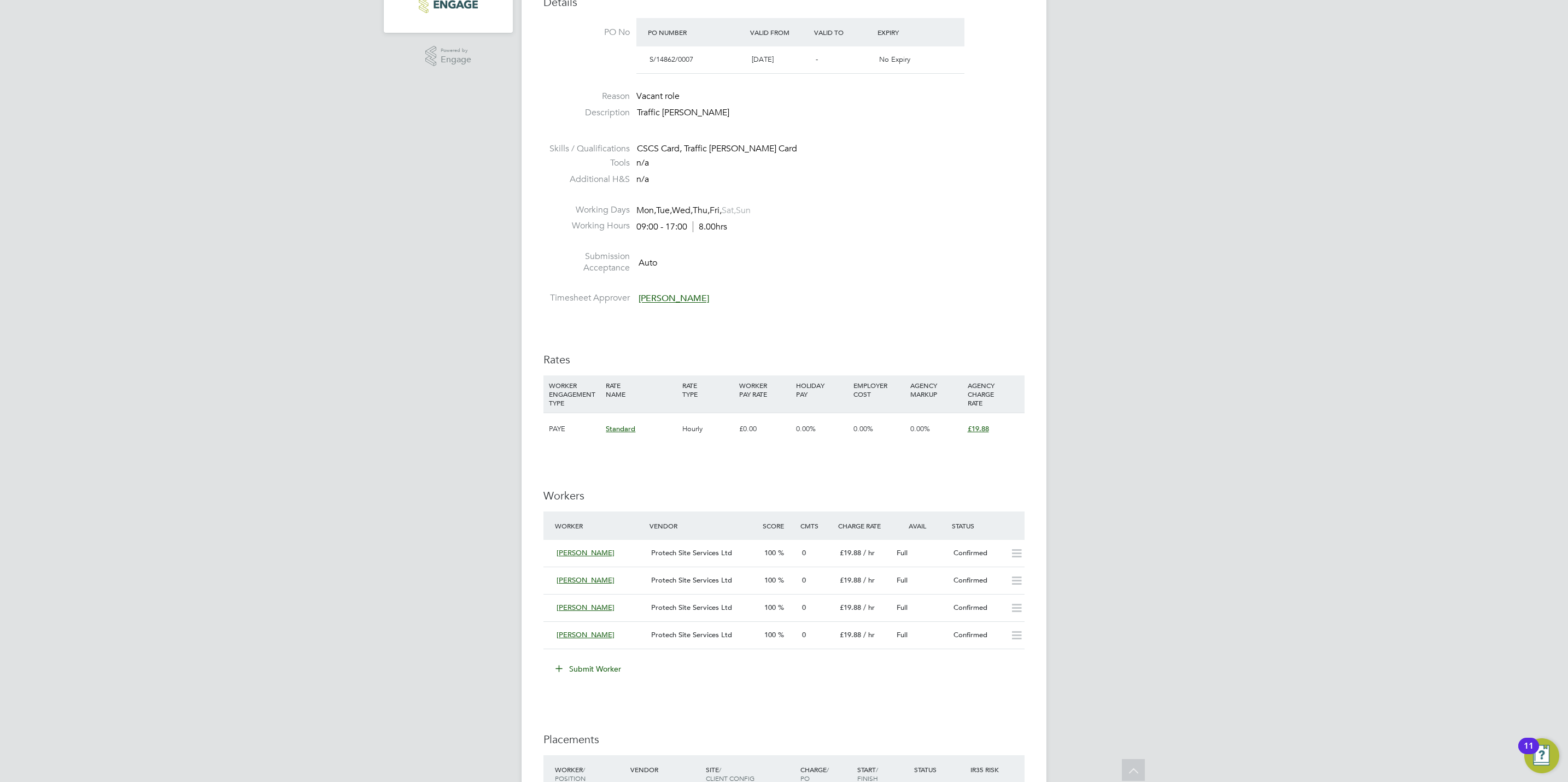
click at [611, 678] on button "Submit Worker" at bounding box center [589, 669] width 82 height 18
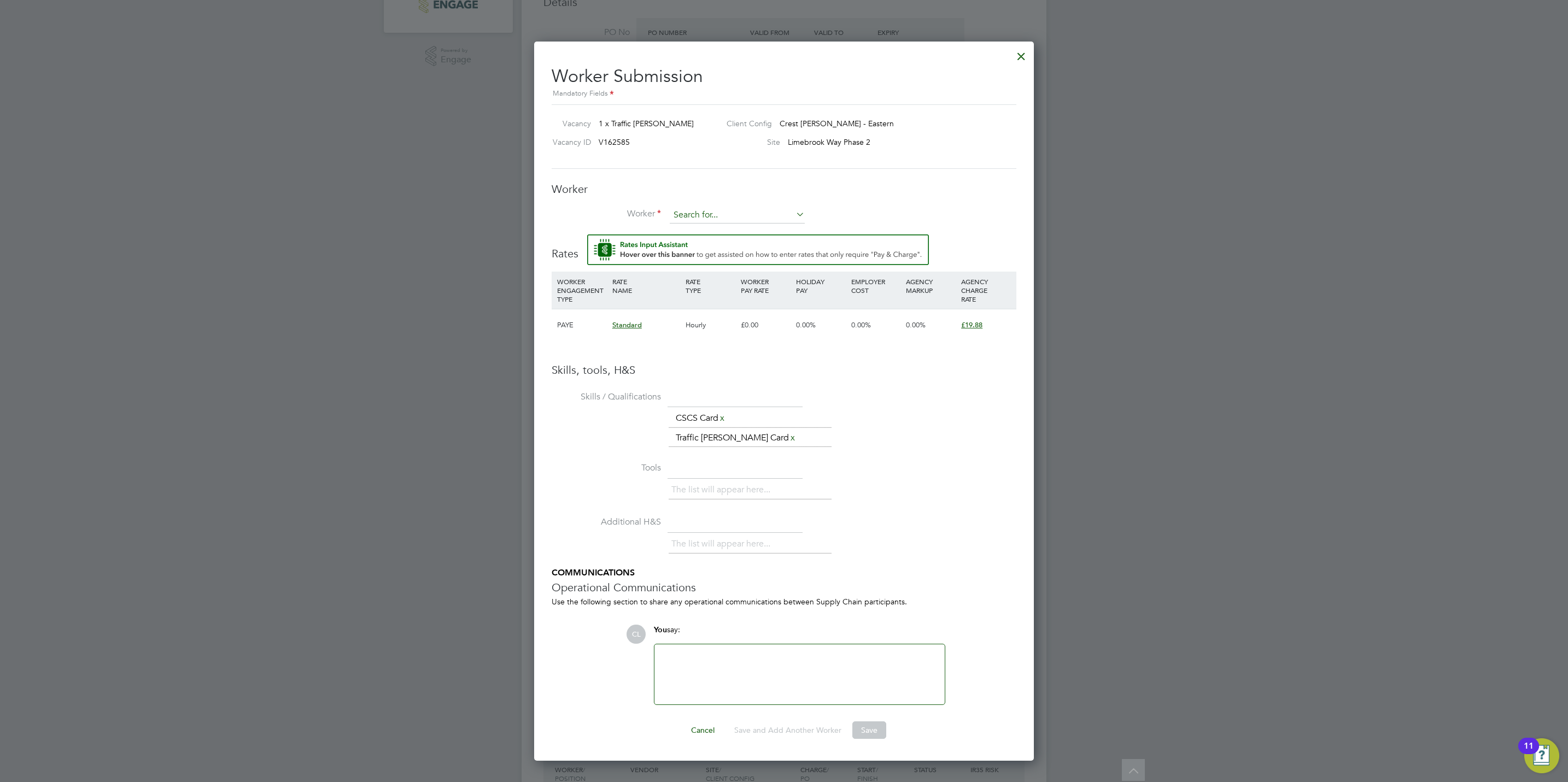
click at [699, 215] on input at bounding box center [737, 215] width 135 height 16
click at [720, 237] on li "Masb au Shaiba (SHA004)" at bounding box center [737, 231] width 136 height 15
type input "Masbau Shaiba (SHA004)"
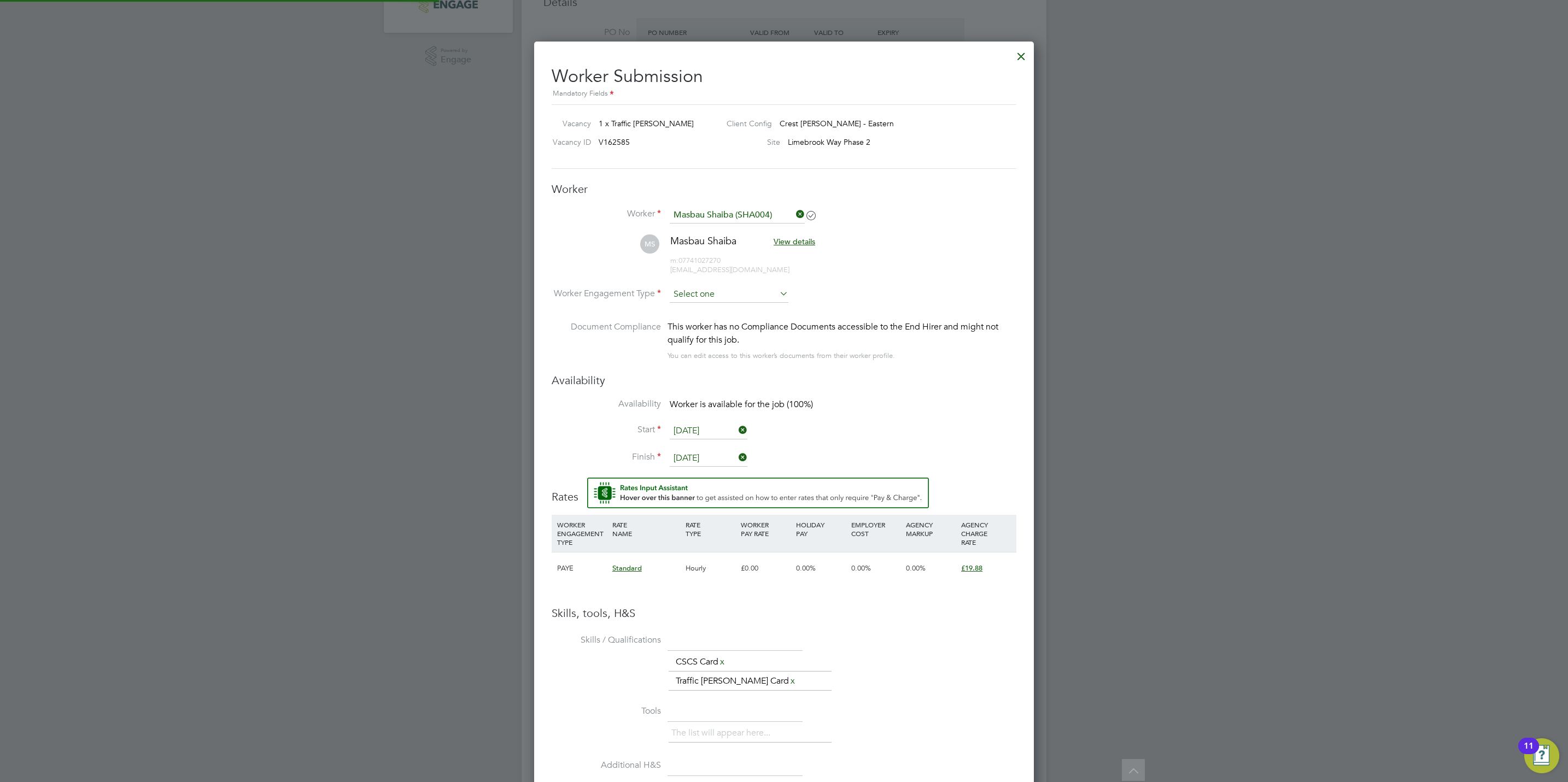
click at [704, 294] on input at bounding box center [729, 295] width 119 height 16
click at [707, 329] on li "PAYE" at bounding box center [729, 324] width 120 height 14
type input "PAYE"
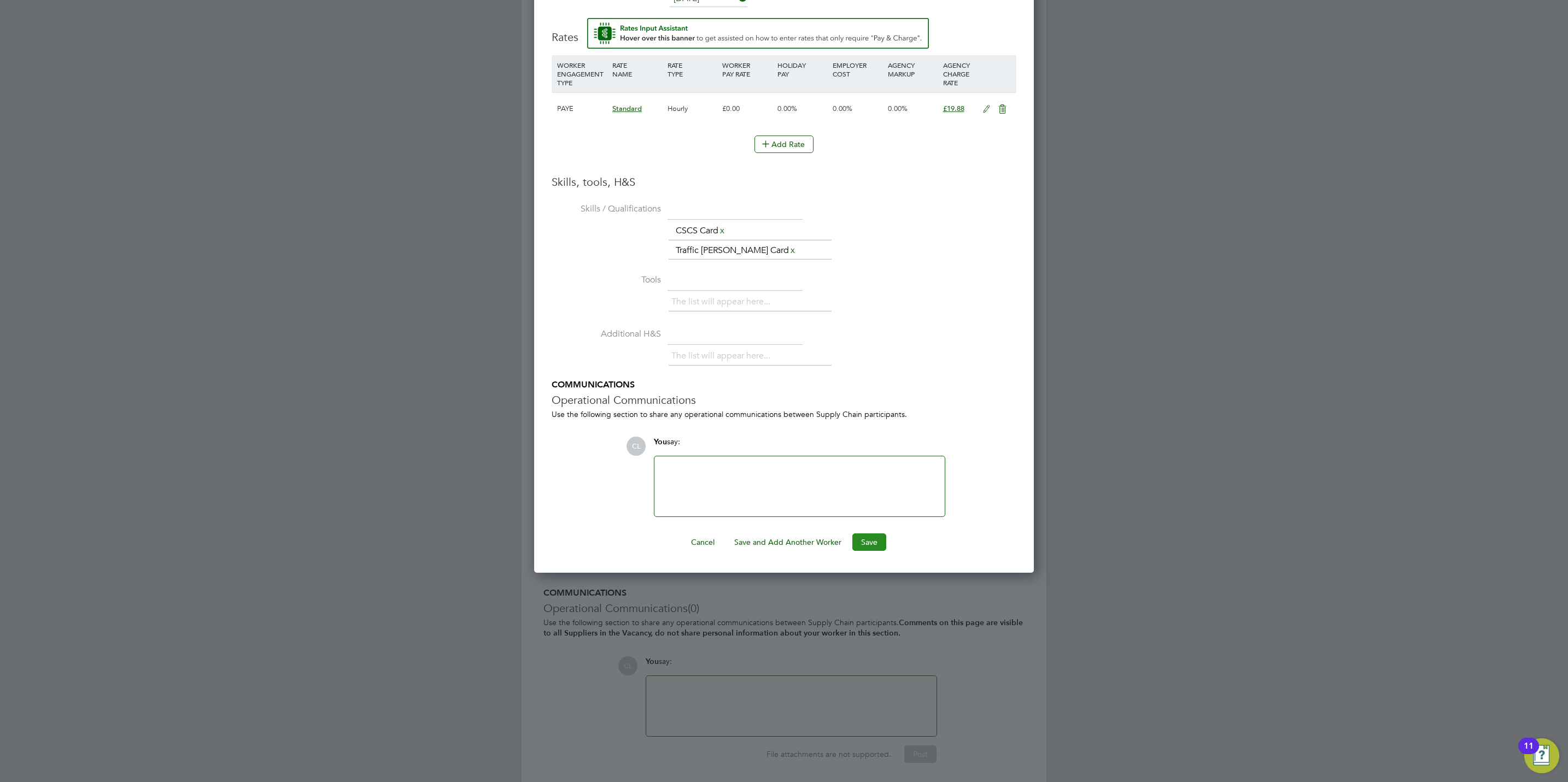
click at [863, 548] on button "Save" at bounding box center [869, 542] width 34 height 18
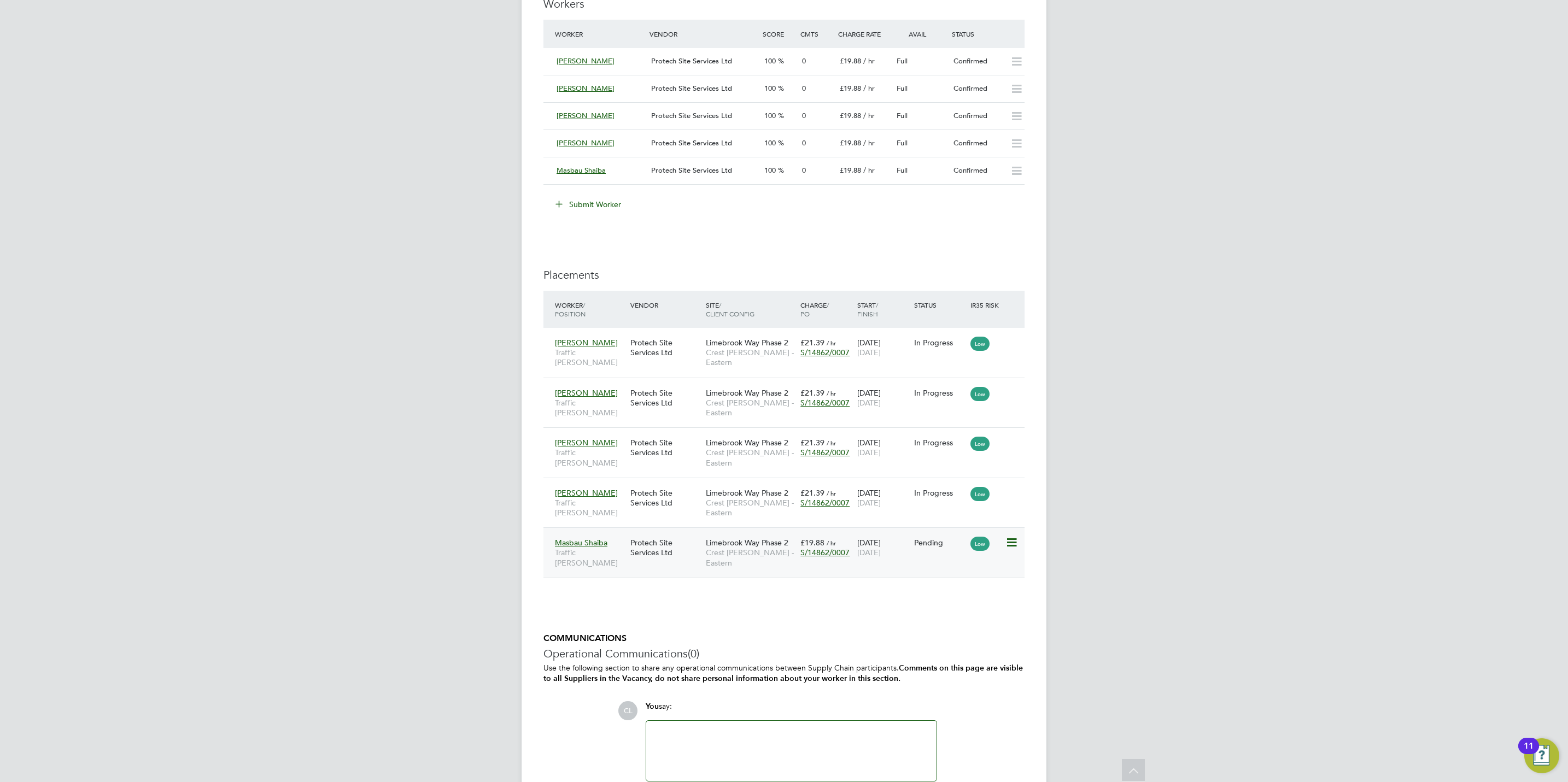
click at [1007, 536] on icon at bounding box center [1011, 543] width 11 height 13
click at [955, 577] on li "Start" at bounding box center [977, 574] width 78 height 15
type input "[PERSON_NAME]"
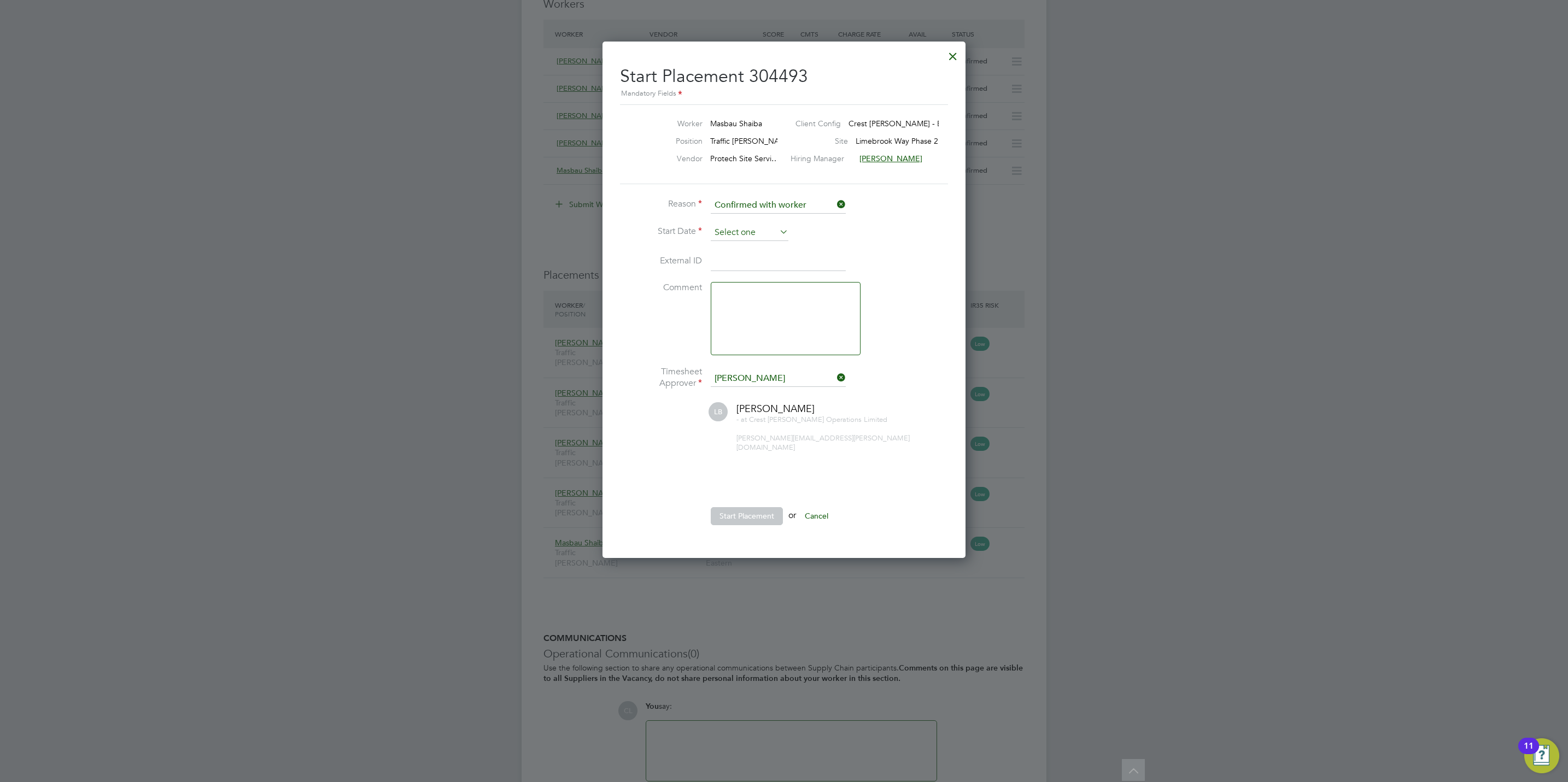
click at [750, 244] on li "Start Date" at bounding box center [784, 238] width 328 height 27
click at [751, 229] on input at bounding box center [750, 232] width 78 height 16
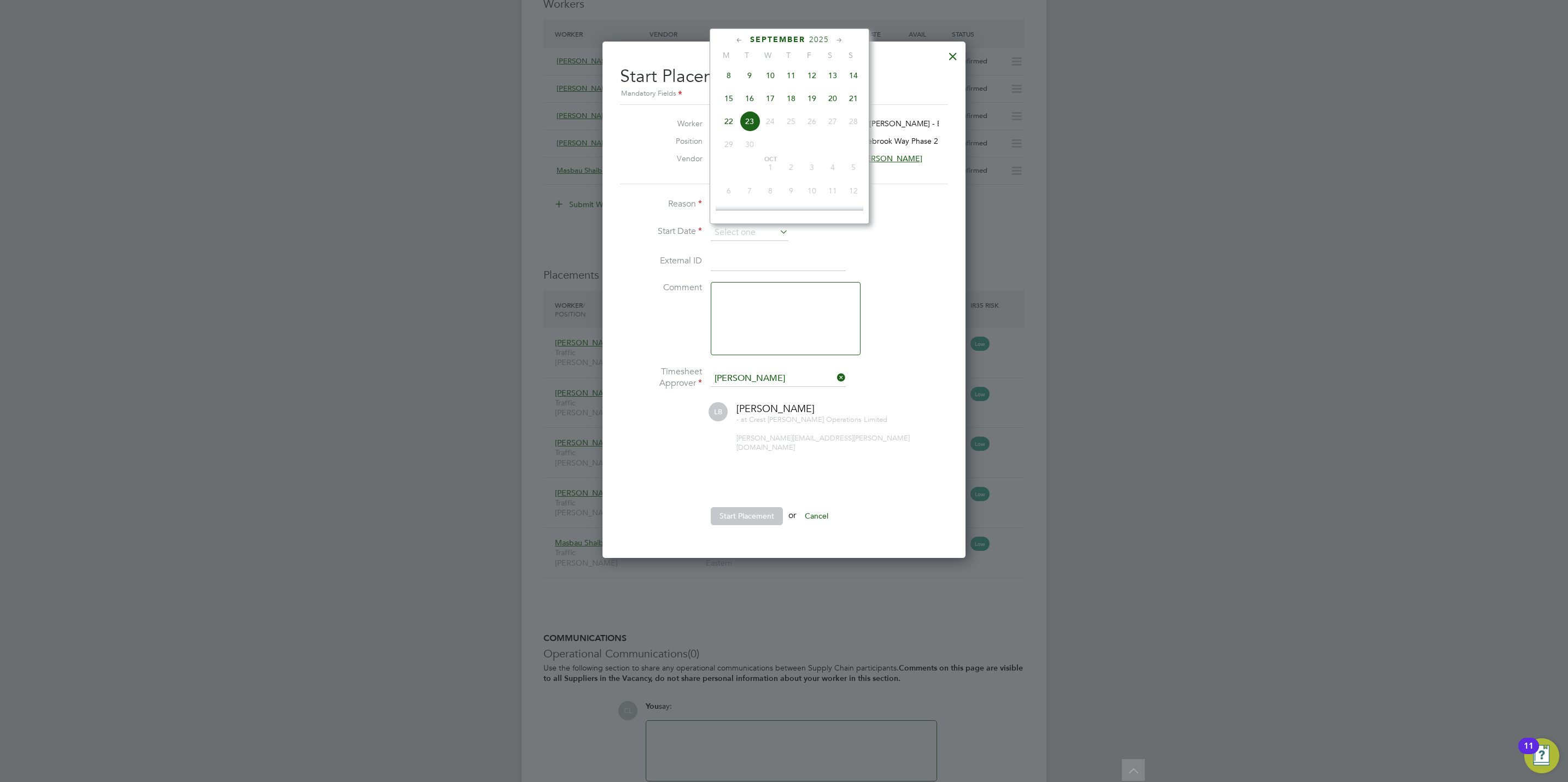
click at [726, 99] on span "15" at bounding box center [729, 99] width 21 height 21
type input "[DATE]"
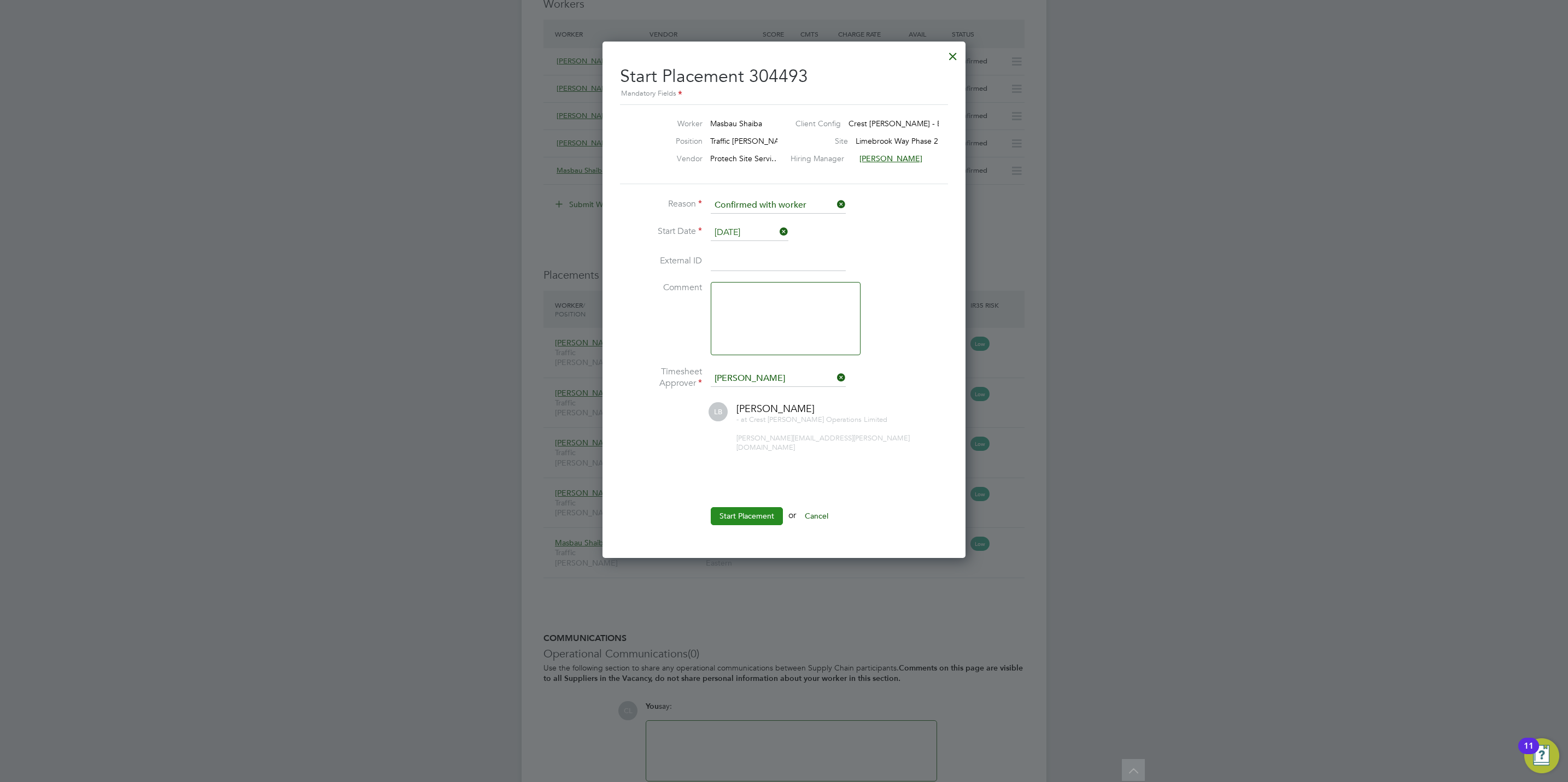
click at [738, 508] on button "Start Placement" at bounding box center [747, 516] width 72 height 18
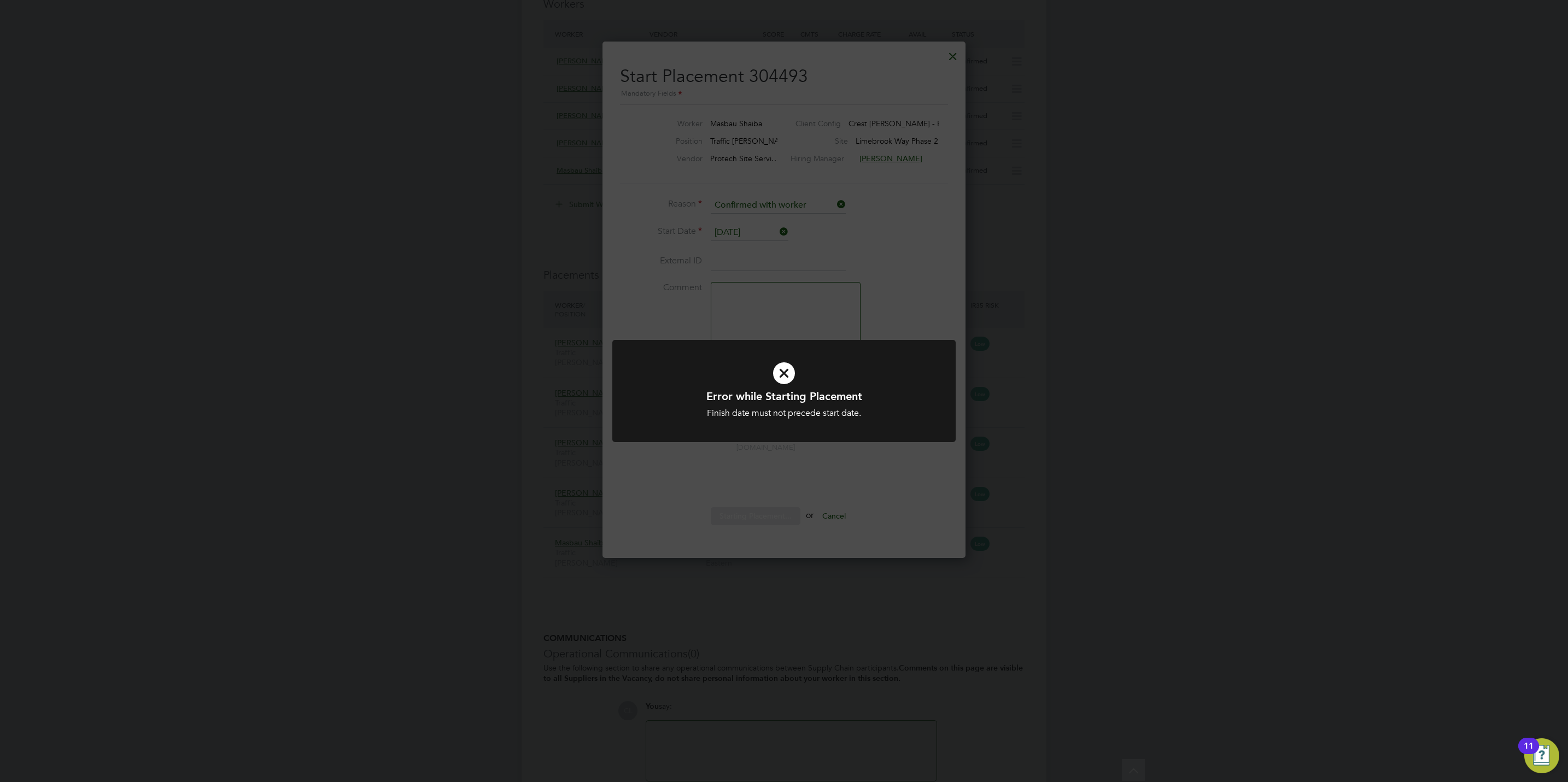
click at [820, 289] on div "Error while Starting Placement Finish date must not precede start date. Cancel …" at bounding box center [784, 391] width 1568 height 782
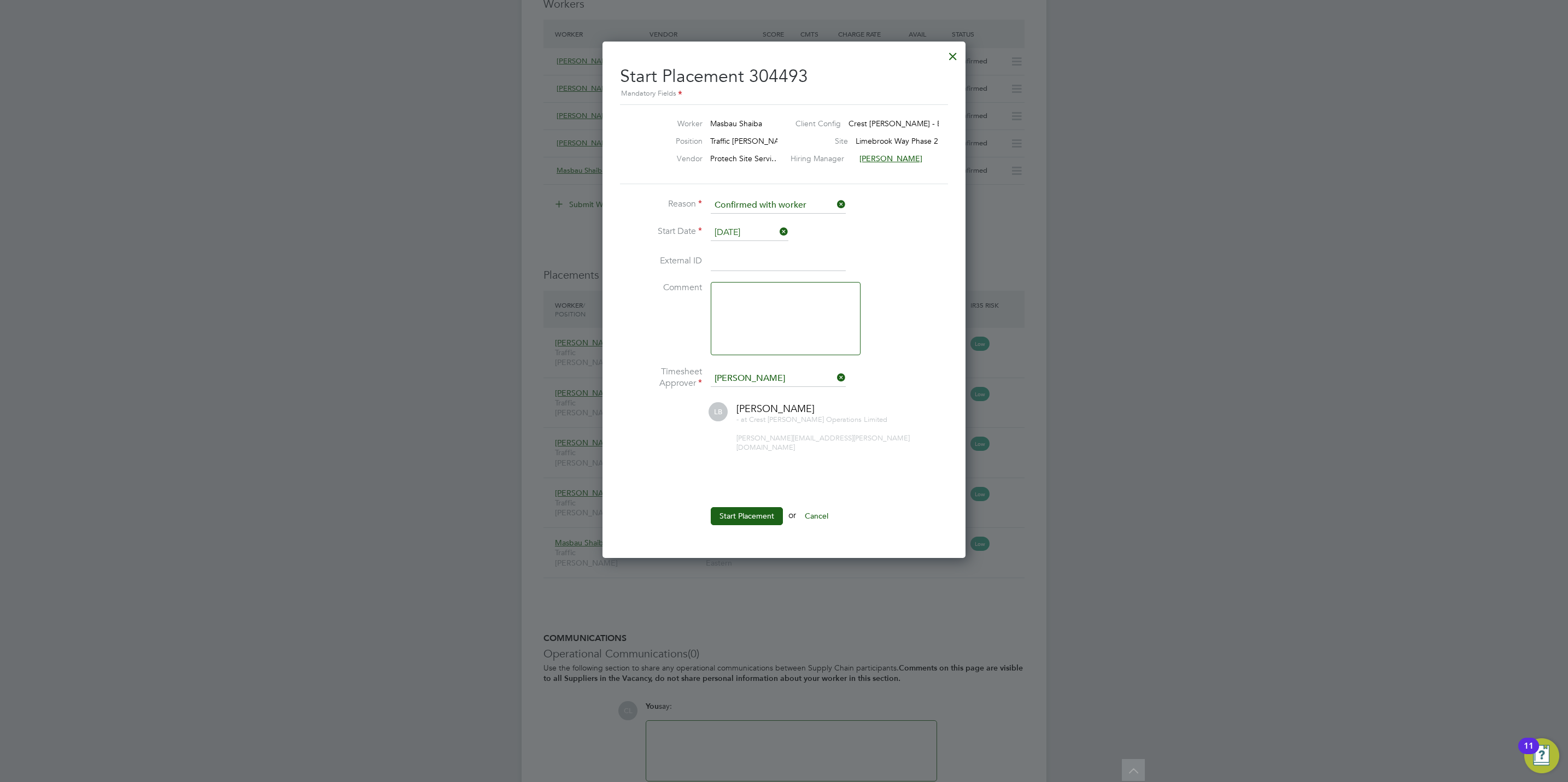
click at [822, 515] on button "Cancel" at bounding box center [816, 516] width 41 height 18
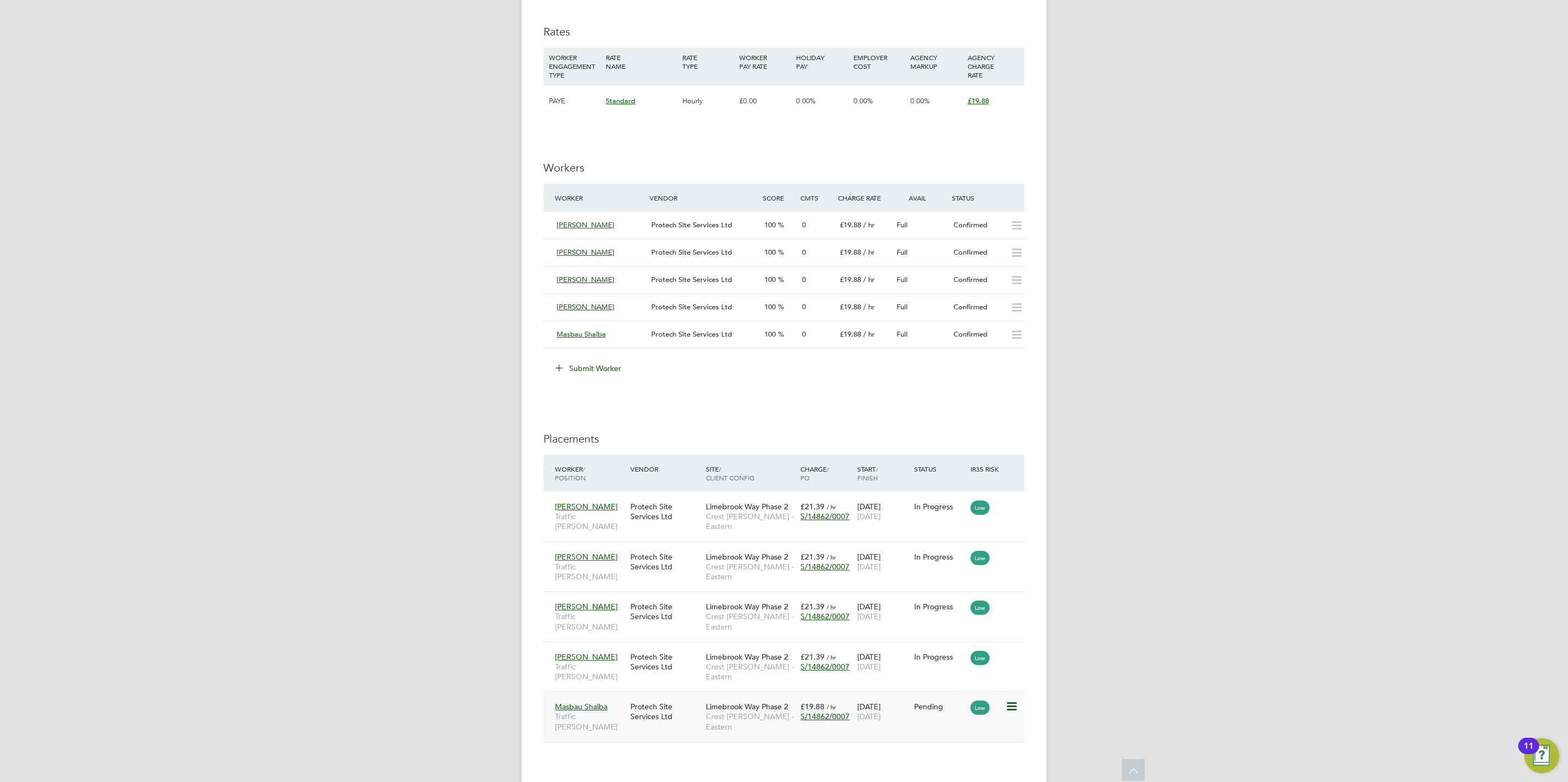
click at [750, 696] on div "Limebrook Way Phase 2 Crest [PERSON_NAME] - Eastern" at bounding box center [750, 716] width 94 height 41
click at [1016, 700] on icon at bounding box center [1011, 707] width 11 height 13
click at [954, 740] on li "Start" at bounding box center [977, 739] width 78 height 15
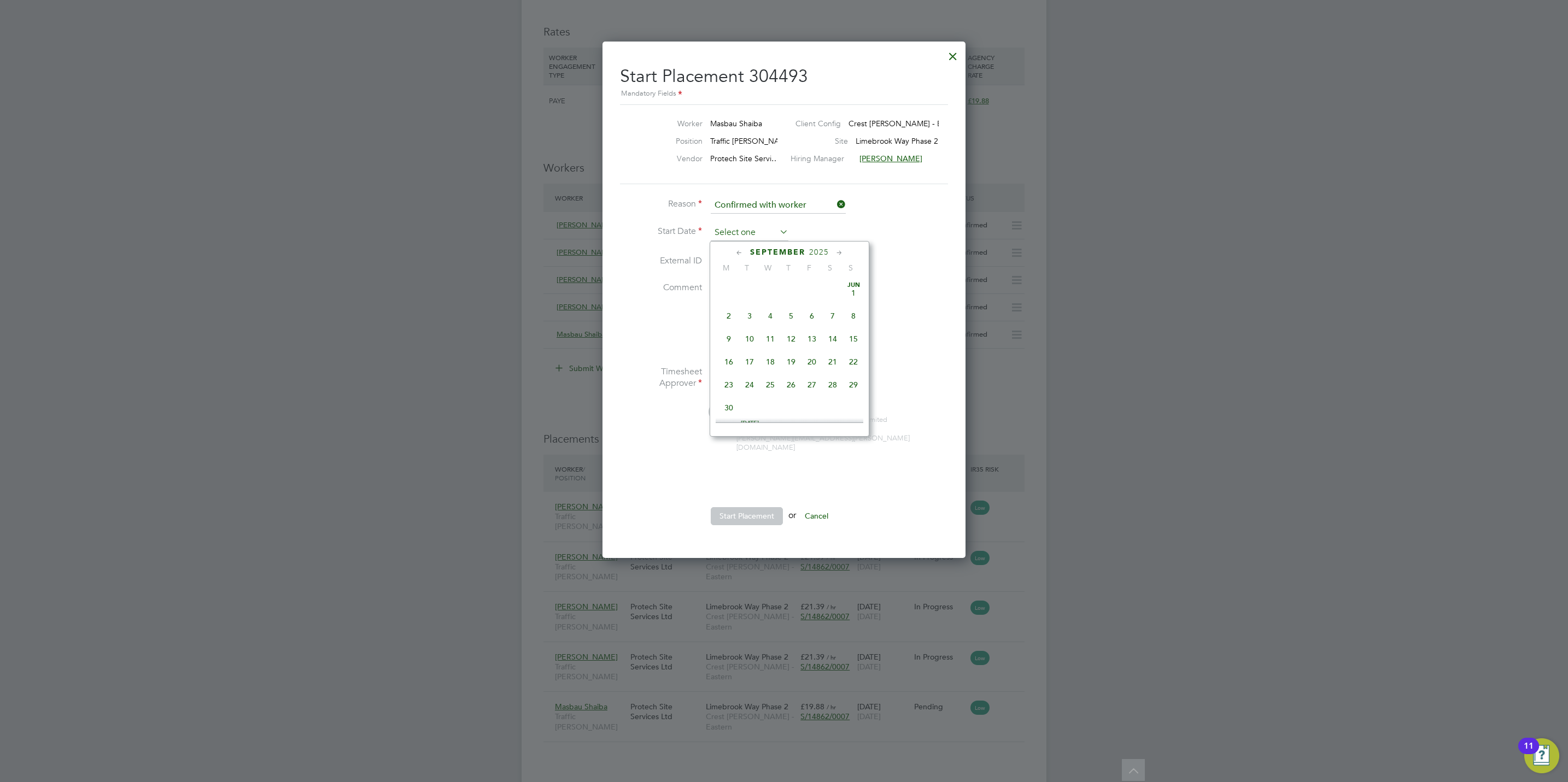
click at [747, 235] on input at bounding box center [750, 232] width 78 height 16
click at [728, 314] on span "15" at bounding box center [729, 311] width 21 height 21
type input "[DATE]"
click at [755, 508] on button "Start Placement" at bounding box center [747, 516] width 72 height 18
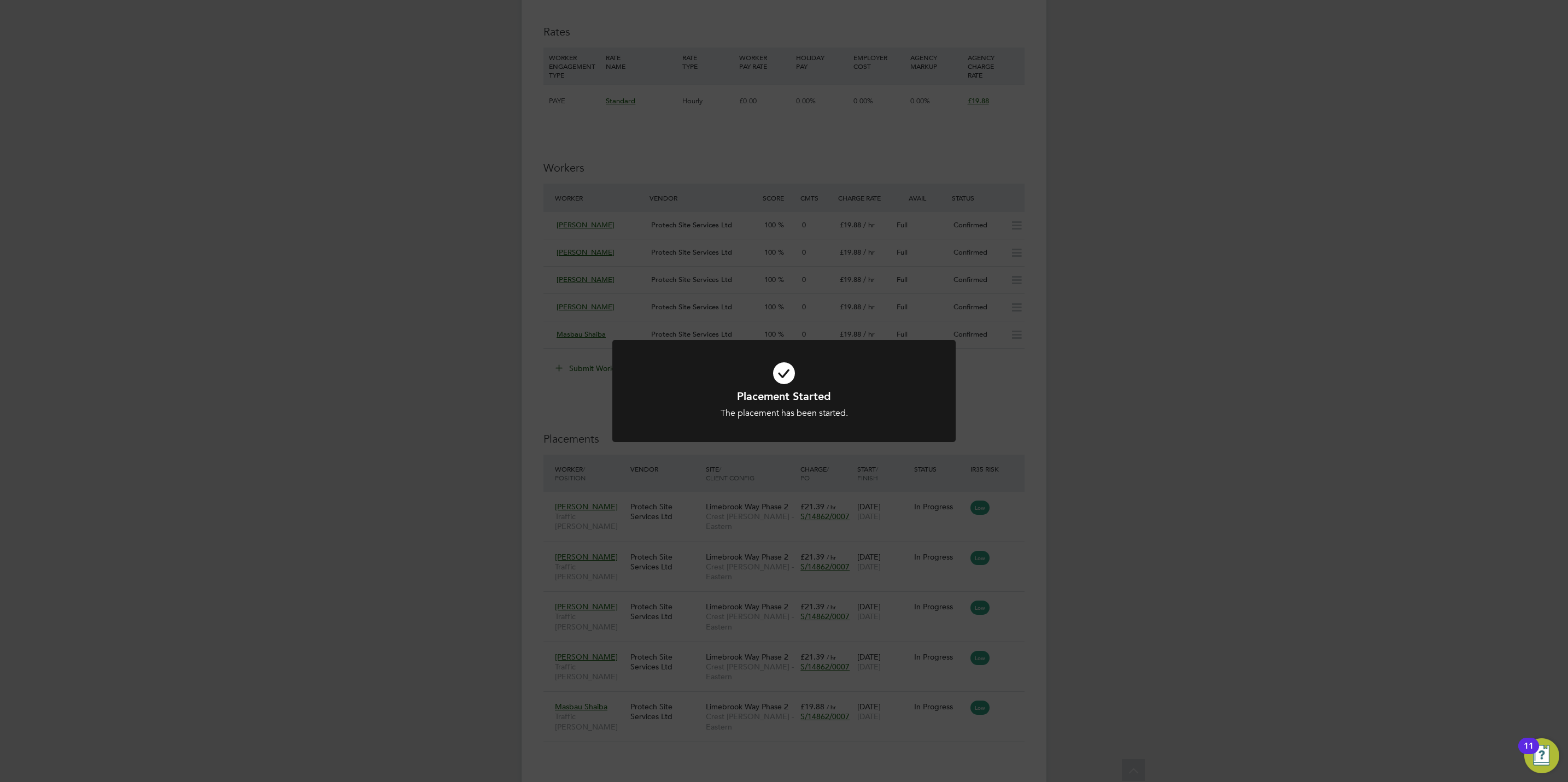
click at [825, 474] on div "Placement Started The placement has been started. Cancel Okay" at bounding box center [784, 391] width 1568 height 782
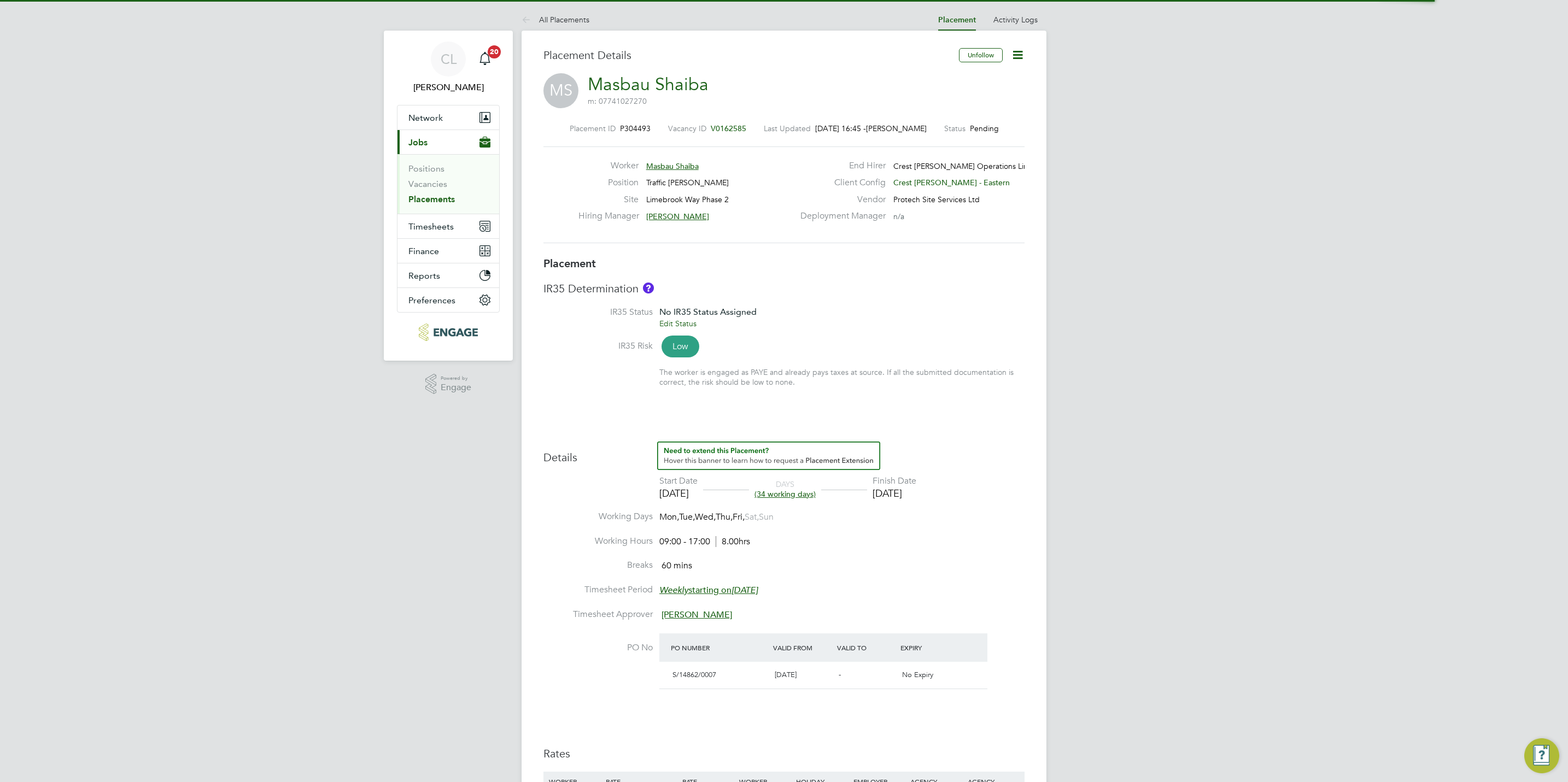
click at [1020, 54] on icon at bounding box center [1018, 55] width 13 height 13
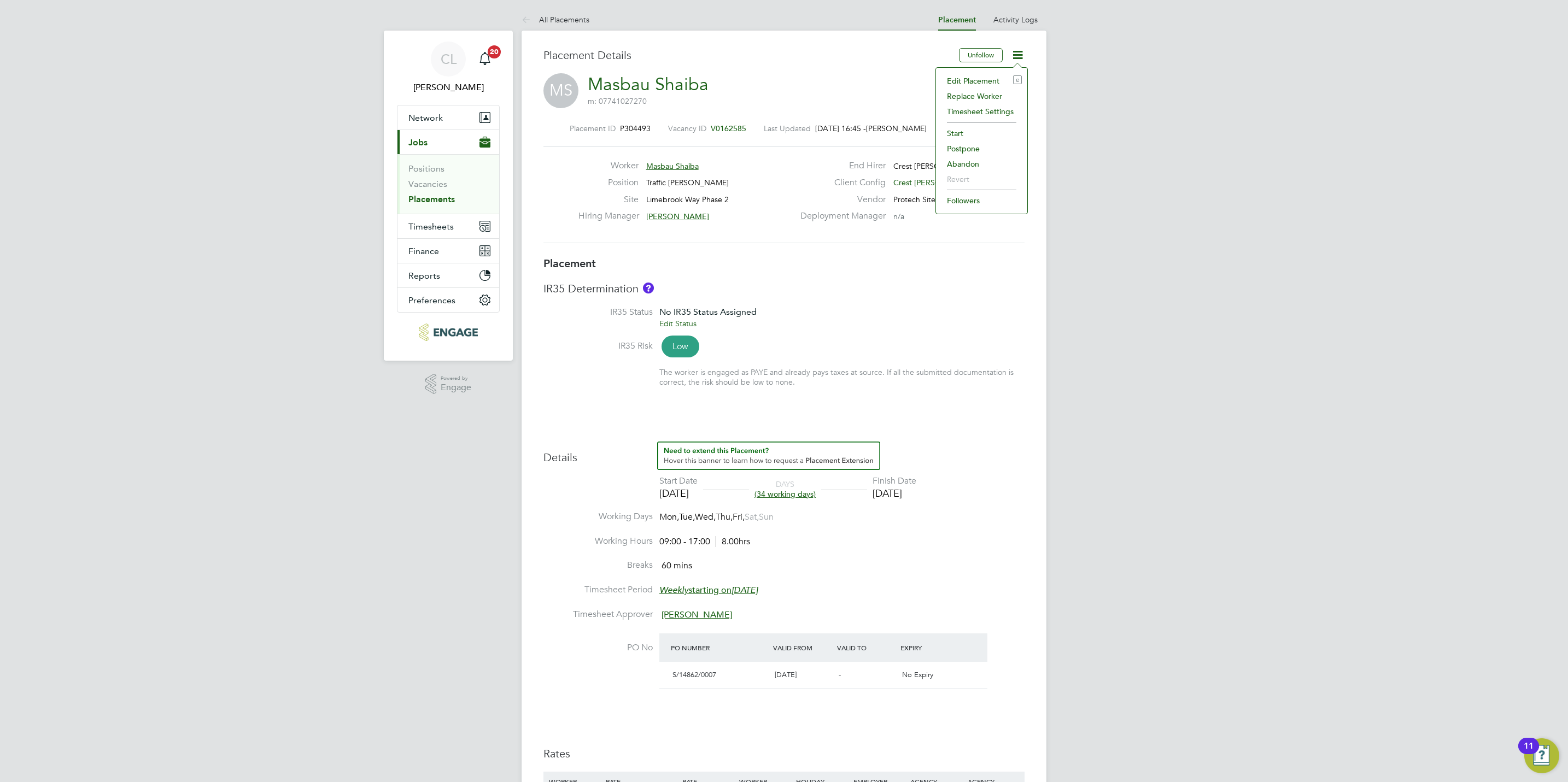
drag, startPoint x: 988, startPoint y: 79, endPoint x: 991, endPoint y: 114, distance: 35.1
click at [986, 79] on li "Edit Placement e" at bounding box center [982, 80] width 80 height 15
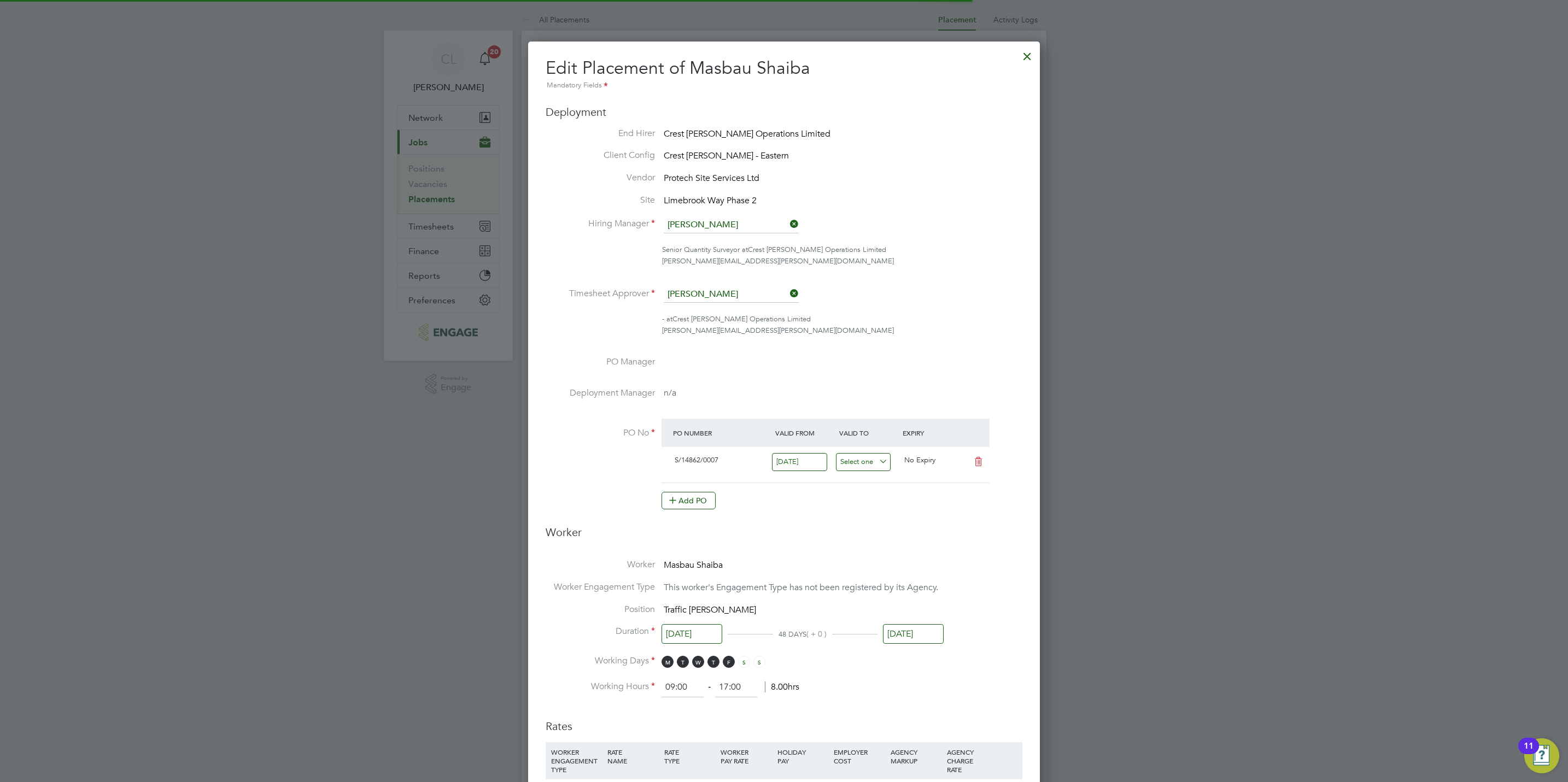
scroll to position [5, 5]
click at [914, 640] on input "30 Apr 2025" at bounding box center [914, 634] width 61 height 20
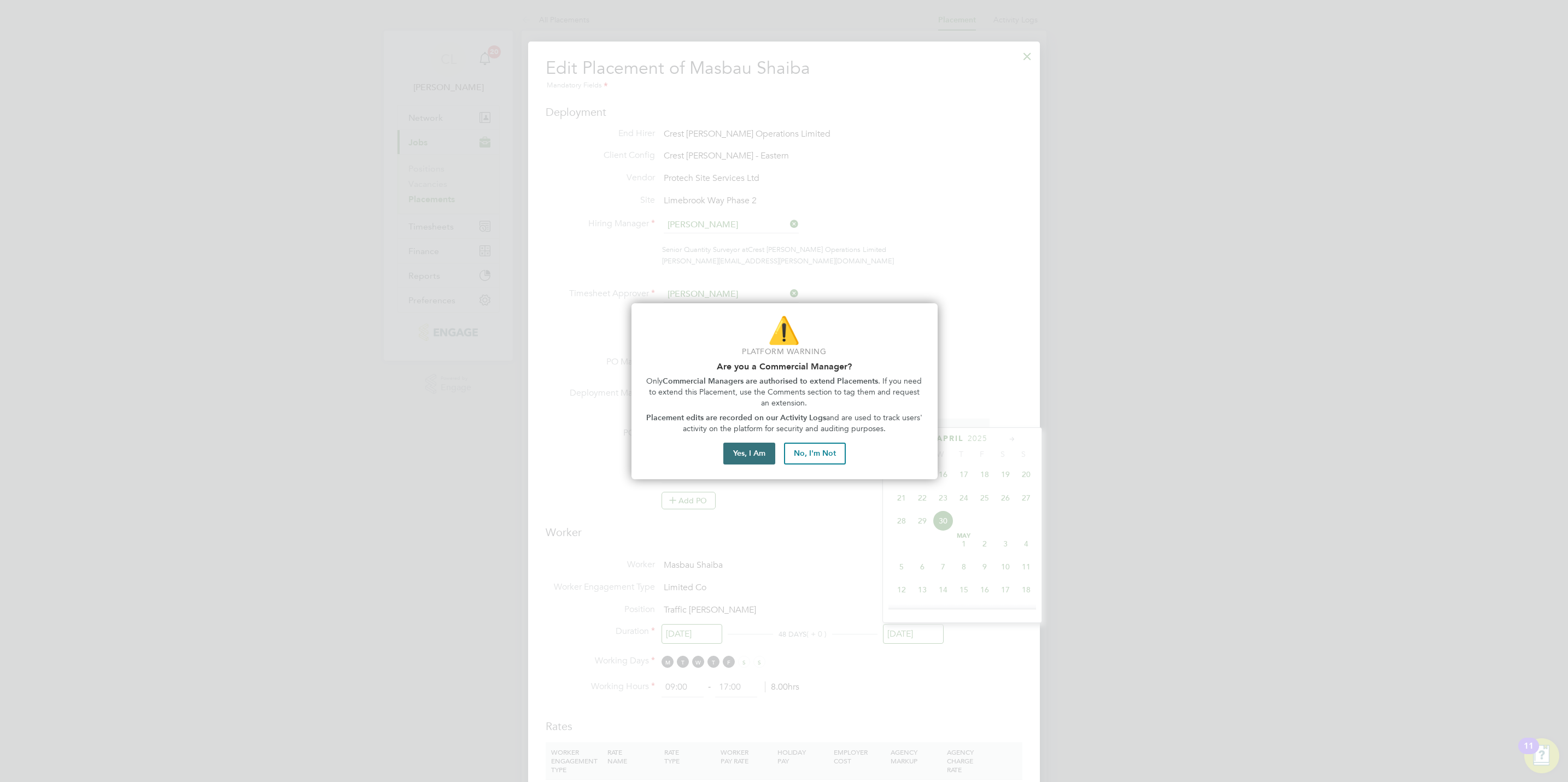
click at [744, 458] on button "Yes, I Am" at bounding box center [749, 454] width 52 height 22
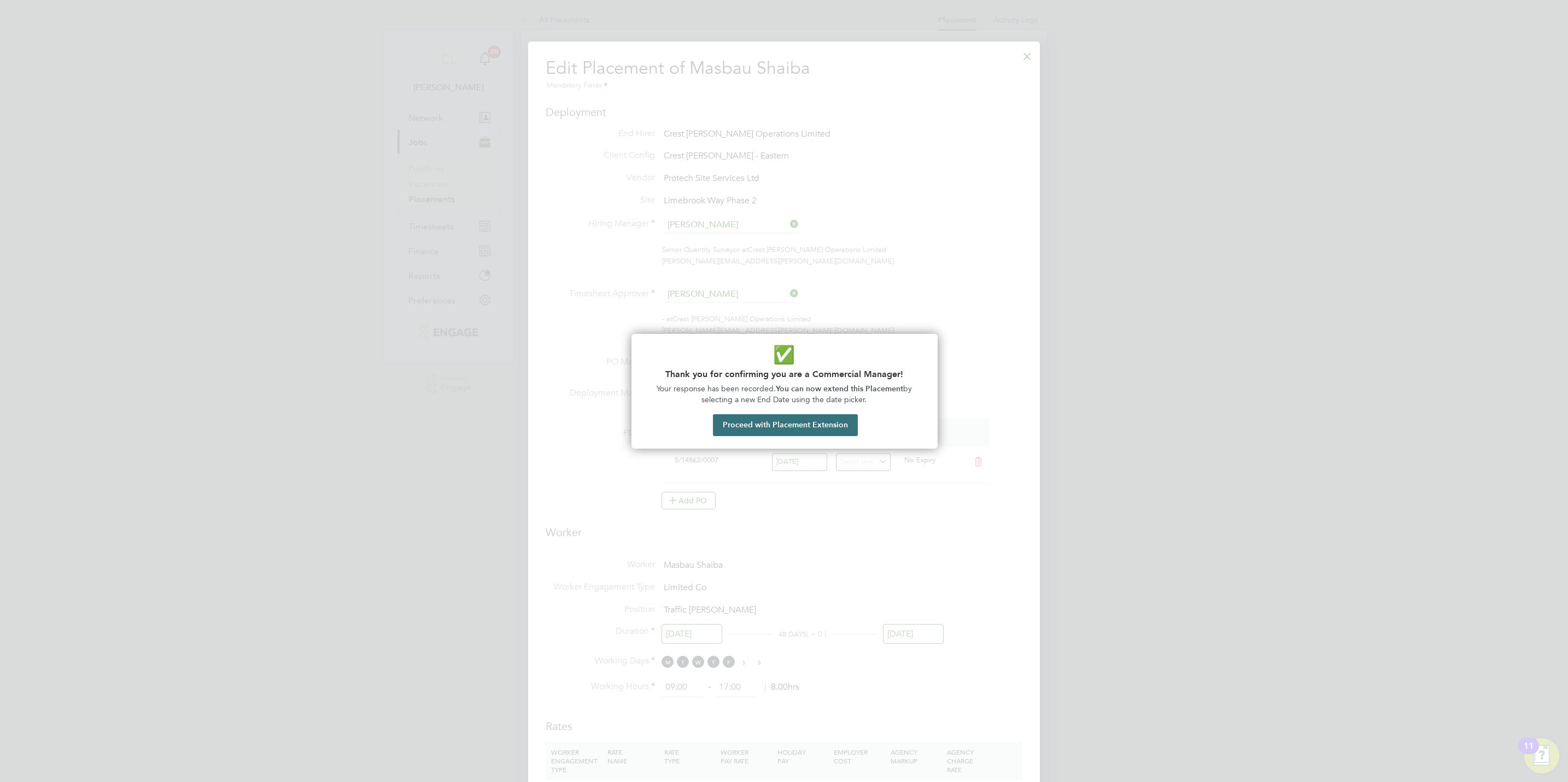
click at [825, 420] on button "Proceed with Placement Extension" at bounding box center [785, 425] width 145 height 22
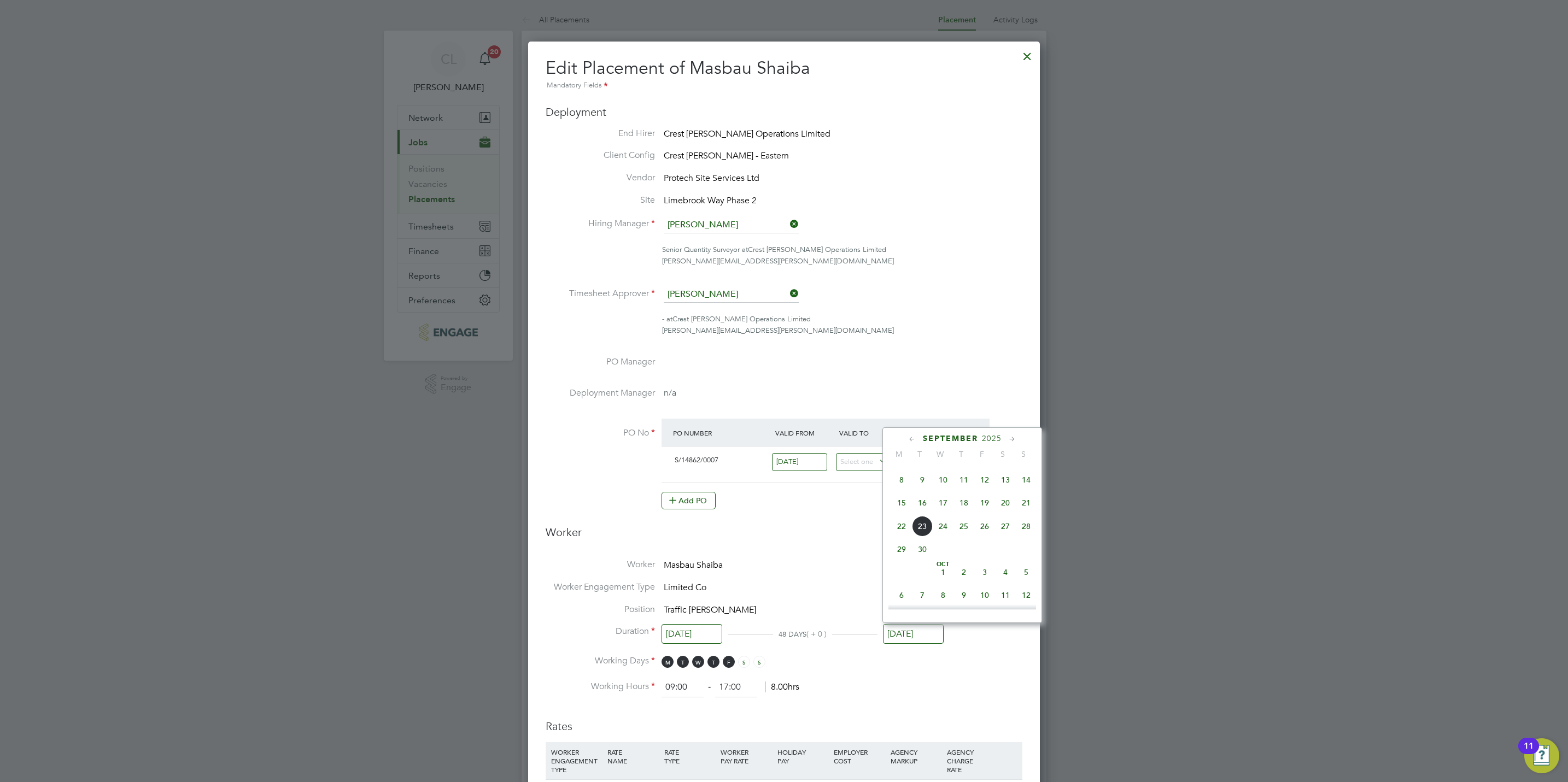
click at [924, 560] on span "30" at bounding box center [922, 550] width 21 height 21
type input "[DATE]"
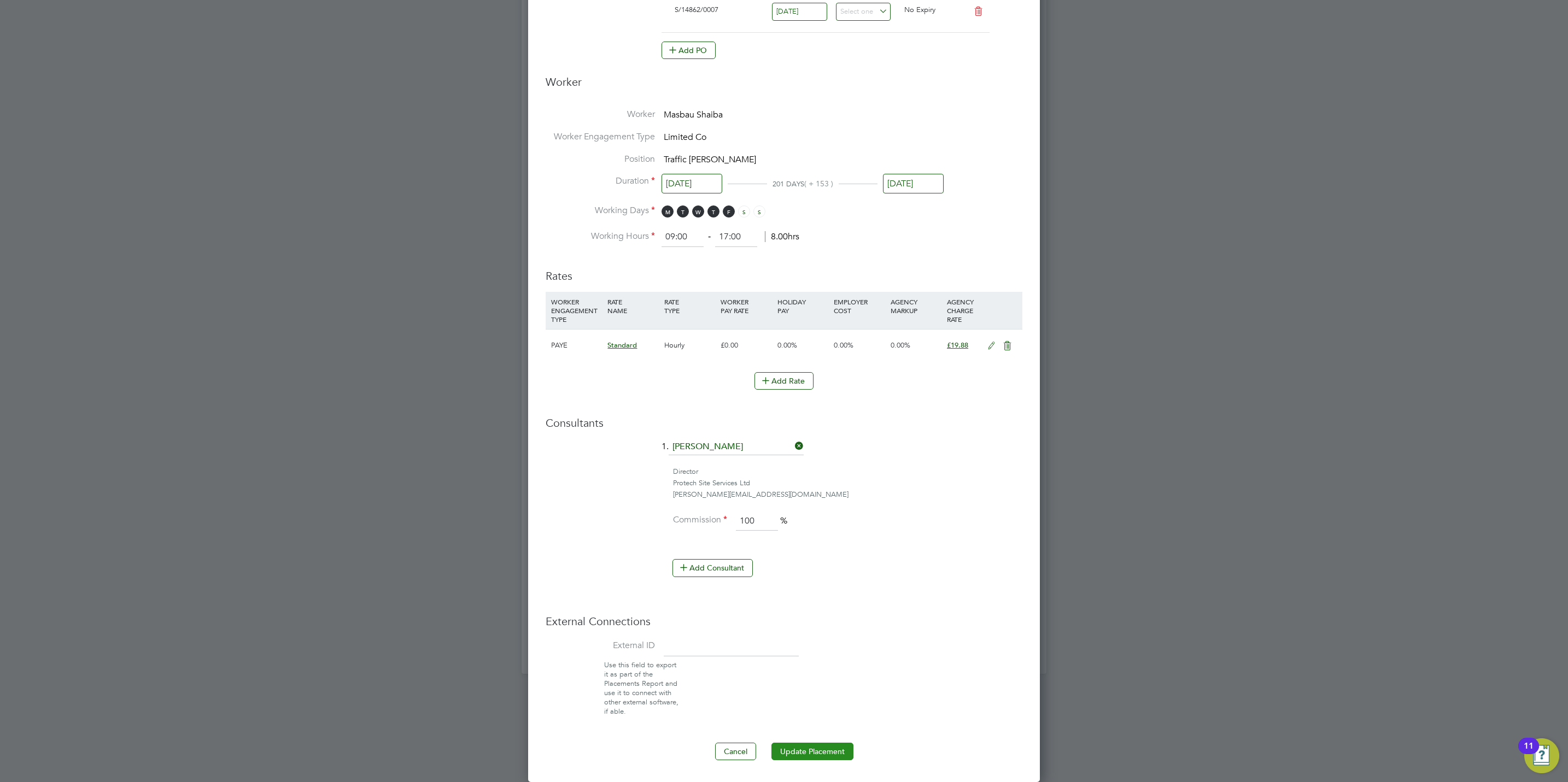
click at [830, 756] on button "Update Placement" at bounding box center [812, 752] width 82 height 18
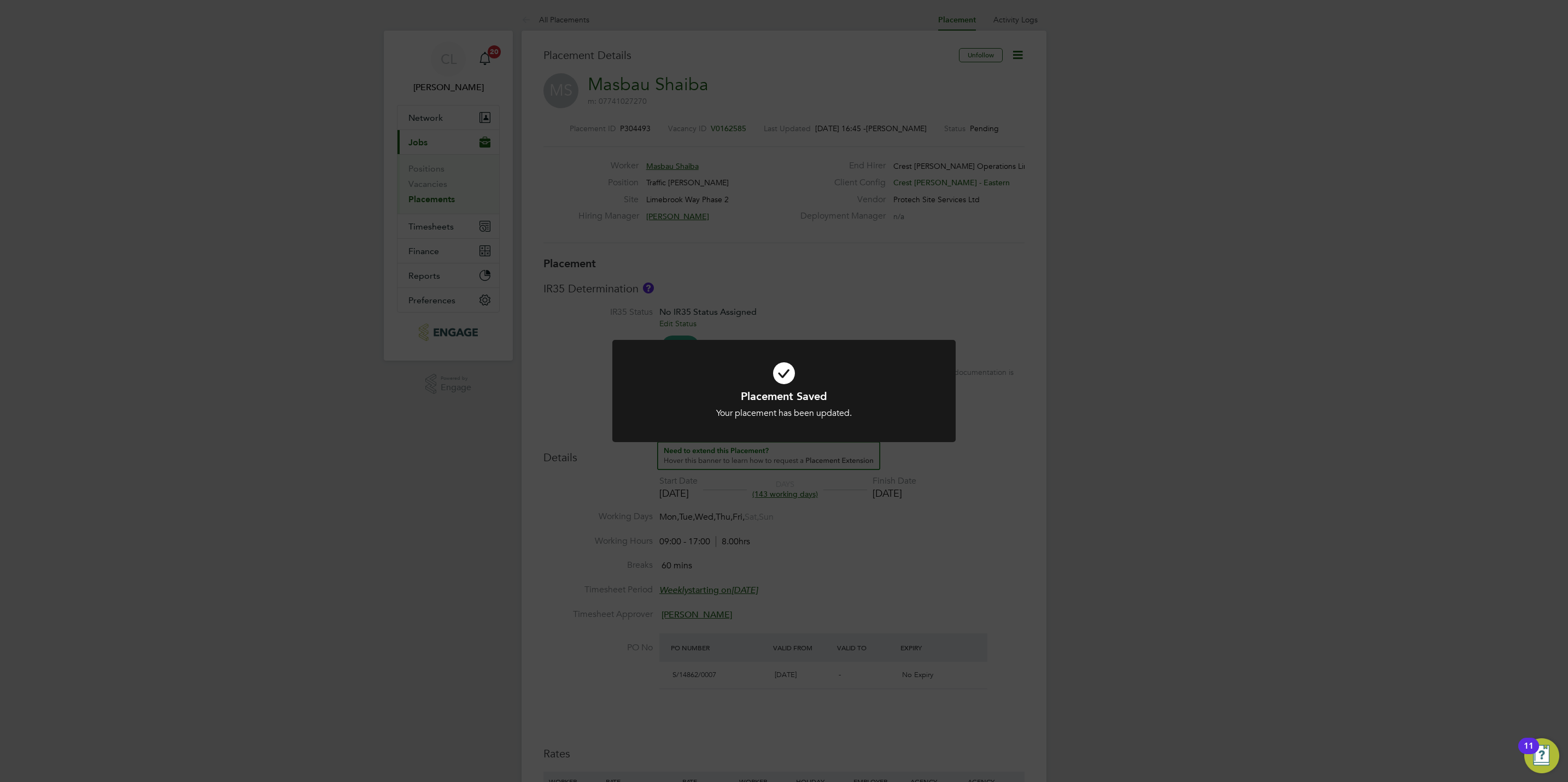
click at [884, 548] on div "Placement Saved Your placement has been updated. Cancel Okay" at bounding box center [784, 391] width 1568 height 782
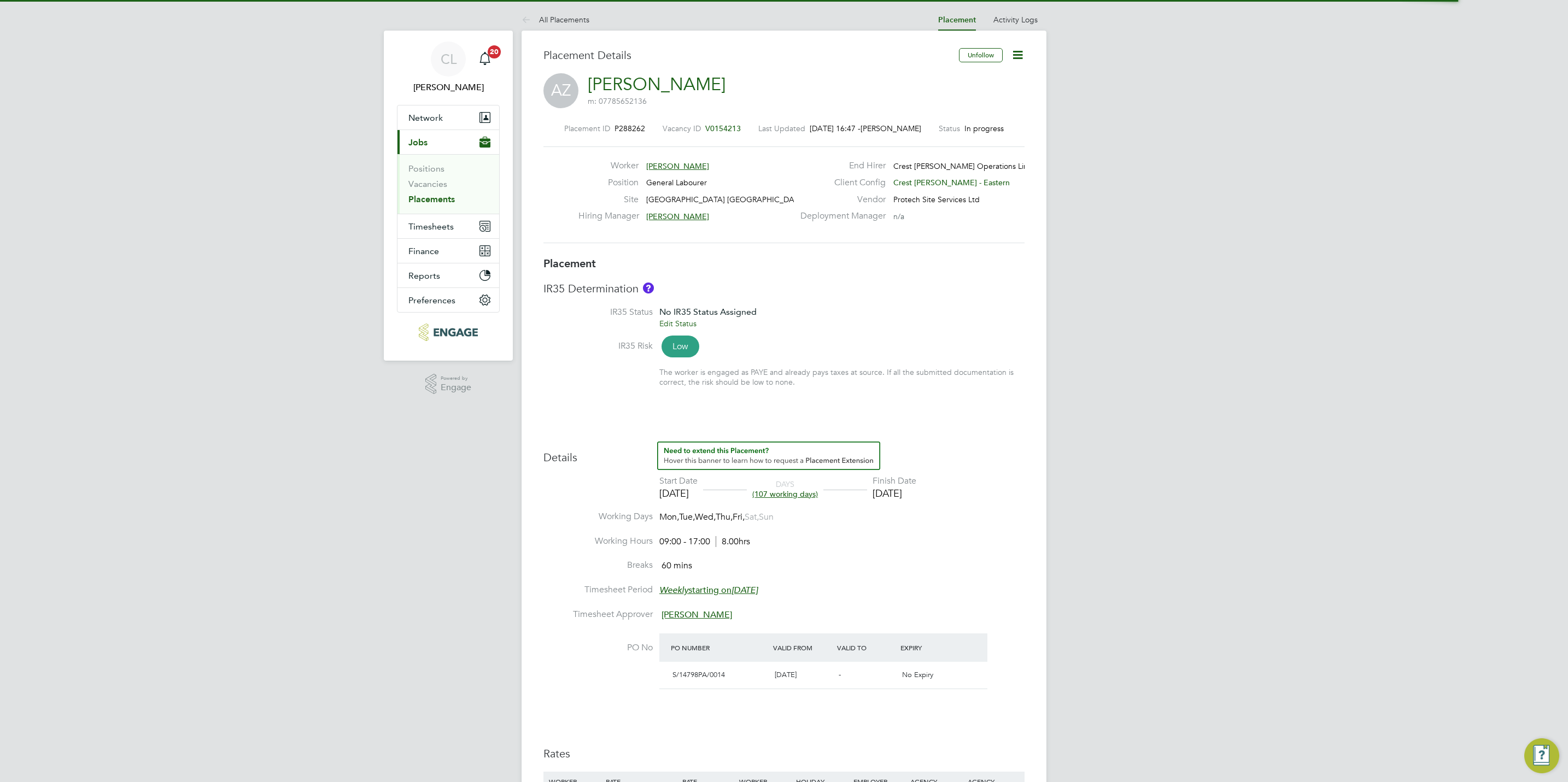
click at [730, 128] on span "V0154213" at bounding box center [723, 128] width 35 height 10
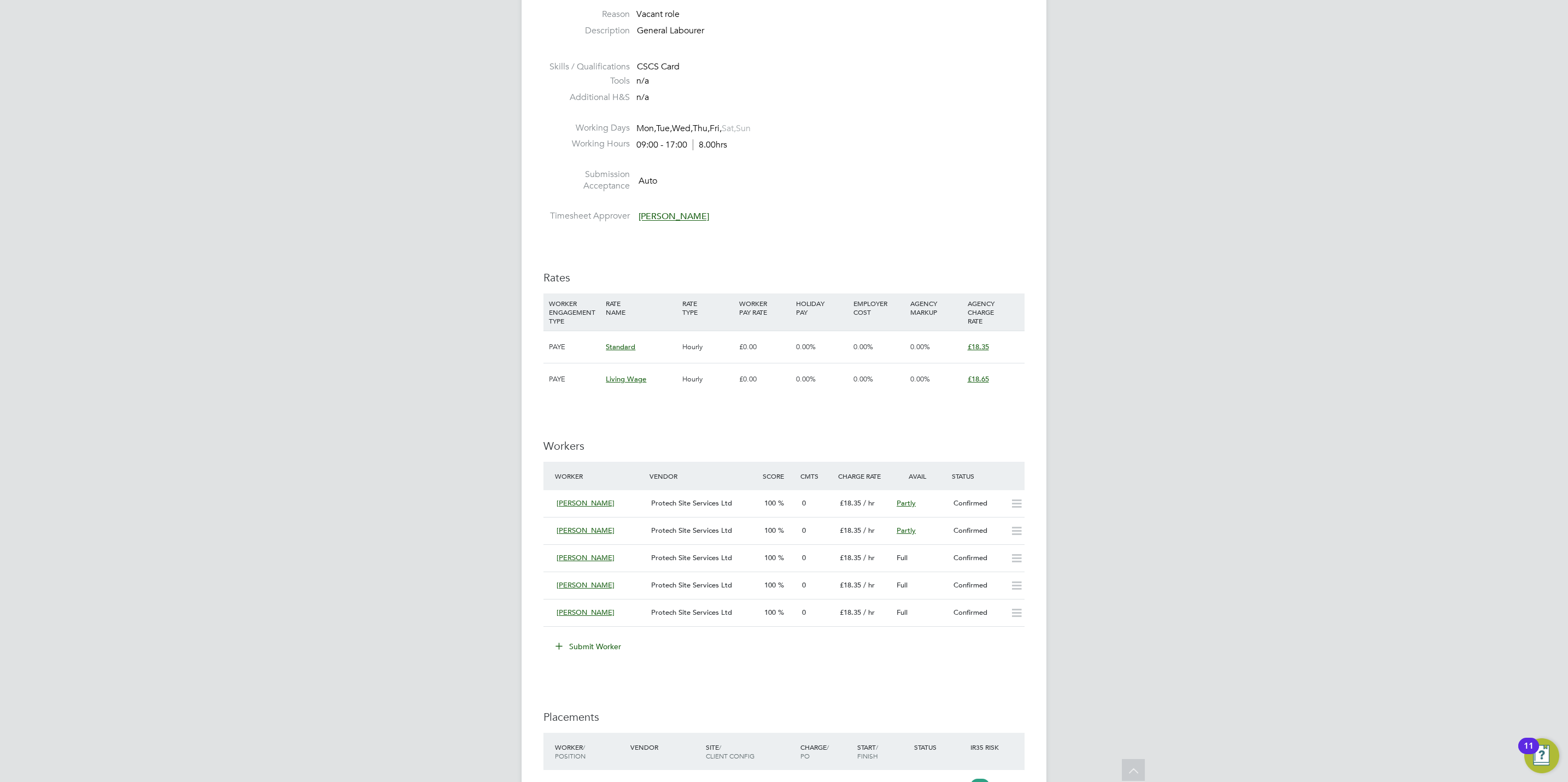
click at [583, 652] on button "Submit Worker" at bounding box center [589, 646] width 82 height 18
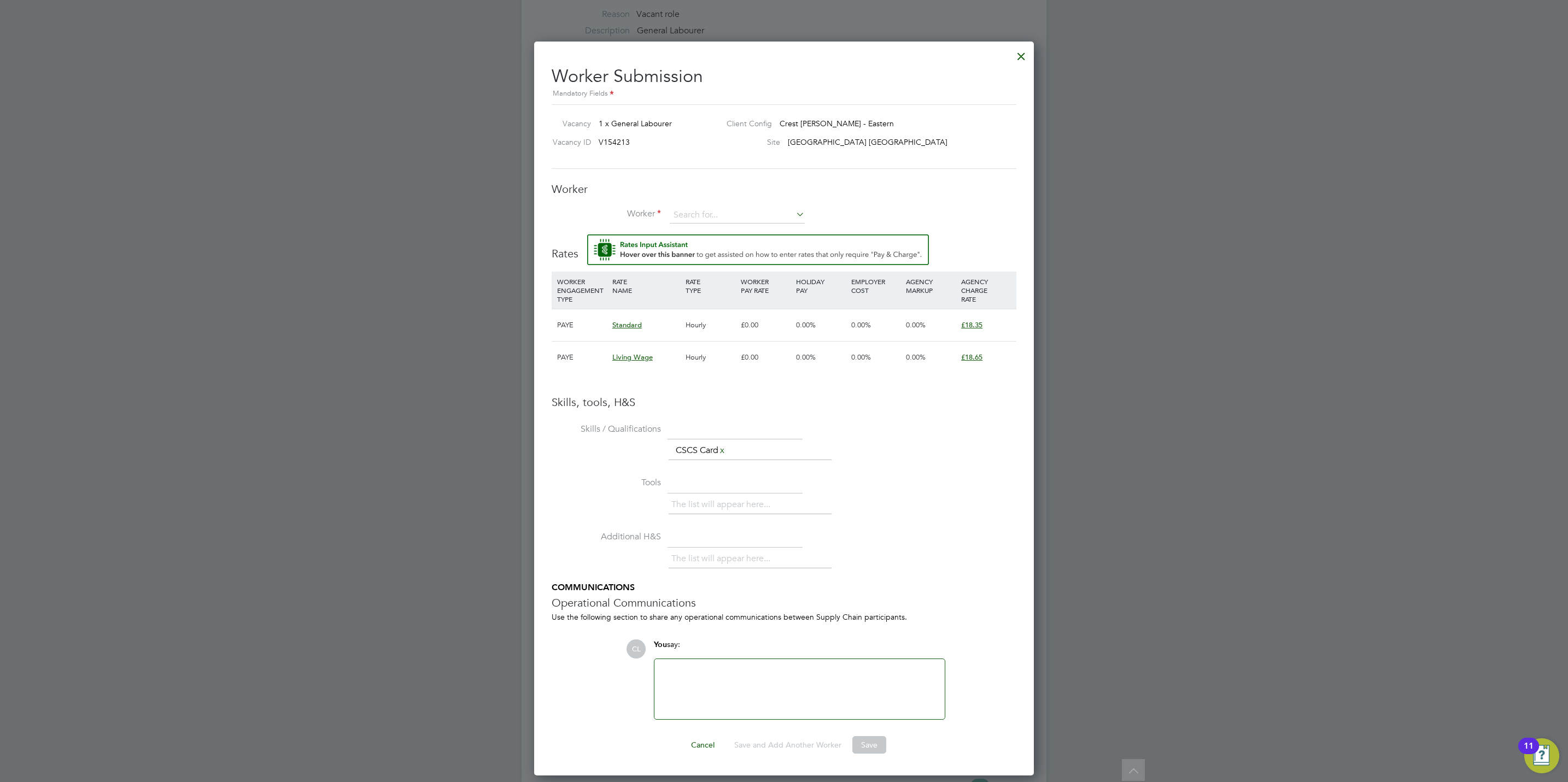
click at [701, 206] on div "Worker Worker Worker Engagement Type" at bounding box center [783, 208] width 464 height 52
click at [701, 209] on input at bounding box center [737, 215] width 135 height 16
type input "chr co"
click at [722, 222] on input at bounding box center [737, 215] width 135 height 16
click at [745, 232] on li "[PERSON_NAME] Co oper (COO010)" at bounding box center [749, 231] width 161 height 15
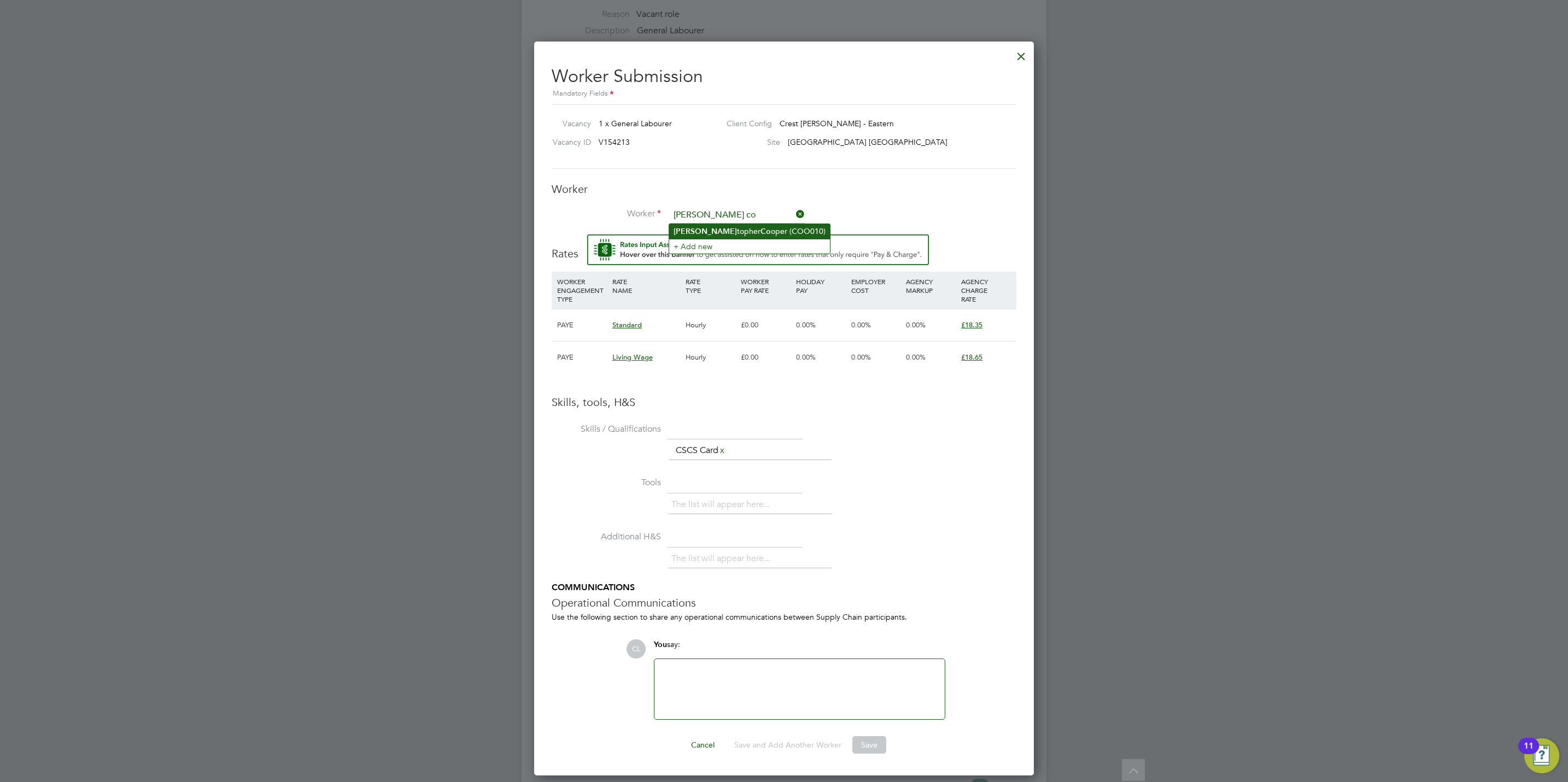
type input "[PERSON_NAME] (COO010)"
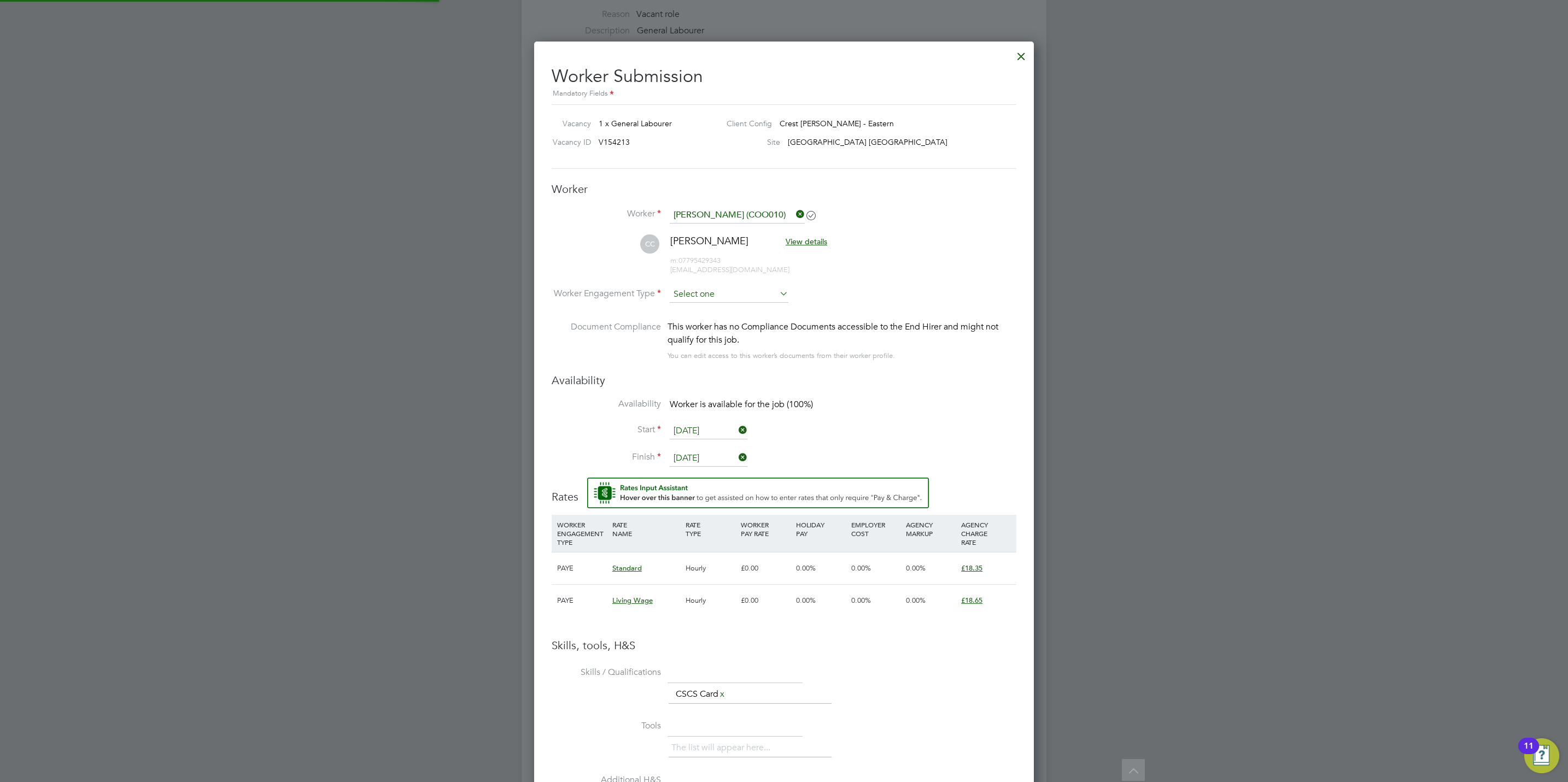
click at [710, 293] on input at bounding box center [729, 295] width 119 height 16
click at [709, 325] on li "PAYE" at bounding box center [729, 324] width 120 height 14
type input "PAYE"
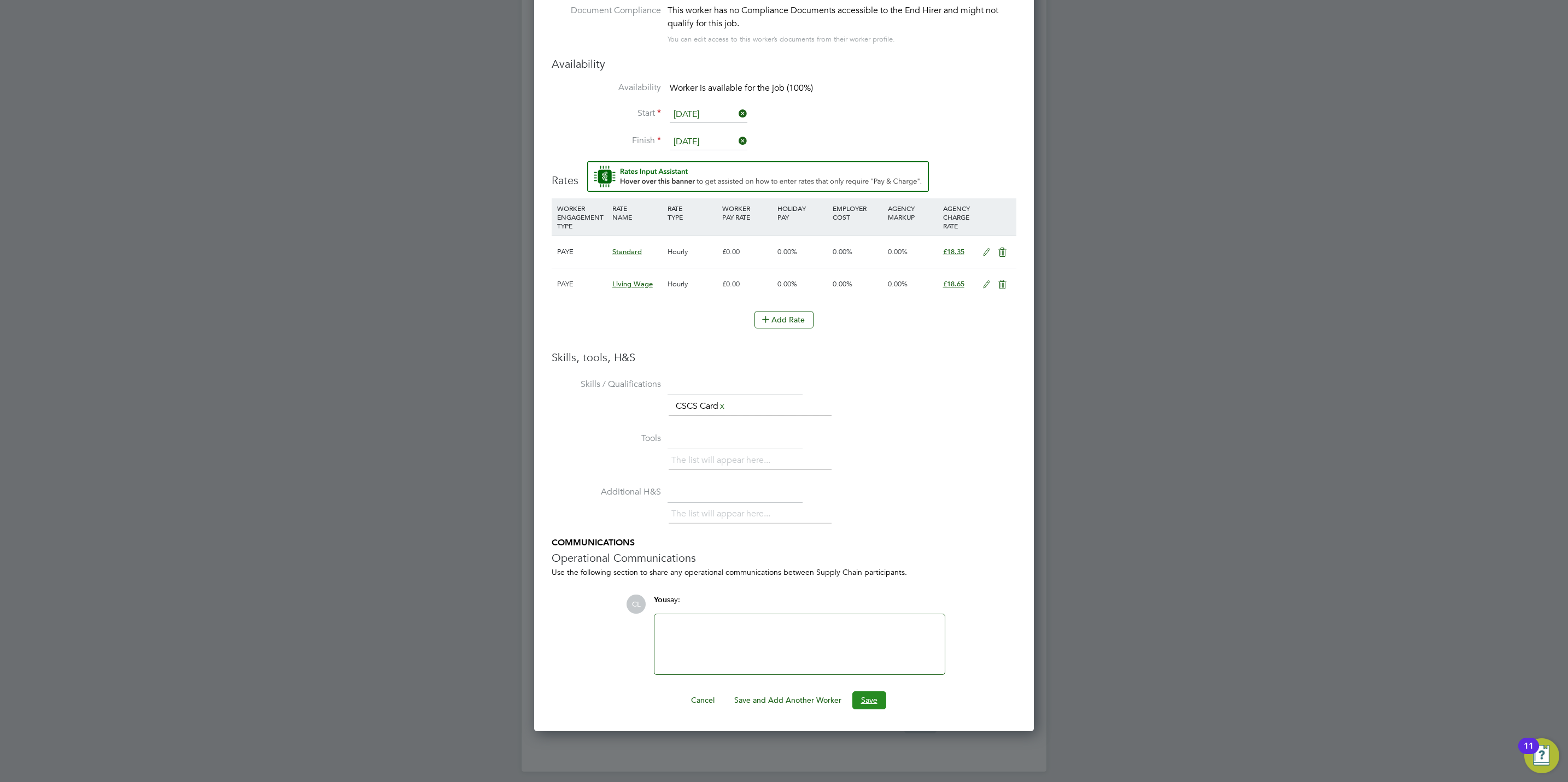
click at [870, 700] on button "Save" at bounding box center [869, 700] width 34 height 18
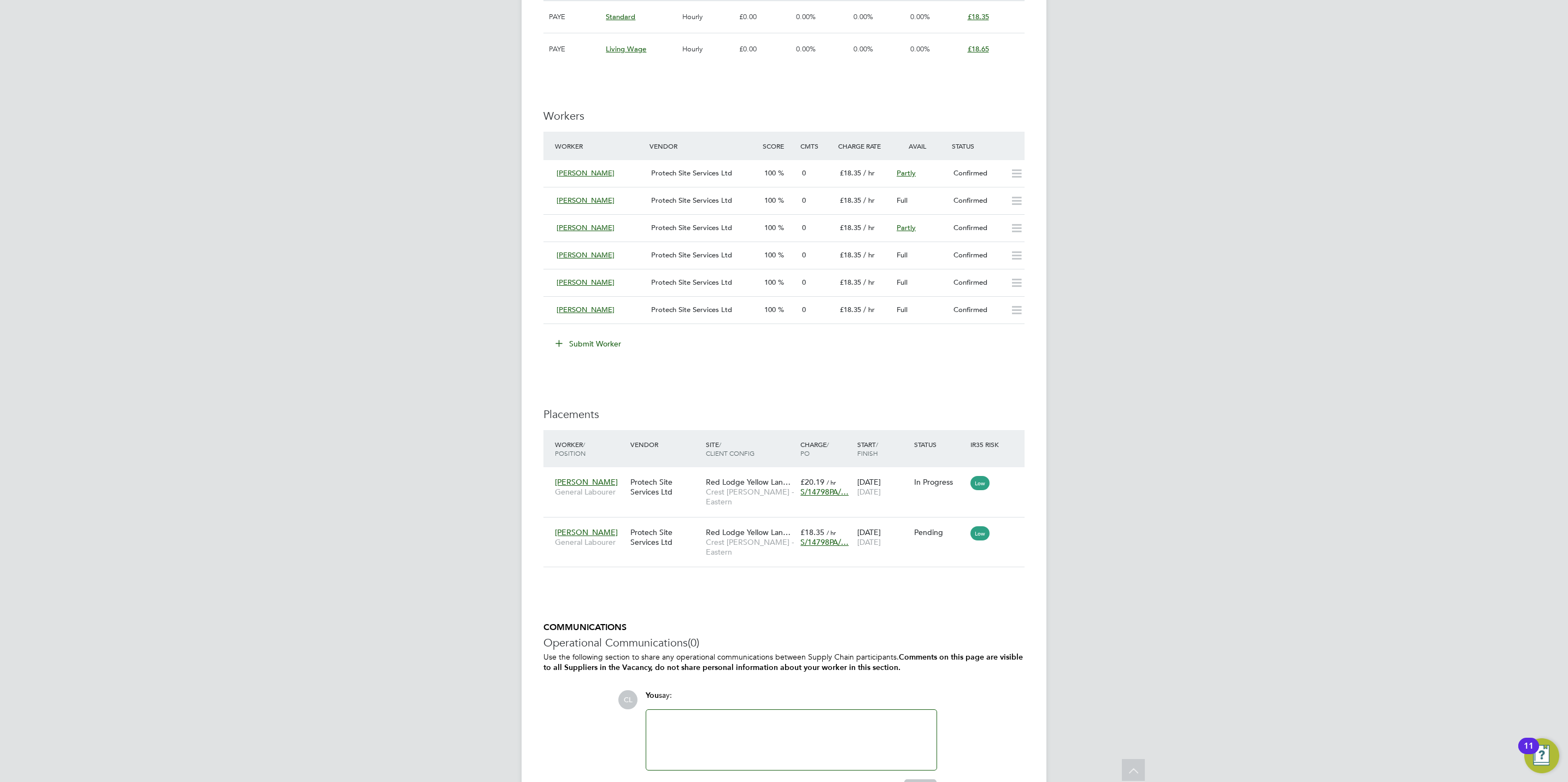
scroll to position [794, 0]
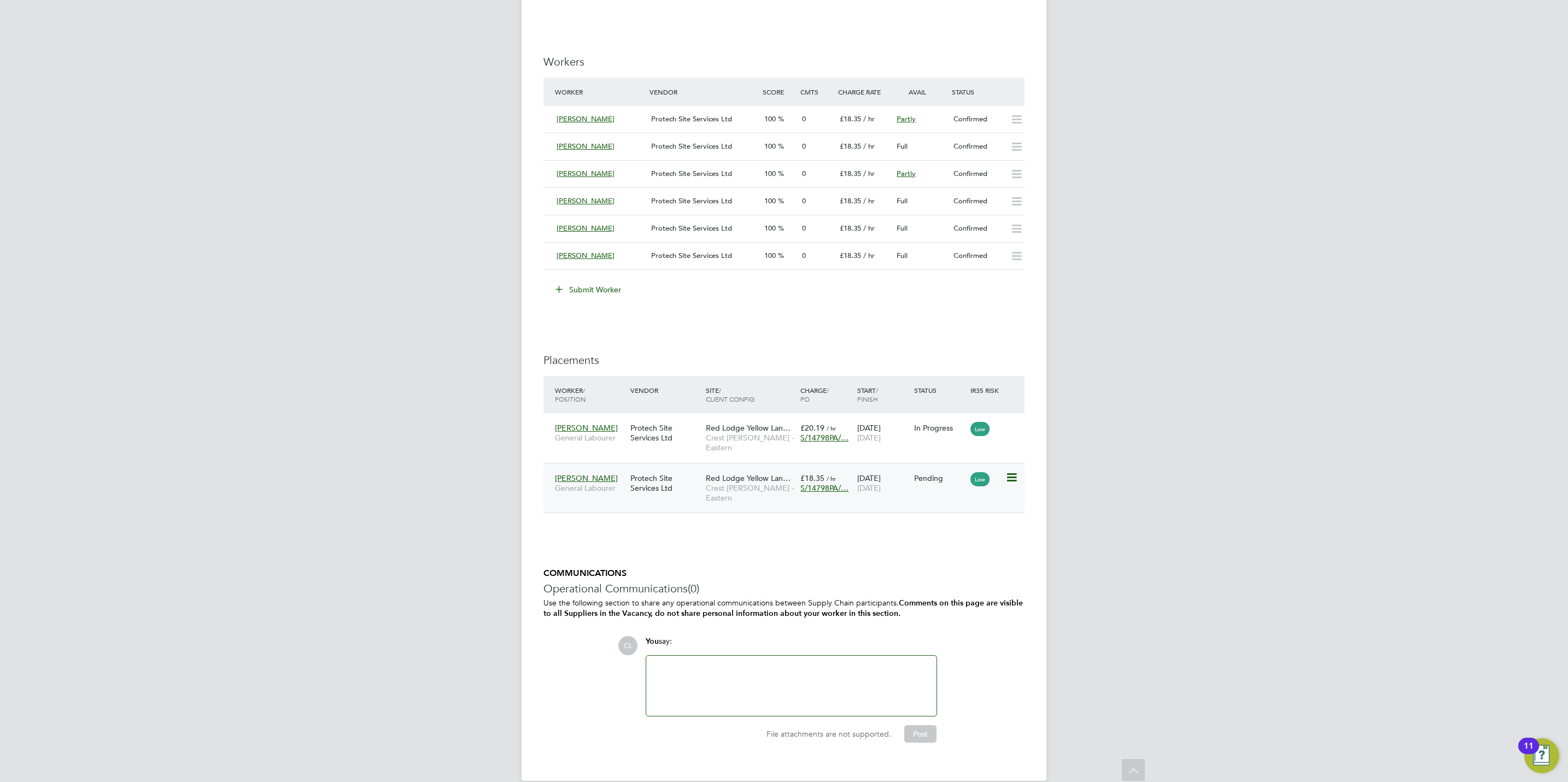
click at [1016, 471] on icon at bounding box center [1011, 478] width 11 height 13
click at [953, 541] on li "Start" at bounding box center [977, 539] width 78 height 15
type input "[PERSON_NAME]"
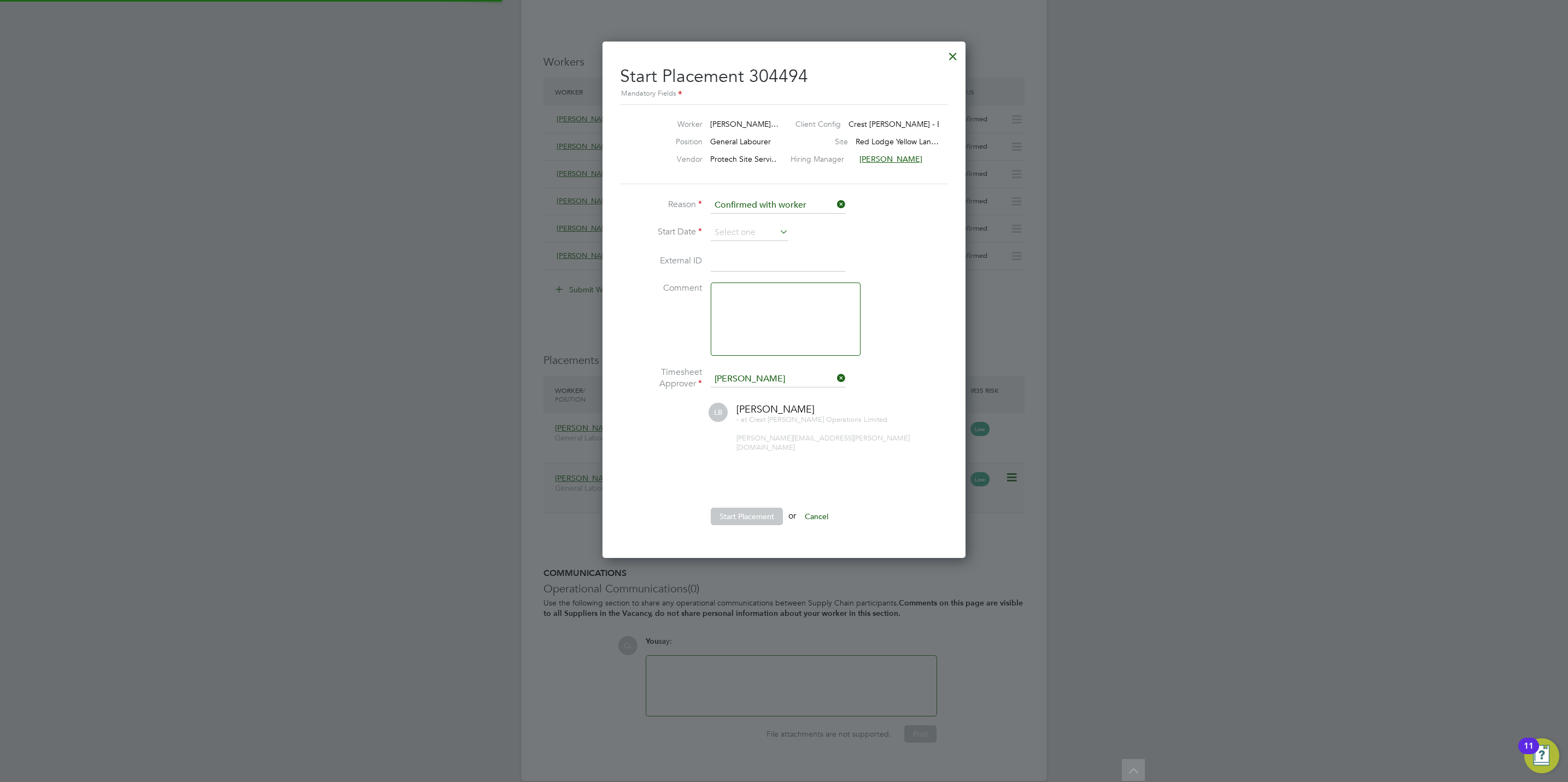
scroll to position [10, 135]
click at [726, 229] on input at bounding box center [750, 232] width 78 height 16
click at [728, 99] on span "15" at bounding box center [729, 99] width 21 height 21
type input "[DATE]"
click at [743, 515] on button "Start Placement" at bounding box center [747, 516] width 72 height 18
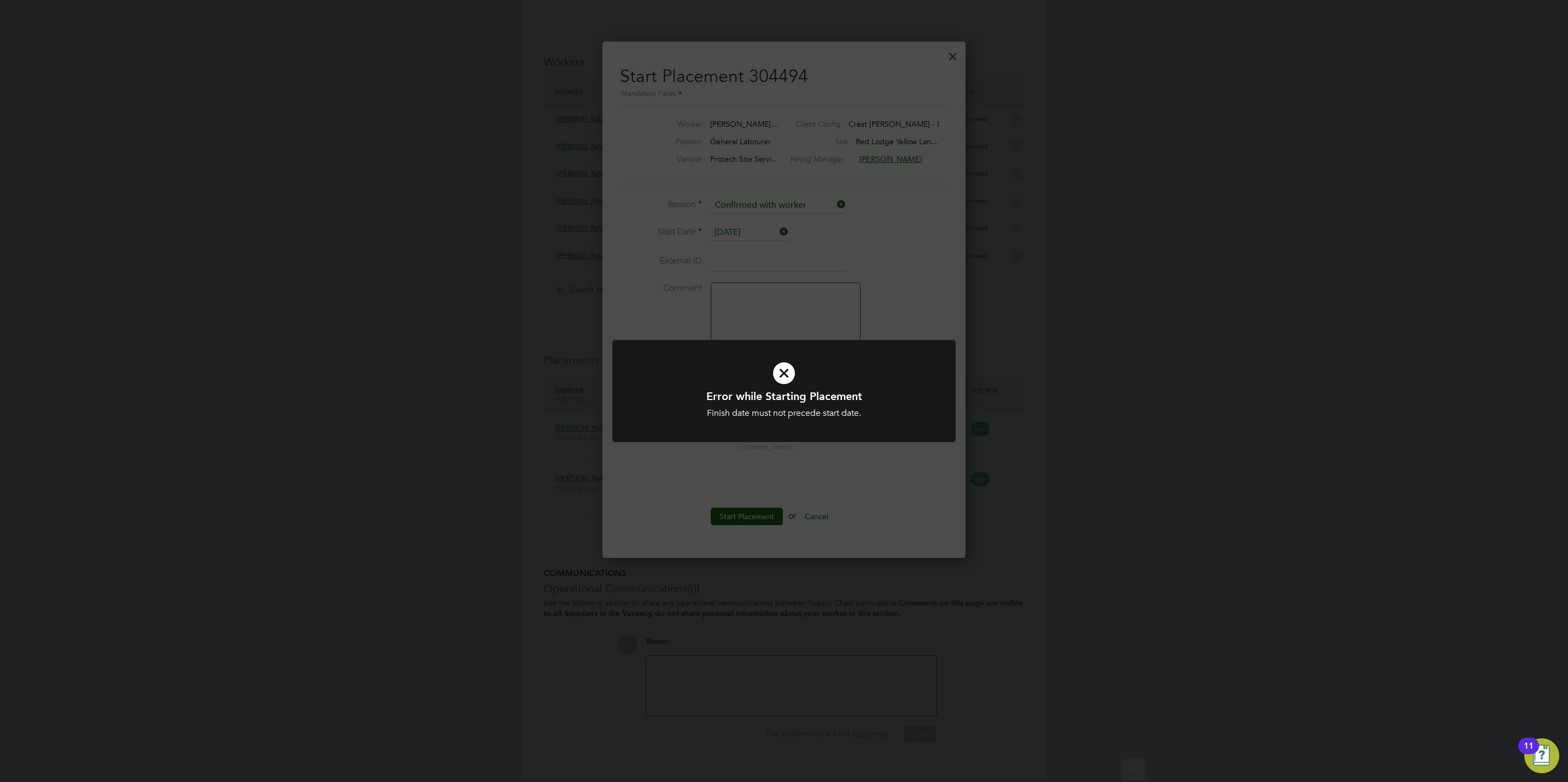
click at [810, 523] on div "Error while Starting Placement Finish date must not precede start date. Cancel …" at bounding box center [784, 391] width 1568 height 782
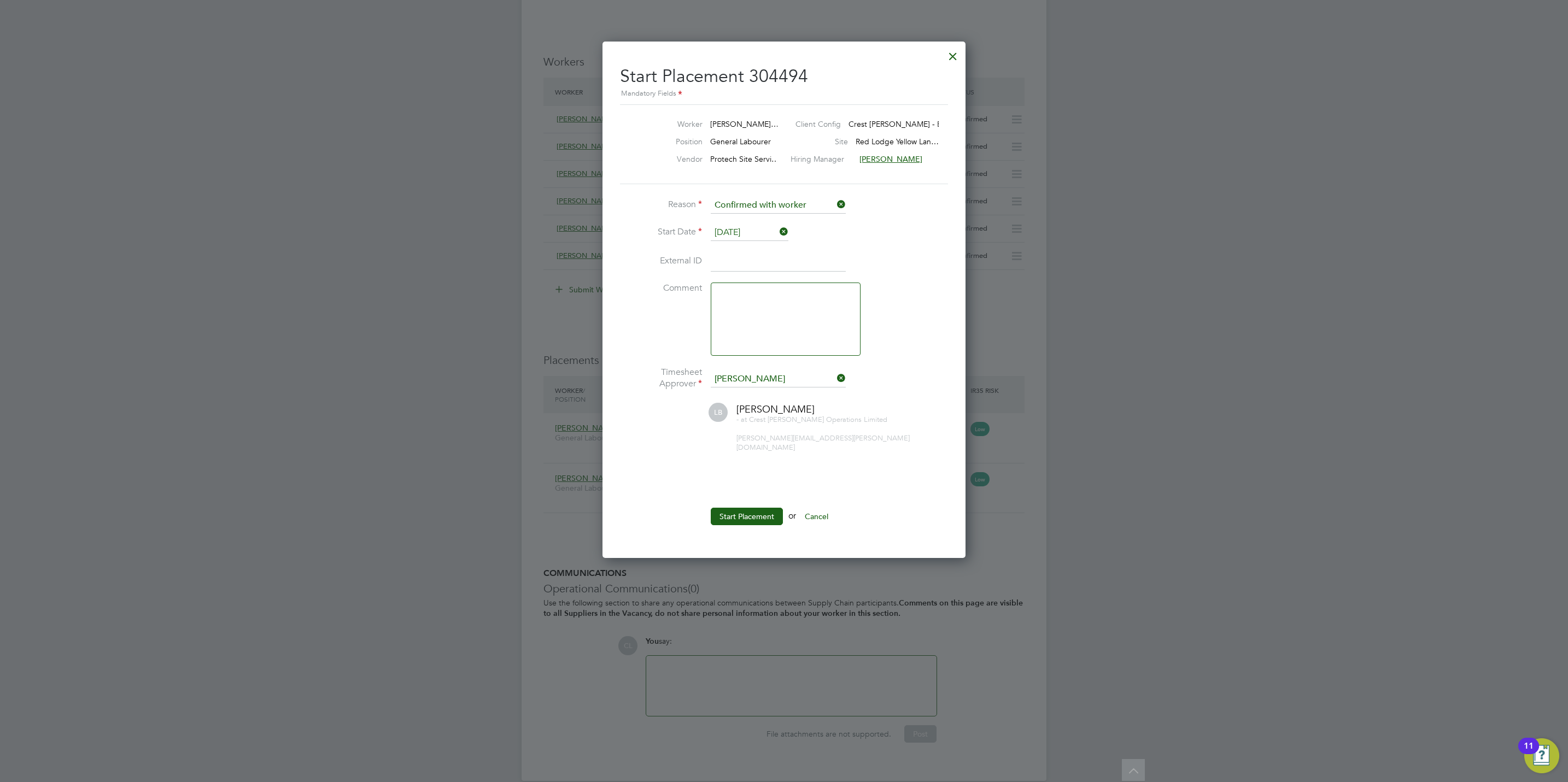
click at [817, 510] on button "Cancel" at bounding box center [816, 516] width 41 height 18
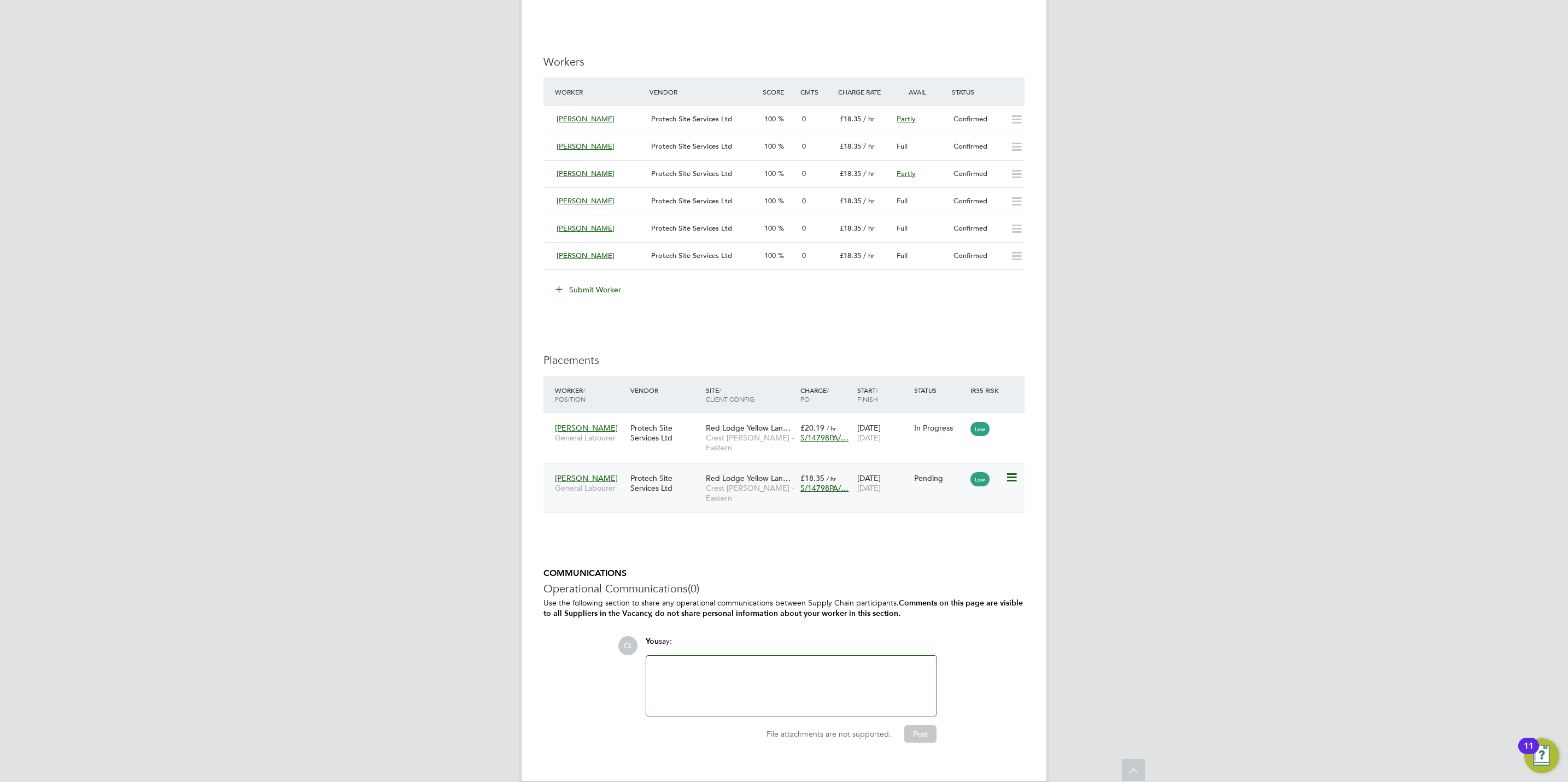
click at [880, 483] on span "[DATE]" at bounding box center [869, 488] width 24 height 10
click at [1006, 472] on icon at bounding box center [1011, 478] width 11 height 13
click at [952, 536] on li "Start" at bounding box center [977, 539] width 78 height 15
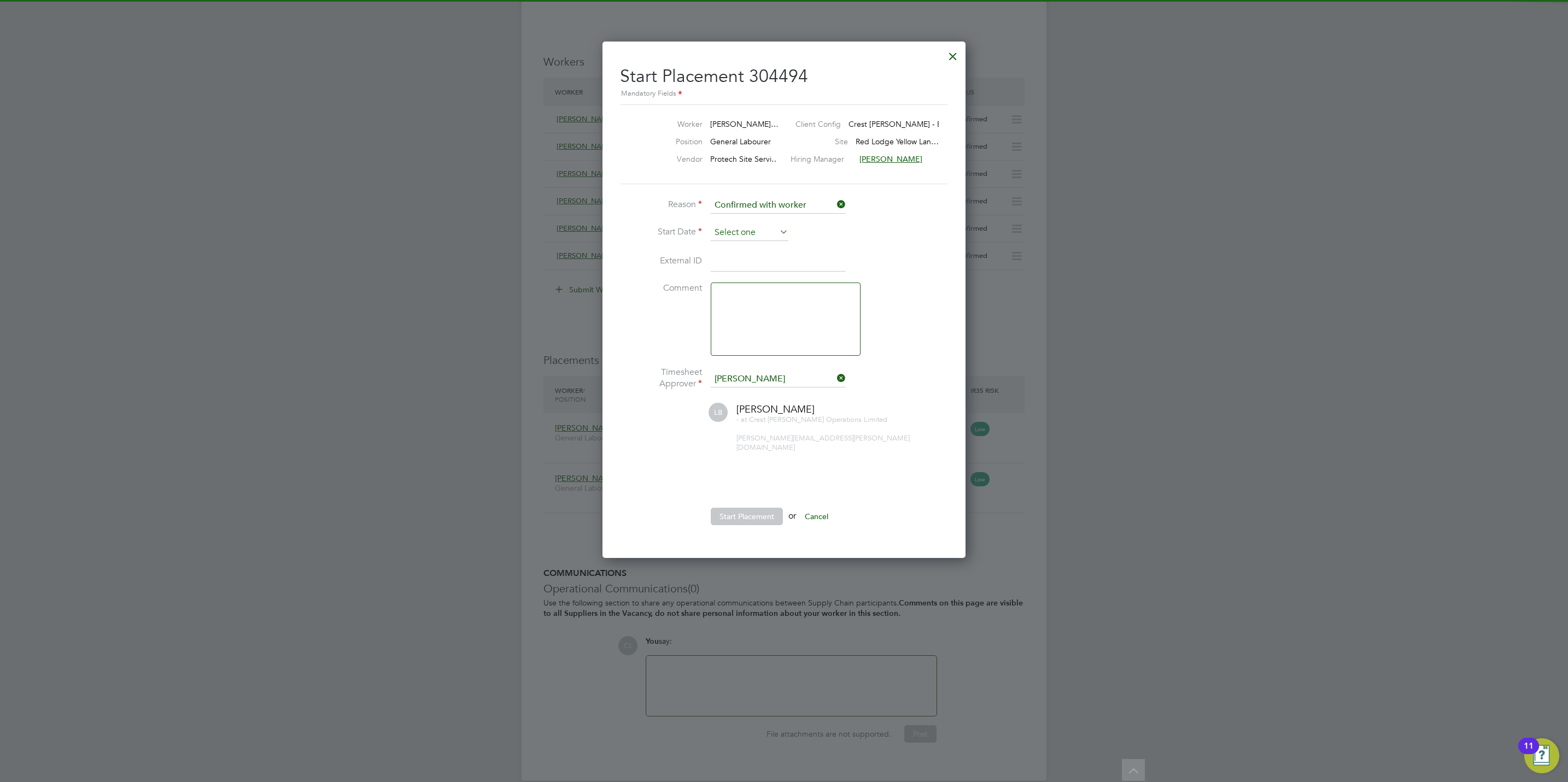
click at [738, 232] on input at bounding box center [750, 232] width 78 height 16
click at [729, 104] on span "15" at bounding box center [729, 99] width 21 height 21
type input "[DATE]"
click at [730, 508] on button "Start Placement" at bounding box center [747, 516] width 72 height 18
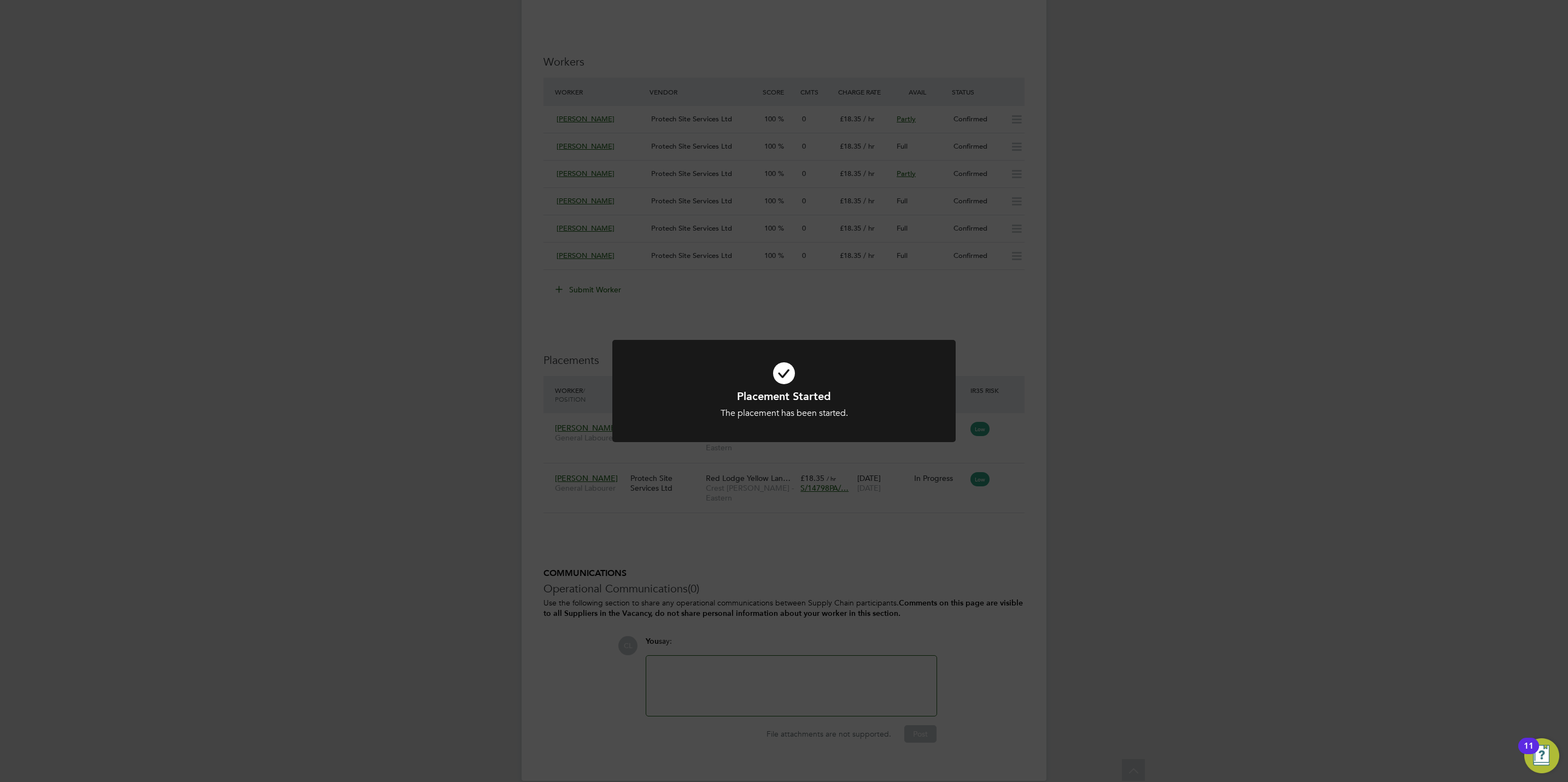
click at [896, 305] on div "Placement Started The placement has been started. Cancel Okay" at bounding box center [784, 391] width 1568 height 782
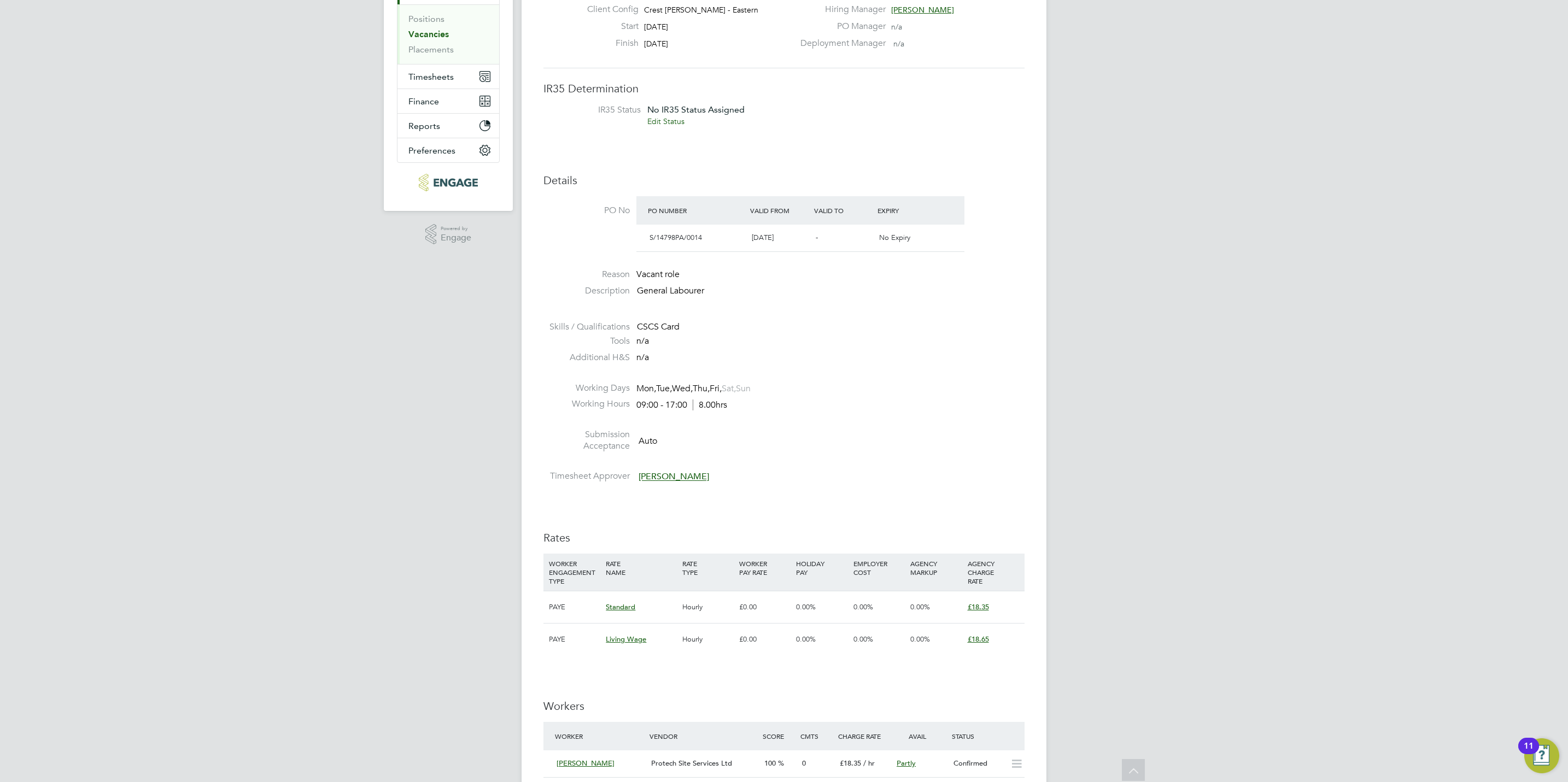
scroll to position [0, 0]
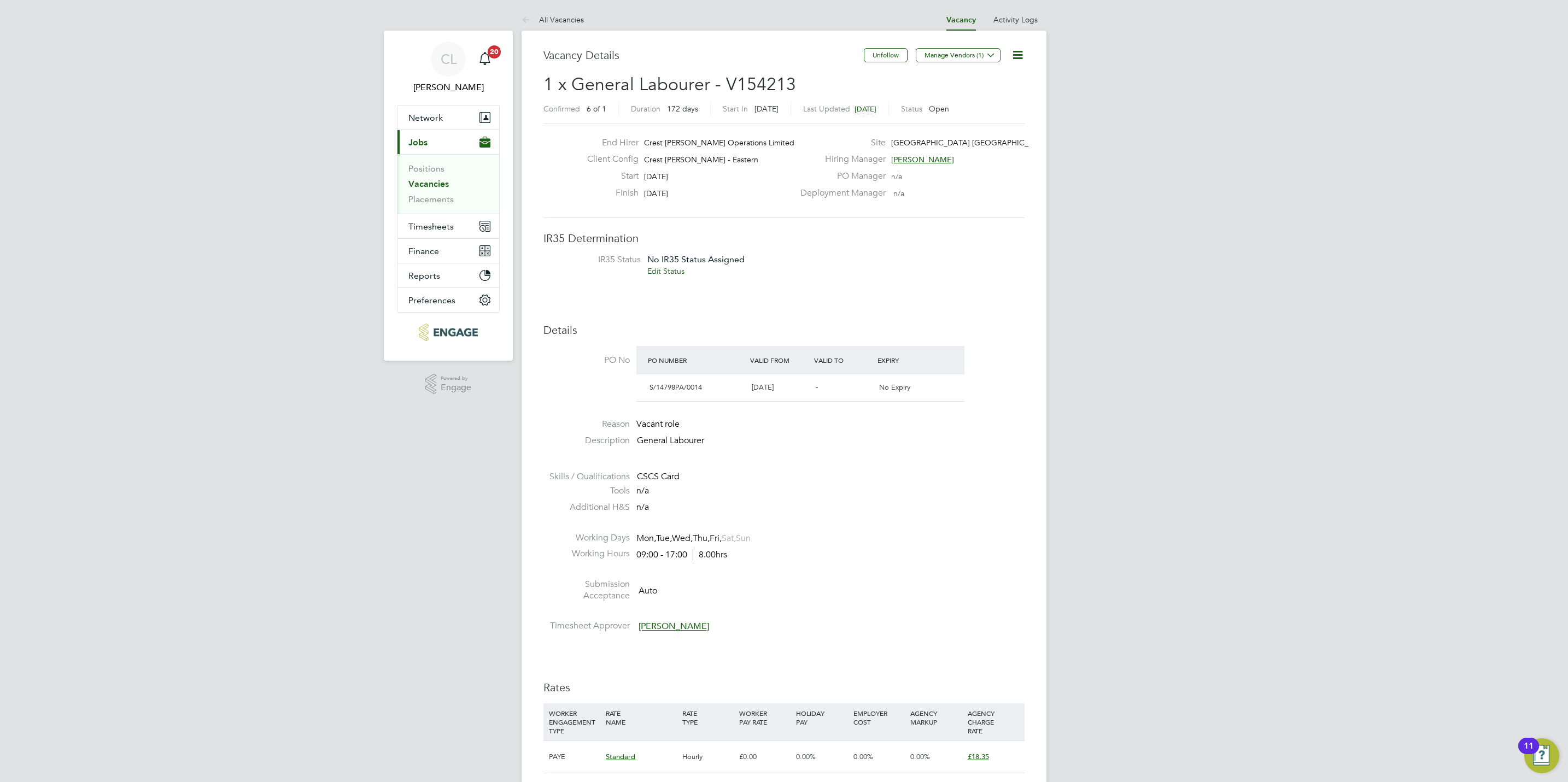
click at [433, 185] on link "Vacancies" at bounding box center [429, 184] width 40 height 10
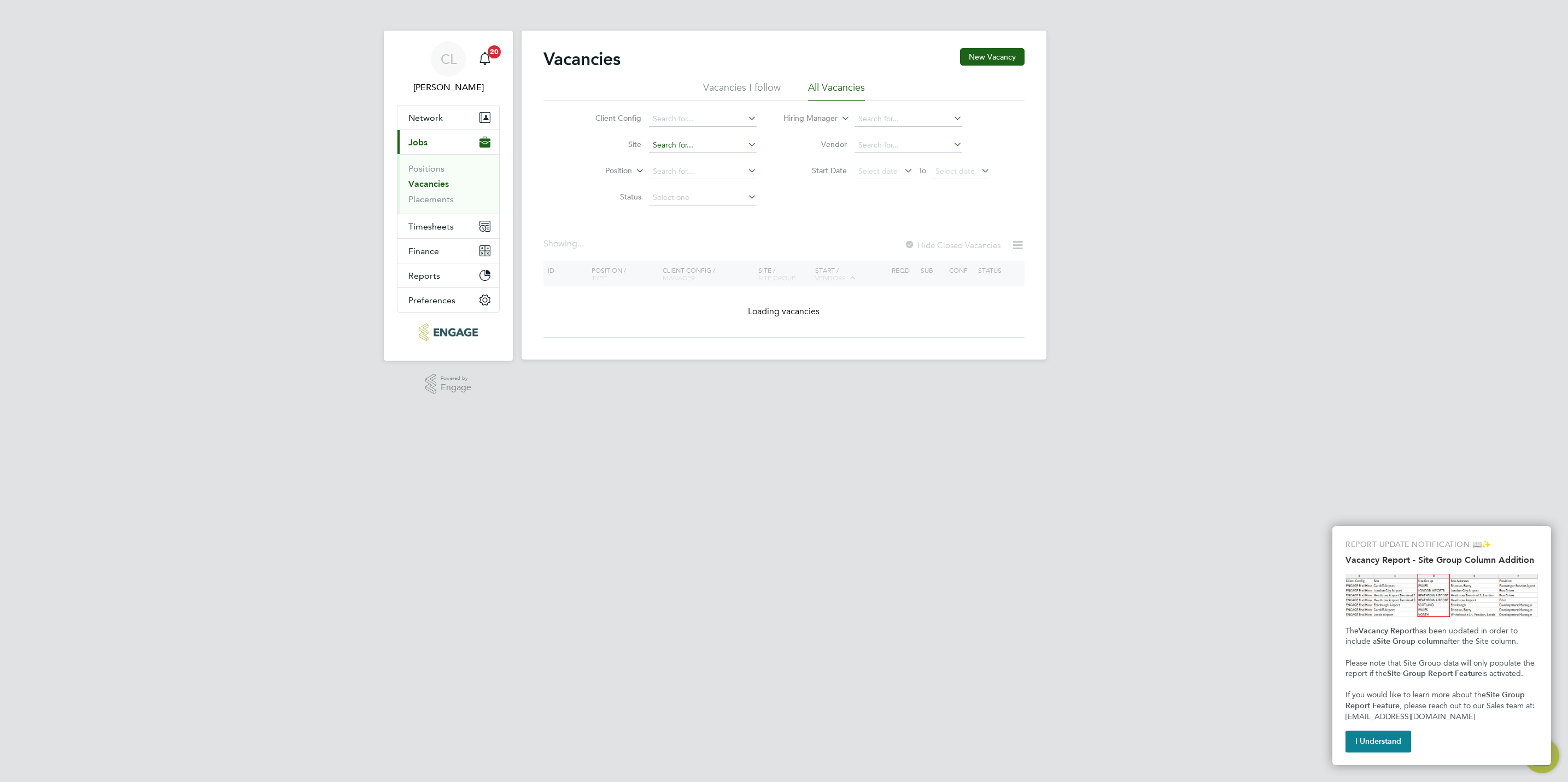
click at [661, 151] on input at bounding box center [702, 145] width 108 height 15
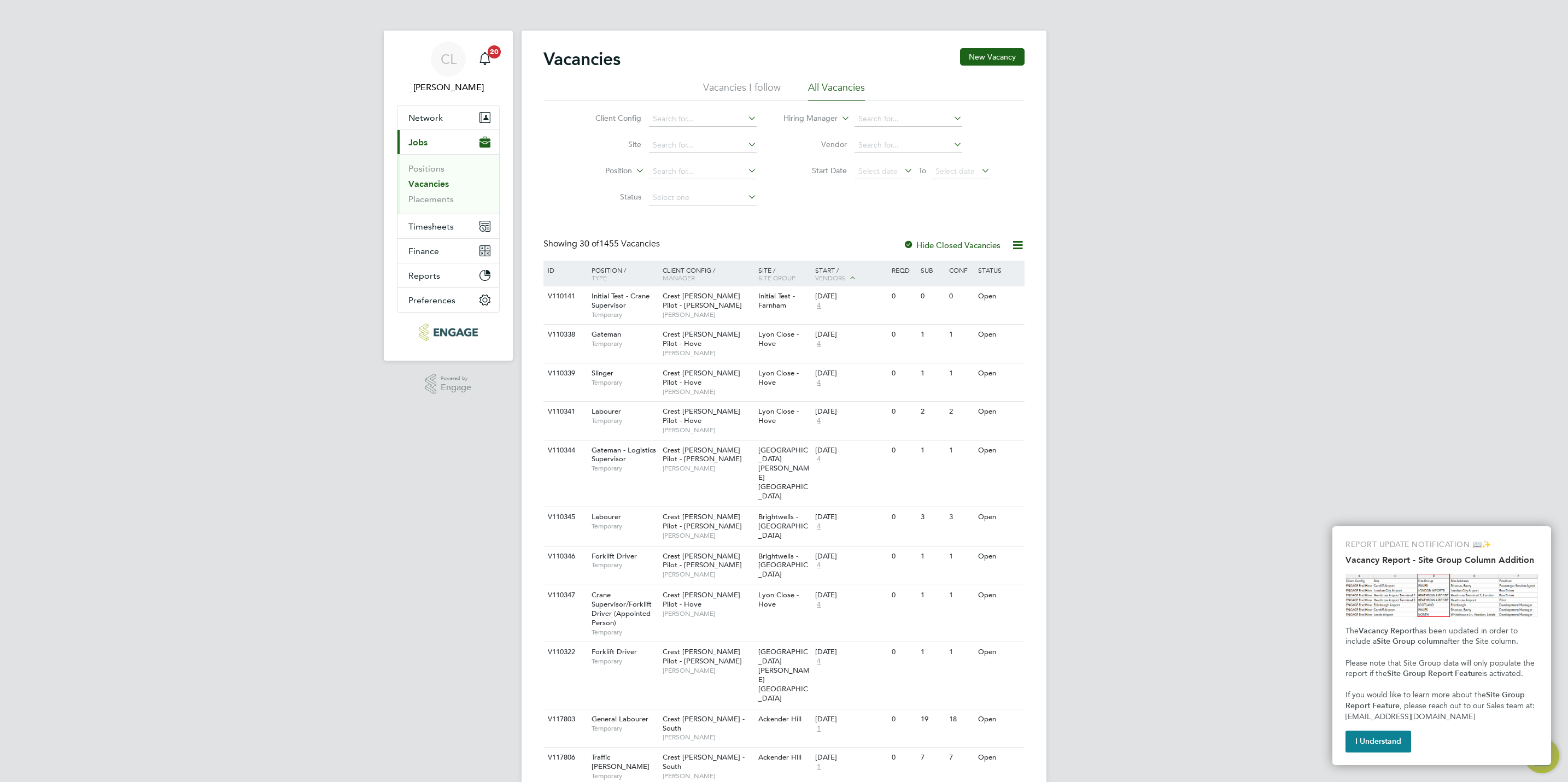
click at [579, 198] on label "Status" at bounding box center [609, 197] width 63 height 10
click at [679, 197] on input at bounding box center [702, 198] width 108 height 15
click at [684, 187] on li "Status" at bounding box center [668, 198] width 206 height 26
click at [685, 204] on input at bounding box center [702, 198] width 108 height 15
click at [435, 202] on link "Placements" at bounding box center [431, 199] width 46 height 10
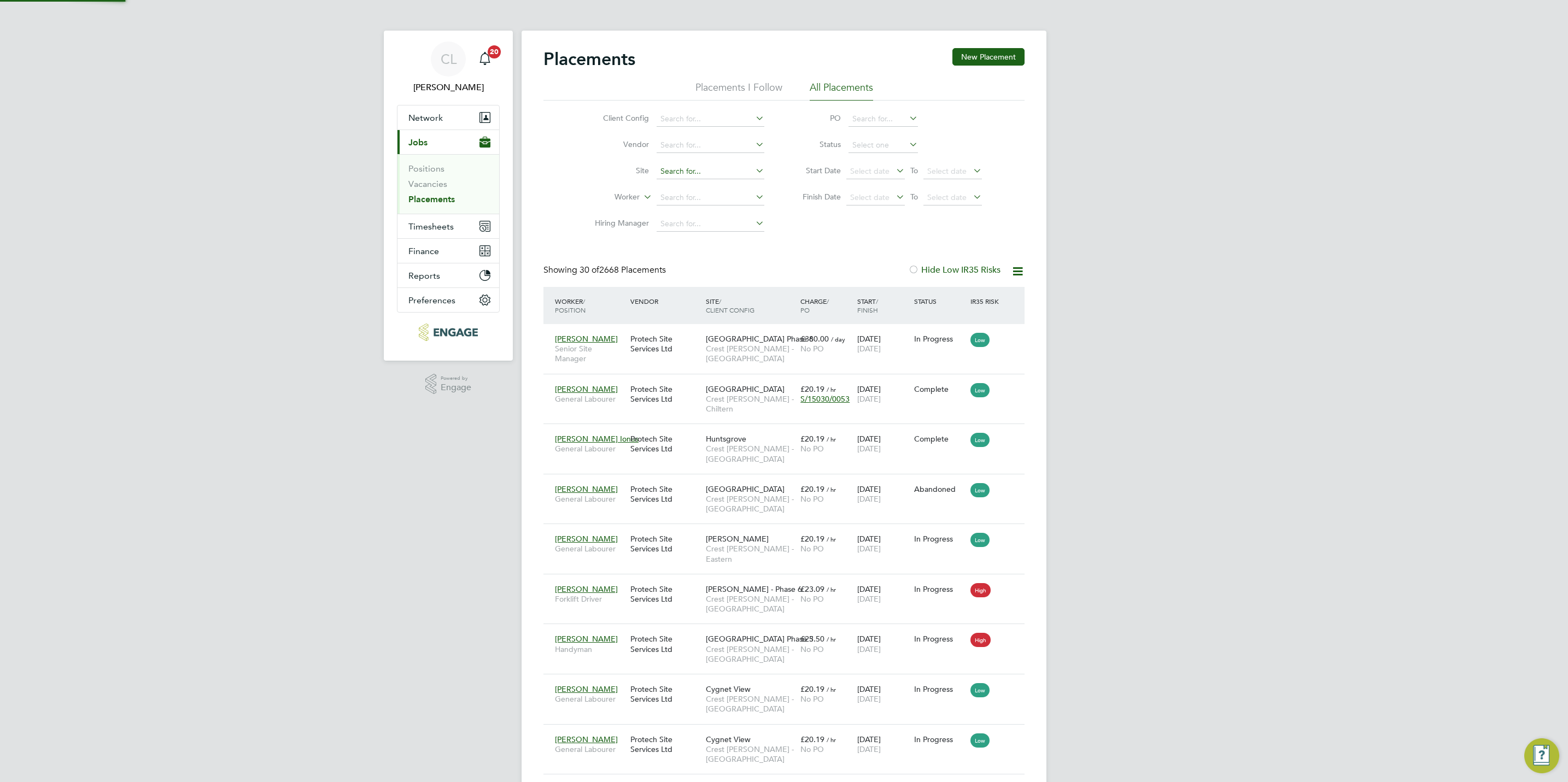
scroll to position [31, 76]
click at [671, 169] on input at bounding box center [710, 171] width 108 height 15
click at [663, 204] on input at bounding box center [710, 198] width 108 height 15
click at [705, 217] on li "[PERSON_NAME]" at bounding box center [710, 214] width 109 height 15
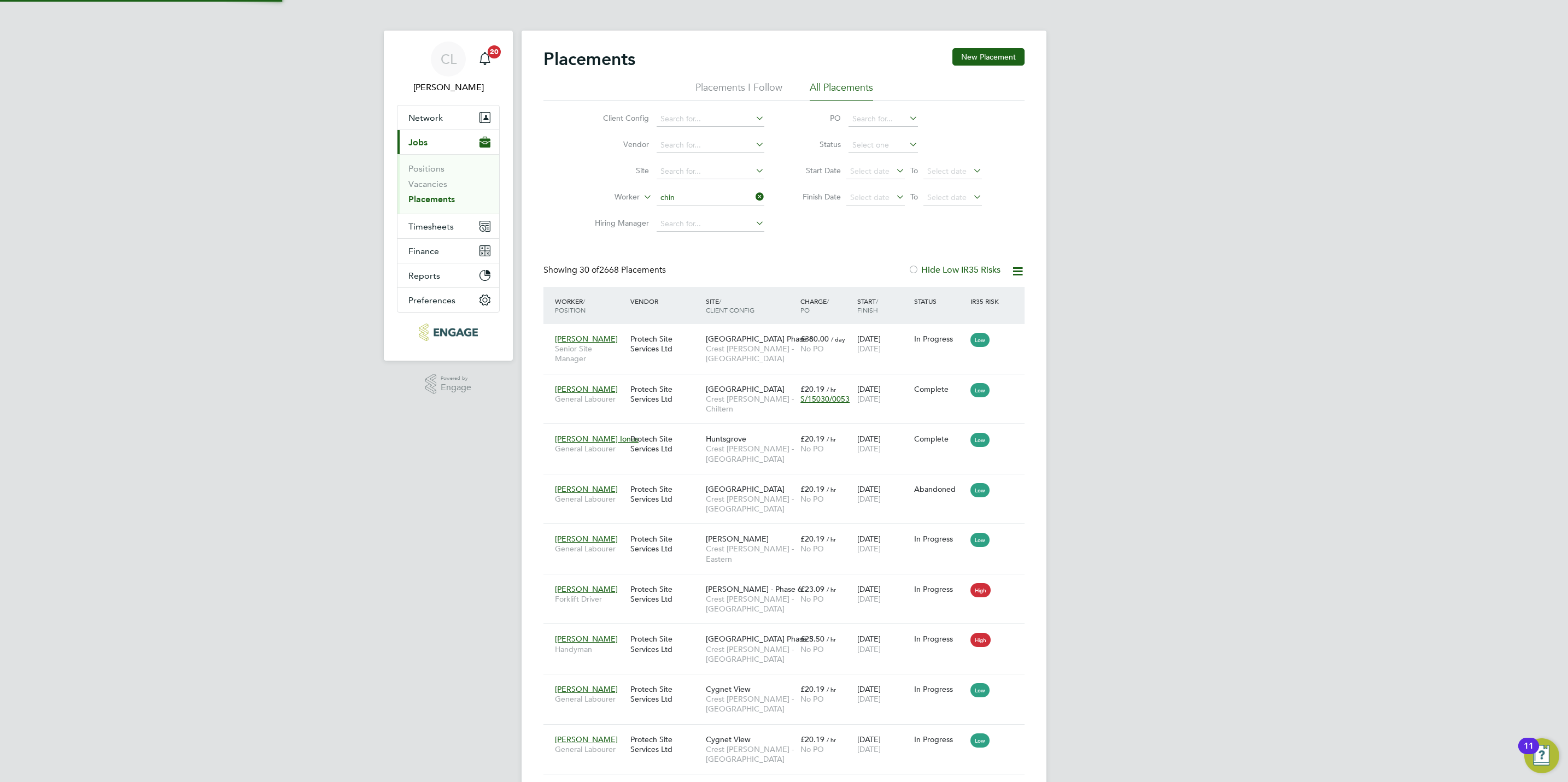
type input "[PERSON_NAME]"
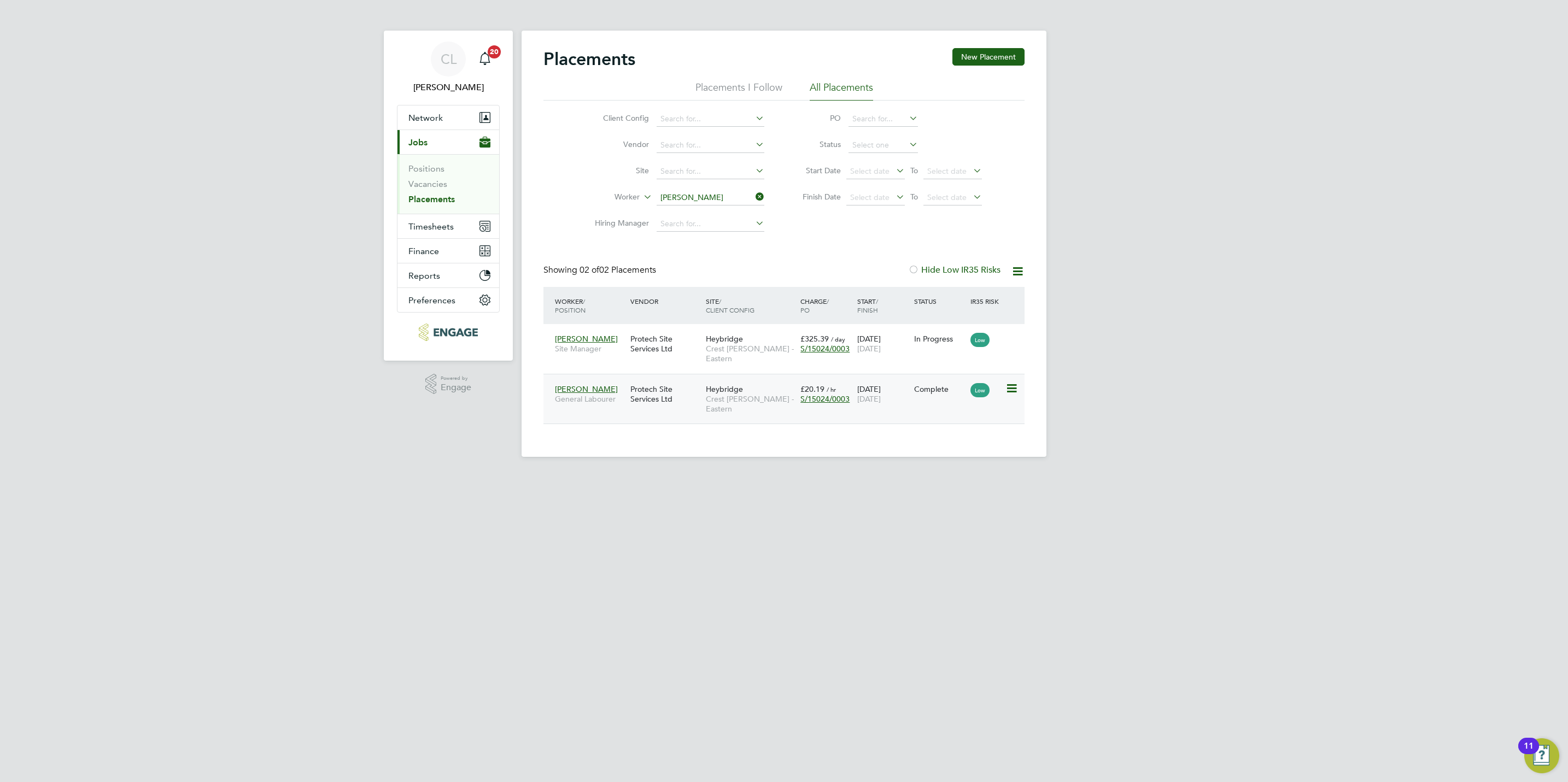
click at [760, 394] on span "Crest [PERSON_NAME] - Eastern" at bounding box center [751, 404] width 89 height 19
click at [428, 220] on button "Timesheets" at bounding box center [448, 226] width 102 height 24
click at [425, 194] on link "Timesheets" at bounding box center [431, 193] width 46 height 10
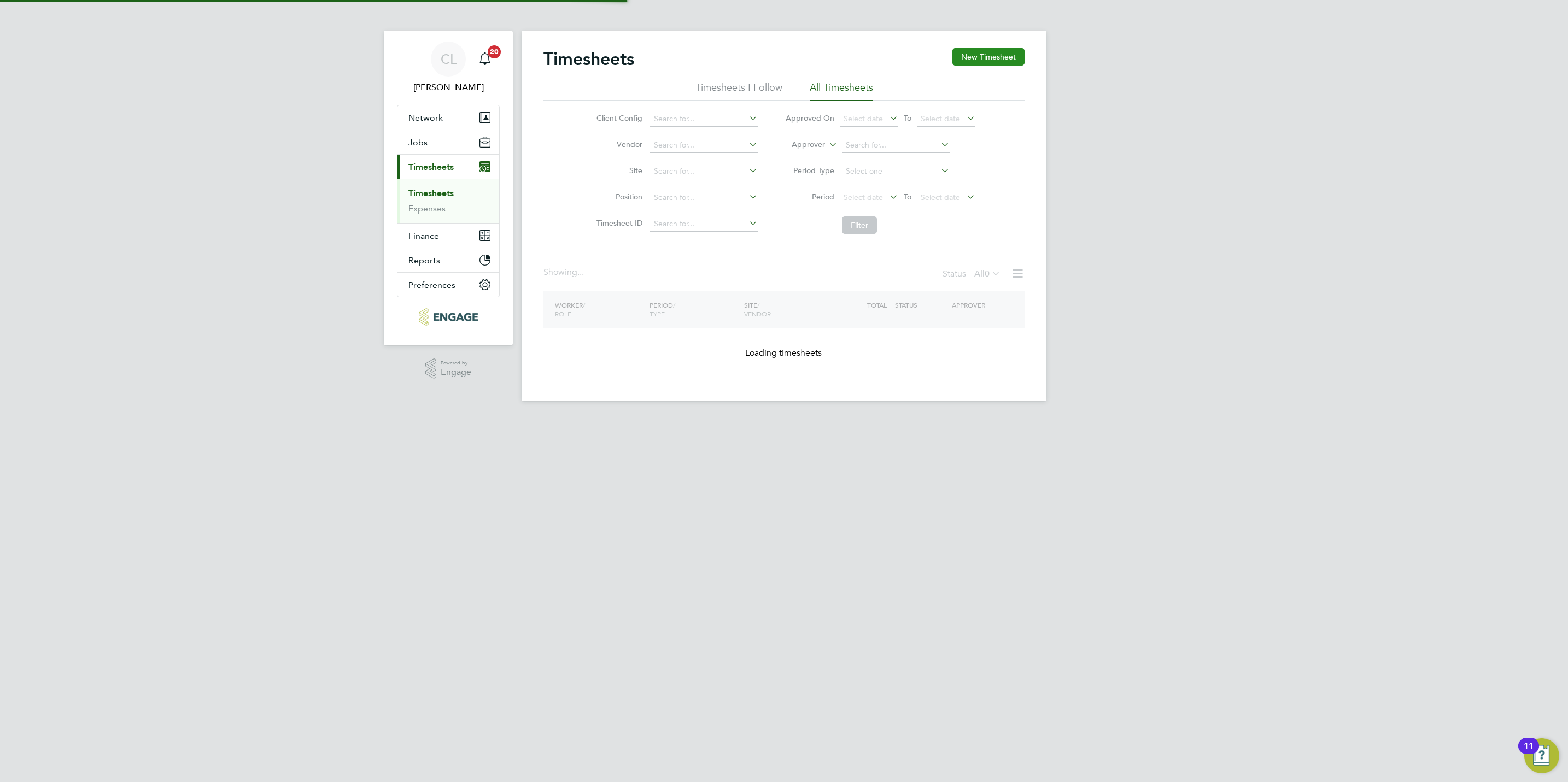
click at [985, 59] on button "New Timesheet" at bounding box center [989, 57] width 72 height 18
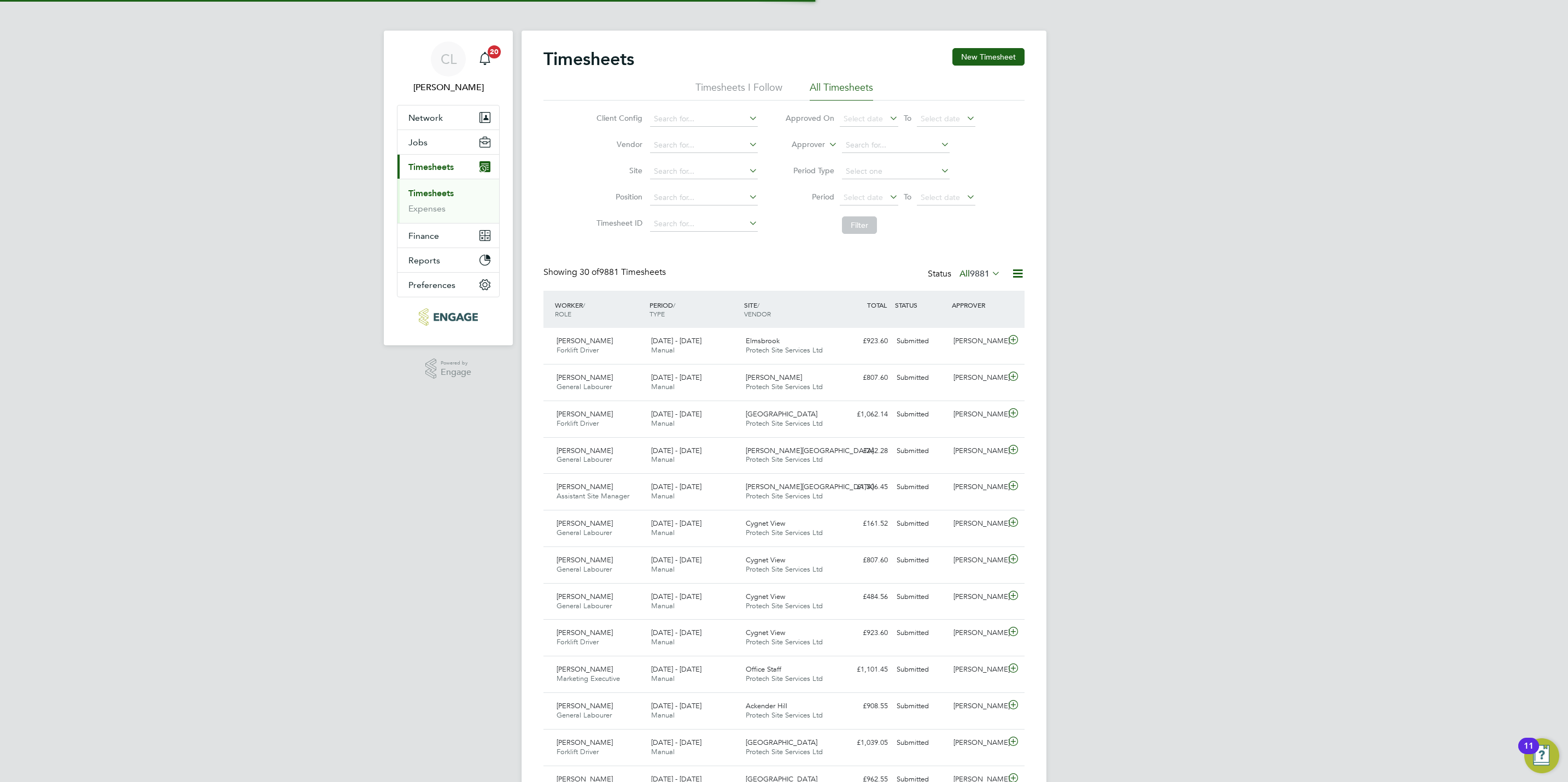
scroll to position [28, 95]
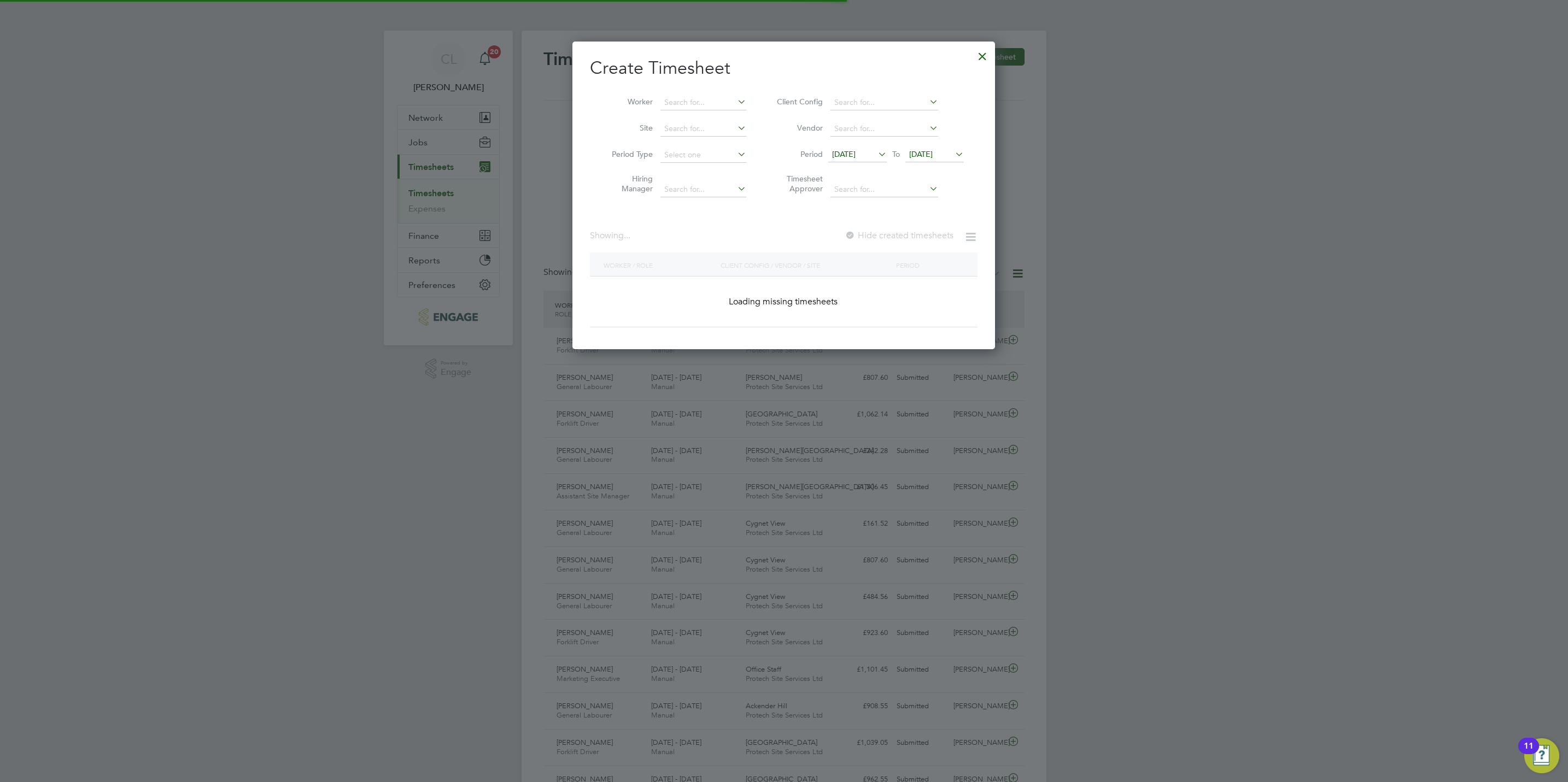
click at [730, 111] on li "Worker" at bounding box center [674, 102] width 170 height 26
click at [721, 104] on input at bounding box center [703, 102] width 86 height 15
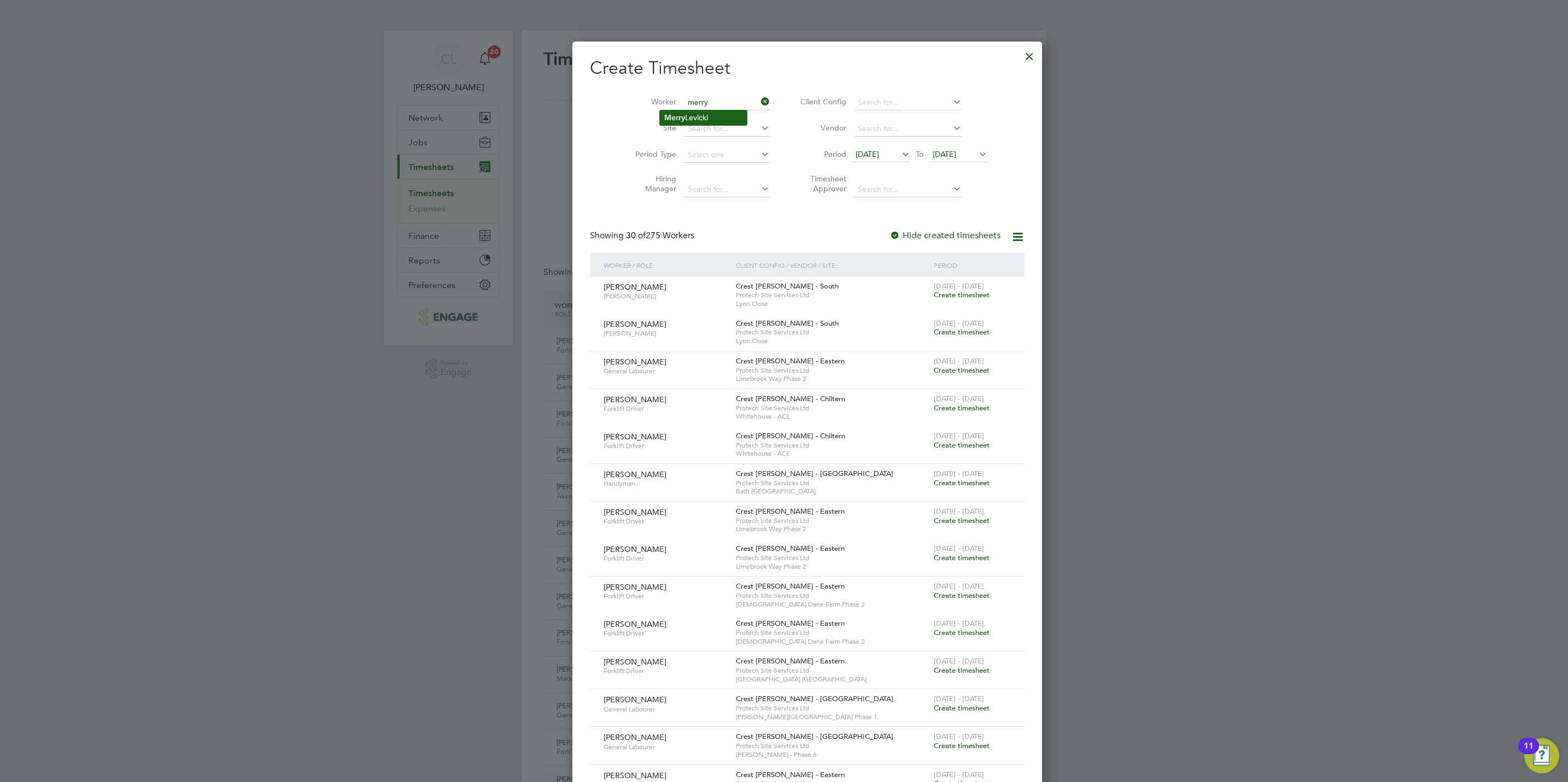
click at [726, 112] on li "Merry Levicki" at bounding box center [703, 117] width 87 height 15
type input "Merry Levicki"
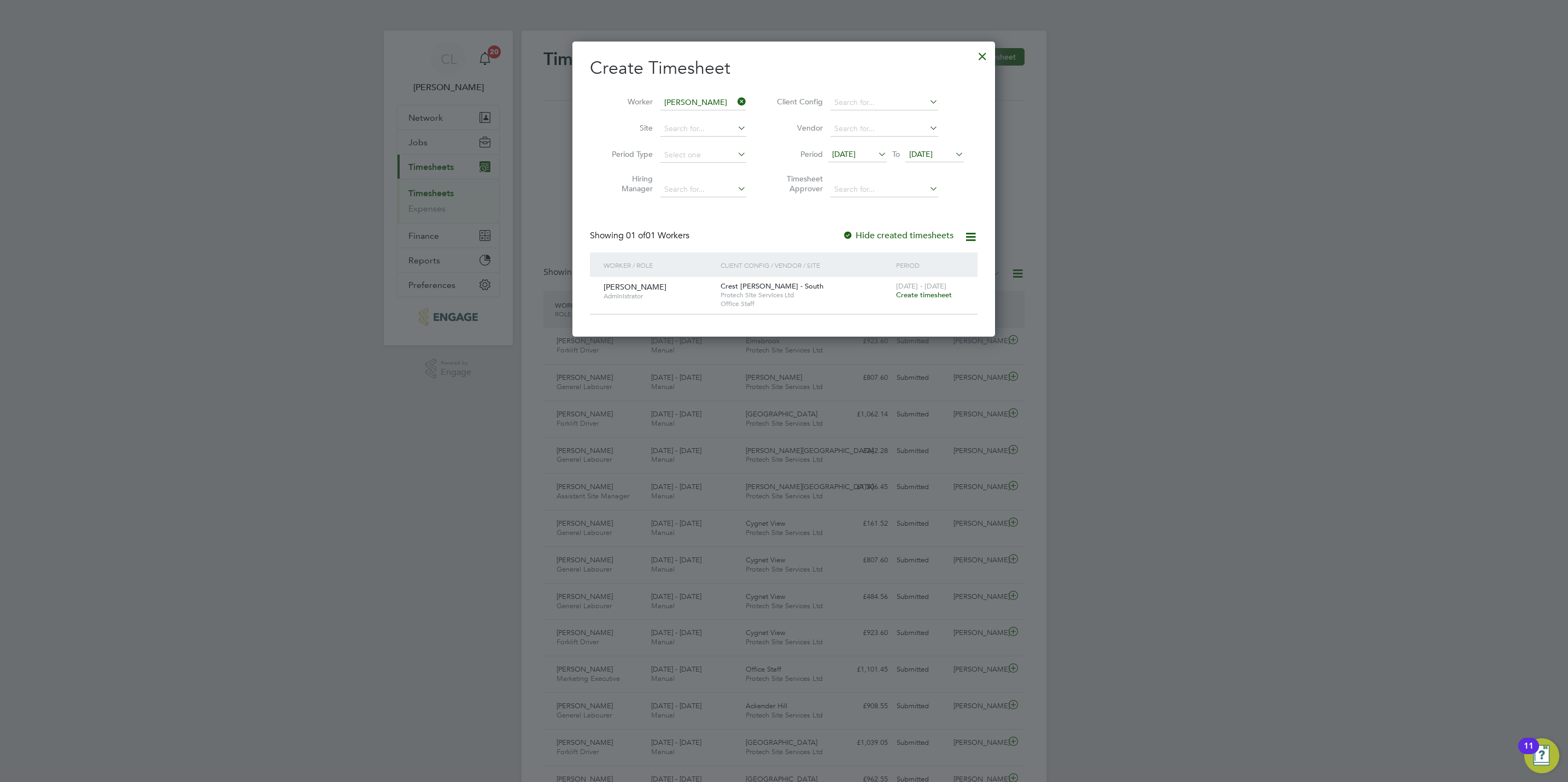
click at [927, 298] on span "Create timesheet" at bounding box center [924, 295] width 56 height 9
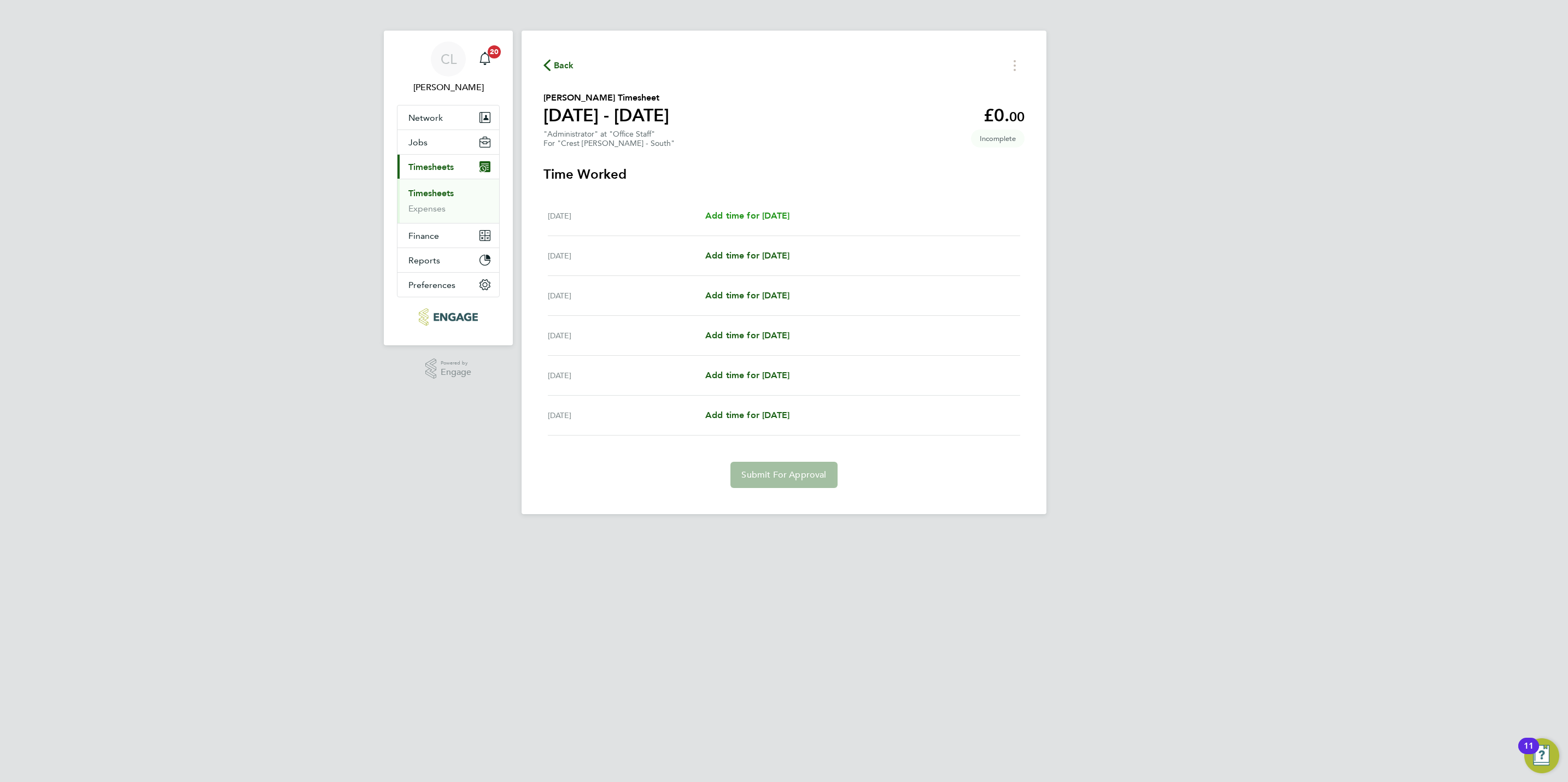
click at [750, 218] on span "Add time for Tue 16 Sep" at bounding box center [747, 215] width 84 height 10
select select "60"
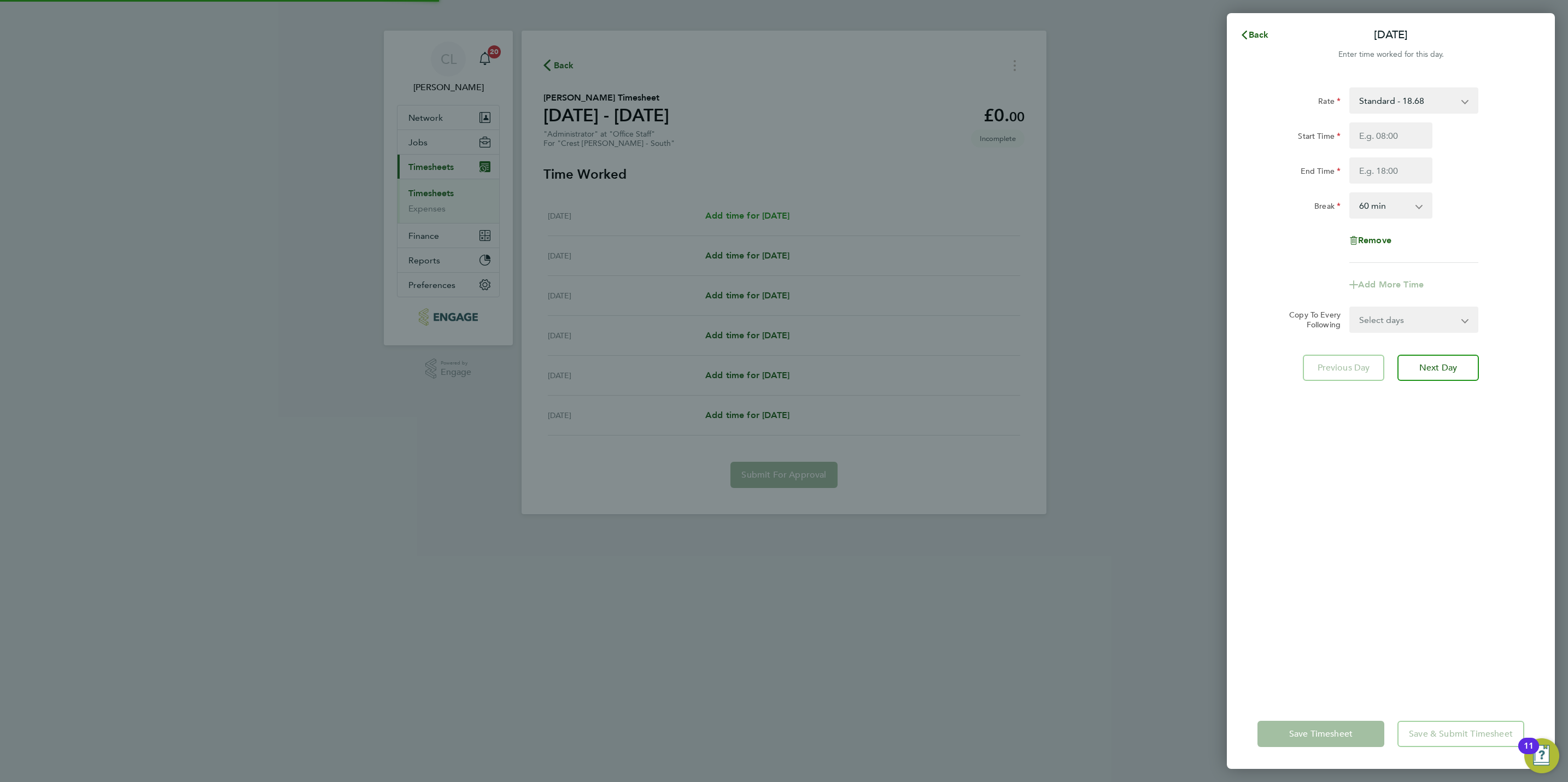
click at [760, 217] on div "Back Tue 16 Sep Enter time worked for this day. Rate Standard - 18.68 Start Tim…" at bounding box center [784, 391] width 1568 height 782
click at [1371, 104] on select "Standard - 18.68" at bounding box center [1407, 101] width 114 height 24
click at [1386, 148] on input "Start Time" at bounding box center [1391, 135] width 83 height 26
type input "12:00"
type input "16:00"
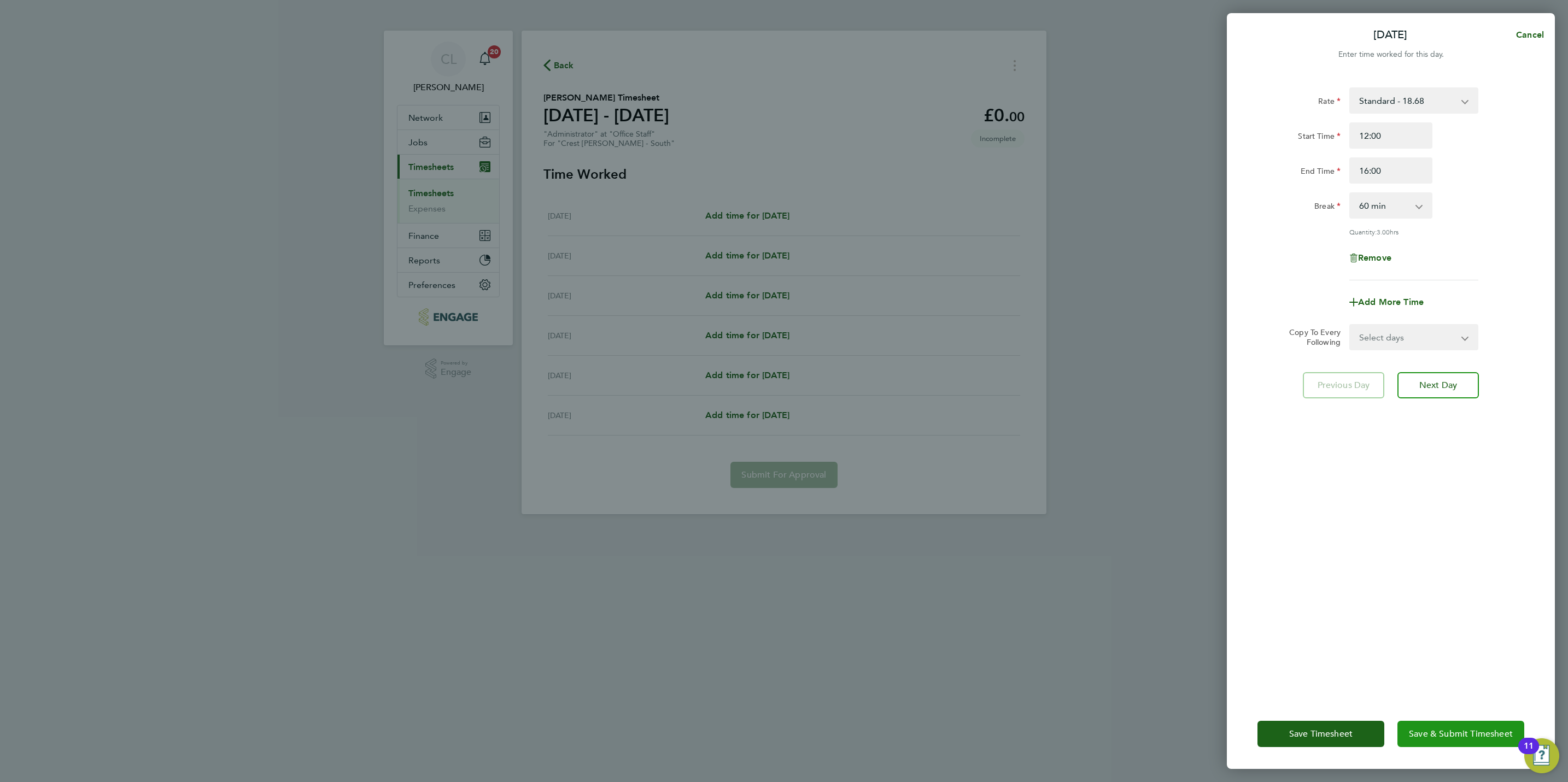
click at [1437, 735] on span "Save & Submit Timesheet" at bounding box center [1461, 734] width 104 height 11
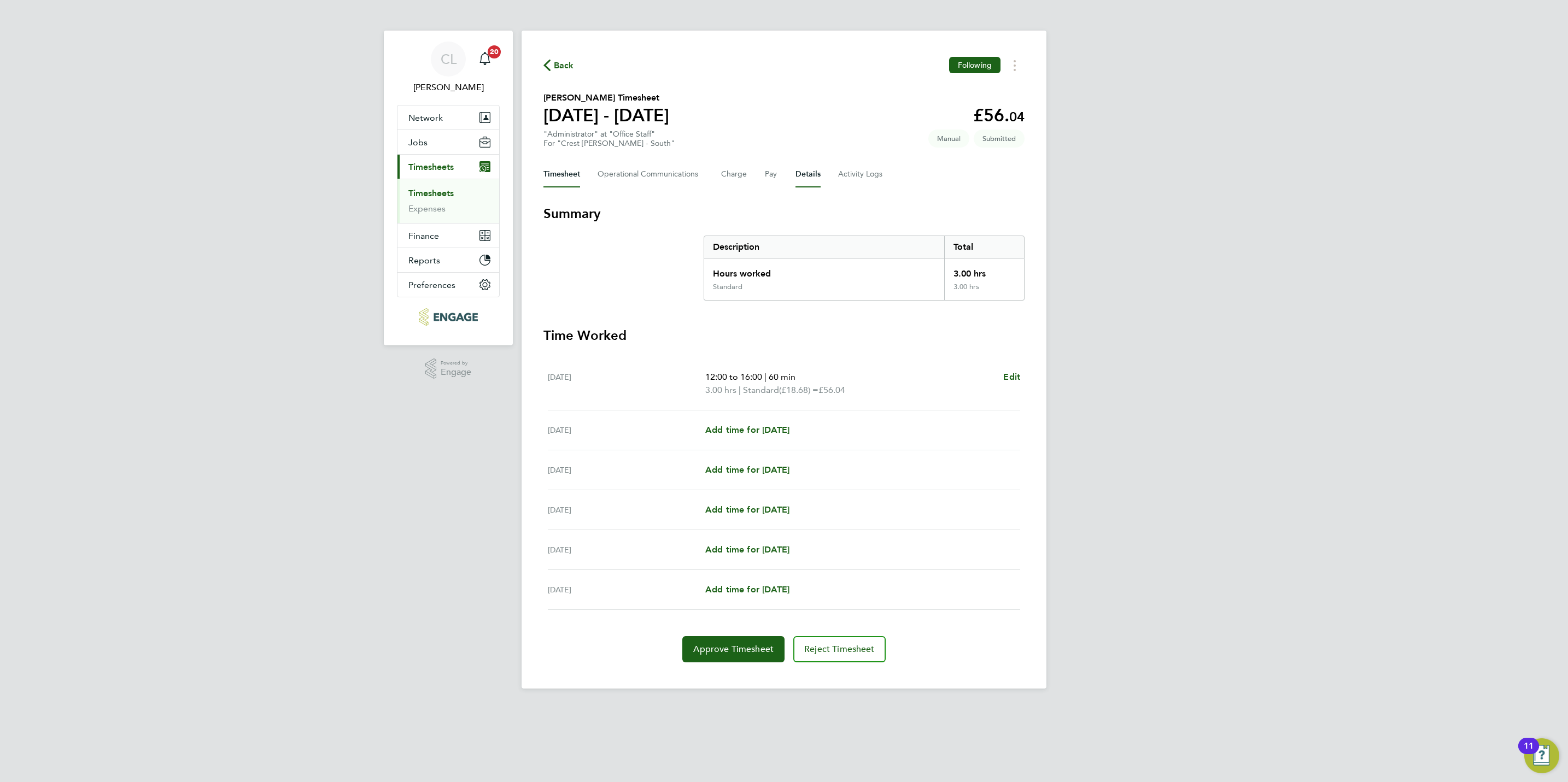
click at [800, 177] on button "Details" at bounding box center [808, 174] width 25 height 26
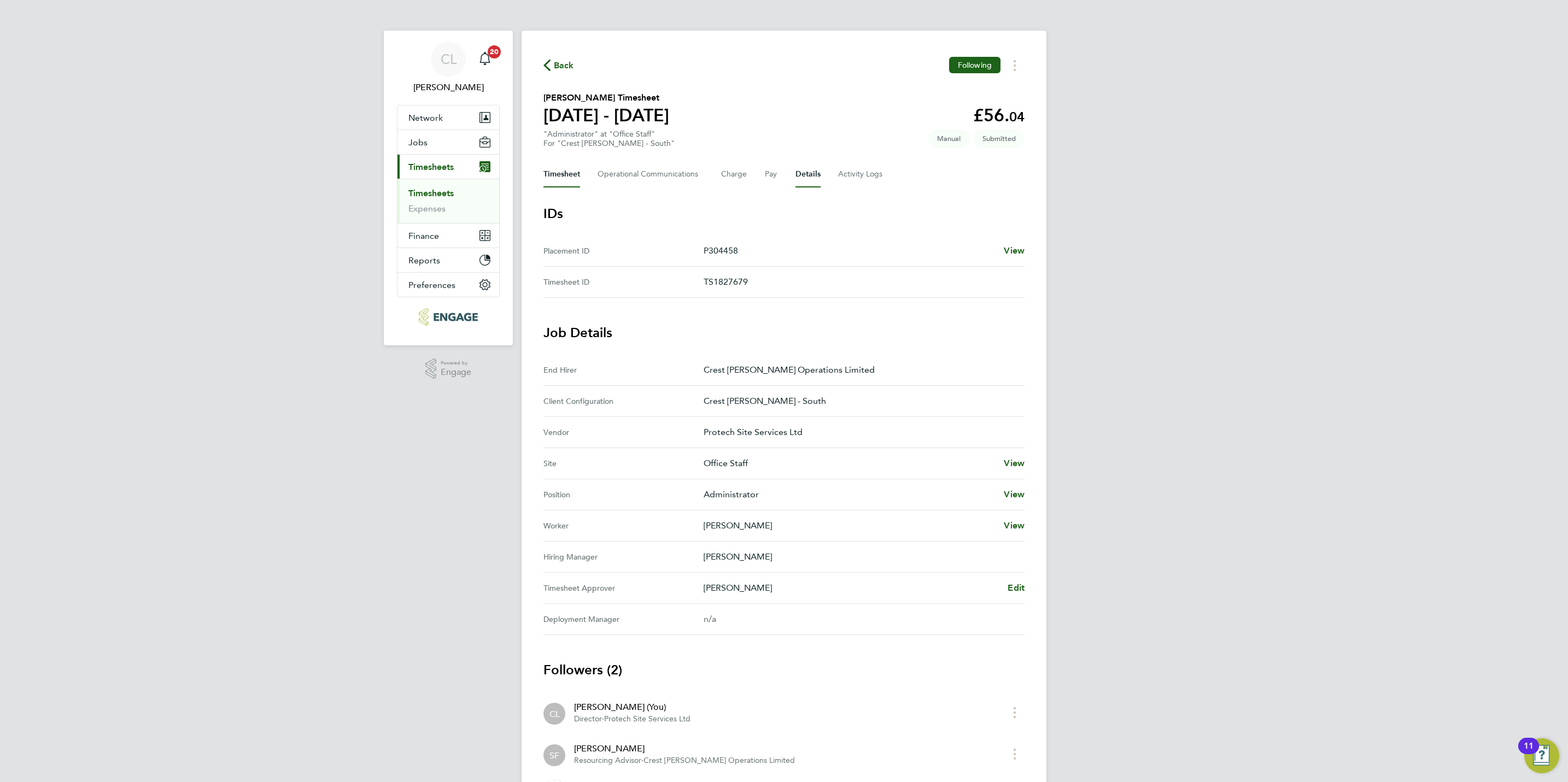
click at [562, 169] on button "Timesheet" at bounding box center [562, 174] width 37 height 26
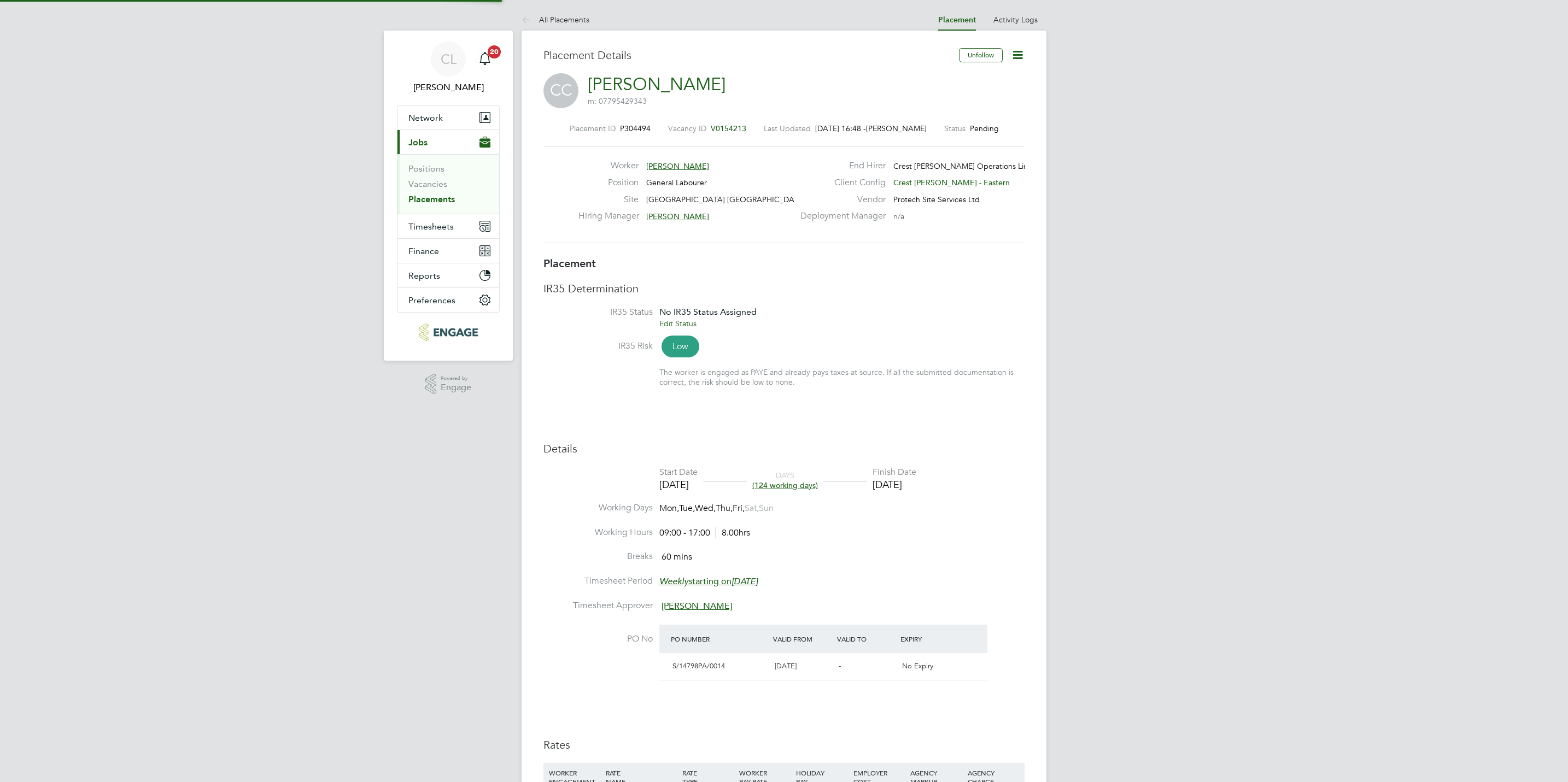
click at [1016, 48] on icon at bounding box center [1018, 55] width 13 height 13
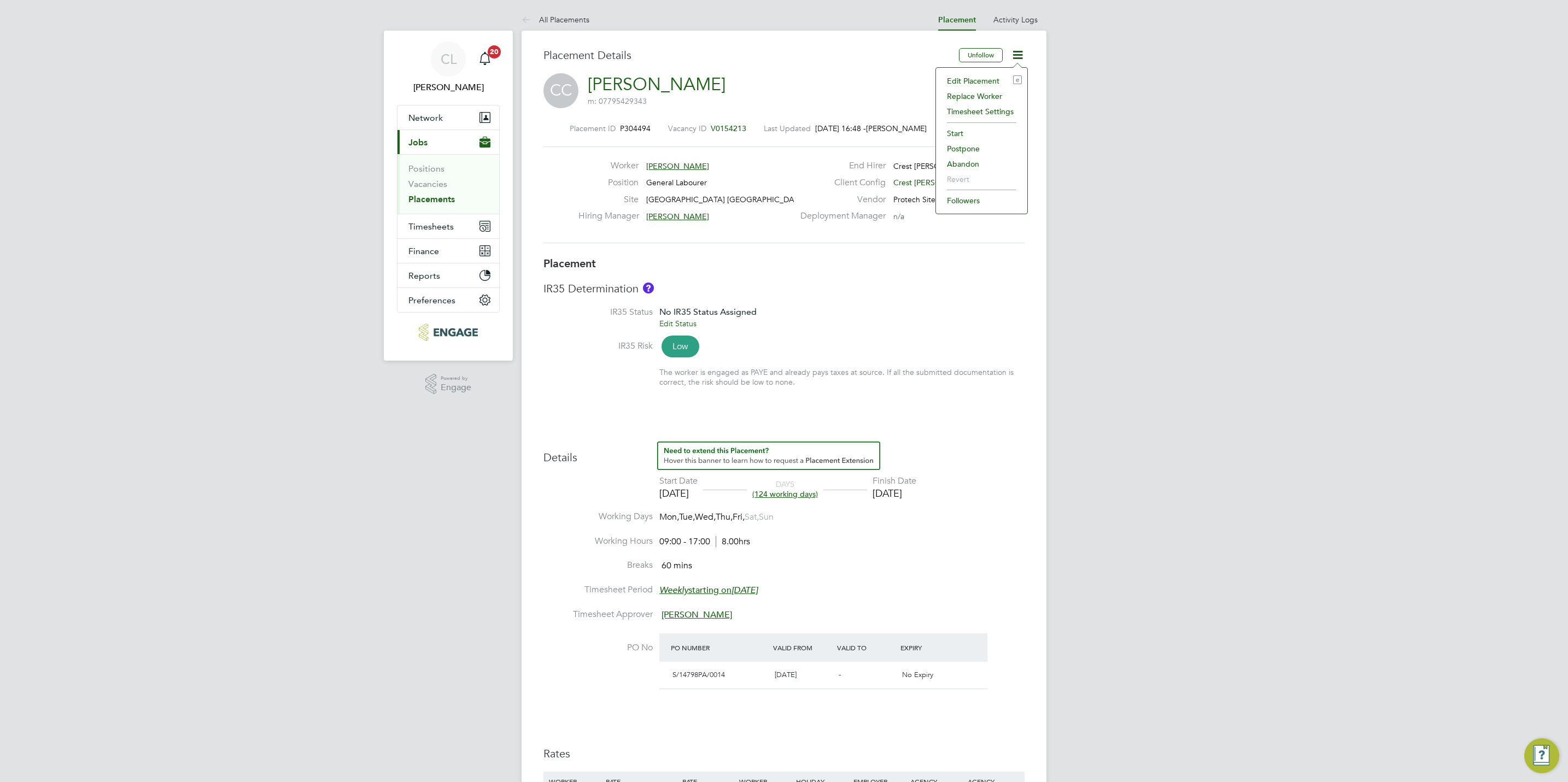
click at [978, 81] on li "Edit Placement e" at bounding box center [982, 80] width 80 height 15
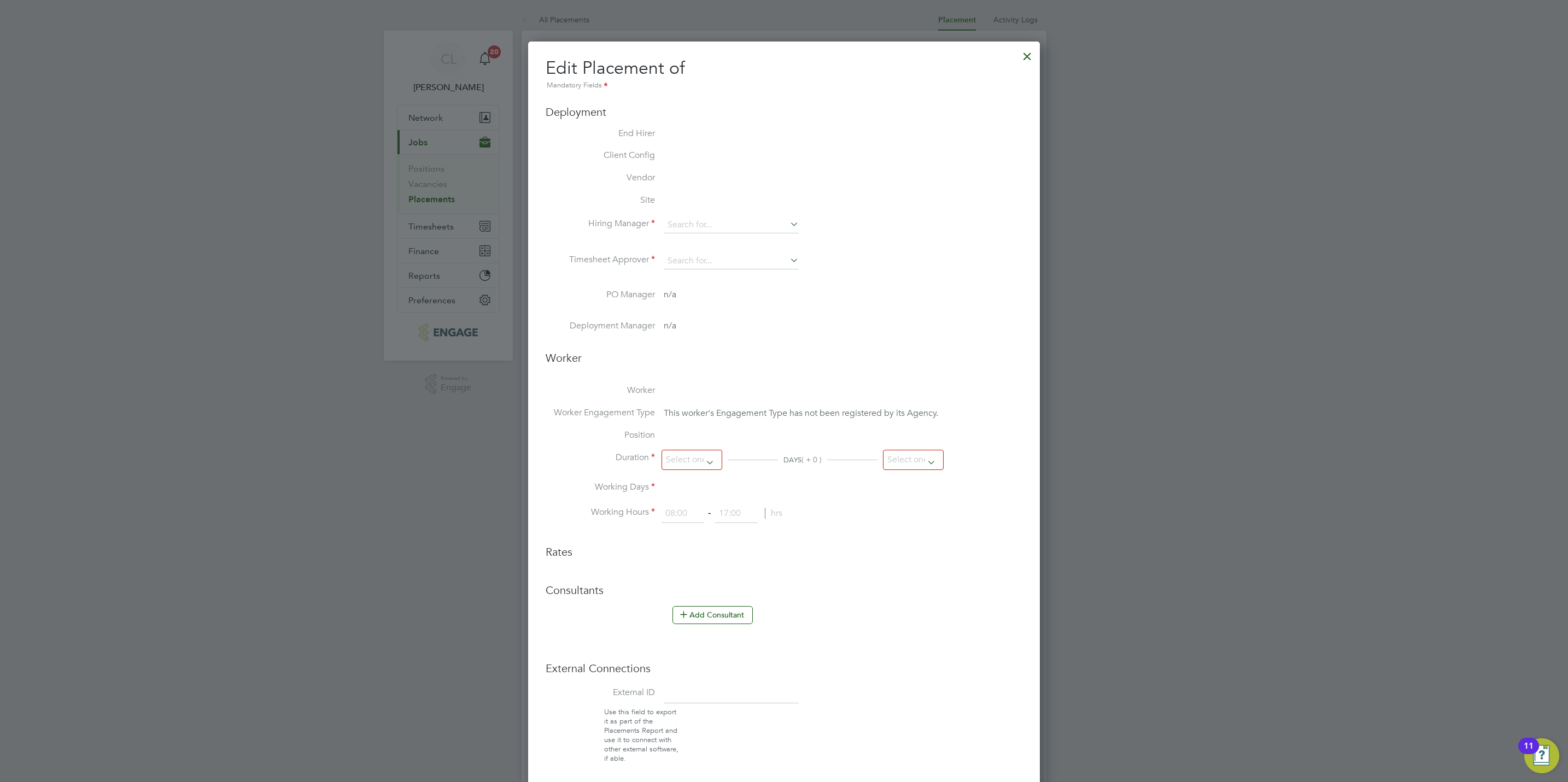
type input "[PERSON_NAME]"
type input "07 Jan 2025"
type input "27 Jun 2025"
type input "09:00"
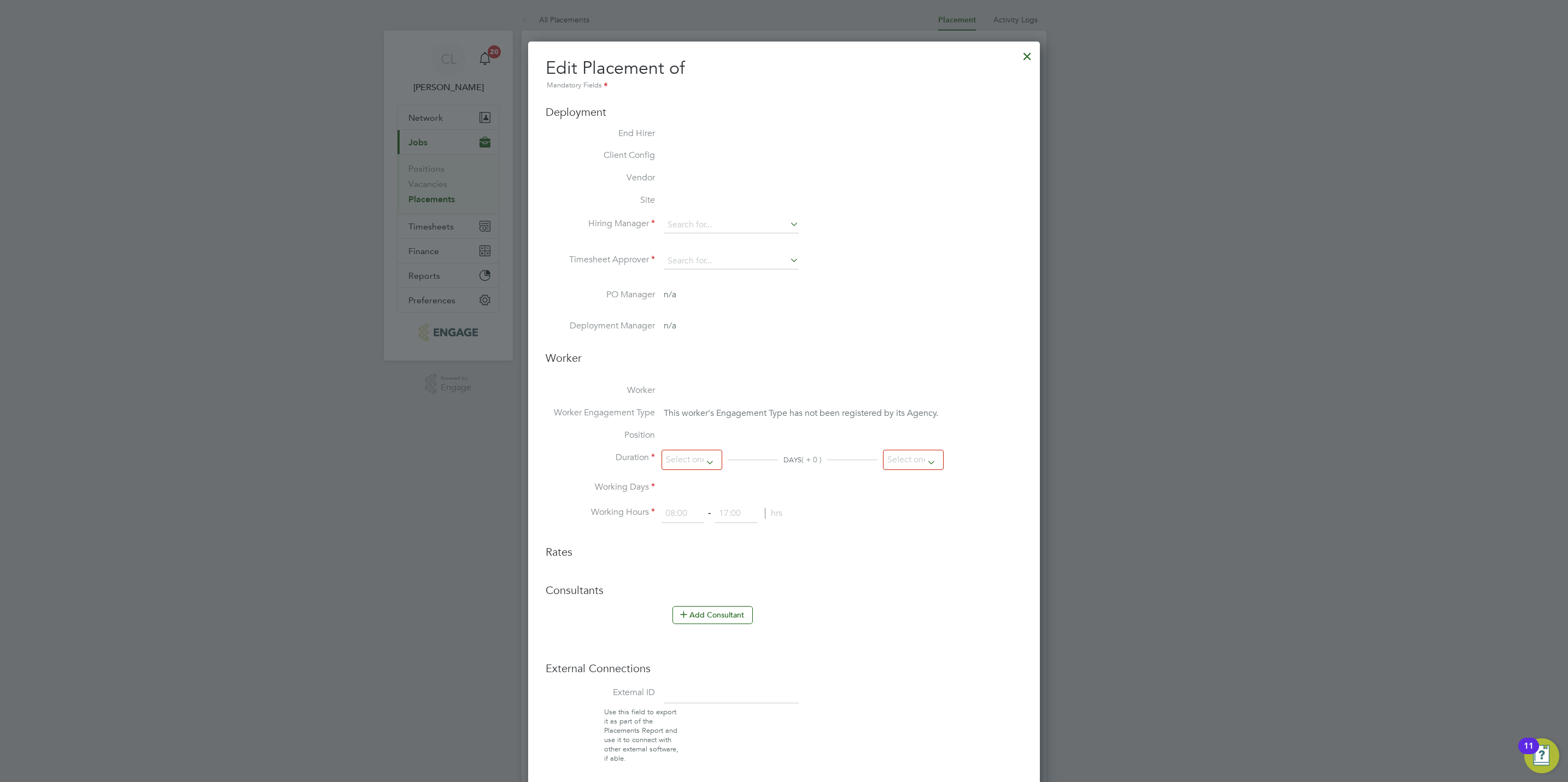
type input "17:00"
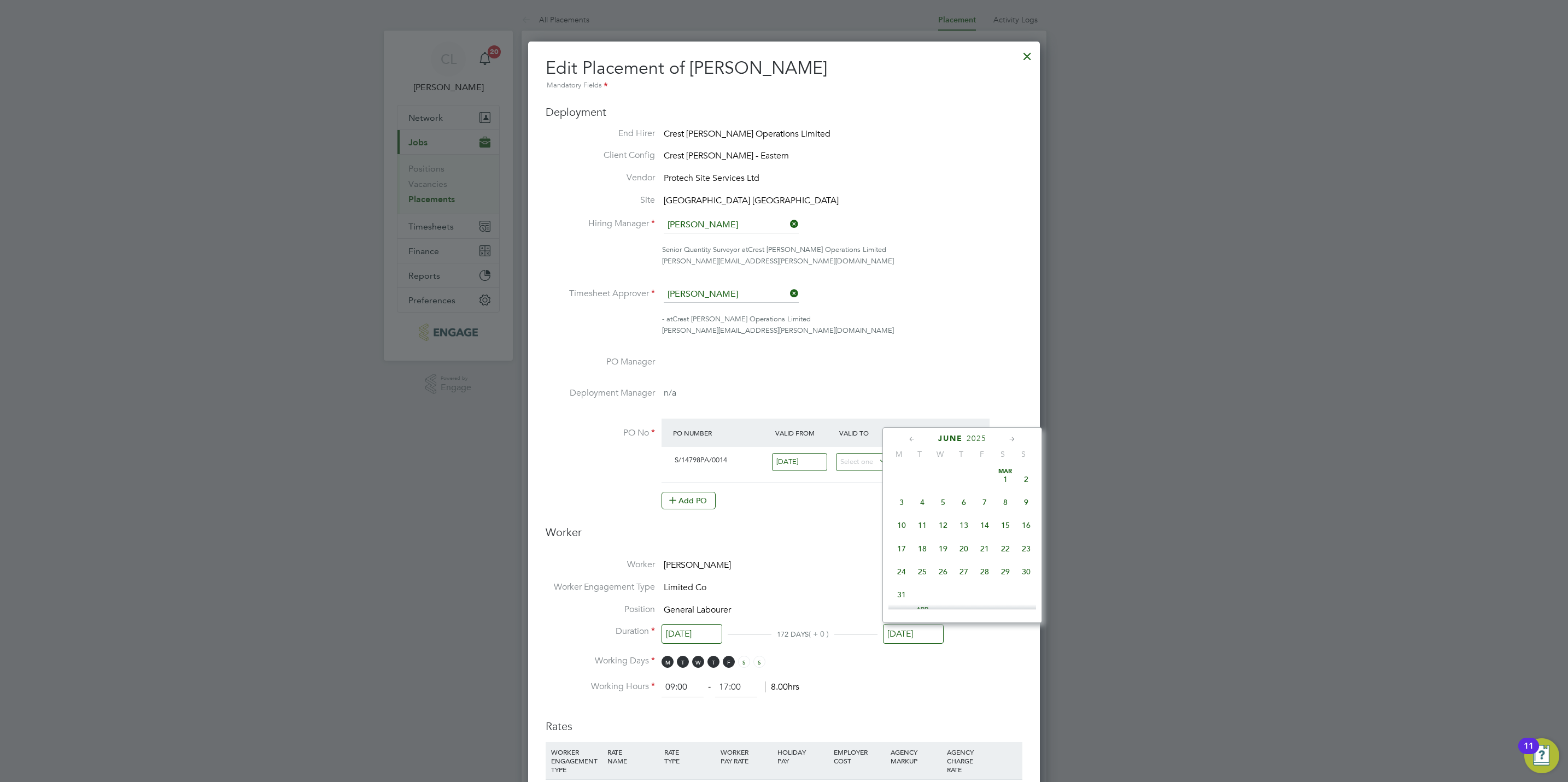
click at [928, 635] on input "27 Jun 2025" at bounding box center [914, 634] width 61 height 20
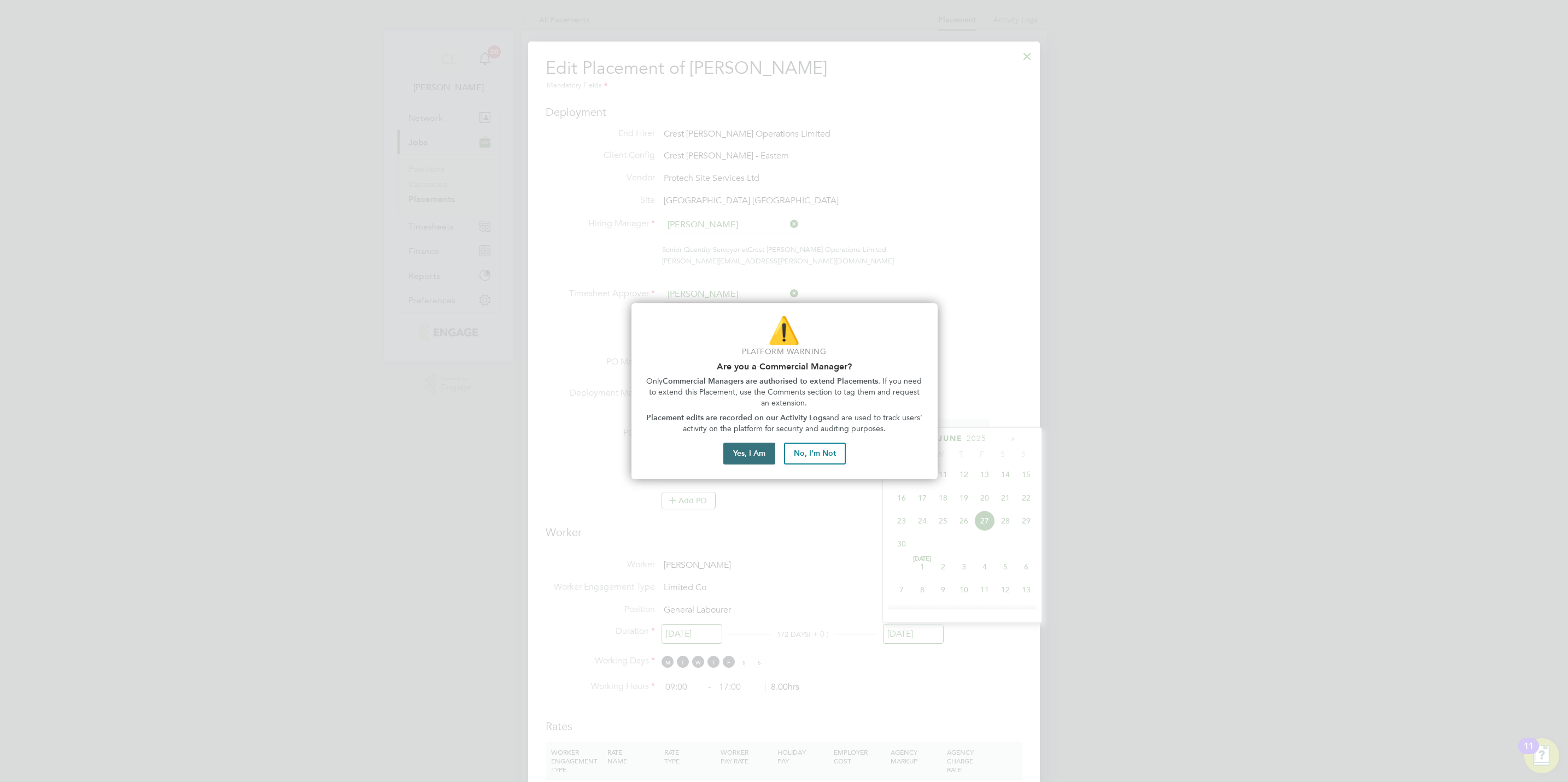
click at [757, 464] on button "Yes, I Am" at bounding box center [749, 454] width 52 height 22
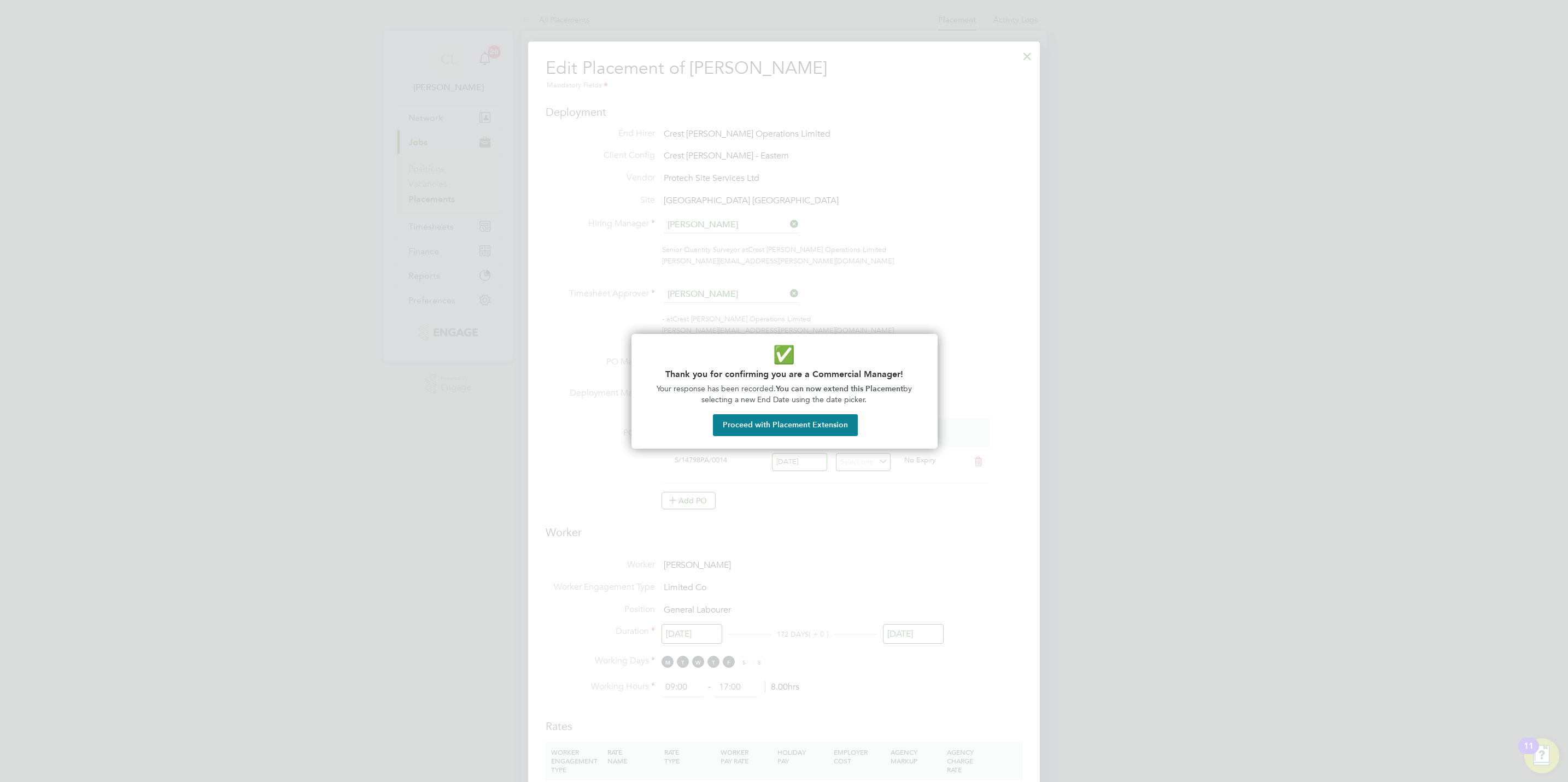
click at [777, 405] on div "✅ Thank you for confirming you are a Commercial Manager! Your response has been…" at bounding box center [784, 391] width 306 height 115
click at [783, 431] on button "Proceed with Placement Extension" at bounding box center [785, 425] width 145 height 22
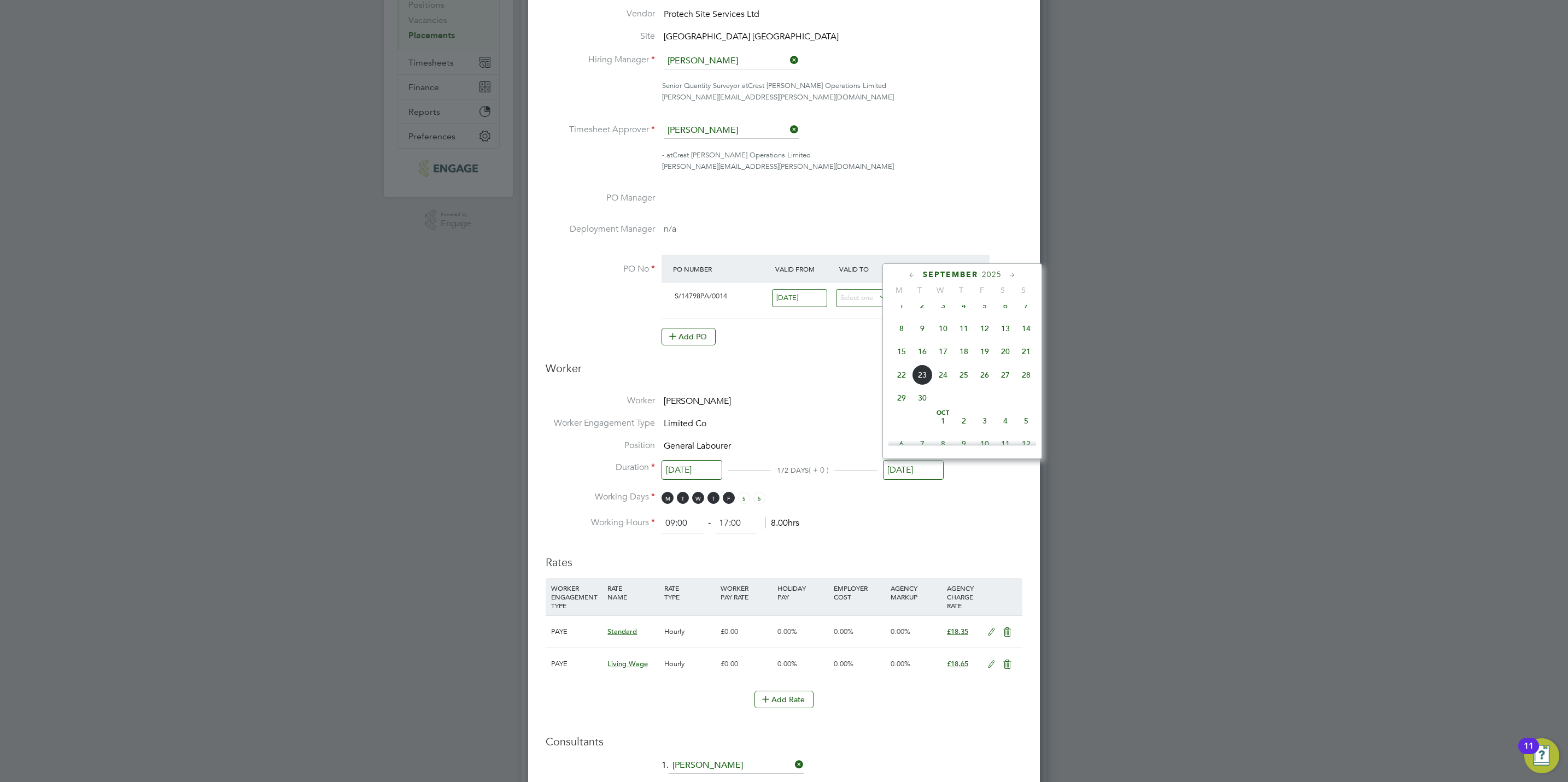
click at [922, 407] on span "30" at bounding box center [922, 398] width 21 height 21
type input "[DATE]"
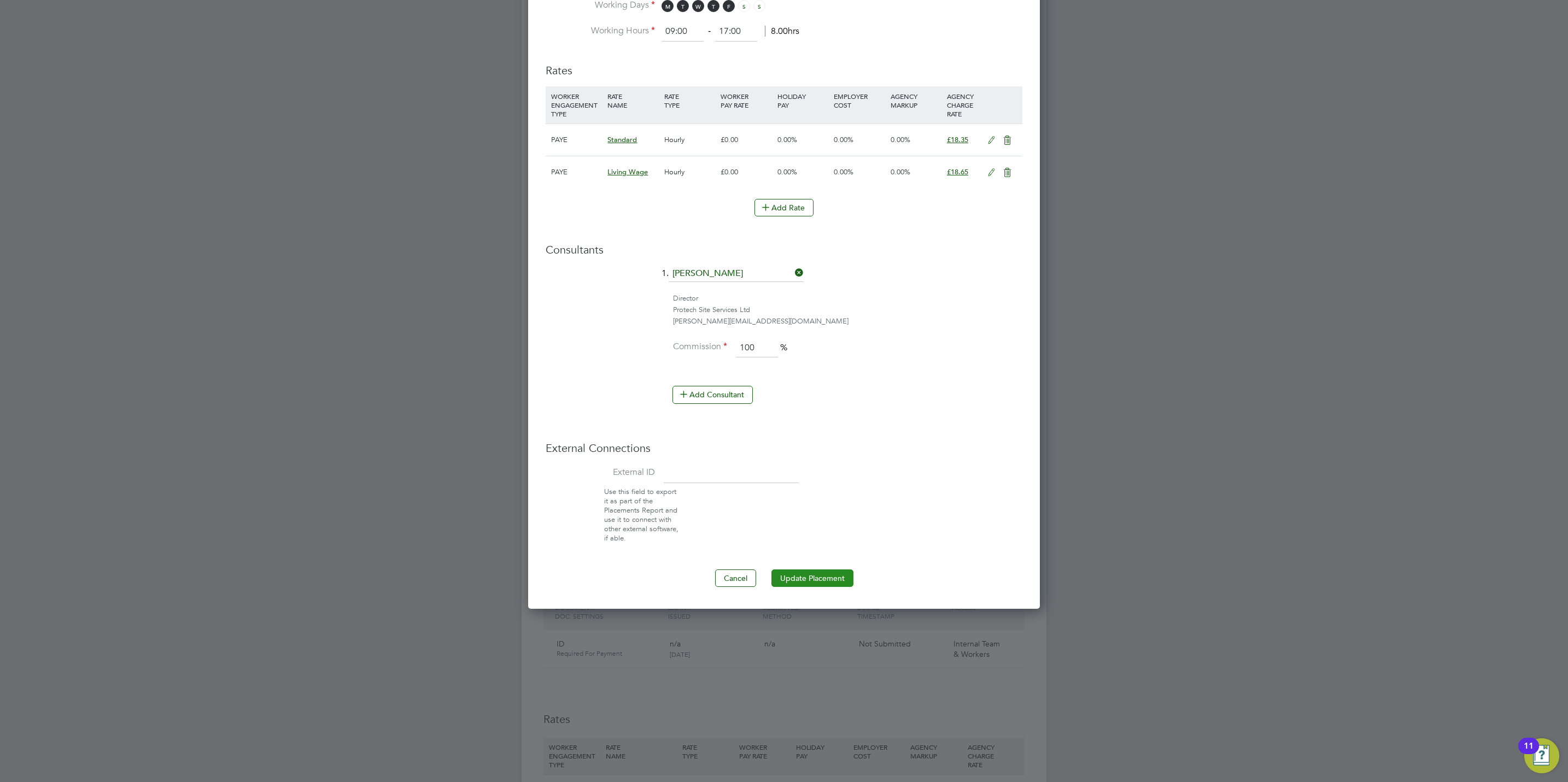
click at [822, 587] on button "Update Placement" at bounding box center [812, 578] width 82 height 18
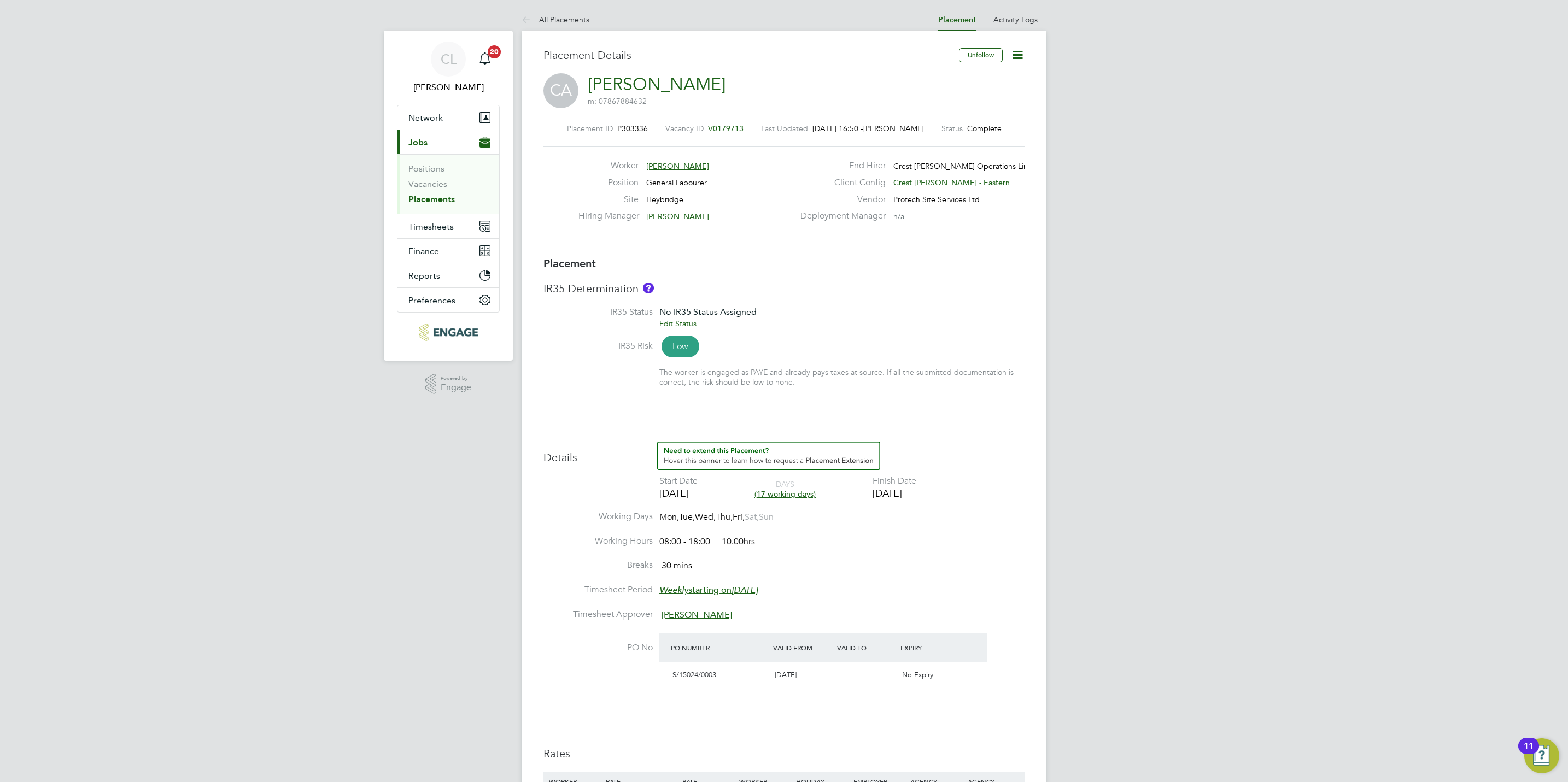
click at [733, 128] on span "V0179713" at bounding box center [726, 128] width 35 height 10
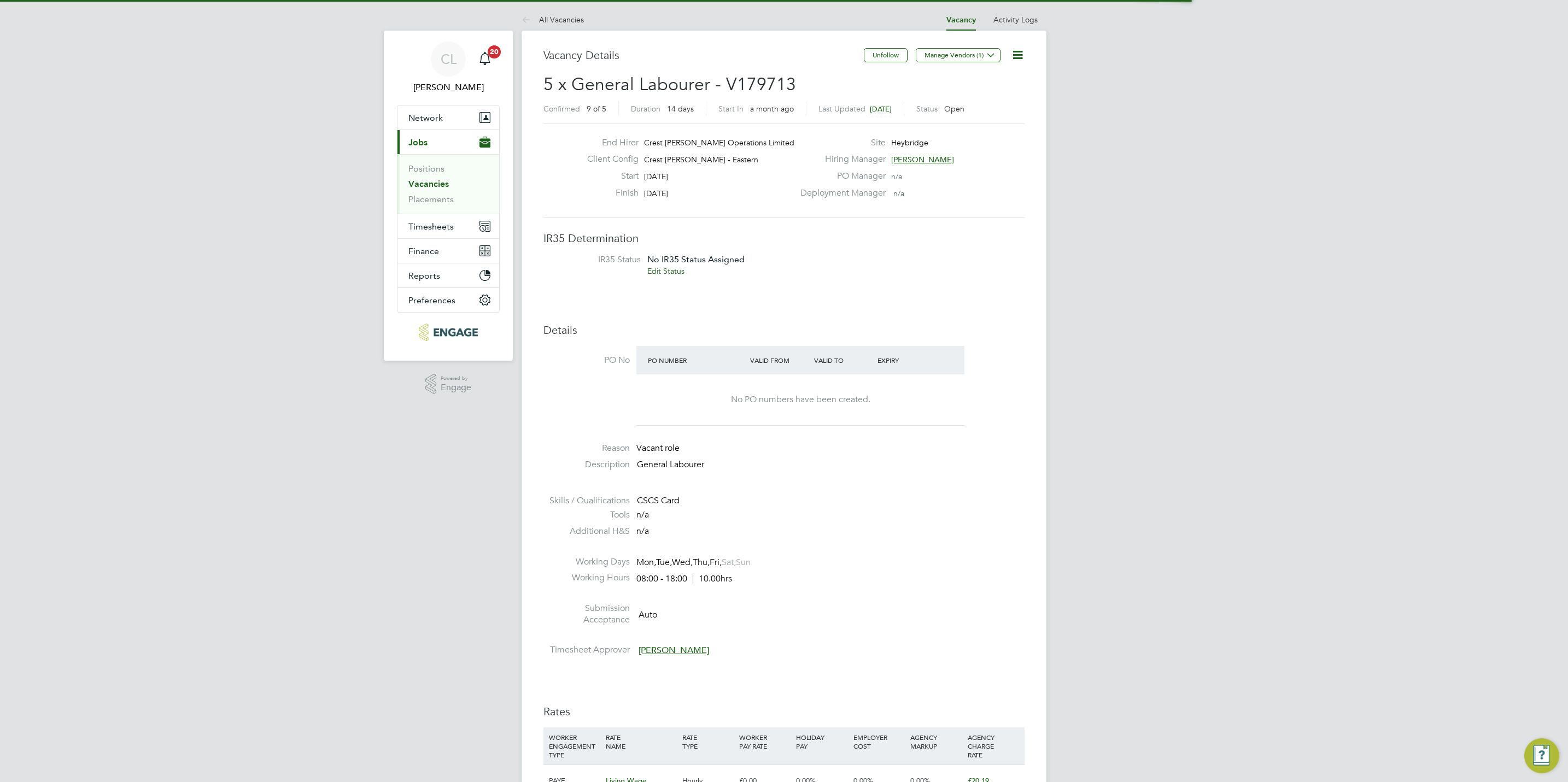
scroll to position [18, 95]
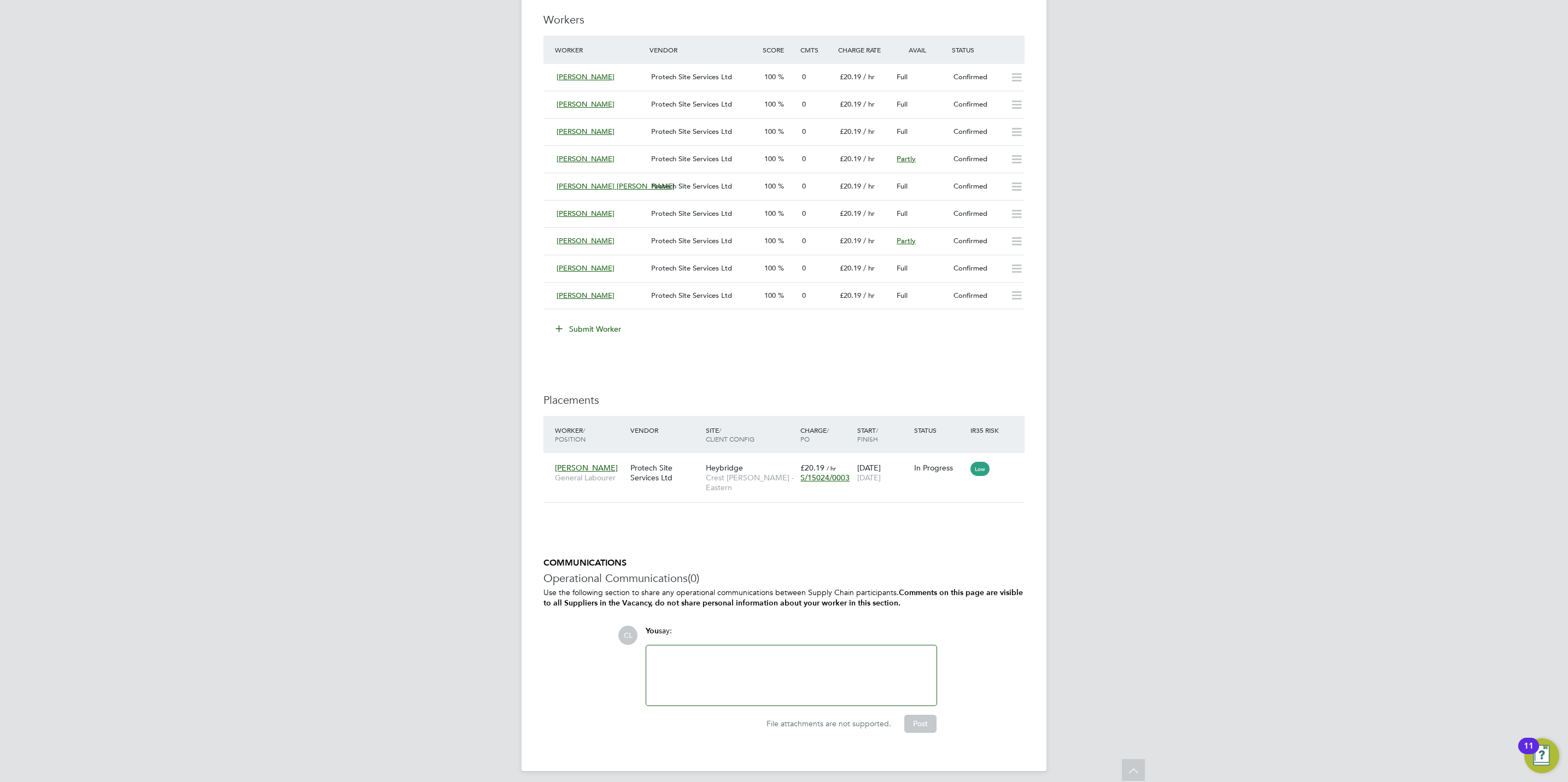
click at [602, 331] on button "Submit Worker" at bounding box center [589, 329] width 82 height 18
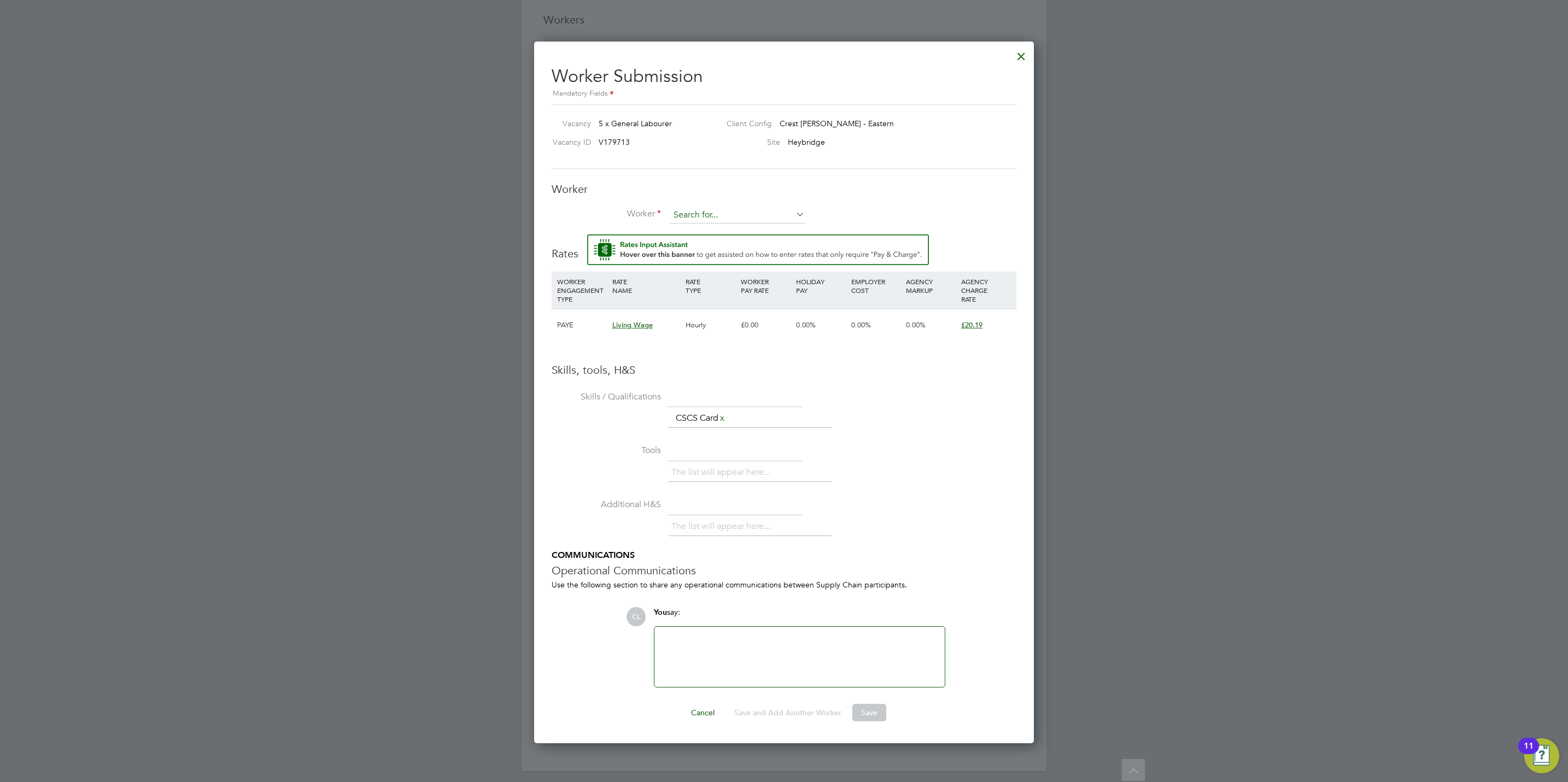
click at [726, 212] on input at bounding box center [737, 215] width 135 height 16
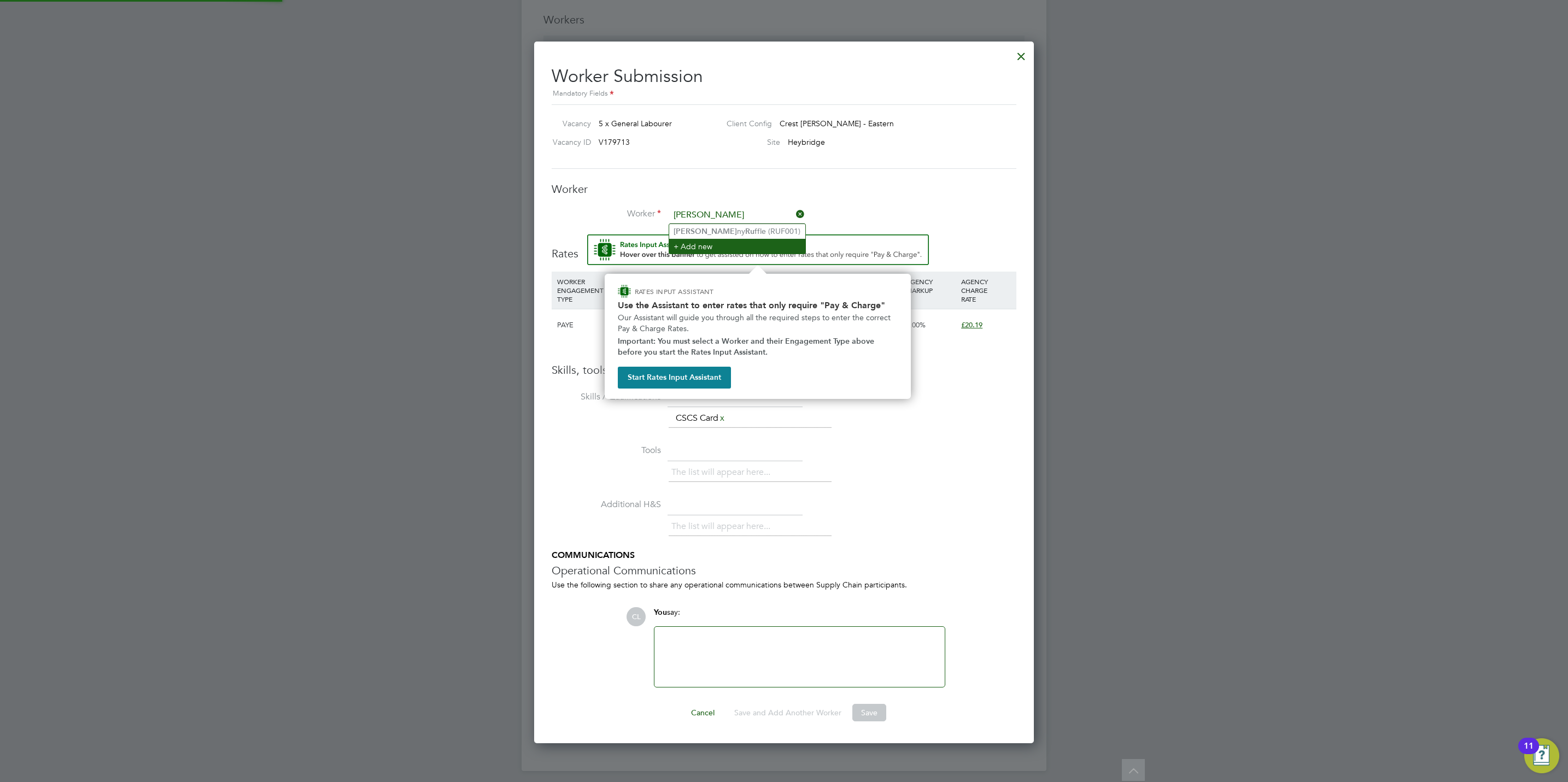
type input "[PERSON_NAME]"
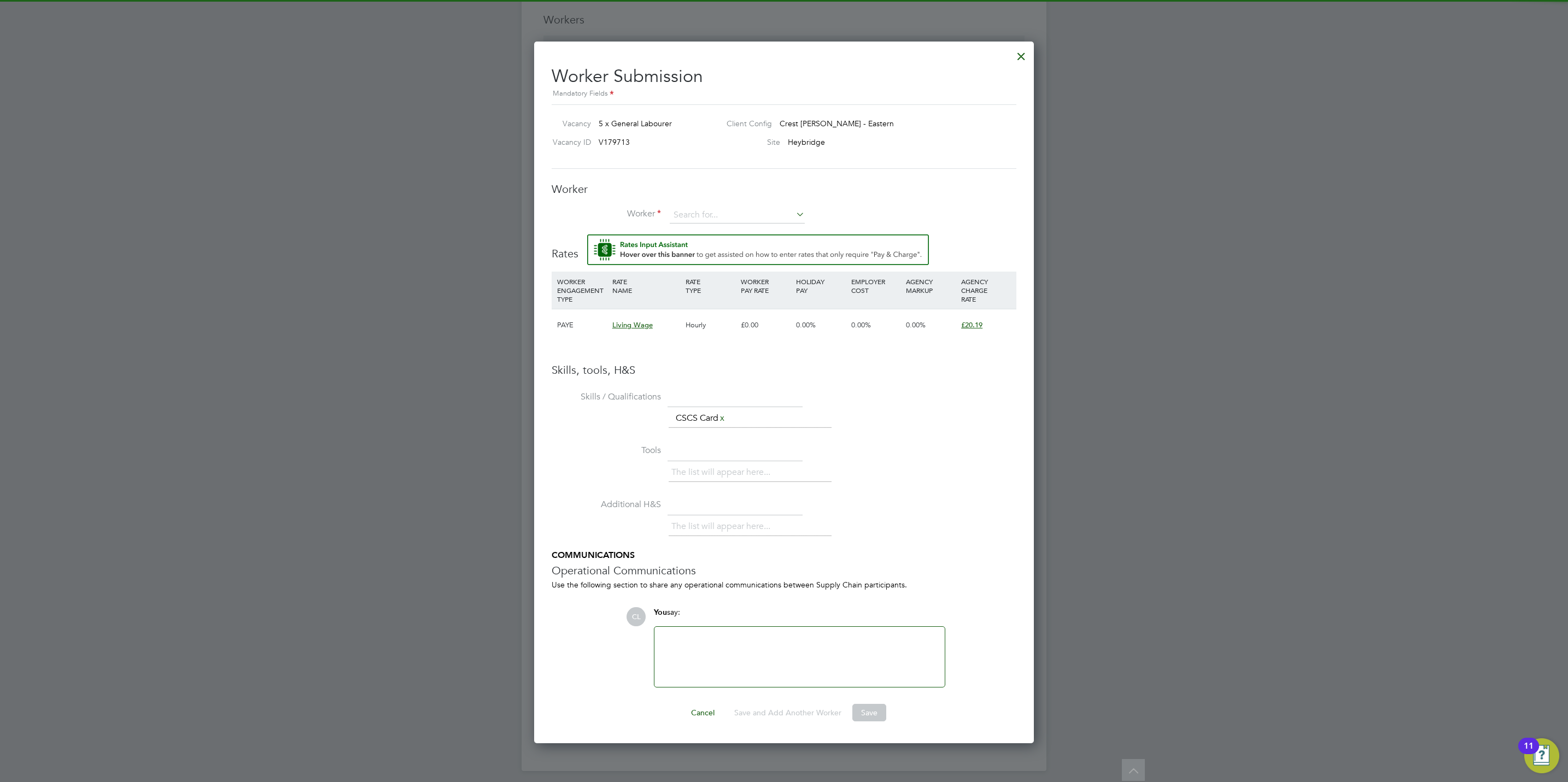
click at [730, 232] on li "Worker" at bounding box center [783, 220] width 464 height 27
click at [727, 212] on input at bounding box center [737, 215] width 135 height 16
click at [714, 225] on li "[PERSON_NAME] le (RUF001)" at bounding box center [757, 231] width 175 height 15
type input "[PERSON_NAME] (RUF001)"
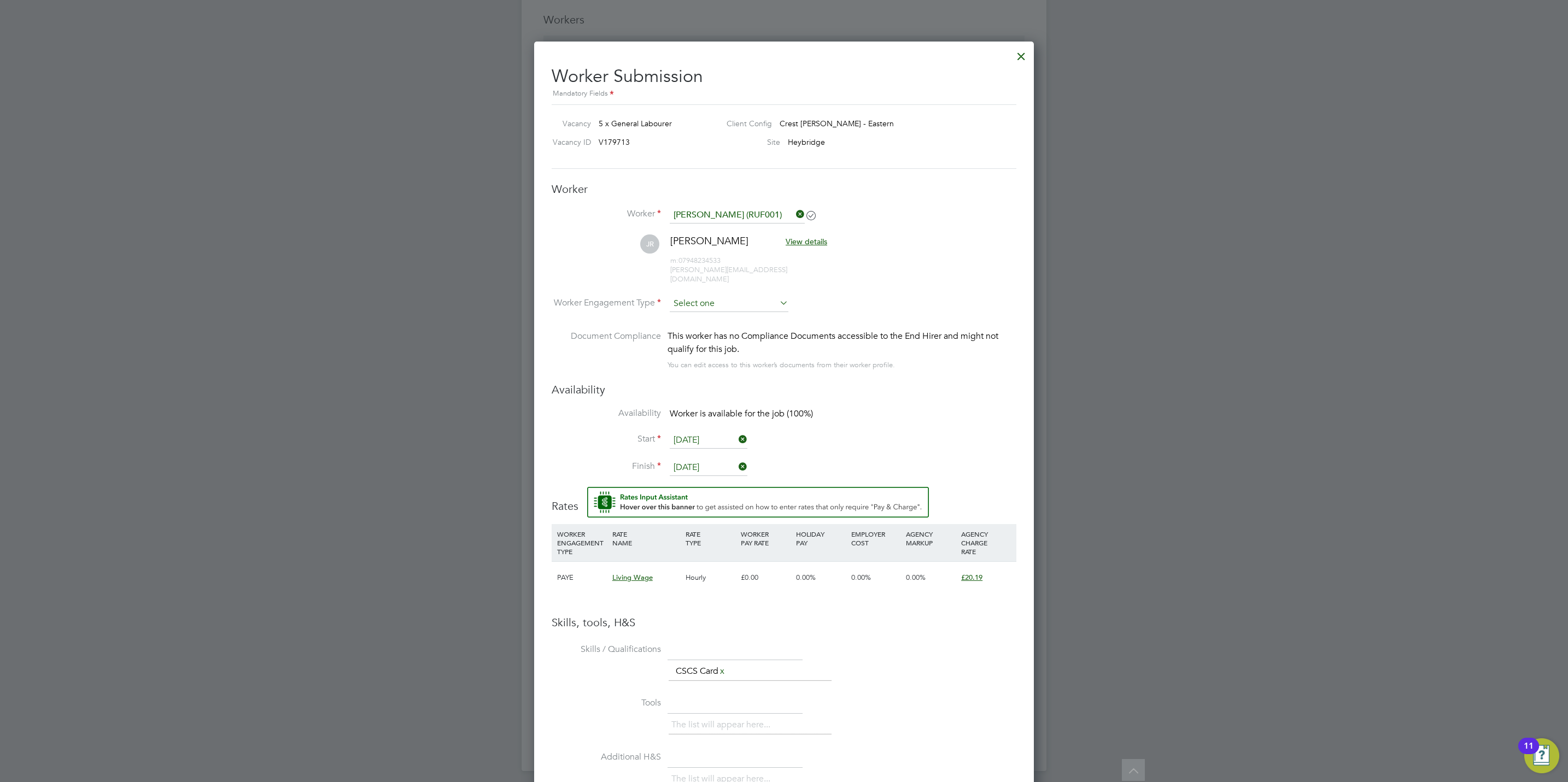
click at [690, 296] on input at bounding box center [729, 304] width 119 height 16
click at [694, 325] on li "PAYE" at bounding box center [729, 324] width 120 height 14
type input "PAYE"
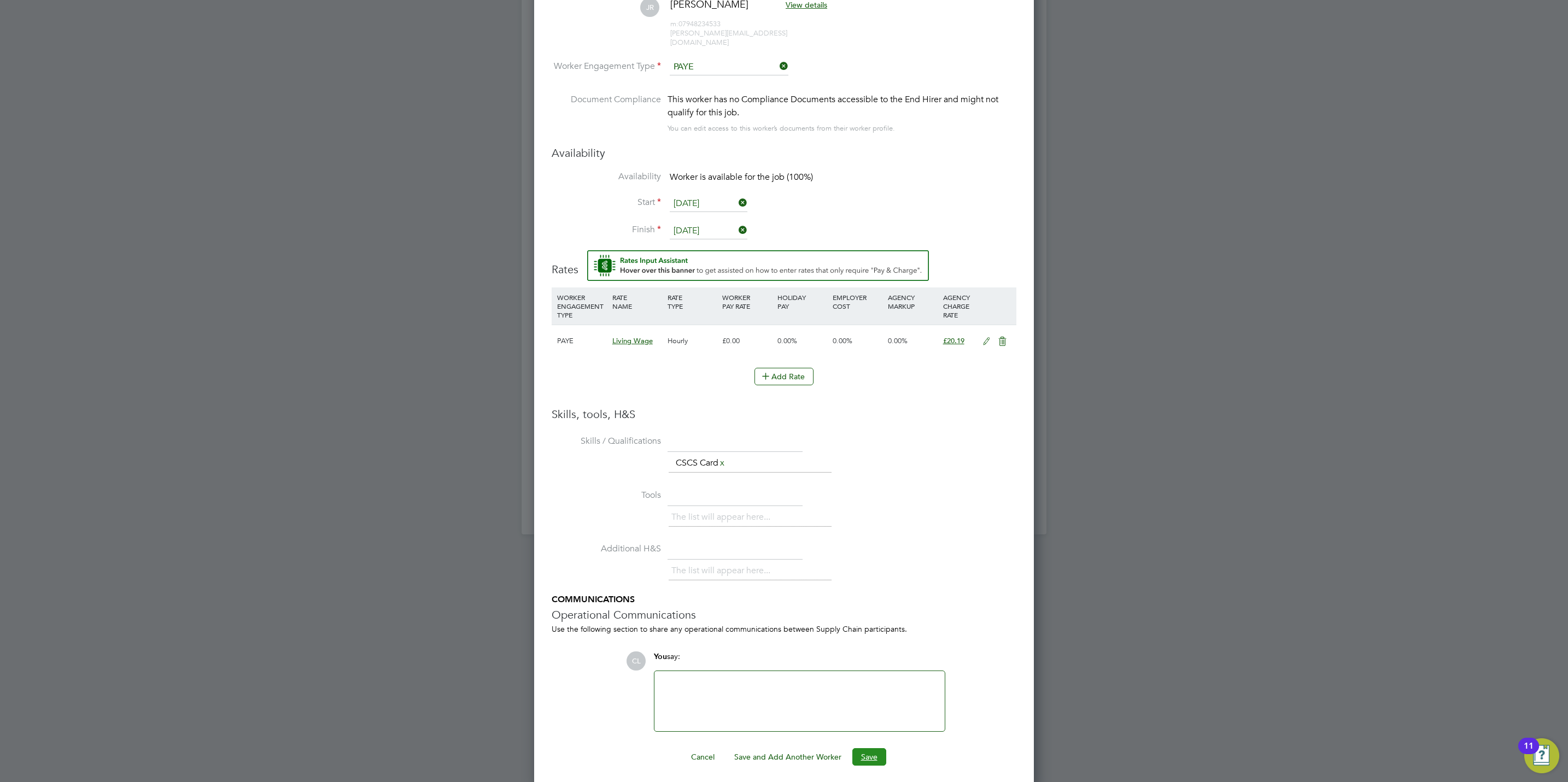
click at [877, 749] on button "Save" at bounding box center [869, 757] width 34 height 18
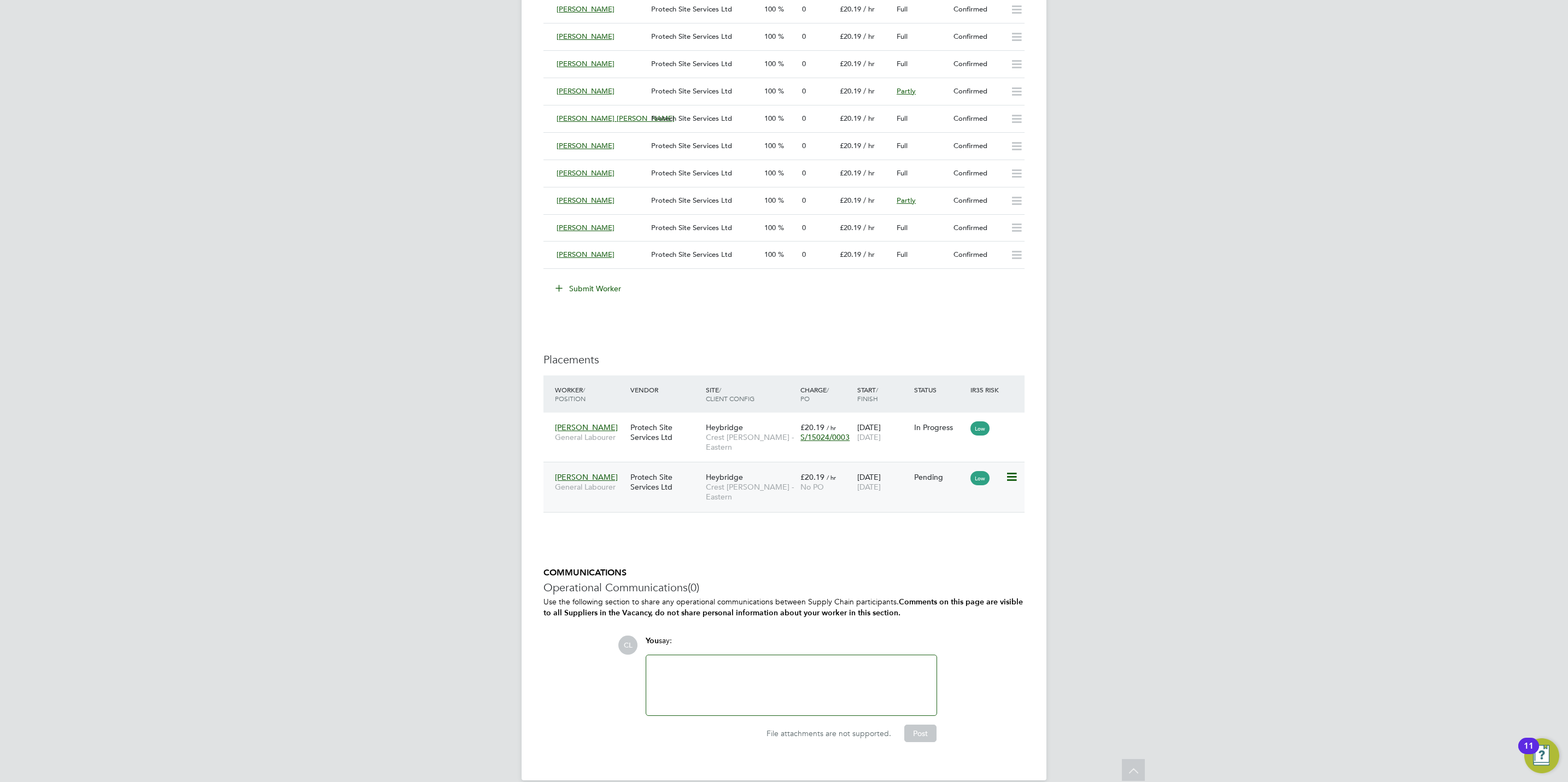
click at [1010, 471] on icon at bounding box center [1011, 477] width 11 height 13
click at [960, 538] on li "Start" at bounding box center [977, 539] width 78 height 15
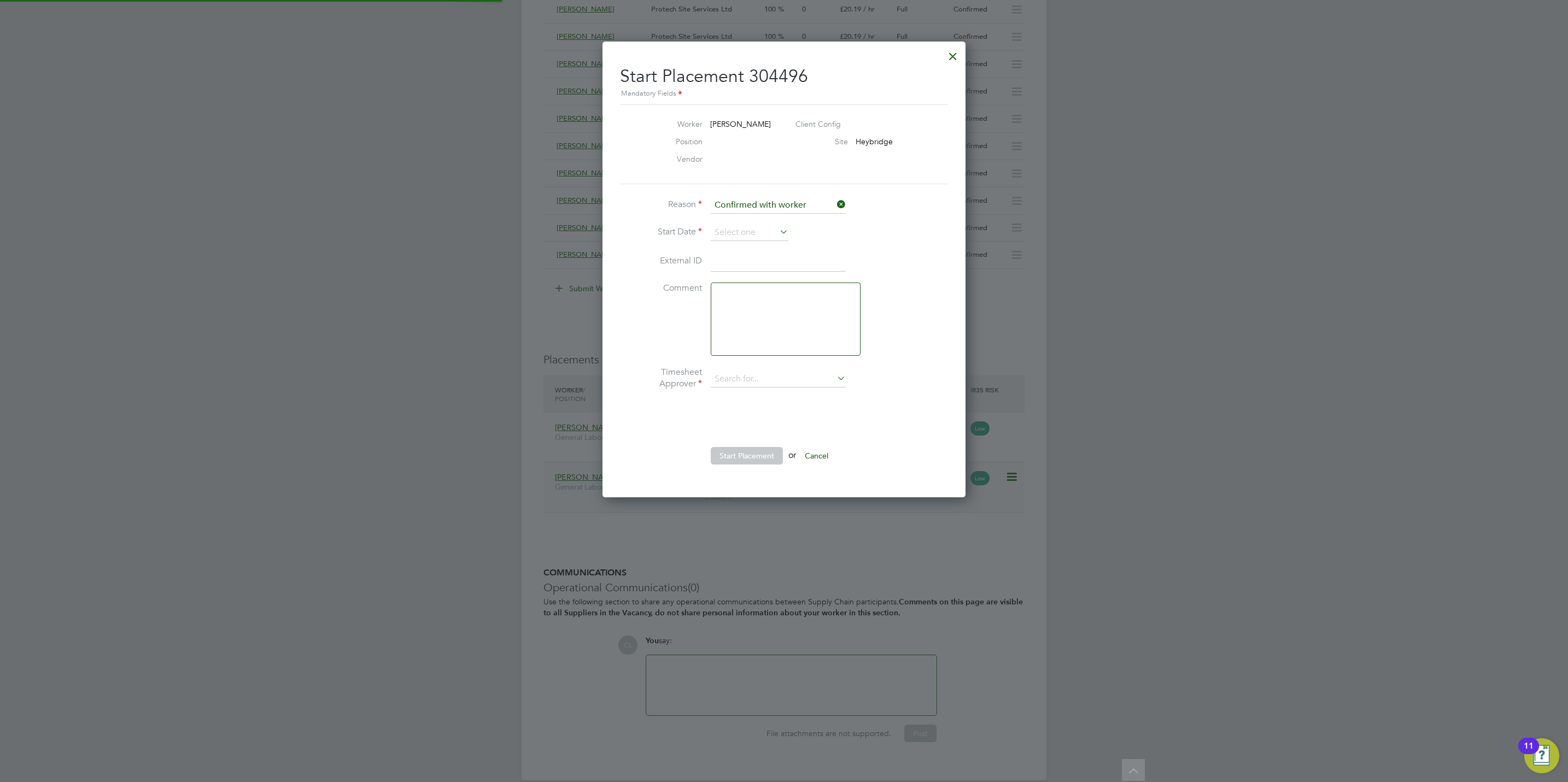
type input "[PERSON_NAME]"
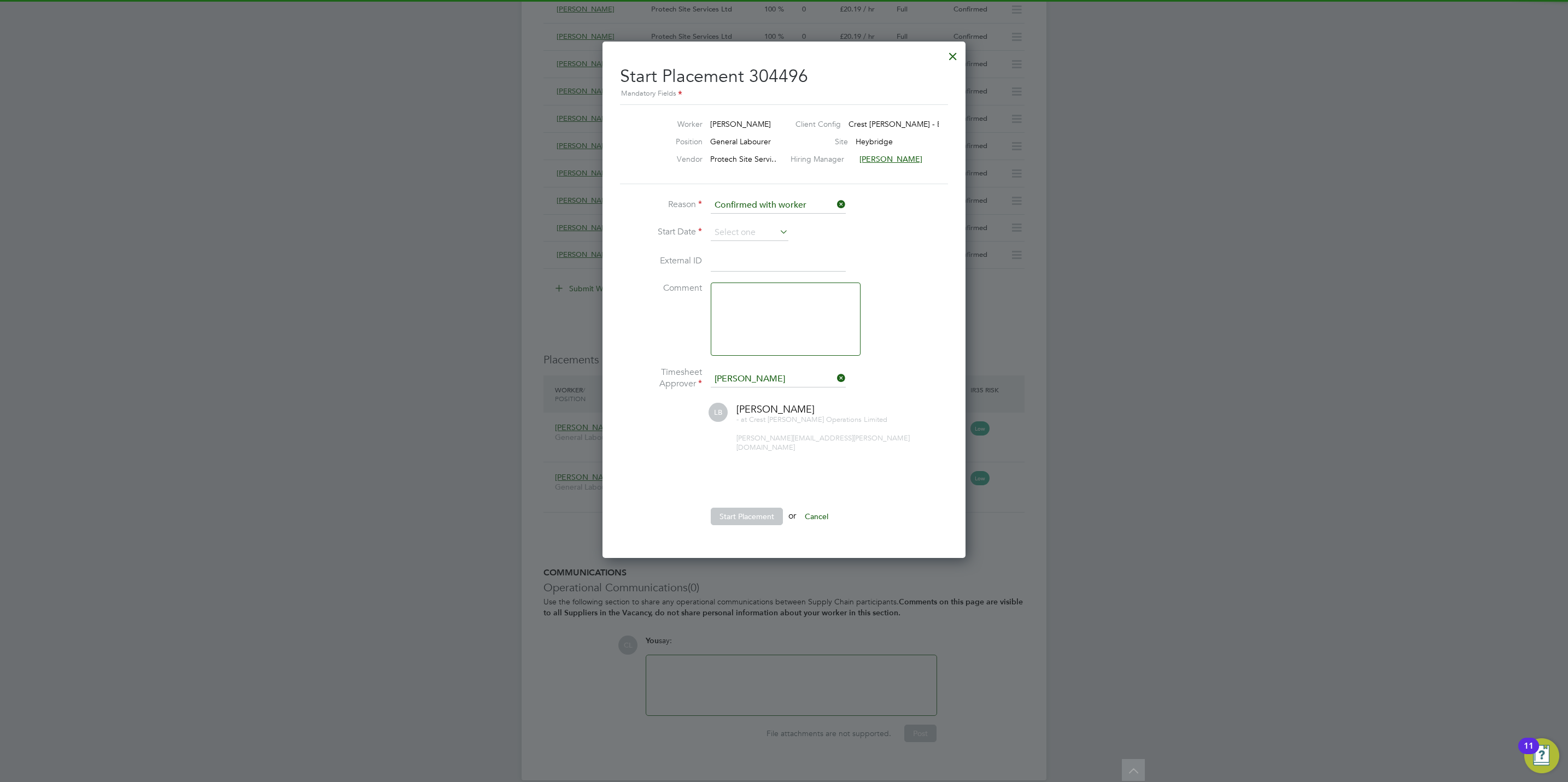
click at [1022, 345] on div at bounding box center [784, 391] width 1568 height 782
click at [948, 57] on div at bounding box center [953, 54] width 19 height 19
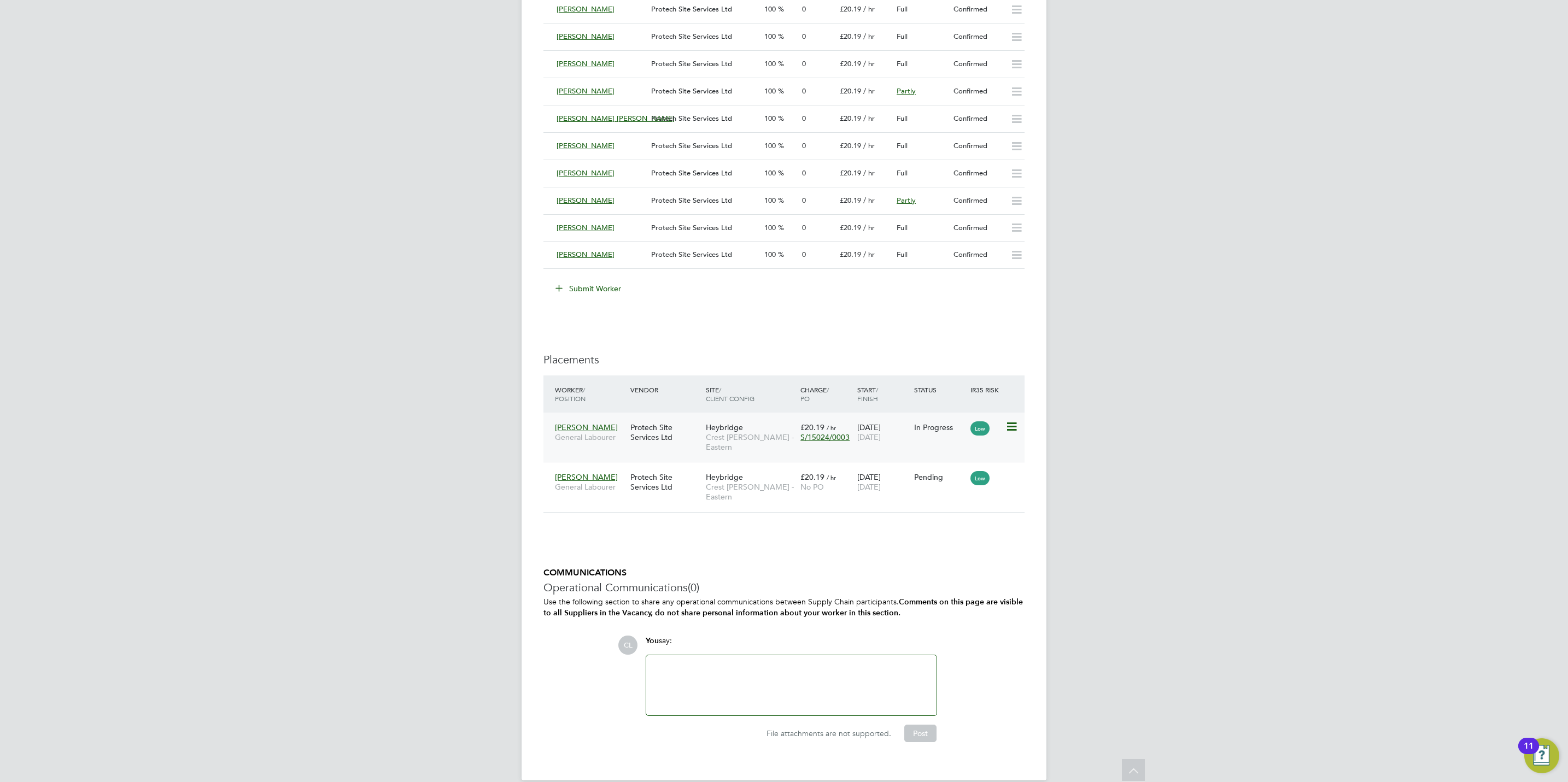
click at [732, 445] on span "Crest [PERSON_NAME] - Eastern" at bounding box center [751, 442] width 89 height 19
click at [1010, 470] on icon at bounding box center [1011, 477] width 11 height 13
click at [959, 538] on li "Start" at bounding box center [977, 539] width 78 height 15
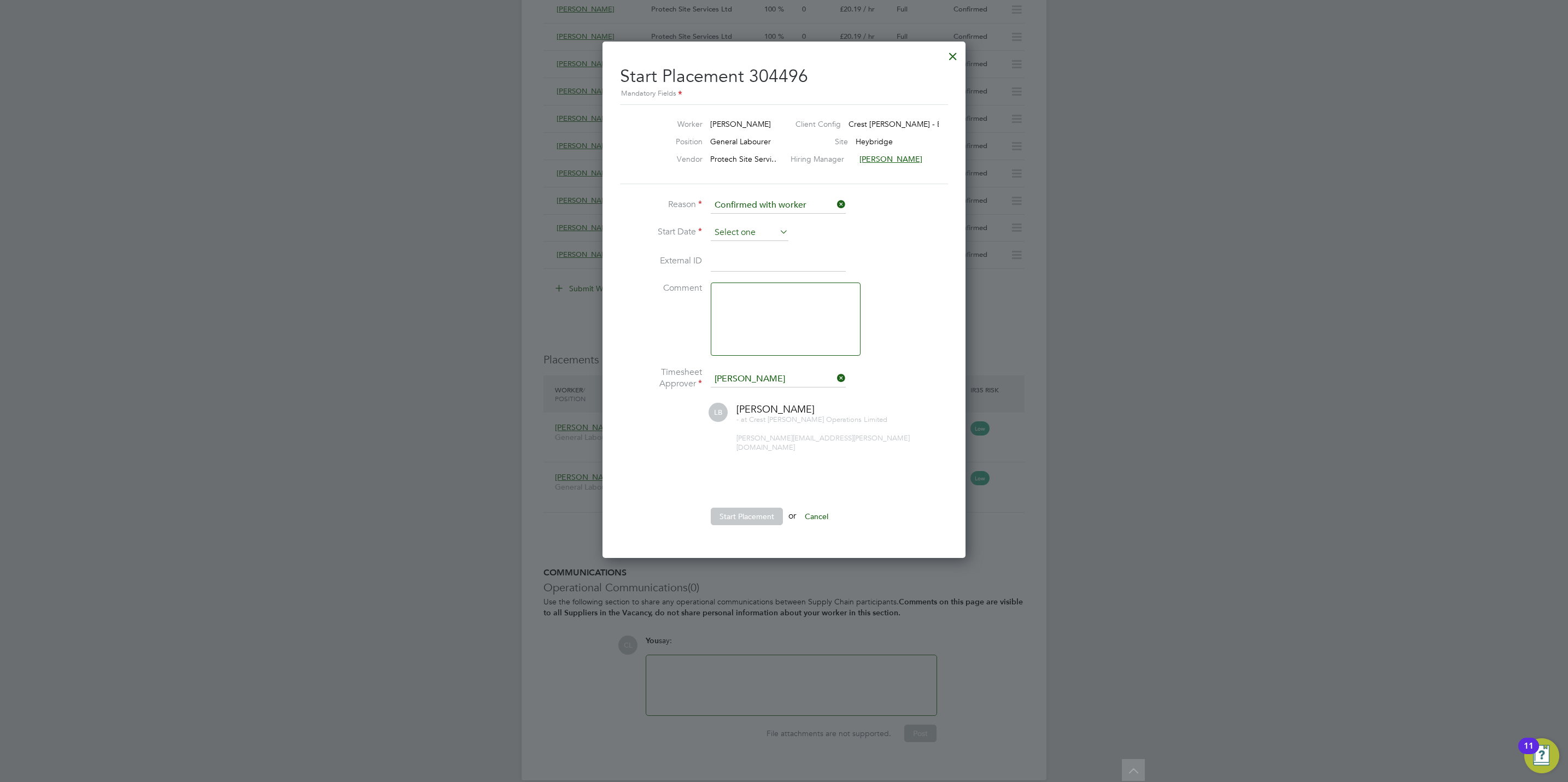
click at [765, 230] on input at bounding box center [750, 232] width 78 height 16
drag, startPoint x: 948, startPoint y: 65, endPoint x: 957, endPoint y: 69, distance: 9.8
click at [951, 67] on div "Start Placement 304496 Mandatory Fields Worker [PERSON_NAME] Client Config Cres…" at bounding box center [784, 299] width 363 height 517
click at [953, 54] on div at bounding box center [953, 54] width 19 height 19
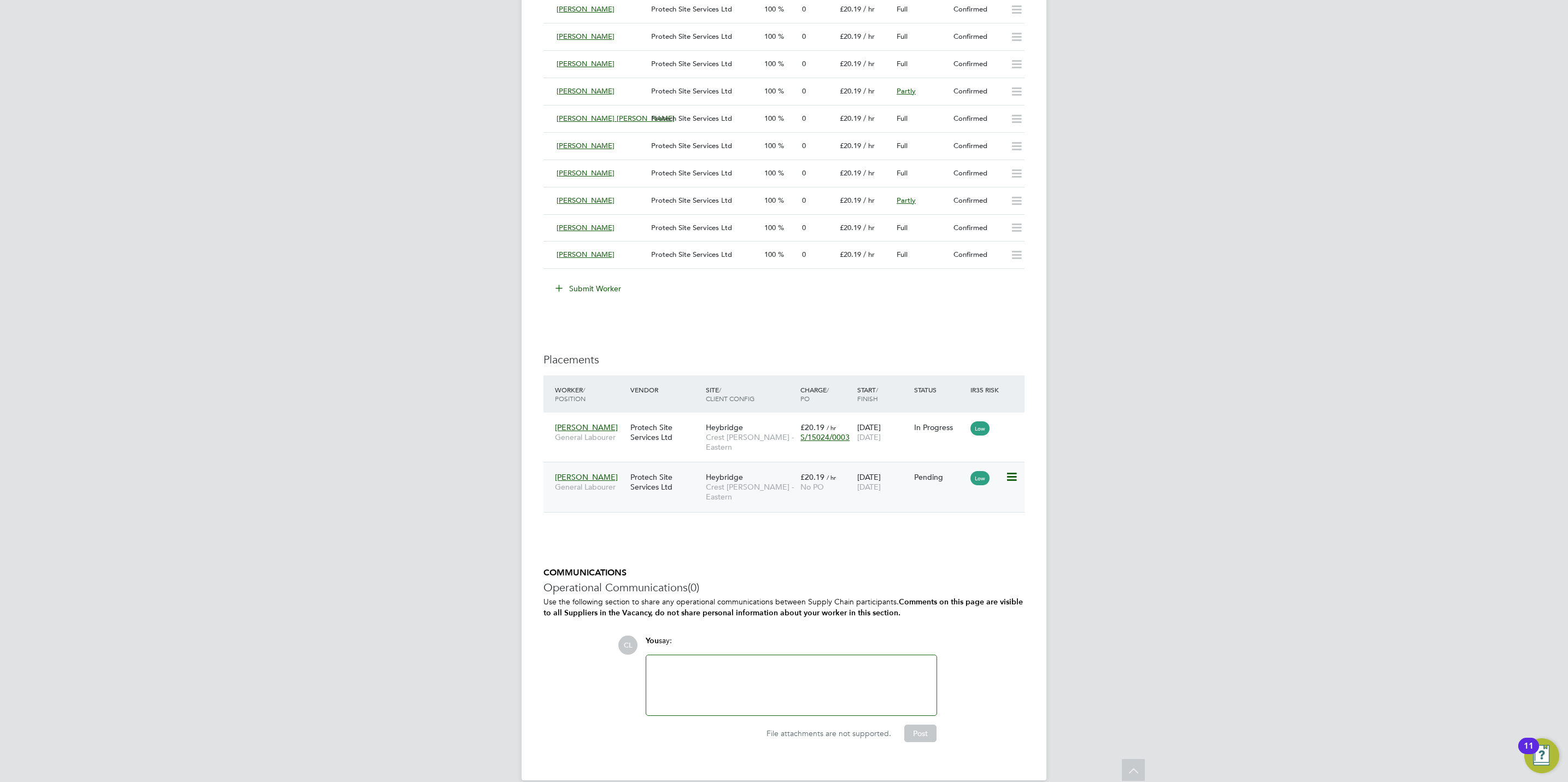
click at [794, 468] on div "Heybridge Crest [PERSON_NAME] - Eastern" at bounding box center [750, 487] width 94 height 41
click at [1012, 474] on icon at bounding box center [1011, 477] width 11 height 13
click at [957, 543] on li "Start" at bounding box center [977, 539] width 78 height 15
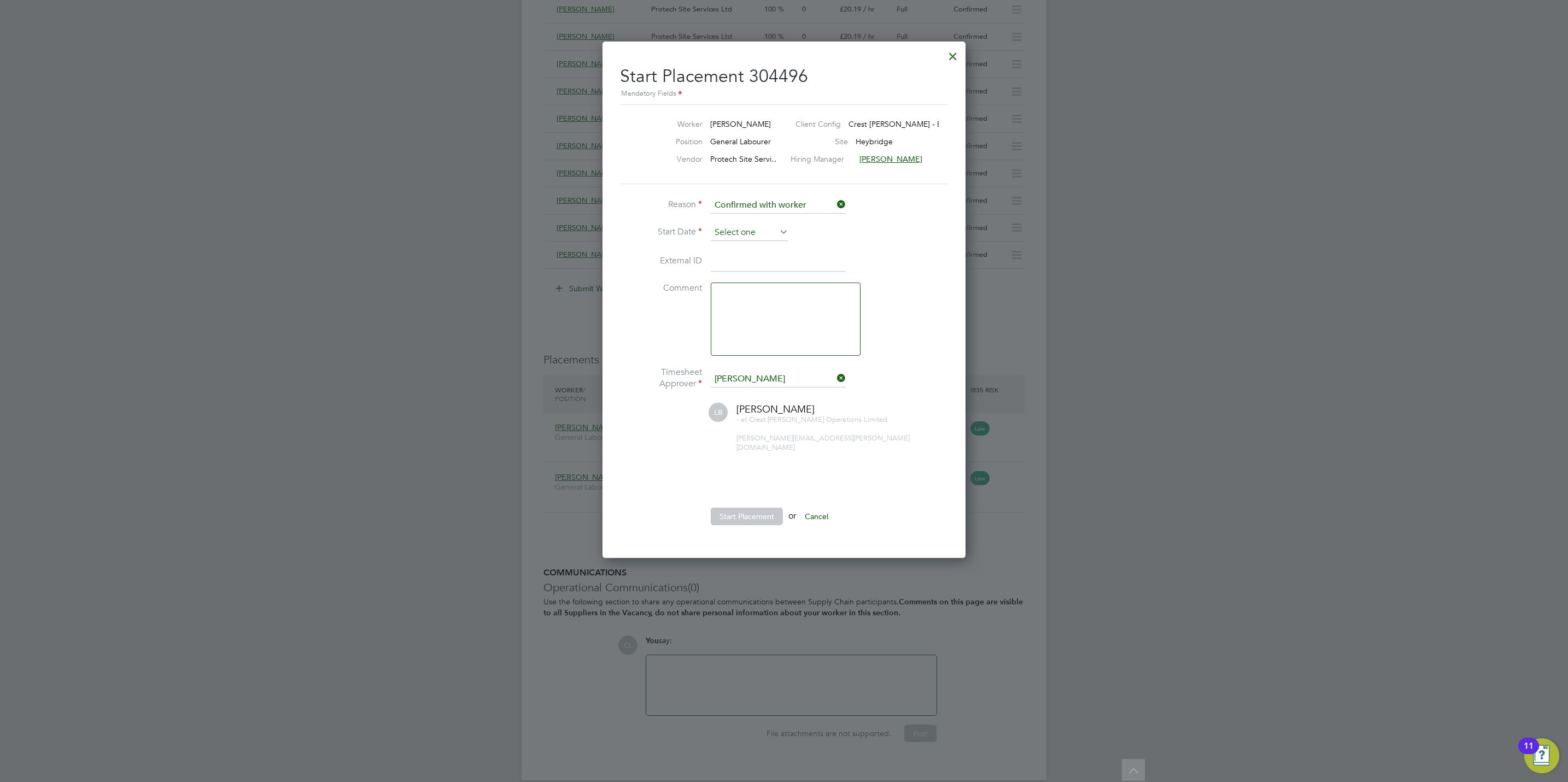
click at [733, 237] on input at bounding box center [750, 232] width 78 height 16
click at [815, 102] on span "19" at bounding box center [812, 99] width 21 height 21
type input "[DATE]"
click at [751, 496] on ul "Reason Confirmed with worker Start Date [DATE] External ID Comment Timesheet Ap…" at bounding box center [784, 366] width 328 height 339
click at [755, 513] on button "Start Placement" at bounding box center [747, 516] width 72 height 18
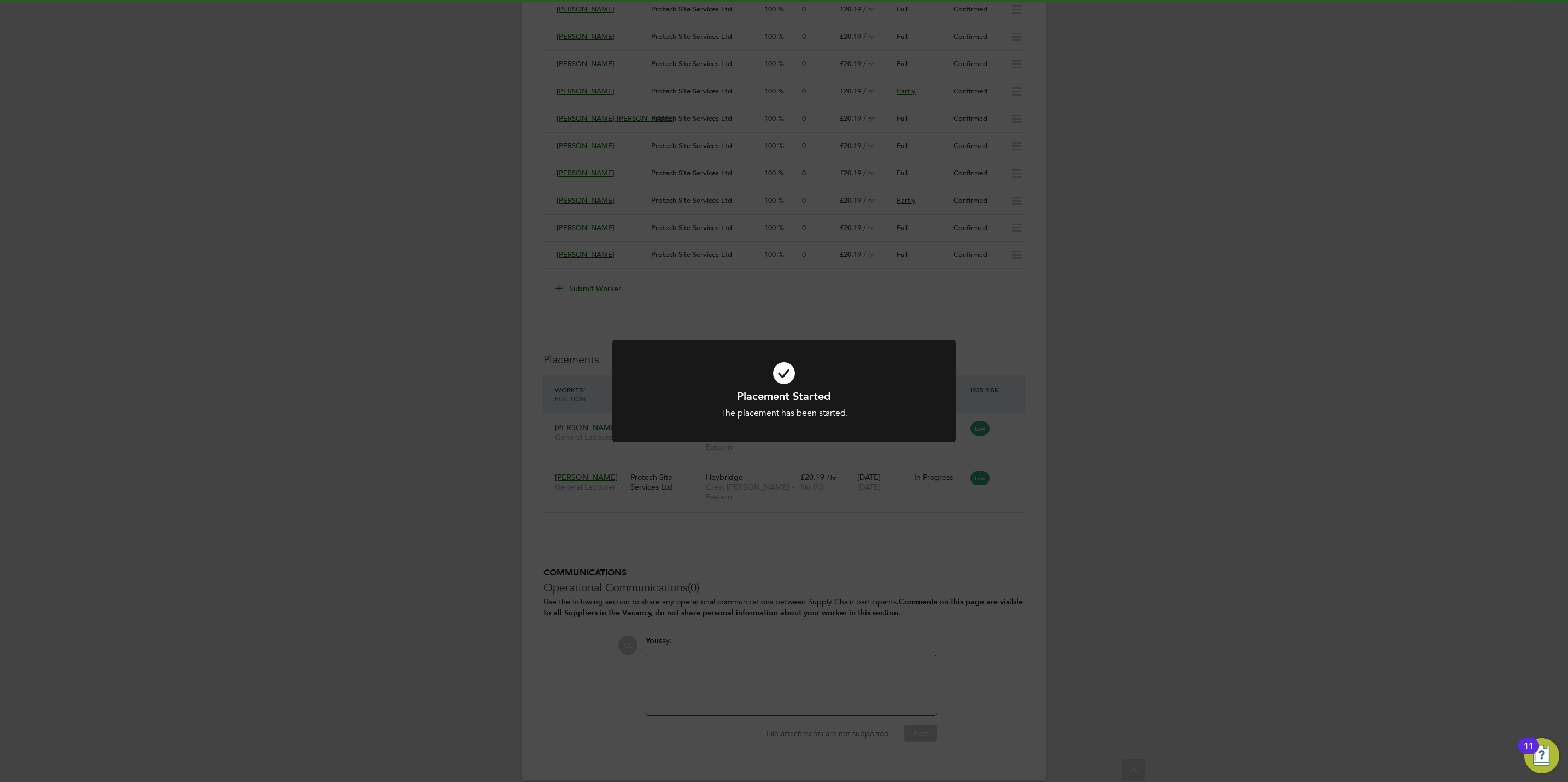
click at [825, 305] on div "Placement Started The placement has been started. Cancel Okay" at bounding box center [784, 391] width 1568 height 782
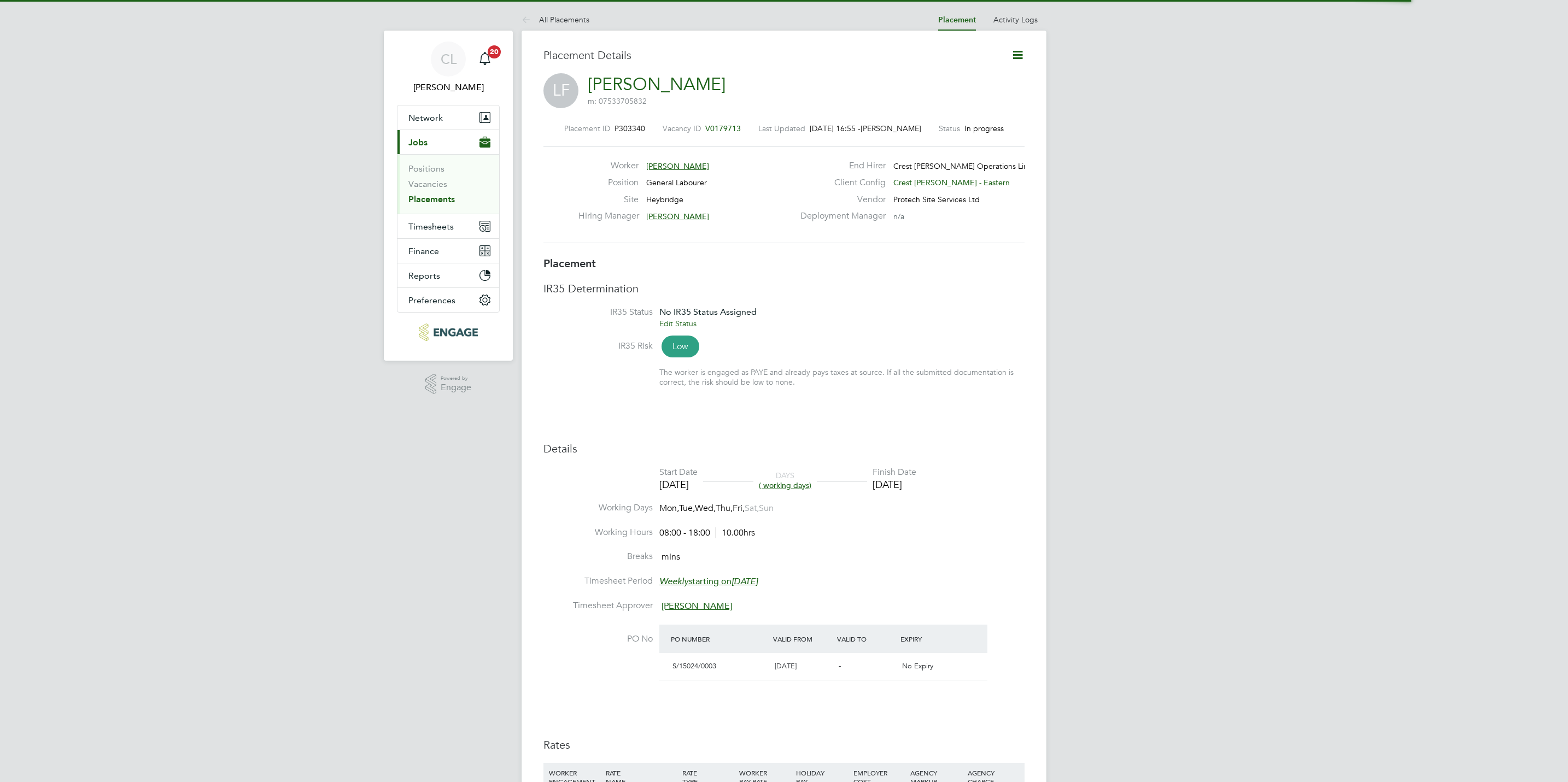
click at [1023, 52] on icon at bounding box center [1018, 55] width 13 height 13
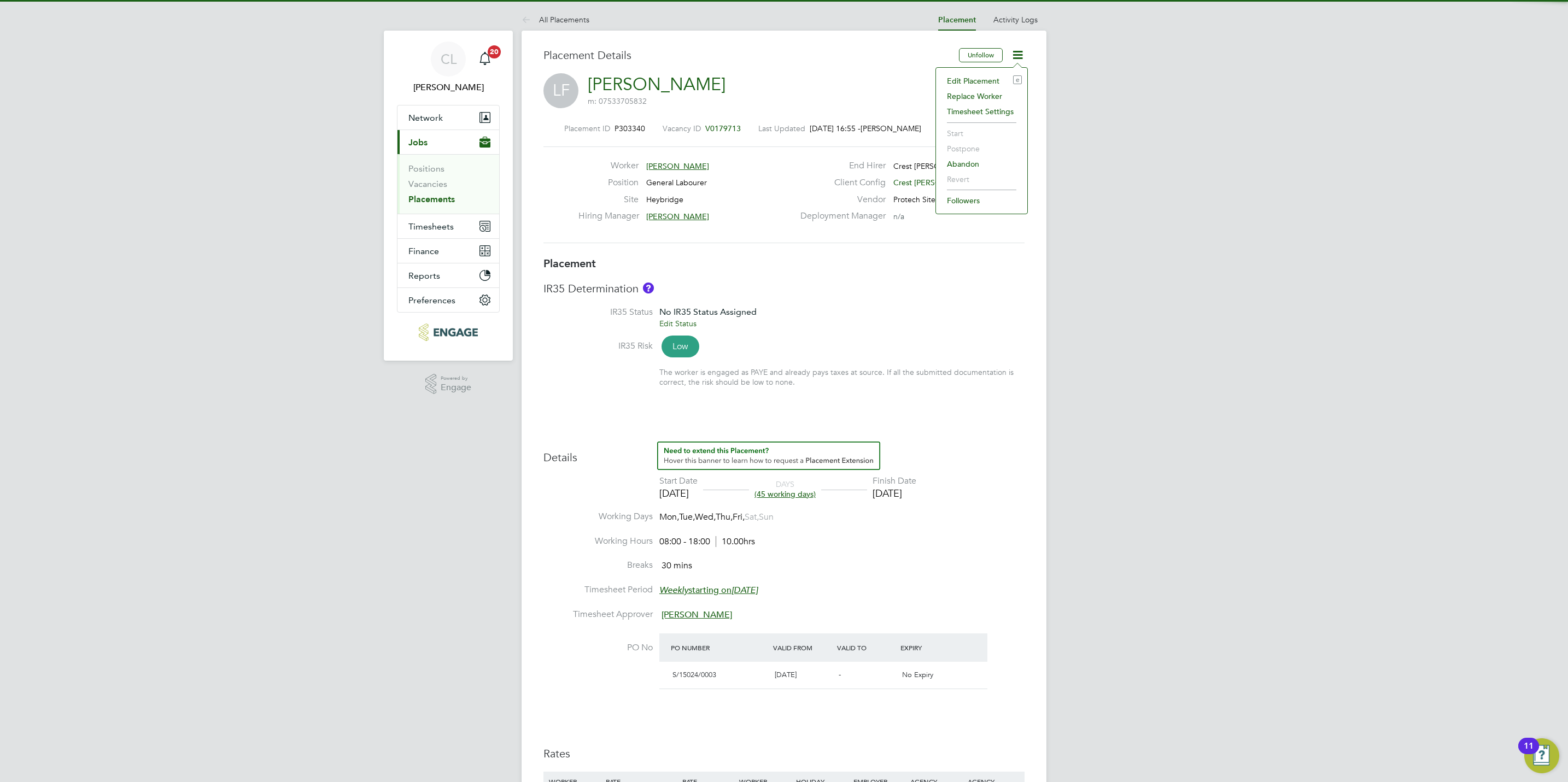
click at [981, 81] on li "Edit Placement e" at bounding box center [982, 80] width 80 height 15
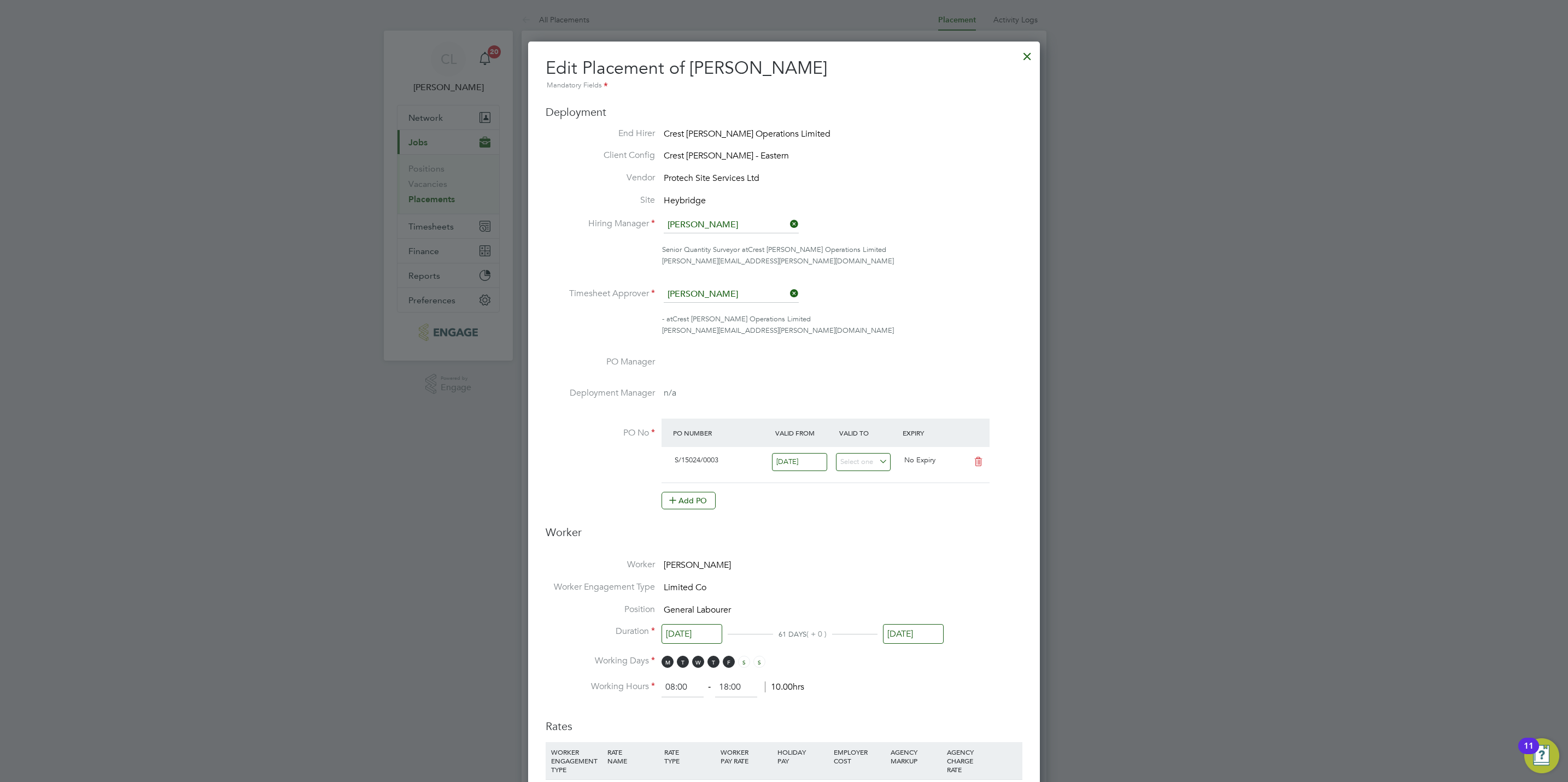
click at [1026, 55] on div at bounding box center [1027, 54] width 19 height 19
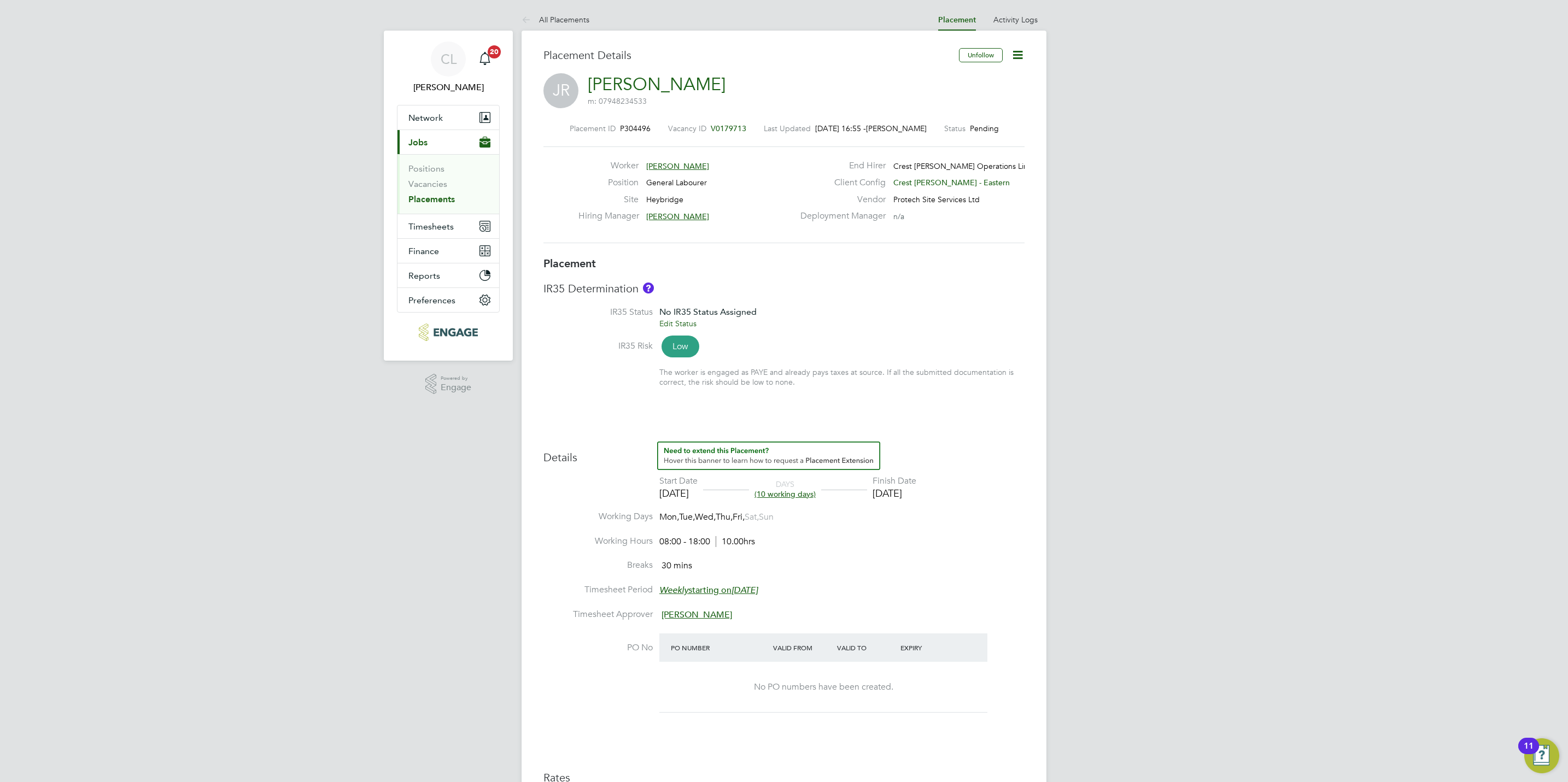
click at [1014, 54] on icon at bounding box center [1018, 55] width 13 height 13
click at [993, 78] on li "Edit Placement e" at bounding box center [982, 80] width 80 height 15
type input "[PERSON_NAME]"
type input "22 Aug 2025"
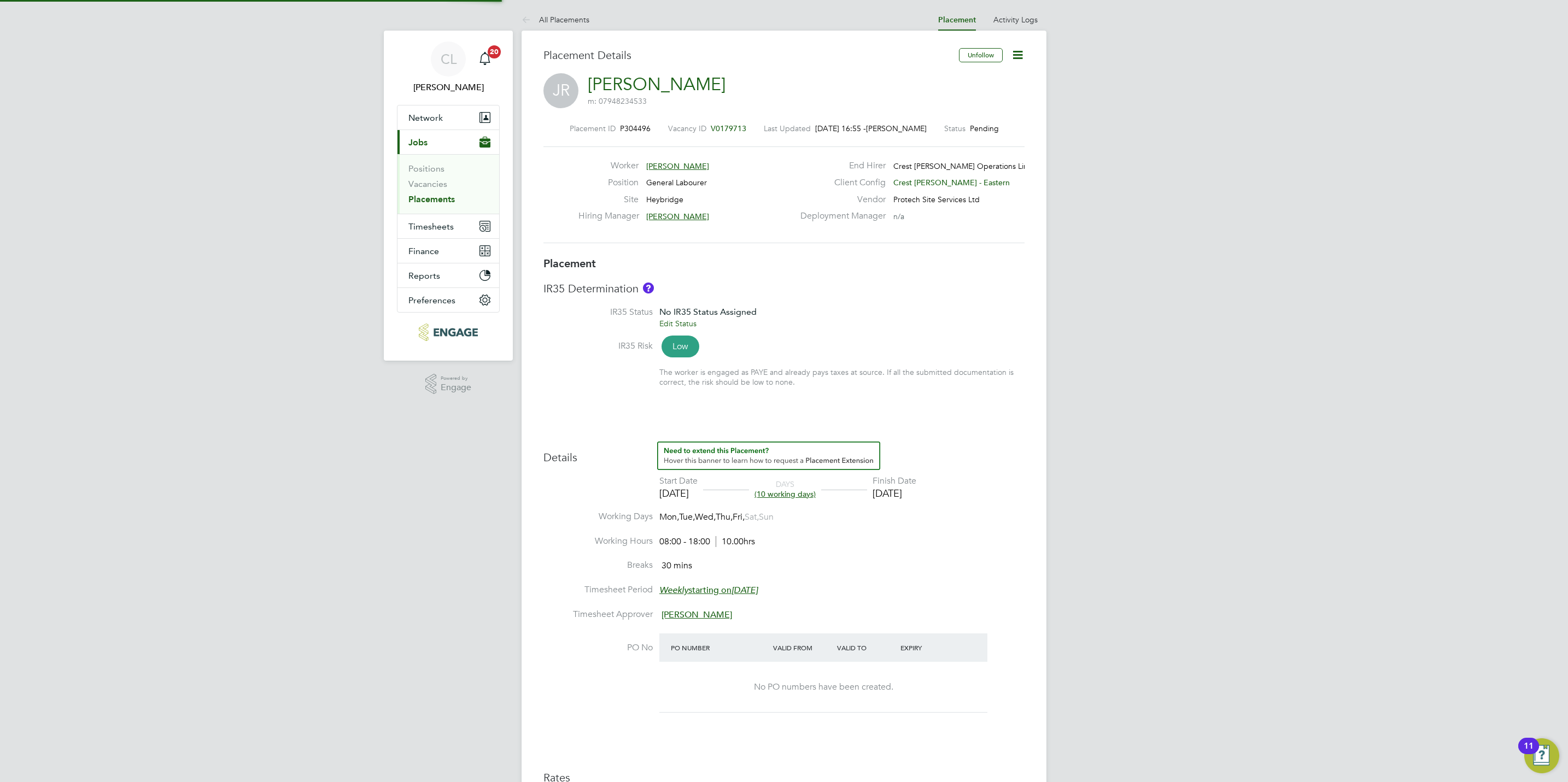
type input "04 Sep 2025"
type input "08:00"
type input "18:00"
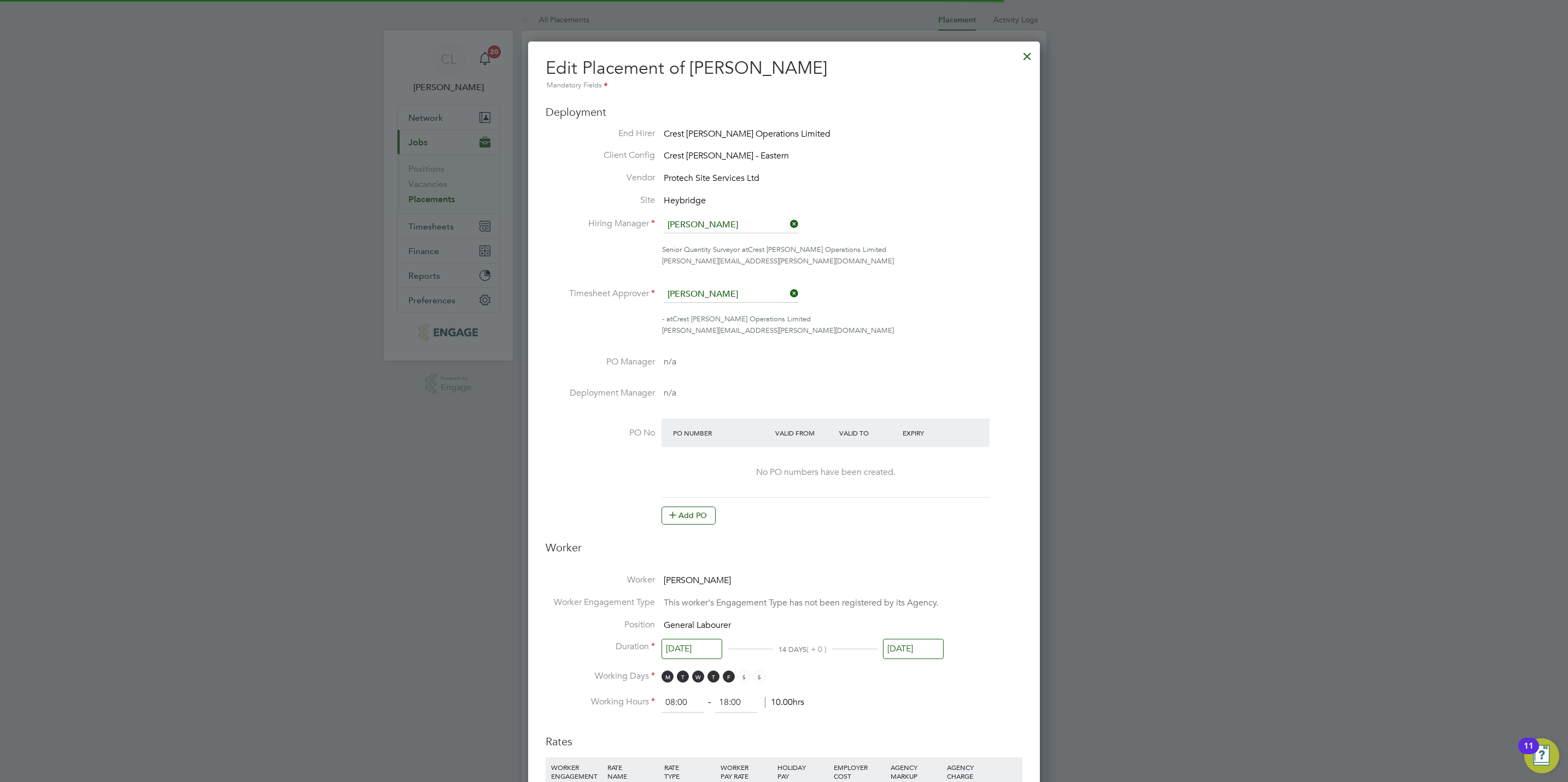
scroll to position [5, 5]
click at [930, 648] on input "04 Sep 2025" at bounding box center [914, 649] width 61 height 20
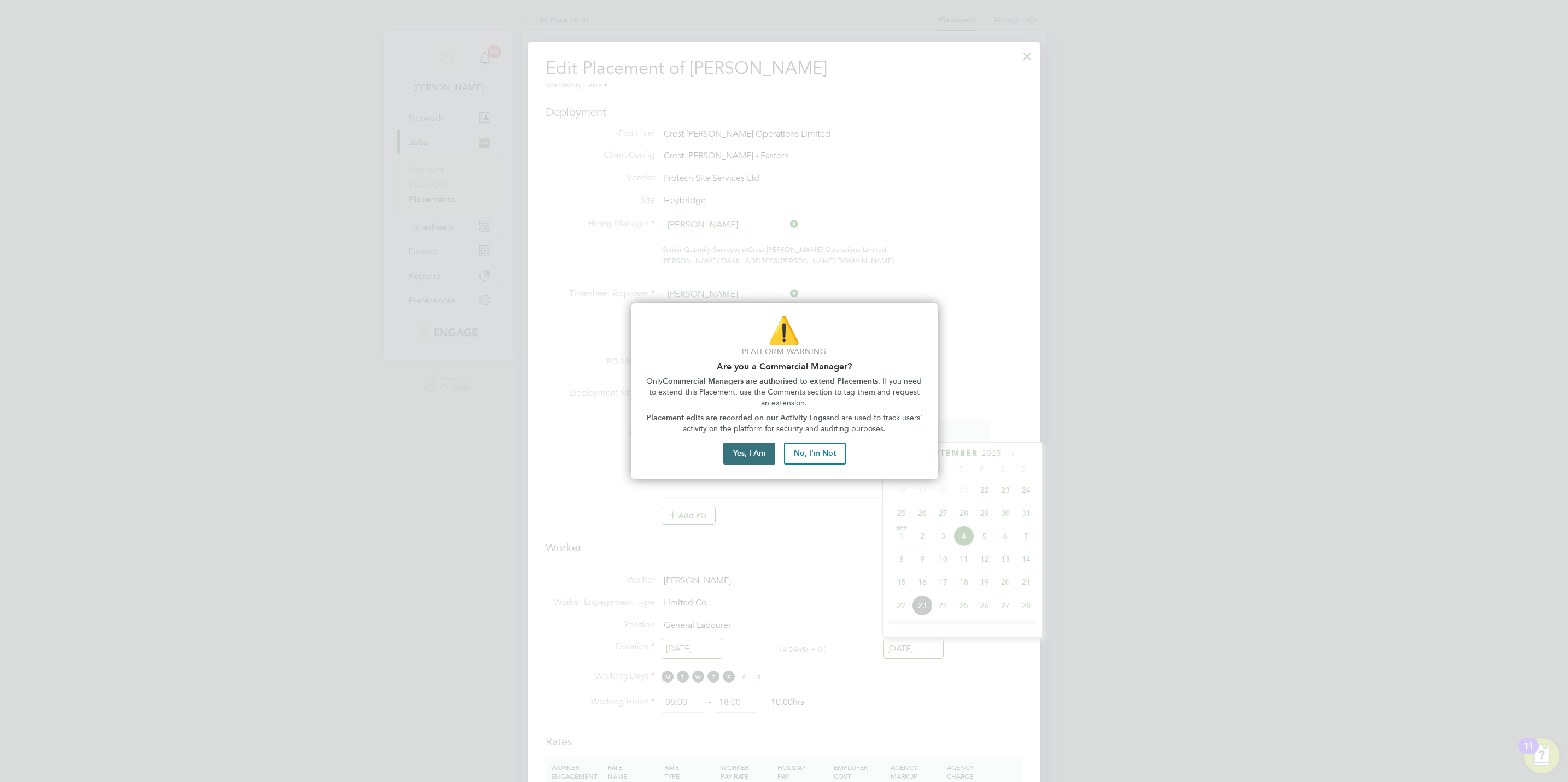
click at [760, 443] on button "Yes, I Am" at bounding box center [749, 454] width 52 height 22
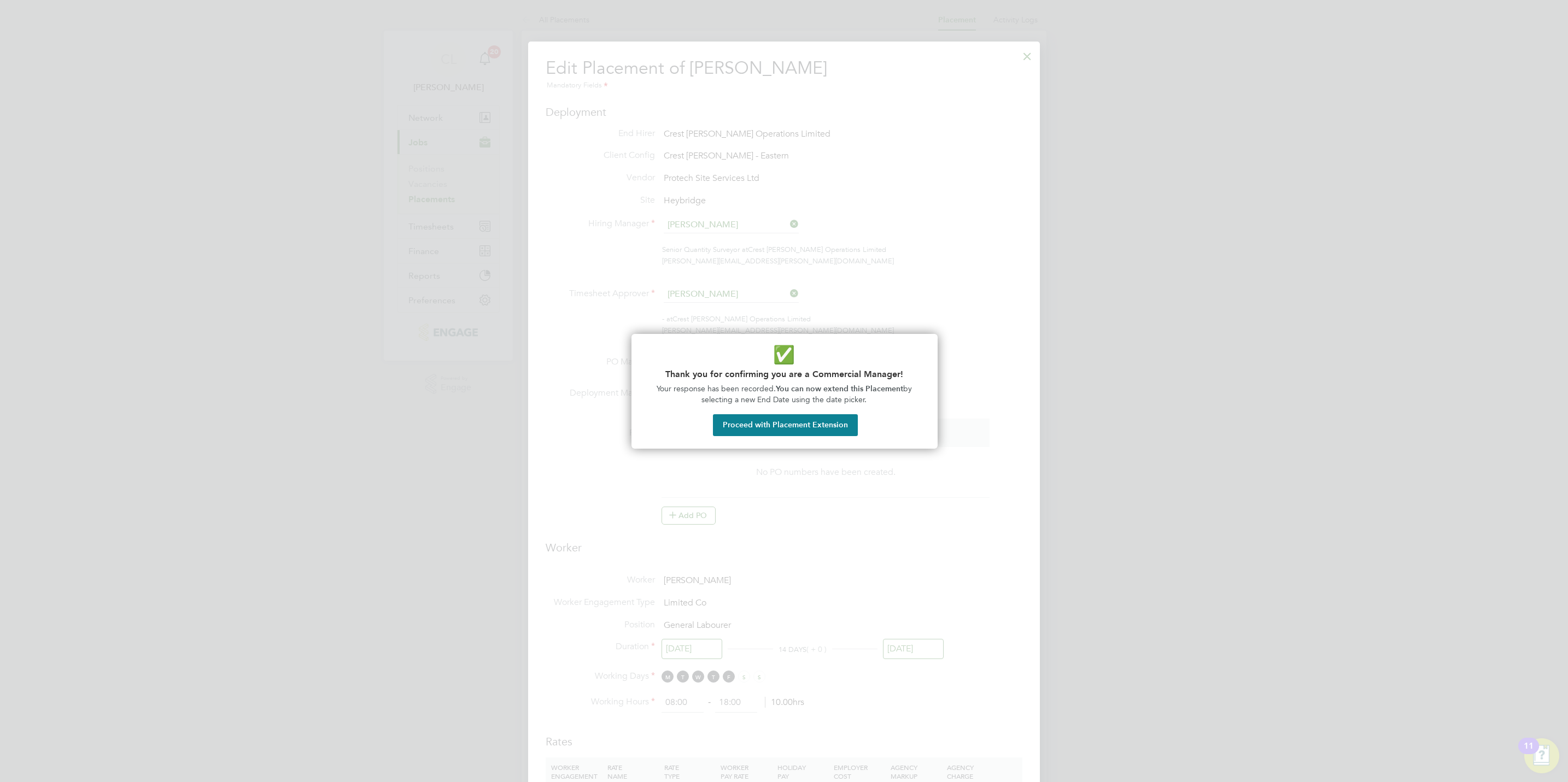
click at [817, 413] on div "✅ Thank you for confirming you are a Commercial Manager! Your response has been…" at bounding box center [784, 391] width 306 height 115
click at [815, 425] on button "Proceed with Placement Extension" at bounding box center [785, 425] width 145 height 22
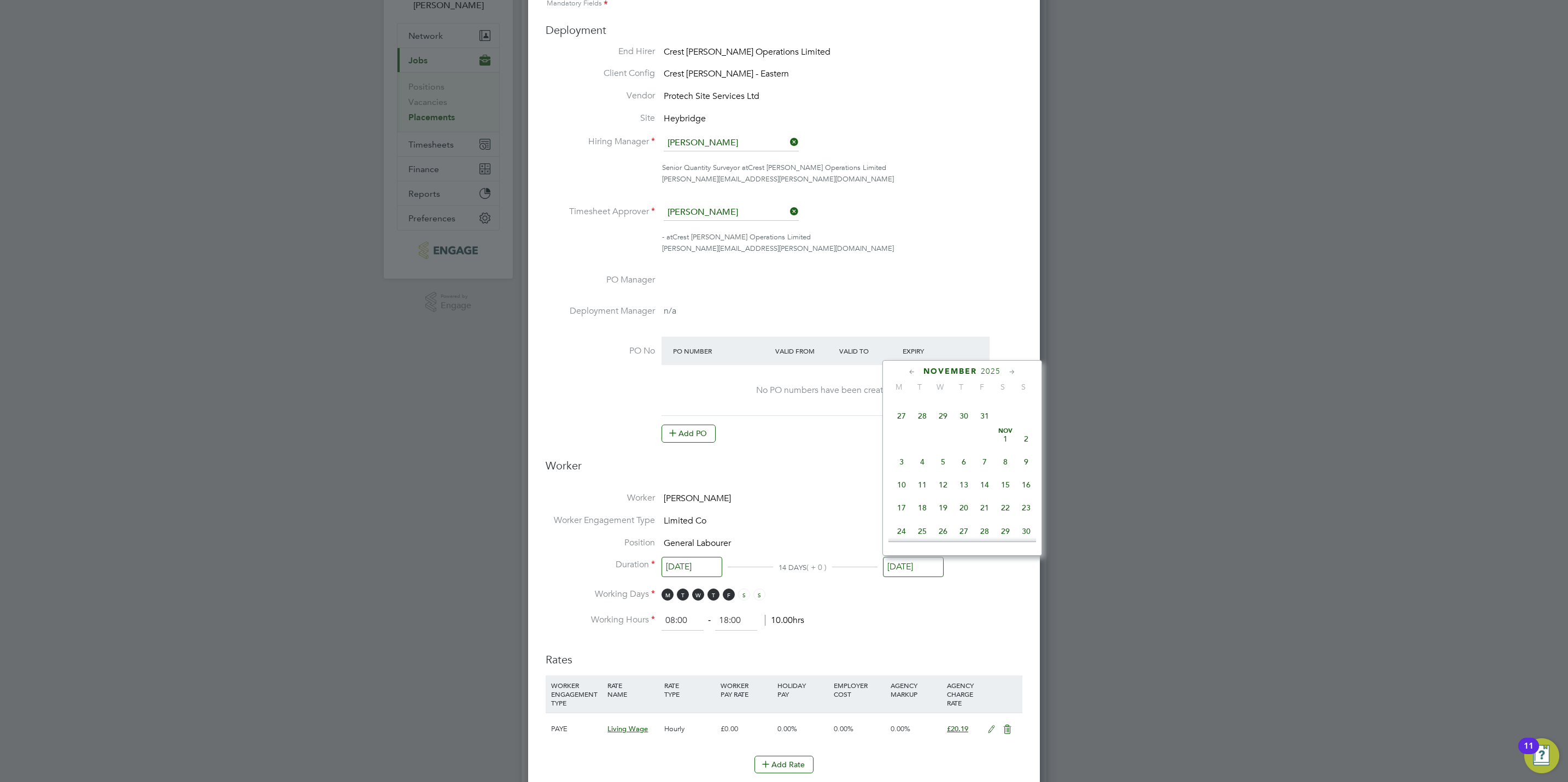
click at [981, 423] on span "31" at bounding box center [985, 416] width 21 height 21
type input "[DATE]"
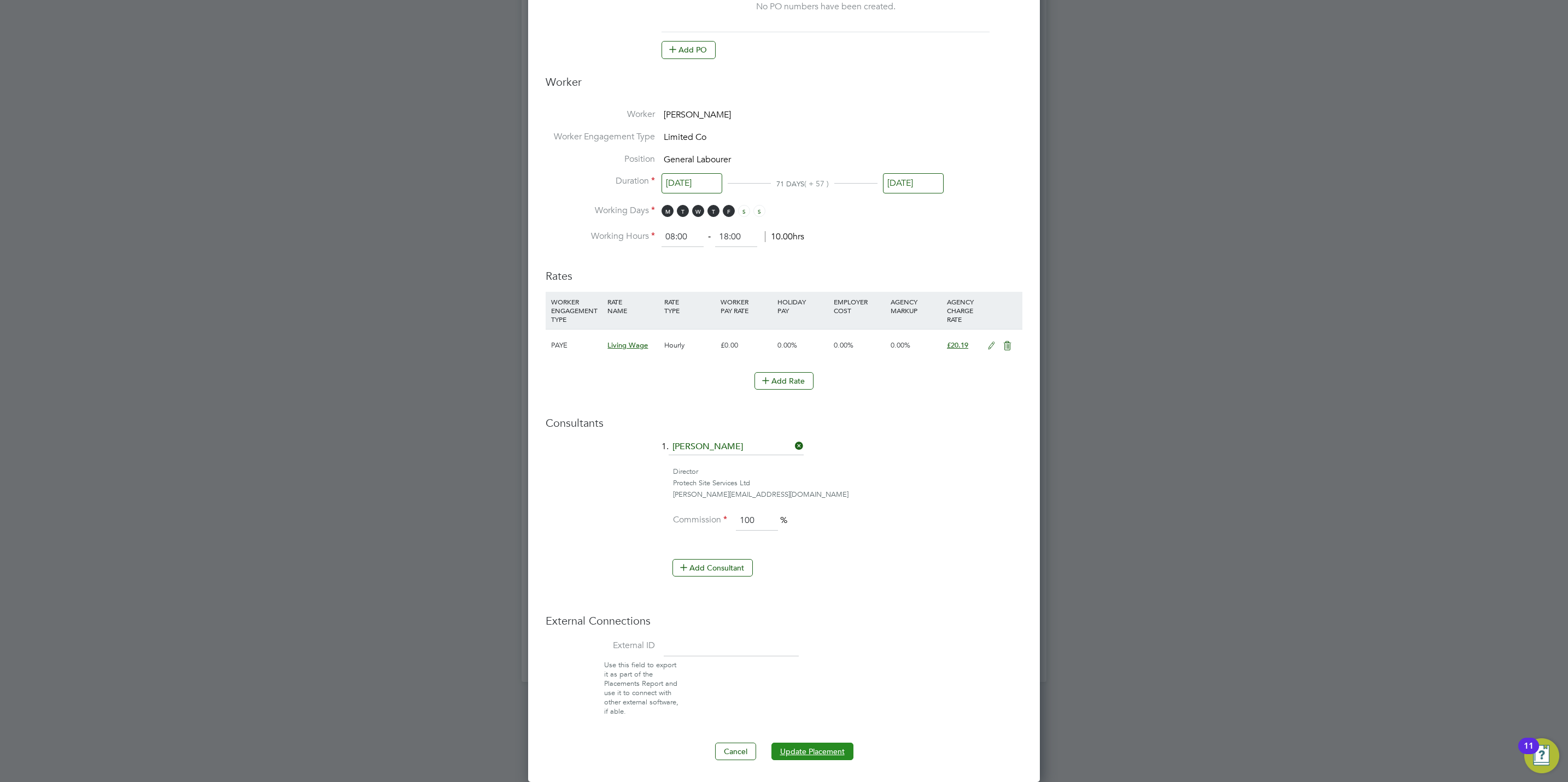
click at [827, 759] on button "Update Placement" at bounding box center [812, 752] width 82 height 18
click at [893, 569] on div "Sorry, we are having problems connecting to our services." at bounding box center [784, 113] width 525 height 1139
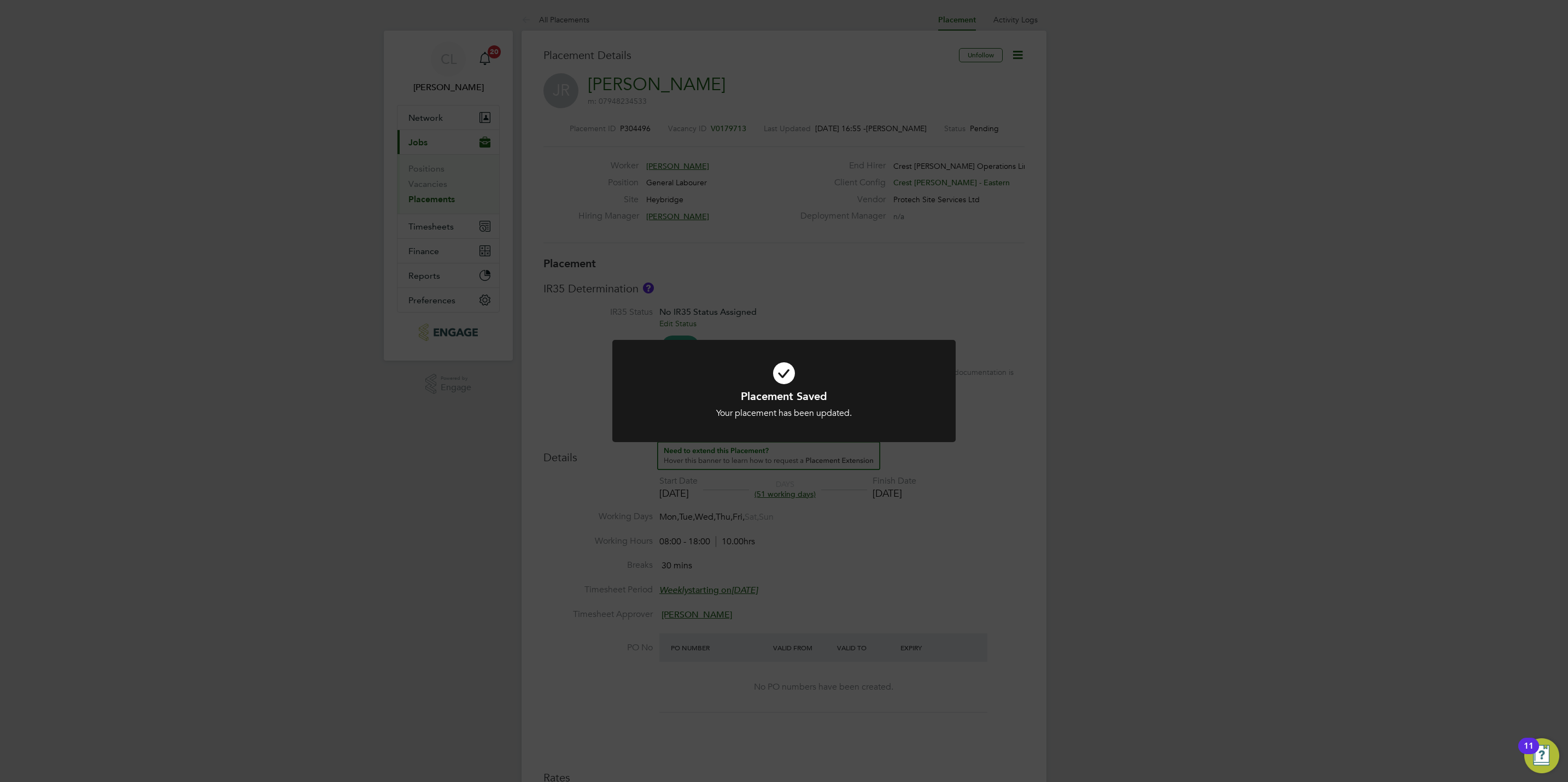
click at [899, 558] on div "Placement Saved Your placement has been updated. Cancel Okay" at bounding box center [784, 391] width 1568 height 782
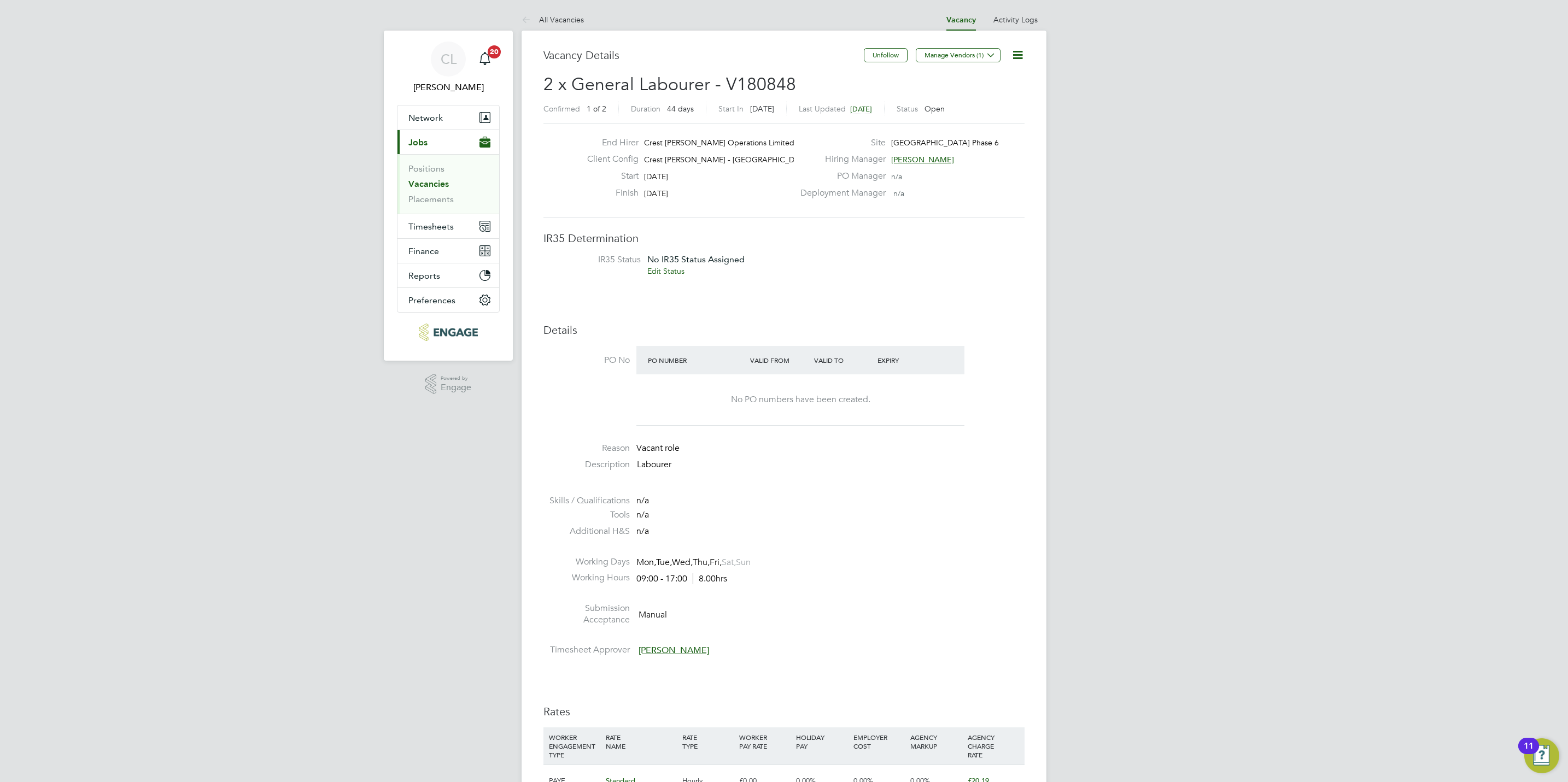
click at [432, 187] on link "Vacancies" at bounding box center [429, 184] width 40 height 10
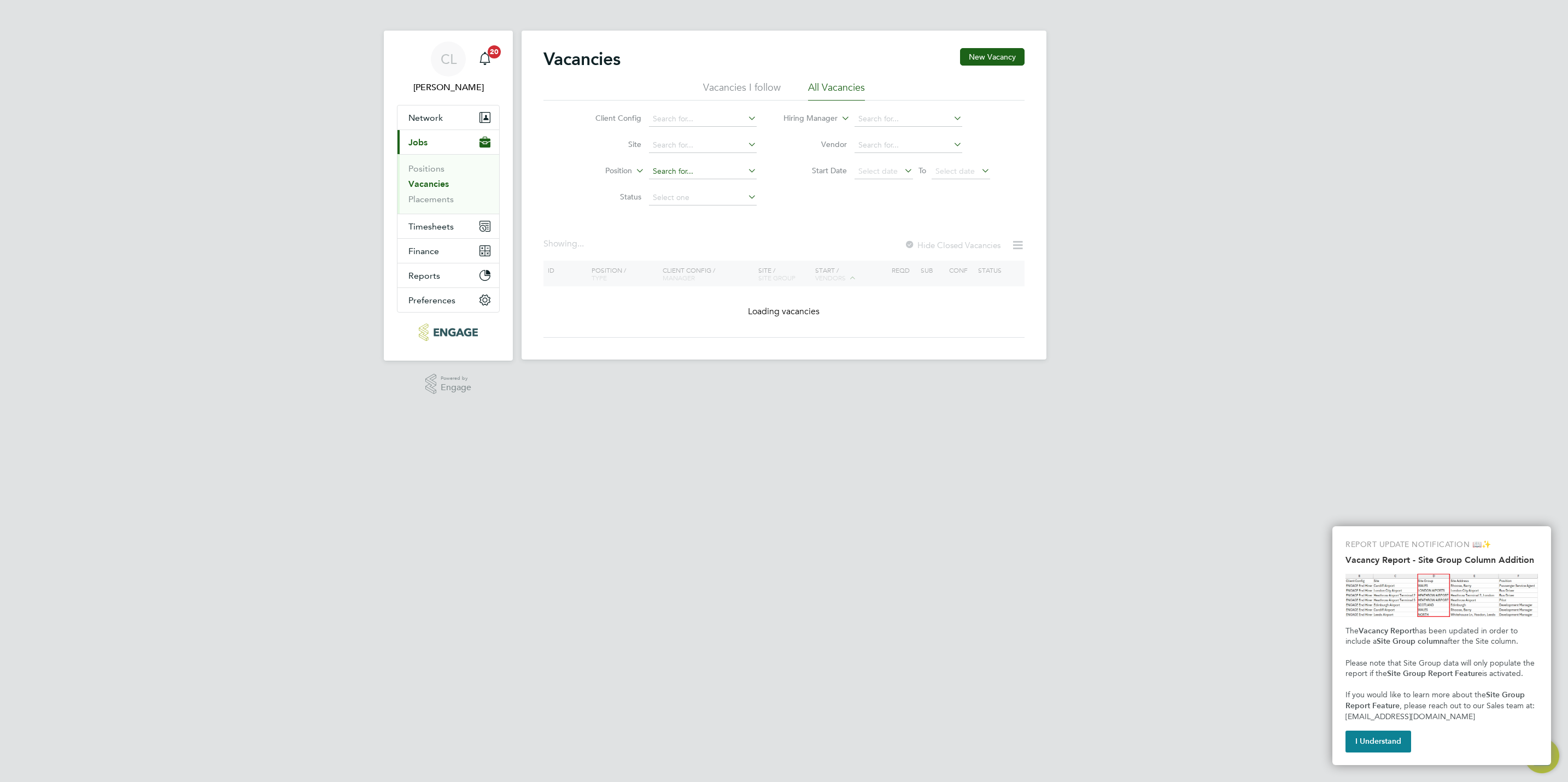
click at [674, 174] on input at bounding box center [702, 171] width 108 height 15
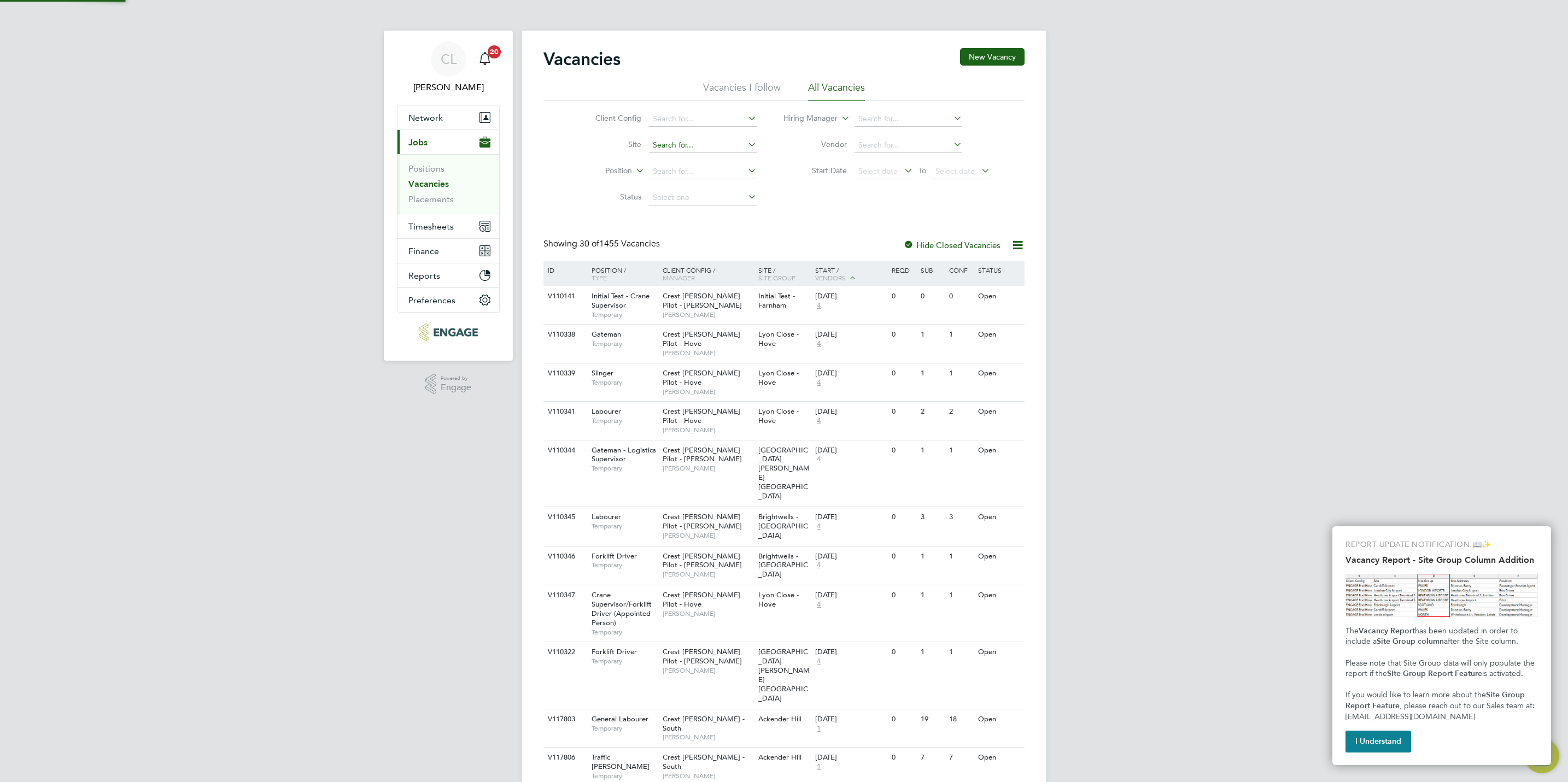
click at [673, 138] on input at bounding box center [702, 145] width 108 height 15
click at [670, 154] on li "Site" at bounding box center [668, 145] width 206 height 26
click at [671, 150] on input at bounding box center [702, 145] width 108 height 15
click at [681, 174] on li "Arde n Oaks" at bounding box center [791, 175] width 287 height 15
type input "[PERSON_NAME]"
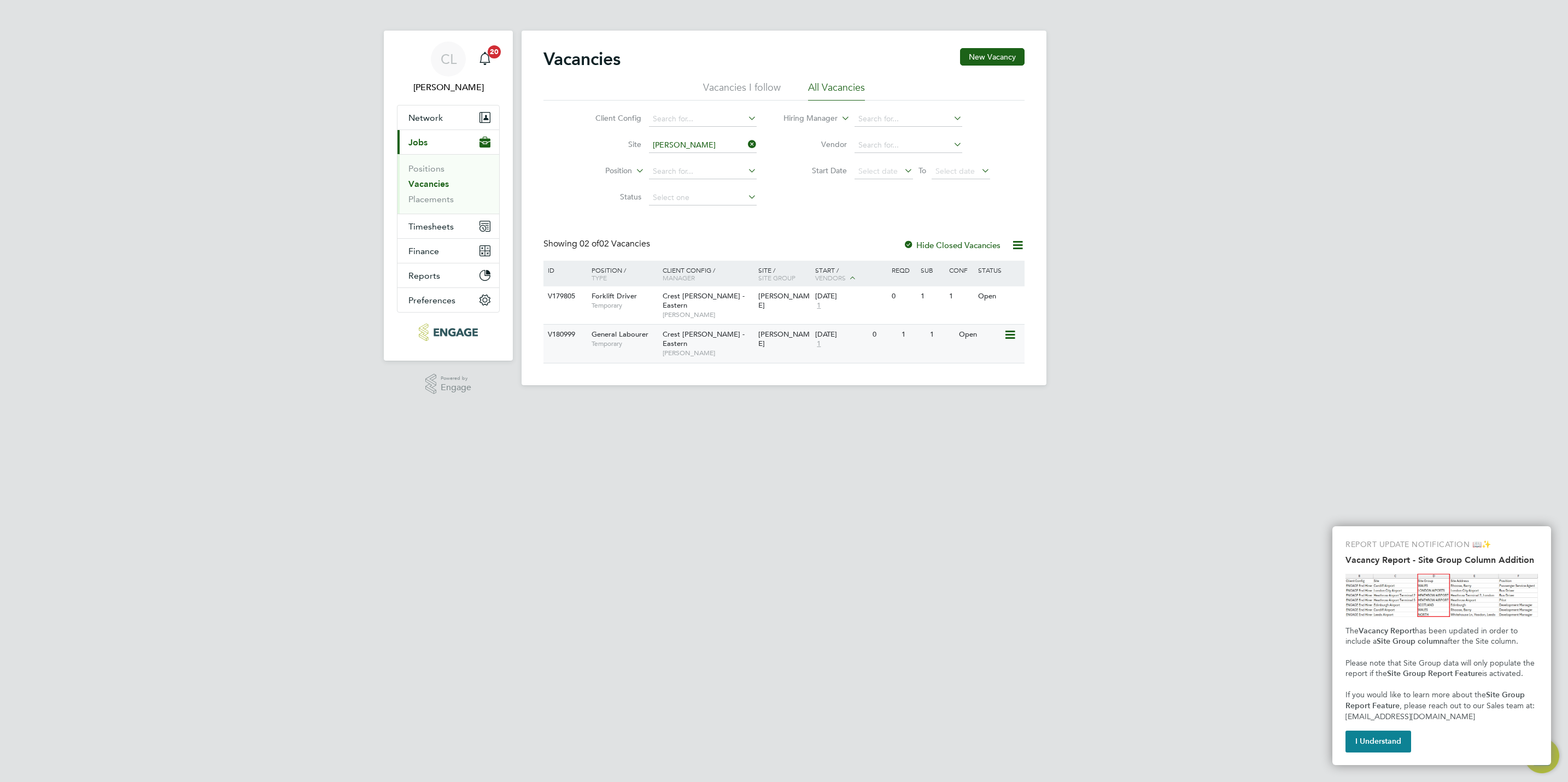
click at [692, 330] on span "Crest [PERSON_NAME] - Eastern" at bounding box center [704, 339] width 82 height 19
click at [712, 148] on input at bounding box center [702, 145] width 108 height 15
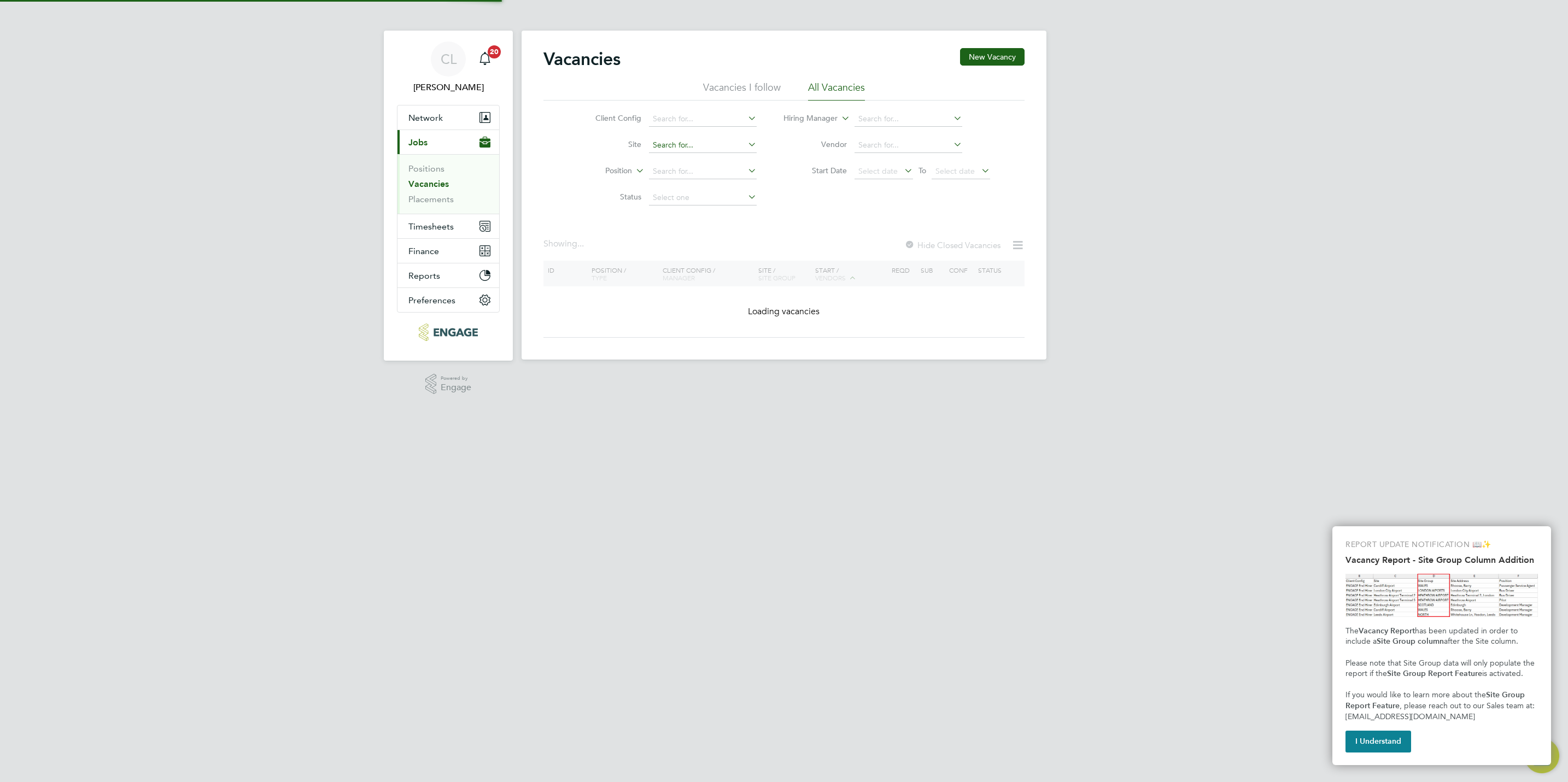
click at [696, 142] on input at bounding box center [702, 145] width 108 height 15
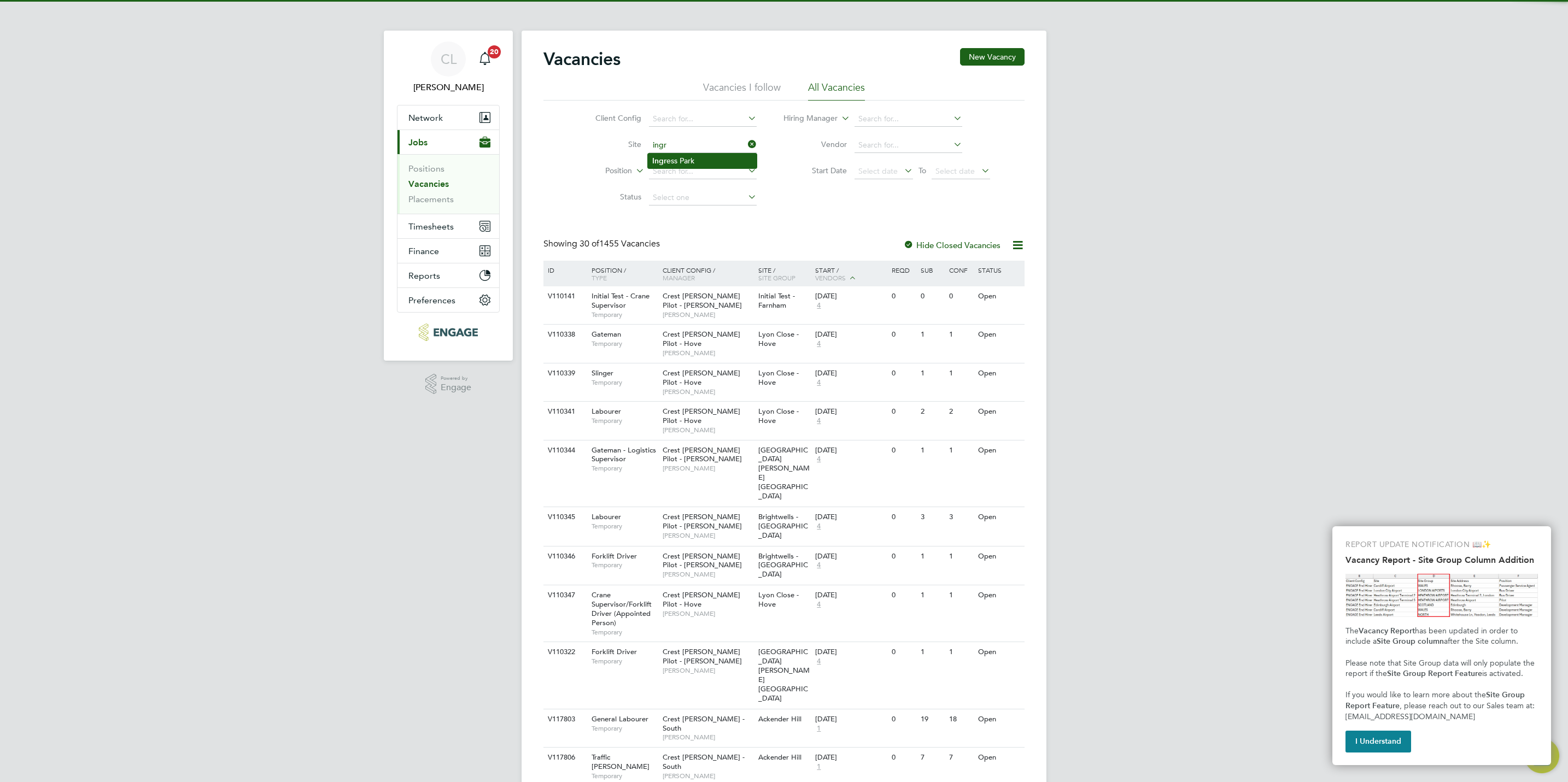
click at [682, 163] on li "Ingr ess Park" at bounding box center [702, 161] width 109 height 15
type input "[GEOGRAPHIC_DATA]"
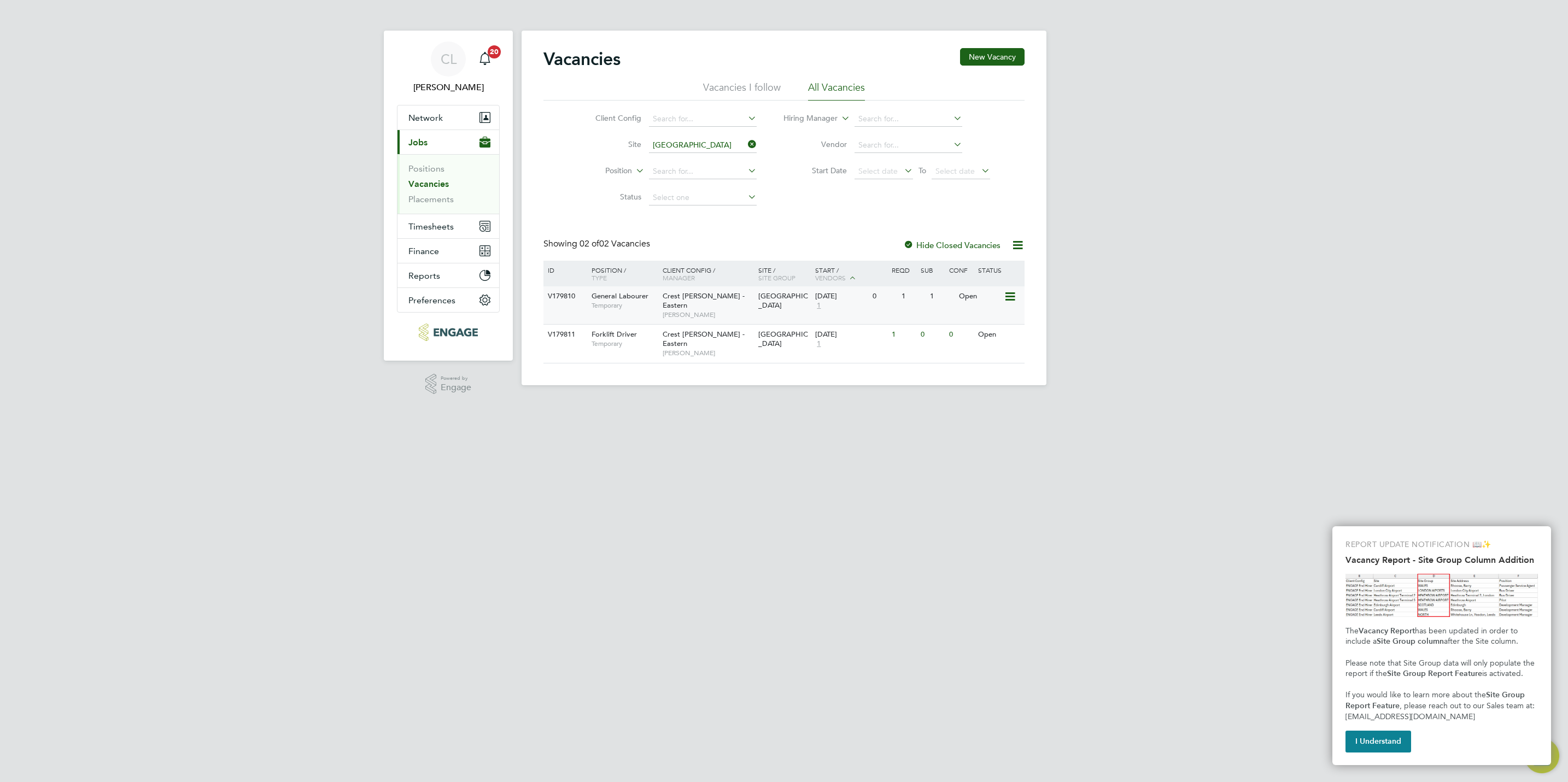
click at [726, 294] on span "Crest [PERSON_NAME] - Eastern" at bounding box center [704, 301] width 82 height 19
click at [691, 151] on input at bounding box center [702, 145] width 108 height 15
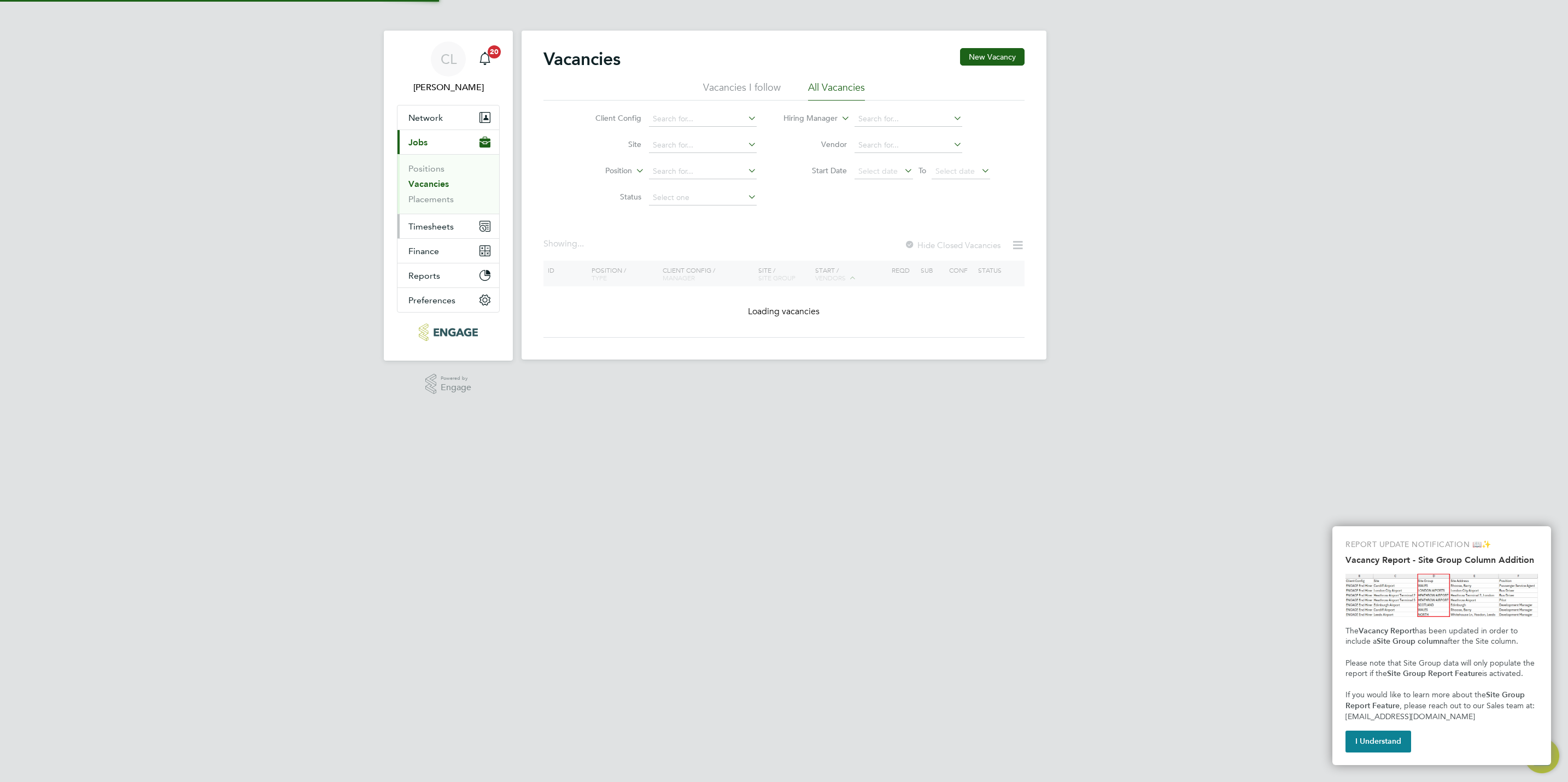
click at [418, 225] on span "Timesheets" at bounding box center [431, 226] width 46 height 10
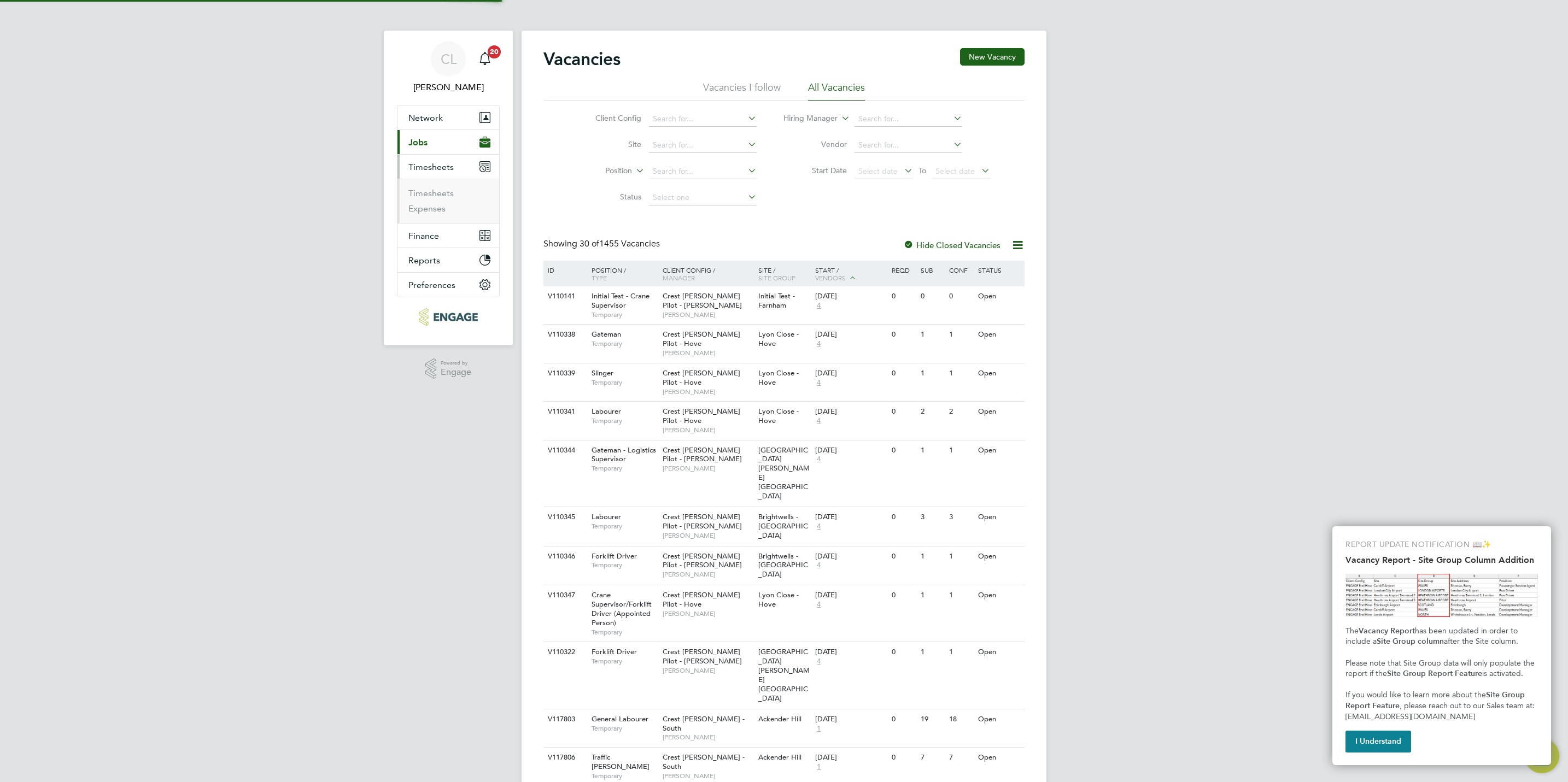
click at [430, 146] on button "Current page: Jobs" at bounding box center [448, 142] width 102 height 24
click at [433, 184] on link "Vacancies" at bounding box center [429, 184] width 40 height 10
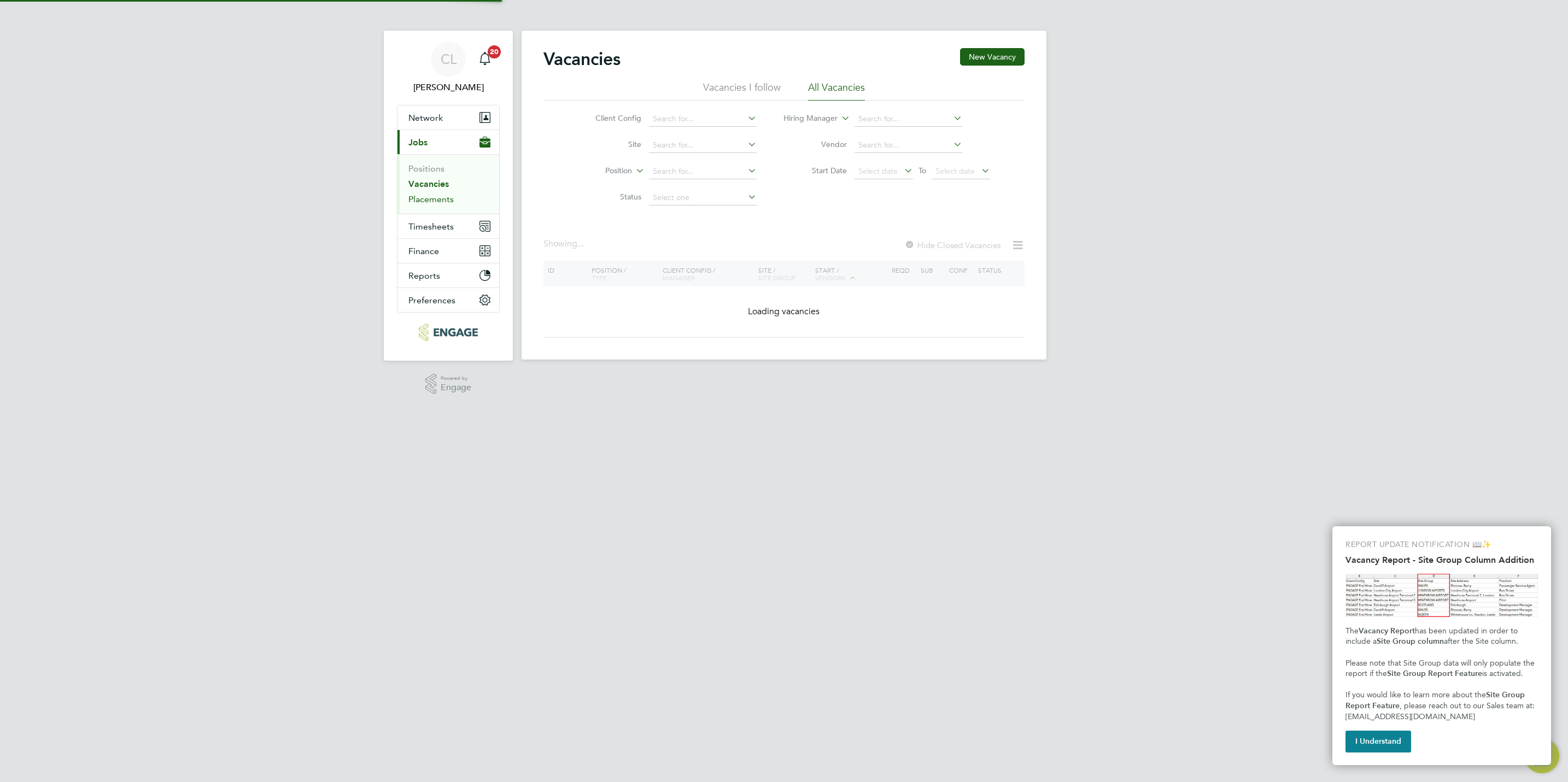
click at [437, 204] on link "Placements" at bounding box center [431, 199] width 46 height 10
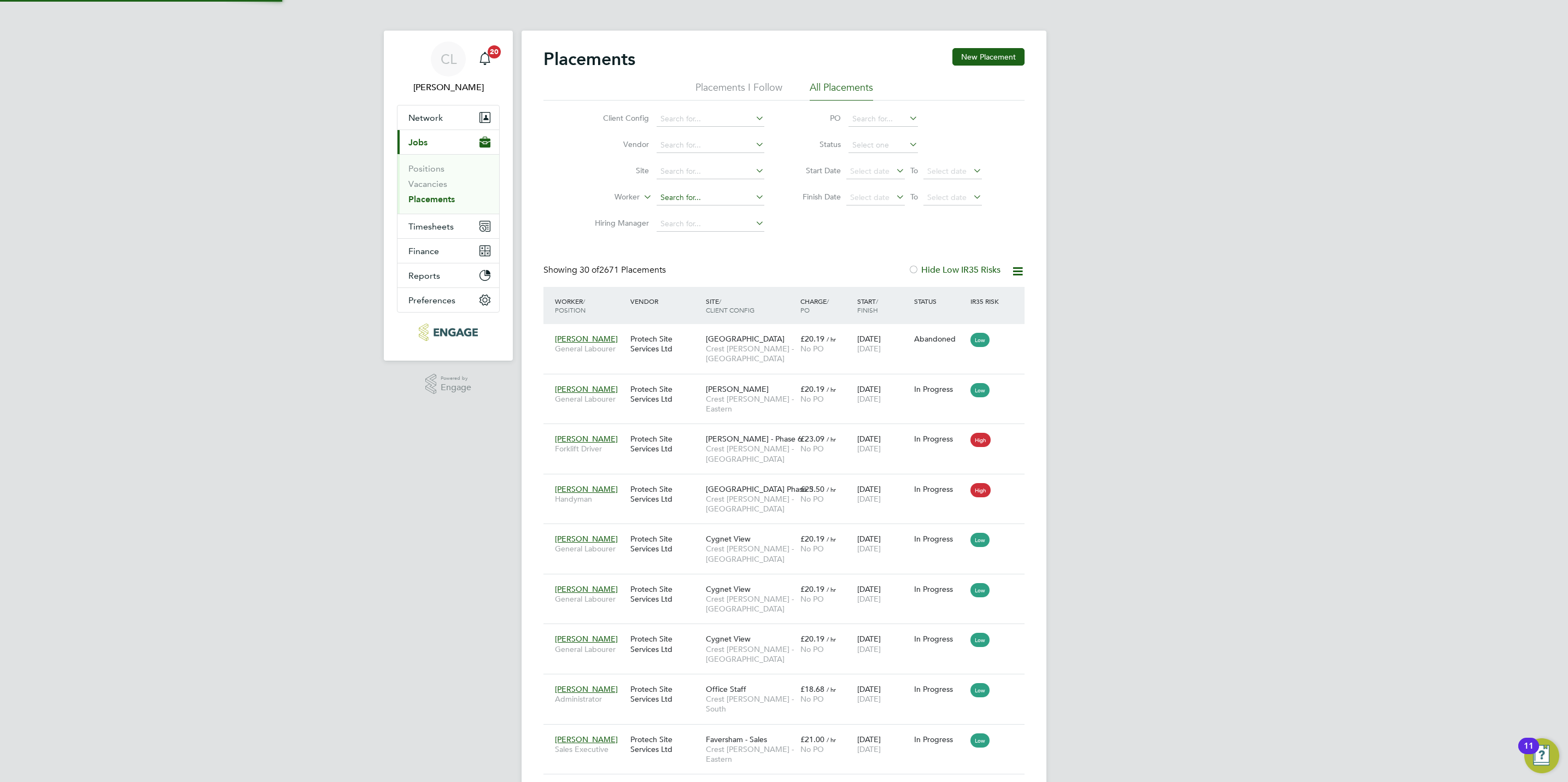
scroll to position [31, 76]
click at [681, 194] on input at bounding box center [710, 198] width 108 height 15
click at [691, 214] on li "Corr ie [GEOGRAPHIC_DATA]" at bounding box center [712, 214] width 111 height 15
type input "[PERSON_NAME][GEOGRAPHIC_DATA]"
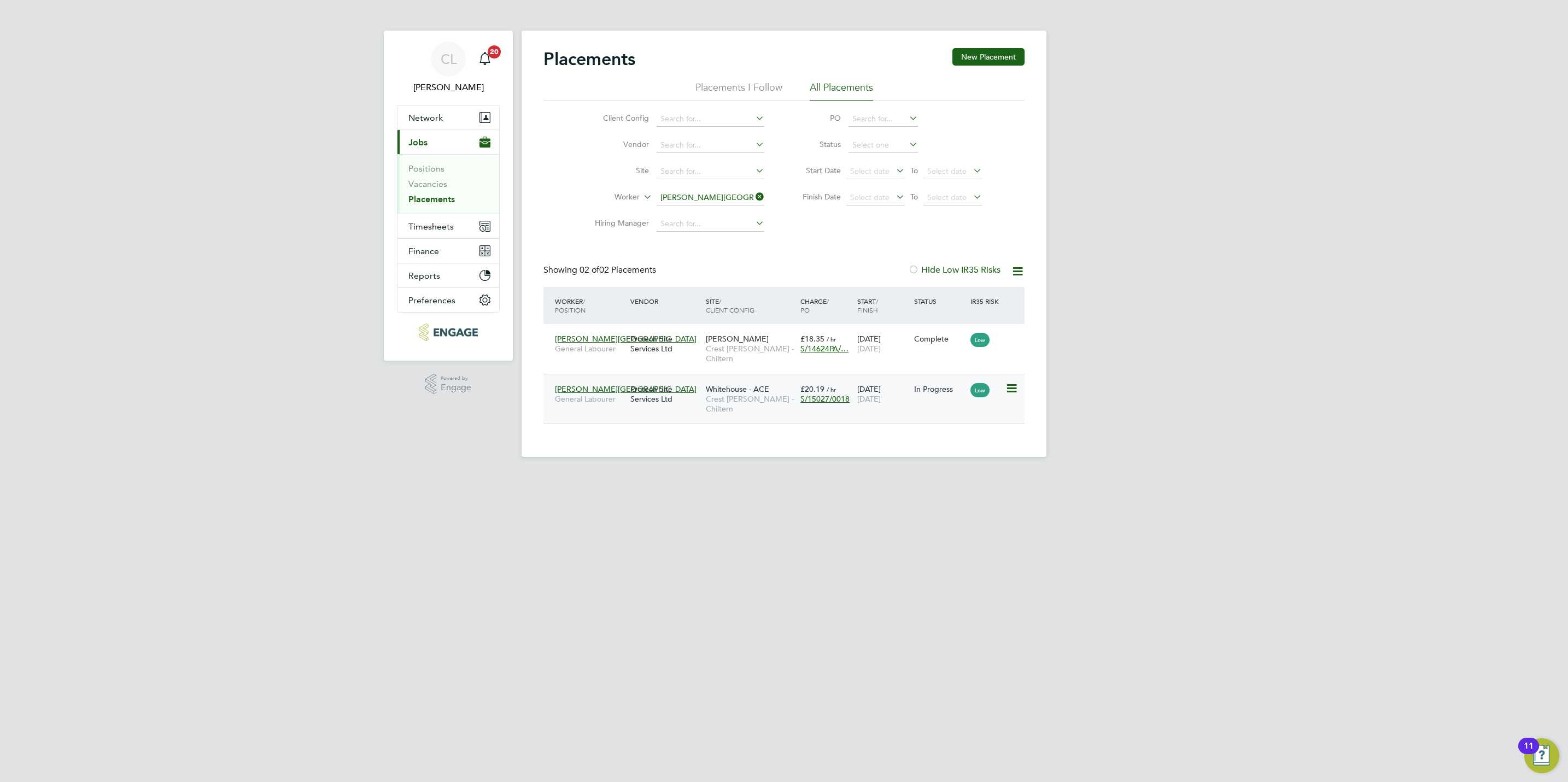
click at [747, 397] on span "Crest [PERSON_NAME] - Chiltern" at bounding box center [751, 404] width 89 height 19
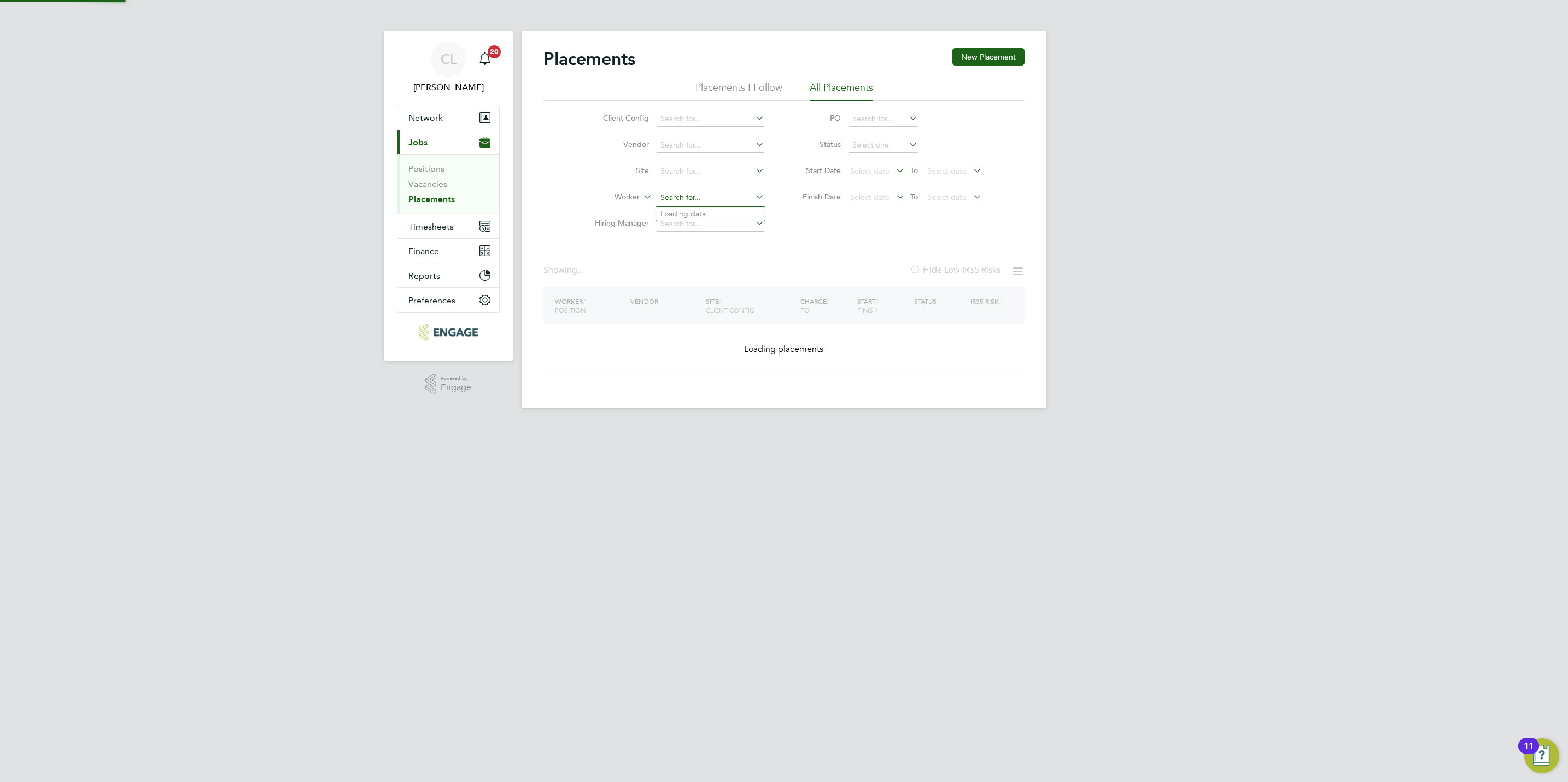
click at [702, 198] on input at bounding box center [710, 198] width 108 height 15
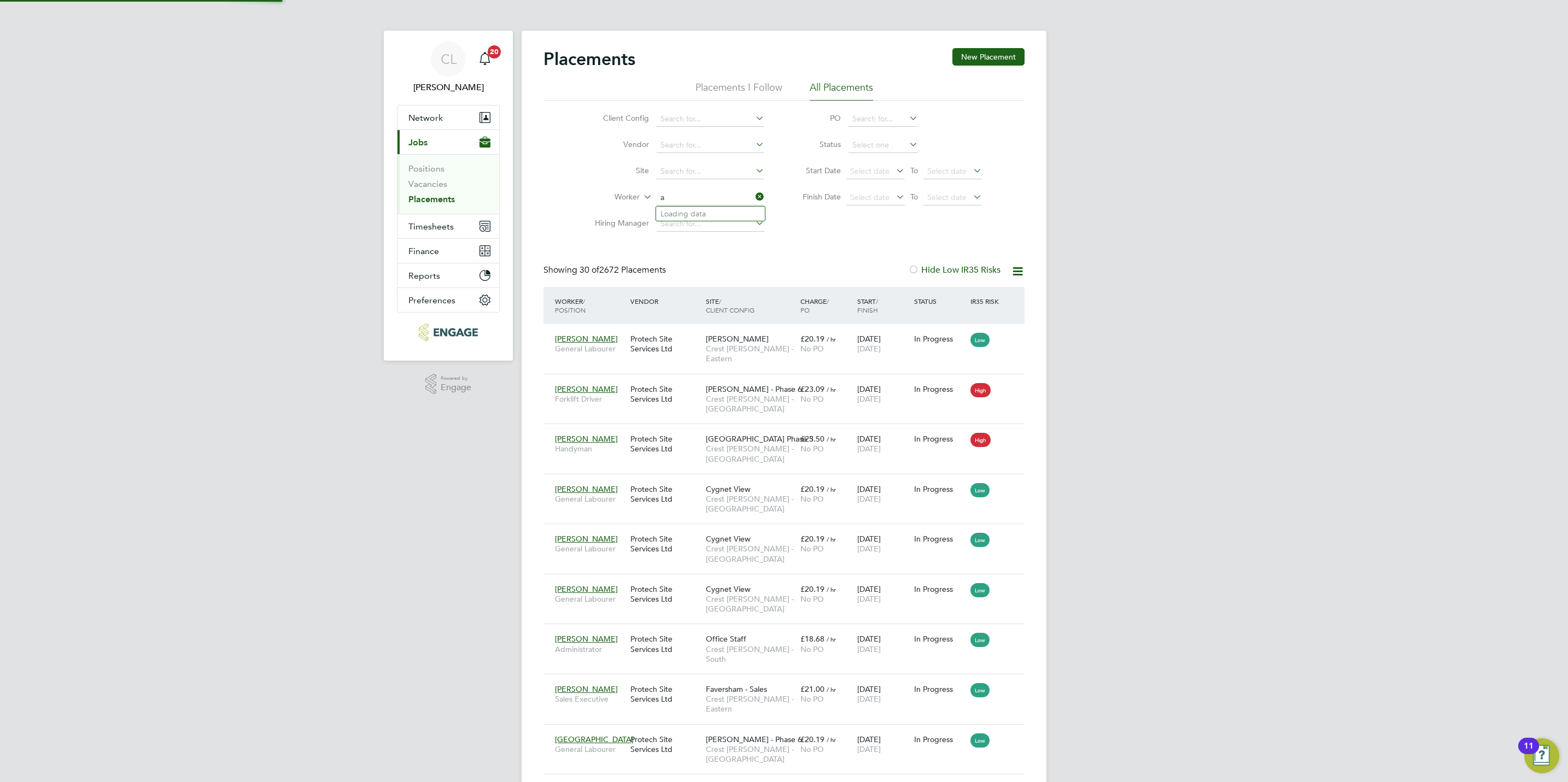
scroll to position [31, 76]
click at [694, 253] on li "Ars ens Stepanovs" at bounding box center [710, 257] width 109 height 15
type input "Arsens Stepanovs"
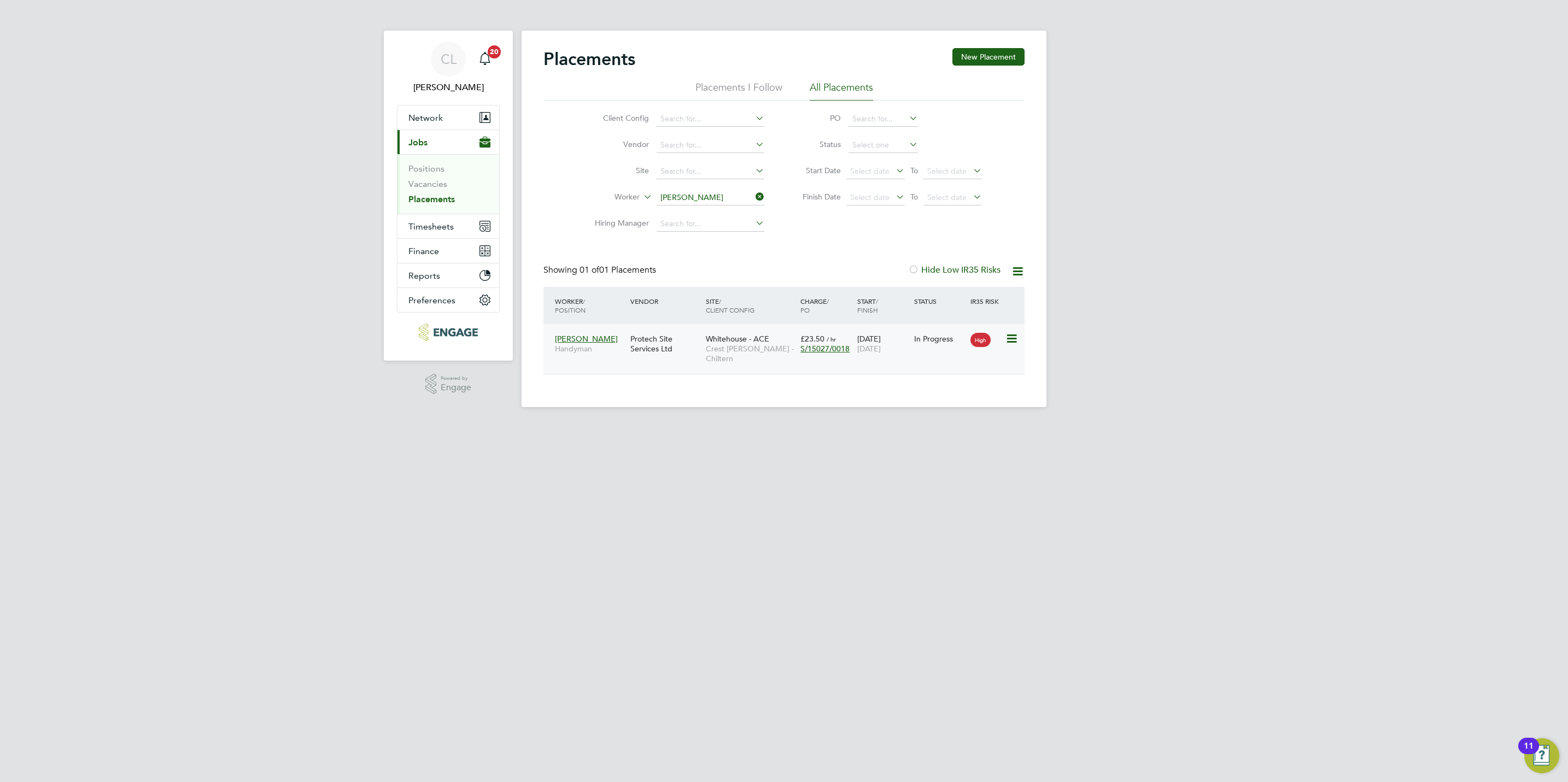
click at [726, 354] on span "Crest Nicholson - Chiltern" at bounding box center [751, 354] width 89 height 19
click at [692, 197] on input at bounding box center [710, 198] width 108 height 15
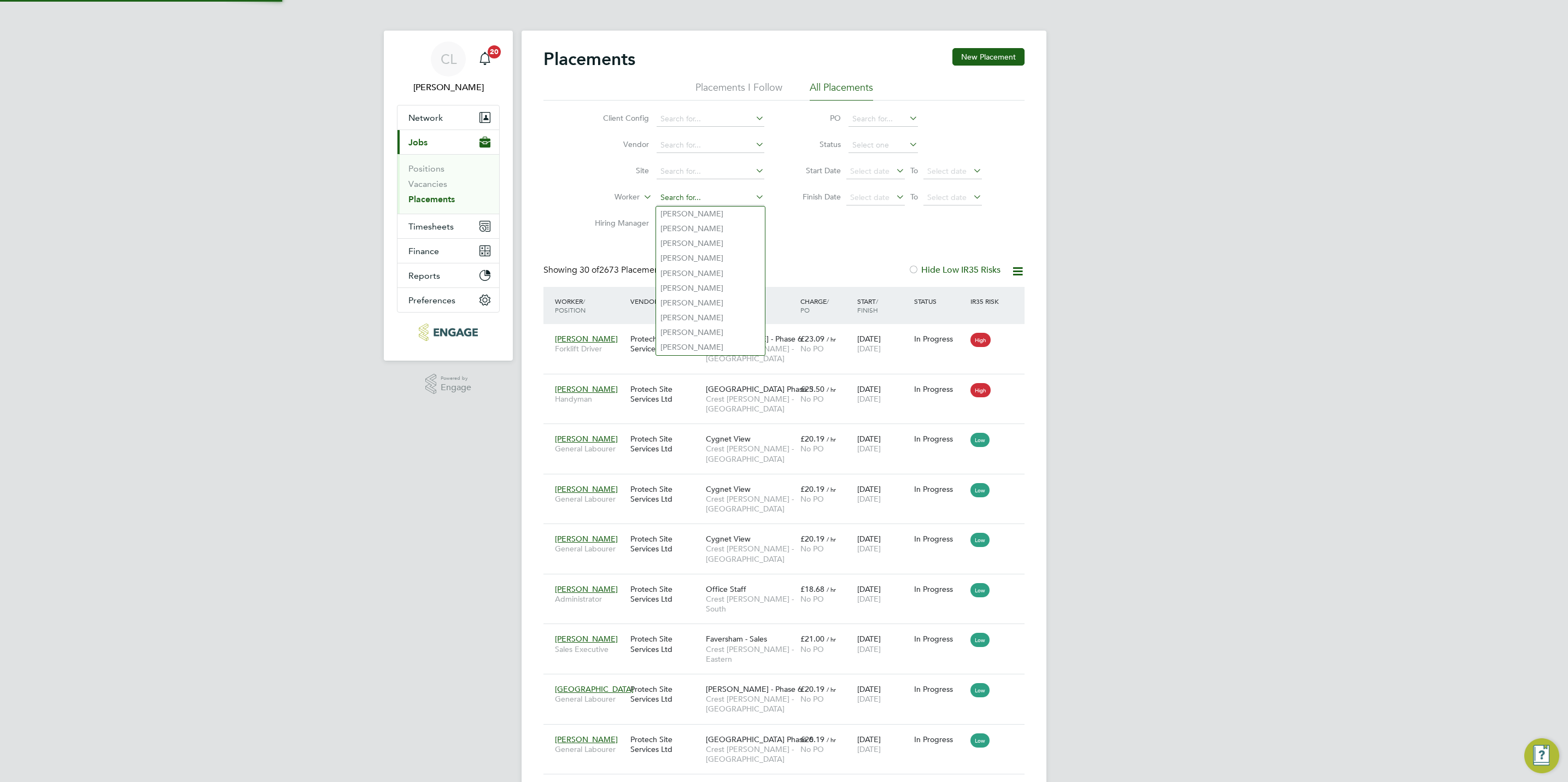
scroll to position [31, 76]
click at [435, 187] on link "Vacancies" at bounding box center [428, 184] width 39 height 10
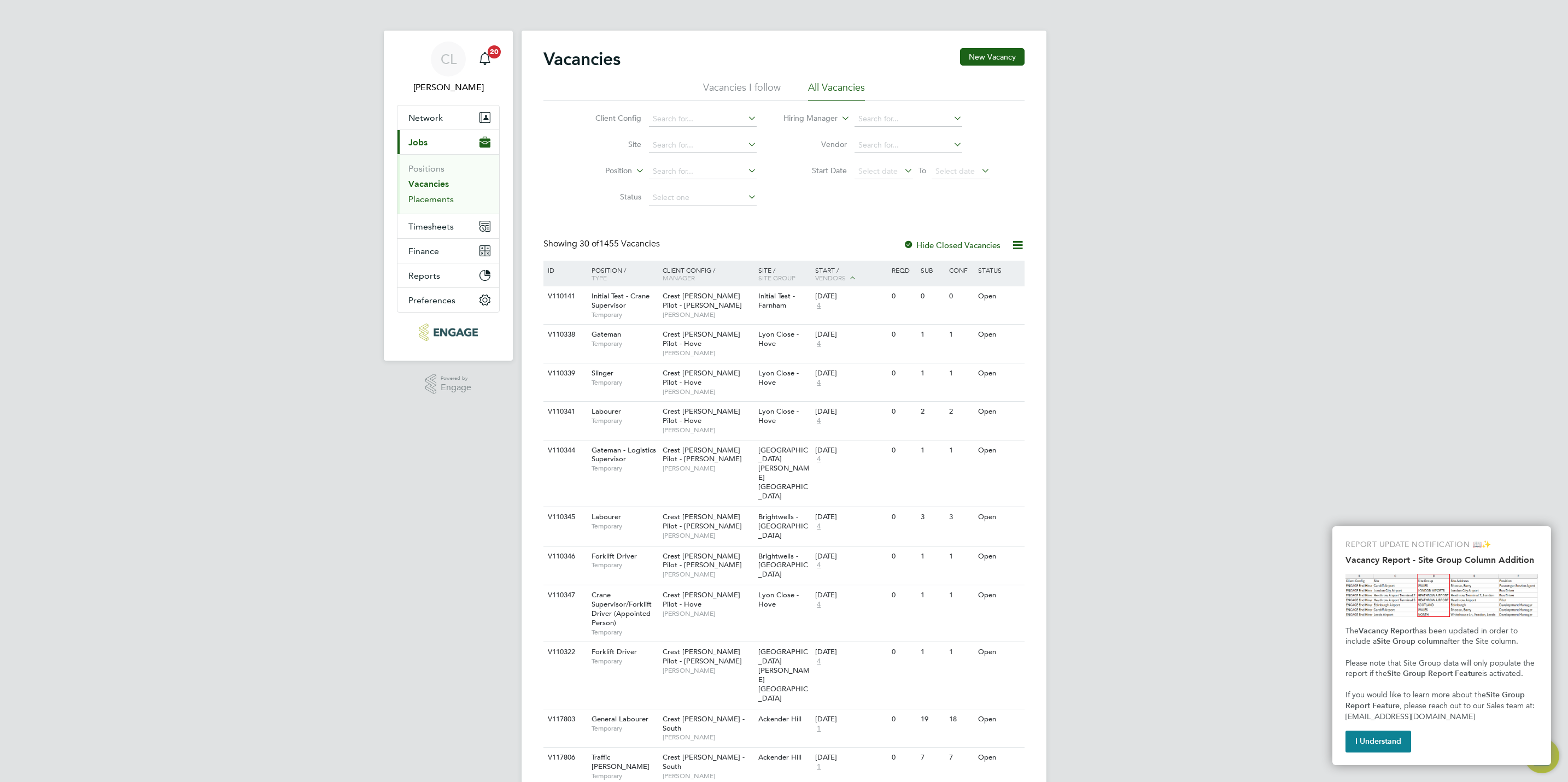
click at [430, 197] on link "Placements" at bounding box center [431, 199] width 46 height 10
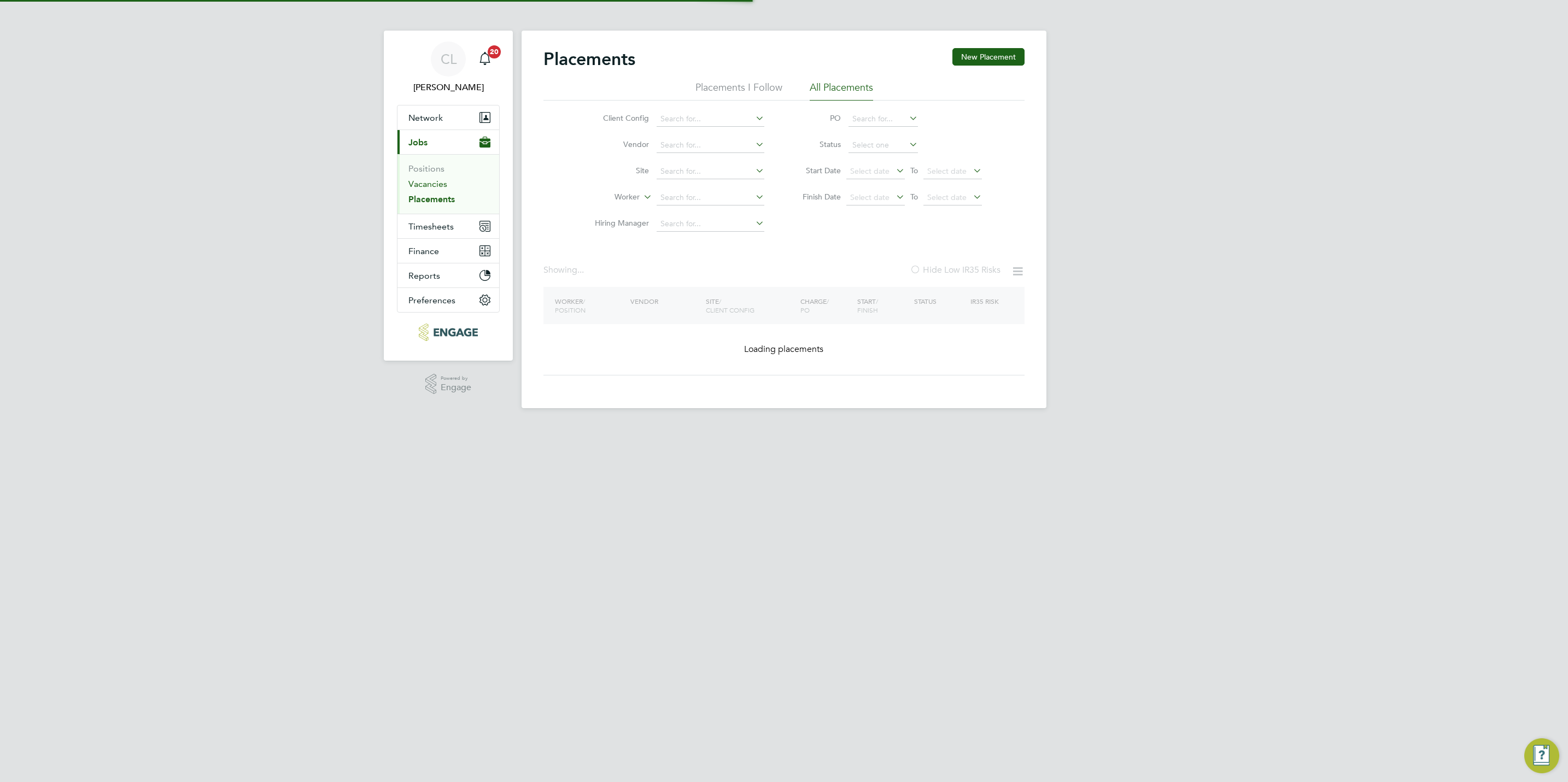
click at [432, 182] on link "Vacancies" at bounding box center [428, 184] width 39 height 10
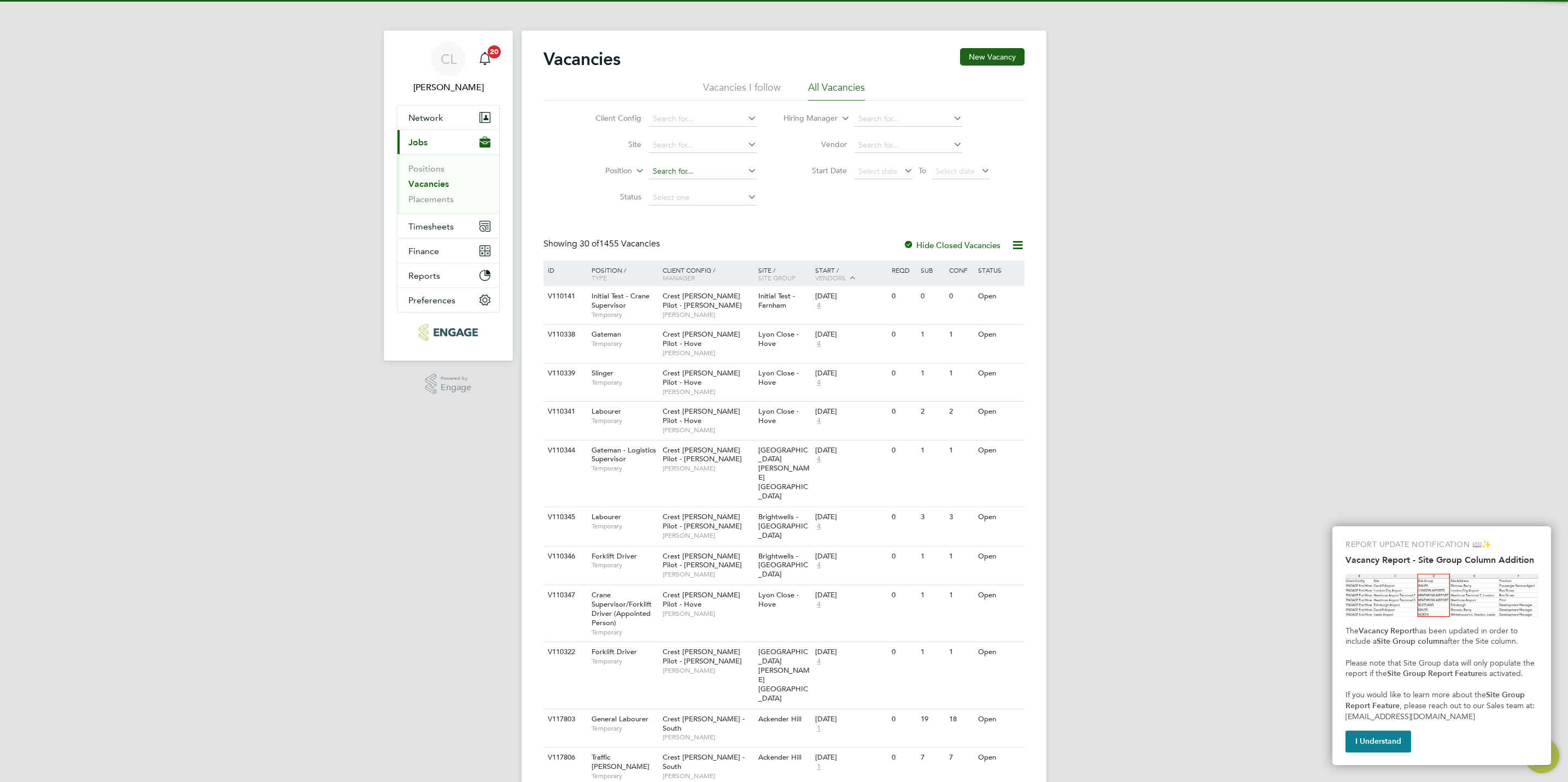
click at [706, 173] on input at bounding box center [702, 171] width 108 height 15
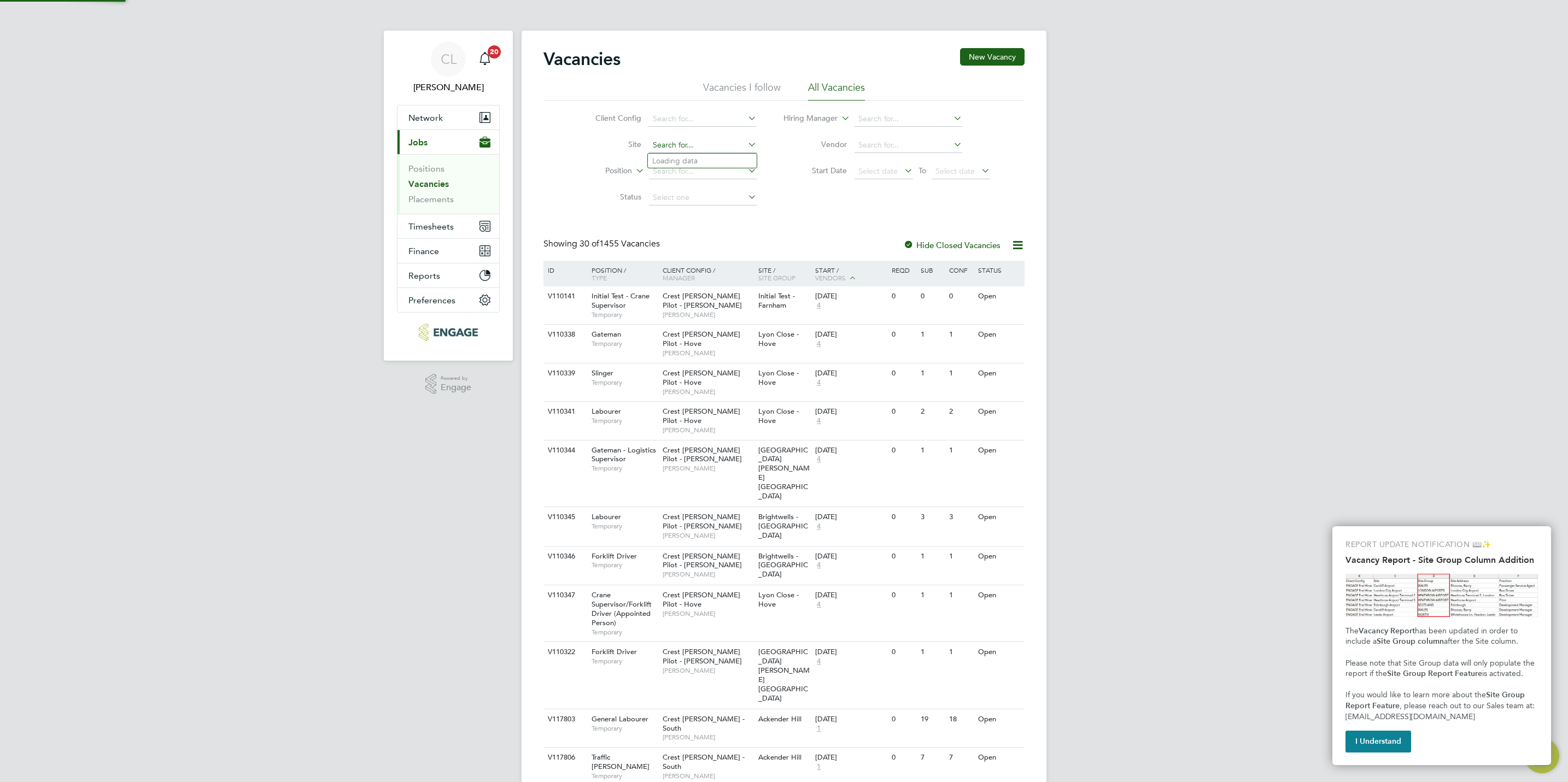
click at [695, 149] on input at bounding box center [702, 145] width 108 height 15
click at [687, 159] on li "Lewin Park" at bounding box center [702, 161] width 109 height 15
type input "Lewin Park"
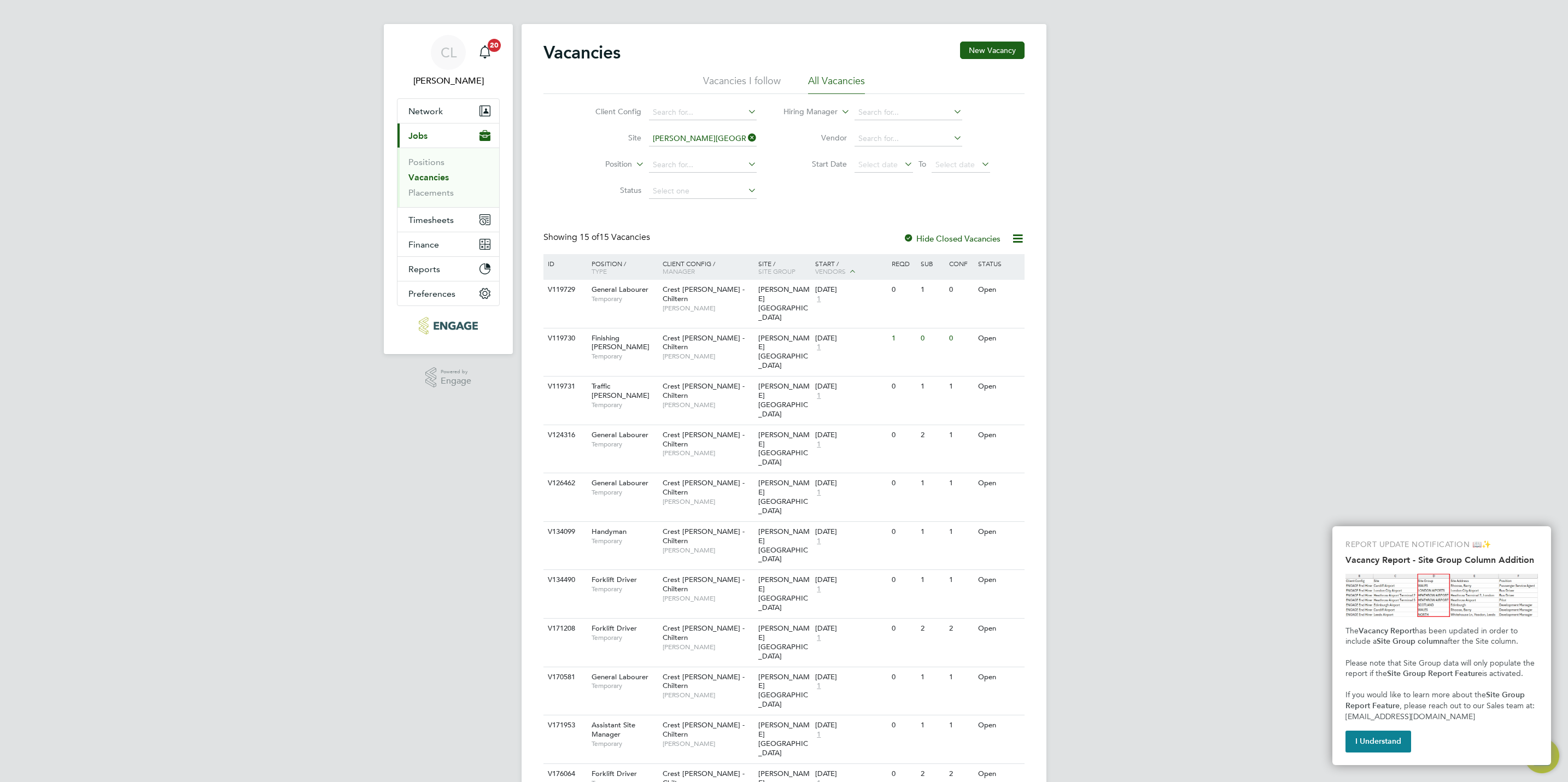
click at [746, 136] on icon at bounding box center [746, 138] width 0 height 15
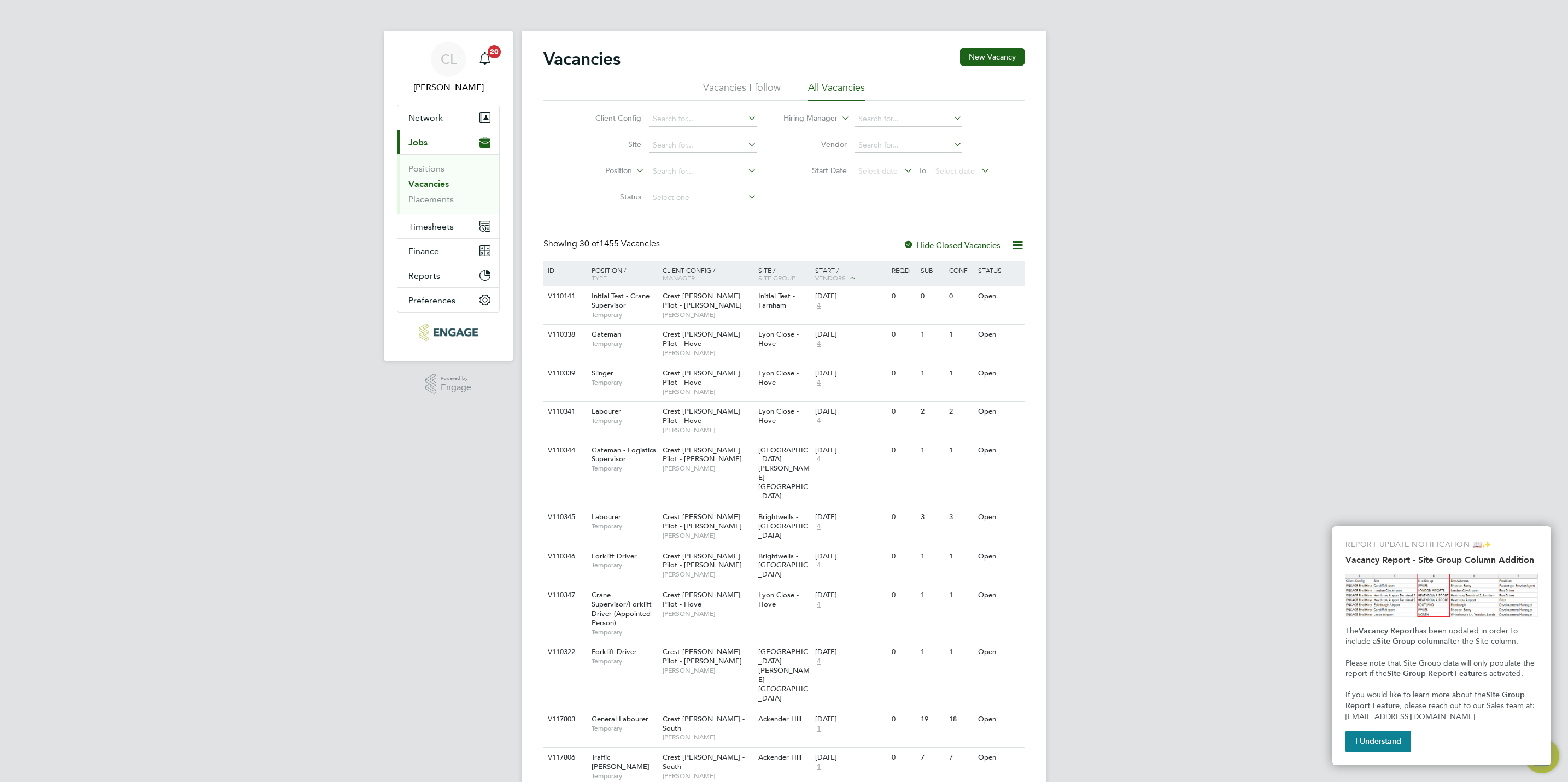
click at [428, 185] on link "Vacancies" at bounding box center [429, 184] width 40 height 10
click at [422, 206] on ul "Positions Vacancies Placements" at bounding box center [448, 184] width 102 height 60
click at [422, 204] on link "Placements" at bounding box center [431, 199] width 46 height 10
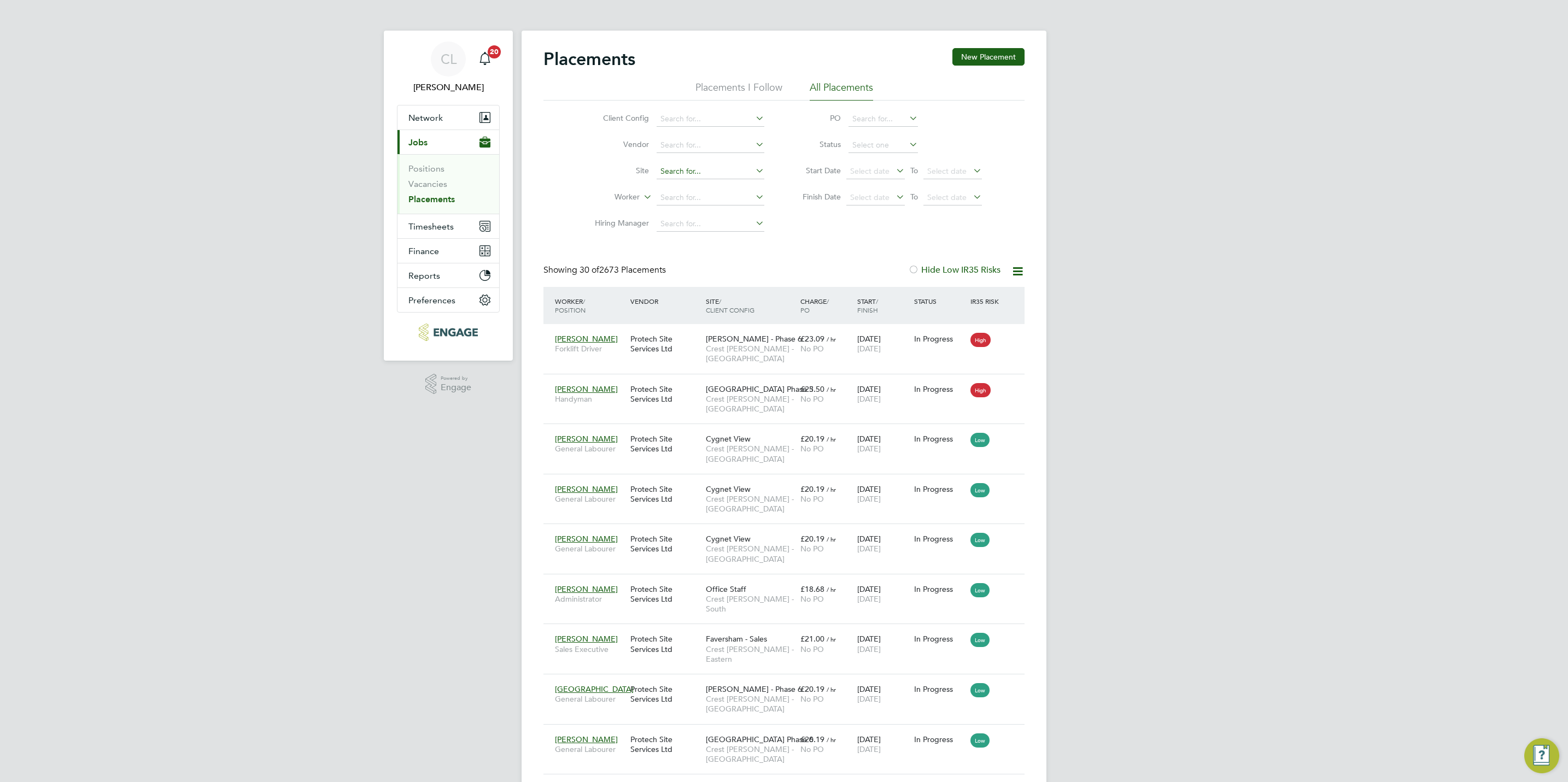
scroll to position [31, 76]
click at [667, 173] on input at bounding box center [710, 171] width 108 height 15
click at [420, 187] on link "Vacancies" at bounding box center [428, 184] width 39 height 10
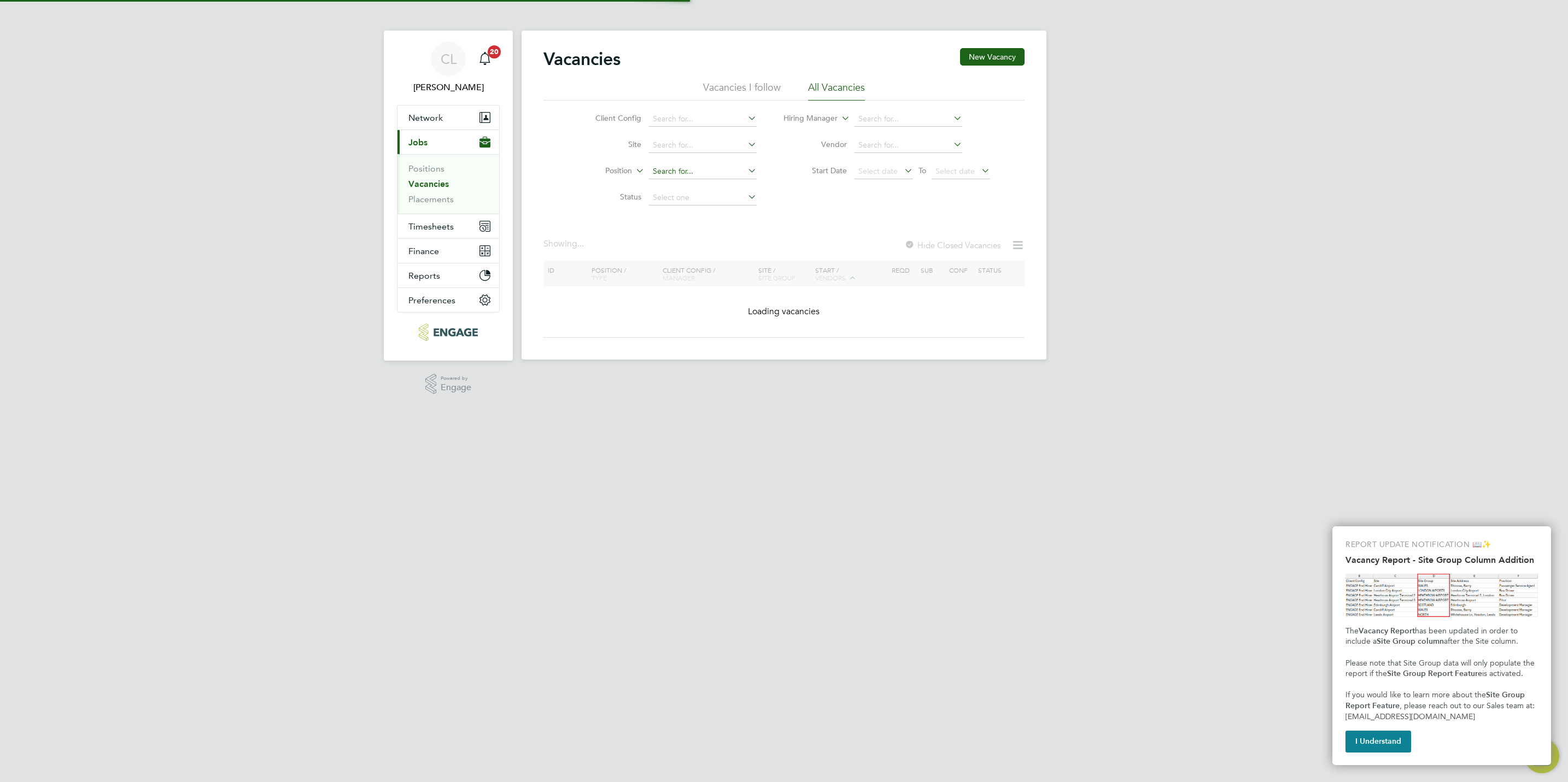
click at [665, 170] on input at bounding box center [702, 171] width 108 height 15
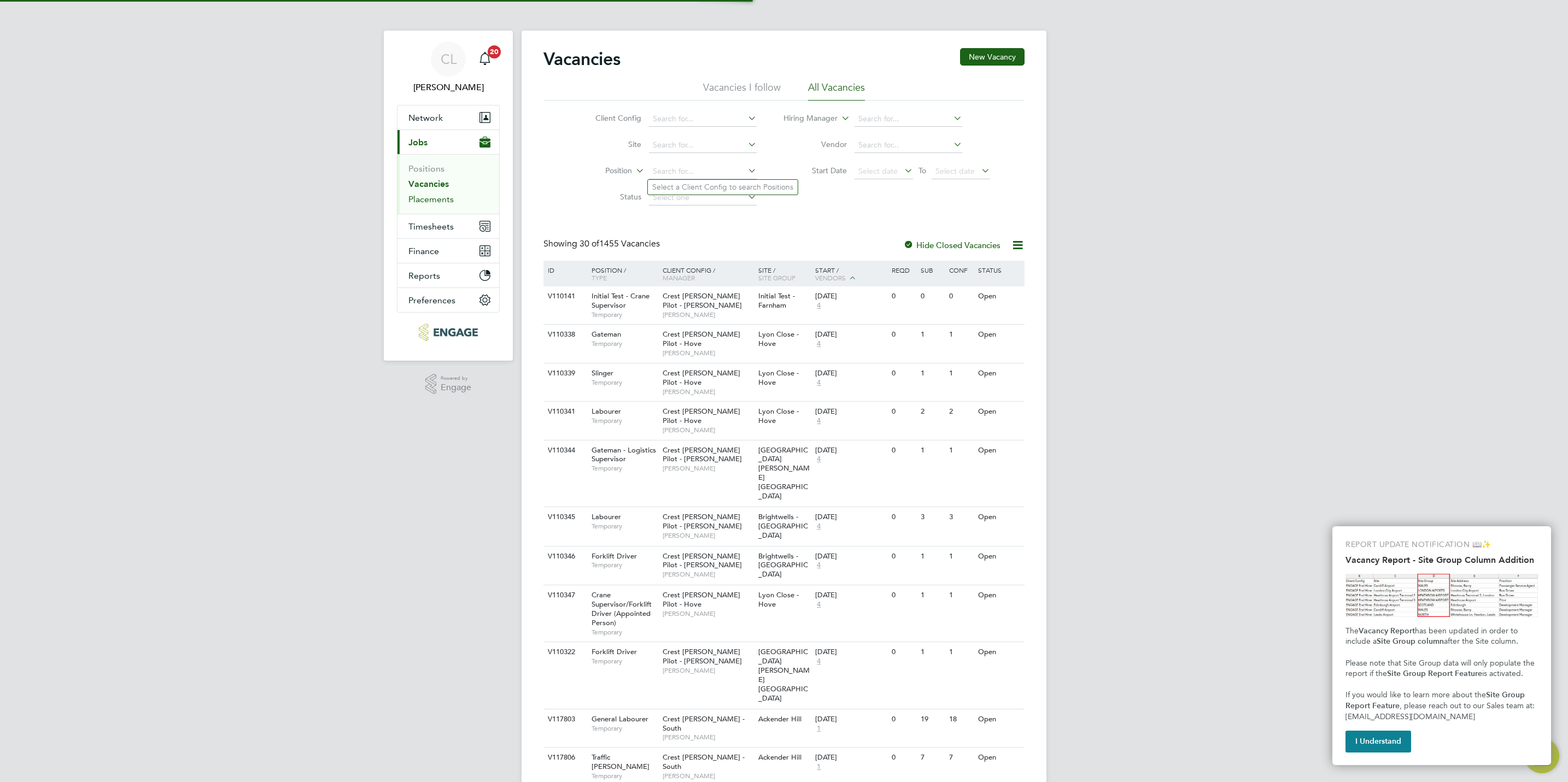
click at [422, 201] on link "Placements" at bounding box center [431, 199] width 46 height 10
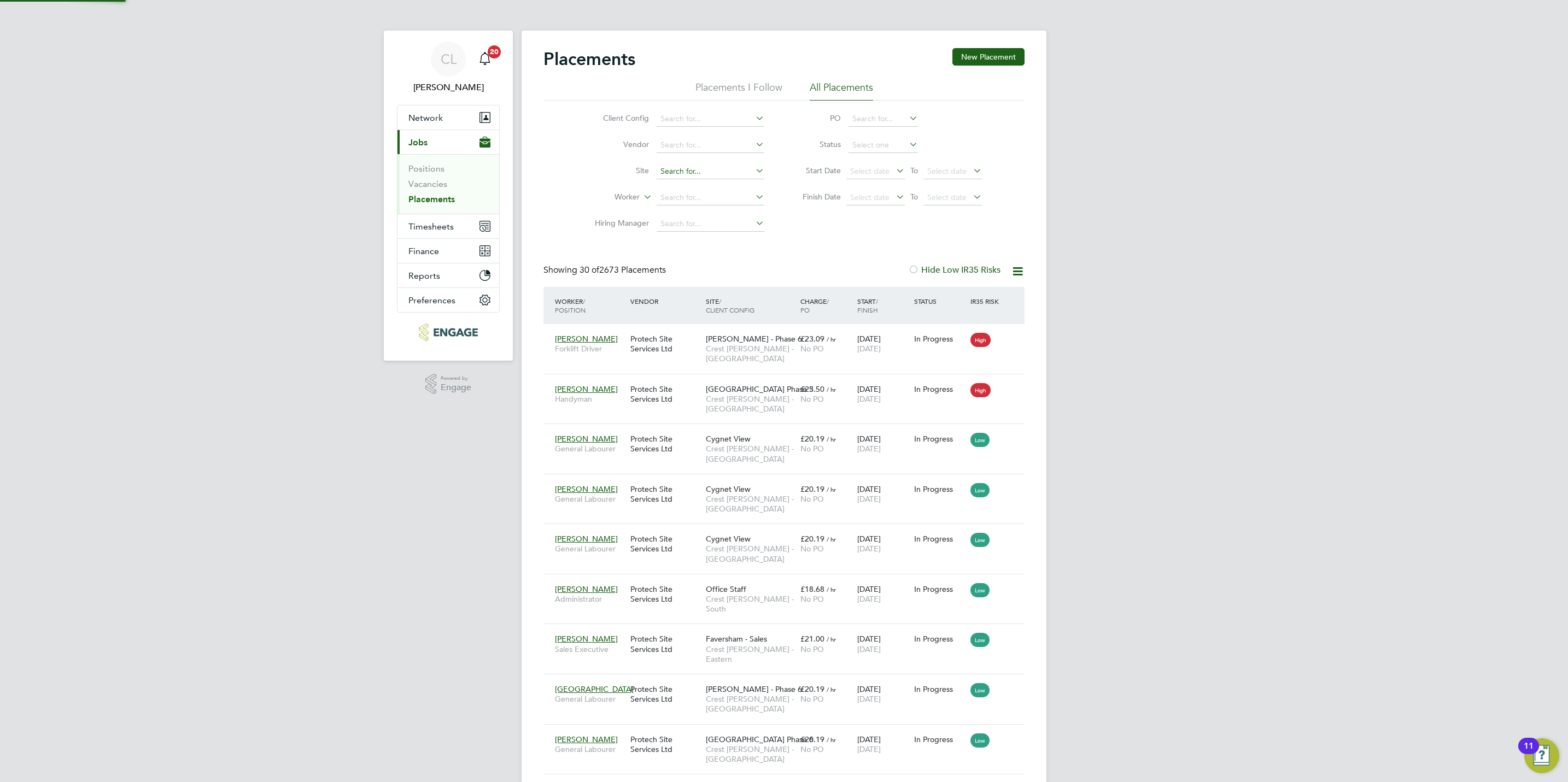
click at [662, 171] on input at bounding box center [710, 171] width 108 height 15
click at [567, 194] on div "Client Config Vendor Site Worker Hiring Manager PO Status Start Date Select dat…" at bounding box center [784, 169] width 481 height 137
click at [690, 196] on input at bounding box center [710, 198] width 108 height 15
click at [699, 296] on li "Ken nedy Bevis" at bounding box center [732, 303] width 153 height 15
type input "Kennedy Bevis"
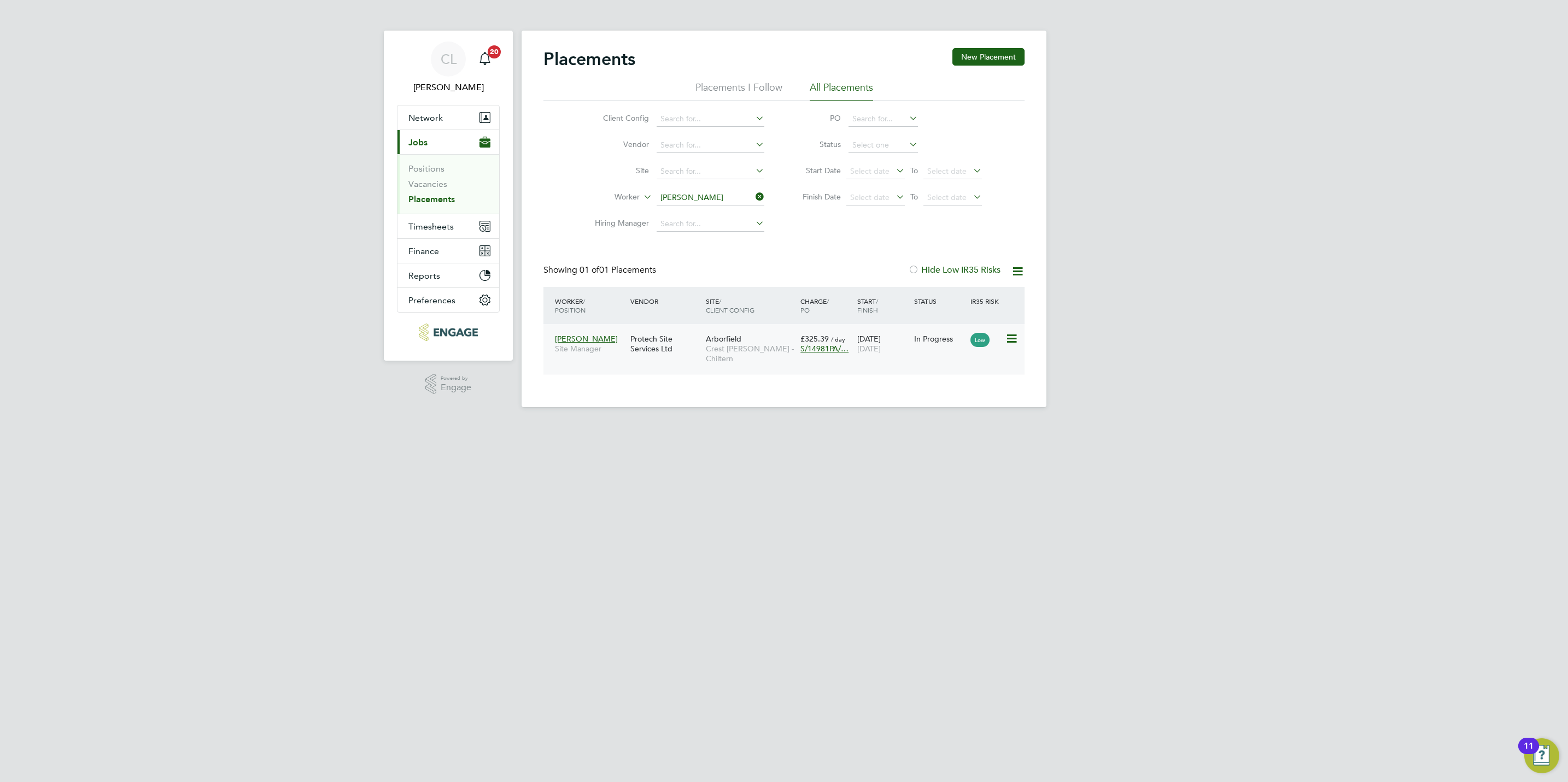
click at [752, 355] on span "Crest Nicholson - Chiltern" at bounding box center [751, 354] width 89 height 19
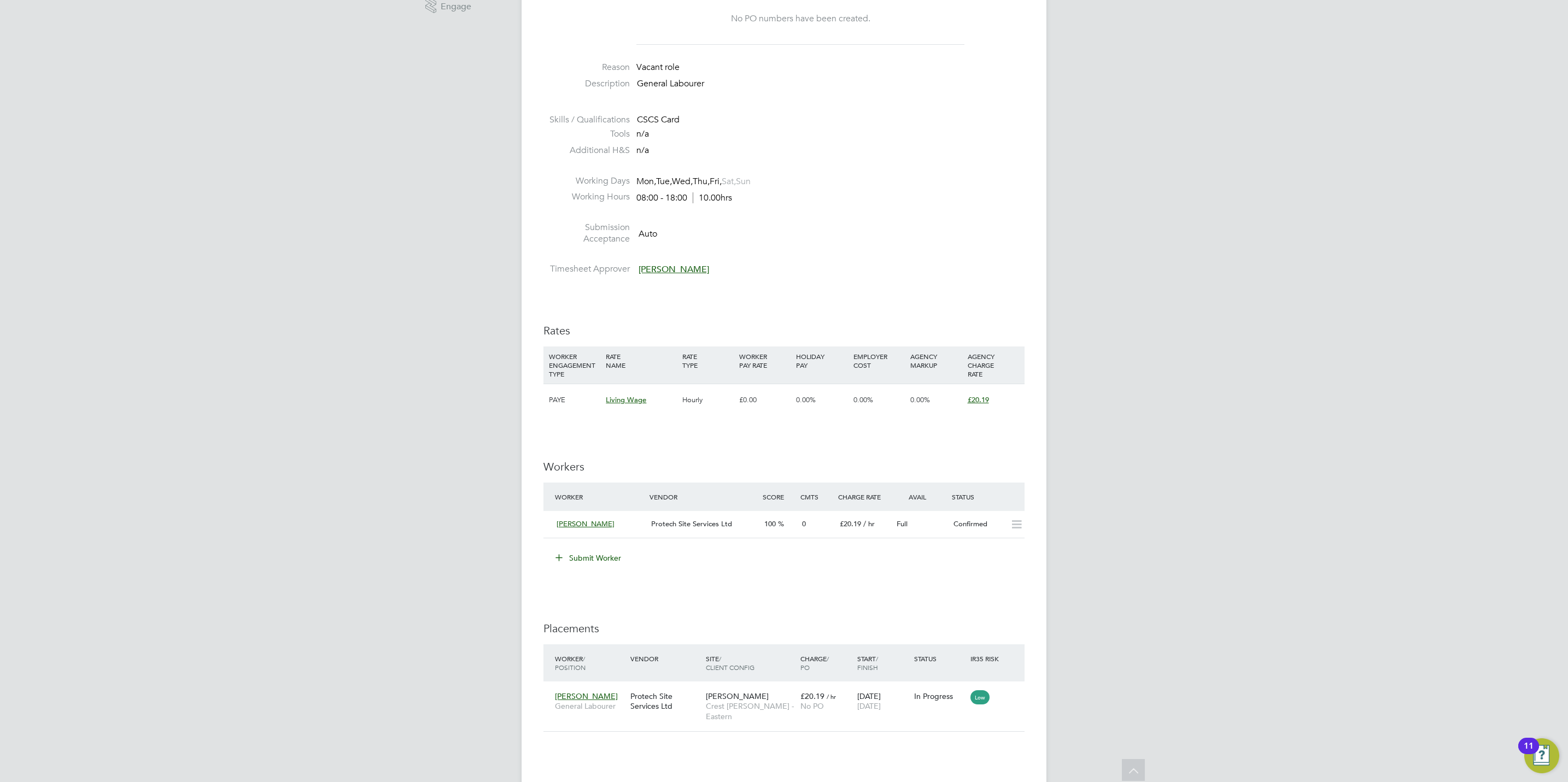
scroll to position [410, 0]
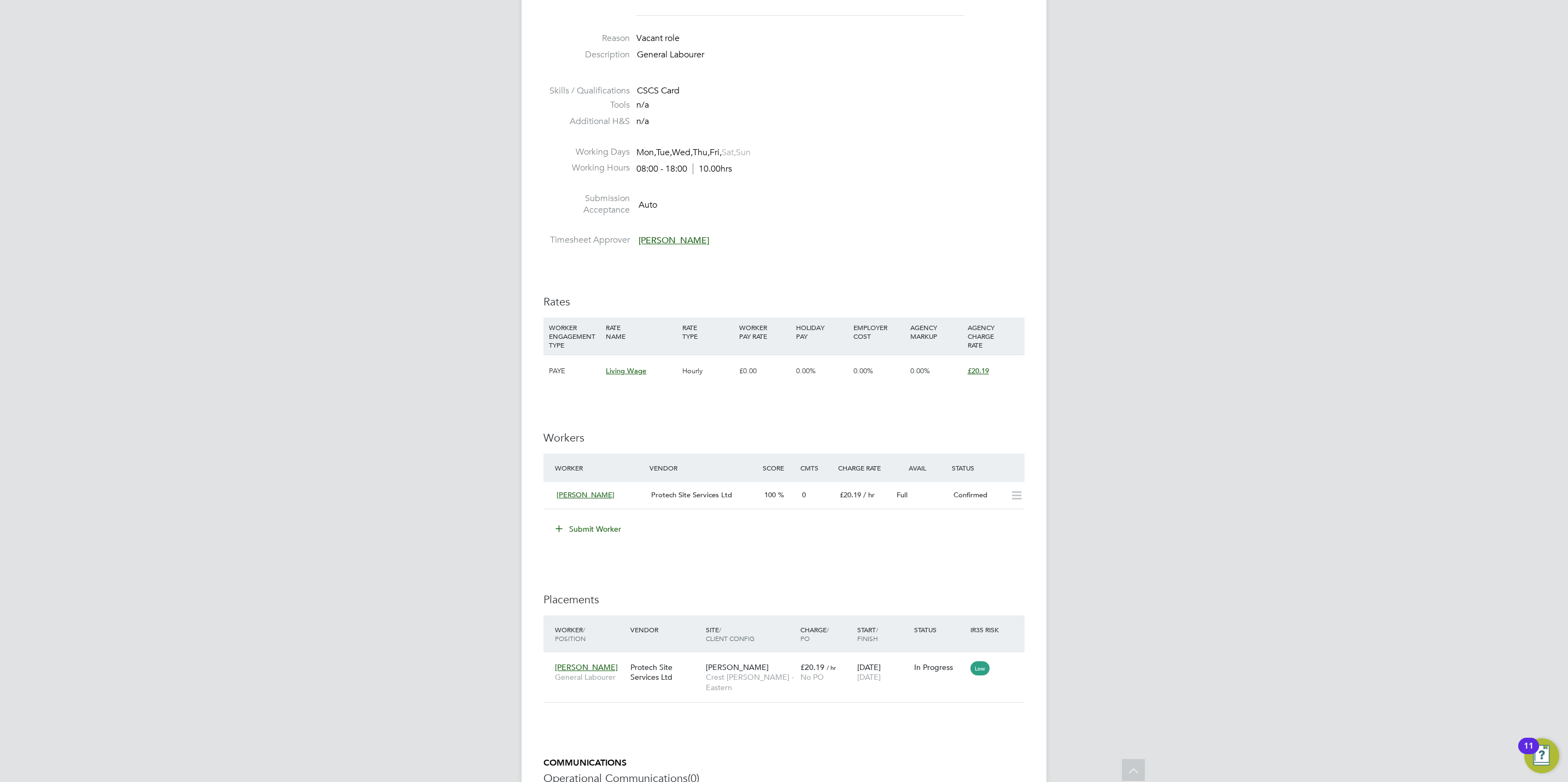
click at [332, 438] on div "CL [PERSON_NAME] Notifications 20 Applications: Network Team Members Businesses…" at bounding box center [784, 289] width 1568 height 1398
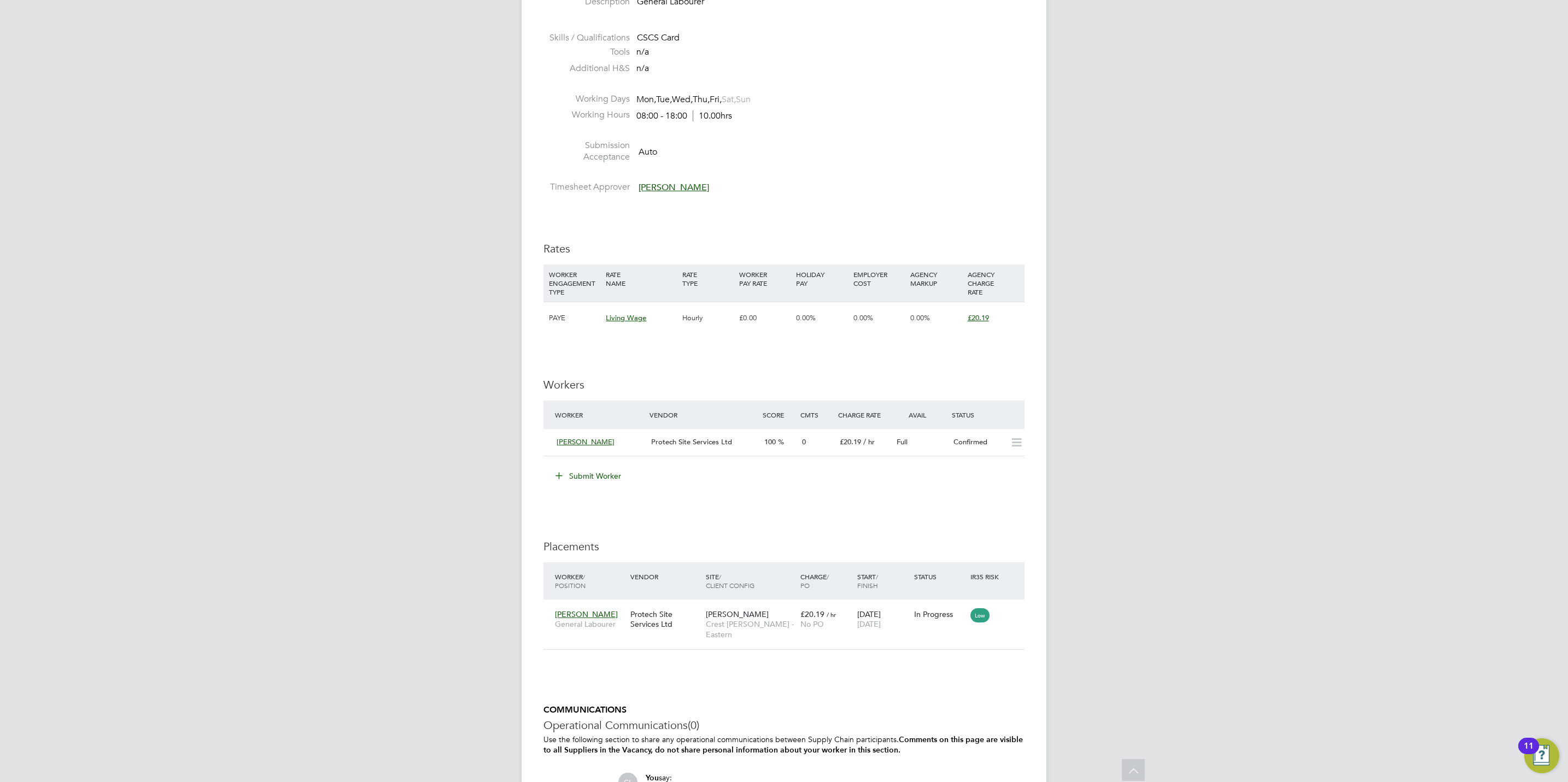
scroll to position [492, 0]
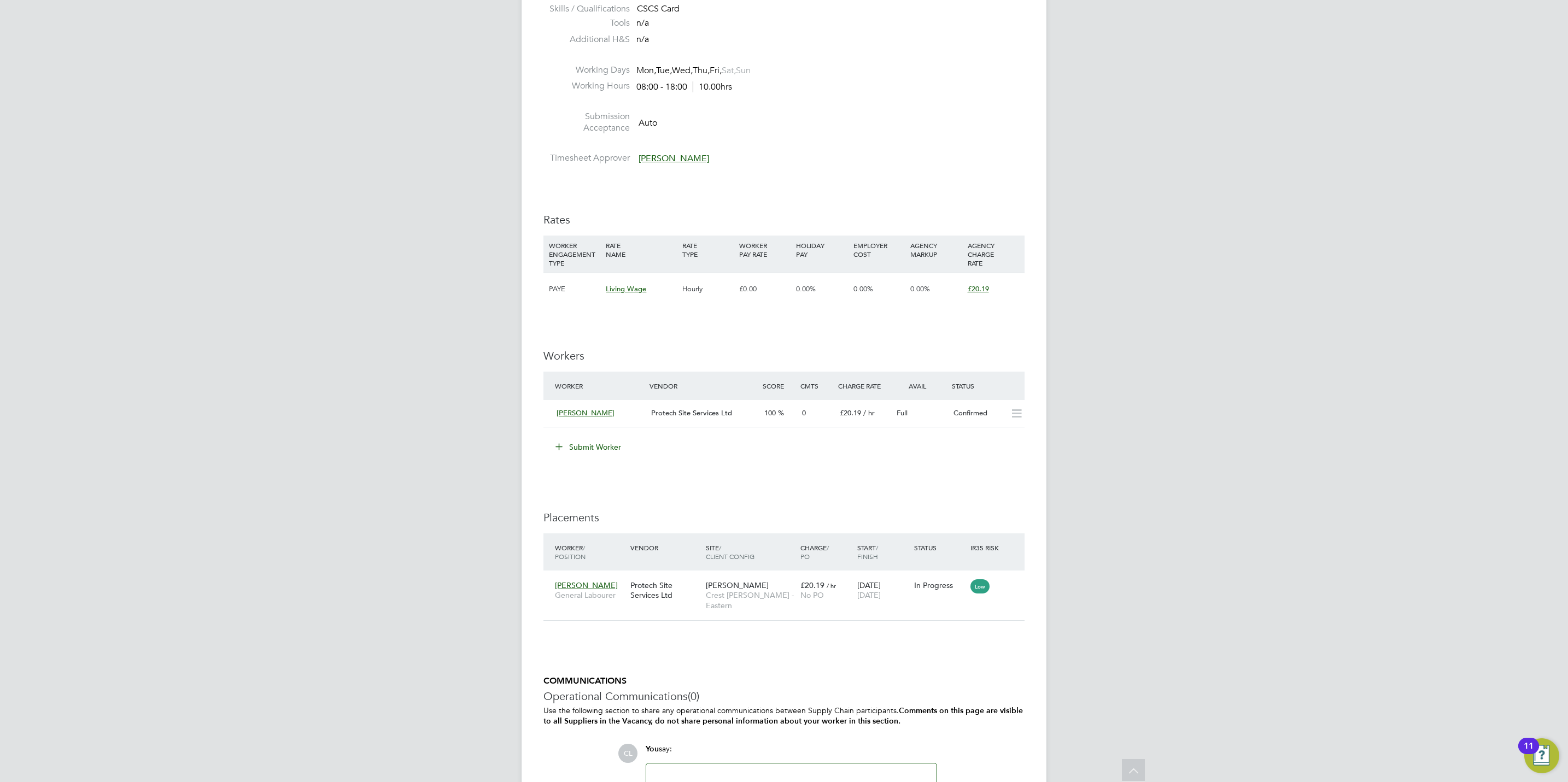
click at [594, 452] on button "Submit Worker" at bounding box center [589, 447] width 82 height 18
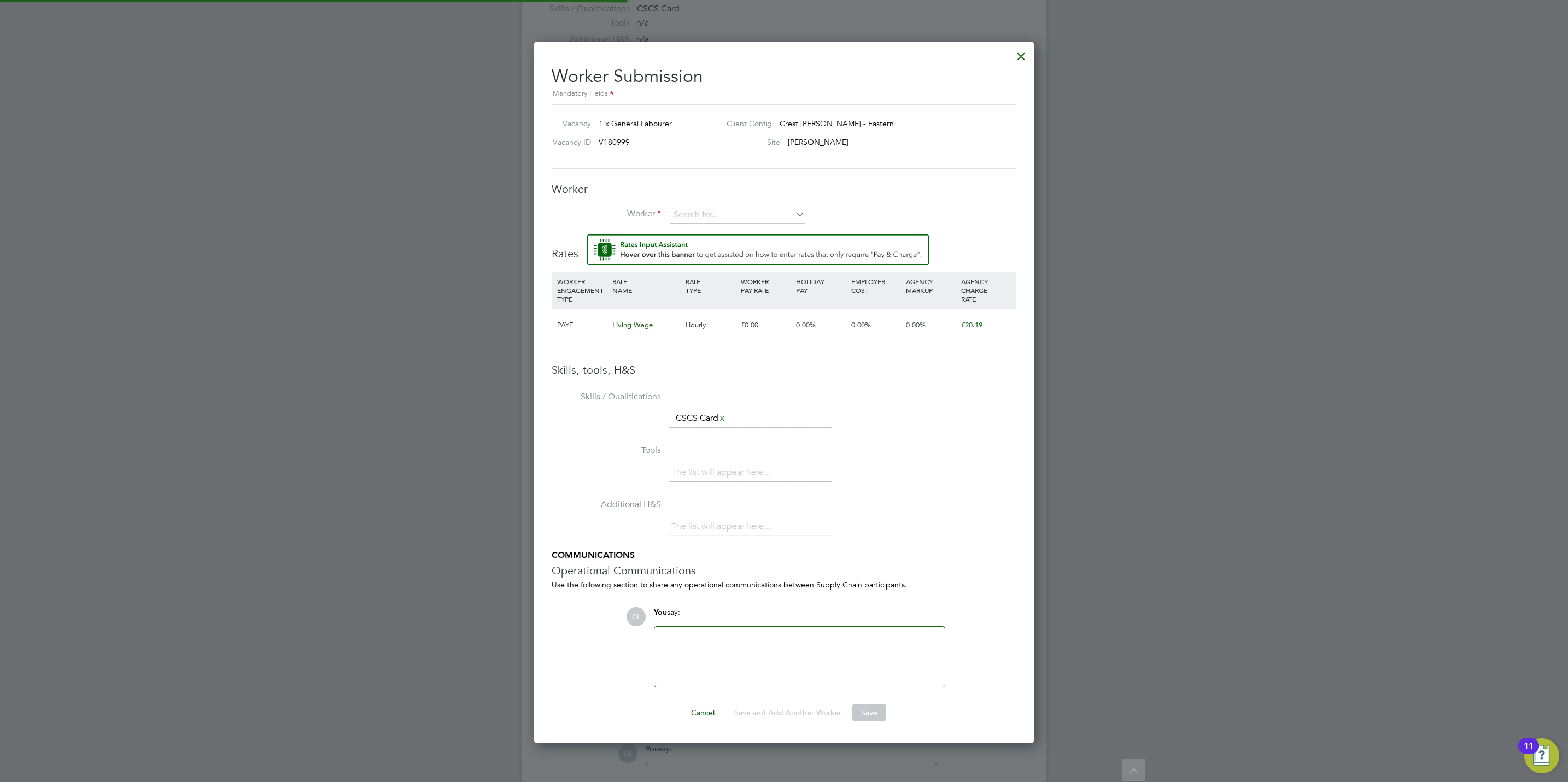
scroll to position [706, 500]
click at [709, 225] on li "Worker" at bounding box center [783, 220] width 464 height 27
click at [709, 213] on input at bounding box center [737, 215] width 135 height 16
type input "lay"
click at [720, 212] on input at bounding box center [737, 215] width 135 height 16
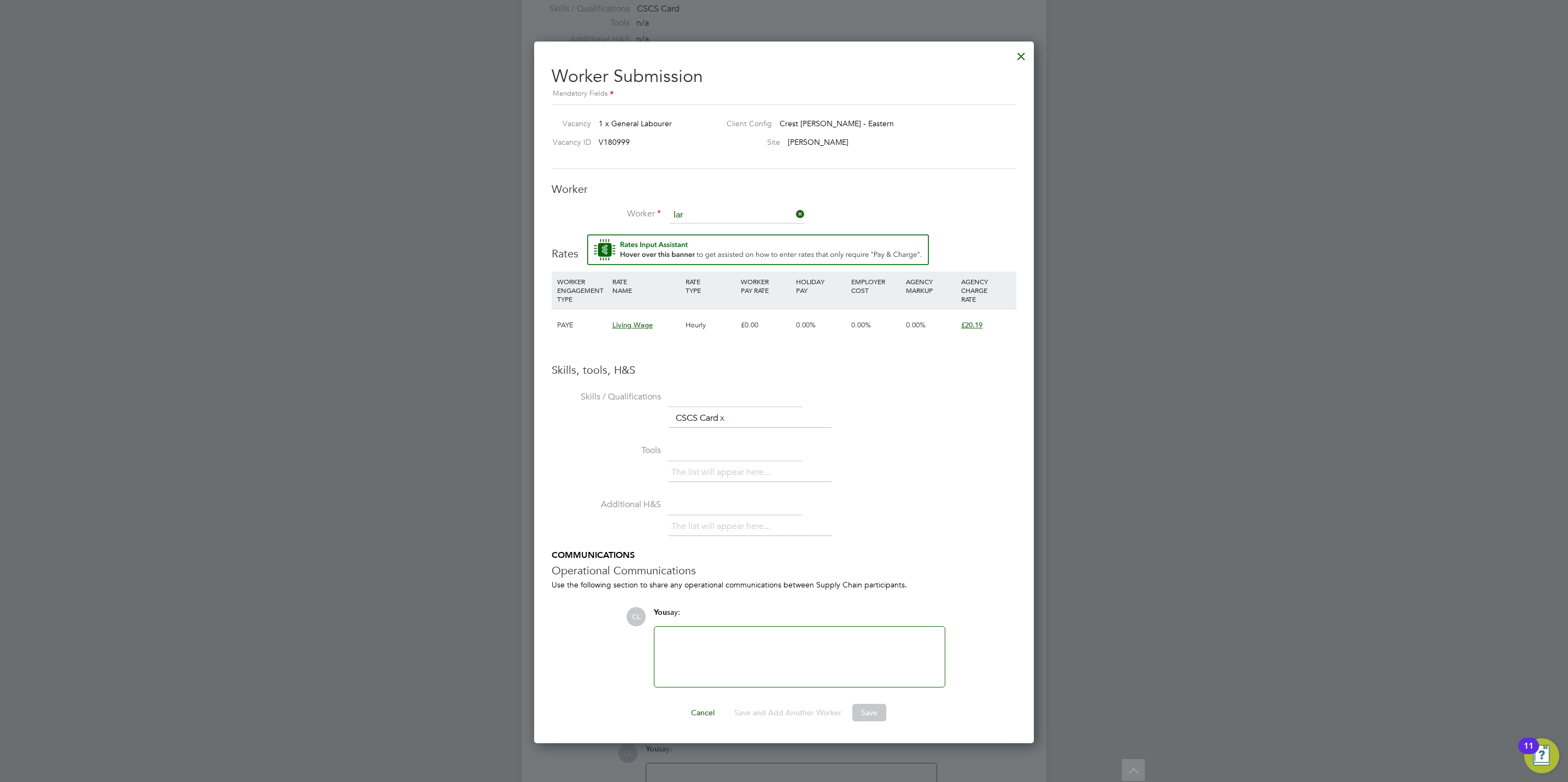
type input "lar"
click at [1027, 59] on div at bounding box center [1021, 54] width 19 height 19
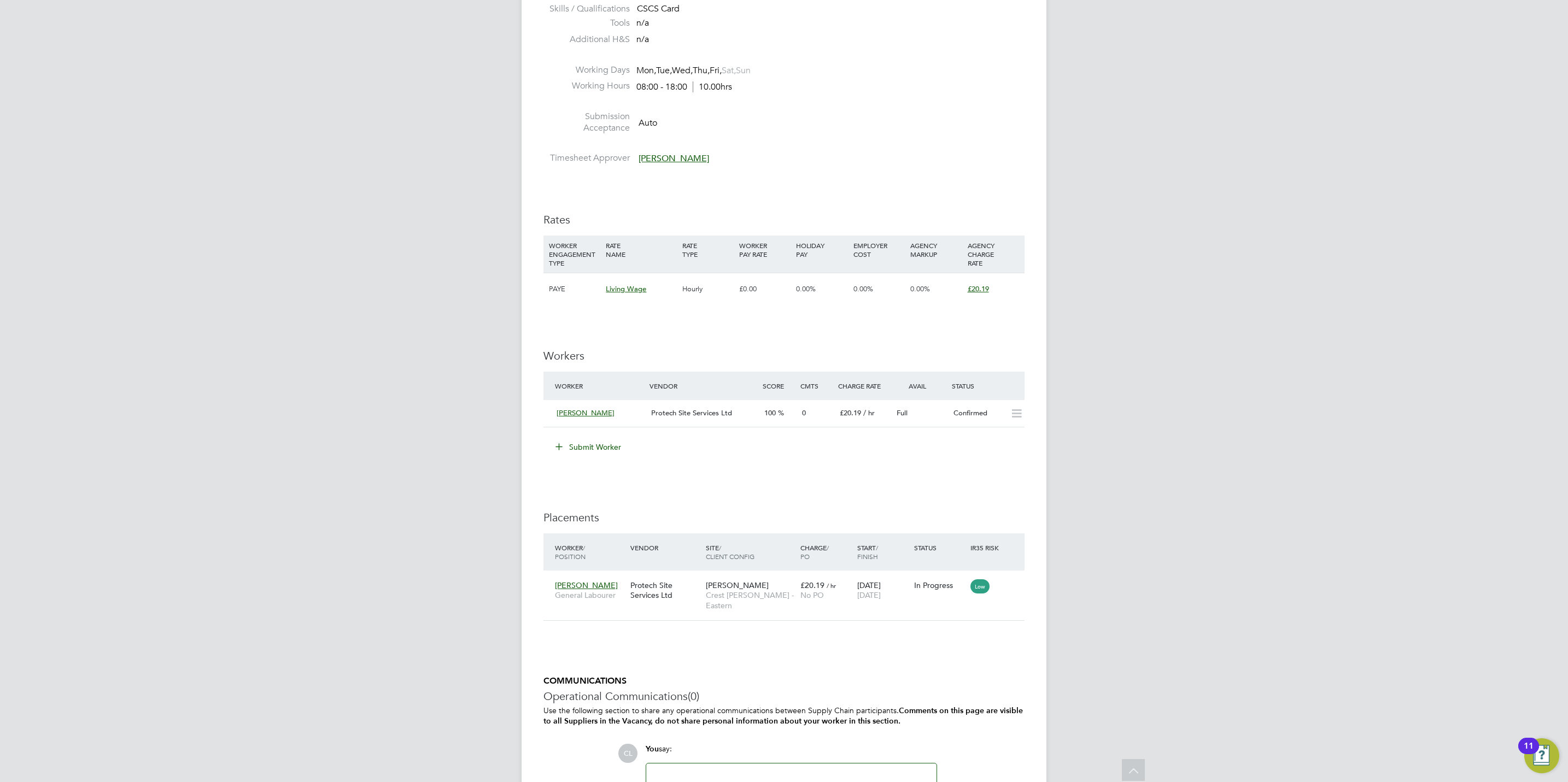
click at [589, 450] on button "Submit Worker" at bounding box center [589, 447] width 82 height 18
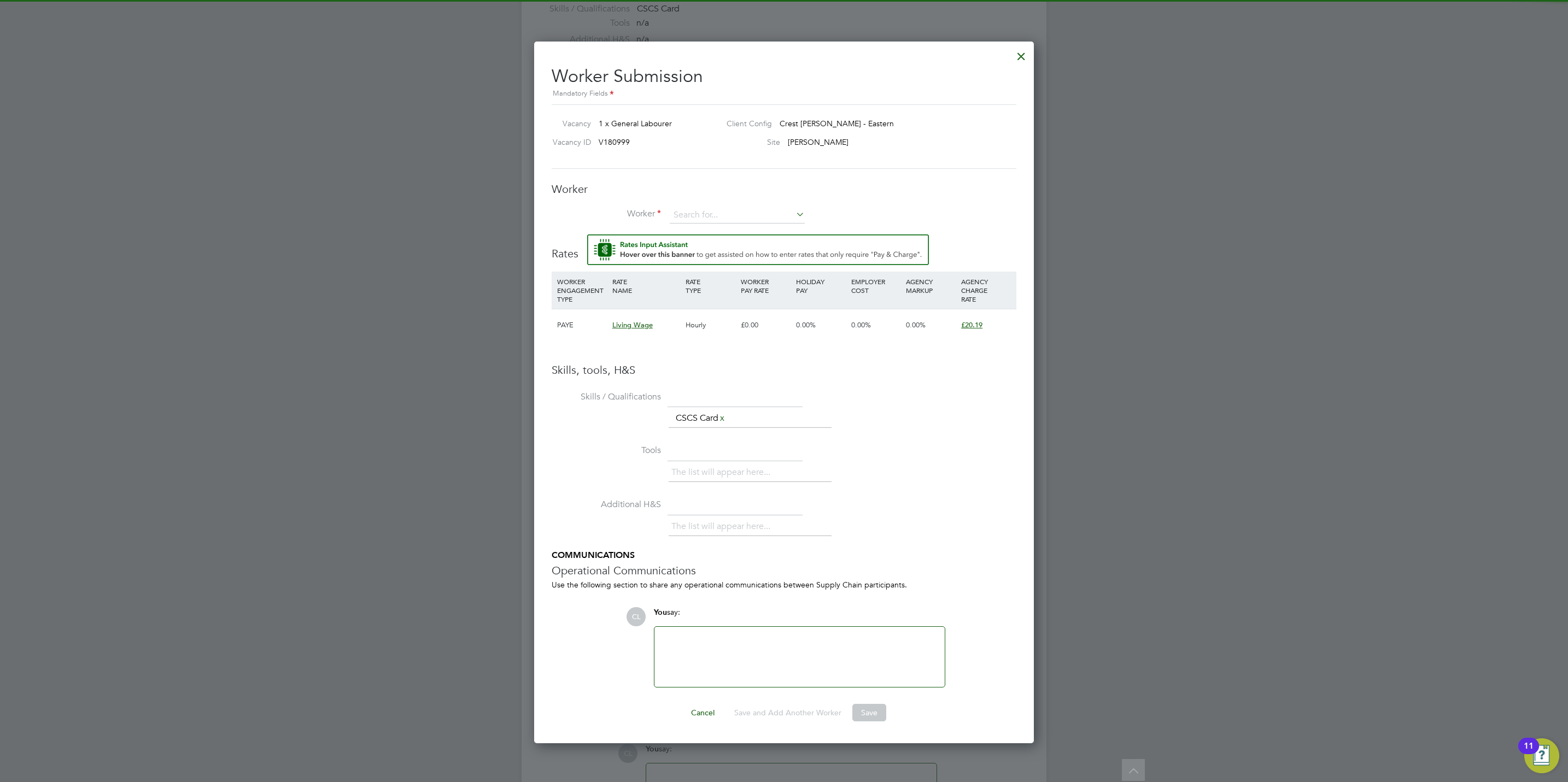
click at [732, 204] on div "Worker Worker Worker Engagement Type" at bounding box center [783, 208] width 464 height 52
click at [732, 212] on input at bounding box center [737, 215] width 135 height 16
type input "lar"
click at [803, 146] on span "[PERSON_NAME]" at bounding box center [818, 142] width 61 height 10
click at [815, 187] on h3 "Worker" at bounding box center [783, 189] width 464 height 14
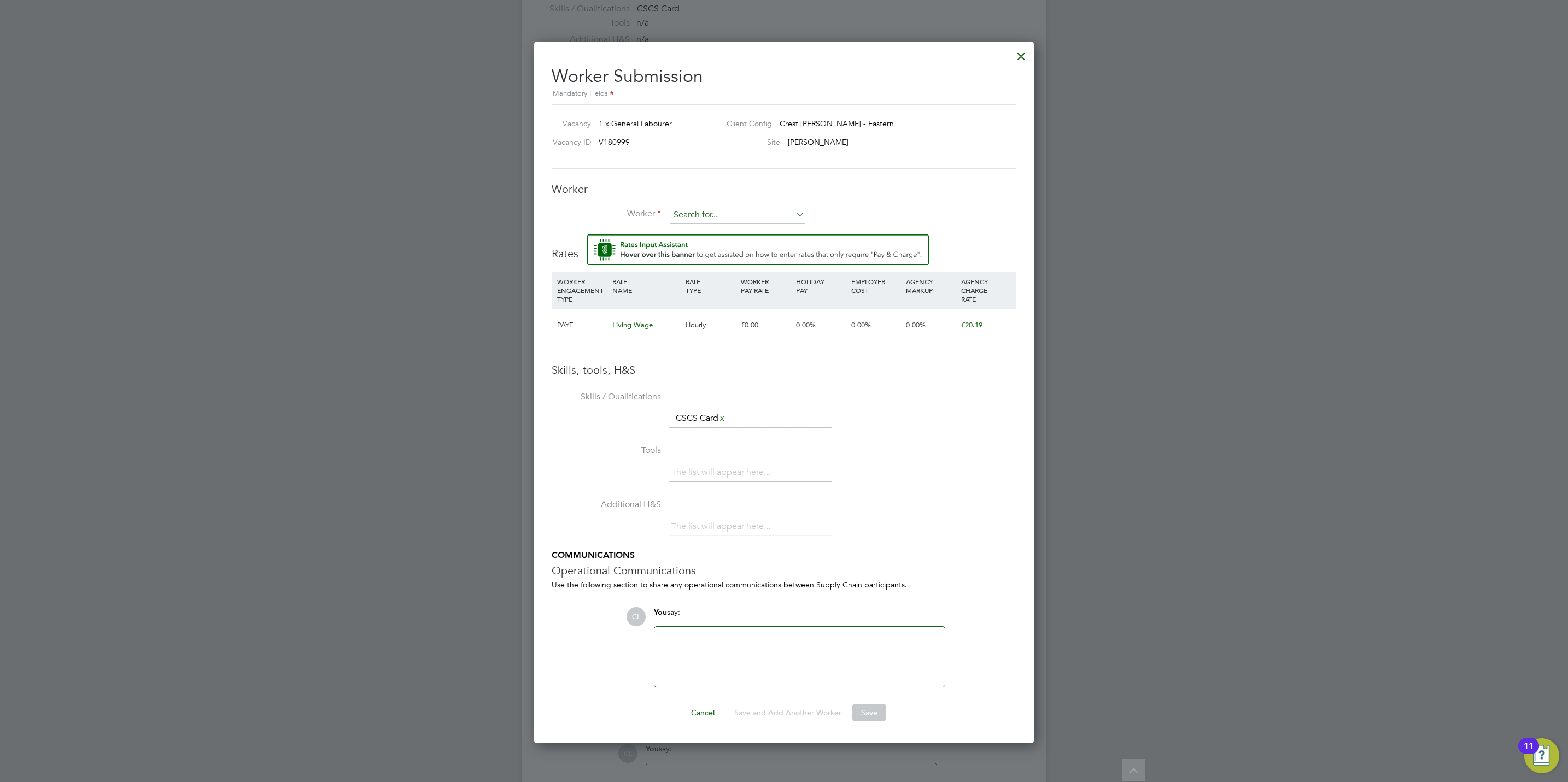
click at [723, 215] on input at bounding box center [737, 215] width 135 height 16
click at [737, 248] on li "Lay inka Laaro (LAA001)" at bounding box center [737, 246] width 136 height 15
type input "[PERSON_NAME] (LAA001)"
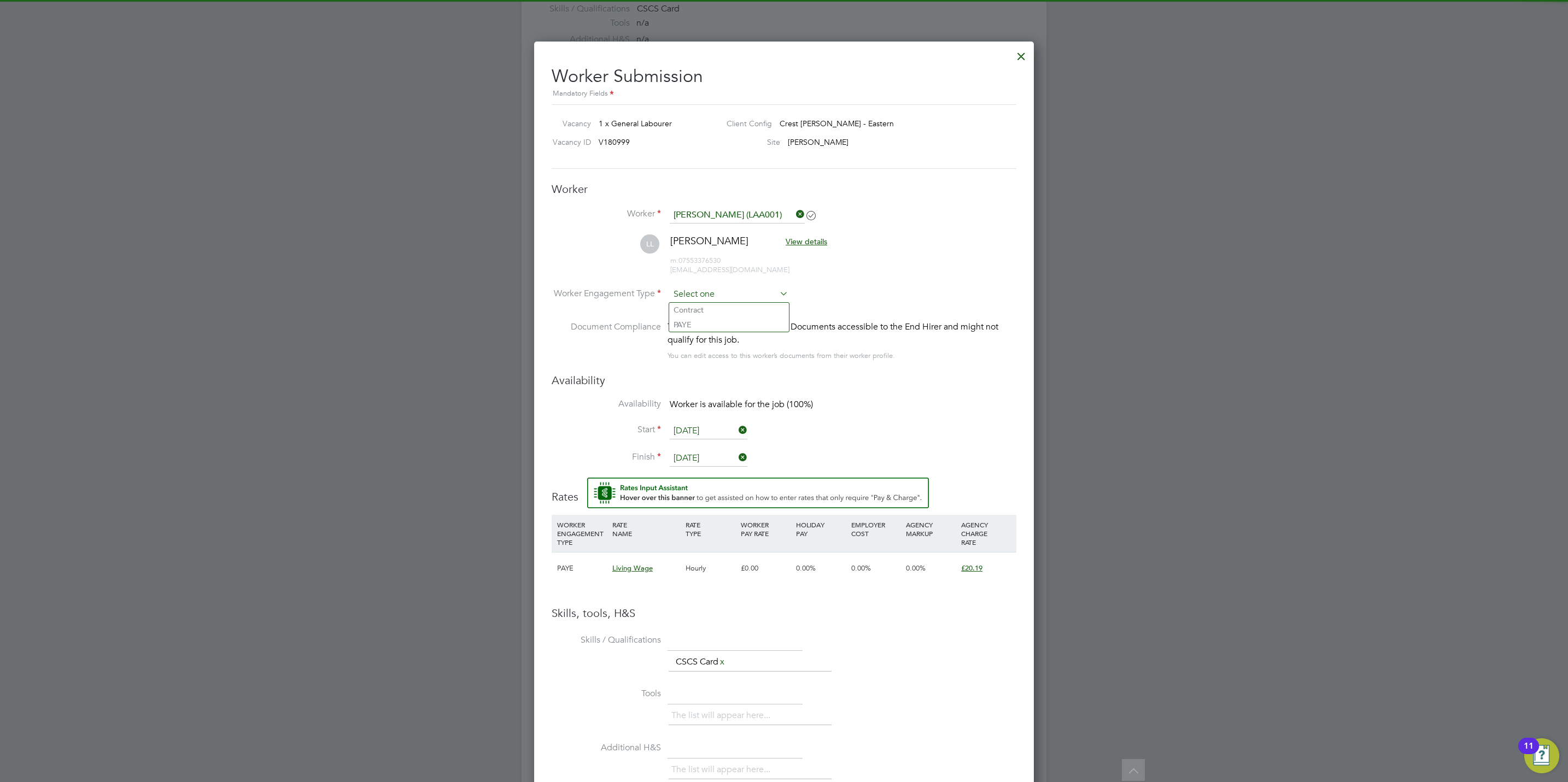
click at [717, 296] on input at bounding box center [729, 295] width 119 height 16
click at [722, 323] on li "PAYE" at bounding box center [729, 324] width 120 height 14
type input "PAYE"
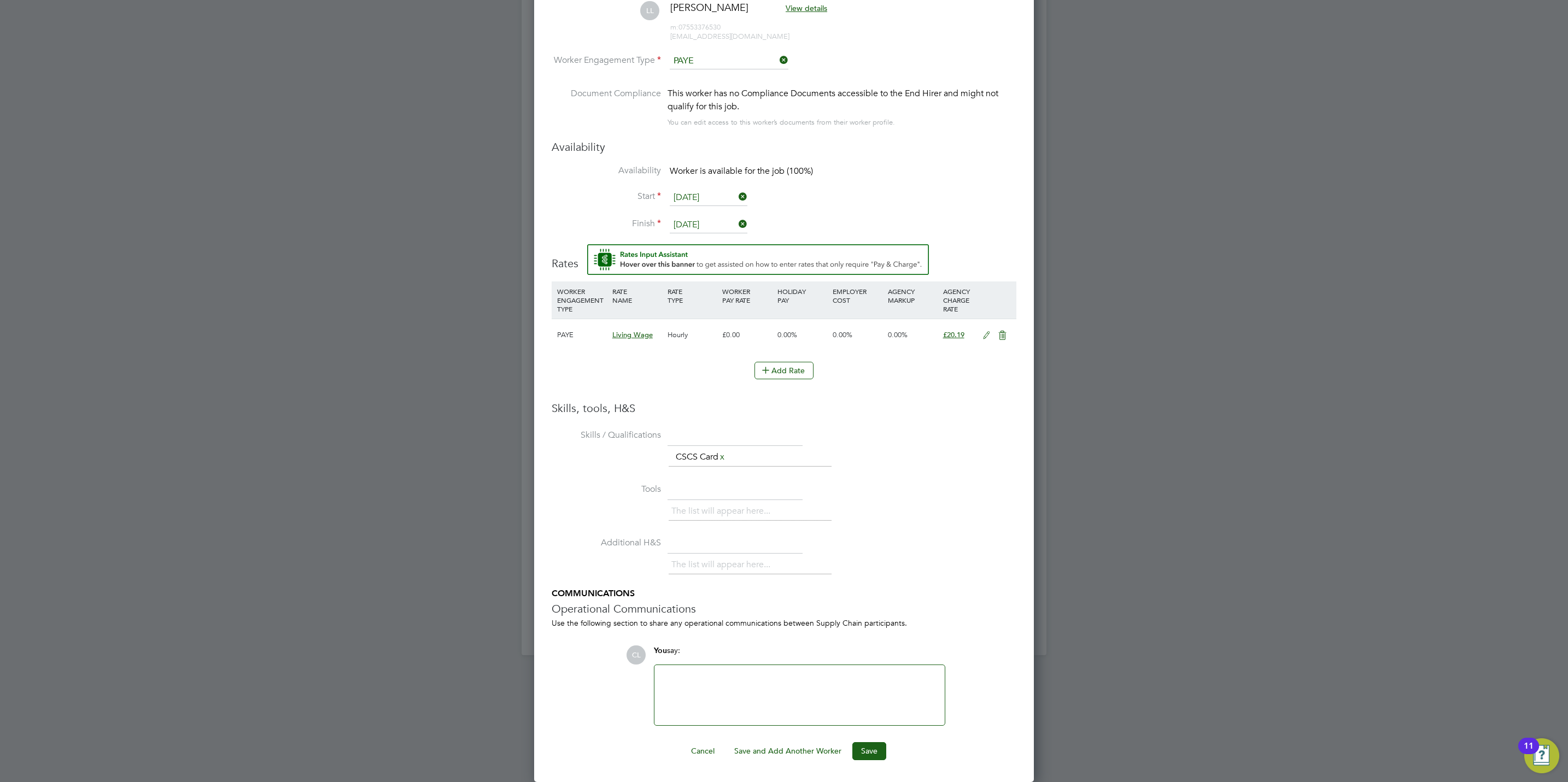
click at [867, 761] on div "Worker Submission Mandatory Fields Vacancy 1 x General Labourer Client Config C…" at bounding box center [784, 295] width 500 height 974
click at [869, 753] on button "Save" at bounding box center [869, 751] width 34 height 18
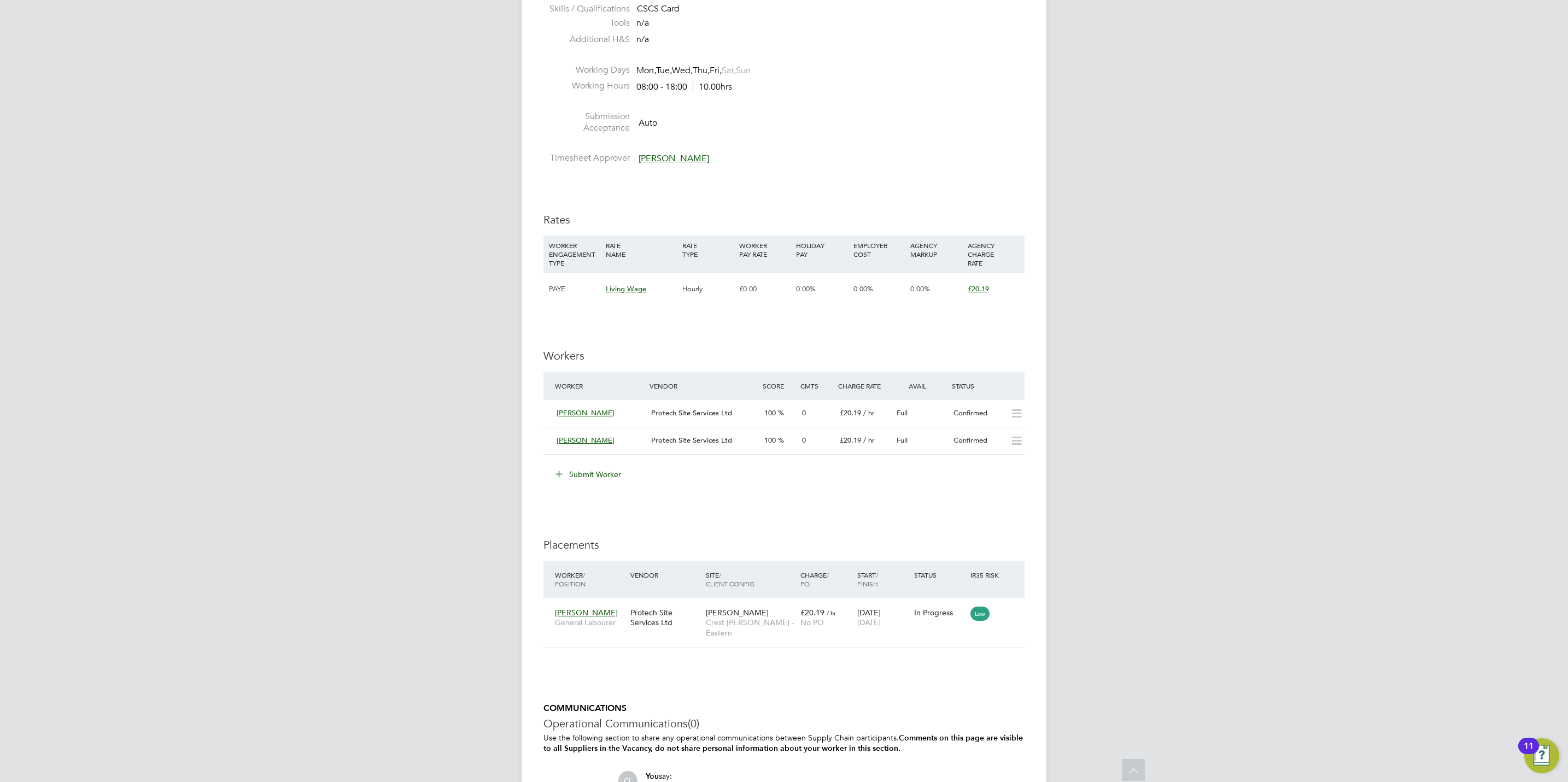
click at [1004, 500] on div "IR35 Determination IR35 Status No IR35 Status Assigned Edit Status Details PO N…" at bounding box center [784, 317] width 481 height 1155
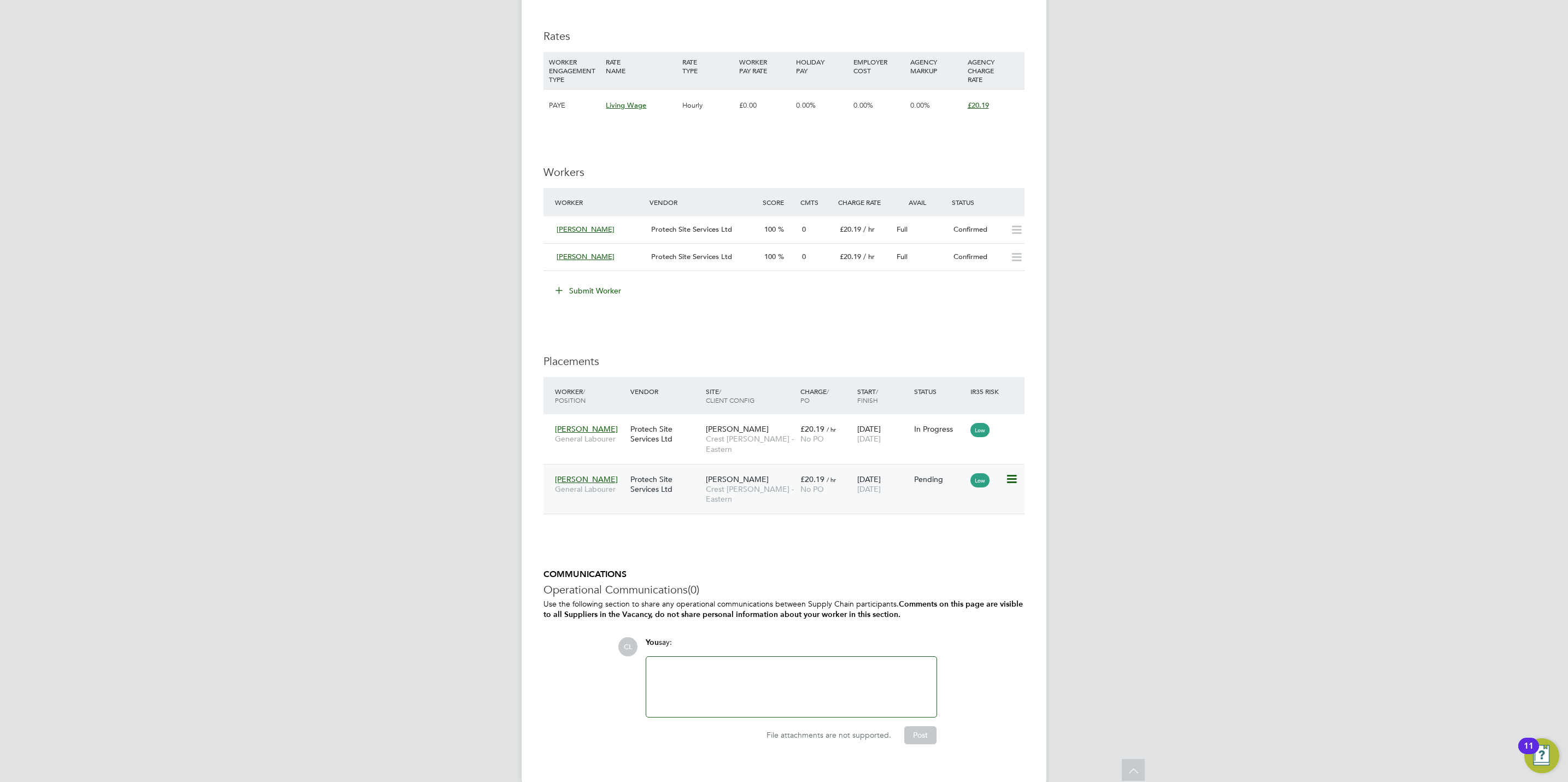
click at [1012, 473] on icon at bounding box center [1011, 480] width 11 height 13
click at [955, 543] on li "Start" at bounding box center [977, 539] width 78 height 15
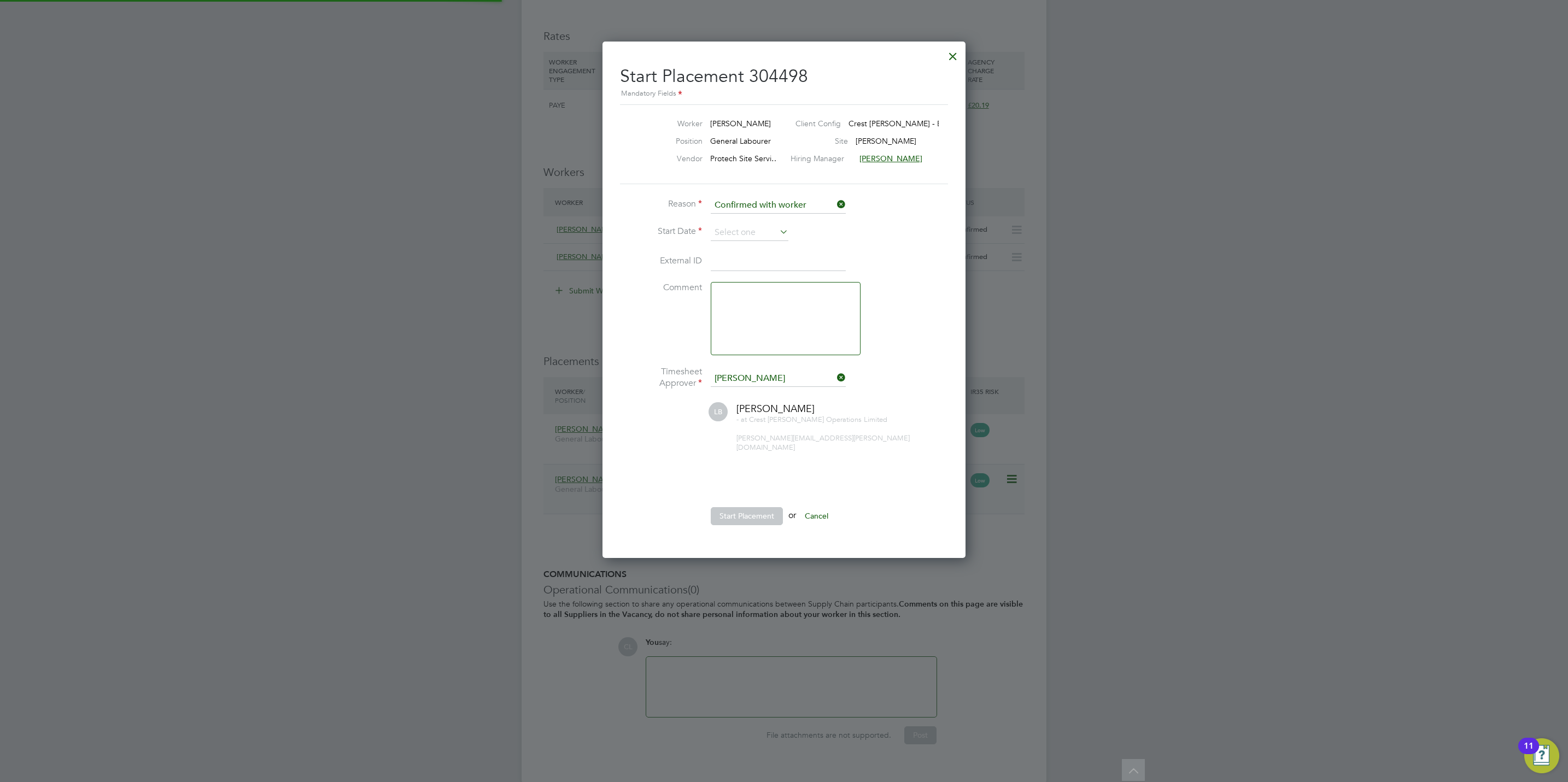
scroll to position [10, 143]
click at [747, 237] on input at bounding box center [750, 232] width 78 height 16
click at [726, 315] on span "15" at bounding box center [729, 311] width 21 height 21
type input "[DATE]"
click at [430, 548] on div at bounding box center [784, 391] width 1568 height 782
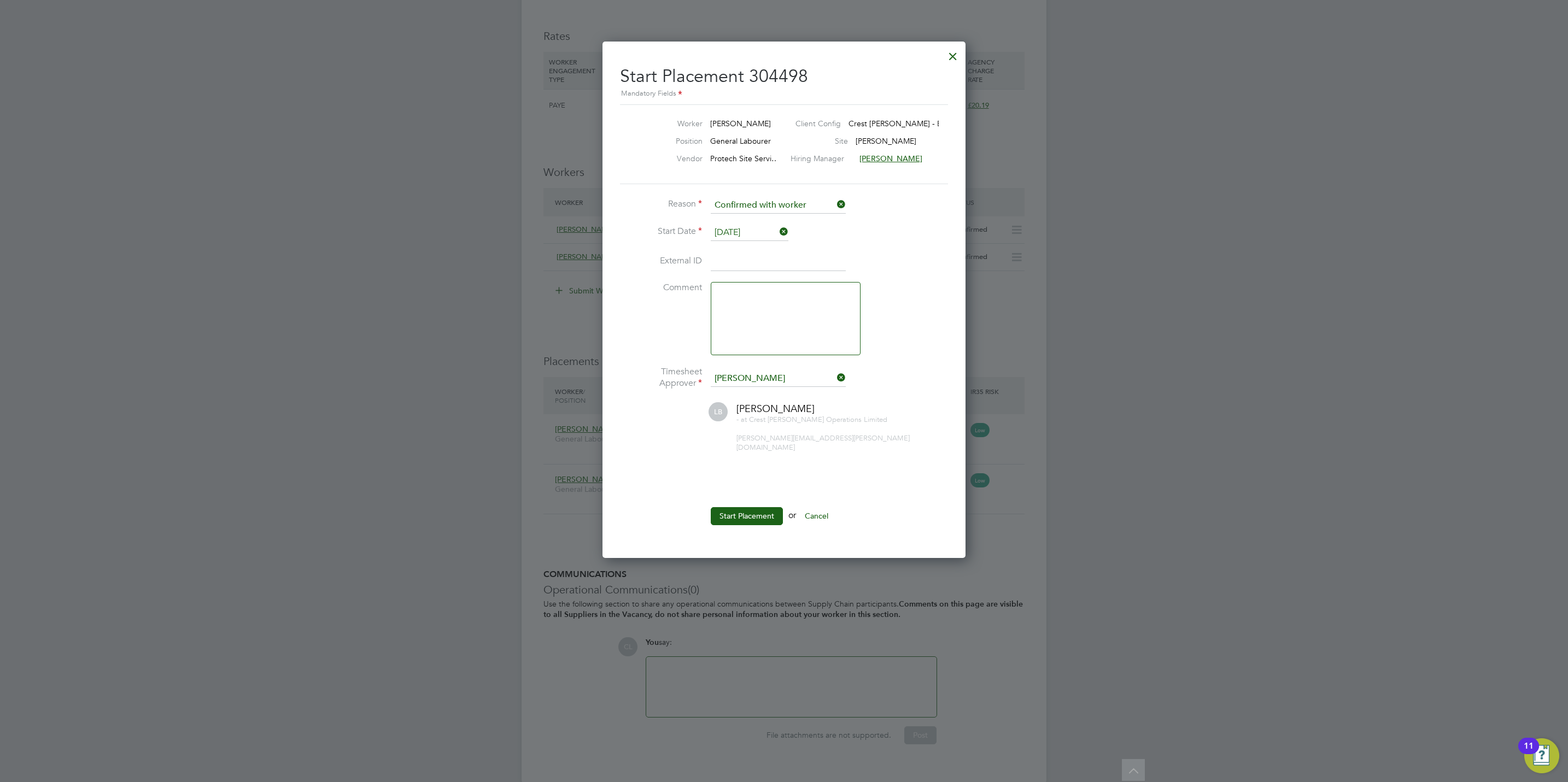
click at [948, 51] on div at bounding box center [953, 54] width 19 height 19
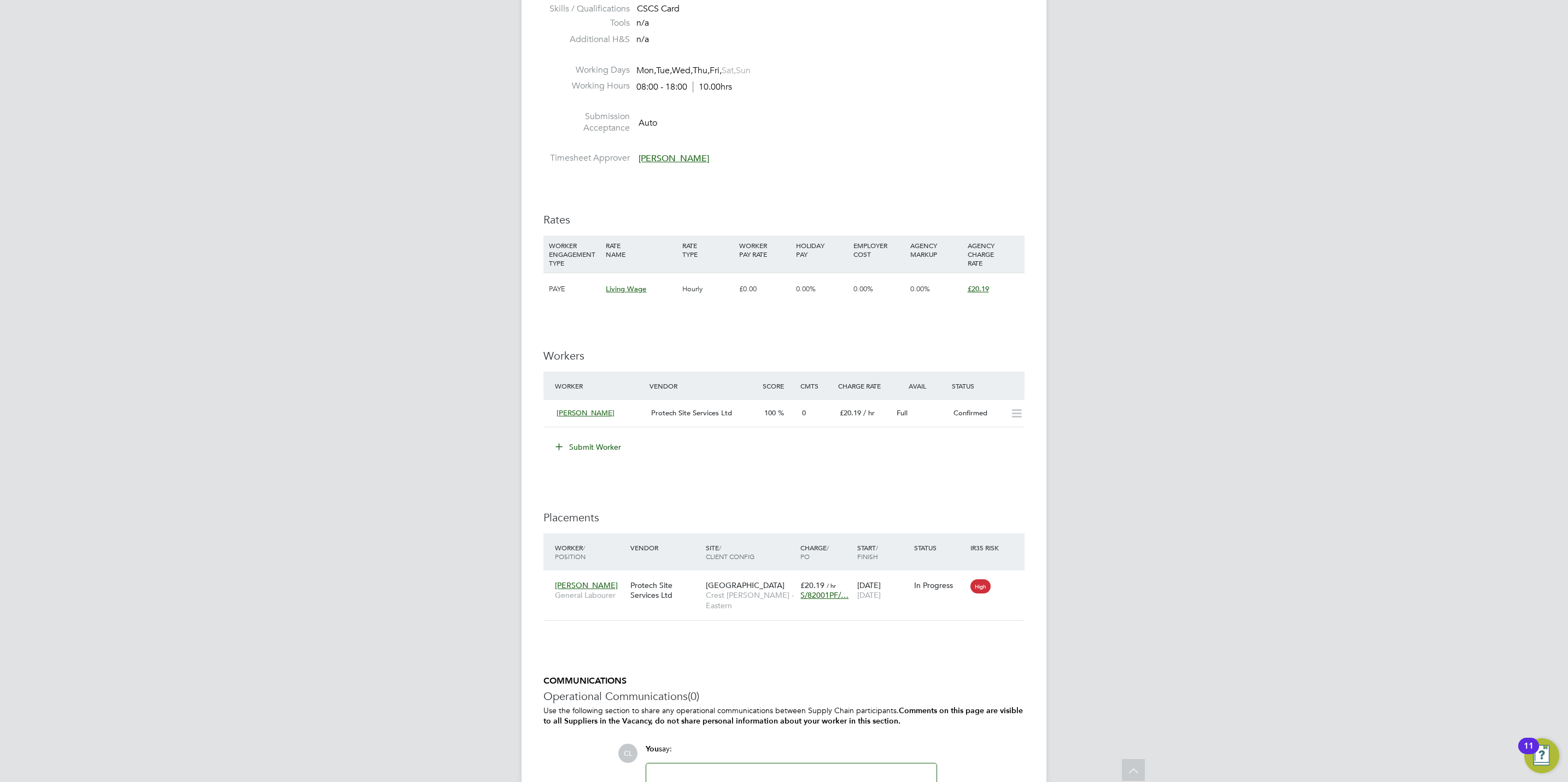
click at [600, 446] on button "Submit Worker" at bounding box center [589, 447] width 82 height 18
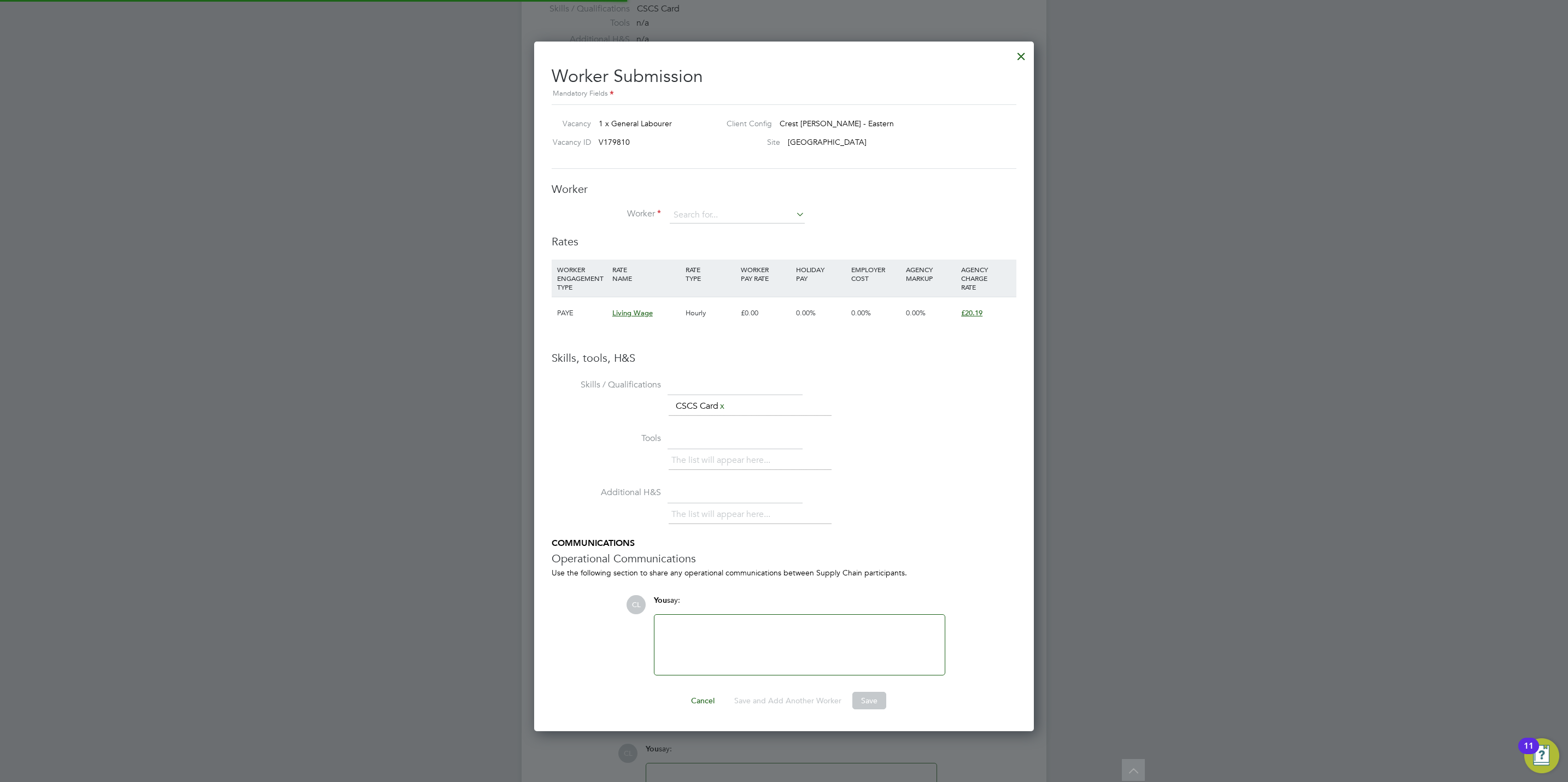
scroll to position [5, 5]
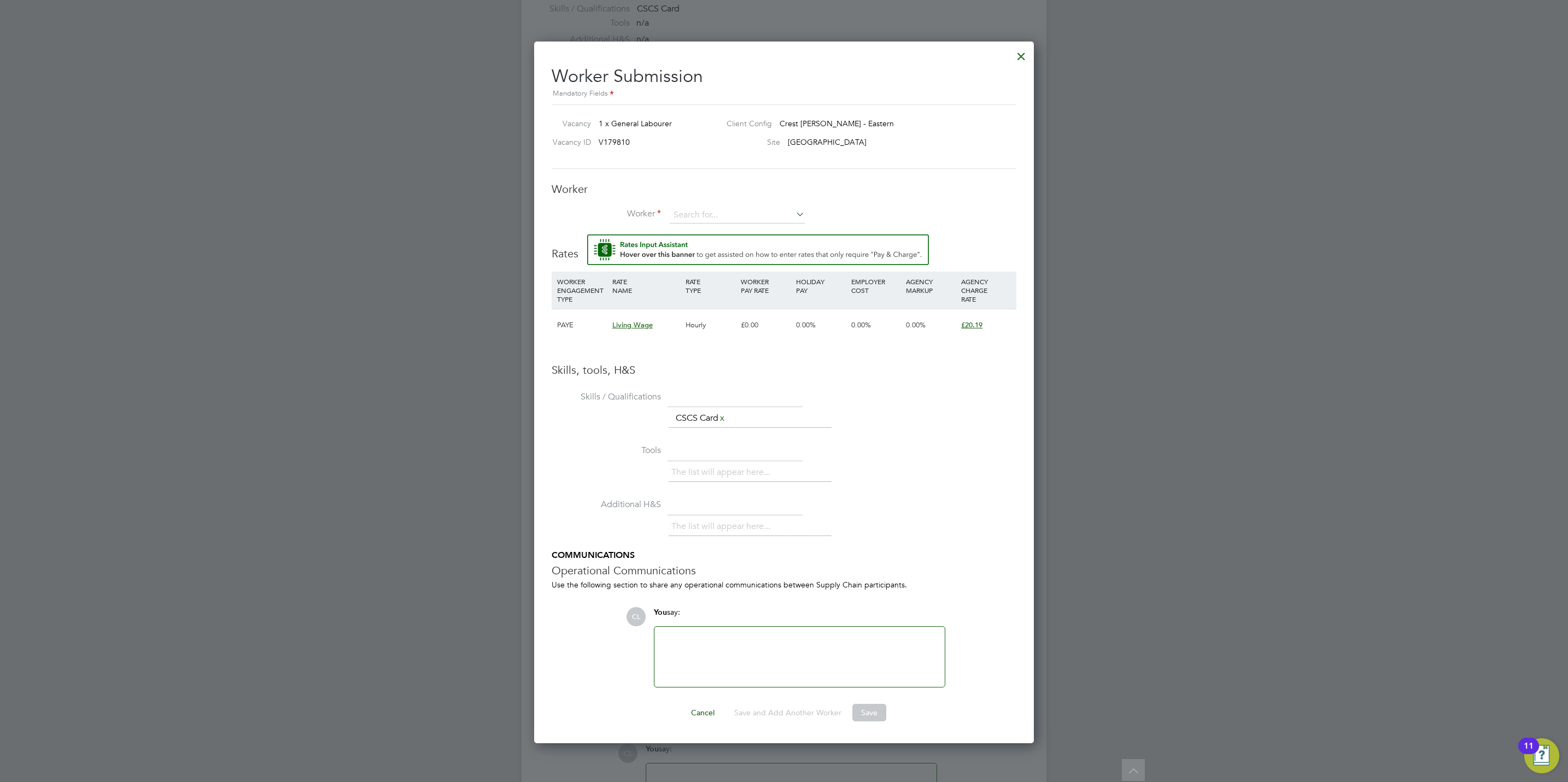
click at [922, 168] on div "Vacancy 1 x General Labourer Client Config Crest [PERSON_NAME] - Eastern Vacanc…" at bounding box center [783, 137] width 464 height 65
click at [735, 222] on input at bounding box center [737, 215] width 135 height 16
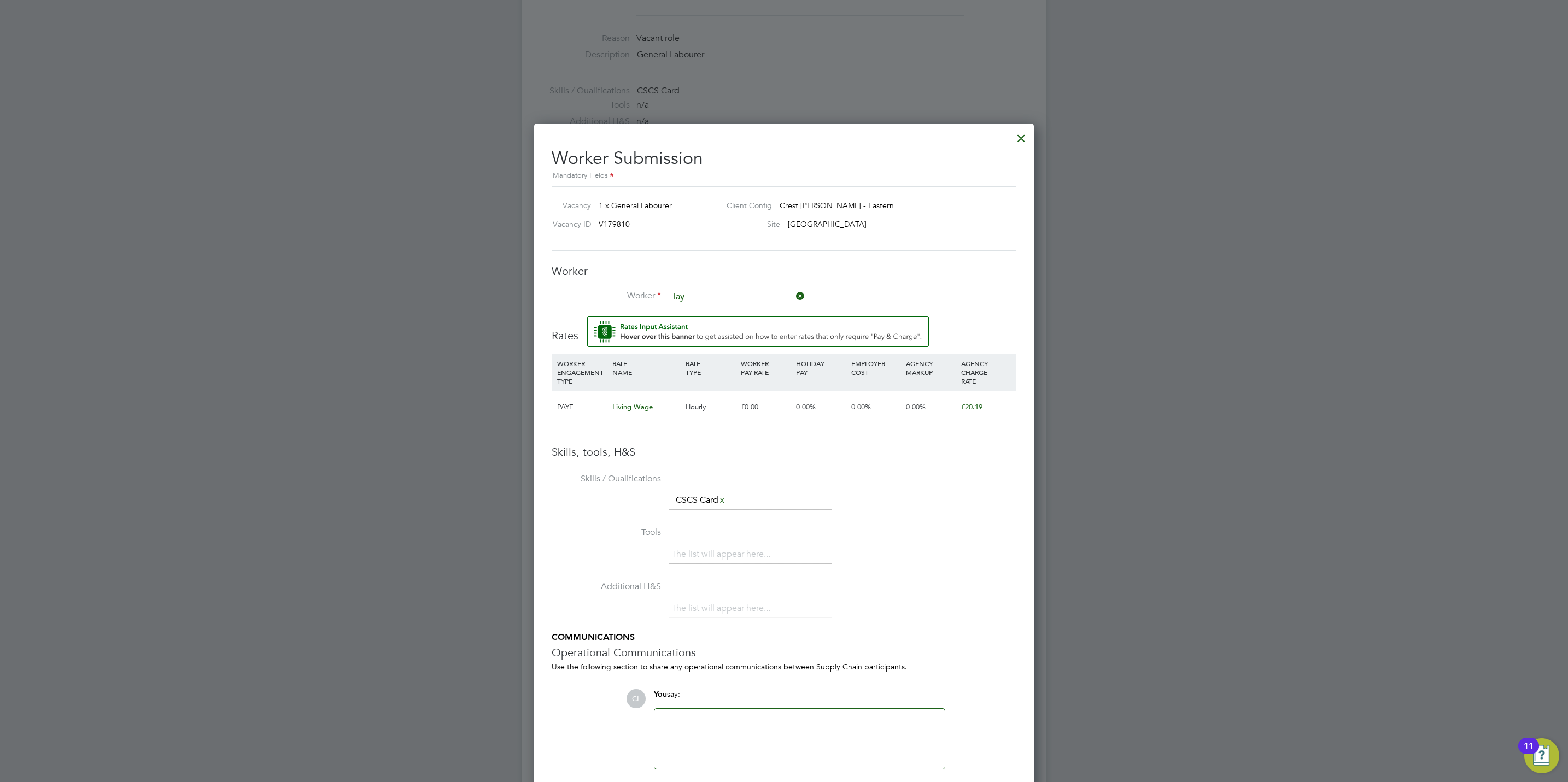
click at [741, 328] on li "Lay inka Laaro (LAA001)" at bounding box center [737, 328] width 136 height 15
type input "[PERSON_NAME] (LAA001)"
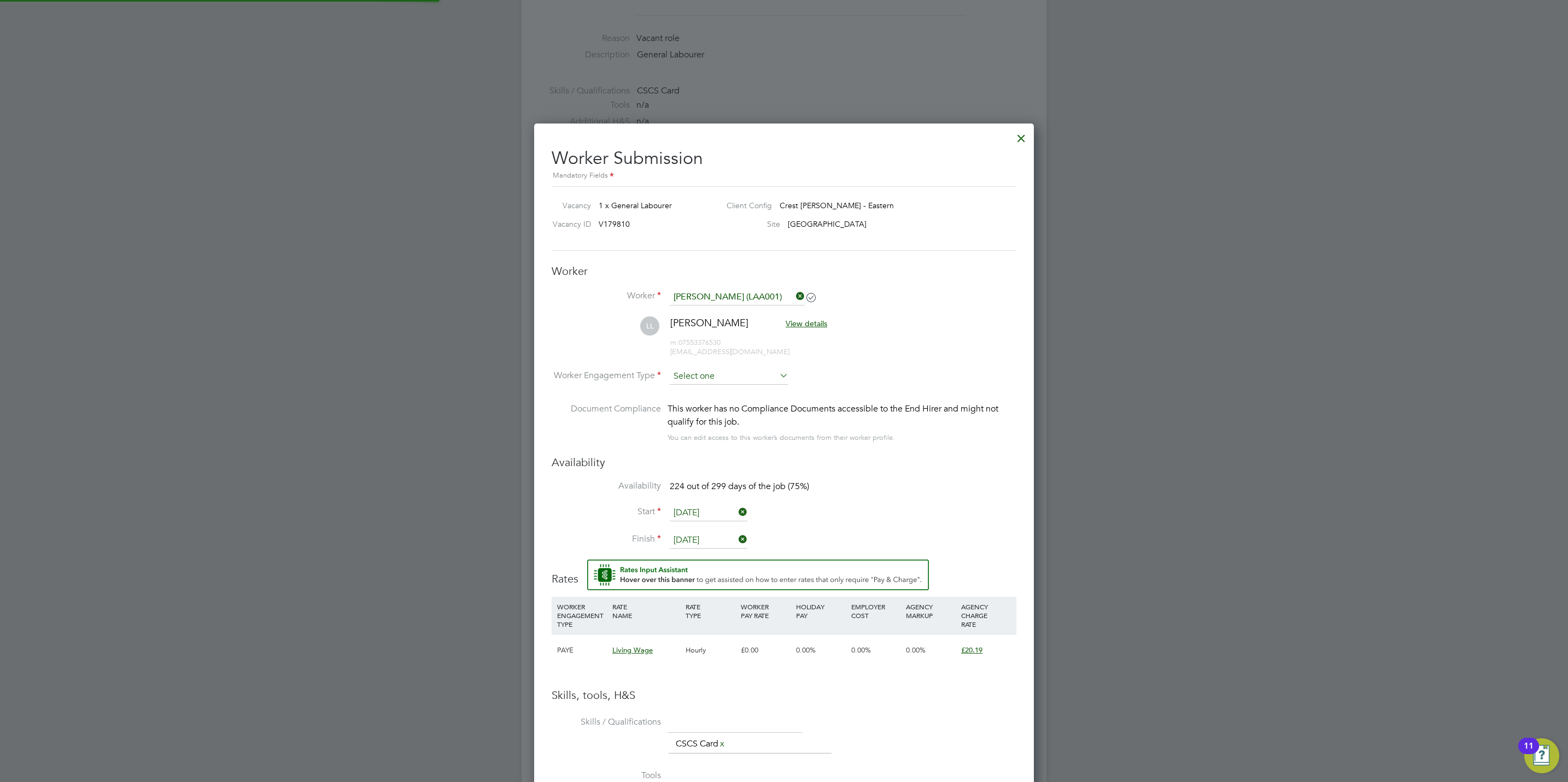
drag, startPoint x: 701, startPoint y: 386, endPoint x: 705, endPoint y: 378, distance: 8.9
click at [702, 386] on li "Worker Engagement Type" at bounding box center [783, 385] width 464 height 34
click at [707, 376] on input at bounding box center [729, 376] width 119 height 16
click at [712, 402] on li "PAYE" at bounding box center [729, 407] width 120 height 14
type input "PAYE"
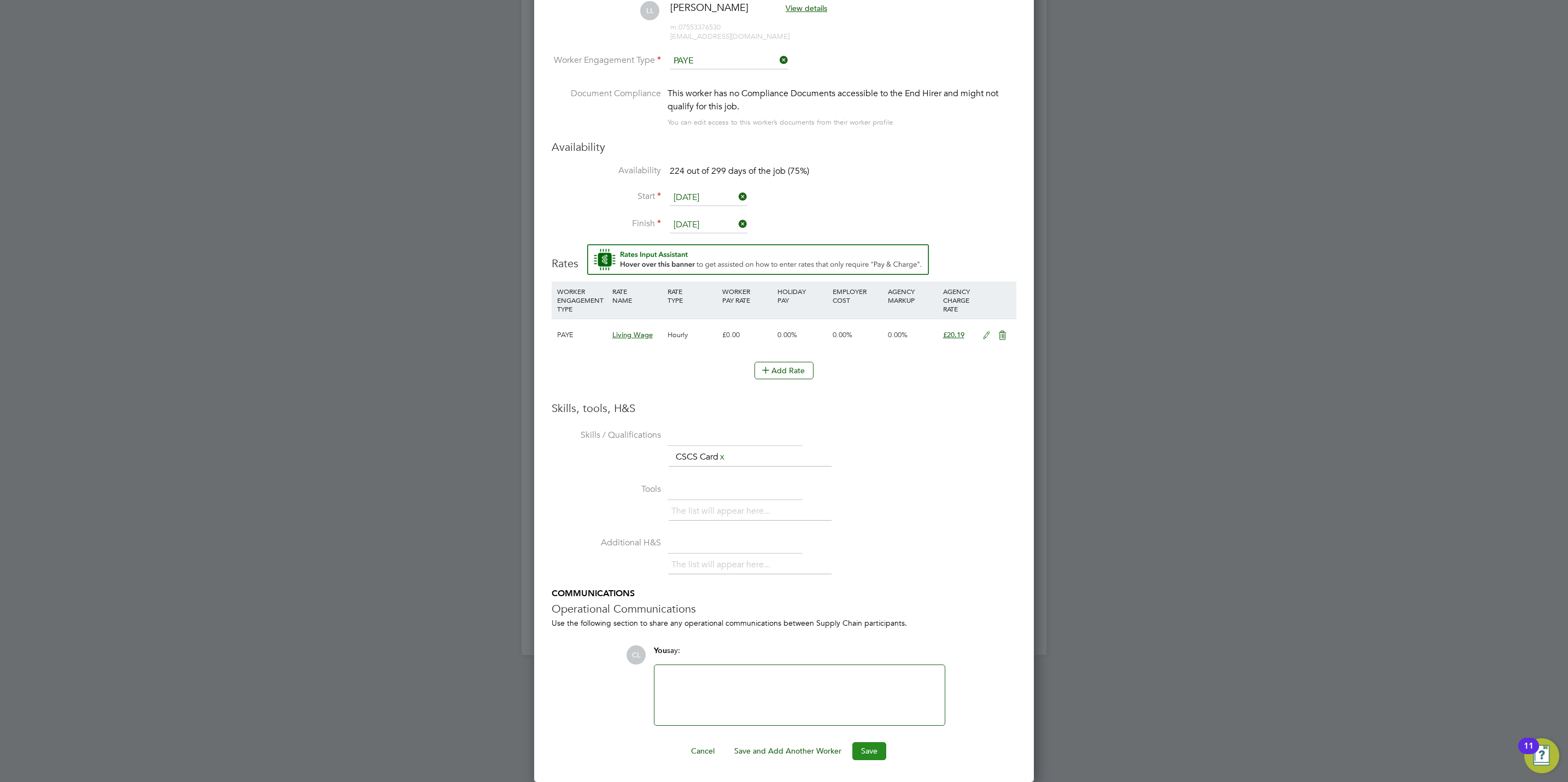
click at [868, 751] on button "Save" at bounding box center [869, 751] width 34 height 18
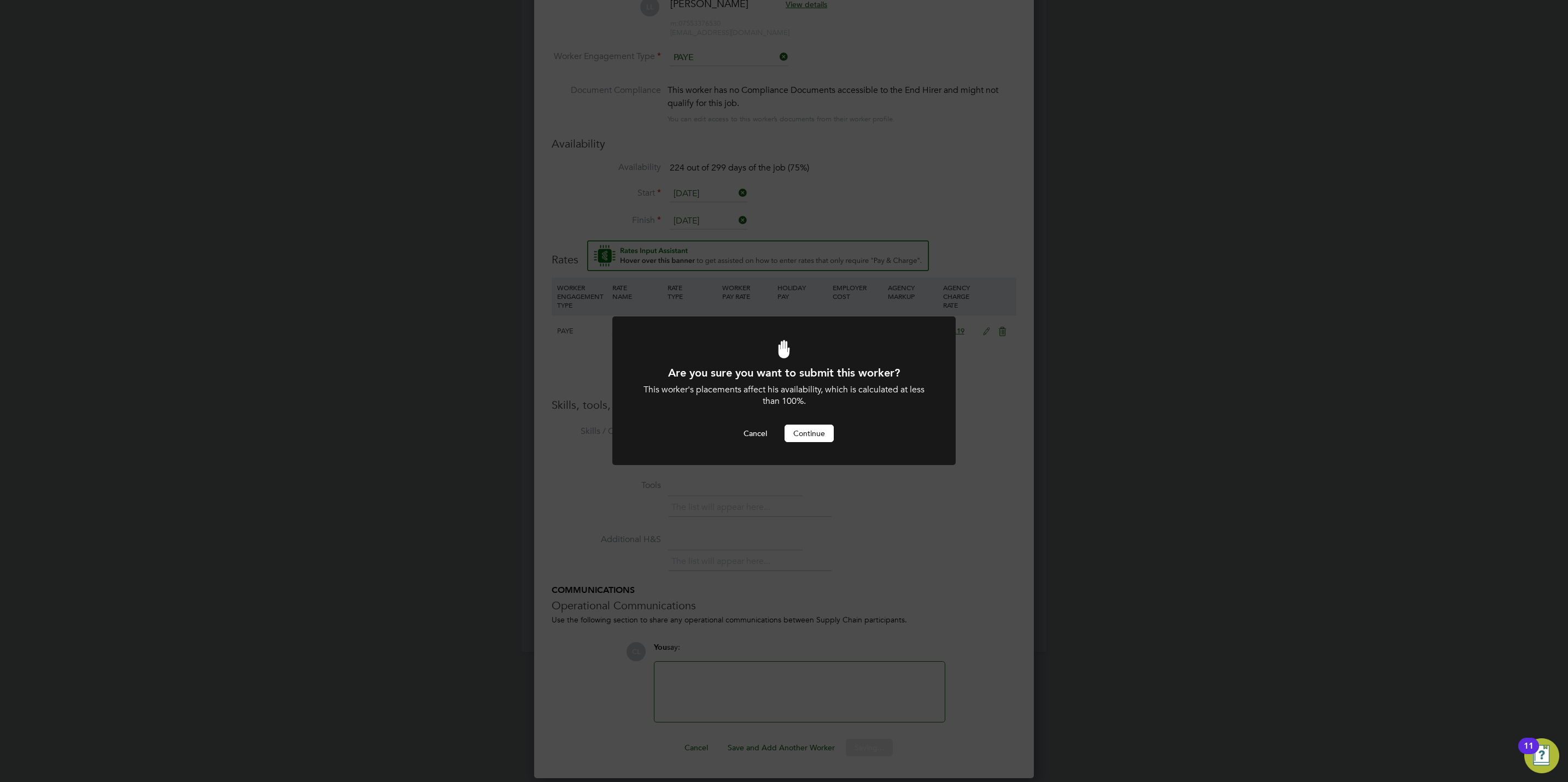
click at [817, 441] on button "Continue" at bounding box center [809, 433] width 49 height 18
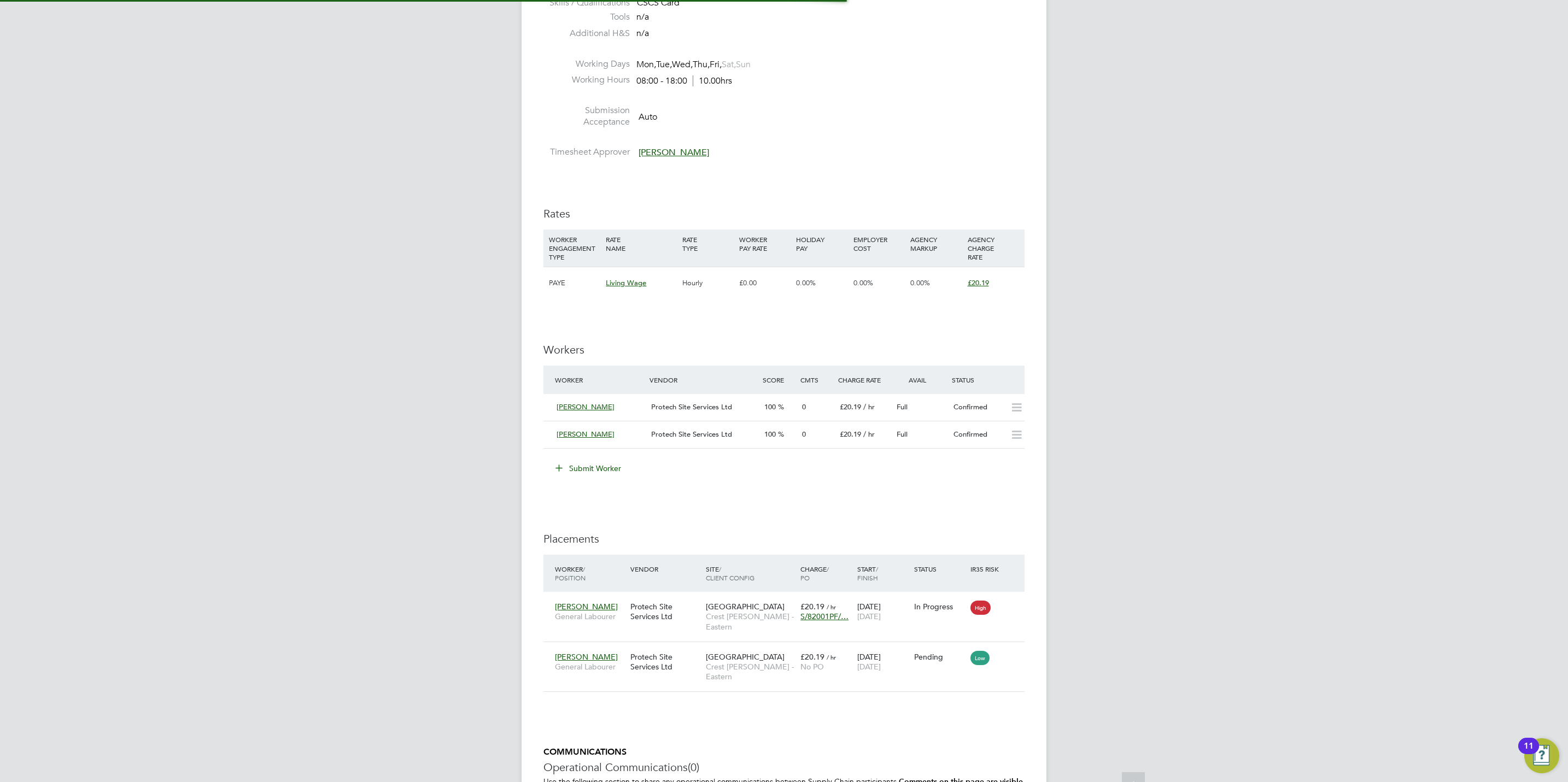
click at [984, 253] on div "WORKER ENGAGEMENT TYPE RATE NAME RATE TYPE WORKER PAY RATE HOLIDAY PAY EMPLOYER…" at bounding box center [784, 264] width 481 height 69
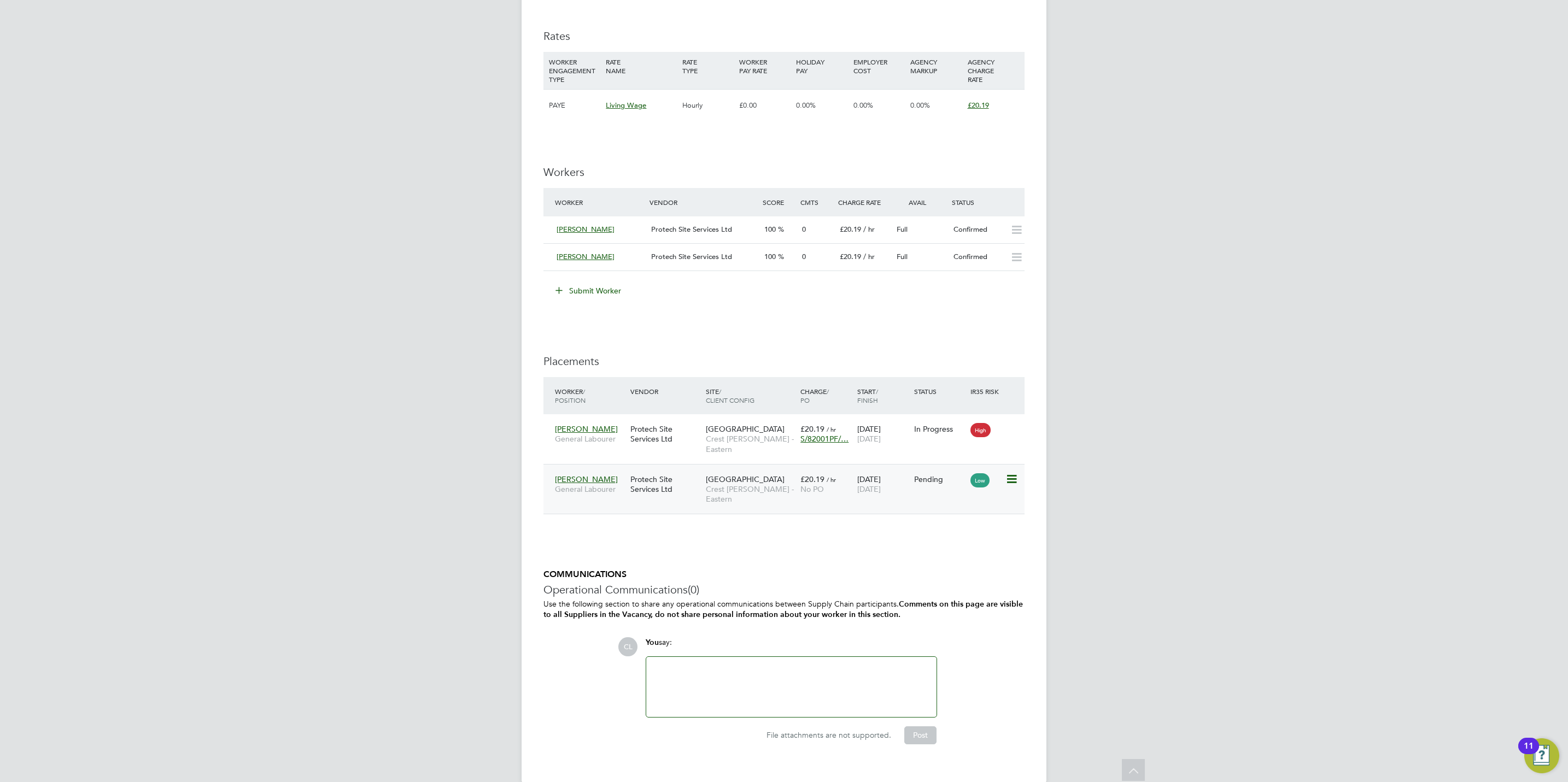
click at [1012, 475] on icon at bounding box center [1011, 480] width 11 height 13
click at [955, 534] on li "Start" at bounding box center [977, 539] width 78 height 15
type input "[PERSON_NAME]"
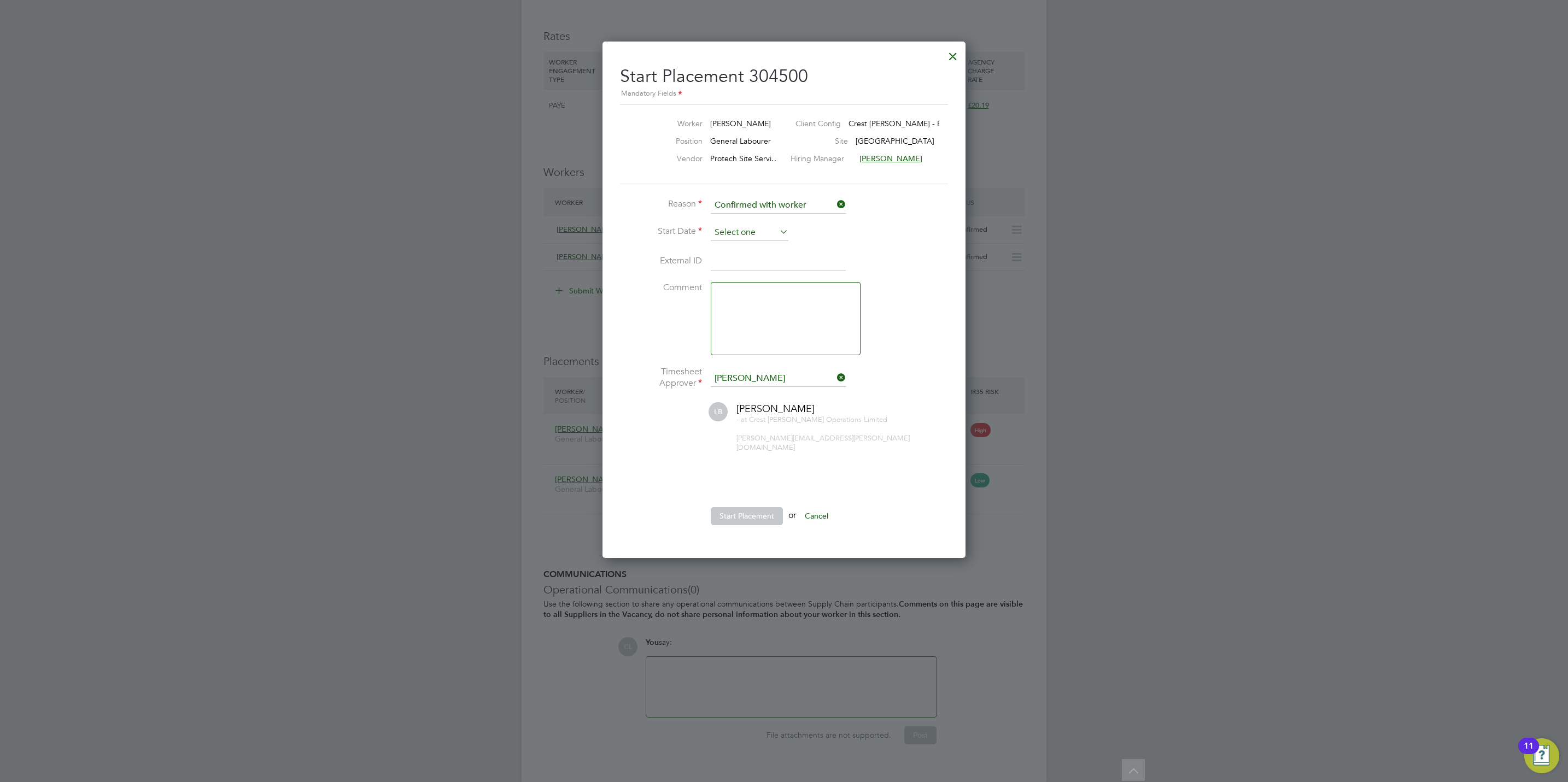
click at [756, 231] on input at bounding box center [750, 232] width 78 height 16
click at [794, 316] on span "18" at bounding box center [791, 311] width 21 height 21
type input "[DATE]"
click at [750, 522] on li "Start Placement or Cancel" at bounding box center [784, 522] width 328 height 29
click at [749, 508] on button "Start Placement" at bounding box center [747, 516] width 72 height 18
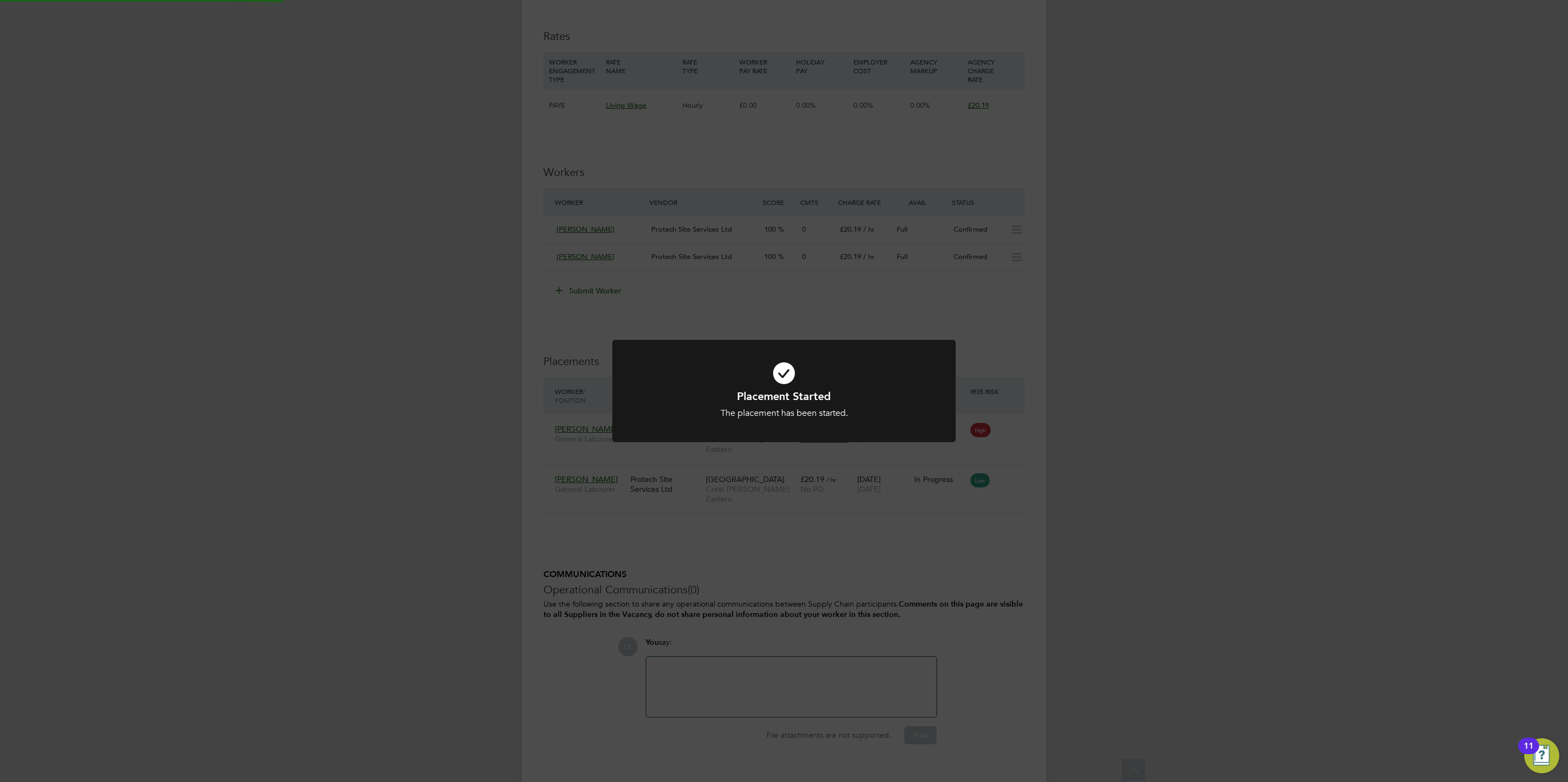
click at [989, 555] on div "Placement Started The placement has been started. Cancel Okay" at bounding box center [784, 391] width 1568 height 782
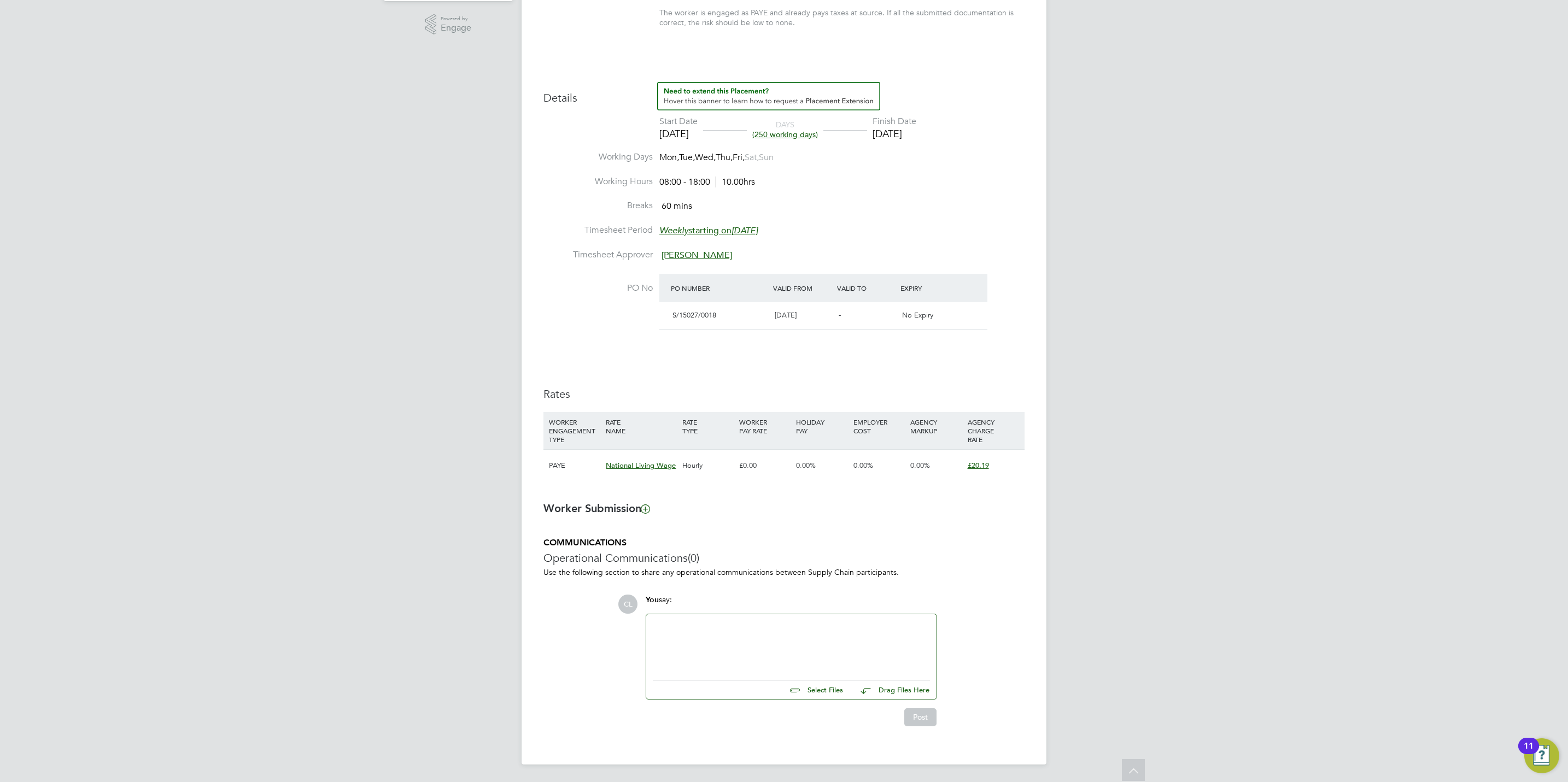
scroll to position [123, 0]
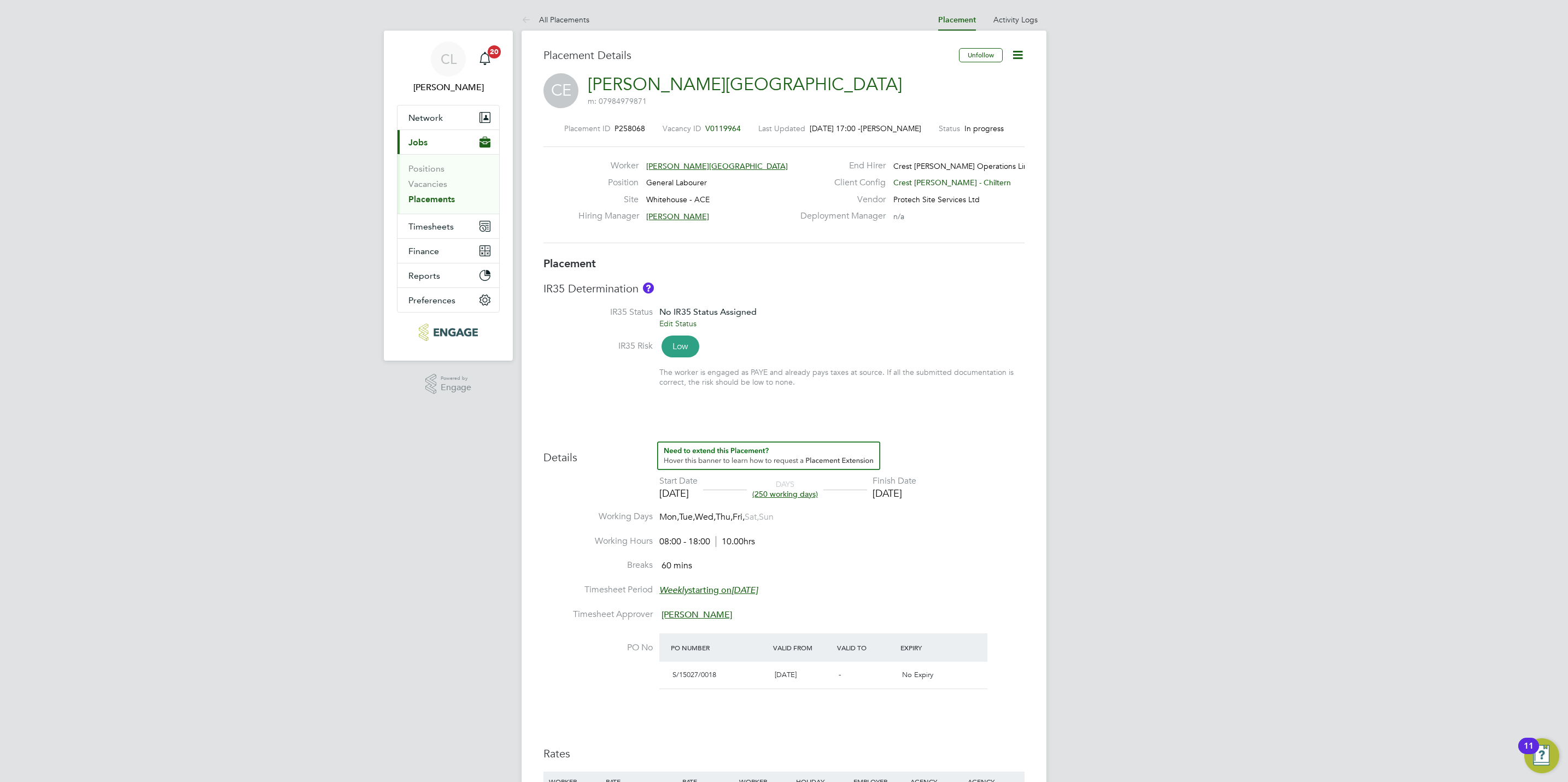
click at [730, 125] on span "V0119964" at bounding box center [723, 128] width 35 height 10
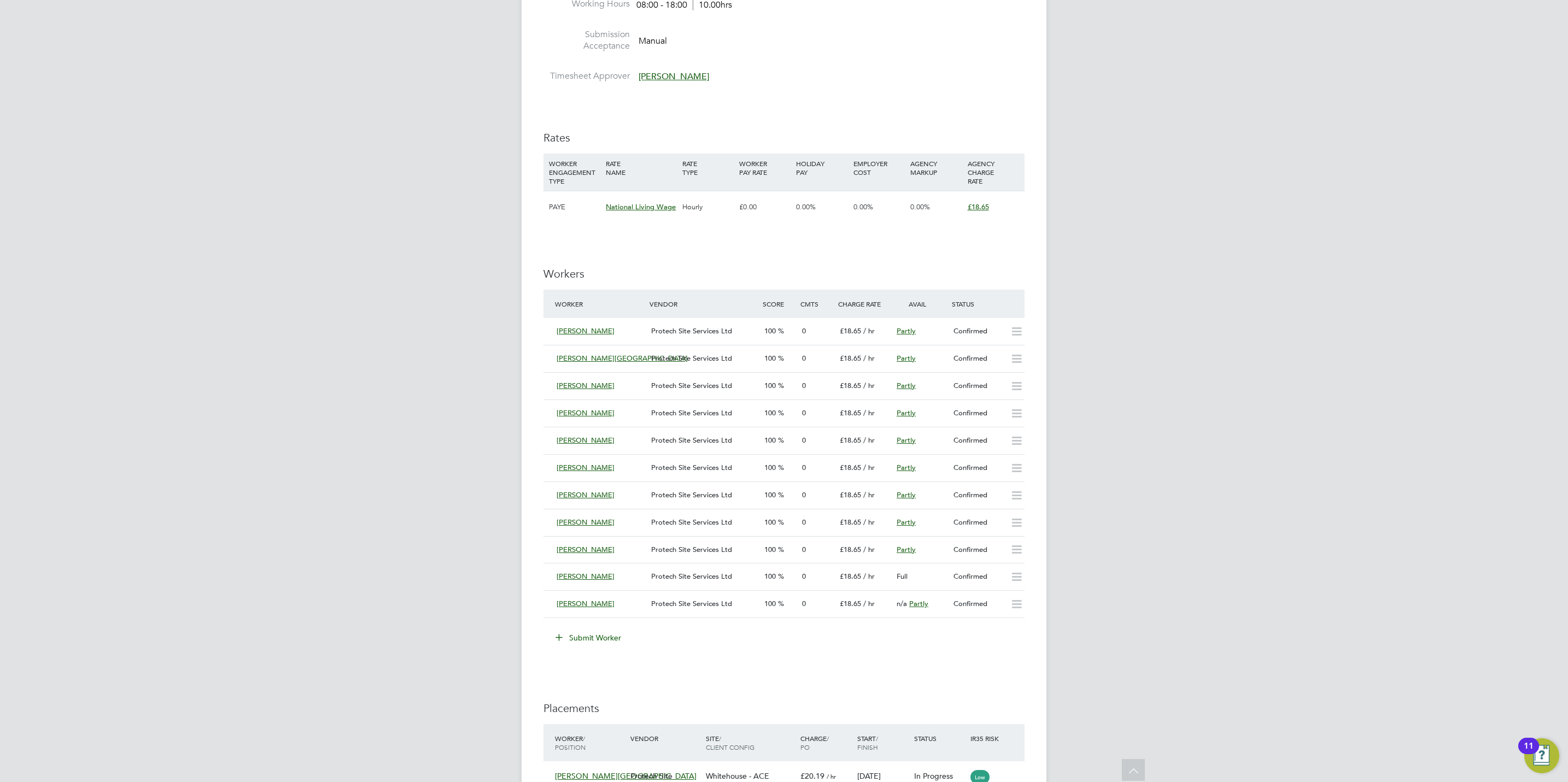
click at [590, 637] on button "Submit Worker" at bounding box center [589, 638] width 82 height 18
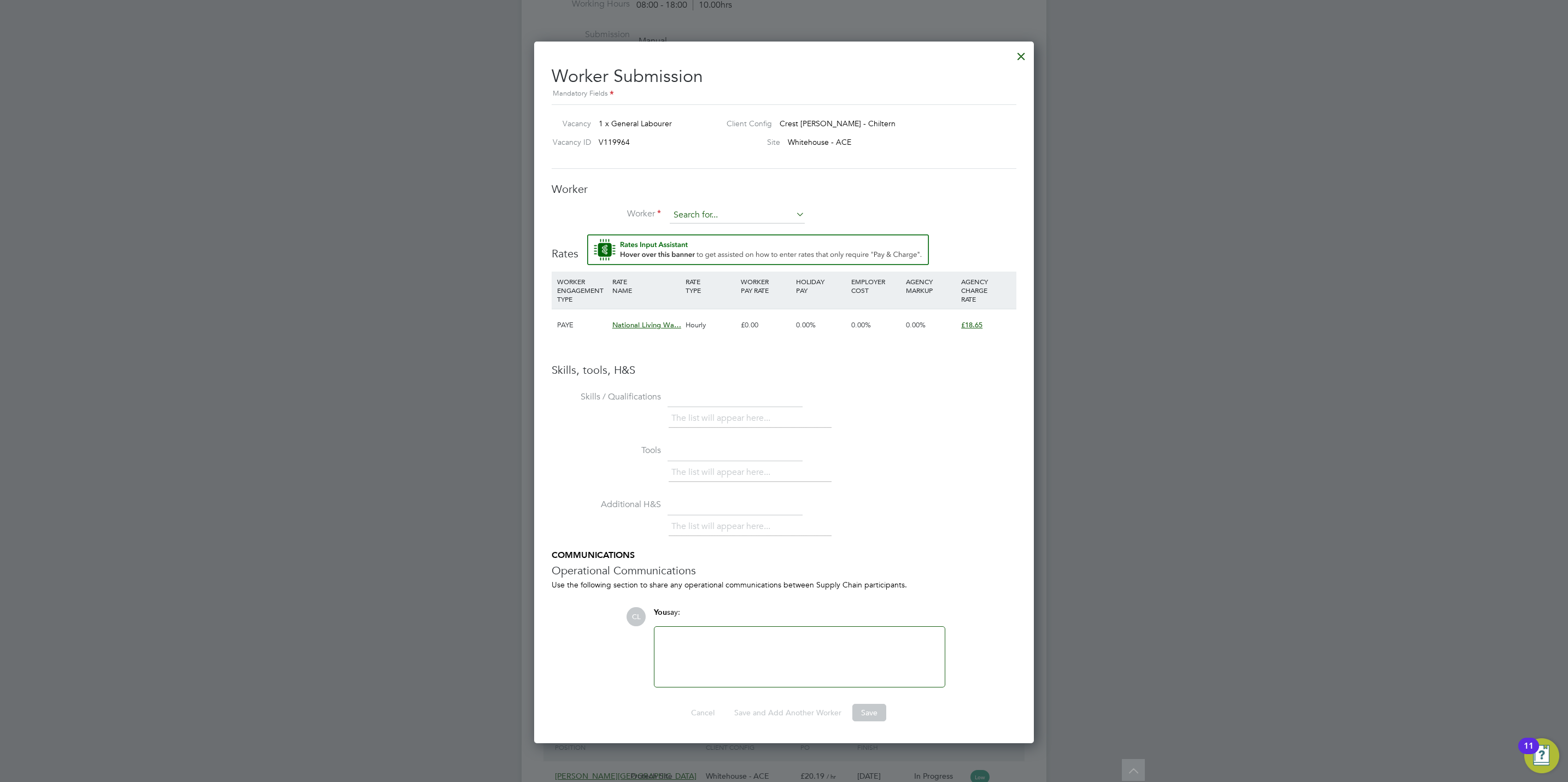
click at [712, 208] on input at bounding box center [737, 215] width 135 height 16
click at [748, 305] on li "[PERSON_NAME] [PERSON_NAME] (CHM001)" at bounding box center [737, 305] width 136 height 15
type input "[PERSON_NAME] (CHM001)"
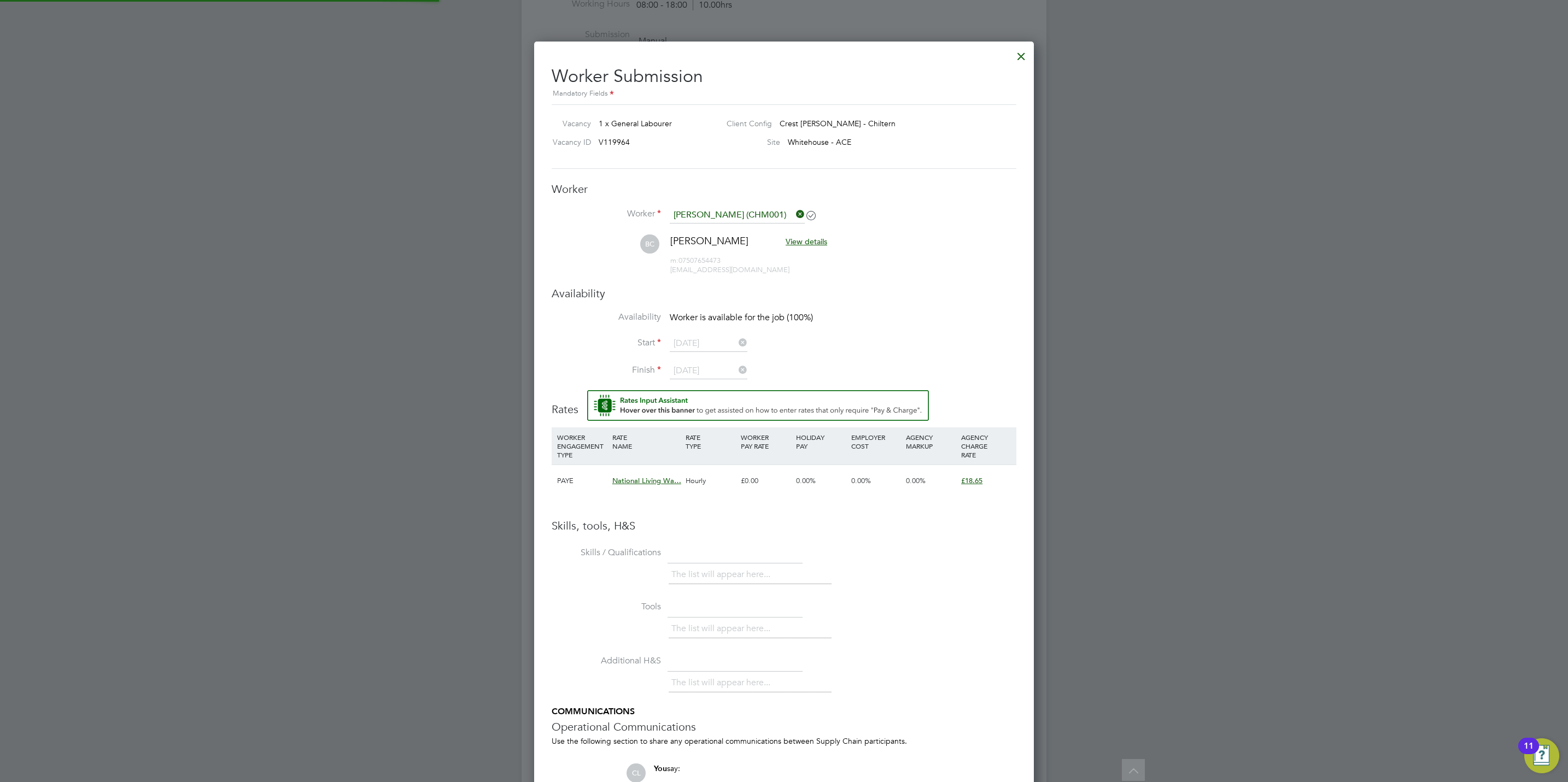
click at [927, 274] on ng-form "Worker Worker [PERSON_NAME] (CHM001) BC [PERSON_NAME] View details m: 075076544…" at bounding box center [783, 529] width 464 height 696
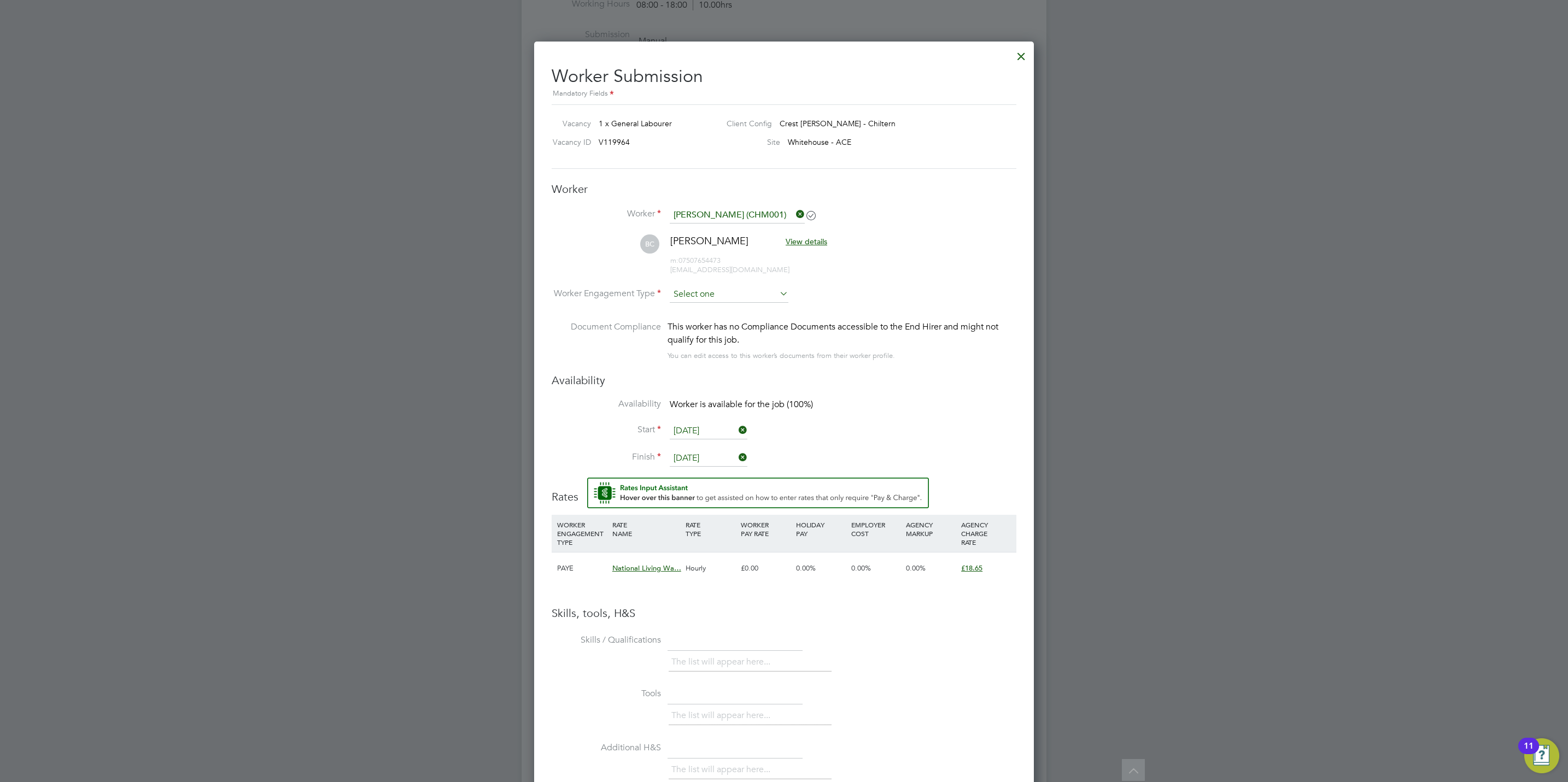
click at [745, 288] on input at bounding box center [729, 295] width 119 height 16
click at [730, 330] on li "PAYE" at bounding box center [729, 324] width 120 height 14
type input "PAYE"
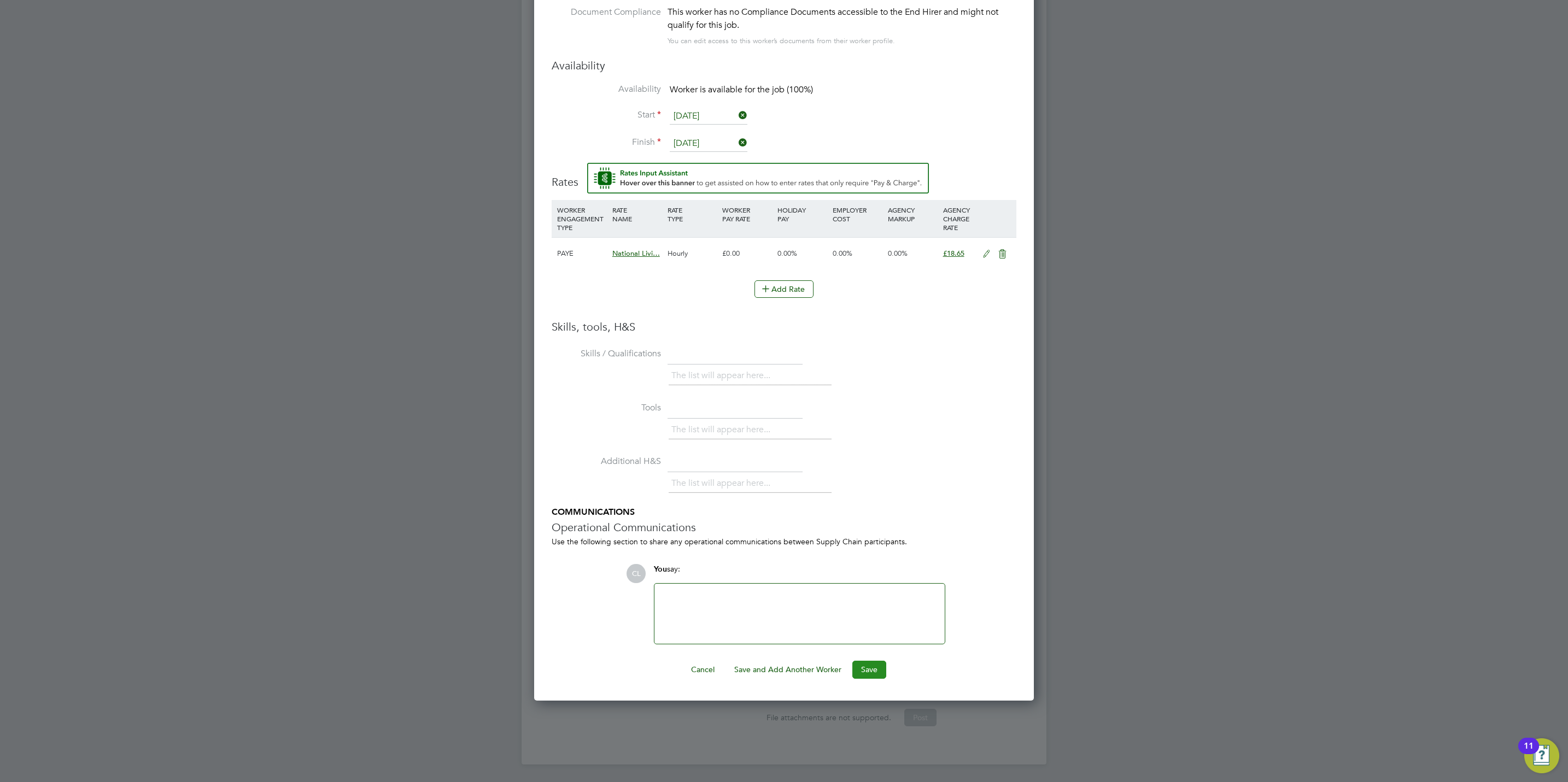
click at [868, 668] on button "Save" at bounding box center [869, 669] width 34 height 18
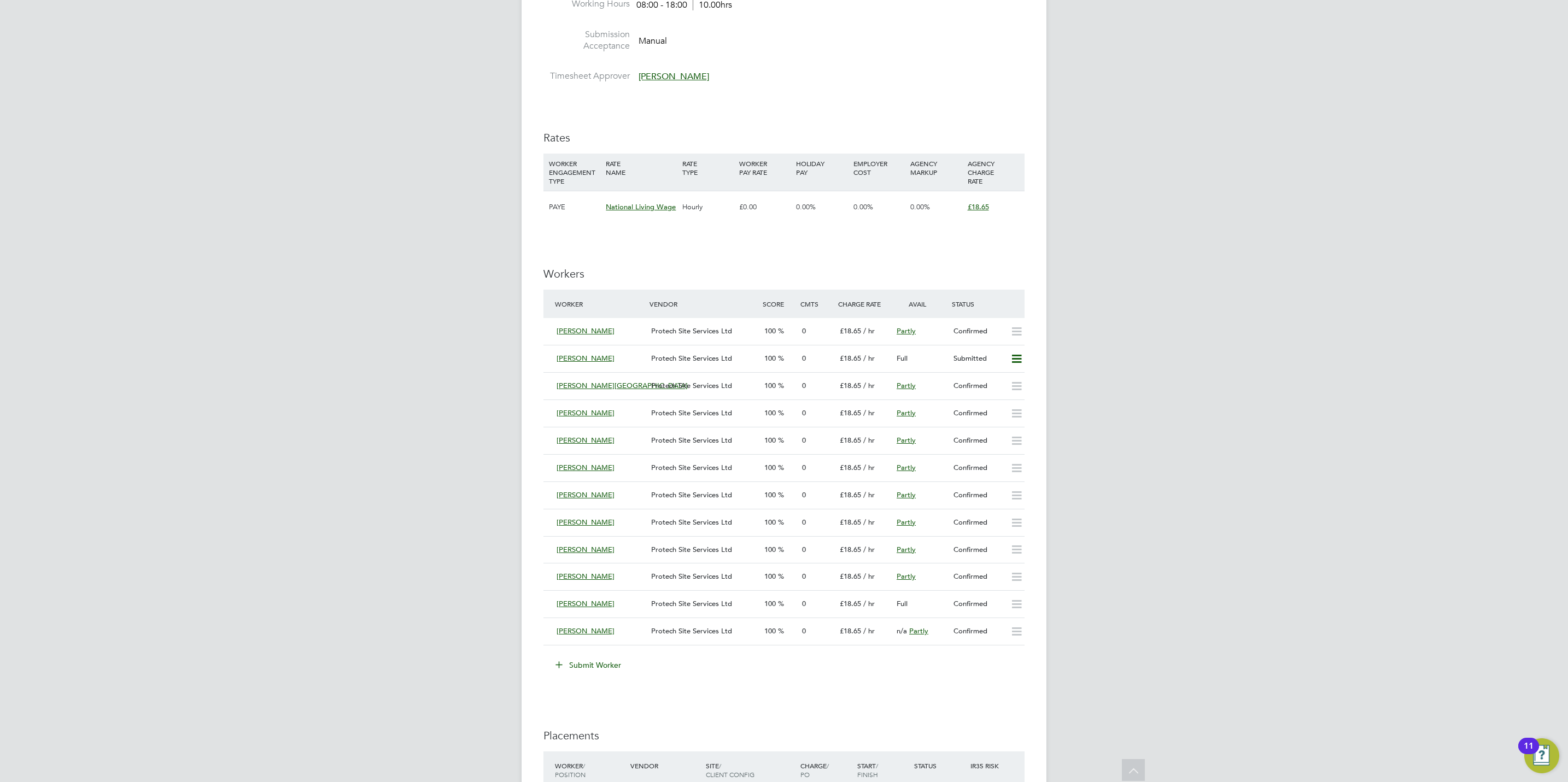
click at [962, 674] on div "Submit Worker" at bounding box center [786, 665] width 477 height 18
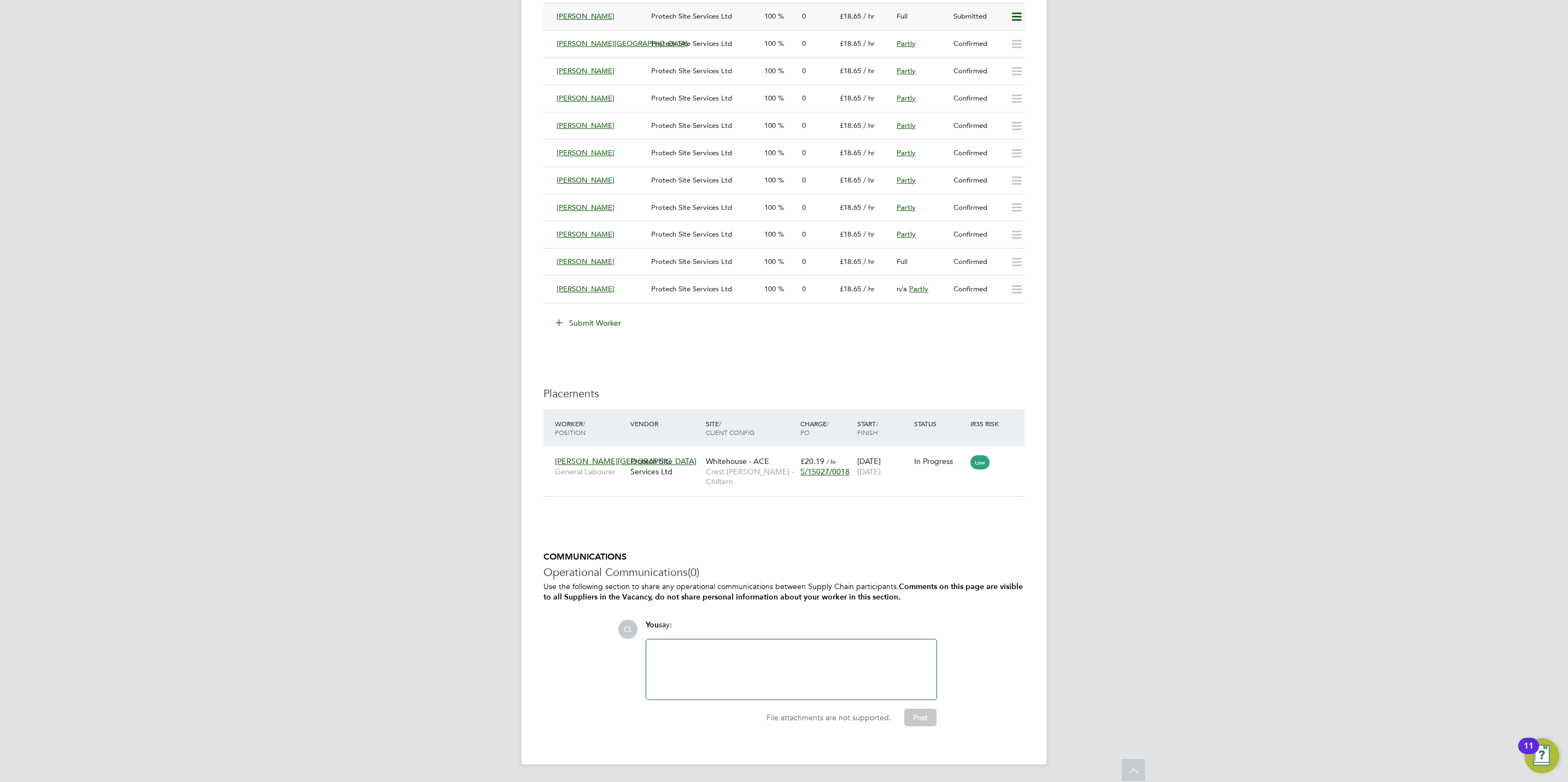
click at [1013, 13] on icon at bounding box center [1017, 17] width 13 height 9
click at [991, 34] on li "Offer" at bounding box center [1000, 41] width 42 height 15
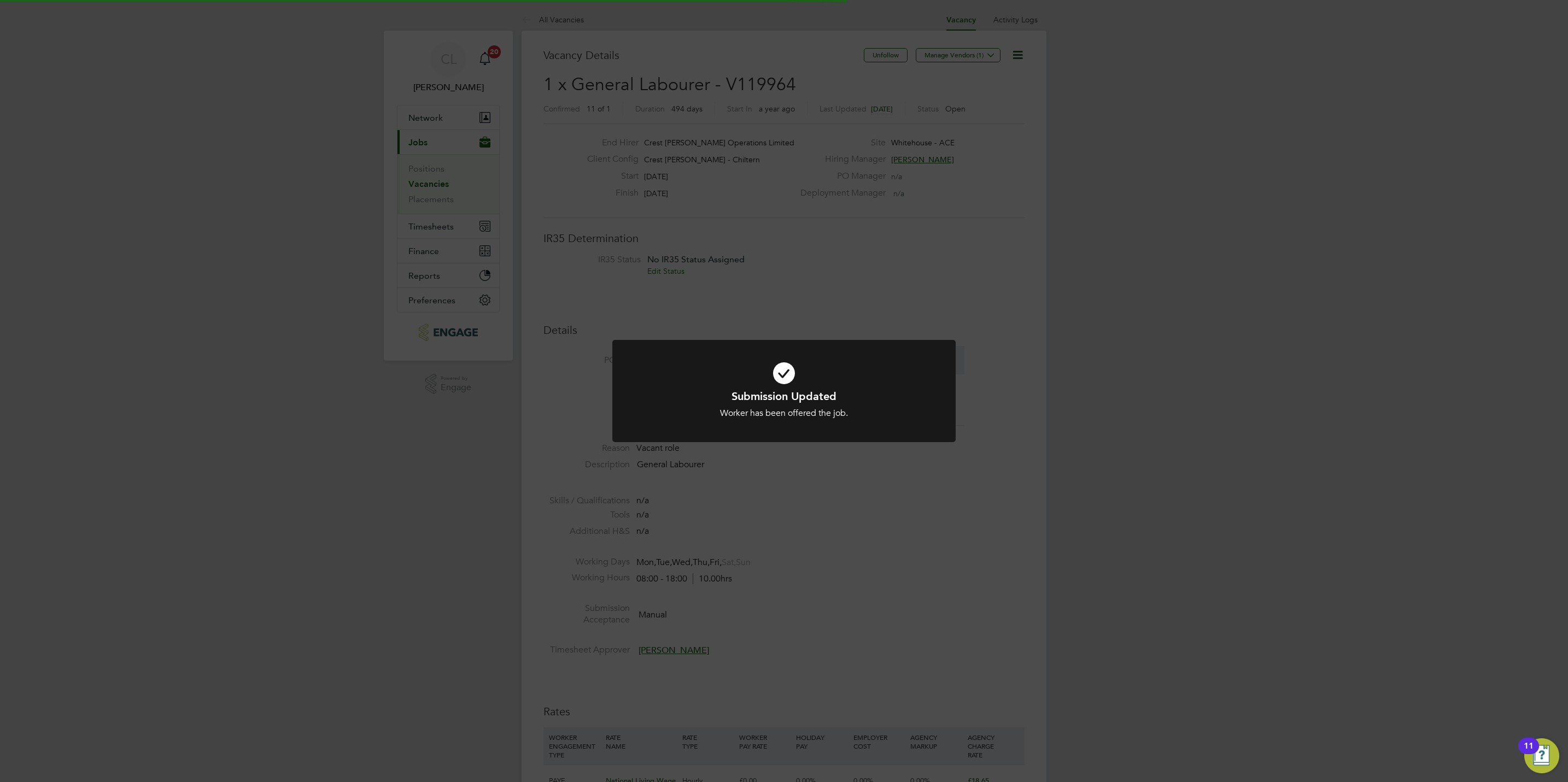
drag, startPoint x: 997, startPoint y: 352, endPoint x: 988, endPoint y: 352, distance: 9.0
click at [988, 352] on div "Submission Updated Worker has been offered the job. Cancel Okay" at bounding box center [784, 391] width 1568 height 782
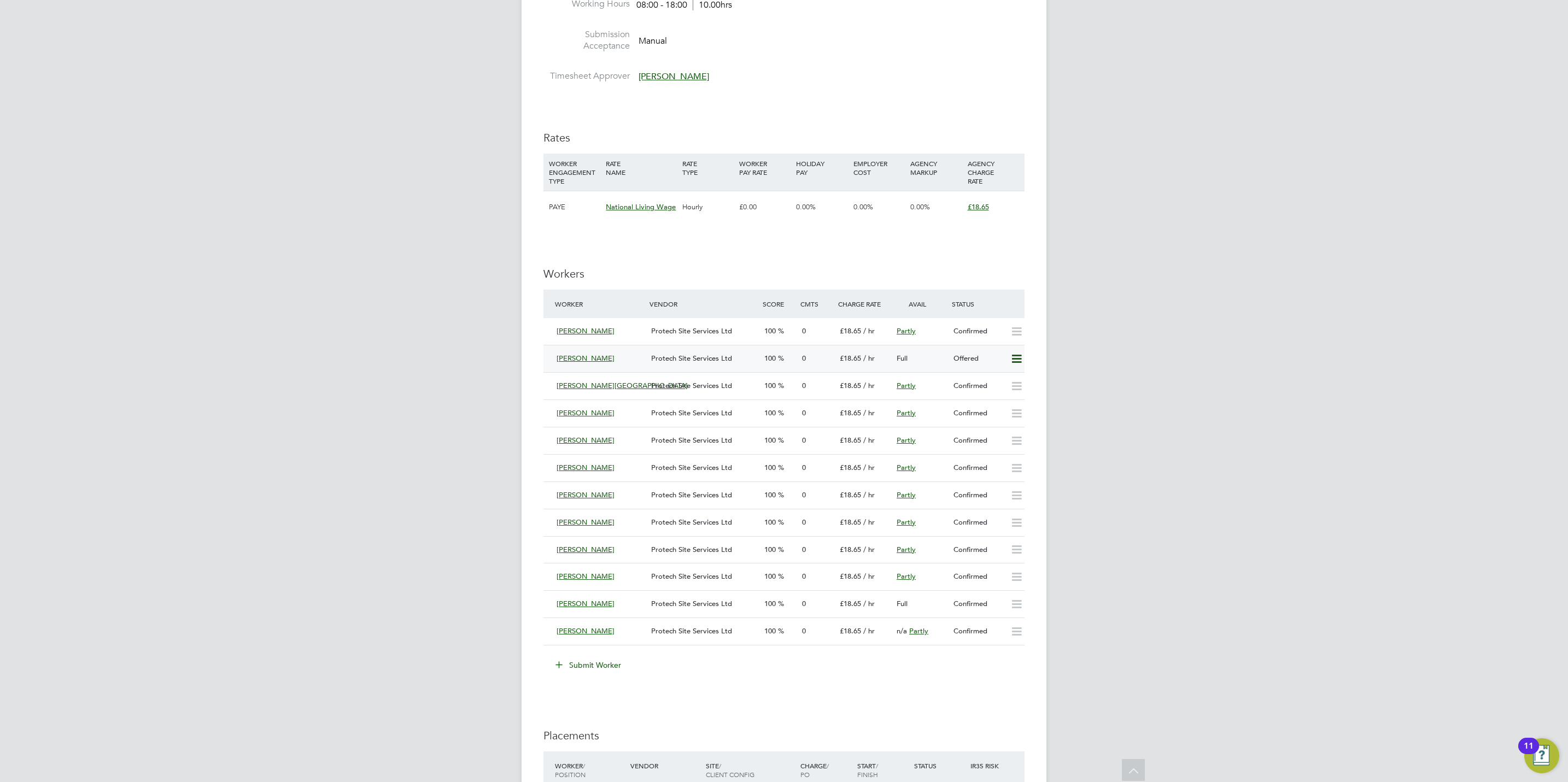
click at [1018, 357] on icon at bounding box center [1017, 359] width 13 height 9
click at [996, 387] on li "Confirm" at bounding box center [1000, 383] width 41 height 15
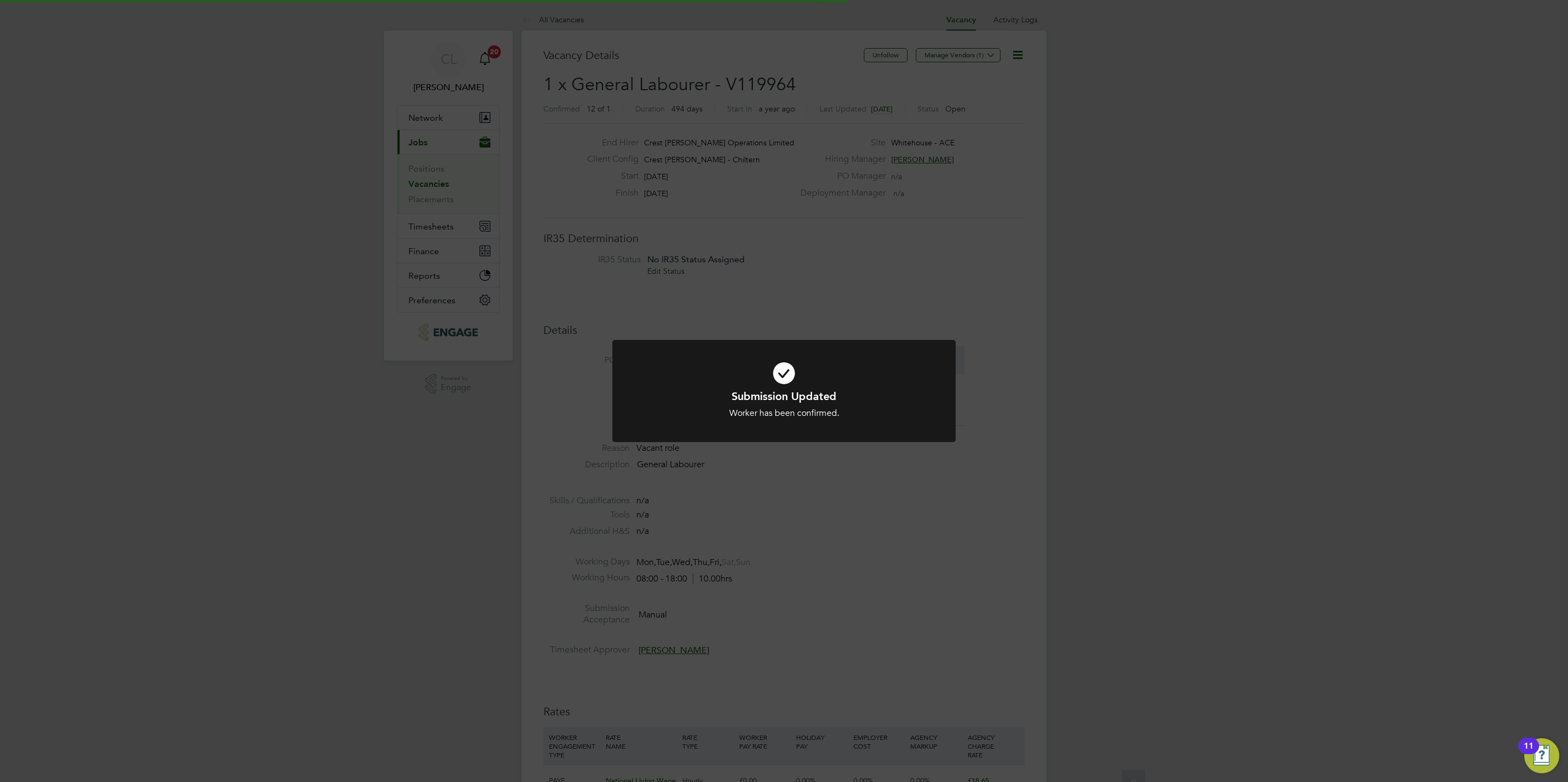
click at [1004, 689] on div "Submission Updated Worker has been confirmed. Cancel Okay" at bounding box center [784, 391] width 1568 height 782
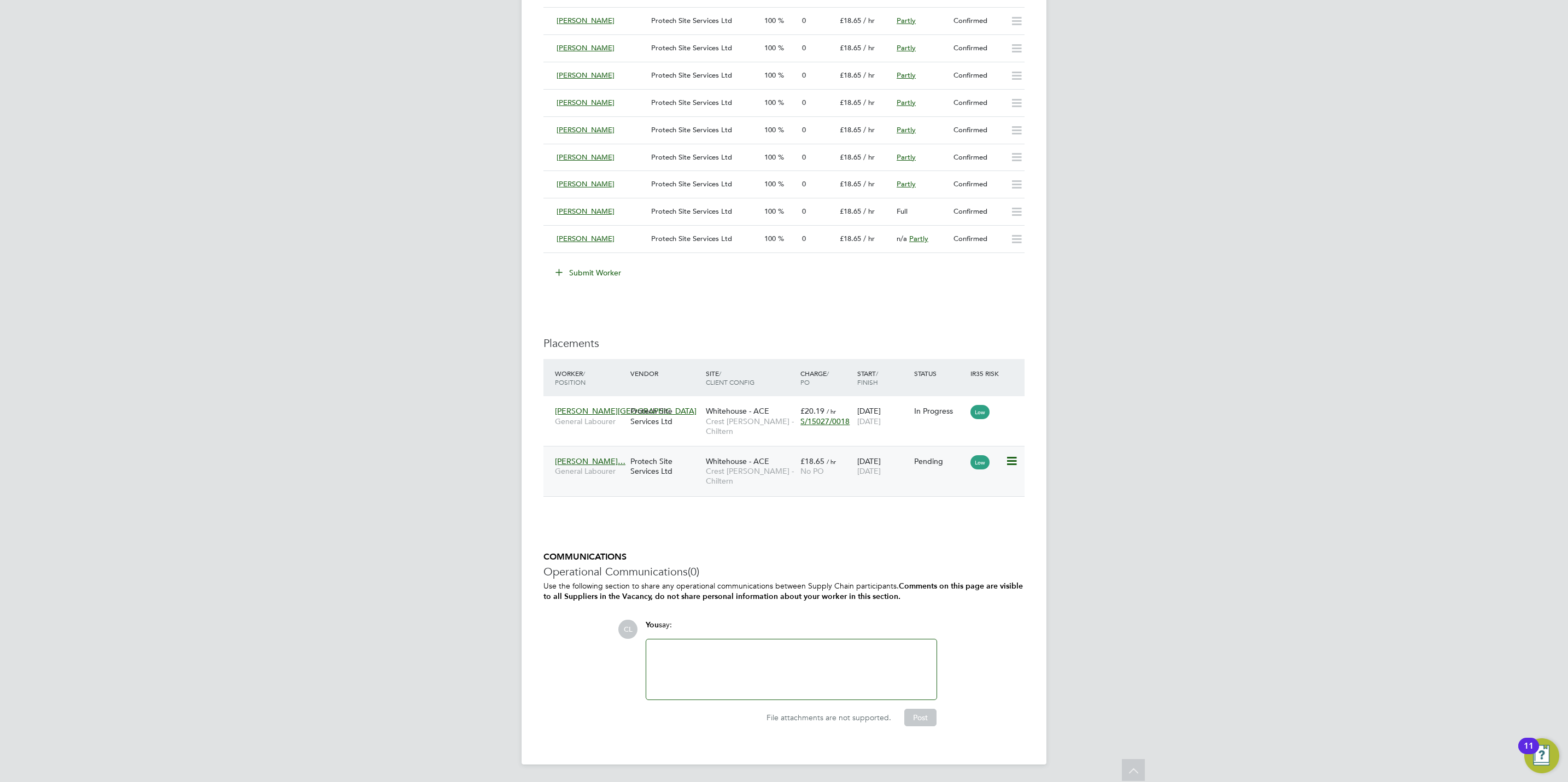
click at [1009, 459] on icon at bounding box center [1011, 461] width 11 height 13
click at [953, 529] on li "Start" at bounding box center [977, 534] width 78 height 15
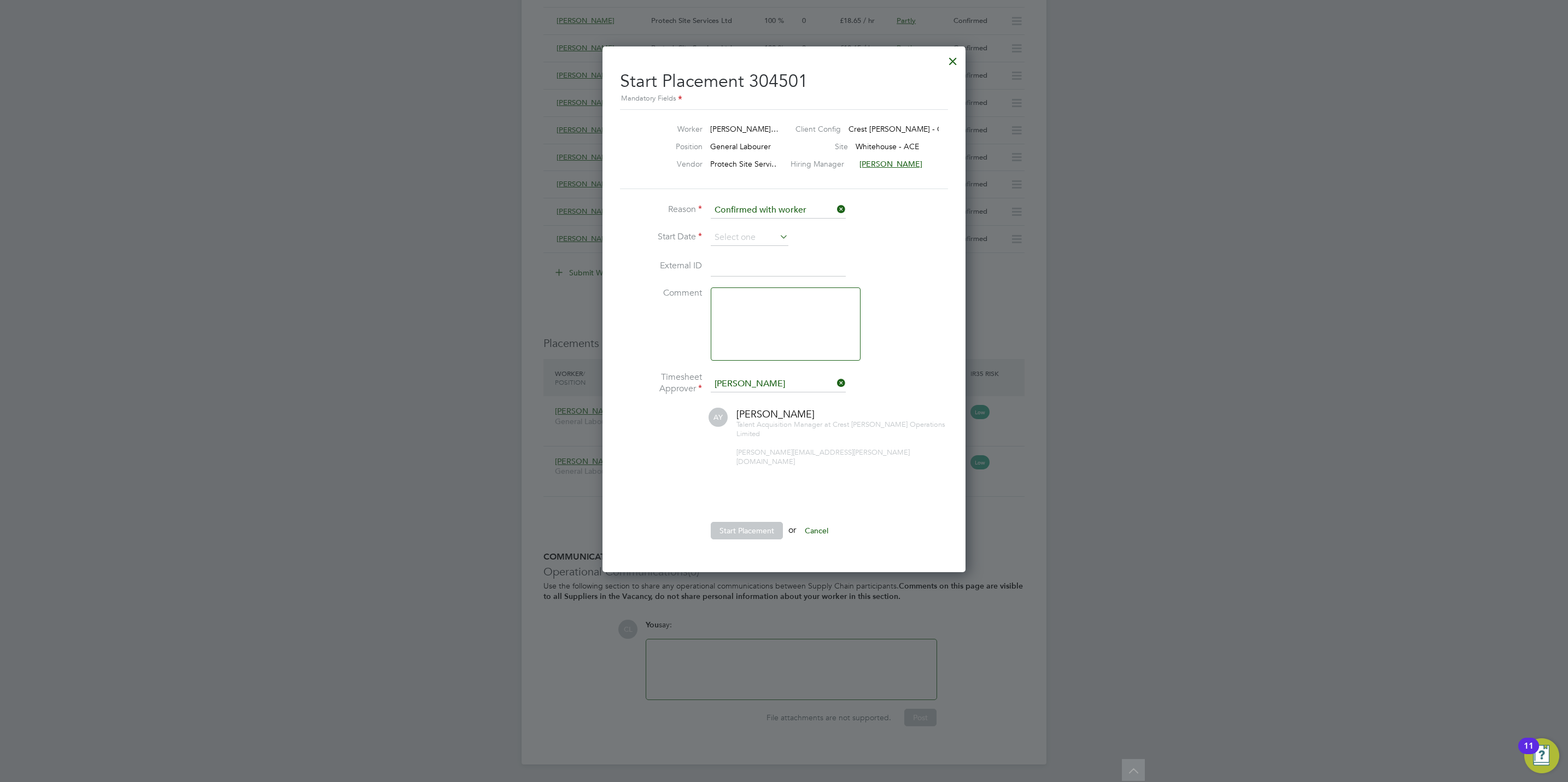
click at [747, 220] on li "Reason Confirmed with worker" at bounding box center [784, 215] width 328 height 27
click at [751, 239] on input at bounding box center [750, 237] width 78 height 16
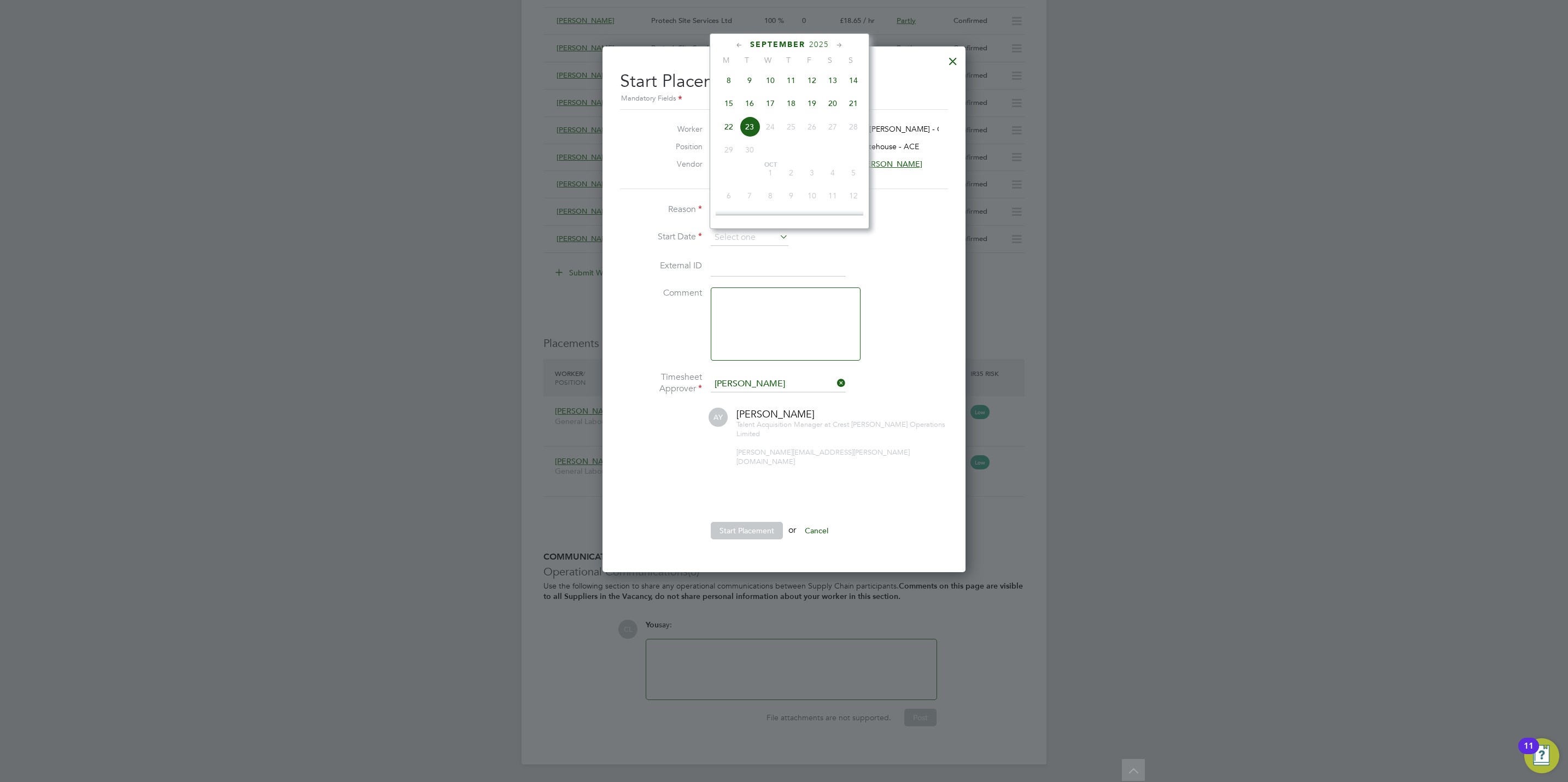
click at [932, 292] on li "Comment" at bounding box center [784, 329] width 328 height 84
click at [754, 239] on input at bounding box center [750, 237] width 78 height 16
drag, startPoint x: 771, startPoint y: 106, endPoint x: 773, endPoint y: 148, distance: 42.0
click at [773, 106] on span "17" at bounding box center [770, 103] width 21 height 21
type input "[DATE]"
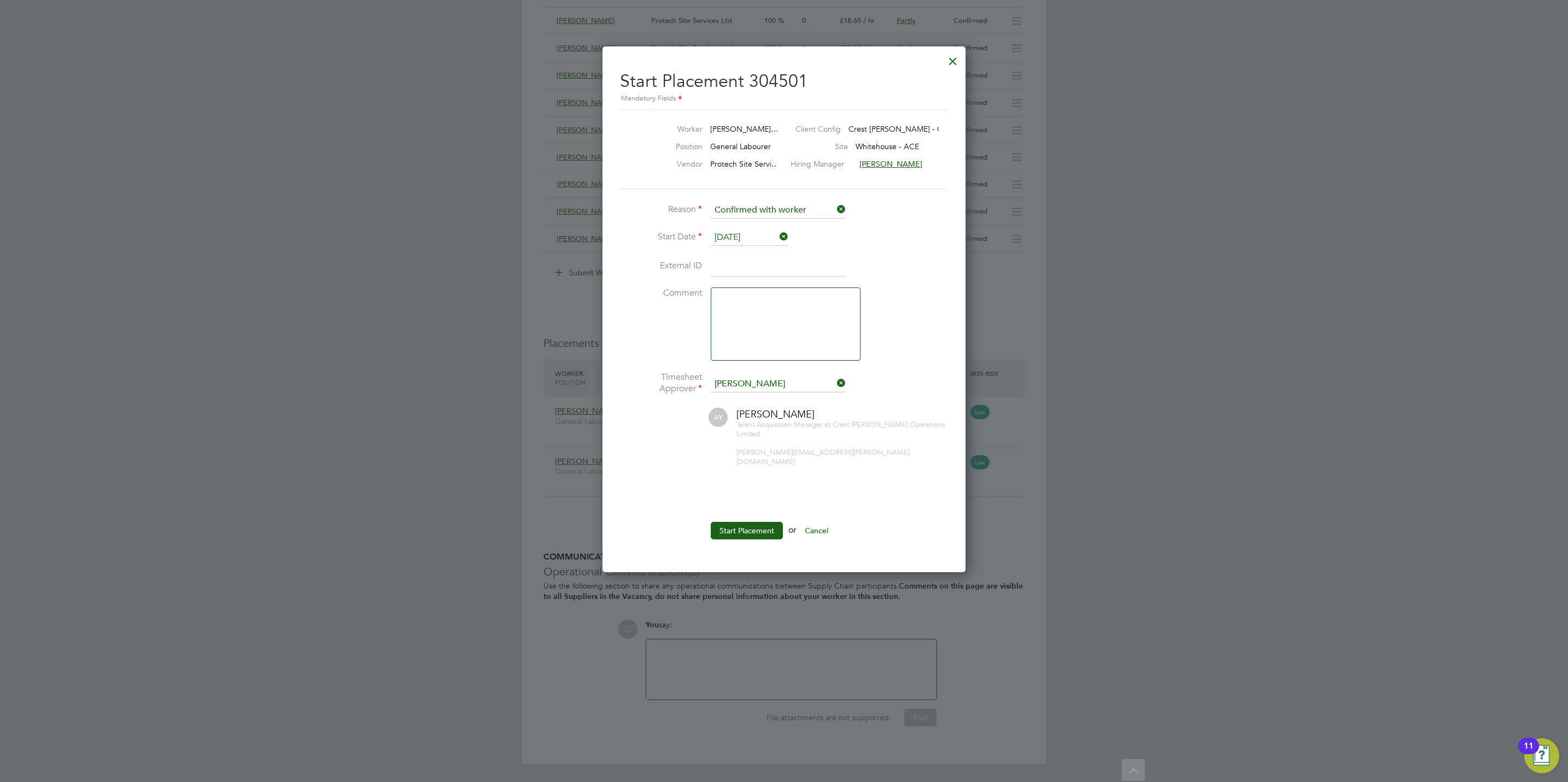
click at [761, 497] on ul "Reason Confirmed with worker Start Date [DATE] External ID Comment Timesheet Ap…" at bounding box center [784, 376] width 328 height 348
click at [763, 522] on button "Start Placement" at bounding box center [747, 531] width 72 height 18
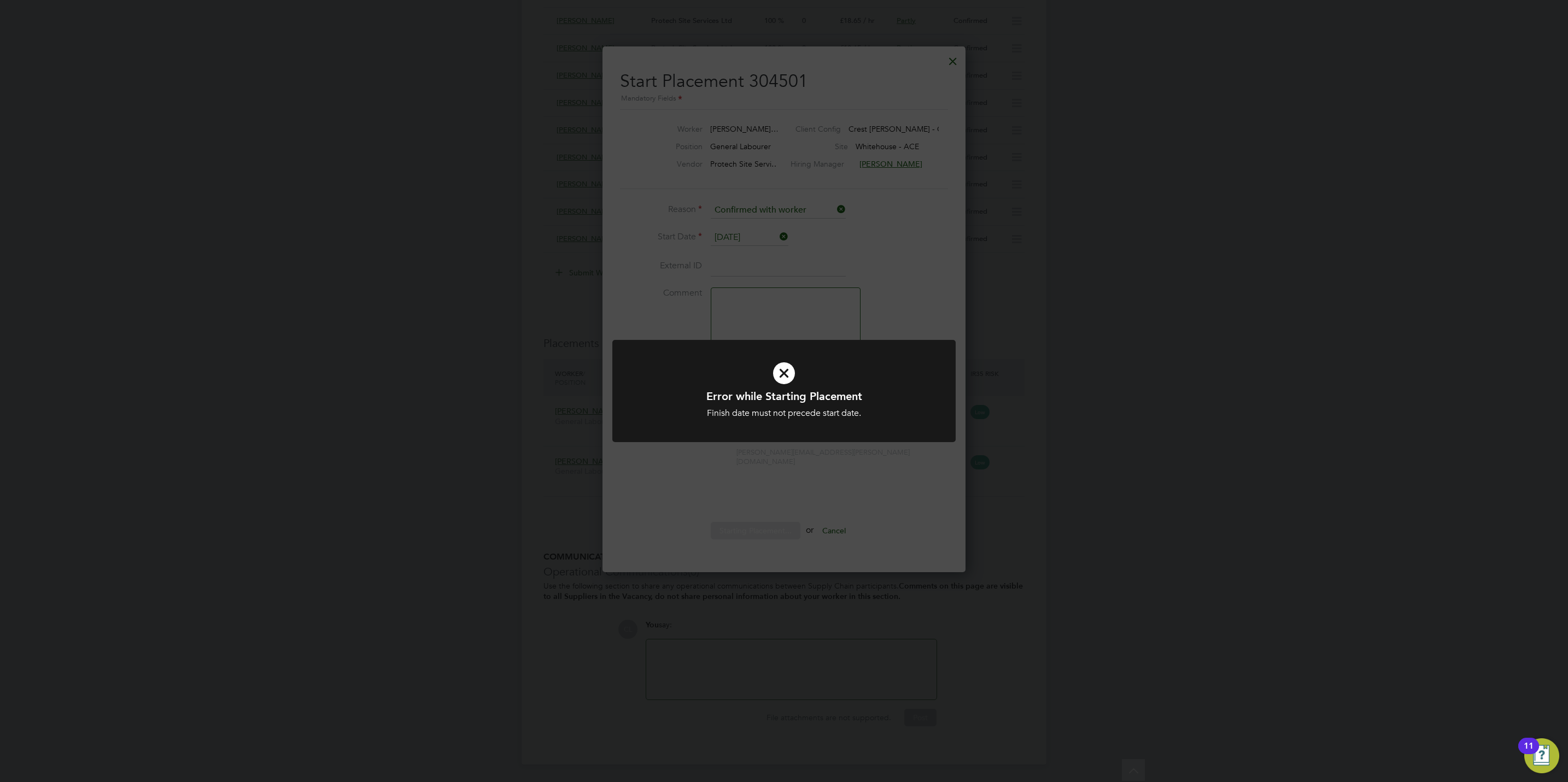
click at [955, 522] on div "Error while Starting Placement Finish date must not precede start date. Cancel …" at bounding box center [784, 391] width 1568 height 782
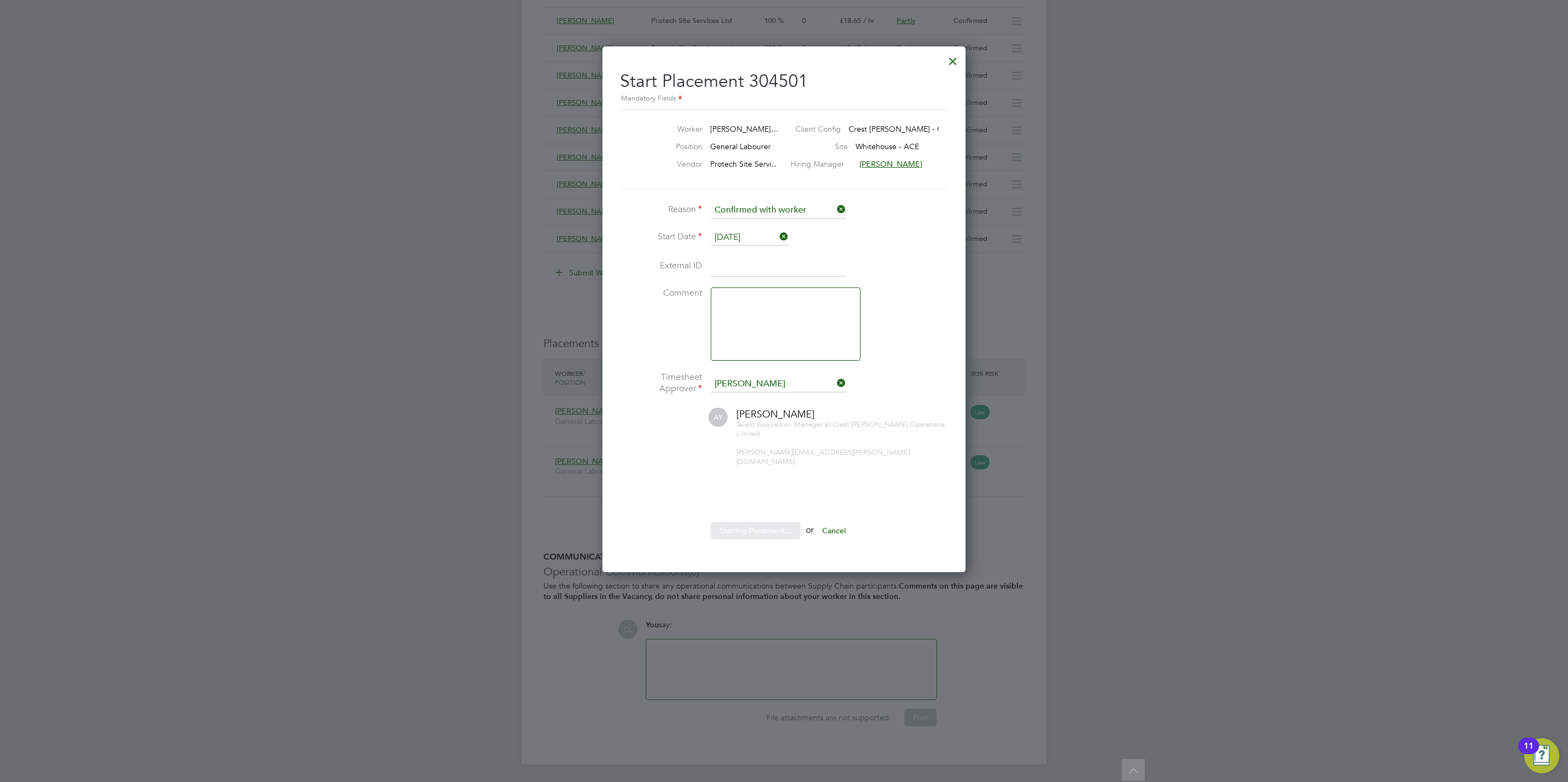
click at [954, 51] on div at bounding box center [953, 58] width 19 height 19
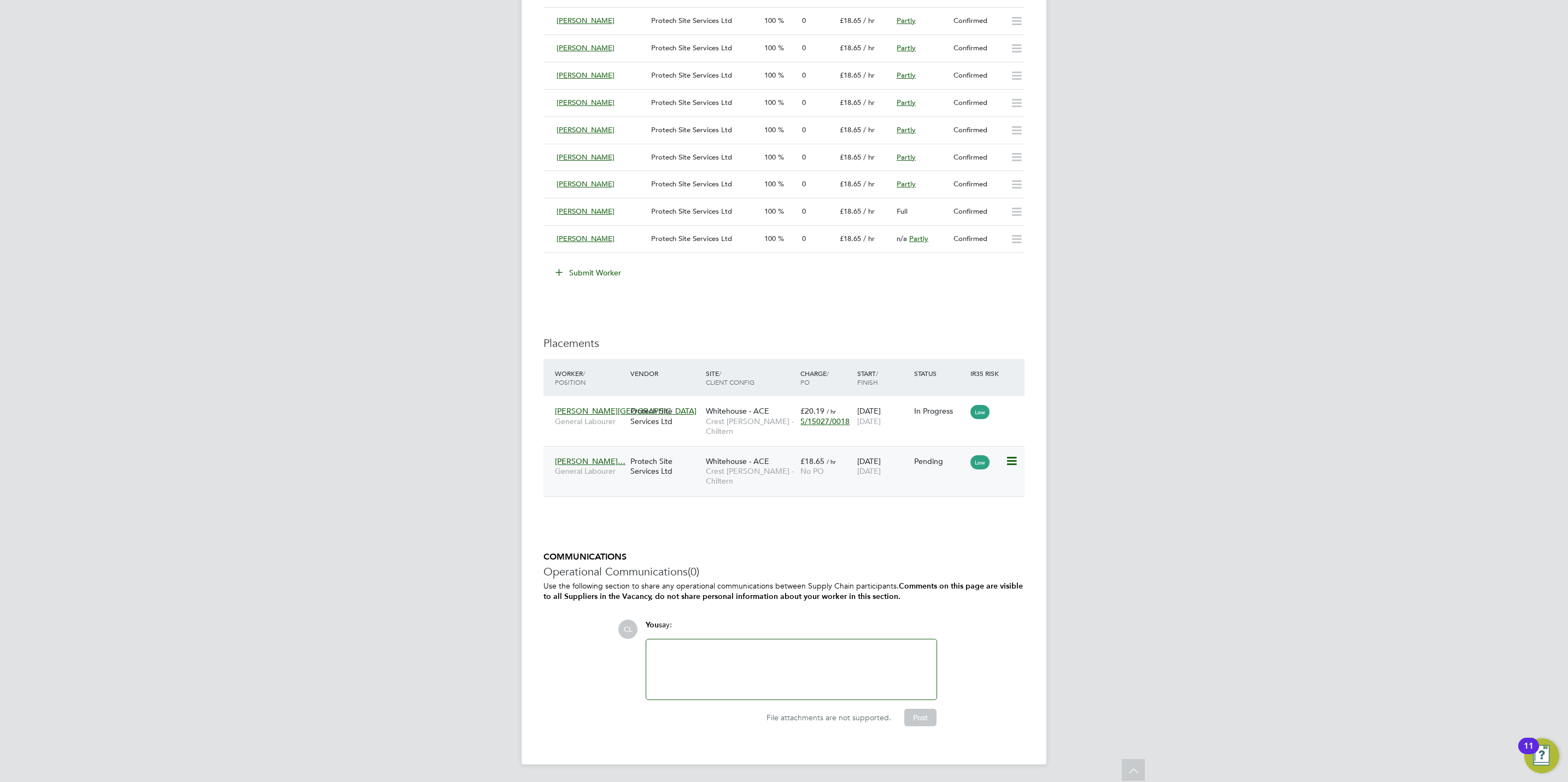
click at [754, 484] on span "Crest [PERSON_NAME] - Chiltern" at bounding box center [751, 476] width 89 height 19
click at [1010, 458] on icon at bounding box center [1011, 461] width 11 height 13
click at [952, 532] on li "Start" at bounding box center [977, 534] width 78 height 15
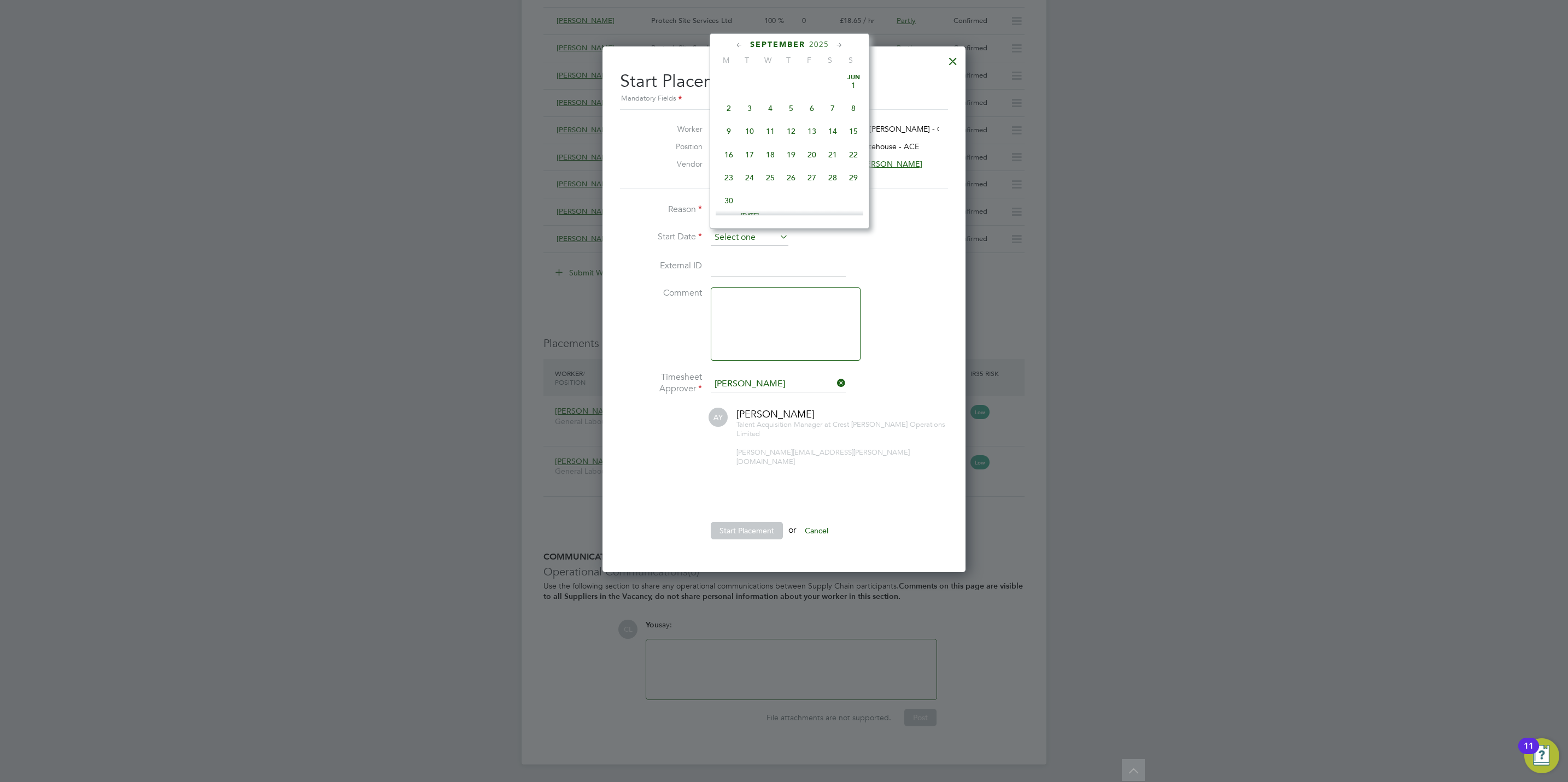
click at [761, 239] on input at bounding box center [750, 237] width 78 height 16
click at [771, 96] on span "17" at bounding box center [770, 103] width 21 height 21
type input "[DATE]"
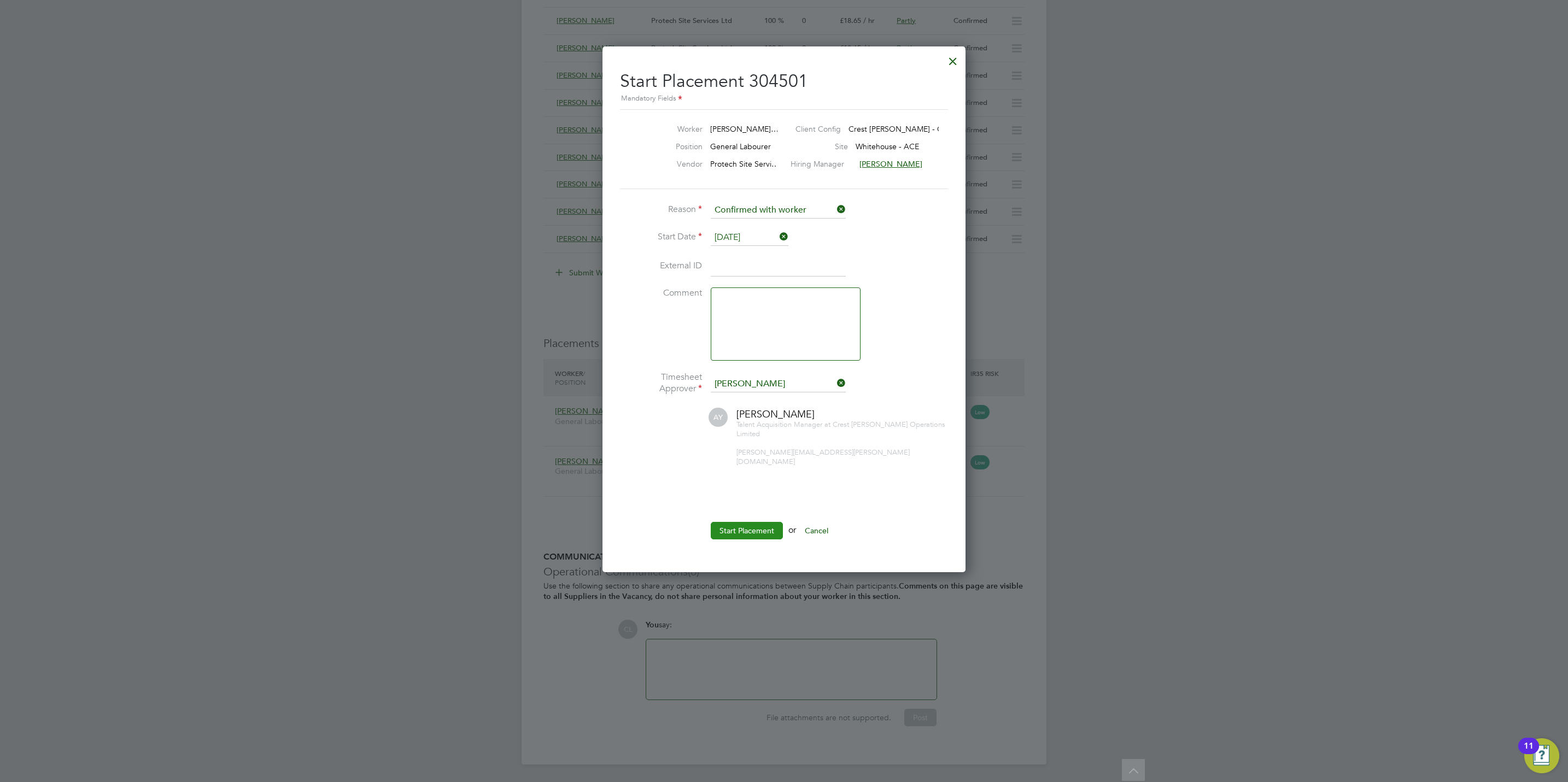
click at [735, 522] on button "Start Placement" at bounding box center [747, 531] width 72 height 18
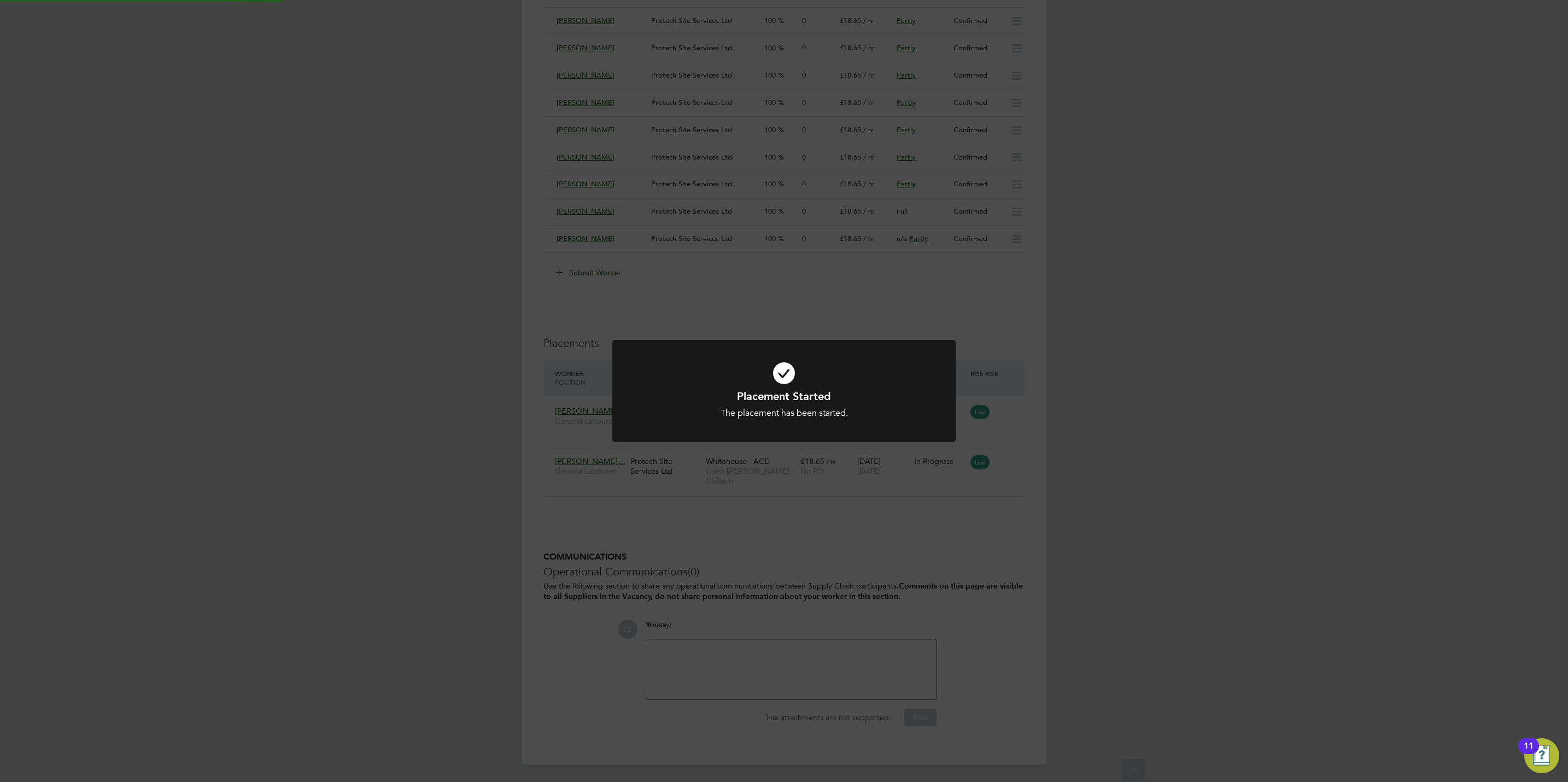
click at [396, 527] on div "Placement Started The placement has been started. Cancel Okay" at bounding box center [784, 391] width 1568 height 782
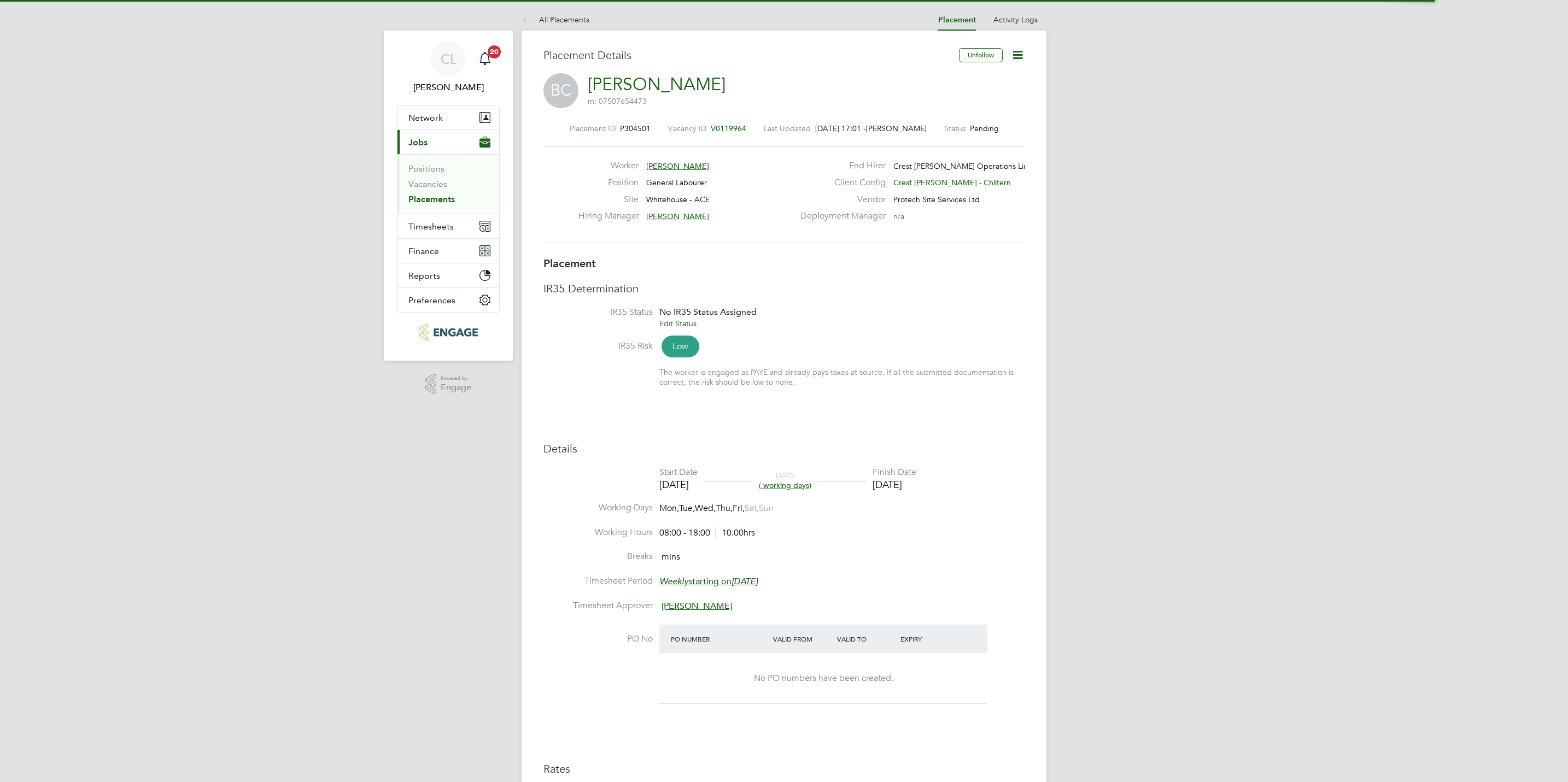
click at [1022, 48] on icon at bounding box center [1018, 55] width 13 height 13
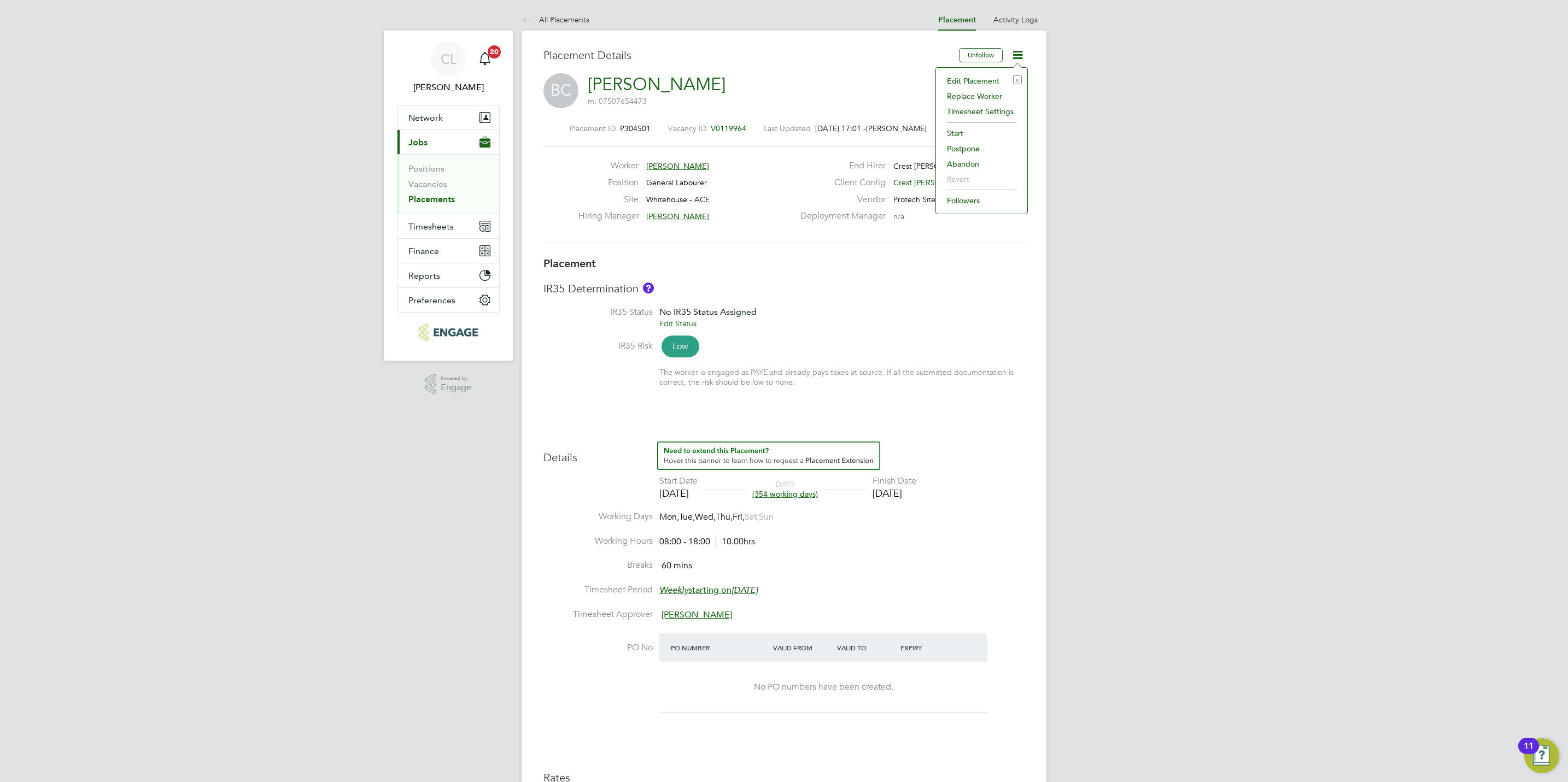
click at [978, 82] on li "Edit Placement e" at bounding box center [982, 80] width 80 height 15
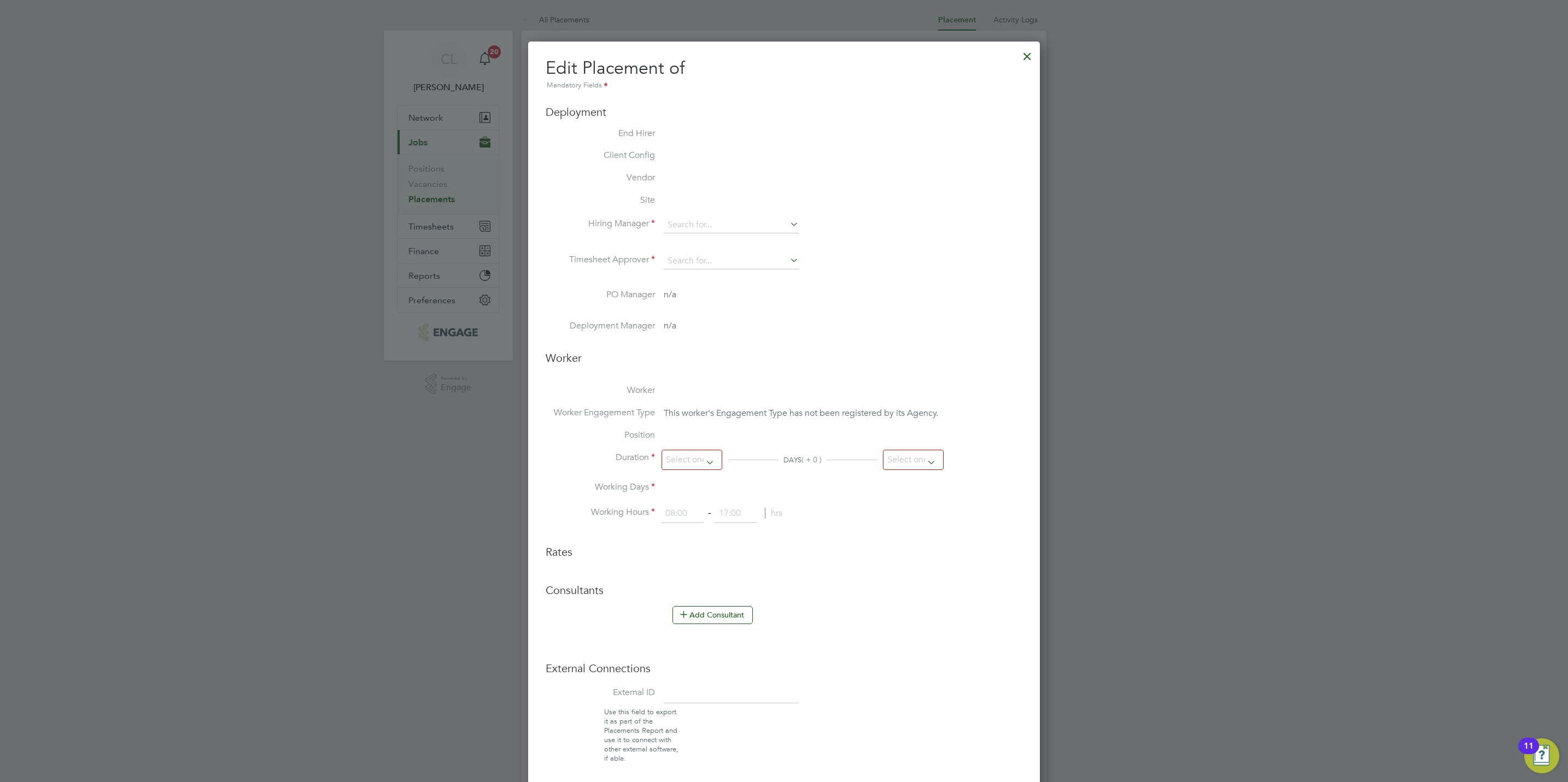
type input "[PERSON_NAME]"
type input "[DATE]"
type input "08:00"
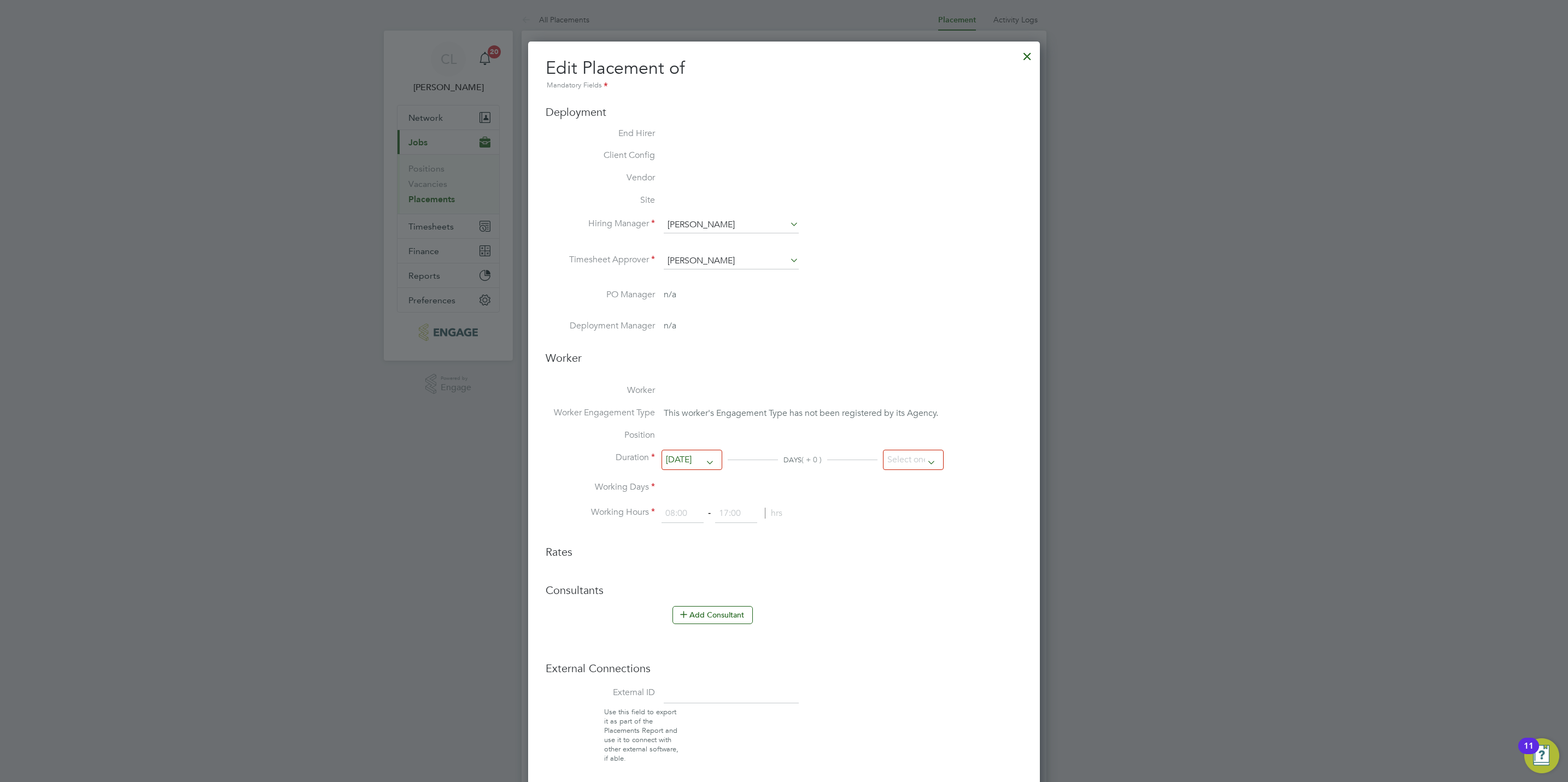
type input "18:00"
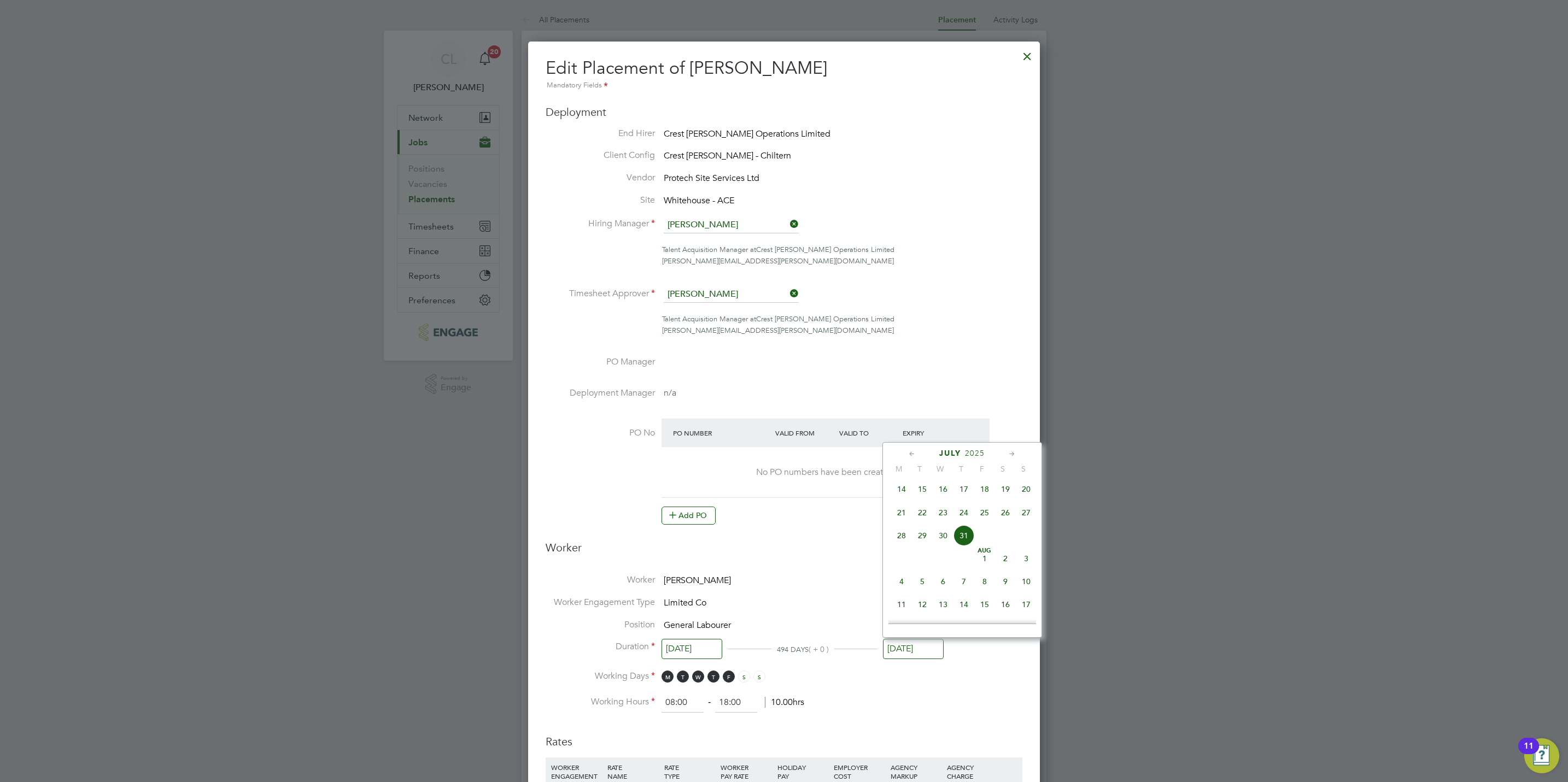
click at [906, 643] on input "[DATE]" at bounding box center [914, 649] width 61 height 20
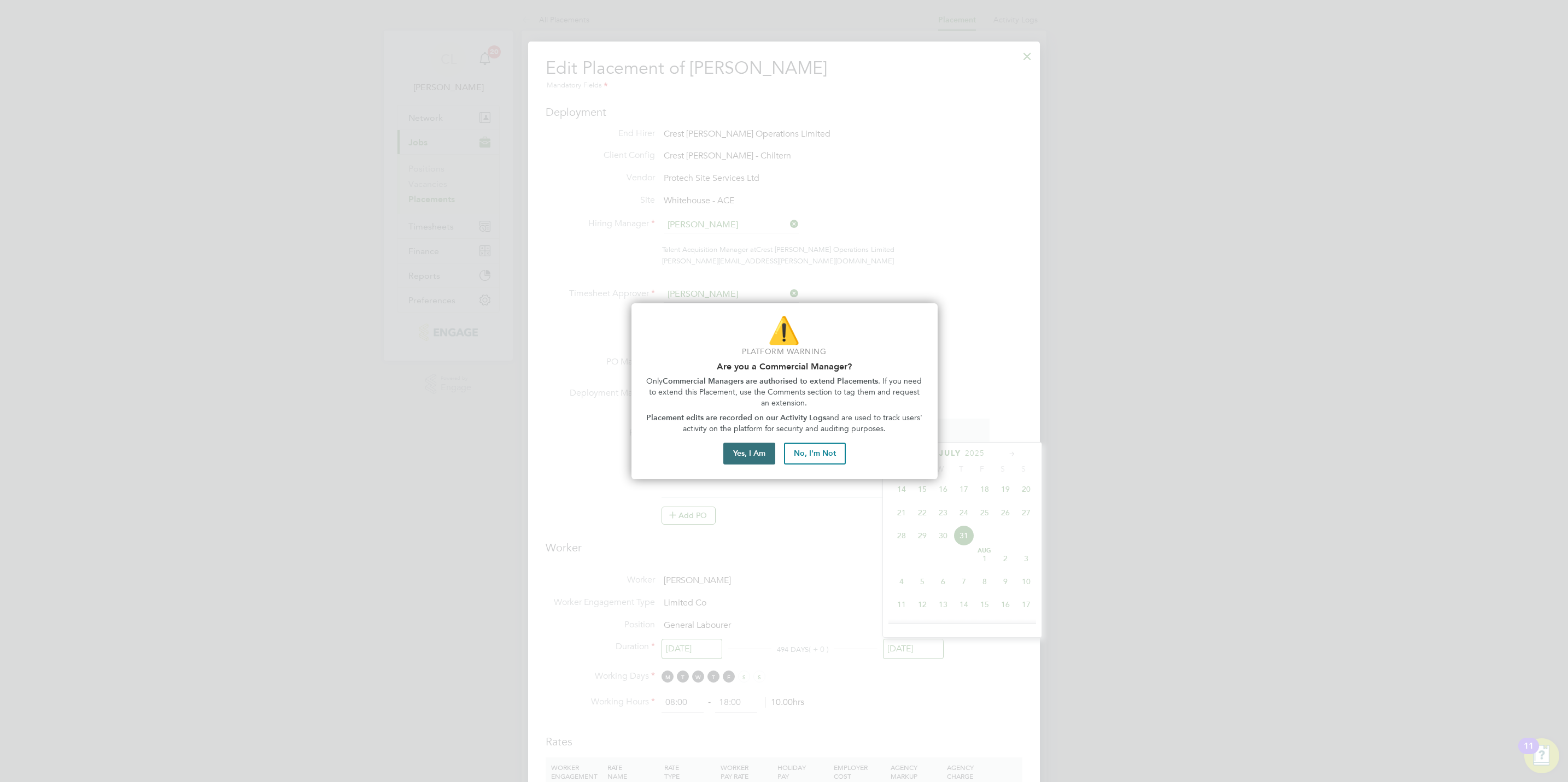
click at [741, 456] on button "Yes, I Am" at bounding box center [749, 454] width 52 height 22
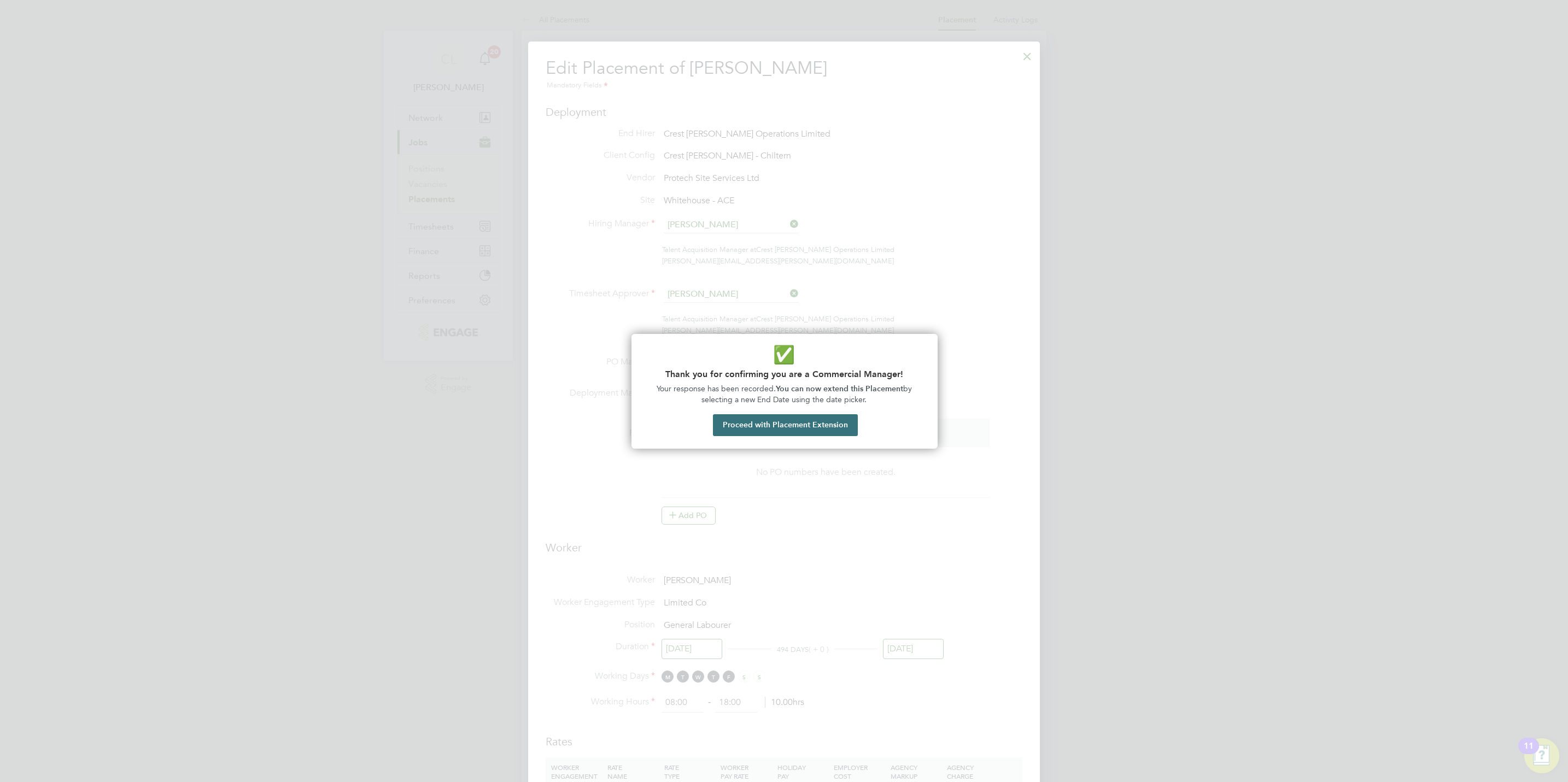
click at [822, 430] on button "Proceed with Placement Extension" at bounding box center [785, 425] width 145 height 22
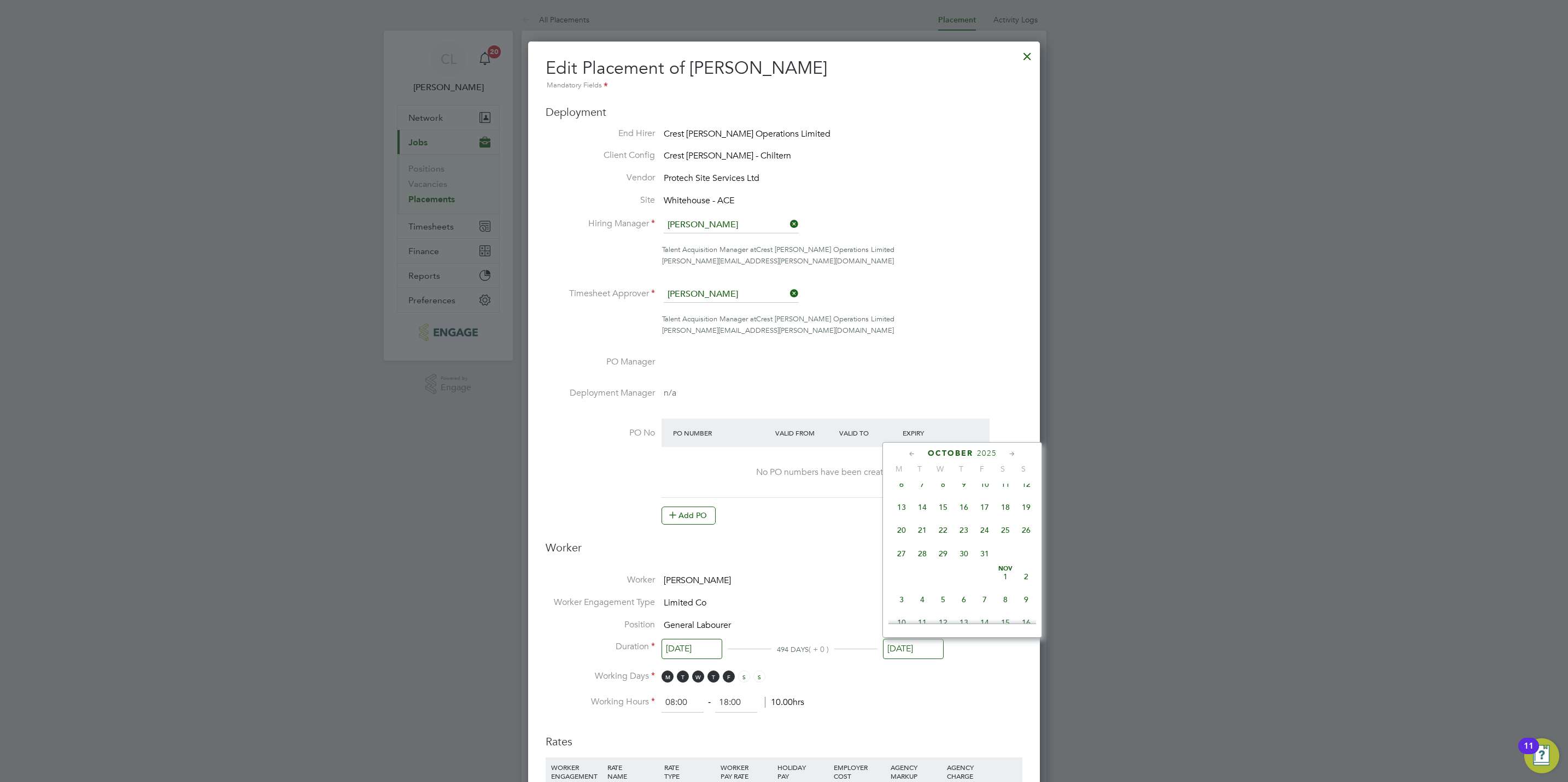
click at [980, 558] on span "31" at bounding box center [985, 554] width 21 height 21
type input "[DATE]"
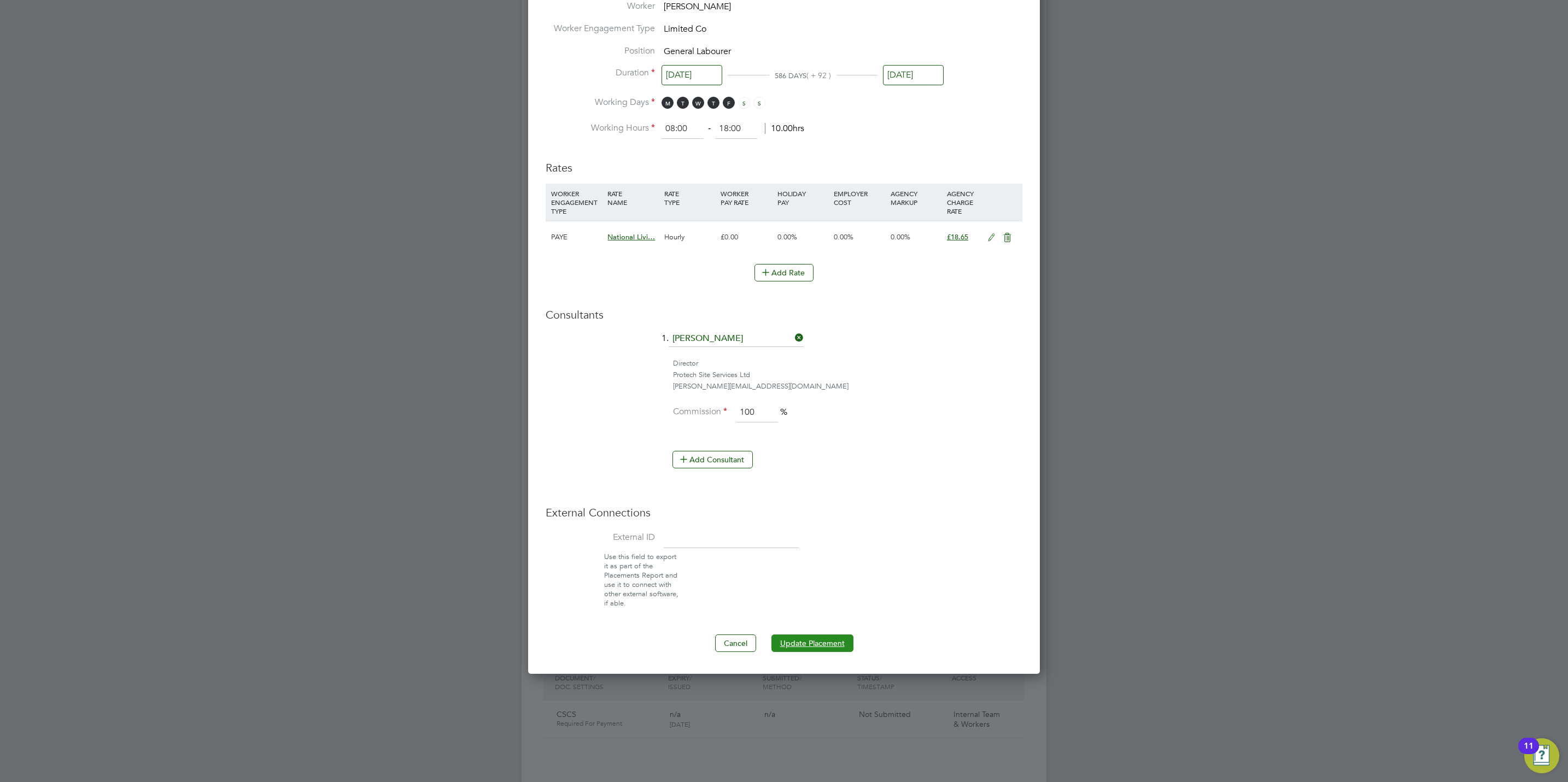
click at [829, 646] on button "Update Placement" at bounding box center [812, 643] width 82 height 18
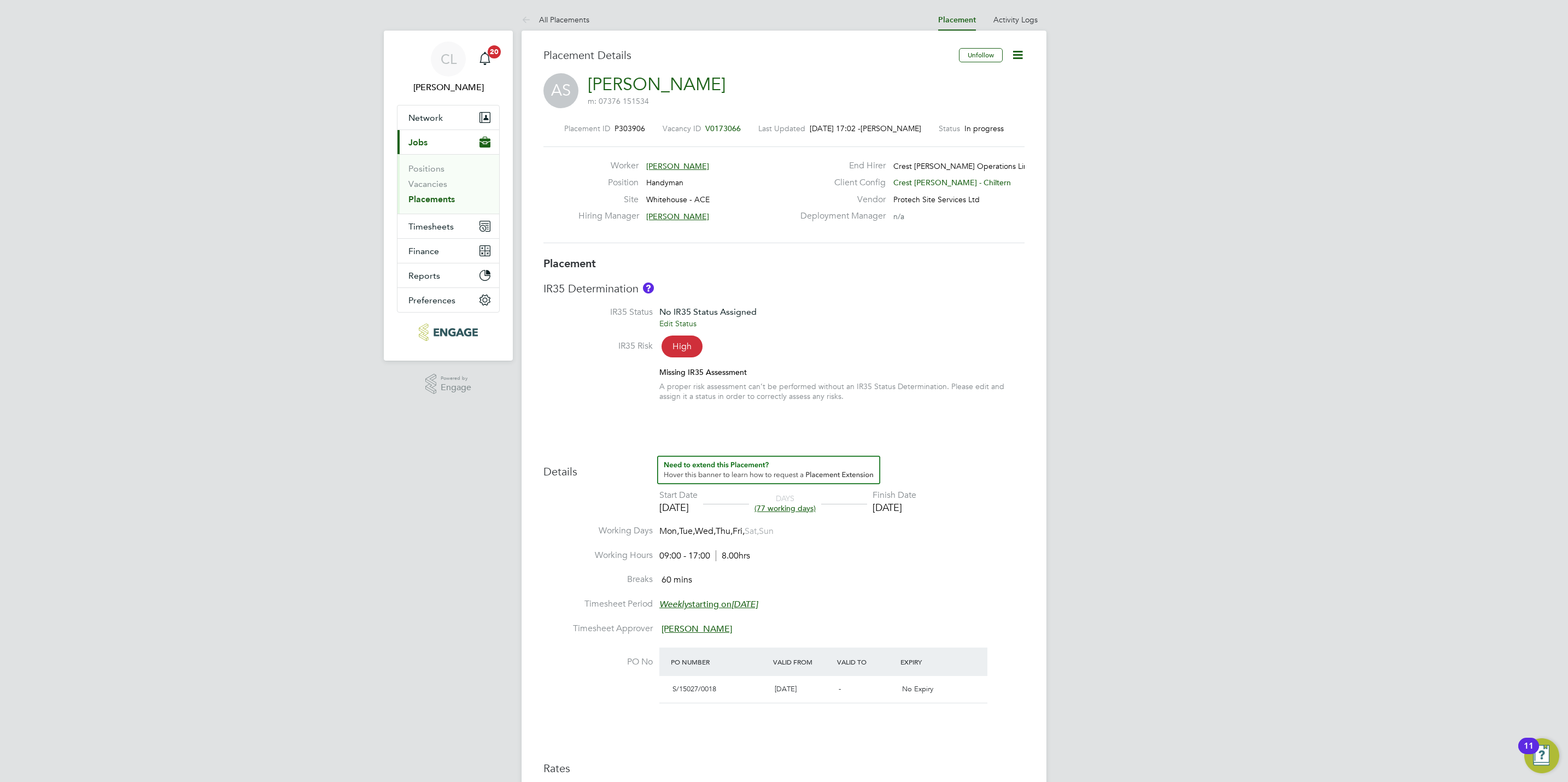
click at [719, 128] on span "V0173066" at bounding box center [723, 128] width 35 height 10
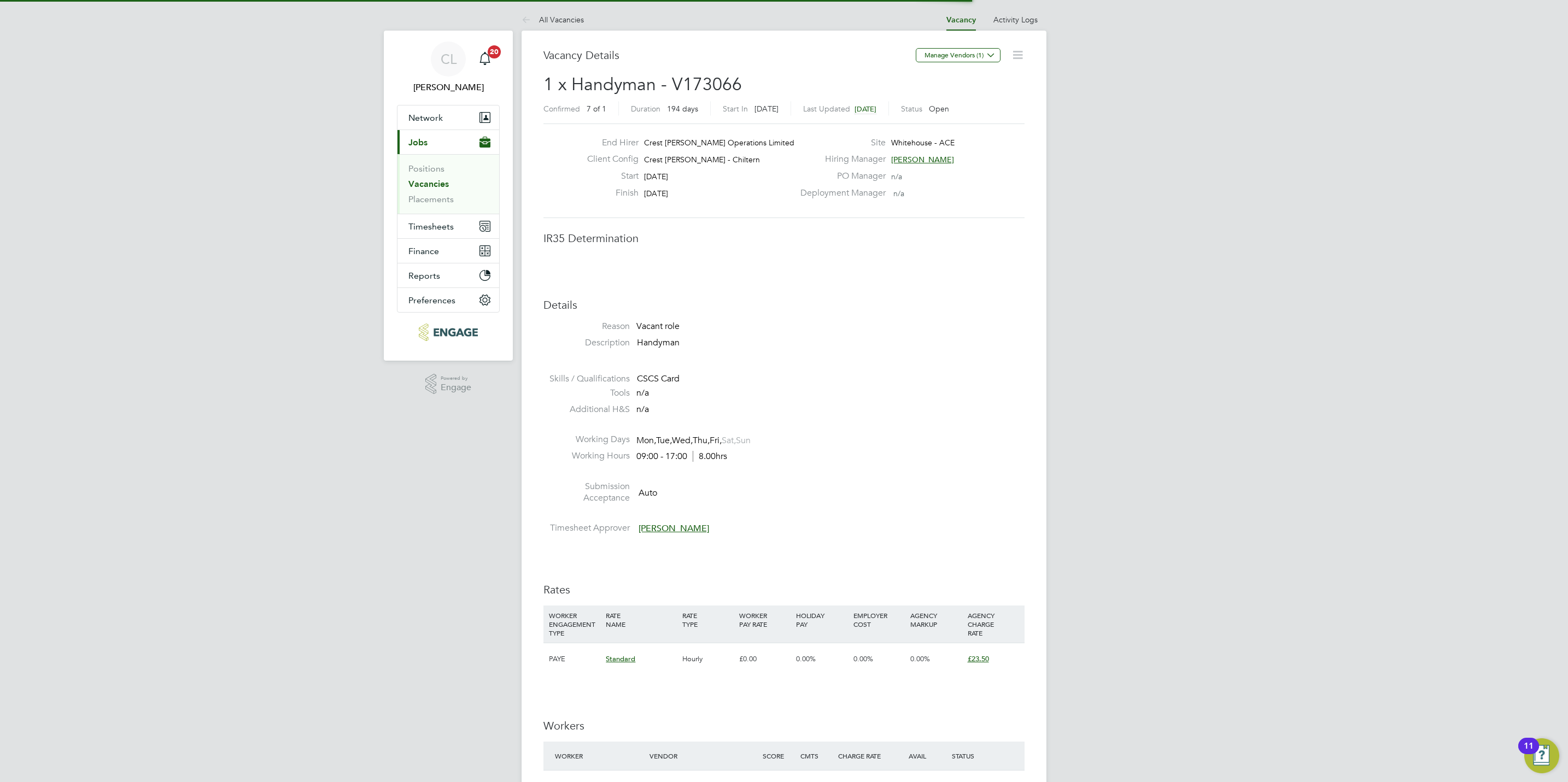
scroll to position [5, 5]
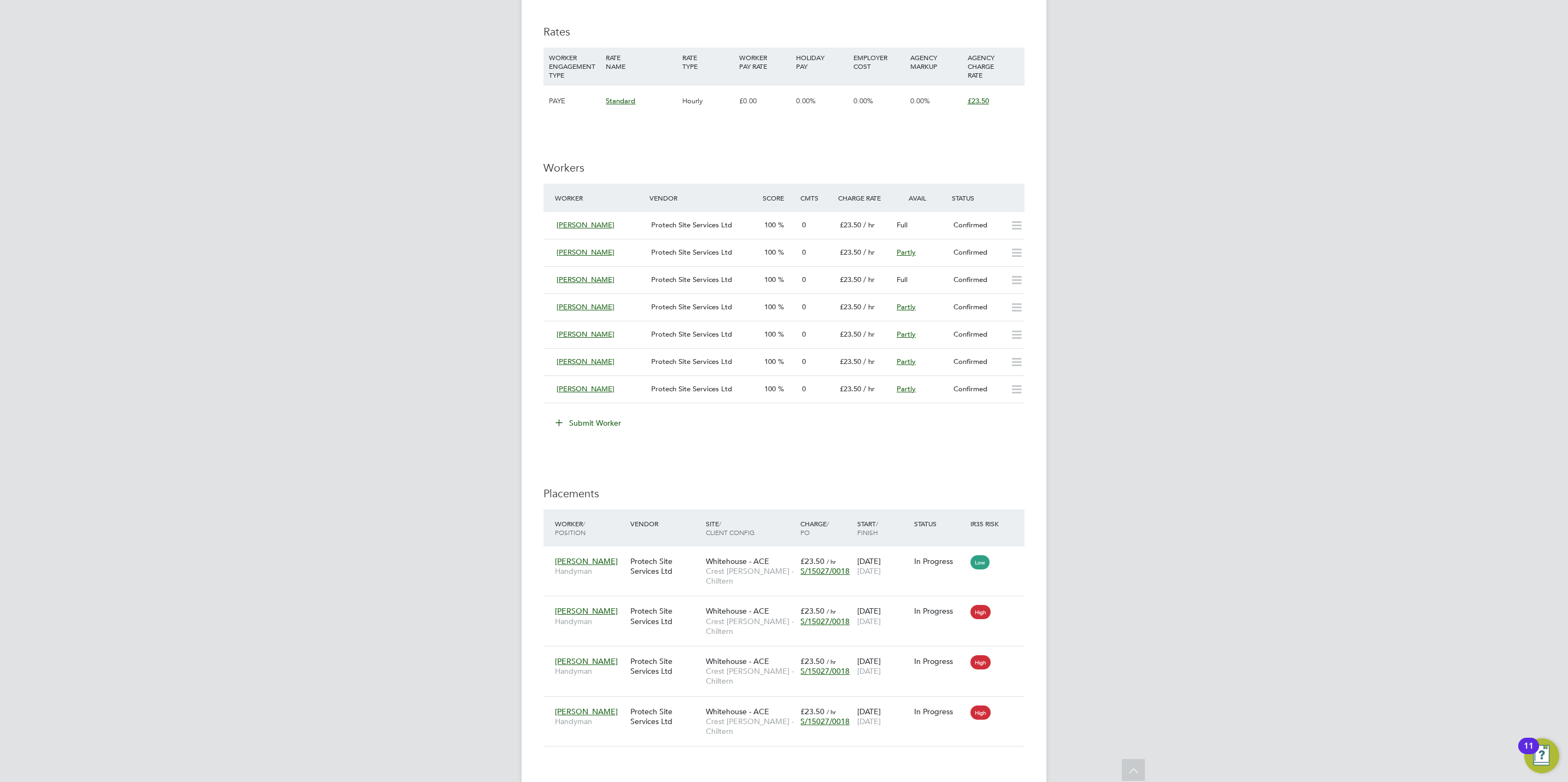
click at [592, 424] on button "Submit Worker" at bounding box center [589, 423] width 82 height 18
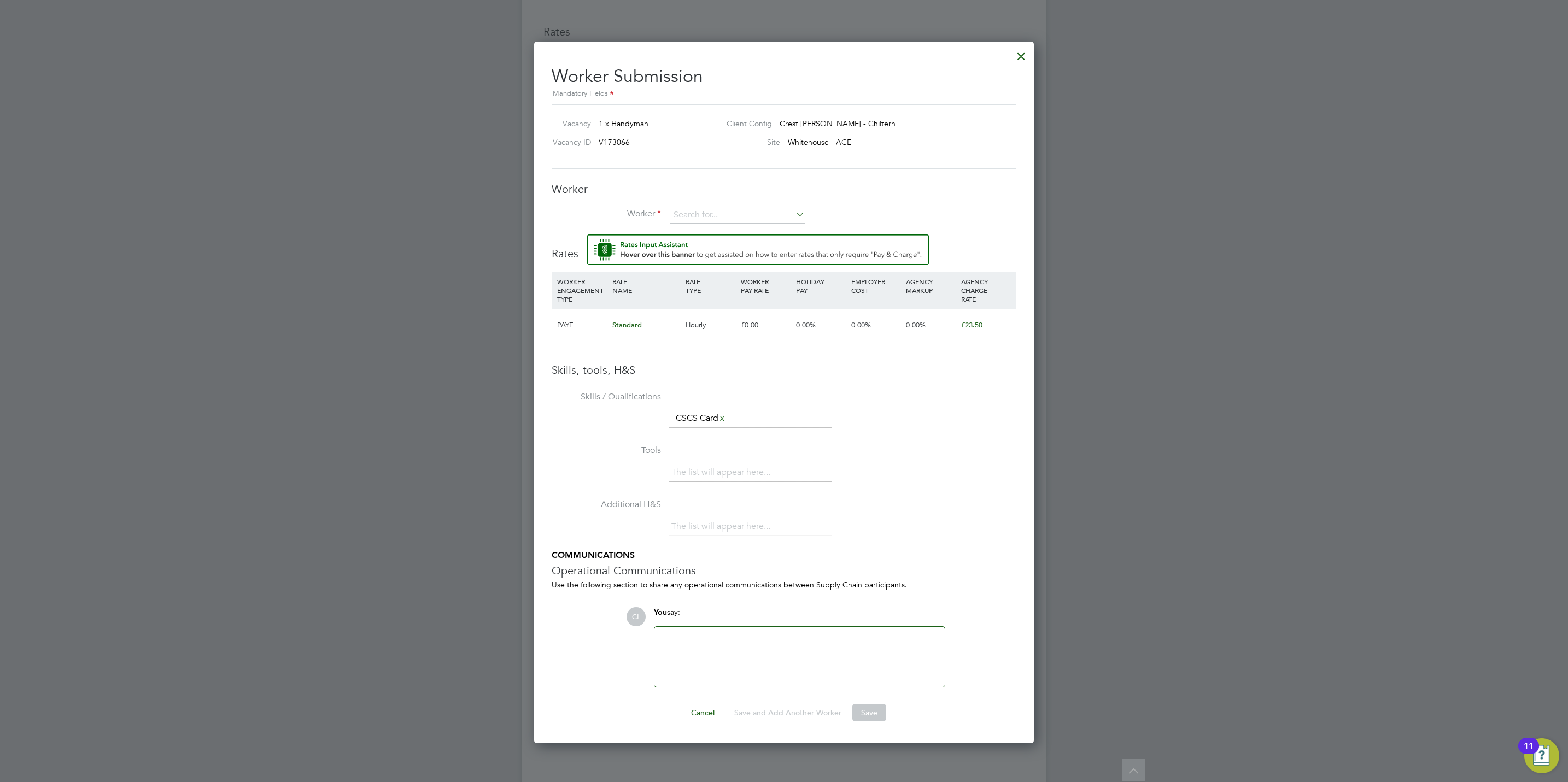
click at [407, 361] on div at bounding box center [784, 391] width 1568 height 782
click at [733, 207] on div "Worker Worker Worker Engagement Type" at bounding box center [783, 208] width 464 height 52
click at [742, 222] on input at bounding box center [737, 215] width 135 height 16
click at [719, 179] on div "Worker Submission Mandatory Fields Vacancy 1 x Handyman Client Config Crest [PE…" at bounding box center [783, 389] width 464 height 665
click at [733, 220] on input at bounding box center [737, 215] width 135 height 16
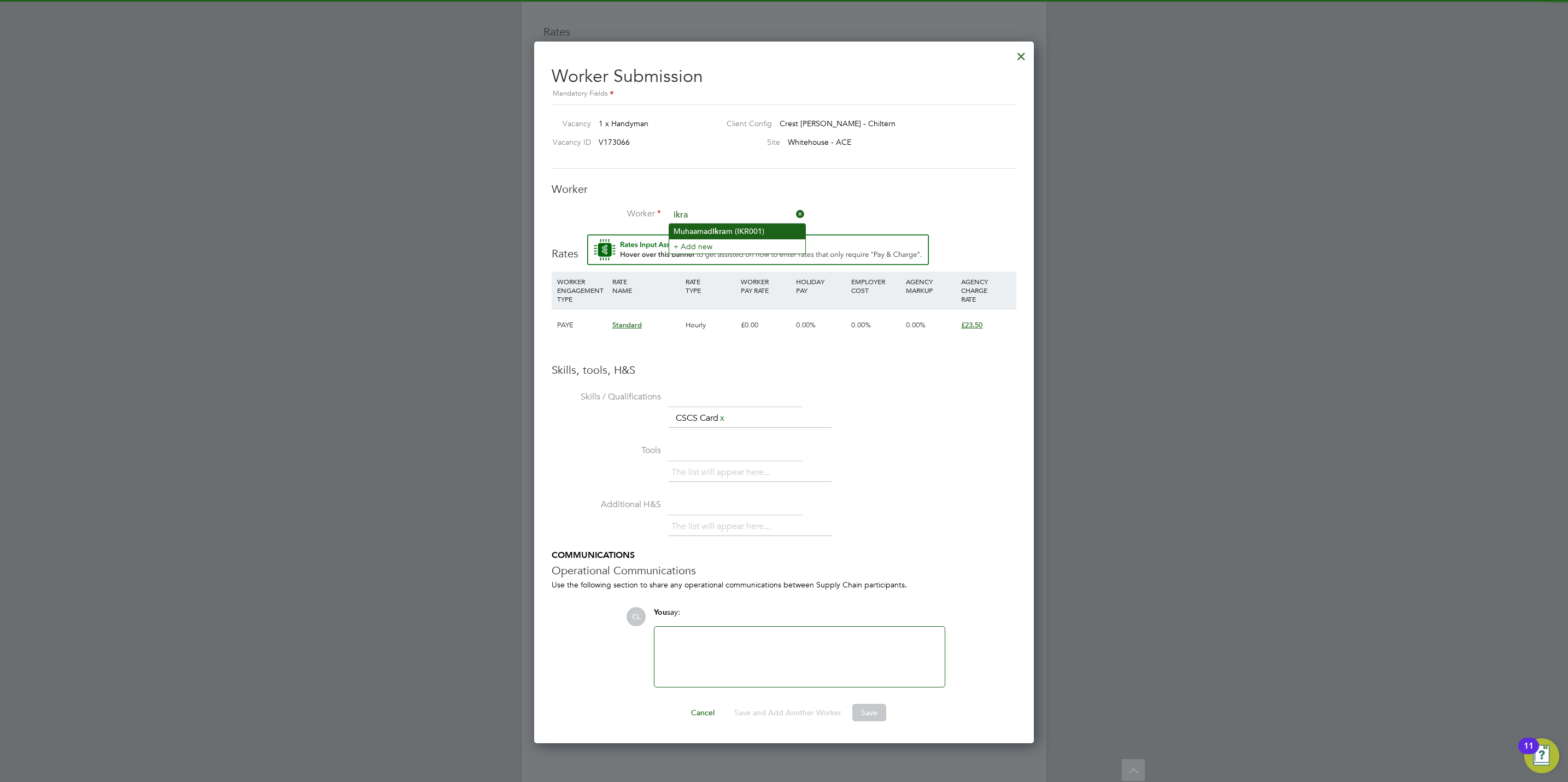
click at [723, 230] on b "Ikra" at bounding box center [719, 231] width 13 height 9
type input "[PERSON_NAME] (IKR001)"
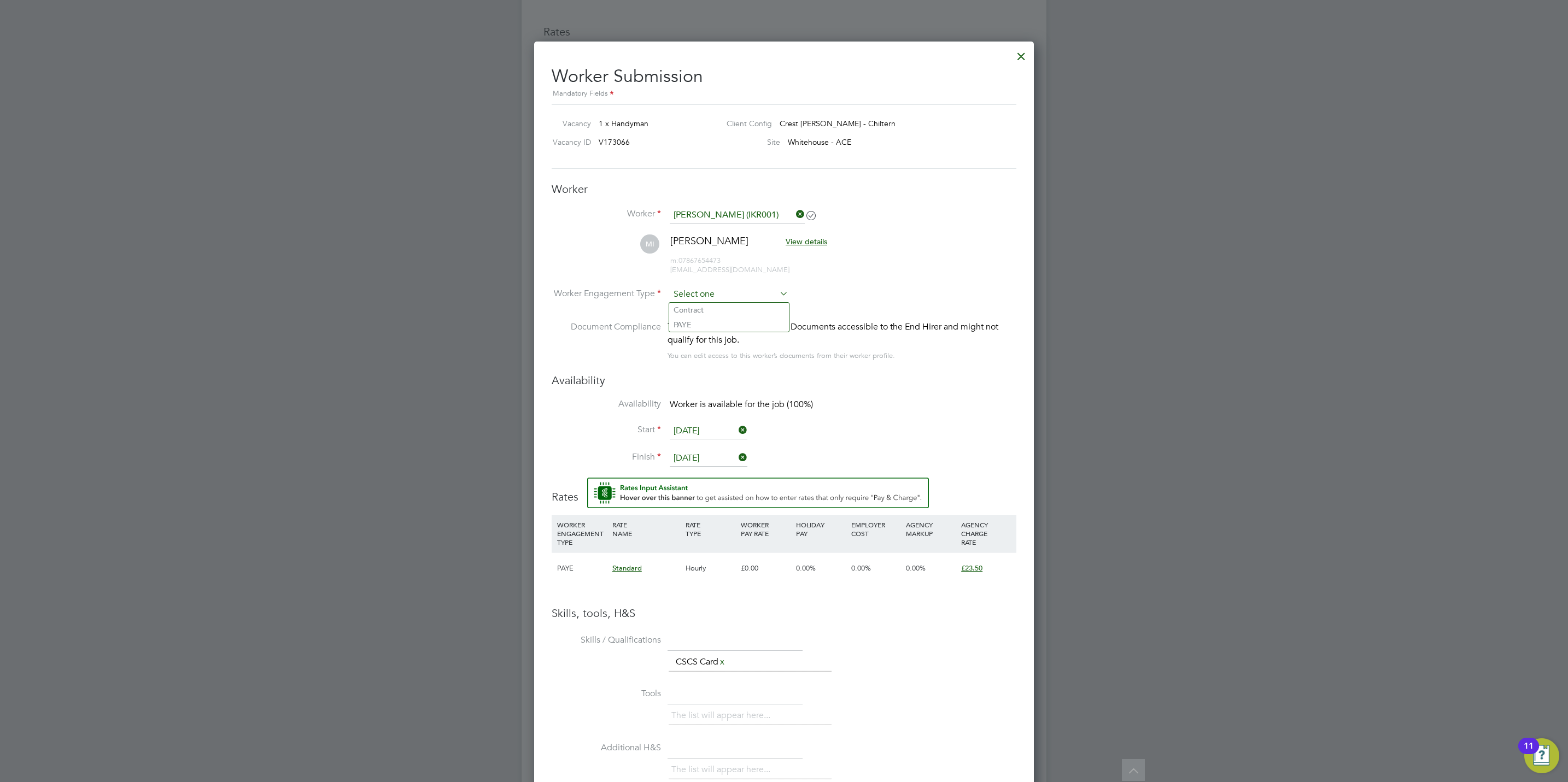
click at [730, 292] on input at bounding box center [729, 295] width 119 height 16
click at [723, 318] on li "PAYE" at bounding box center [729, 324] width 120 height 14
type input "PAYE"
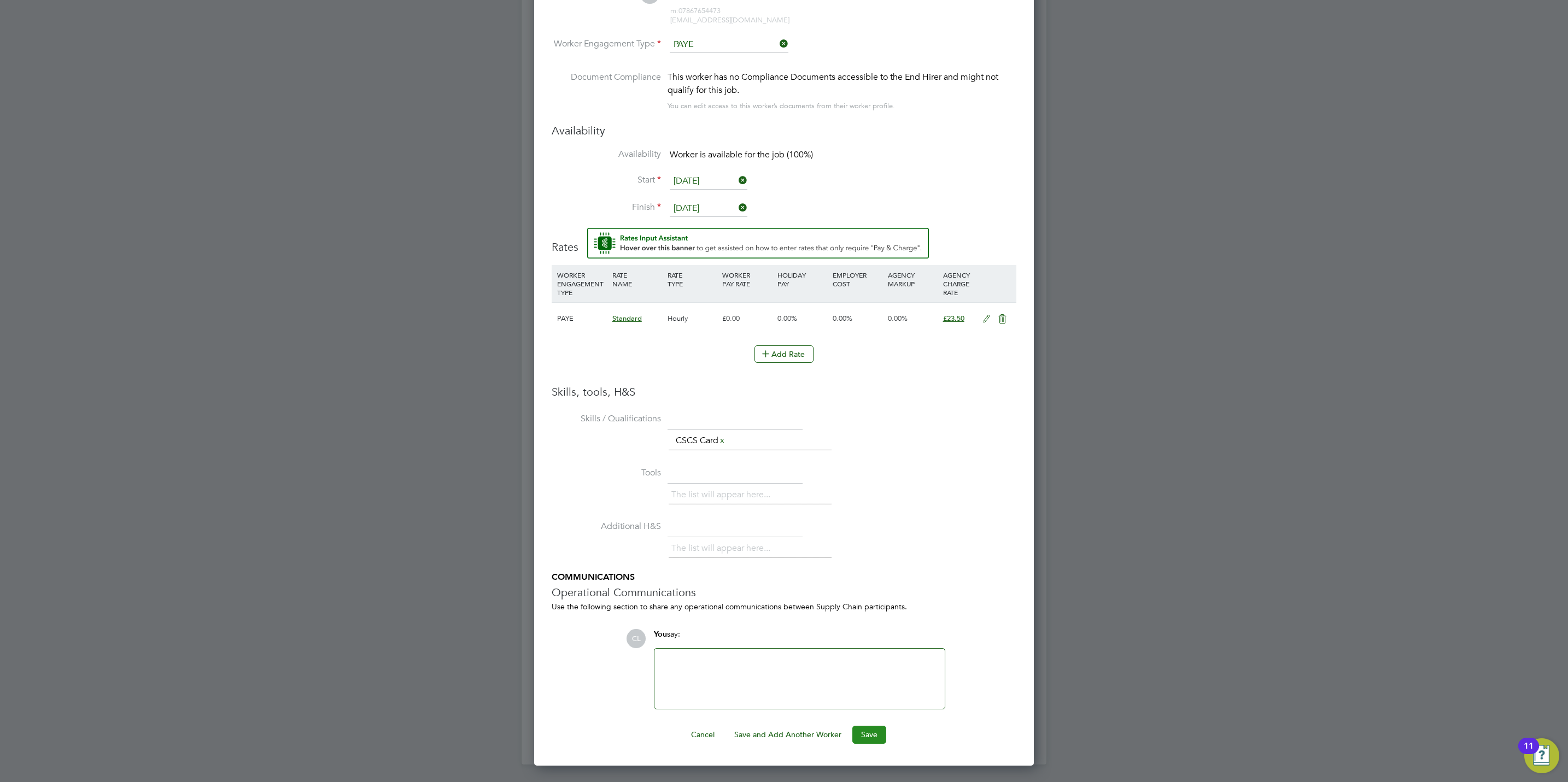
click at [871, 738] on button "Save" at bounding box center [869, 735] width 34 height 18
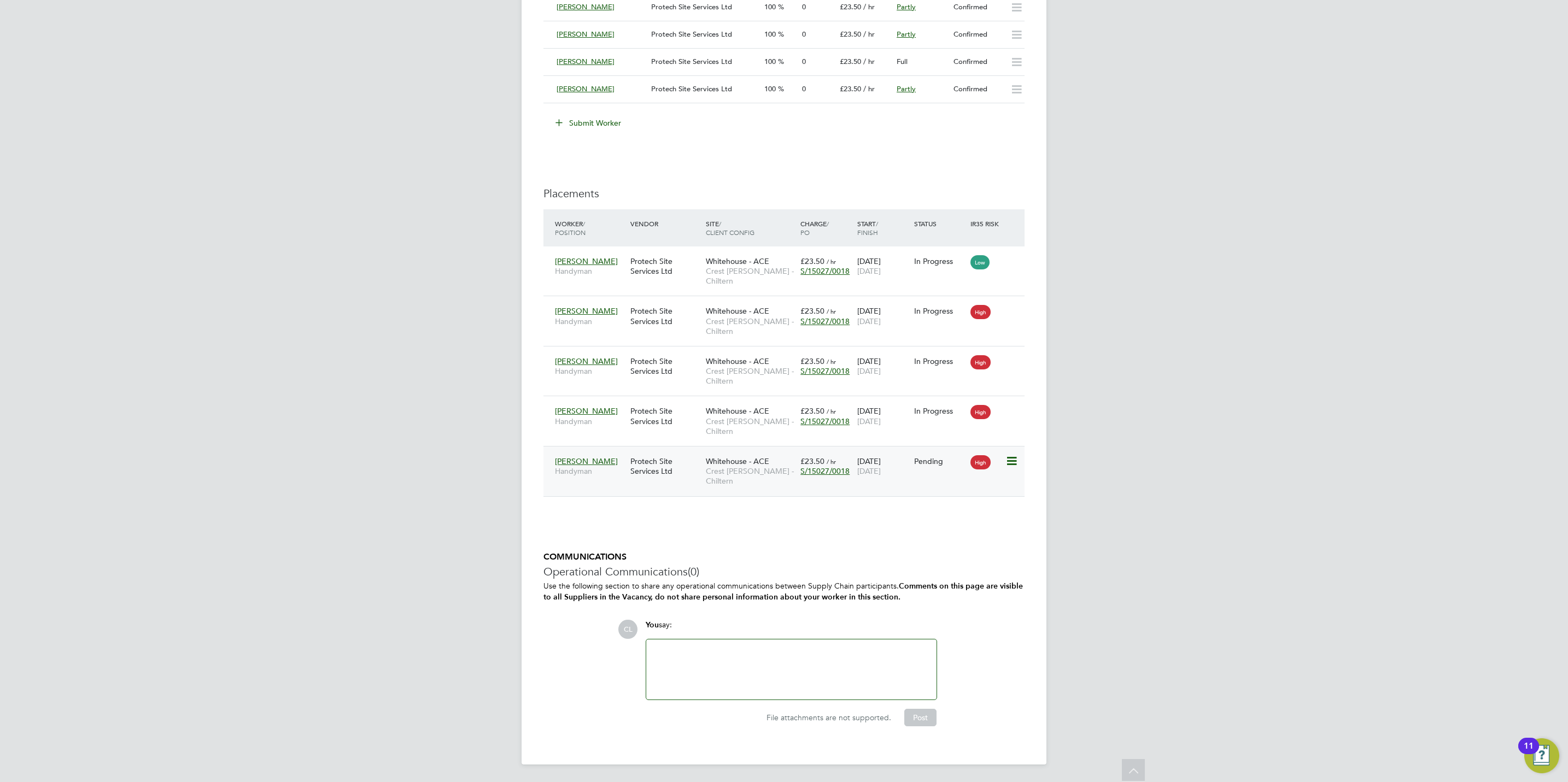
click at [1013, 464] on icon at bounding box center [1011, 461] width 11 height 13
click at [952, 529] on li "Start" at bounding box center [977, 533] width 78 height 15
type input "[PERSON_NAME]"
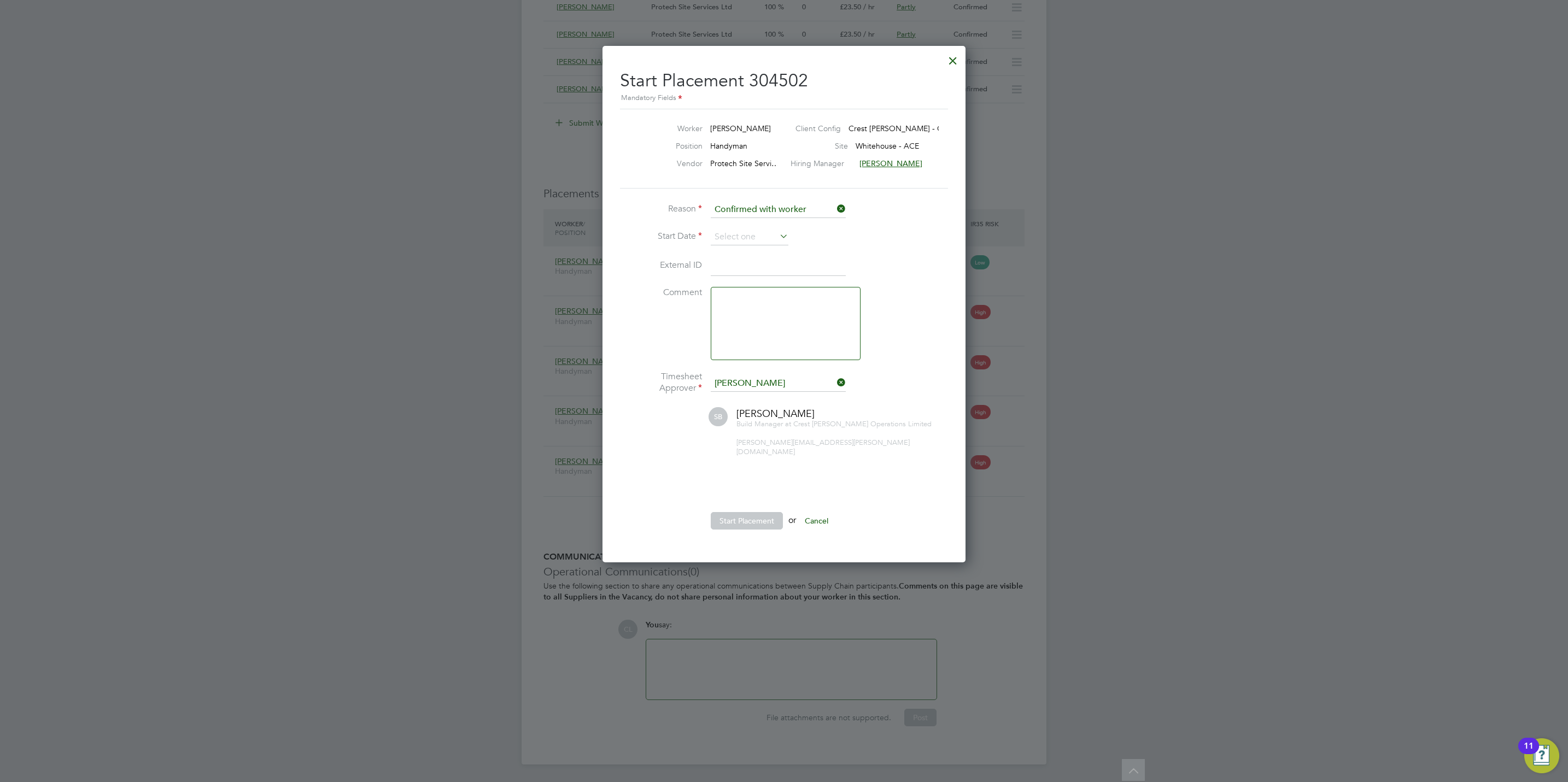
click at [953, 271] on div "Start Placement 304502 Mandatory Fields Worker [PERSON_NAME] Client Config Cres…" at bounding box center [784, 304] width 363 height 517
click at [744, 237] on input at bounding box center [750, 237] width 78 height 16
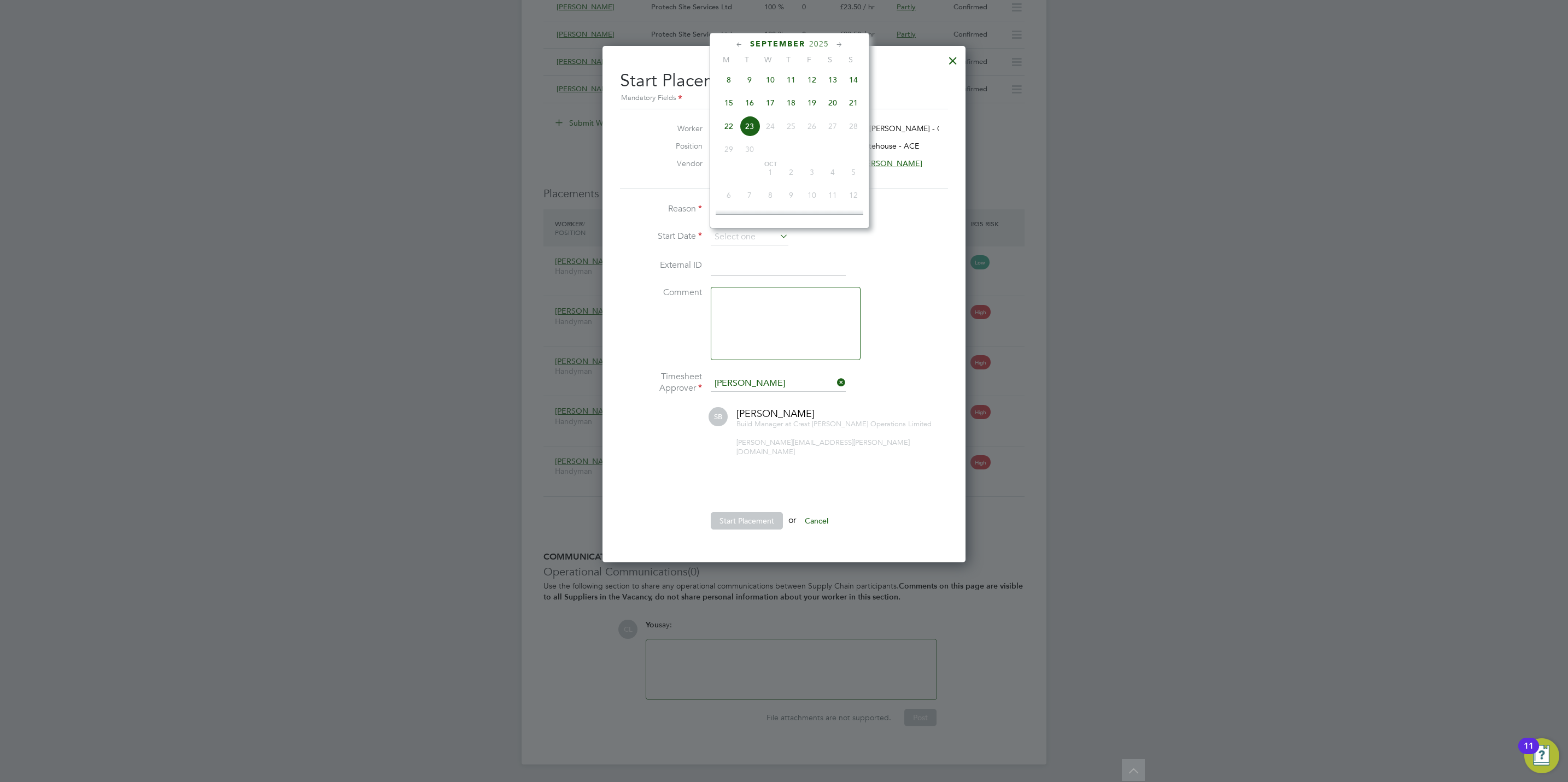
click at [809, 108] on span "19" at bounding box center [812, 103] width 21 height 21
type input "[DATE]"
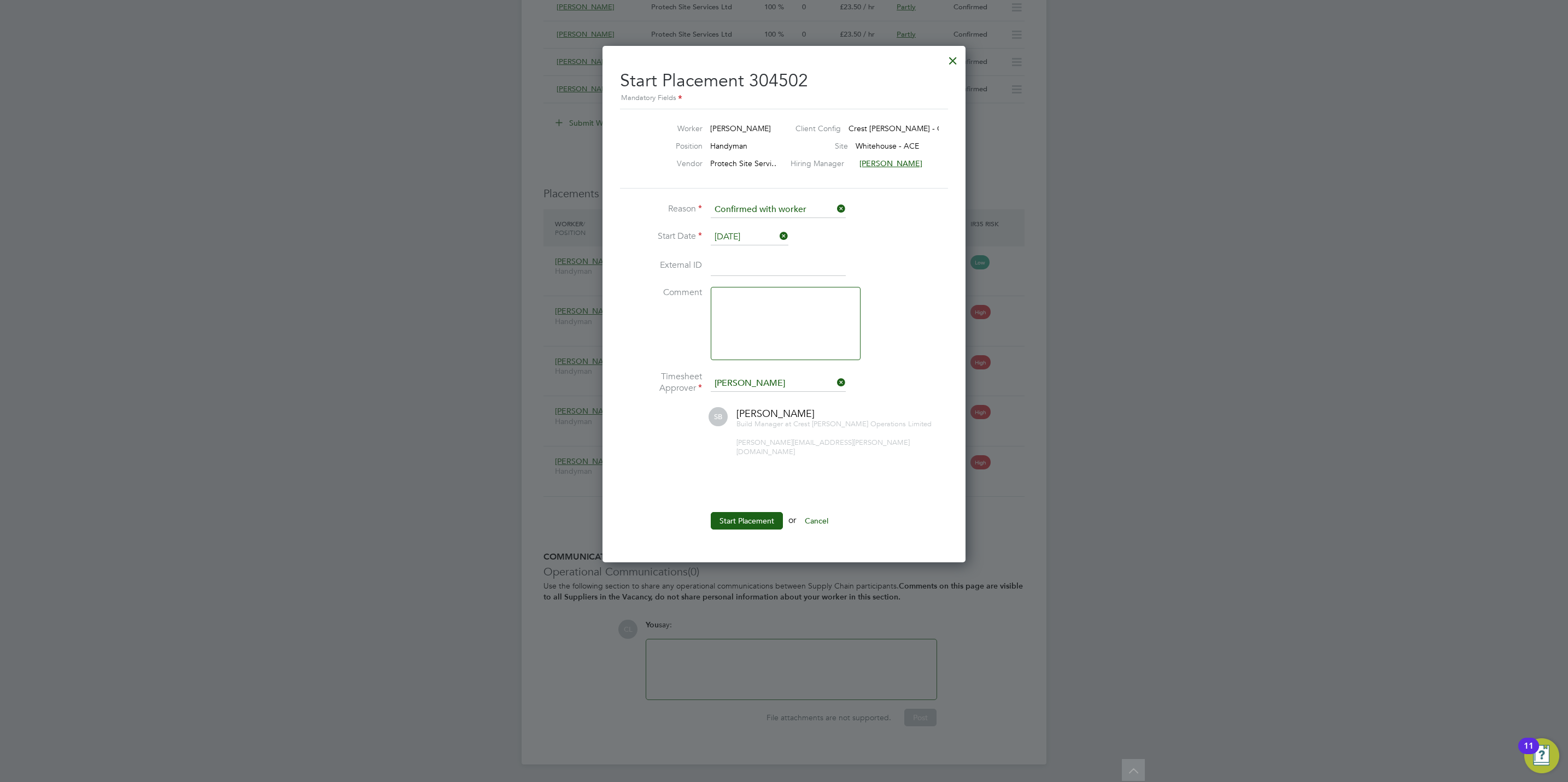
drag, startPoint x: 735, startPoint y: 512, endPoint x: 698, endPoint y: 525, distance: 39.2
click at [735, 512] on button "Start Placement" at bounding box center [747, 521] width 72 height 18
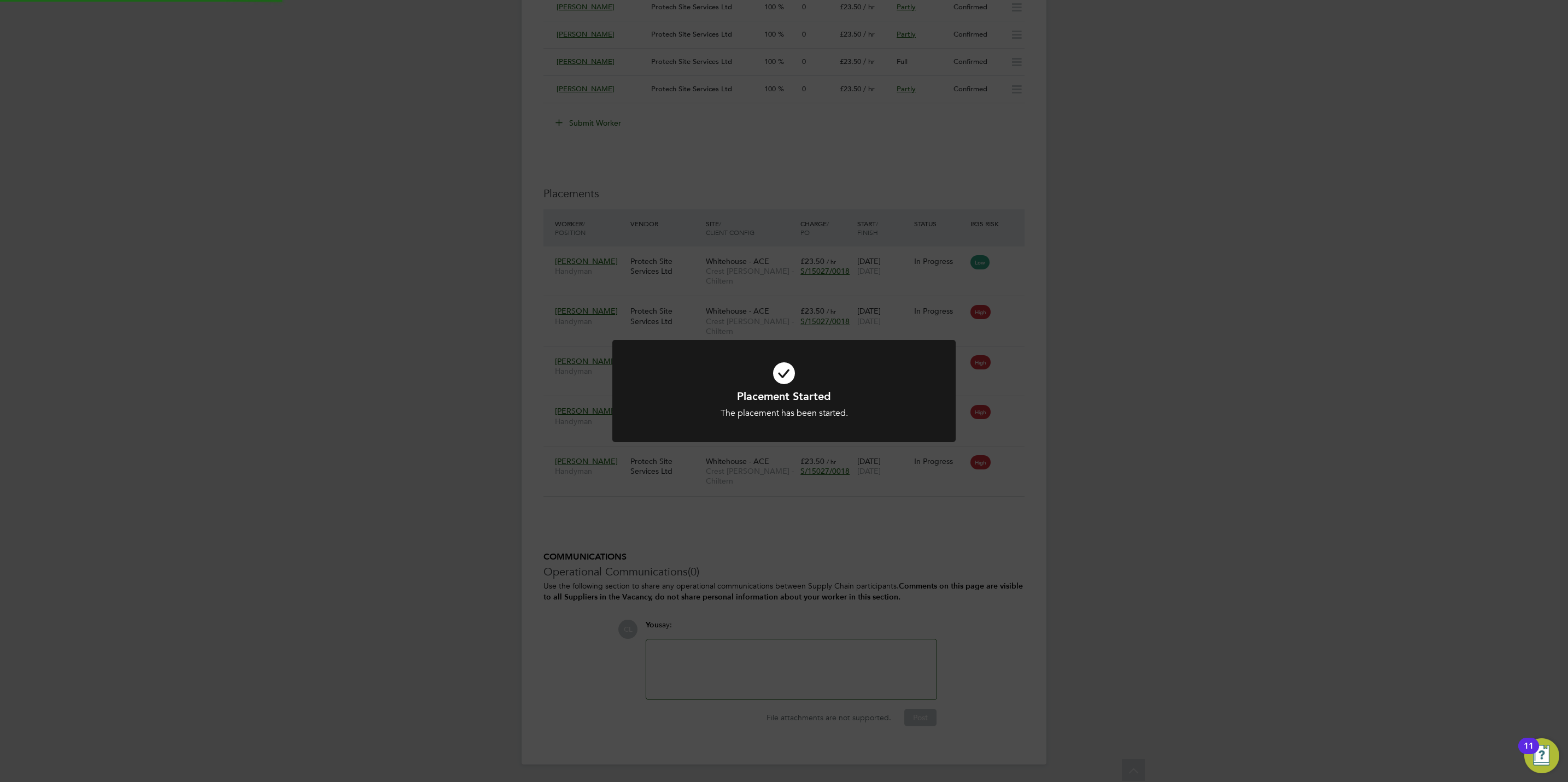
click at [337, 502] on div "Placement Started The placement has been started. Cancel Okay" at bounding box center [784, 391] width 1568 height 782
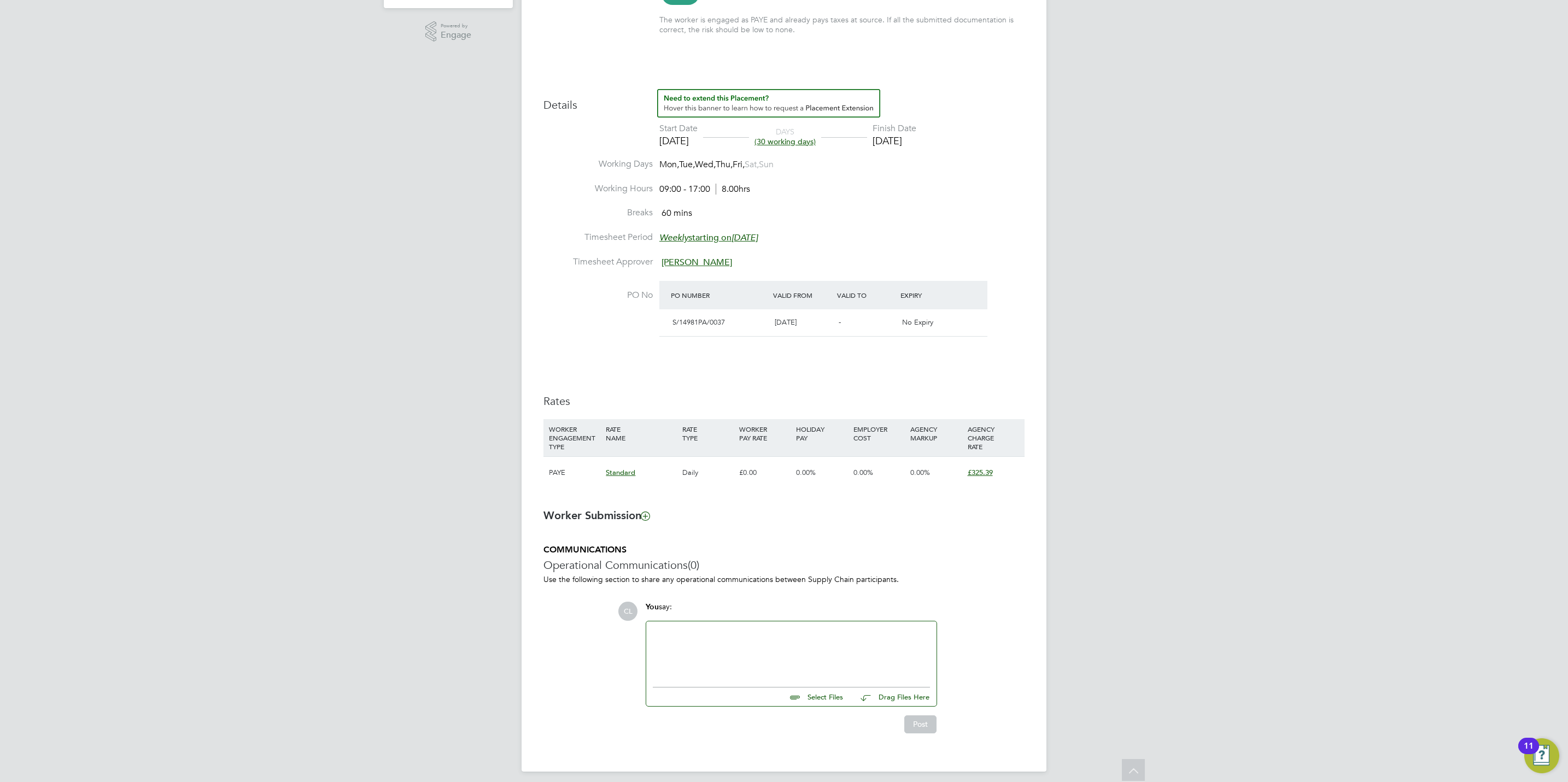
scroll to position [4, 0]
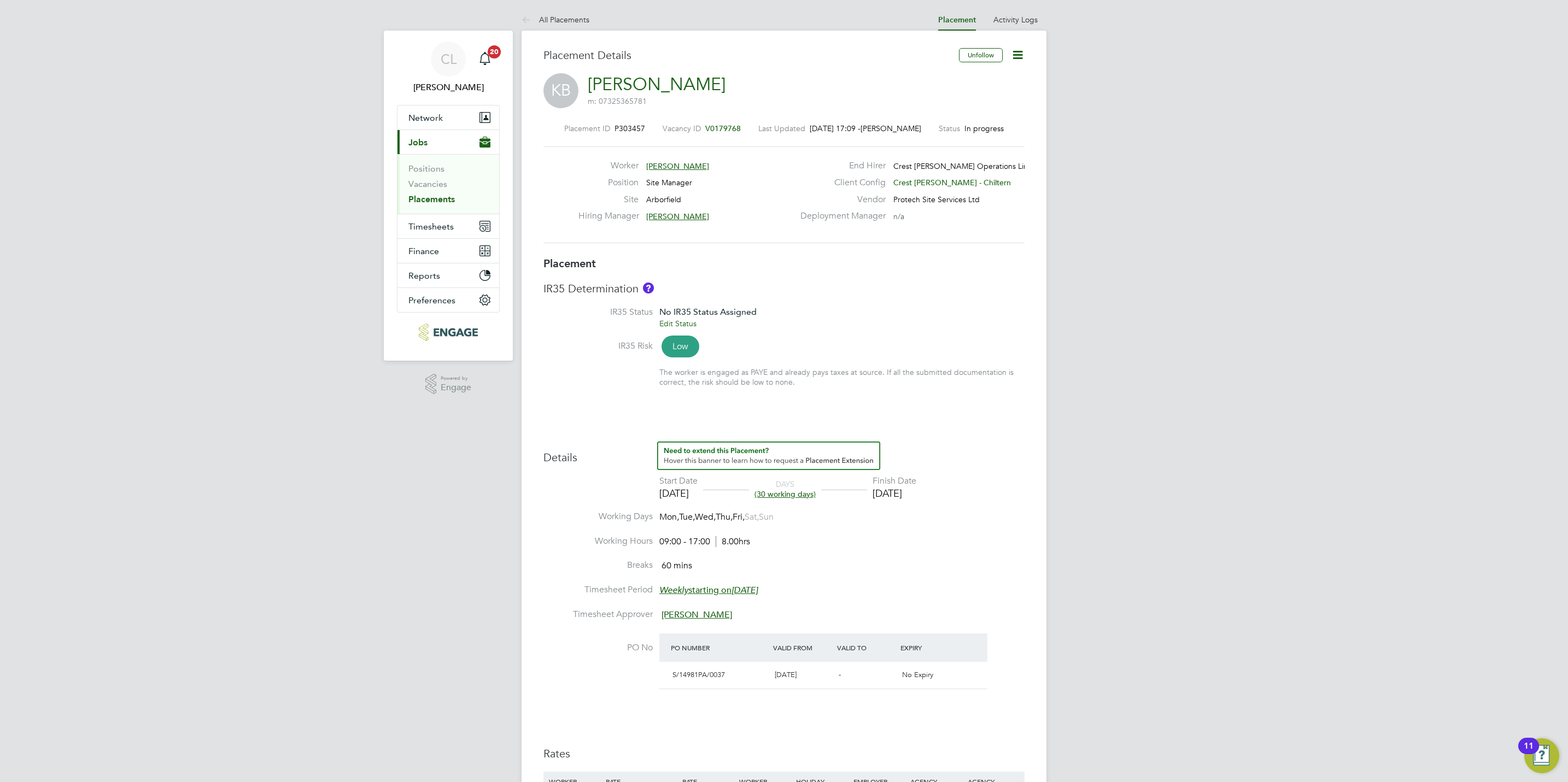
click at [713, 124] on span "V0179768" at bounding box center [723, 128] width 35 height 10
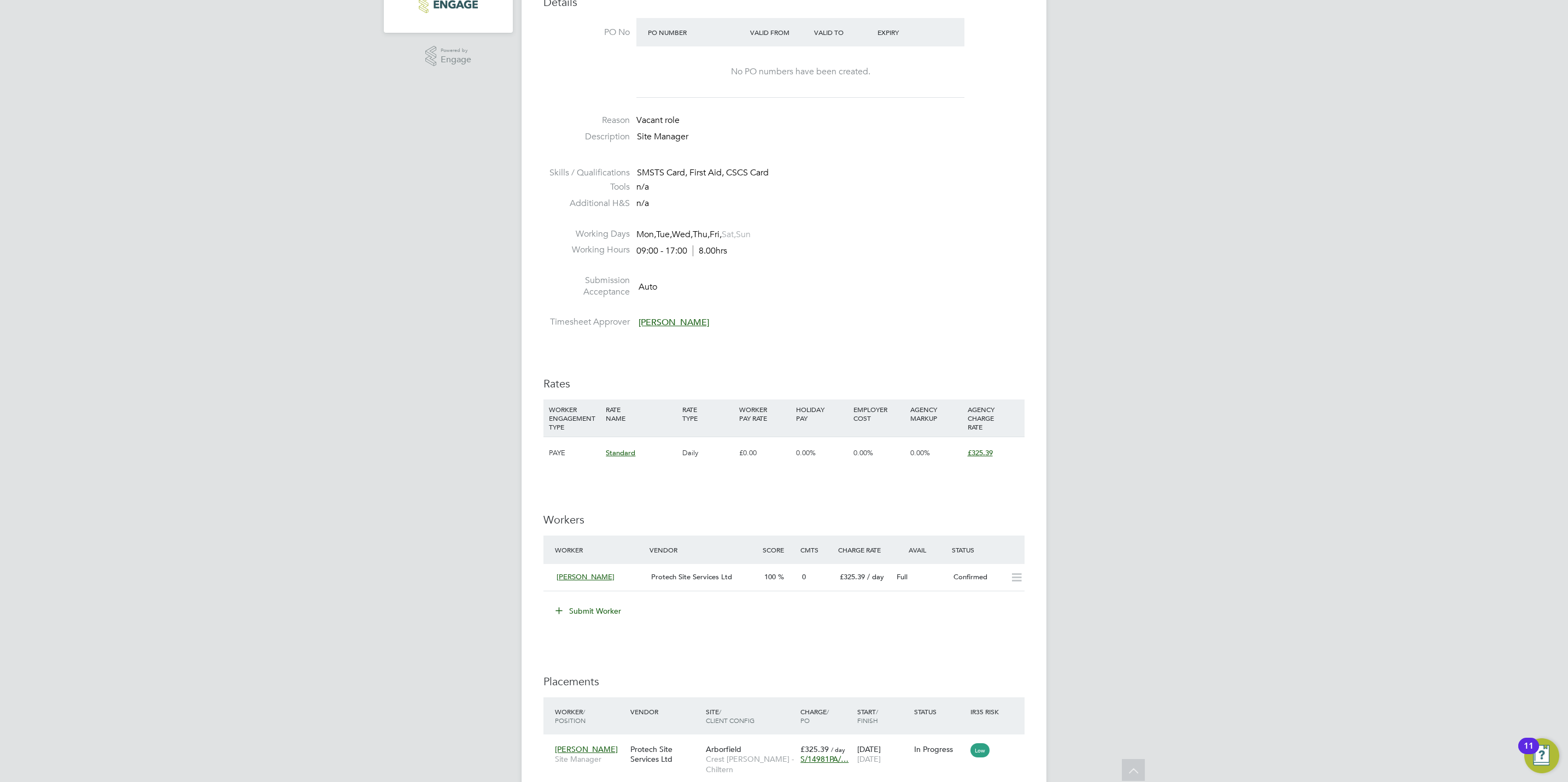
click at [600, 607] on button "Submit Worker" at bounding box center [589, 611] width 82 height 18
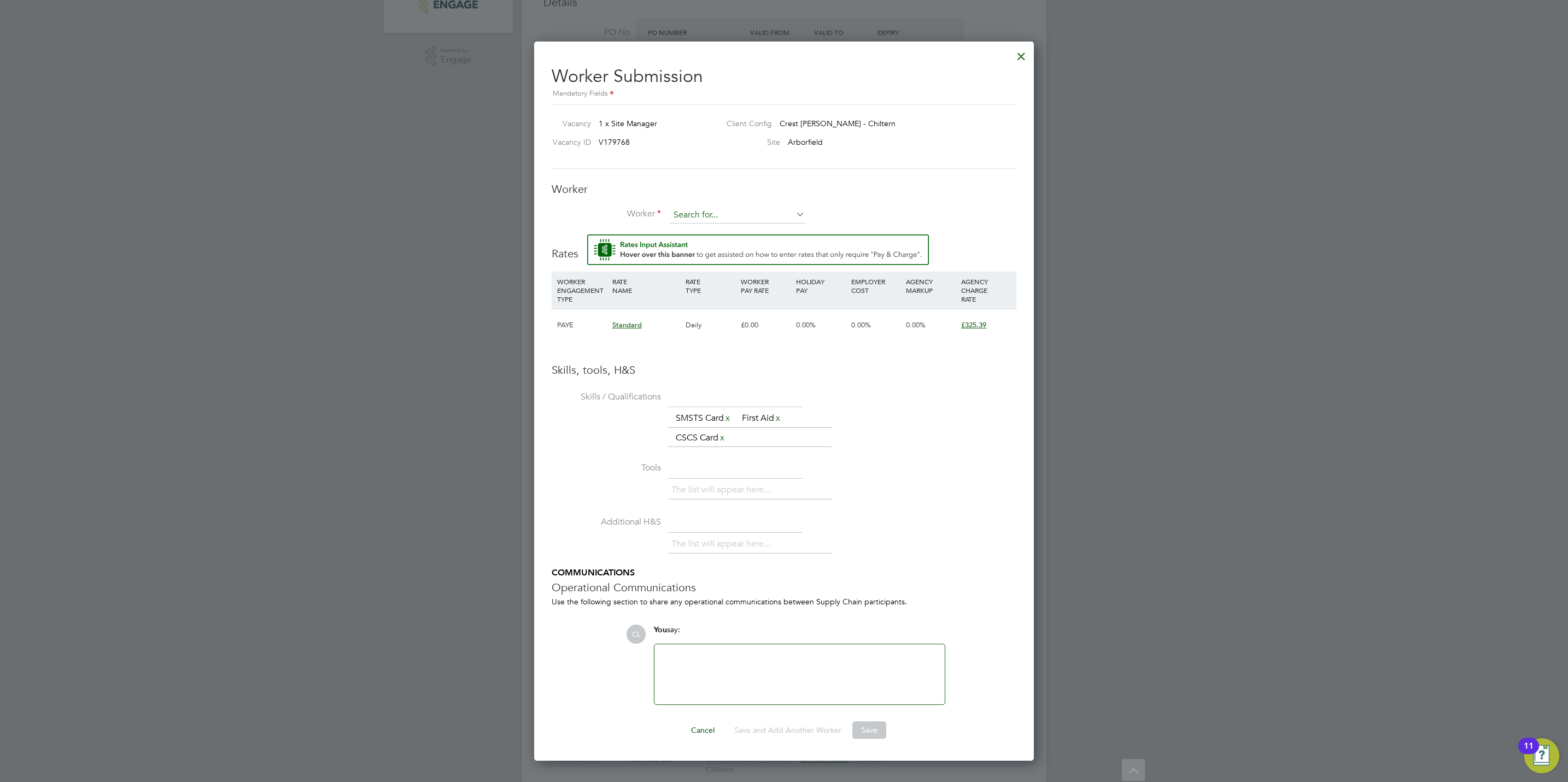
click at [690, 215] on input at bounding box center [737, 215] width 135 height 16
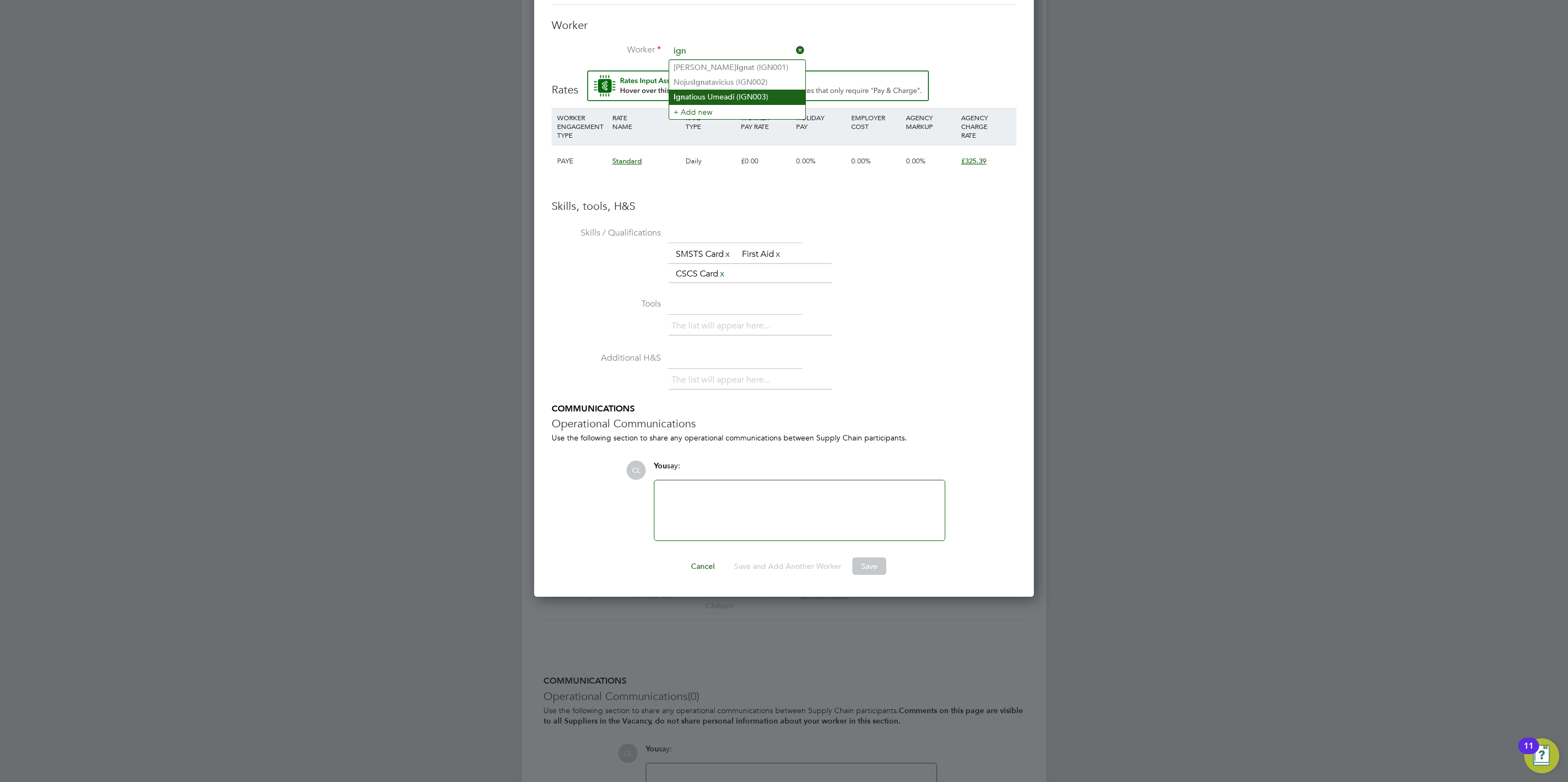
click at [746, 91] on li "Ign atious Umeadi (IGN003)" at bounding box center [737, 97] width 136 height 15
type input "Ignatious Umeadi (IGN003)"
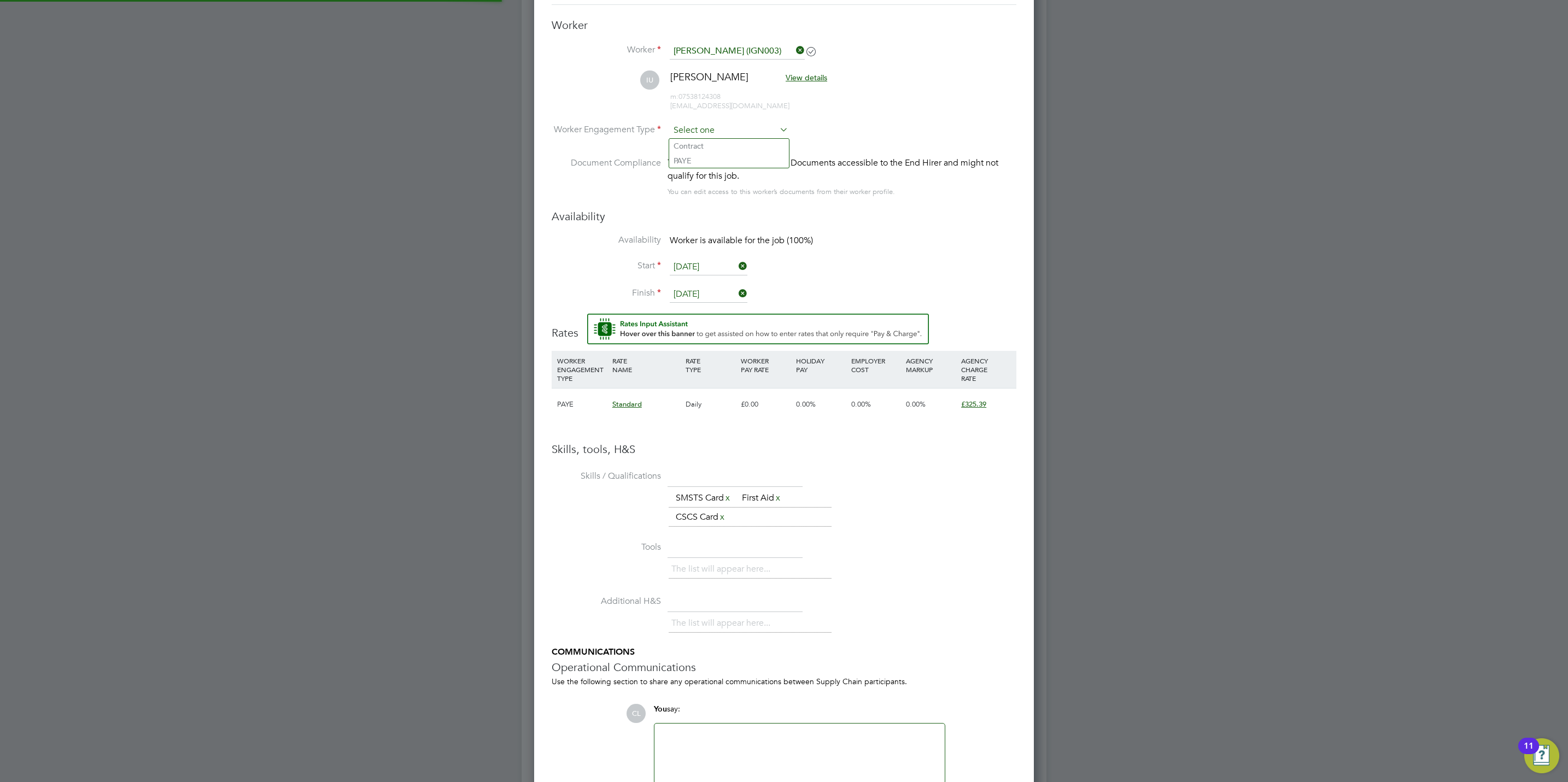
click at [706, 137] on input at bounding box center [729, 130] width 119 height 16
click at [702, 156] on li "PAYE" at bounding box center [729, 160] width 120 height 14
type input "PAYE"
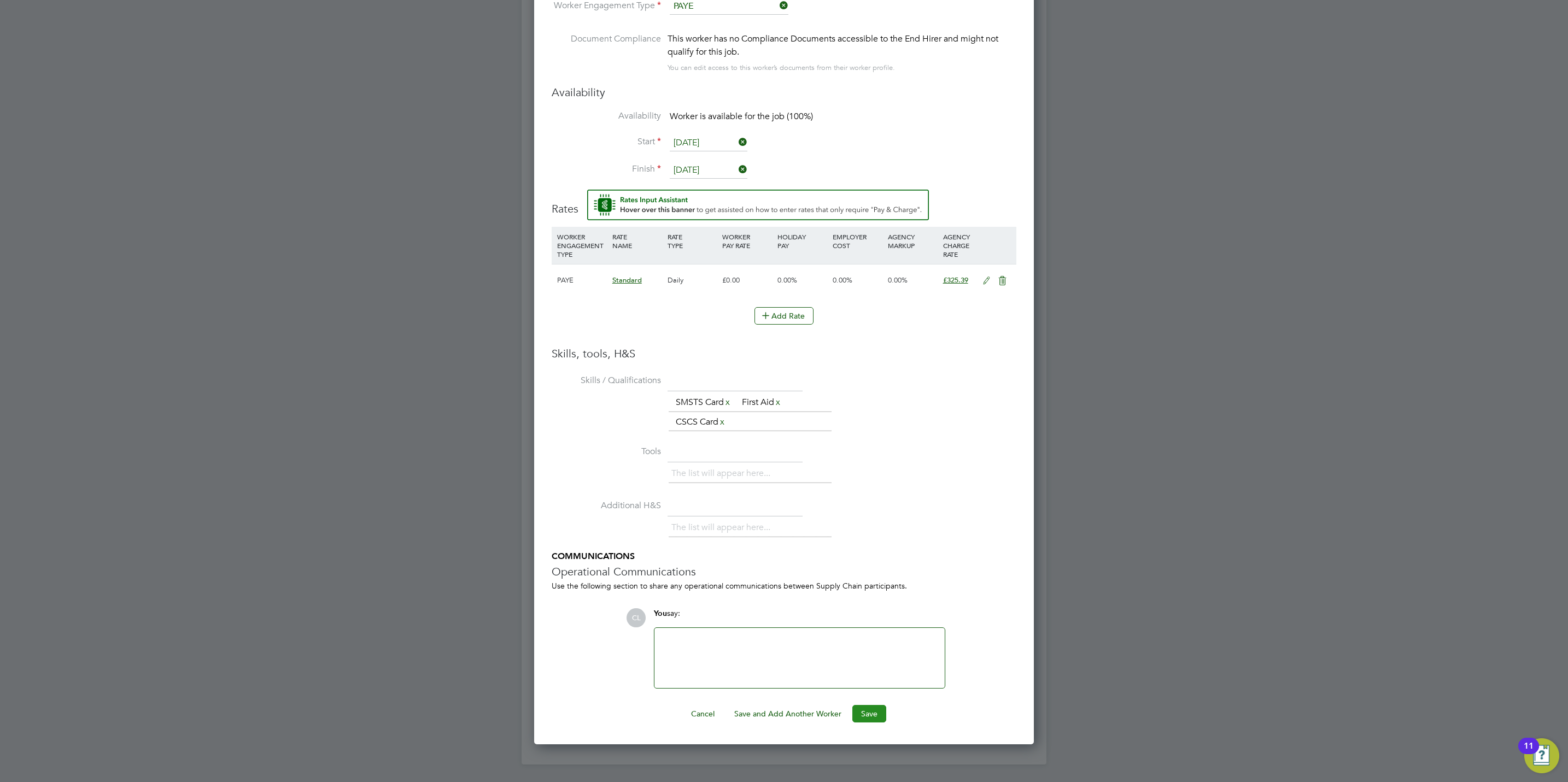
click at [866, 717] on button "Save" at bounding box center [869, 714] width 34 height 18
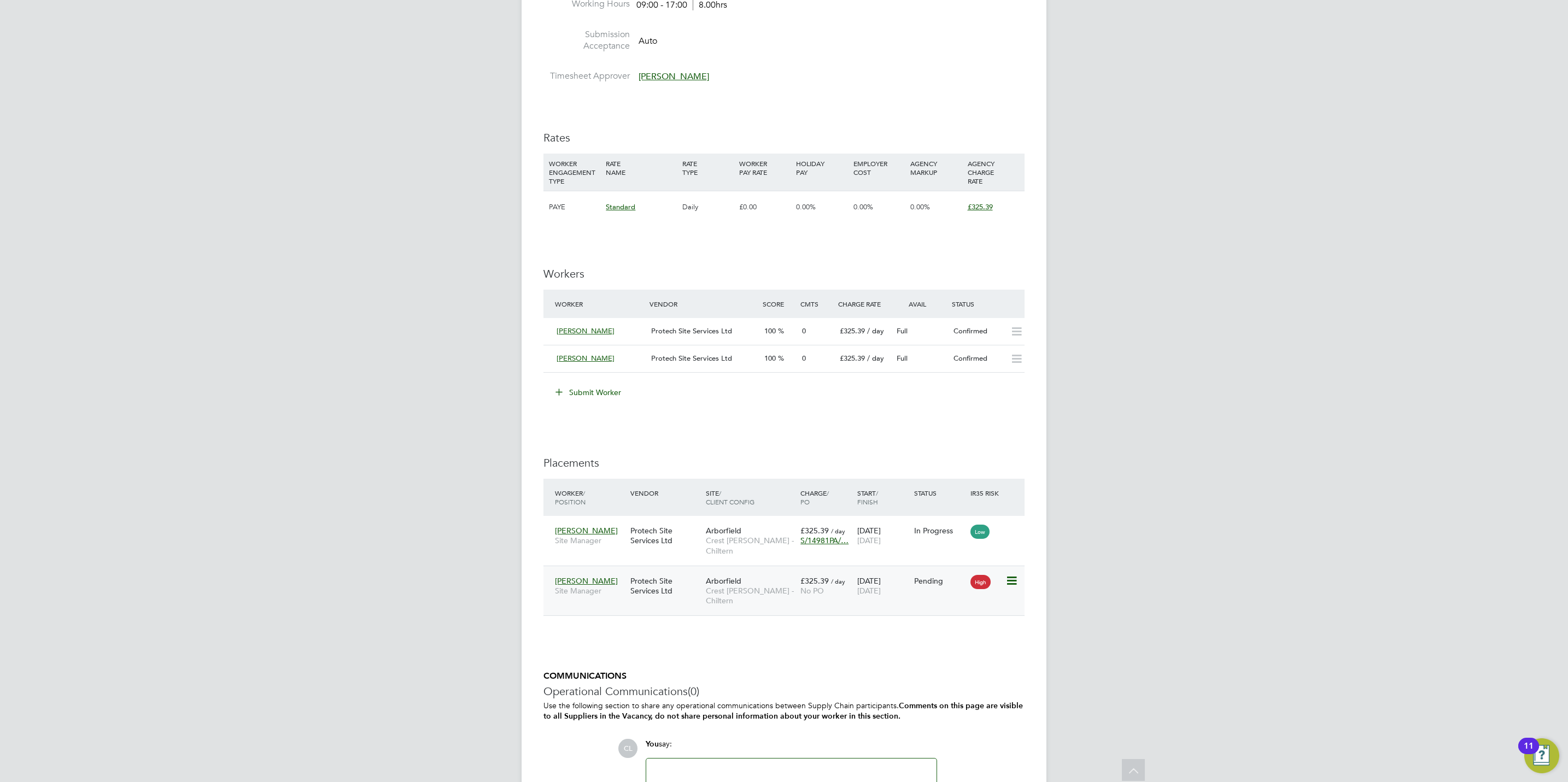
click at [1017, 587] on icon at bounding box center [1011, 581] width 11 height 13
click at [952, 661] on li "Postpone" at bounding box center [977, 666] width 78 height 15
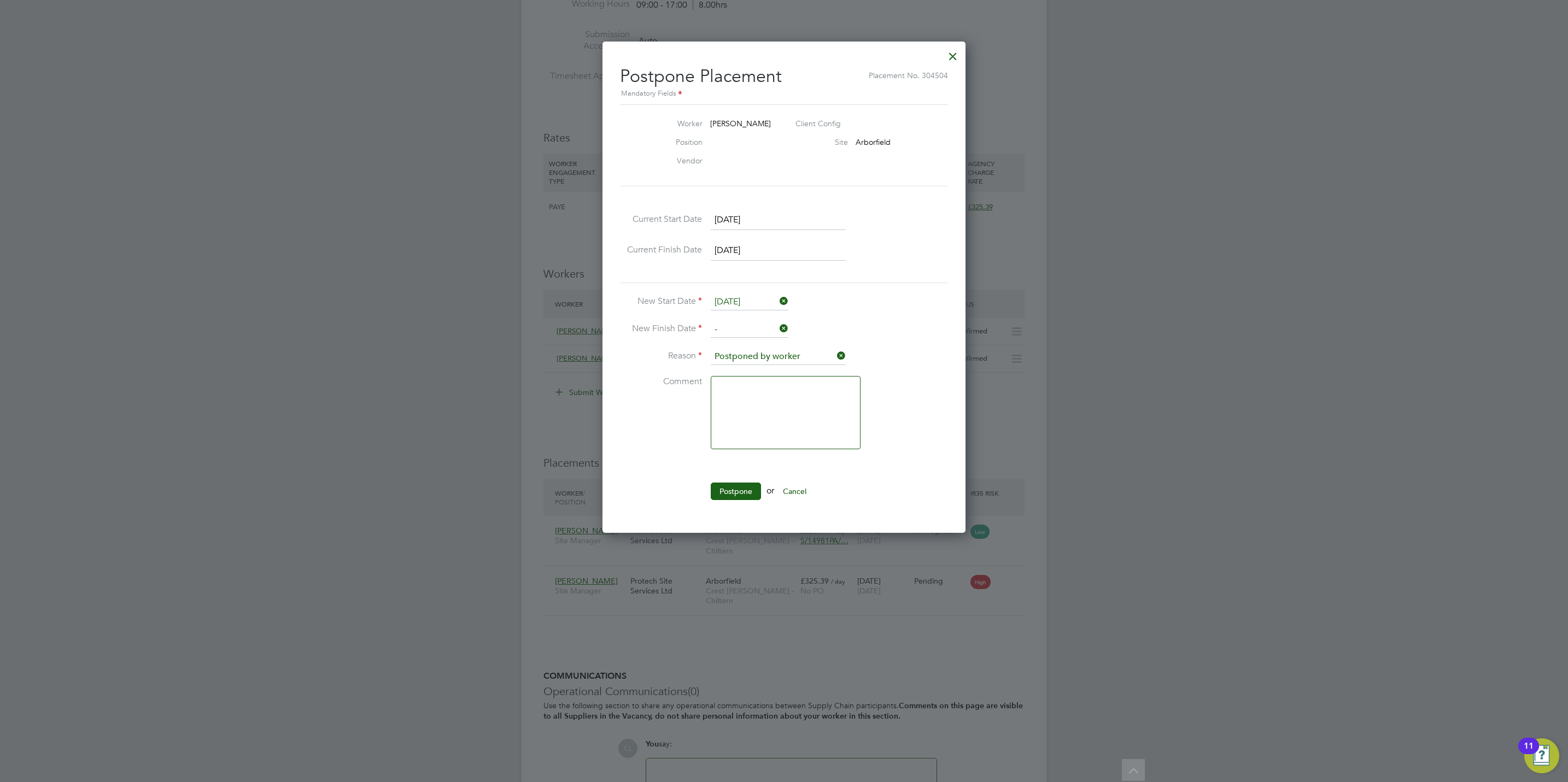
click at [950, 51] on div at bounding box center [953, 54] width 19 height 19
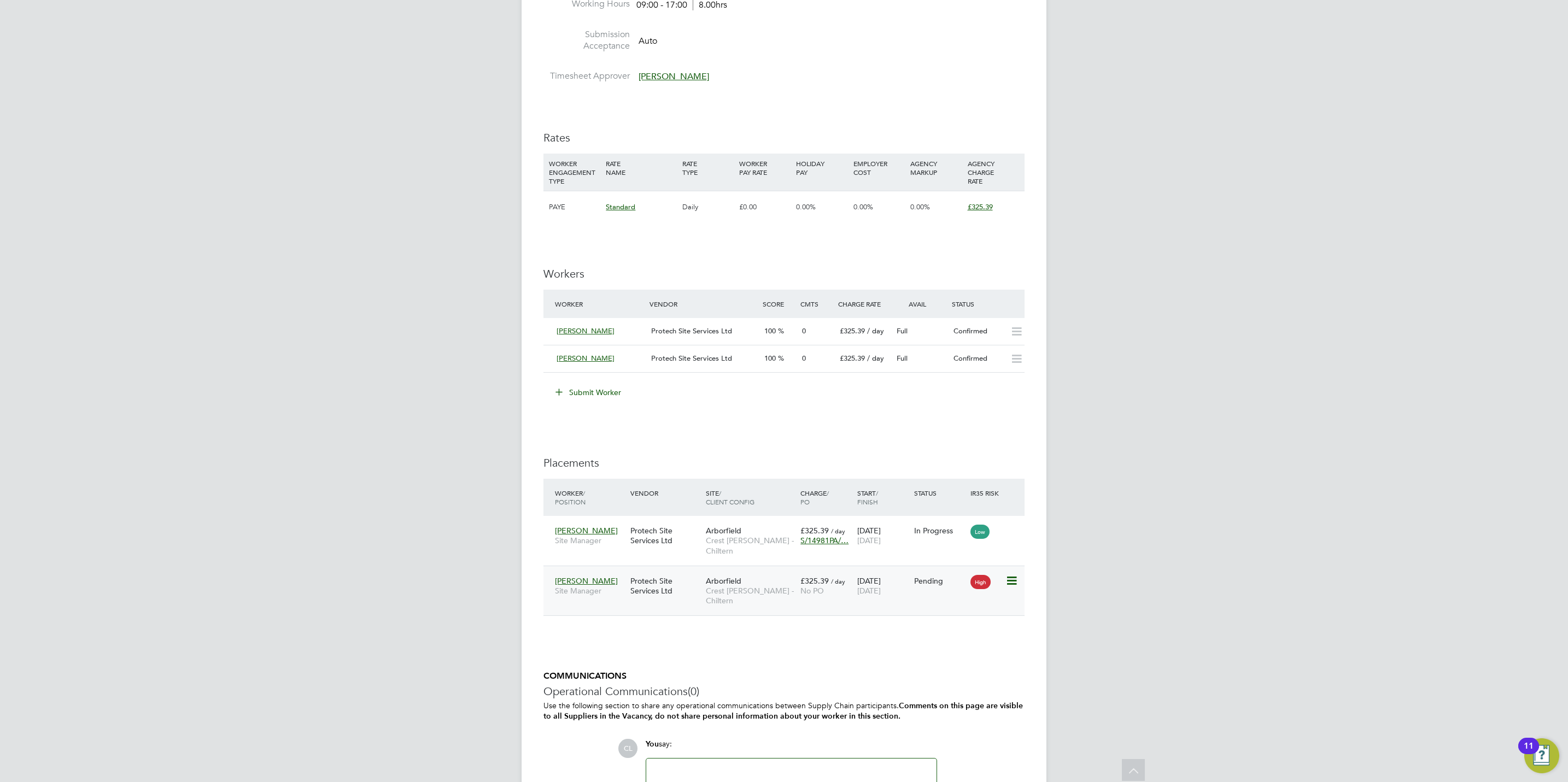
click at [1011, 576] on icon at bounding box center [1011, 581] width 11 height 13
click at [952, 650] on li "Start" at bounding box center [977, 651] width 78 height 15
type input "Mark Allen"
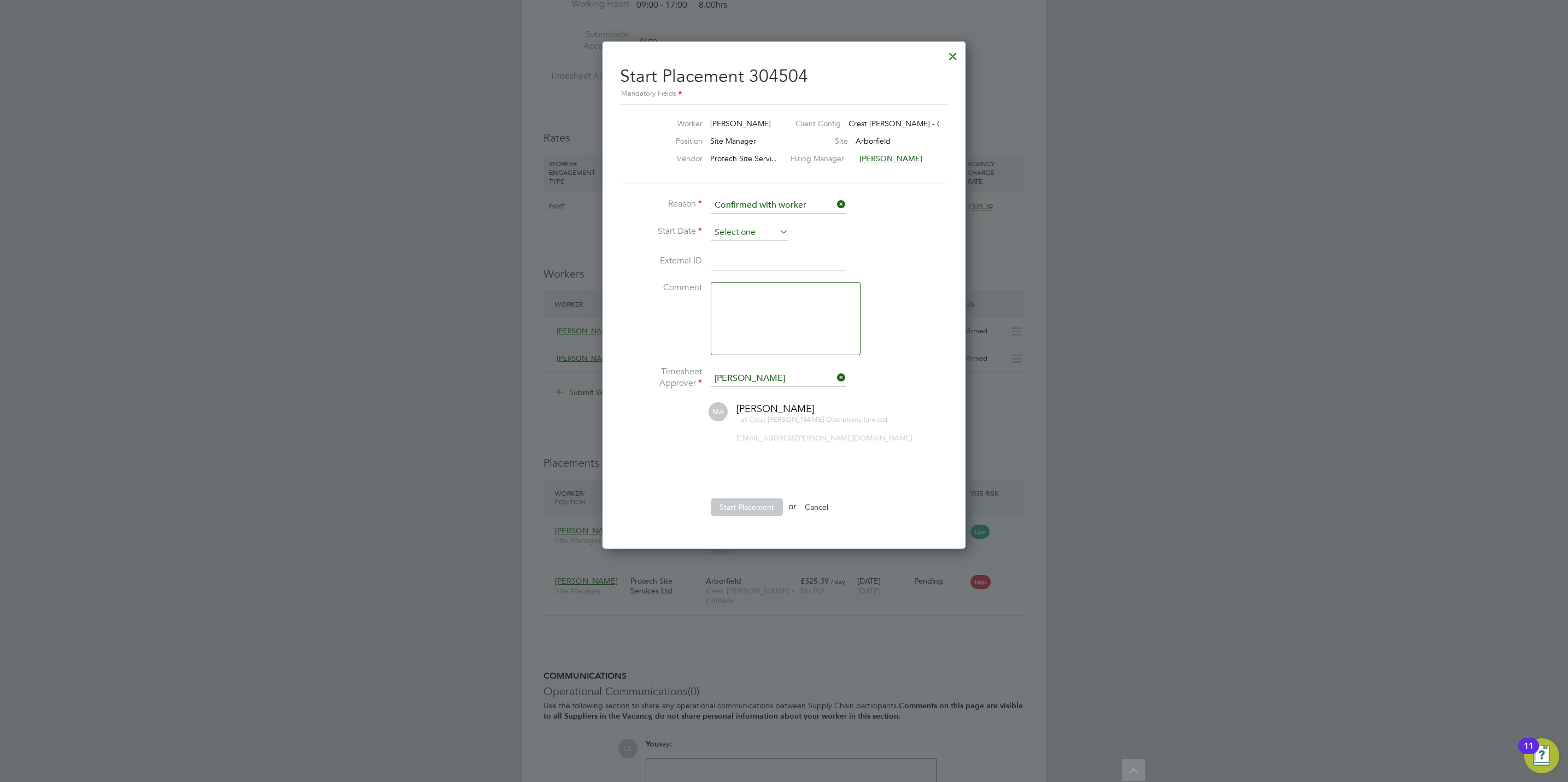
click at [737, 237] on input at bounding box center [750, 232] width 78 height 16
click at [912, 412] on div "Mark Allen - at Crest Nicholson Operations Limited mark.allen@crestnicholson.com" at bounding box center [784, 422] width 328 height 40
click at [744, 233] on input at bounding box center [750, 232] width 78 height 16
click at [789, 312] on span "18" at bounding box center [791, 311] width 21 height 21
type input "18 Sep 2025"
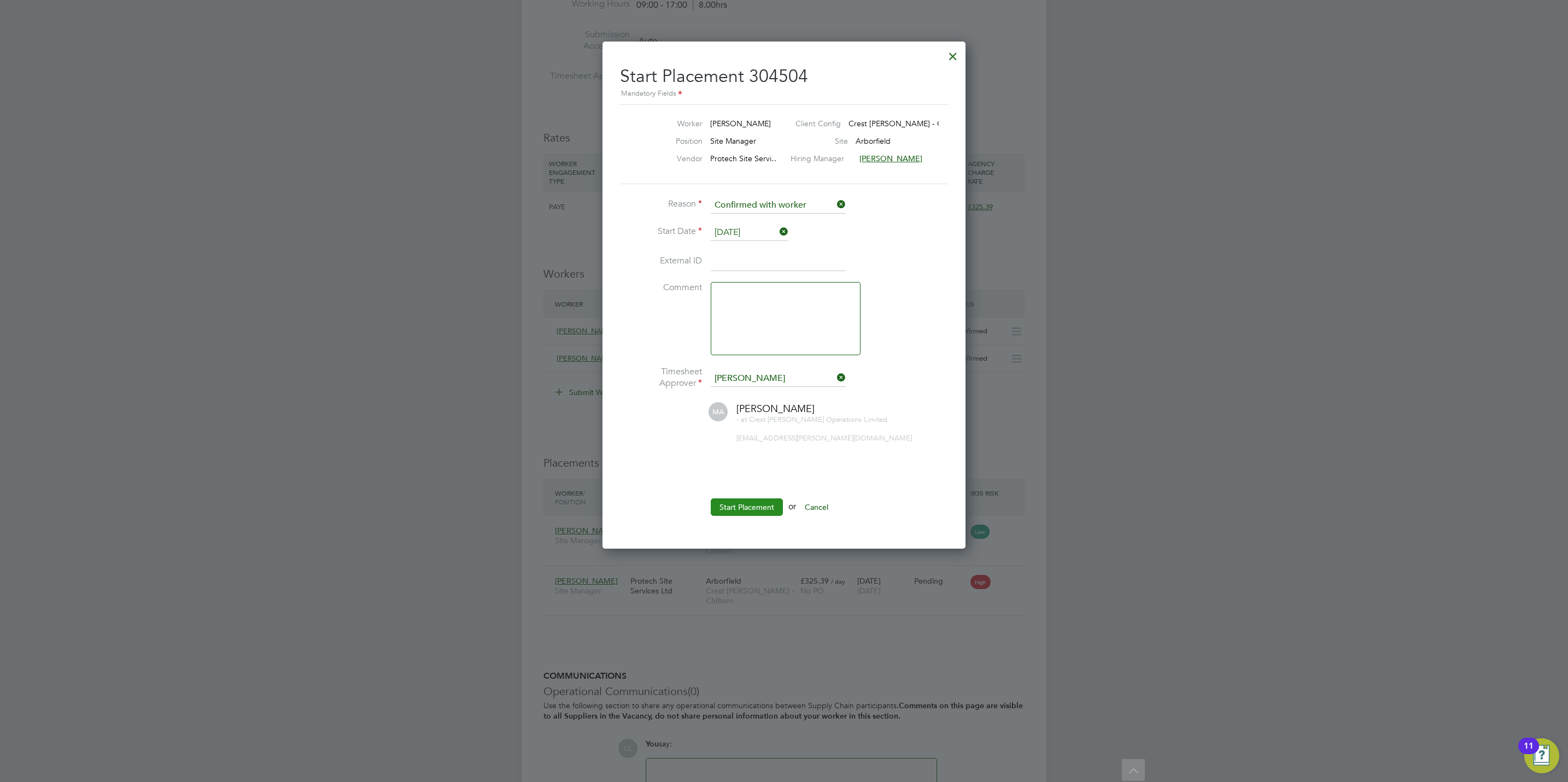
click at [749, 508] on button "Start Placement" at bounding box center [747, 507] width 72 height 18
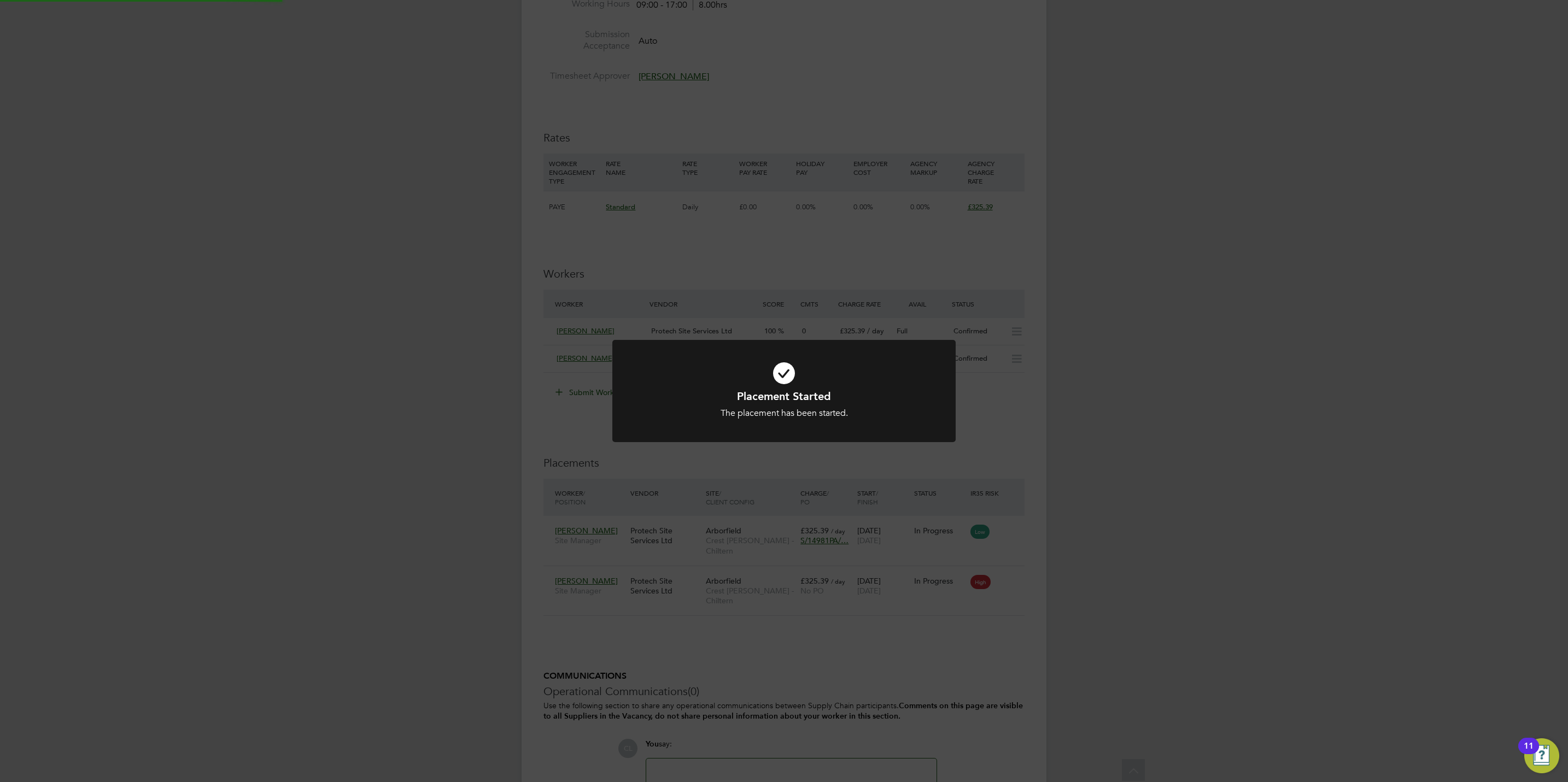
click at [402, 416] on div "Placement Started The placement has been started. Cancel Okay" at bounding box center [784, 391] width 1568 height 782
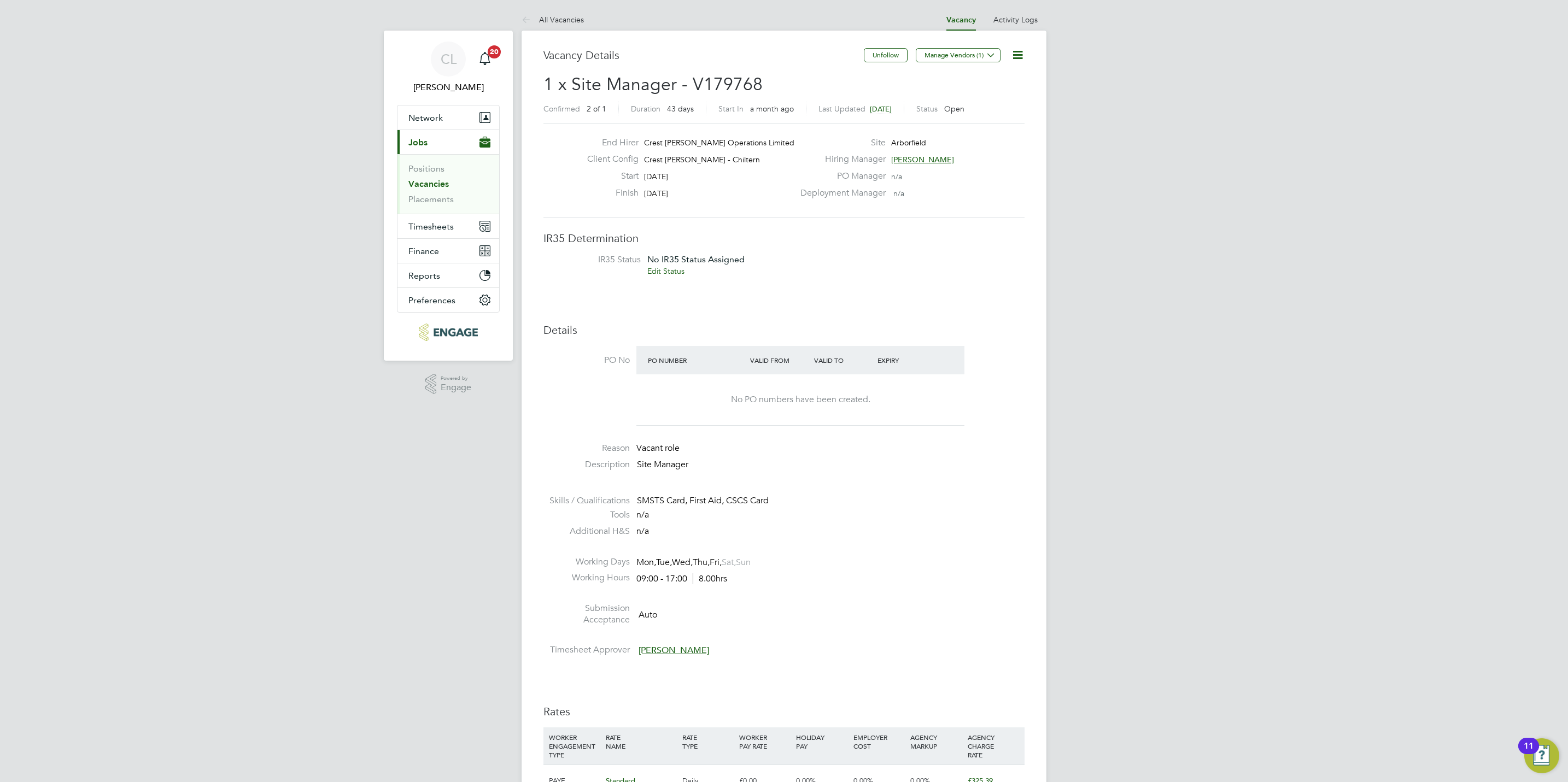
click at [430, 189] on link "Vacancies" at bounding box center [429, 184] width 40 height 10
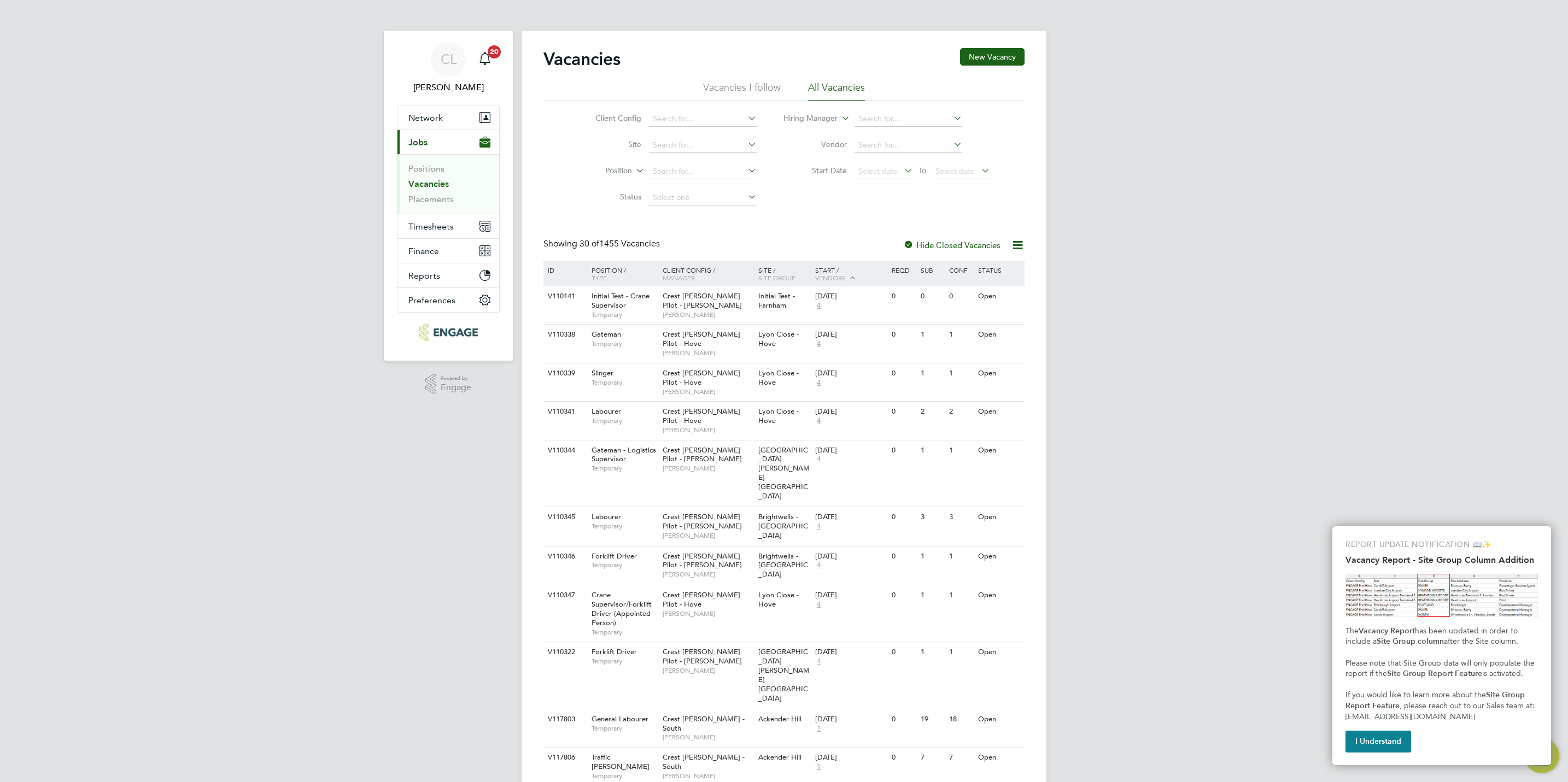
click at [423, 183] on link "Vacancies" at bounding box center [429, 184] width 40 height 10
click at [664, 144] on input at bounding box center [702, 145] width 108 height 15
click at [435, 194] on li "Vacancies" at bounding box center [449, 186] width 82 height 15
drag, startPoint x: 435, startPoint y: 199, endPoint x: 471, endPoint y: 192, distance: 36.7
click at [435, 199] on link "Placements" at bounding box center [431, 199] width 46 height 10
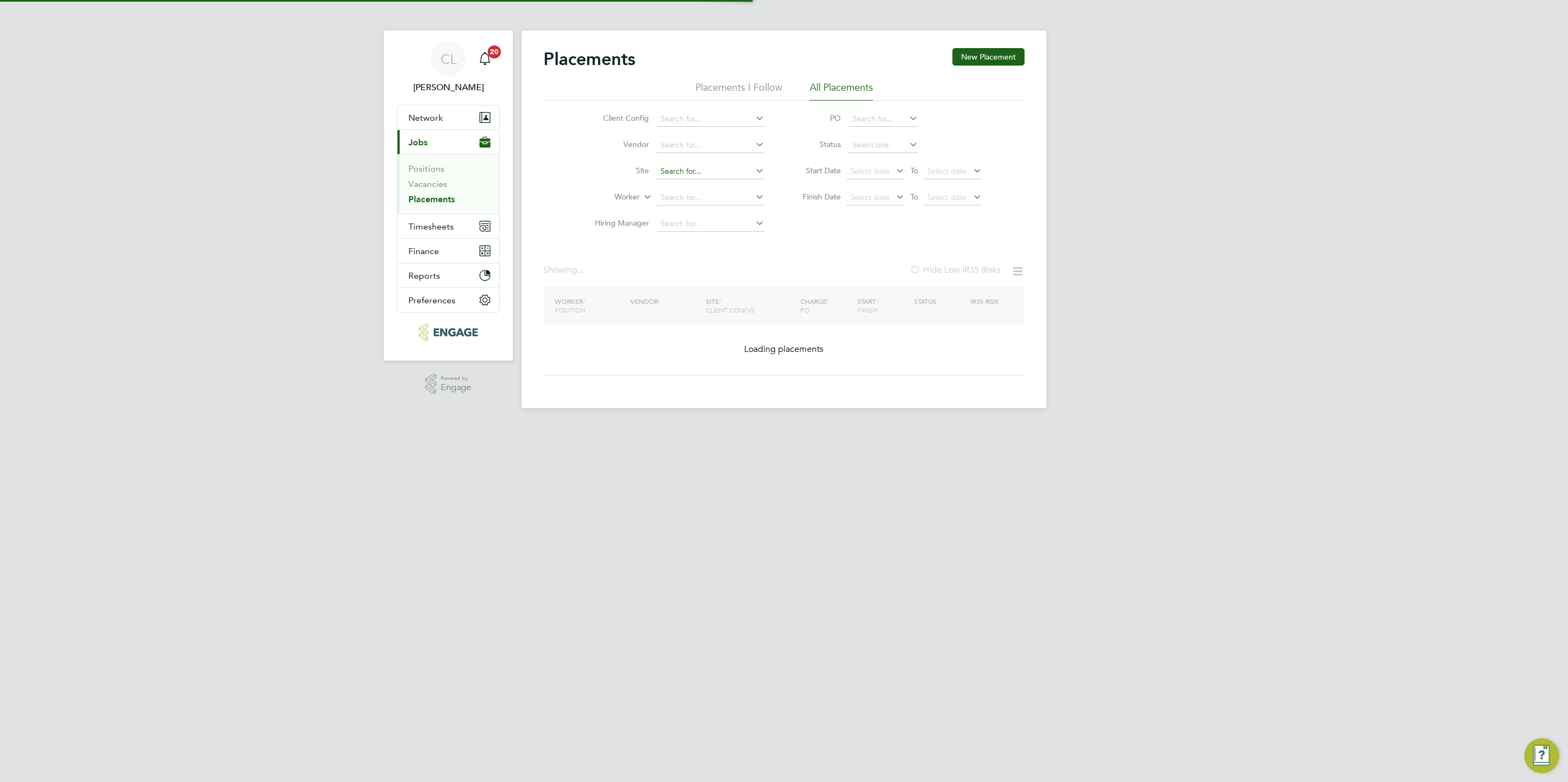
click at [674, 169] on input at bounding box center [710, 171] width 108 height 15
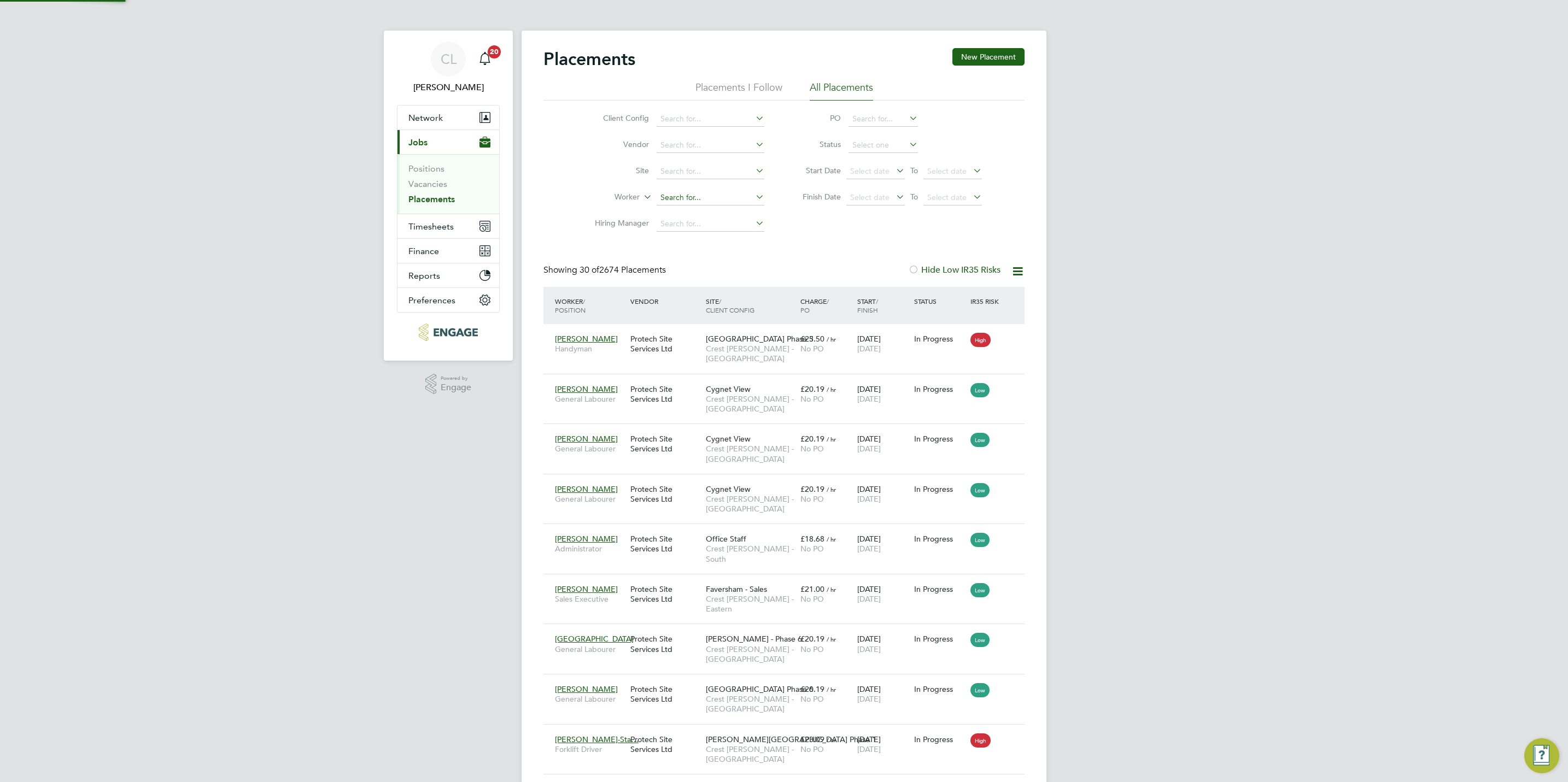
scroll to position [31, 76]
click at [663, 195] on ul "Loading data" at bounding box center [710, 187] width 110 height 15
click at [663, 195] on input at bounding box center [710, 198] width 108 height 15
click at [714, 215] on li "Shane Ma rsden" at bounding box center [710, 214] width 109 height 15
type input "[PERSON_NAME]"
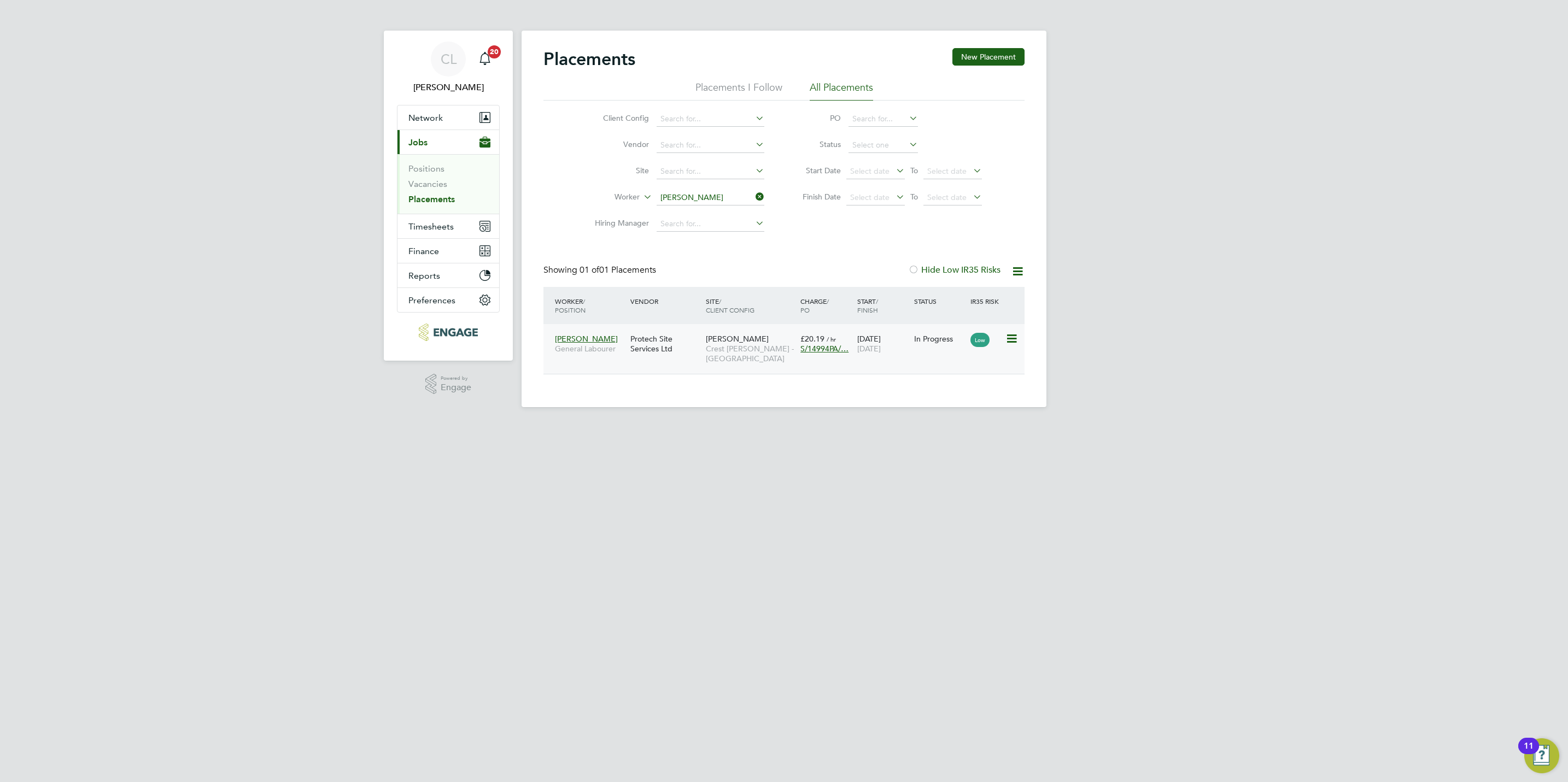
click at [724, 337] on span "[PERSON_NAME]" at bounding box center [737, 339] width 63 height 10
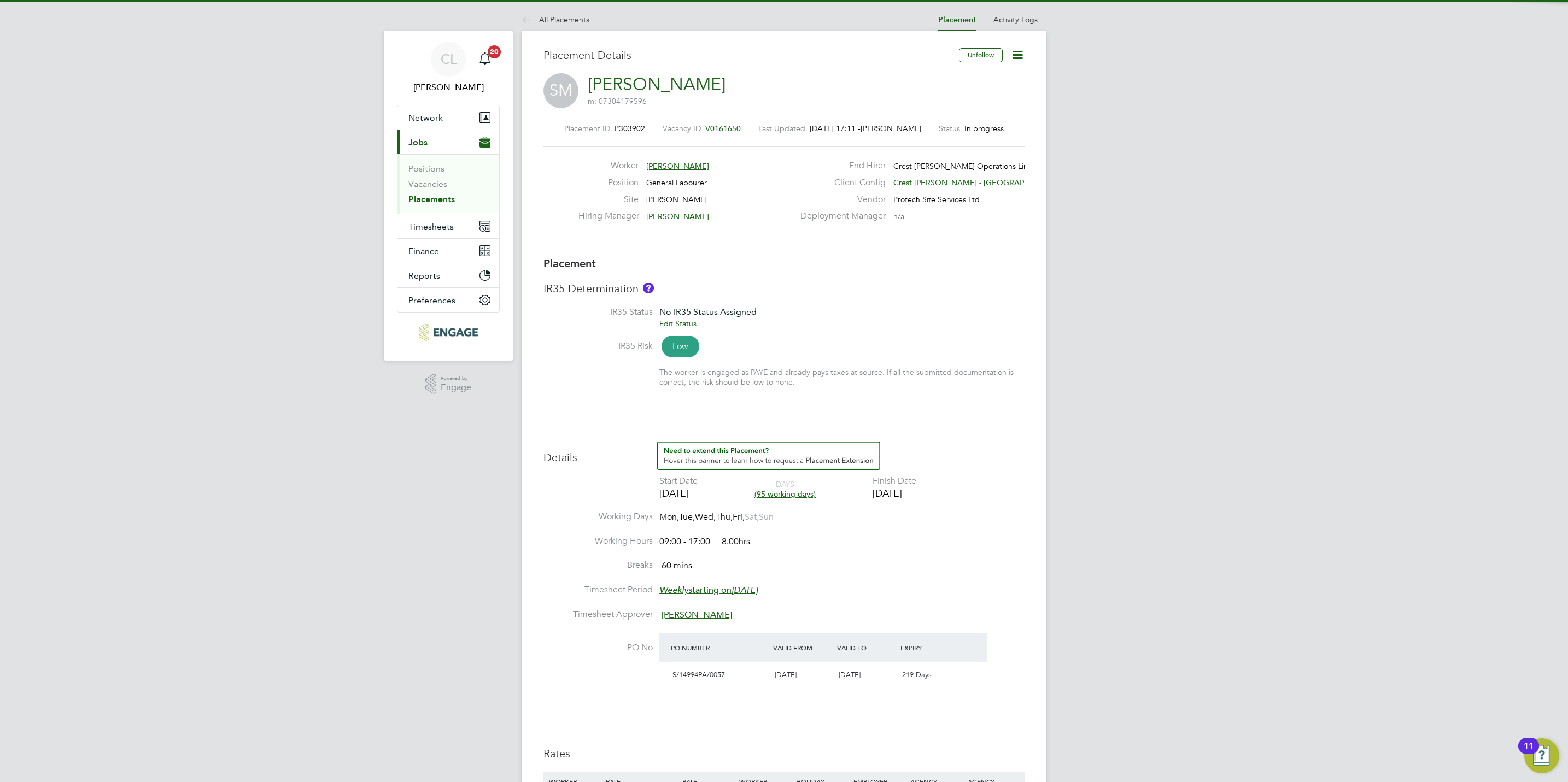
click at [1021, 56] on icon at bounding box center [1018, 55] width 13 height 13
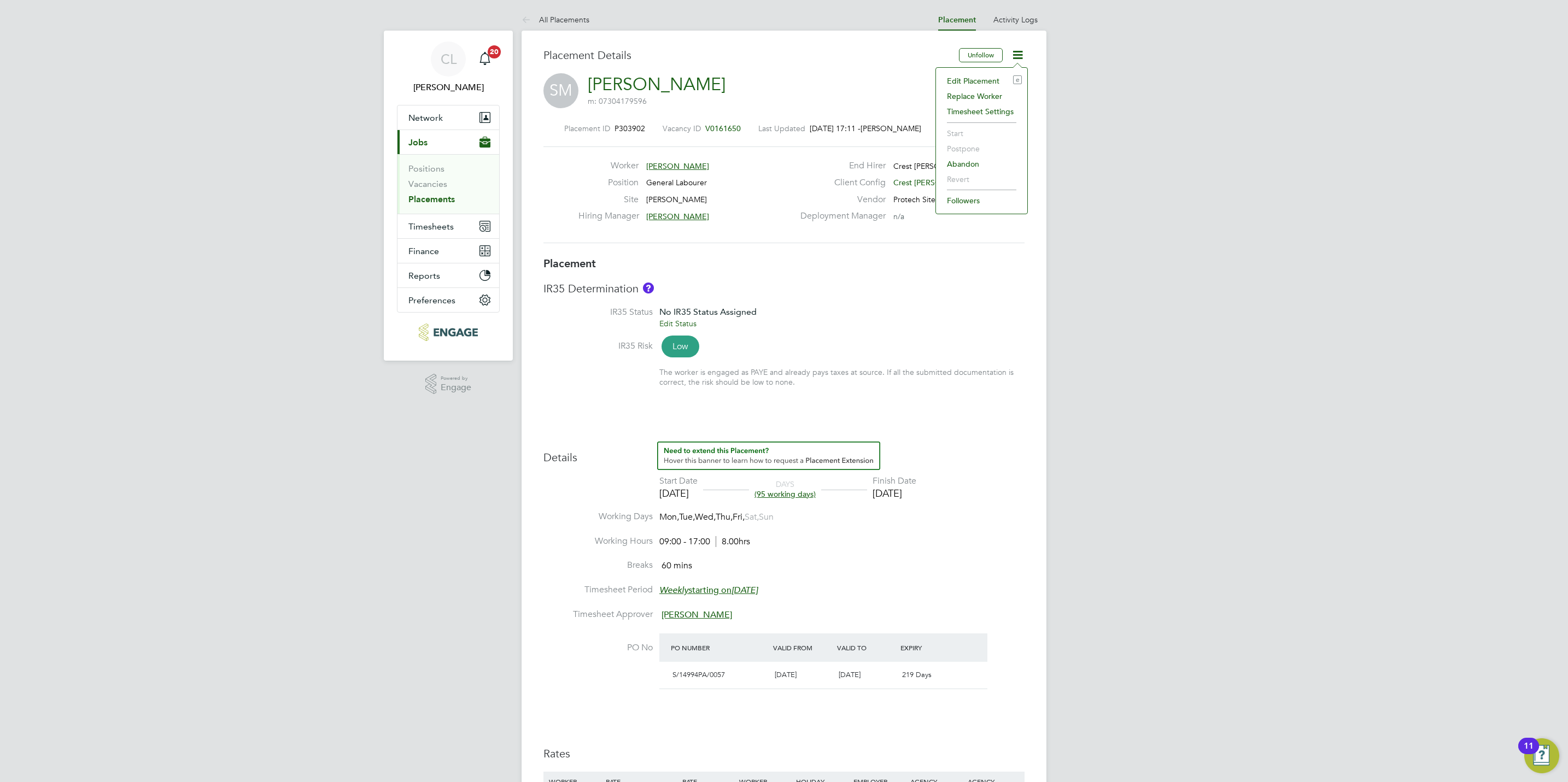
click at [880, 111] on div "Placement ID P303902 Vacancy ID V0161650 Last Updated [DATE] 17:11 - [PERSON_NA…" at bounding box center [784, 183] width 481 height 147
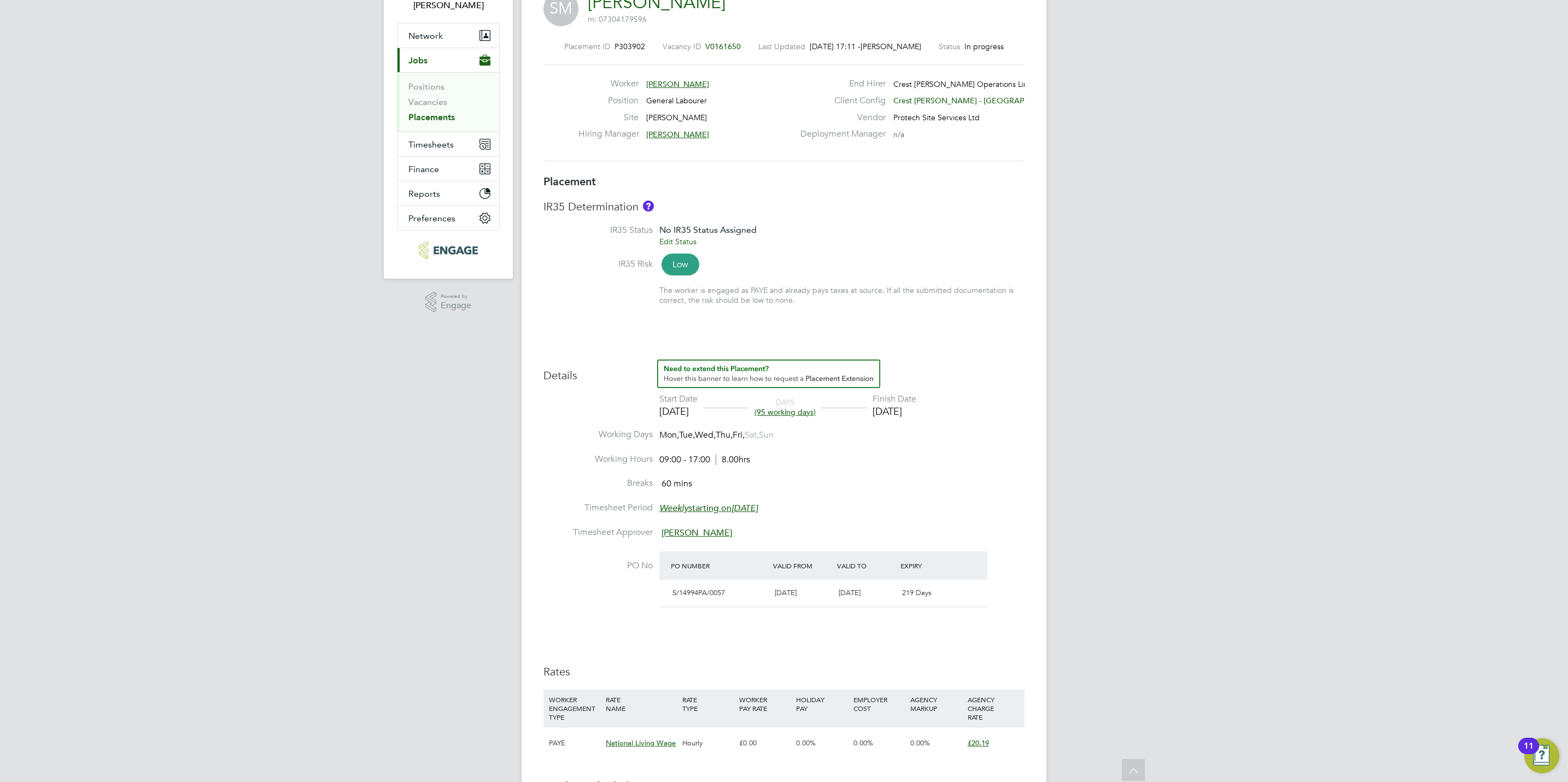
scroll to position [41, 0]
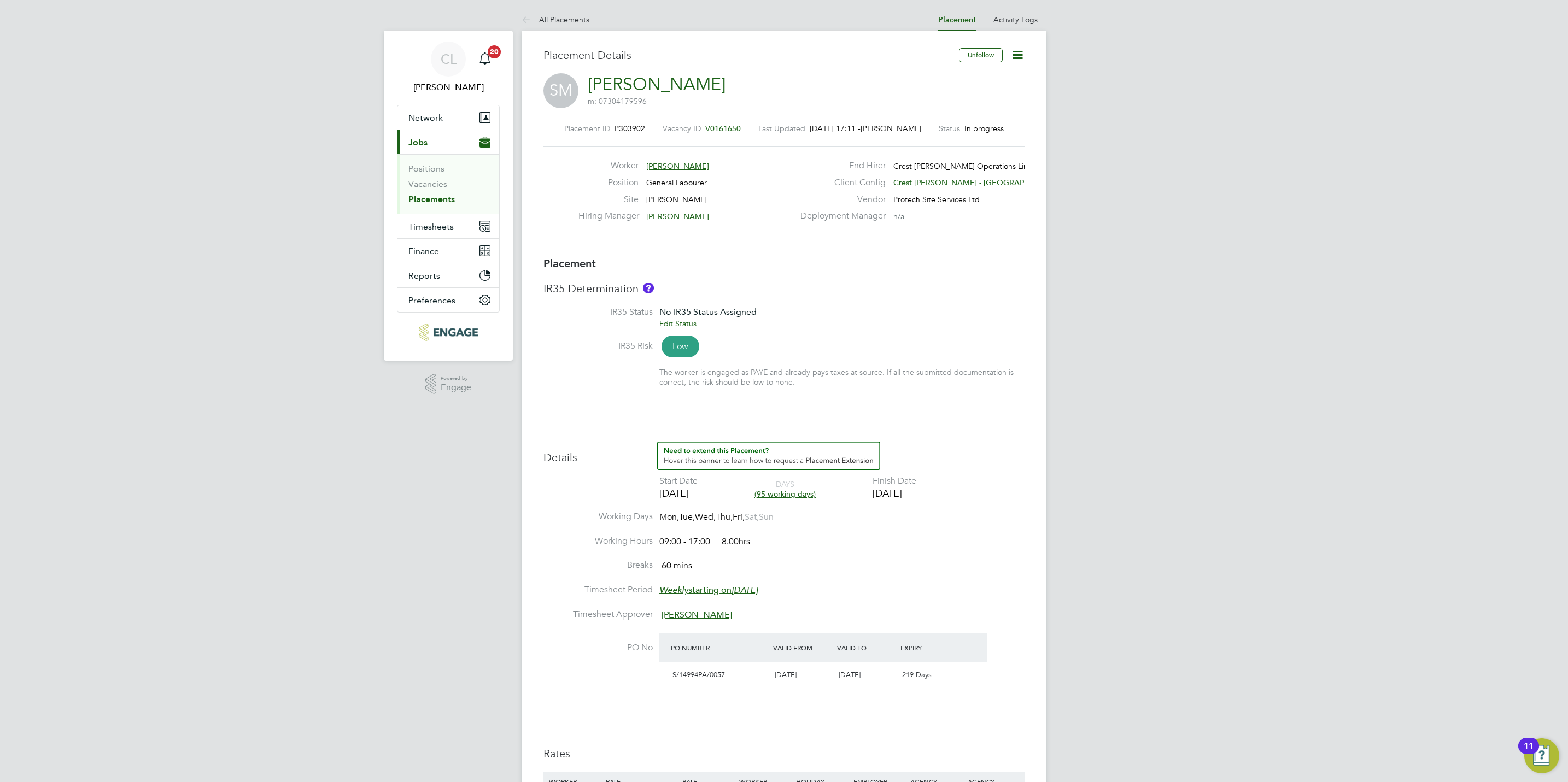
click at [721, 126] on span "V0161650" at bounding box center [723, 128] width 35 height 10
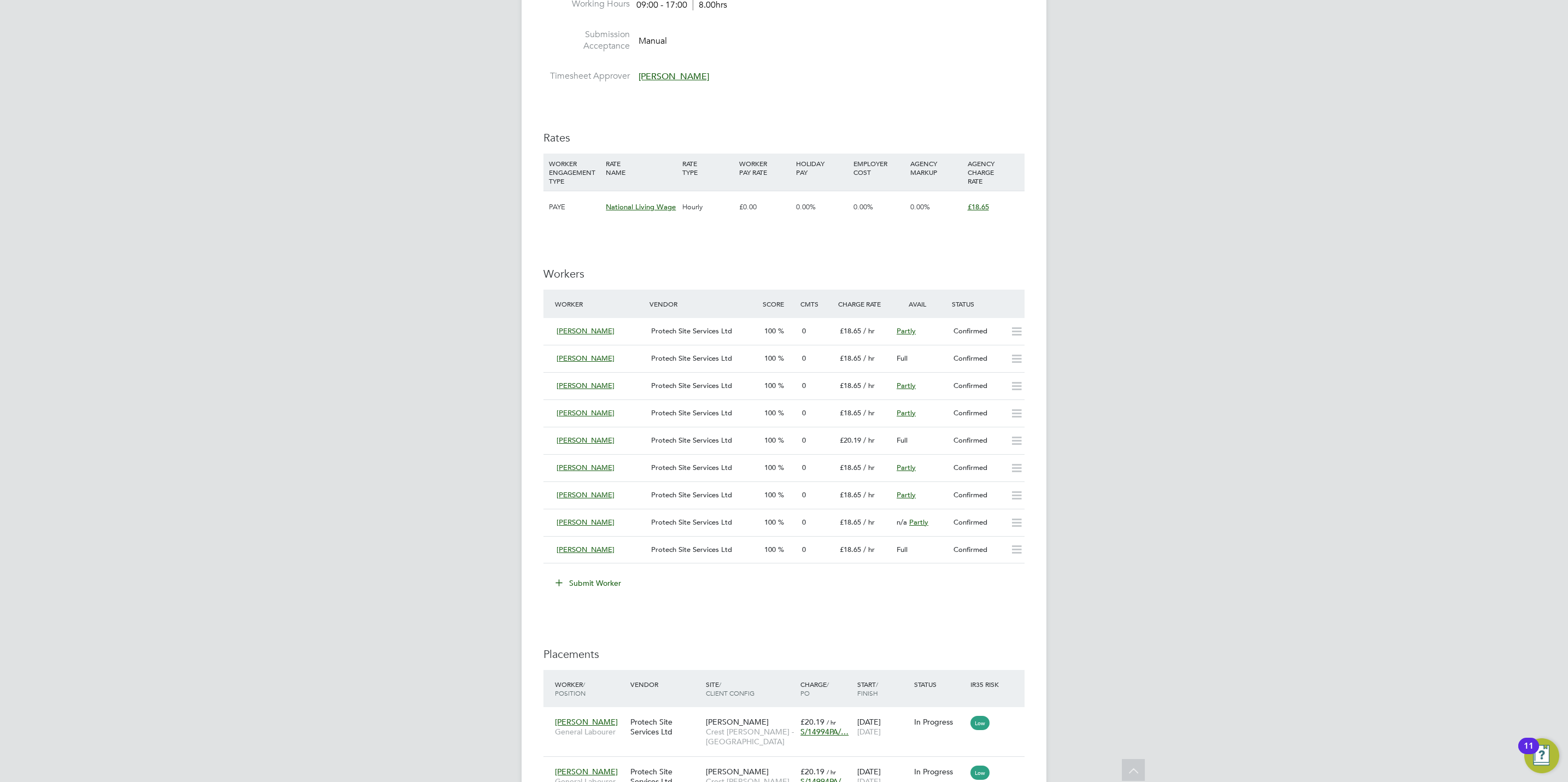
click at [601, 591] on button "Submit Worker" at bounding box center [589, 583] width 82 height 18
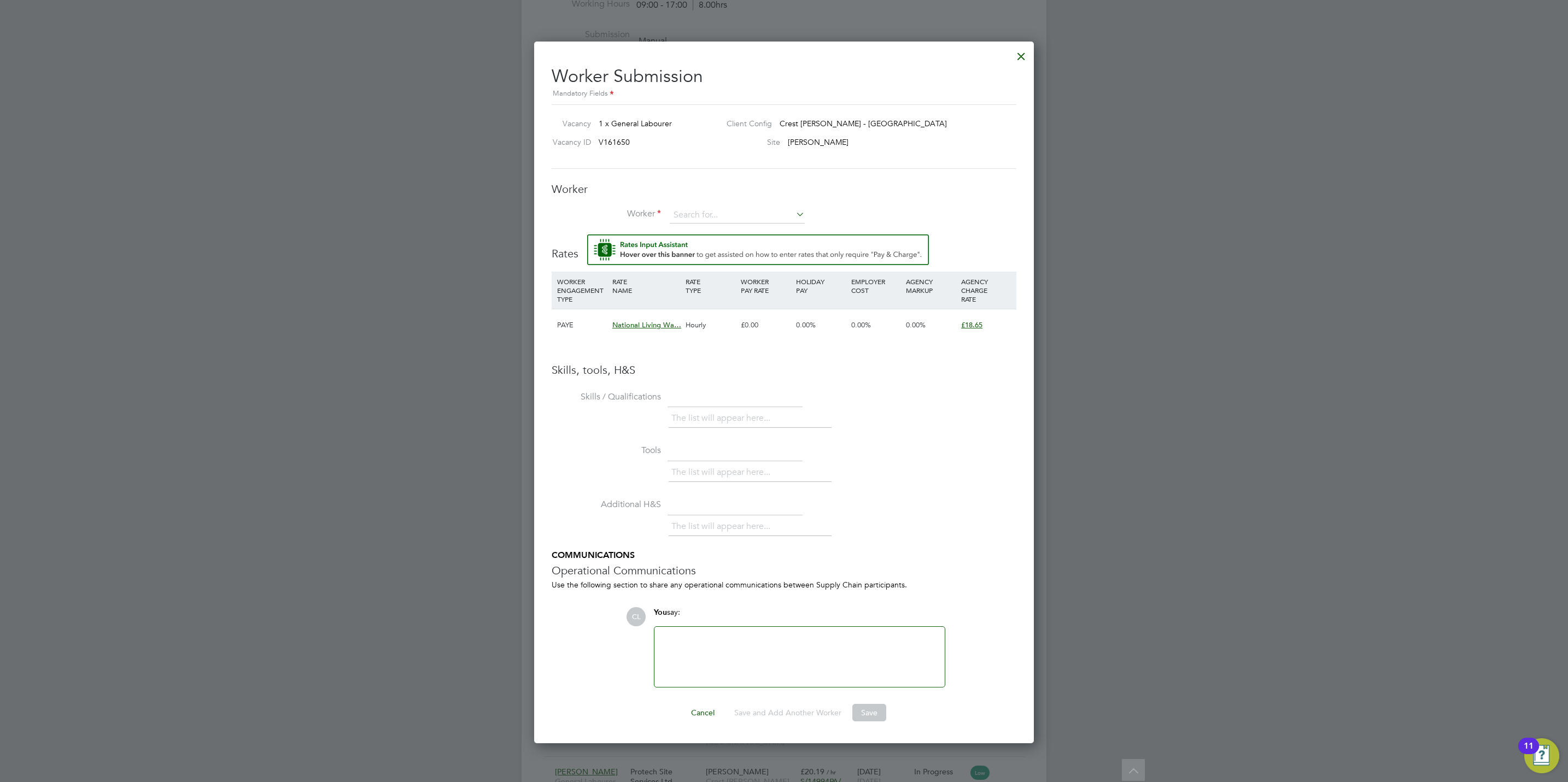
click at [732, 164] on div "Vacancy 1 x General Labourer Client Config Crest [PERSON_NAME] - [GEOGRAPHIC_DA…" at bounding box center [783, 137] width 464 height 65
click at [985, 420] on div "The list will appear here..." at bounding box center [842, 420] width 348 height 22
click at [733, 212] on input at bounding box center [737, 215] width 135 height 16
click at [732, 229] on li "Car oli n e Nikatha (NIK002)" at bounding box center [737, 231] width 136 height 15
type input "[PERSON_NAME] (NIK002)"
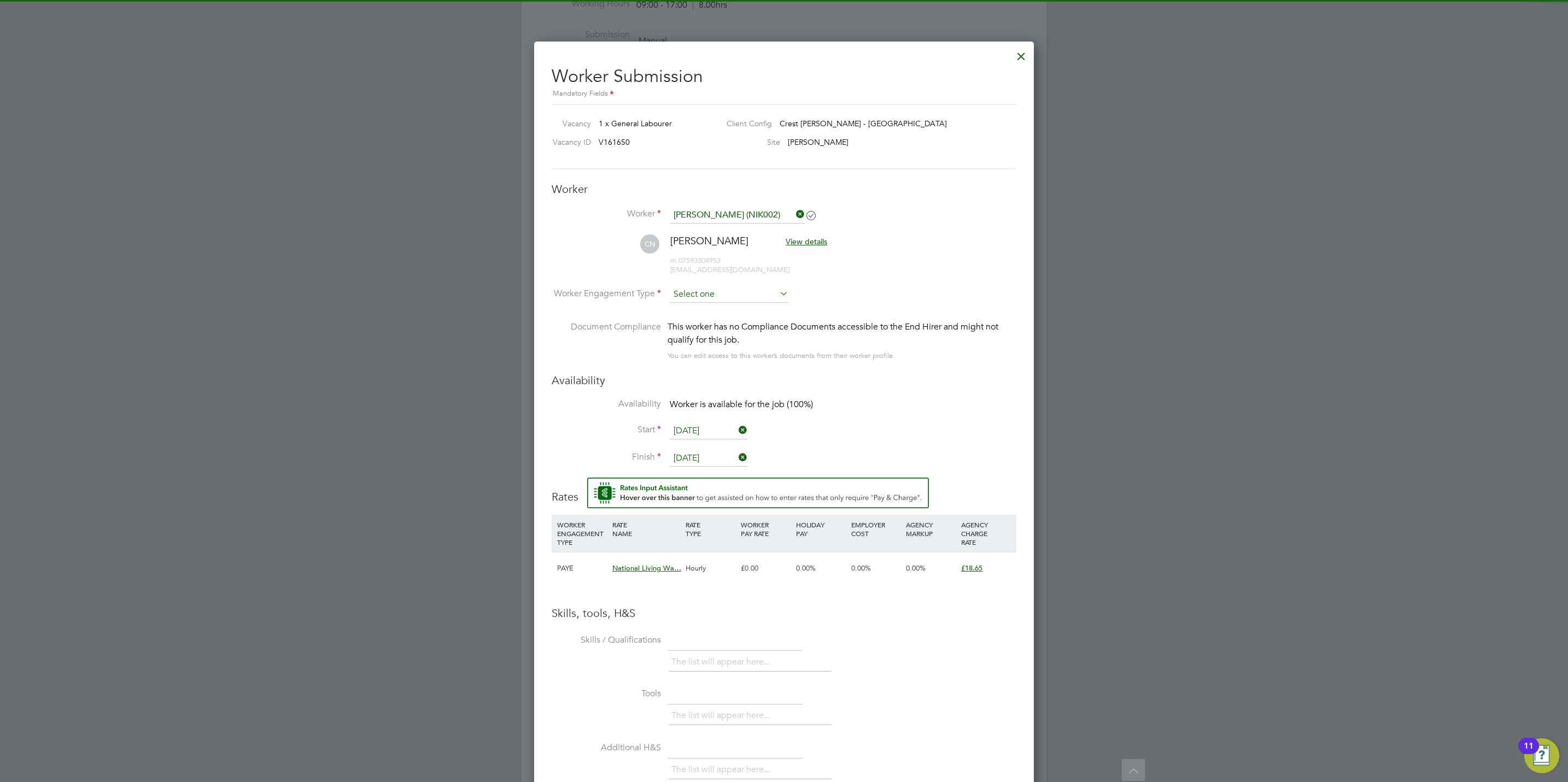
click at [717, 295] on input at bounding box center [729, 295] width 119 height 16
click at [713, 322] on li "PAYE" at bounding box center [729, 324] width 120 height 14
type input "PAYE"
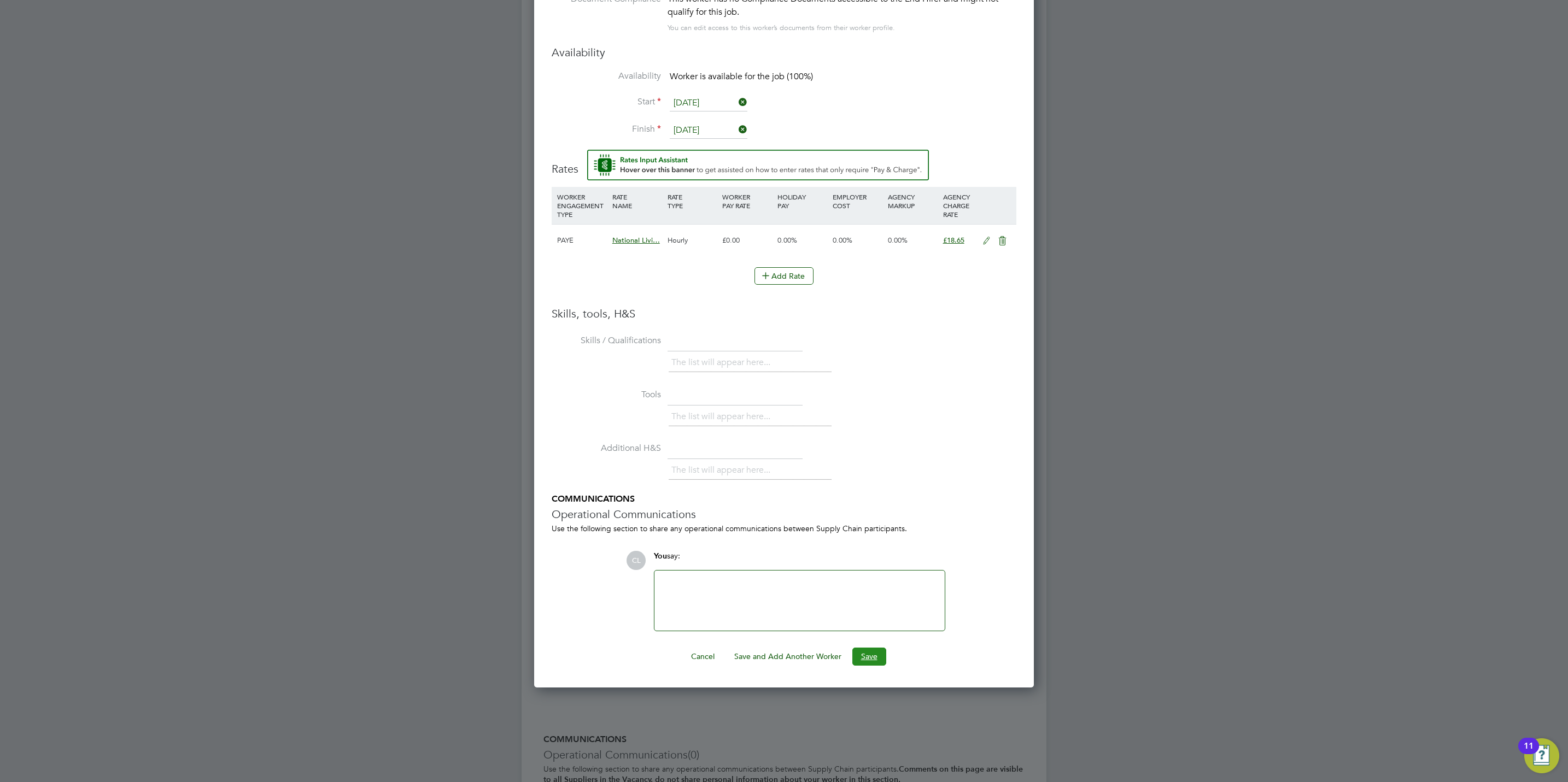
click at [880, 658] on button "Save" at bounding box center [869, 656] width 34 height 18
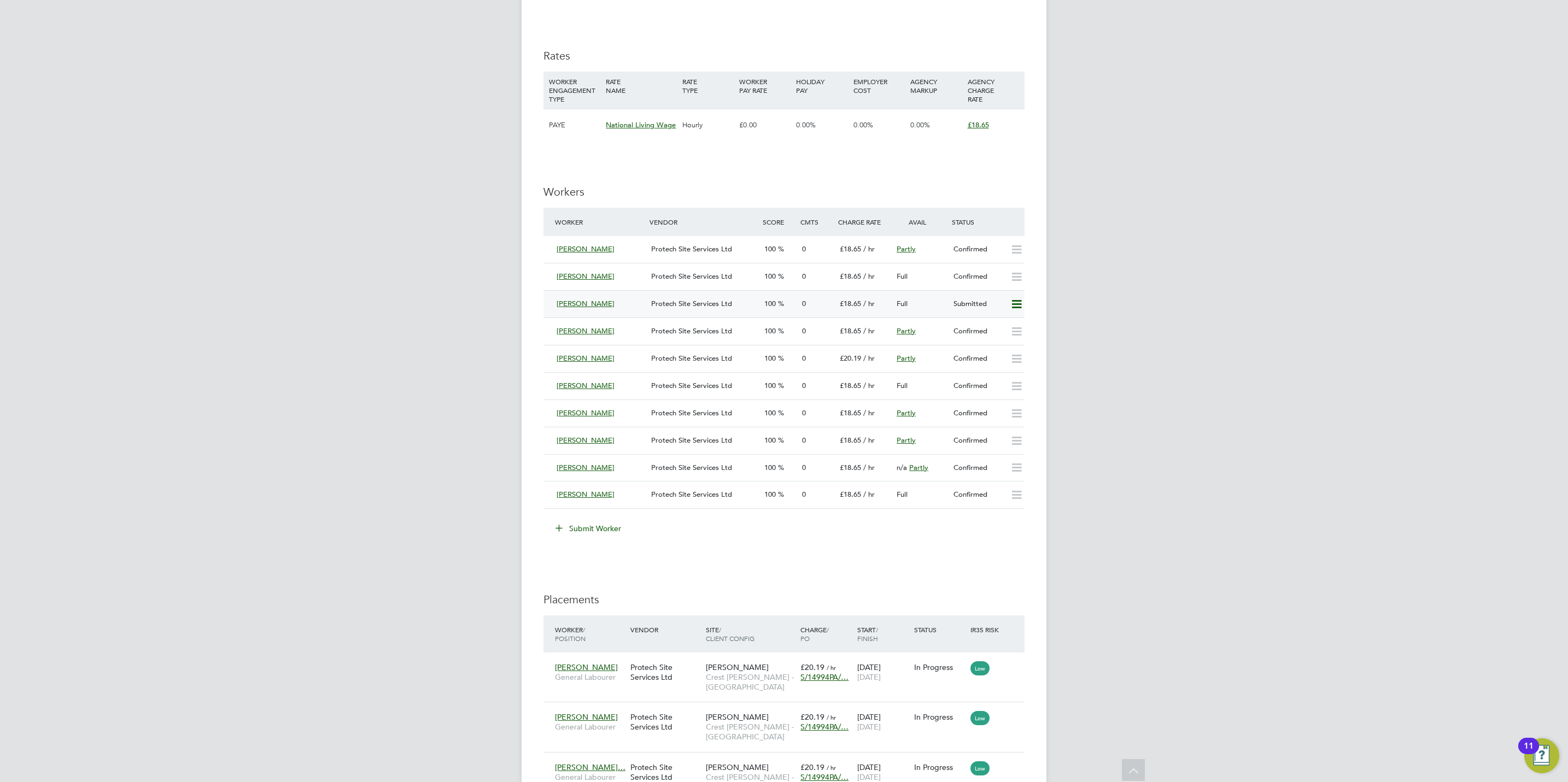
click at [1012, 302] on icon at bounding box center [1017, 304] width 13 height 9
click at [997, 330] on li "Offer" at bounding box center [1000, 329] width 42 height 15
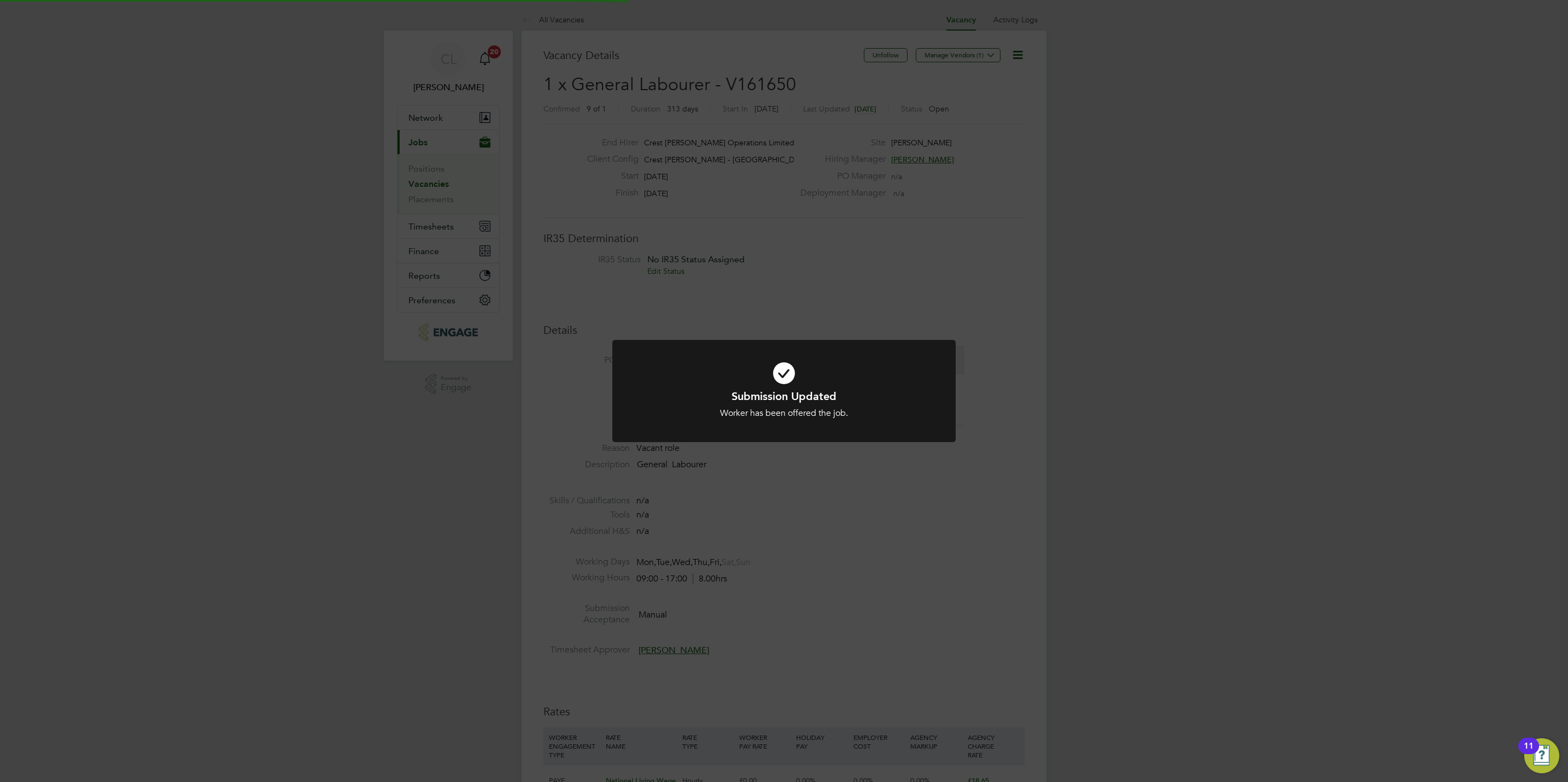
click at [1132, 333] on div "Submission Updated Worker has been offered the job. Cancel Okay" at bounding box center [784, 391] width 1568 height 782
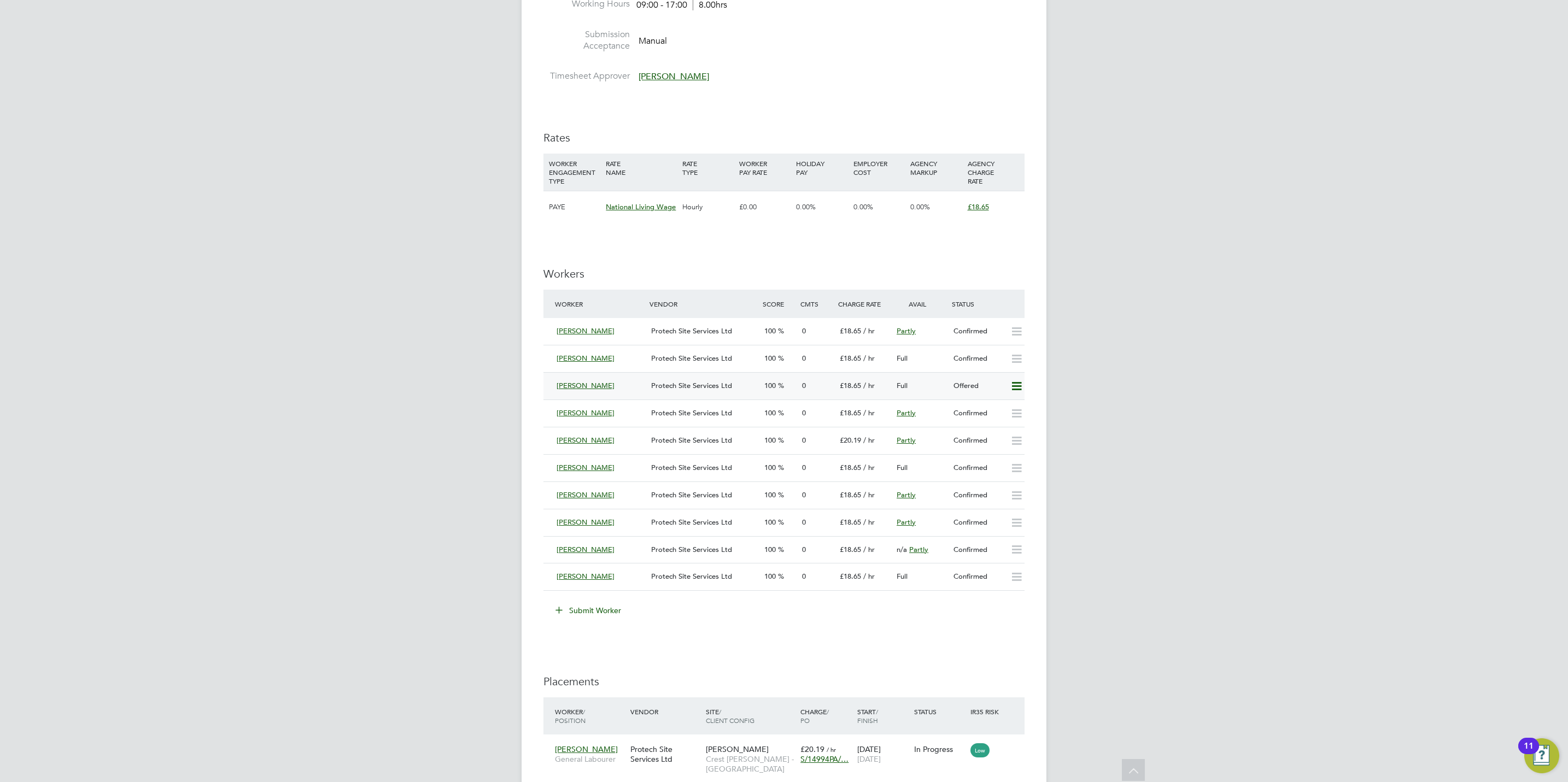
click at [1012, 391] on icon at bounding box center [1017, 386] width 13 height 9
click at [996, 409] on li "Confirm" at bounding box center [1000, 411] width 41 height 15
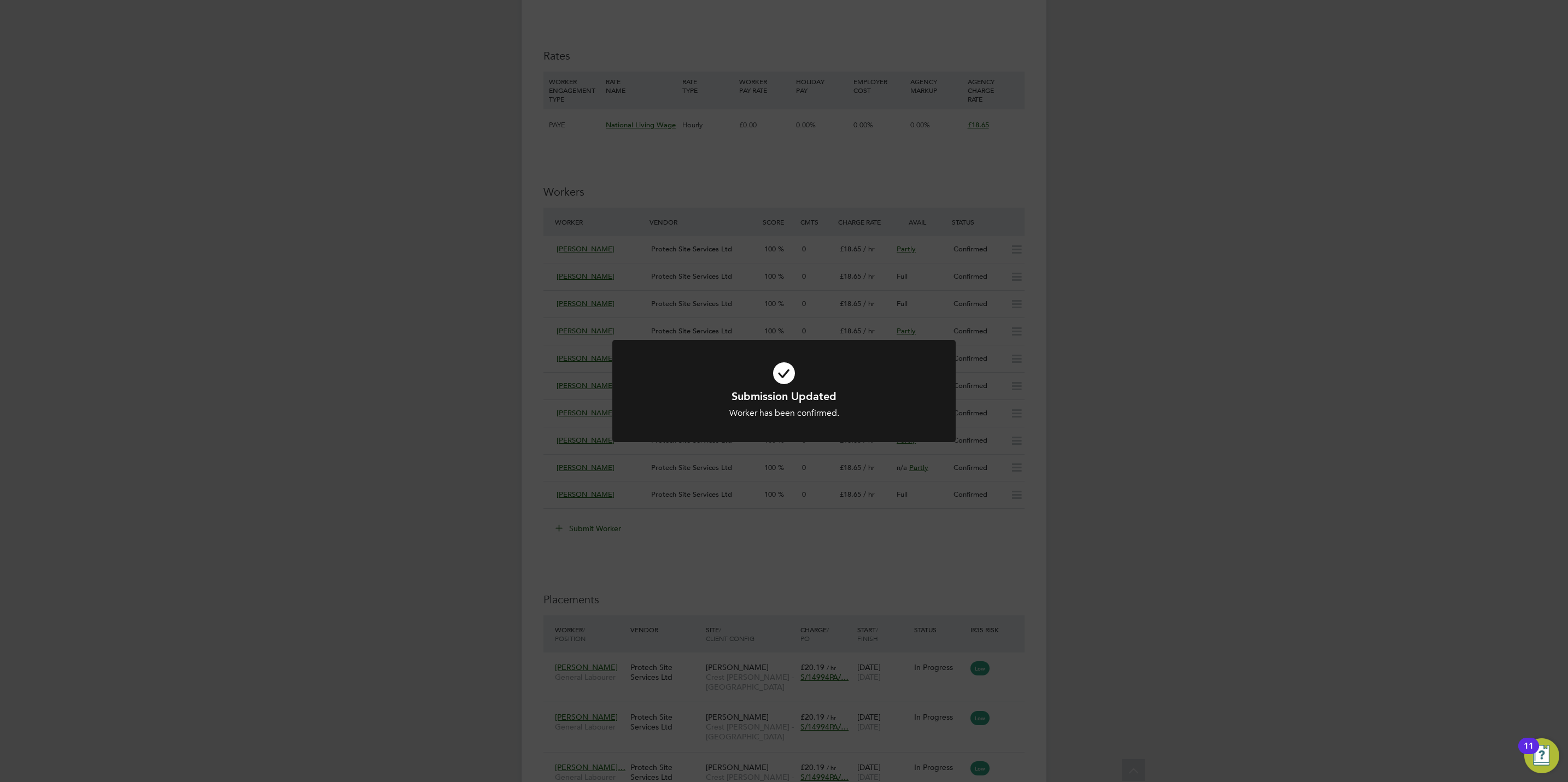
click at [1124, 417] on div "Submission Updated Worker has been confirmed. Cancel Okay" at bounding box center [784, 391] width 1568 height 782
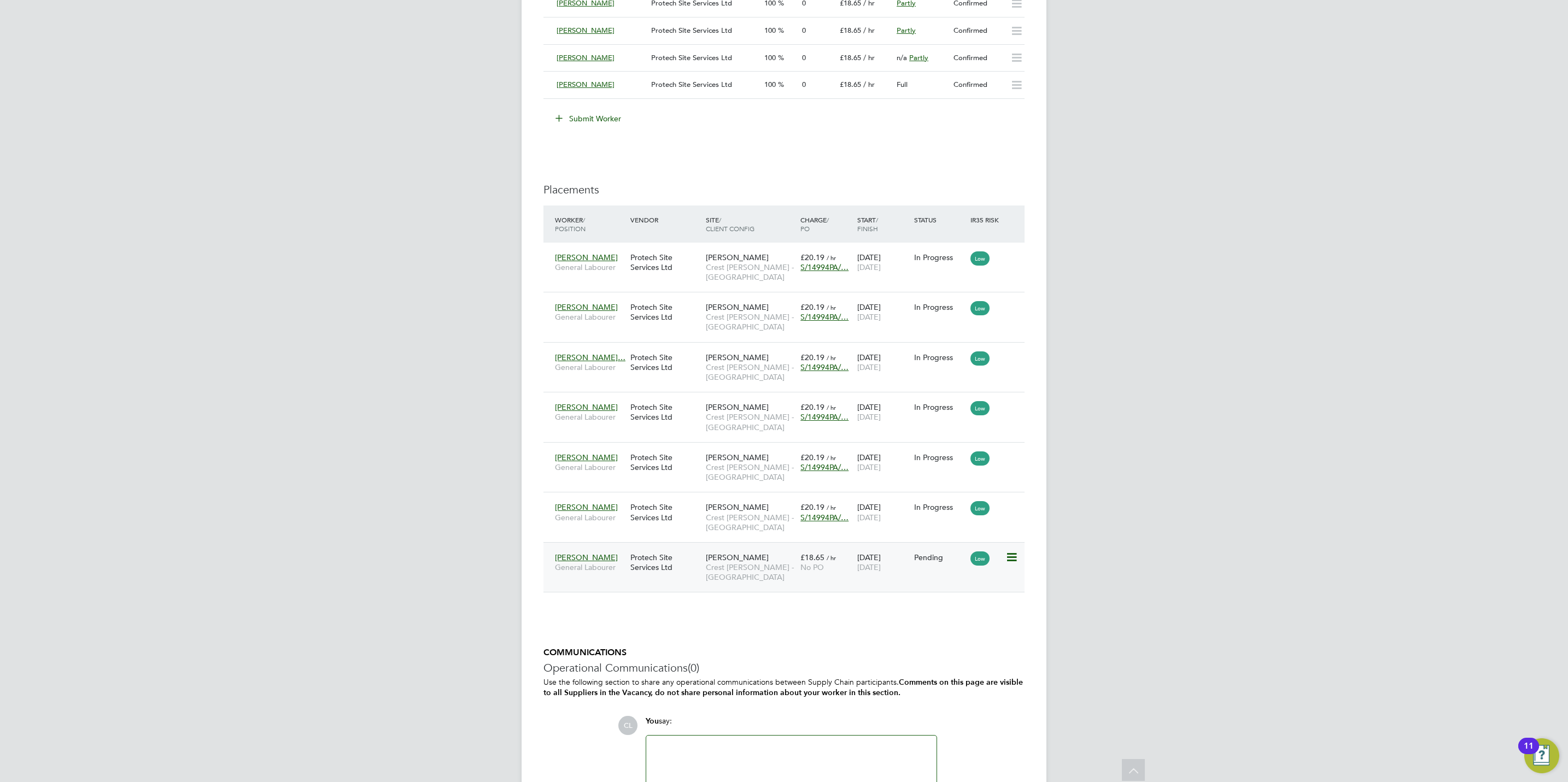
click at [1010, 563] on icon at bounding box center [1011, 557] width 11 height 13
click at [948, 640] on li "Postpone" at bounding box center [977, 646] width 78 height 15
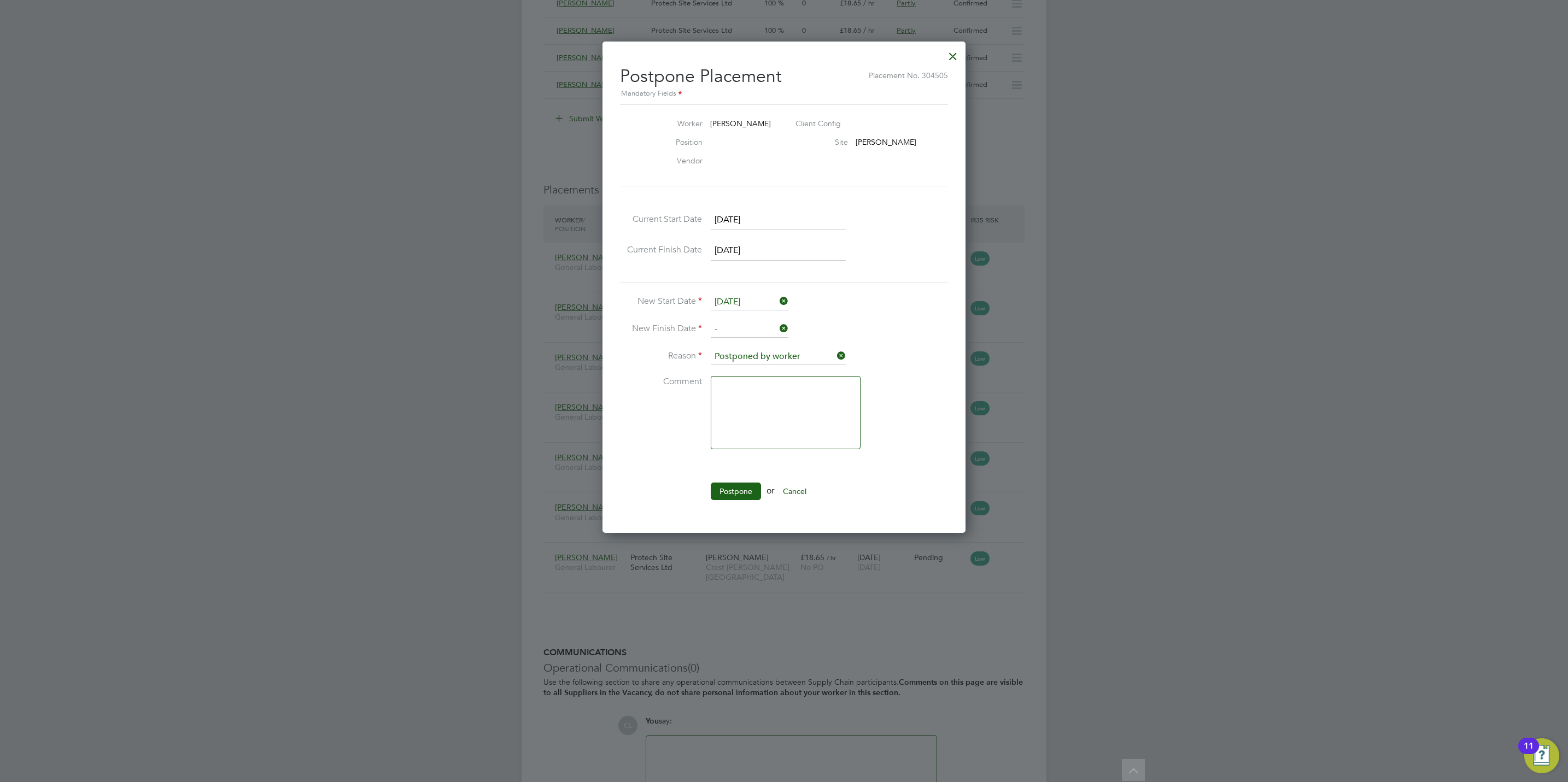
click at [952, 55] on div at bounding box center [953, 54] width 19 height 19
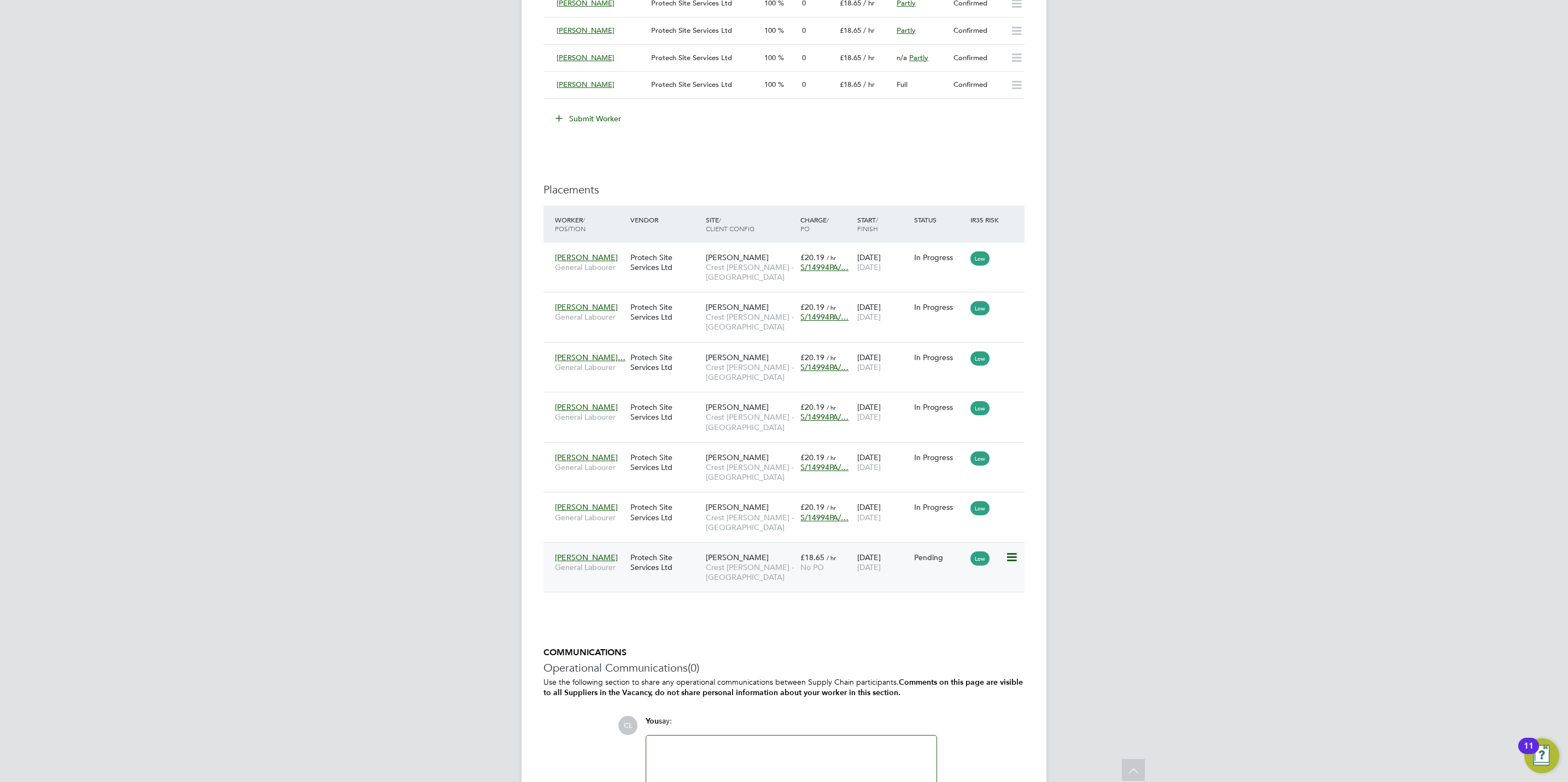
click at [1015, 558] on icon at bounding box center [1011, 557] width 11 height 13
click at [956, 631] on li "Start" at bounding box center [977, 630] width 78 height 15
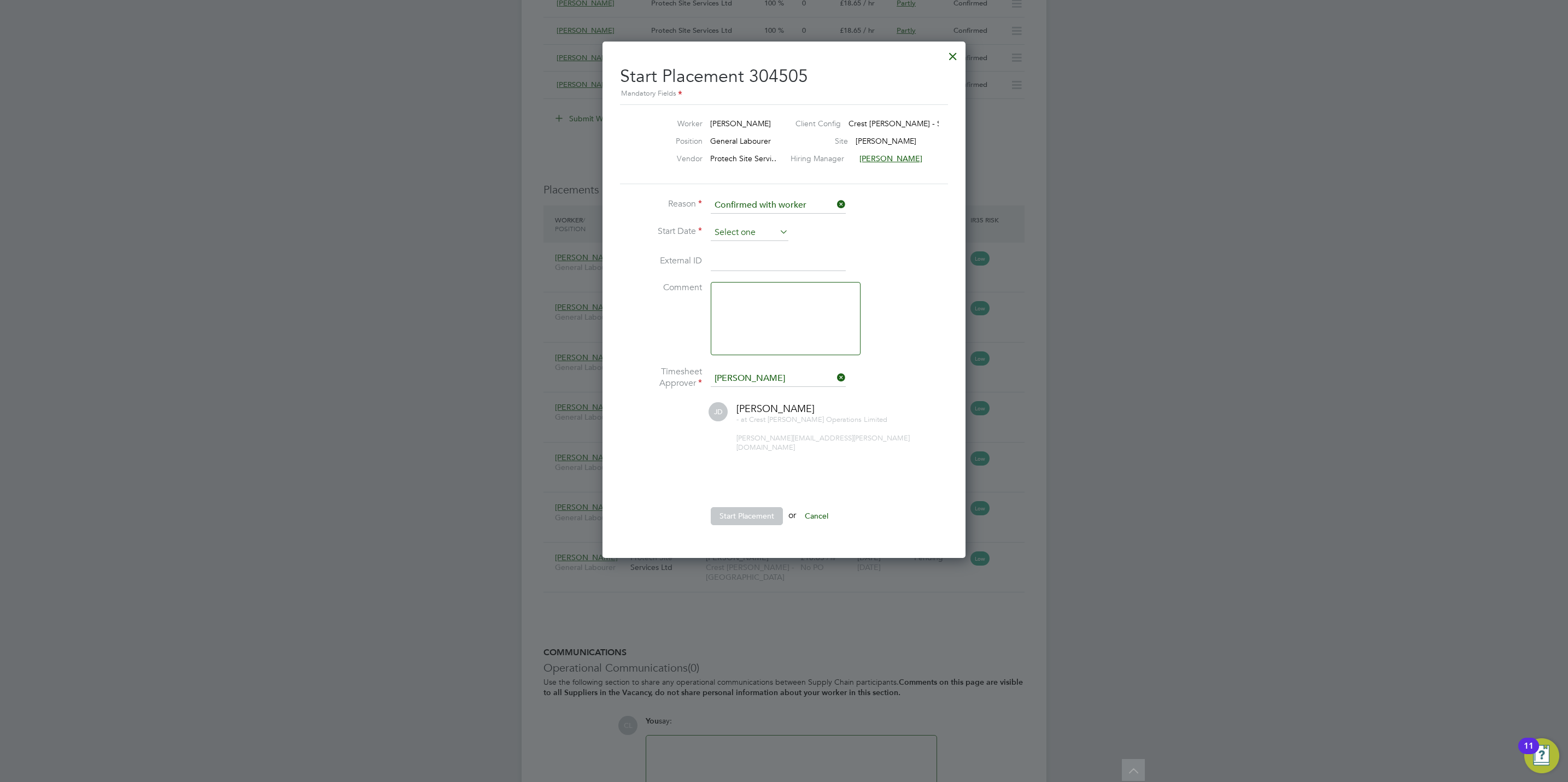
click at [730, 229] on input at bounding box center [750, 232] width 78 height 16
click at [732, 97] on span "15" at bounding box center [729, 99] width 21 height 21
type input "[DATE]"
click at [763, 508] on button "Start Placement" at bounding box center [747, 516] width 72 height 18
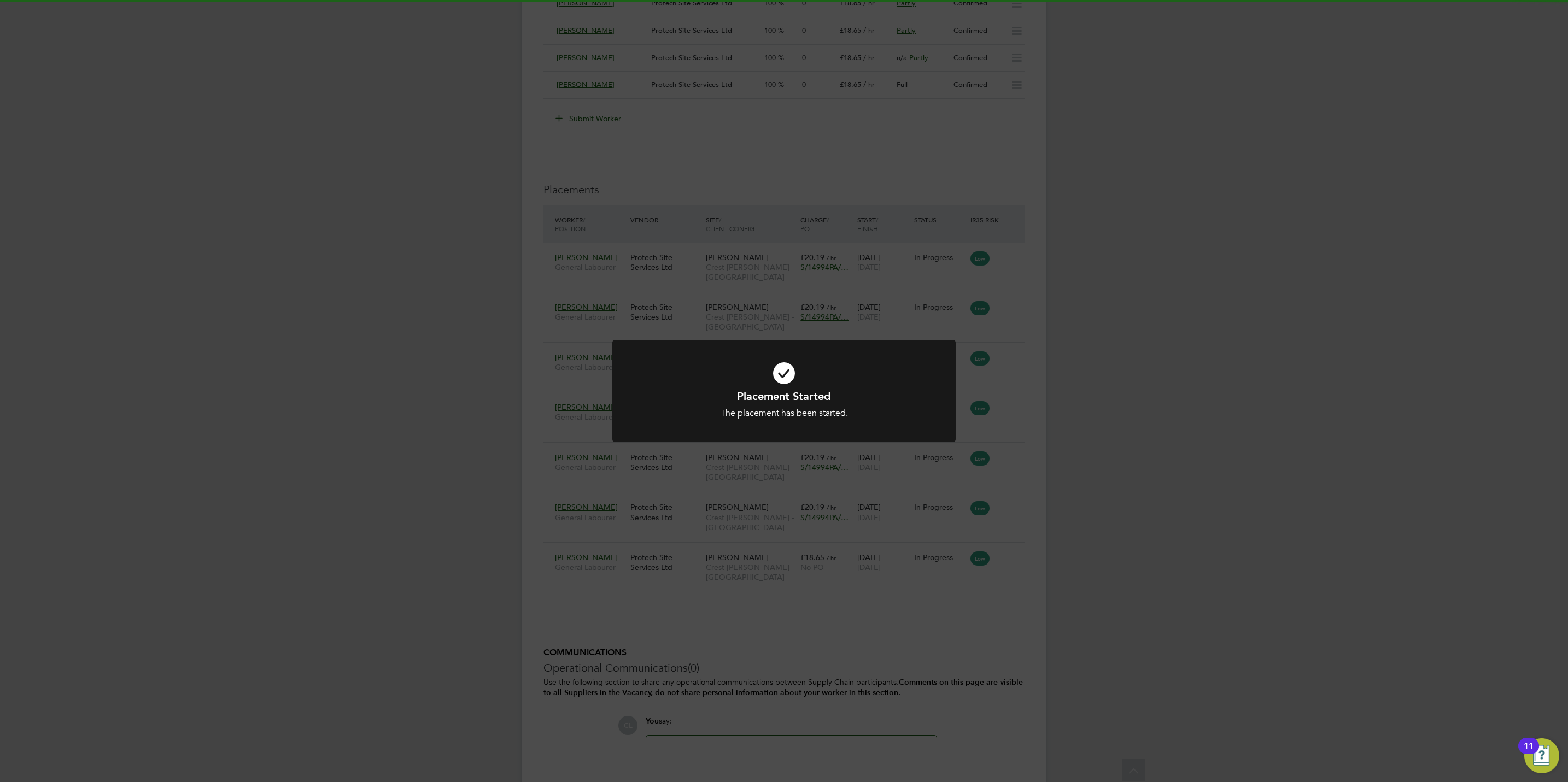
click at [922, 352] on icon at bounding box center [783, 373] width 284 height 43
